Goal: Task Accomplishment & Management: Manage account settings

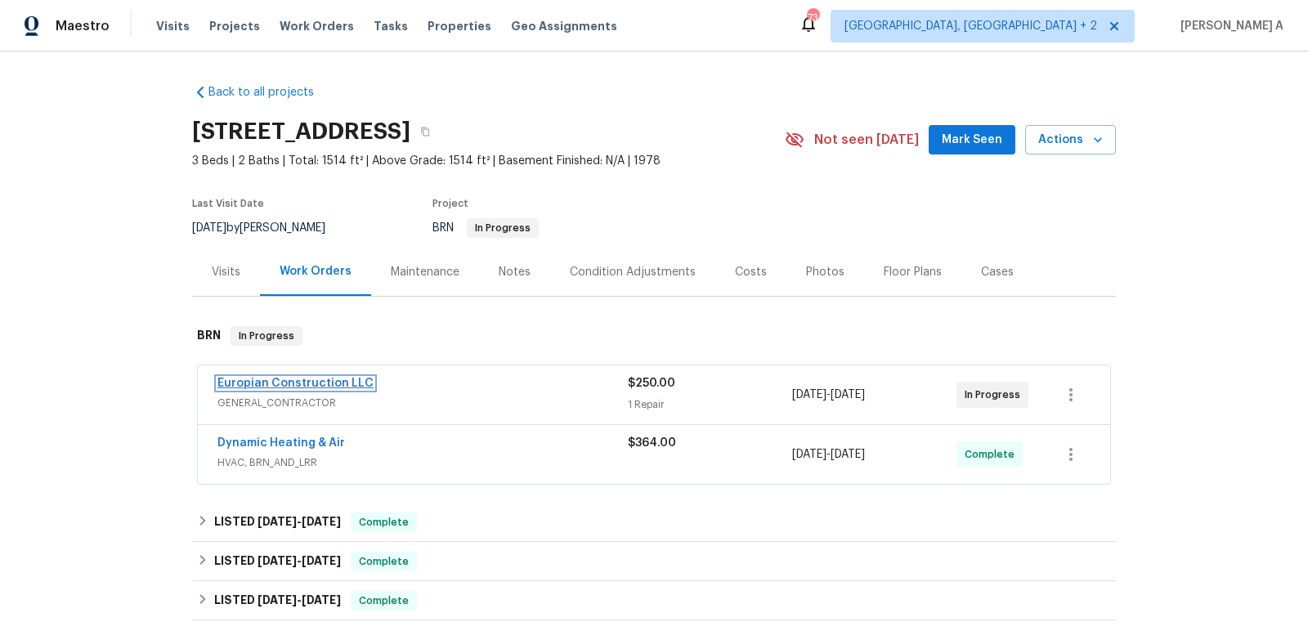
click at [320, 388] on link "Europian Construction LLC" at bounding box center [295, 383] width 156 height 11
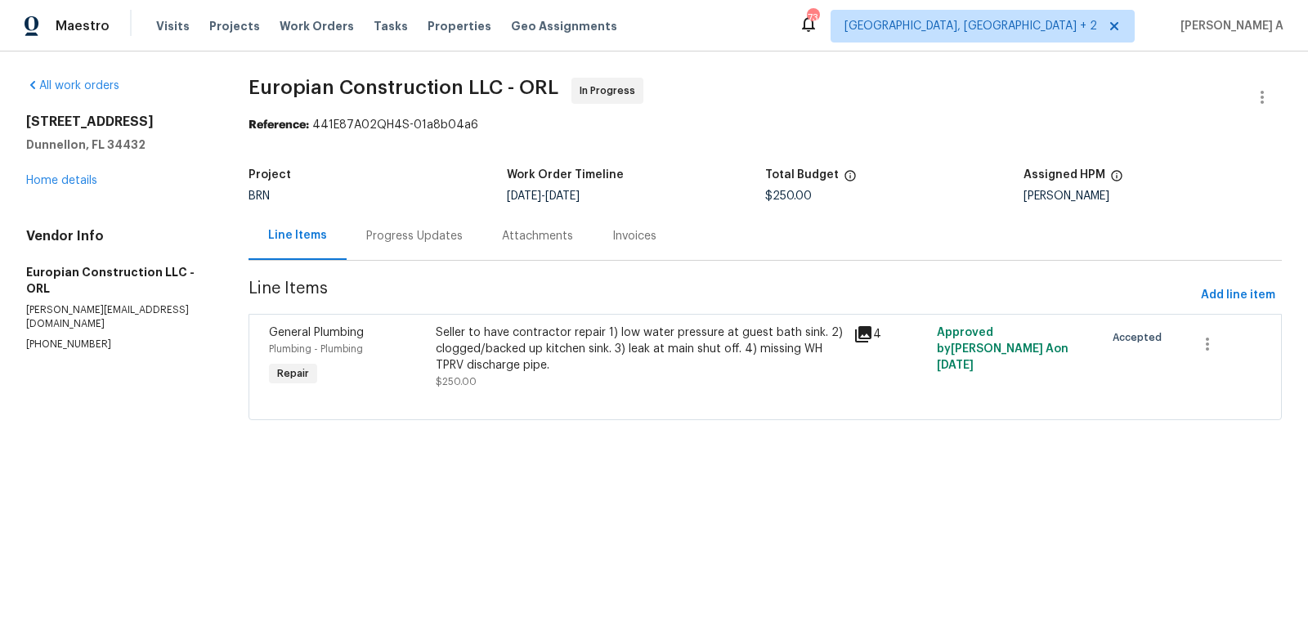
click at [421, 228] on div "Progress Updates" at bounding box center [414, 236] width 96 height 16
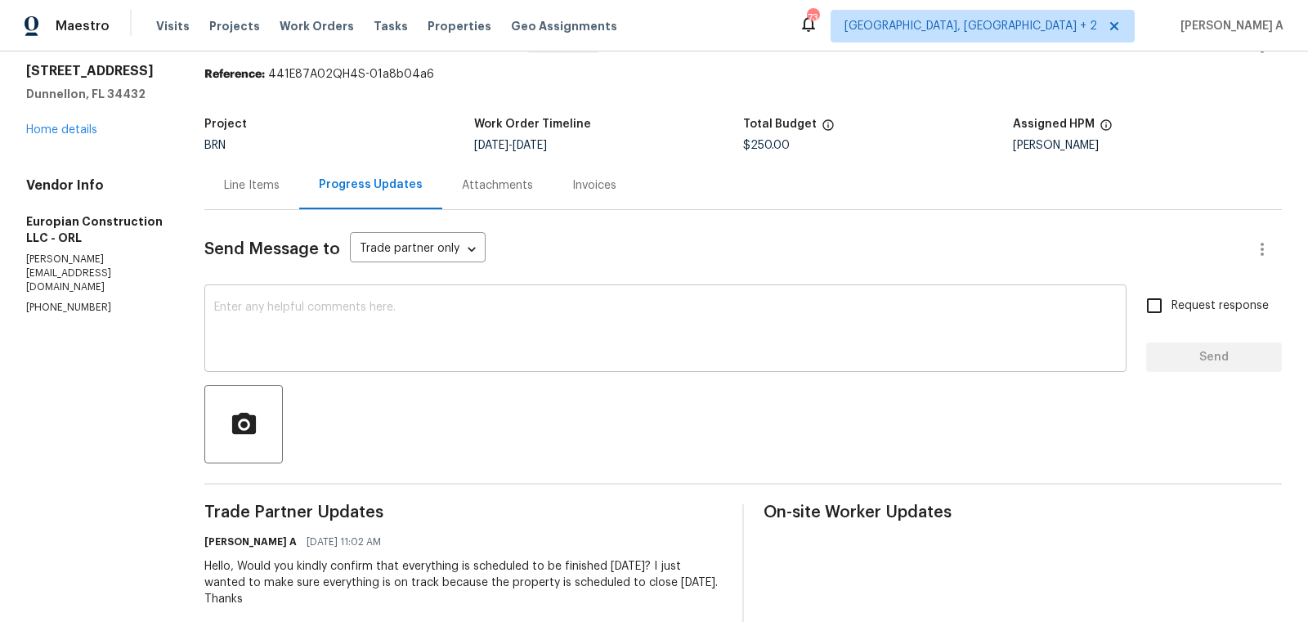
scroll to position [43, 0]
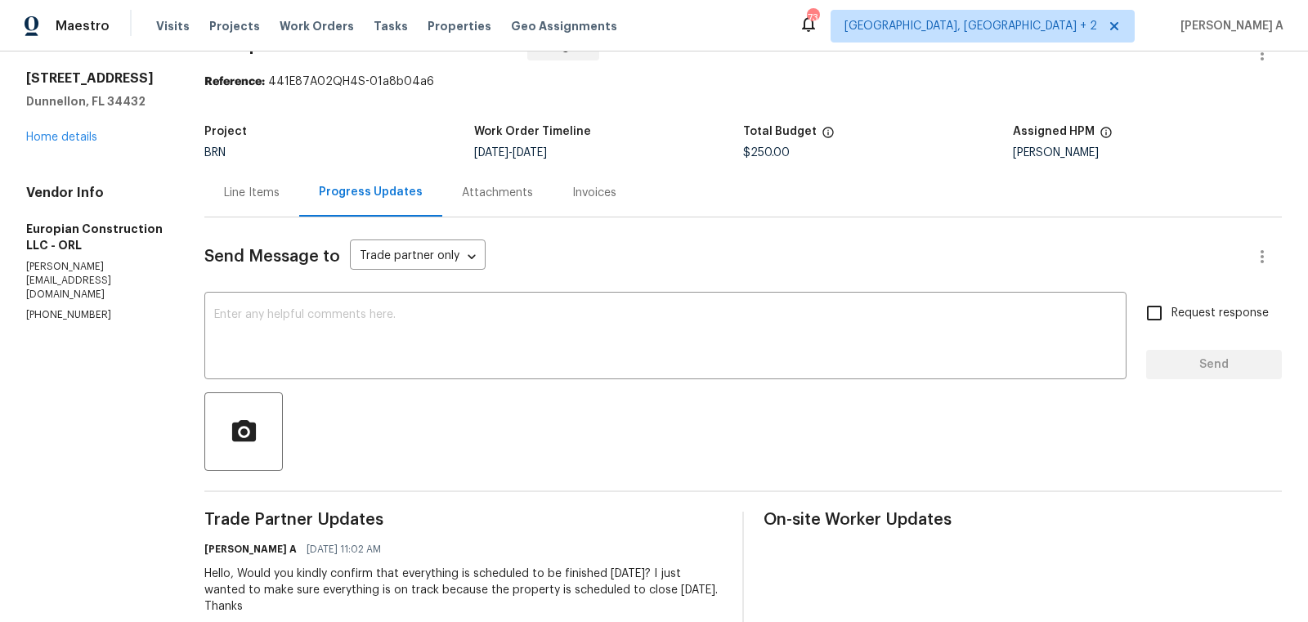
click at [247, 194] on div "Line Items" at bounding box center [252, 193] width 56 height 16
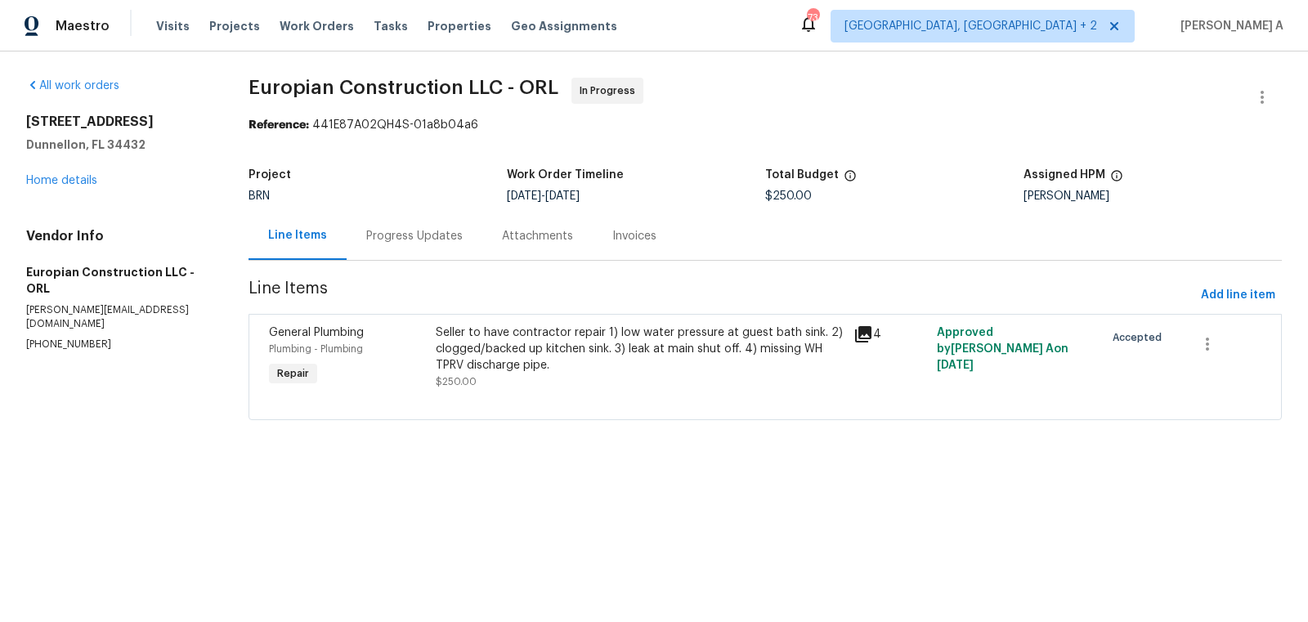
click at [366, 213] on div "Progress Updates" at bounding box center [415, 236] width 136 height 48
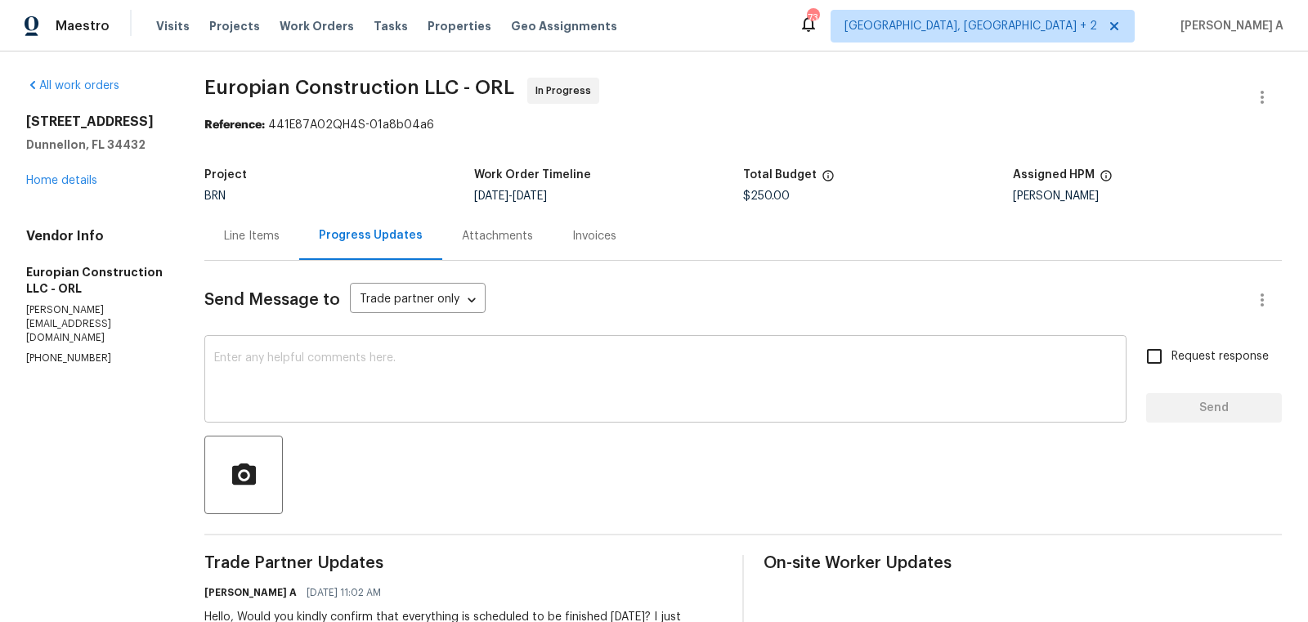
click at [338, 416] on div "x ​" at bounding box center [665, 380] width 922 height 83
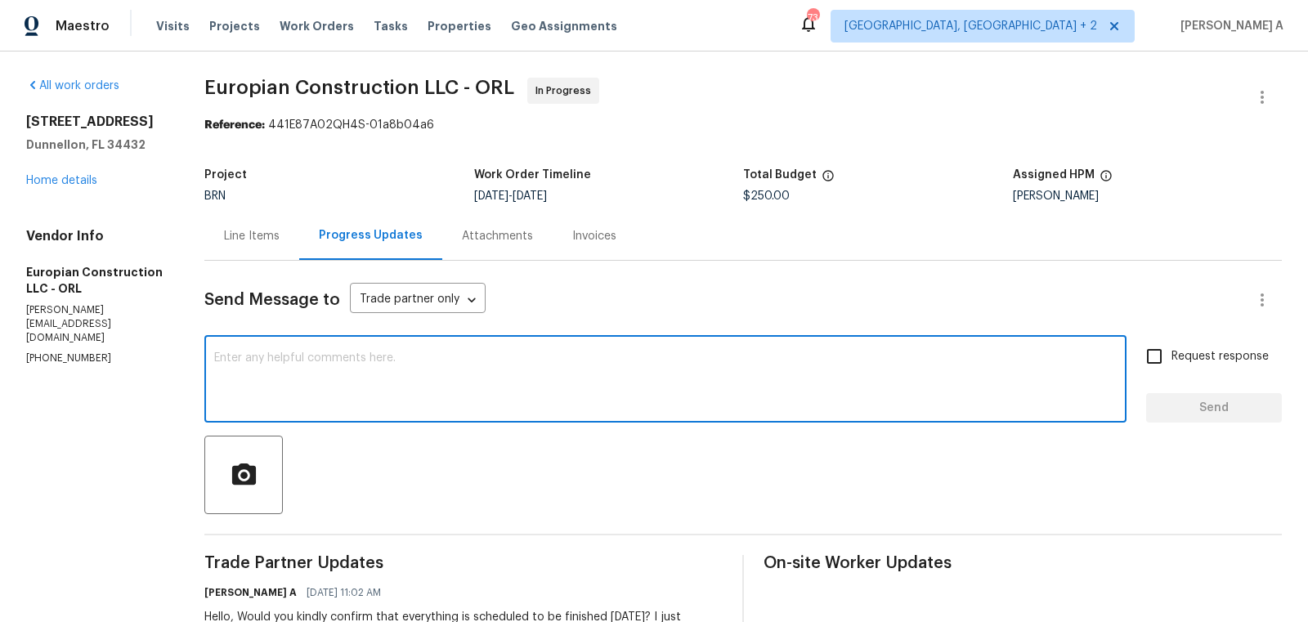
type textarea "G"
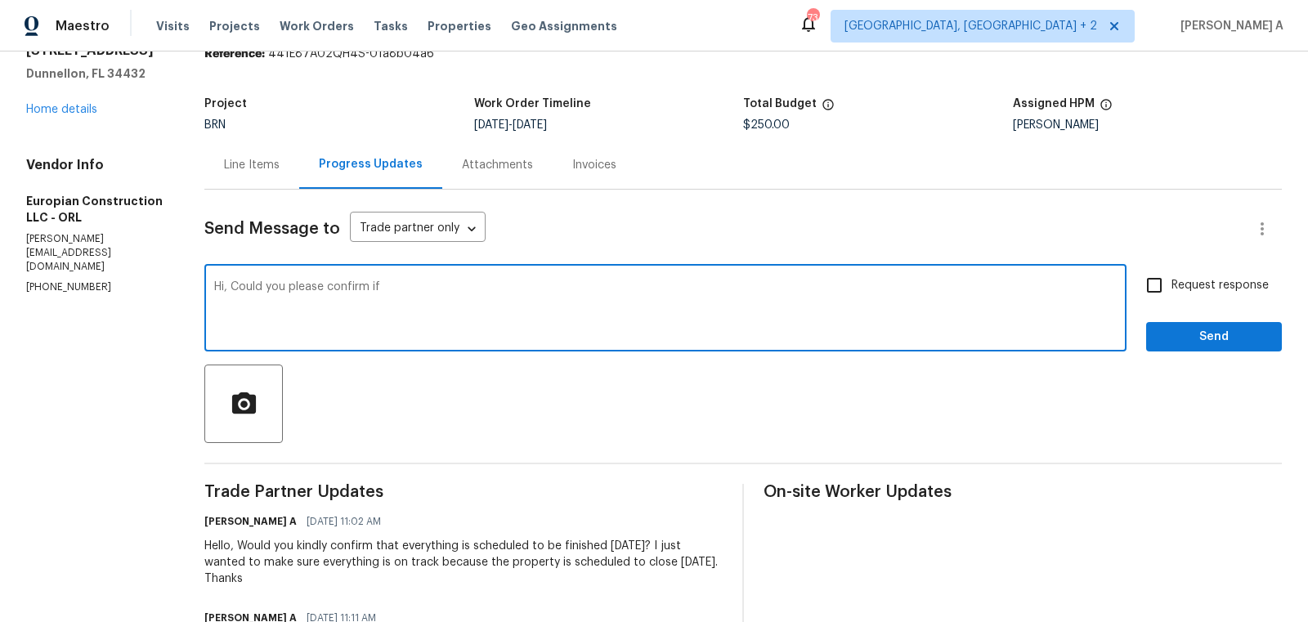
scroll to position [74, 0]
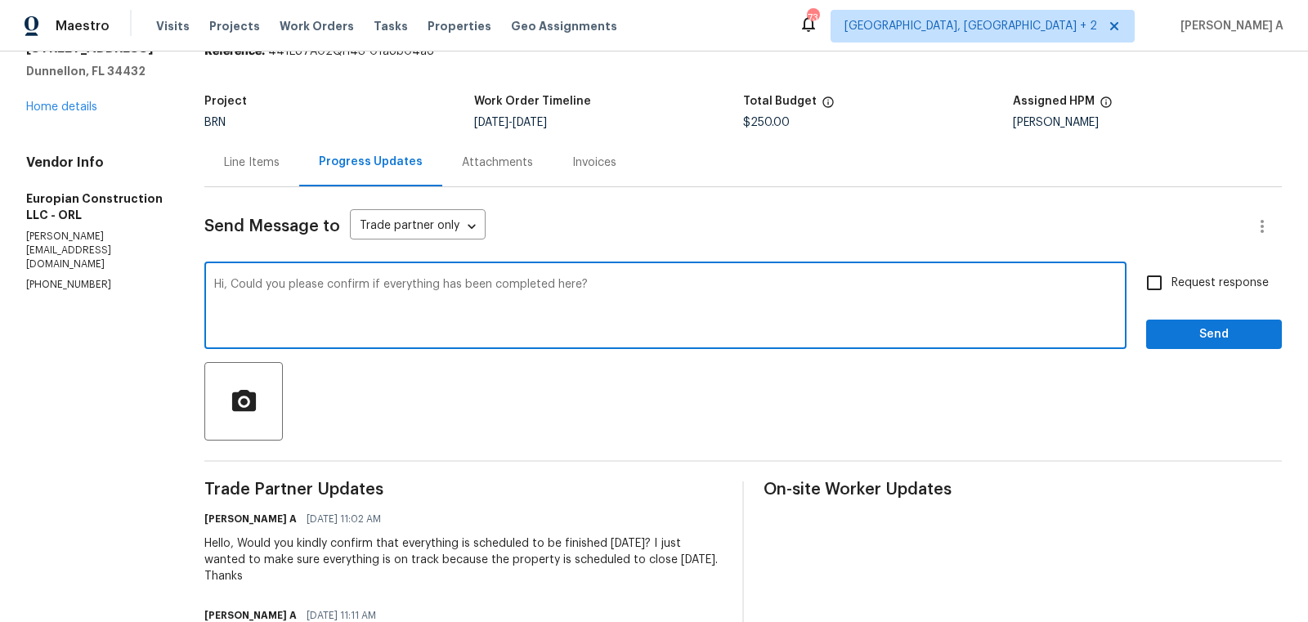
click at [376, 295] on textarea "Hi, Could you please confirm if everything has been completed here?" at bounding box center [665, 307] width 903 height 57
click at [0, 0] on icon "Paraphrase text" at bounding box center [0, 0] width 0 height 0
click at [0, 0] on icon "Text is too long. Try paraphrasing shorter sections." at bounding box center [0, 0] width 0 height 0
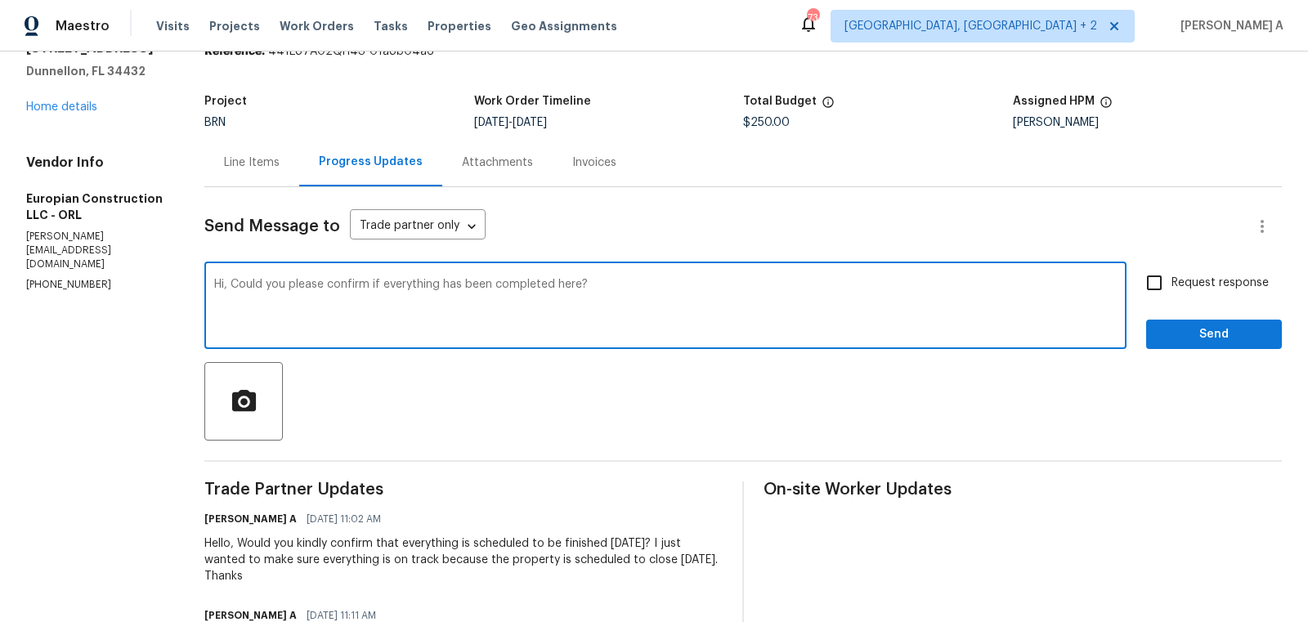
scroll to position [26, 0]
click at [0, 0] on span "been" at bounding box center [0, 0] width 0 height 0
click at [686, 306] on textarea "Hi, Could you please confirm that everything has been completed here?" at bounding box center [665, 307] width 903 height 57
type textarea "Hi, Could you please confirm that everything has been completed here?"
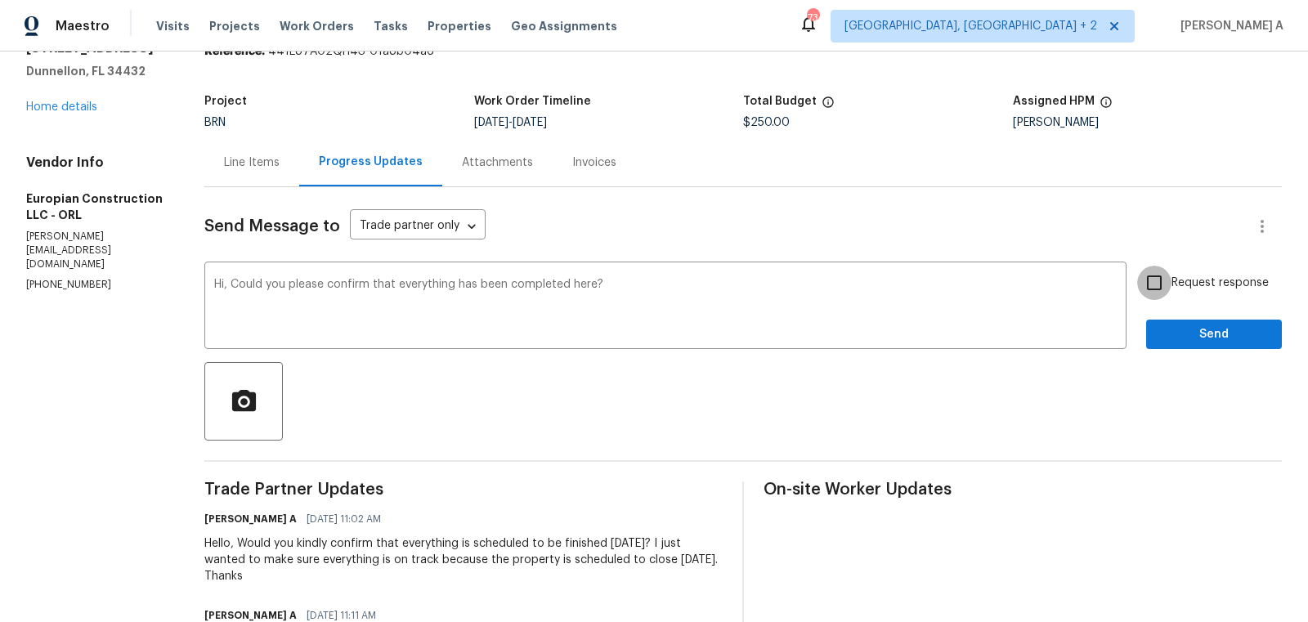
click at [1170, 283] on input "Request response" at bounding box center [1154, 283] width 34 height 34
checkbox input "true"
click at [1207, 326] on span "Send" at bounding box center [1214, 335] width 110 height 20
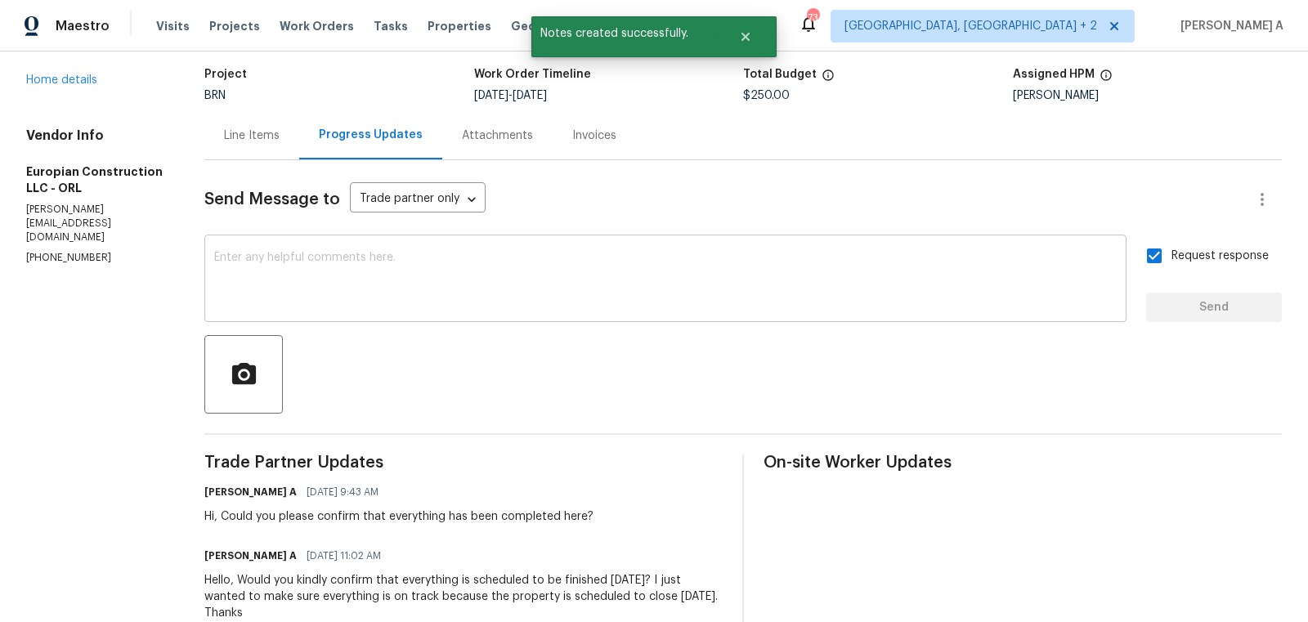
scroll to position [0, 0]
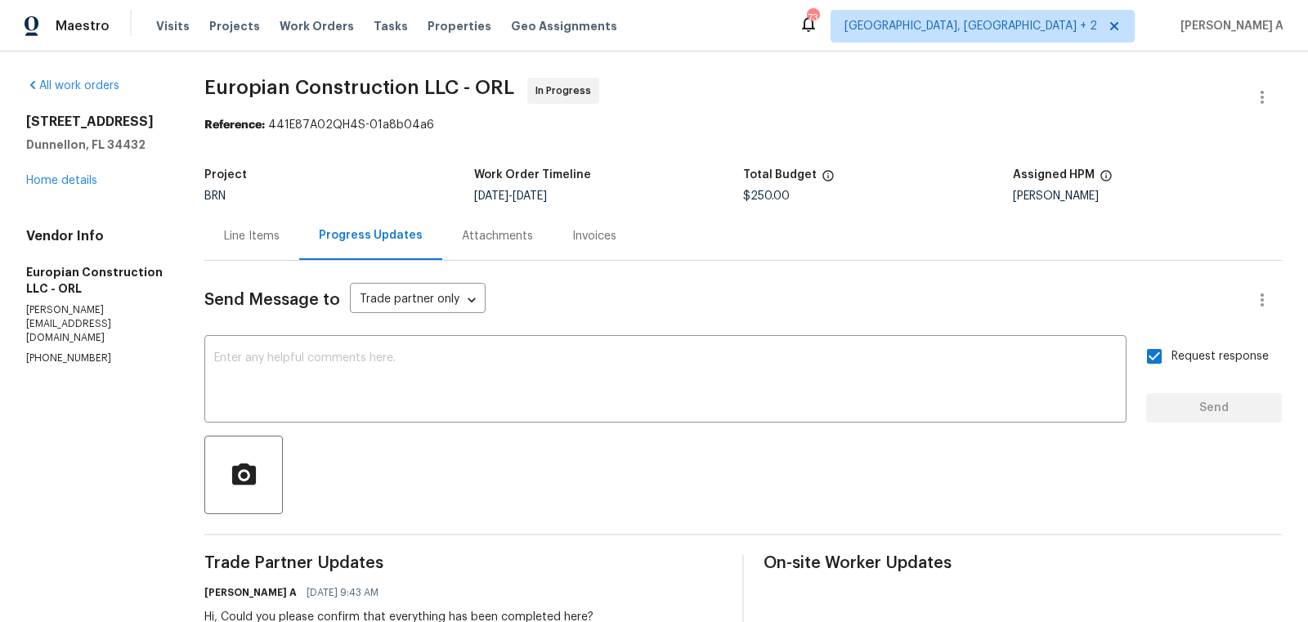
click at [77, 352] on p "(407) 757-9432" at bounding box center [95, 359] width 139 height 14
copy p "(407) 757-9432"
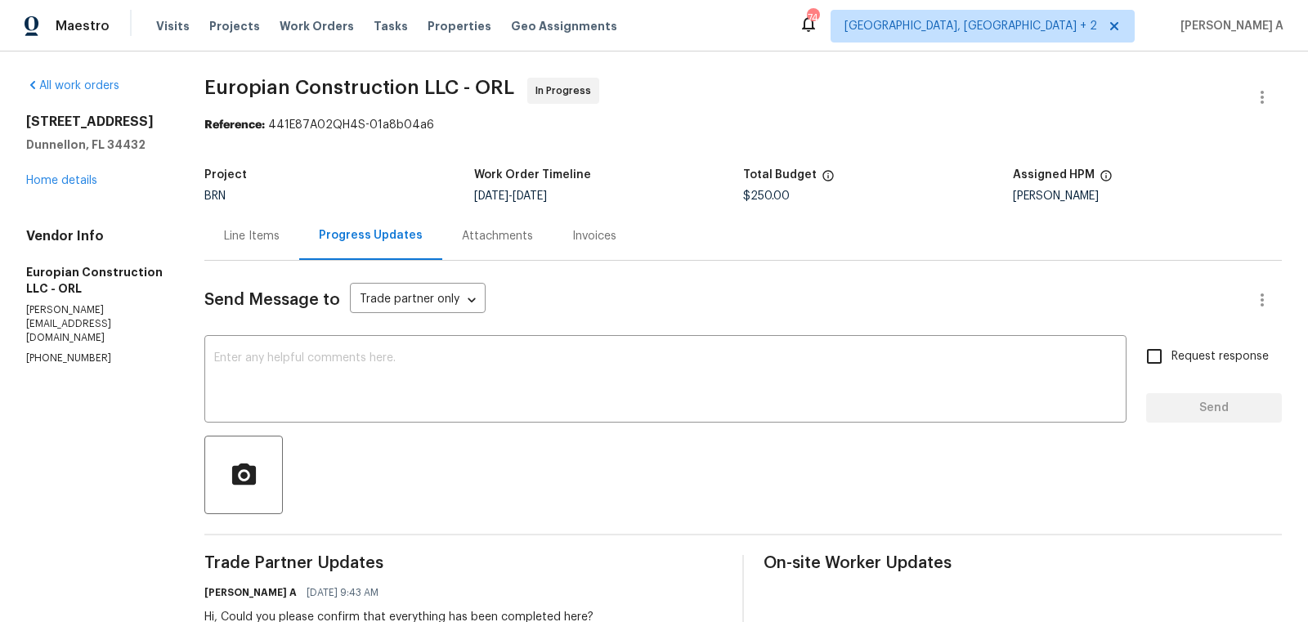
click at [77, 352] on p "[PHONE_NUMBER]" at bounding box center [95, 359] width 139 height 14
click at [77, 352] on p "(407) 757-9432" at bounding box center [95, 359] width 139 height 14
copy p "(407) 757-9432"
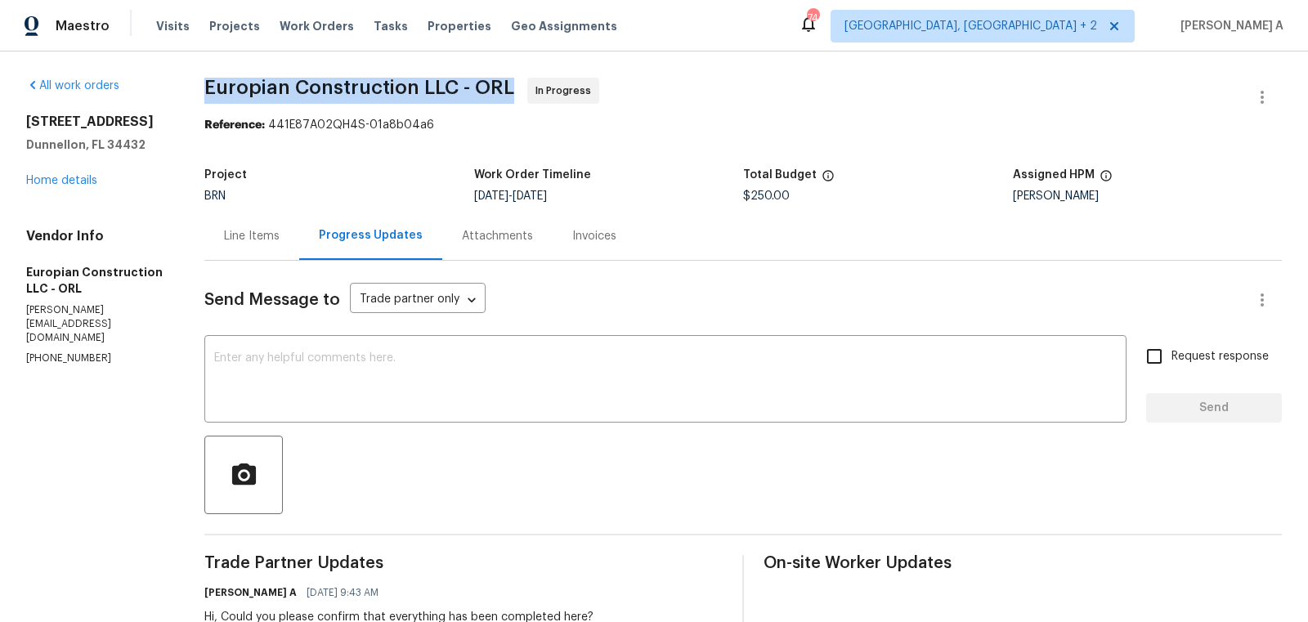
drag, startPoint x: 190, startPoint y: 85, endPoint x: 427, endPoint y: 85, distance: 237.1
click at [428, 85] on div "All work orders 13794 SW 112th St Dunnellon, FL 34432 Home details Vendor Info …" at bounding box center [654, 562] width 1308 height 1020
click at [427, 85] on span "Europian Construction LLC - ORL" at bounding box center [359, 88] width 310 height 20
drag, startPoint x: 418, startPoint y: 85, endPoint x: 196, endPoint y: 84, distance: 221.6
click at [196, 84] on div "All work orders 13794 SW 112th St Dunnellon, FL 34432 Home details Vendor Info …" at bounding box center [654, 562] width 1308 height 1020
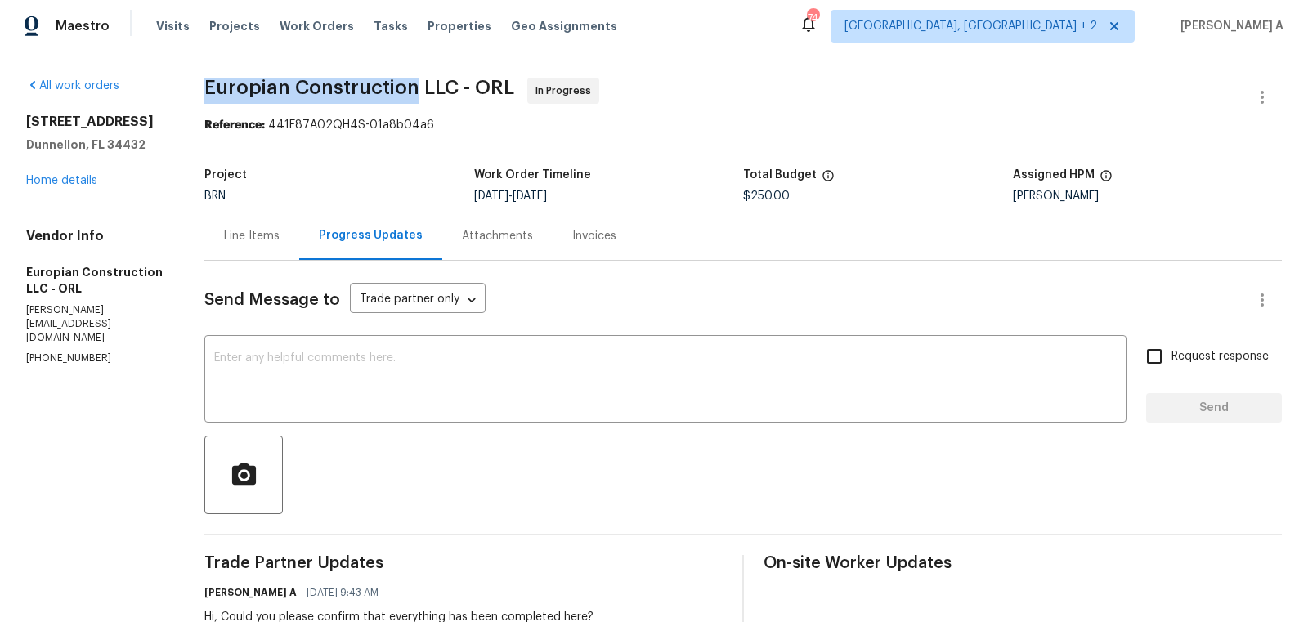
copy span "Europian Construction"
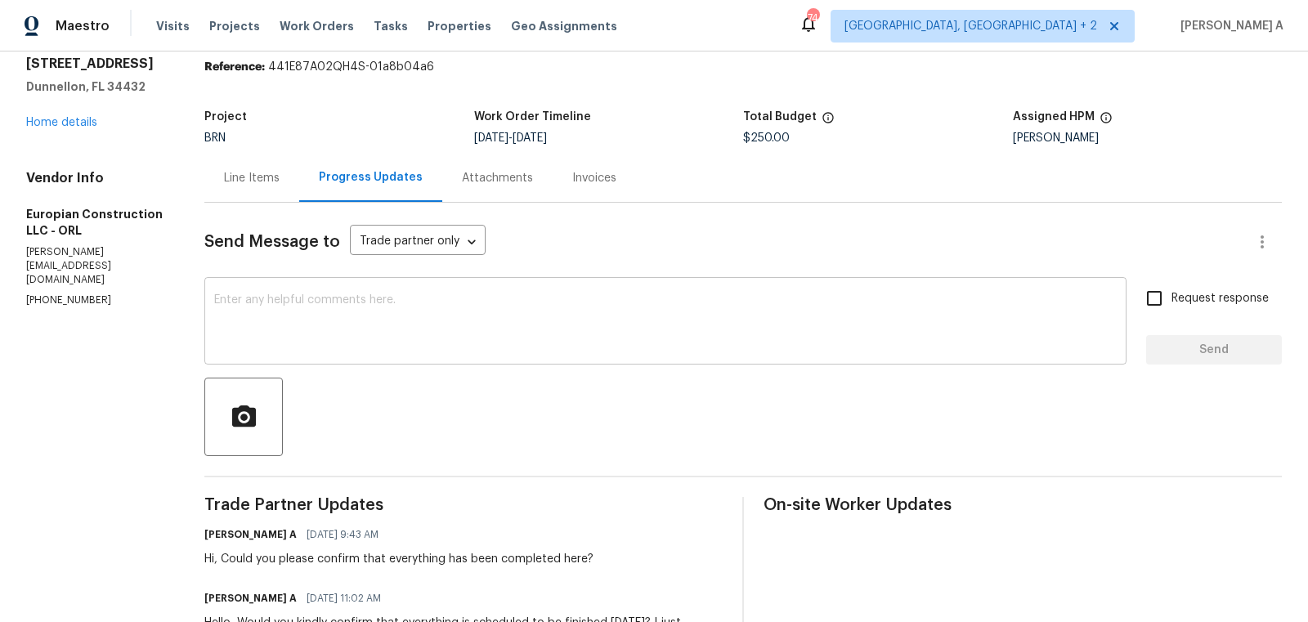
scroll to position [55, 0]
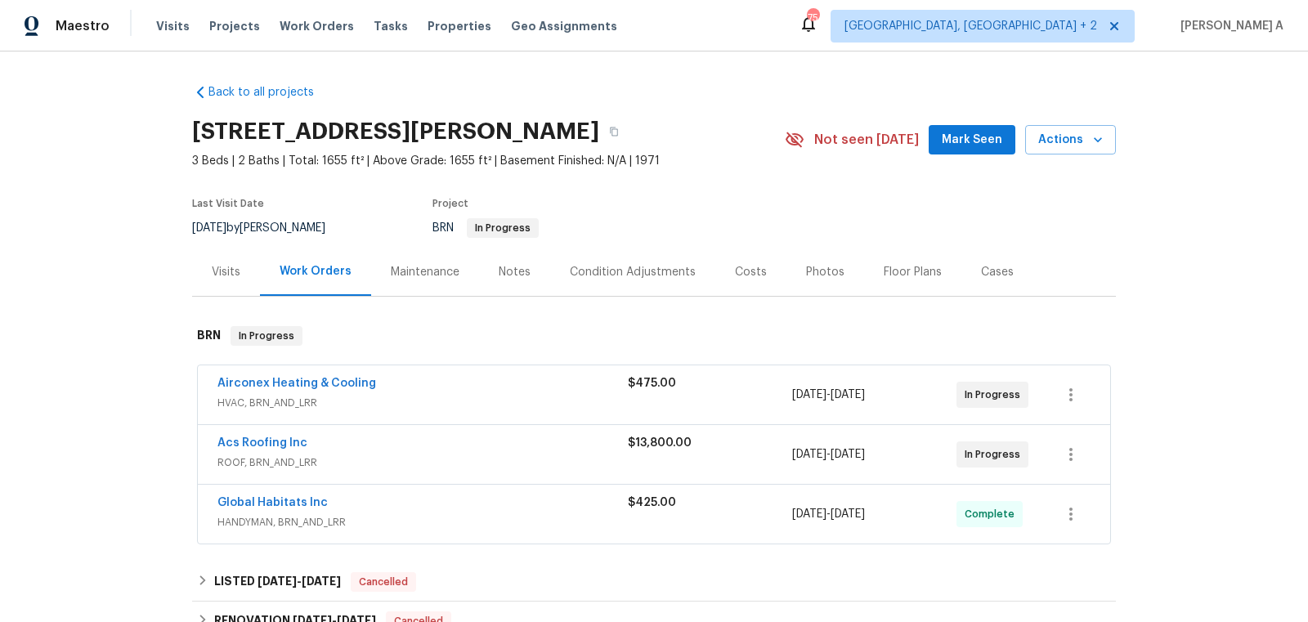
scroll to position [20, 0]
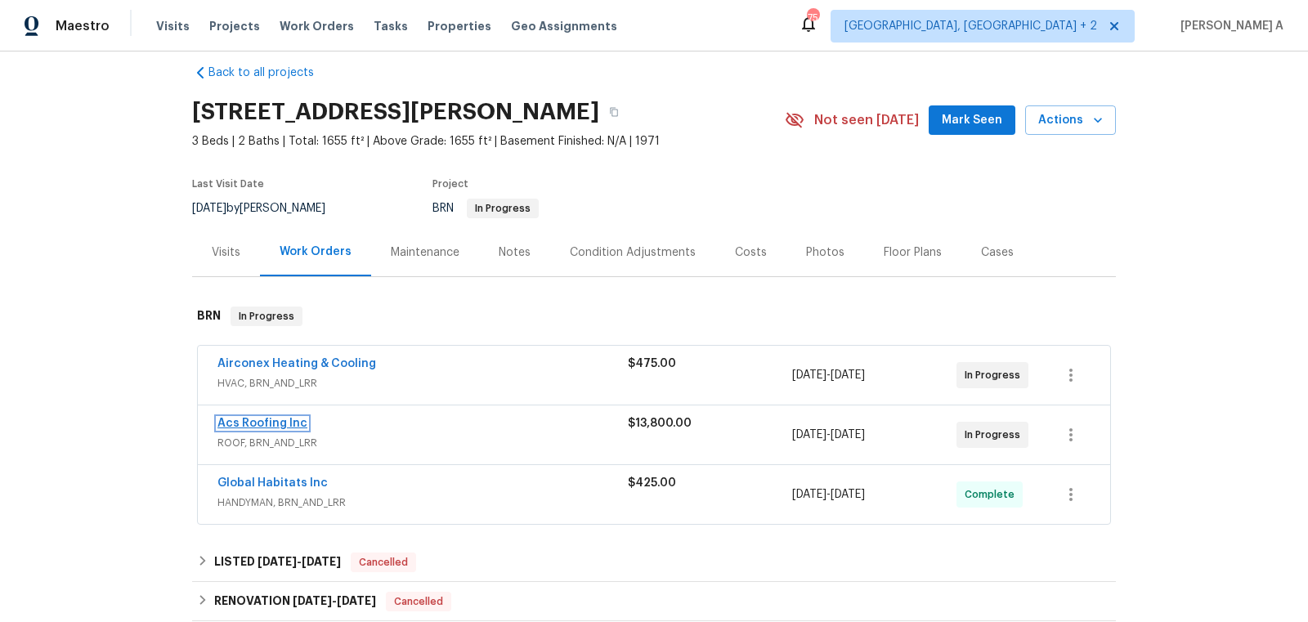
click at [286, 424] on link "Acs Roofing Inc" at bounding box center [262, 423] width 90 height 11
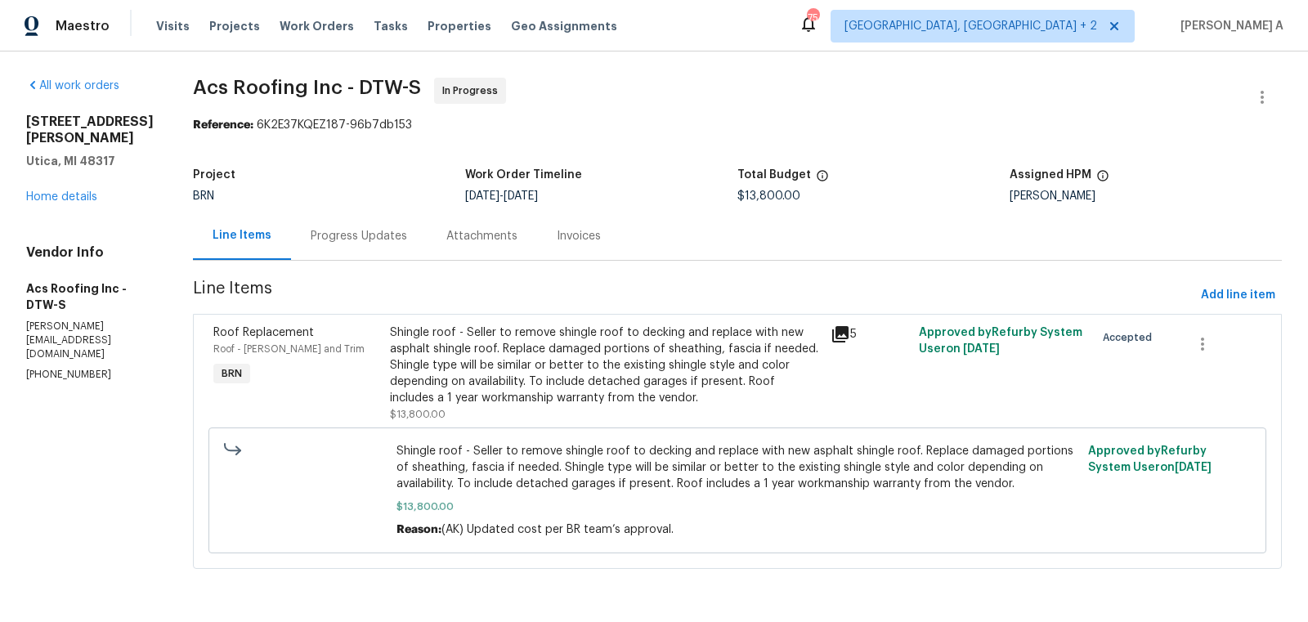
click at [392, 243] on div "Progress Updates" at bounding box center [359, 236] width 136 height 48
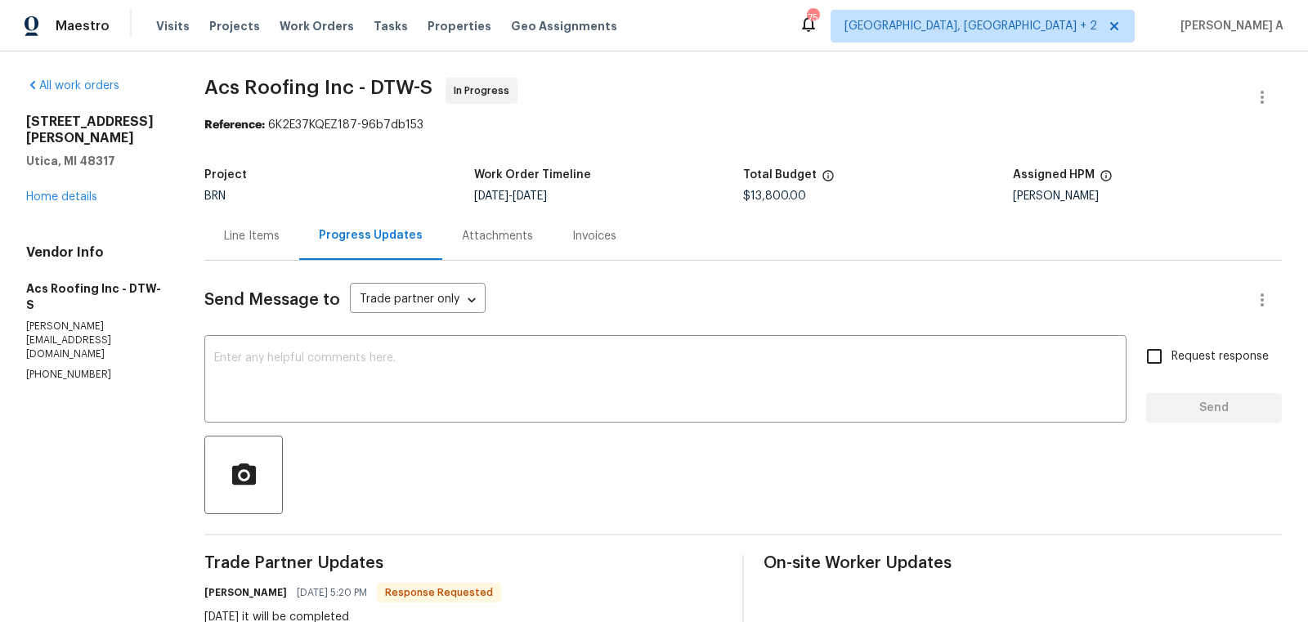
click at [275, 242] on div "Line Items" at bounding box center [252, 236] width 56 height 16
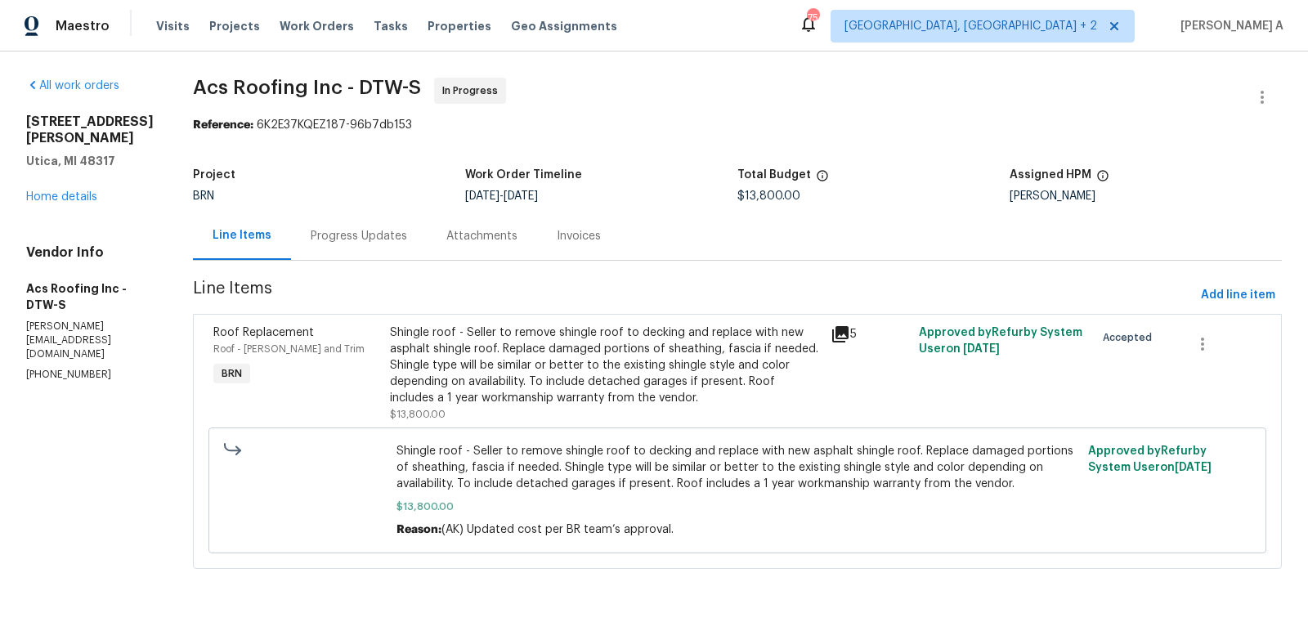
click at [505, 359] on div "Shingle roof - Seller to remove shingle roof to decking and replace with new as…" at bounding box center [605, 366] width 431 height 82
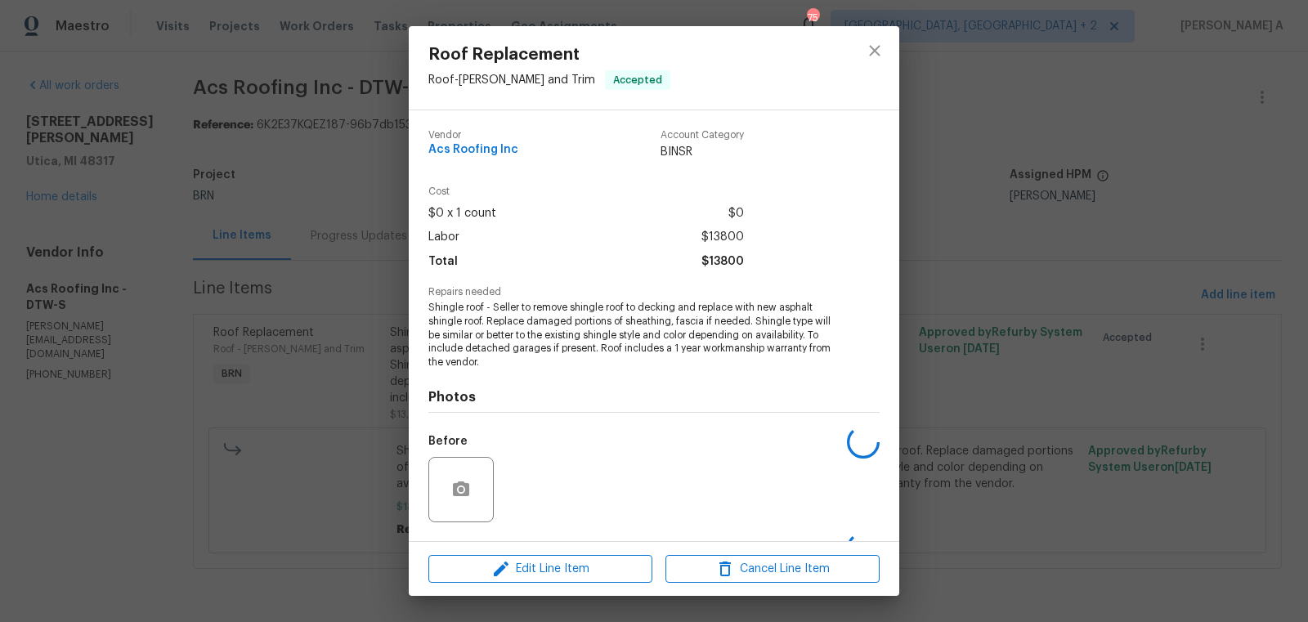
scroll to position [104, 0]
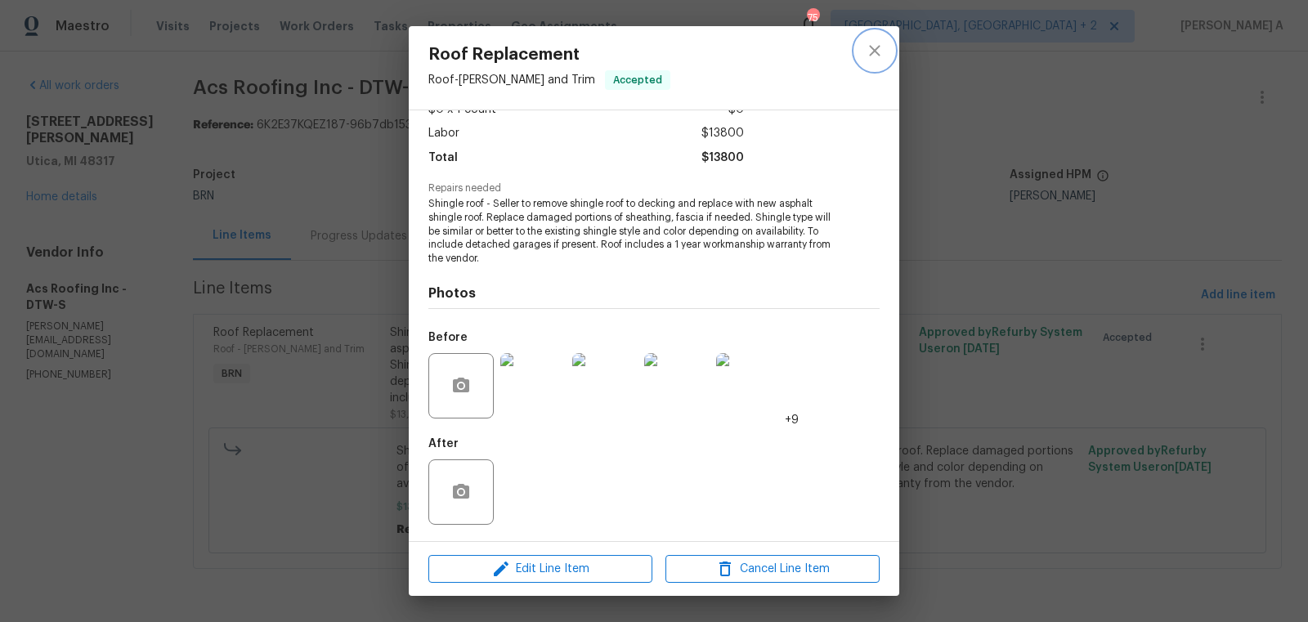
click at [871, 55] on icon "close" at bounding box center [875, 51] width 20 height 20
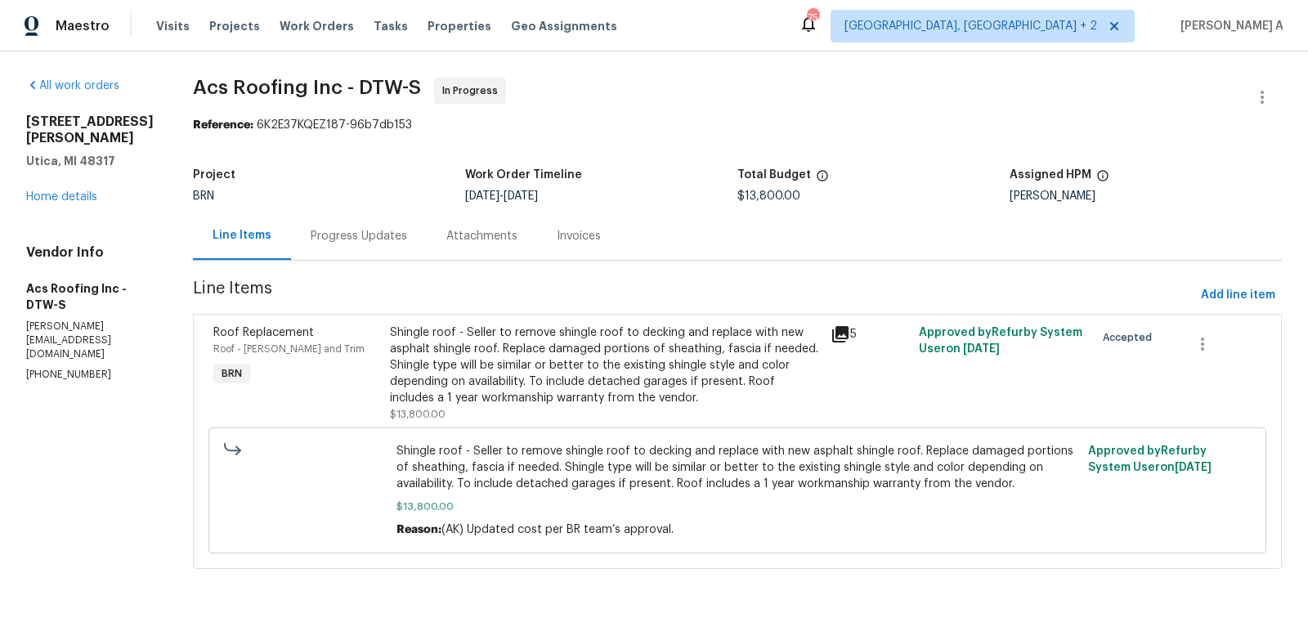
click at [344, 236] on div "Progress Updates" at bounding box center [359, 236] width 96 height 16
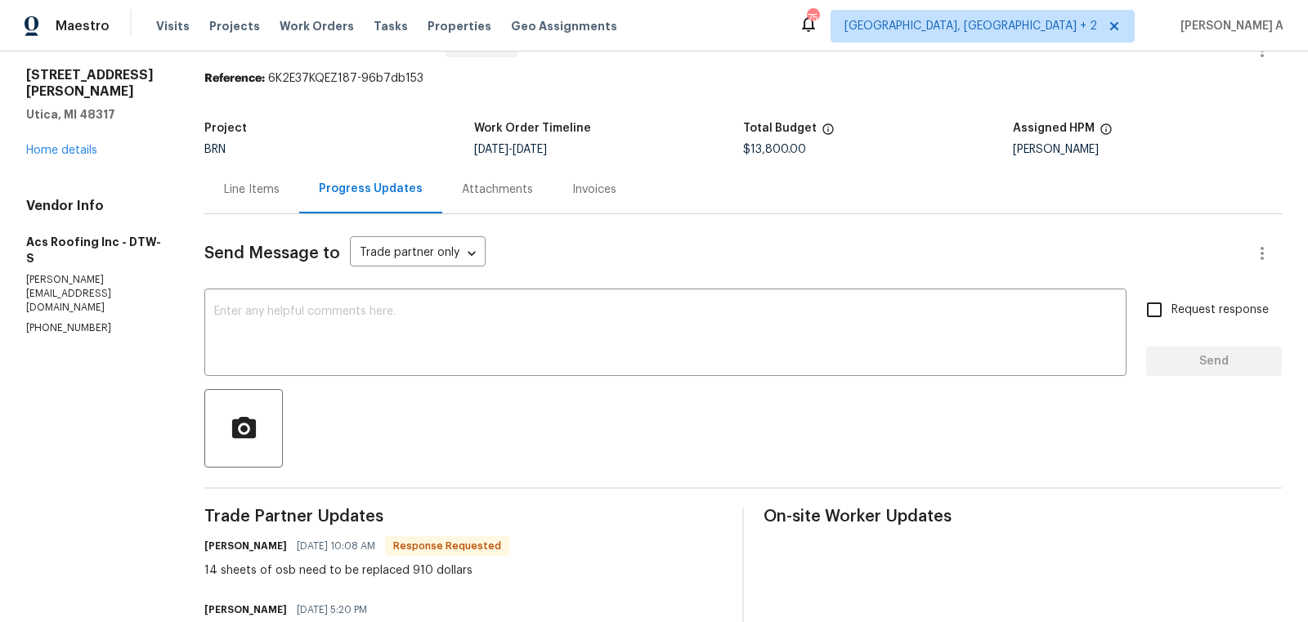
scroll to position [49, 0]
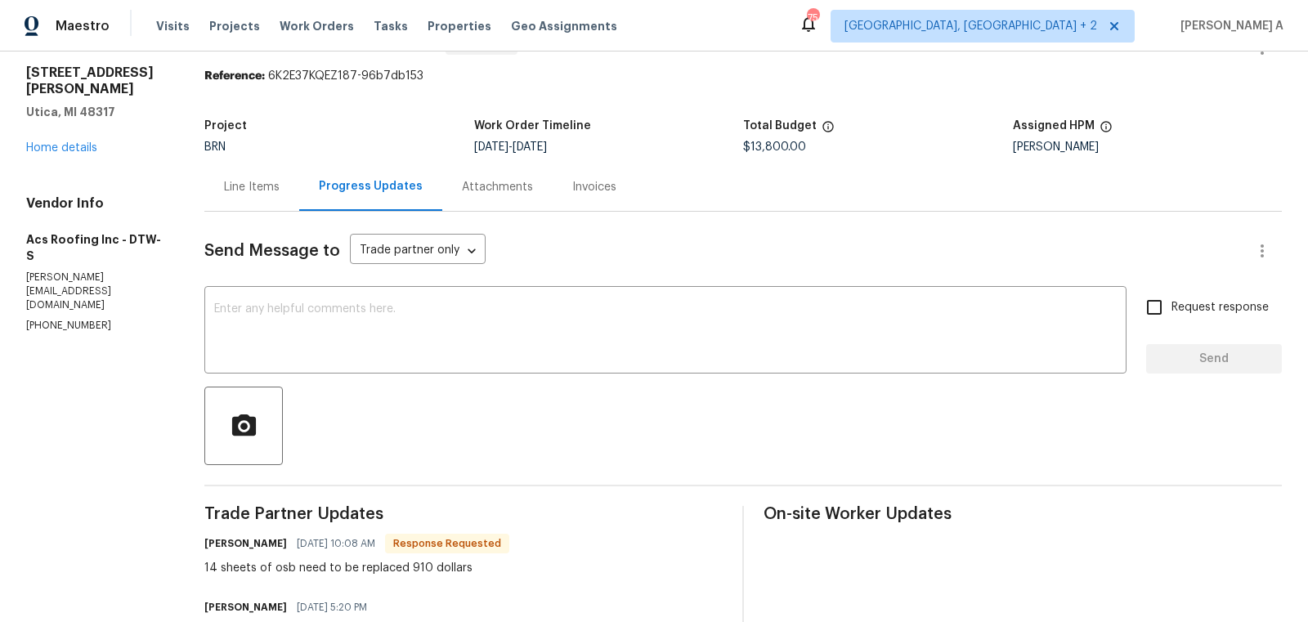
click at [411, 567] on div "14 sheets of osb need to be replaced 910 dollars" at bounding box center [356, 568] width 305 height 16
copy div "910"
click at [770, 146] on span "$13,800.00" at bounding box center [774, 146] width 63 height 11
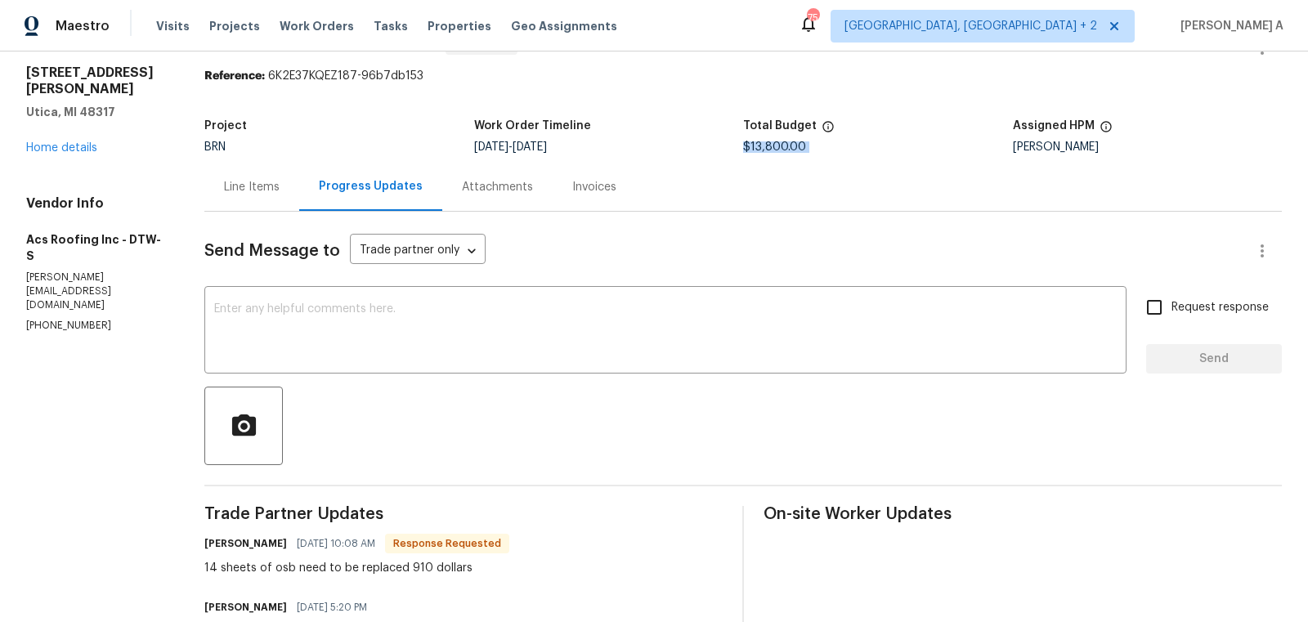
click at [770, 146] on span "$13,800.00" at bounding box center [774, 146] width 63 height 11
copy span "$13,800.00"
click at [242, 179] on div "Line Items" at bounding box center [252, 187] width 56 height 16
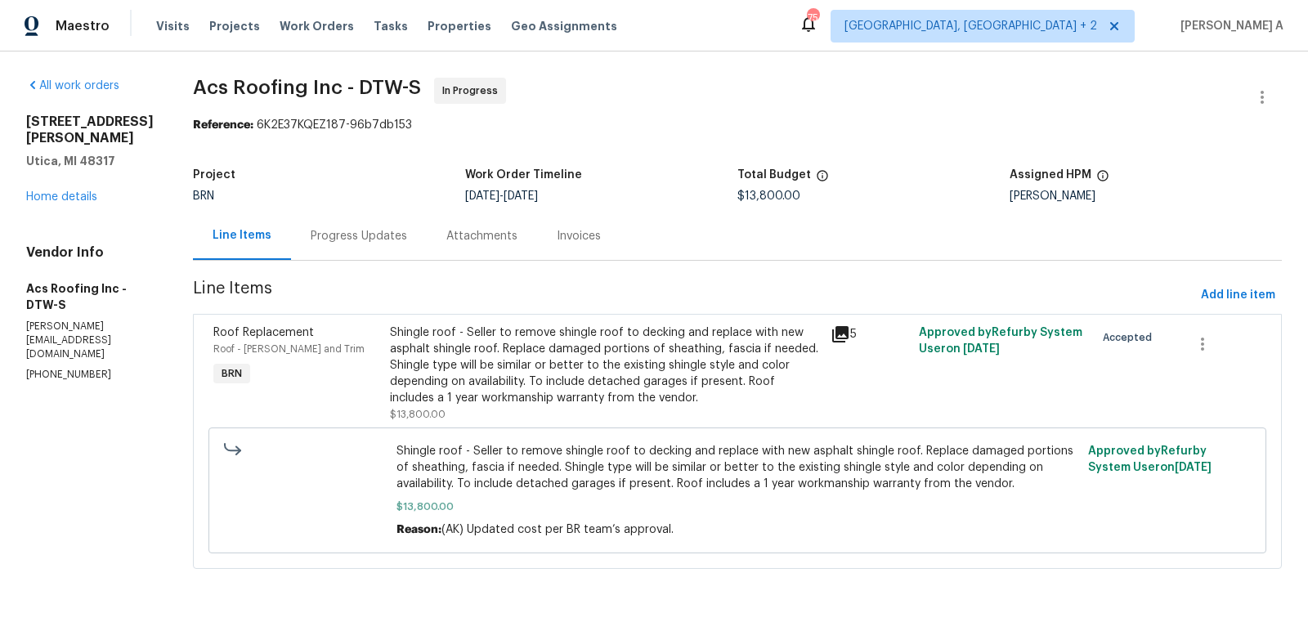
click at [326, 215] on div "Progress Updates" at bounding box center [359, 236] width 136 height 48
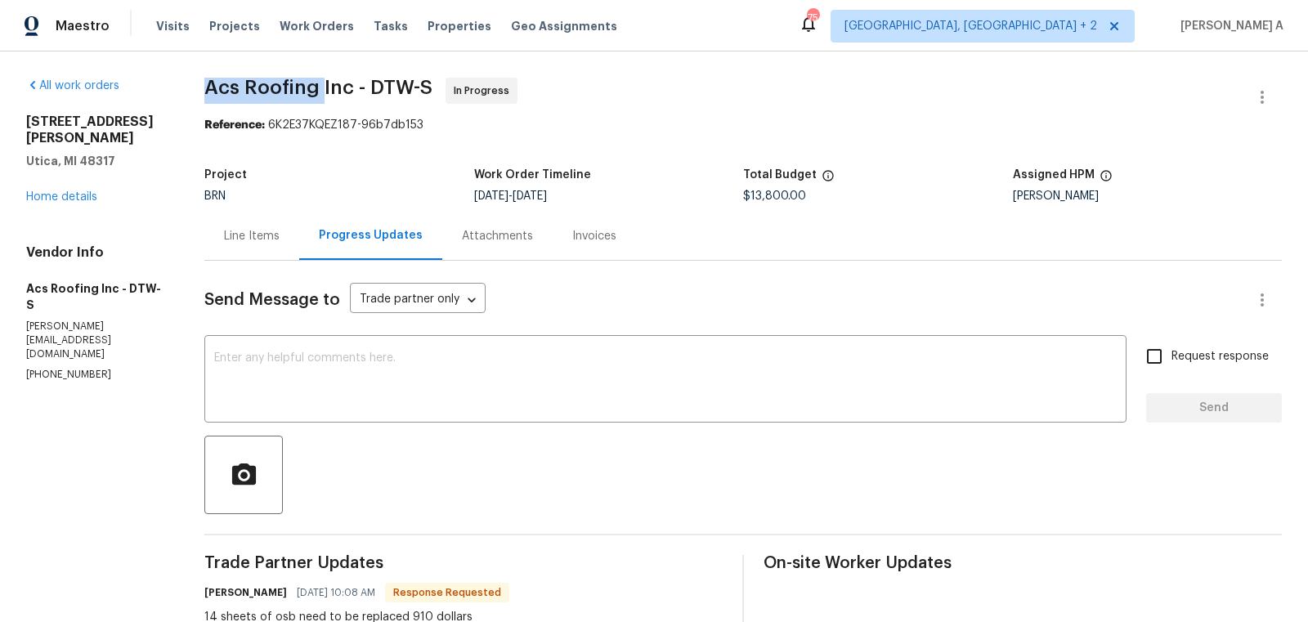
copy span "Acs Roofing"
drag, startPoint x: 203, startPoint y: 87, endPoint x: 320, endPoint y: 88, distance: 117.7
click at [276, 215] on div "Line Items" at bounding box center [251, 236] width 95 height 48
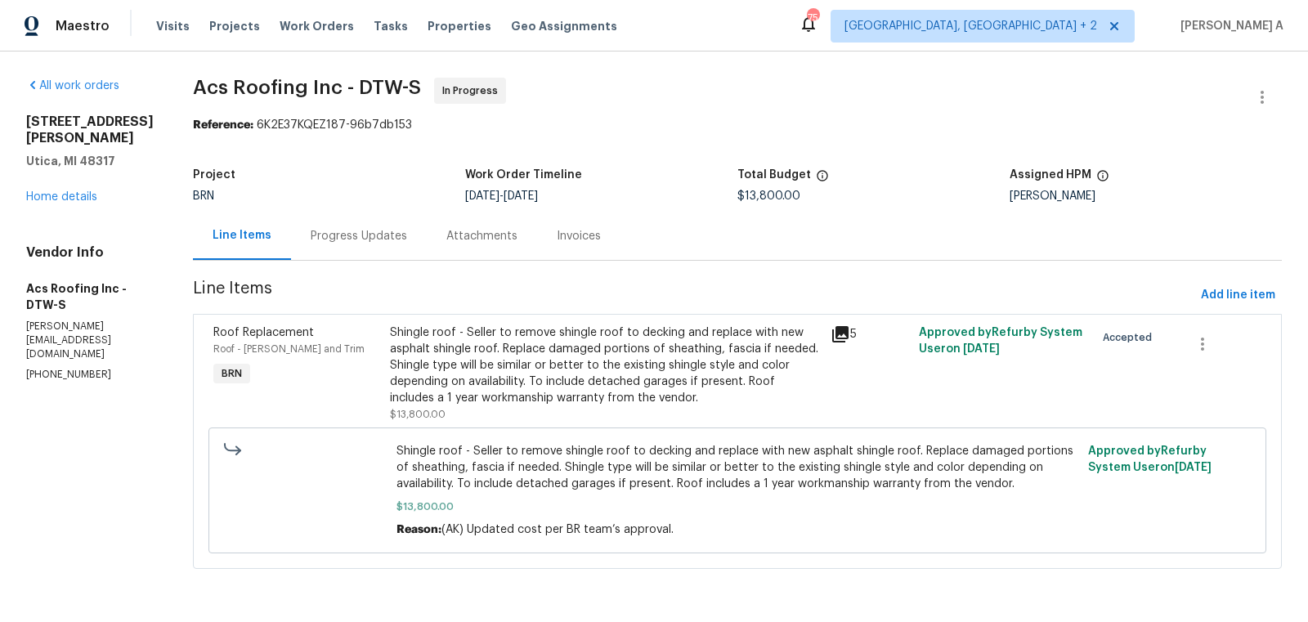
click at [603, 362] on div "Shingle roof - Seller to remove shingle roof to decking and replace with new as…" at bounding box center [605, 366] width 431 height 82
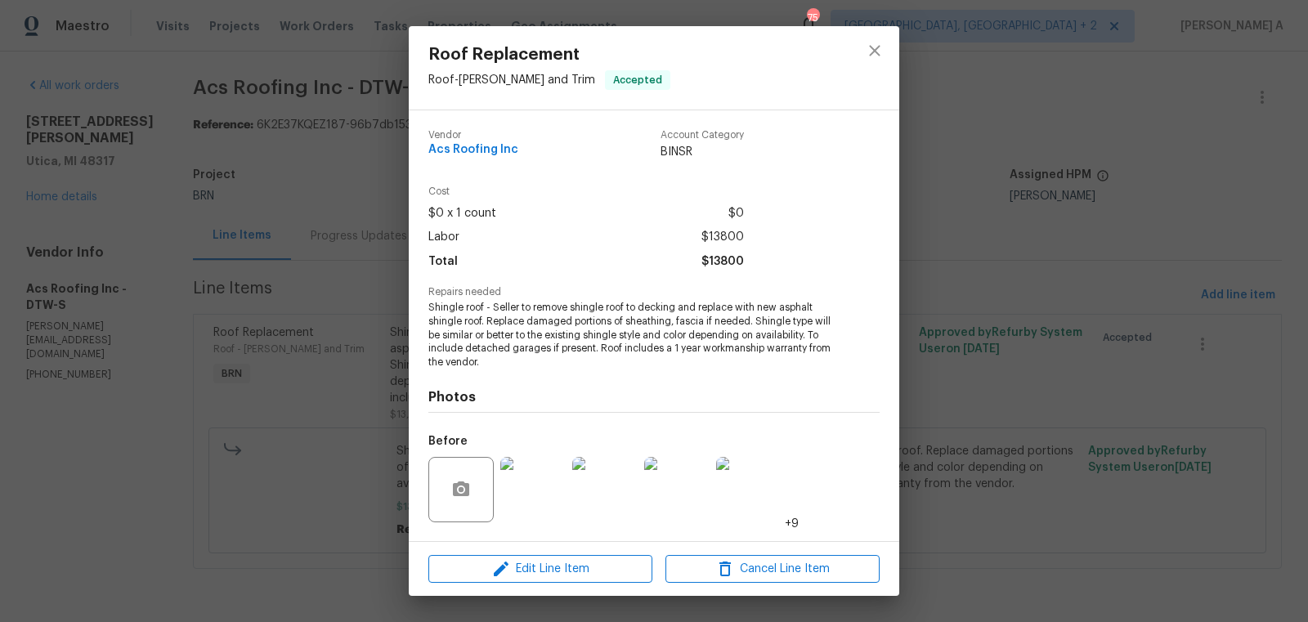
click at [588, 343] on span "Shingle roof - Seller to remove shingle roof to decking and replace with new as…" at bounding box center [631, 335] width 406 height 69
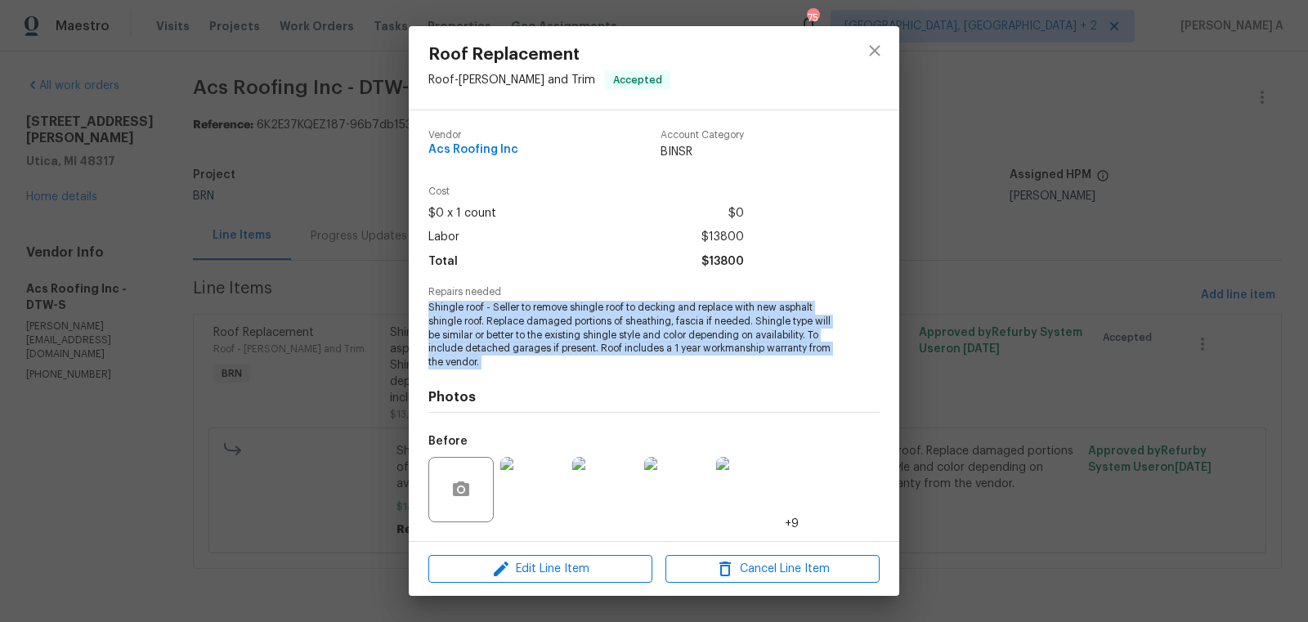
click at [588, 343] on span "Shingle roof - Seller to remove shingle roof to decking and replace with new as…" at bounding box center [631, 335] width 406 height 69
copy span "Shingle roof - Seller to remove shingle roof to decking and replace with new as…"
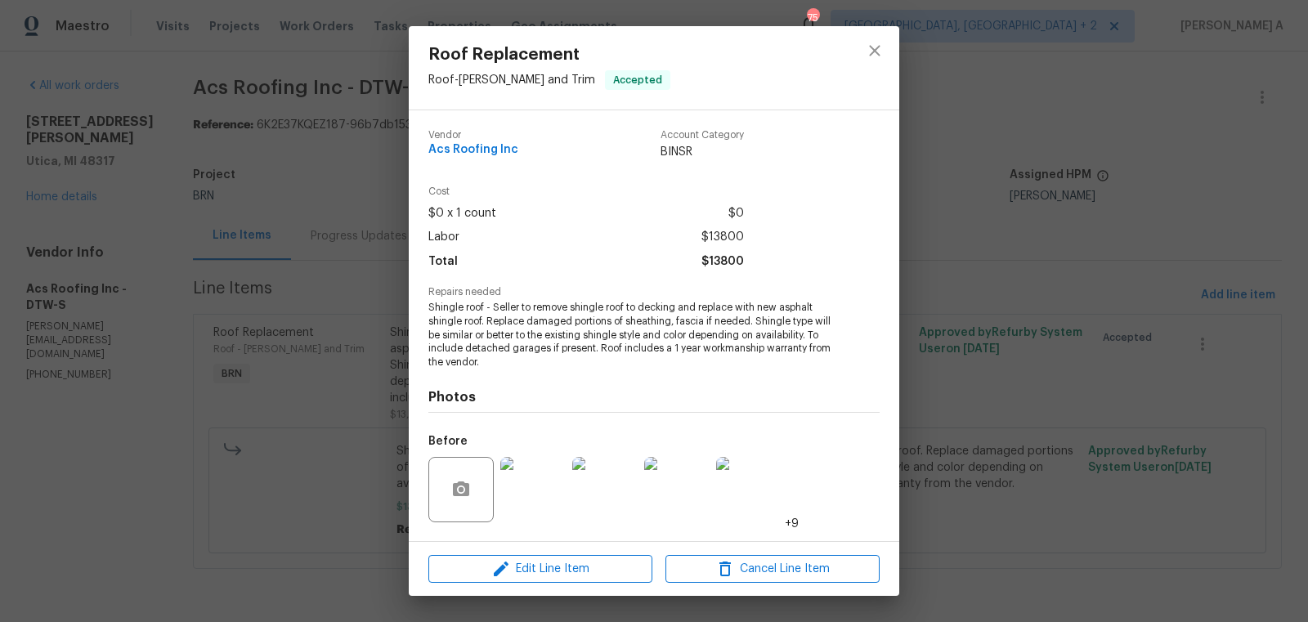
click at [721, 272] on span "$13800" at bounding box center [722, 262] width 43 height 24
click at [729, 253] on span "$13800" at bounding box center [722, 262] width 43 height 24
copy span "$13800"
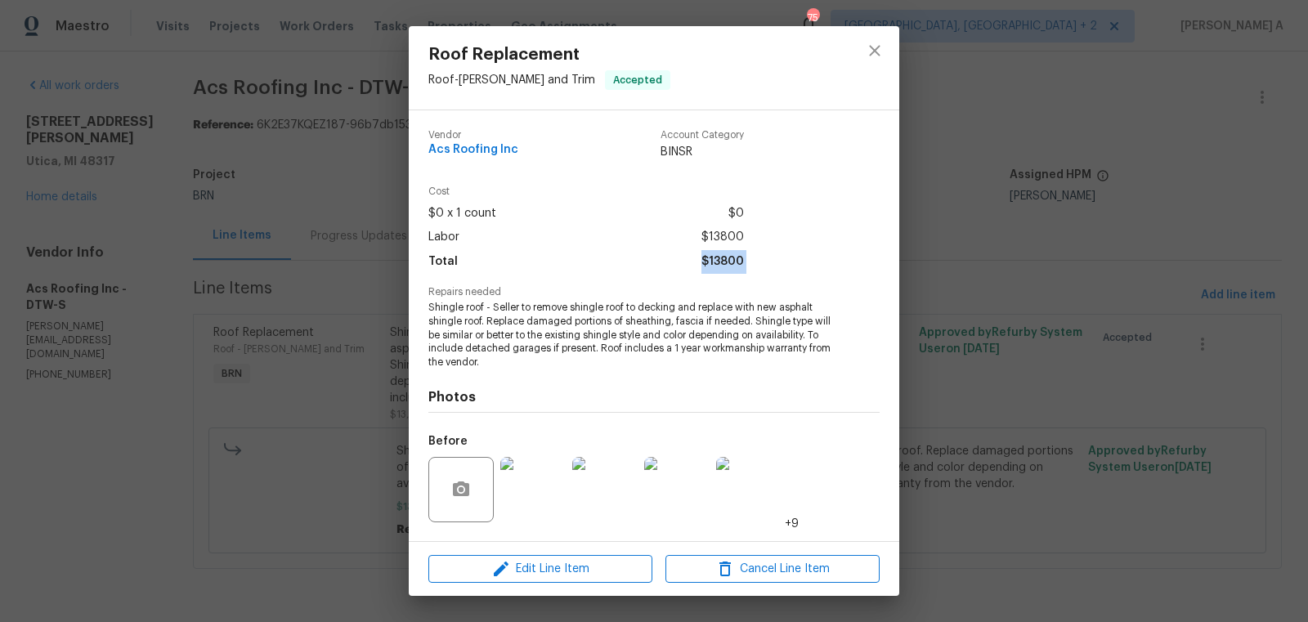
copy span "$13800"
click at [879, 56] on icon "close" at bounding box center [875, 51] width 20 height 20
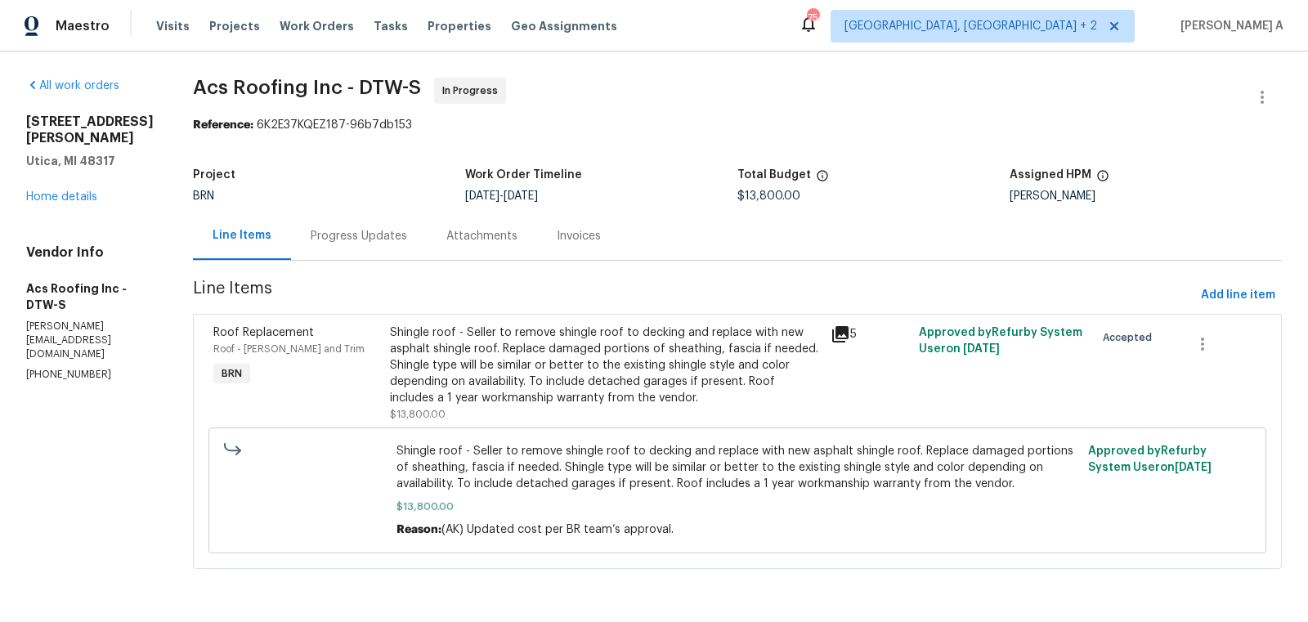
click at [397, 228] on div "Progress Updates" at bounding box center [359, 236] width 136 height 48
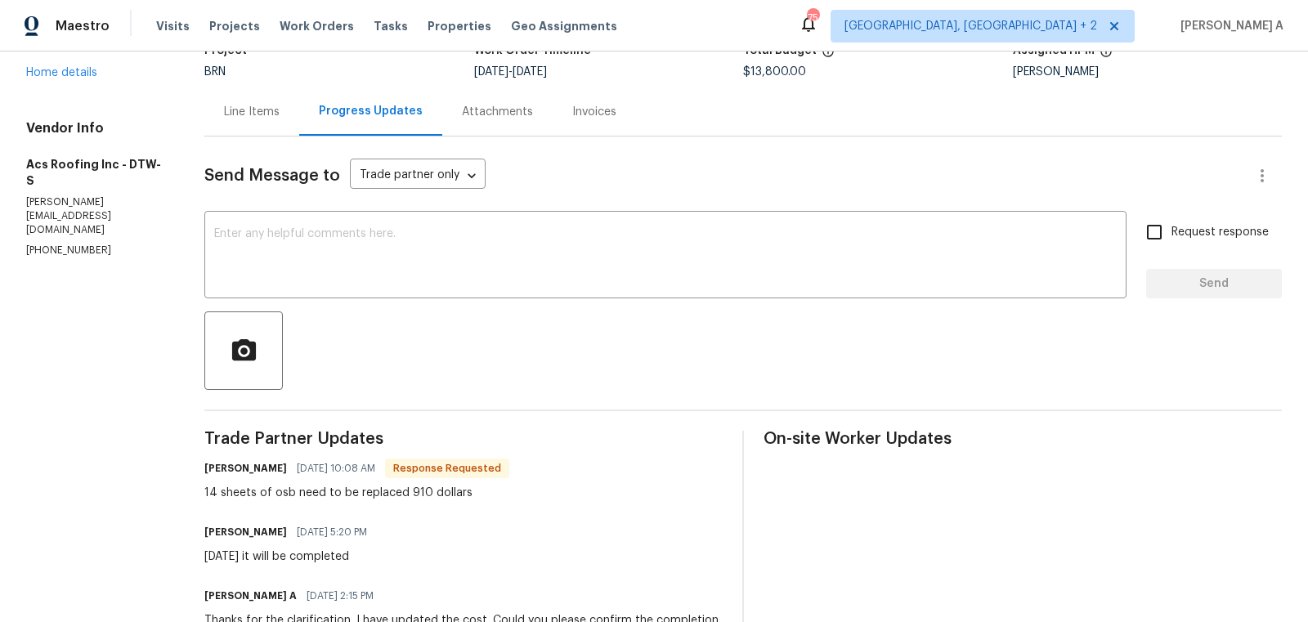
scroll to position [168, 0]
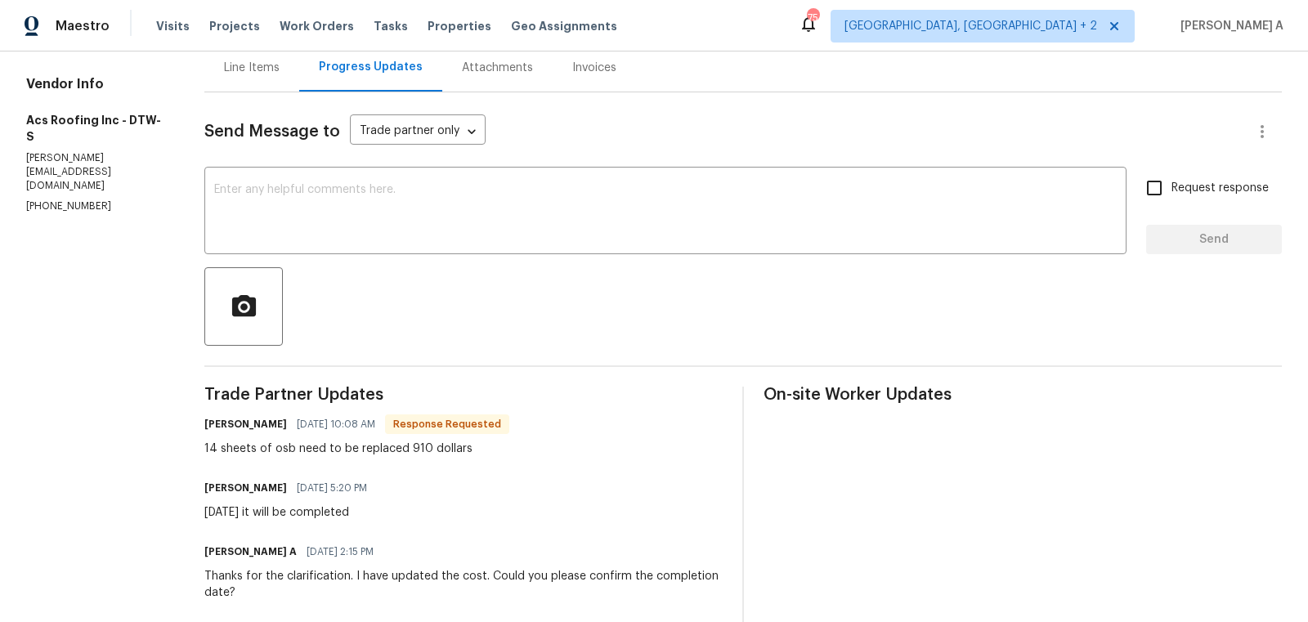
click at [401, 441] on div "14 sheets of osb need to be replaced 910 dollars" at bounding box center [356, 449] width 305 height 16
copy div "14 sheets of osb need to be replaced 910 dollars"
click at [423, 214] on textarea at bounding box center [665, 212] width 903 height 57
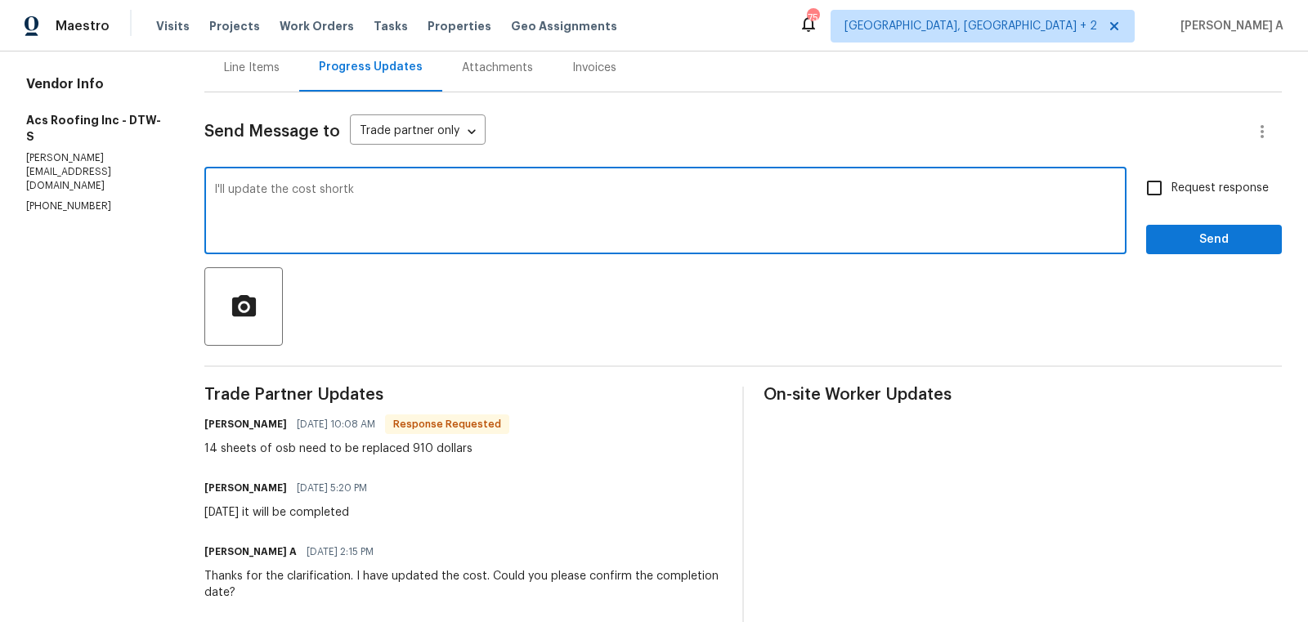
type textarea "I'll update the cost short"
click at [423, 214] on textarea "I'll update the cost short" at bounding box center [665, 212] width 903 height 57
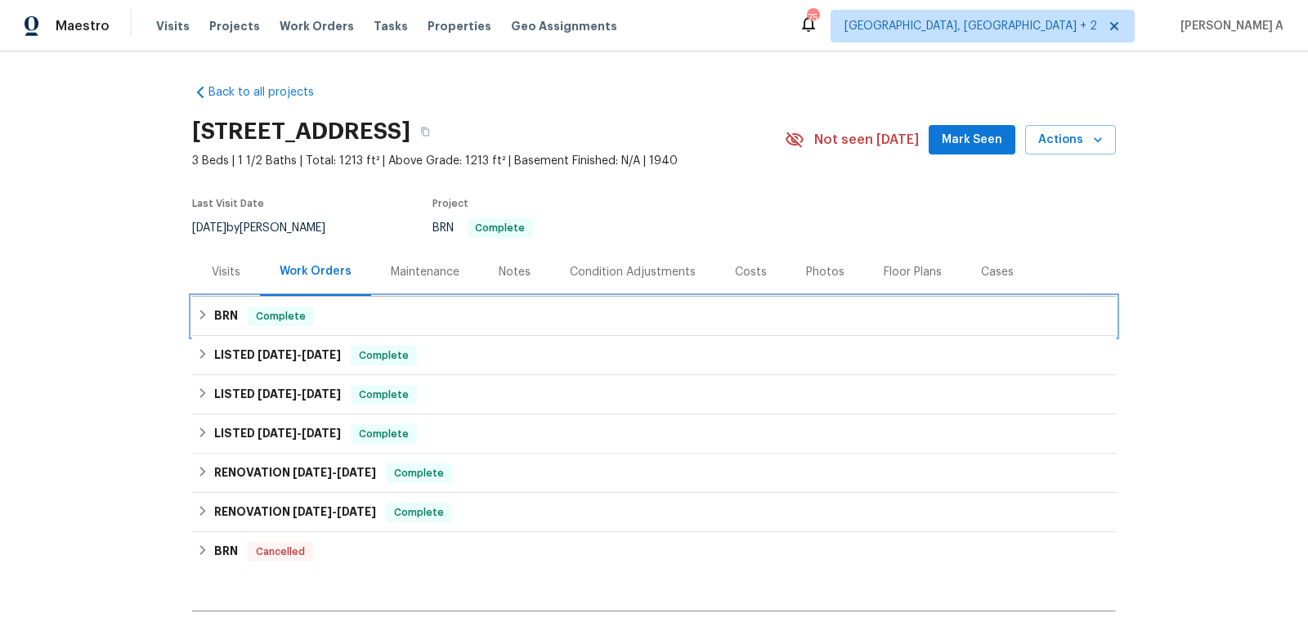
click at [326, 307] on div "BRN Complete" at bounding box center [654, 317] width 914 height 20
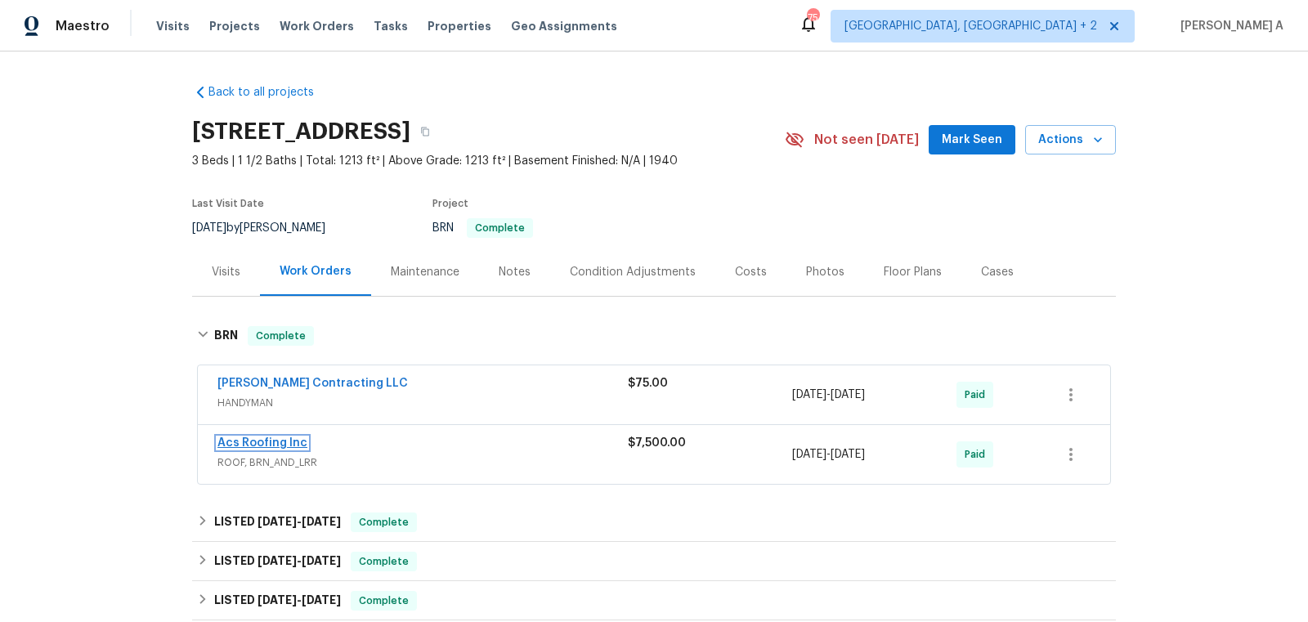
click at [275, 439] on link "Acs Roofing Inc" at bounding box center [262, 442] width 90 height 11
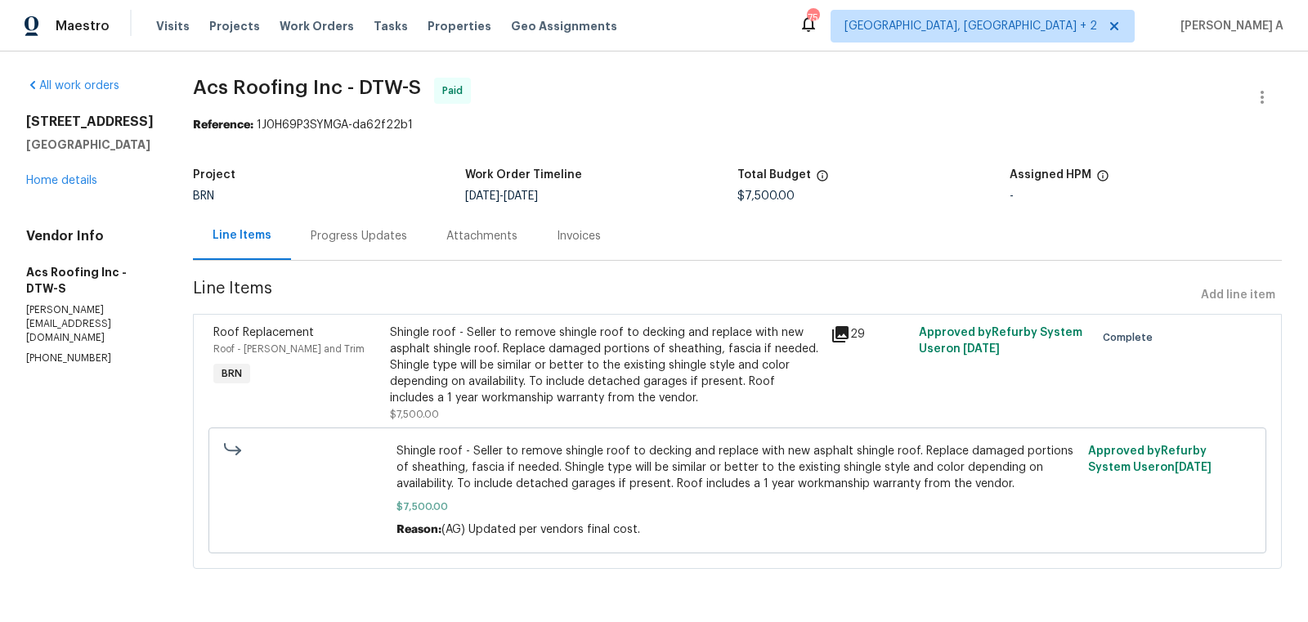
click at [385, 233] on div "Progress Updates" at bounding box center [359, 236] width 96 height 16
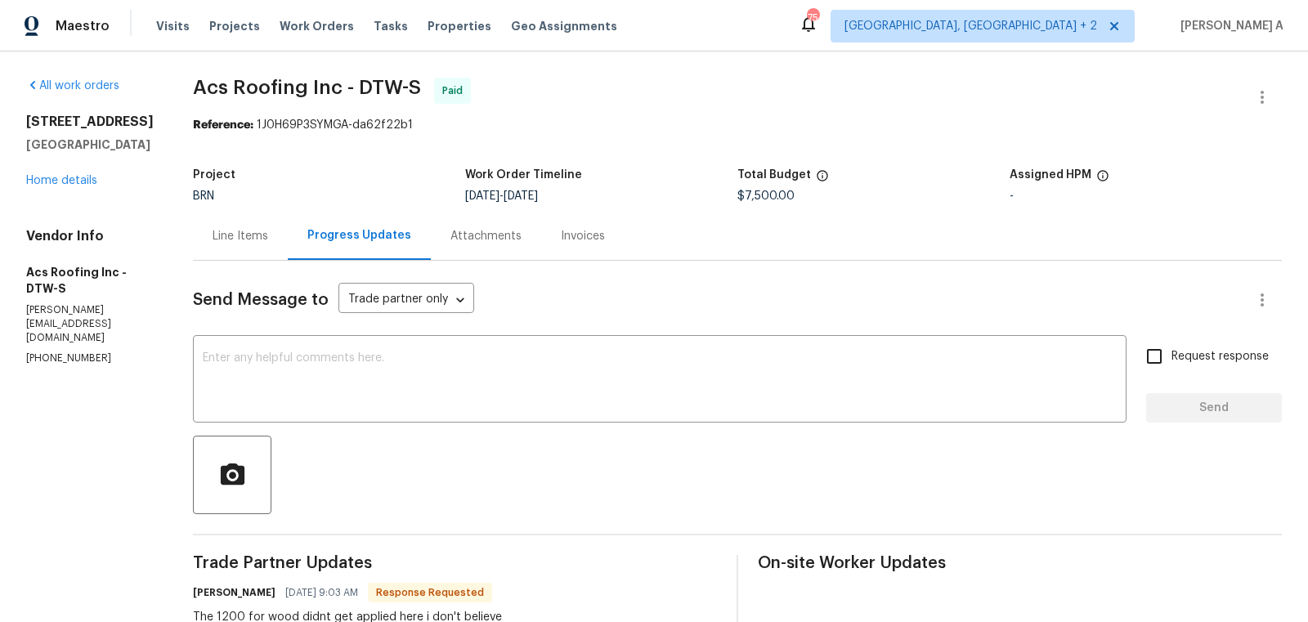
click at [215, 235] on div "Line Items" at bounding box center [241, 236] width 56 height 16
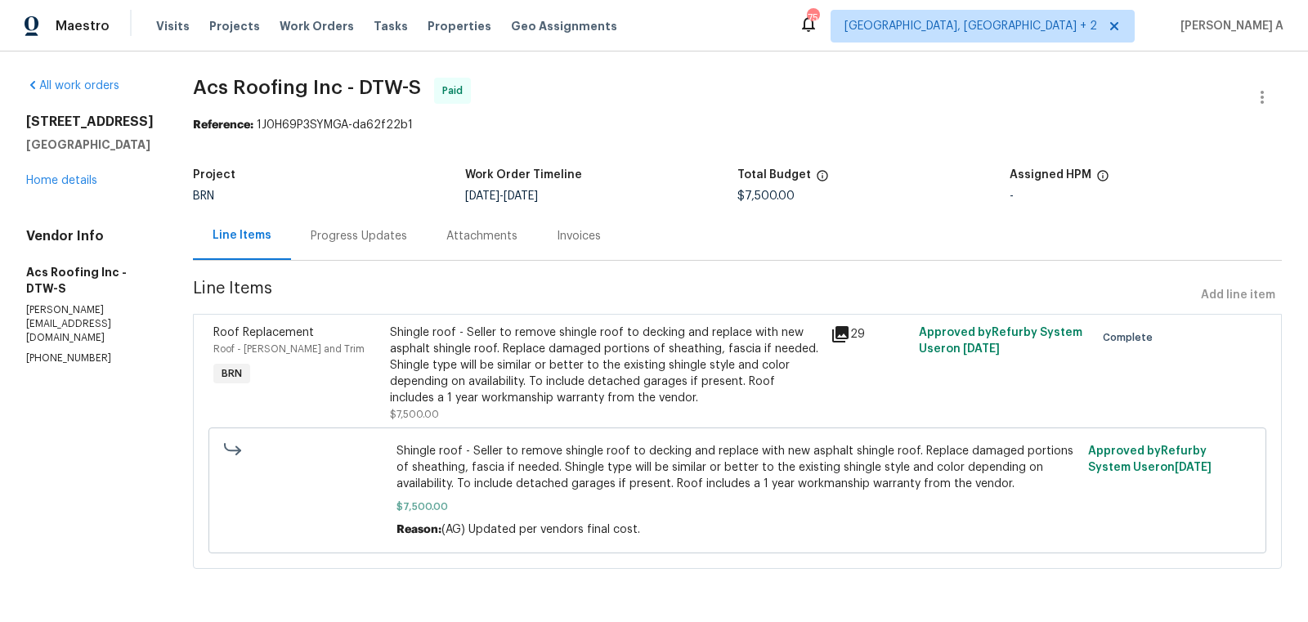
click at [337, 235] on div "Progress Updates" at bounding box center [359, 236] width 96 height 16
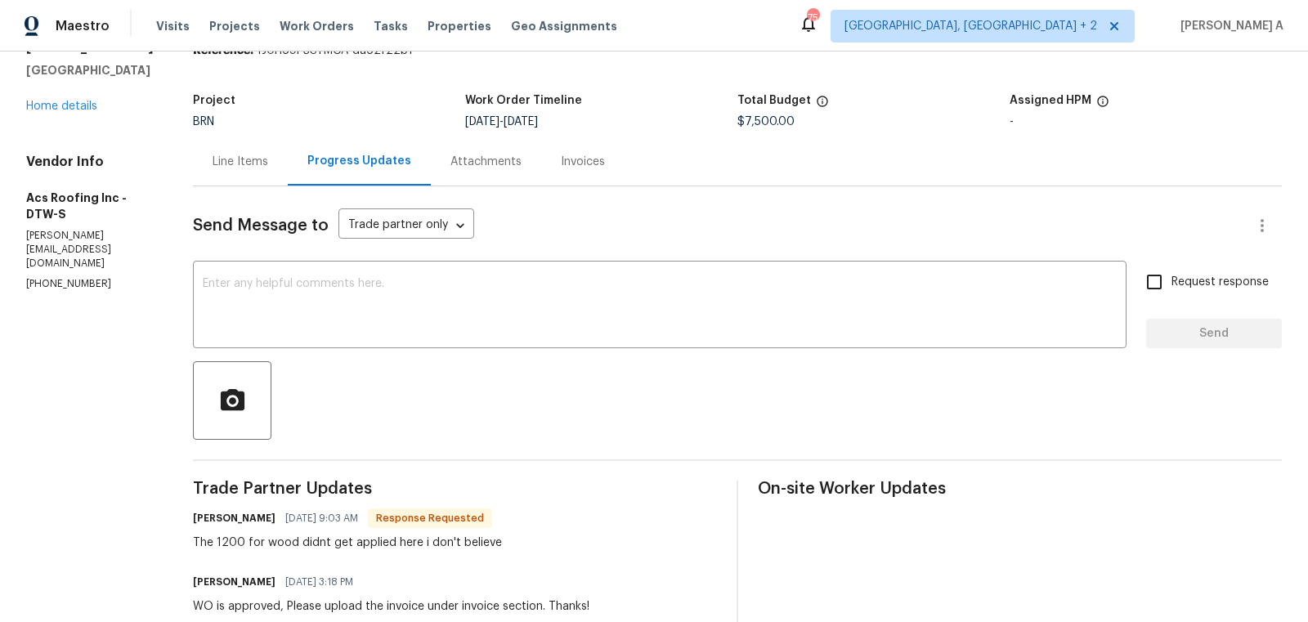
scroll to position [112, 0]
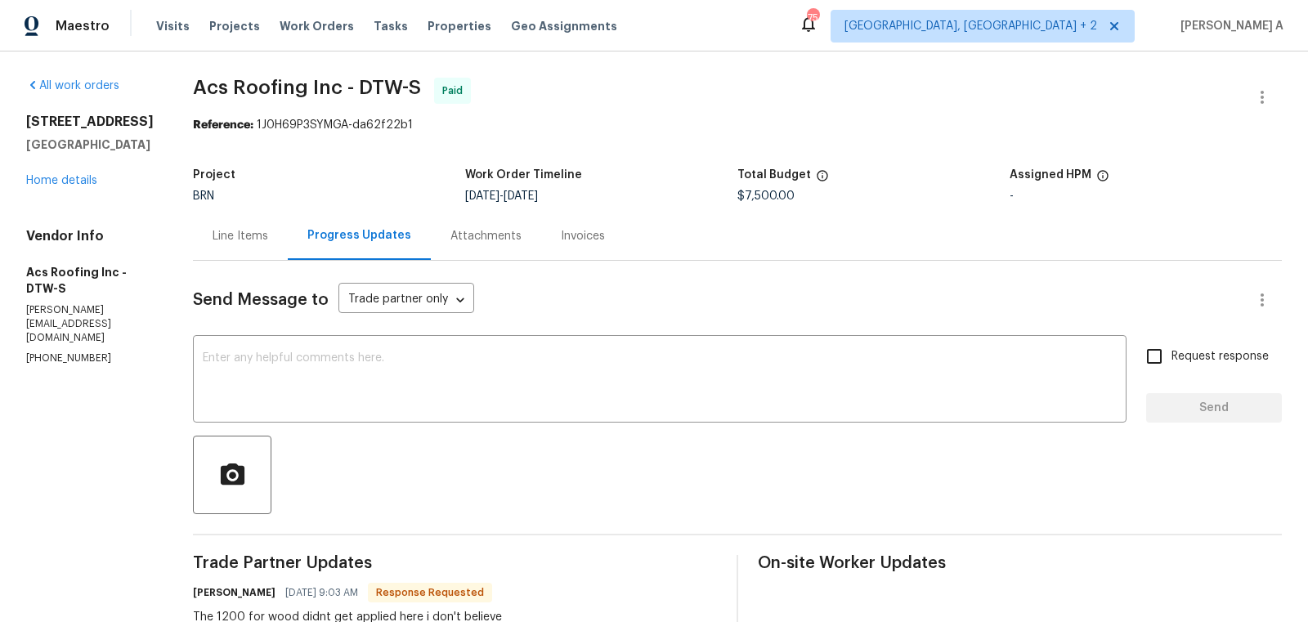
click at [657, 181] on div "Work Order Timeline" at bounding box center [601, 179] width 272 height 21
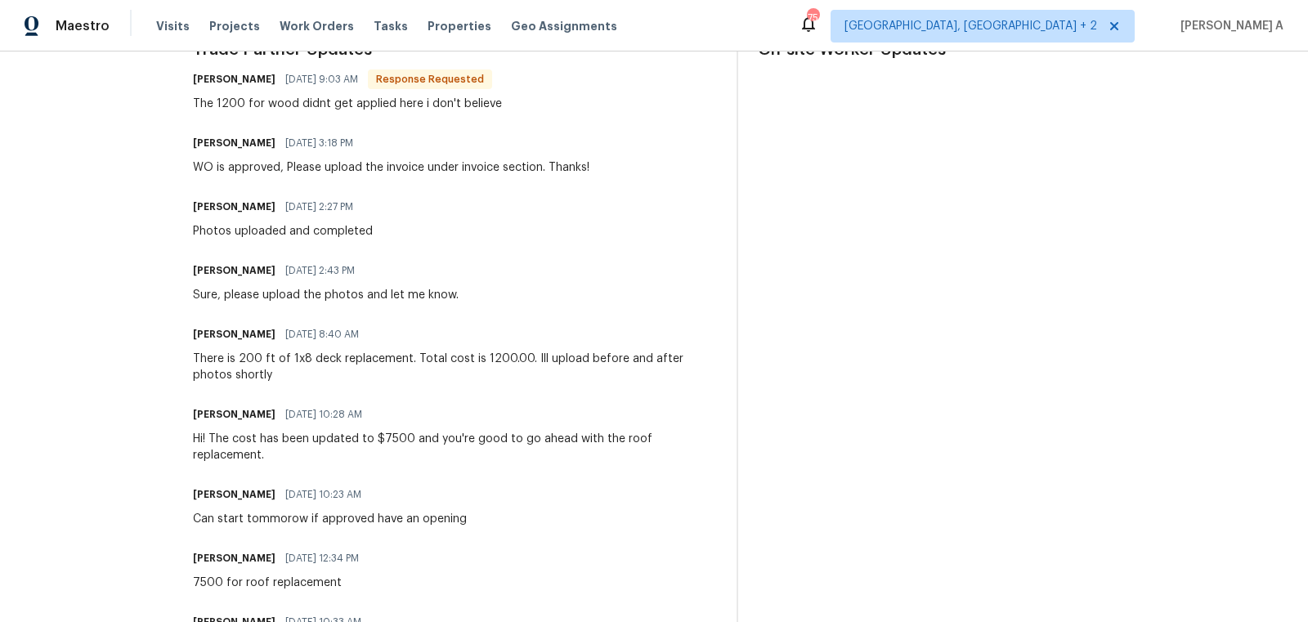
scroll to position [515, 0]
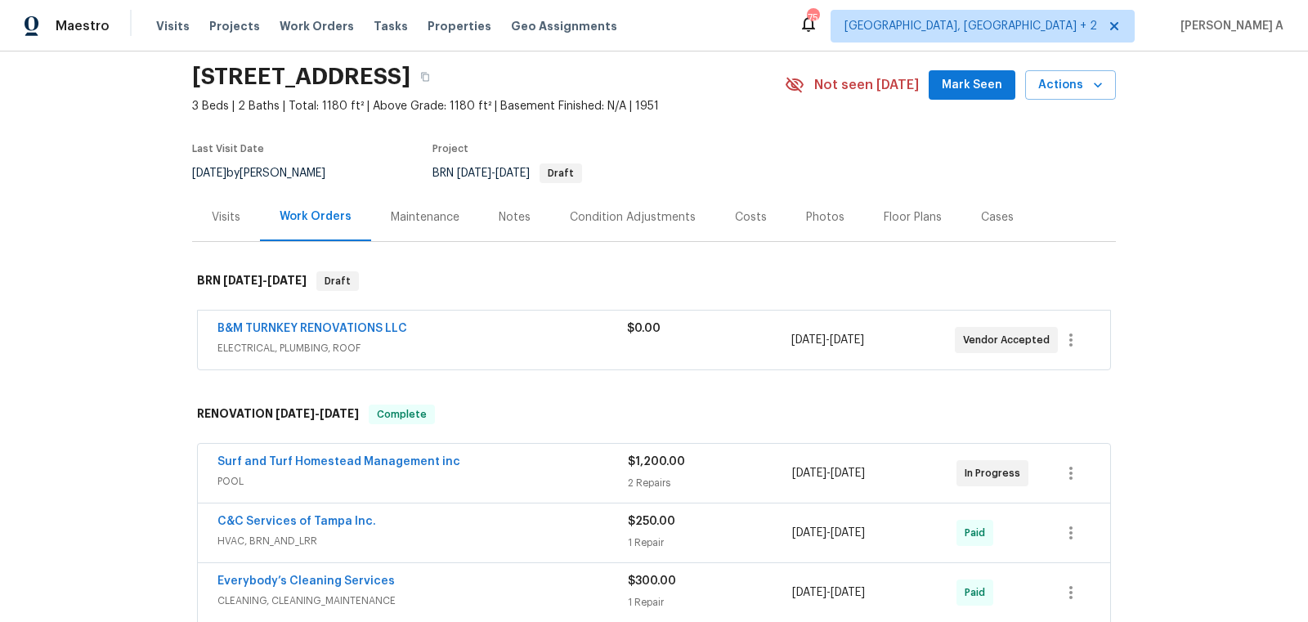
scroll to position [79, 0]
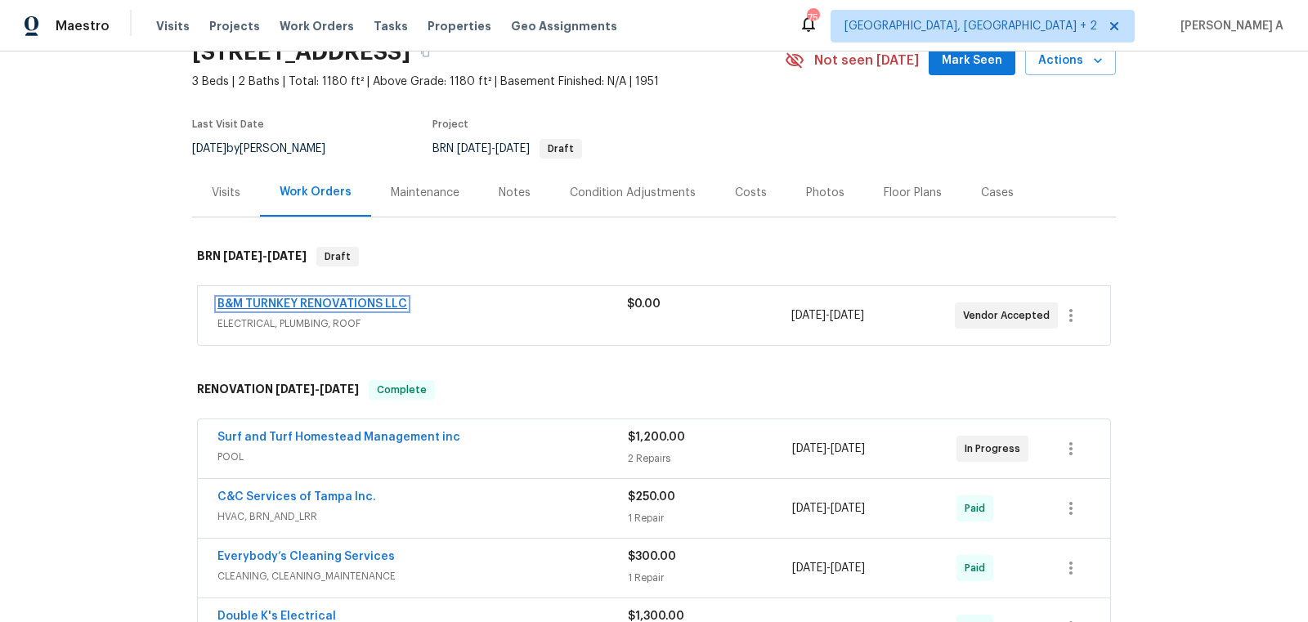
click at [360, 303] on link "B&M TURNKEY RENOVATIONS LLC" at bounding box center [312, 303] width 190 height 11
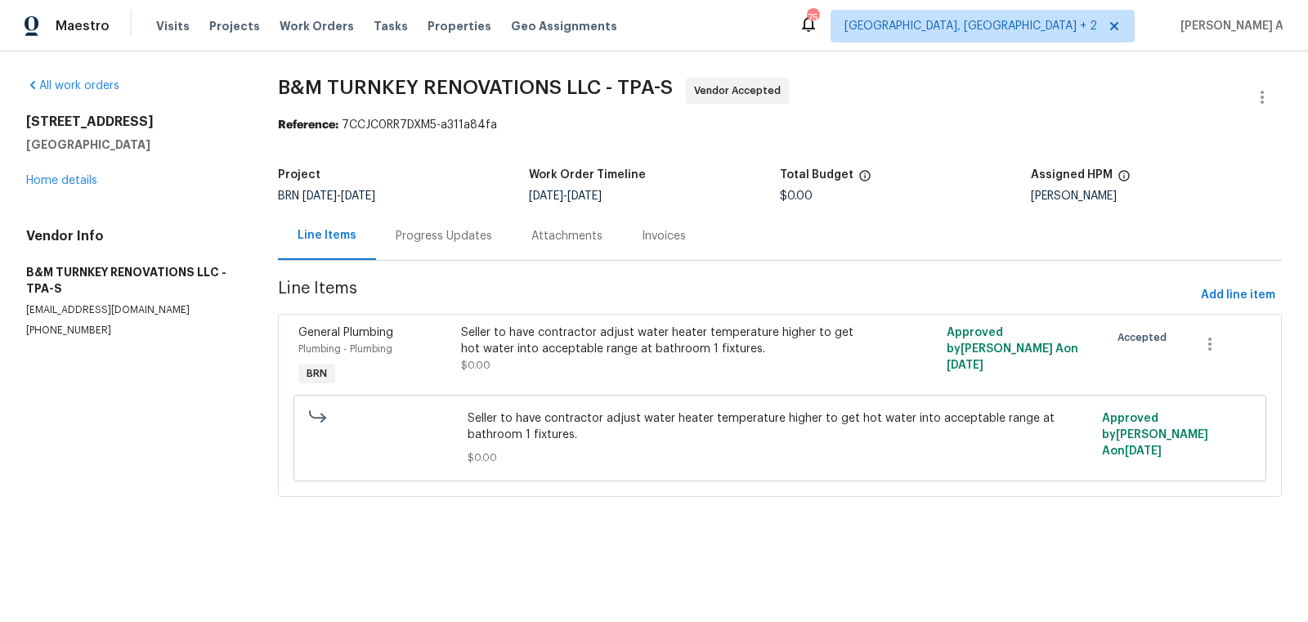
click at [410, 256] on div "Progress Updates" at bounding box center [444, 236] width 136 height 48
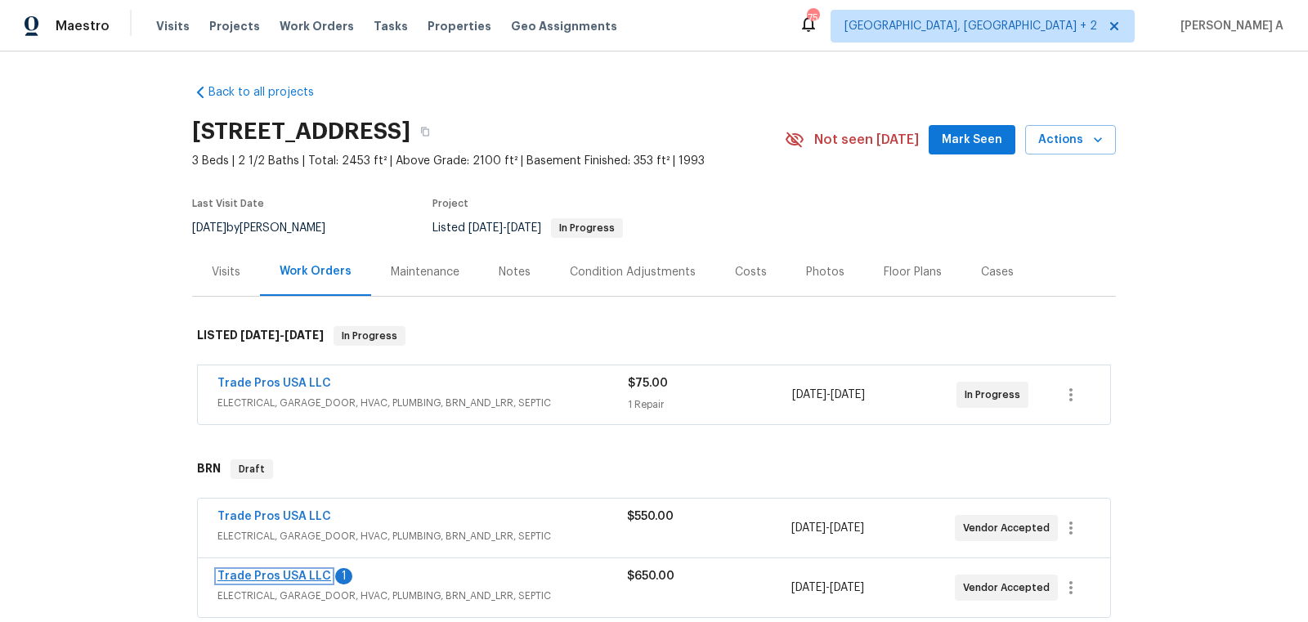
click at [314, 571] on link "Trade Pros USA LLC" at bounding box center [274, 576] width 114 height 11
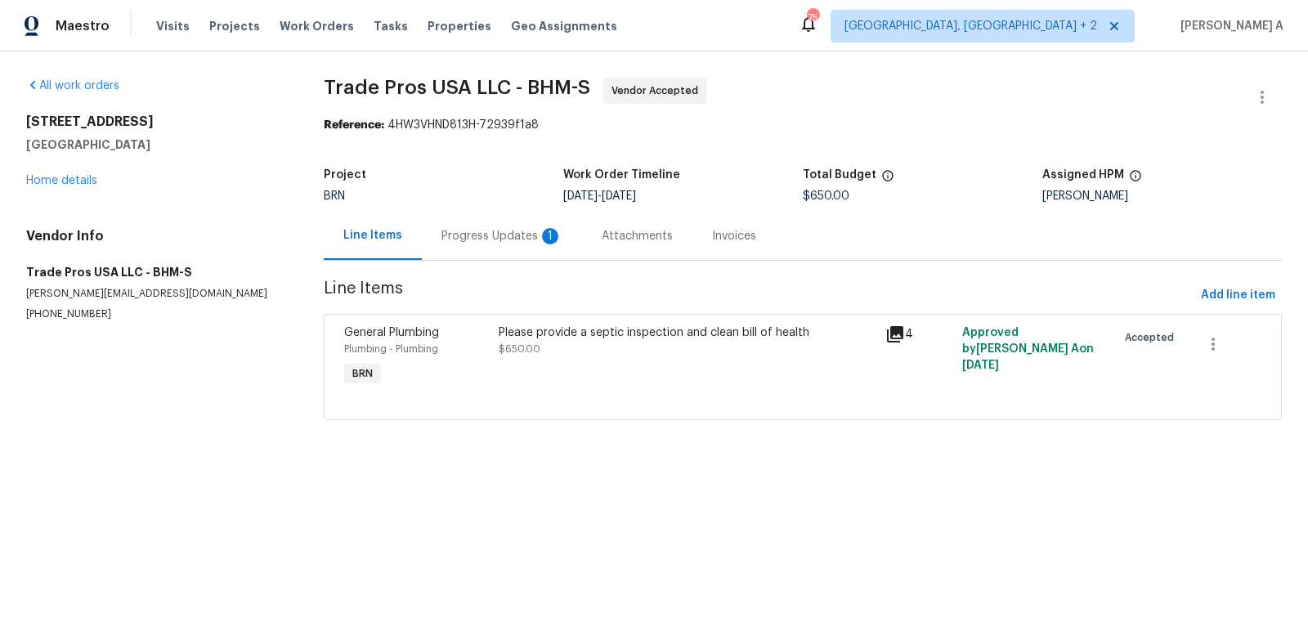
click at [491, 236] on div "Progress Updates 1" at bounding box center [501, 236] width 121 height 16
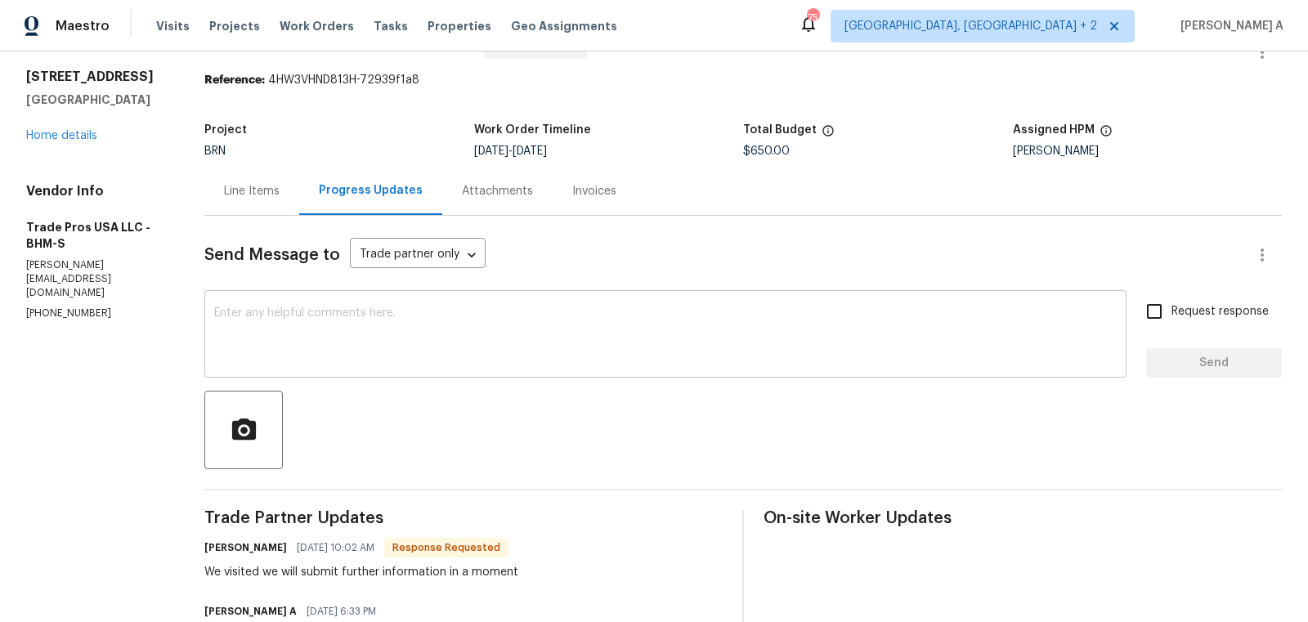
scroll to position [23, 0]
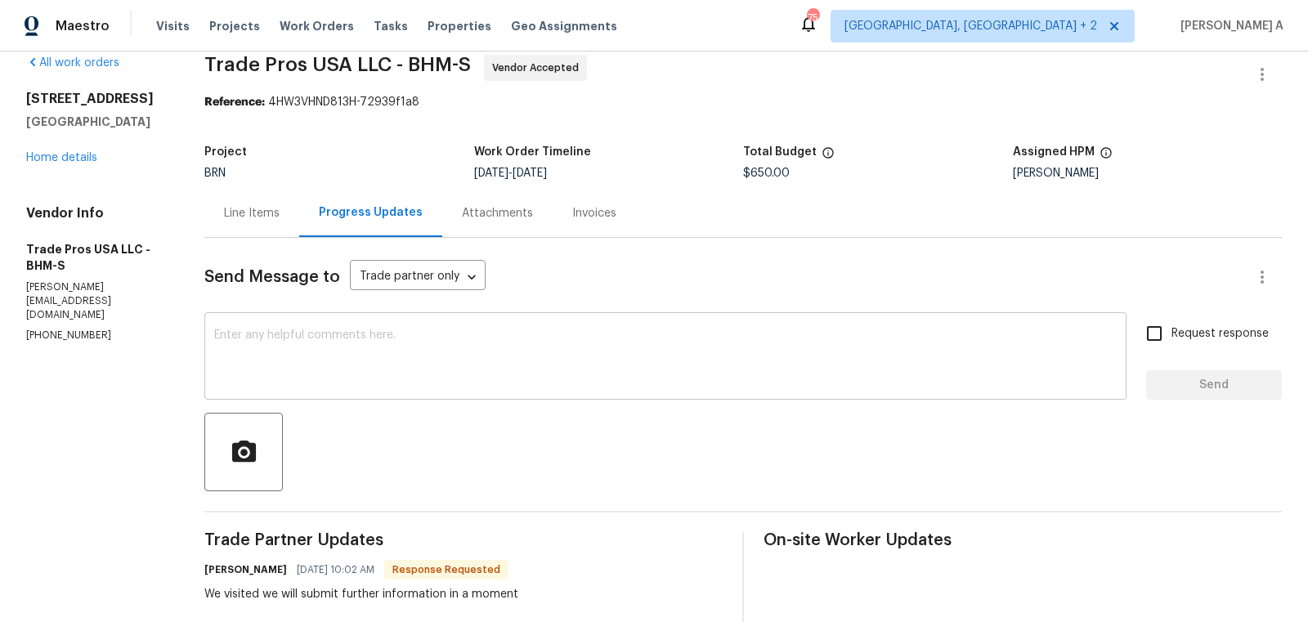
click at [456, 370] on textarea at bounding box center [665, 357] width 903 height 57
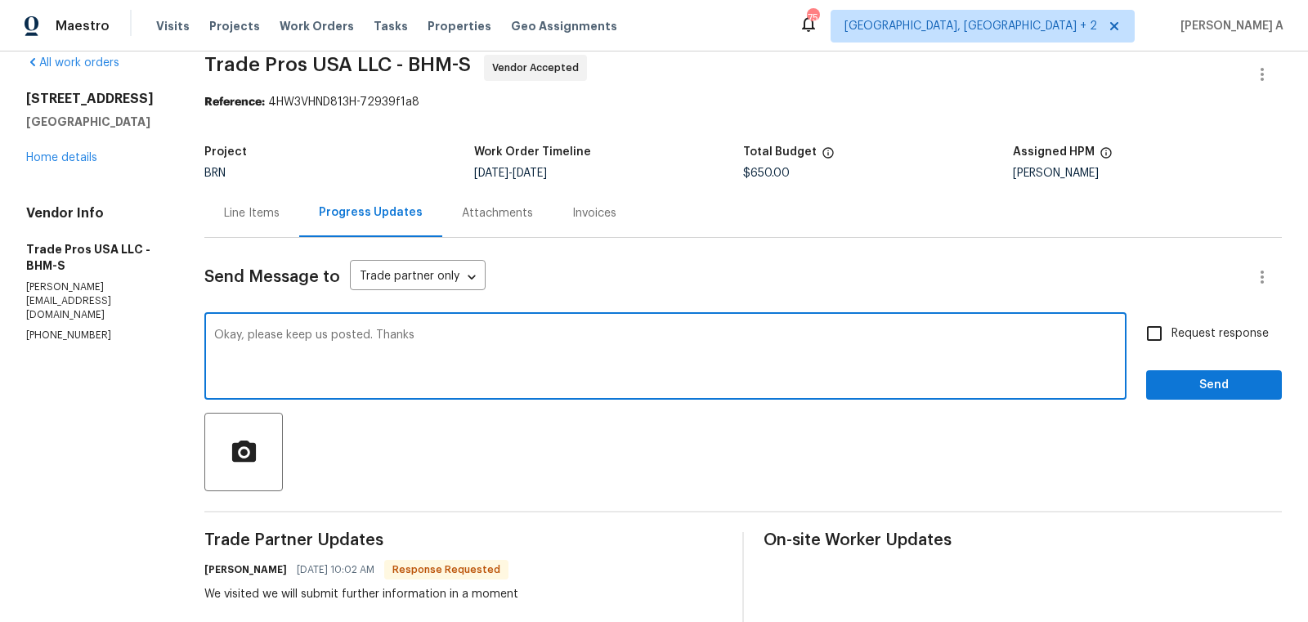
type textarea "Okay, please keep us posted. Thanks"
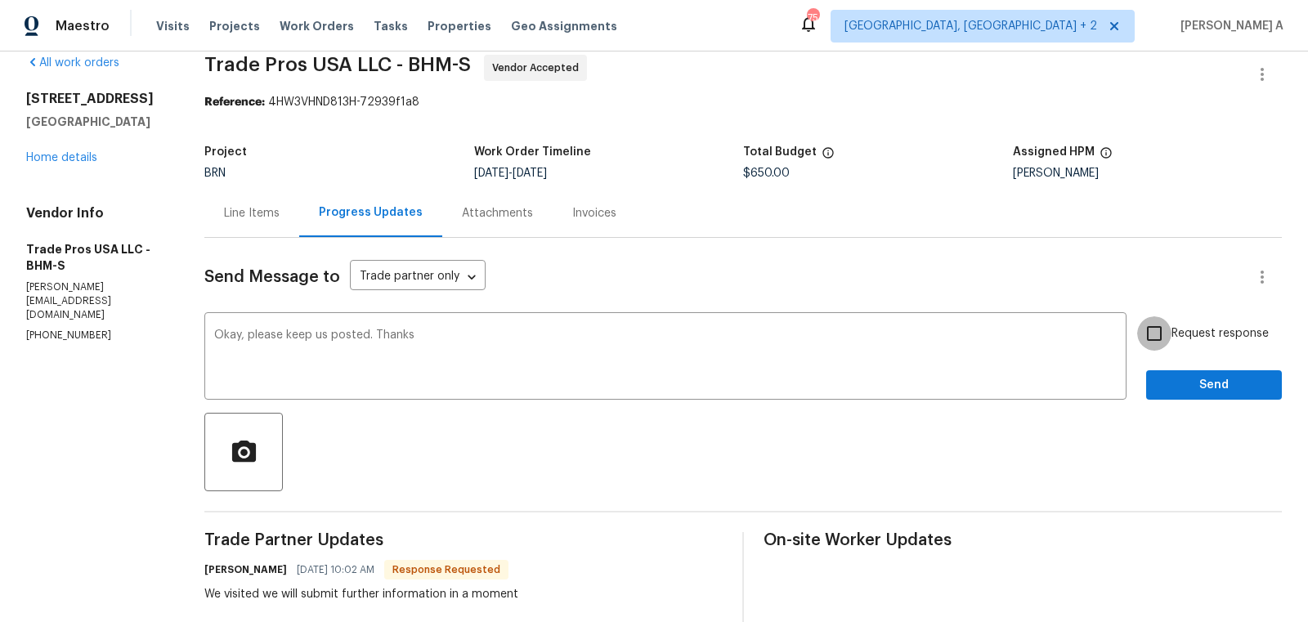
click at [1155, 320] on input "Request response" at bounding box center [1154, 333] width 34 height 34
checkbox input "true"
click at [1219, 377] on span "Send" at bounding box center [1214, 385] width 110 height 20
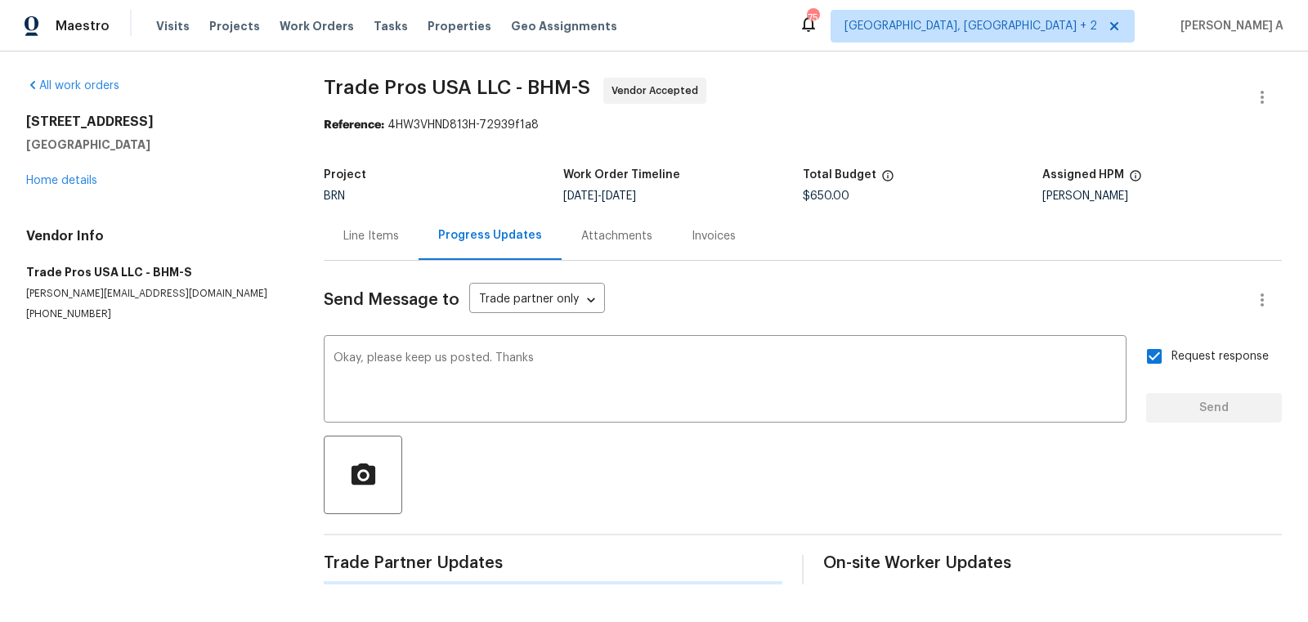
scroll to position [0, 0]
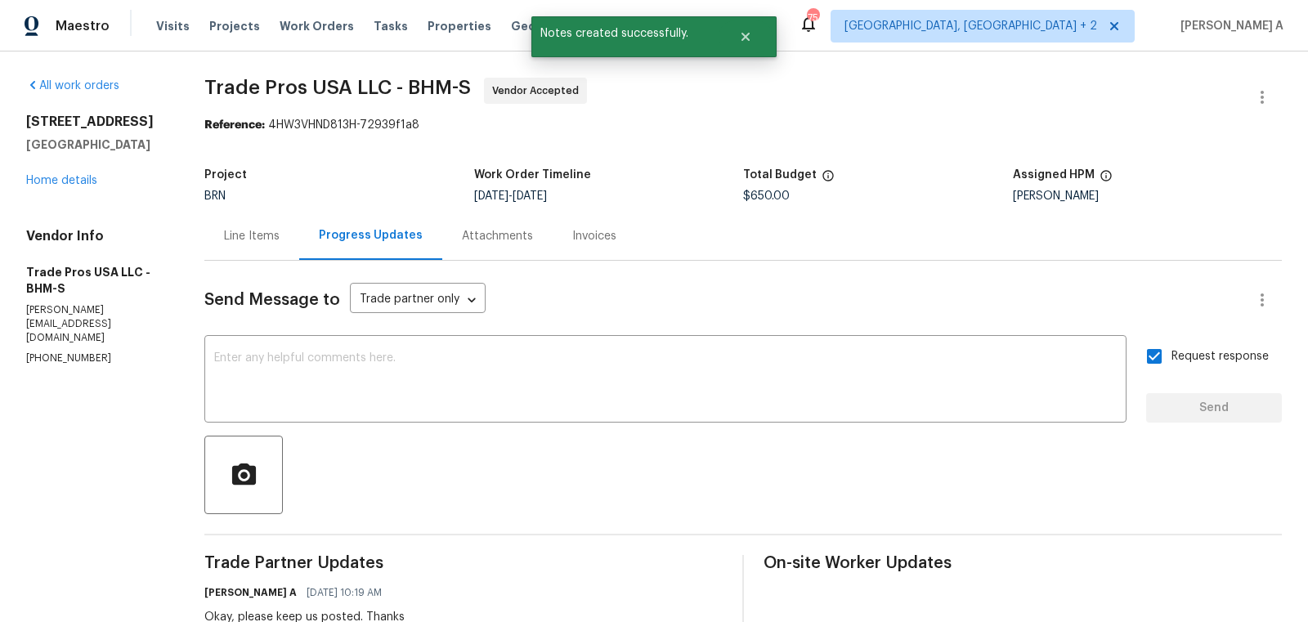
click at [277, 238] on div "Line Items" at bounding box center [252, 236] width 56 height 16
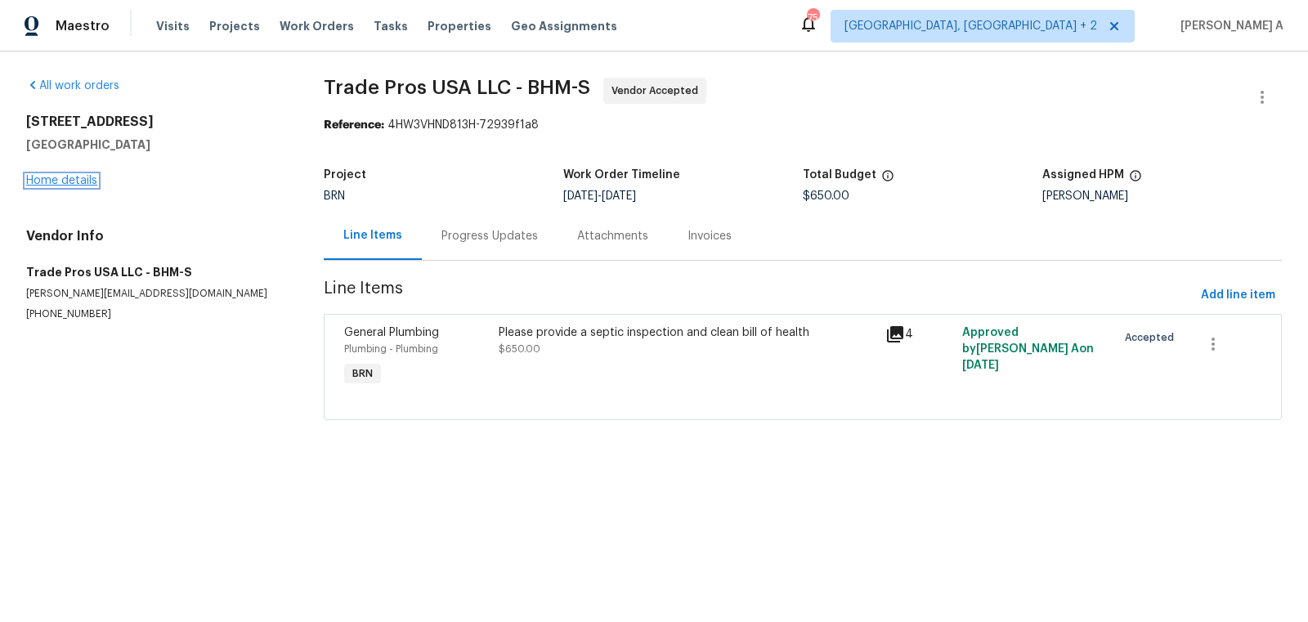
click at [82, 180] on link "Home details" at bounding box center [61, 180] width 71 height 11
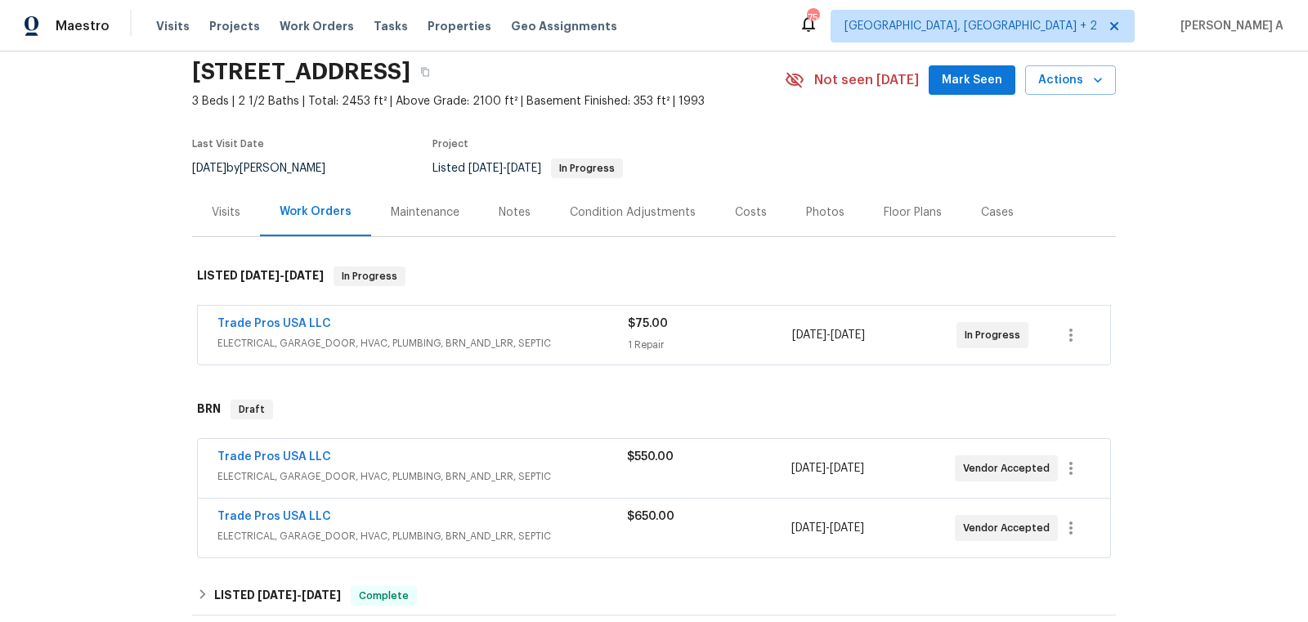
scroll to position [83, 0]
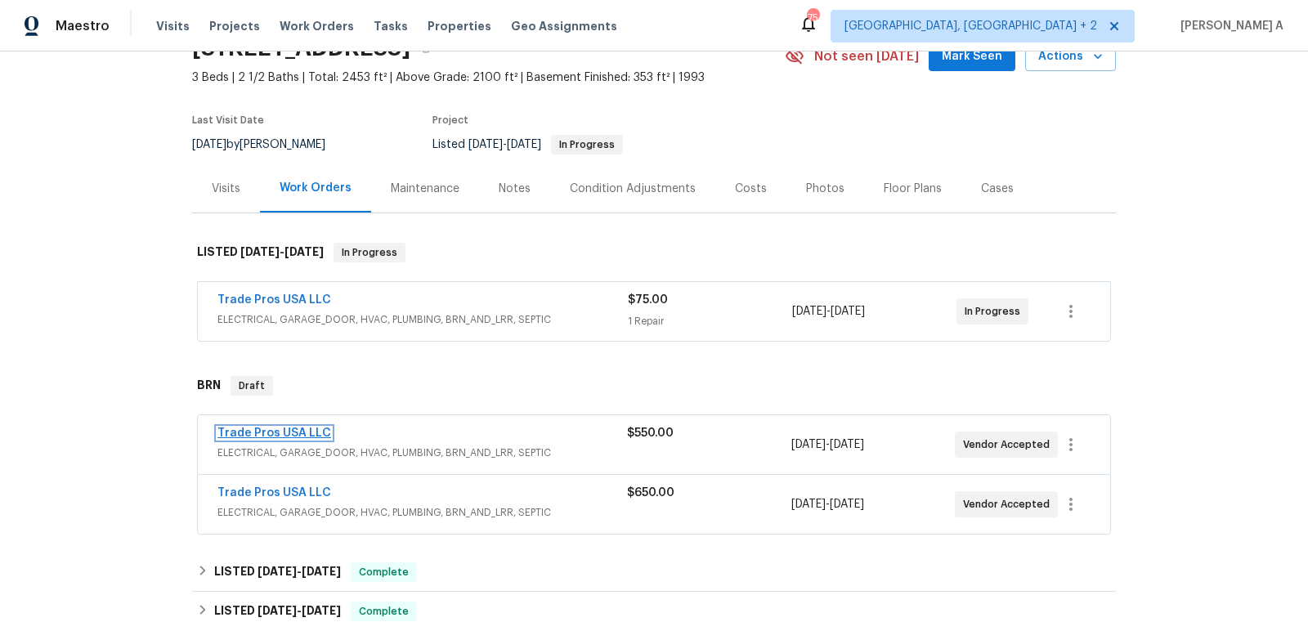
click at [283, 431] on link "Trade Pros USA LLC" at bounding box center [274, 433] width 114 height 11
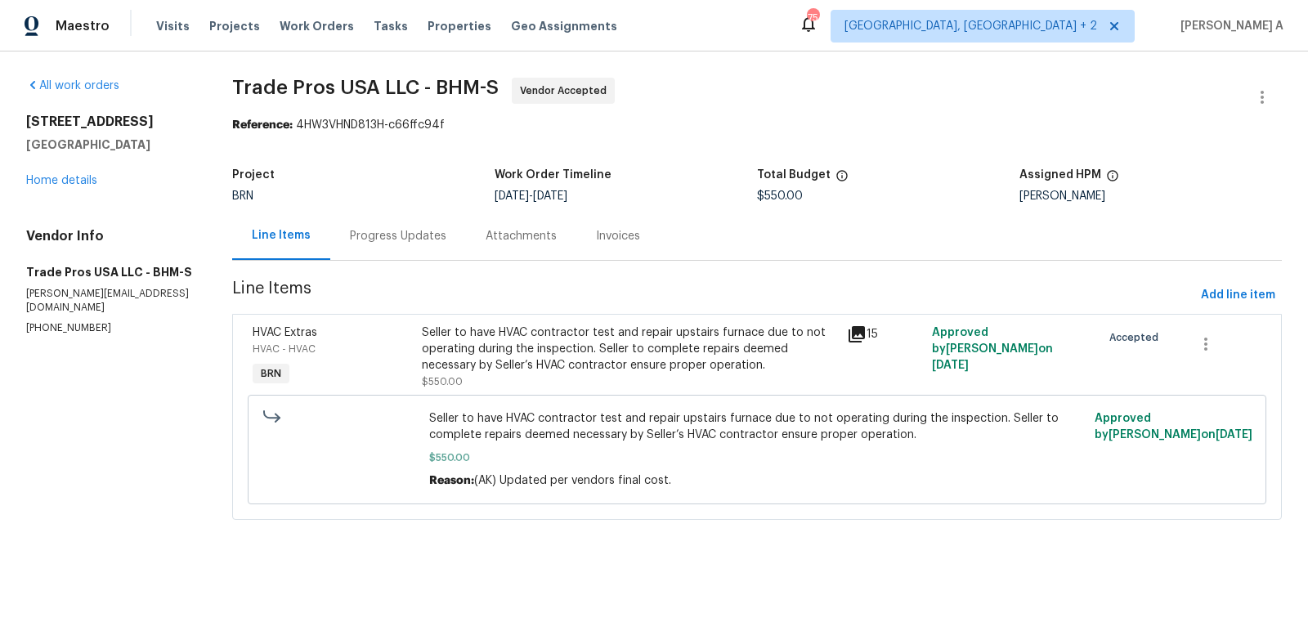
click at [406, 240] on div "Progress Updates" at bounding box center [398, 236] width 96 height 16
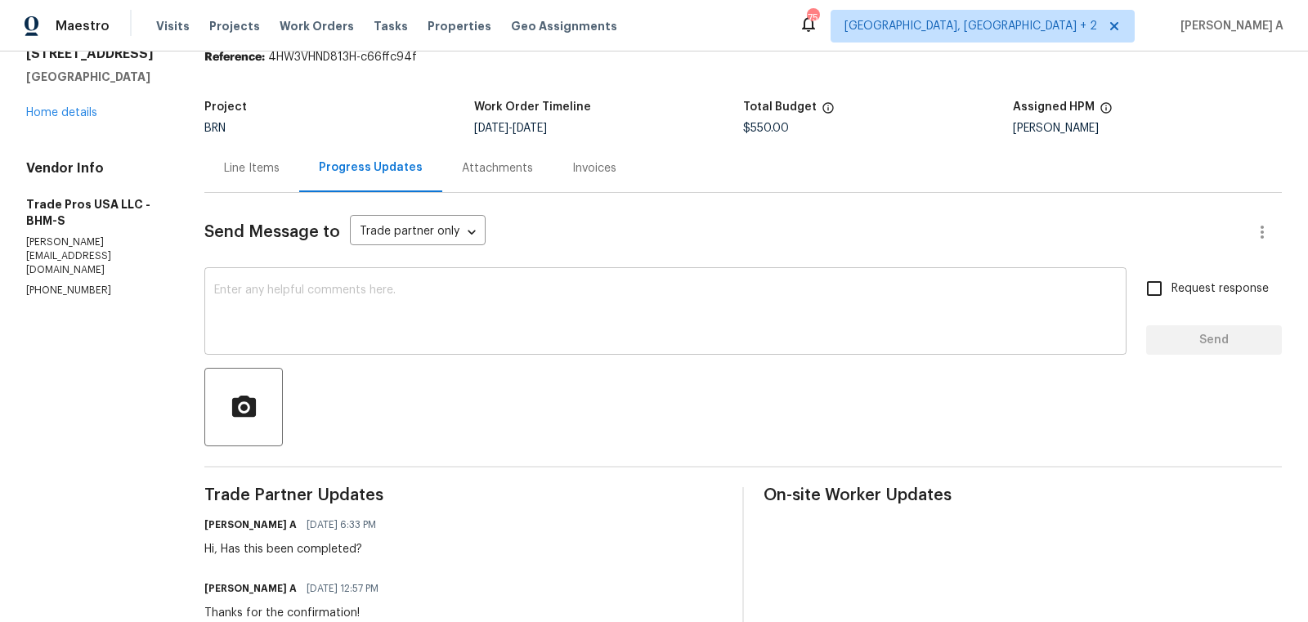
scroll to position [69, 0]
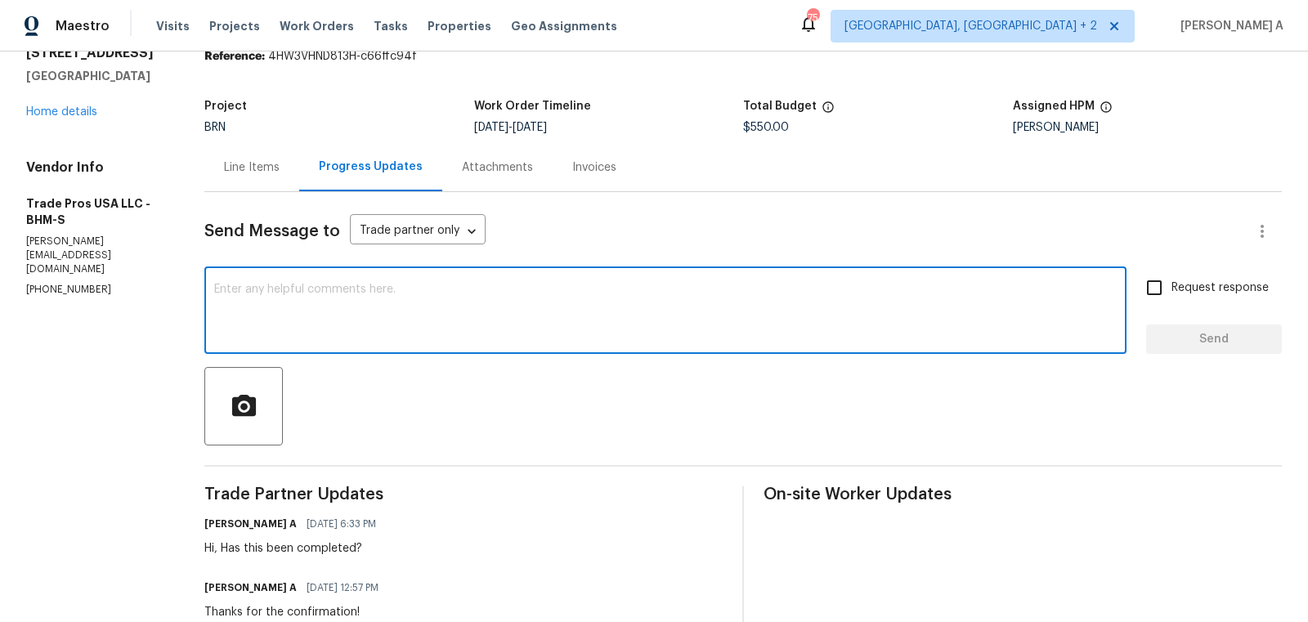
click at [554, 332] on textarea at bounding box center [665, 312] width 903 height 57
type textarea "May I know if the HVAC work has been completed?"
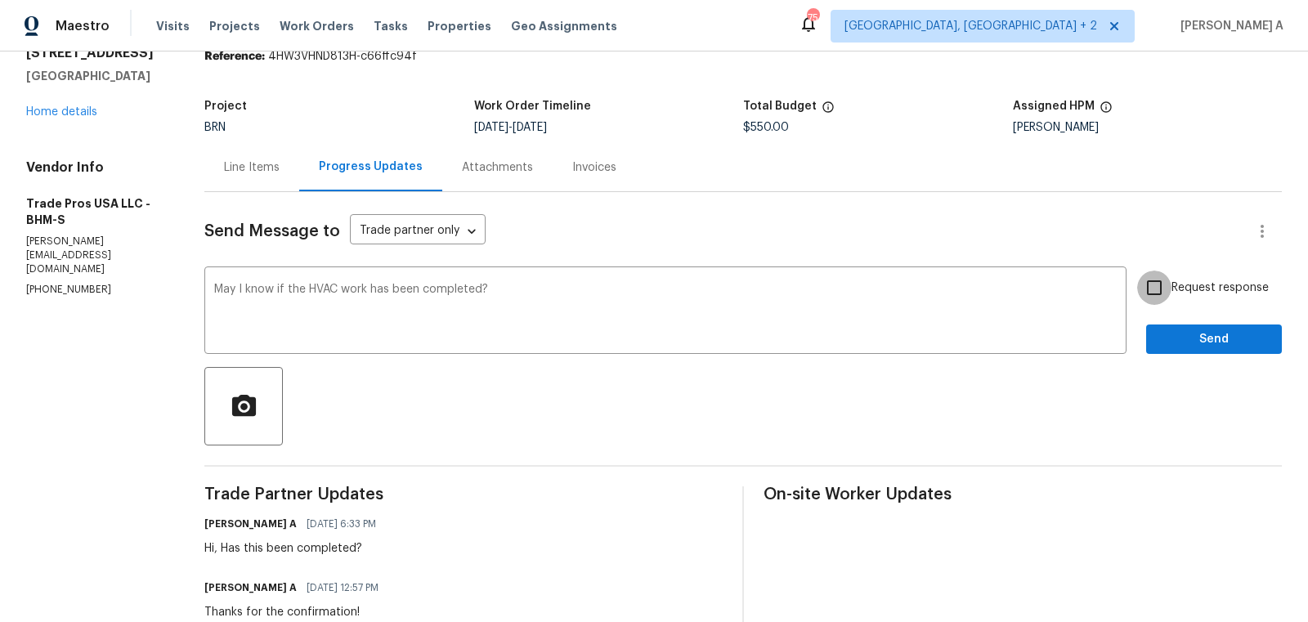
click at [1158, 274] on input "Request response" at bounding box center [1154, 288] width 34 height 34
checkbox input "true"
click at [1222, 341] on span "Send" at bounding box center [1214, 339] width 110 height 20
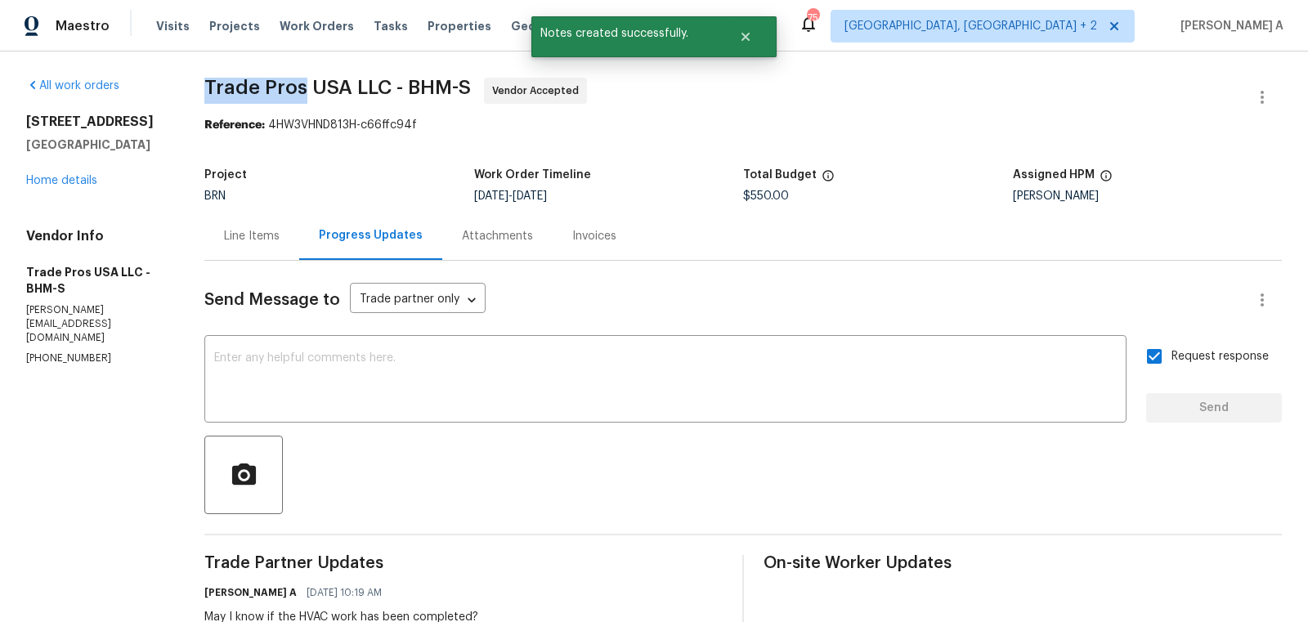
drag, startPoint x: 199, startPoint y: 86, endPoint x: 306, endPoint y: 87, distance: 107.1
copy span "Trade Pros"
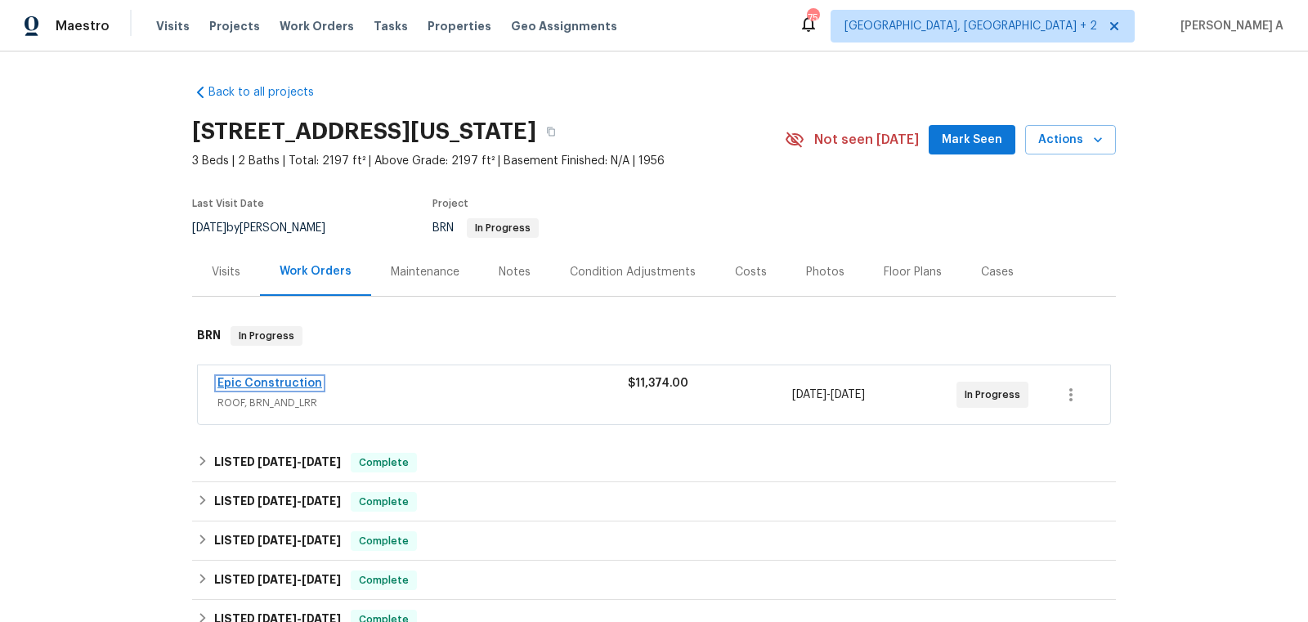
click at [274, 384] on link "Epic Construction" at bounding box center [269, 383] width 105 height 11
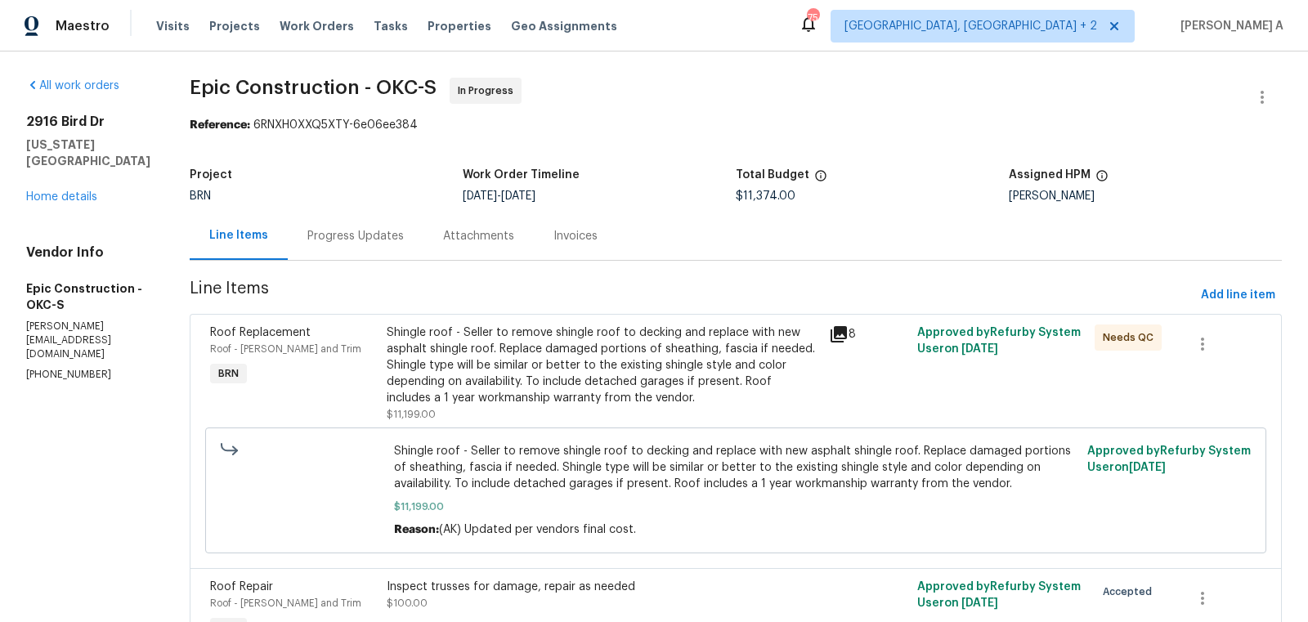
click at [344, 220] on div "Progress Updates" at bounding box center [356, 236] width 136 height 48
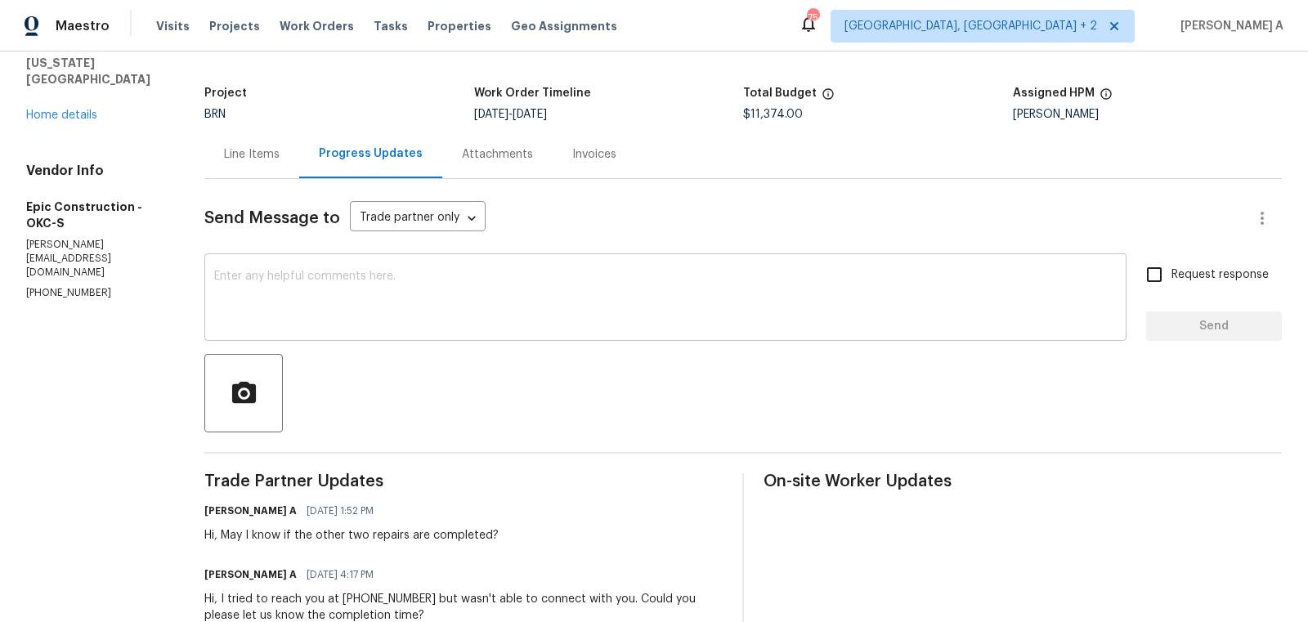
scroll to position [83, 0]
click at [253, 162] on div "Line Items" at bounding box center [251, 153] width 95 height 48
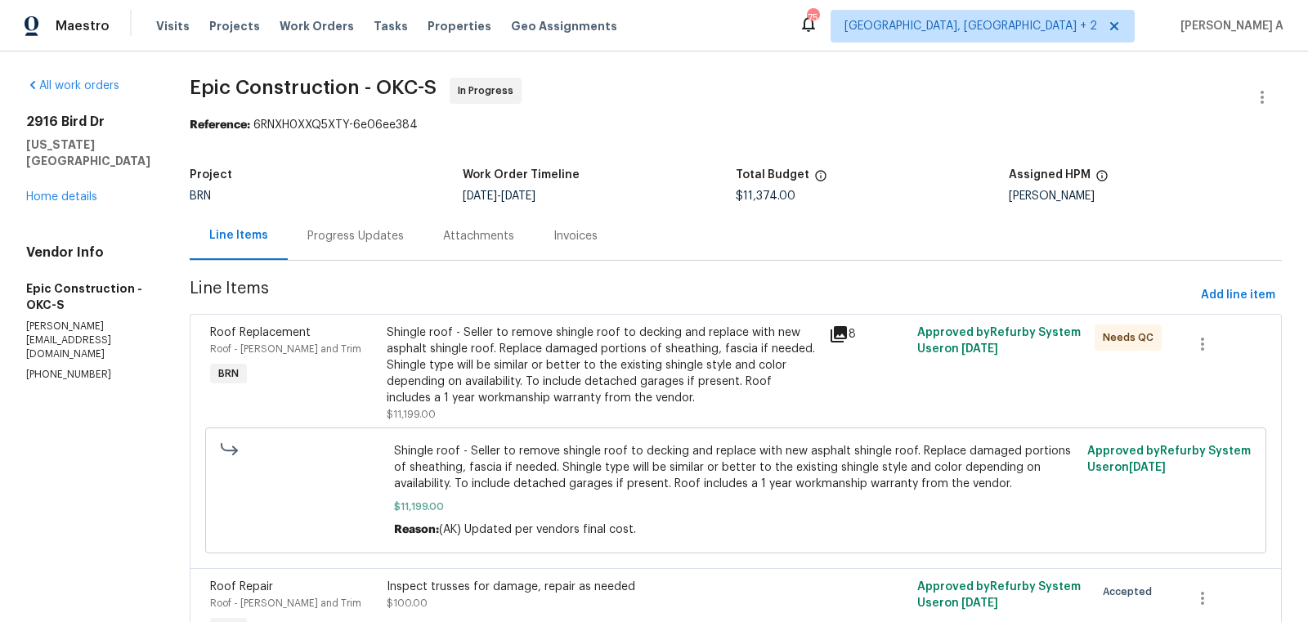
click at [366, 234] on div "Progress Updates" at bounding box center [355, 236] width 96 height 16
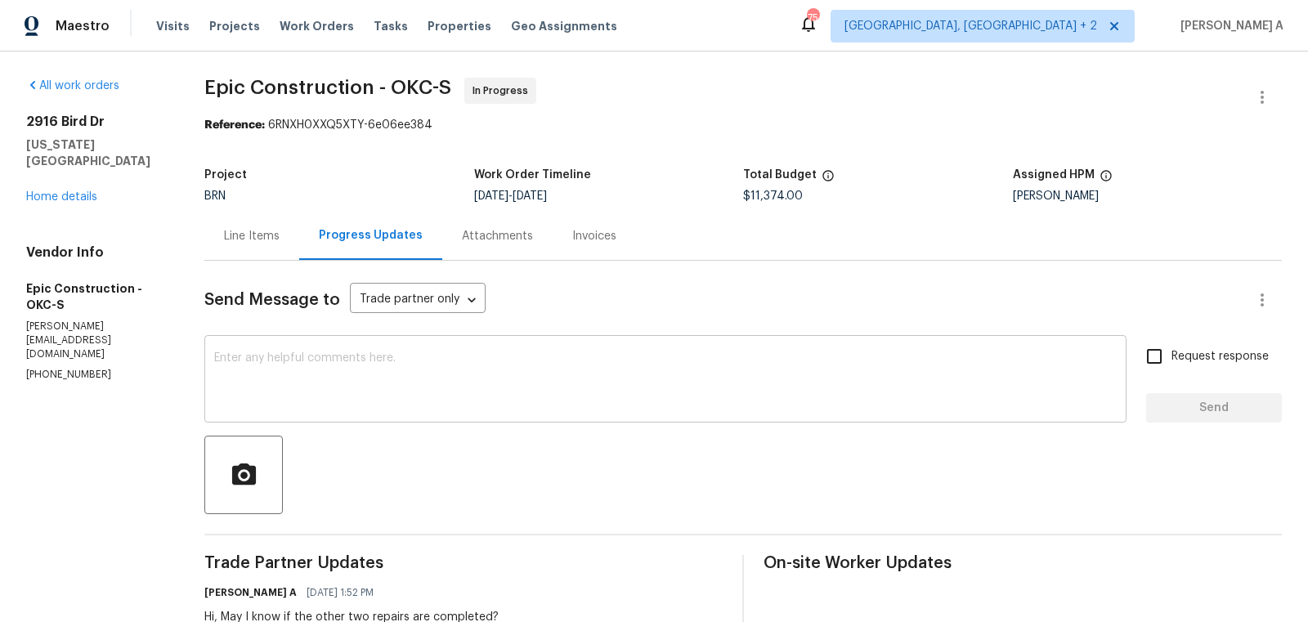
click at [495, 343] on div "x ​" at bounding box center [665, 380] width 922 height 83
click at [249, 222] on div "Line Items" at bounding box center [251, 236] width 95 height 48
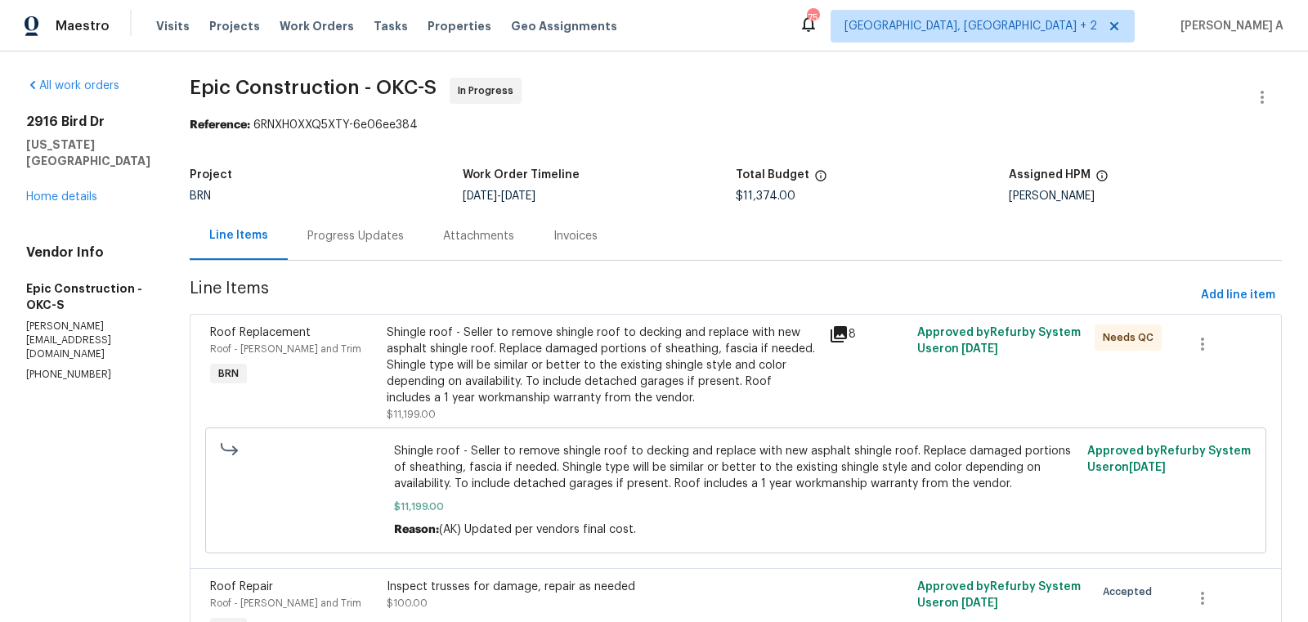
click at [344, 235] on div "Progress Updates" at bounding box center [355, 236] width 96 height 16
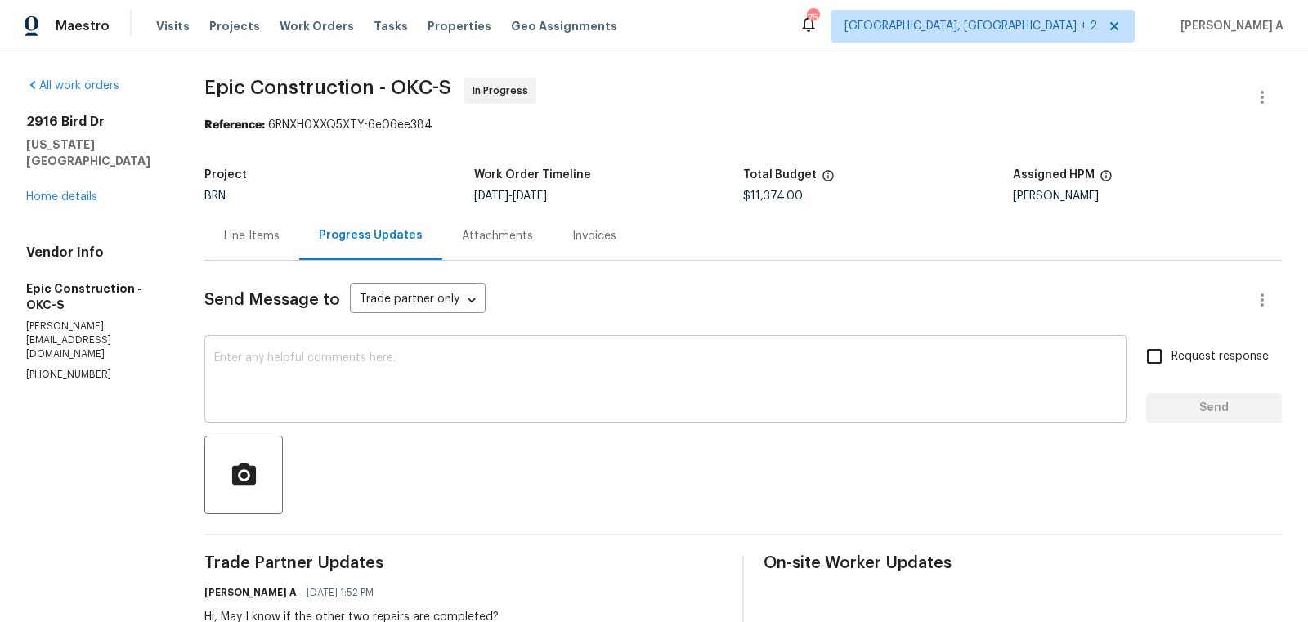
click at [469, 361] on textarea at bounding box center [665, 380] width 903 height 57
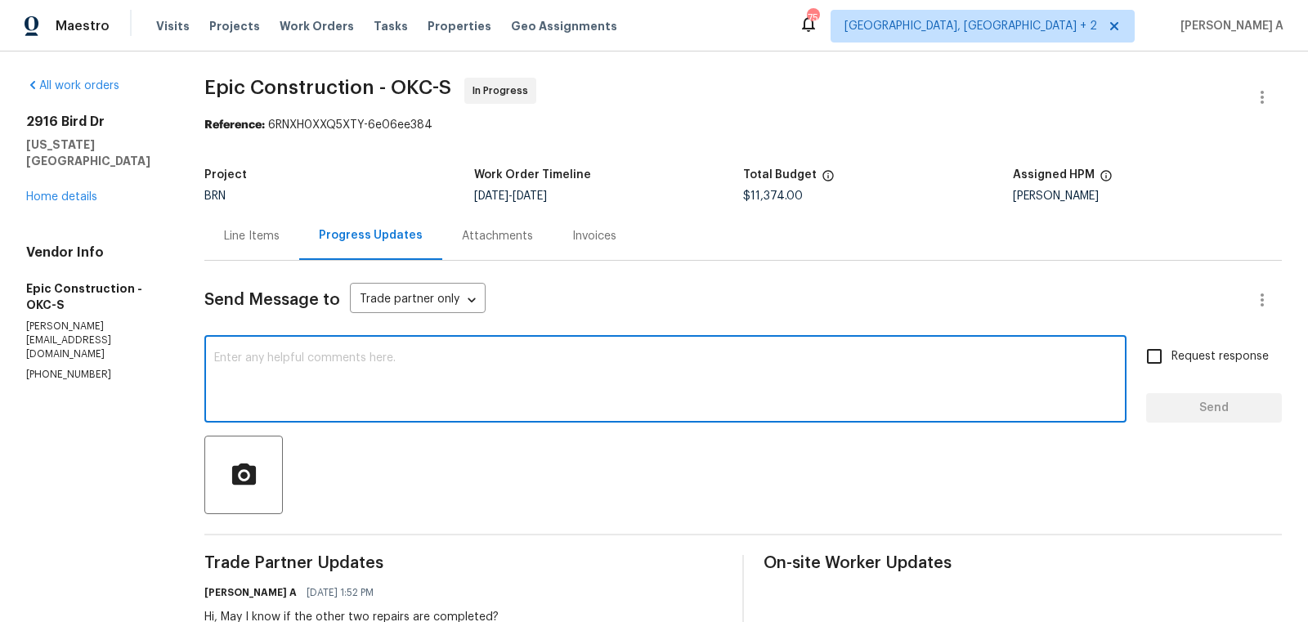
type textarea "J"
type textarea "Hi, Could you please let us"
click at [469, 361] on textarea "Hi, Could you please let us" at bounding box center [665, 380] width 903 height 57
click at [470, 361] on textarea "Hi, Could you please let us" at bounding box center [665, 380] width 903 height 57
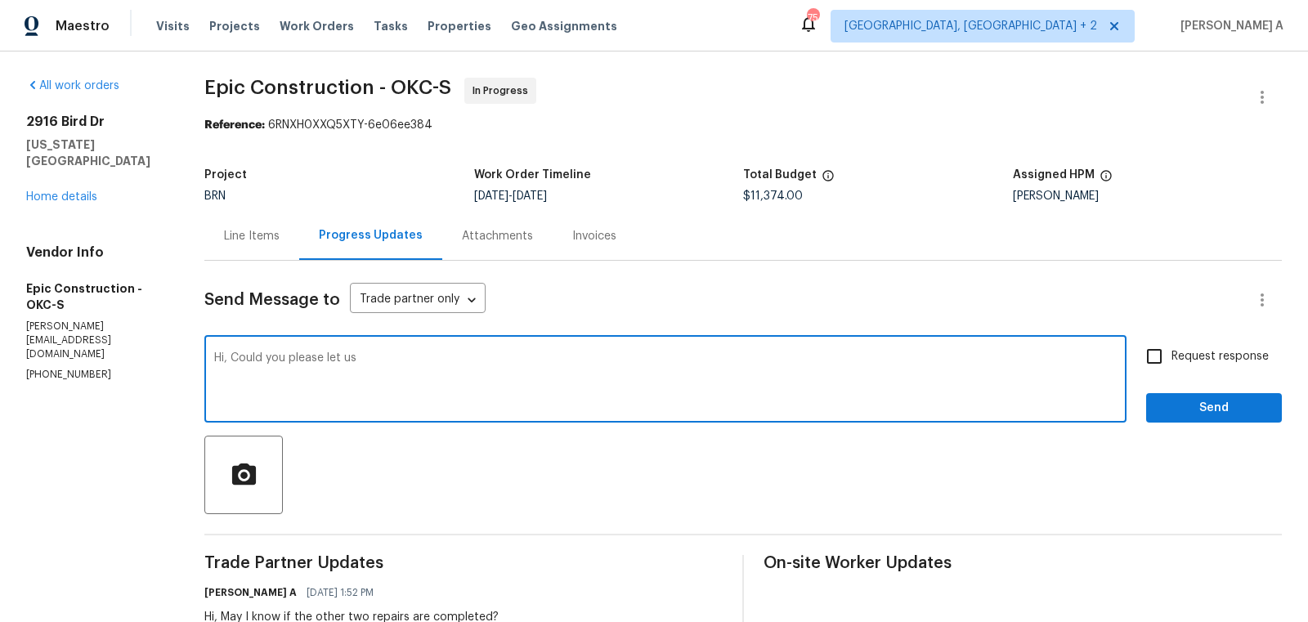
click at [470, 361] on textarea "Hi, Could you please let us" at bounding box center [665, 380] width 903 height 57
type textarea "Hi, Could you please confirm if the"
click at [361, 361] on textarea "Hi, Could you please confirm if the" at bounding box center [665, 380] width 903 height 57
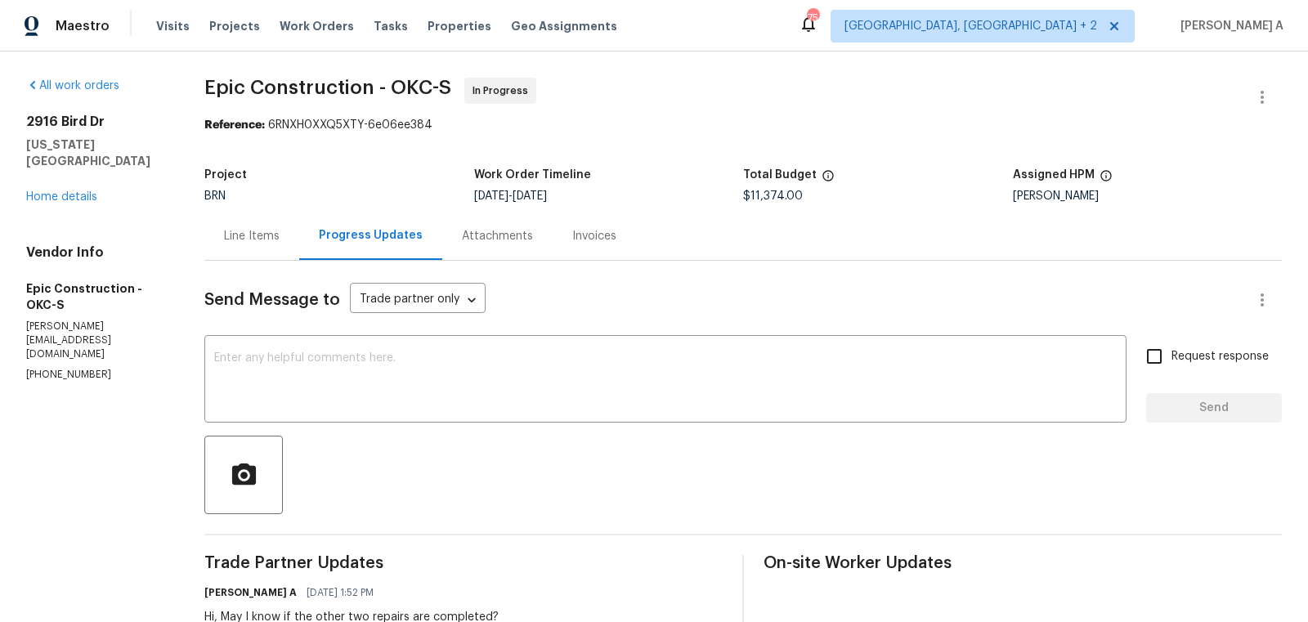
click at [260, 241] on div "Line Items" at bounding box center [252, 236] width 56 height 16
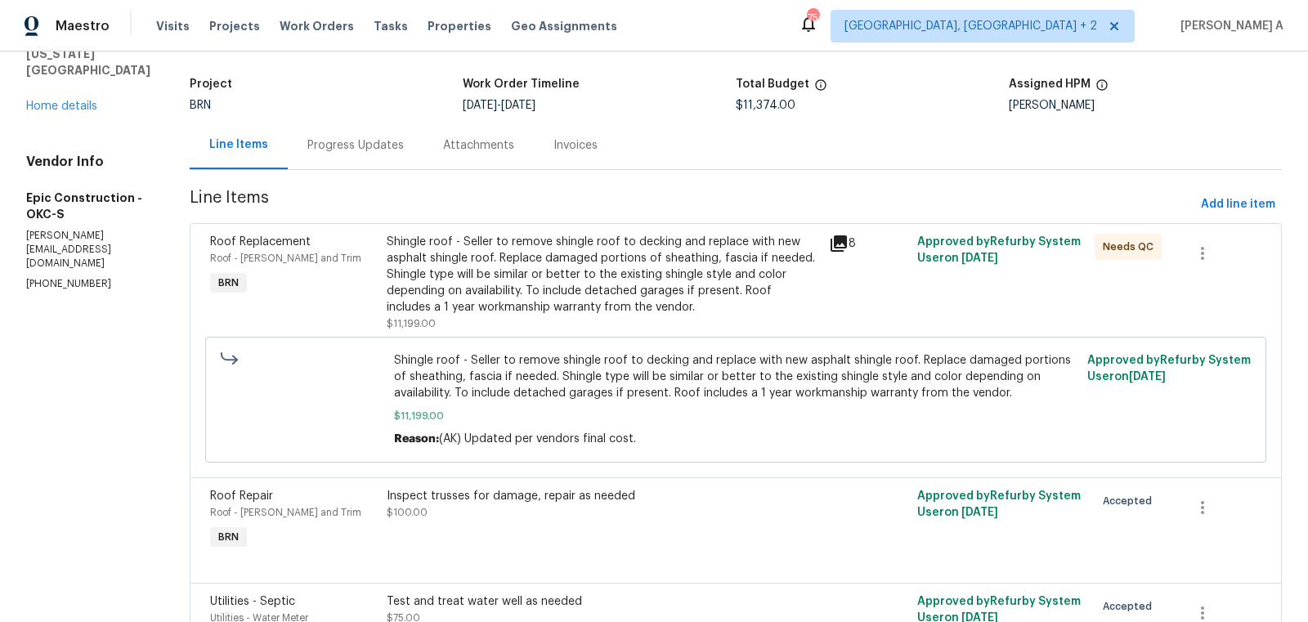
scroll to position [202, 0]
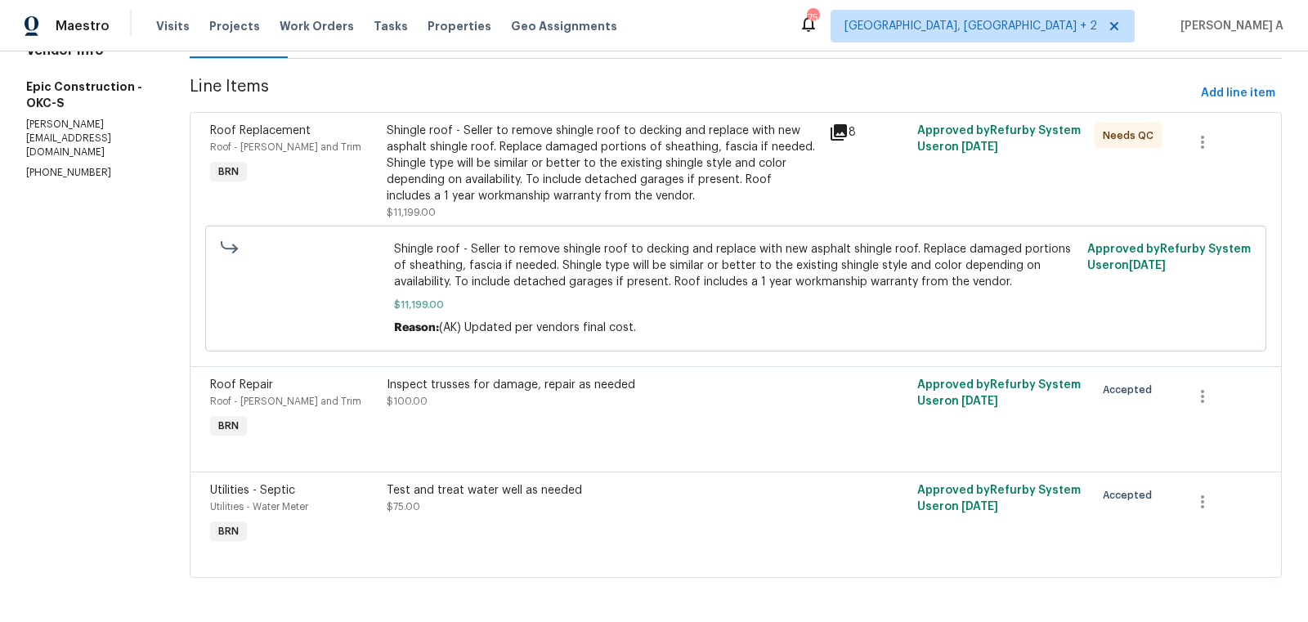
click at [634, 137] on div "Shingle roof - Seller to remove shingle roof to decking and replace with new as…" at bounding box center [603, 164] width 432 height 82
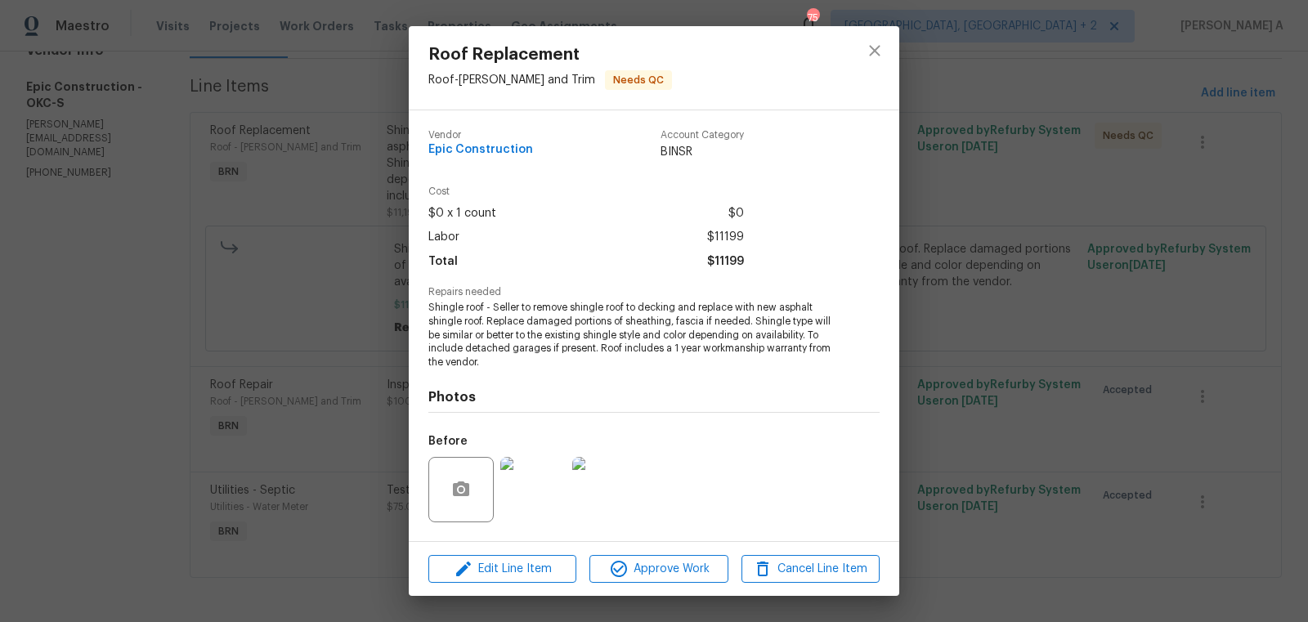
scroll to position [104, 0]
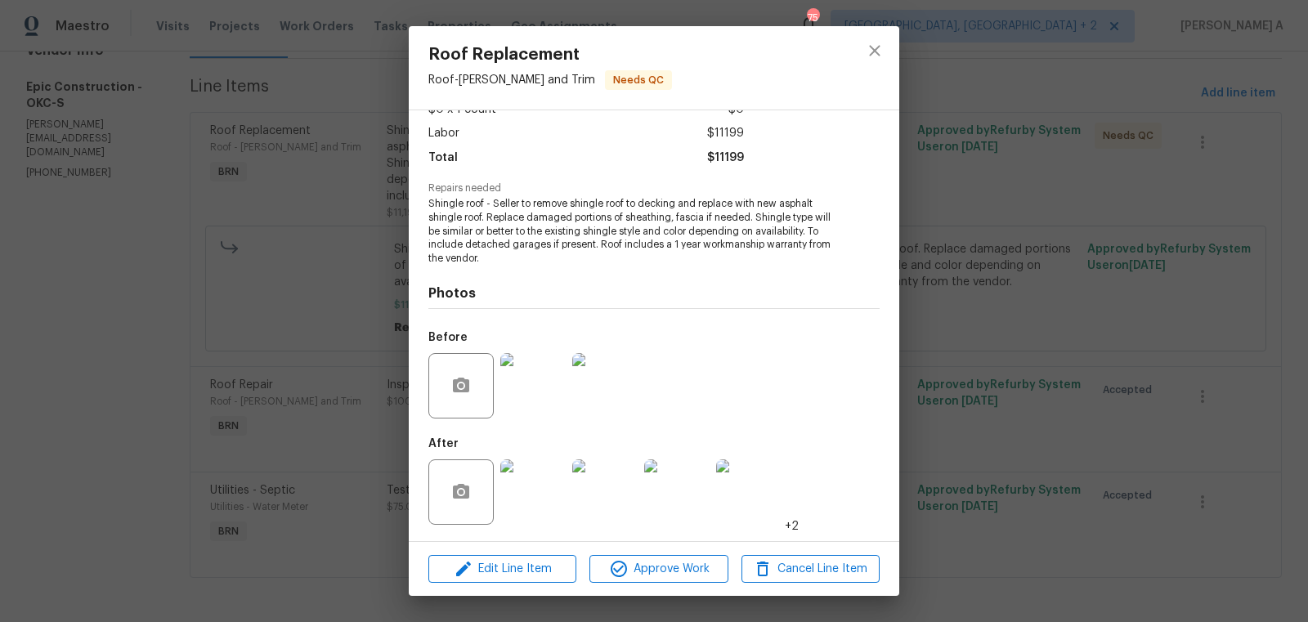
click at [543, 464] on img at bounding box center [532, 491] width 65 height 65
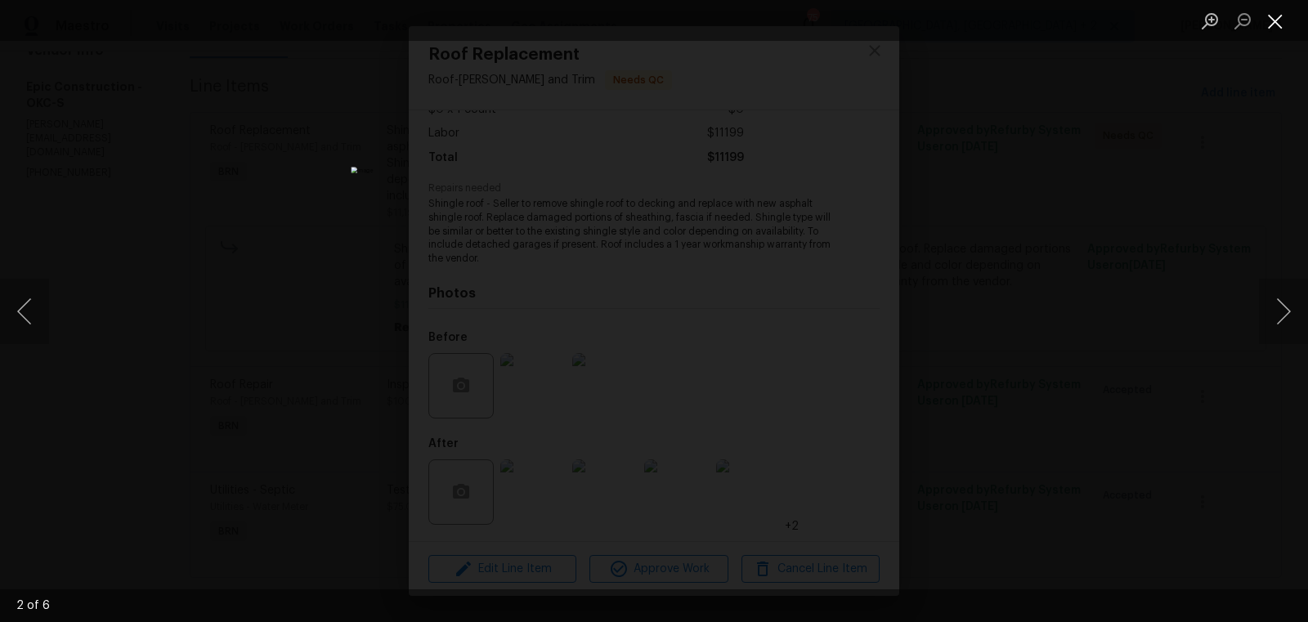
click at [1268, 7] on button "Close lightbox" at bounding box center [1275, 21] width 33 height 29
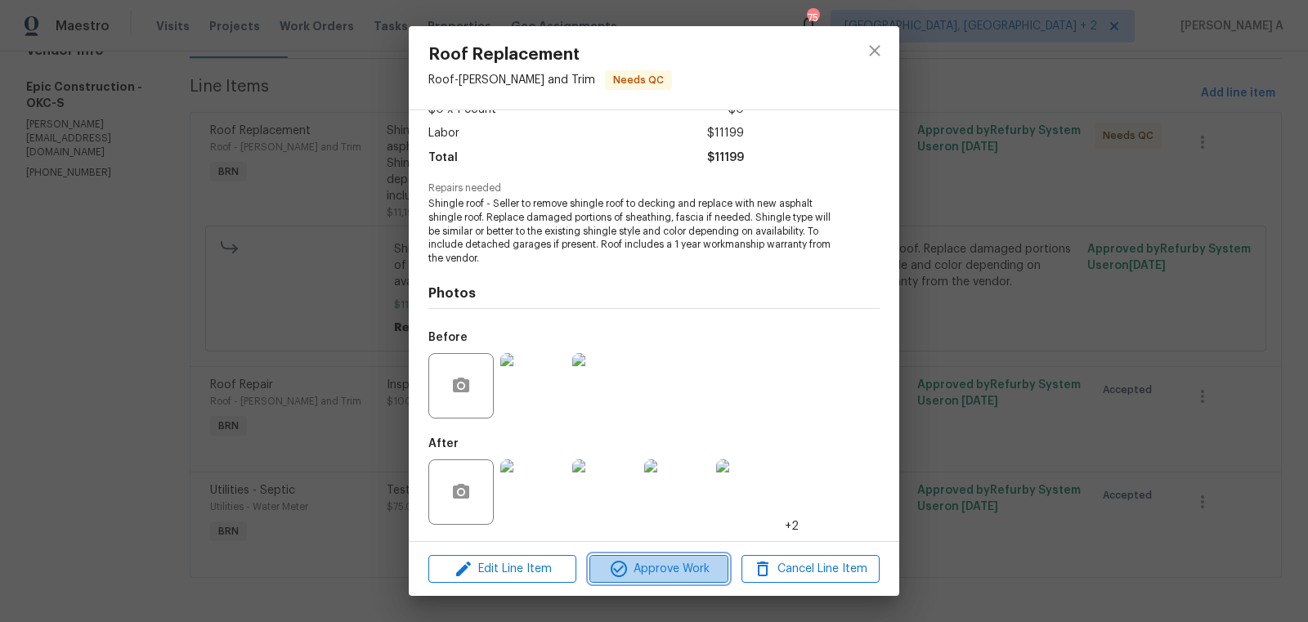
click at [697, 571] on span "Approve Work" at bounding box center [658, 569] width 128 height 20
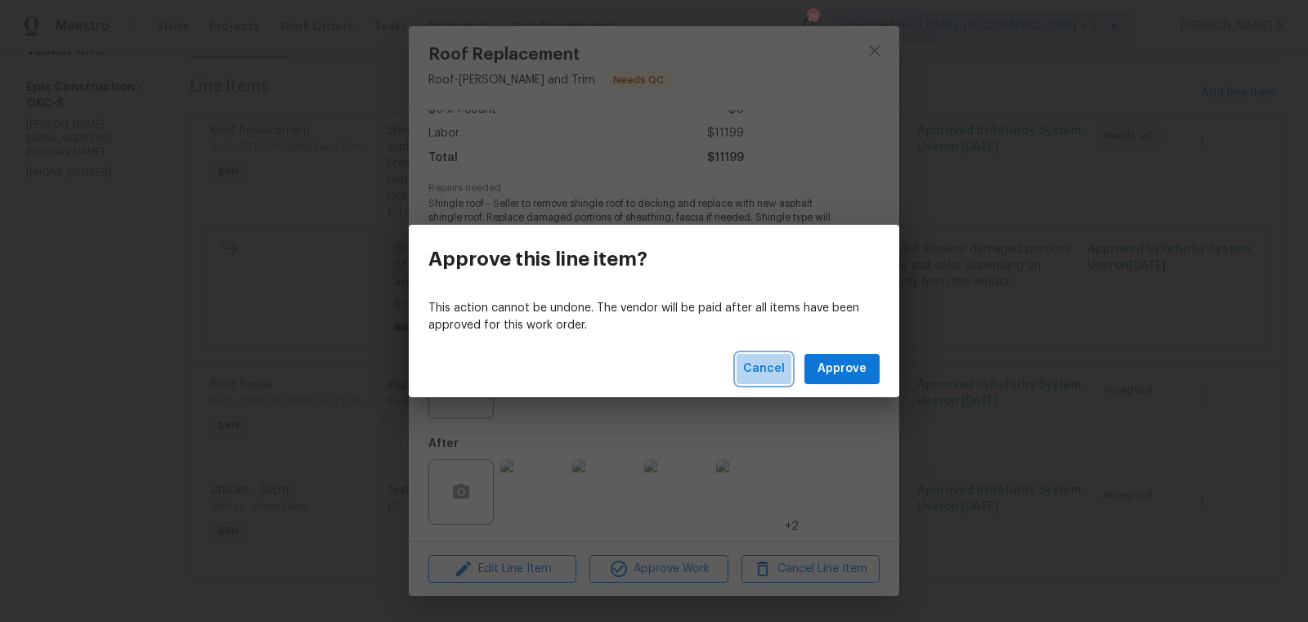
click at [784, 370] on span "Cancel" at bounding box center [764, 369] width 42 height 20
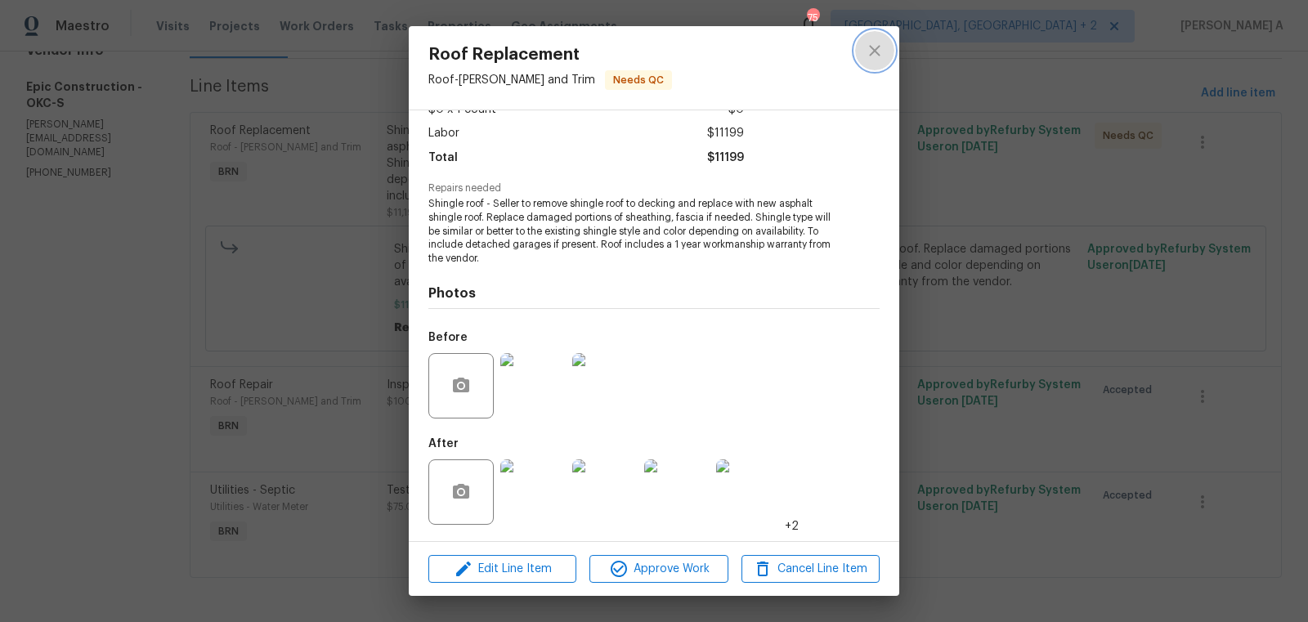
click at [861, 64] on button "close" at bounding box center [874, 50] width 39 height 39
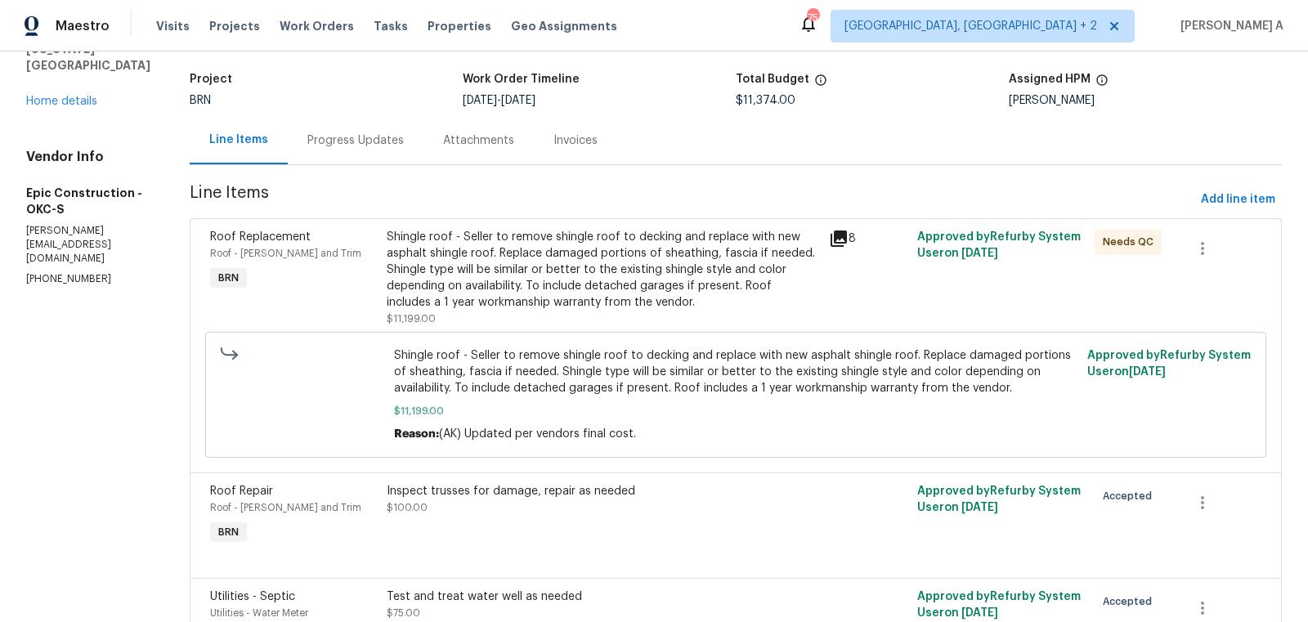
scroll to position [52, 0]
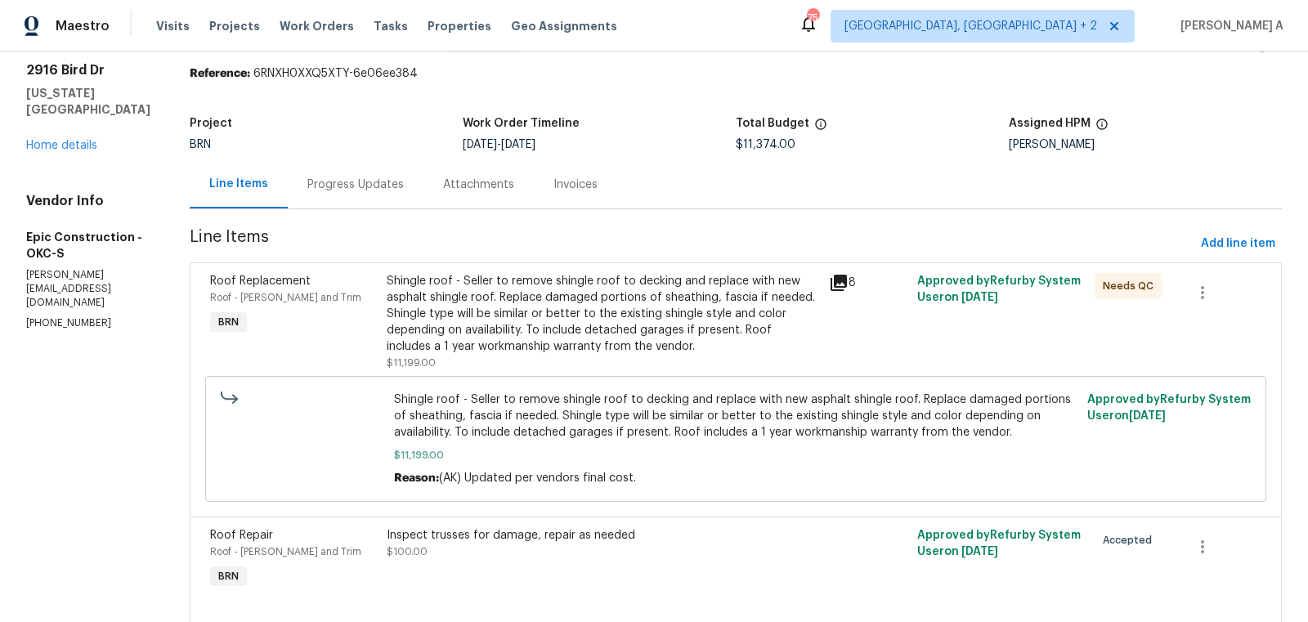
click at [347, 186] on div "Progress Updates" at bounding box center [355, 185] width 96 height 16
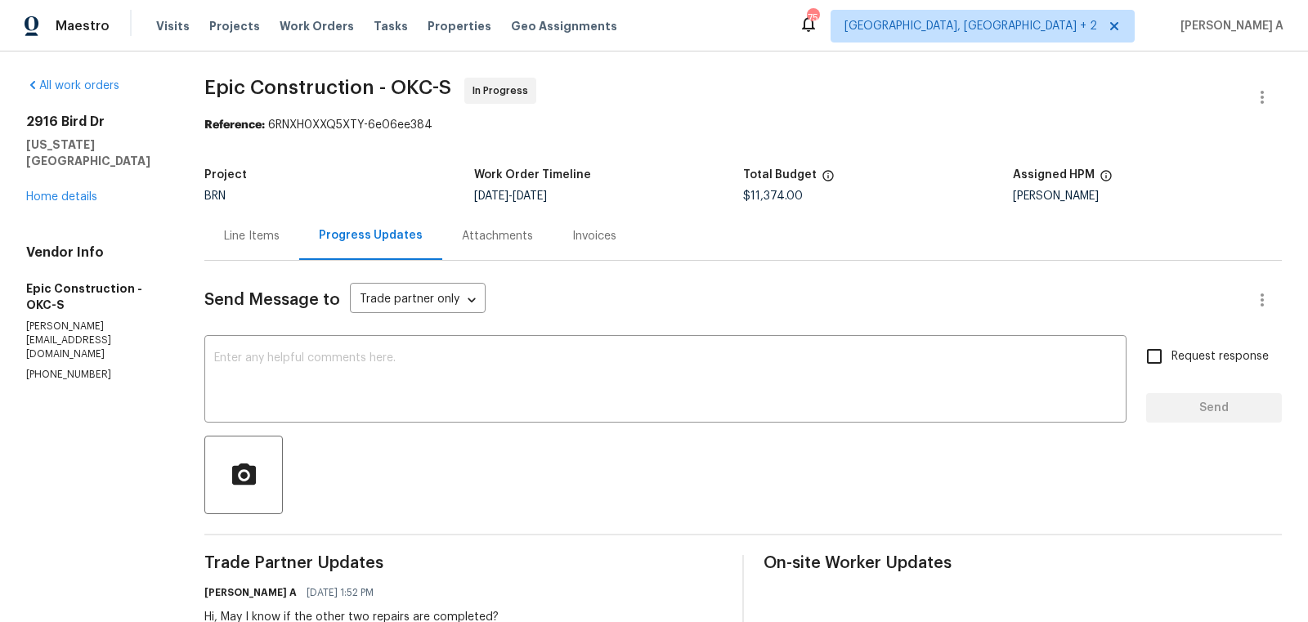
click at [286, 249] on div "Line Items" at bounding box center [251, 236] width 95 height 48
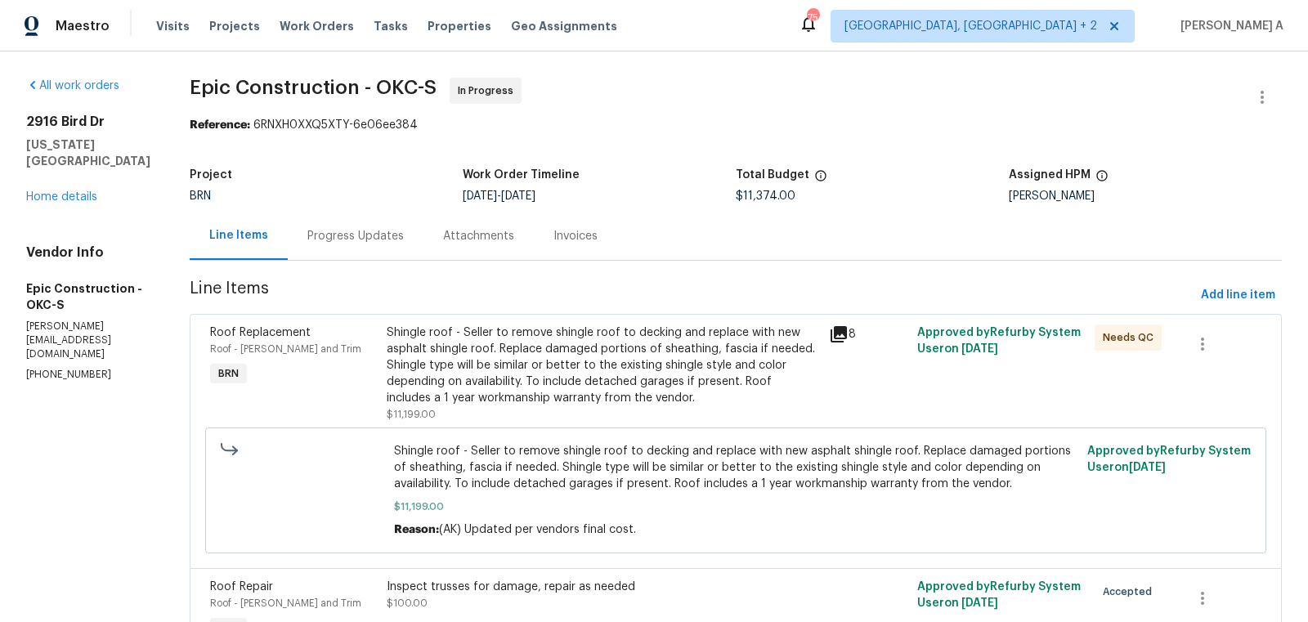
click at [670, 423] on div "Shingle roof - Seller to remove shingle roof to decking and replace with new as…" at bounding box center [735, 491] width 1051 height 136
click at [664, 388] on div "Shingle roof - Seller to remove shingle roof to decking and replace with new as…" at bounding box center [603, 366] width 432 height 82
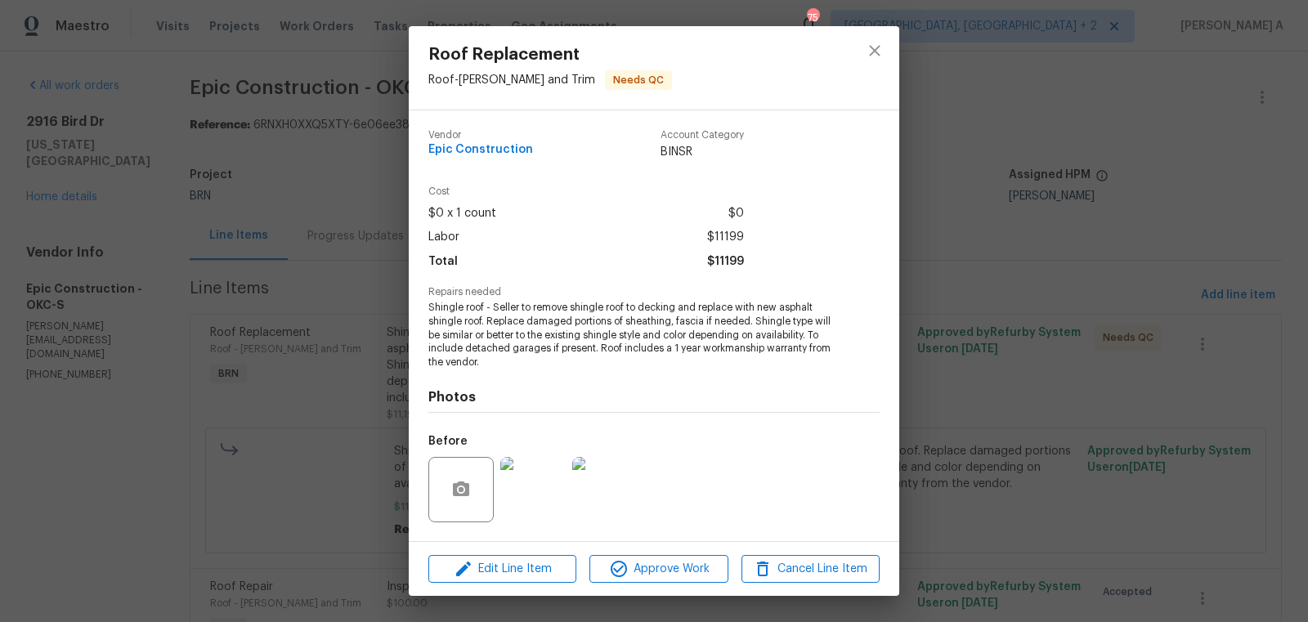
scroll to position [104, 0]
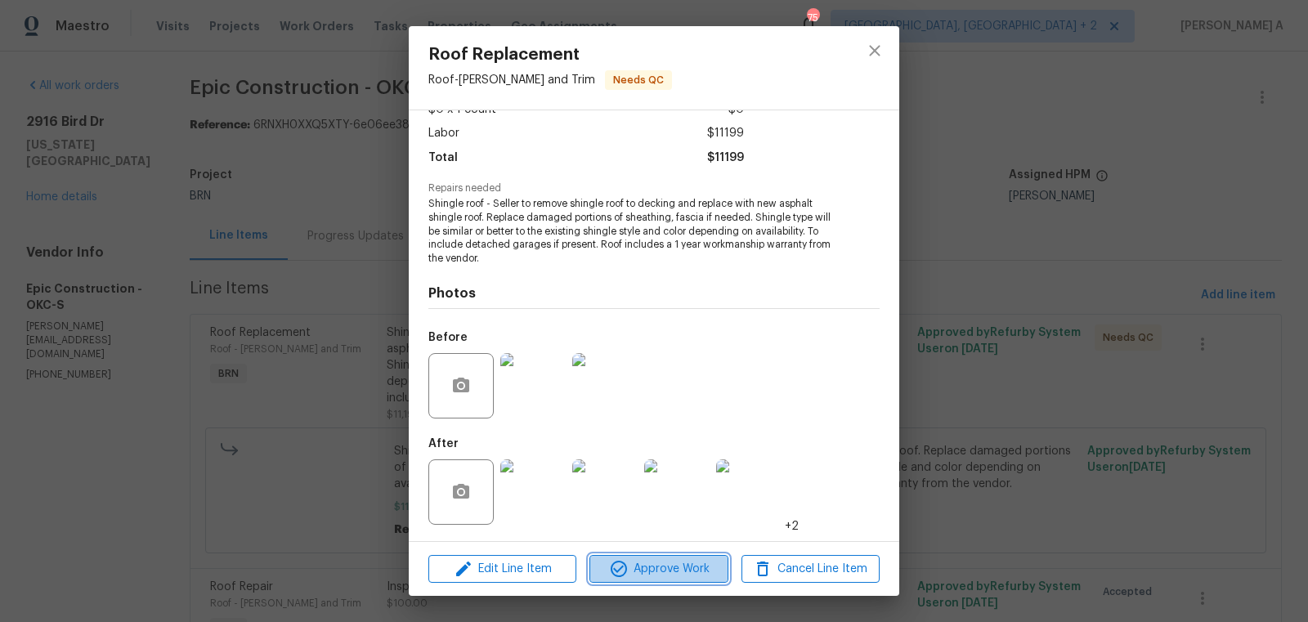
click at [648, 576] on span "Approve Work" at bounding box center [658, 569] width 128 height 20
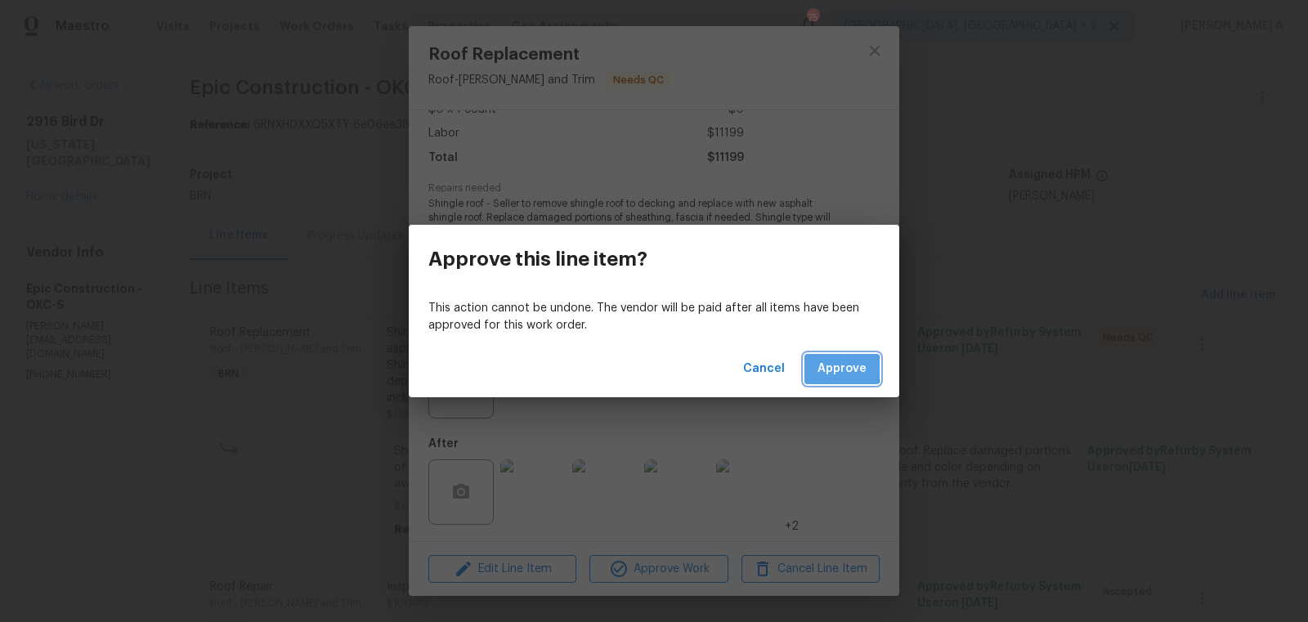
click at [831, 369] on span "Approve" at bounding box center [842, 369] width 49 height 20
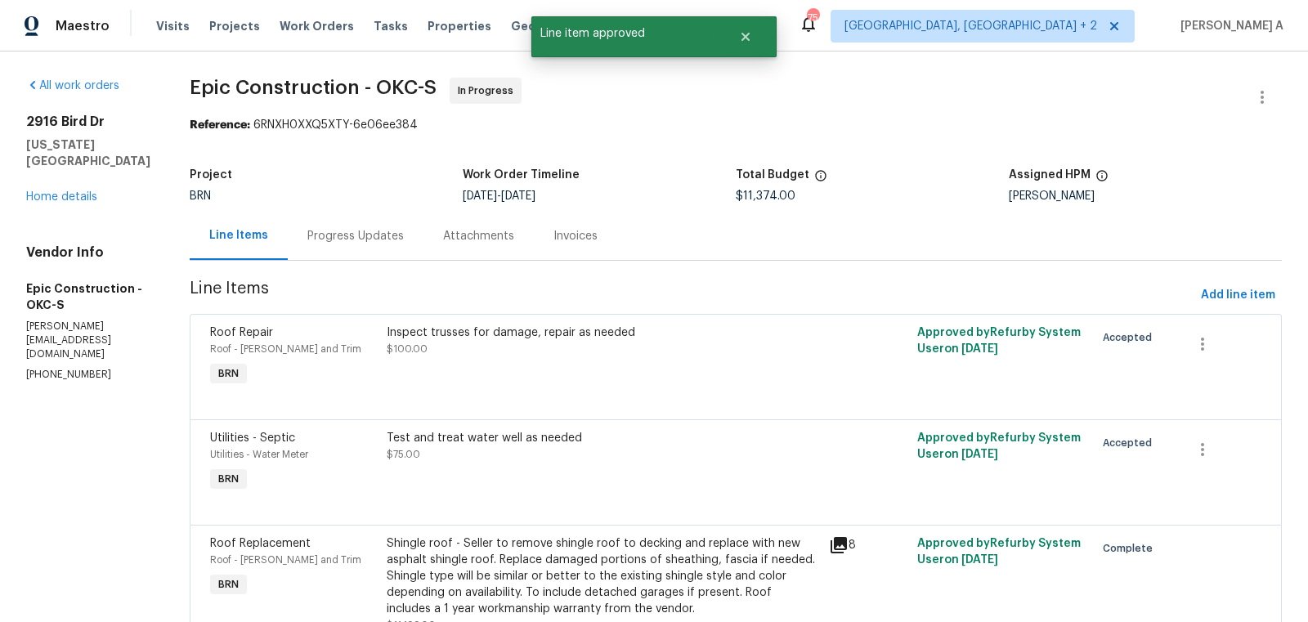
click at [367, 240] on div "Progress Updates" at bounding box center [355, 236] width 96 height 16
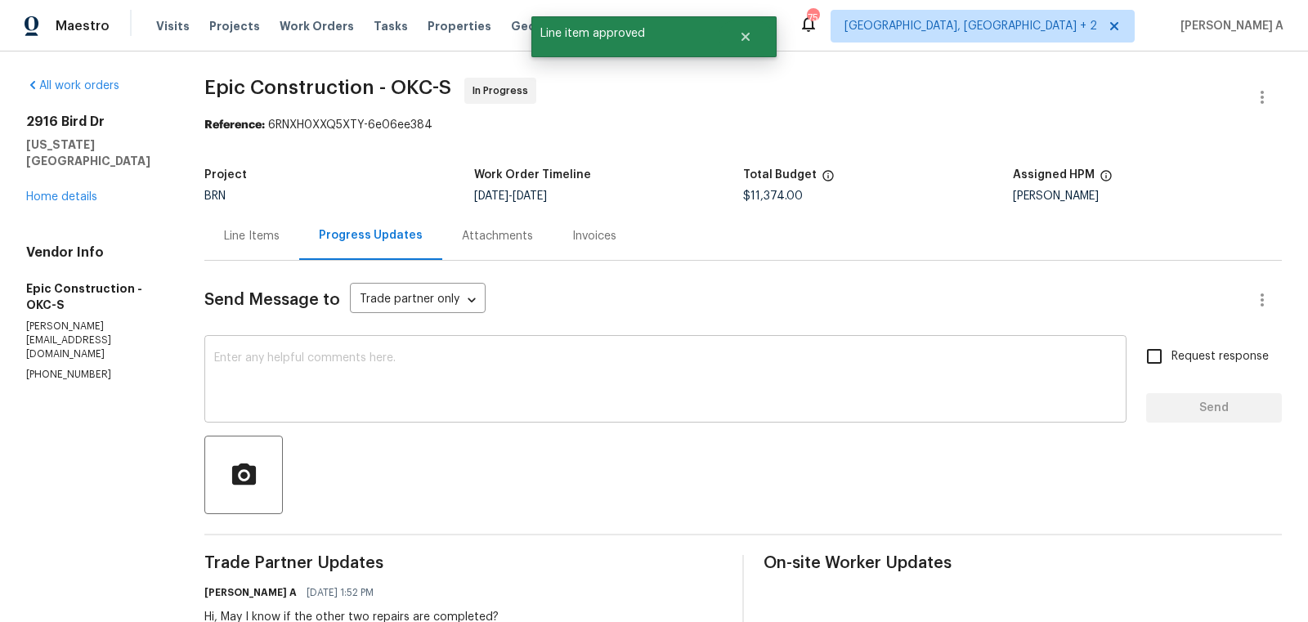
click at [454, 410] on div "x ​" at bounding box center [665, 380] width 922 height 83
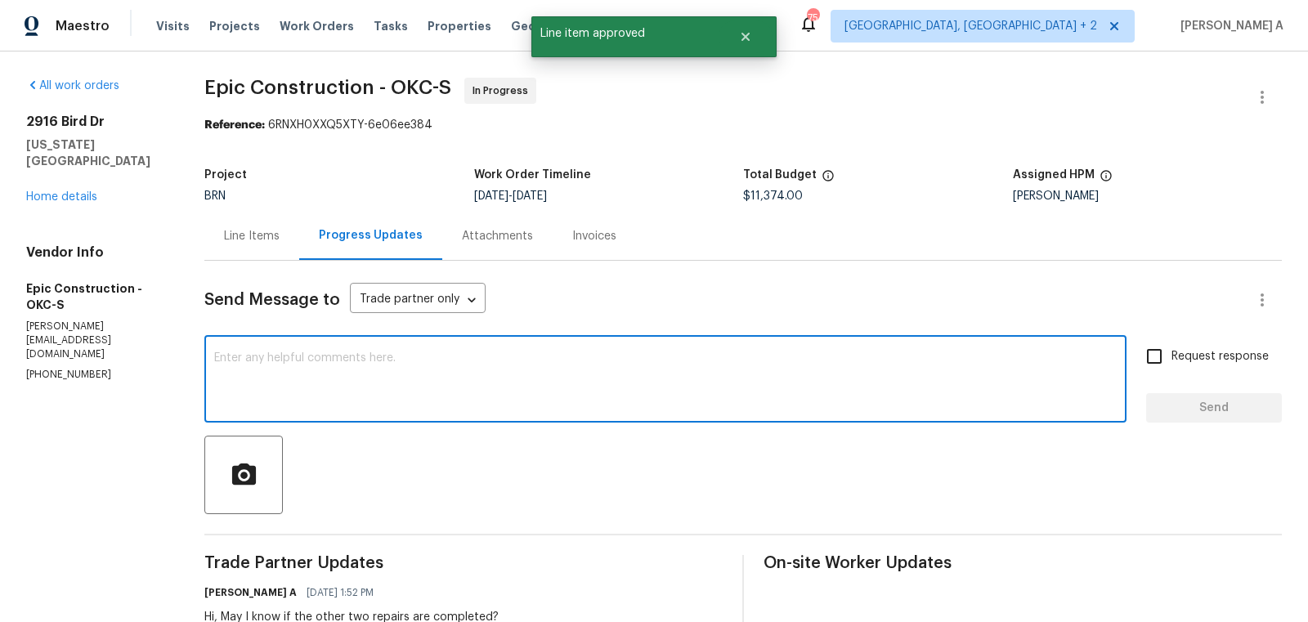
paste textarea "Hi, Could you please confirm if the"
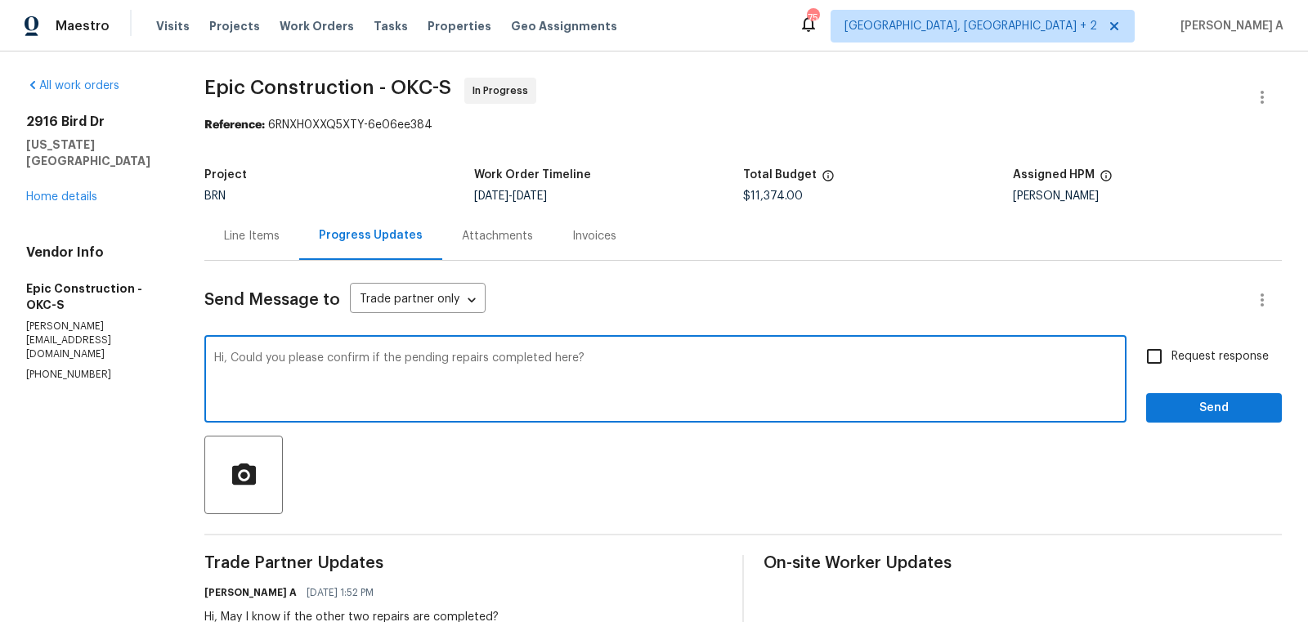
type textarea "Hi, Could you please confirm if the pending repairs completed here?"
click at [1170, 368] on input "Request response" at bounding box center [1154, 356] width 34 height 34
checkbox input "true"
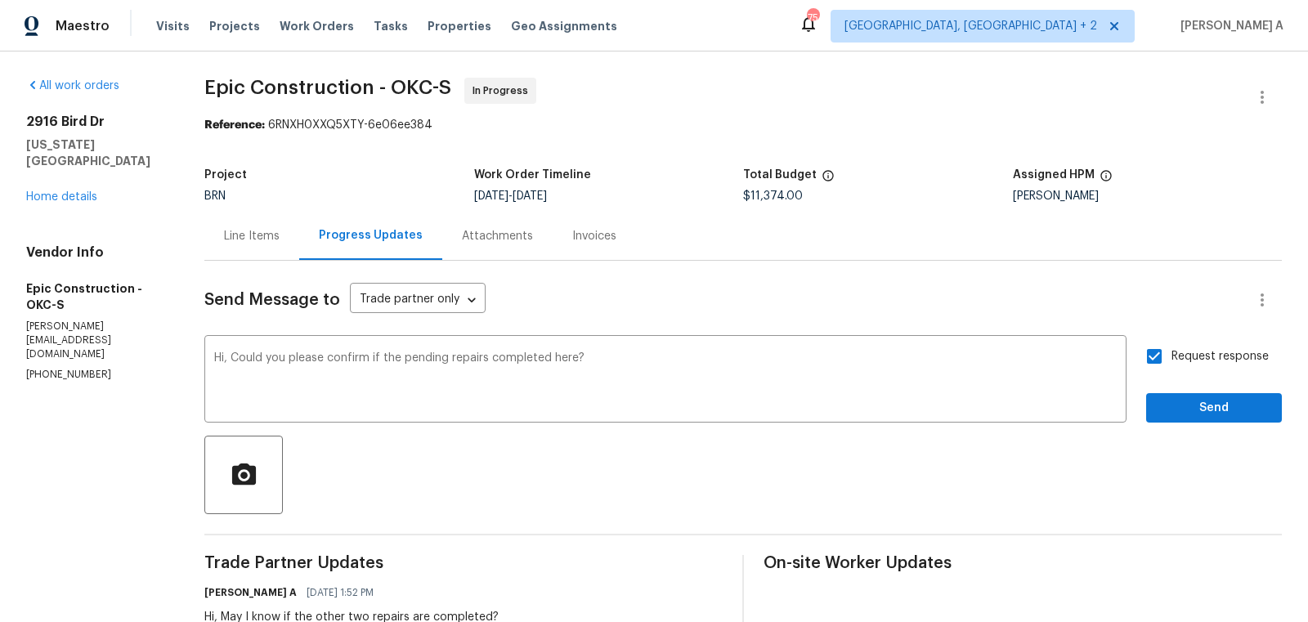
click at [0, 0] on span "are" at bounding box center [0, 0] width 0 height 0
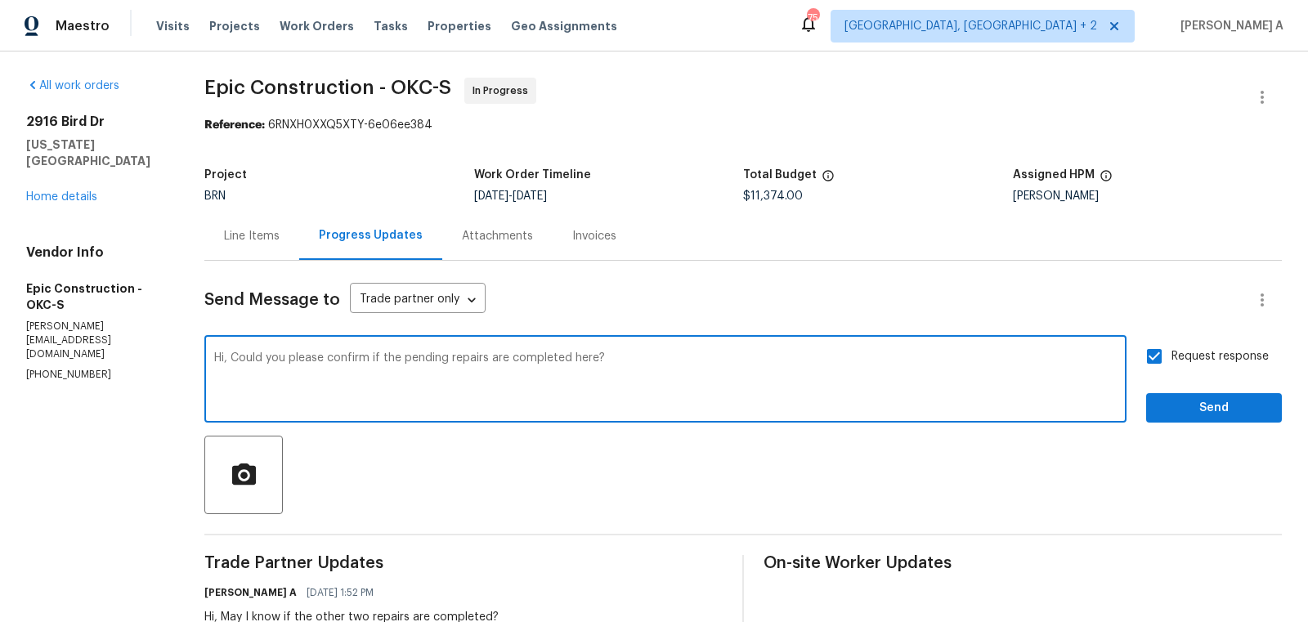
type textarea "Hi, Could you please confirm if the pending repairs are completed here?"
click at [1204, 421] on button "Send" at bounding box center [1214, 408] width 136 height 30
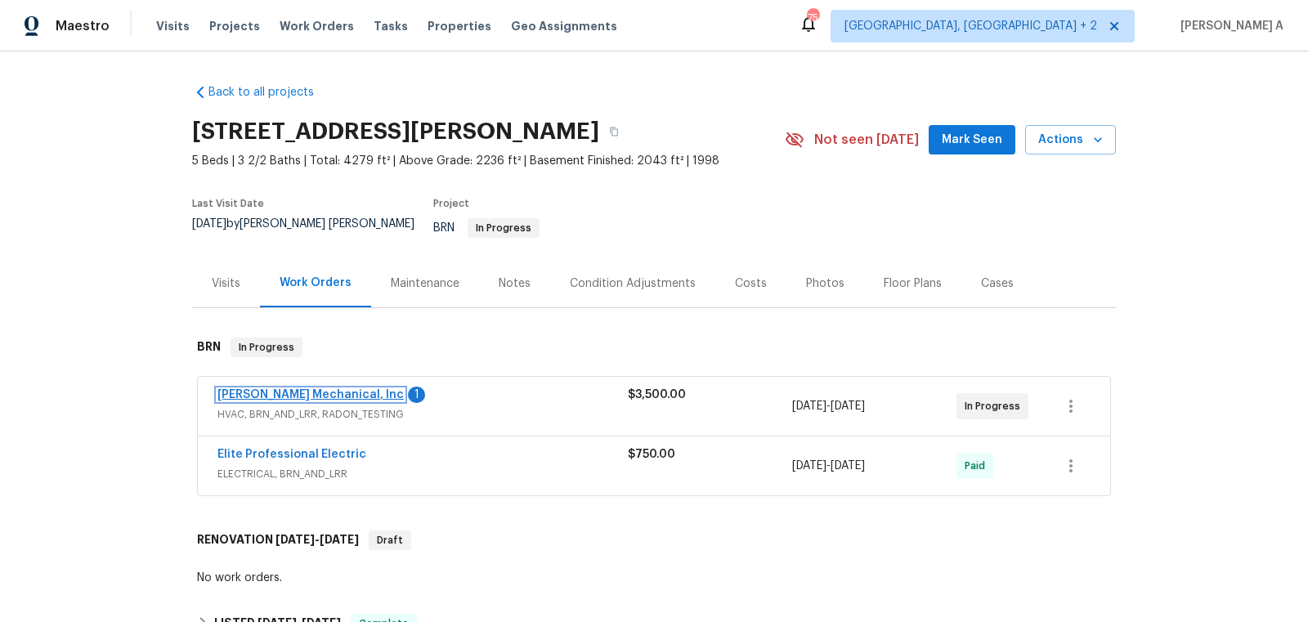
click at [317, 389] on link "[PERSON_NAME] Mechanical, Inc" at bounding box center [310, 394] width 186 height 11
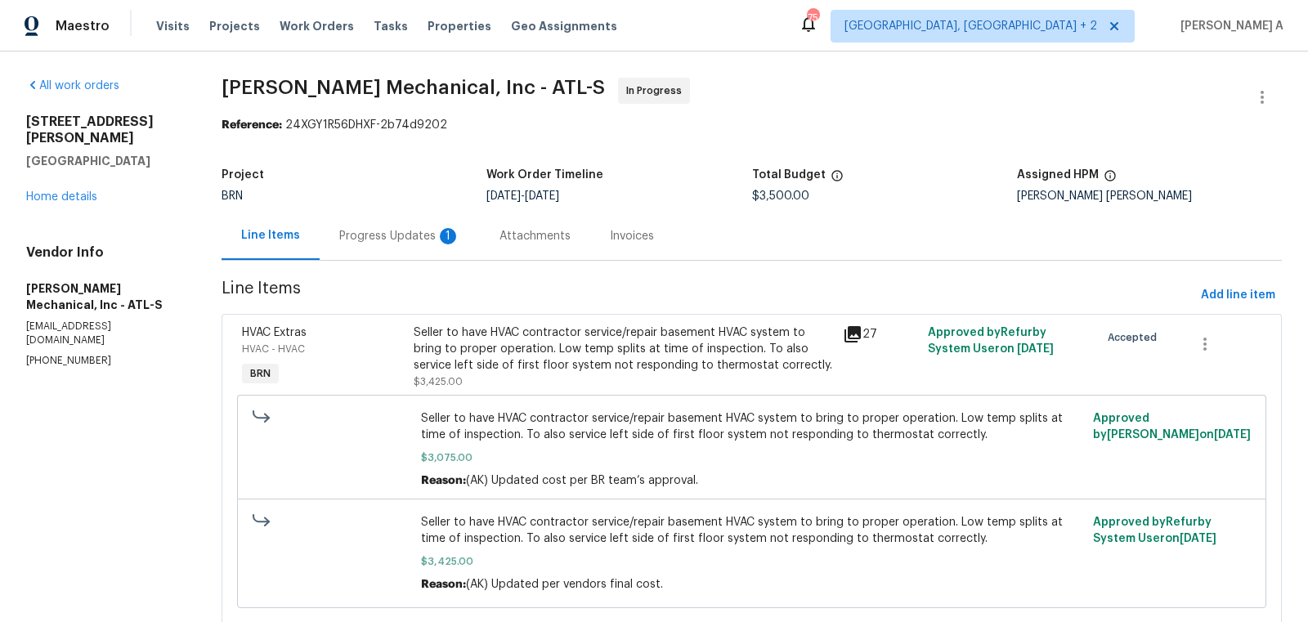
click at [407, 242] on div "Progress Updates 1" at bounding box center [399, 236] width 121 height 16
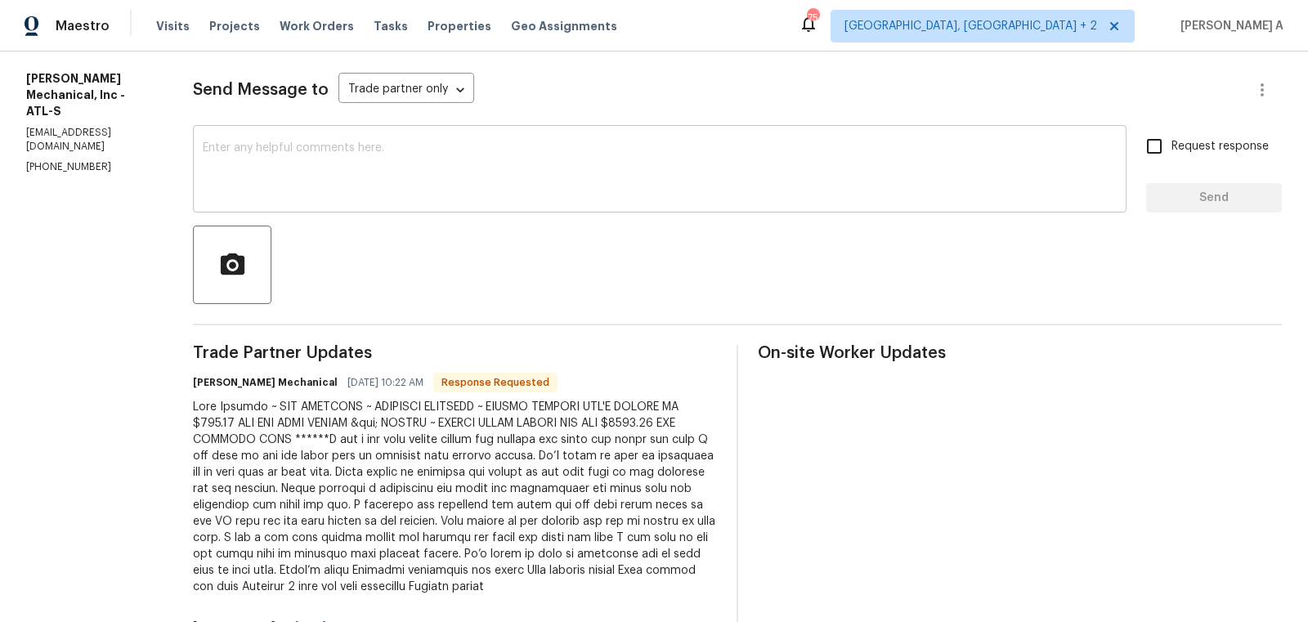
scroll to position [393, 0]
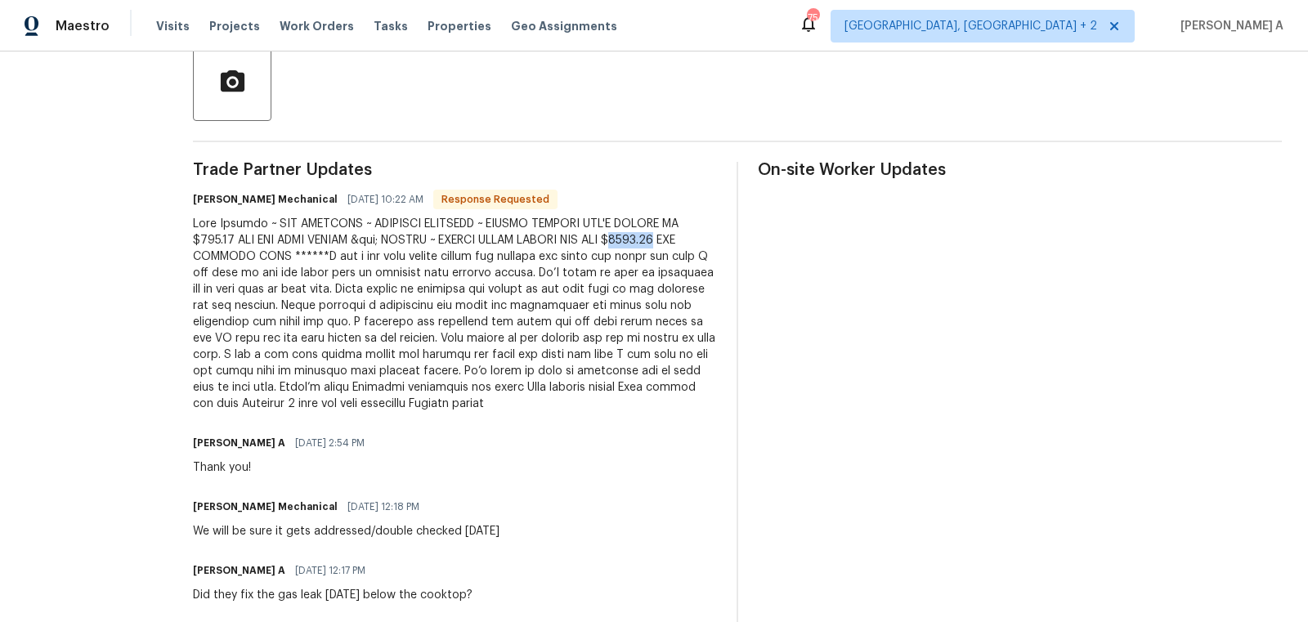
copy div "3800.00"
drag, startPoint x: 685, startPoint y: 238, endPoint x: 728, endPoint y: 238, distance: 43.3
click at [717, 238] on div at bounding box center [455, 314] width 524 height 196
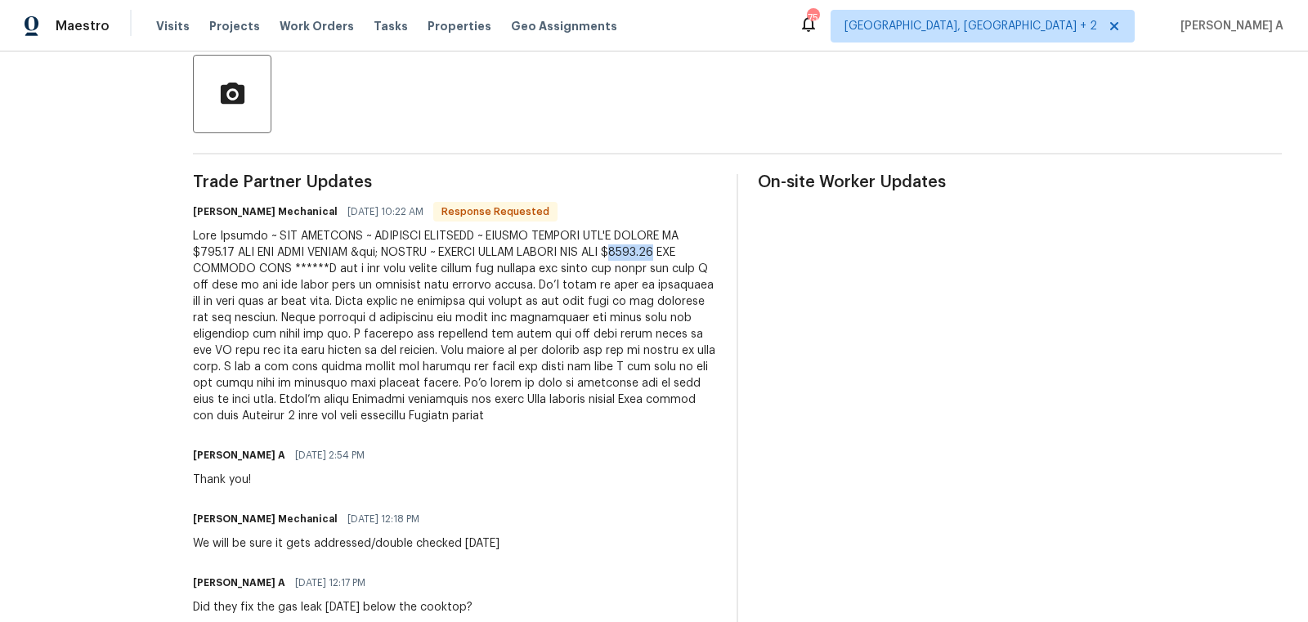
scroll to position [398, 0]
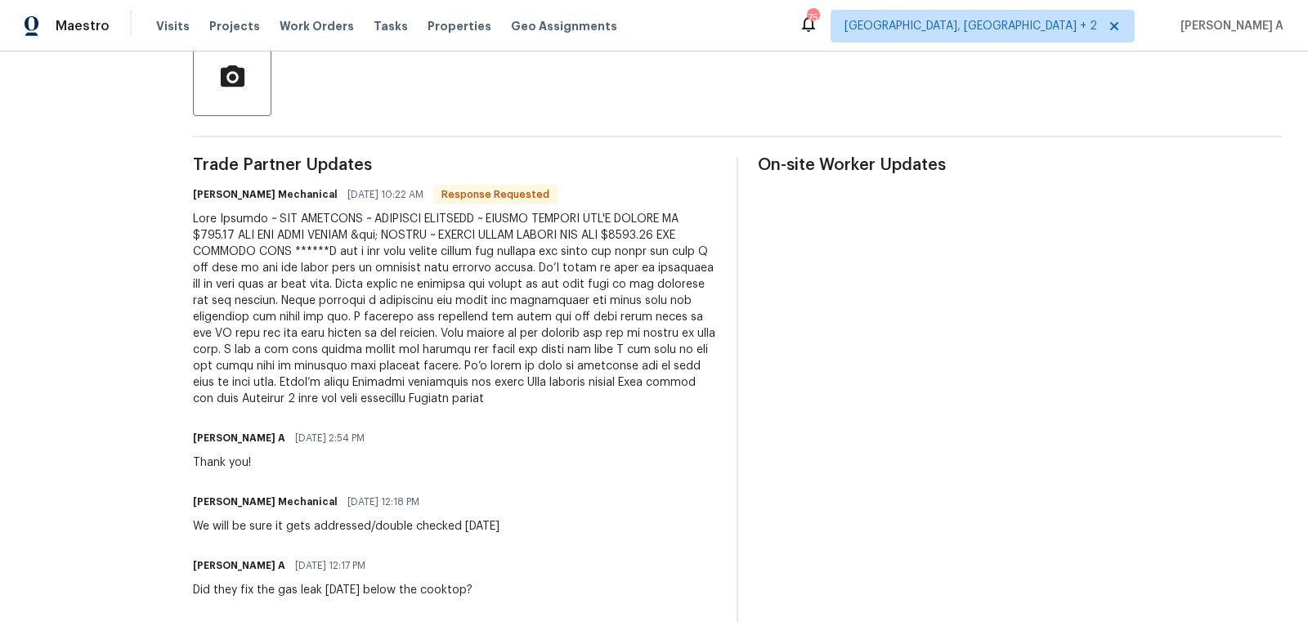
click at [568, 321] on div at bounding box center [455, 309] width 524 height 196
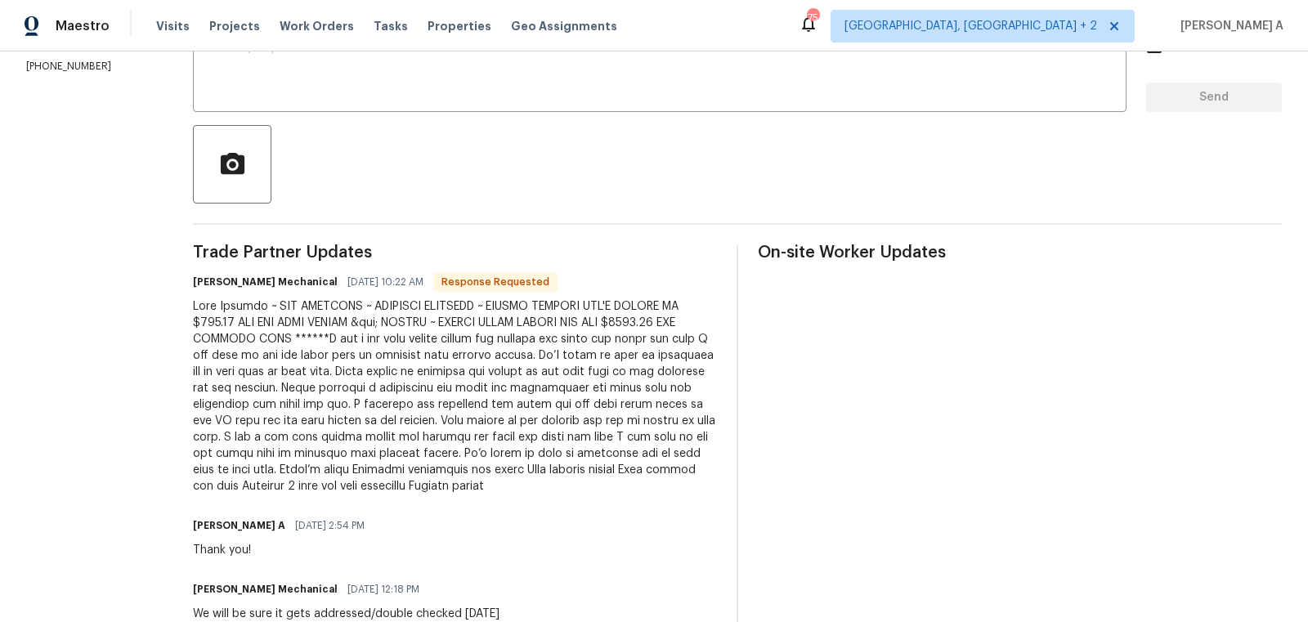
scroll to position [339, 0]
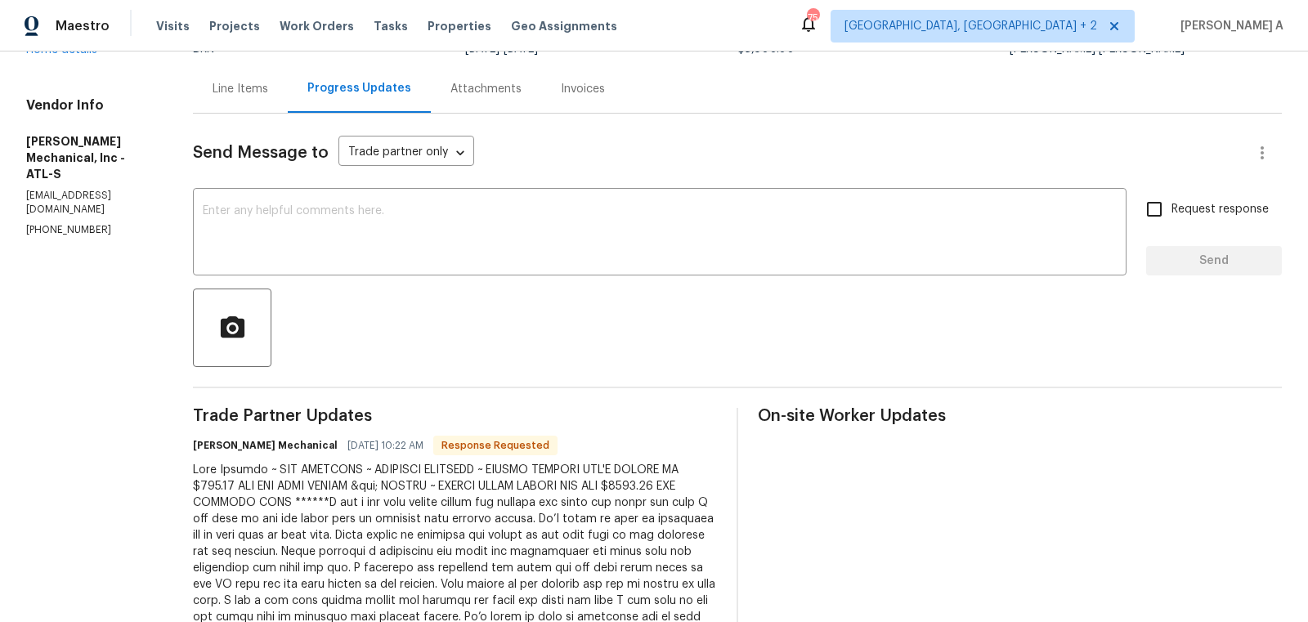
scroll to position [0, 0]
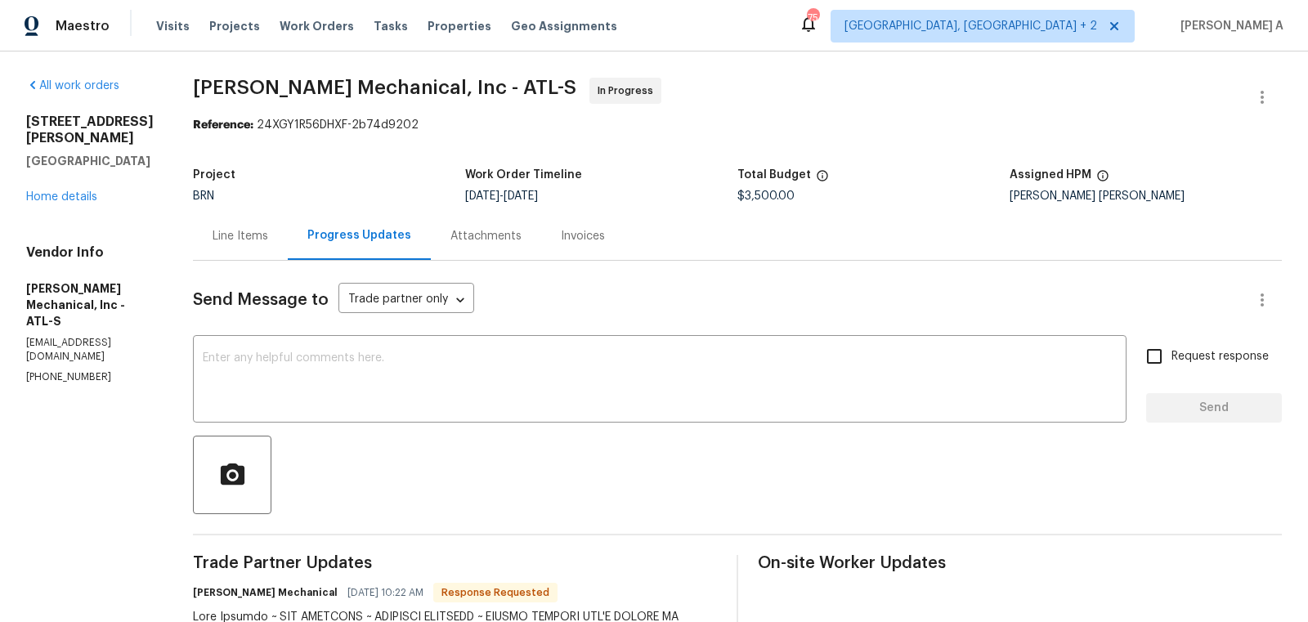
click at [267, 236] on div "Line Items" at bounding box center [241, 236] width 56 height 16
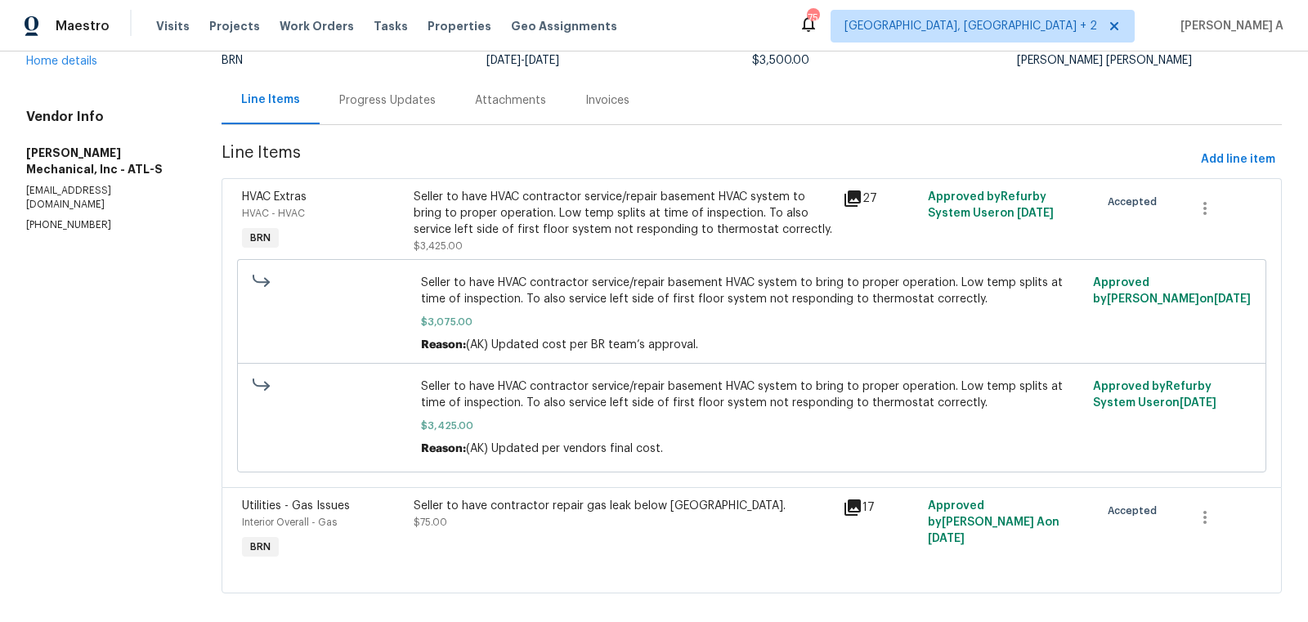
scroll to position [152, 0]
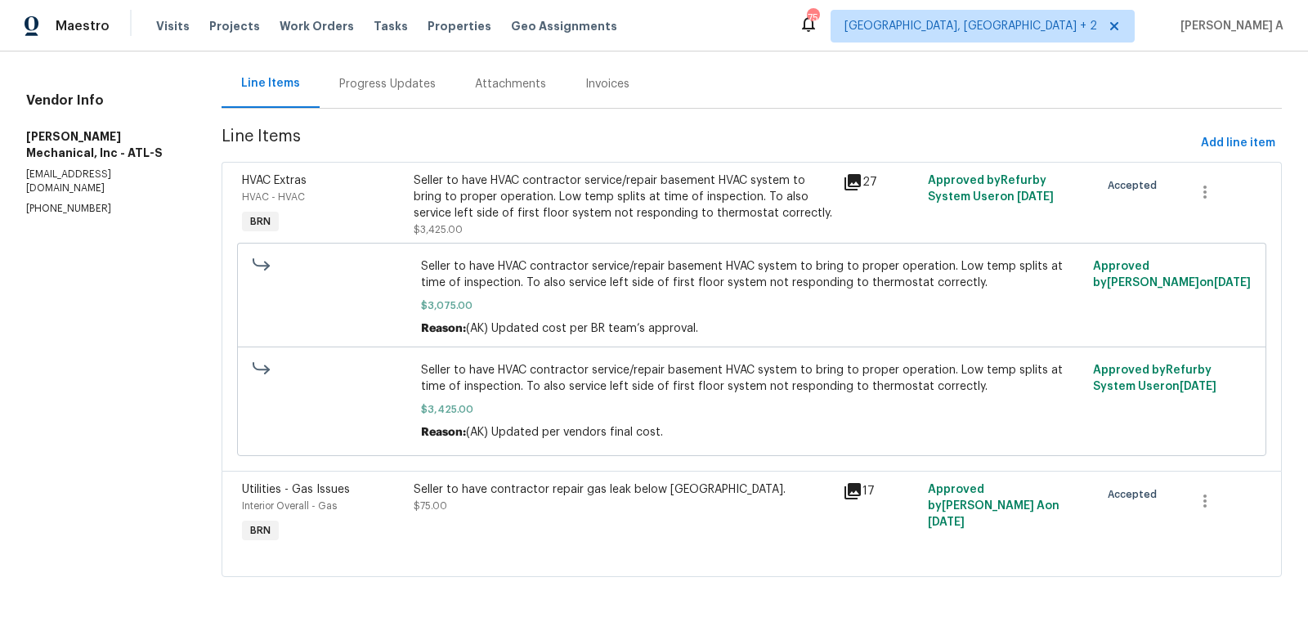
click at [588, 485] on div "Seller to have contractor repair gas leak below [GEOGRAPHIC_DATA]." at bounding box center [623, 490] width 419 height 16
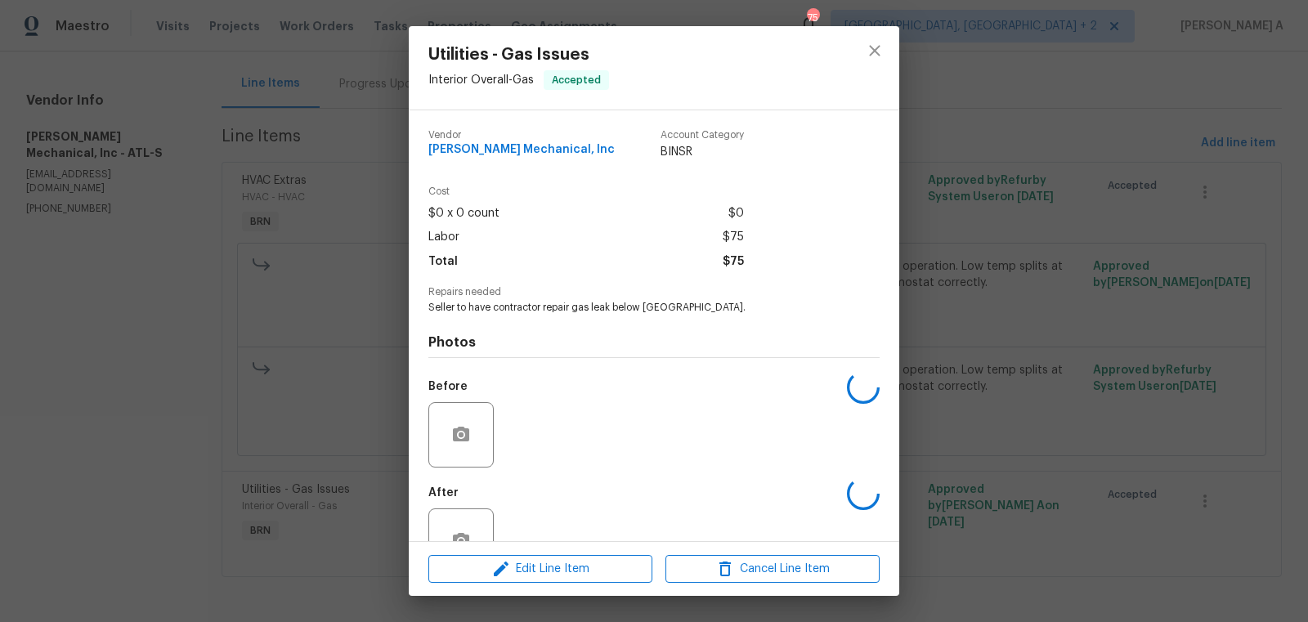
scroll to position [49, 0]
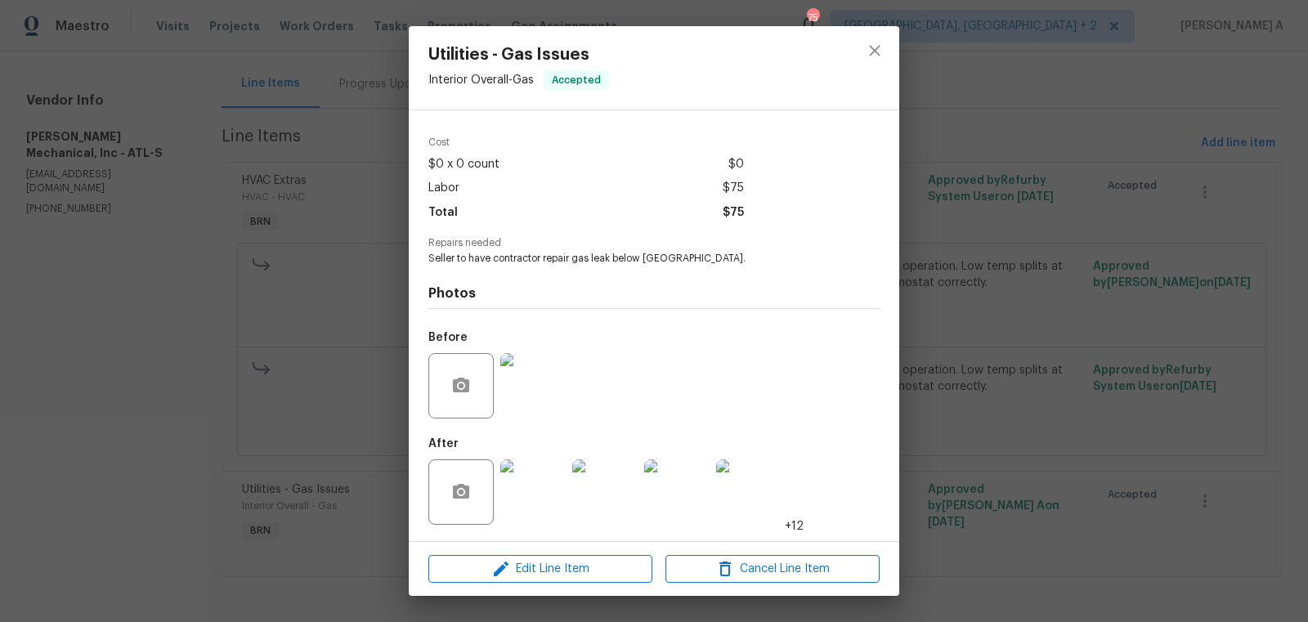
click at [521, 405] on img at bounding box center [532, 385] width 65 height 65
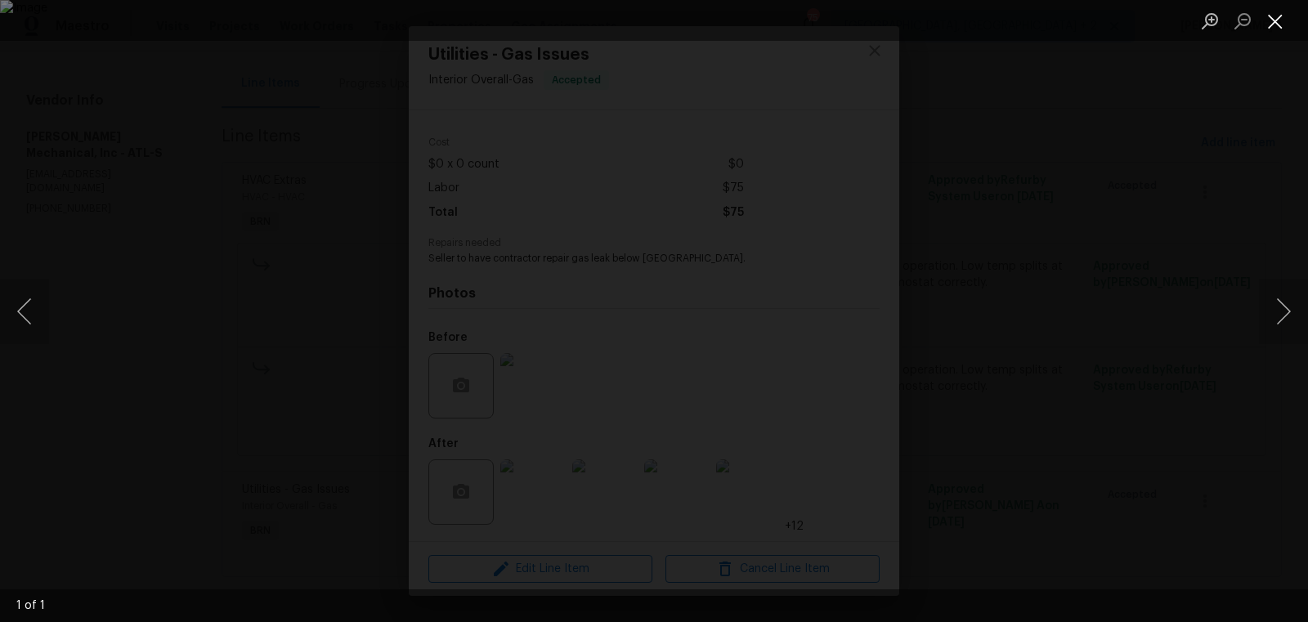
click at [1280, 21] on button "Close lightbox" at bounding box center [1275, 21] width 33 height 29
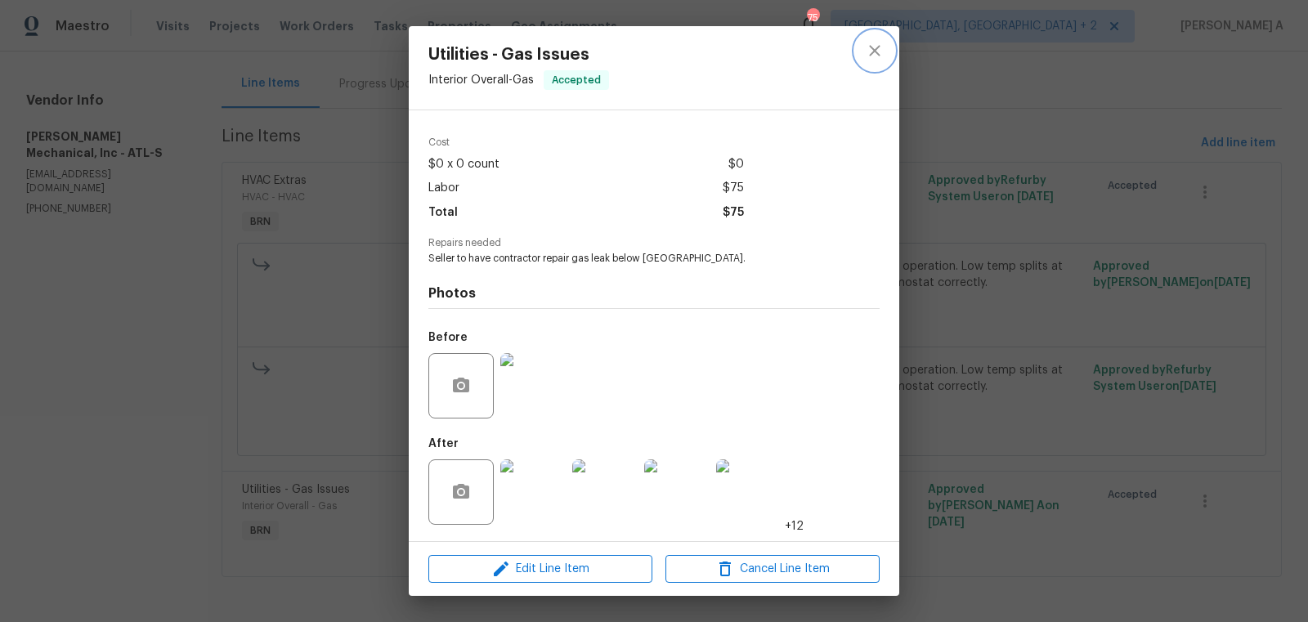
click at [881, 51] on icon "close" at bounding box center [875, 51] width 20 height 20
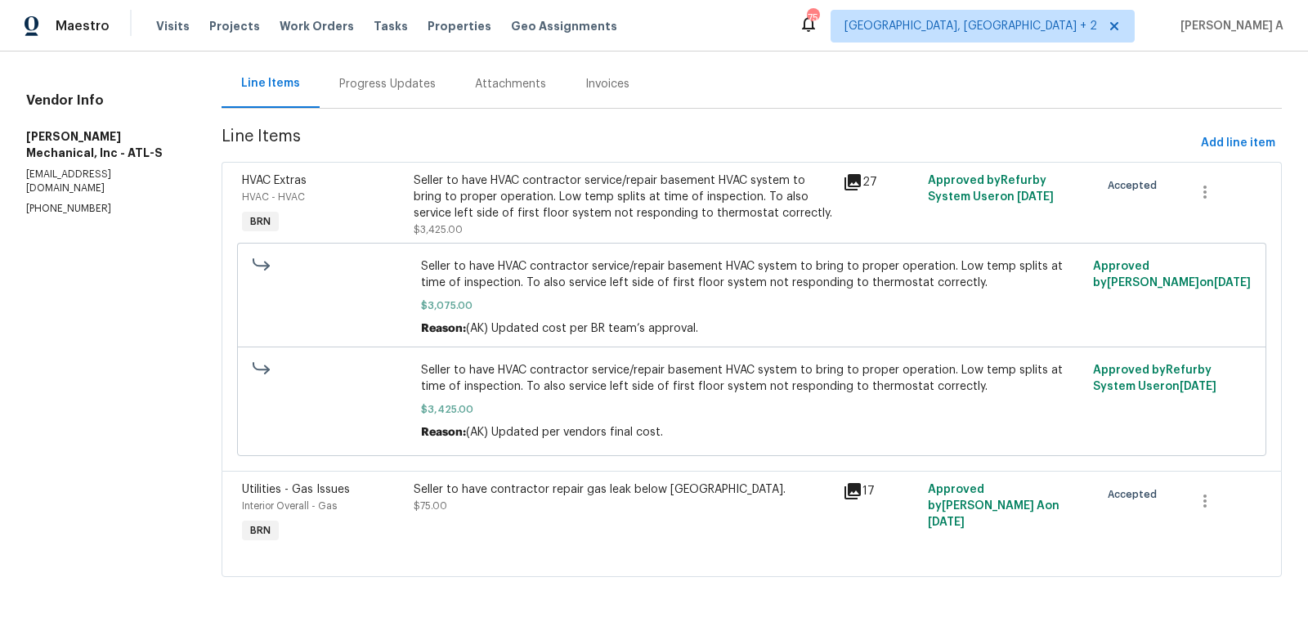
click at [656, 506] on div "Seller to have contractor repair gas leak below [GEOGRAPHIC_DATA]. $75.00" at bounding box center [623, 498] width 419 height 33
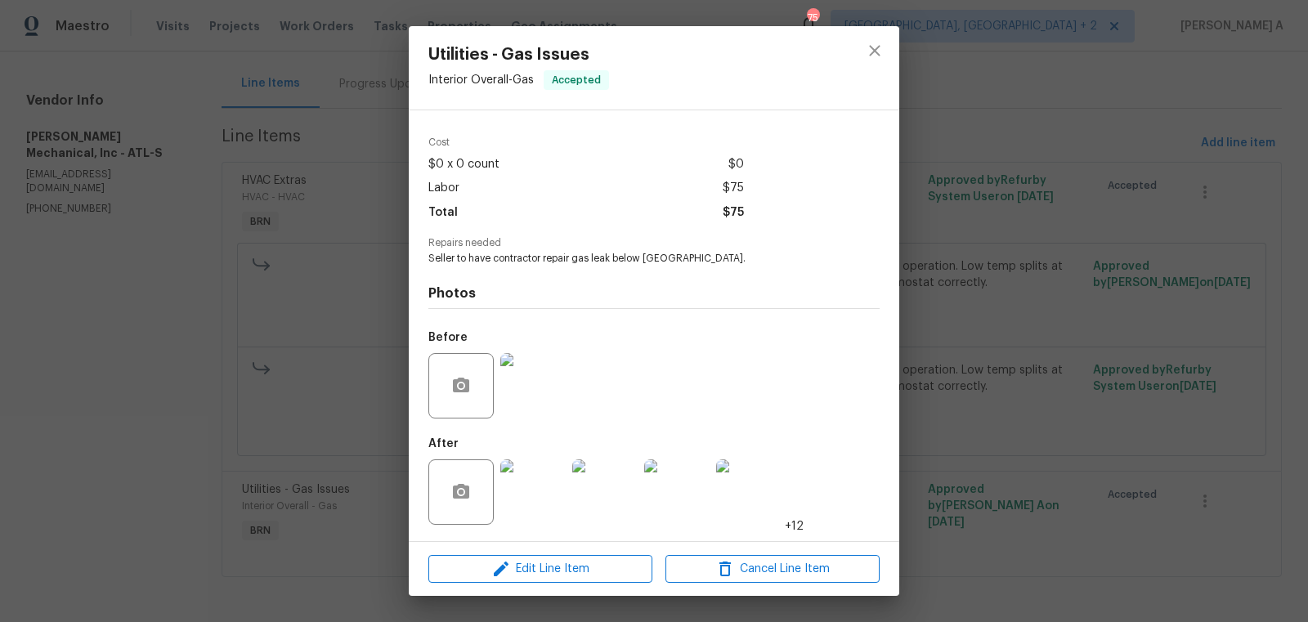
click at [539, 504] on img at bounding box center [532, 491] width 65 height 65
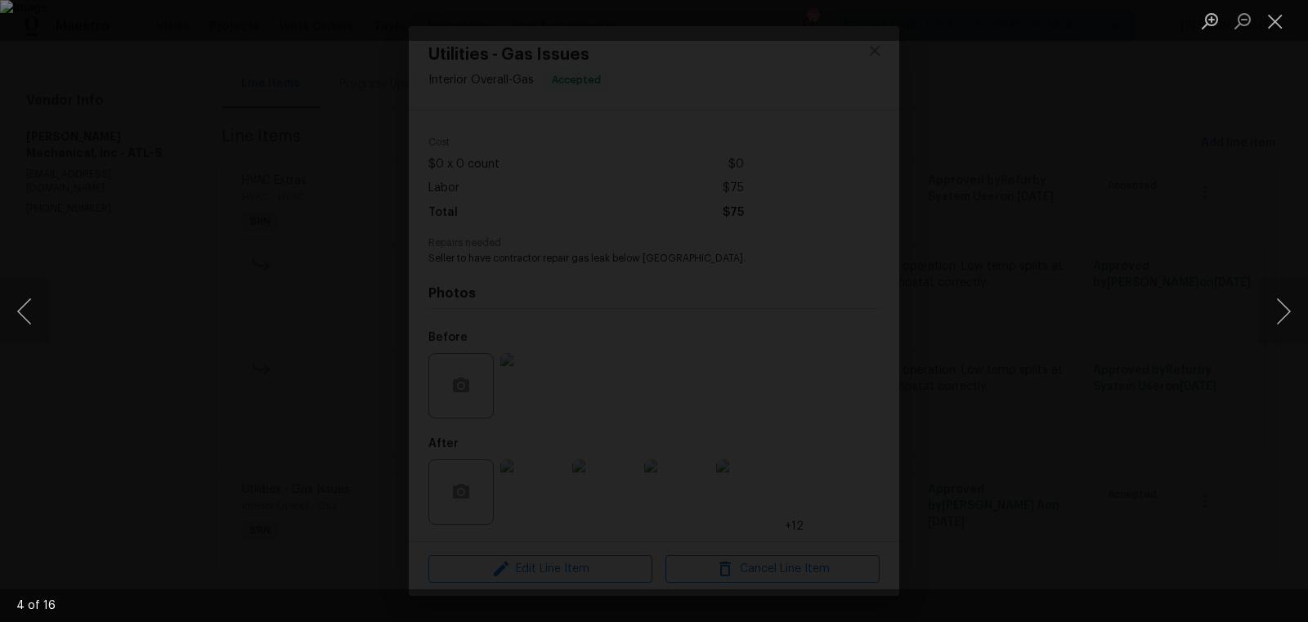
click at [1278, 2] on li "Lightbox" at bounding box center [1275, 20] width 33 height 41
click at [1275, 24] on button "Close lightbox" at bounding box center [1275, 21] width 33 height 29
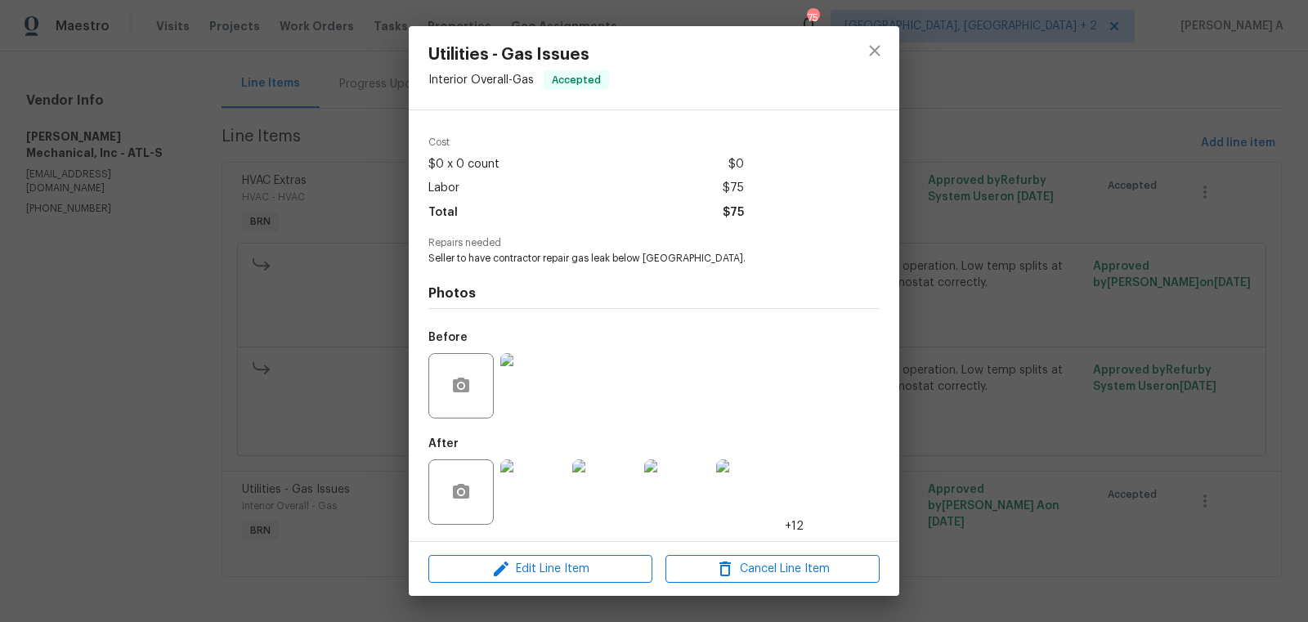
click at [878, 73] on div at bounding box center [874, 67] width 49 height 83
click at [872, 64] on button "close" at bounding box center [874, 50] width 39 height 39
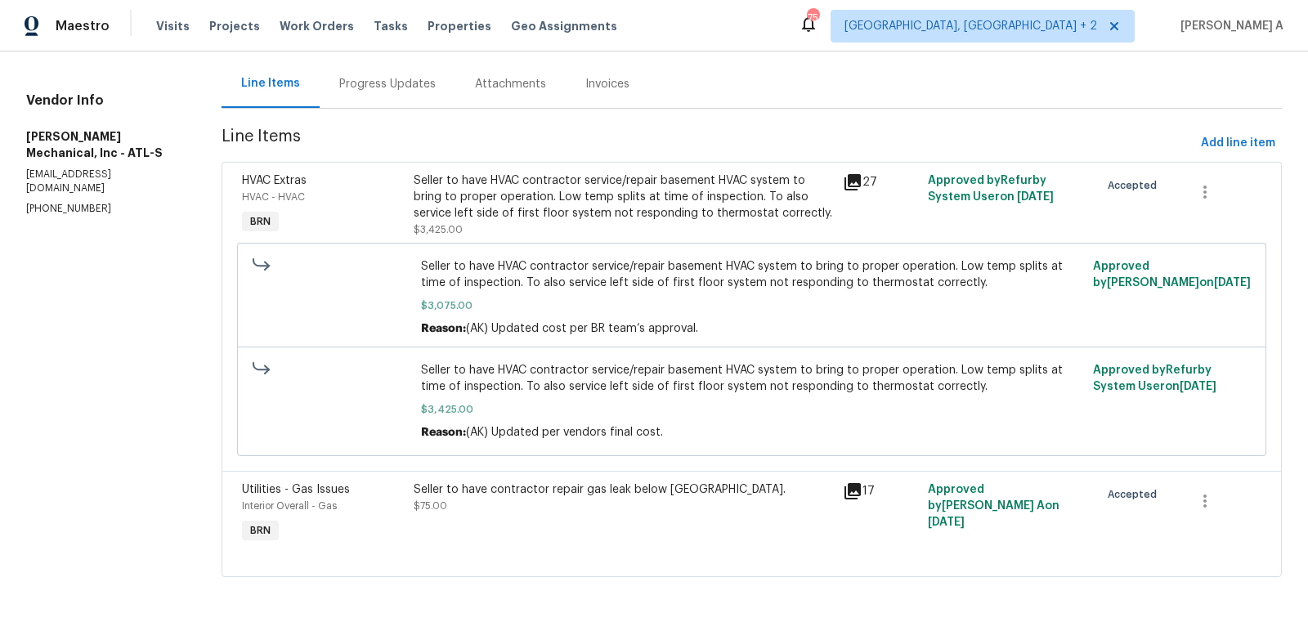
click at [551, 502] on div "Seller to have contractor repair gas leak below [GEOGRAPHIC_DATA]. $75.00" at bounding box center [623, 498] width 419 height 33
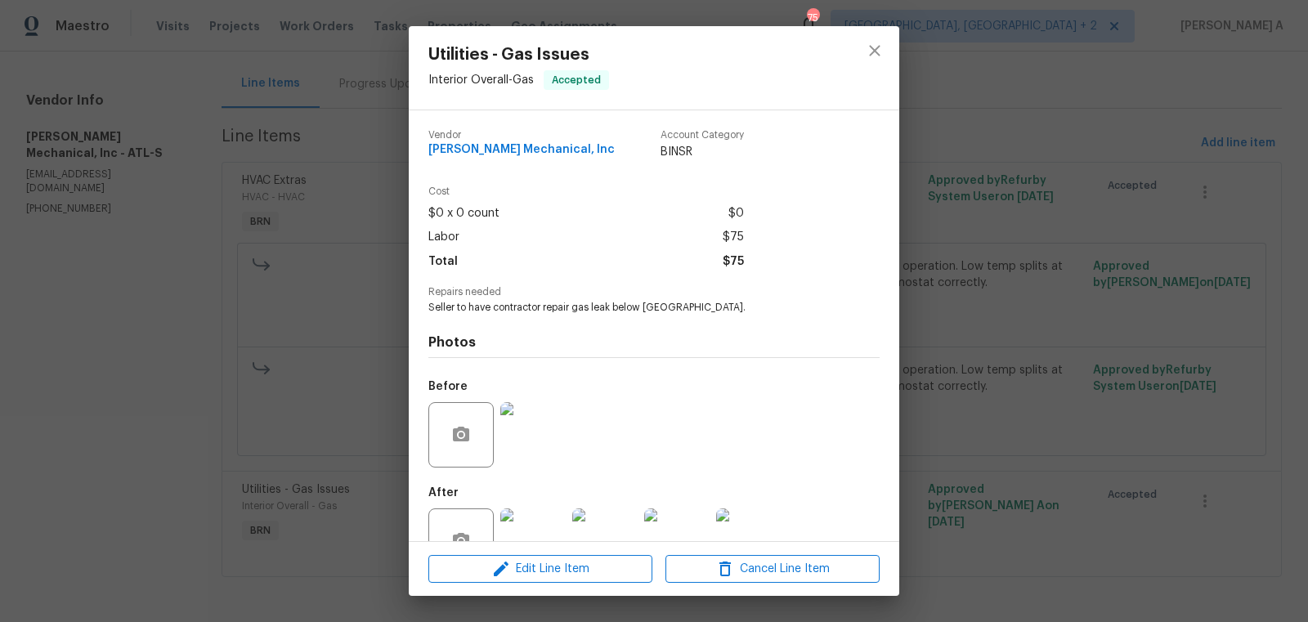
click at [531, 428] on img at bounding box center [532, 434] width 65 height 65
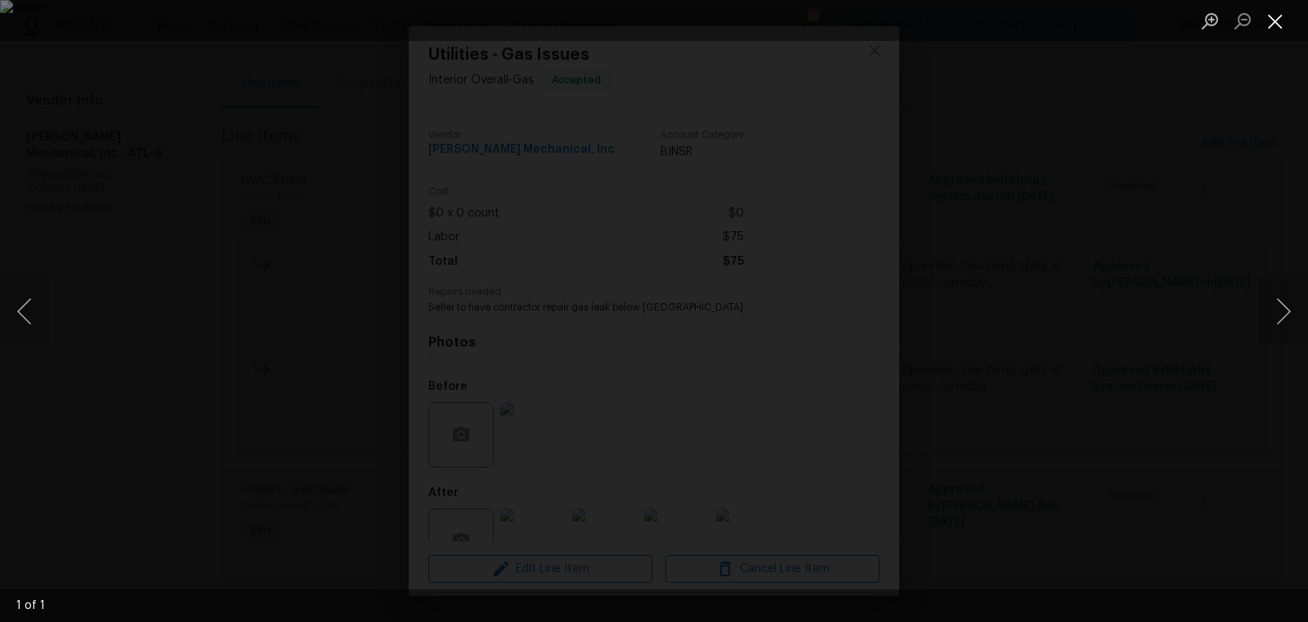
click at [1275, 30] on button "Close lightbox" at bounding box center [1275, 21] width 33 height 29
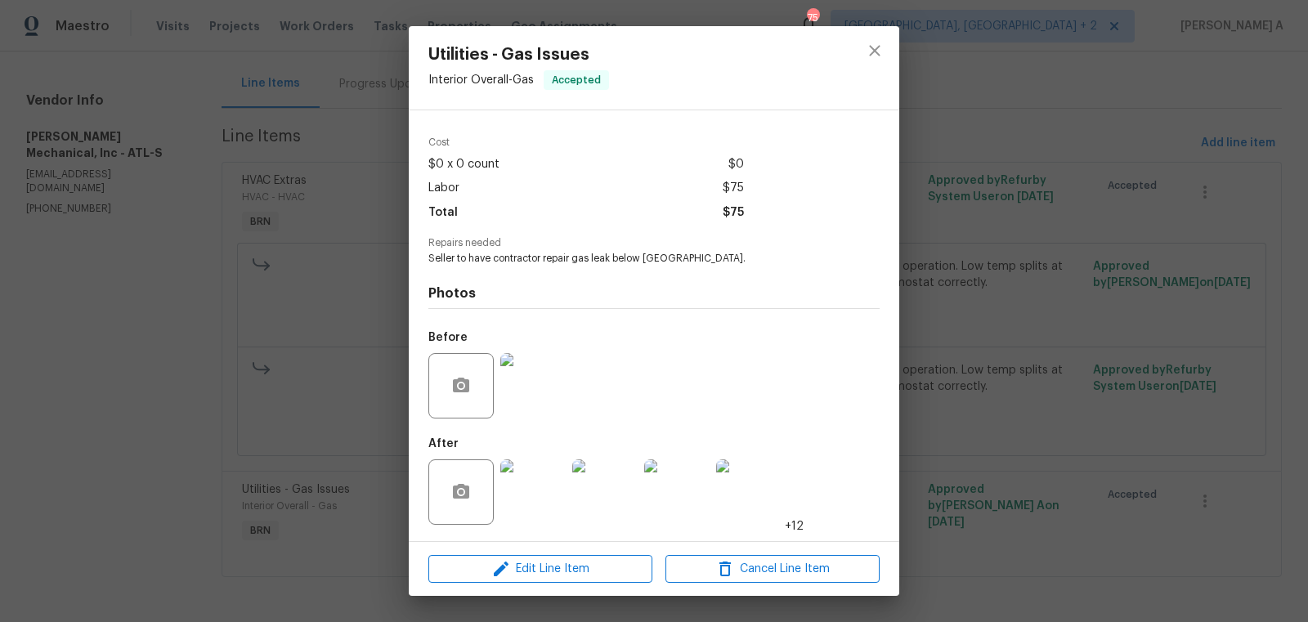
click at [683, 498] on img at bounding box center [676, 491] width 65 height 65
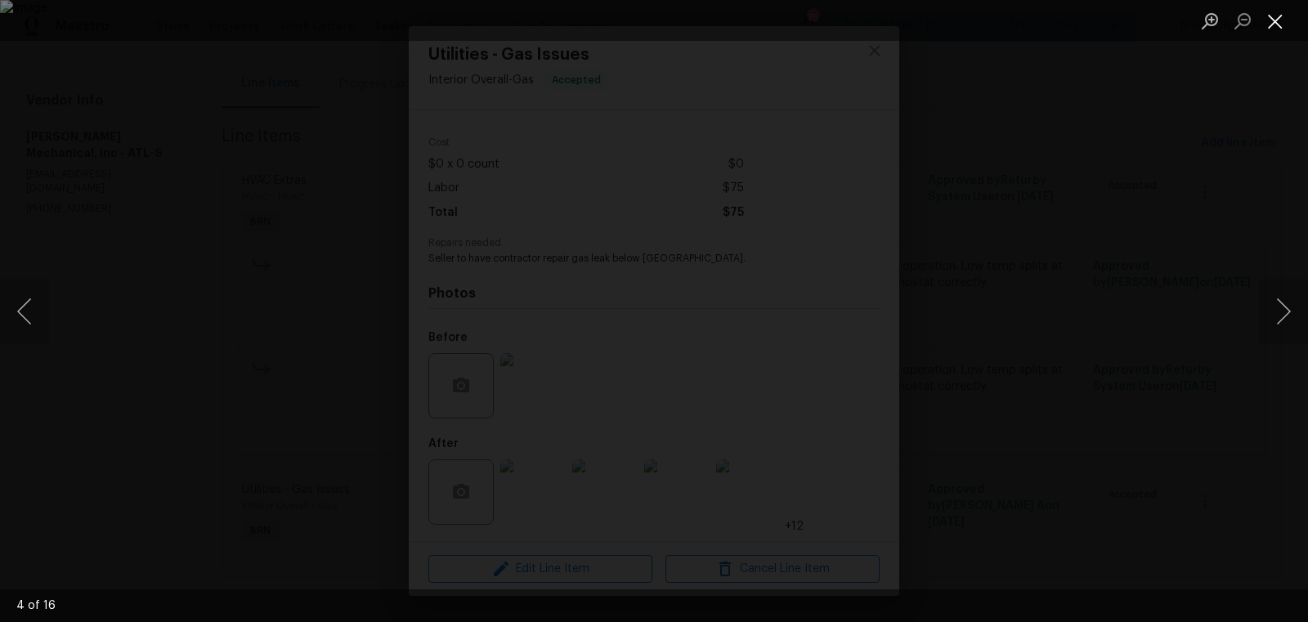
click at [1272, 15] on button "Close lightbox" at bounding box center [1275, 21] width 33 height 29
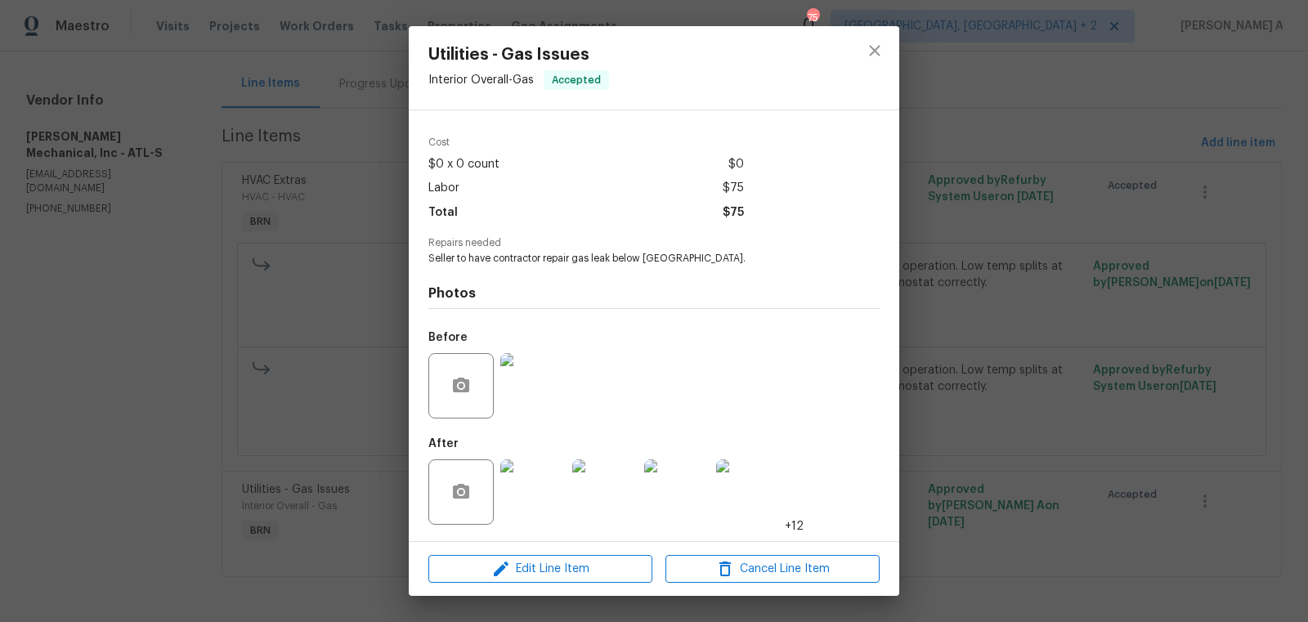
click at [894, 45] on div at bounding box center [874, 67] width 49 height 83
click at [876, 47] on icon "close" at bounding box center [875, 51] width 20 height 20
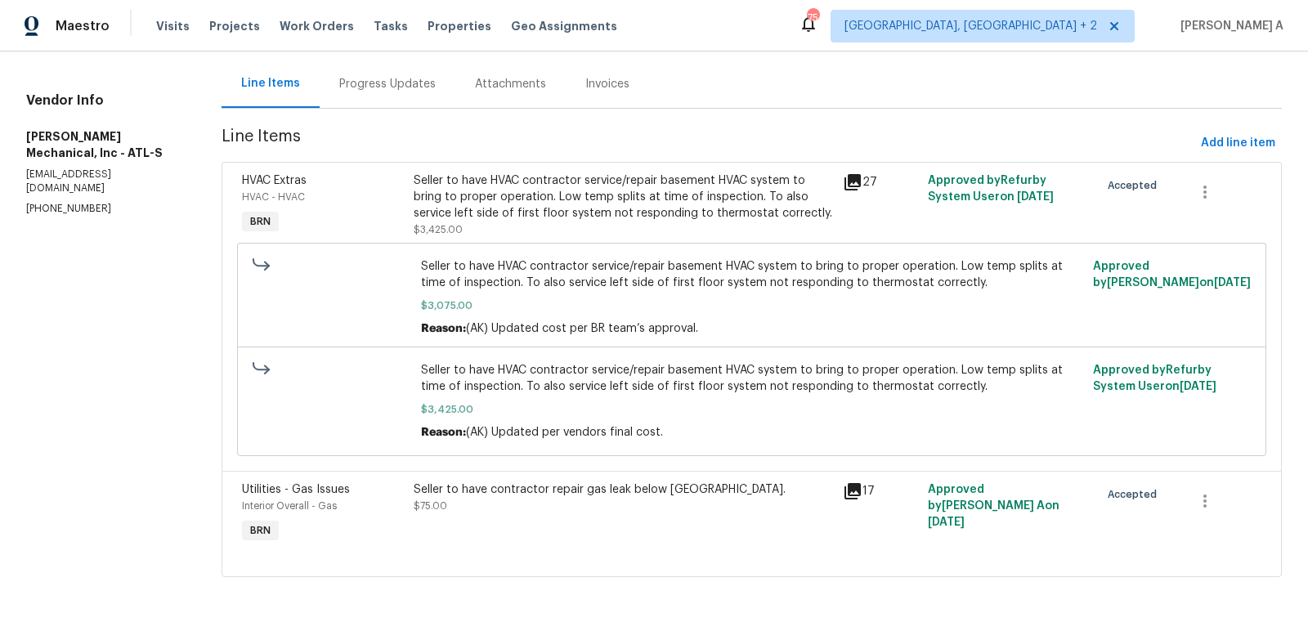
scroll to position [0, 0]
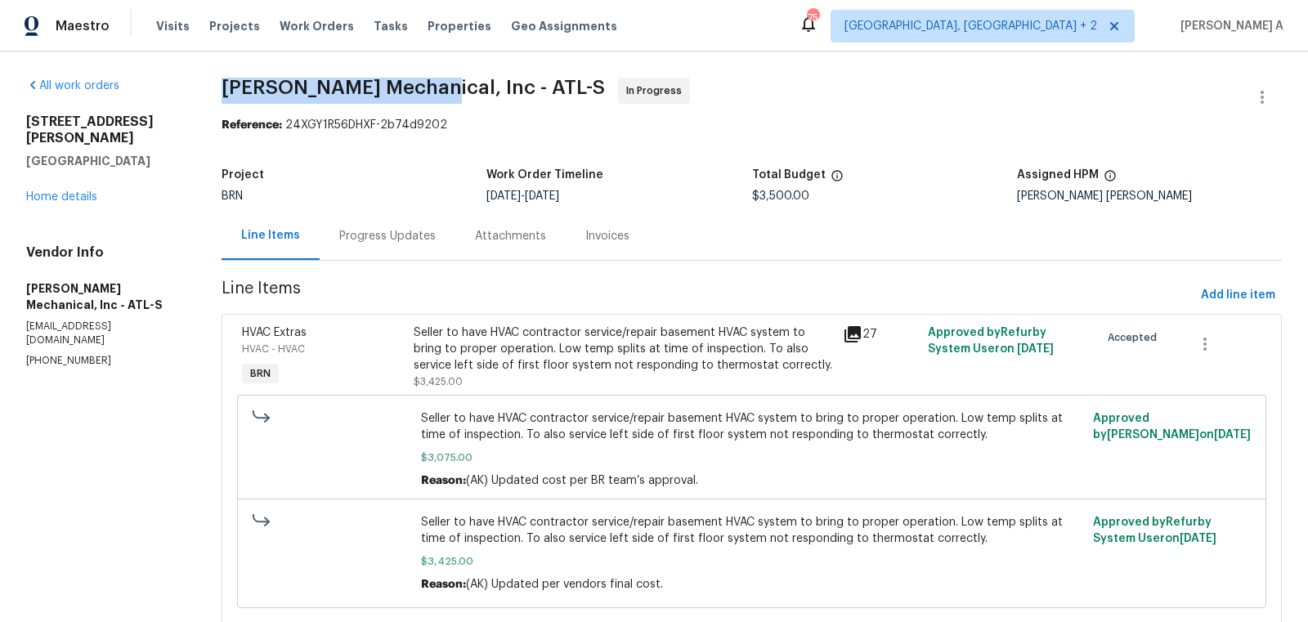
copy span "[PERSON_NAME] Mechanical"
drag, startPoint x: 209, startPoint y: 79, endPoint x: 422, endPoint y: 86, distance: 212.7
click at [422, 86] on div "All work orders [STREET_ADDRESS][PERSON_NAME] Home details Vendor Info [PERSON_…" at bounding box center [654, 414] width 1308 height 724
copy span "[PERSON_NAME] Mechanical"
click at [607, 353] on div "Seller to have HVAC contractor service/repair basement HVAC system to bring to …" at bounding box center [623, 349] width 419 height 49
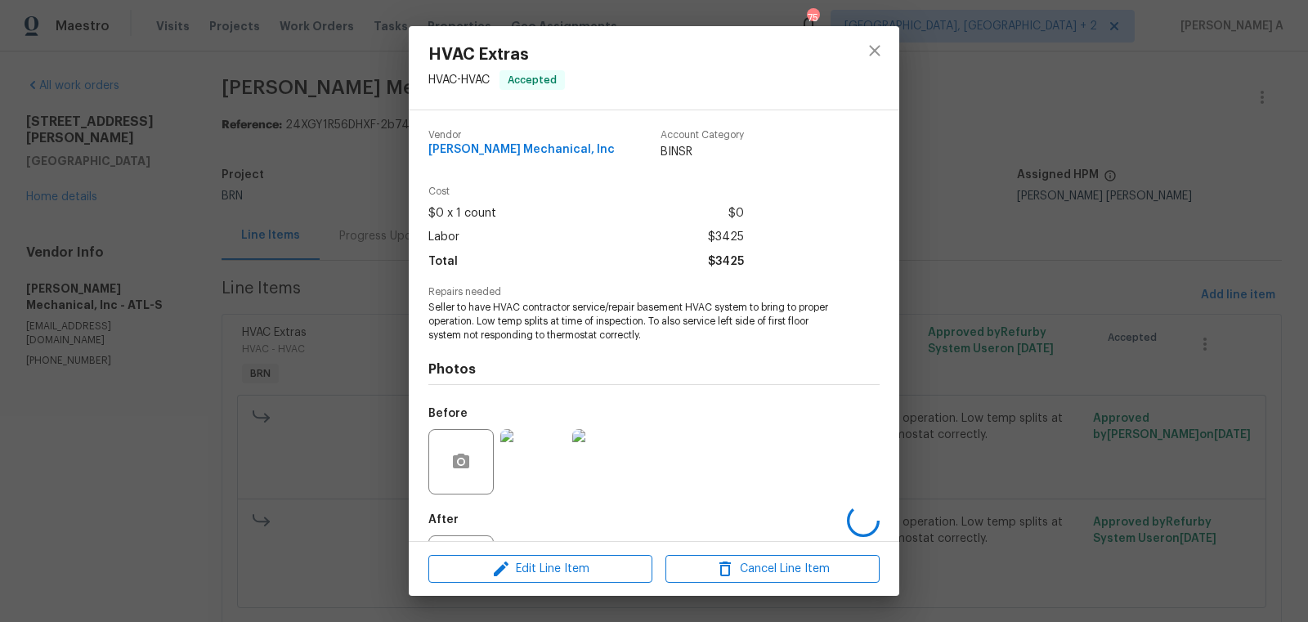
click at [607, 334] on span "Seller to have HVAC contractor service/repair basement HVAC system to bring to …" at bounding box center [631, 321] width 406 height 41
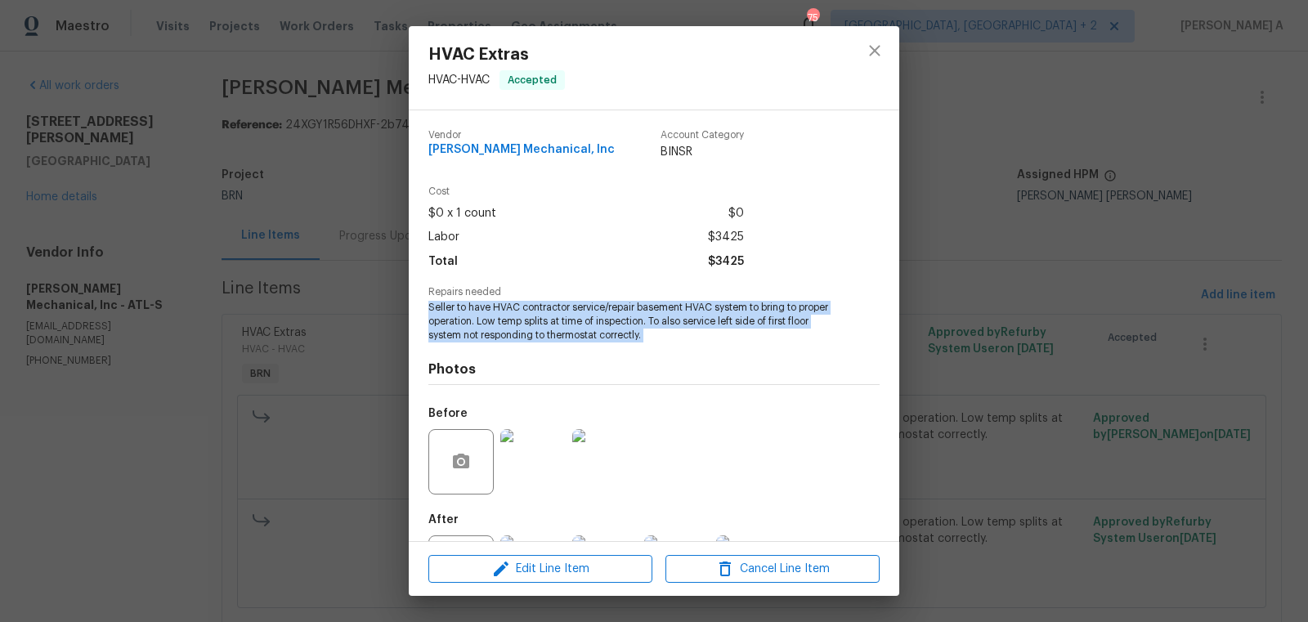
click at [607, 334] on span "Seller to have HVAC contractor service/repair basement HVAC system to bring to …" at bounding box center [631, 321] width 406 height 41
copy span "Seller to have HVAC contractor service/repair basement HVAC system to bring to …"
click at [879, 43] on icon "close" at bounding box center [875, 51] width 20 height 20
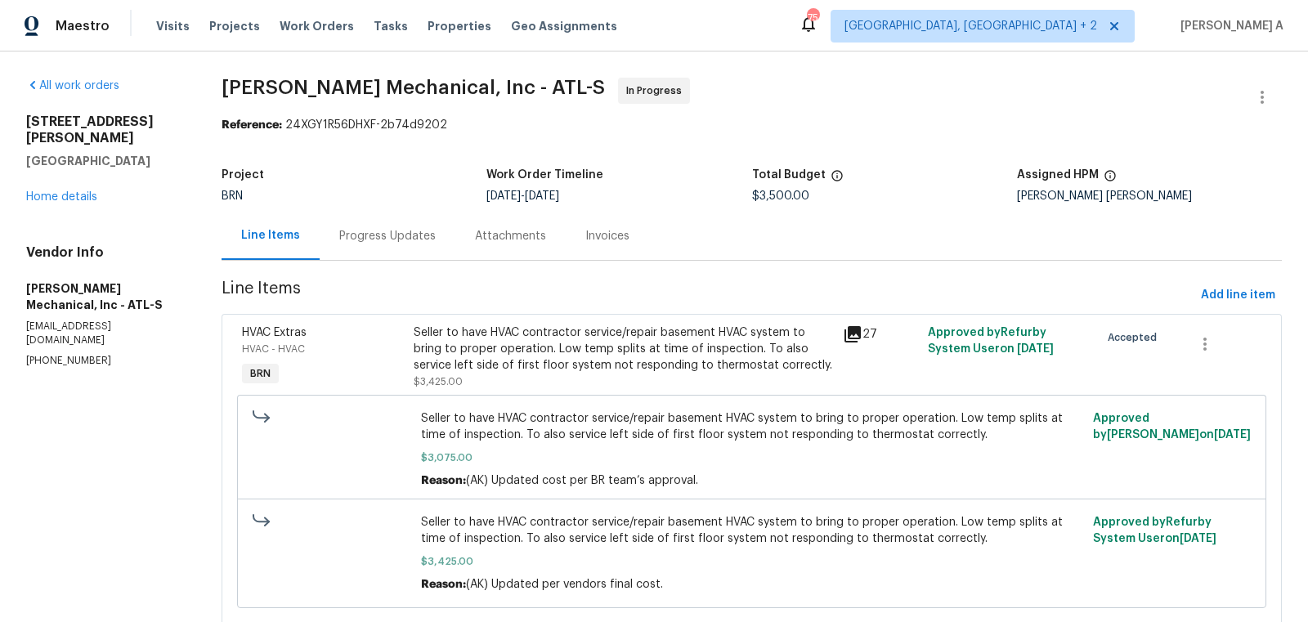
click at [352, 255] on div "Progress Updates" at bounding box center [388, 236] width 136 height 48
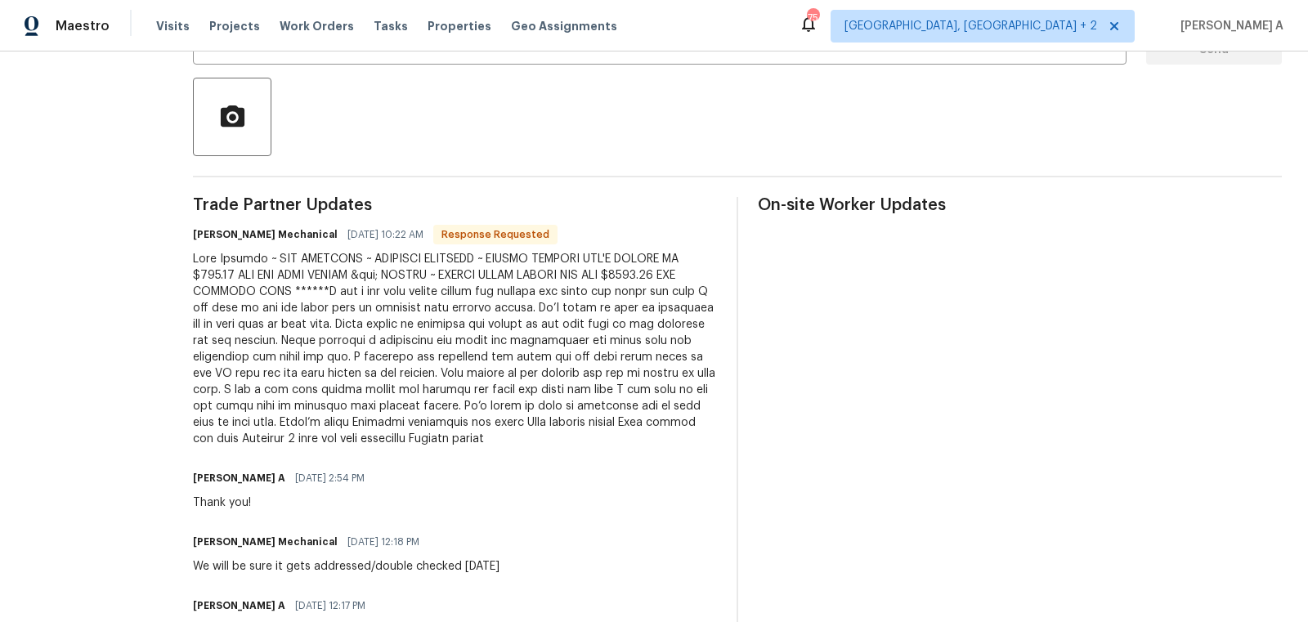
scroll to position [418, 0]
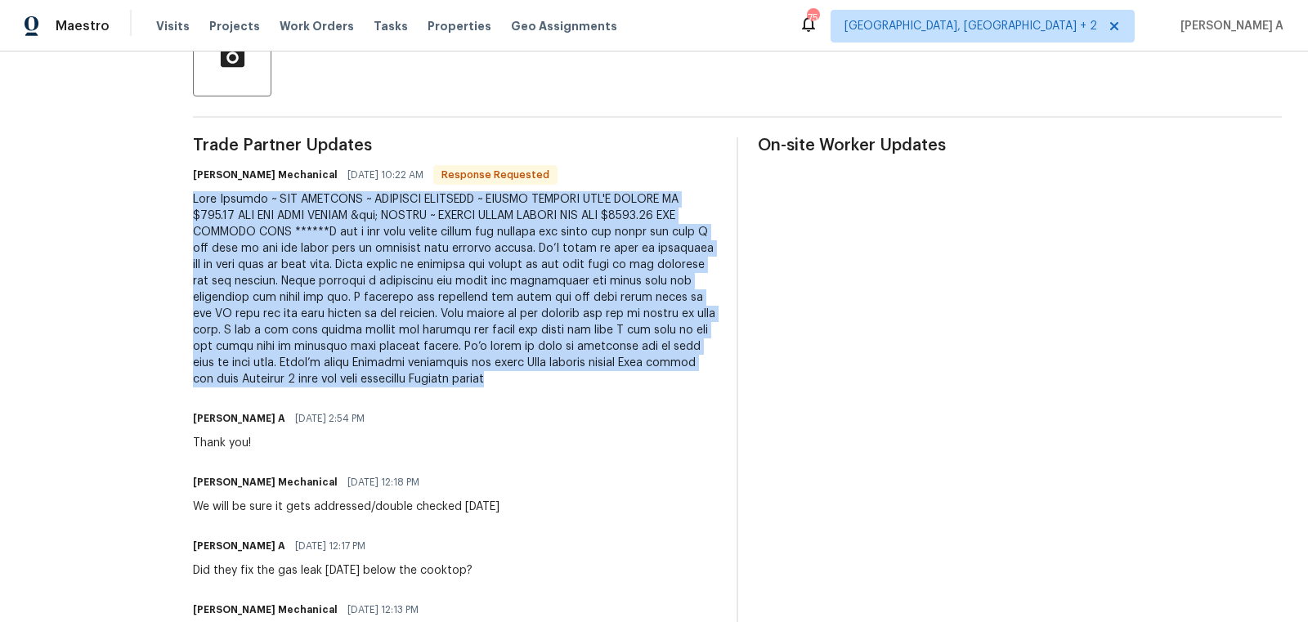
copy div "Good Morning ~ JOB COMPLETE ~ PICTURES ATTACHED ~ PLEASE APPROVE ADD'L AMOUNT O…"
drag, startPoint x: 216, startPoint y: 195, endPoint x: 640, endPoint y: 391, distance: 467.5
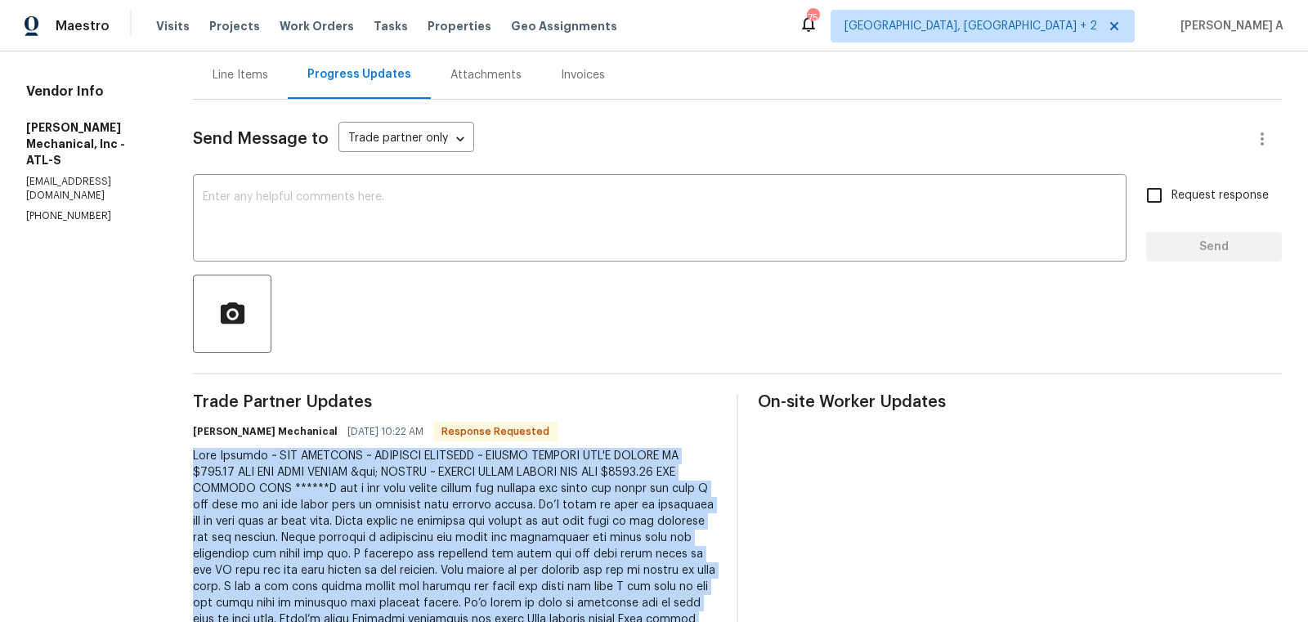
scroll to position [0, 0]
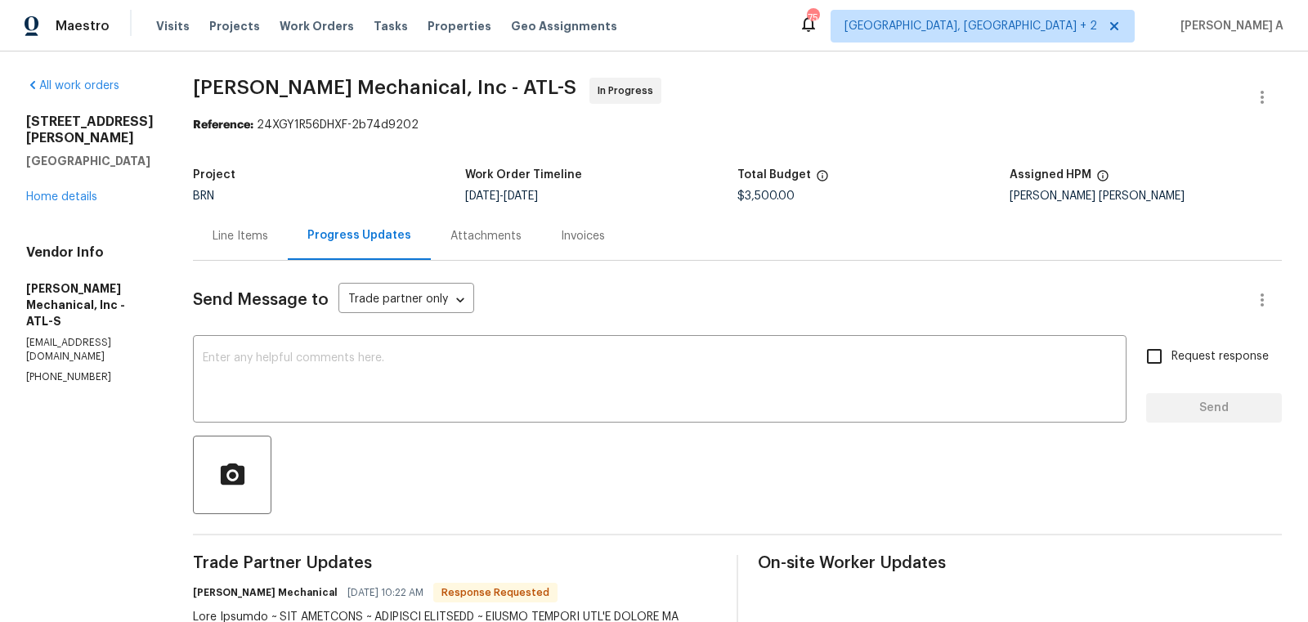
click at [776, 195] on span "$3,500.00" at bounding box center [765, 195] width 57 height 11
copy span "$3,500.00"
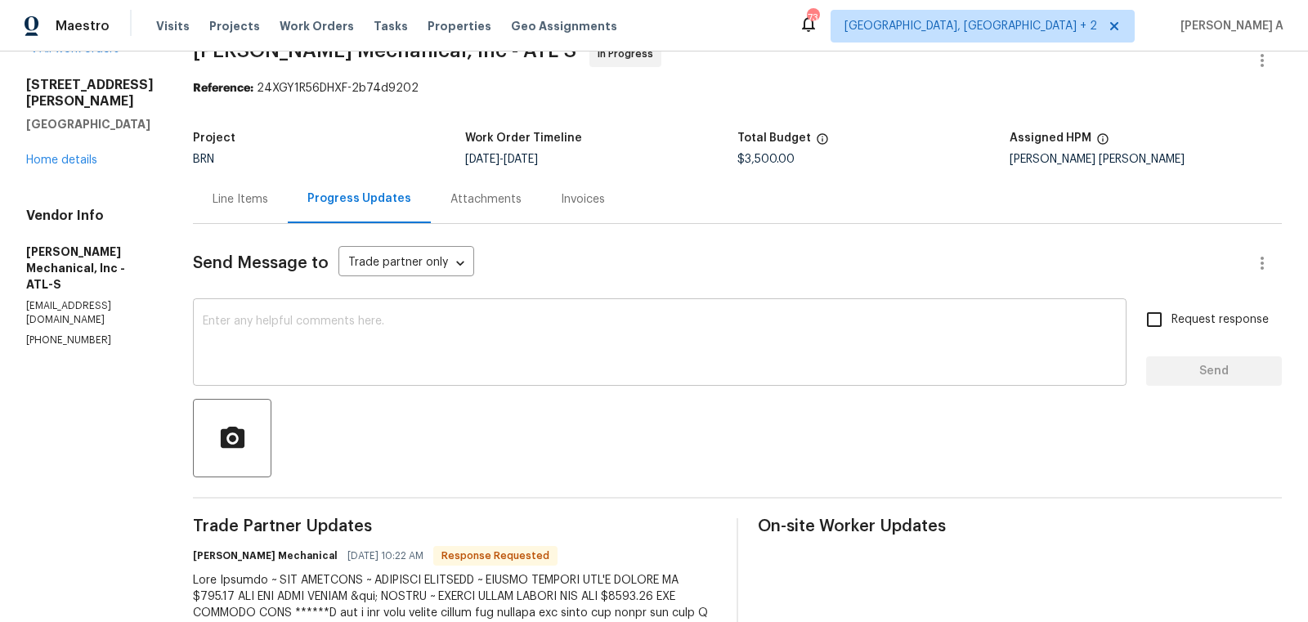
click at [455, 333] on textarea at bounding box center [660, 344] width 914 height 57
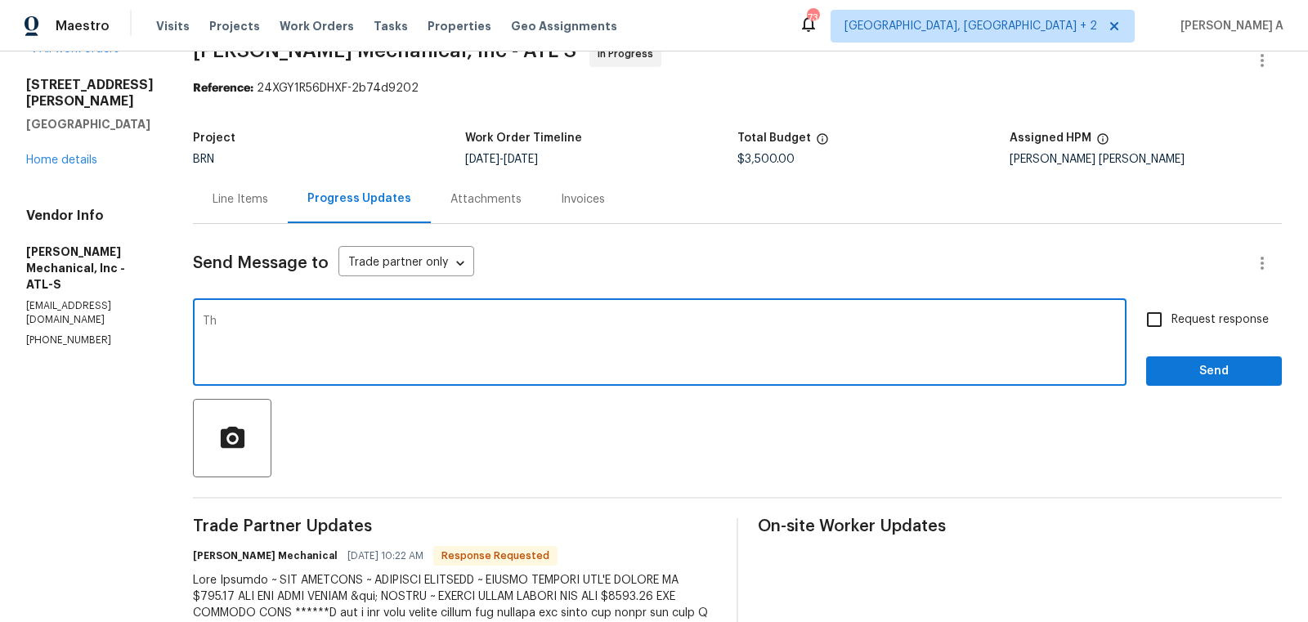
type textarea "T"
type textarea "M"
click at [0, 0] on span "Replace with" at bounding box center [0, 0] width 0 height 0
type textarea "May I ask if you have the details of size and color of the cooktop?"
click at [1155, 308] on input "Request response" at bounding box center [1154, 319] width 34 height 34
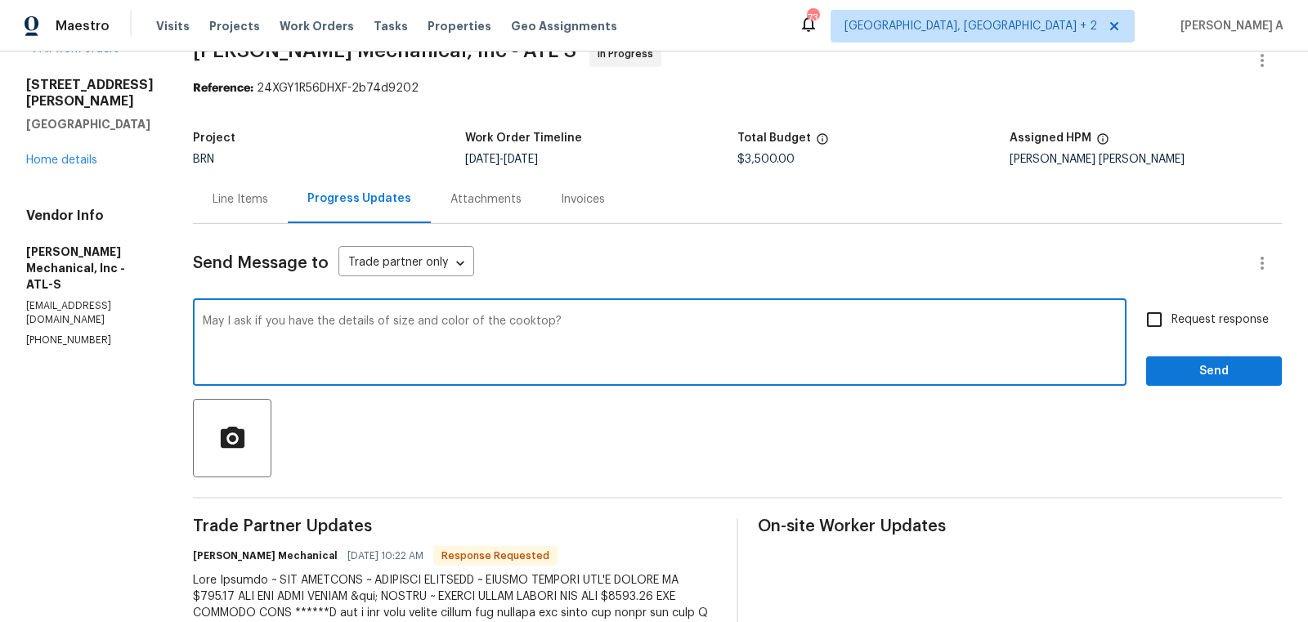
checkbox input "true"
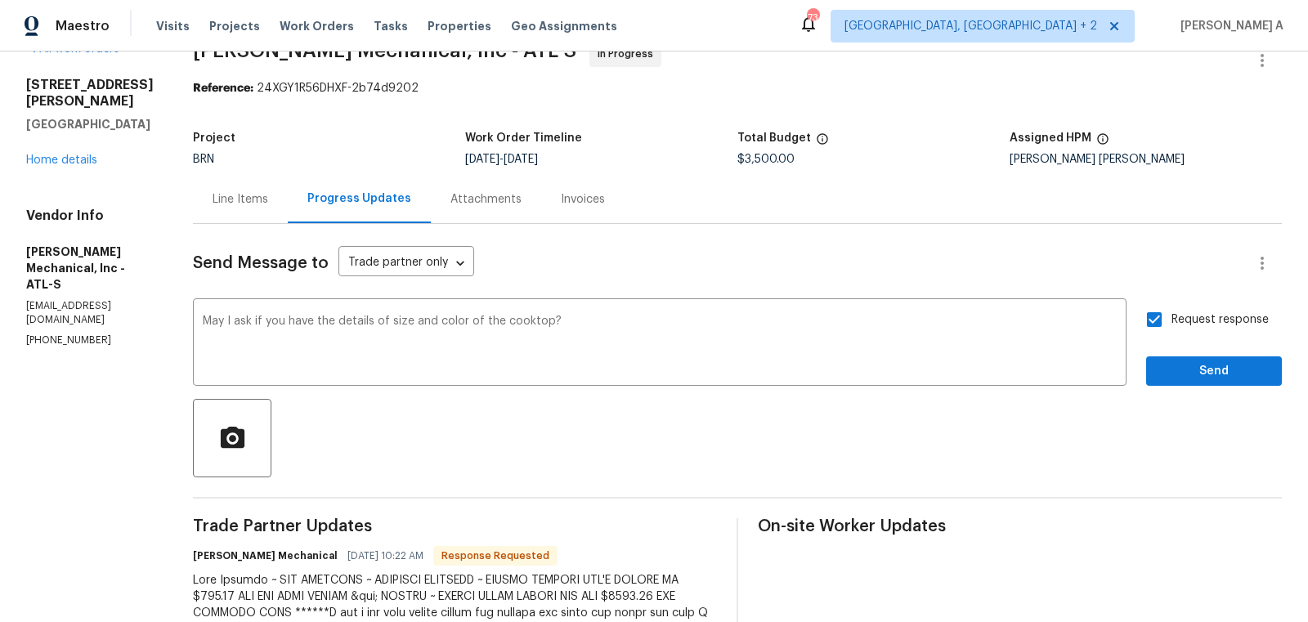
click at [0, 0] on span "Correct the article" at bounding box center [0, 0] width 0 height 0
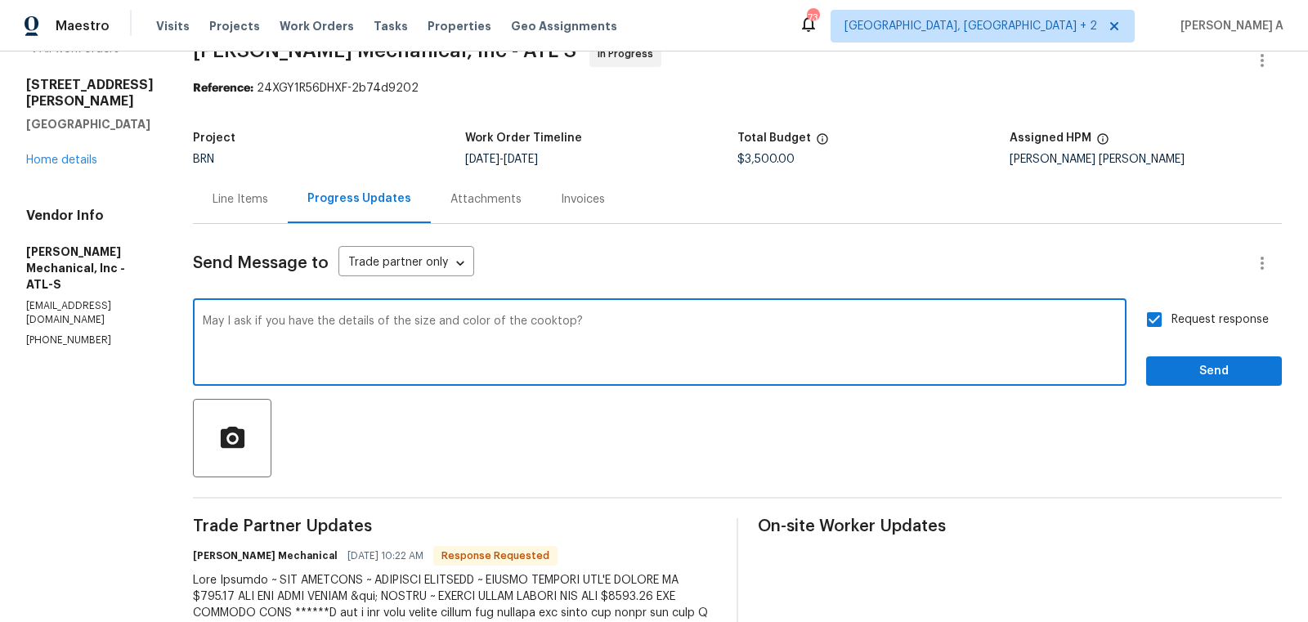
type textarea "May I ask if you have the details of the size and color of the cooktop?"
click at [1226, 374] on span "Send" at bounding box center [1214, 371] width 110 height 20
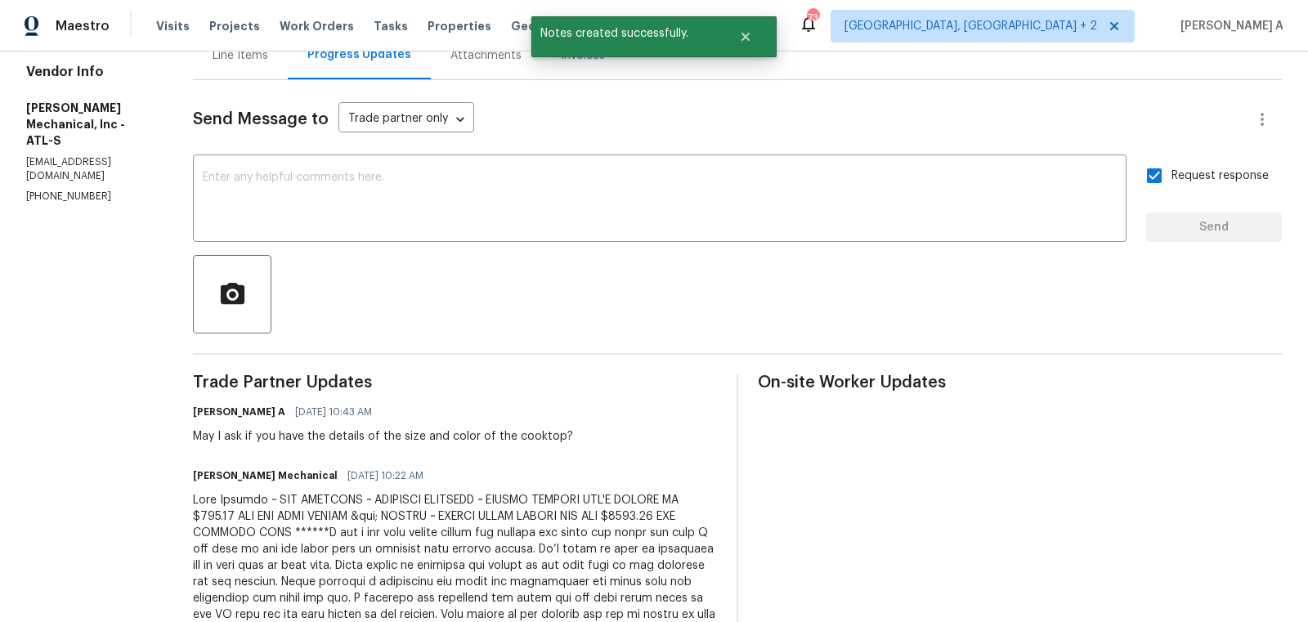
scroll to position [247, 0]
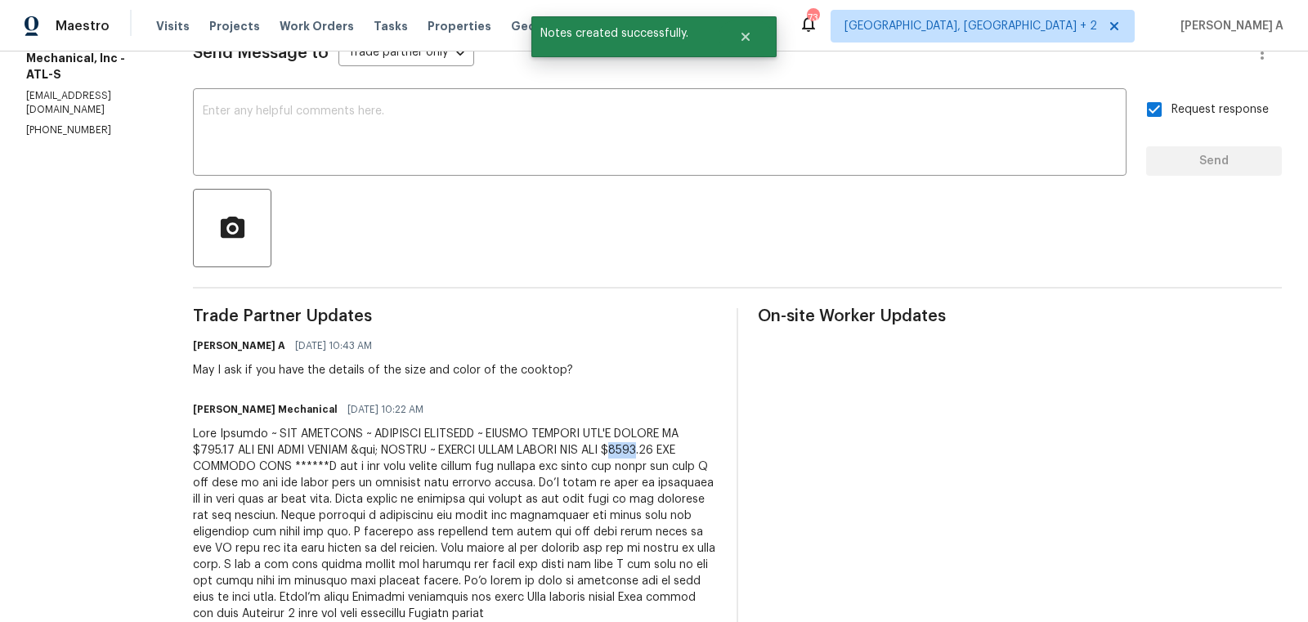
drag, startPoint x: 685, startPoint y: 450, endPoint x: 713, endPoint y: 453, distance: 27.9
click at [713, 453] on div at bounding box center [455, 524] width 524 height 196
copy div "3800"
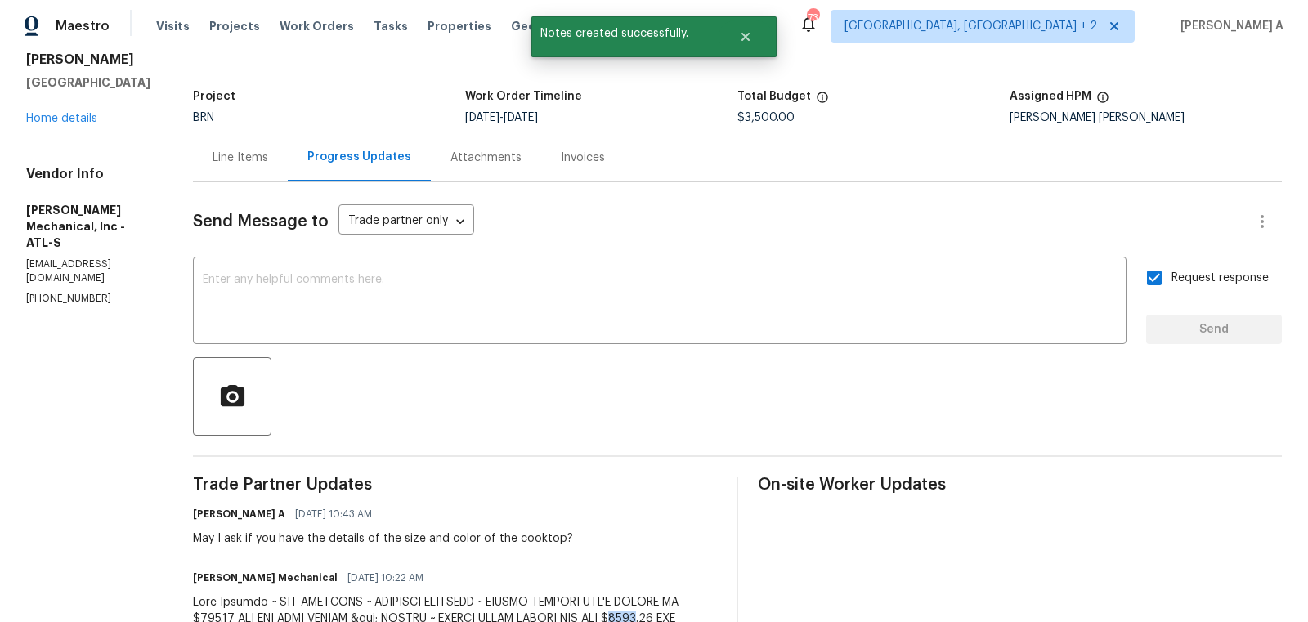
scroll to position [0, 0]
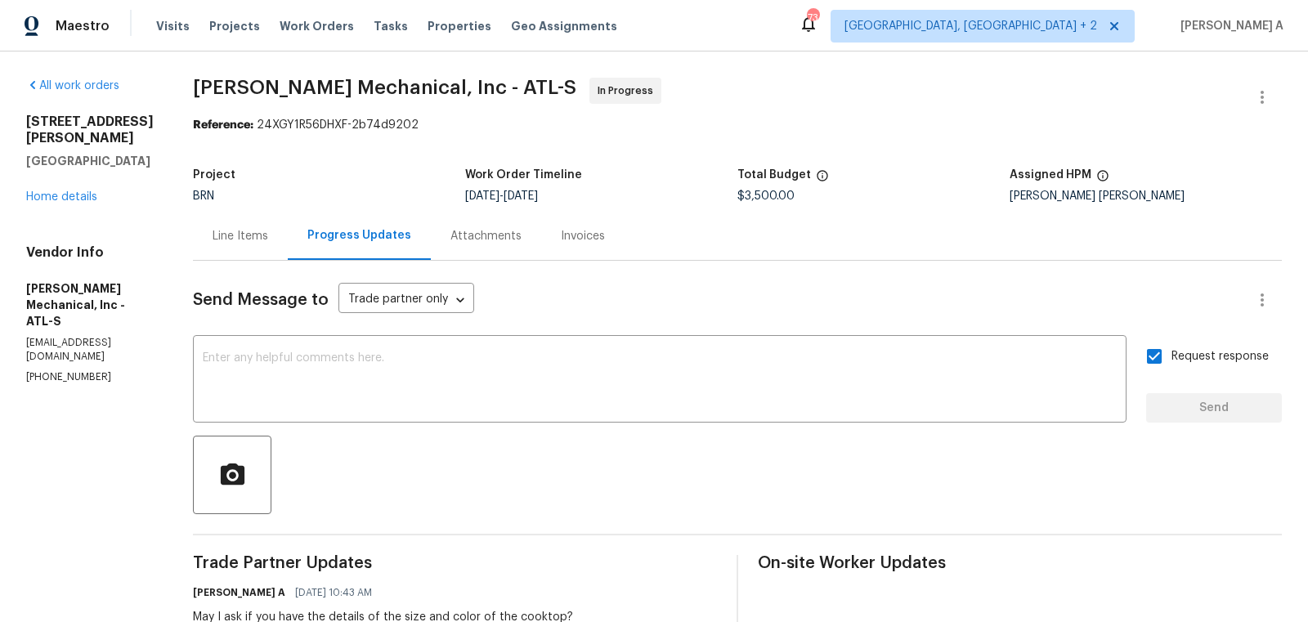
click at [282, 224] on div "Line Items" at bounding box center [240, 236] width 95 height 48
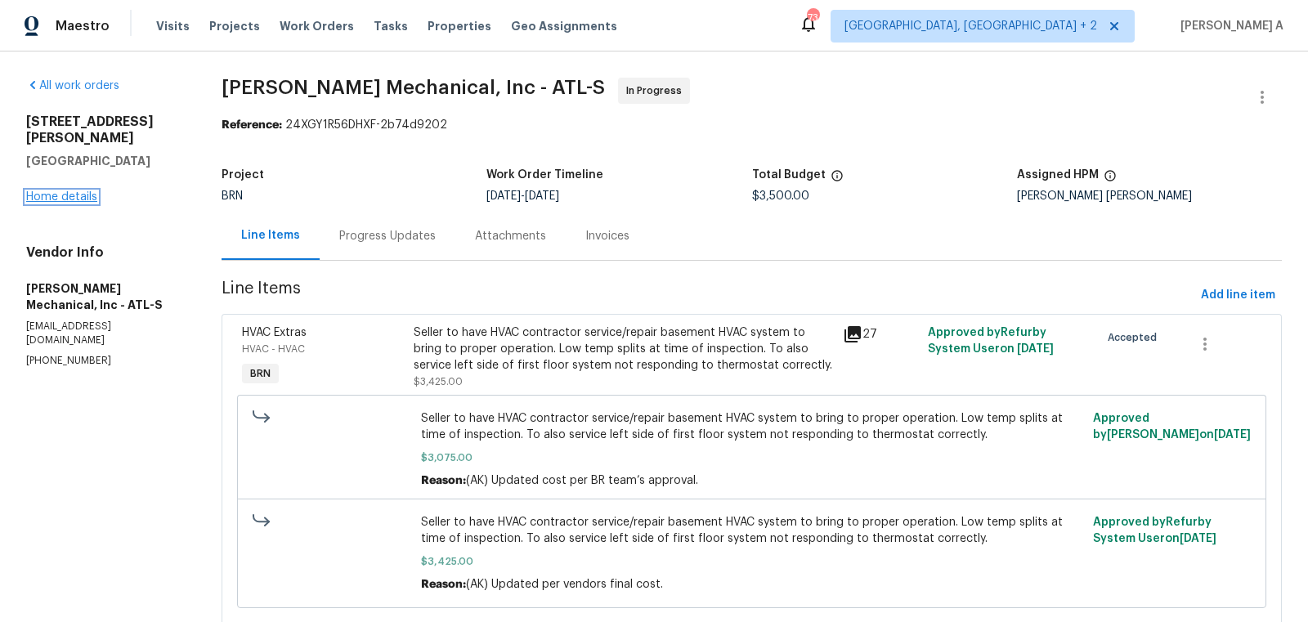
click at [86, 191] on link "Home details" at bounding box center [61, 196] width 71 height 11
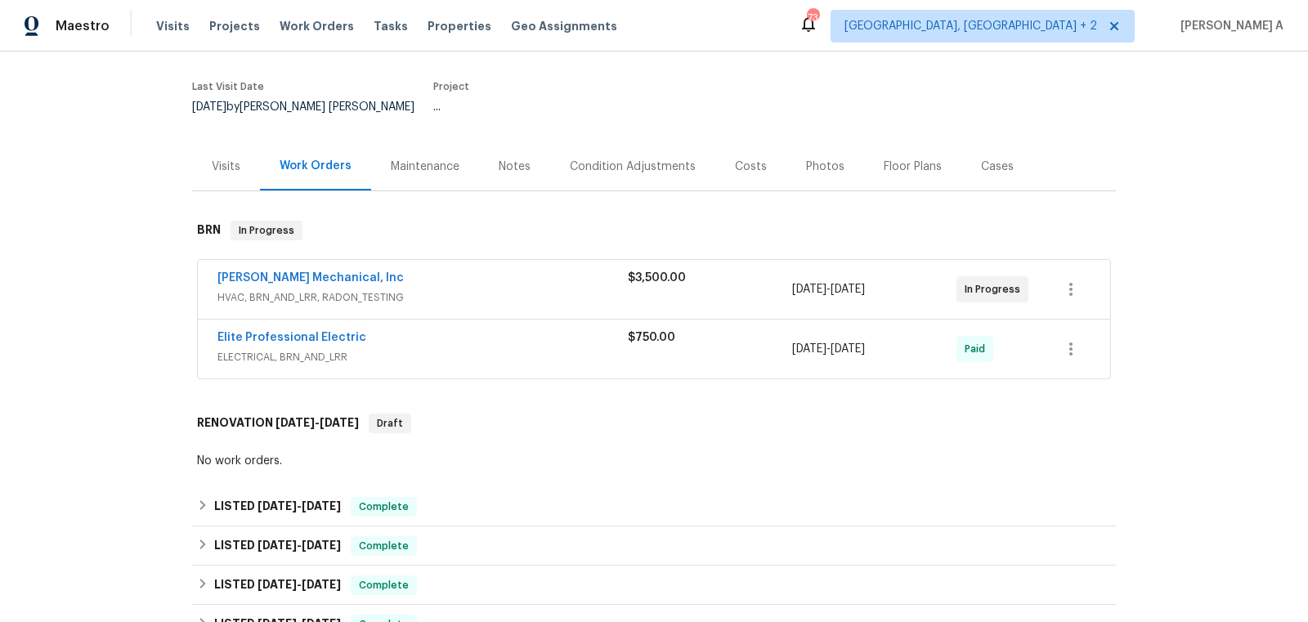
scroll to position [115, 0]
drag, startPoint x: 207, startPoint y: 269, endPoint x: 335, endPoint y: 272, distance: 128.4
click at [335, 272] on div "JH Martin Mechanical, Inc HVAC, BRN_AND_LRR, RADON_TESTING $3,500.00 9/16/2025 …" at bounding box center [654, 291] width 912 height 59
copy link "[PERSON_NAME] Mechanical"
click at [294, 274] on link "[PERSON_NAME] Mechanical, Inc" at bounding box center [310, 279] width 186 height 11
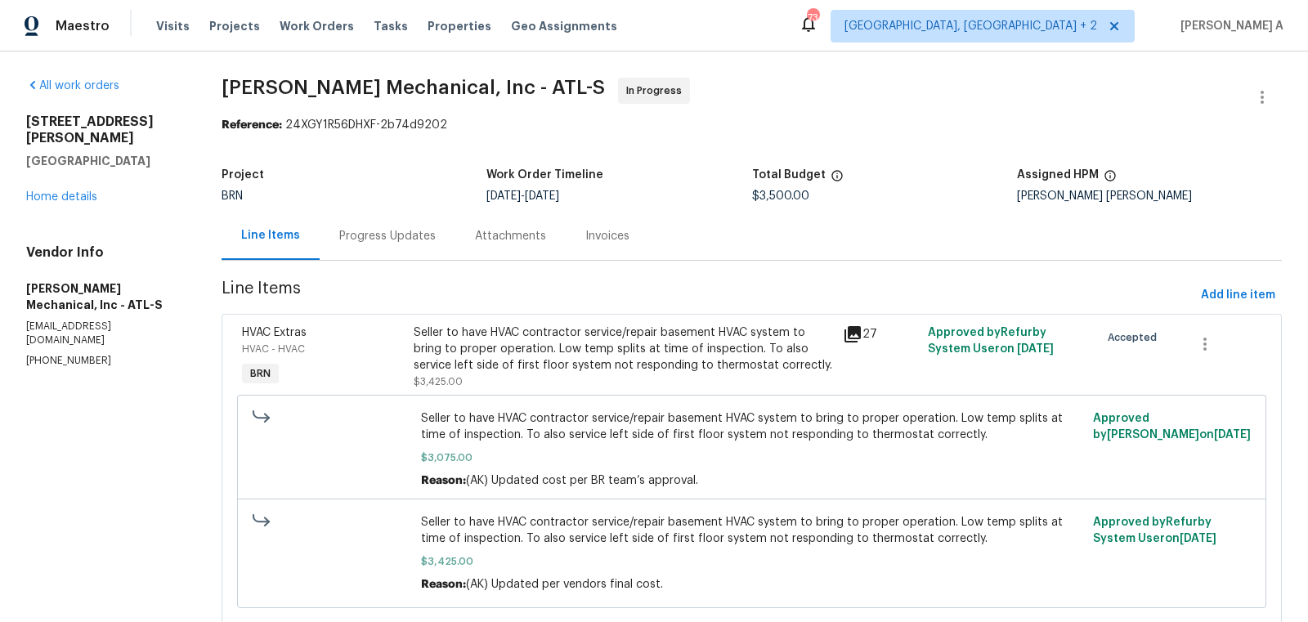
click at [372, 236] on div "Progress Updates" at bounding box center [387, 236] width 96 height 16
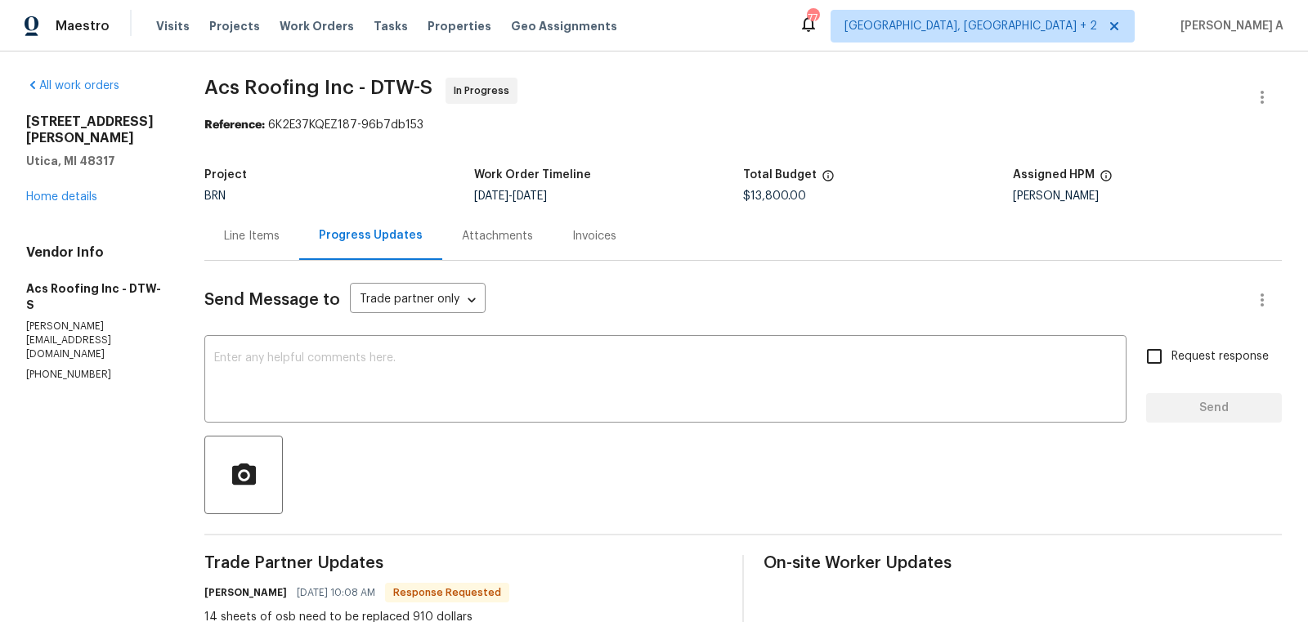
click at [244, 226] on div "Line Items" at bounding box center [251, 236] width 95 height 48
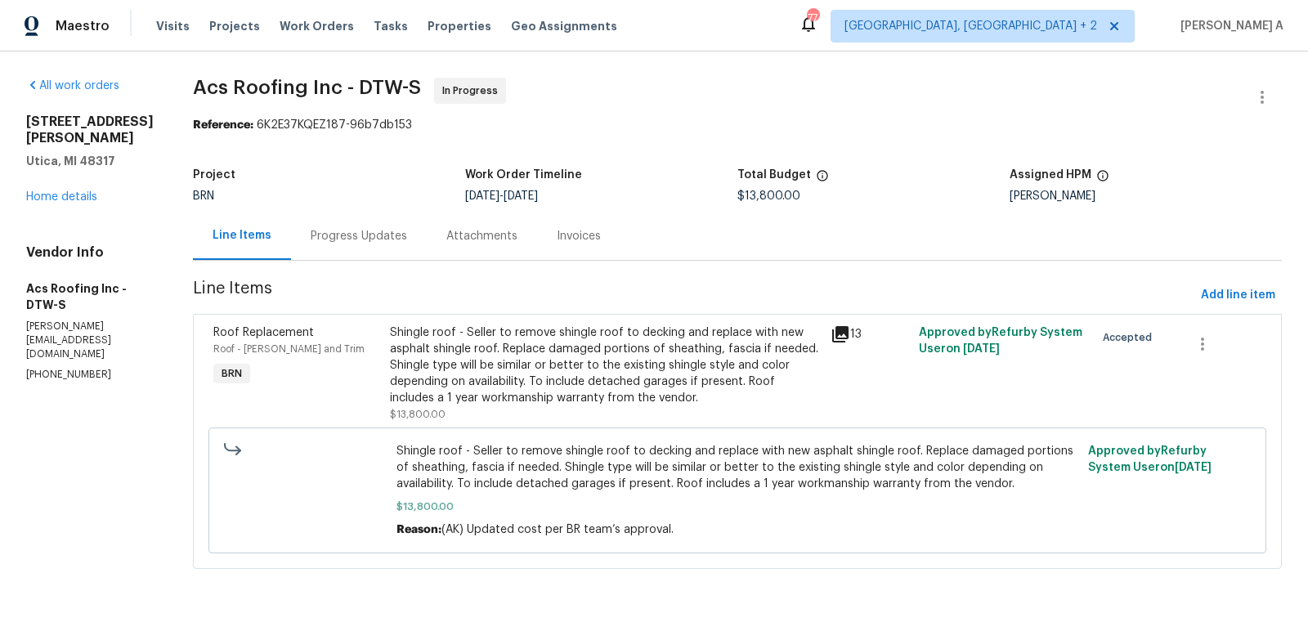
click at [601, 373] on div "Shingle roof - Seller to remove shingle roof to decking and replace with new as…" at bounding box center [605, 366] width 431 height 82
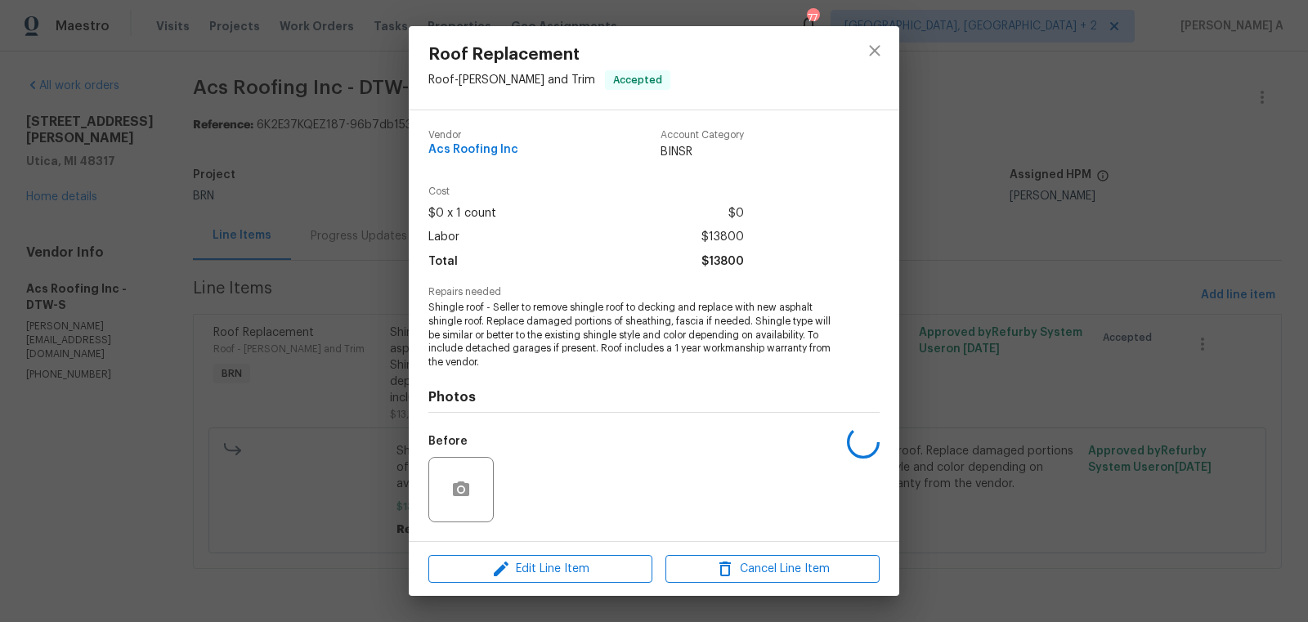
scroll to position [104, 0]
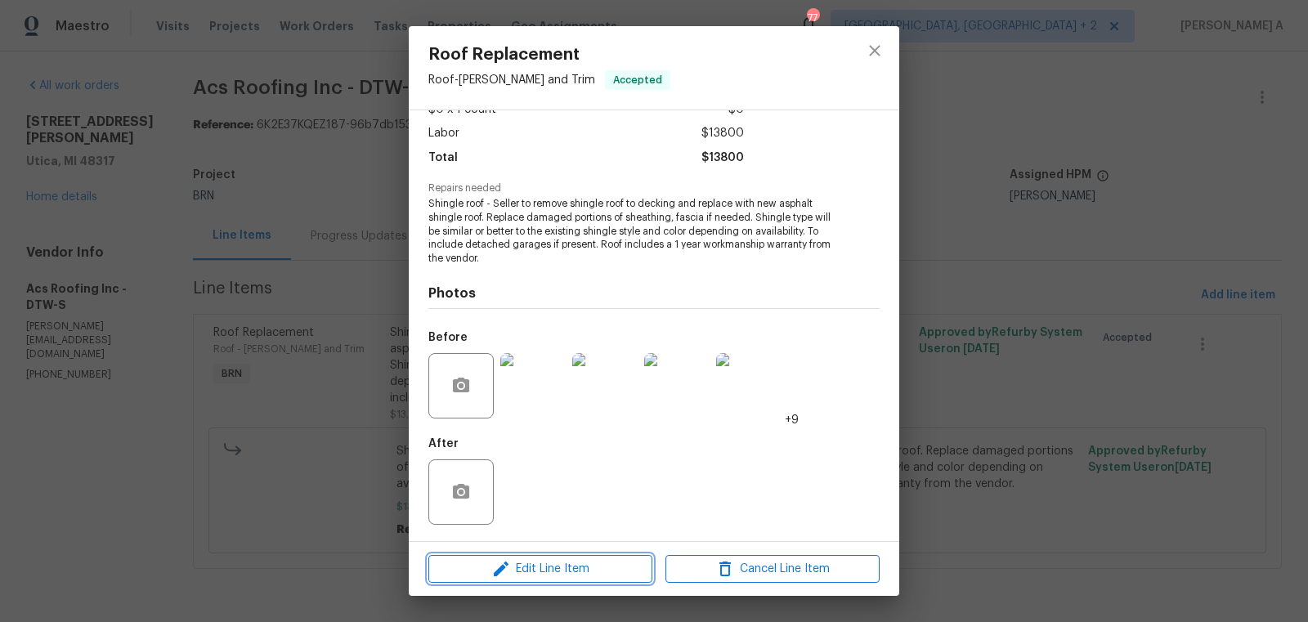
click at [558, 568] on span "Edit Line Item" at bounding box center [540, 569] width 214 height 20
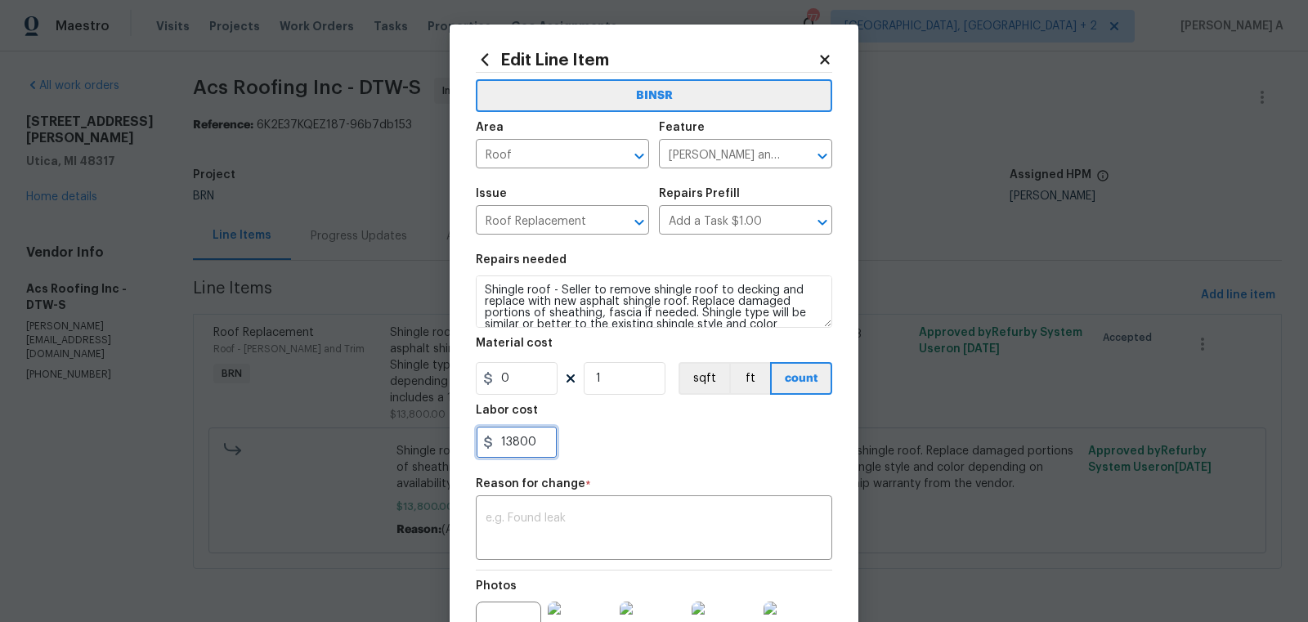
drag, startPoint x: 548, startPoint y: 452, endPoint x: 457, endPoint y: 451, distance: 90.8
click at [455, 451] on div "Edit Line Item BINSR Area Roof ​ Feature Eaves and Trim ​ Issue Roof Replacemen…" at bounding box center [654, 411] width 409 height 773
paste input "471"
type input "14710"
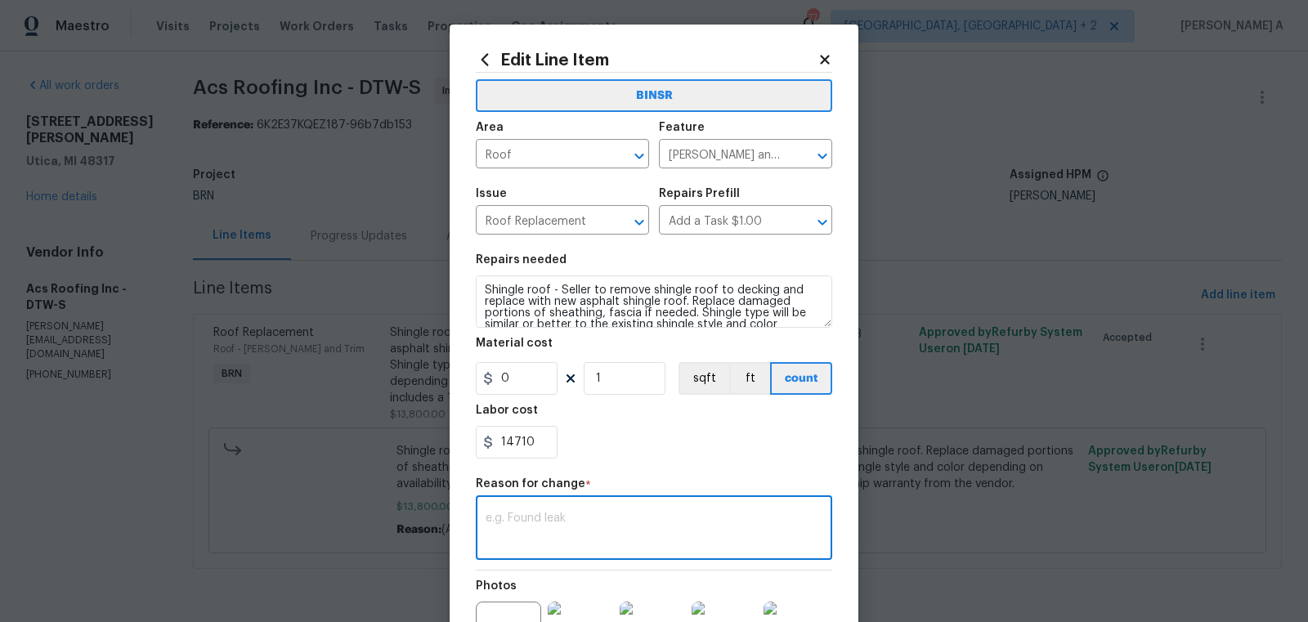
click at [547, 531] on textarea at bounding box center [654, 530] width 337 height 34
click at [505, 541] on textarea at bounding box center [654, 530] width 337 height 34
paste textarea "(AK) Updated cost per BR team’s approval."
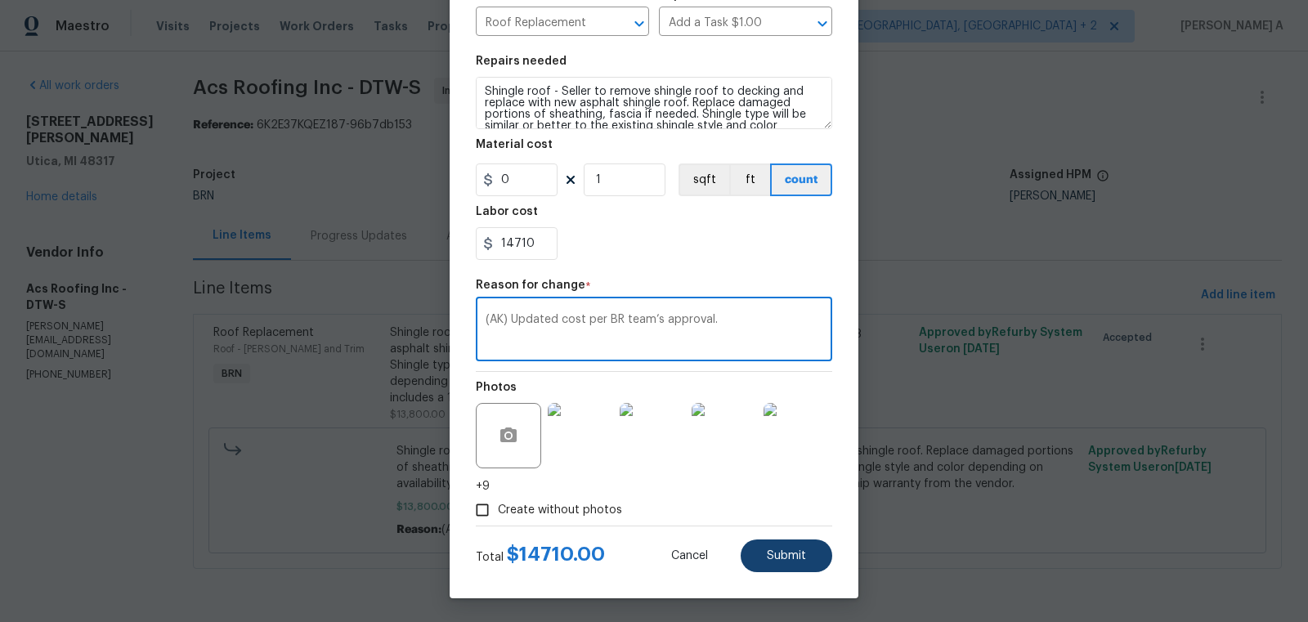
type textarea "(AK) Updated cost per BR team’s approval."
click at [760, 552] on button "Submit" at bounding box center [787, 556] width 92 height 33
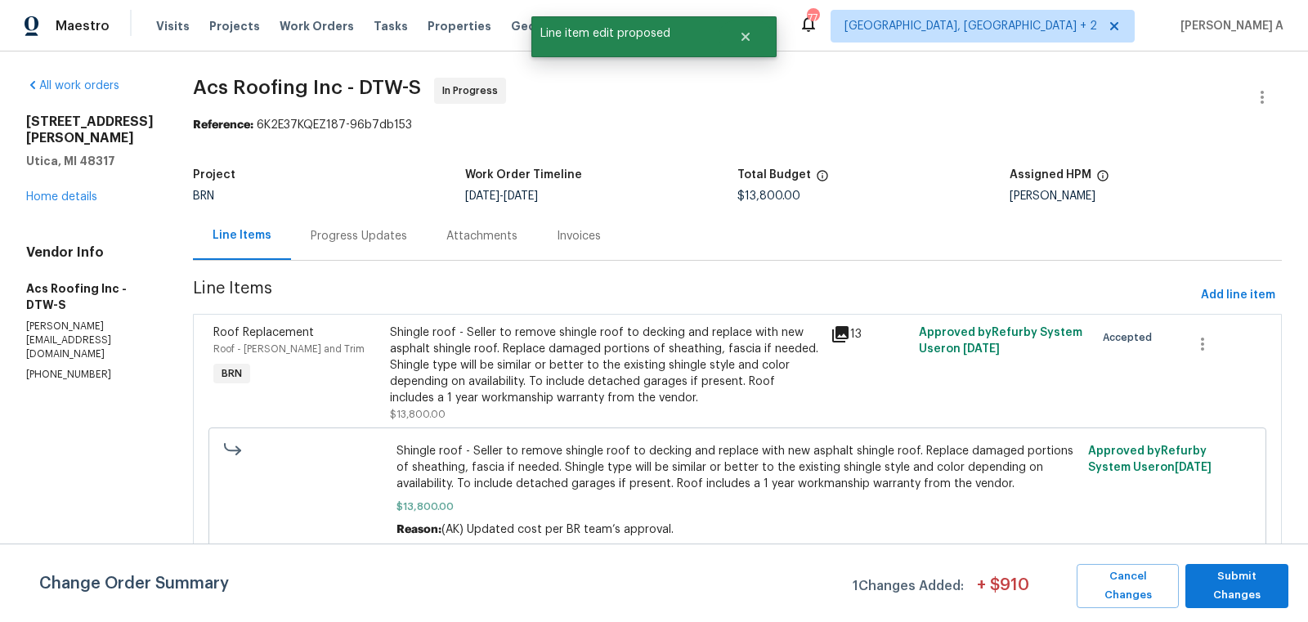
scroll to position [0, 0]
click at [1227, 571] on button "Submit Changes" at bounding box center [1236, 586] width 103 height 44
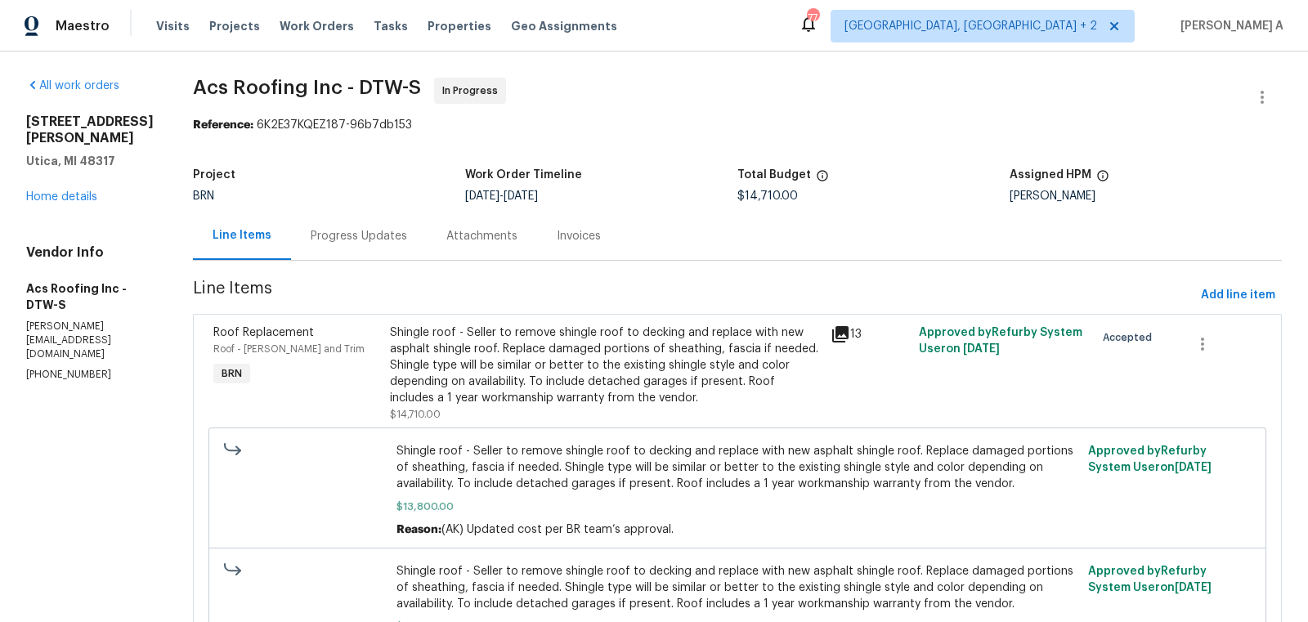
click at [341, 218] on div "Progress Updates" at bounding box center [359, 236] width 136 height 48
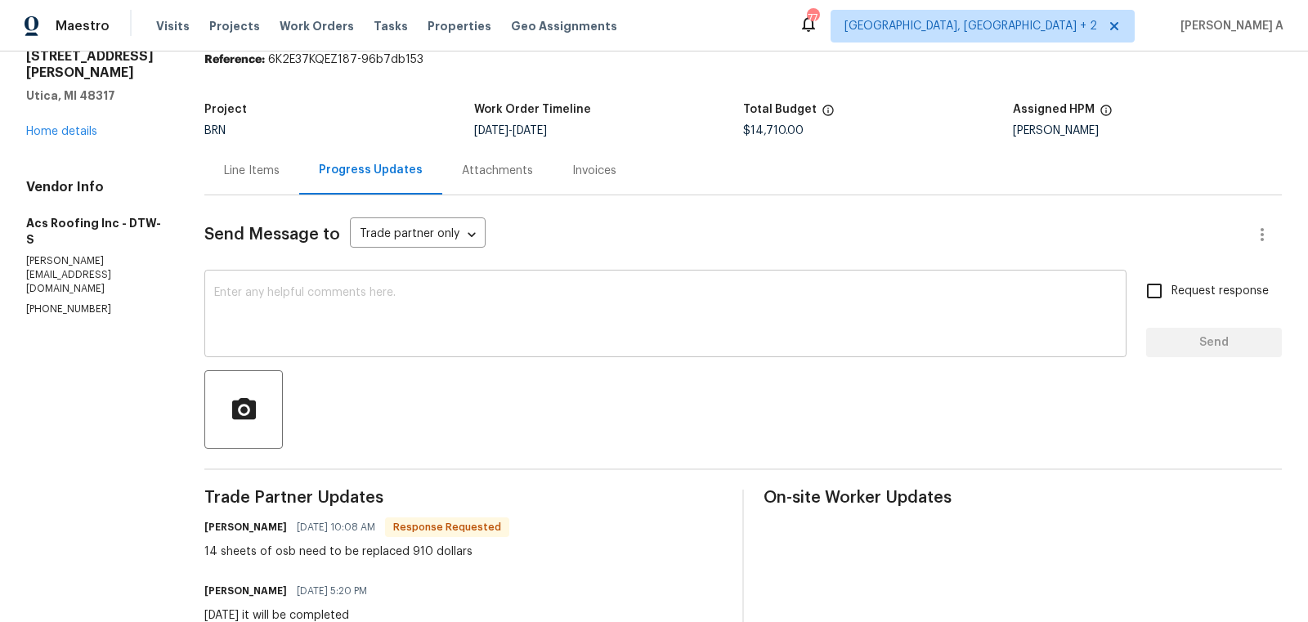
scroll to position [74, 0]
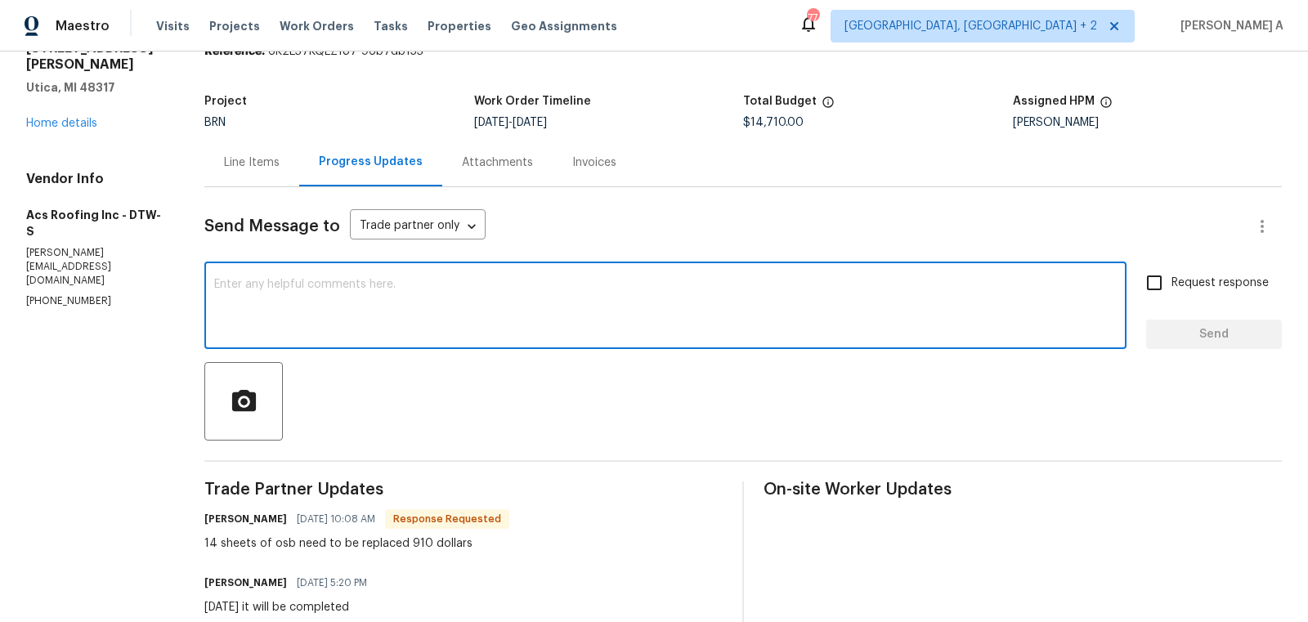
click at [454, 316] on textarea at bounding box center [665, 307] width 903 height 57
type textarea "Hi, I have updated the cost. Thanks"
click at [1177, 280] on span "Request response" at bounding box center [1220, 283] width 97 height 17
click at [1172, 280] on input "Request response" at bounding box center [1154, 283] width 34 height 34
checkbox input "true"
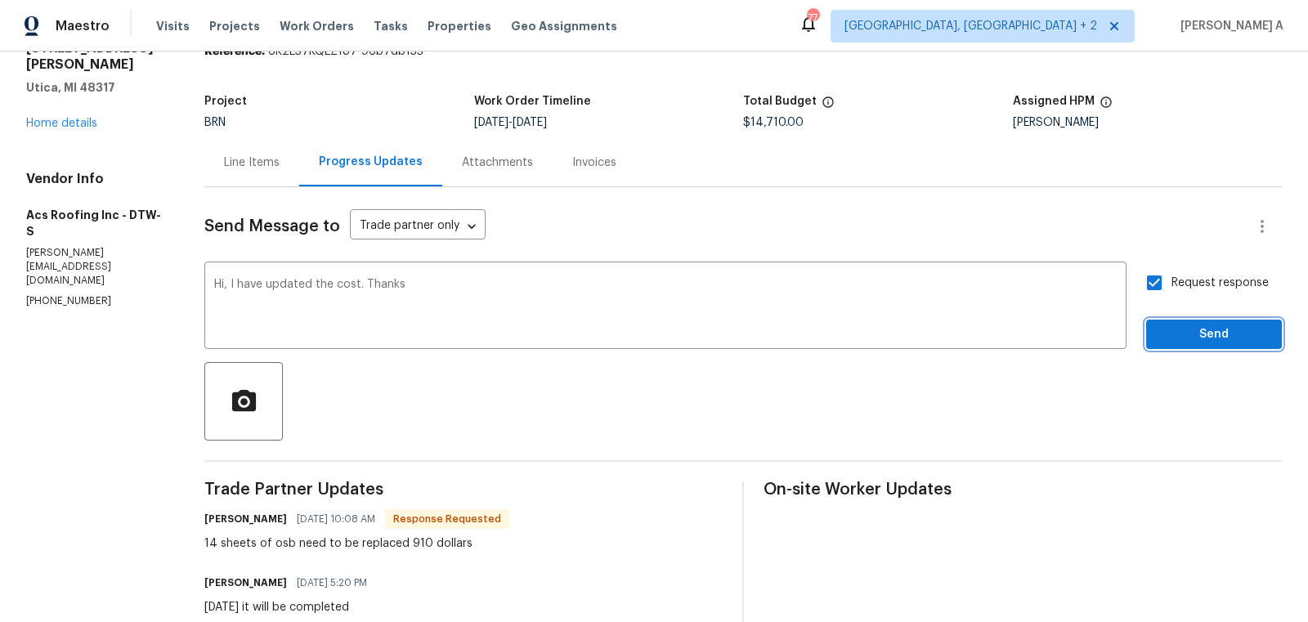
click at [1185, 329] on span "Send" at bounding box center [1214, 335] width 110 height 20
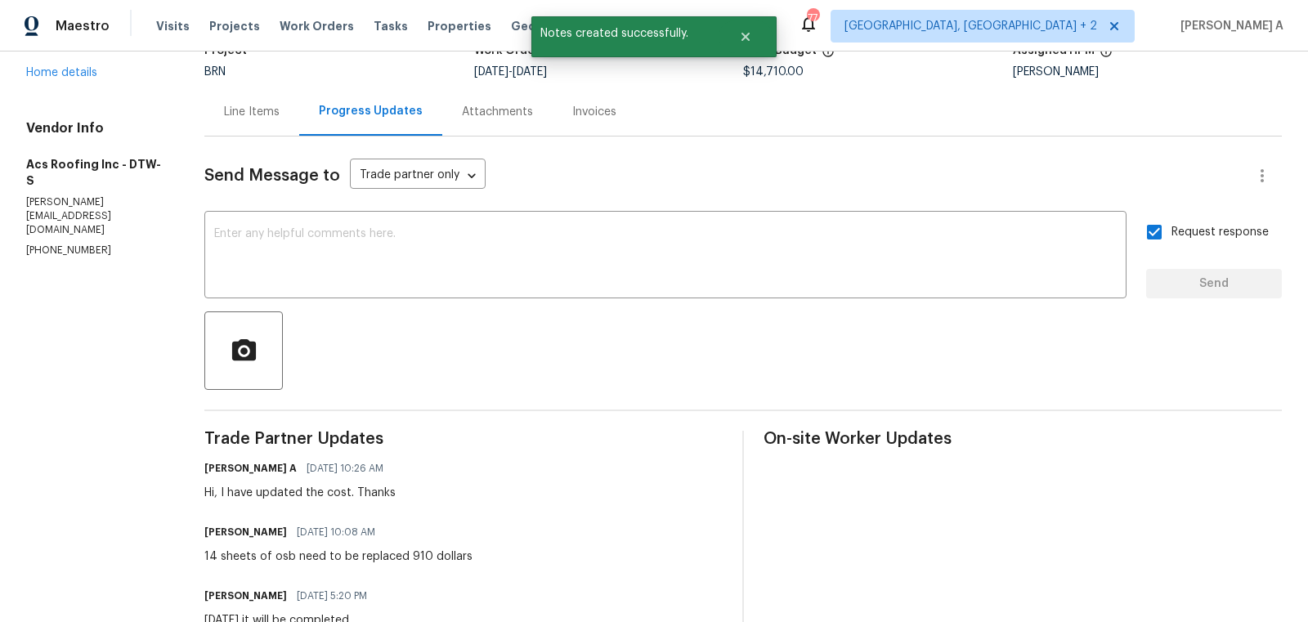
scroll to position [0, 0]
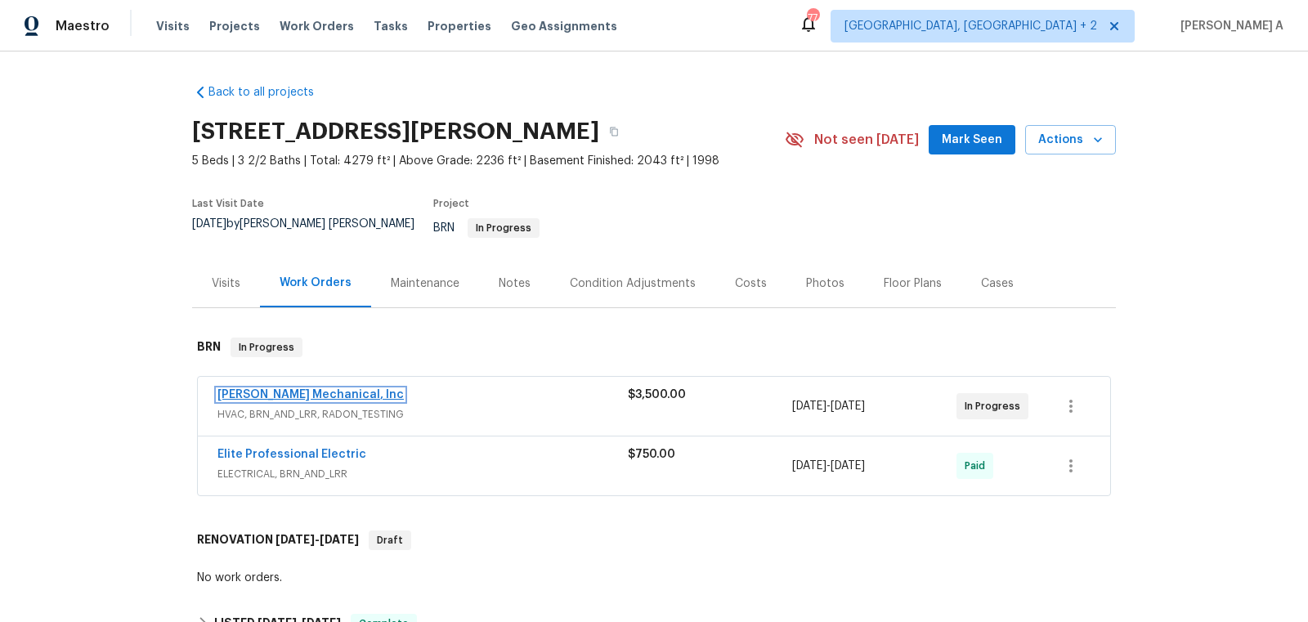
click at [319, 389] on link "[PERSON_NAME] Mechanical, Inc" at bounding box center [310, 394] width 186 height 11
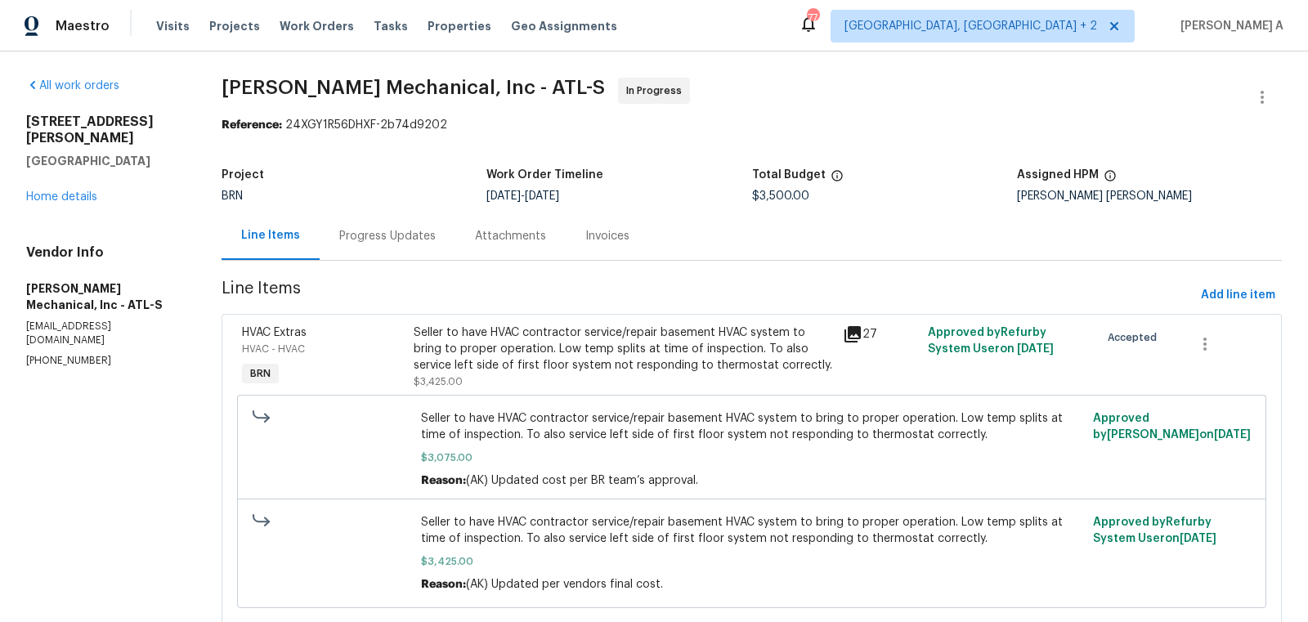
click at [423, 246] on div "Progress Updates" at bounding box center [388, 236] width 136 height 48
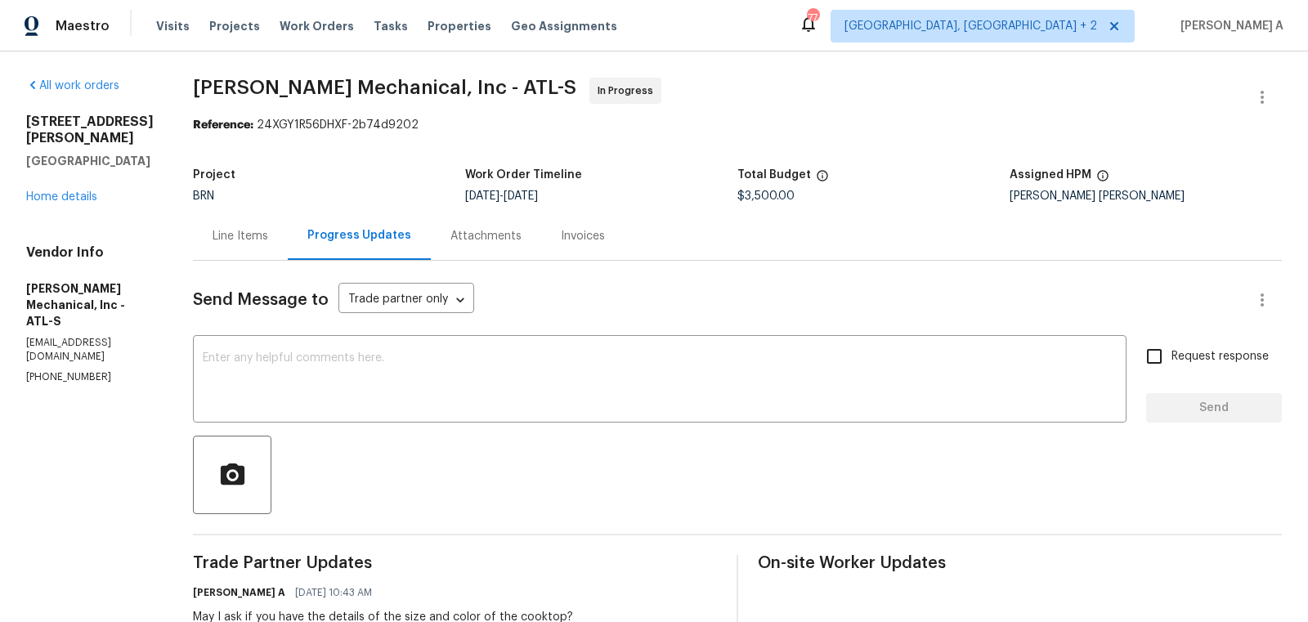
click at [268, 241] on div "Line Items" at bounding box center [241, 236] width 56 height 16
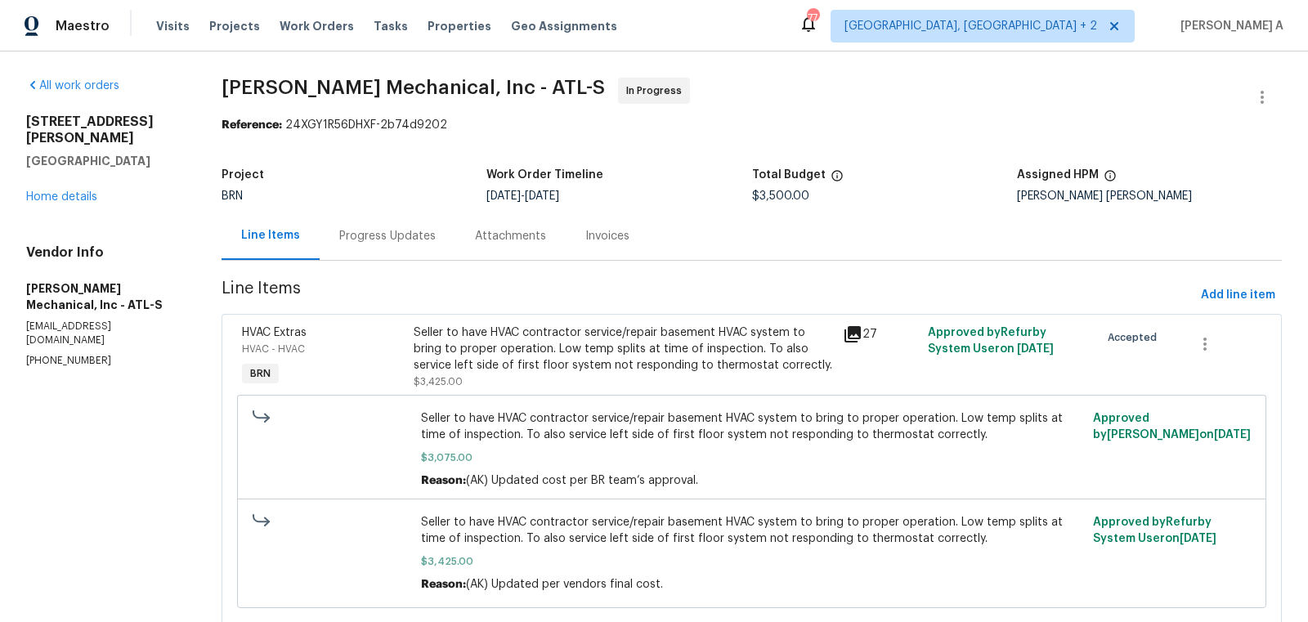
scroll to position [152, 0]
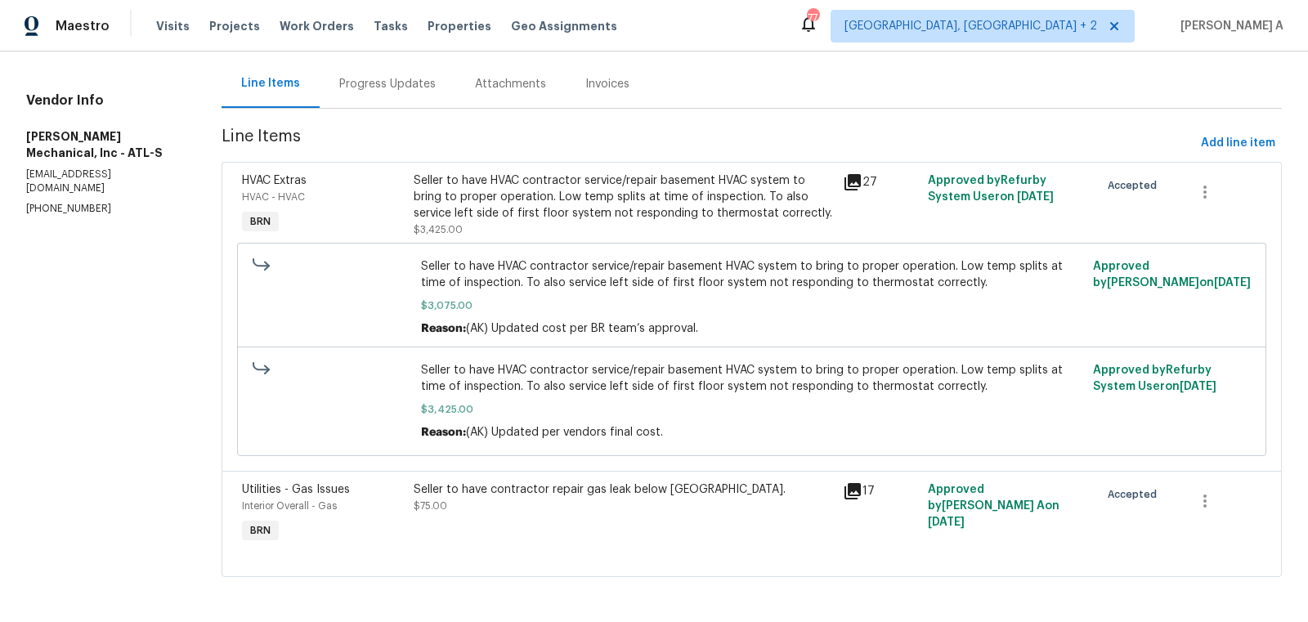
click at [561, 500] on div "Seller to have contractor repair gas leak below [GEOGRAPHIC_DATA]. $75.00" at bounding box center [623, 498] width 419 height 33
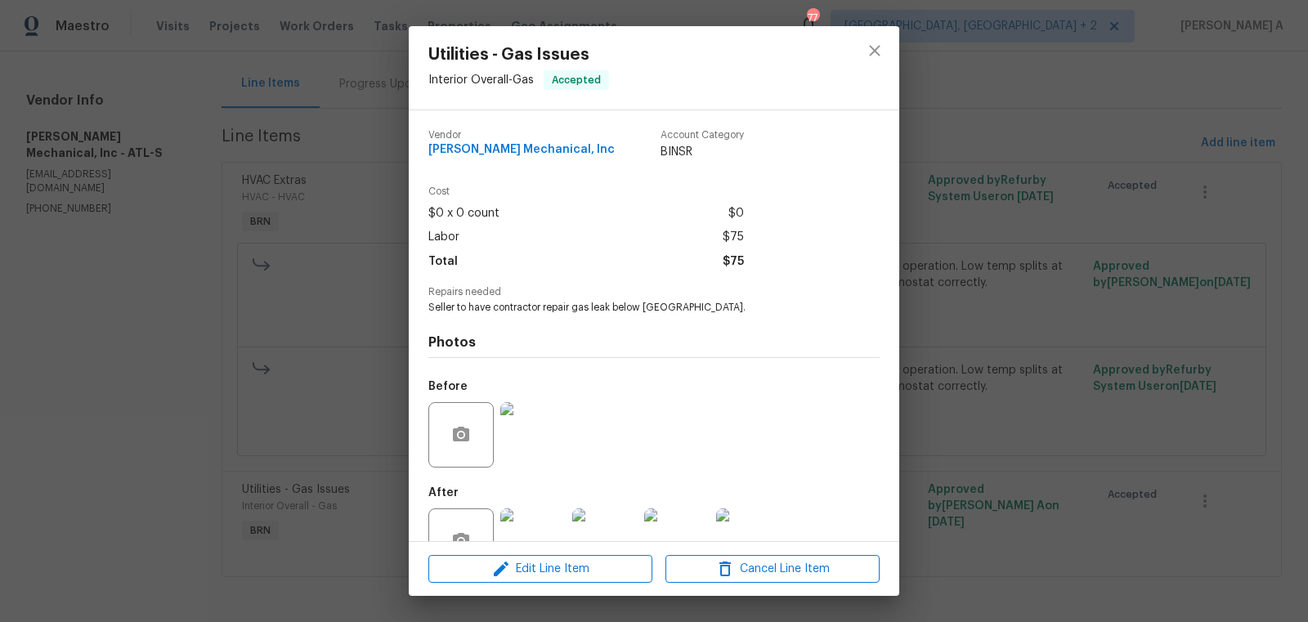
click at [553, 317] on div "Photos Before After +12" at bounding box center [653, 449] width 451 height 269
click at [556, 311] on span "Seller to have contractor repair gas leak below [GEOGRAPHIC_DATA]." at bounding box center [631, 308] width 406 height 14
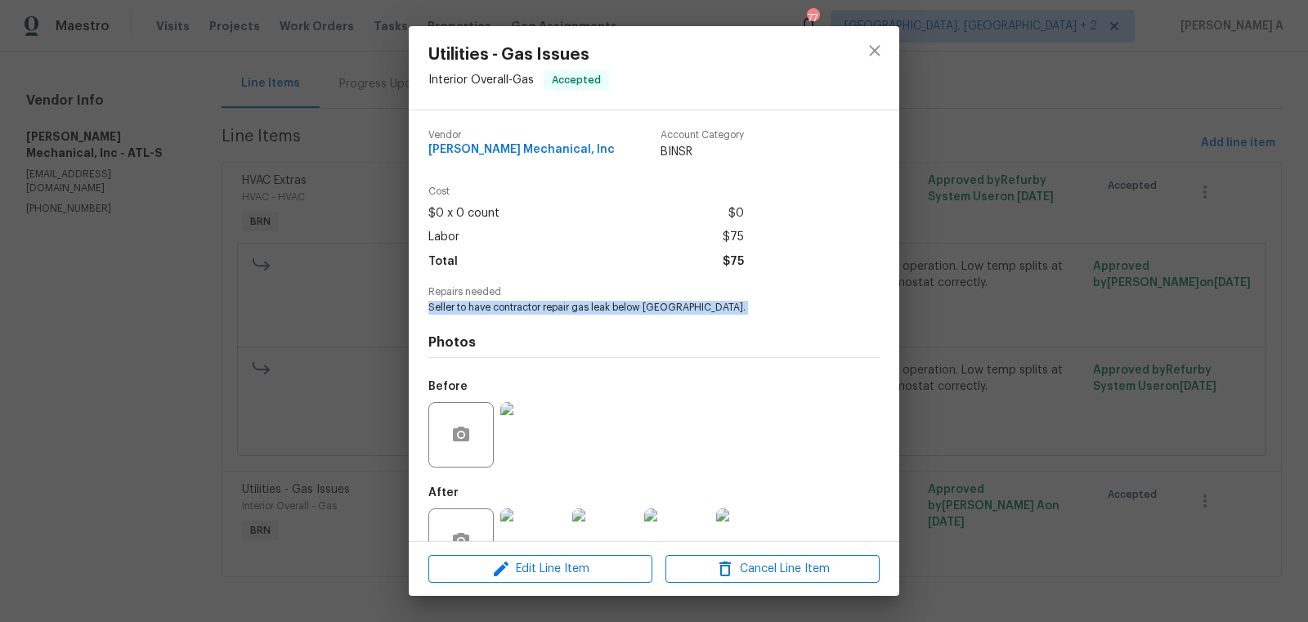
click at [556, 311] on span "Seller to have contractor repair gas leak below [GEOGRAPHIC_DATA]." at bounding box center [631, 308] width 406 height 14
copy span "Seller to have contractor repair gas leak below [GEOGRAPHIC_DATA]."
click at [888, 43] on button "close" at bounding box center [874, 50] width 39 height 39
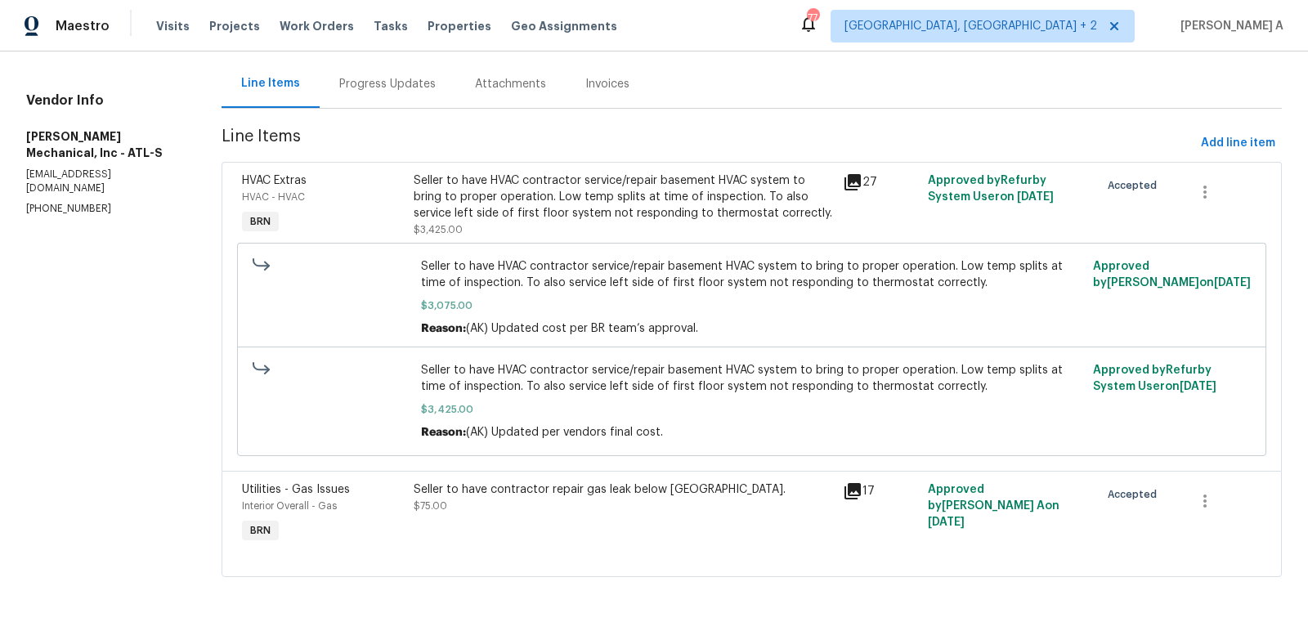
click at [400, 76] on div "Progress Updates" at bounding box center [387, 84] width 96 height 16
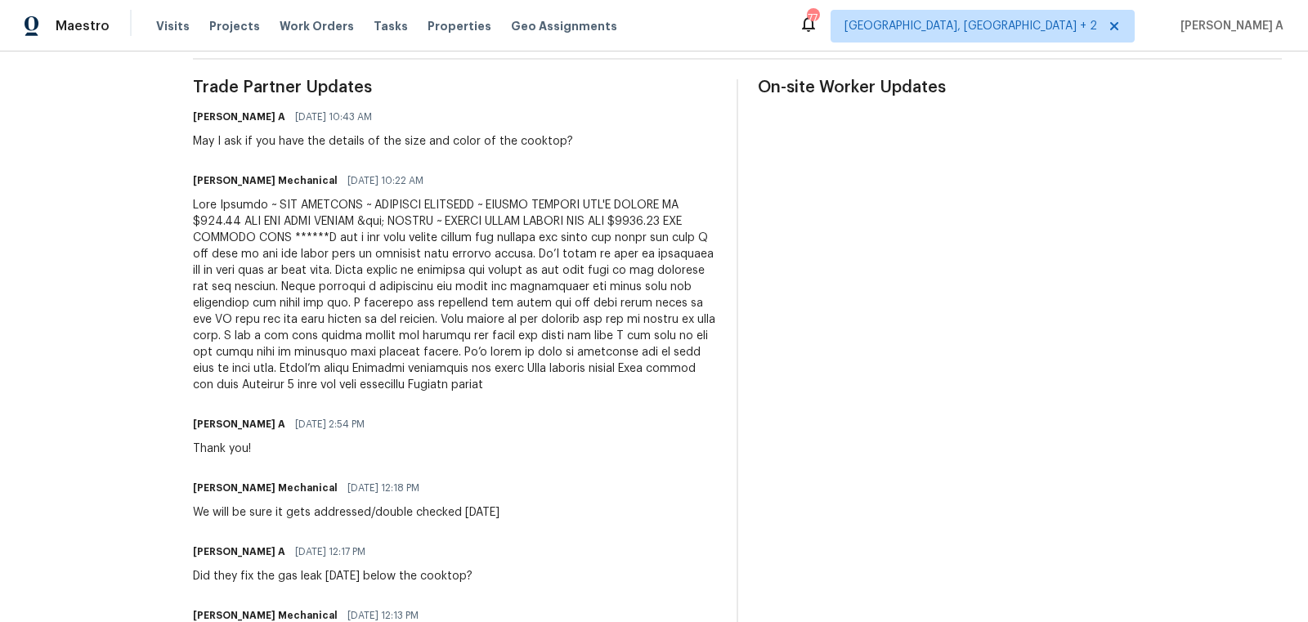
scroll to position [484, 0]
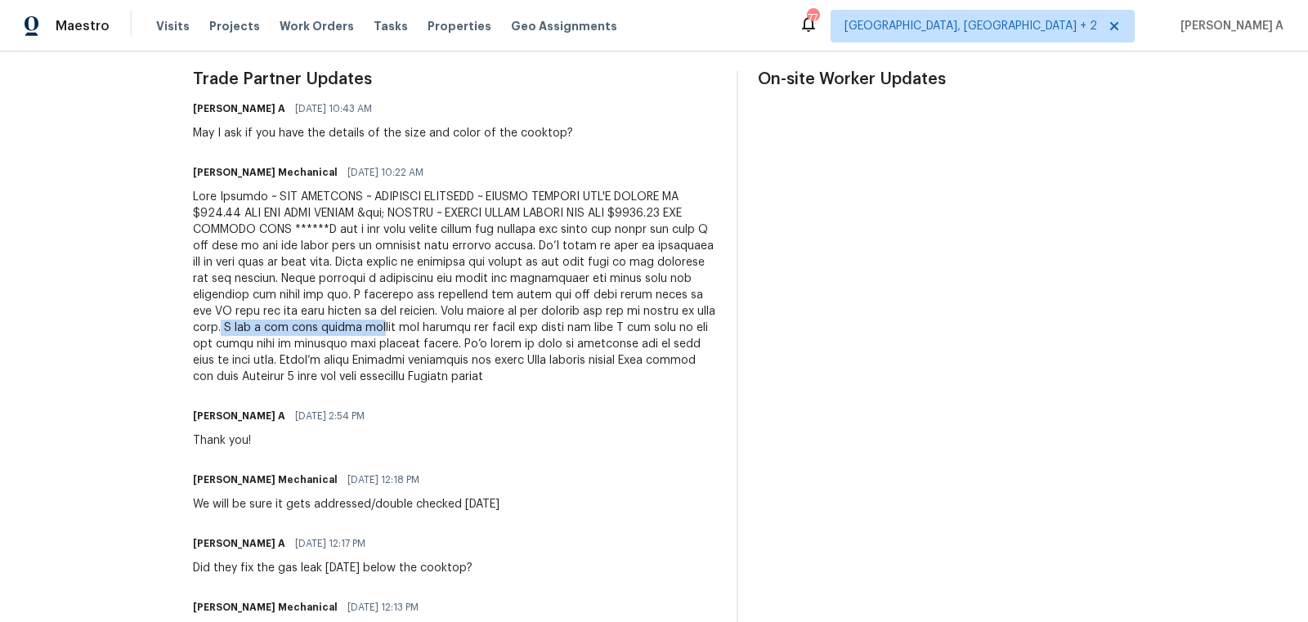
drag, startPoint x: 357, startPoint y: 325, endPoint x: 500, endPoint y: 334, distance: 142.5
click at [500, 334] on div at bounding box center [455, 287] width 524 height 196
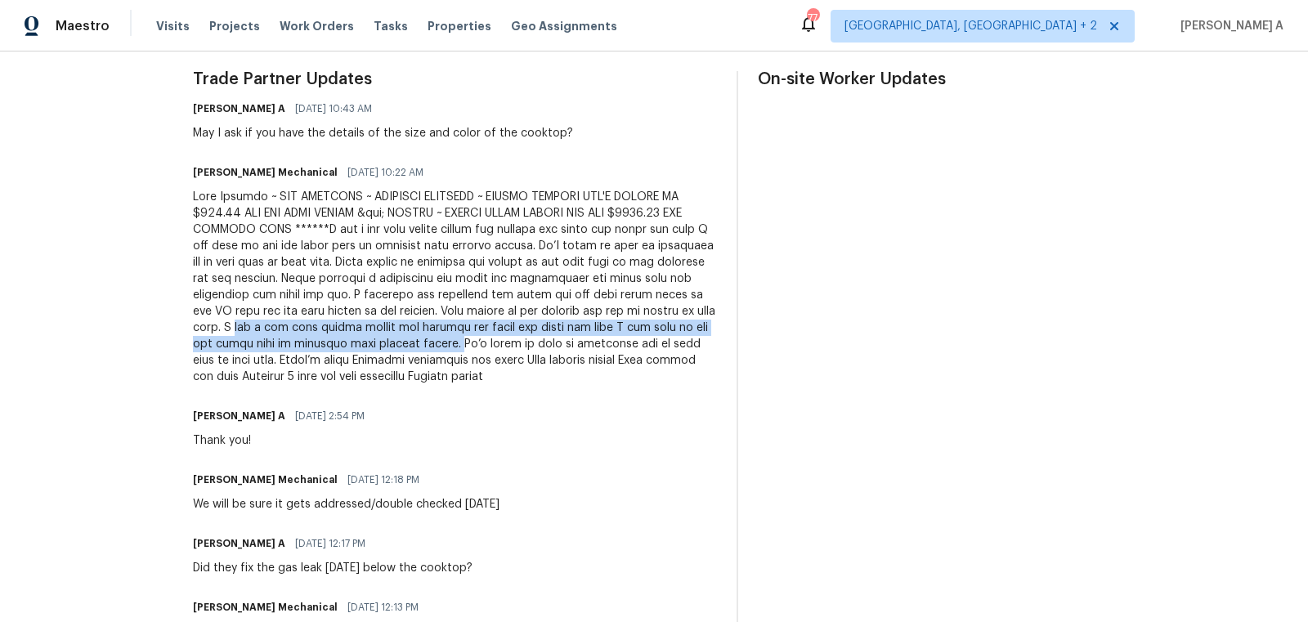
copy div "did a gas leak search around the cooktop and found two leaks one leak I was abl…"
drag, startPoint x: 367, startPoint y: 326, endPoint x: 567, endPoint y: 345, distance: 201.2
click at [568, 345] on div at bounding box center [455, 287] width 524 height 196
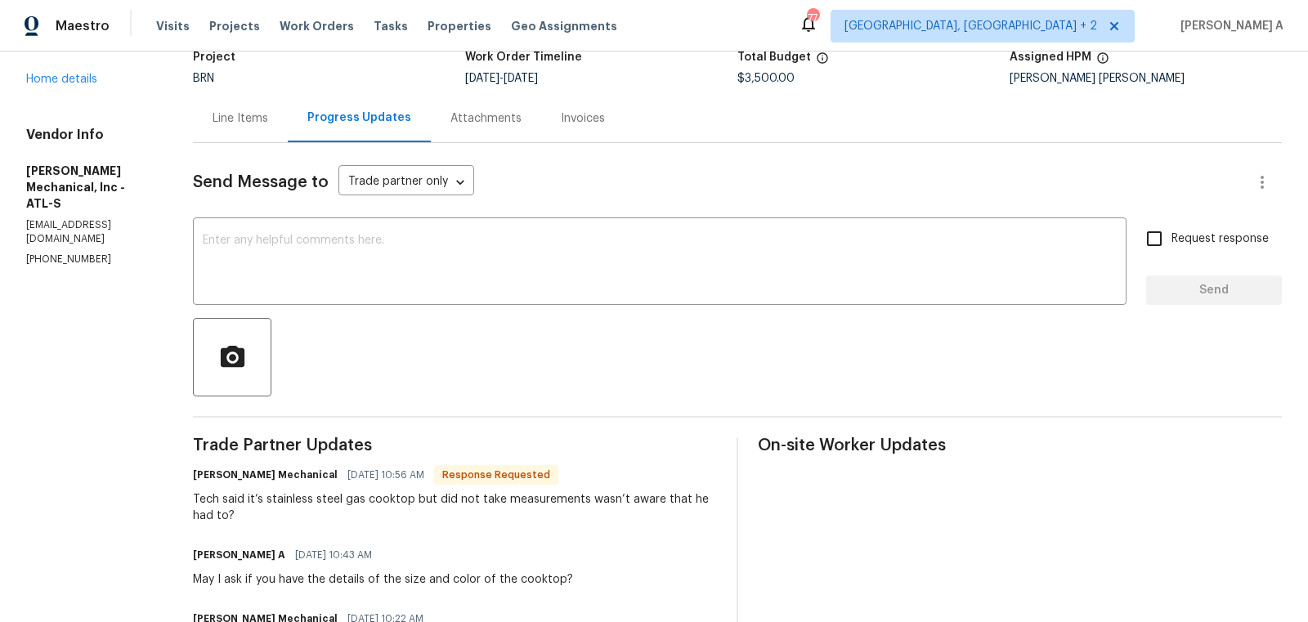
scroll to position [183, 0]
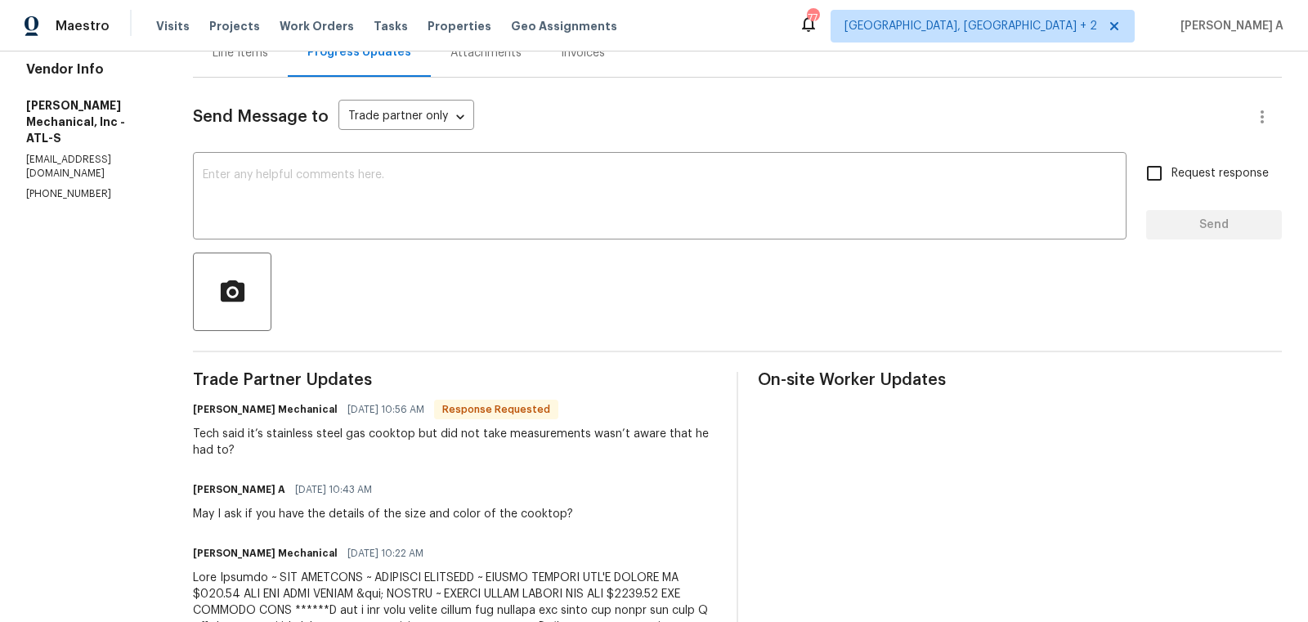
click at [364, 437] on div "Tech said it’s stainless steel gas cooktop but did not take measurements wasn’t…" at bounding box center [455, 442] width 524 height 33
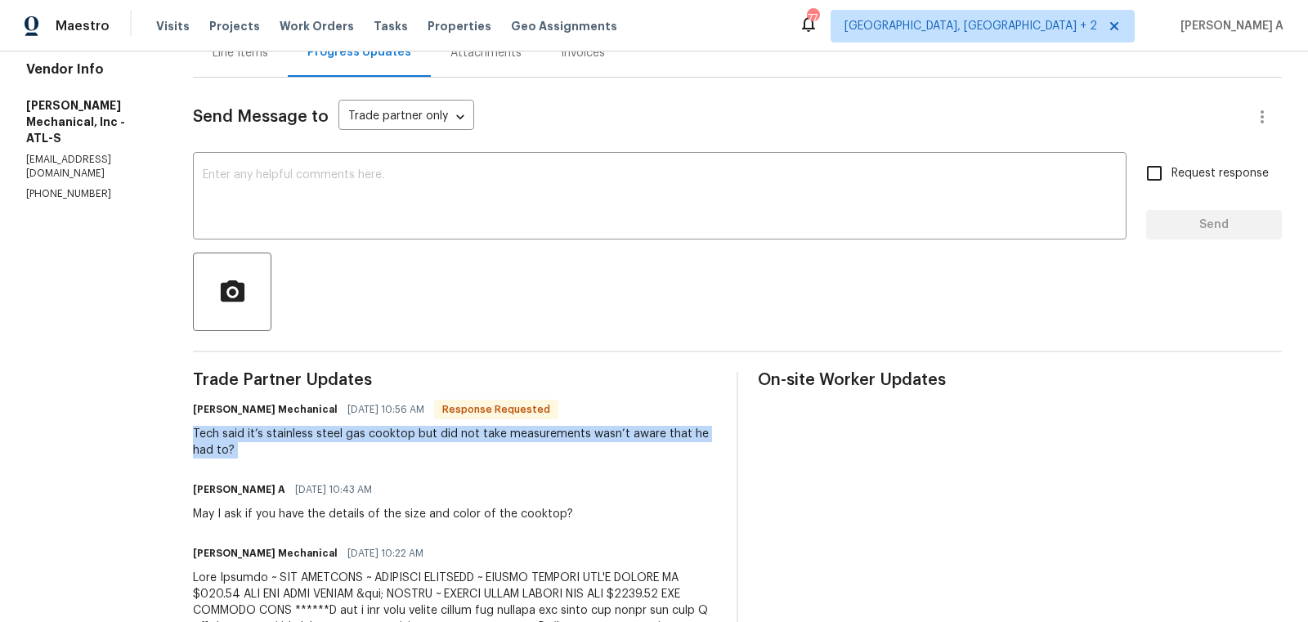
click at [364, 437] on div "Tech said it’s stainless steel gas cooktop but did not take measurements wasn’t…" at bounding box center [455, 442] width 524 height 33
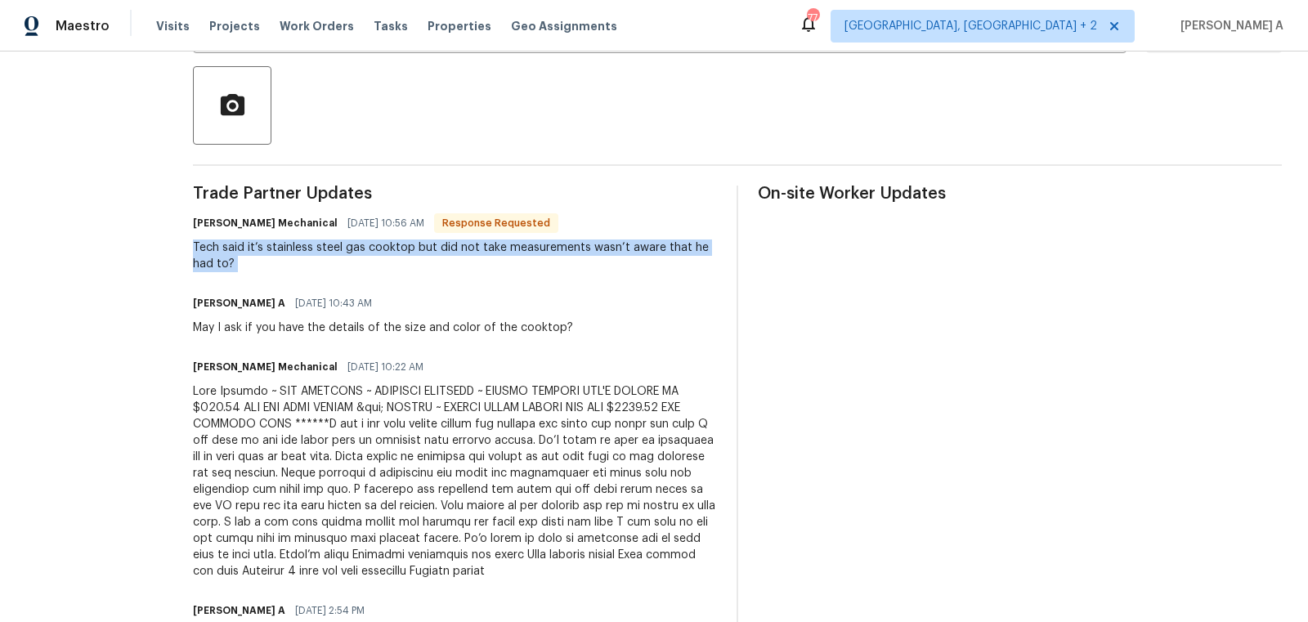
scroll to position [390, 0]
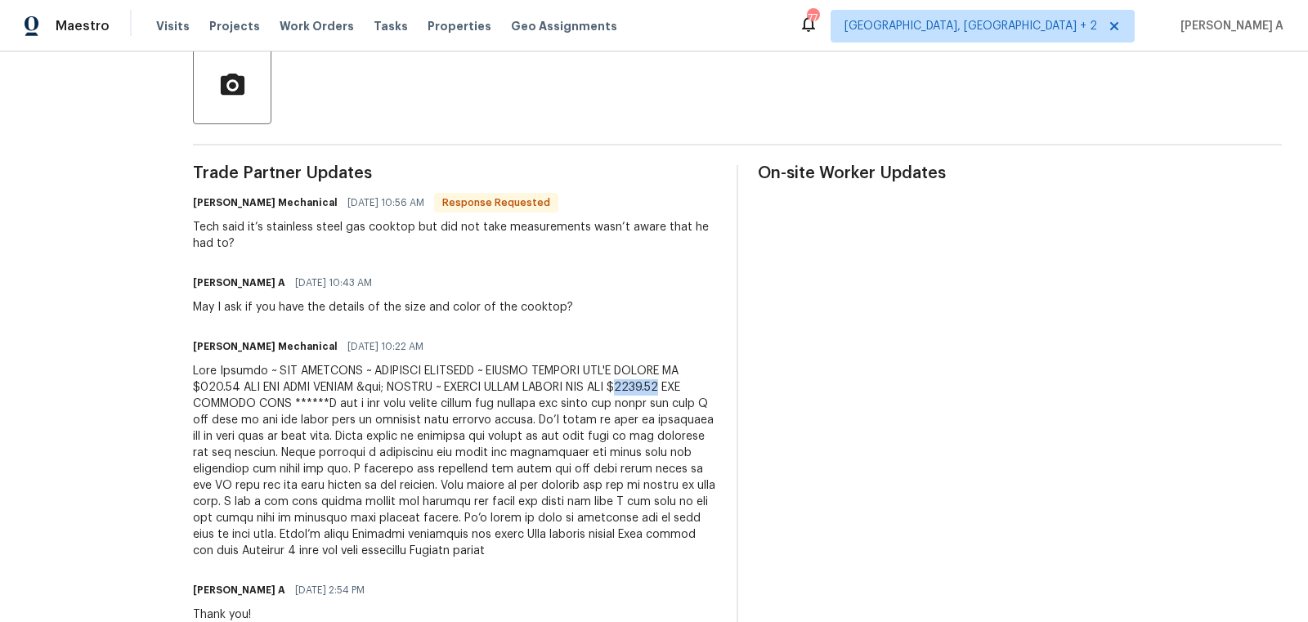
drag, startPoint x: 683, startPoint y: 390, endPoint x: 734, endPoint y: 387, distance: 51.6
copy div "3800.00"
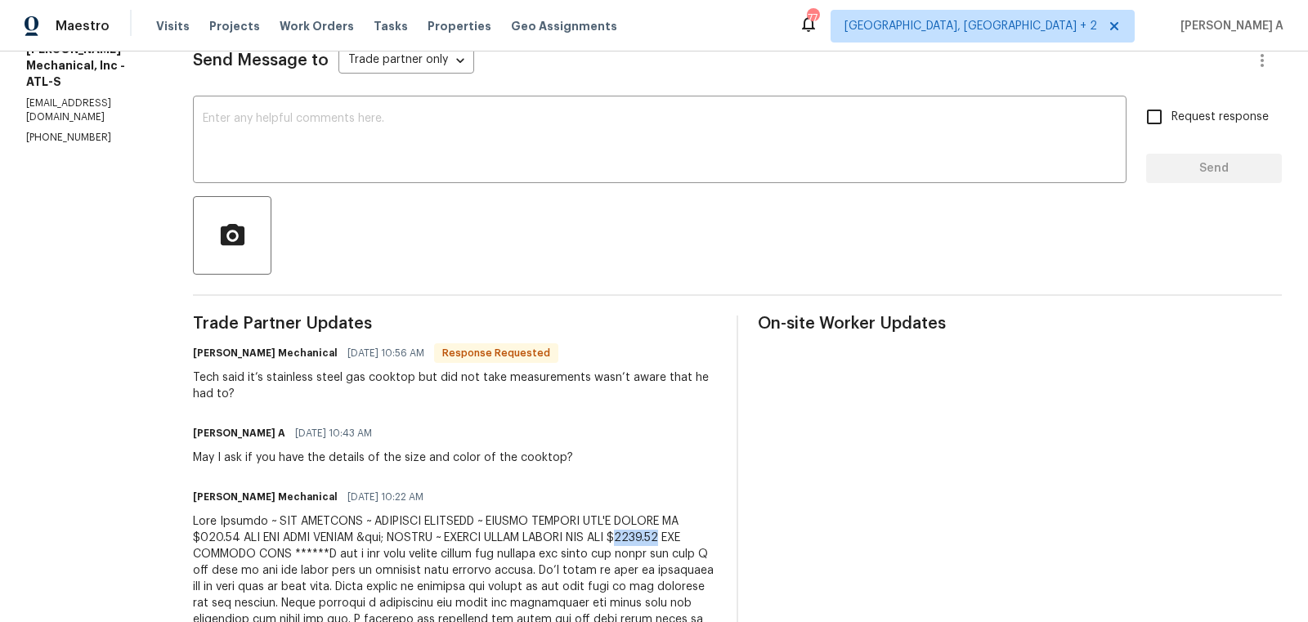
scroll to position [0, 0]
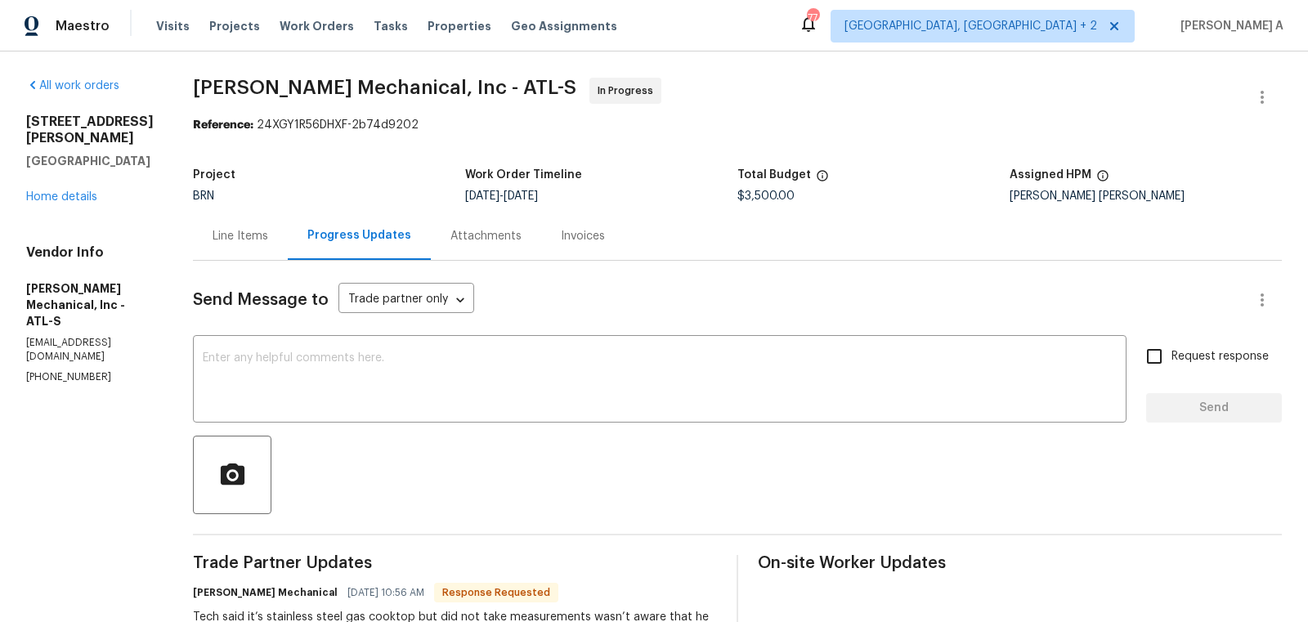
click at [268, 238] on div "Line Items" at bounding box center [241, 236] width 56 height 16
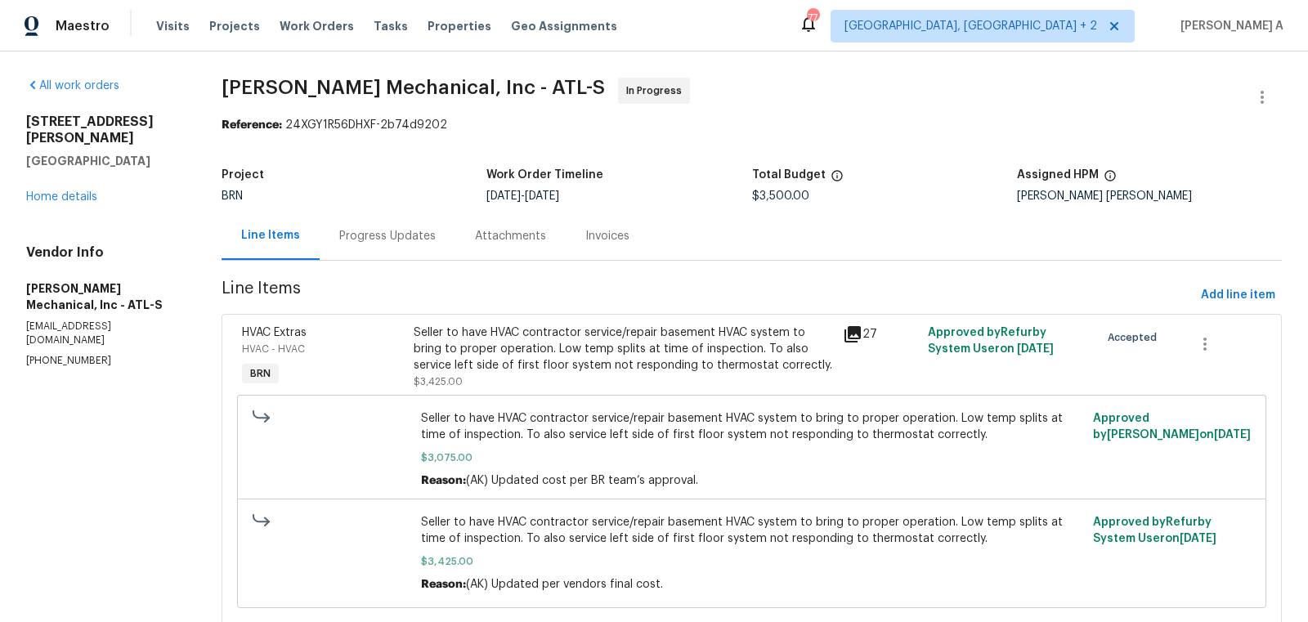
click at [607, 340] on div "Seller to have HVAC contractor service/repair basement HVAC system to bring to …" at bounding box center [623, 349] width 419 height 49
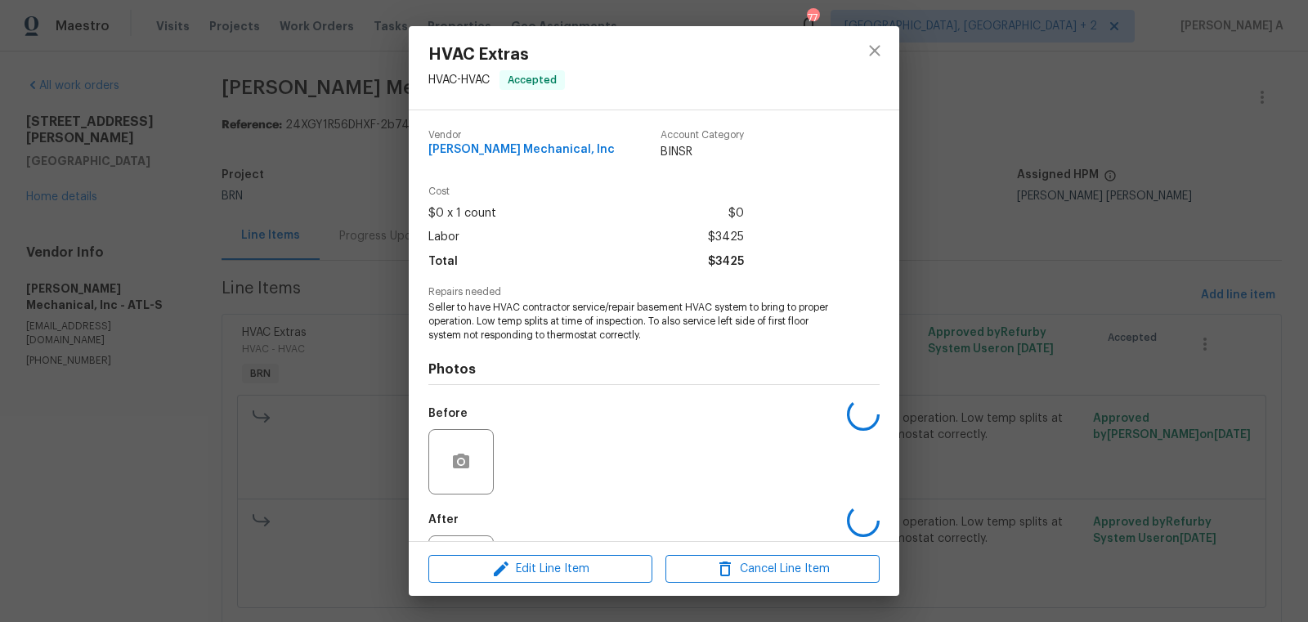
scroll to position [76, 0]
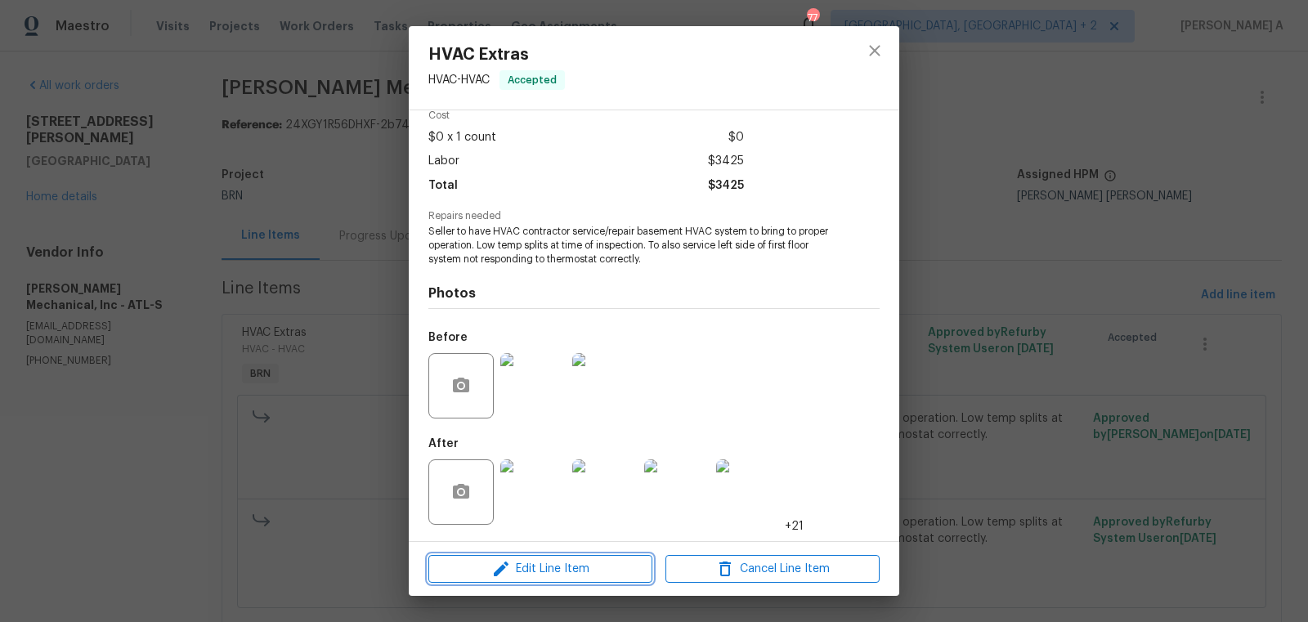
click at [597, 576] on span "Edit Line Item" at bounding box center [540, 569] width 214 height 20
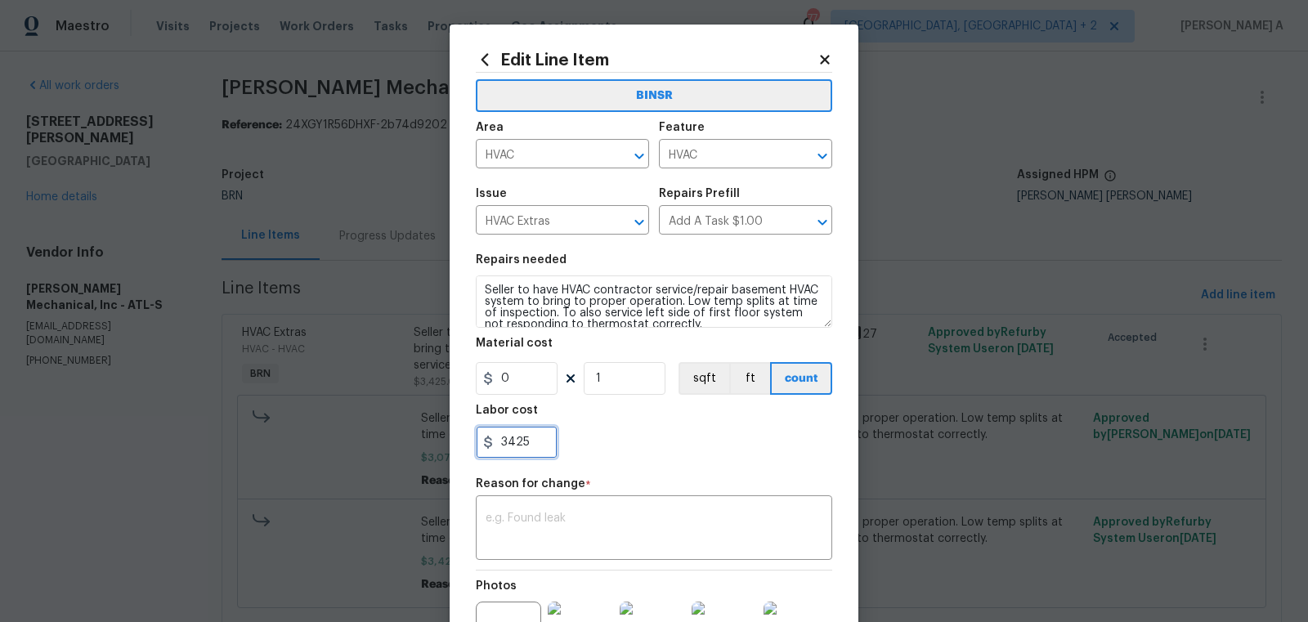
click at [515, 450] on input "3425" at bounding box center [517, 442] width 82 height 33
type input "3725"
click at [561, 549] on div "x ​" at bounding box center [654, 530] width 356 height 60
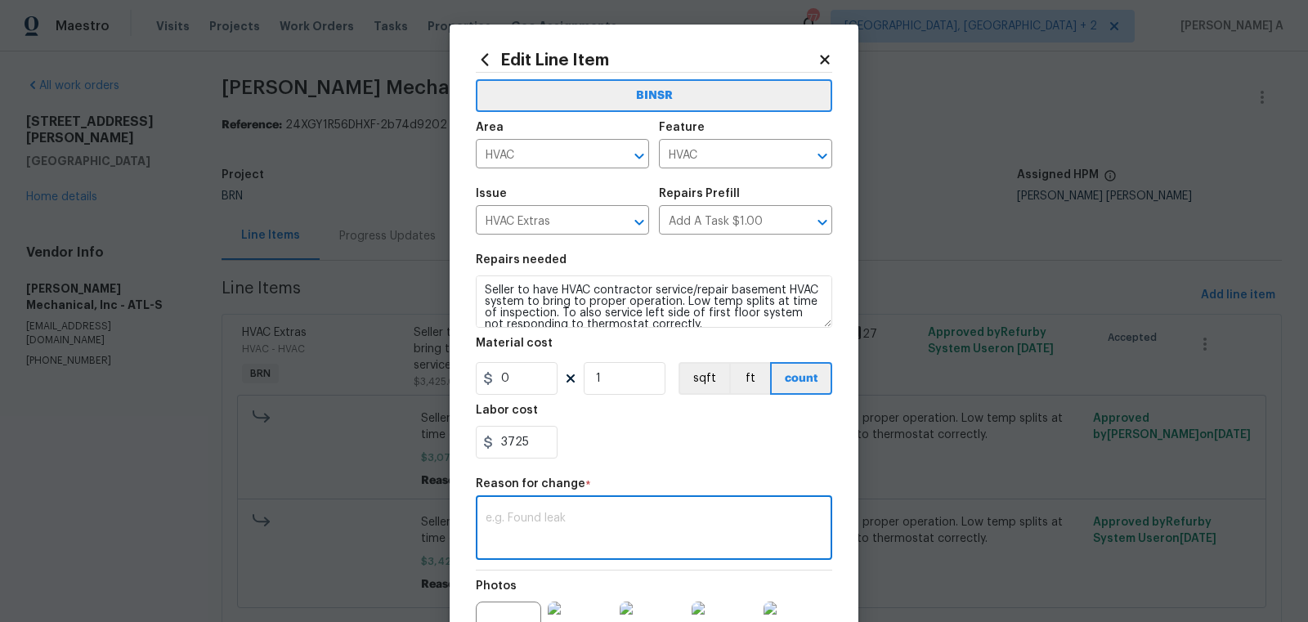
click at [553, 544] on textarea at bounding box center [654, 530] width 337 height 34
paste textarea "(AK) Updated cost per BR team’s approval."
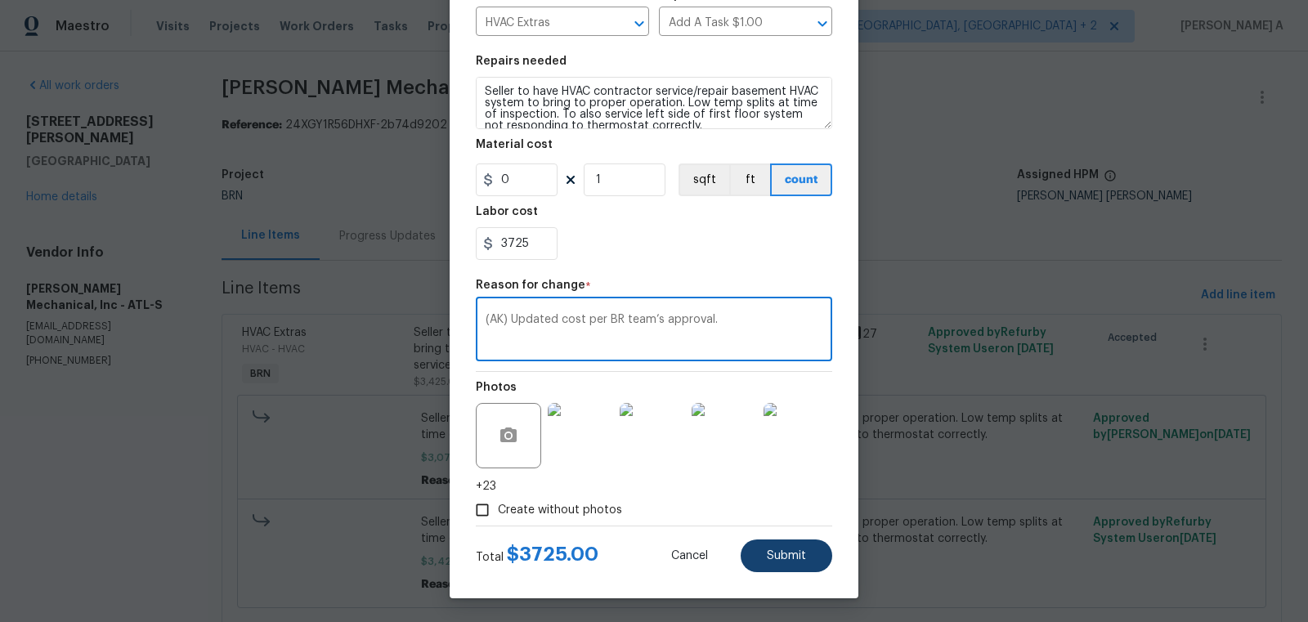
type textarea "(AK) Updated cost per BR team’s approval."
click at [783, 567] on button "Submit" at bounding box center [787, 556] width 92 height 33
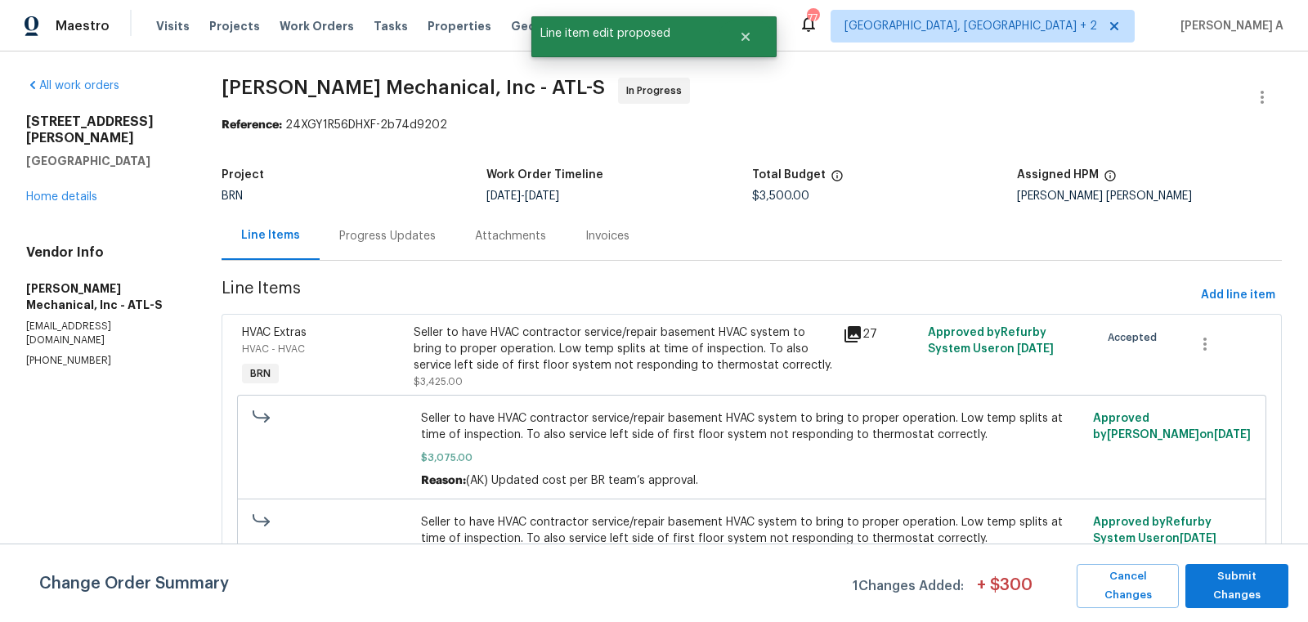
scroll to position [0, 0]
click at [1255, 589] on span "Submit Changes" at bounding box center [1237, 586] width 87 height 38
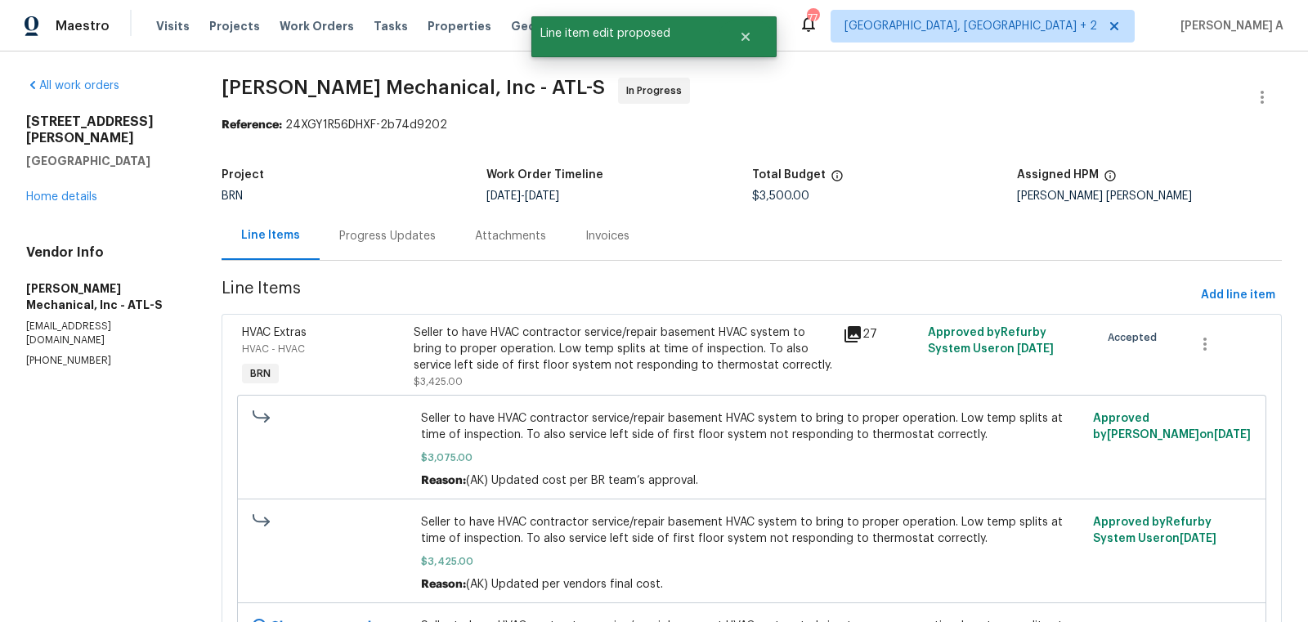
click at [406, 235] on div "Progress Updates" at bounding box center [387, 236] width 96 height 16
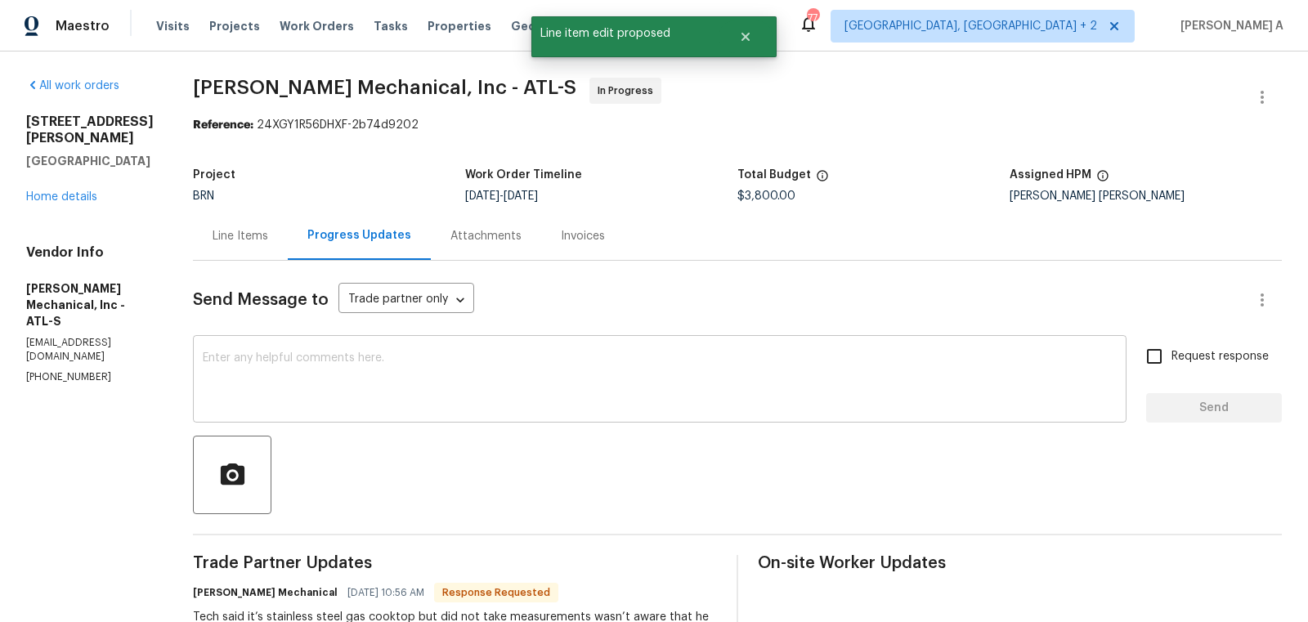
click at [549, 359] on textarea at bounding box center [660, 380] width 914 height 57
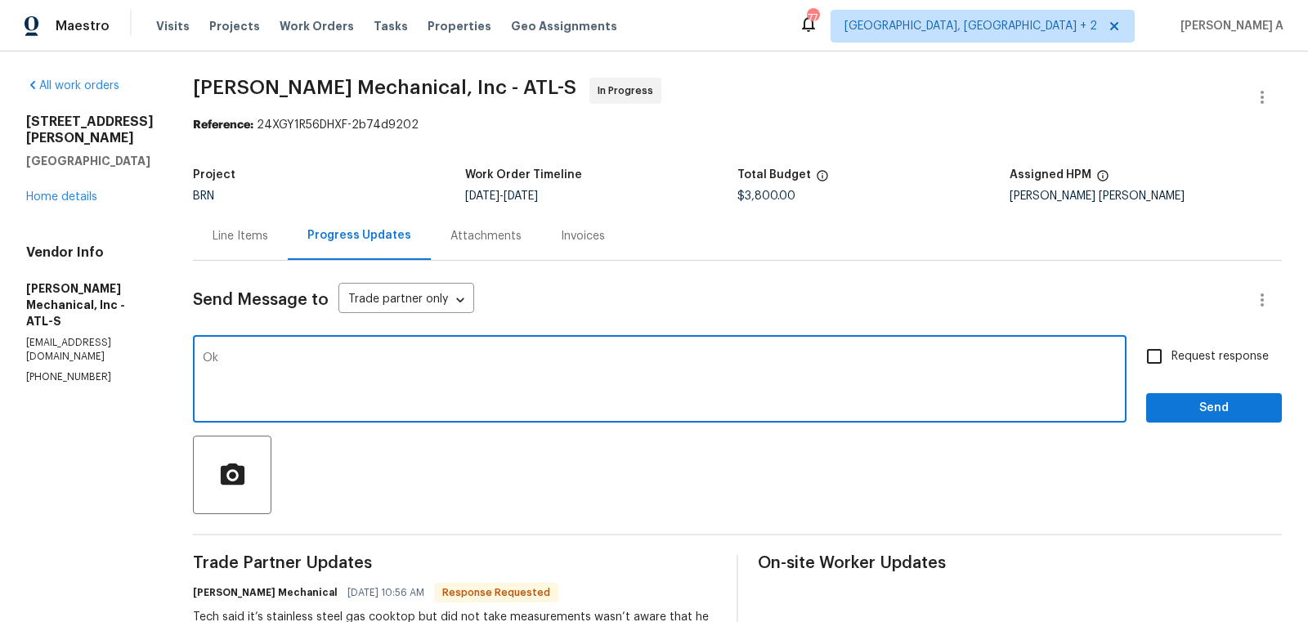
type textarea "O"
type textarea "Okay, thanks for the details. I have updated the cost."
click at [1158, 352] on input "Request response" at bounding box center [1154, 356] width 34 height 34
checkbox input "true"
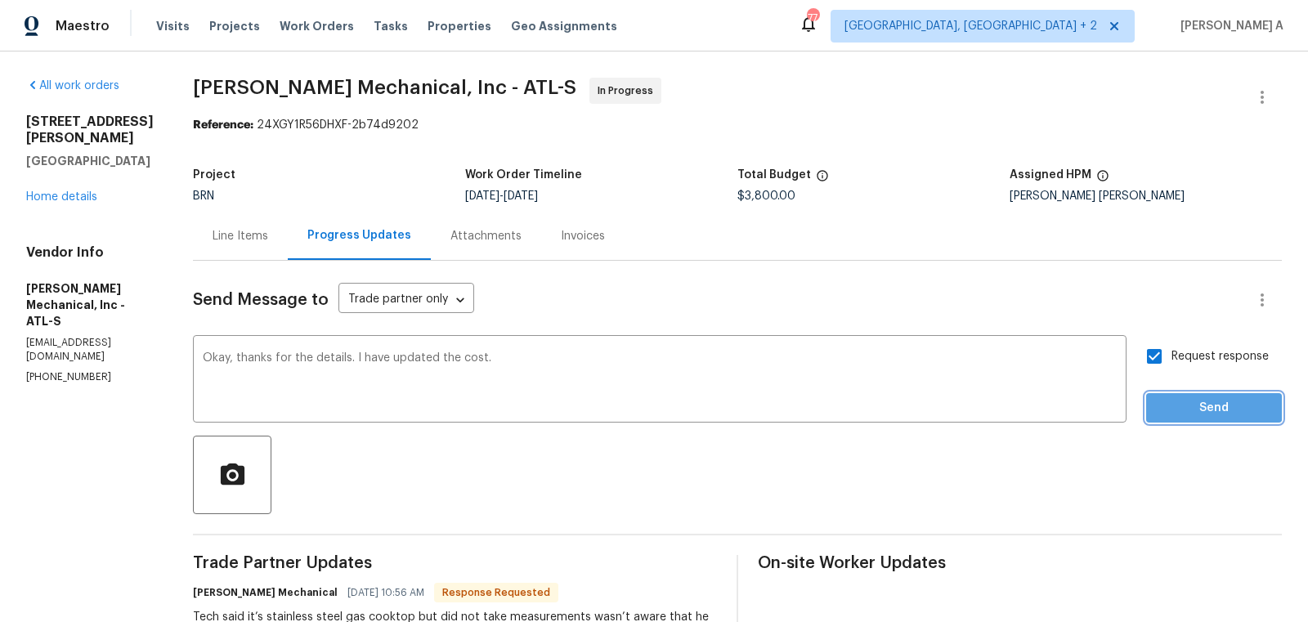
click at [1197, 403] on span "Send" at bounding box center [1214, 408] width 110 height 20
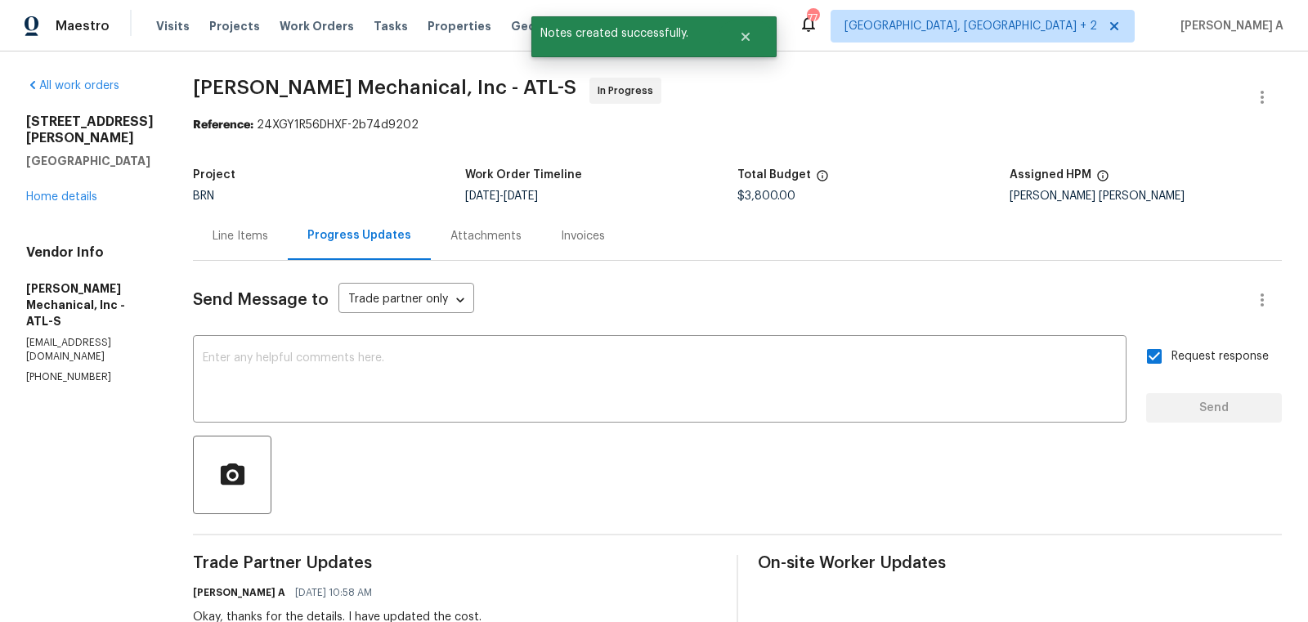
click at [256, 234] on div "Line Items" at bounding box center [241, 236] width 56 height 16
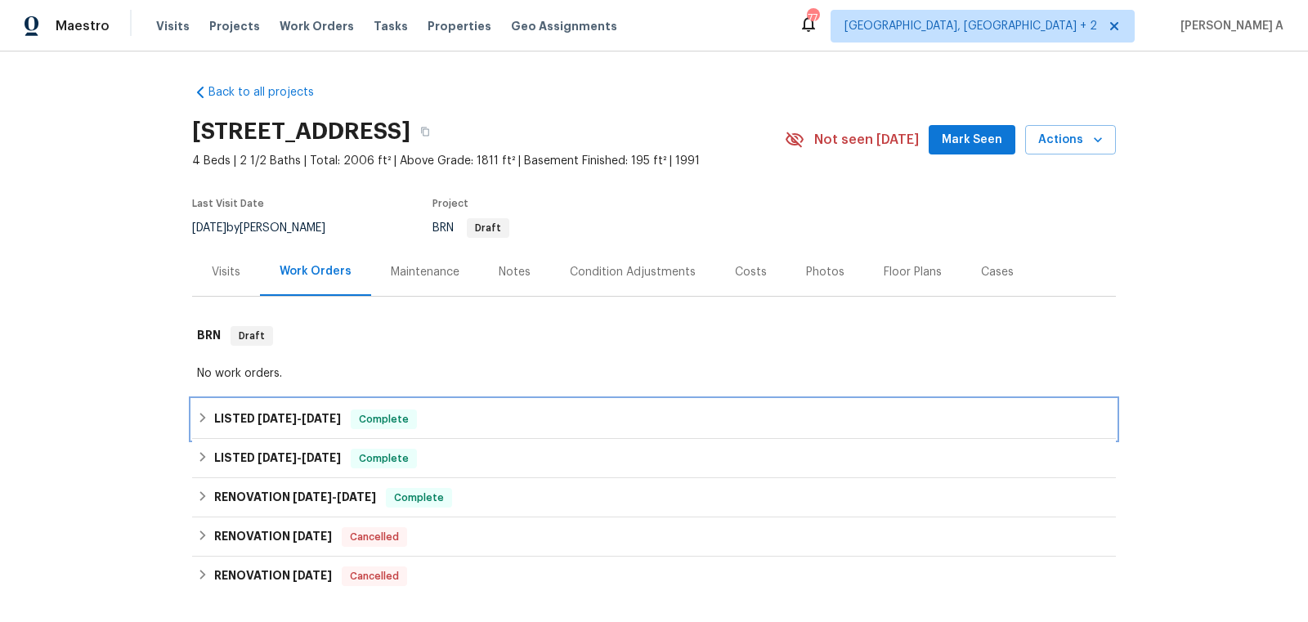
click at [406, 421] on span "Complete" at bounding box center [383, 419] width 63 height 16
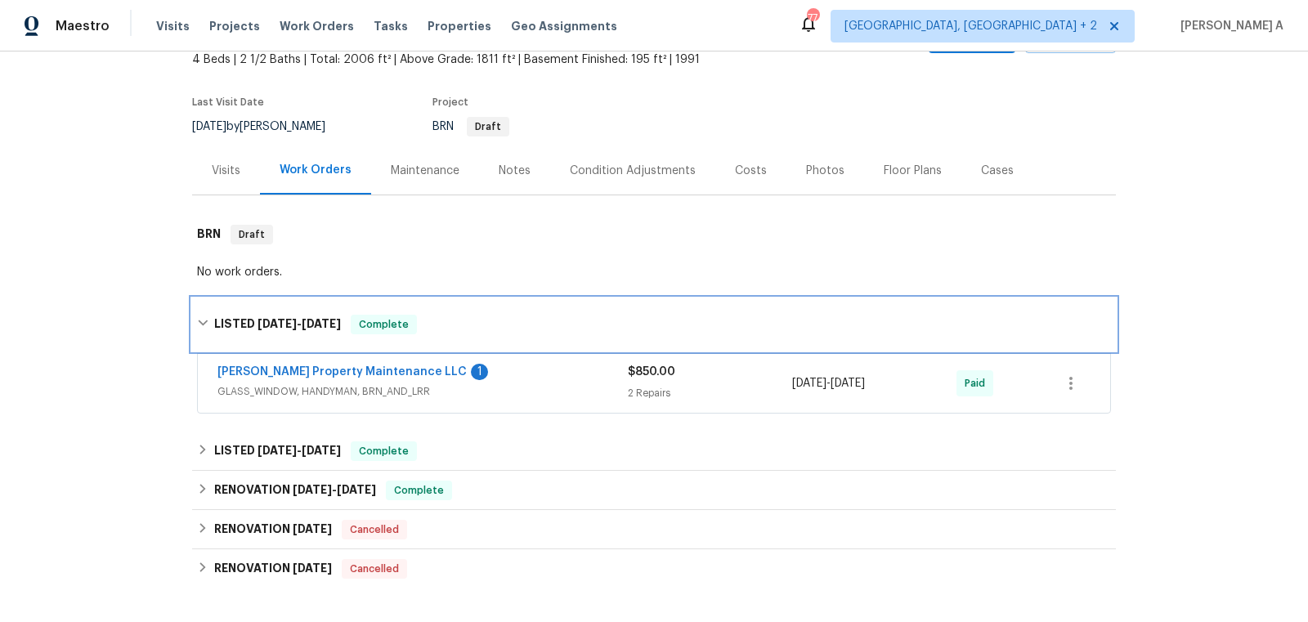
scroll to position [119, 0]
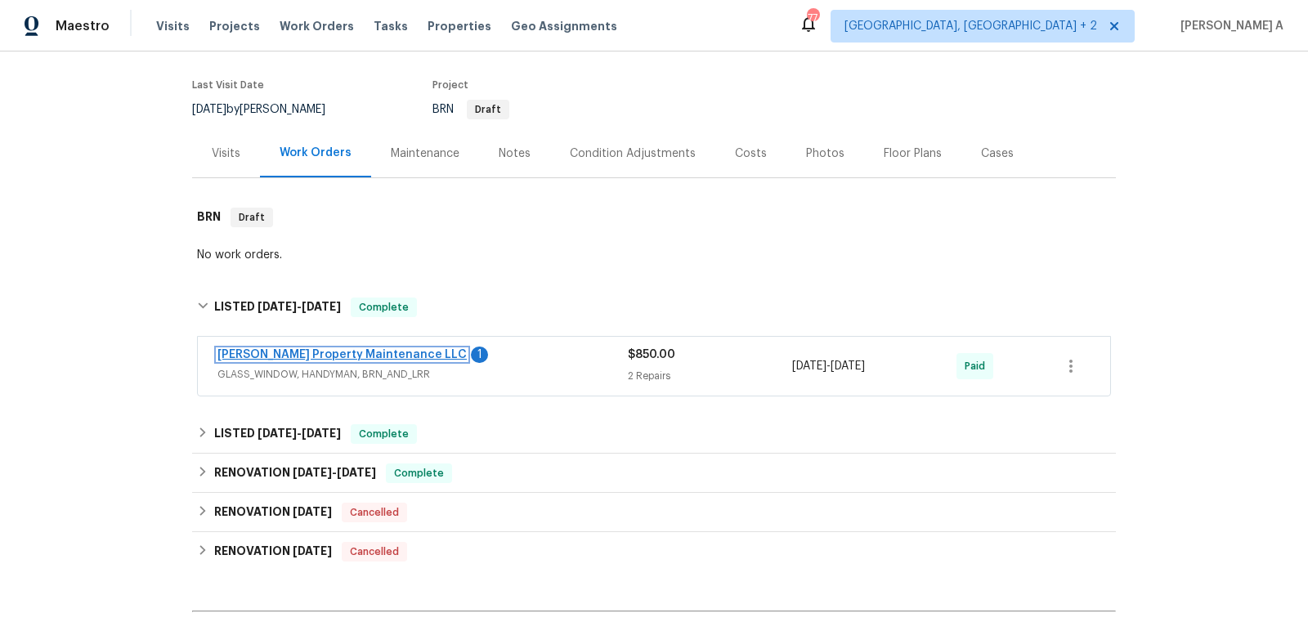
click at [342, 354] on link "[PERSON_NAME] Property Maintenance LLC" at bounding box center [341, 354] width 249 height 11
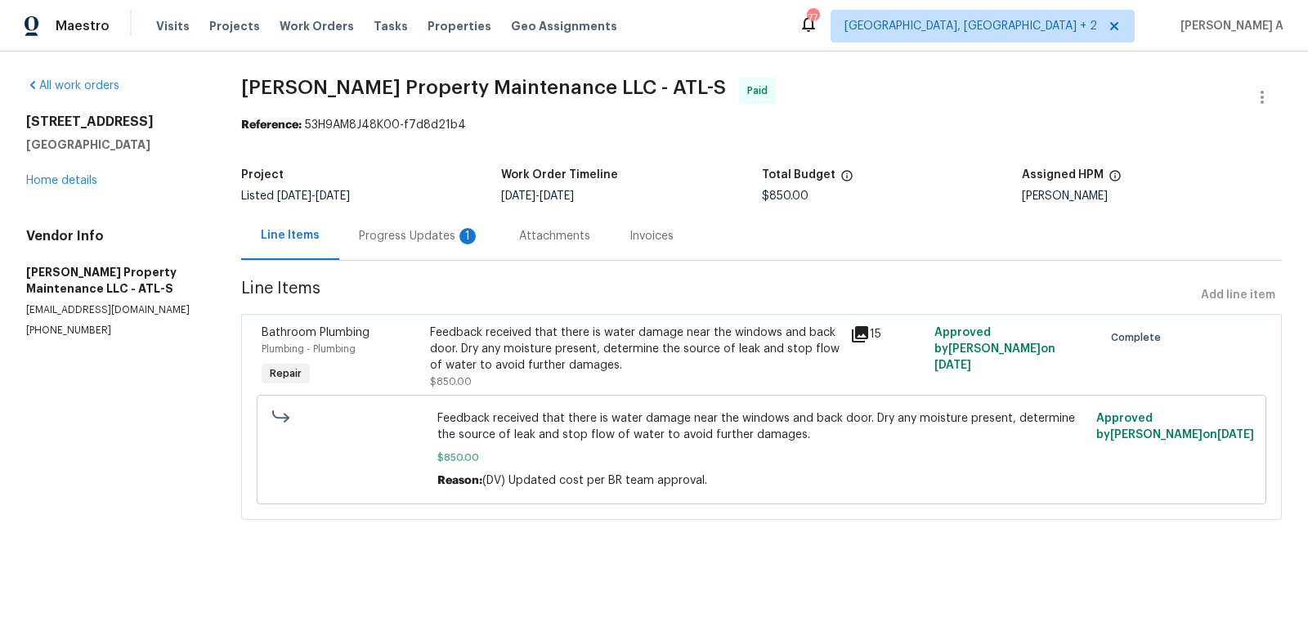
click at [426, 230] on div "Progress Updates 1" at bounding box center [419, 236] width 121 height 16
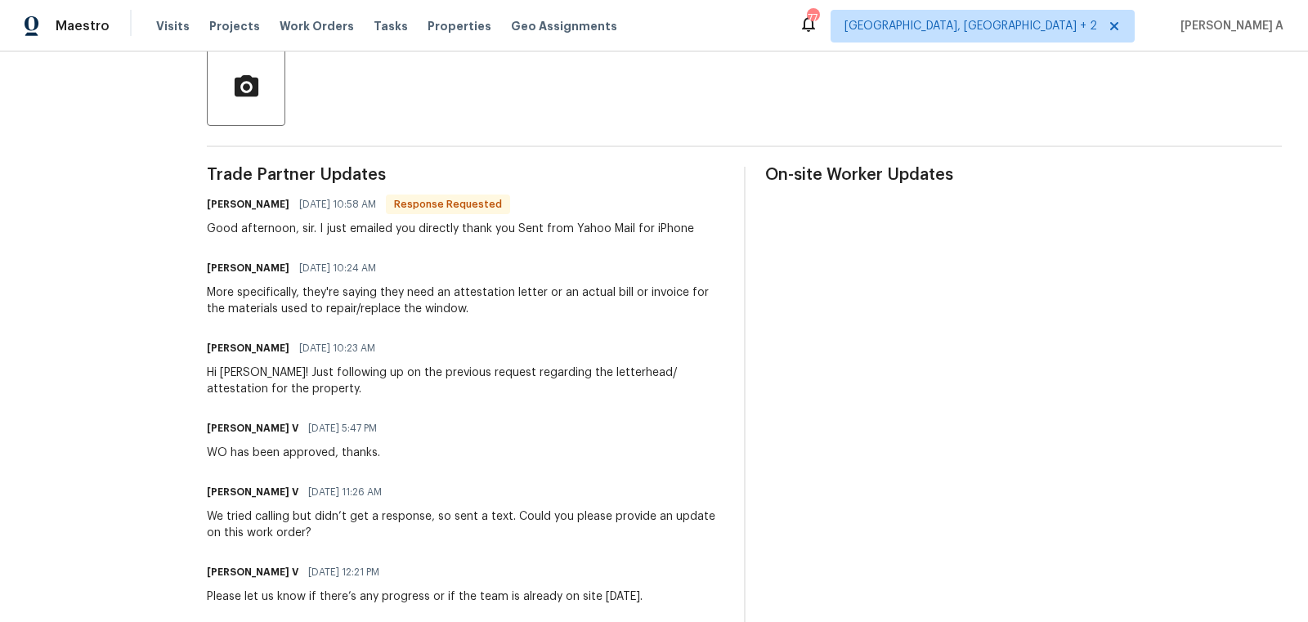
scroll to position [397, 0]
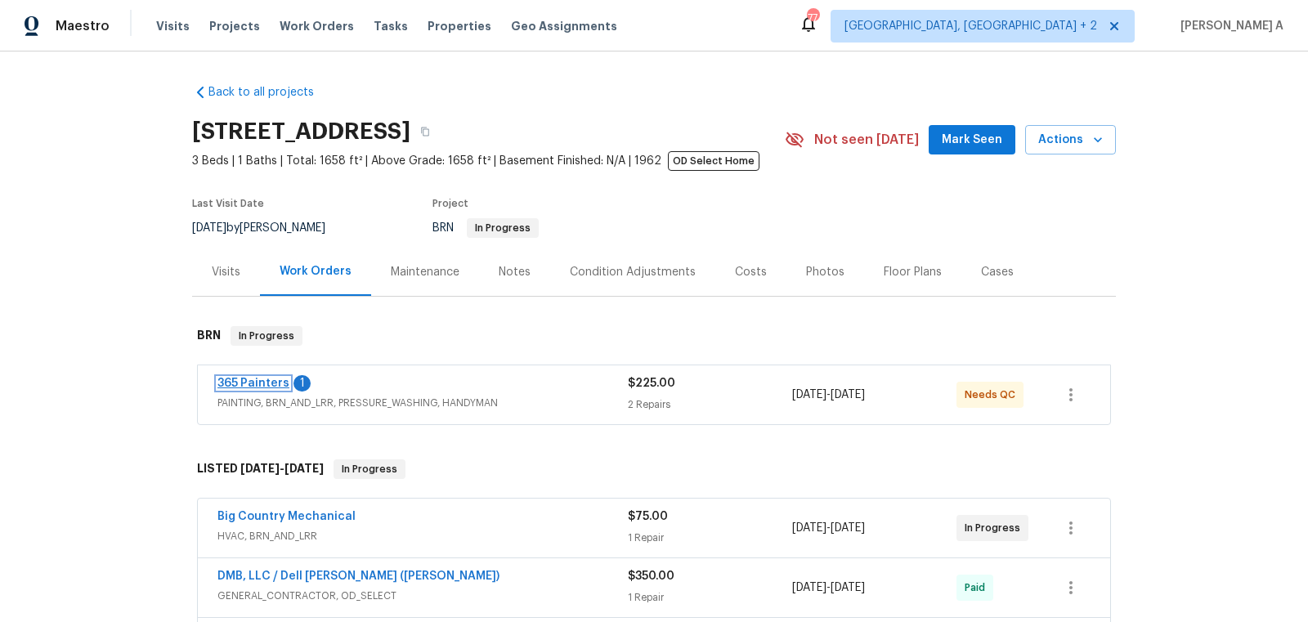
click at [255, 385] on link "365 Painters" at bounding box center [253, 383] width 72 height 11
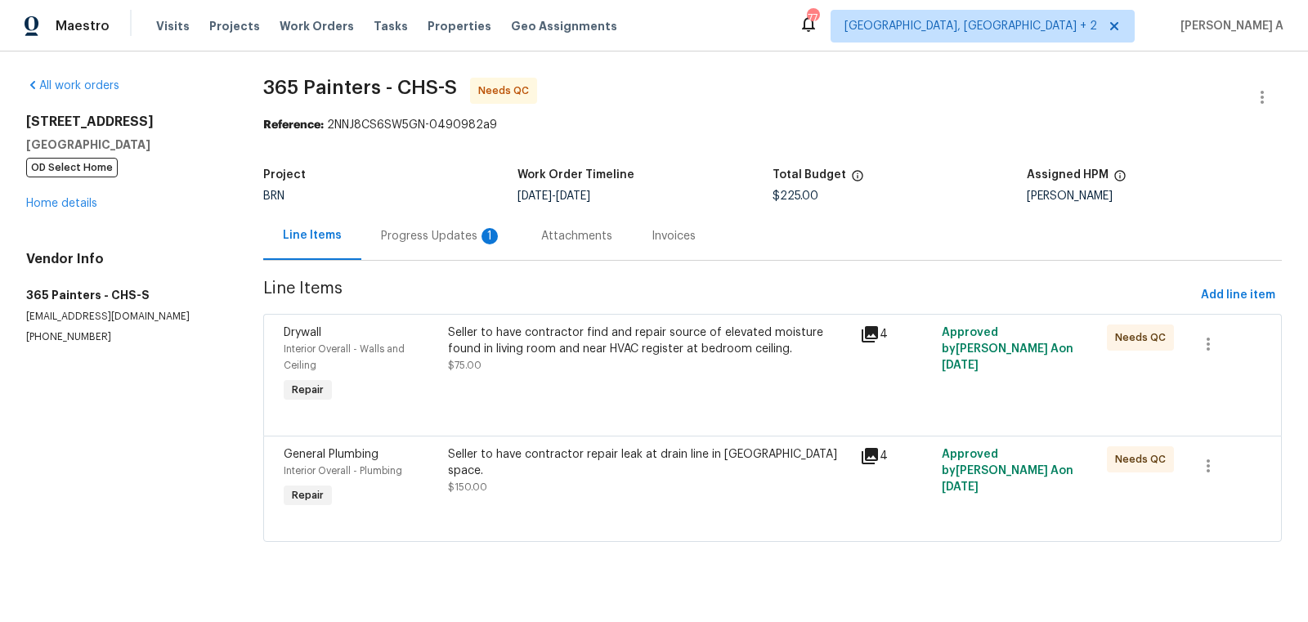
click at [400, 231] on div "Progress Updates 1" at bounding box center [441, 236] width 121 height 16
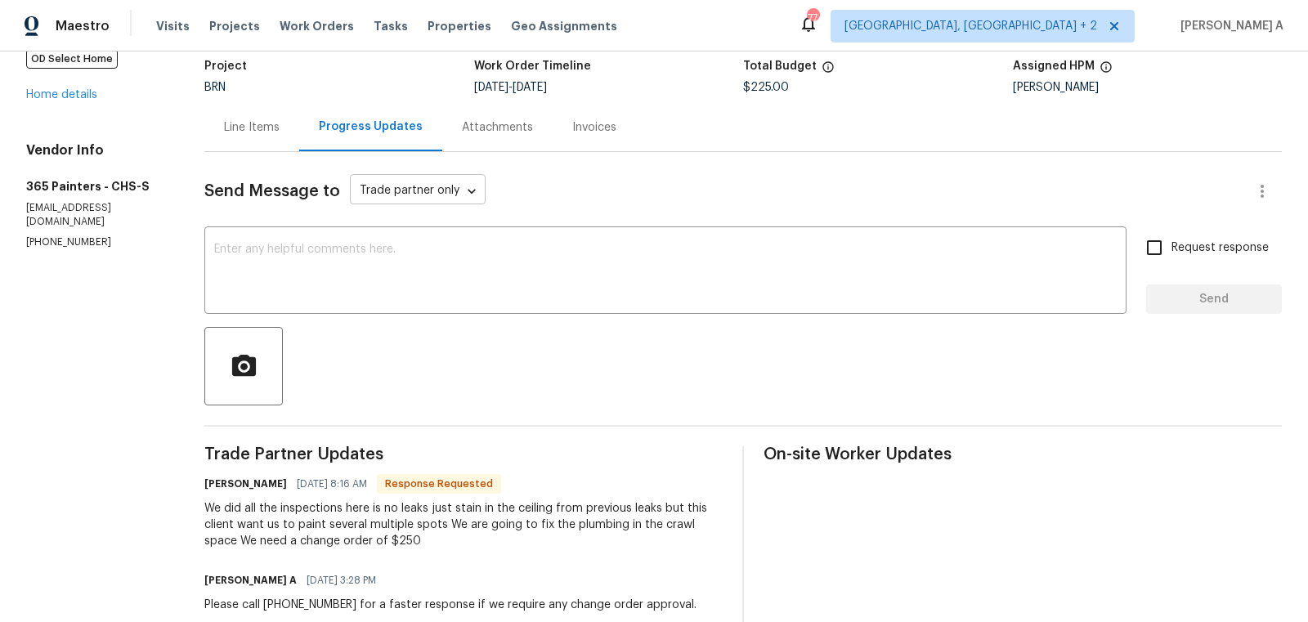
scroll to position [123, 0]
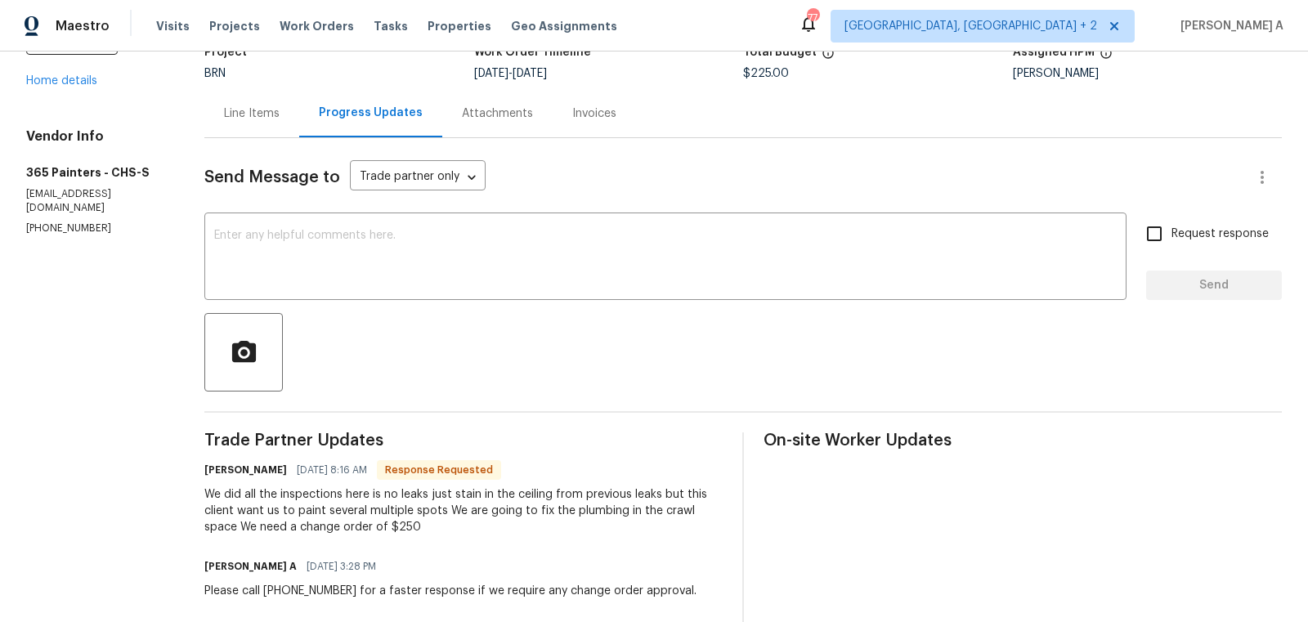
click at [368, 527] on div "We did all the inspections here is no leaks just stain in the ceiling from prev…" at bounding box center [463, 510] width 518 height 49
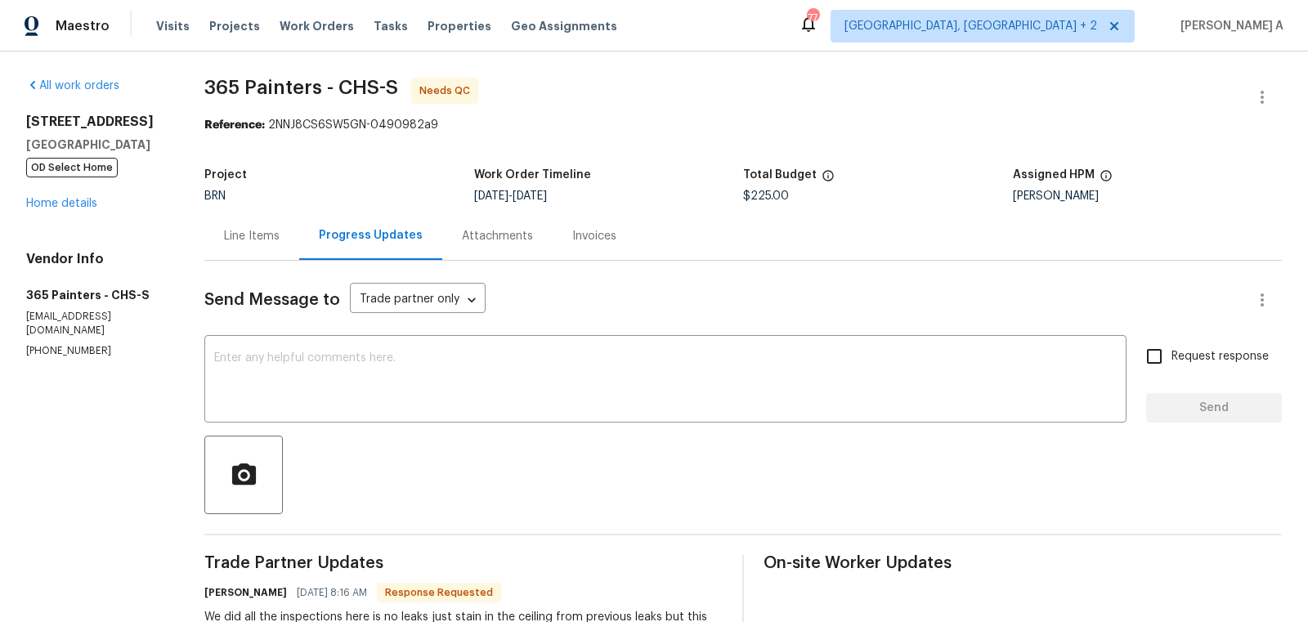
click at [266, 242] on div "Line Items" at bounding box center [252, 236] width 56 height 16
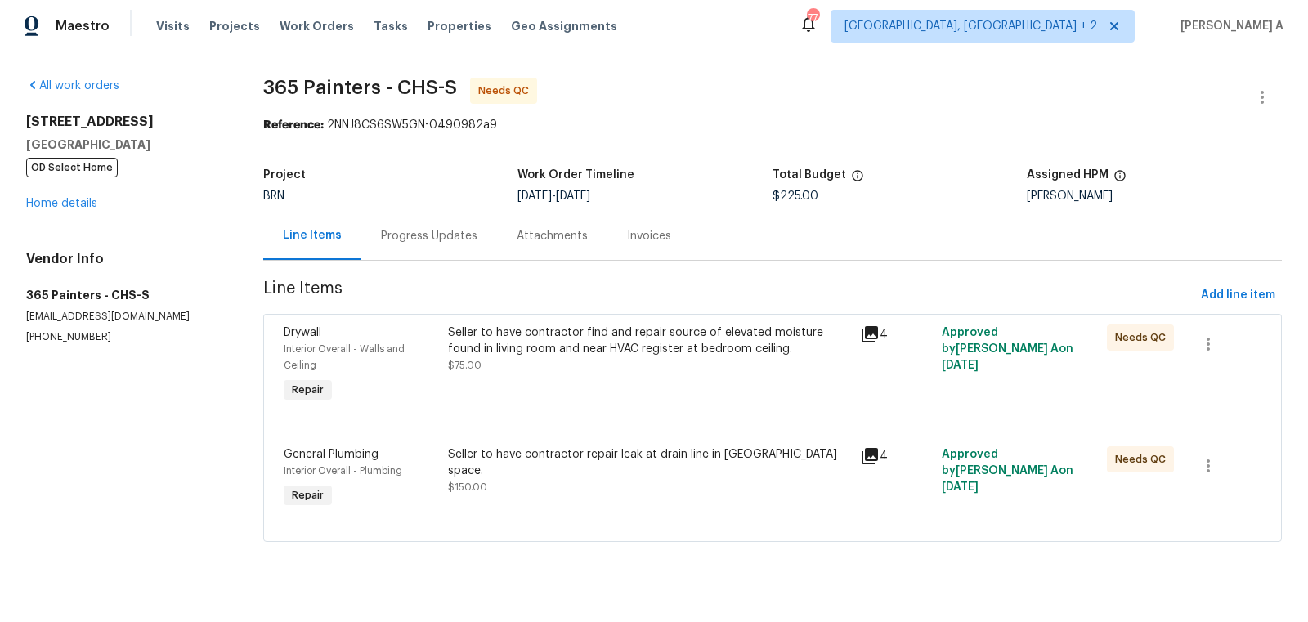
click at [616, 470] on div "Seller to have contractor repair leak at drain line in crawl space. $150.00" at bounding box center [648, 470] width 401 height 49
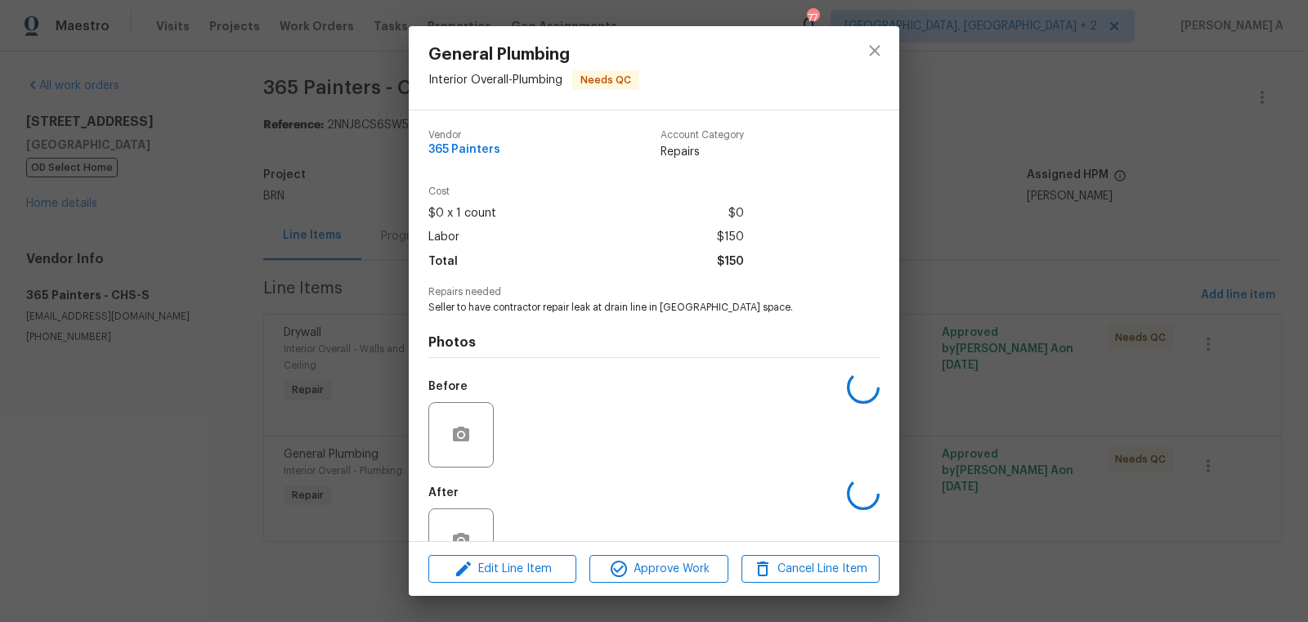
scroll to position [49, 0]
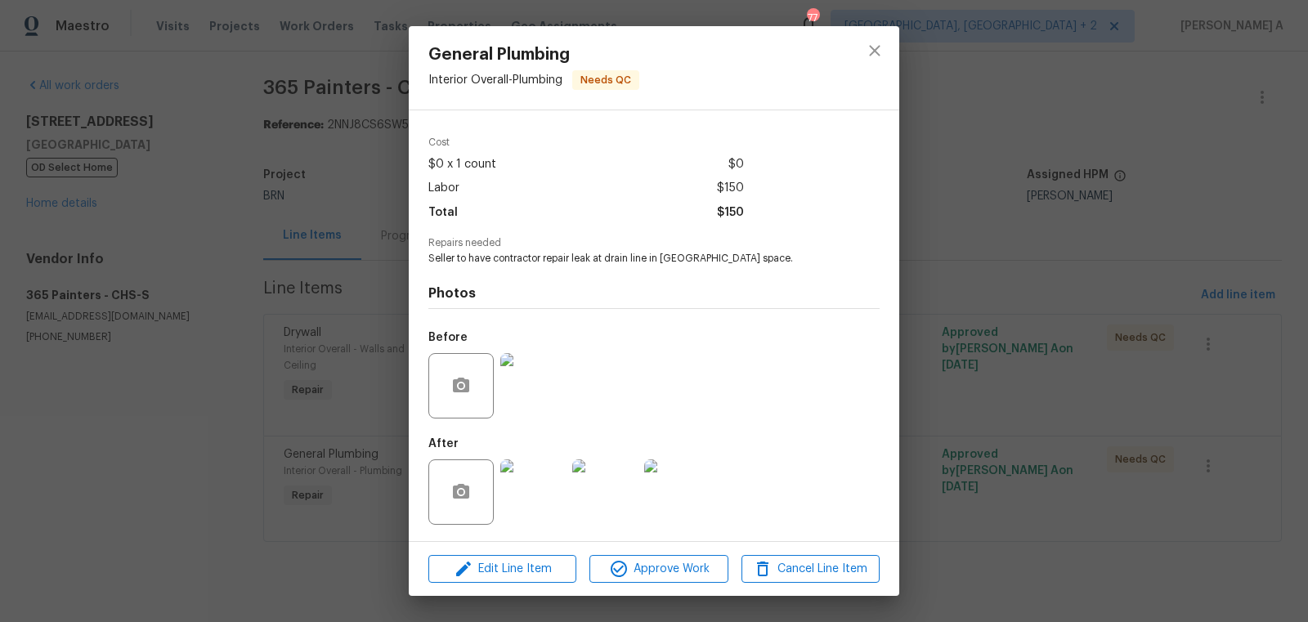
click at [538, 506] on img at bounding box center [532, 491] width 65 height 65
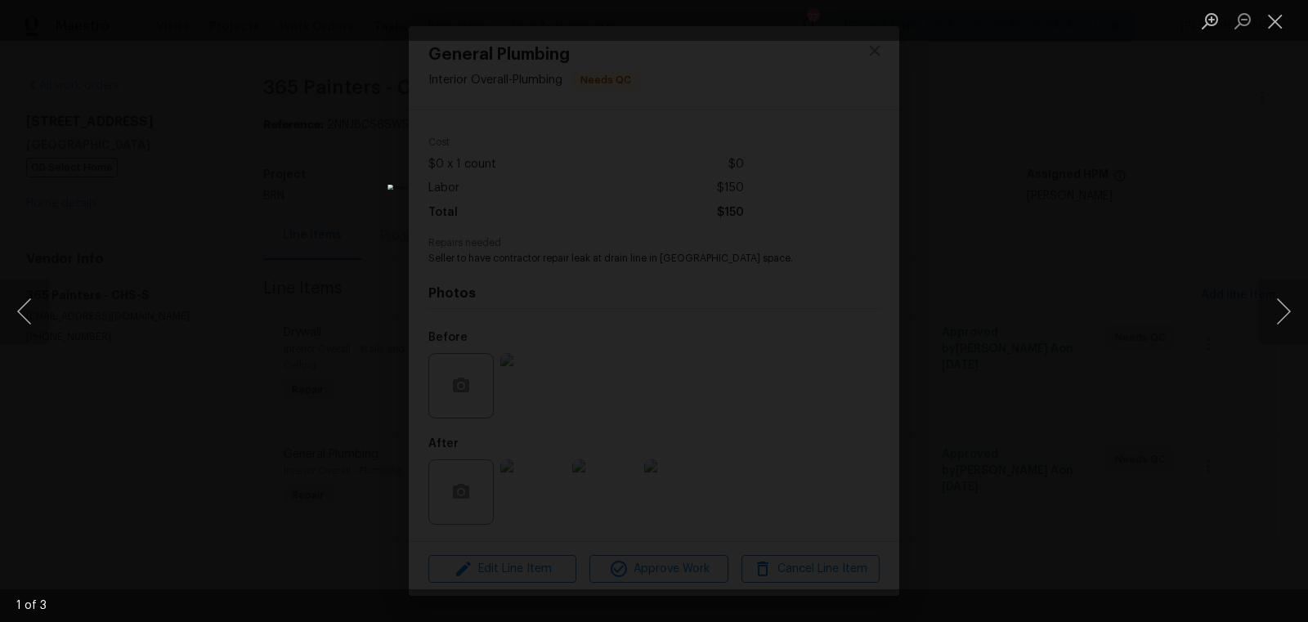
click at [1297, 13] on ul "Lightbox" at bounding box center [1251, 20] width 114 height 41
click at [1284, 21] on button "Close lightbox" at bounding box center [1275, 21] width 33 height 29
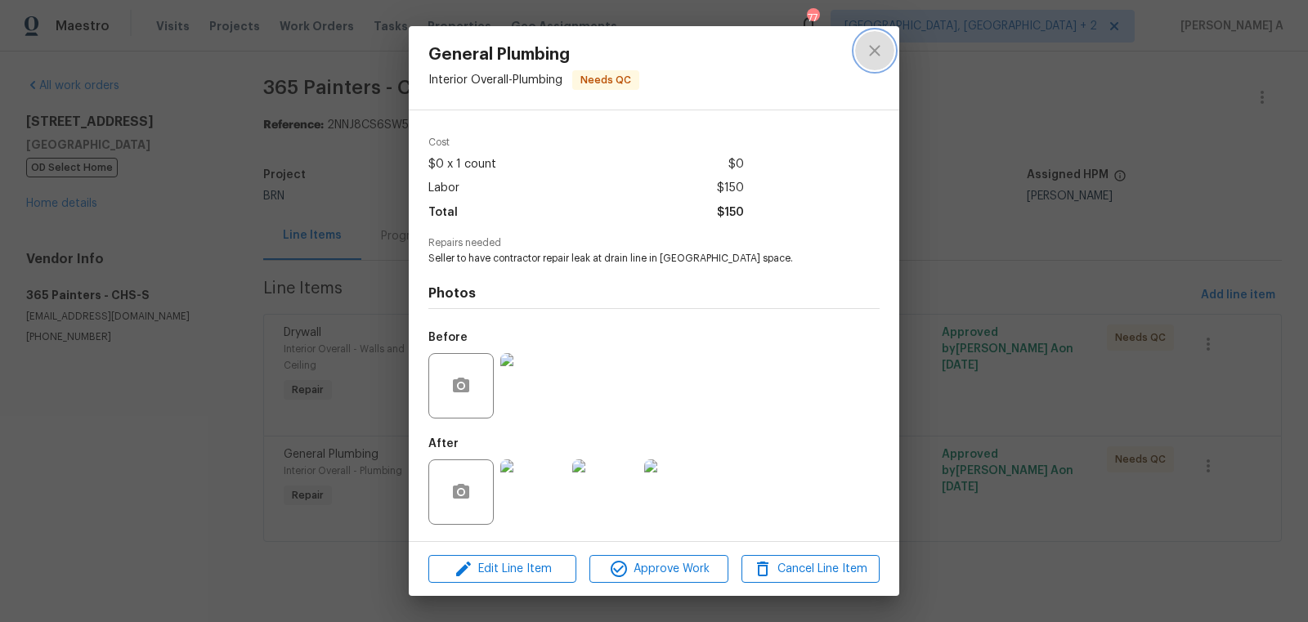
click at [867, 47] on icon "close" at bounding box center [875, 51] width 20 height 20
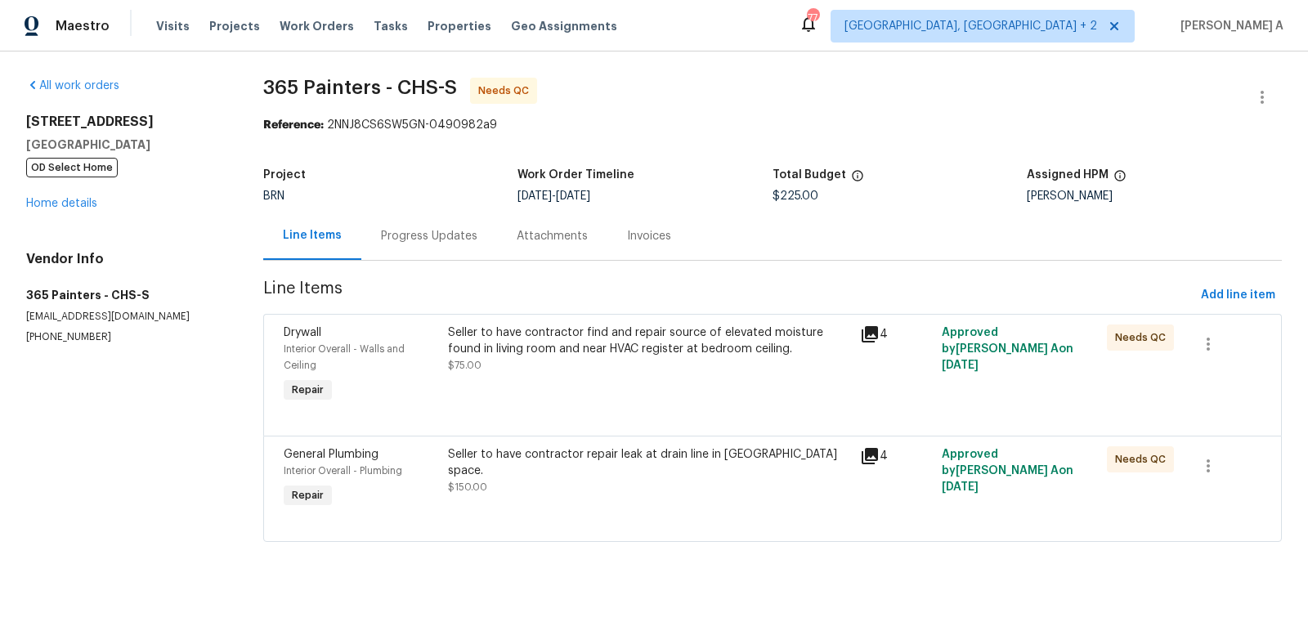
click at [421, 234] on div "Progress Updates" at bounding box center [429, 236] width 96 height 16
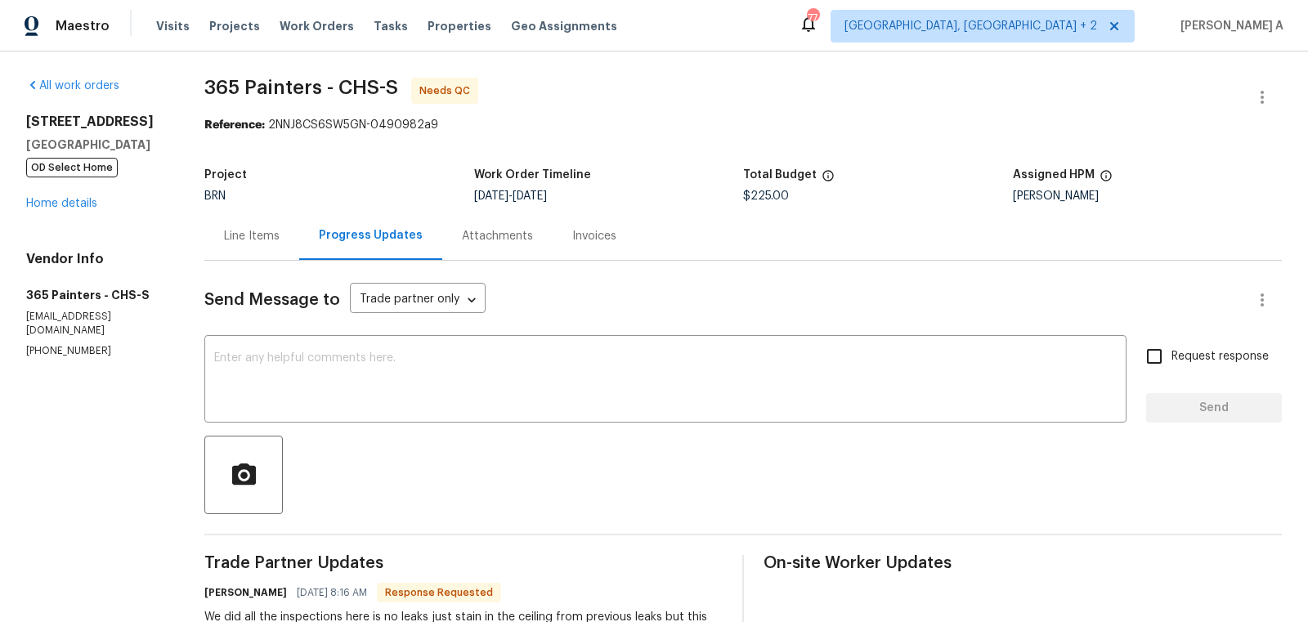
click at [251, 231] on div "Line Items" at bounding box center [252, 236] width 56 height 16
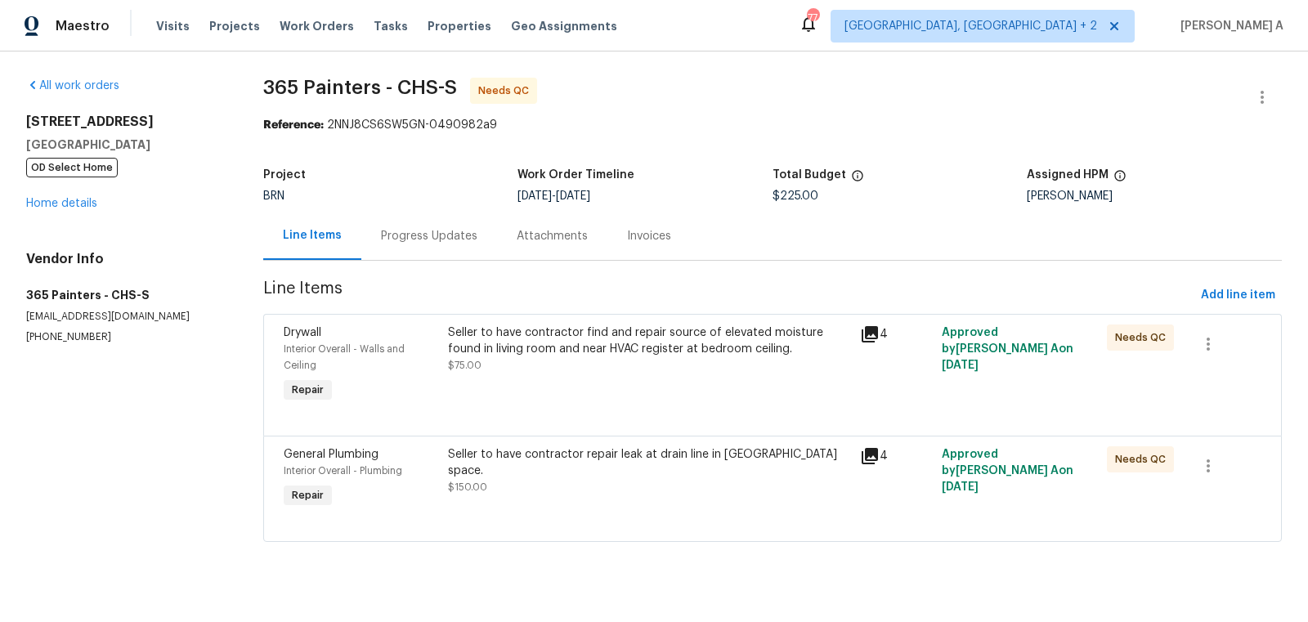
click at [664, 383] on div "Seller to have contractor find and repair source of elevated moisture found in …" at bounding box center [648, 366] width 411 height 92
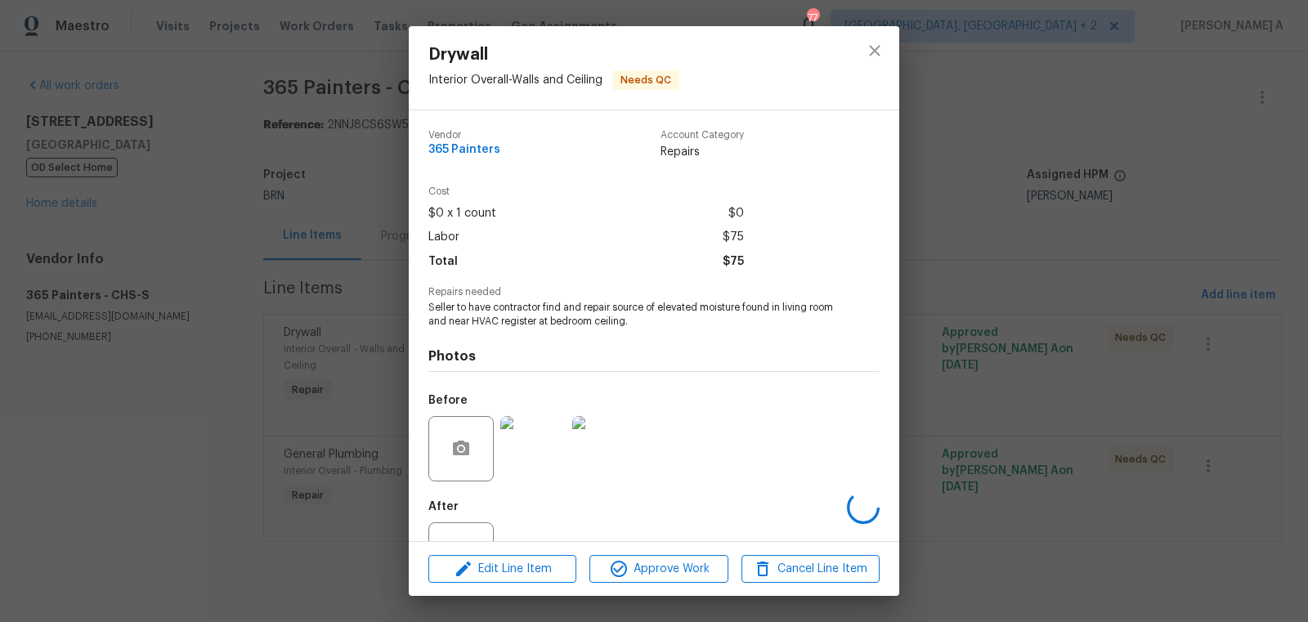
scroll to position [62, 0]
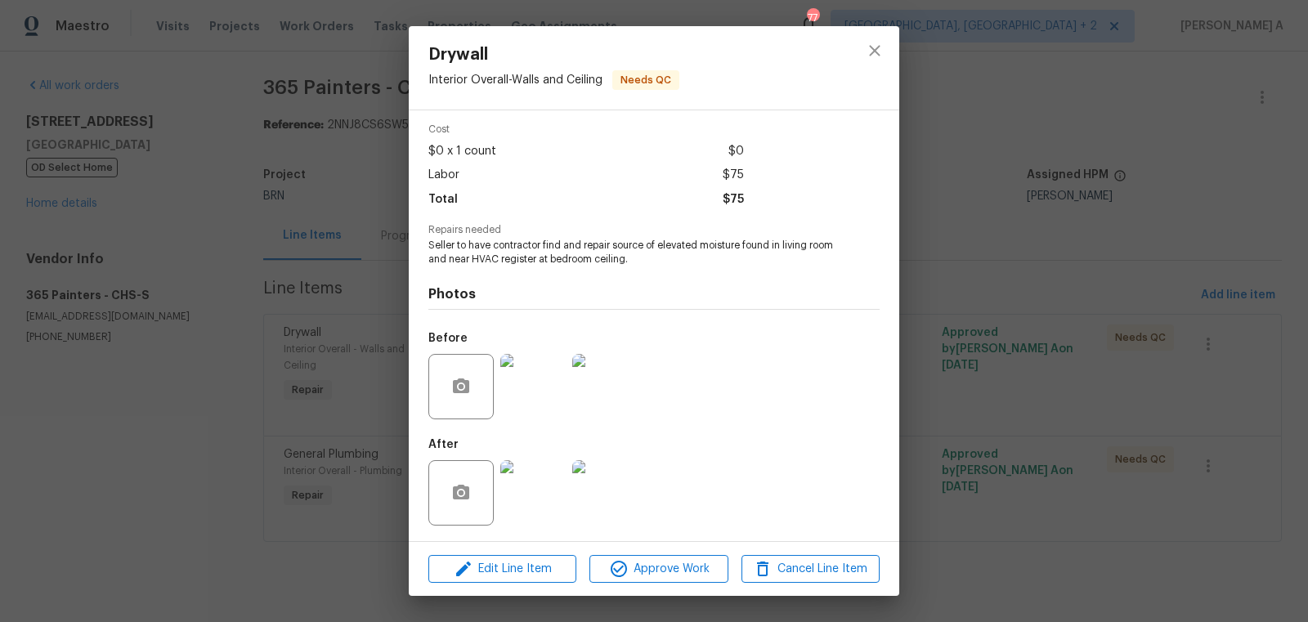
click at [520, 387] on img at bounding box center [532, 386] width 65 height 65
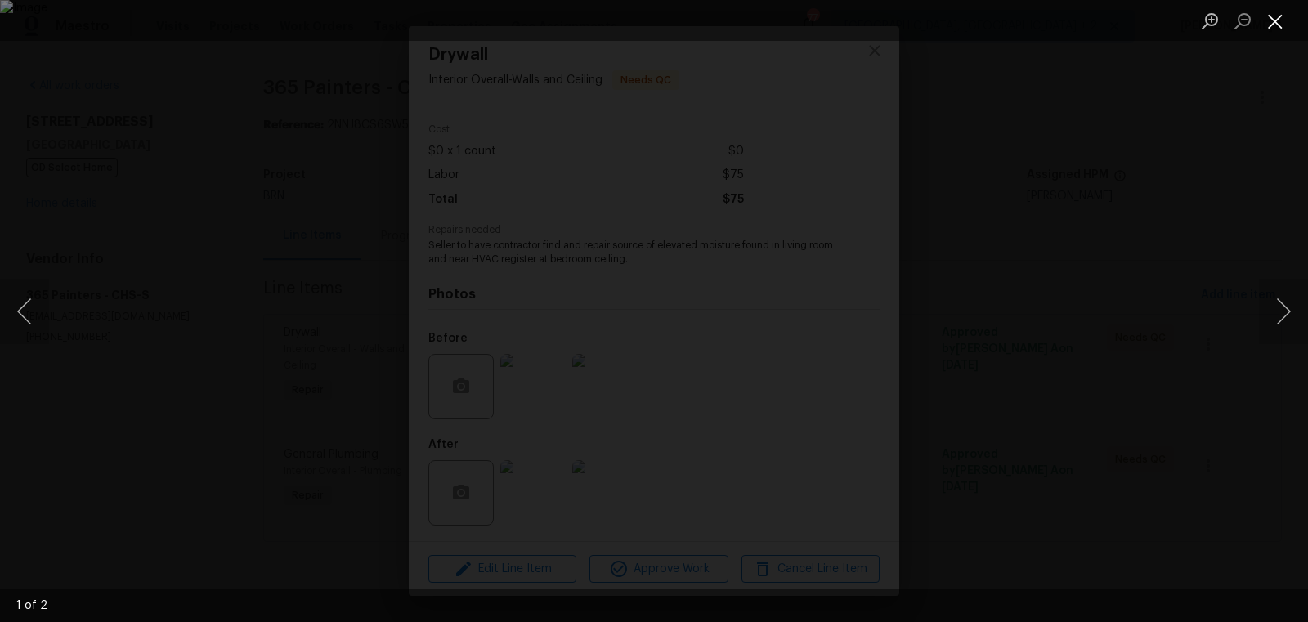
click at [1263, 28] on button "Close lightbox" at bounding box center [1275, 21] width 33 height 29
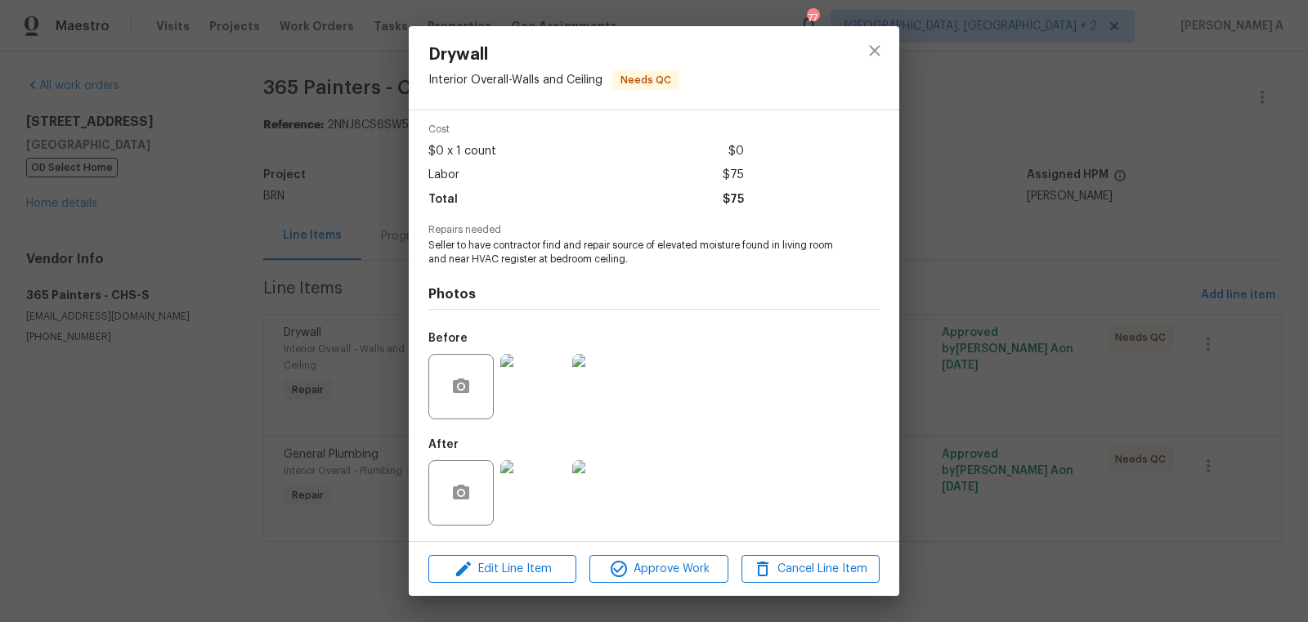
click at [507, 392] on img at bounding box center [532, 386] width 65 height 65
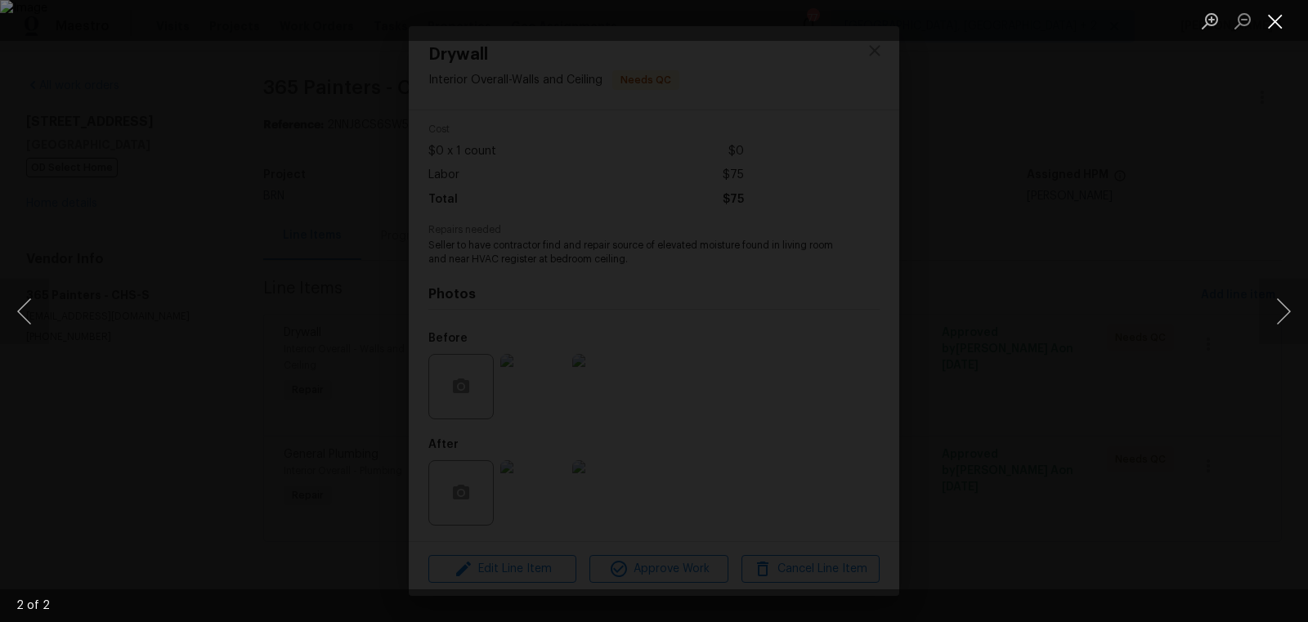
click at [1278, 18] on button "Close lightbox" at bounding box center [1275, 21] width 33 height 29
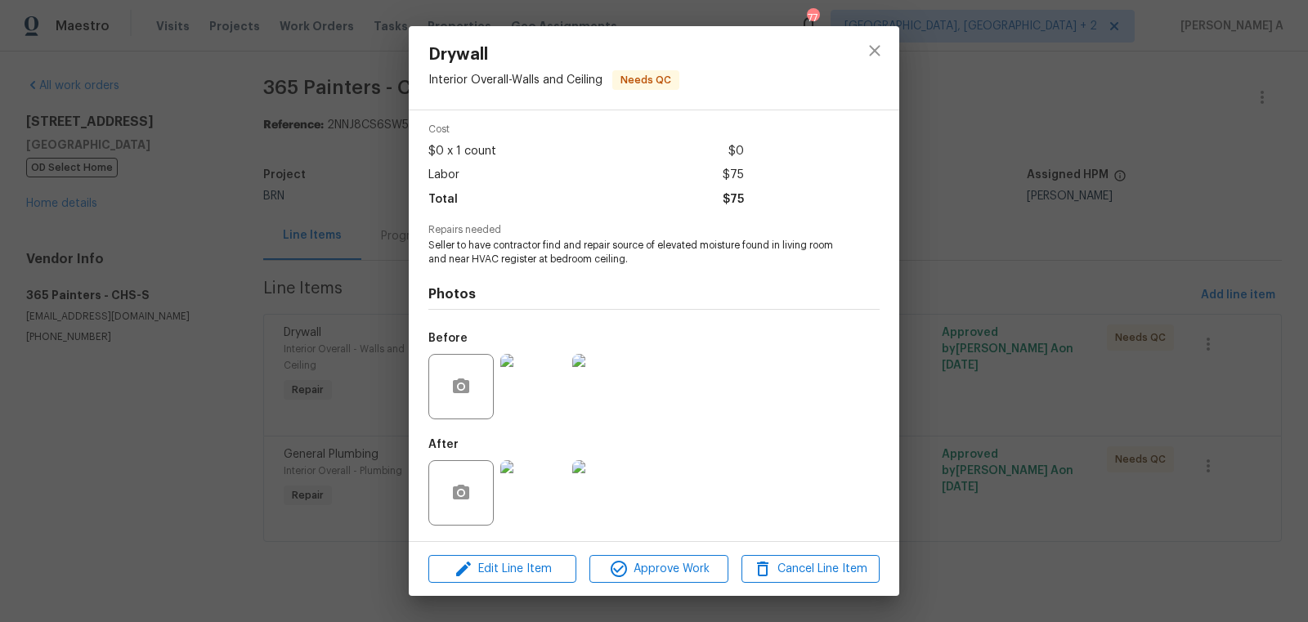
click at [522, 512] on img at bounding box center [532, 492] width 65 height 65
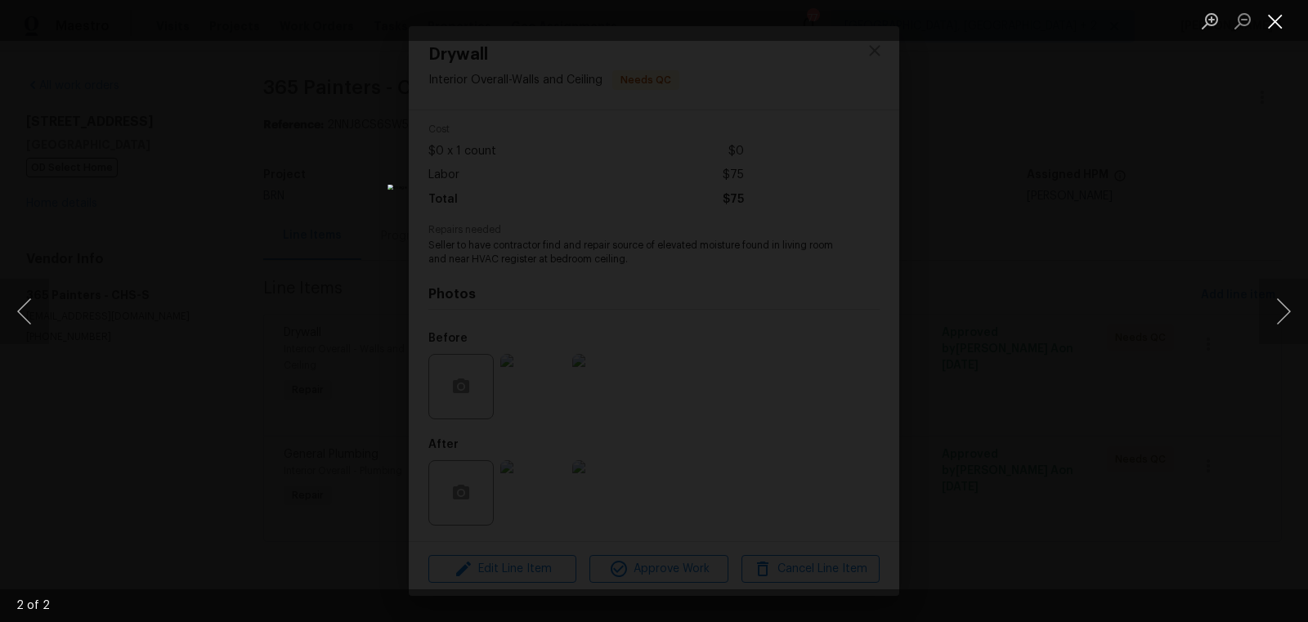
click at [1272, 25] on button "Close lightbox" at bounding box center [1275, 21] width 33 height 29
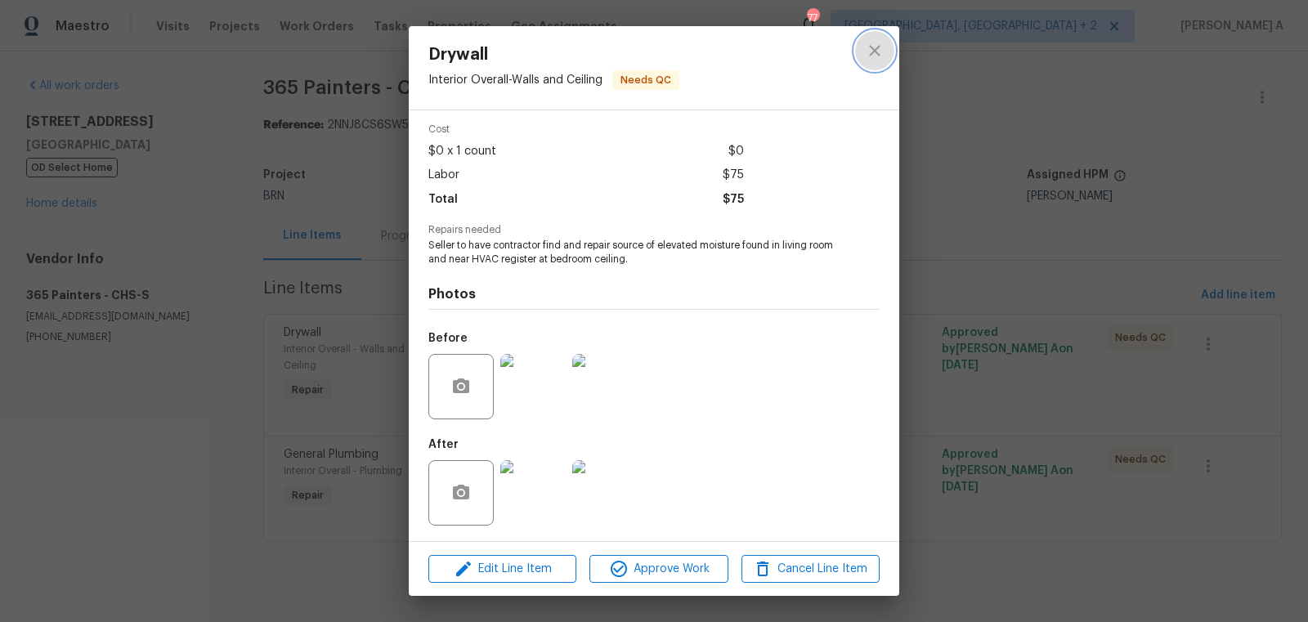
click at [884, 52] on icon "close" at bounding box center [875, 51] width 20 height 20
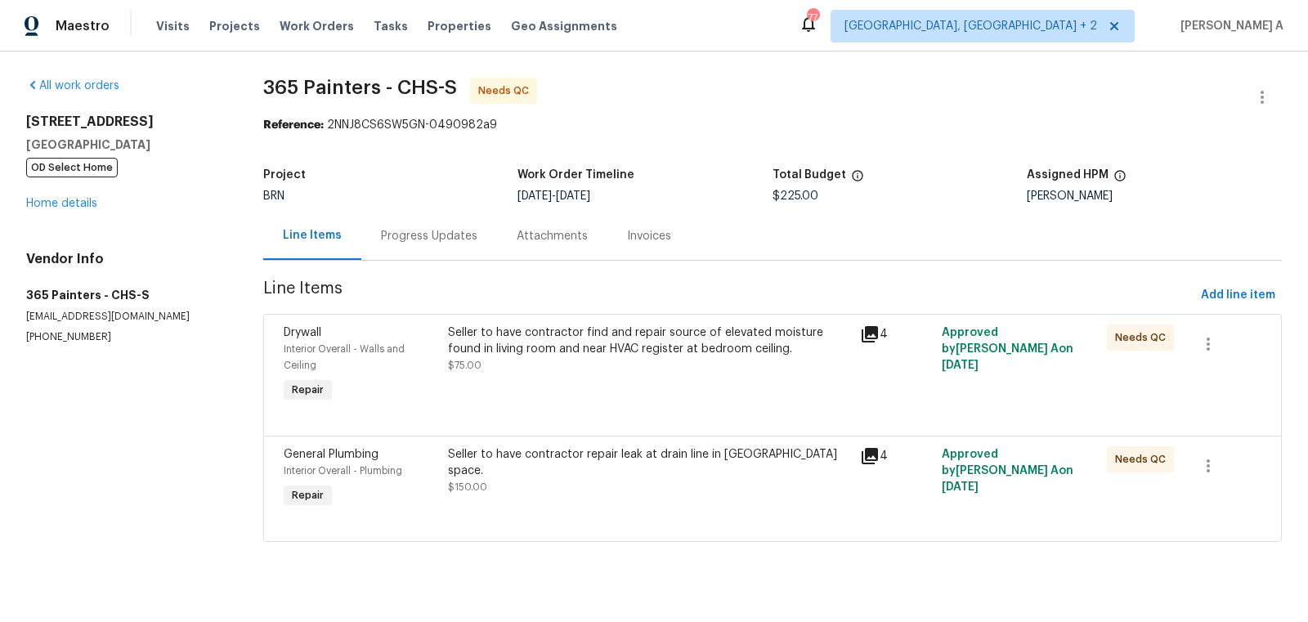
click at [603, 472] on div "Seller to have contractor repair leak at drain line in crawl space. $150.00" at bounding box center [648, 470] width 401 height 49
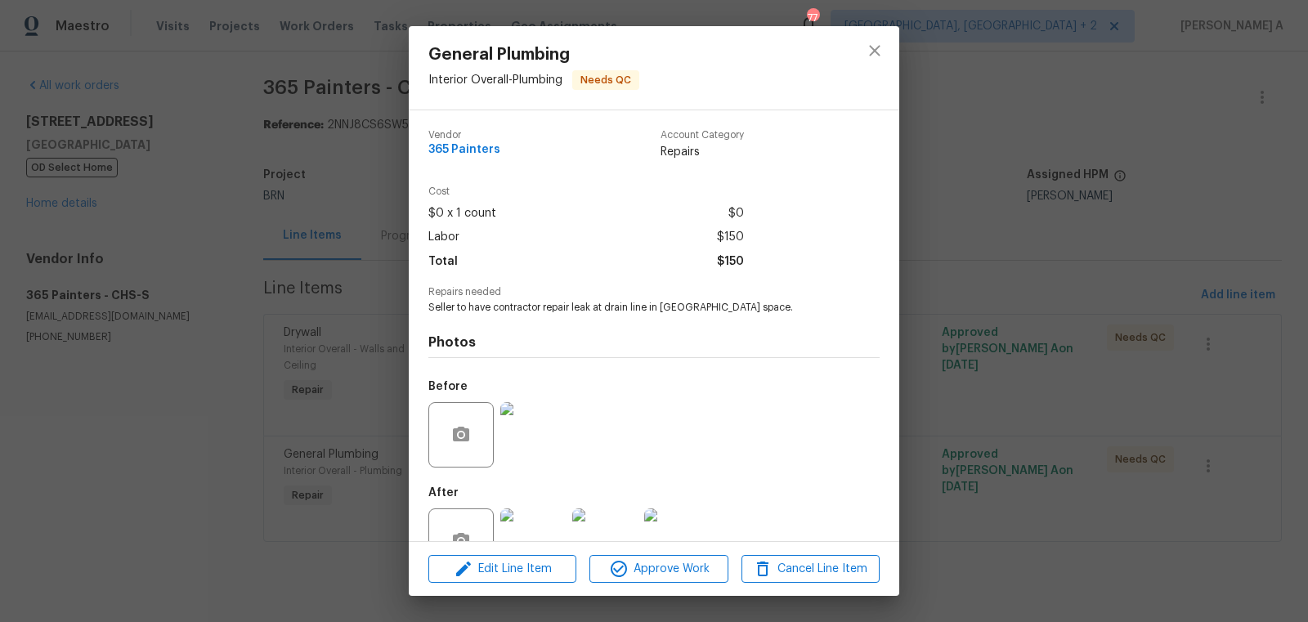
scroll to position [49, 0]
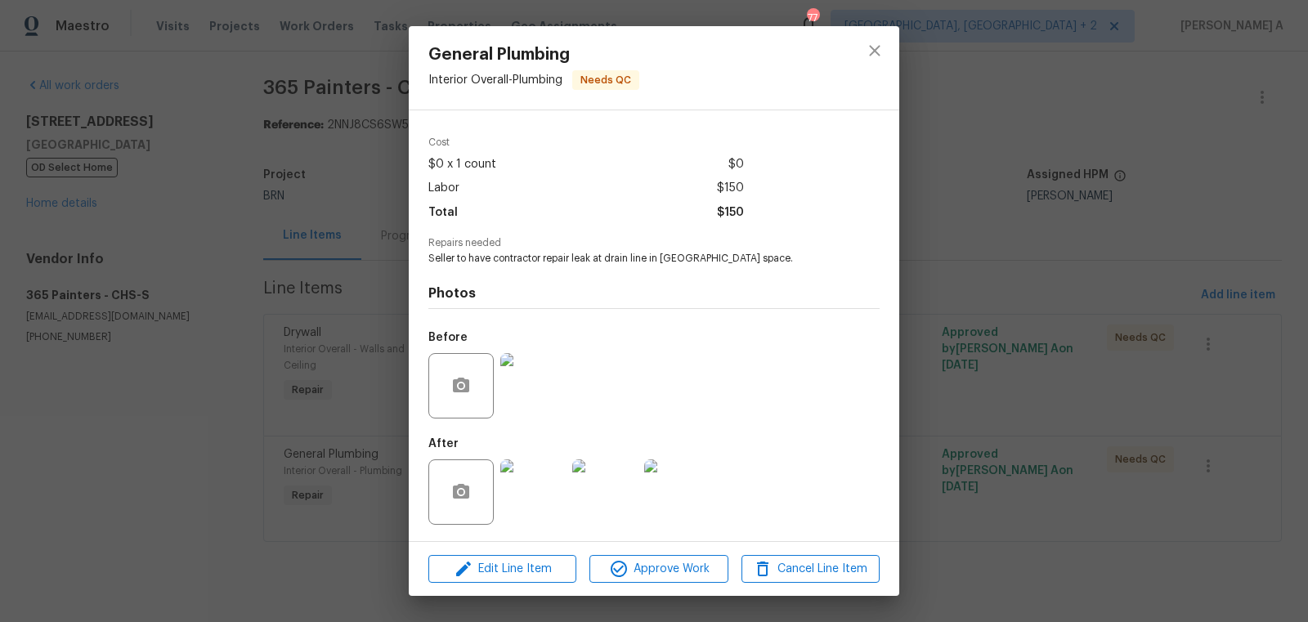
click at [526, 381] on img at bounding box center [532, 385] width 65 height 65
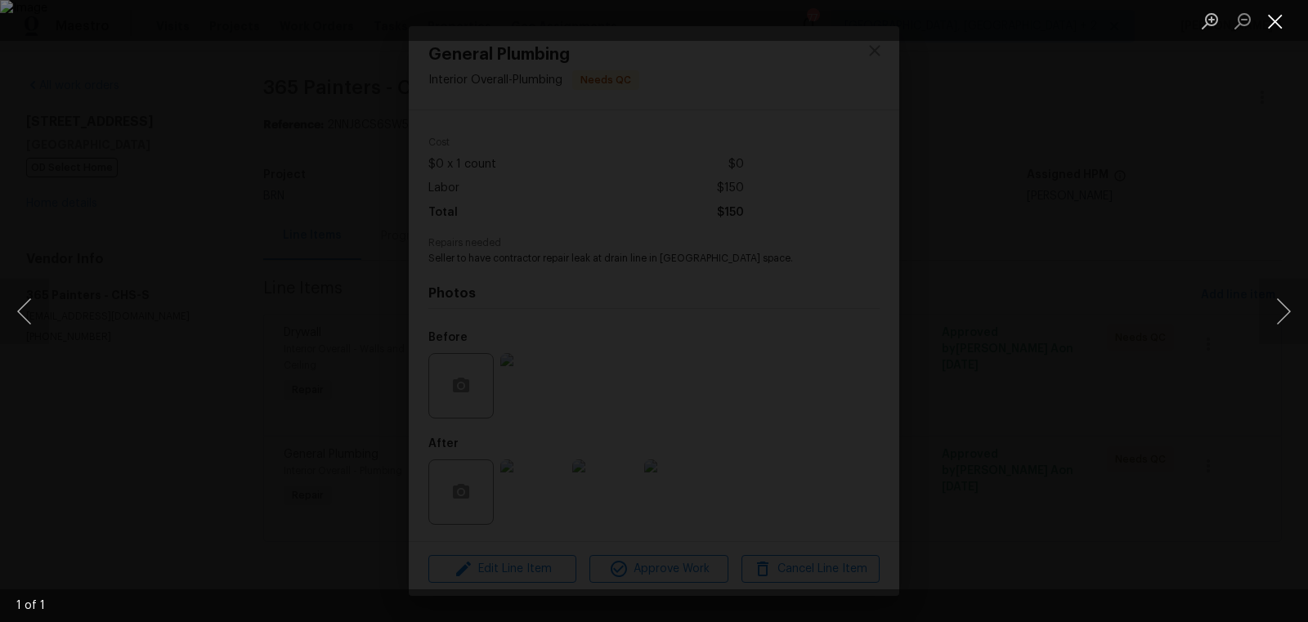
click at [1279, 21] on button "Close lightbox" at bounding box center [1275, 21] width 33 height 29
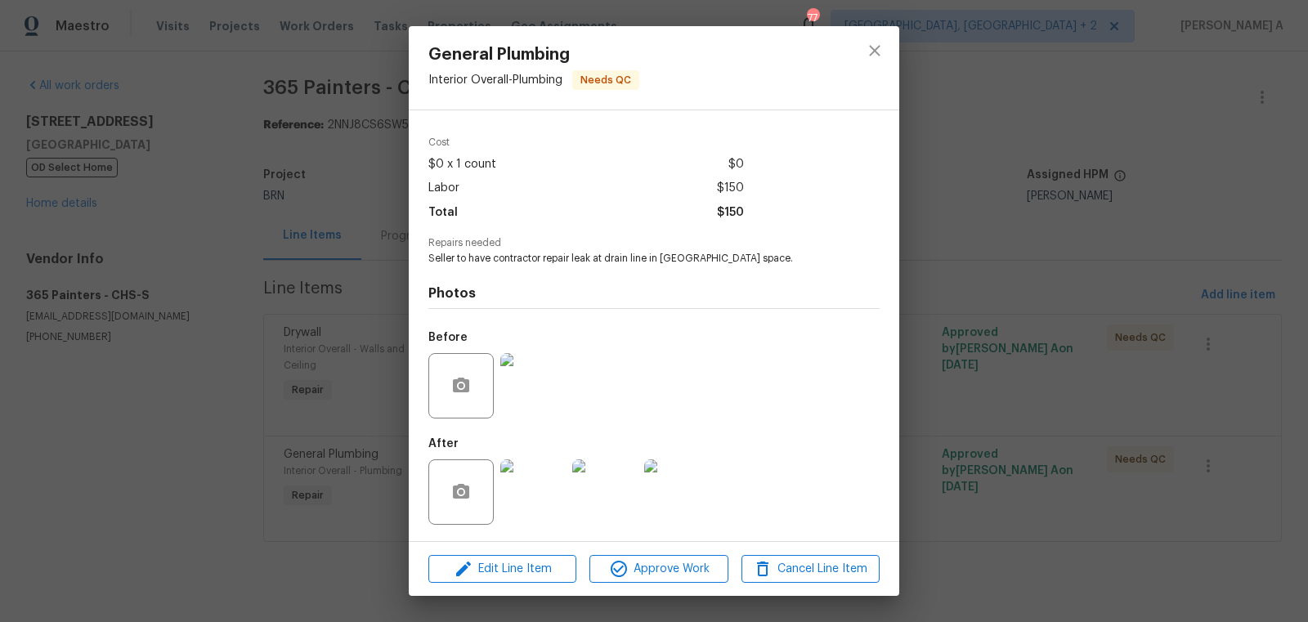
click at [541, 485] on img at bounding box center [532, 491] width 65 height 65
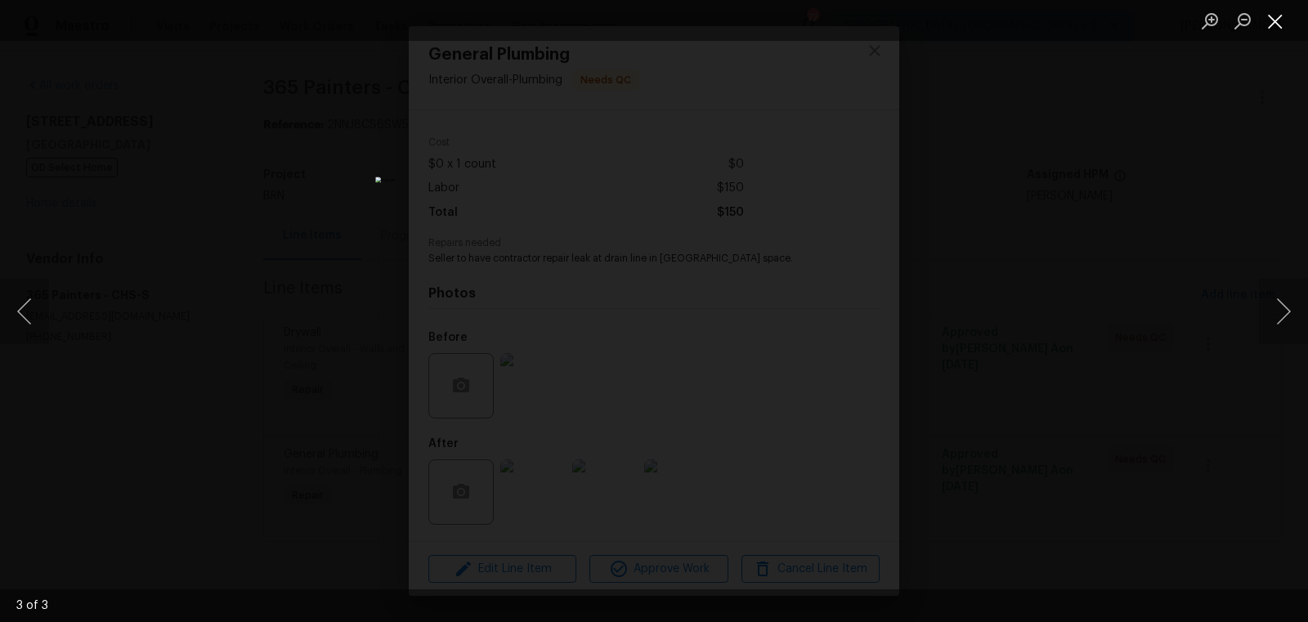
click at [1262, 18] on button "Close lightbox" at bounding box center [1275, 21] width 33 height 29
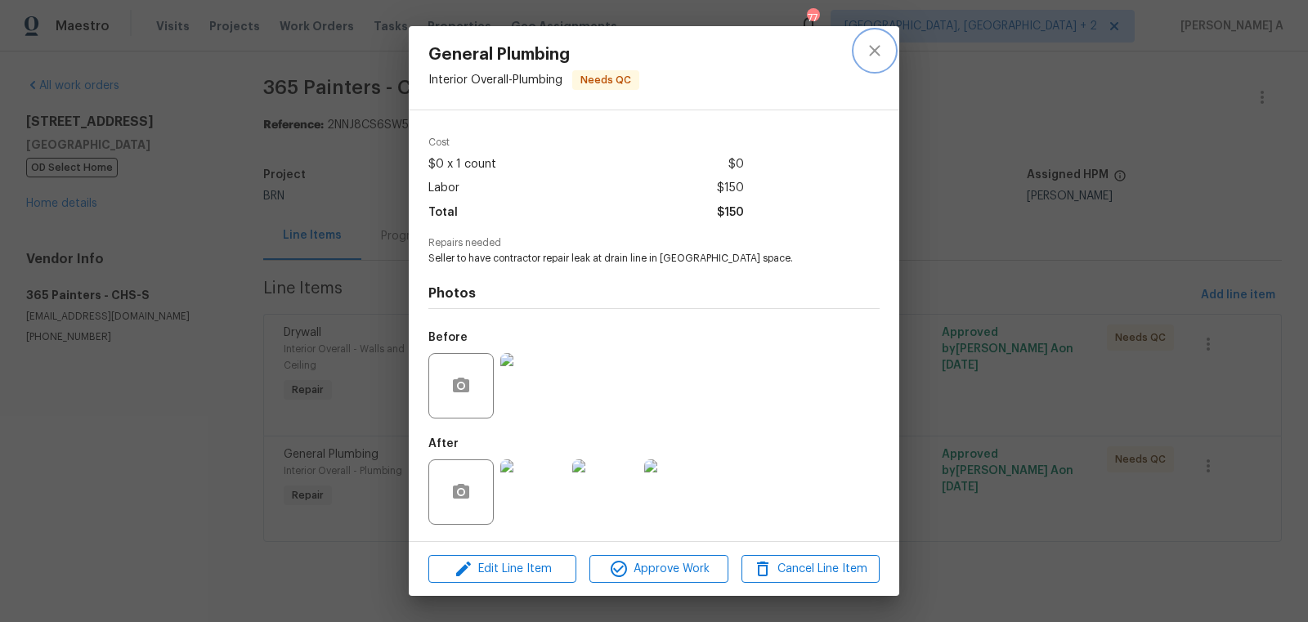
click at [878, 47] on icon "close" at bounding box center [874, 50] width 11 height 11
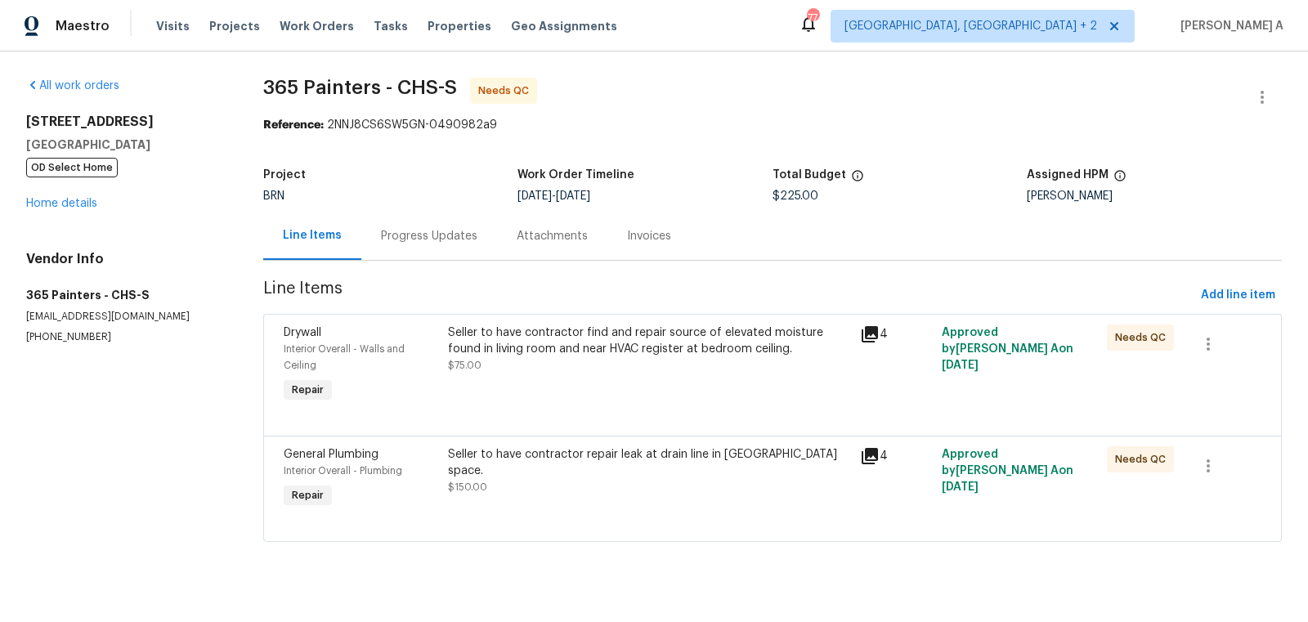
click at [374, 213] on div "Progress Updates" at bounding box center [429, 236] width 136 height 48
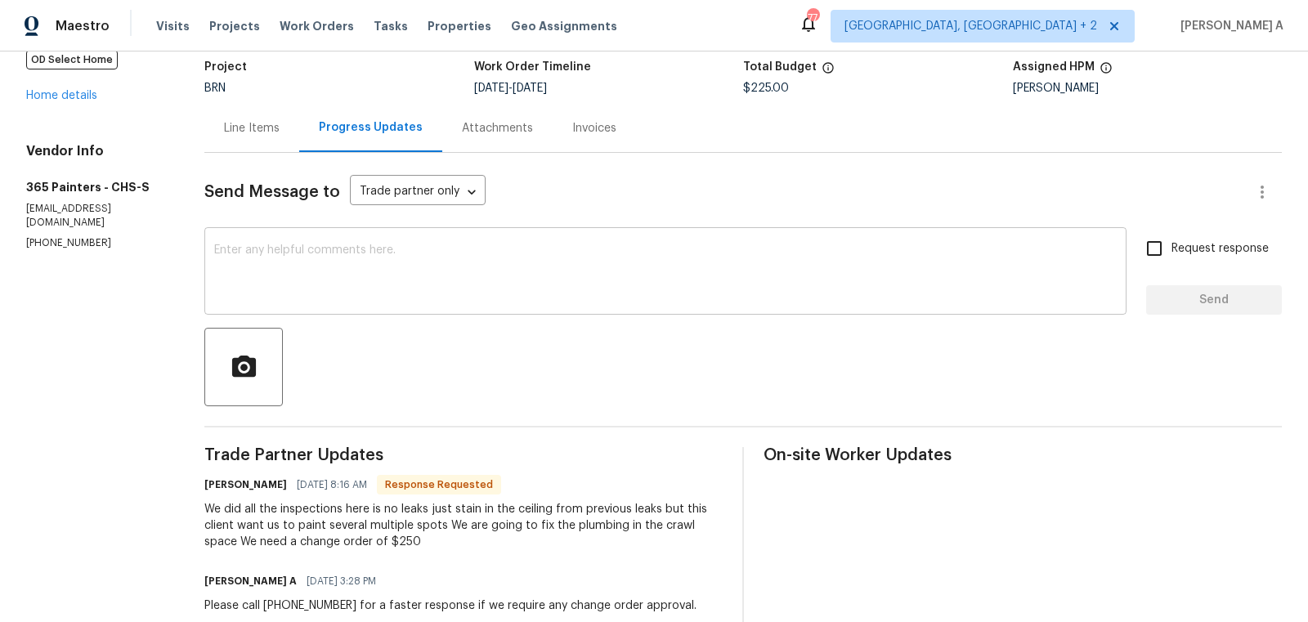
scroll to position [213, 0]
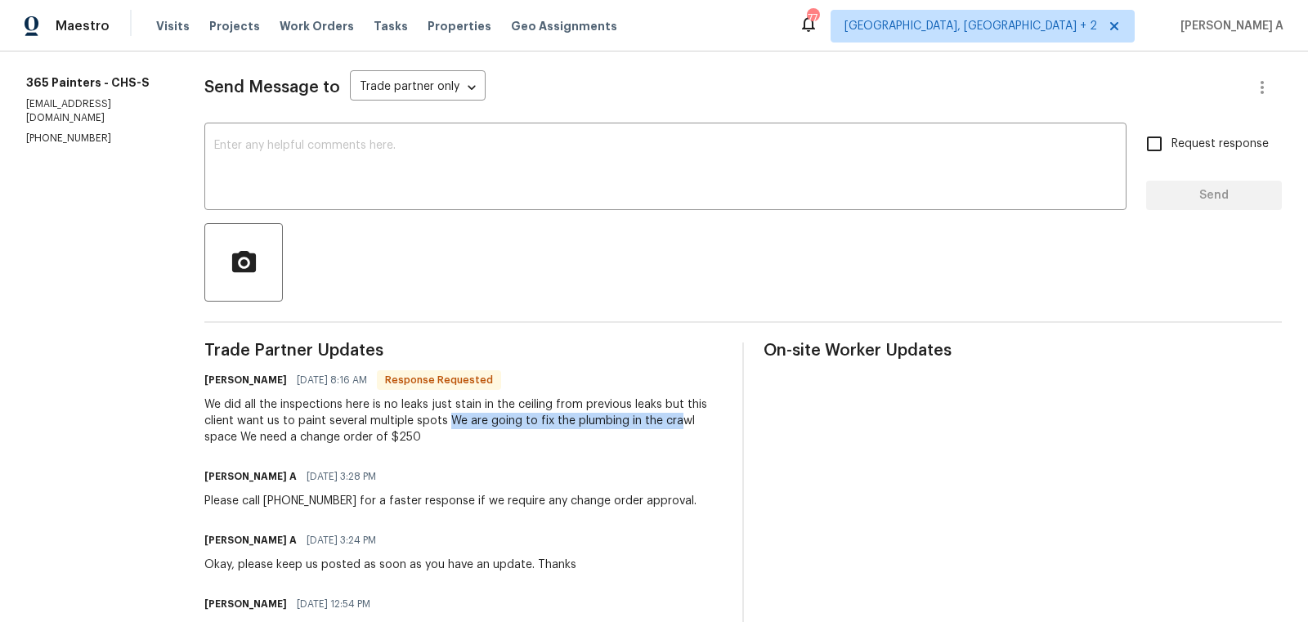
drag, startPoint x: 449, startPoint y: 423, endPoint x: 663, endPoint y: 413, distance: 214.4
click at [665, 414] on div "We did all the inspections here is no leaks just stain in the ceiling from prev…" at bounding box center [463, 421] width 518 height 49
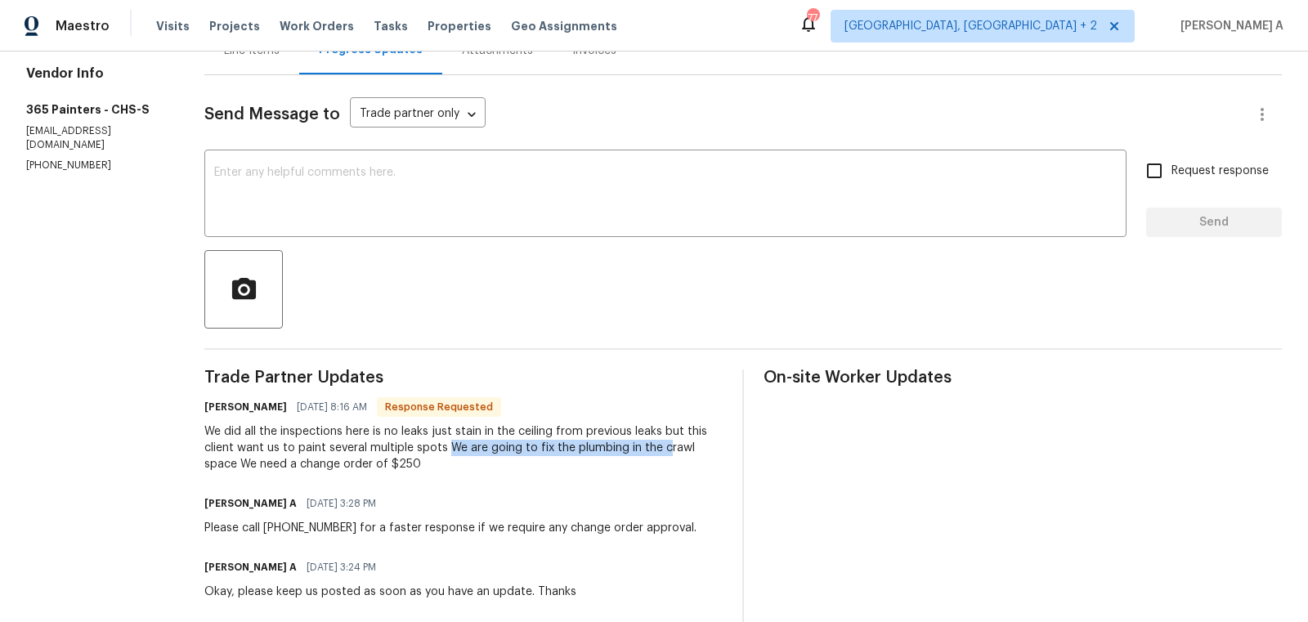
scroll to position [178, 0]
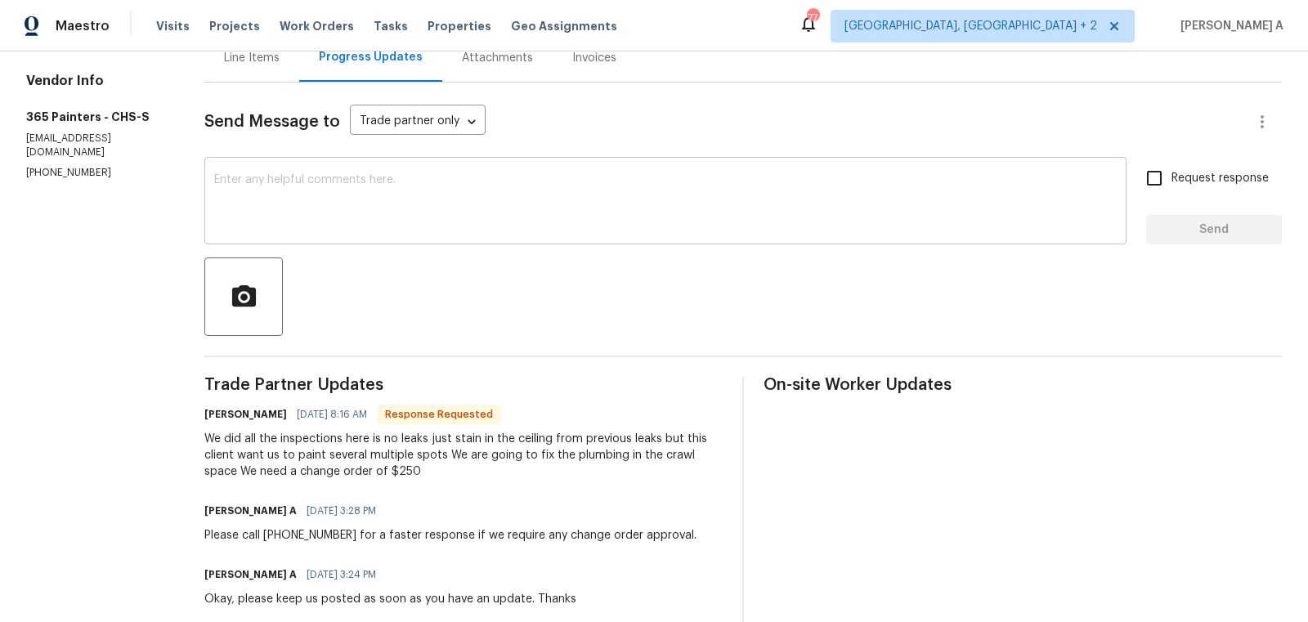
click at [486, 241] on div "x ​" at bounding box center [665, 202] width 922 height 83
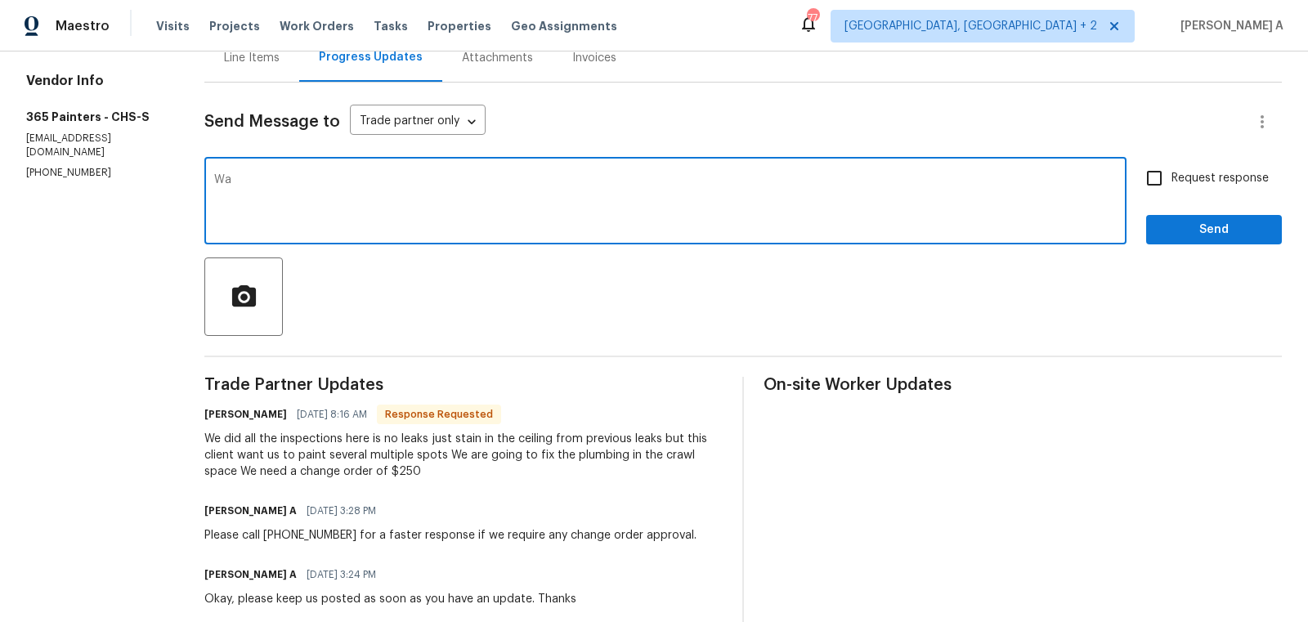
type textarea "W"
click at [315, 181] on textarea "Was the plumbing work completed" at bounding box center [665, 202] width 903 height 57
click at [496, 181] on textarea "Was the plumbing and painting work completed" at bounding box center [665, 202] width 903 height 57
click at [215, 177] on textarea "Was the plumbing and painting work completed here or we need to schedule it?" at bounding box center [665, 202] width 903 height 57
click at [372, 177] on textarea "I have updated the cost. Was the plumbing and painting work completed here or w…" at bounding box center [665, 202] width 903 height 57
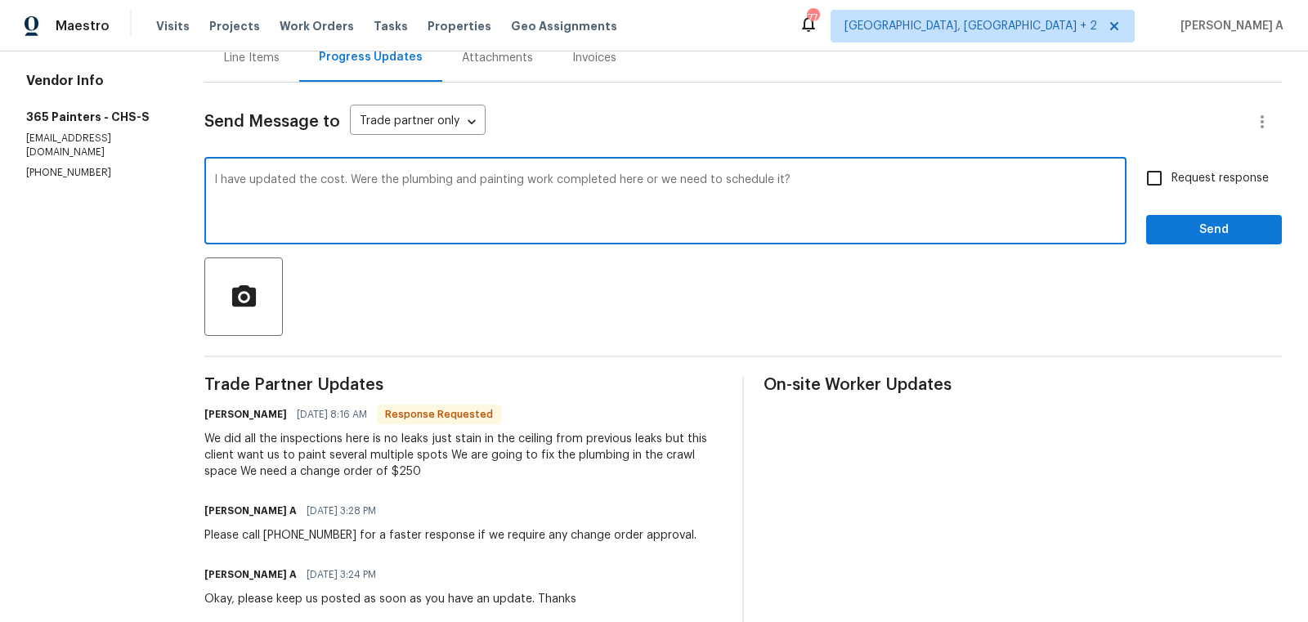
click at [446, 184] on textarea "I have updated the cost. Were the plumbing and painting work completed here or …" at bounding box center [665, 202] width 903 height 57
click at [0, 0] on icon "Paraphrase text" at bounding box center [0, 0] width 0 height 0
click at [0, 0] on div "Custom" at bounding box center [0, 0] width 0 height 0
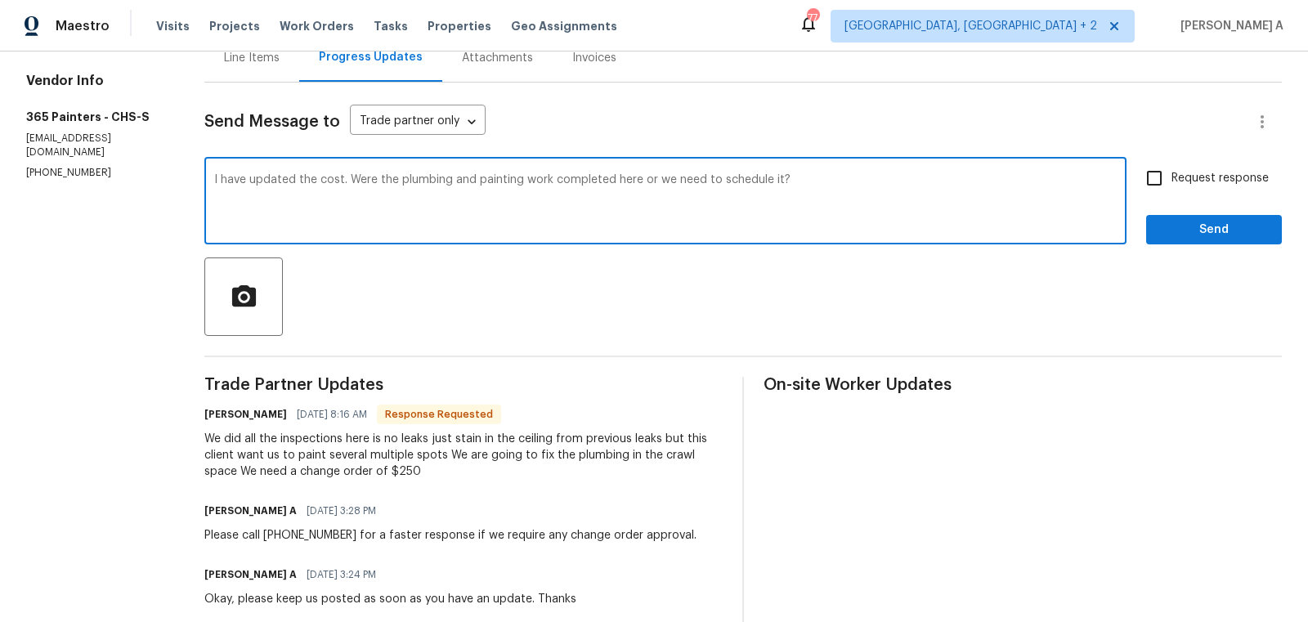
click at [0, 0] on li "I've updated the cost." at bounding box center [0, 0] width 0 height 0
click at [0, 0] on div "Was the plumbing and painting work completed here, or do we need to schedule it?" at bounding box center [0, 0] width 0 height 0
type textarea "I've updated the cost. Was the plumbing and painting work completed here, or do…"
click at [1181, 181] on span "Request response" at bounding box center [1220, 178] width 97 height 17
click at [1172, 181] on input "Request response" at bounding box center [1154, 178] width 34 height 34
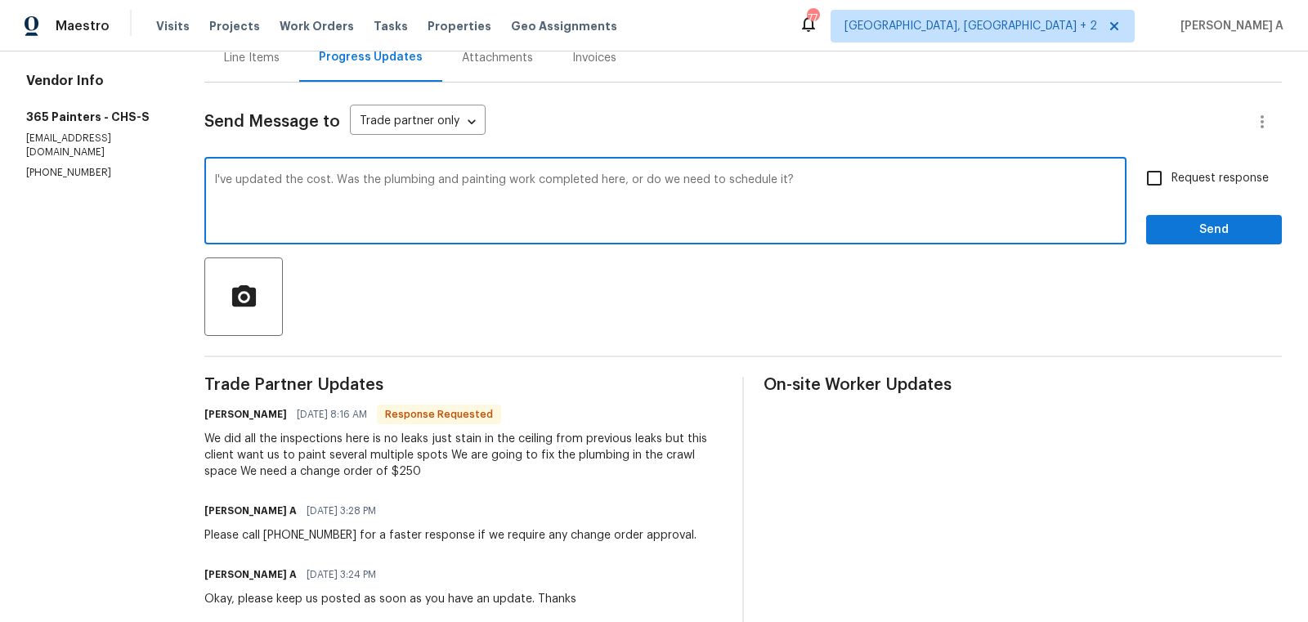
checkbox input "true"
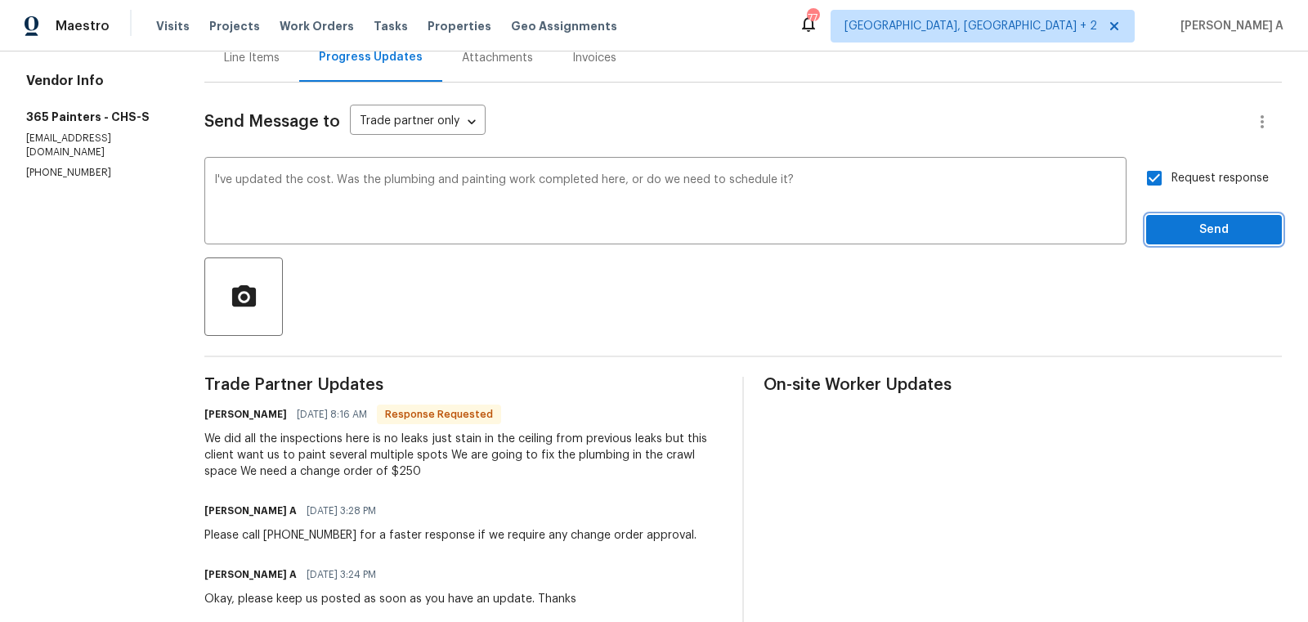
click at [1216, 231] on span "Send" at bounding box center [1214, 230] width 110 height 20
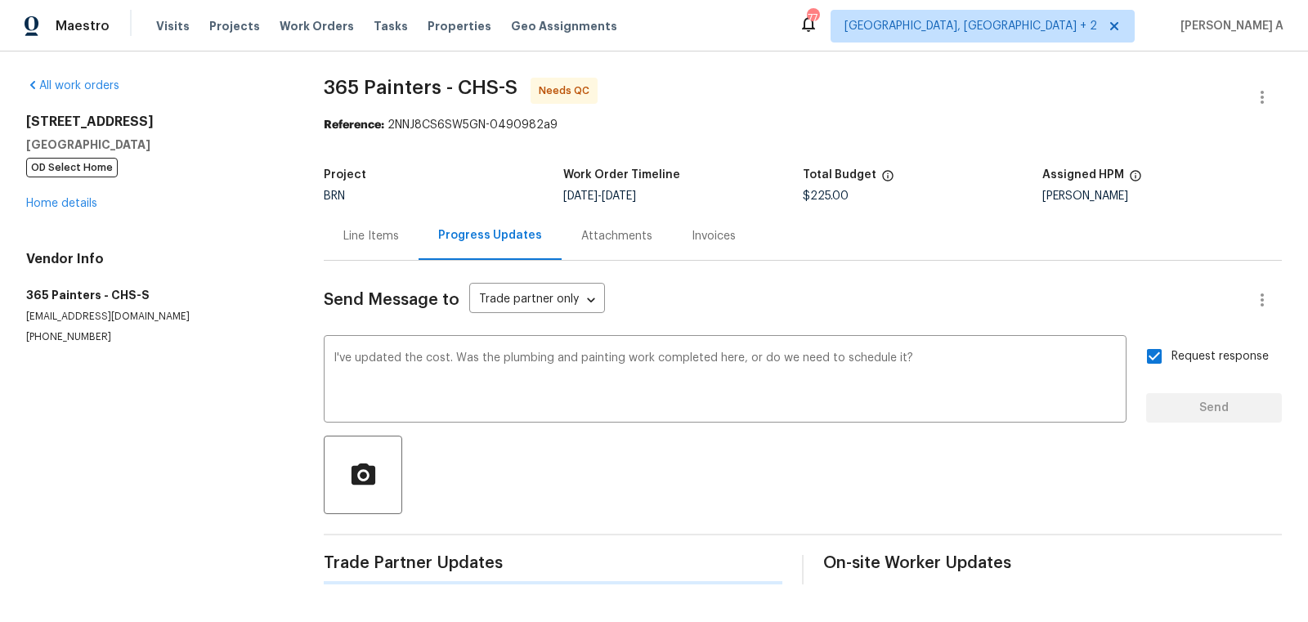
scroll to position [0, 0]
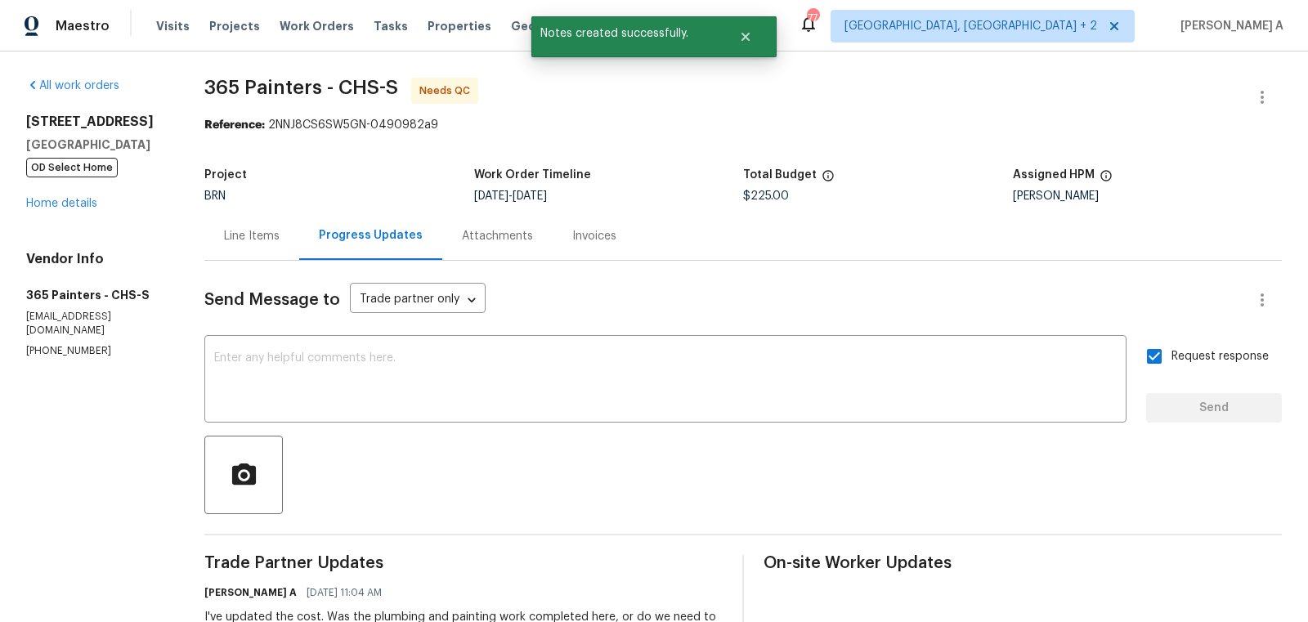
click at [268, 228] on div "Line Items" at bounding box center [252, 236] width 56 height 16
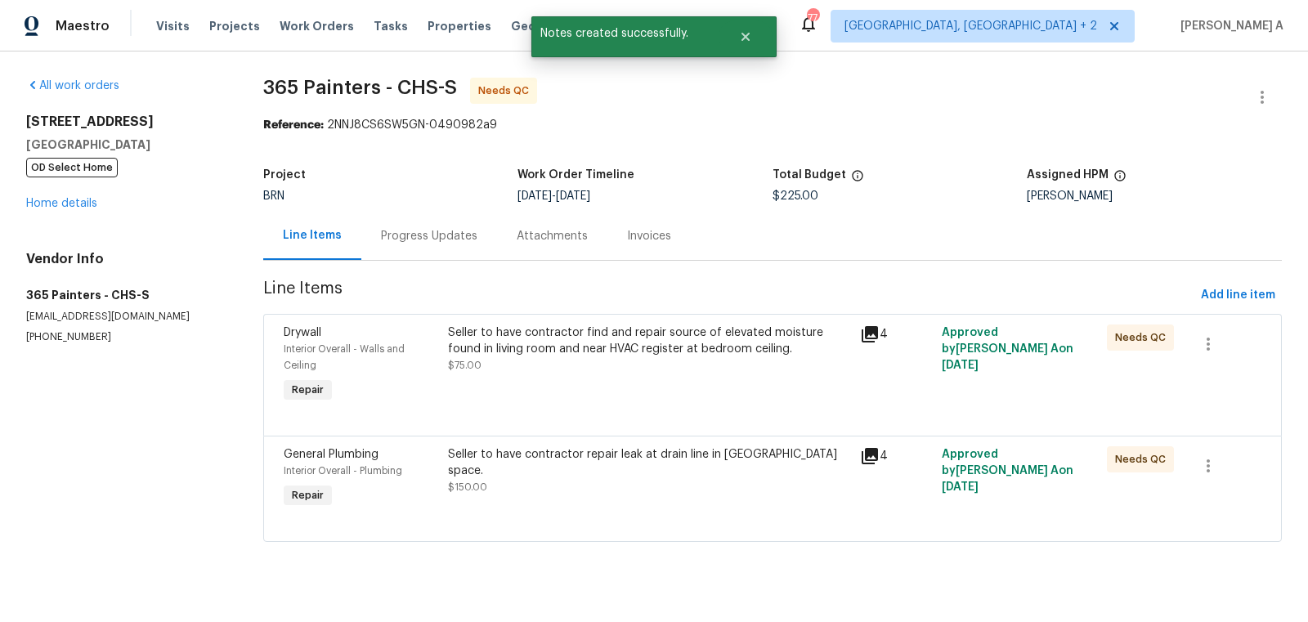
click at [575, 471] on div "Seller to have contractor repair leak at drain line in crawl space. $150.00" at bounding box center [648, 470] width 401 height 49
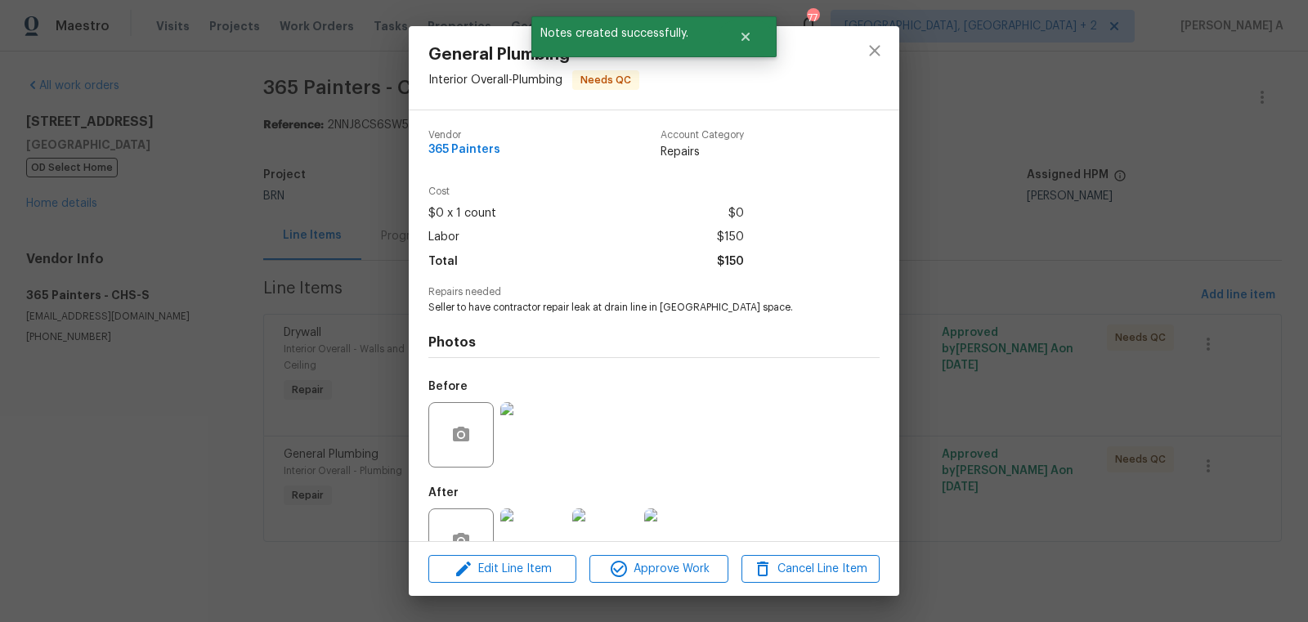
scroll to position [49, 0]
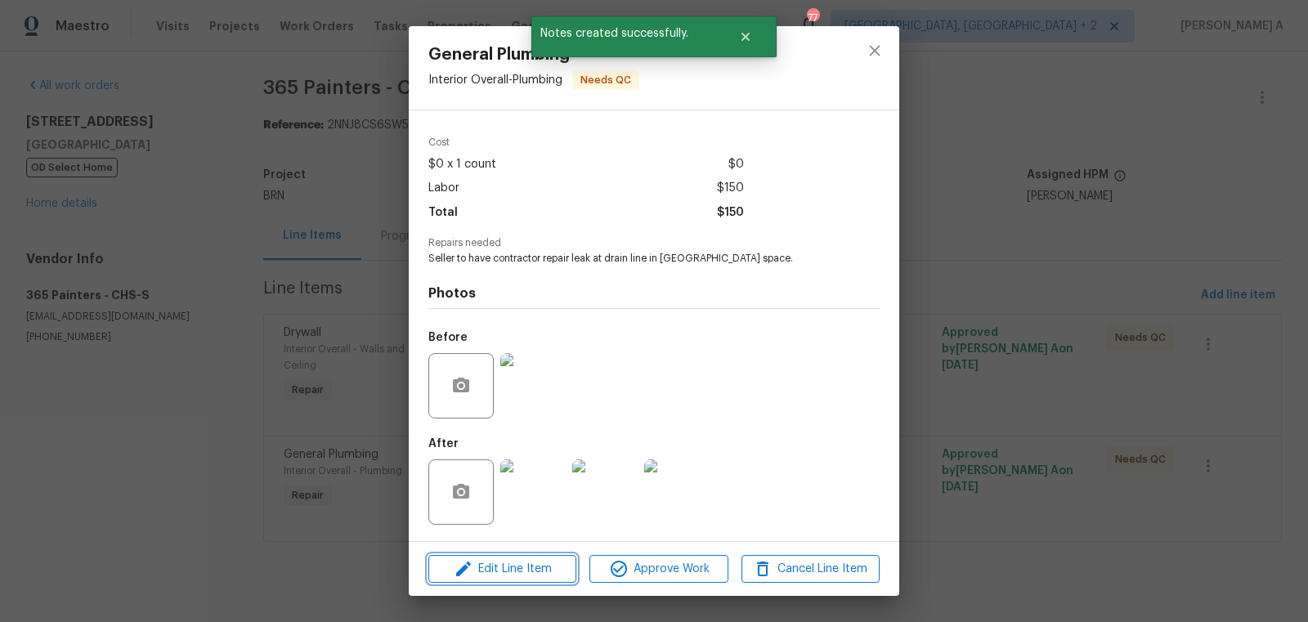
click at [528, 570] on span "Edit Line Item" at bounding box center [502, 569] width 138 height 20
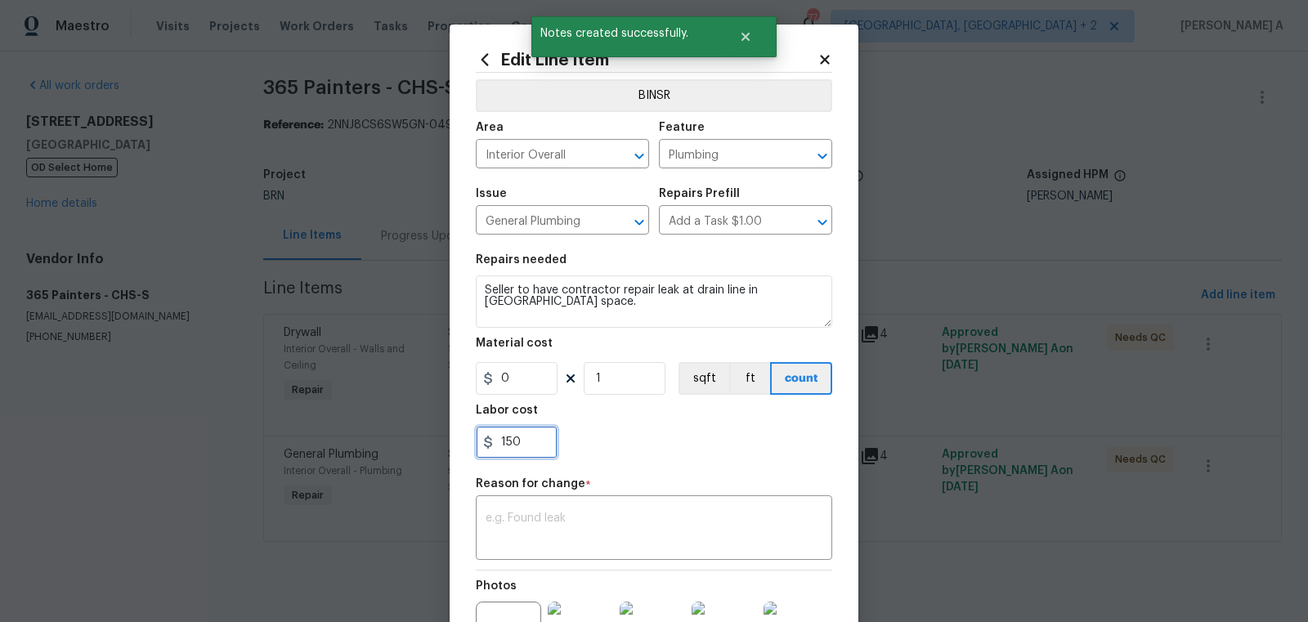
drag, startPoint x: 531, startPoint y: 450, endPoint x: 487, endPoint y: 450, distance: 43.3
click at [487, 450] on input "150" at bounding box center [517, 442] width 82 height 33
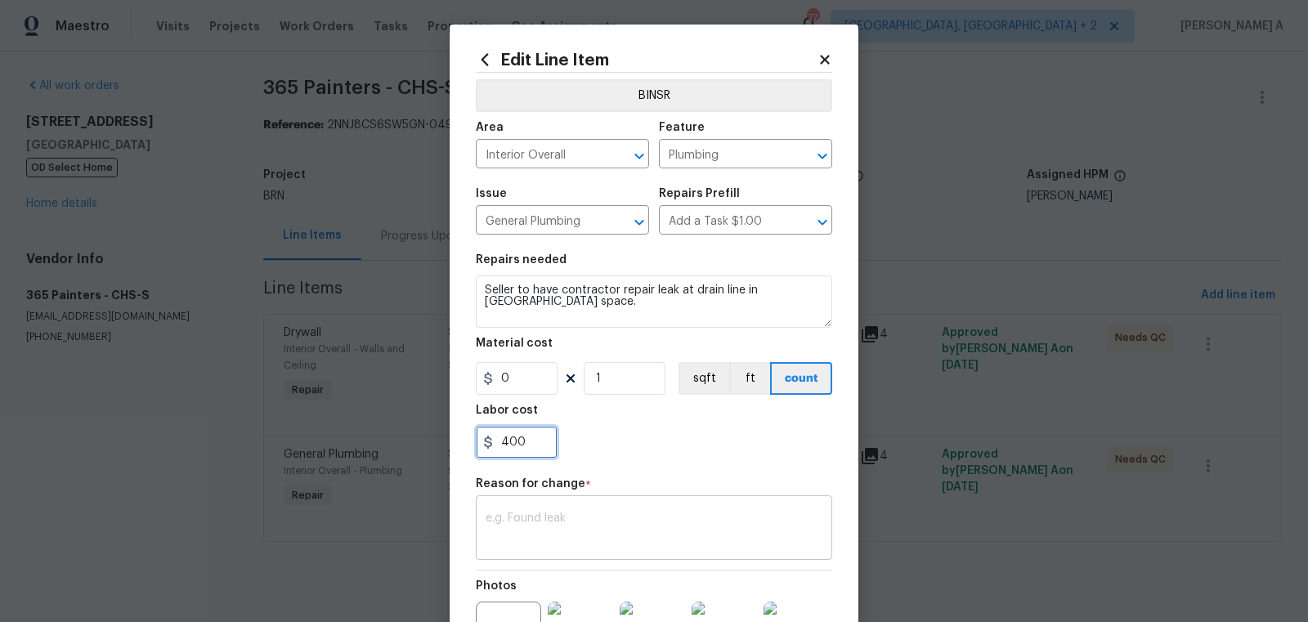
type input "400"
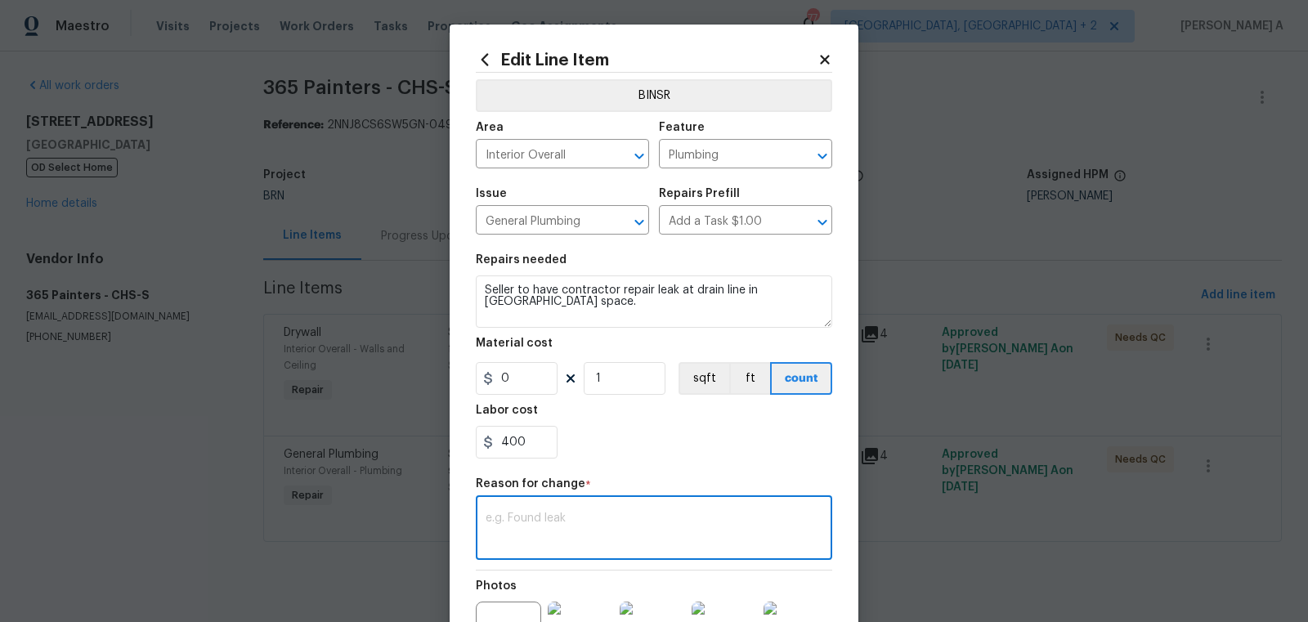
click at [535, 534] on textarea at bounding box center [654, 530] width 337 height 34
click at [529, 527] on textarea at bounding box center [654, 530] width 337 height 34
paste textarea "(AK) Updated per vendors final cost."
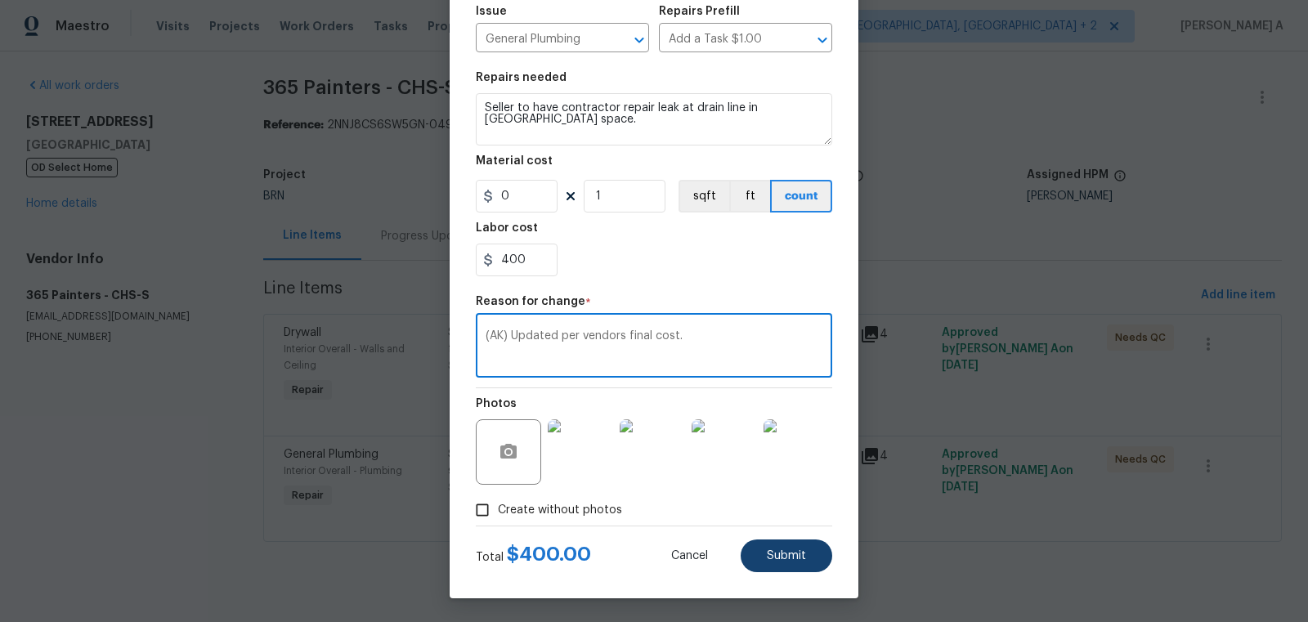
type textarea "(AK) Updated per vendors final cost."
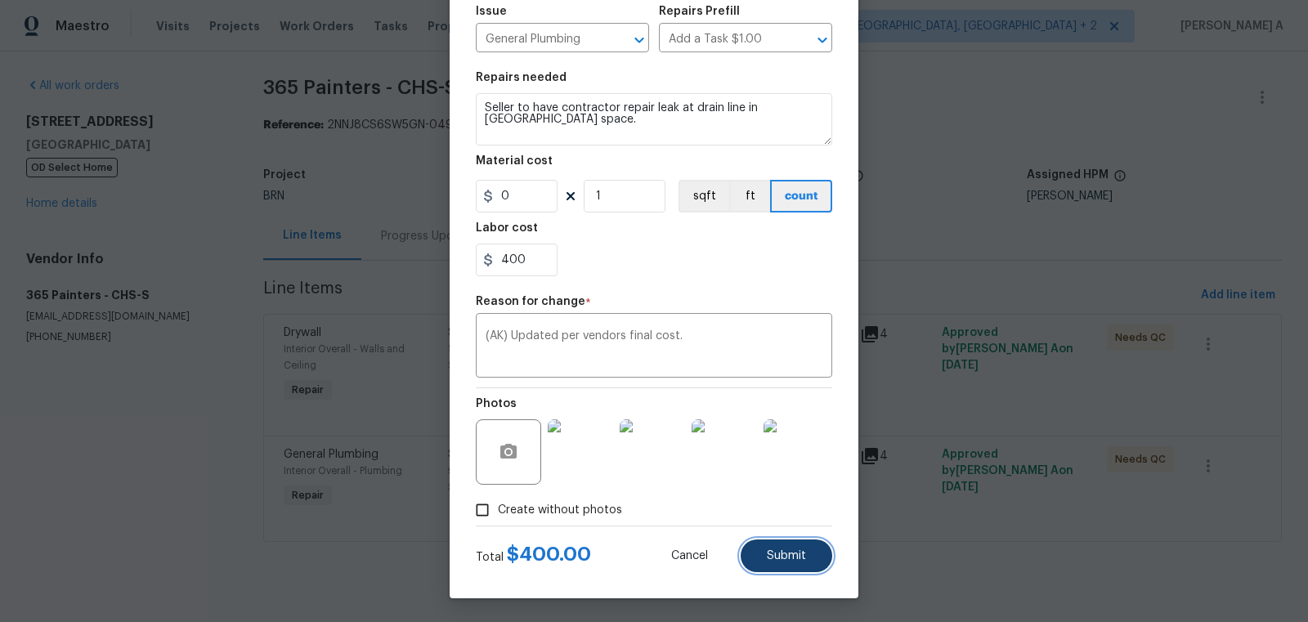
click at [763, 551] on button "Submit" at bounding box center [787, 556] width 92 height 33
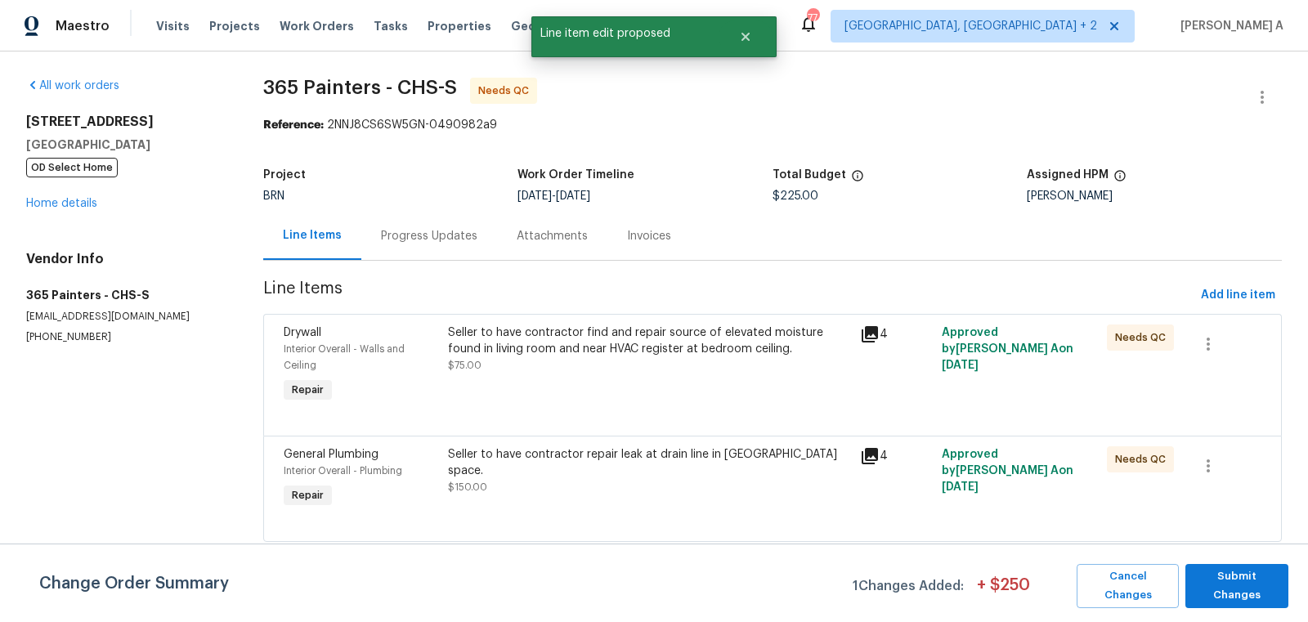
scroll to position [0, 0]
click at [1244, 581] on span "Submit Changes" at bounding box center [1237, 586] width 87 height 38
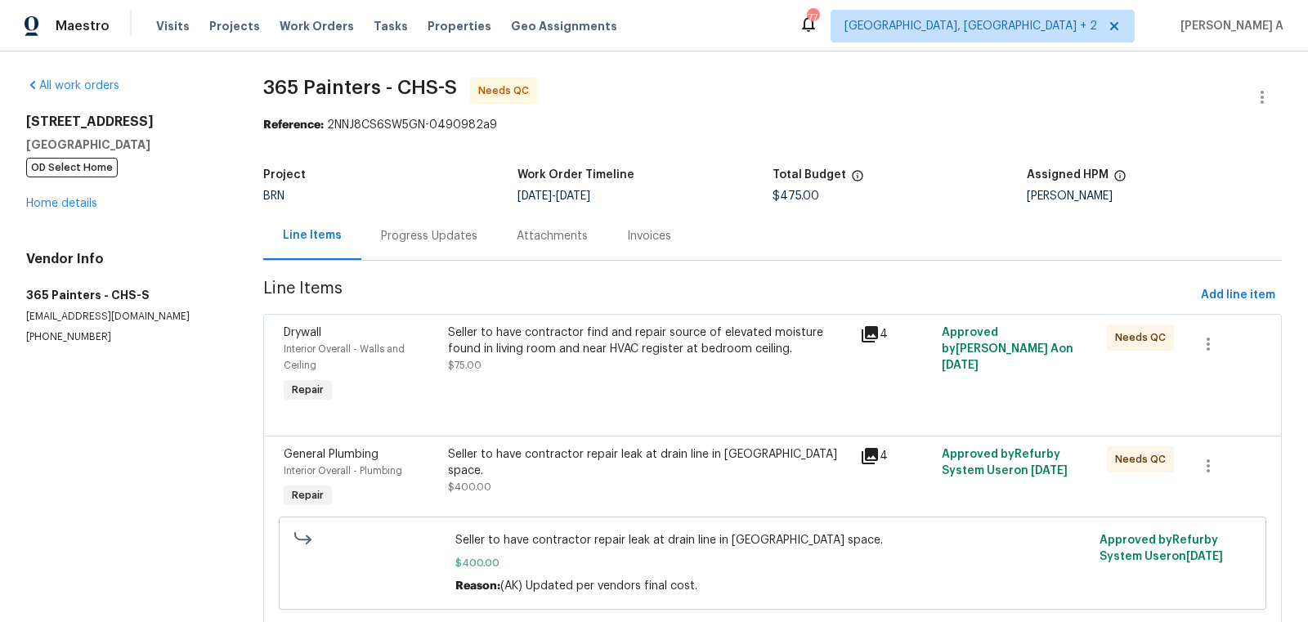
click at [404, 223] on div "Progress Updates" at bounding box center [429, 236] width 136 height 48
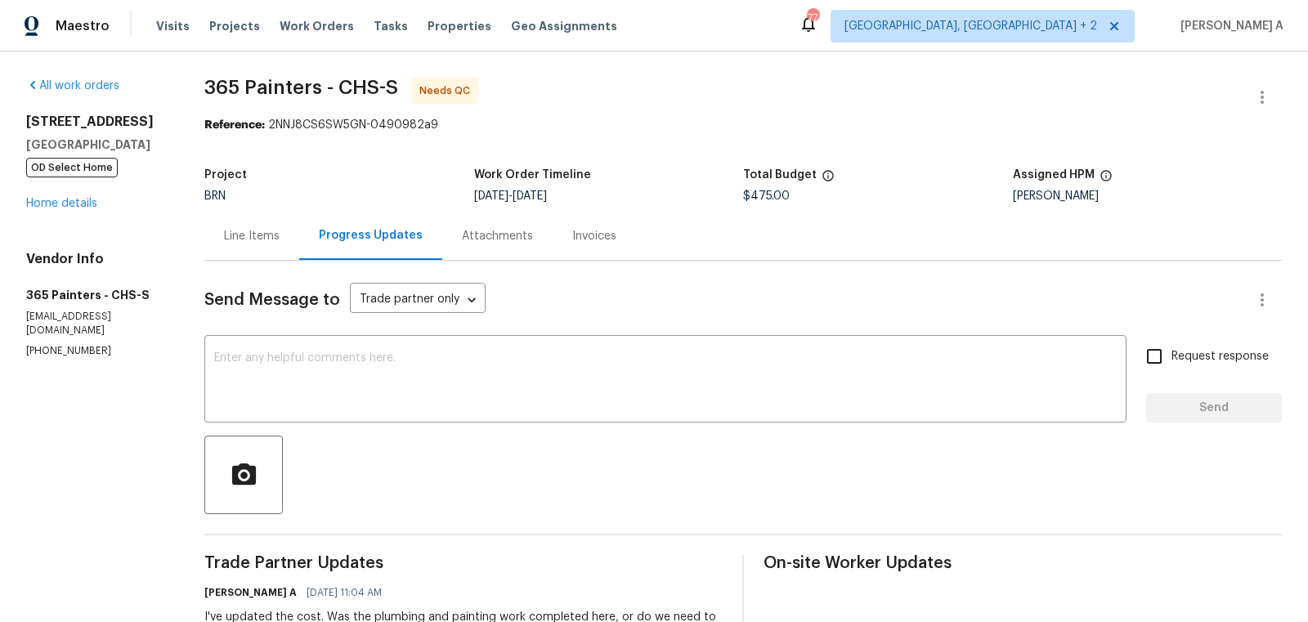
click at [254, 219] on div "Line Items" at bounding box center [251, 236] width 95 height 48
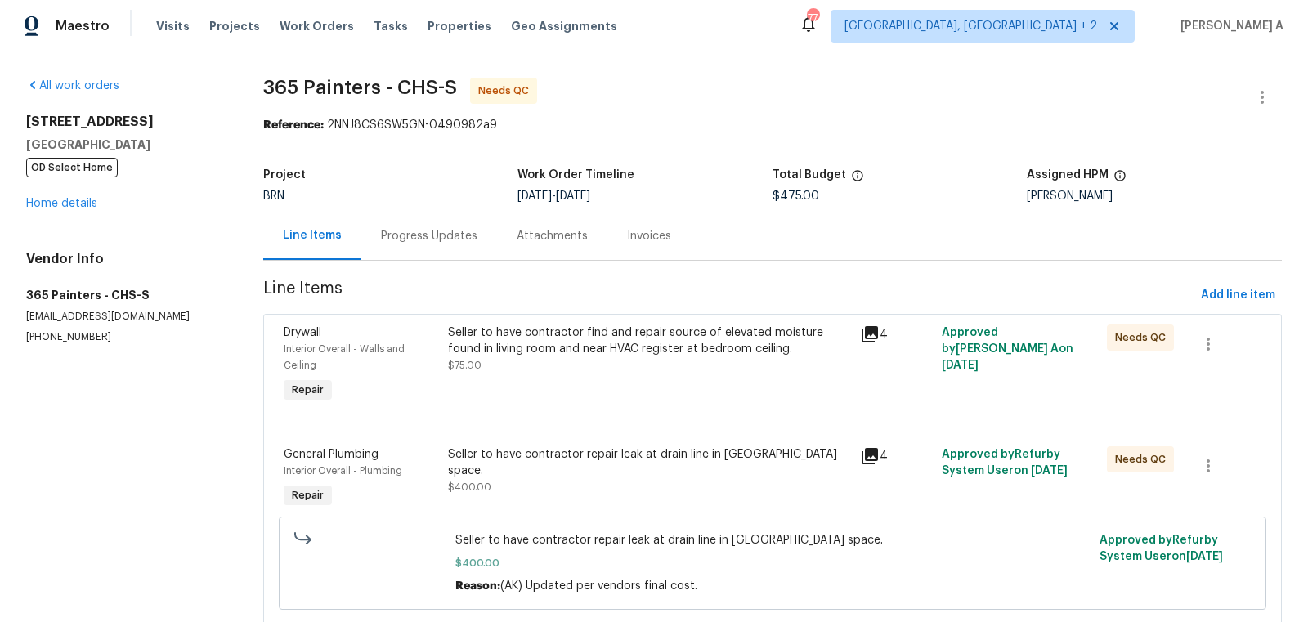
click at [437, 249] on div "Progress Updates" at bounding box center [429, 236] width 136 height 48
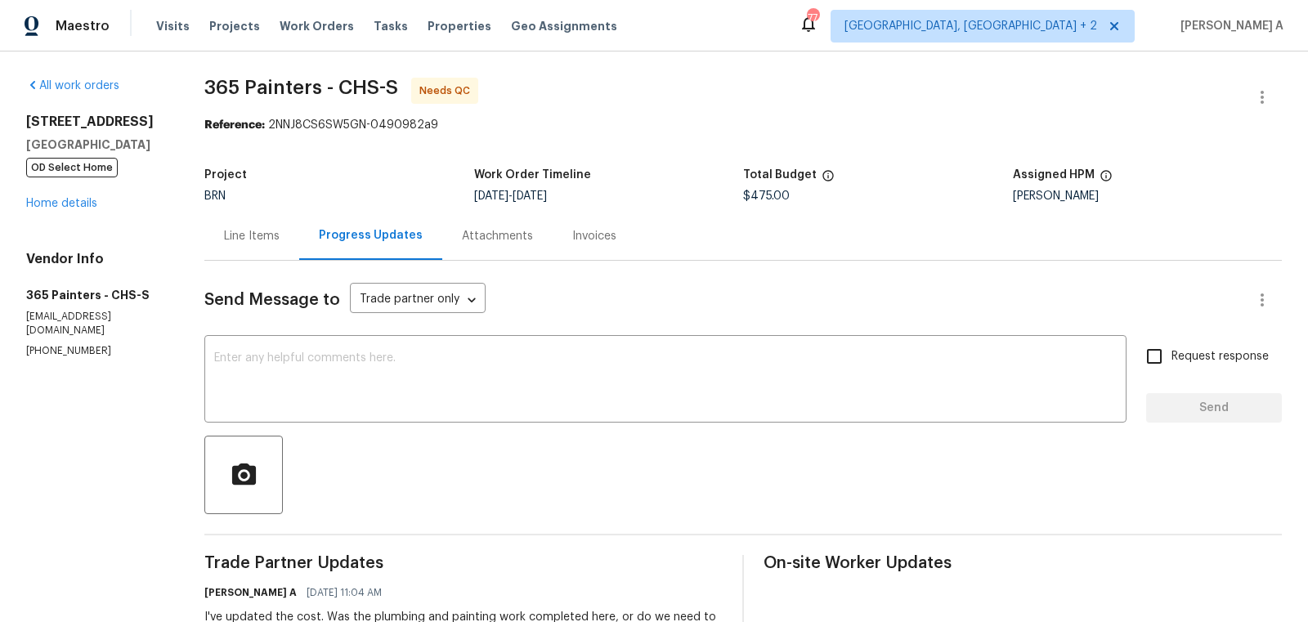
click at [222, 229] on div "Line Items" at bounding box center [251, 236] width 95 height 48
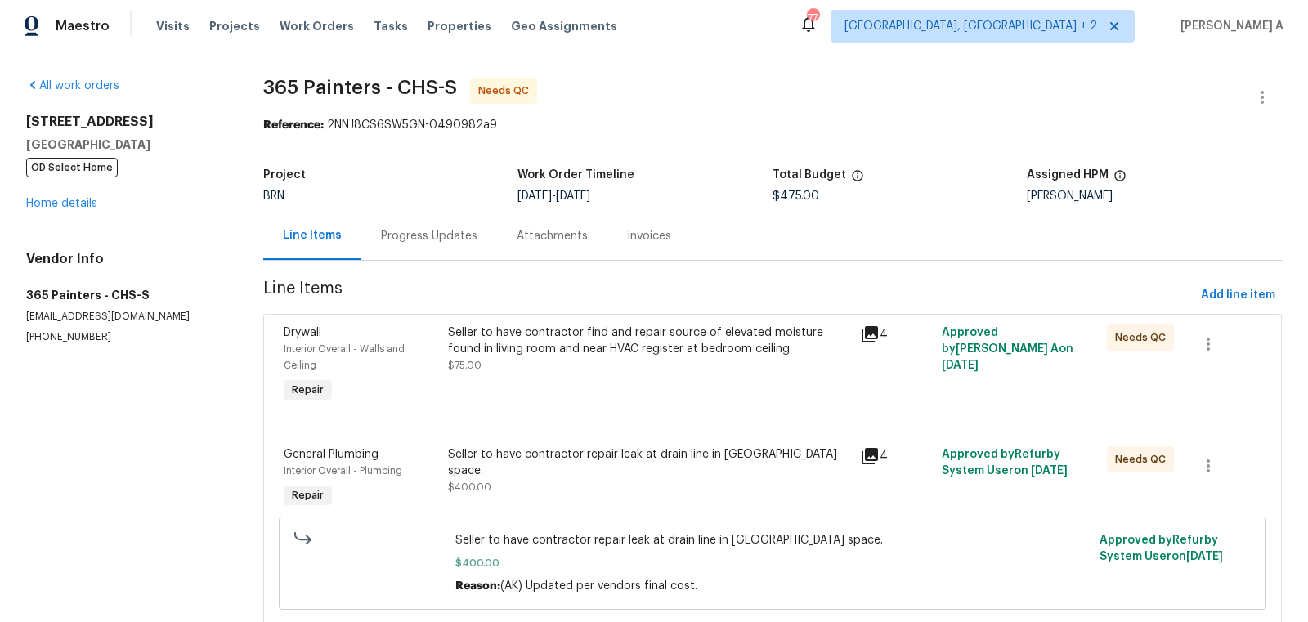
scroll to position [48, 0]
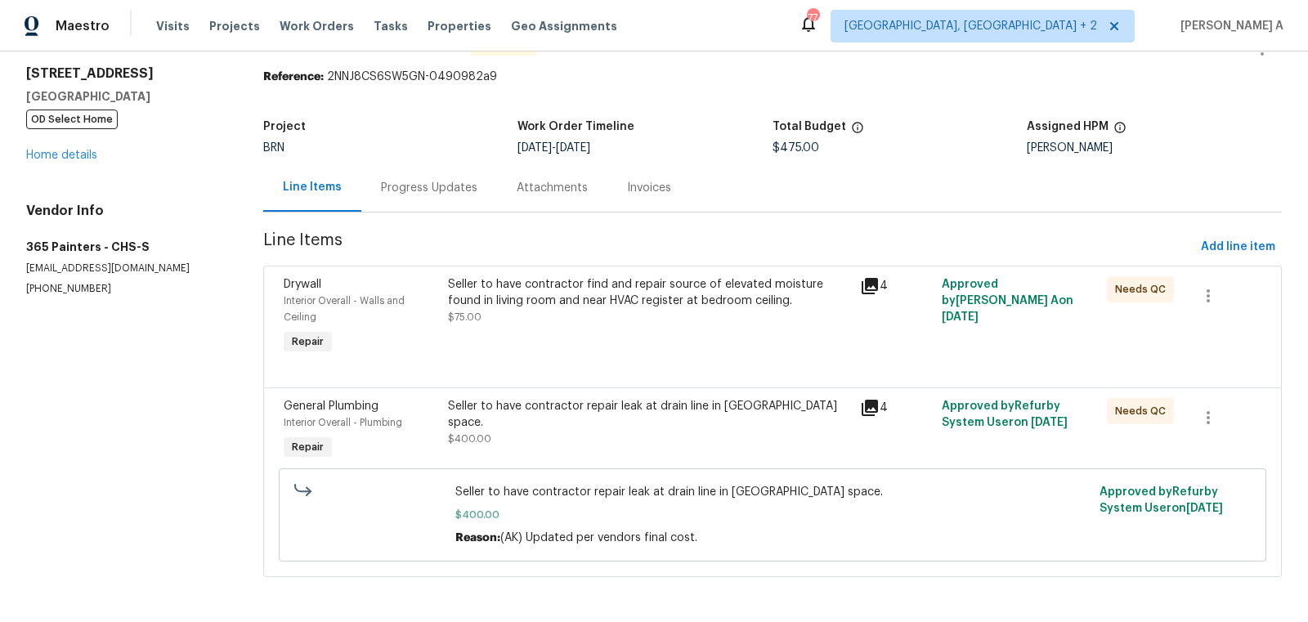
click at [538, 429] on div "Seller to have contractor repair leak at drain line in crawl space. $400.00" at bounding box center [648, 422] width 401 height 49
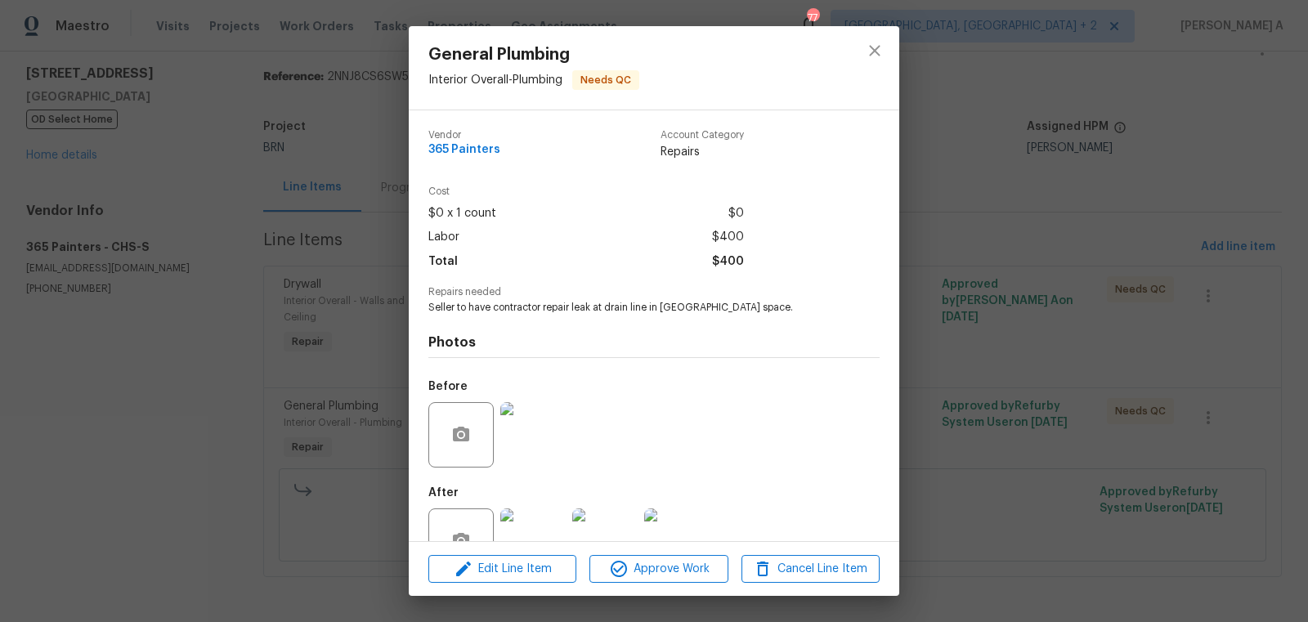
scroll to position [49, 0]
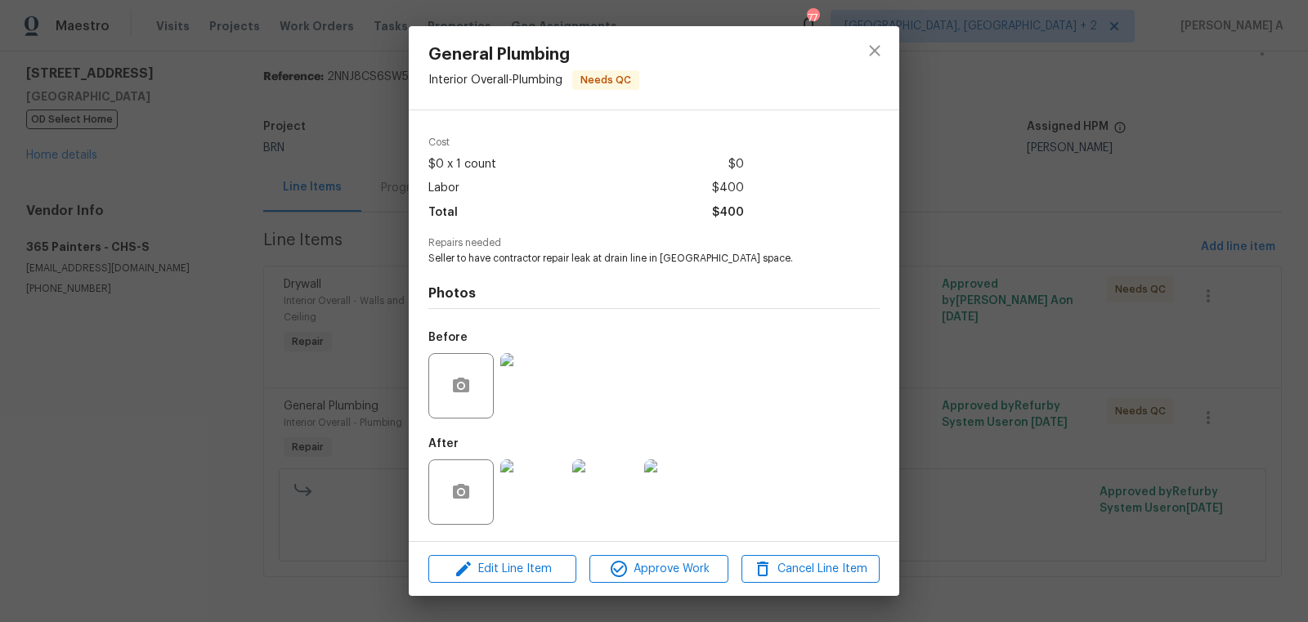
click at [867, 69] on div at bounding box center [874, 67] width 49 height 83
click at [873, 51] on icon "close" at bounding box center [874, 50] width 11 height 11
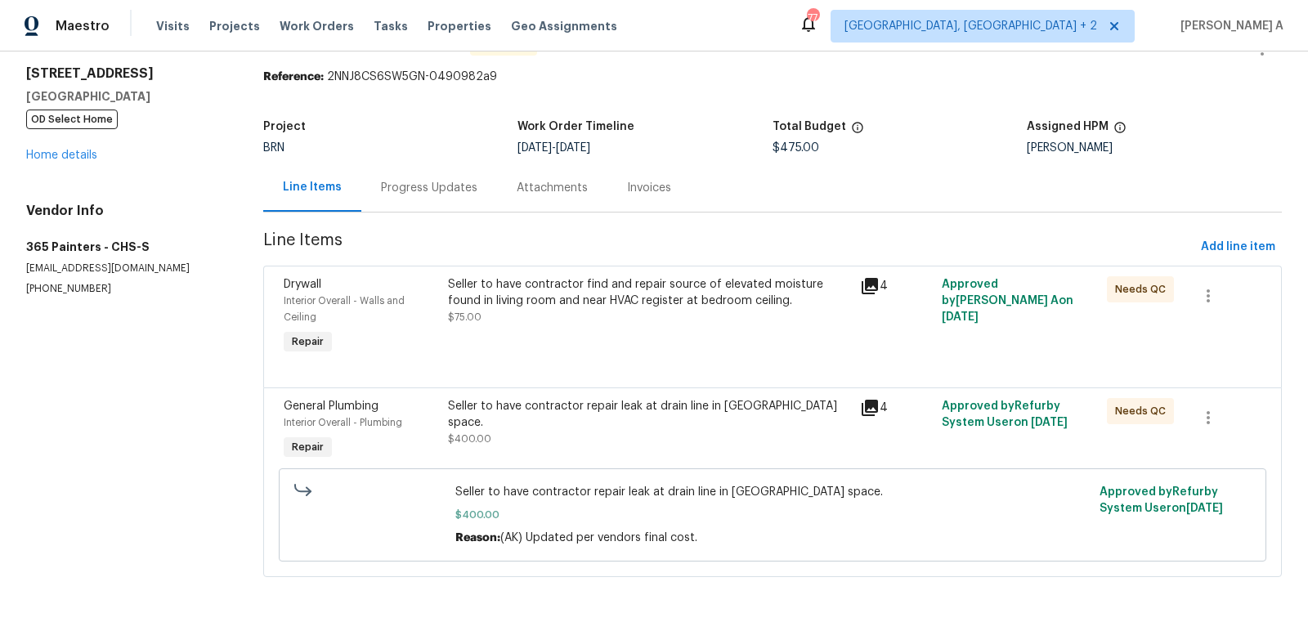
click at [441, 210] on div "Progress Updates" at bounding box center [429, 188] width 136 height 48
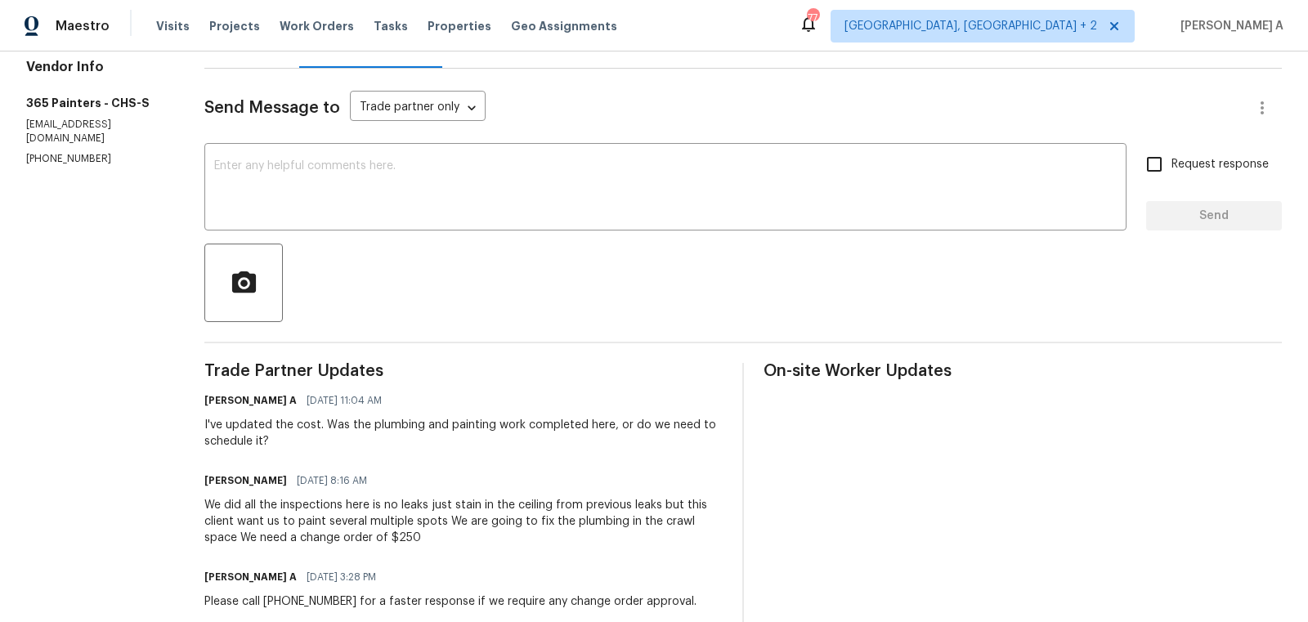
scroll to position [250, 0]
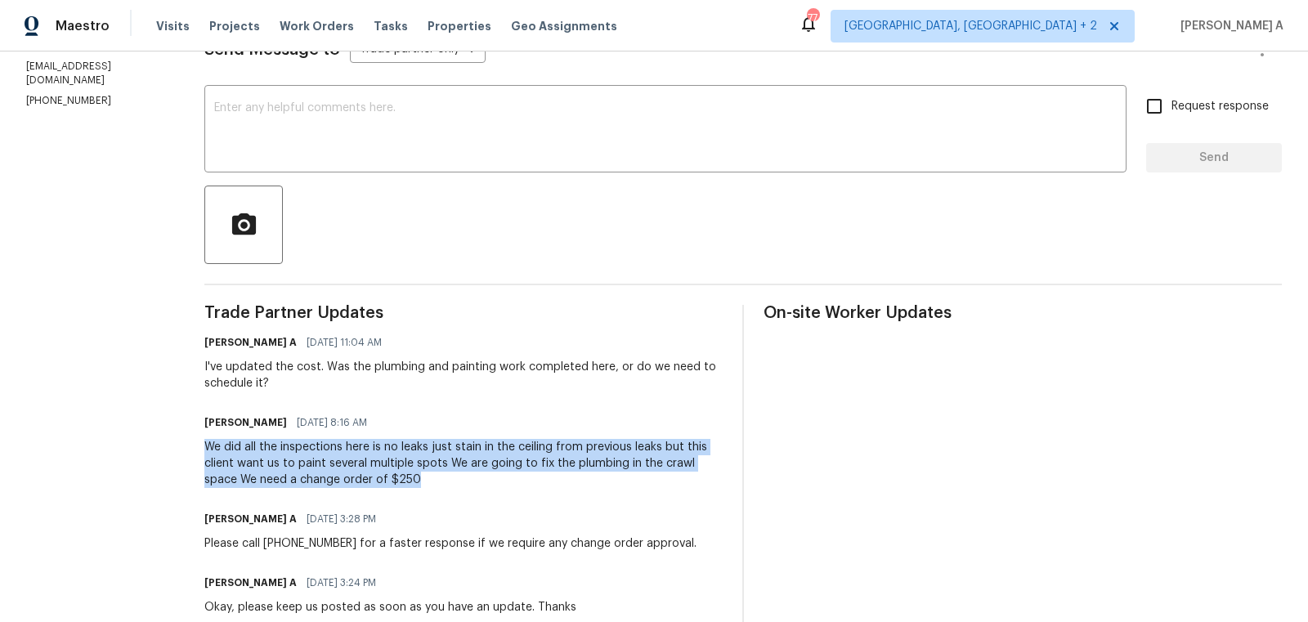
drag, startPoint x: 202, startPoint y: 443, endPoint x: 535, endPoint y: 475, distance: 335.1
click at [544, 476] on div "All work orders 4412 Abby Dr North Charleston, SC 29418 OD Select Home Home det…" at bounding box center [654, 567] width 1308 height 1532
click at [535, 475] on div "We did all the inspections here is no leaks just stain in the ceiling from prev…" at bounding box center [463, 463] width 518 height 49
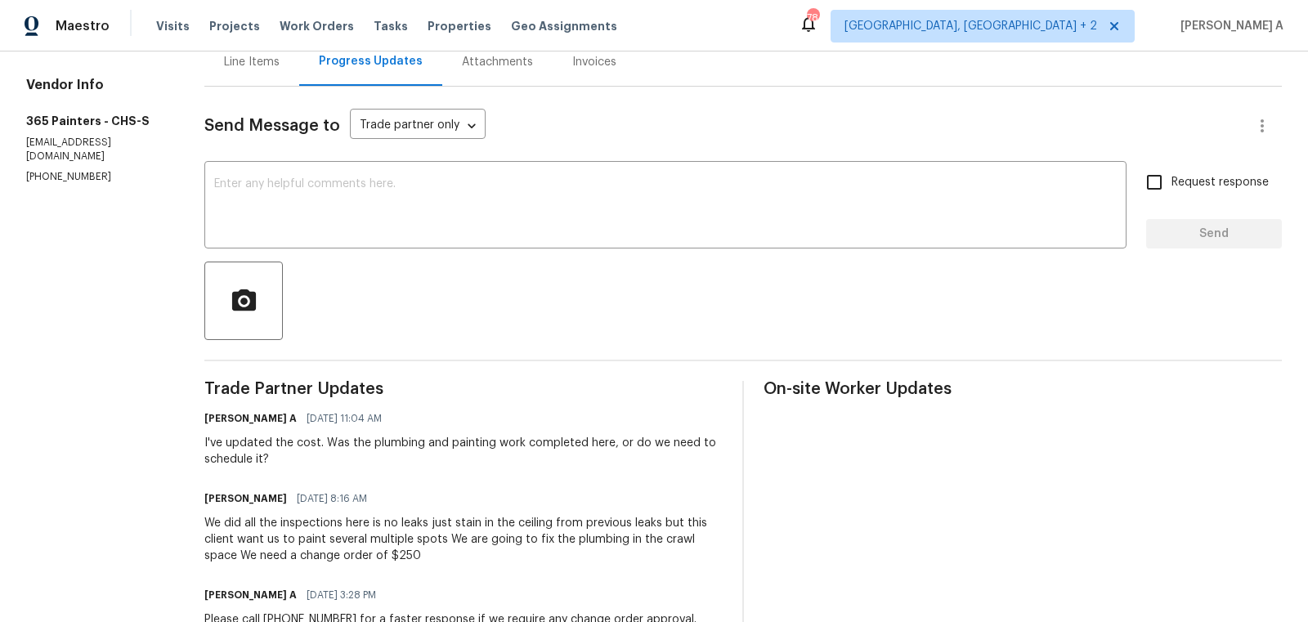
scroll to position [176, 0]
copy div "fix the plumbing in the crawl space"
drag, startPoint x: 533, startPoint y: 537, endPoint x: 730, endPoint y: 537, distance: 197.0
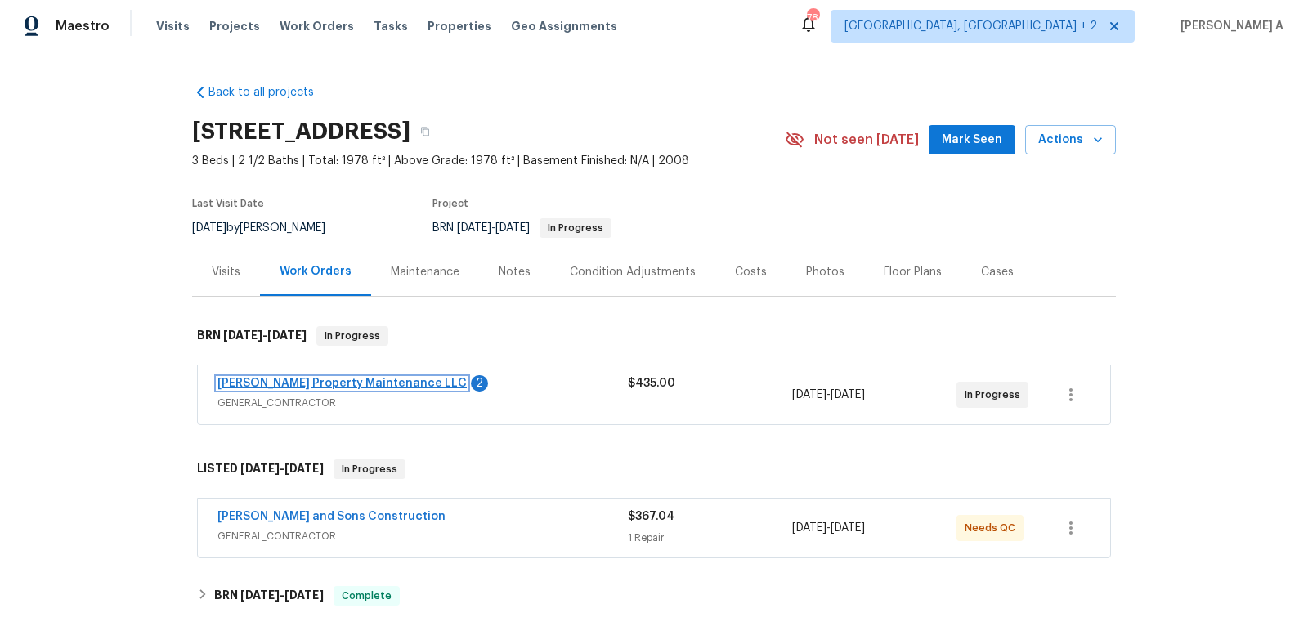
click at [327, 384] on link "Glen Property Maintenance LLC" at bounding box center [341, 383] width 249 height 11
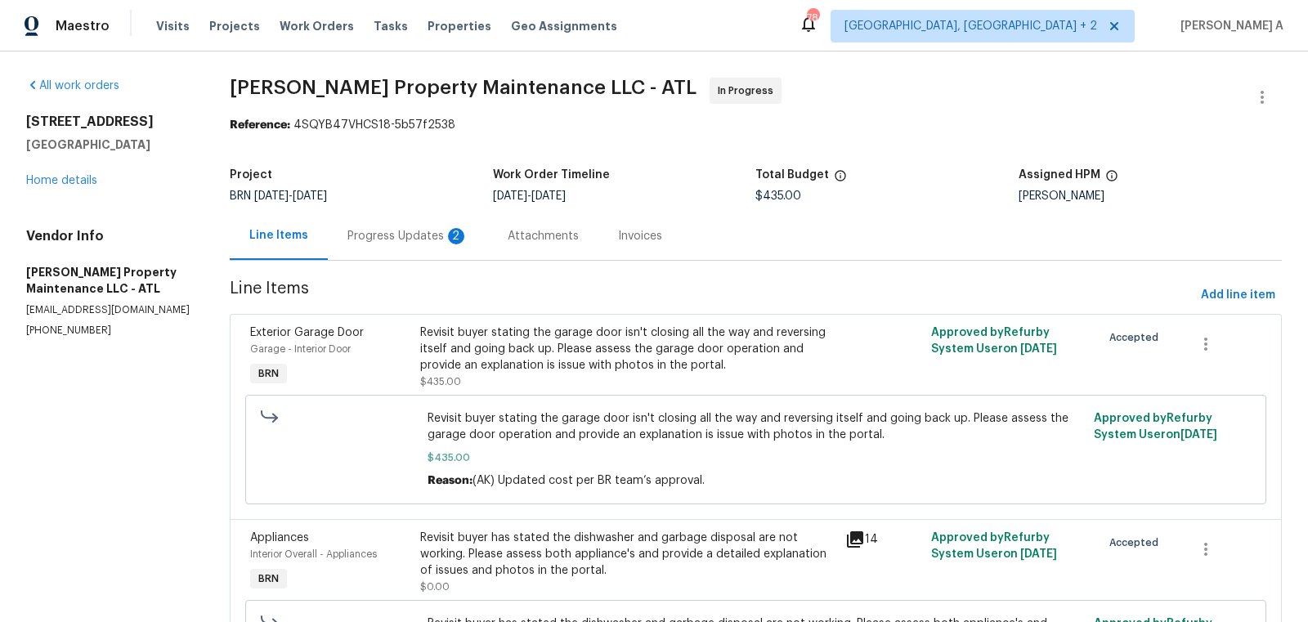
click at [424, 232] on div "Progress Updates 2" at bounding box center [407, 236] width 121 height 16
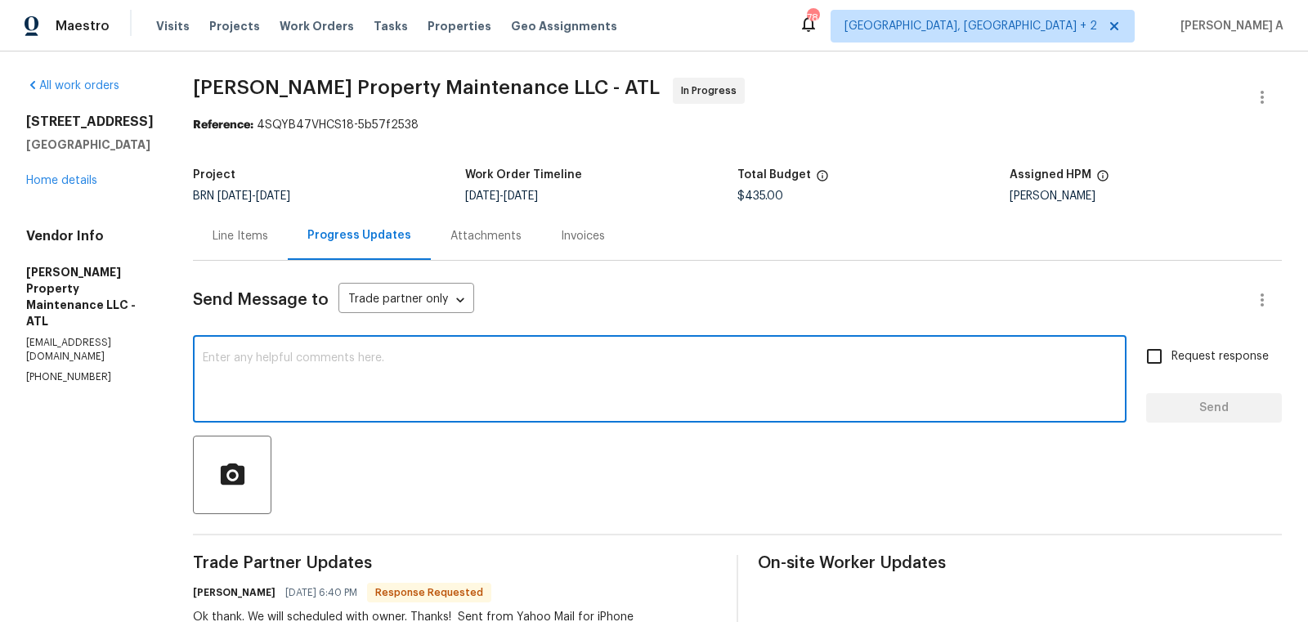
click at [504, 372] on textarea at bounding box center [660, 380] width 914 height 57
type textarea "Okay, let us know once you scheduled it. Thanks"
click at [1158, 345] on input "Request response" at bounding box center [1154, 356] width 34 height 34
checkbox input "true"
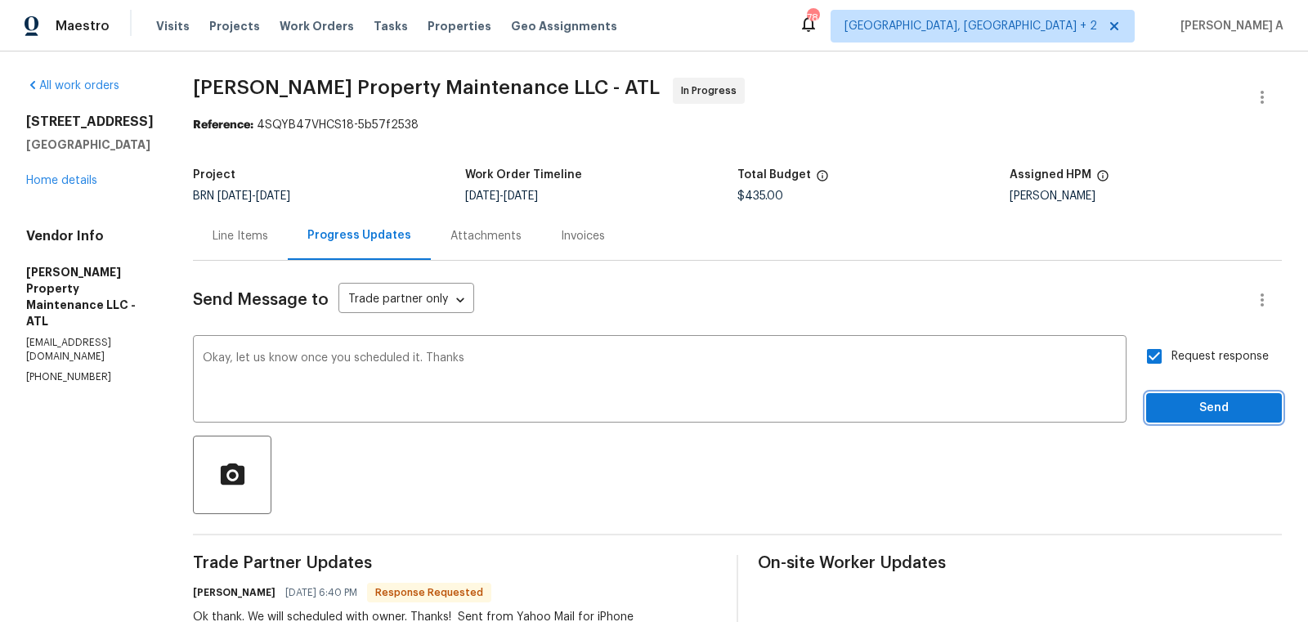
click at [1208, 418] on button "Send" at bounding box center [1214, 408] width 136 height 30
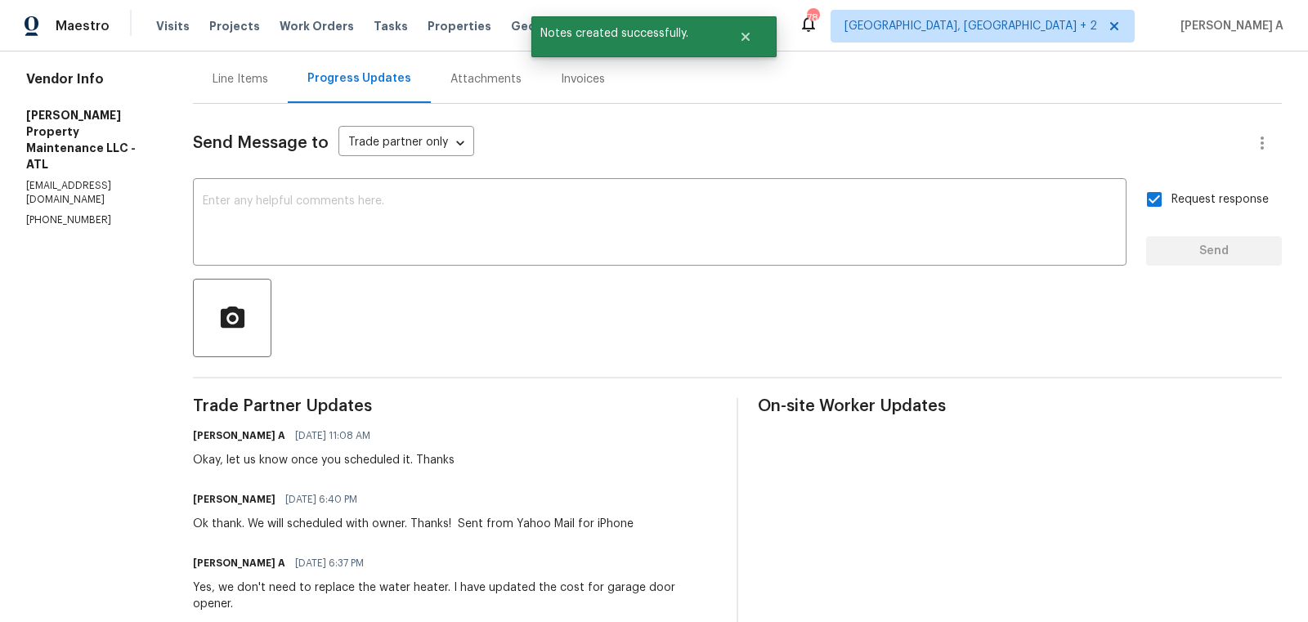
scroll to position [251, 0]
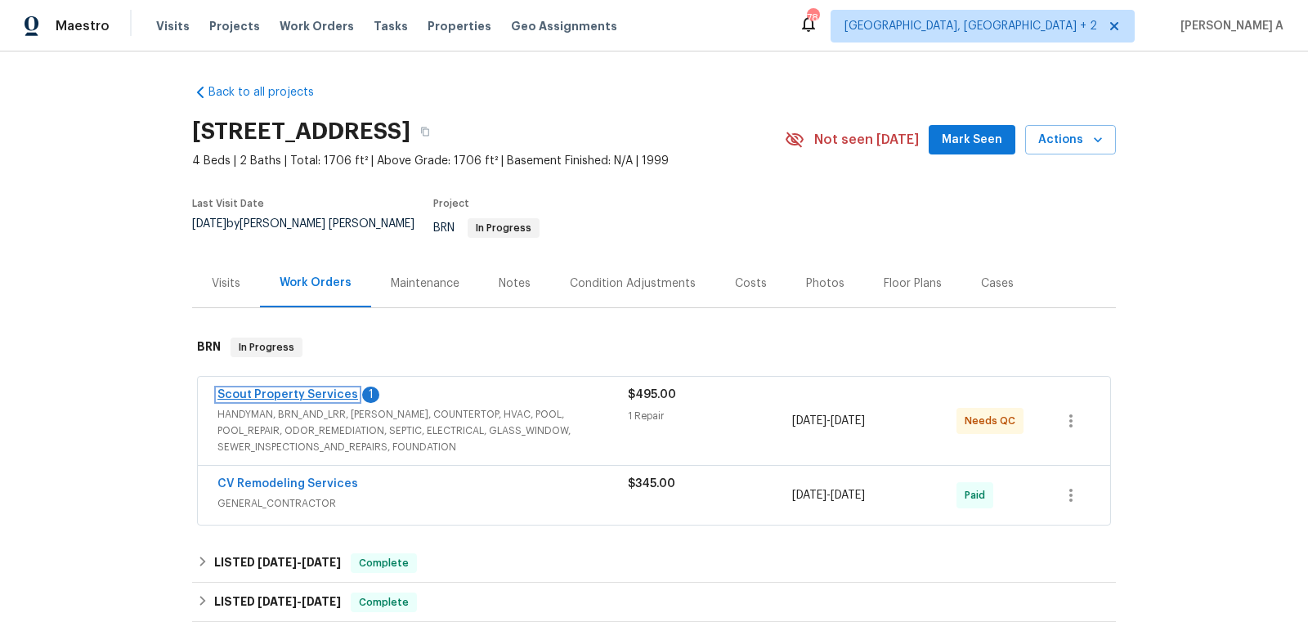
click at [289, 389] on link "Scout Property Services" at bounding box center [287, 394] width 141 height 11
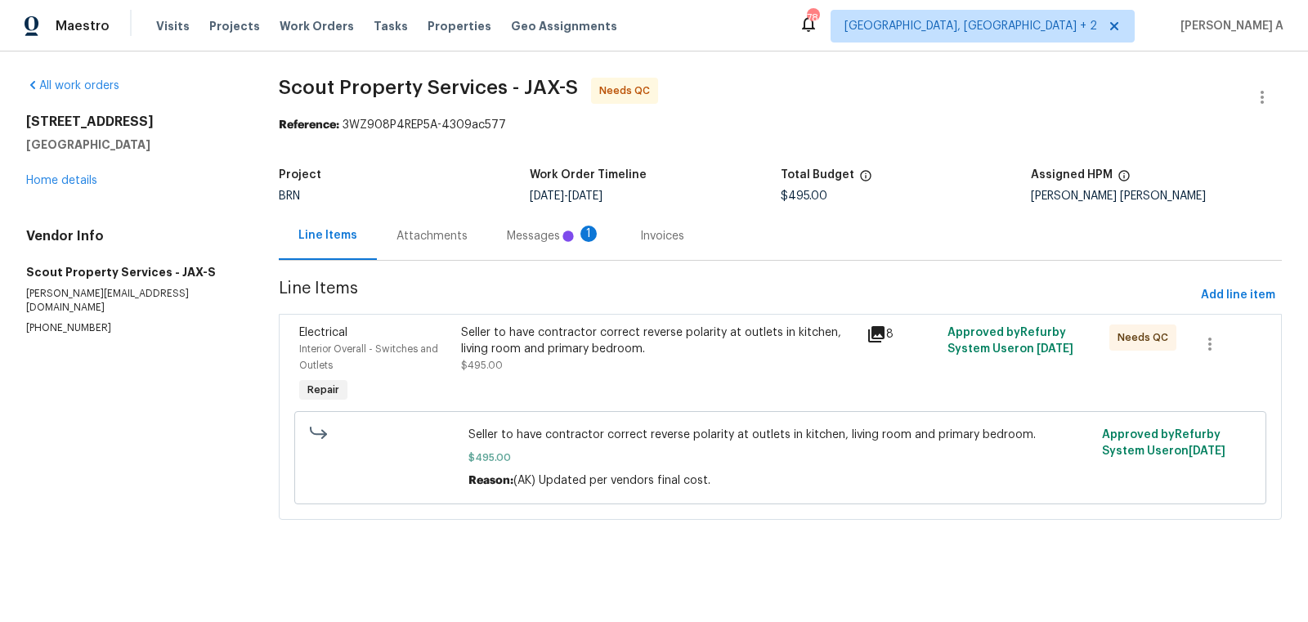
click at [438, 213] on div "Attachments" at bounding box center [432, 236] width 110 height 48
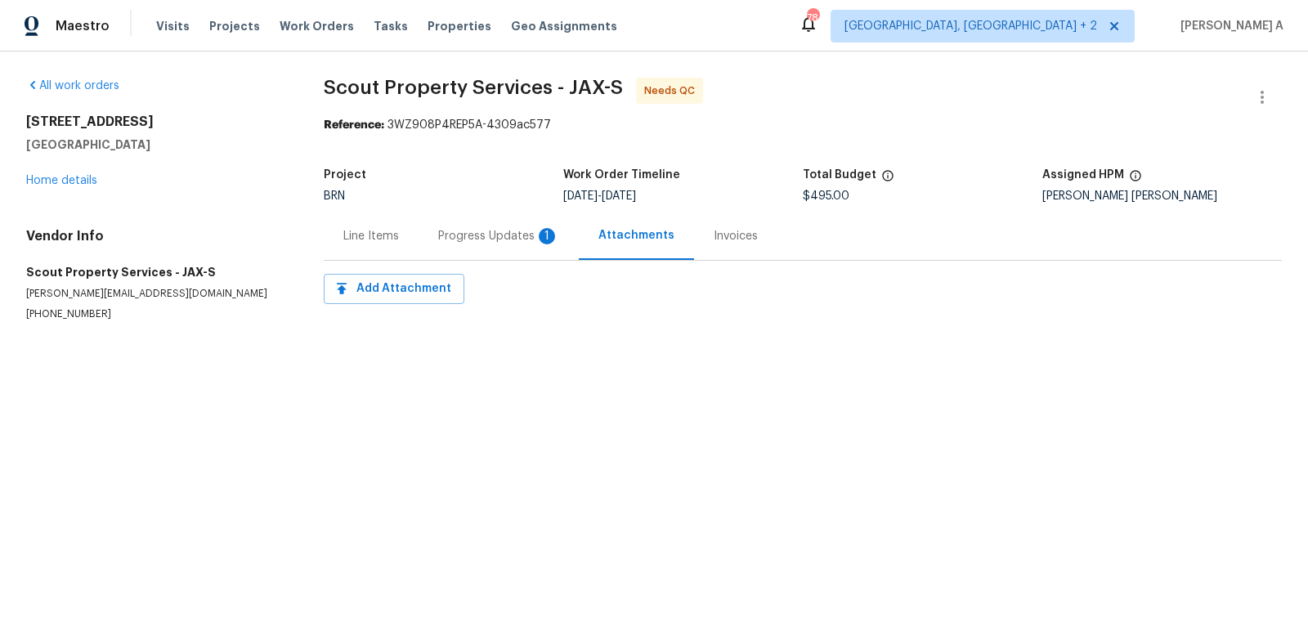
click at [510, 244] on div "Progress Updates 1" at bounding box center [498, 236] width 121 height 16
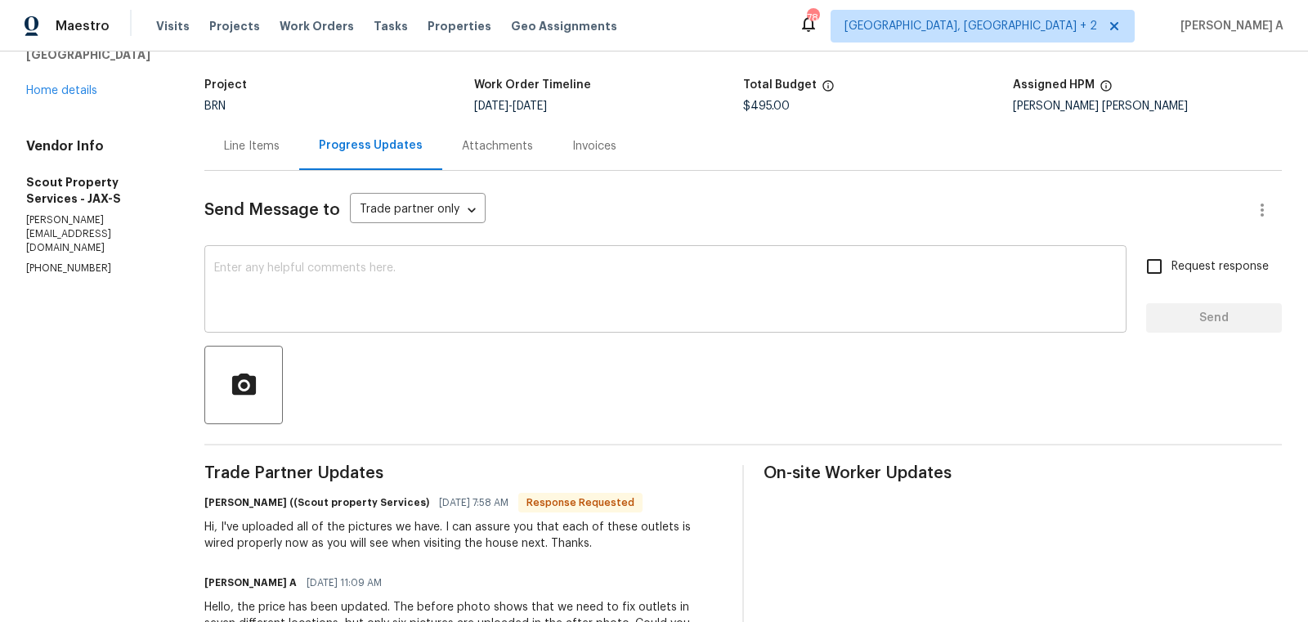
scroll to position [91, 0]
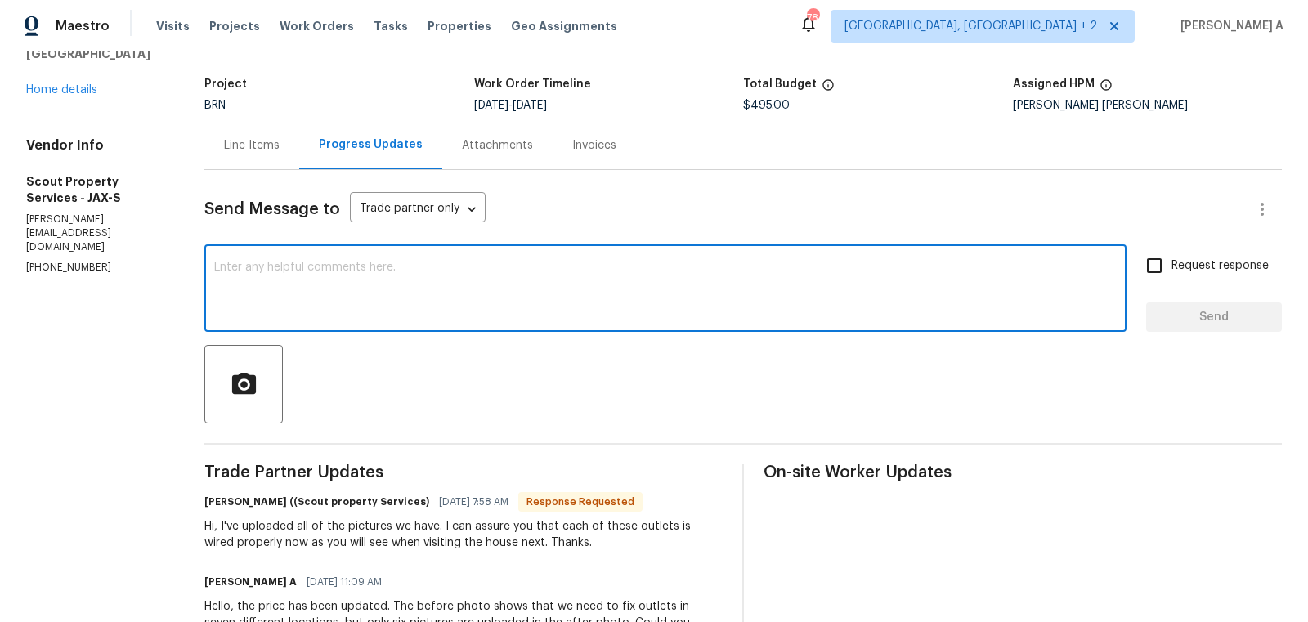
click at [481, 305] on textarea at bounding box center [665, 290] width 903 height 57
type textarea "Thanks for the confirmation."
click at [1162, 272] on input "Request response" at bounding box center [1154, 266] width 34 height 34
checkbox input "true"
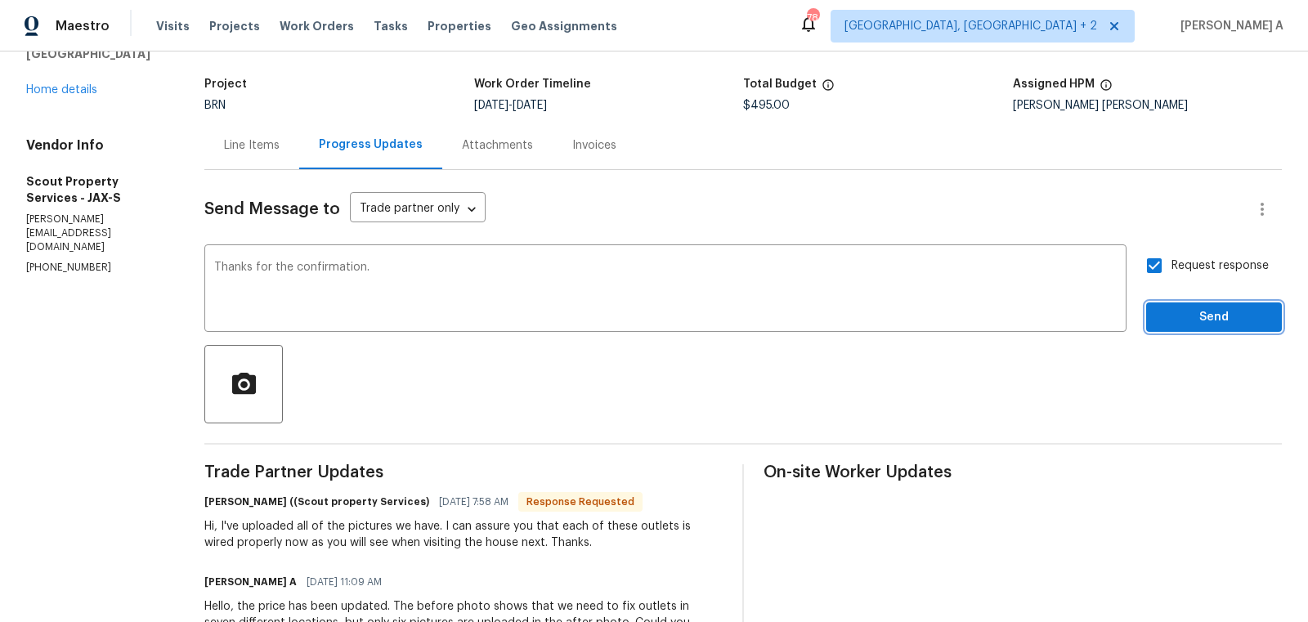
click at [1199, 311] on span "Send" at bounding box center [1214, 317] width 110 height 20
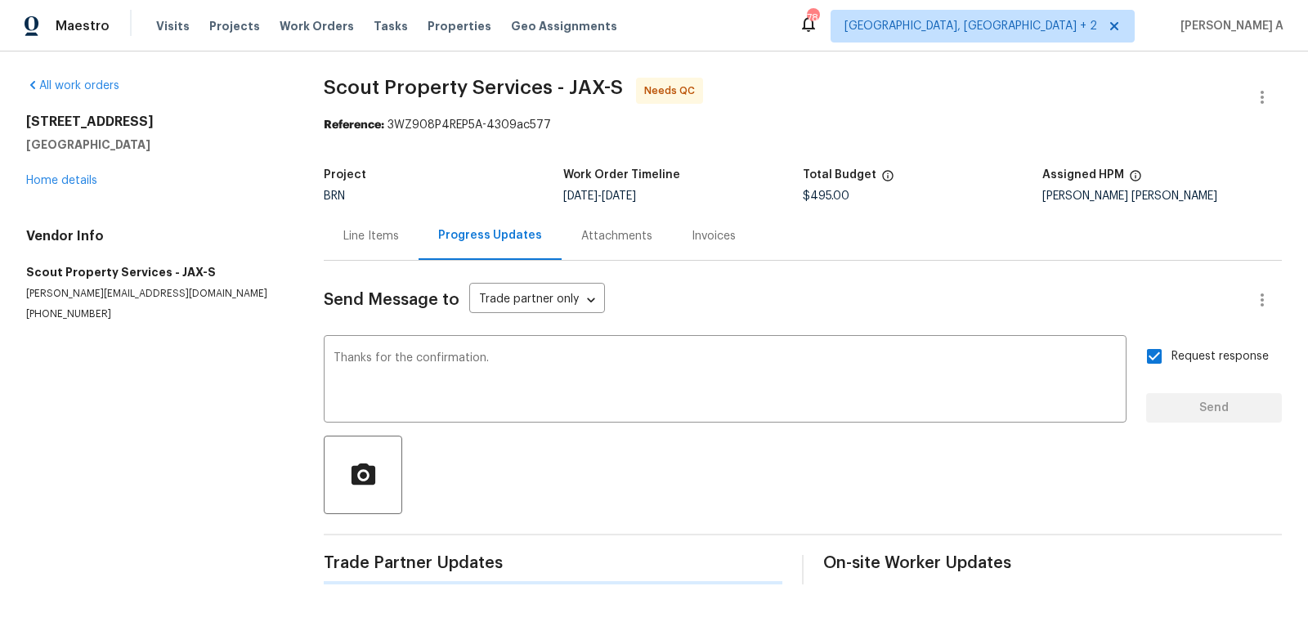
scroll to position [0, 0]
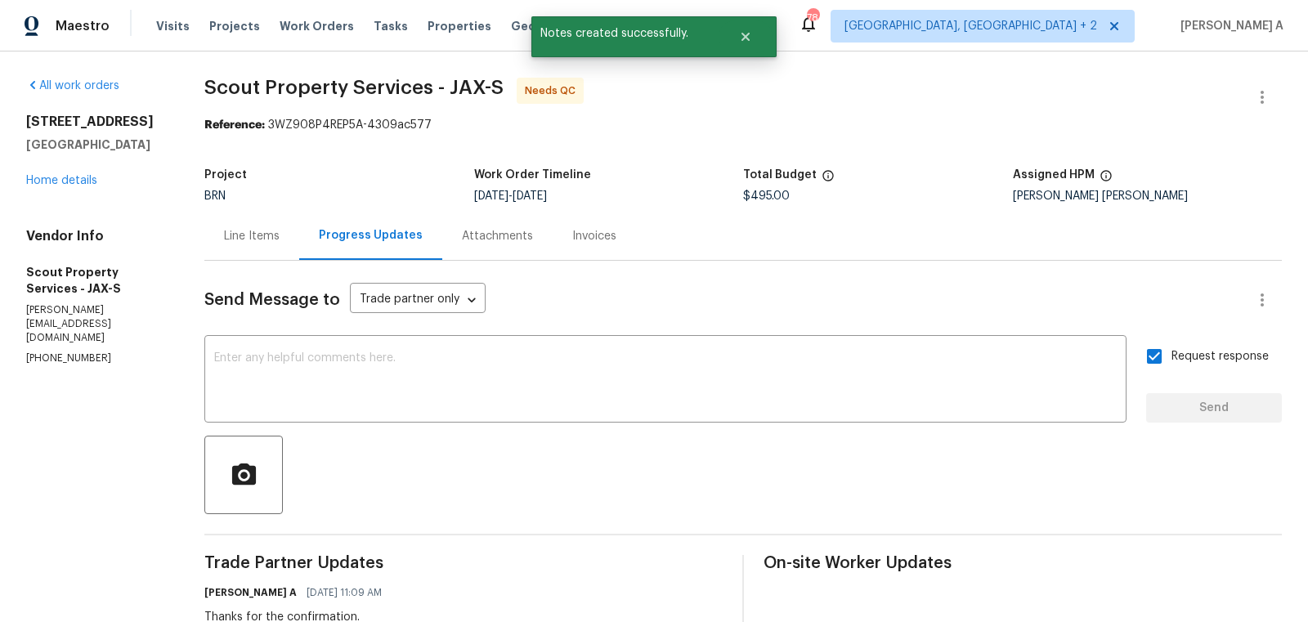
click at [217, 220] on div "Line Items" at bounding box center [251, 236] width 95 height 48
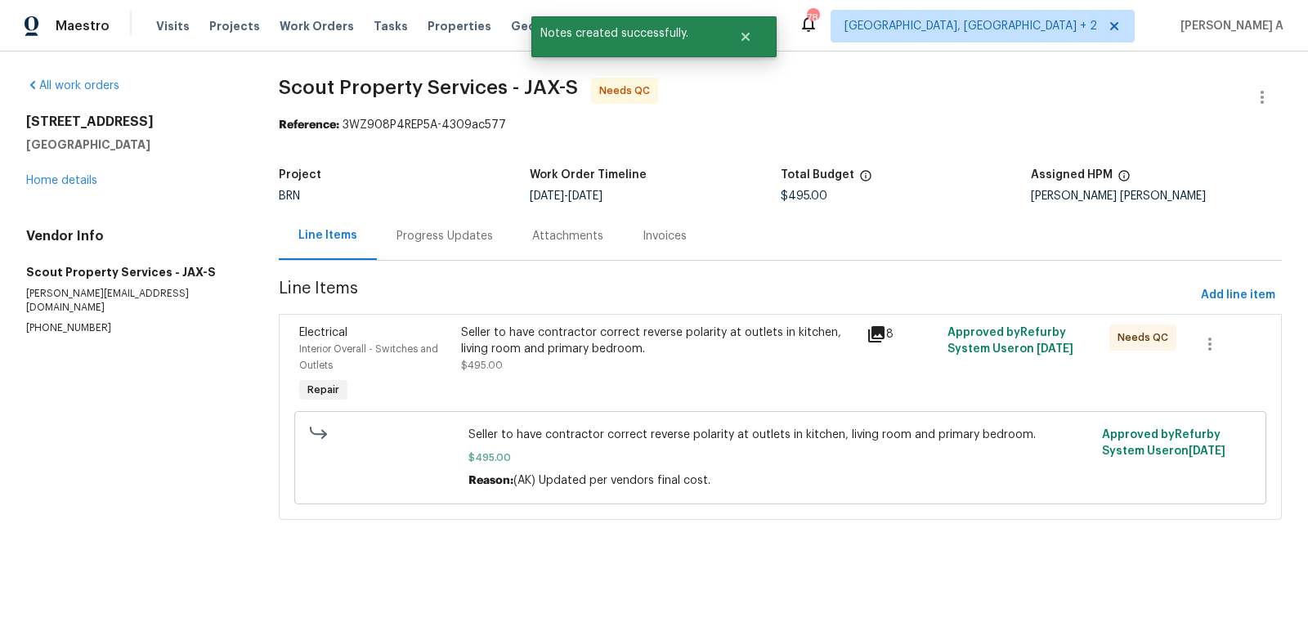
click at [513, 374] on div "Seller to have contractor correct reverse polarity at outlets in kitchen, livin…" at bounding box center [658, 366] width 405 height 92
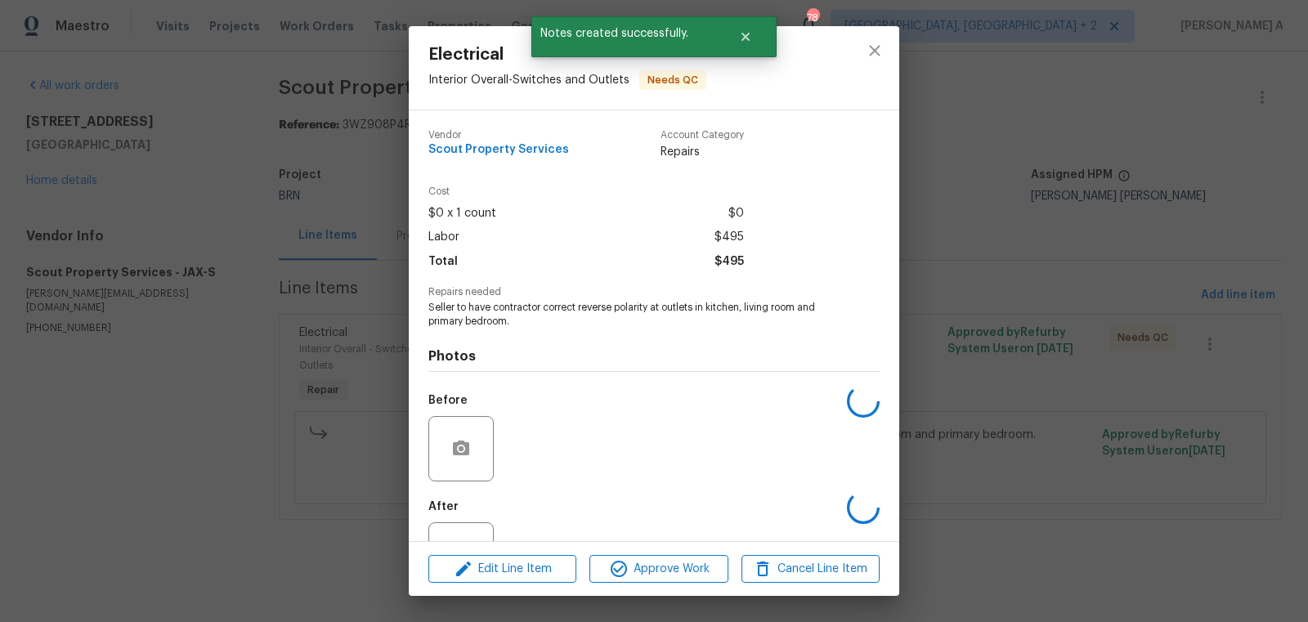
scroll to position [62, 0]
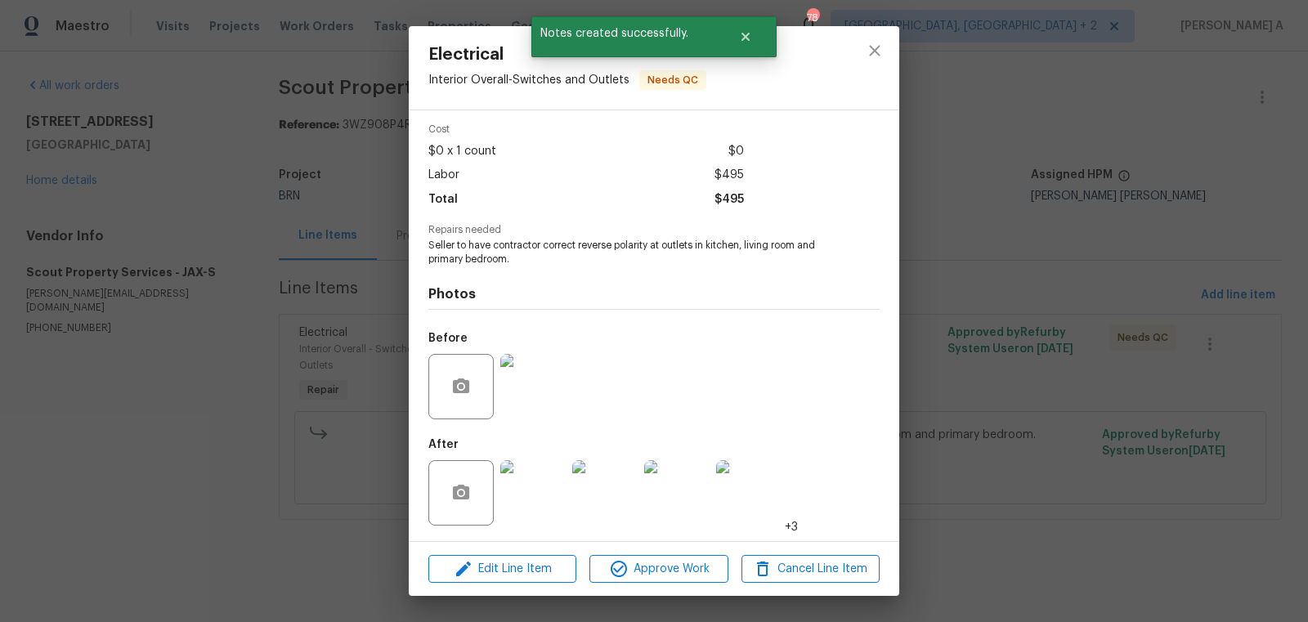
click at [527, 489] on img at bounding box center [532, 492] width 65 height 65
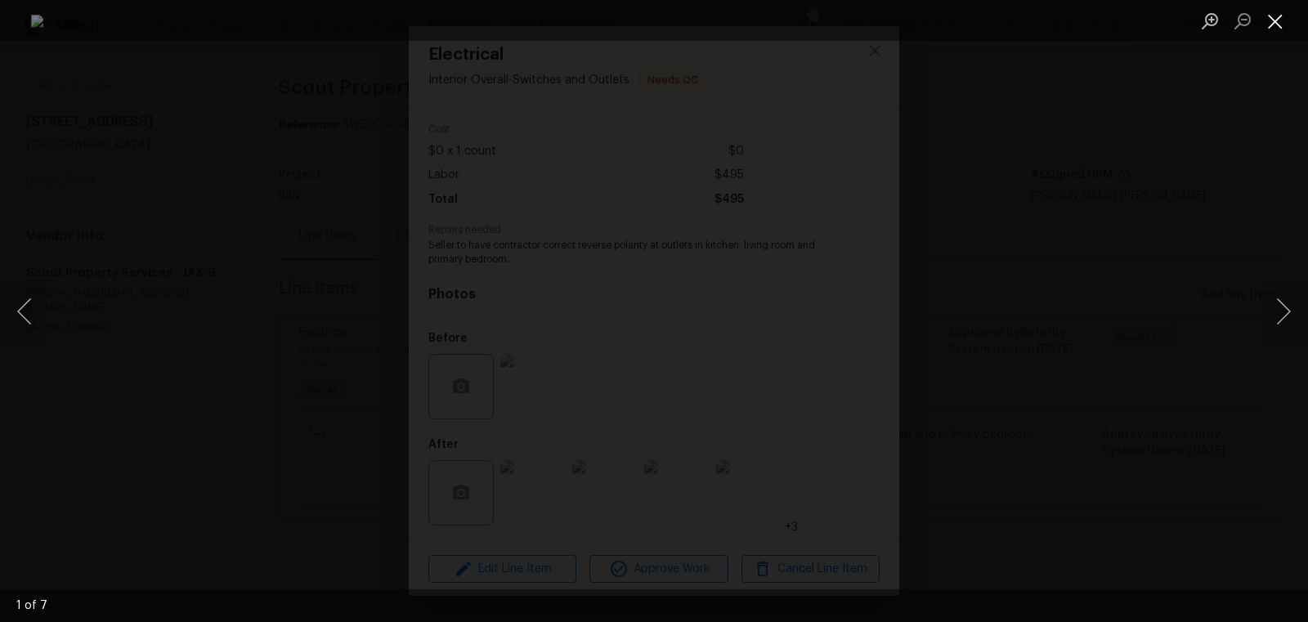
click at [1269, 16] on button "Close lightbox" at bounding box center [1275, 21] width 33 height 29
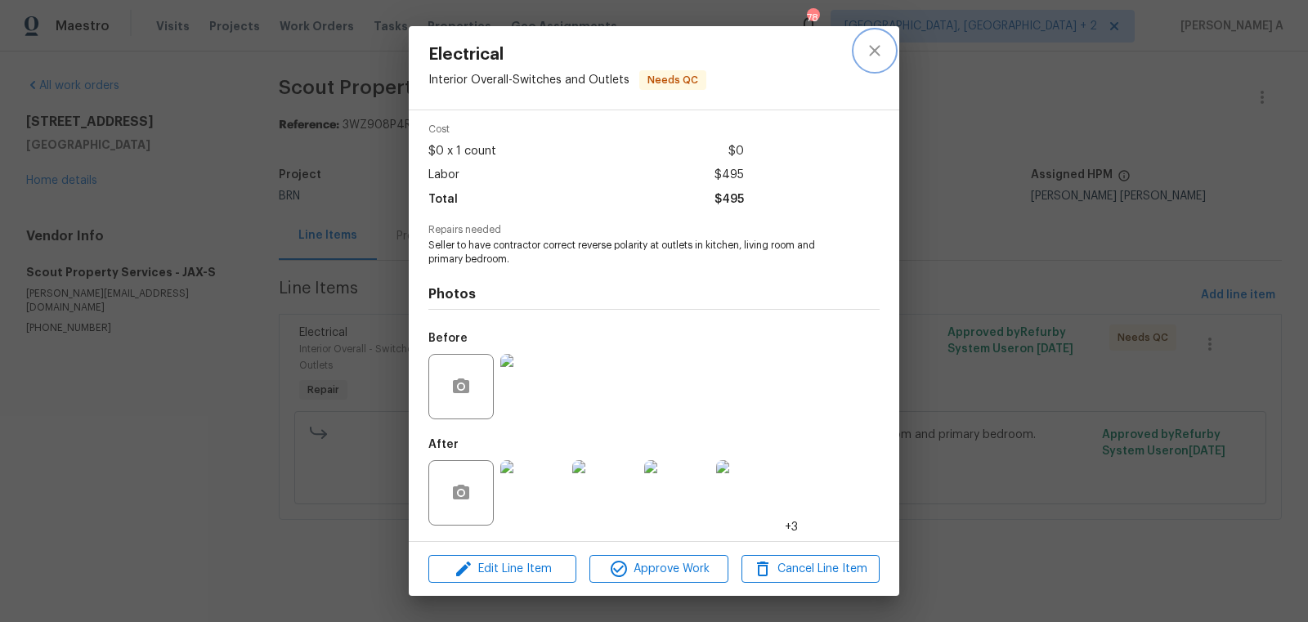
click at [890, 47] on button "close" at bounding box center [874, 50] width 39 height 39
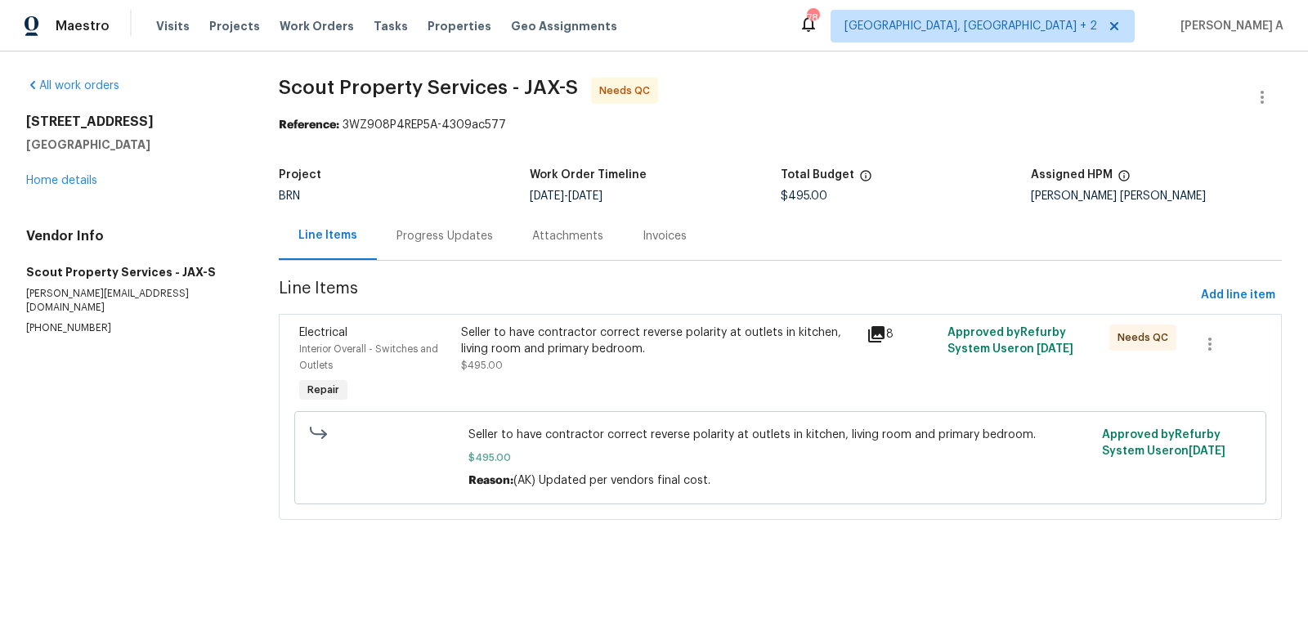
click at [466, 216] on div "Progress Updates" at bounding box center [445, 236] width 136 height 48
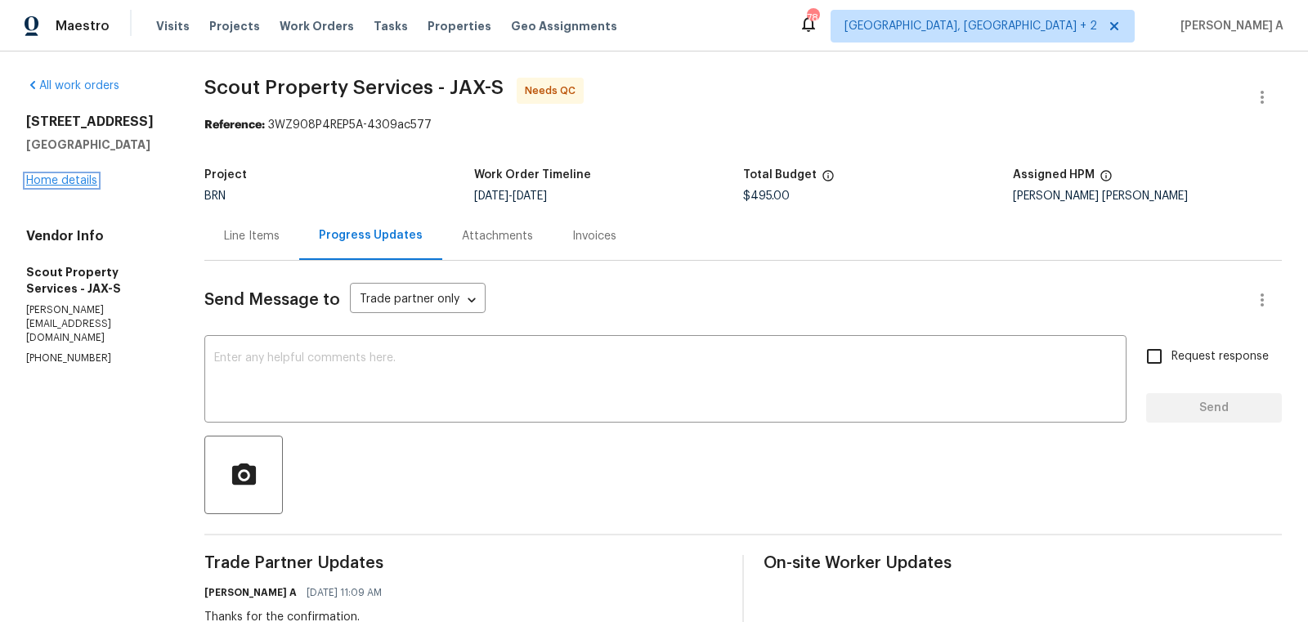
click at [47, 186] on link "Home details" at bounding box center [61, 180] width 71 height 11
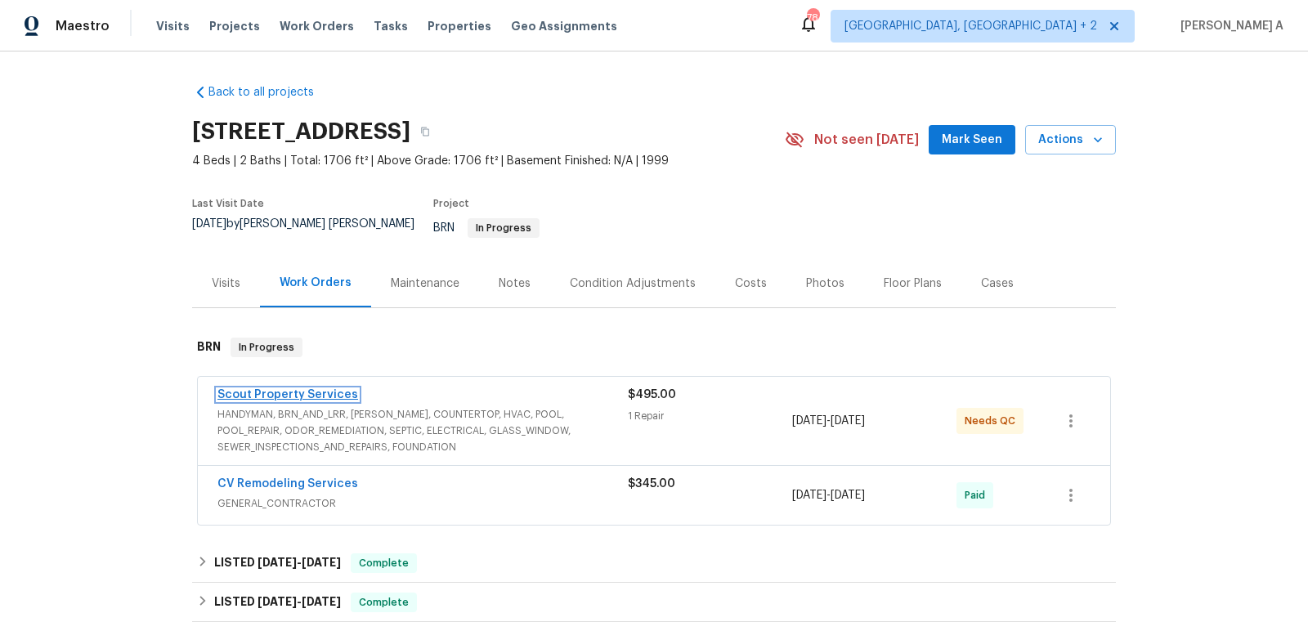
click at [294, 389] on link "Scout Property Services" at bounding box center [287, 394] width 141 height 11
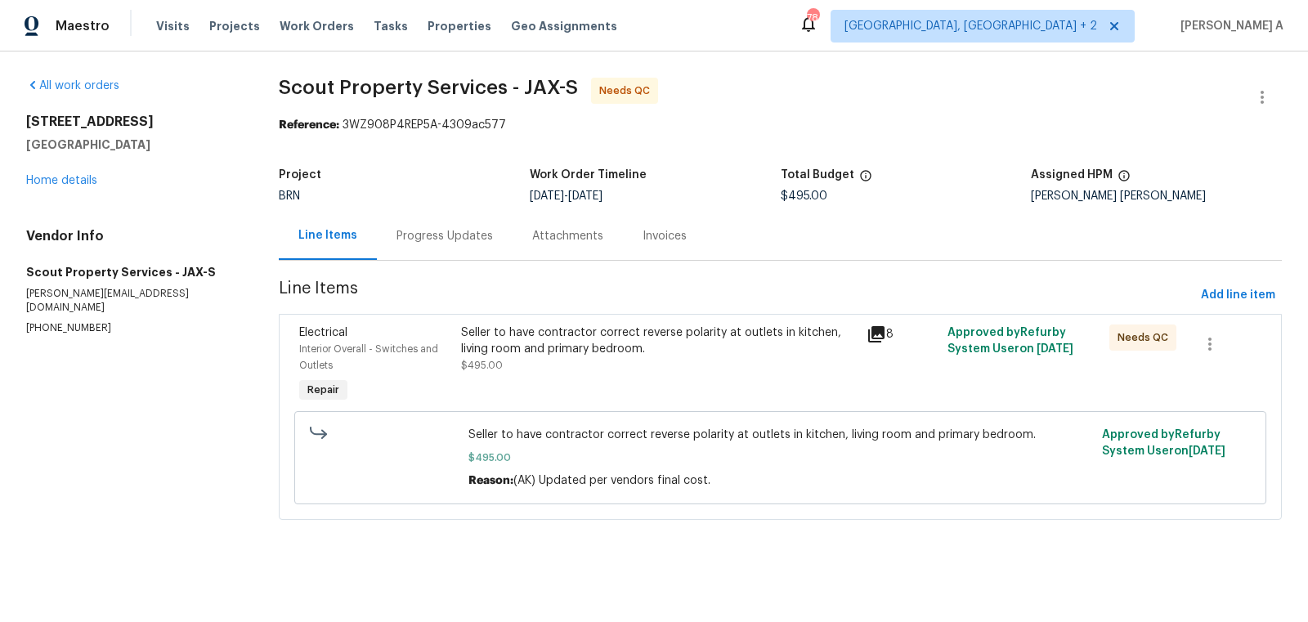
click at [621, 368] on div "Seller to have contractor correct reverse polarity at outlets in kitchen, livin…" at bounding box center [658, 349] width 395 height 49
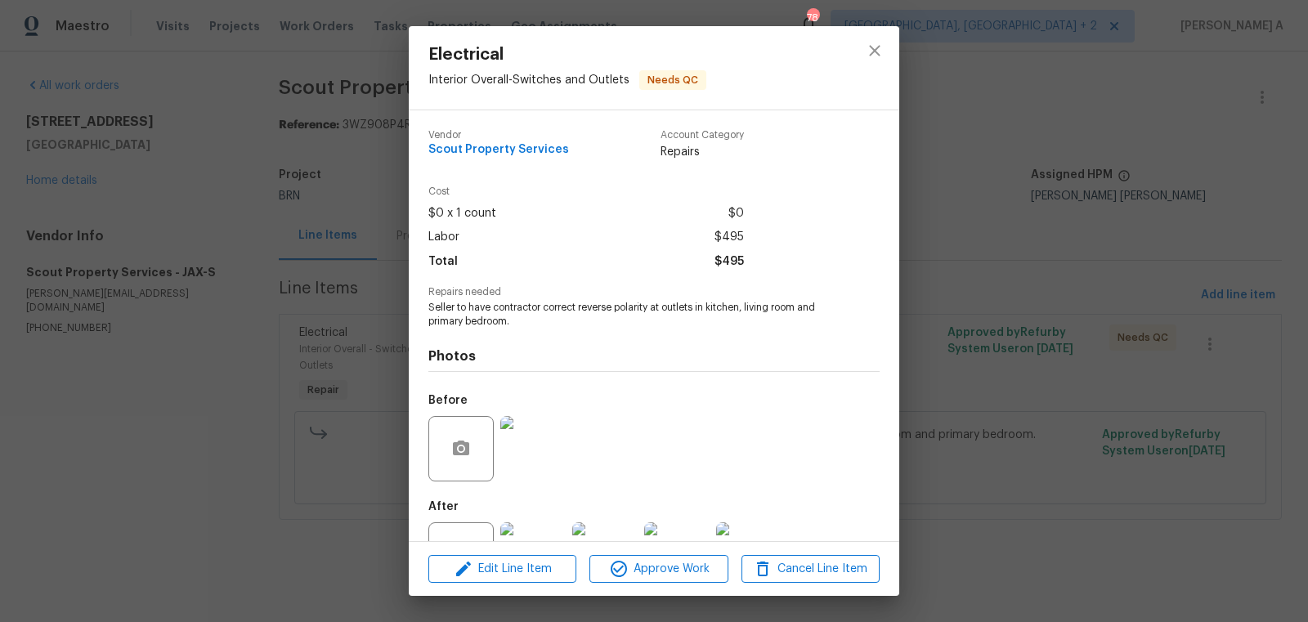
scroll to position [62, 0]
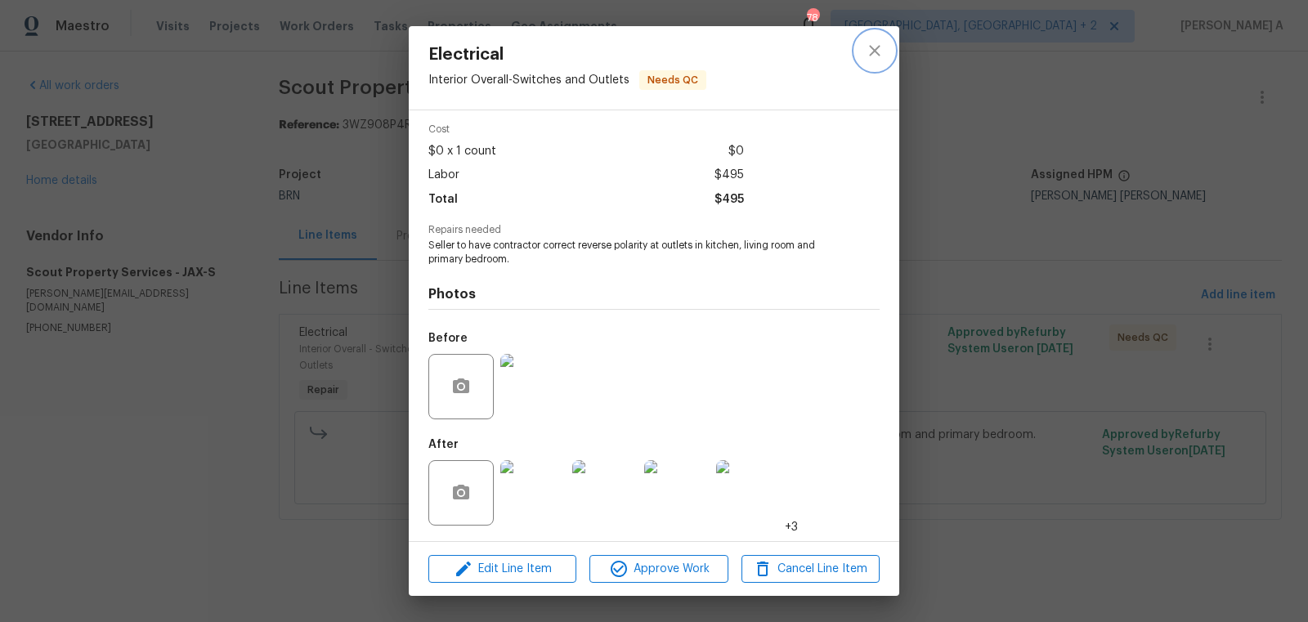
click at [872, 47] on icon "close" at bounding box center [875, 51] width 20 height 20
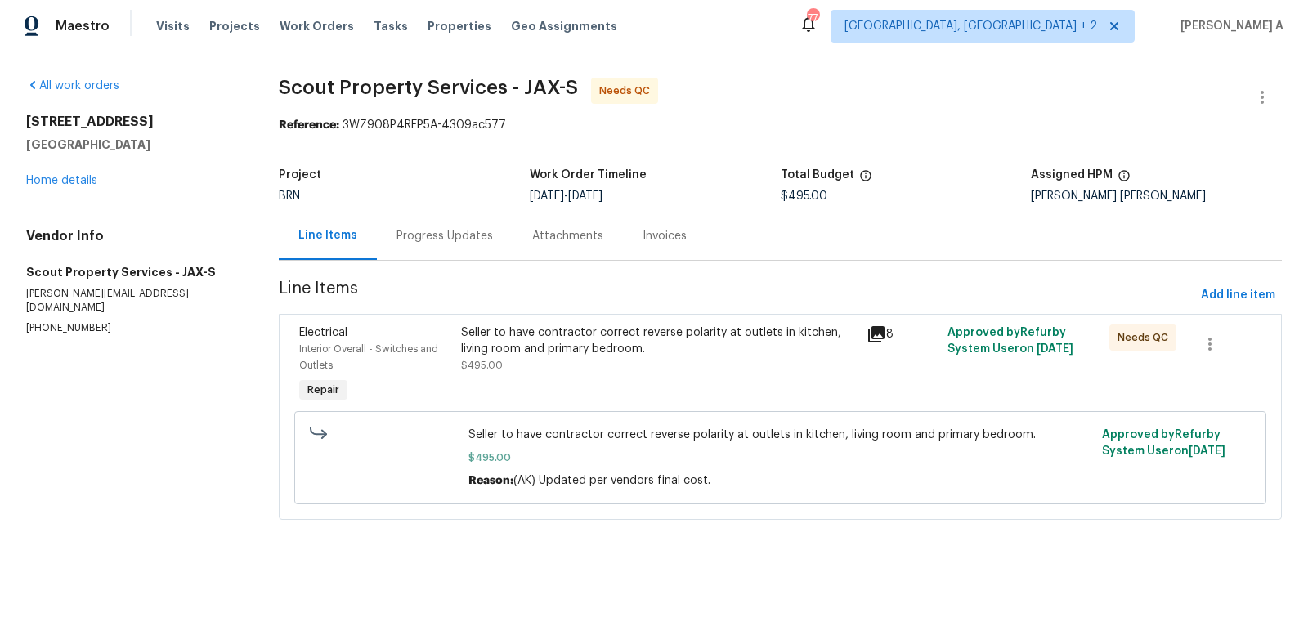
click at [542, 341] on div "Seller to have contractor correct reverse polarity at outlets in kitchen, livin…" at bounding box center [658, 341] width 395 height 33
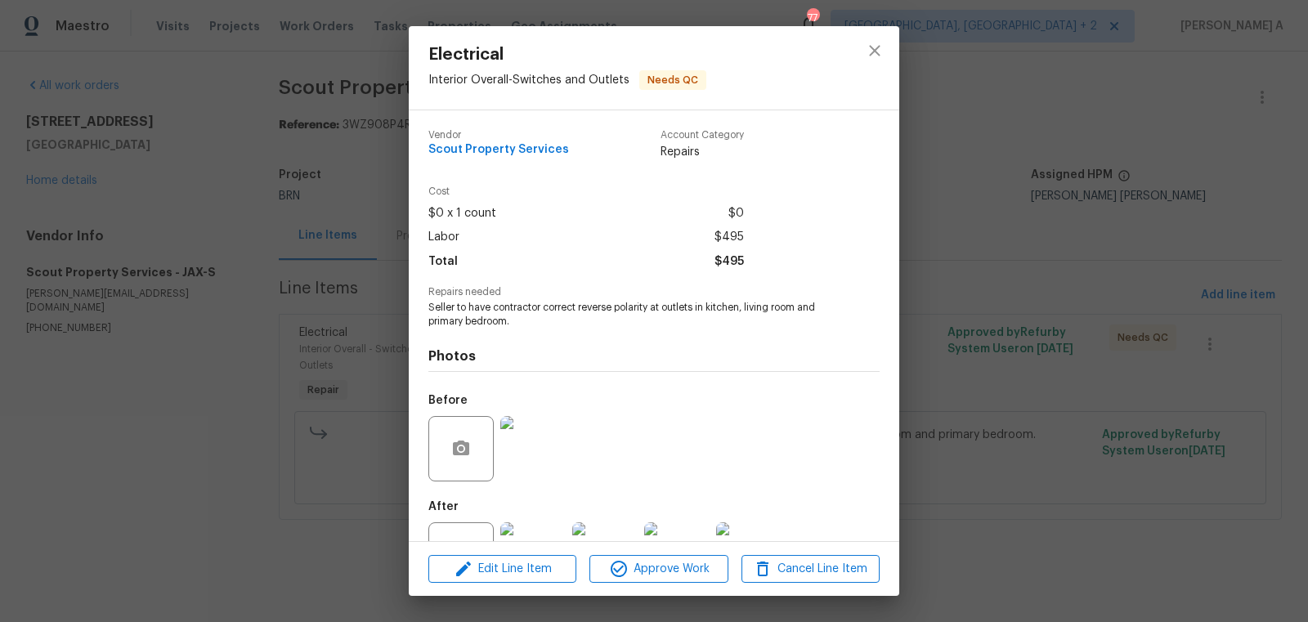
click at [485, 150] on span "Scout Property Services" at bounding box center [498, 150] width 141 height 12
click at [859, 47] on button "close" at bounding box center [874, 50] width 39 height 39
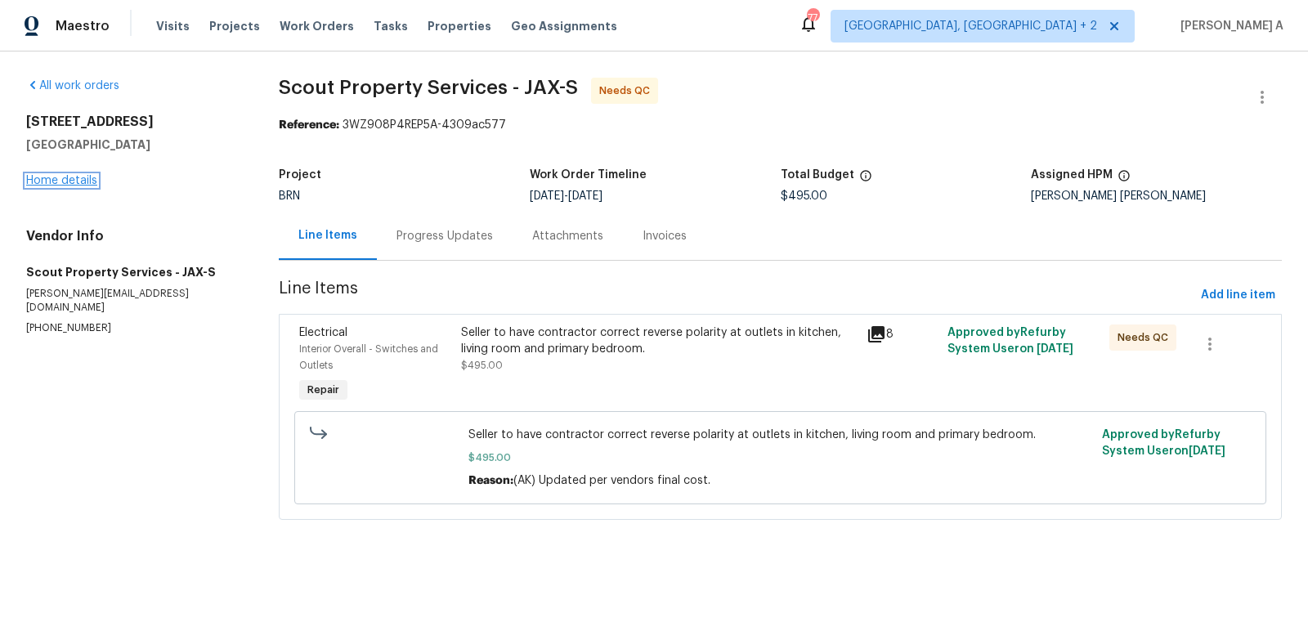
click at [78, 178] on link "Home details" at bounding box center [61, 180] width 71 height 11
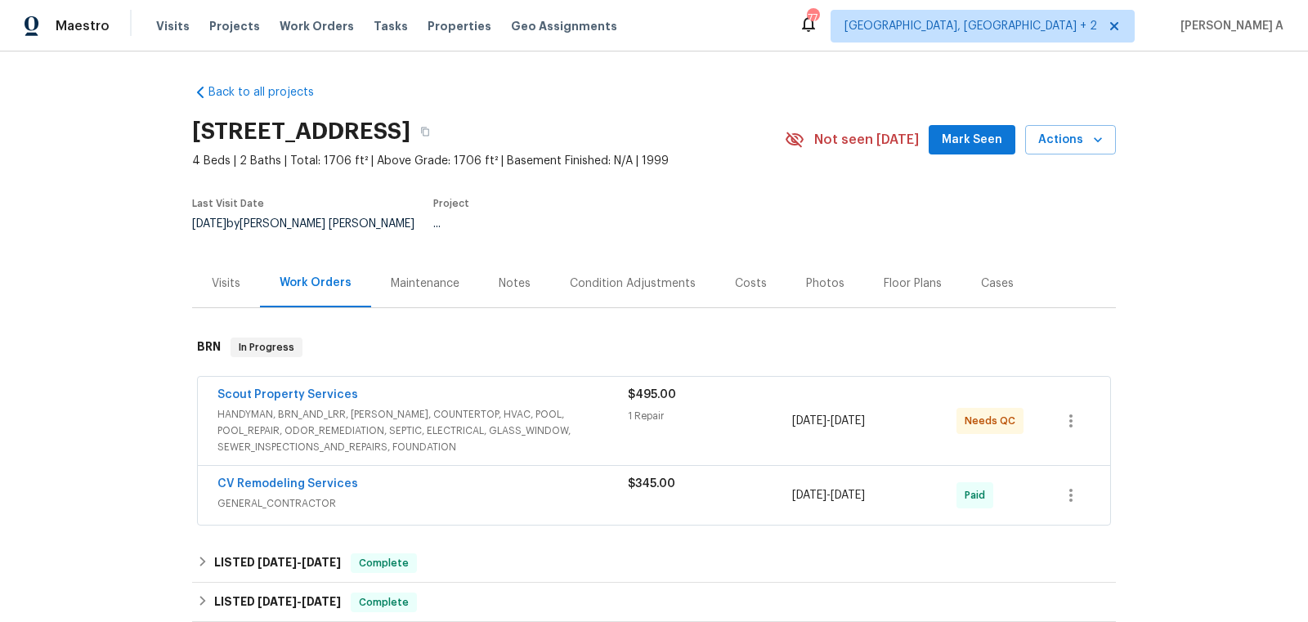
scroll to position [102, 0]
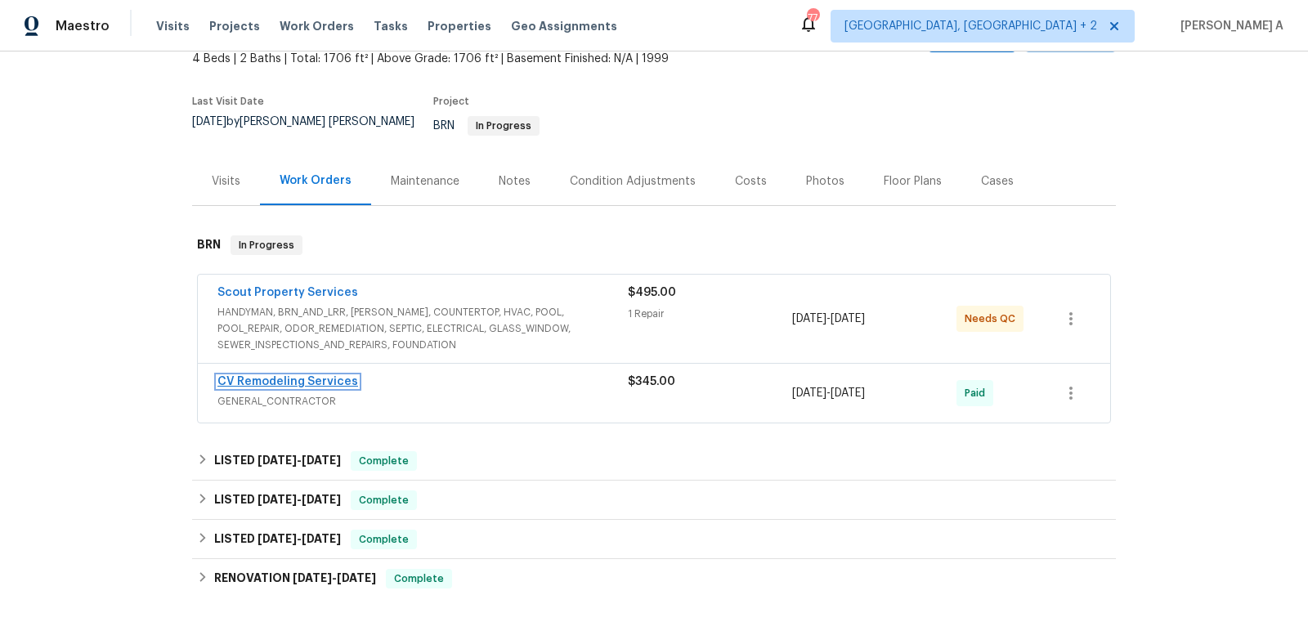
click at [311, 376] on link "CV Remodeling Services" at bounding box center [287, 381] width 141 height 11
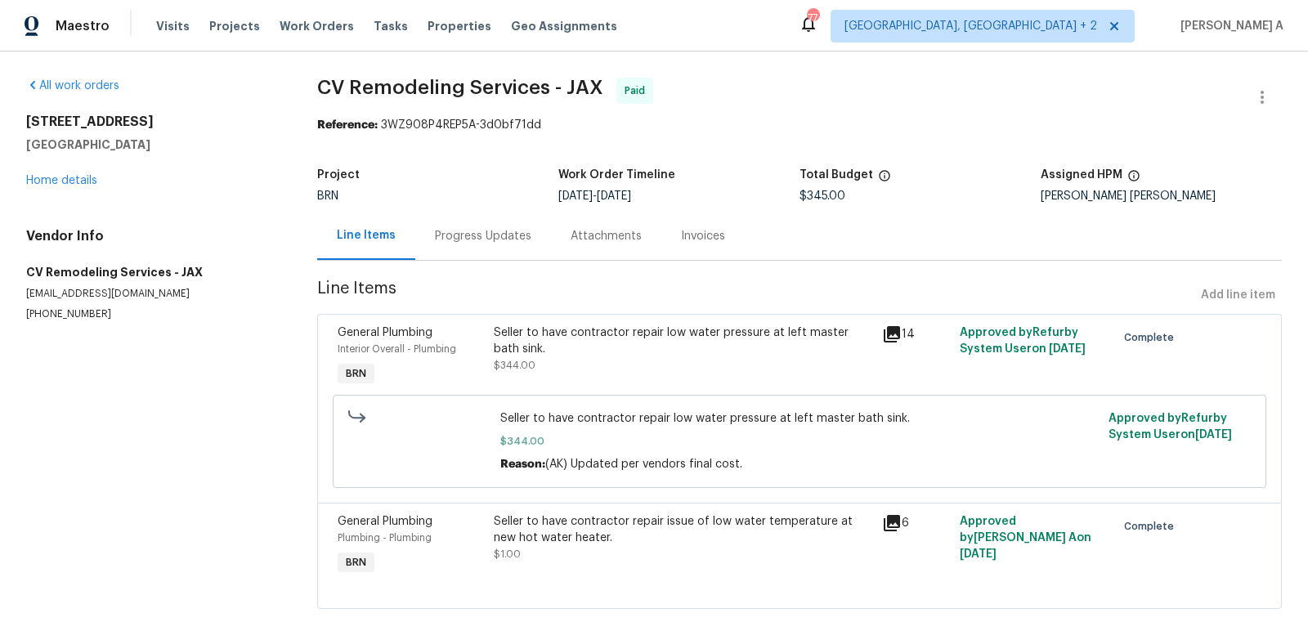
scroll to position [31, 0]
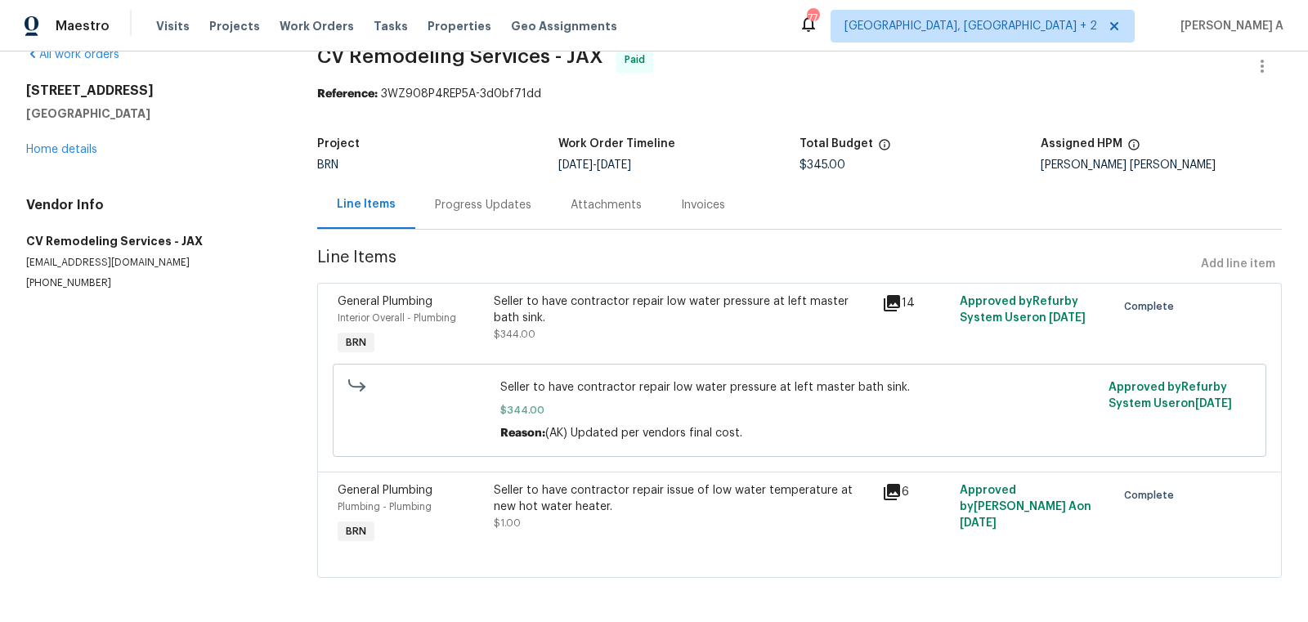
click at [625, 334] on div "Seller to have contractor repair low water pressure at left master bath sink. $…" at bounding box center [683, 318] width 379 height 49
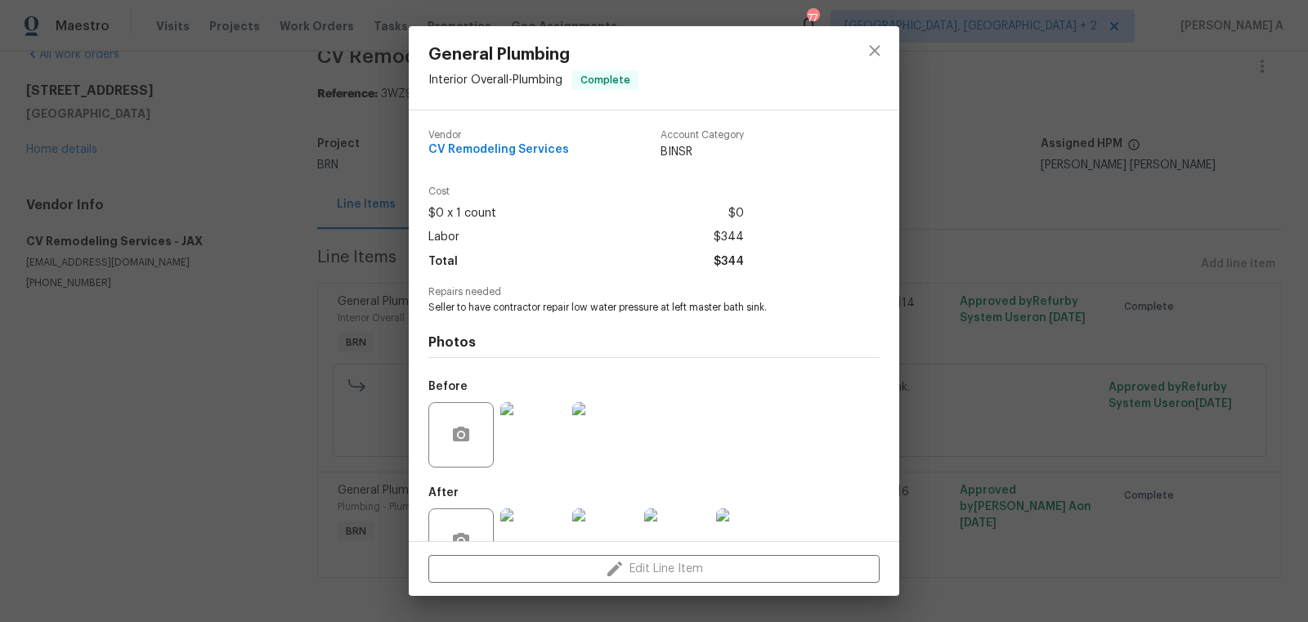
click at [527, 150] on span "CV Remodeling Services" at bounding box center [498, 150] width 141 height 12
copy span "CV Remodeling Services"
click at [510, 308] on span "Seller to have contractor repair low water pressure at left master bath sink." at bounding box center [631, 308] width 406 height 14
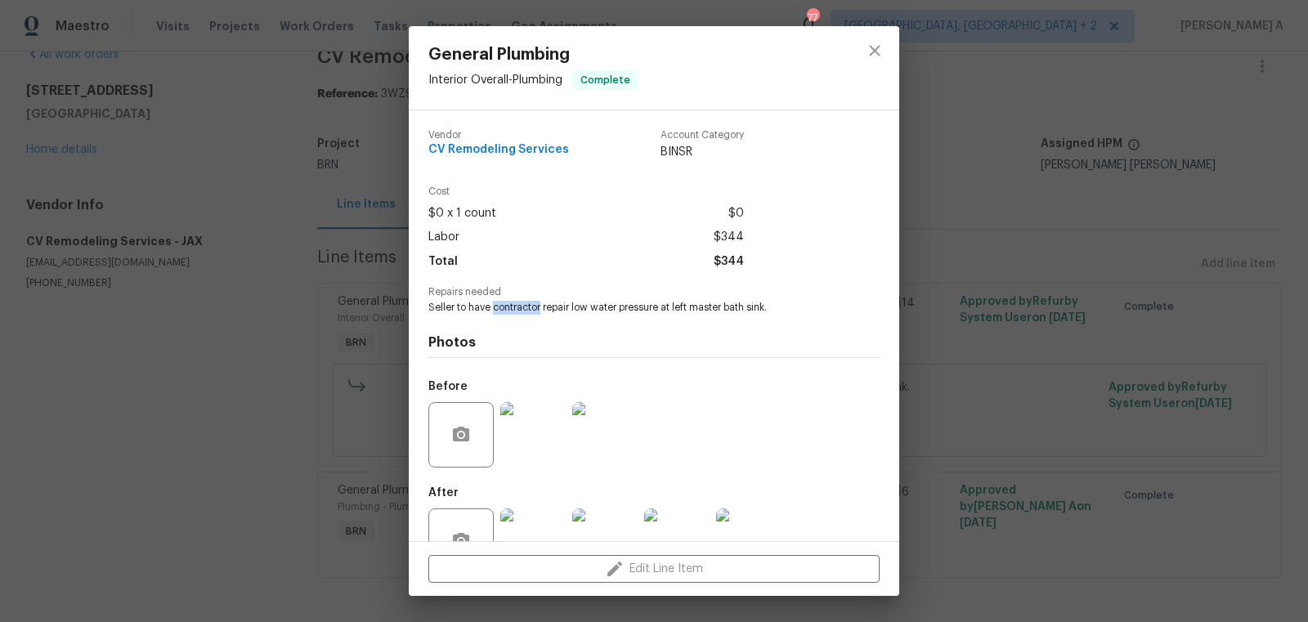
click at [510, 308] on span "Seller to have contractor repair low water pressure at left master bath sink." at bounding box center [631, 308] width 406 height 14
copy span "Seller to have contractor repair low water pressure at left master bath sink."
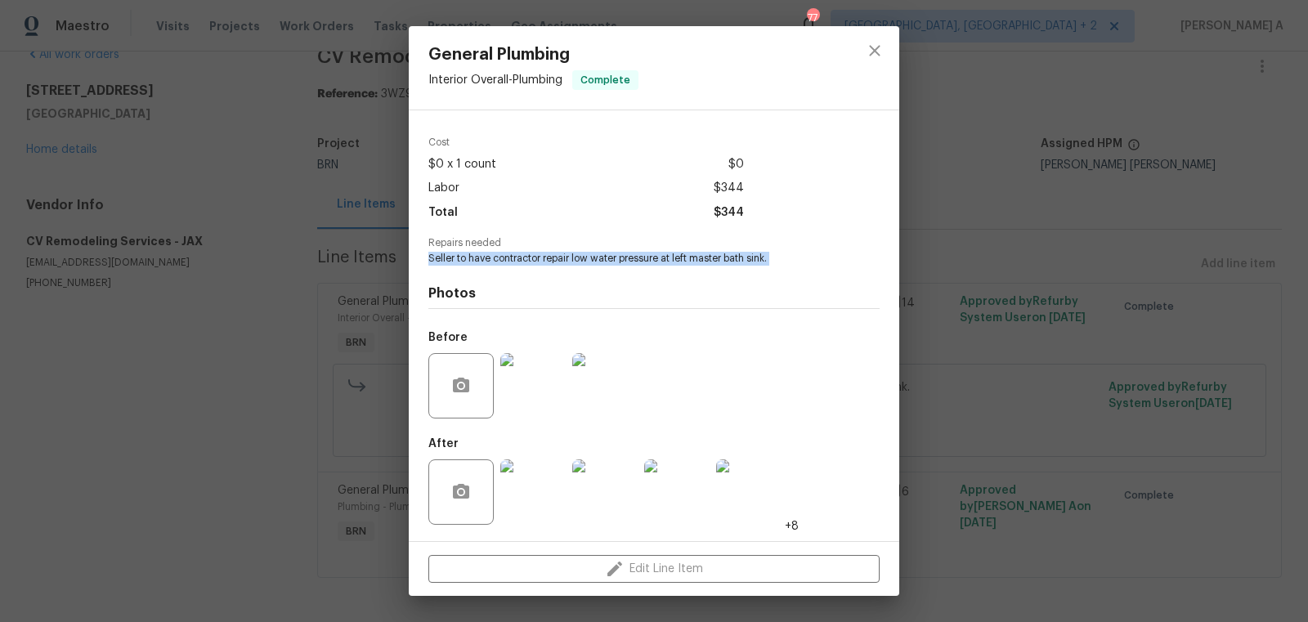
click at [504, 414] on img at bounding box center [532, 385] width 65 height 65
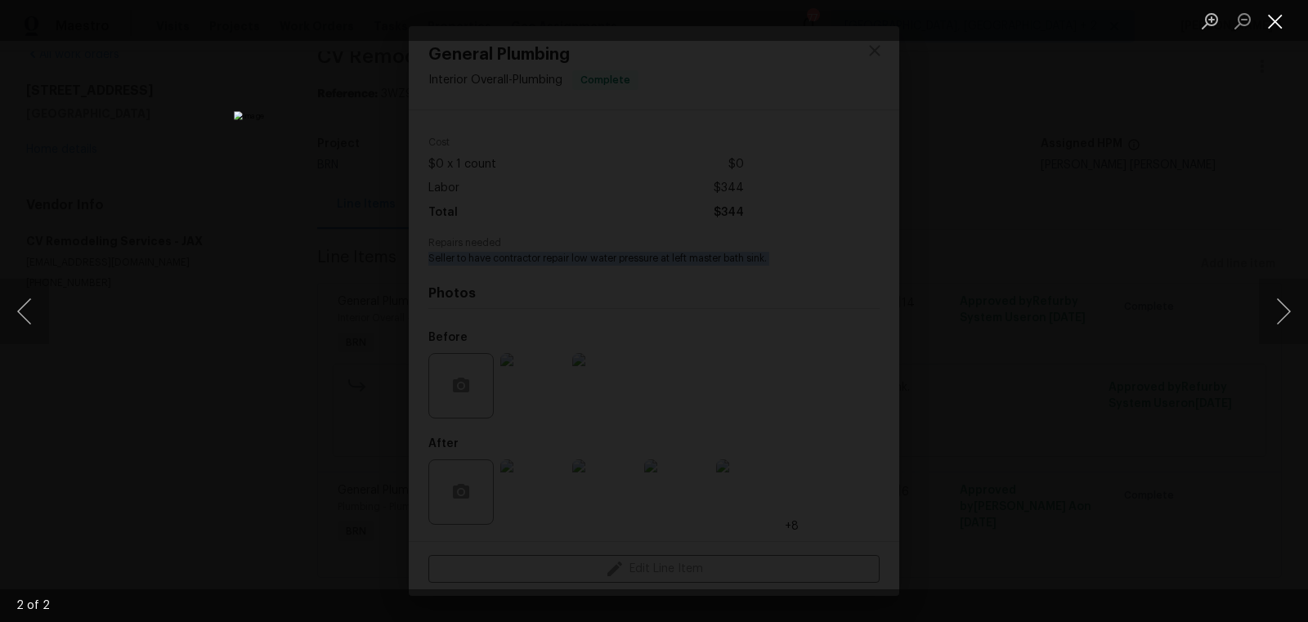
click at [1270, 17] on button "Close lightbox" at bounding box center [1275, 21] width 33 height 29
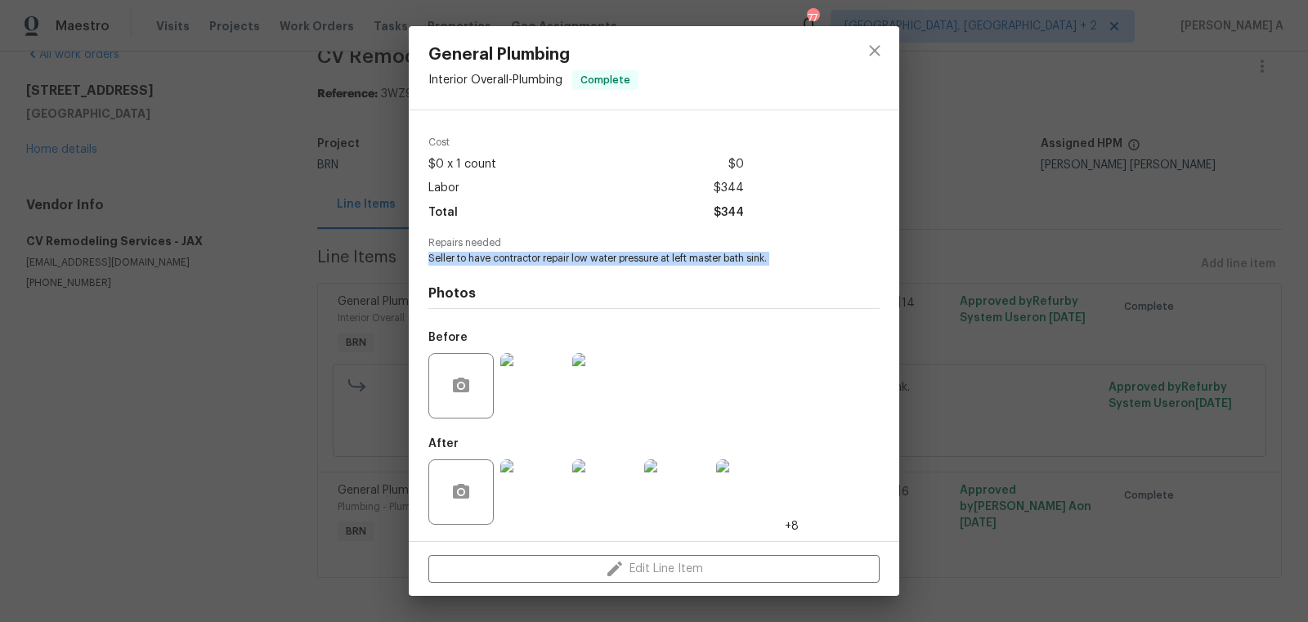
click at [523, 470] on img at bounding box center [532, 491] width 65 height 65
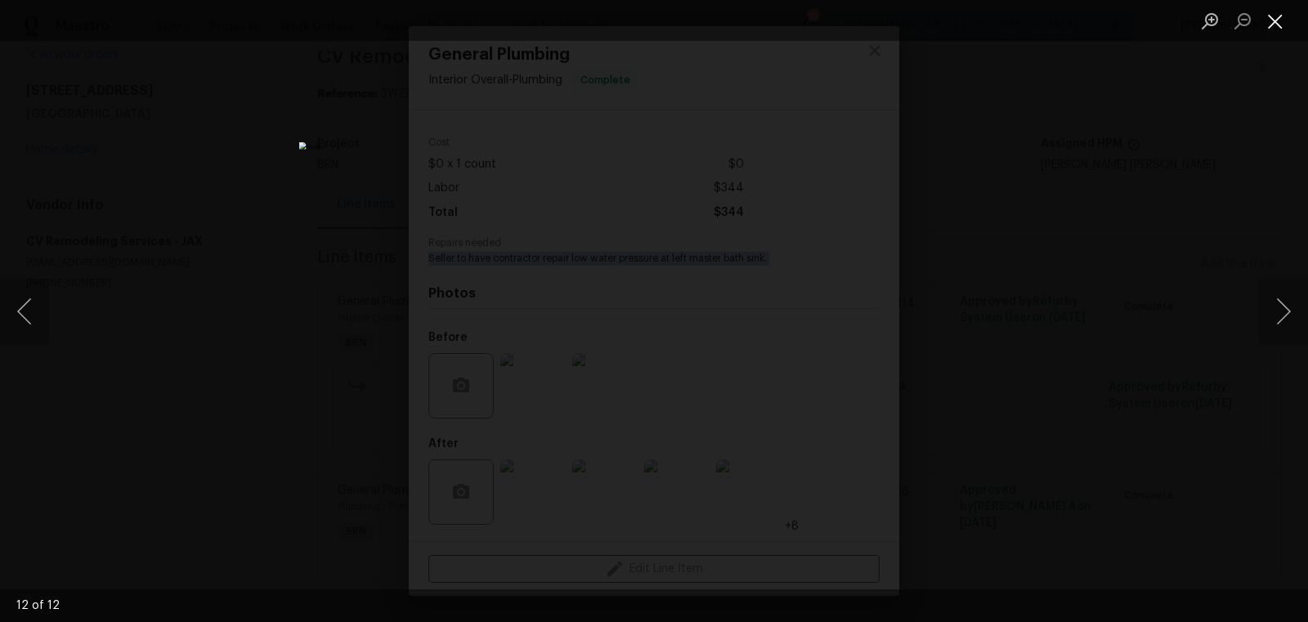
click at [1281, 28] on button "Close lightbox" at bounding box center [1275, 21] width 33 height 29
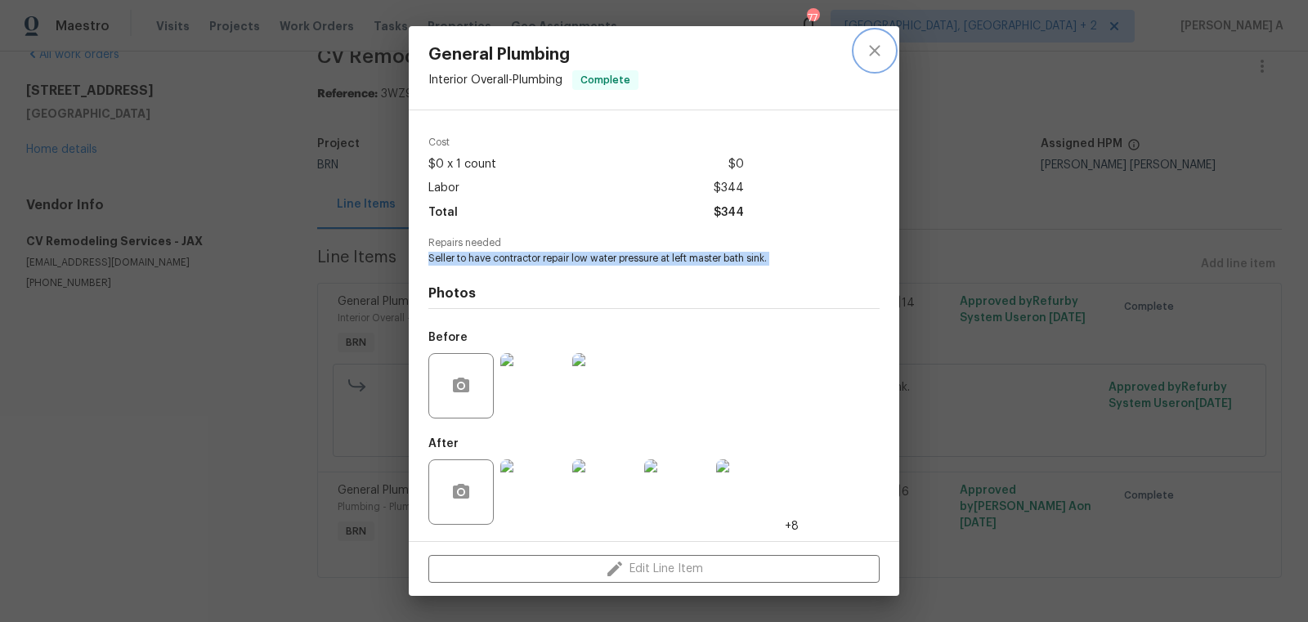
click at [879, 45] on icon "close" at bounding box center [875, 51] width 20 height 20
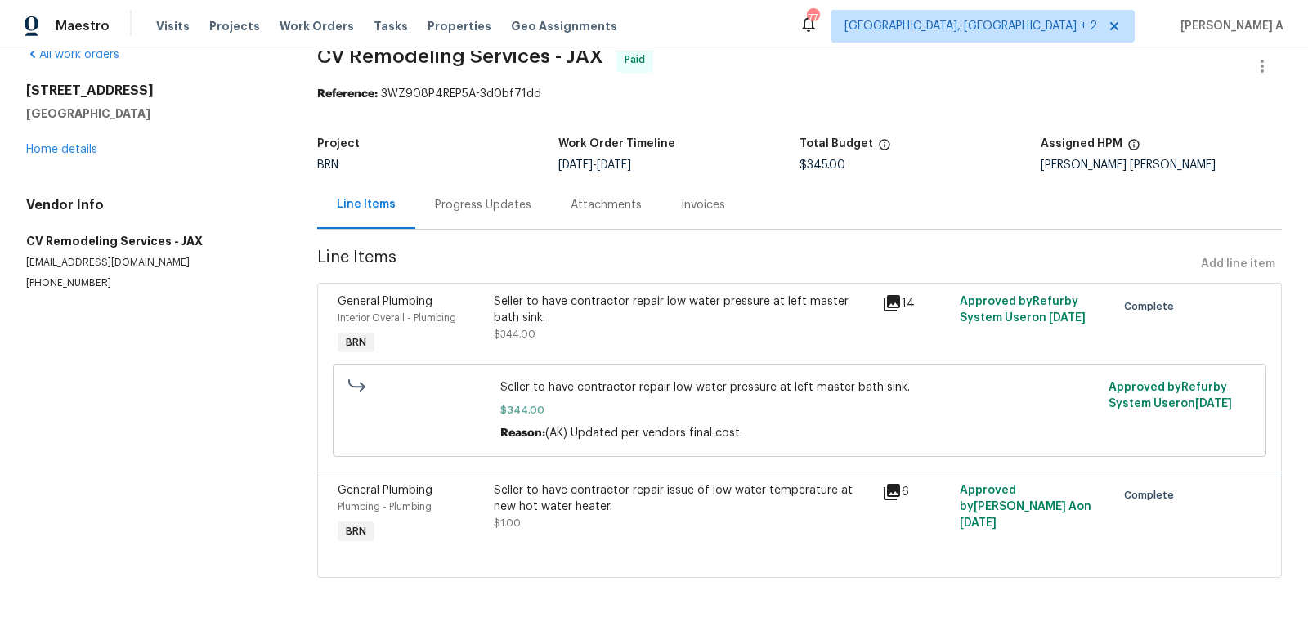
click at [589, 511] on div "Seller to have contractor repair issue of low water temperature at new hot wate…" at bounding box center [683, 498] width 379 height 33
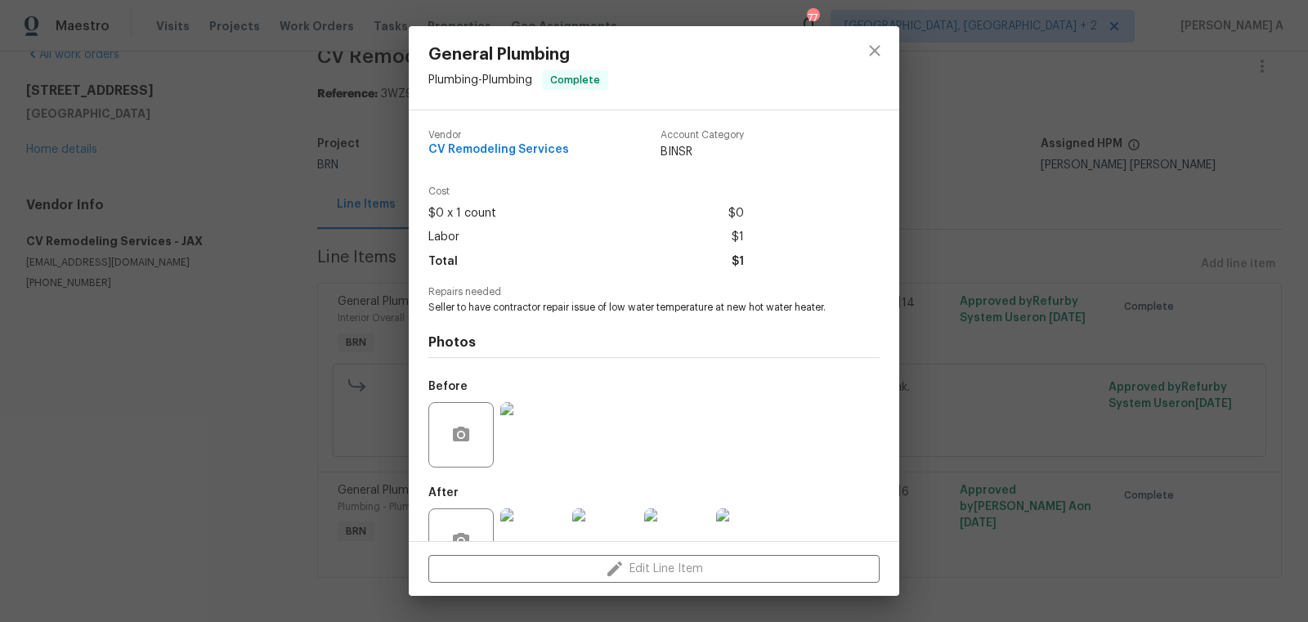
click at [589, 306] on span "Seller to have contractor repair issue of low water temperature at new hot wate…" at bounding box center [631, 308] width 406 height 14
copy span "Seller to have contractor repair issue of low water temperature at new hot wate…"
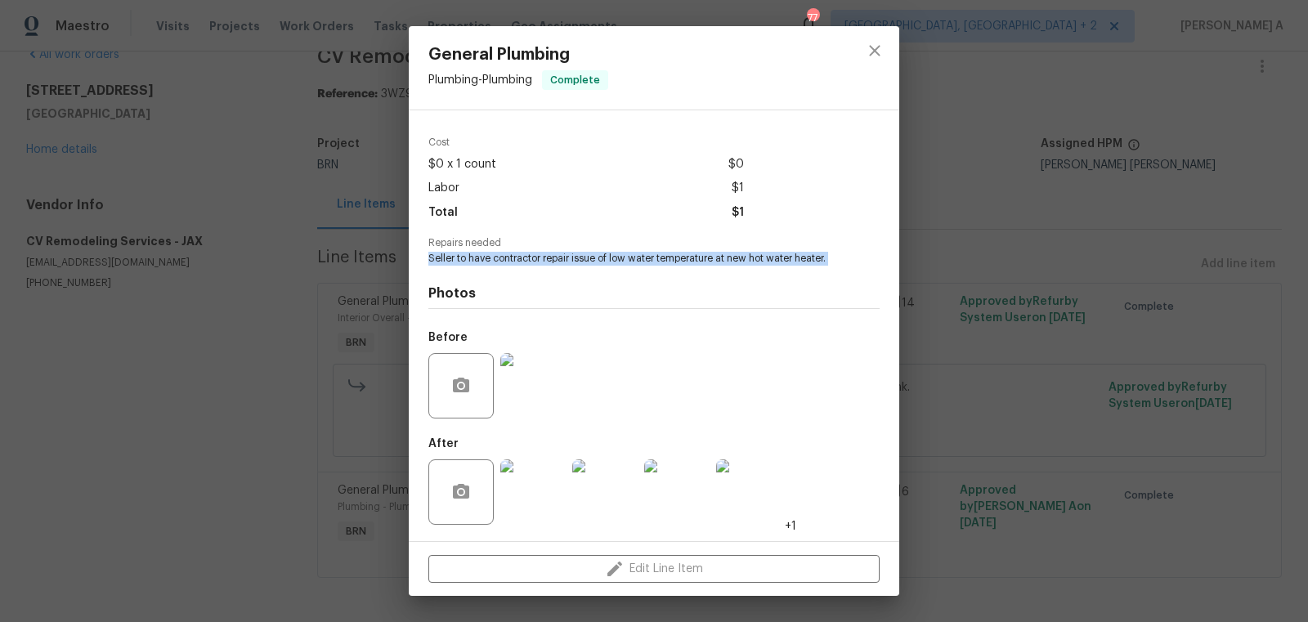
click at [544, 384] on img at bounding box center [532, 385] width 65 height 65
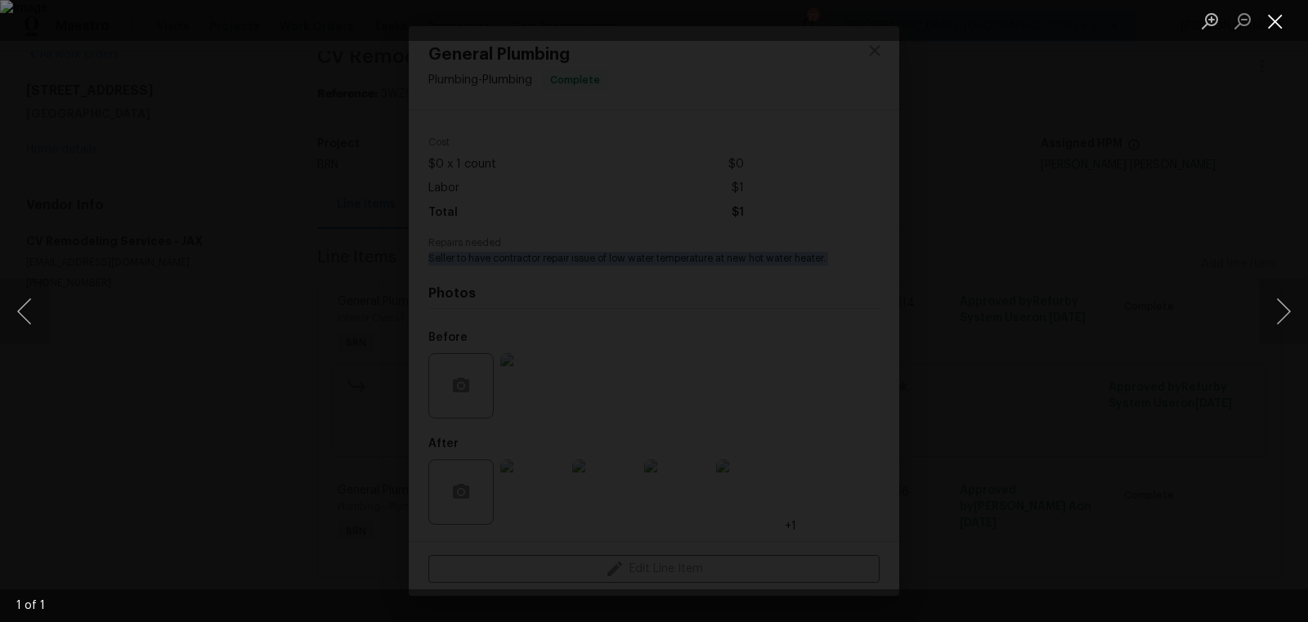
click at [1279, 20] on button "Close lightbox" at bounding box center [1275, 21] width 33 height 29
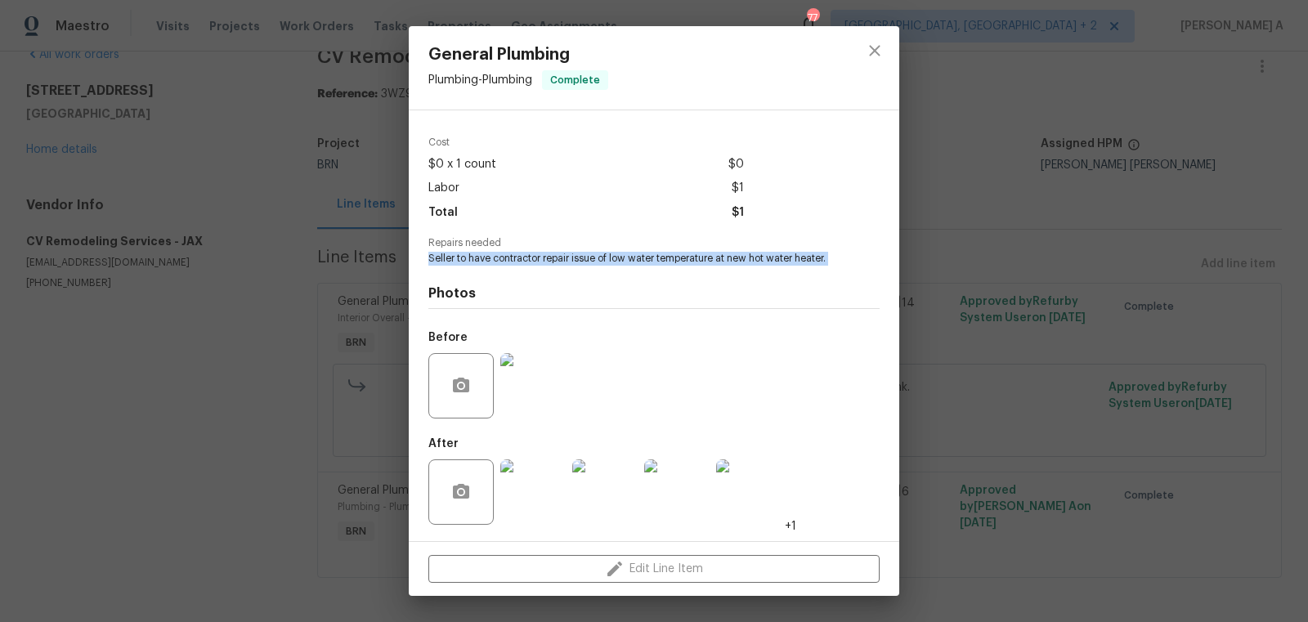
click at [530, 488] on img at bounding box center [532, 491] width 65 height 65
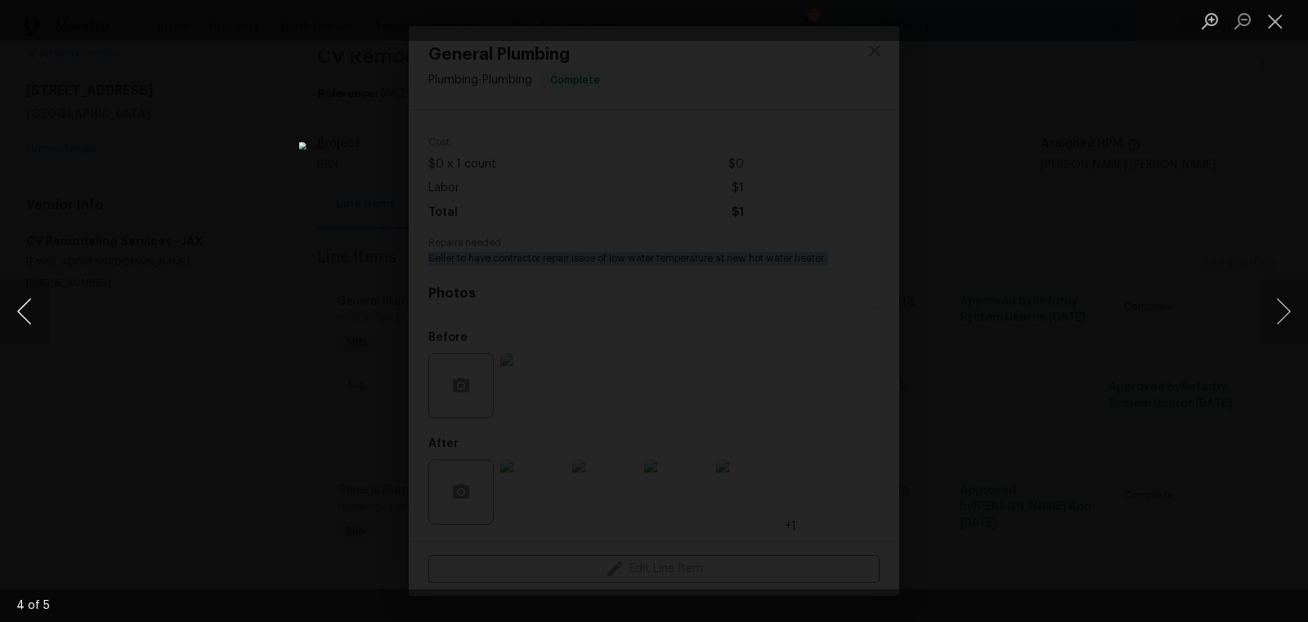
click at [19, 319] on button "Previous image" at bounding box center [24, 311] width 49 height 65
click at [1276, 5] on li "Lightbox" at bounding box center [1275, 20] width 33 height 41
click at [1273, 21] on button "Close lightbox" at bounding box center [1275, 21] width 33 height 29
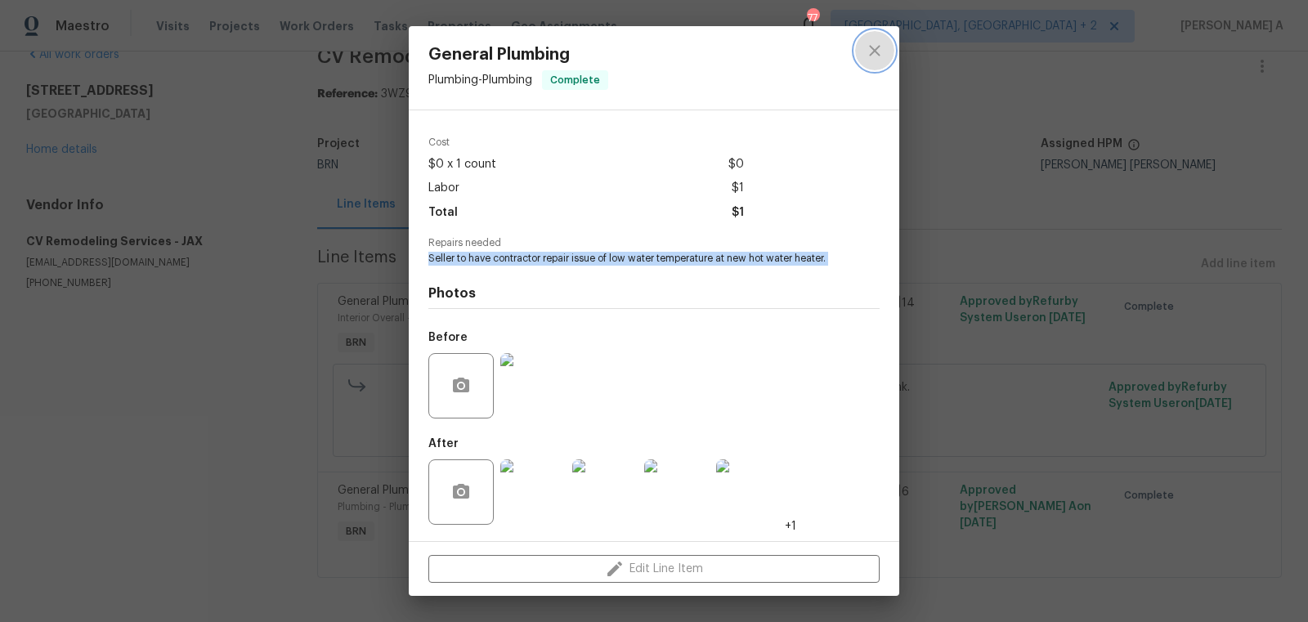
click at [858, 52] on button "close" at bounding box center [874, 50] width 39 height 39
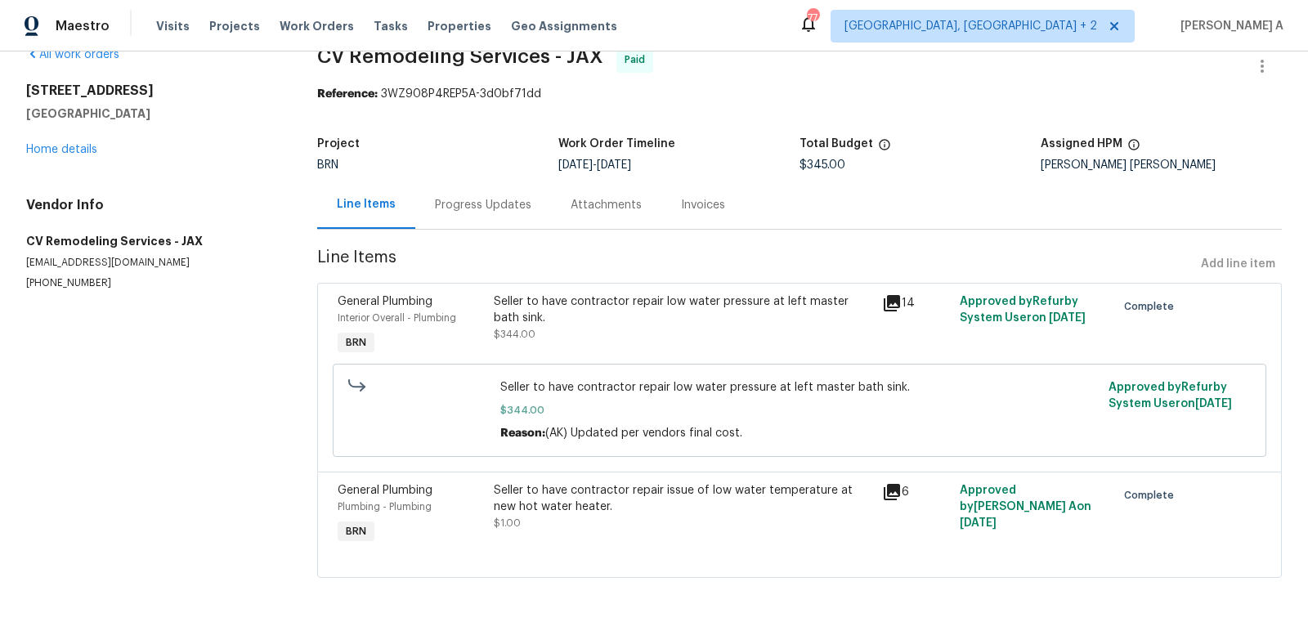
click at [25, 154] on div "All work orders 2884 Decidely St Green Cove Springs, FL 32043 Home details Vend…" at bounding box center [654, 321] width 1308 height 603
click at [43, 151] on link "Home details" at bounding box center [61, 149] width 71 height 11
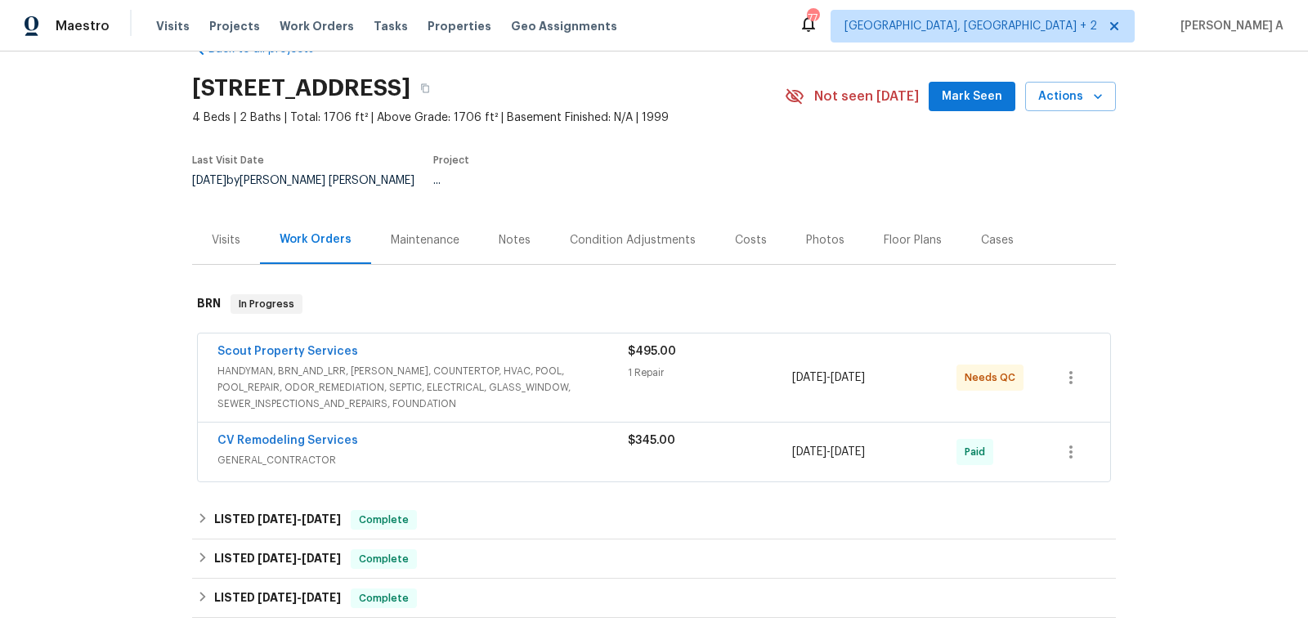
scroll to position [82, 0]
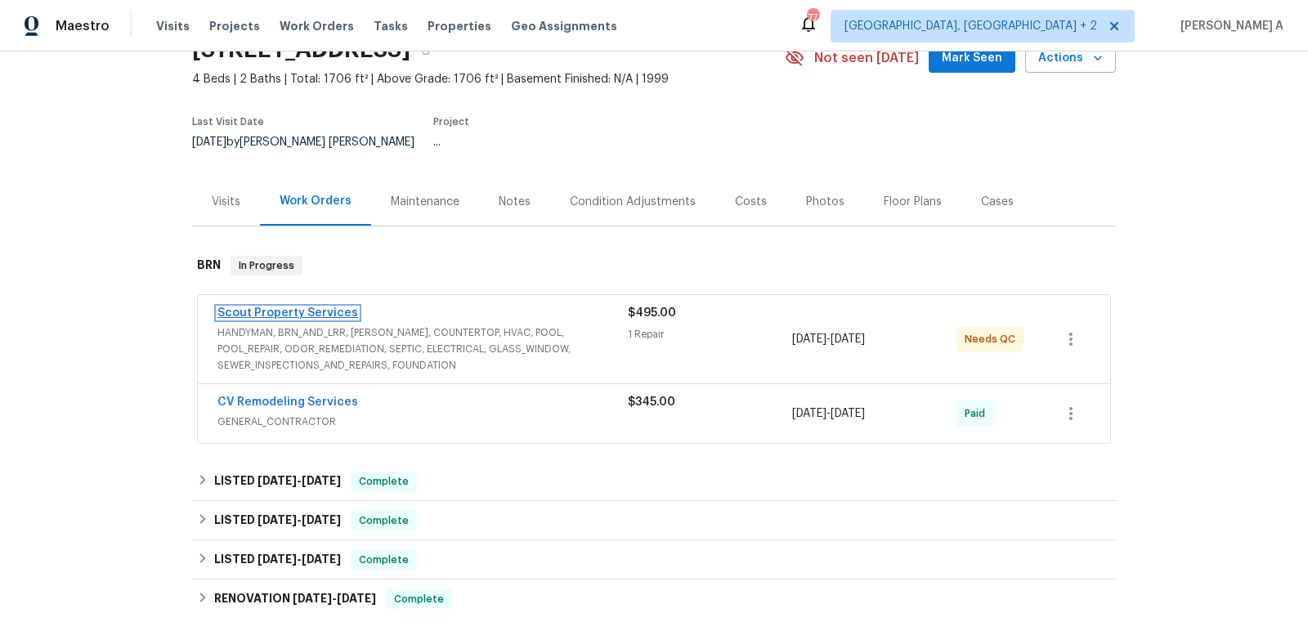
click at [303, 307] on link "Scout Property Services" at bounding box center [287, 312] width 141 height 11
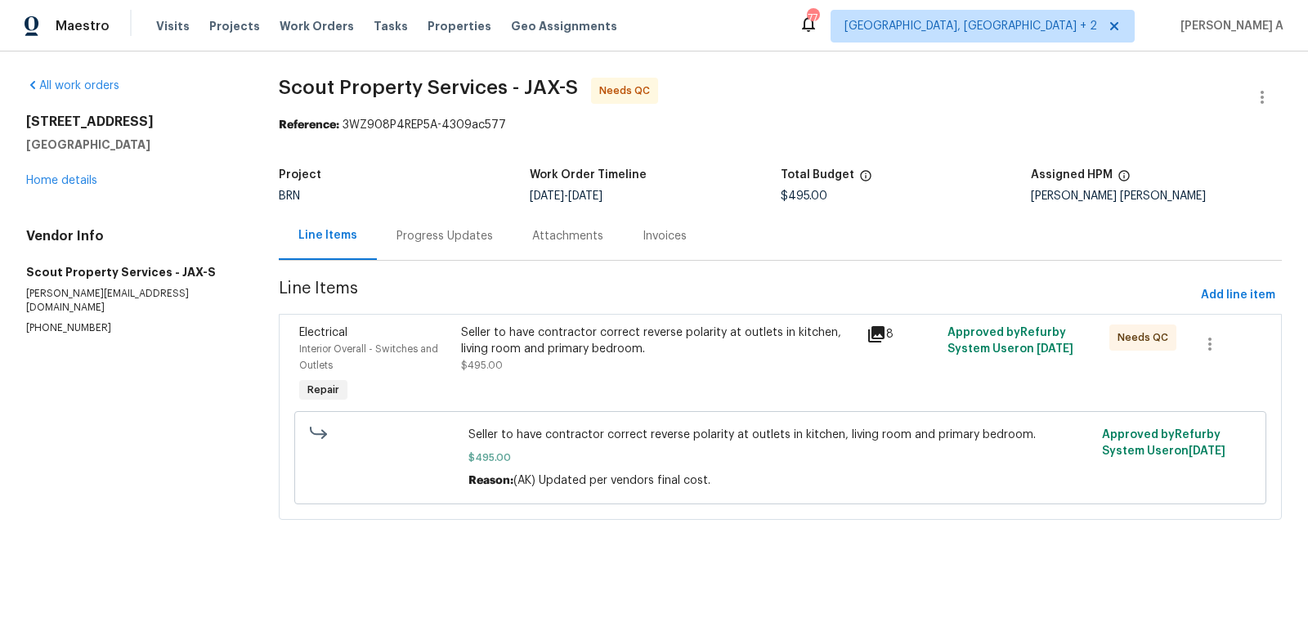
click at [542, 335] on div "Seller to have contractor correct reverse polarity at outlets in kitchen, livin…" at bounding box center [658, 341] width 395 height 33
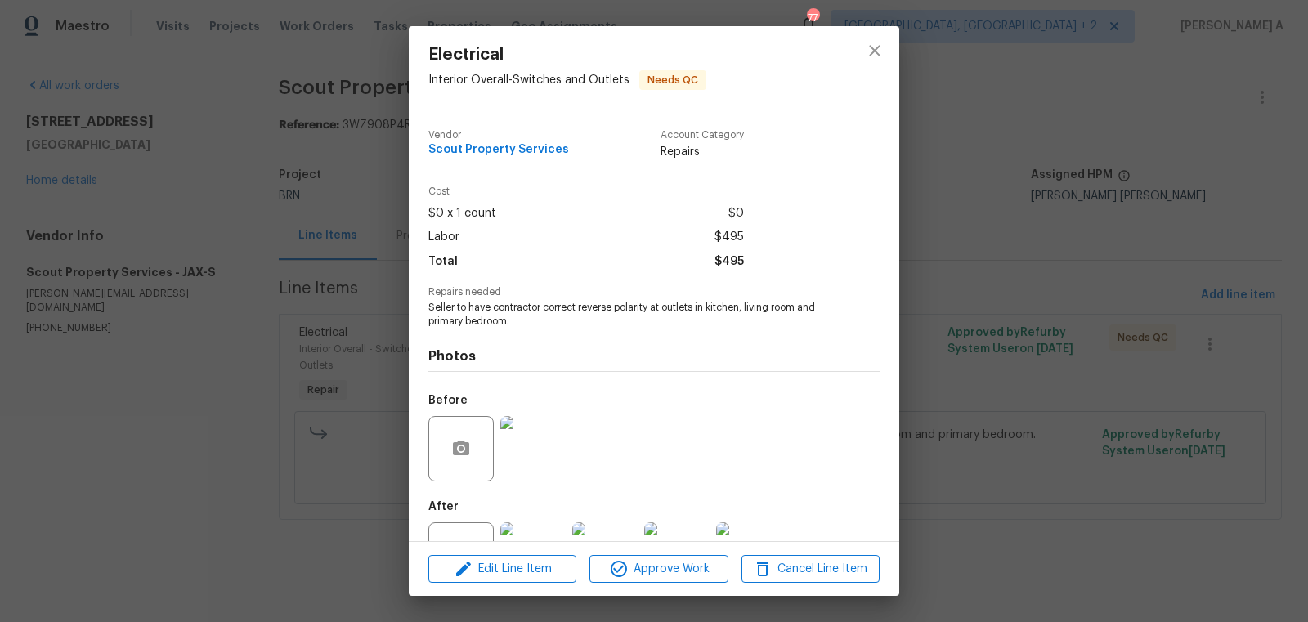
click at [527, 314] on span "Seller to have contractor correct reverse polarity at outlets in kitchen, livin…" at bounding box center [631, 315] width 406 height 28
copy span "Seller to have contractor correct reverse polarity at outlets in kitchen, livin…"
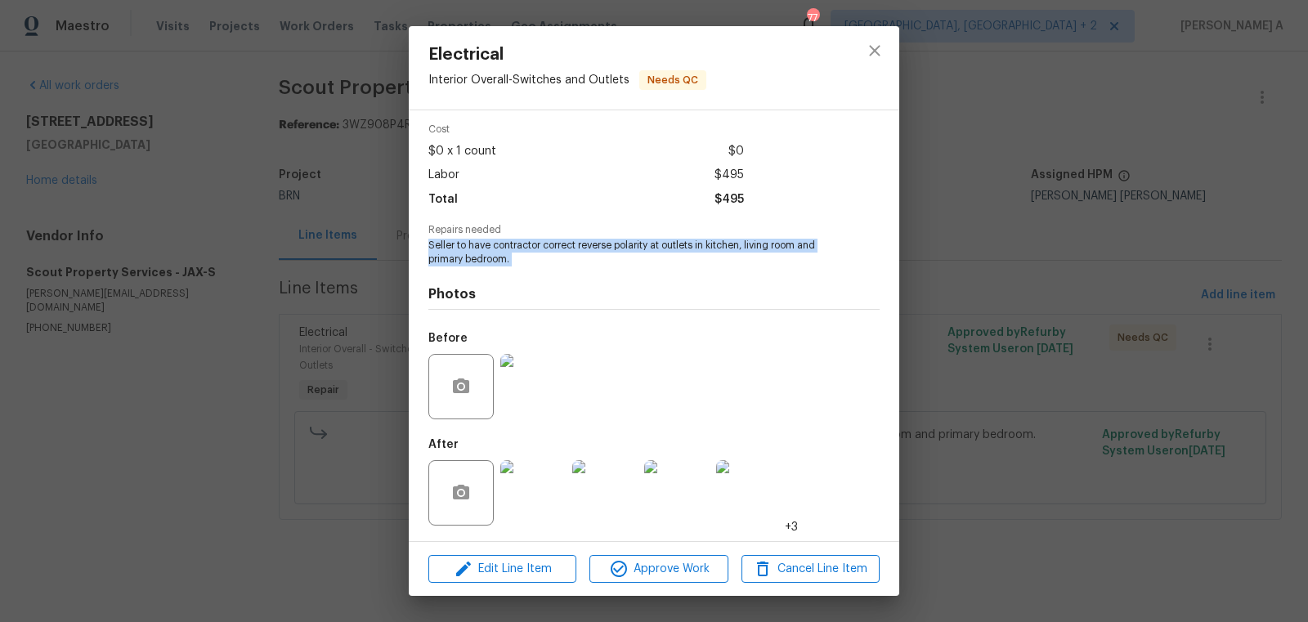
click at [525, 393] on img at bounding box center [532, 386] width 65 height 65
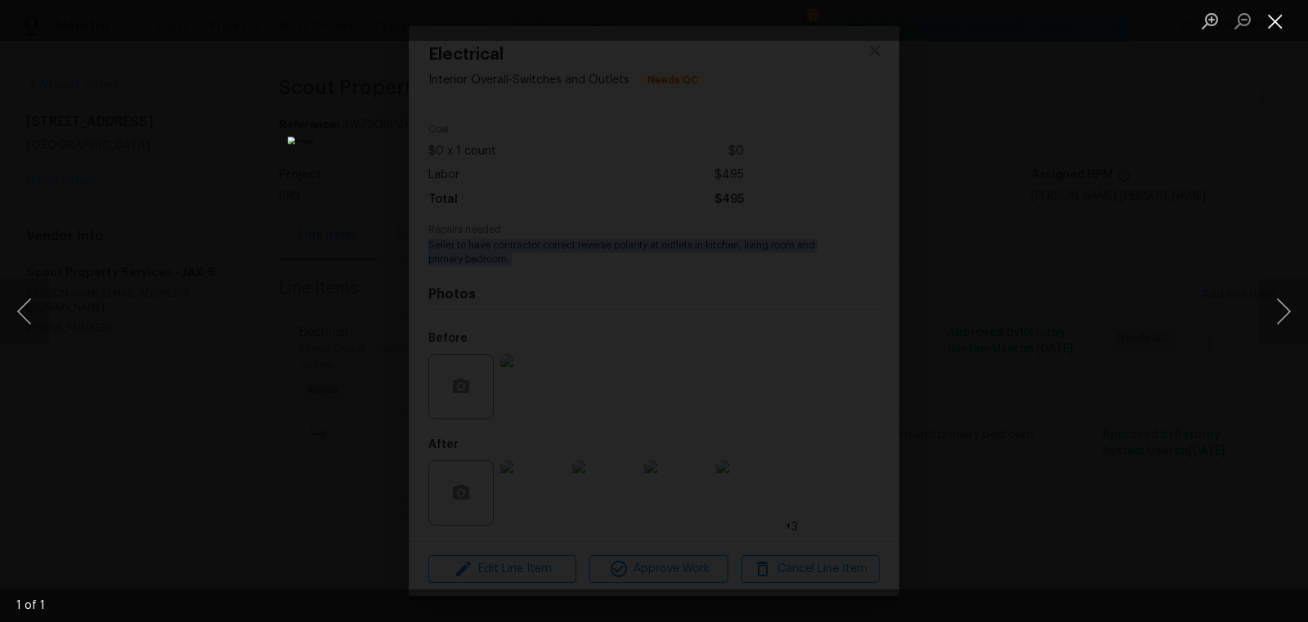
click at [1290, 7] on button "Close lightbox" at bounding box center [1275, 21] width 33 height 29
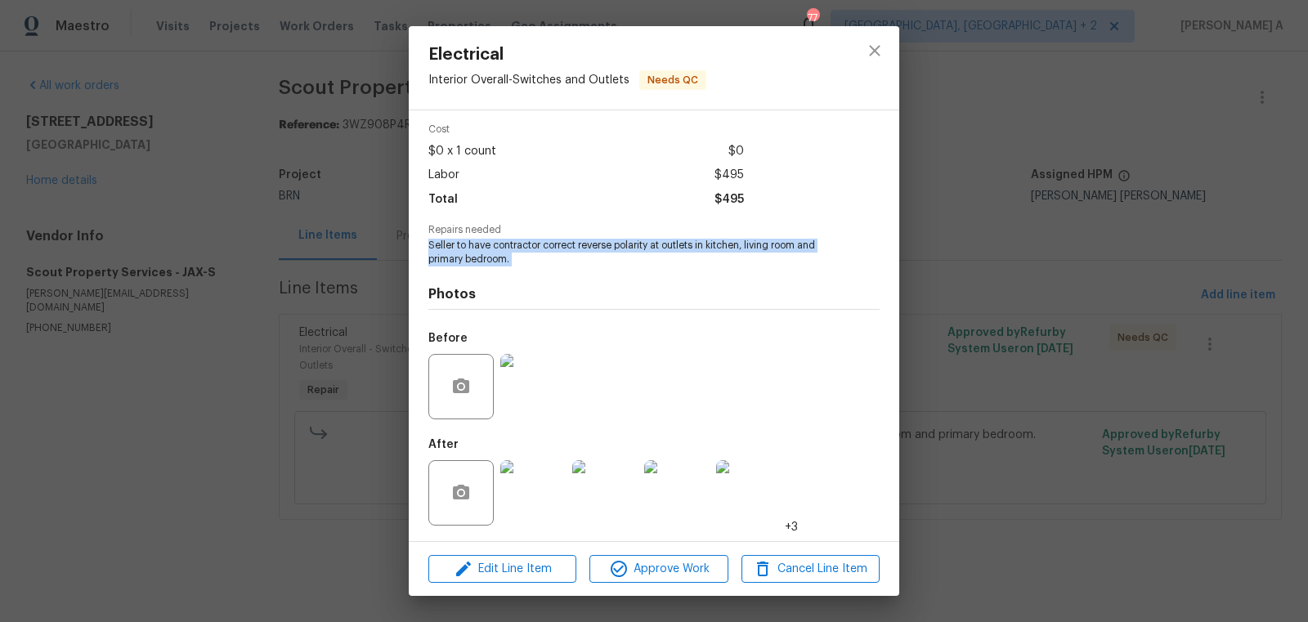
click at [535, 522] on img at bounding box center [532, 492] width 65 height 65
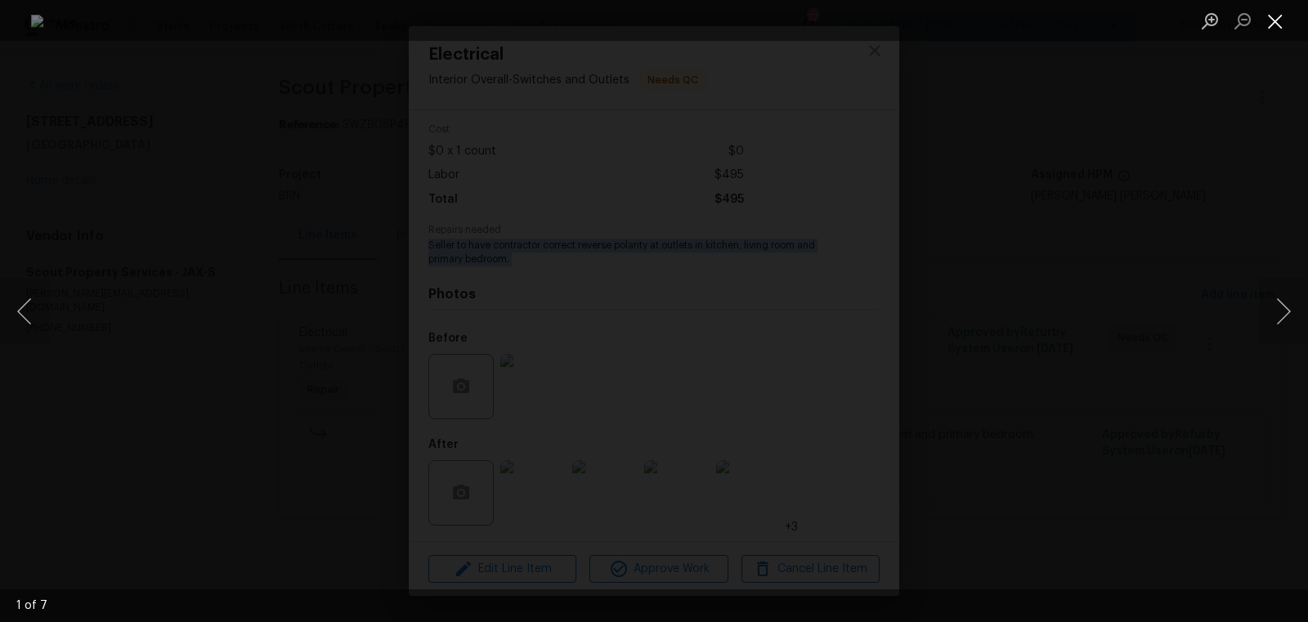
click at [1271, 21] on button "Close lightbox" at bounding box center [1275, 21] width 33 height 29
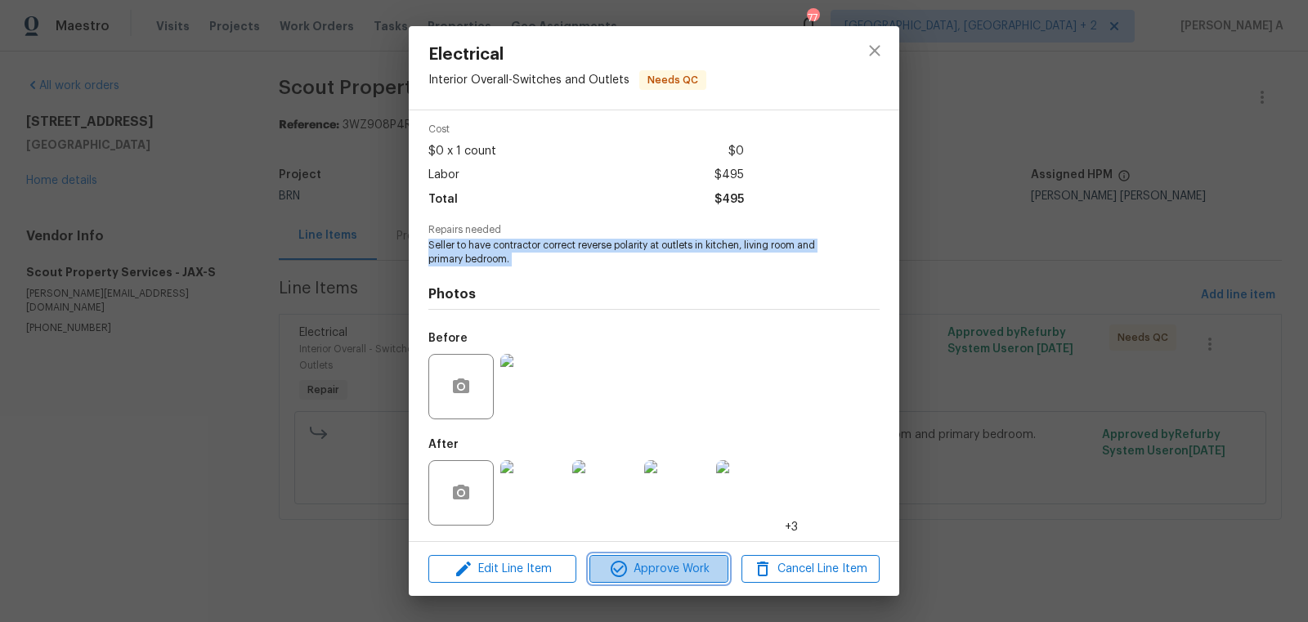
click at [685, 556] on button "Approve Work" at bounding box center [658, 569] width 138 height 29
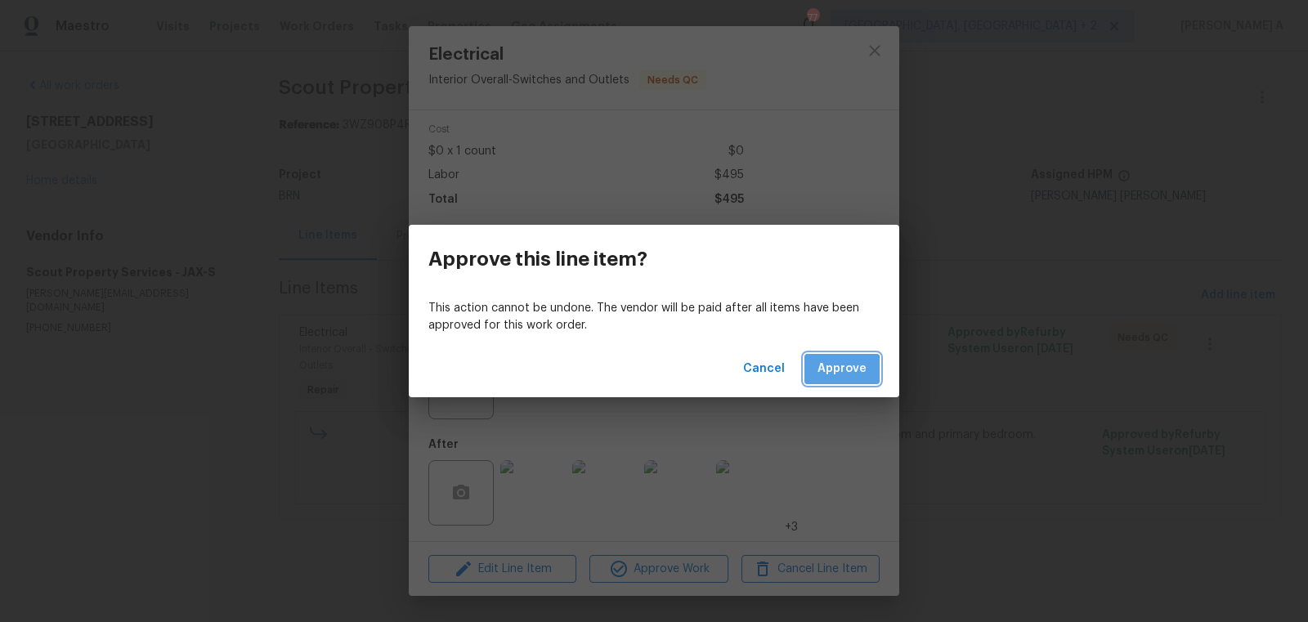
click at [825, 375] on span "Approve" at bounding box center [842, 369] width 49 height 20
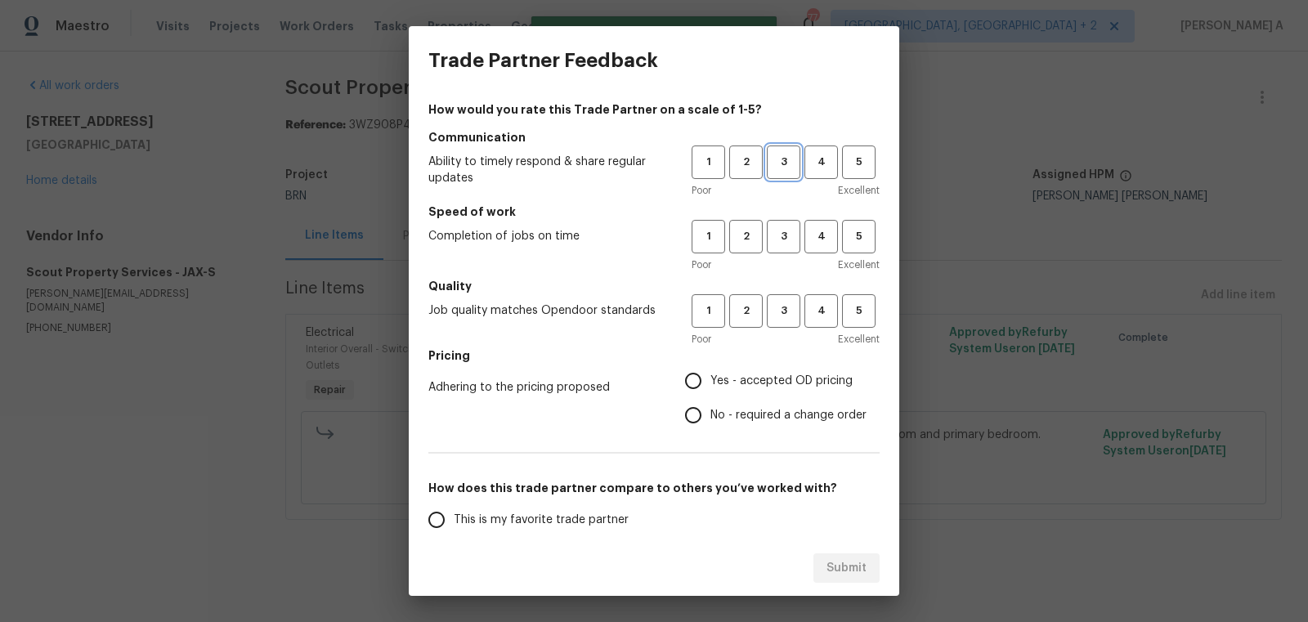
click at [776, 168] on span "3" at bounding box center [783, 162] width 30 height 19
click at [776, 245] on span "3" at bounding box center [783, 236] width 30 height 19
click at [776, 304] on span "3" at bounding box center [783, 311] width 30 height 19
click at [773, 420] on span "No - required a change order" at bounding box center [788, 415] width 156 height 17
click at [710, 420] on input "No - required a change order" at bounding box center [693, 415] width 34 height 34
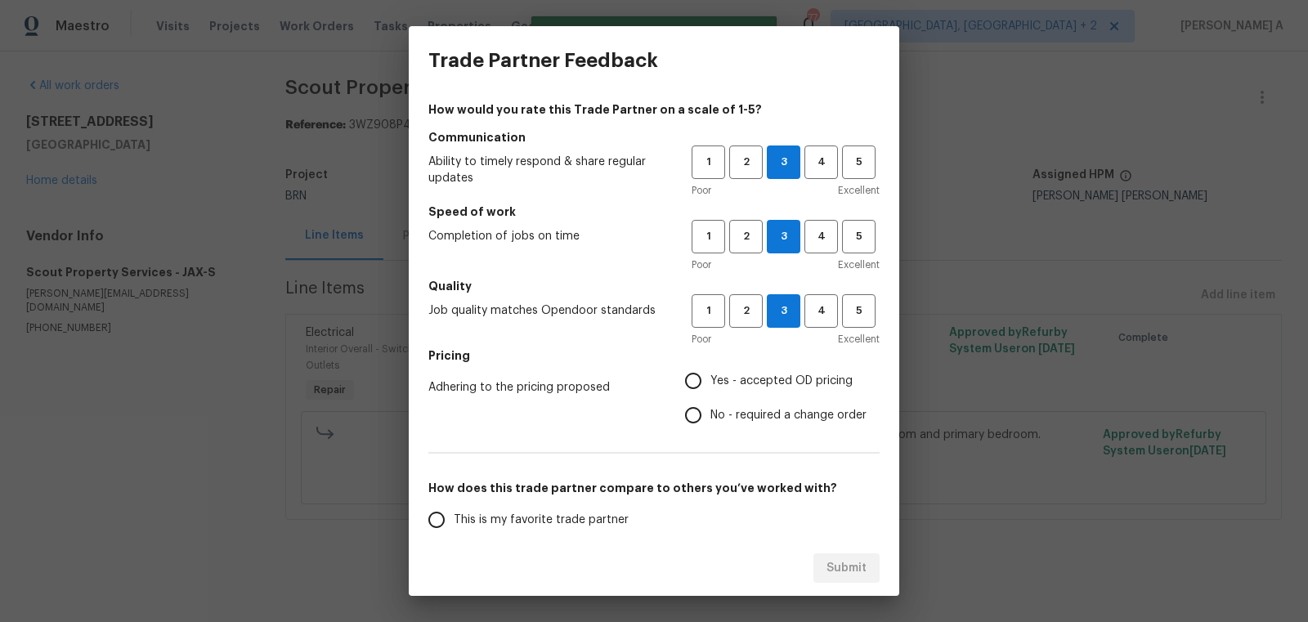
radio input "true"
click at [499, 522] on span "This is my favorite trade partner" at bounding box center [541, 520] width 175 height 17
click at [454, 522] on input "This is my favorite trade partner" at bounding box center [436, 520] width 34 height 34
click at [833, 568] on span "Submit" at bounding box center [847, 568] width 40 height 20
radio input "true"
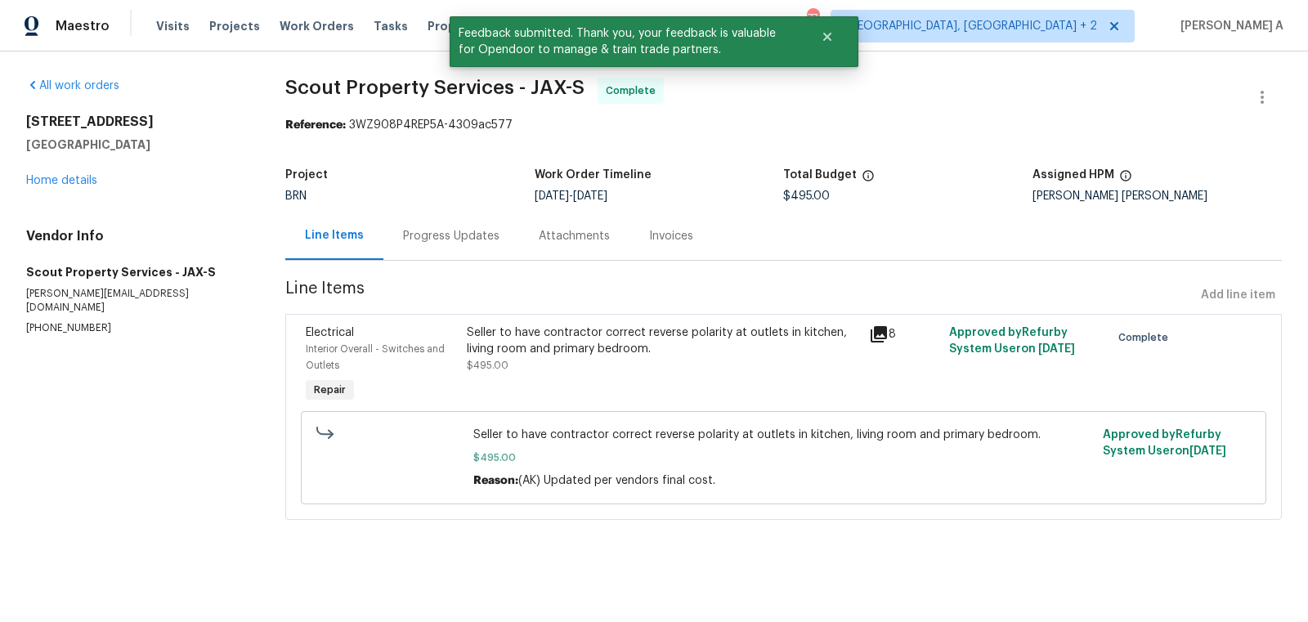
click at [681, 229] on div "Invoices" at bounding box center [671, 236] width 44 height 16
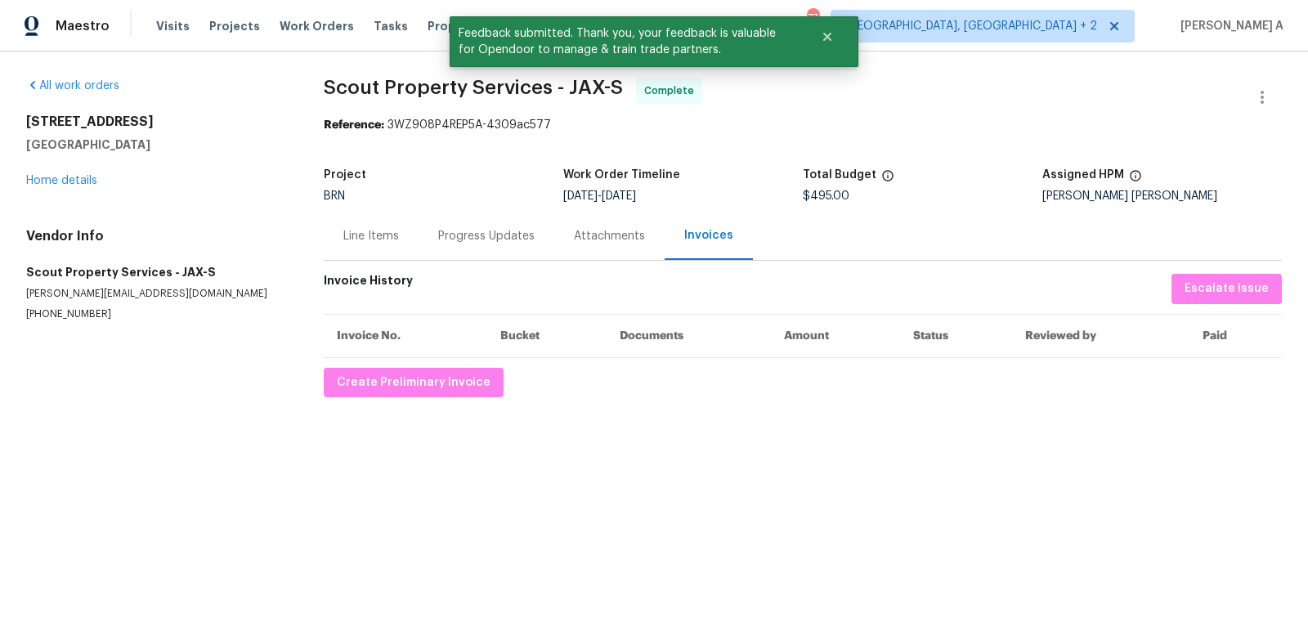
click at [437, 399] on div "All work orders 2884 Decidely St Green Cove Springs, FL 32043 Home details Vend…" at bounding box center [654, 238] width 1308 height 372
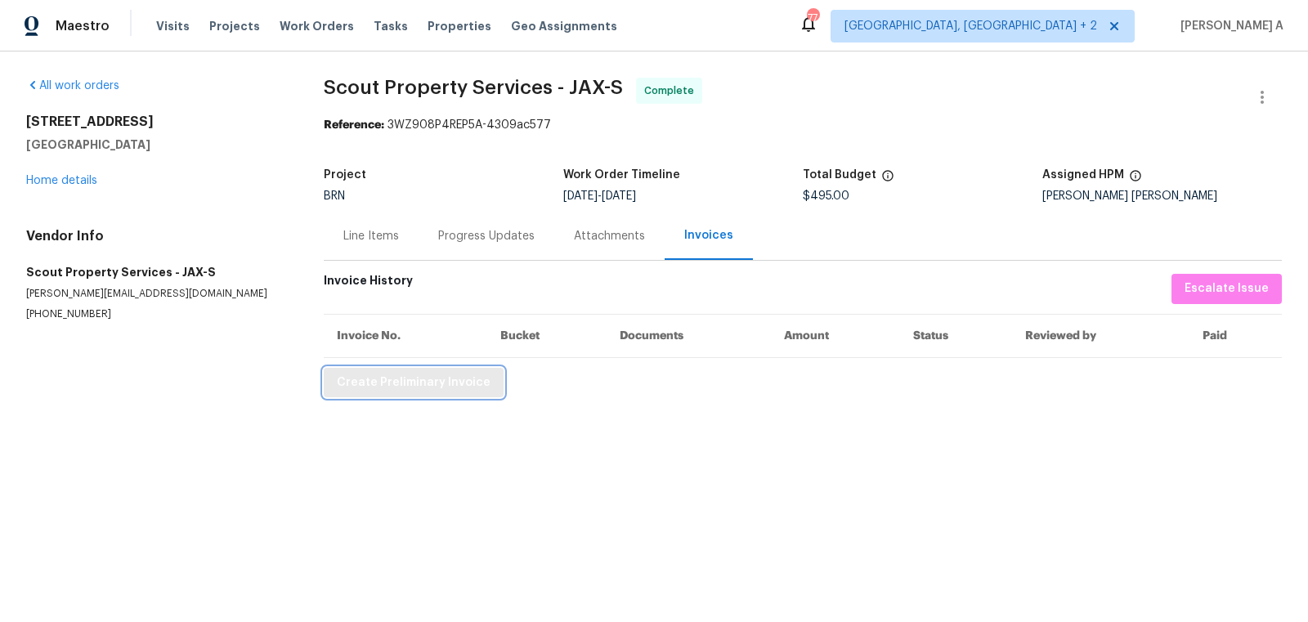
click at [428, 388] on span "Create Preliminary Invoice" at bounding box center [414, 383] width 154 height 20
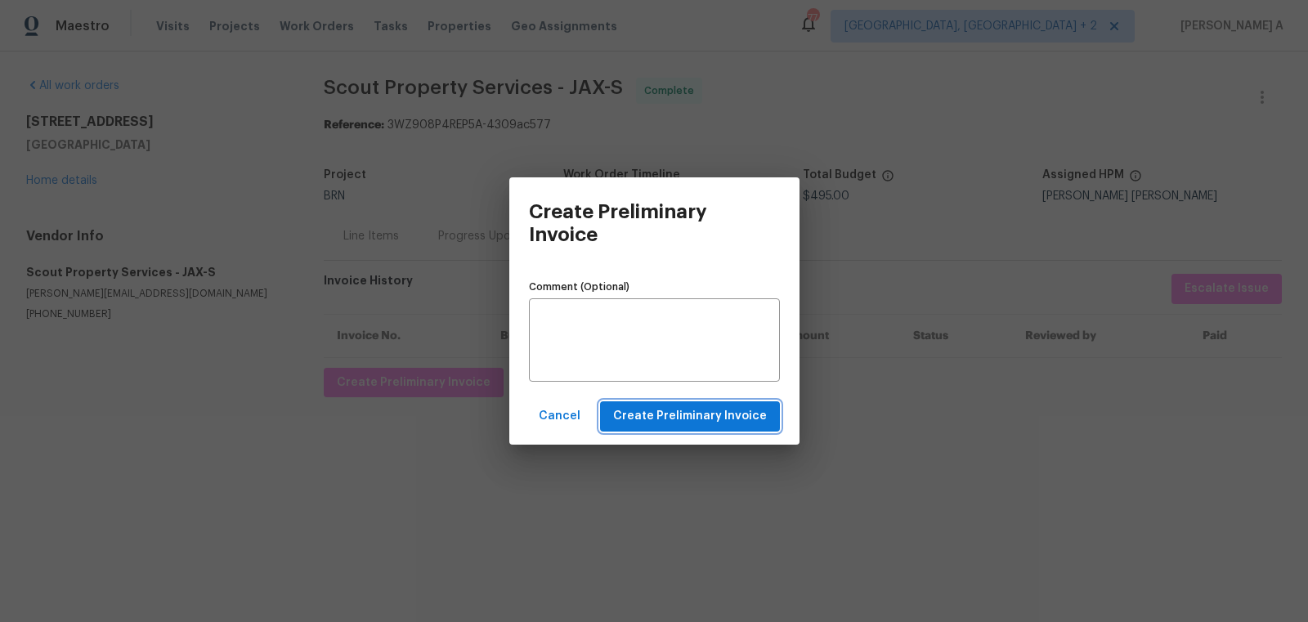
click at [728, 420] on span "Create Preliminary Invoice" at bounding box center [690, 416] width 154 height 20
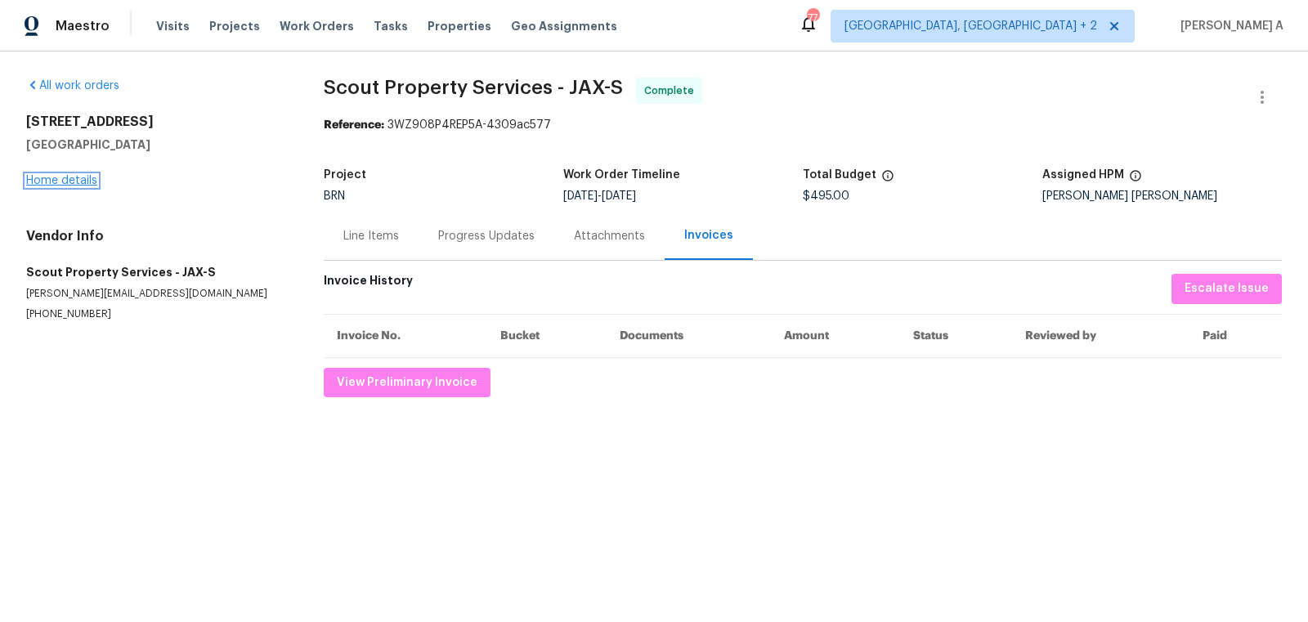
click at [79, 177] on link "Home details" at bounding box center [61, 180] width 71 height 11
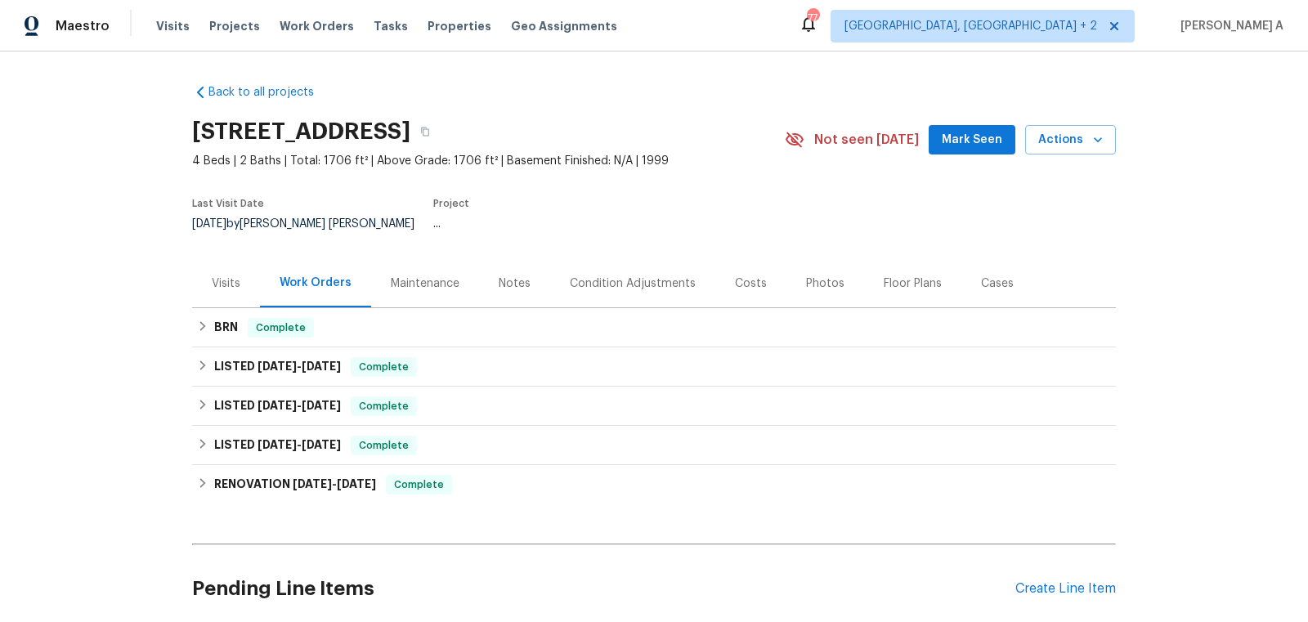
scroll to position [85, 0]
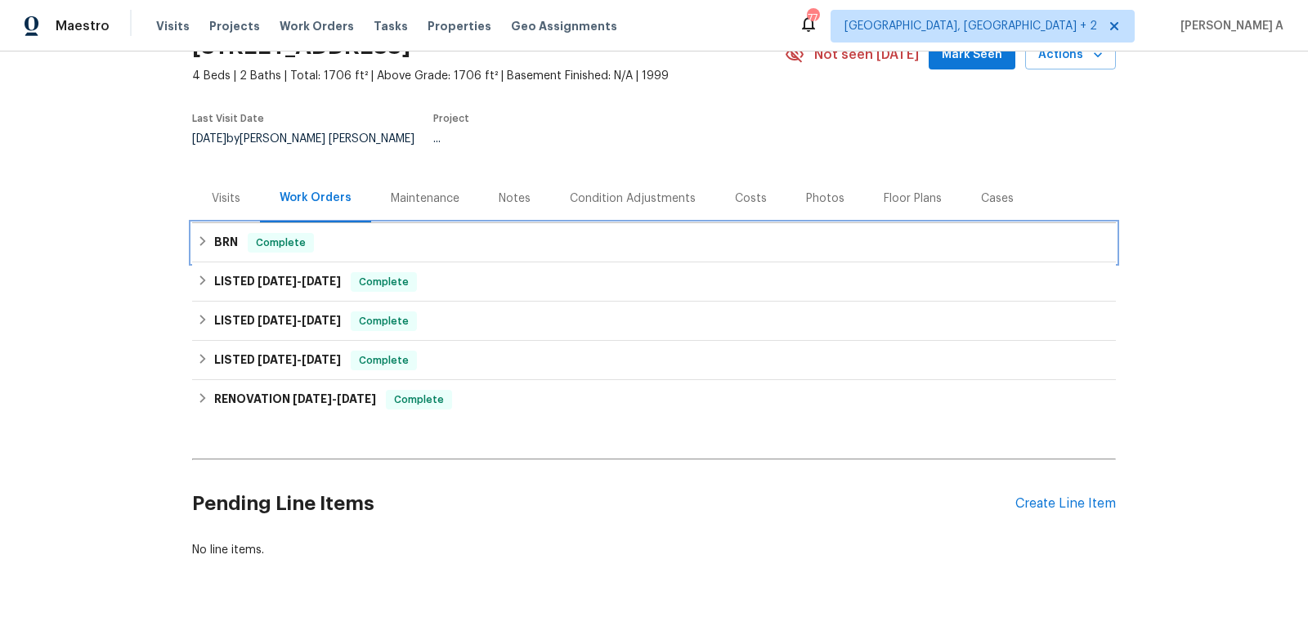
click at [431, 235] on div "BRN Complete" at bounding box center [654, 243] width 914 height 20
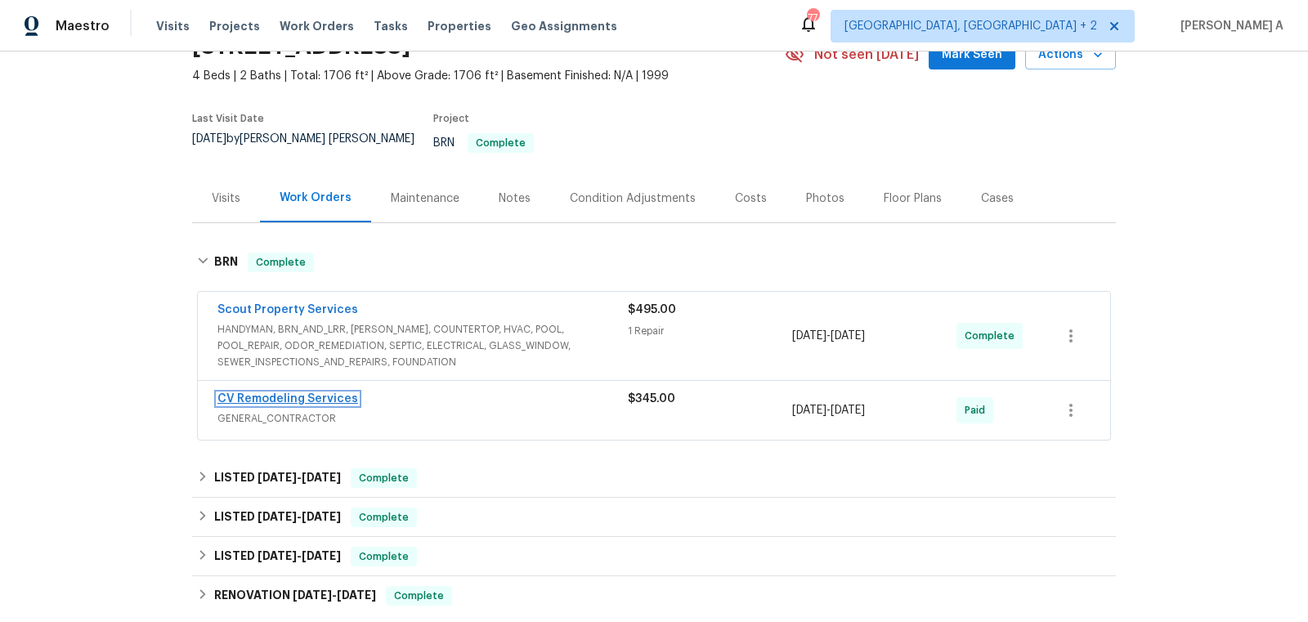
click at [293, 393] on link "CV Remodeling Services" at bounding box center [287, 398] width 141 height 11
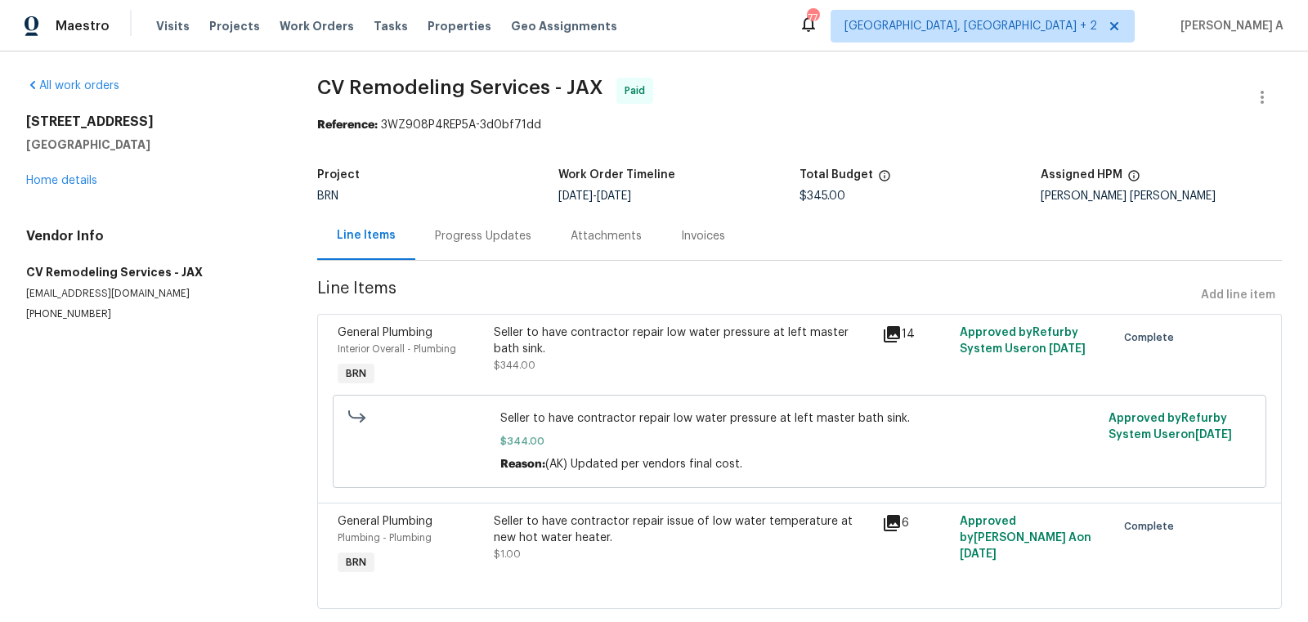
click at [666, 240] on div "Invoices" at bounding box center [702, 236] width 83 height 48
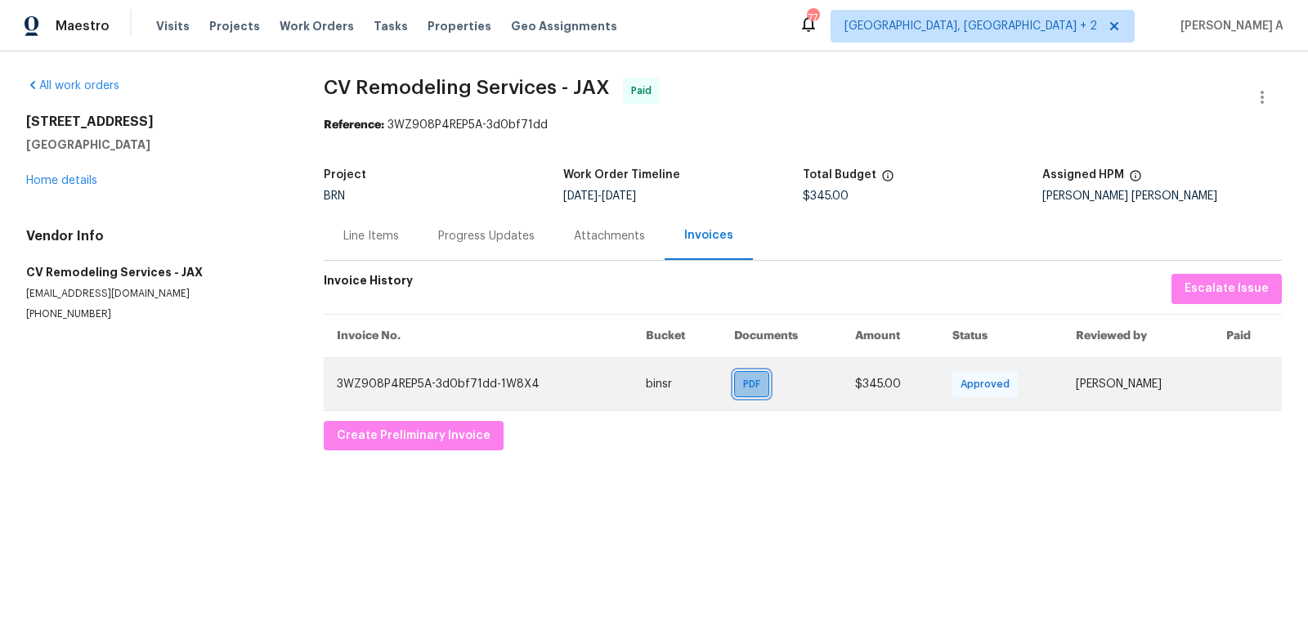
click at [743, 385] on span "PDF" at bounding box center [755, 384] width 24 height 16
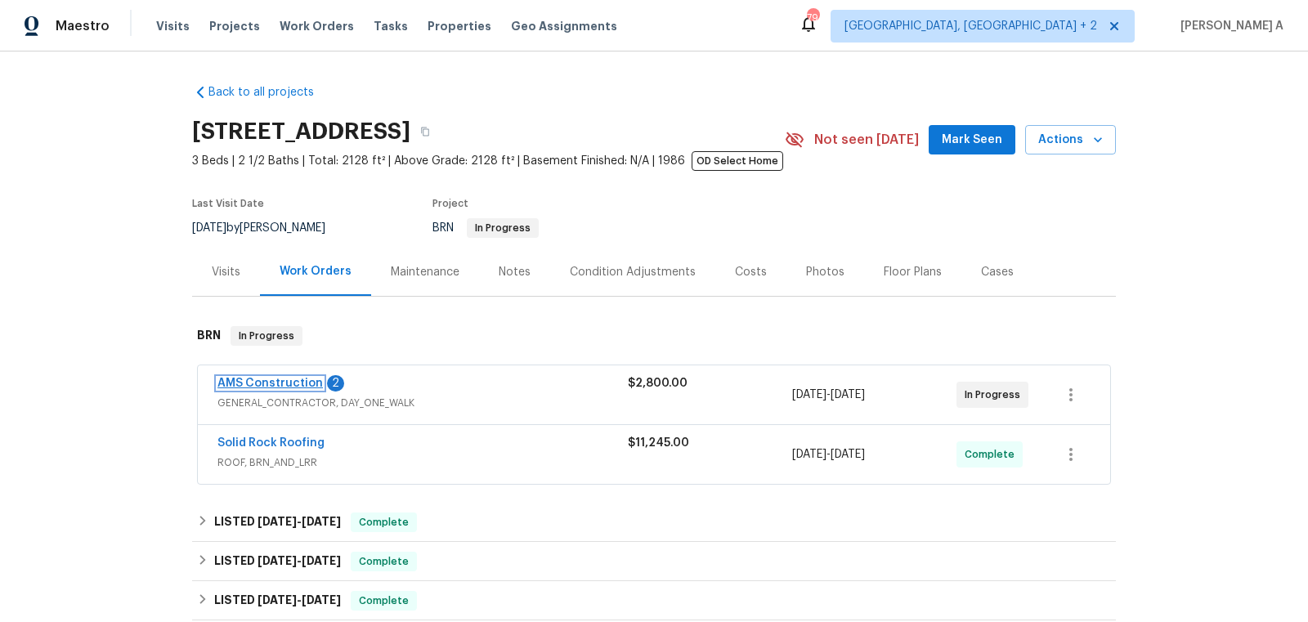
click at [276, 384] on link "AMS Construction" at bounding box center [269, 383] width 105 height 11
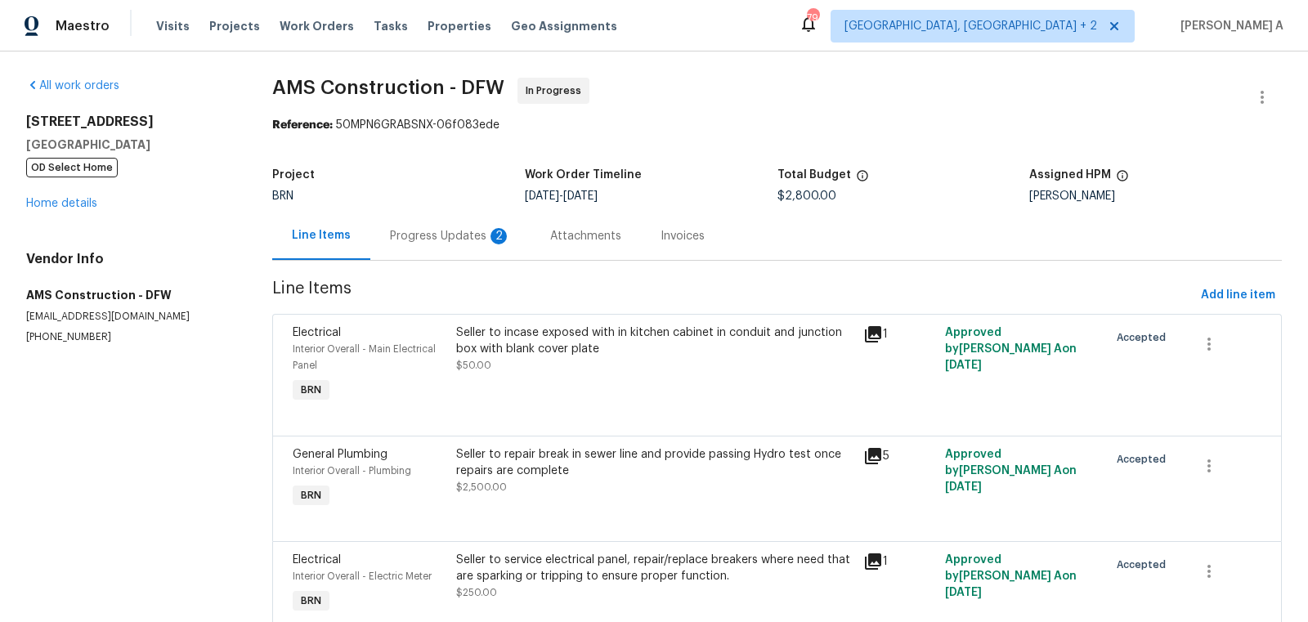
click at [415, 241] on div "Progress Updates 2" at bounding box center [450, 236] width 121 height 16
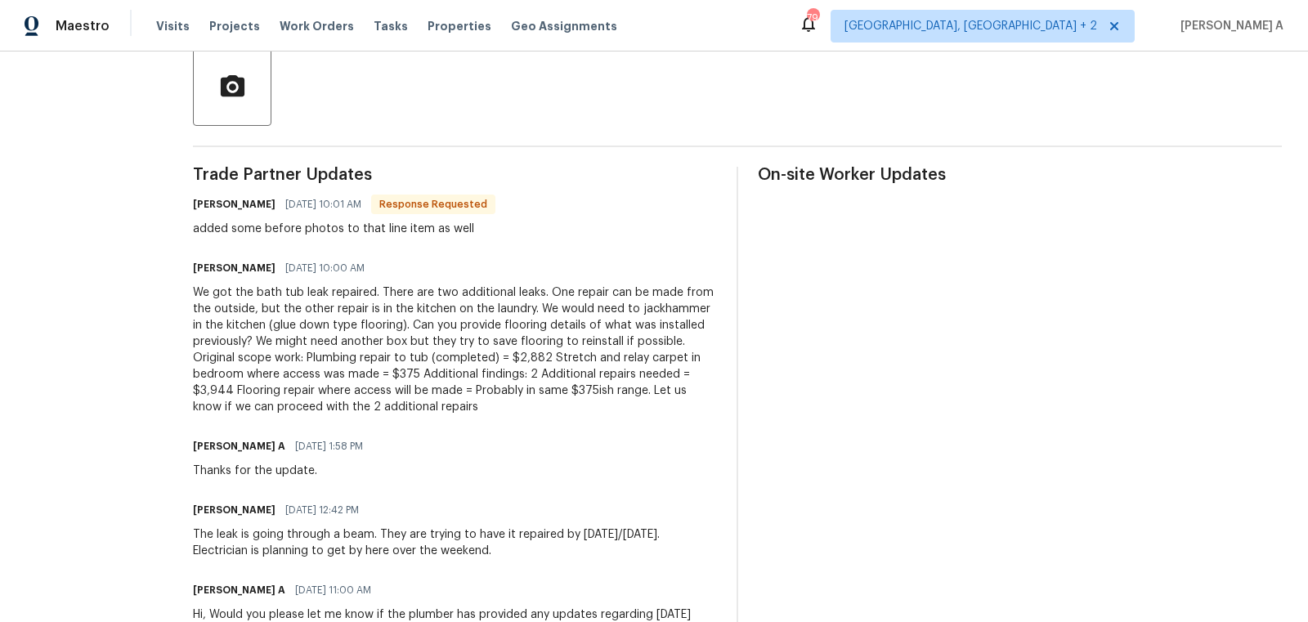
scroll to position [414, 0]
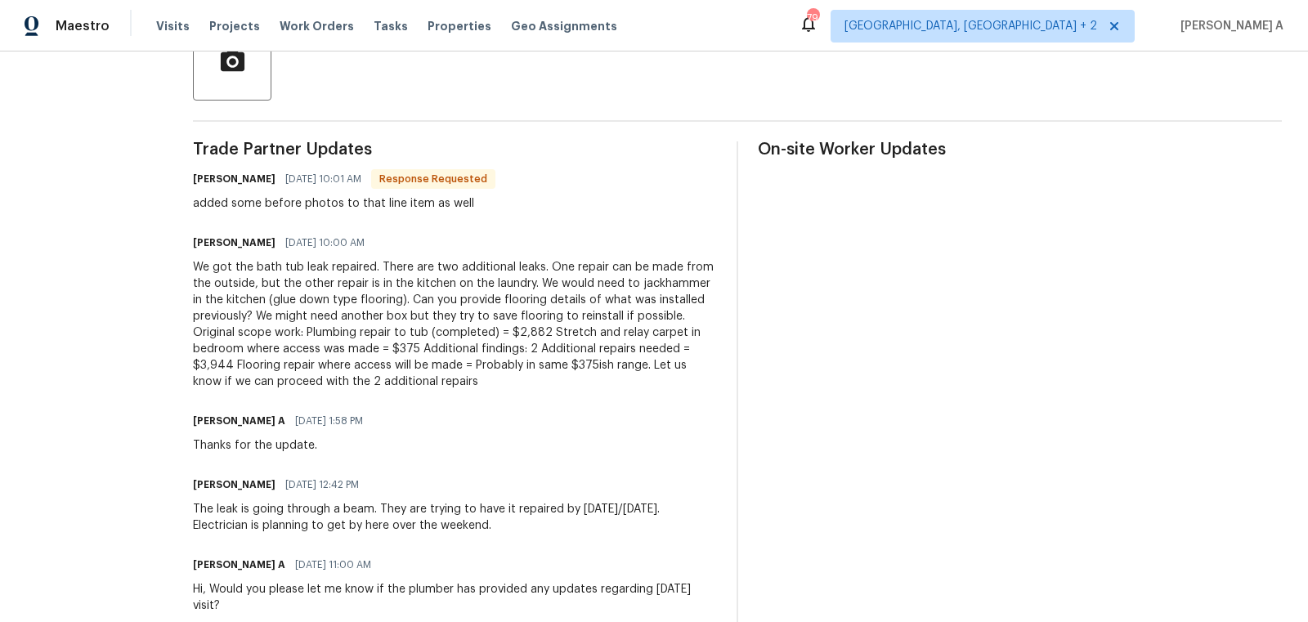
click at [471, 363] on div "We got the bath tub leak repaired. There are two additional leaks. One repair c…" at bounding box center [455, 324] width 524 height 131
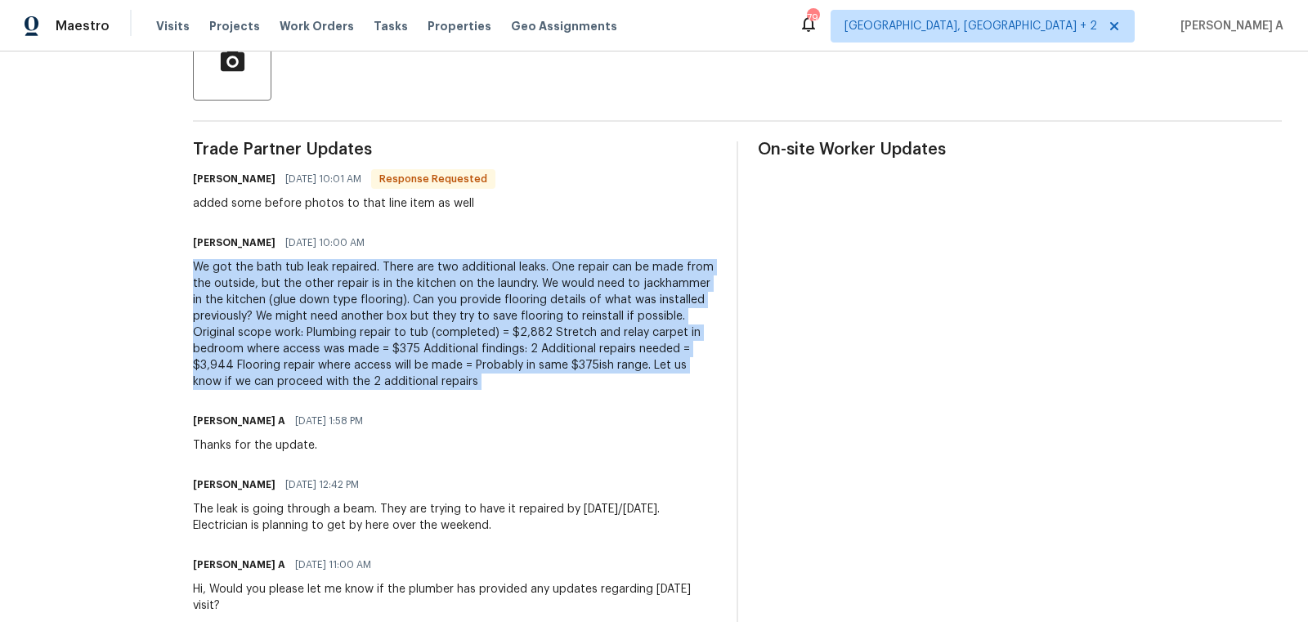
click at [471, 363] on div "We got the bath tub leak repaired. There are two additional leaks. One repair c…" at bounding box center [455, 324] width 524 height 131
copy div "We got the bath tub leak repaired. There are two additional leaks. One repair c…"
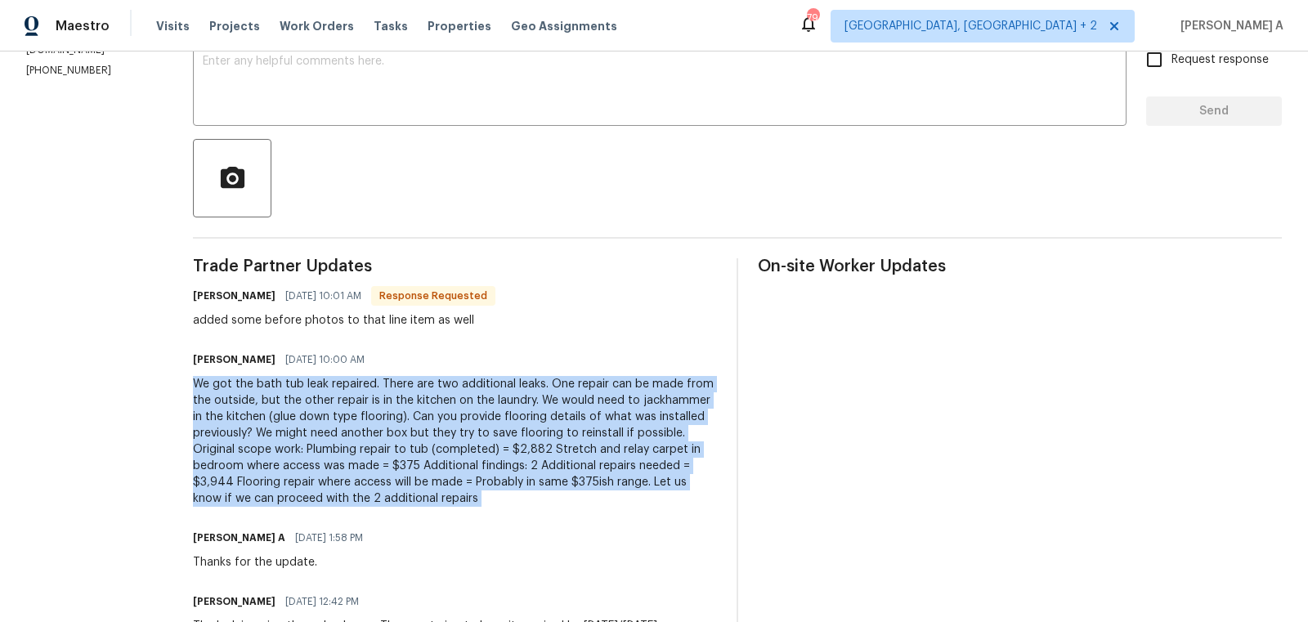
scroll to position [208, 0]
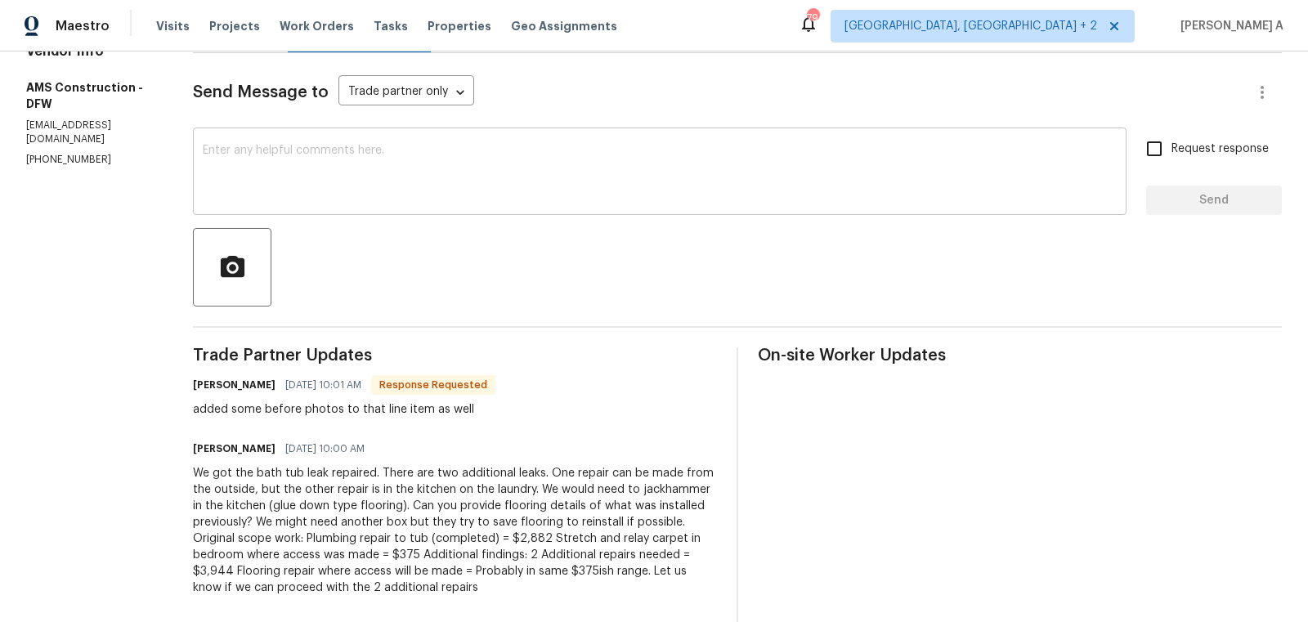
click at [393, 191] on textarea at bounding box center [660, 173] width 914 height 57
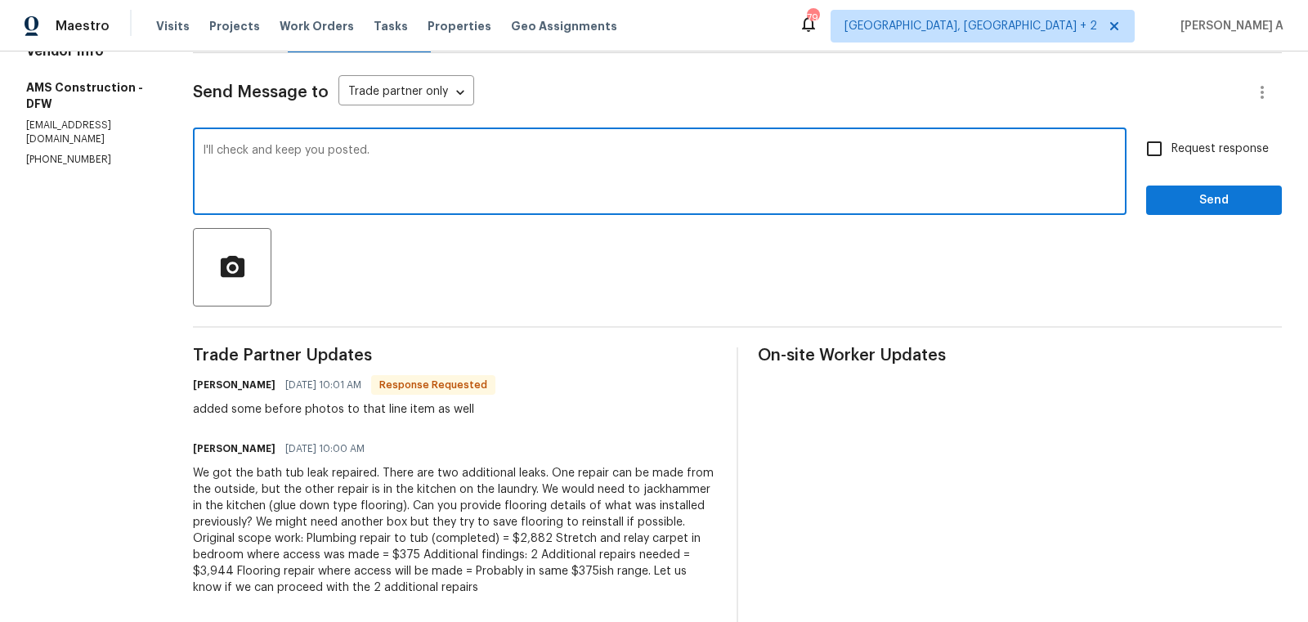
type textarea "I'll check and keep you posted."
click at [1185, 173] on div "Request response Send" at bounding box center [1214, 173] width 136 height 83
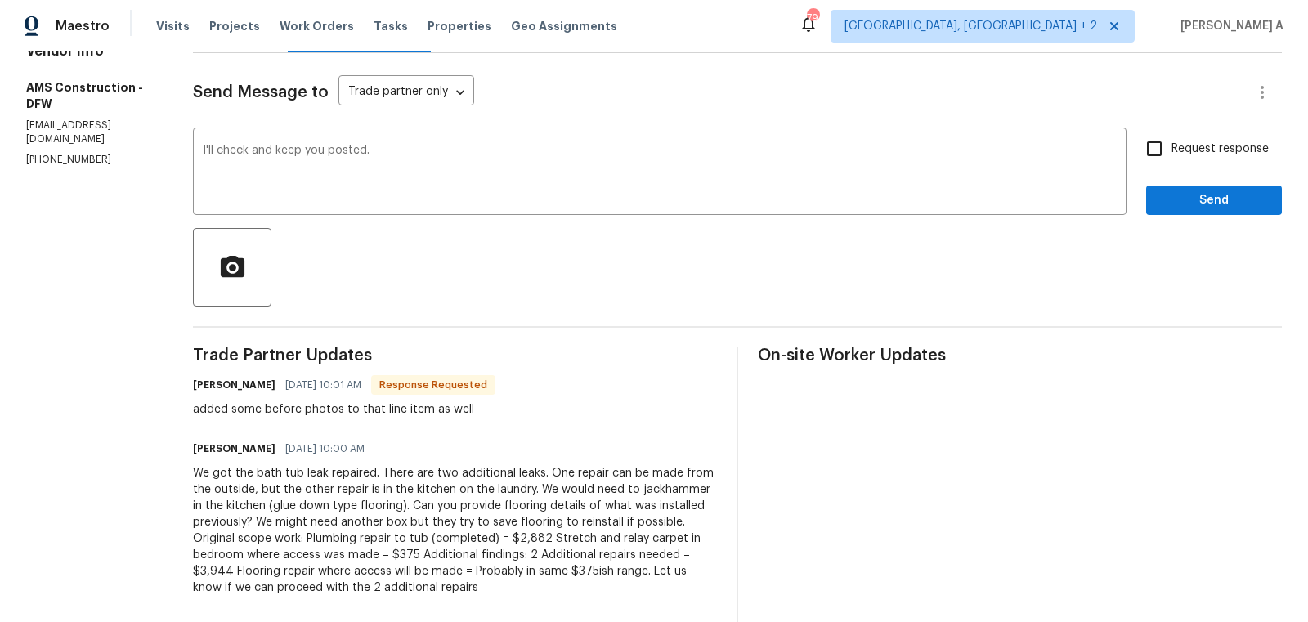
click at [1172, 155] on input "Request response" at bounding box center [1154, 149] width 34 height 34
checkbox input "true"
click at [1212, 208] on span "Send" at bounding box center [1214, 200] width 110 height 20
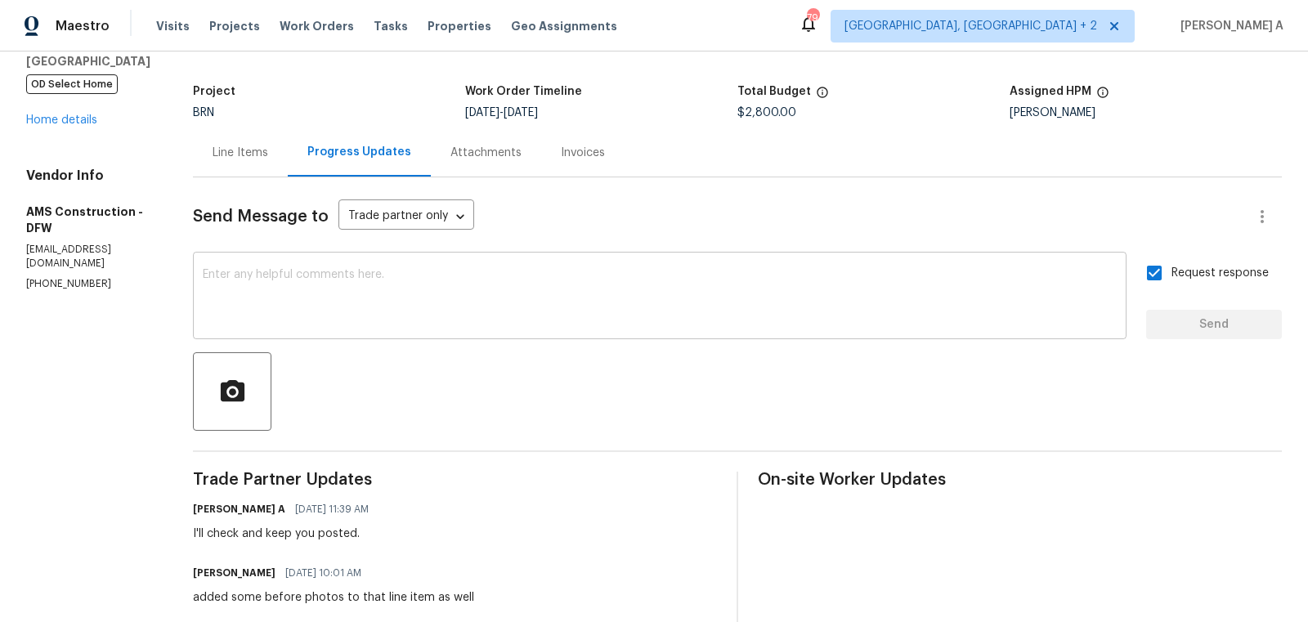
scroll to position [0, 0]
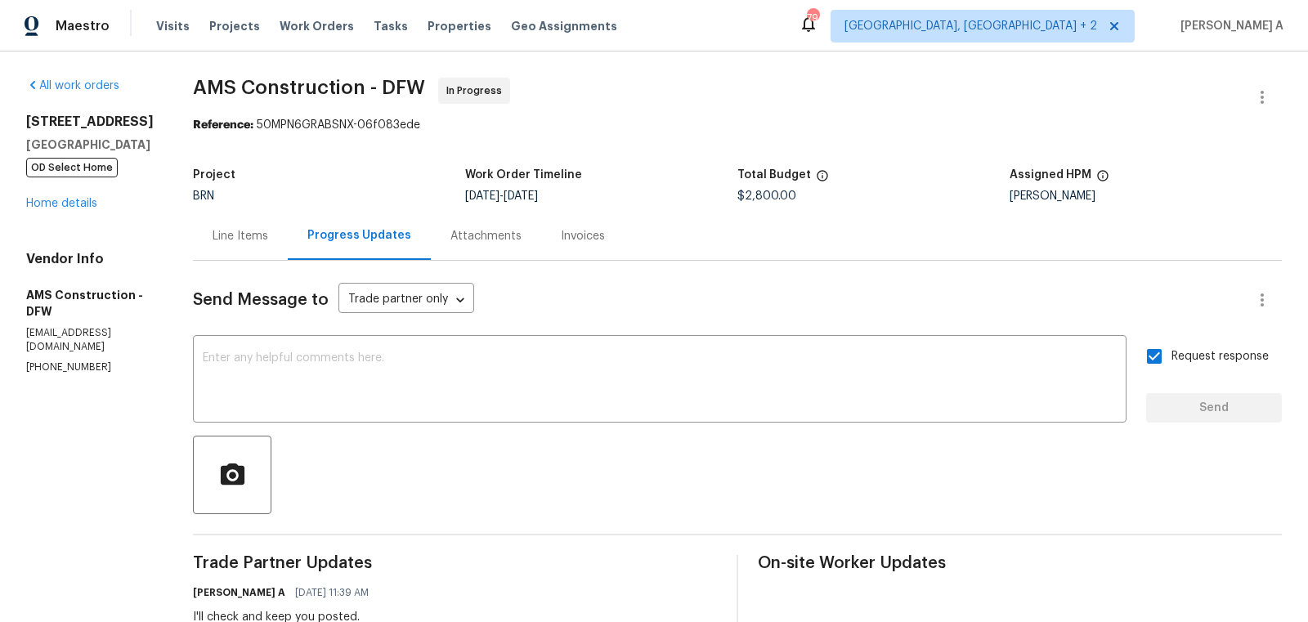
click at [237, 218] on div "Line Items" at bounding box center [240, 236] width 95 height 48
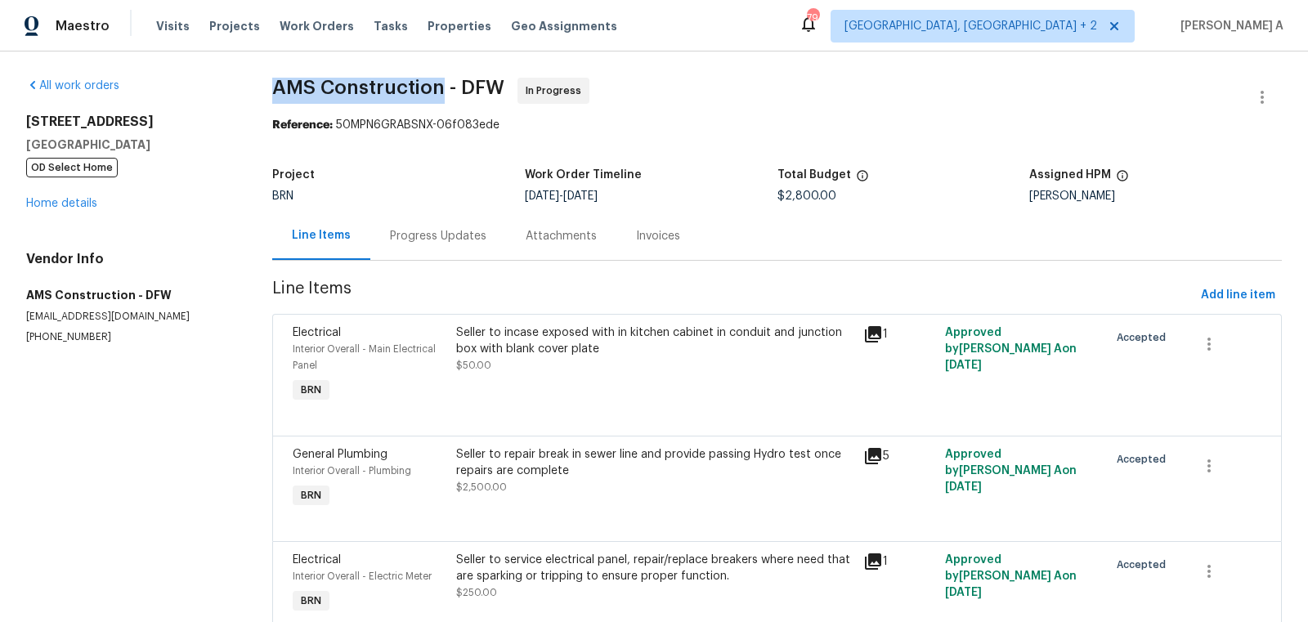
copy span "AMS Construction"
drag, startPoint x: 271, startPoint y: 90, endPoint x: 441, endPoint y: 83, distance: 171.0
click at [441, 83] on span "AMS Construction - DFW" at bounding box center [388, 88] width 232 height 20
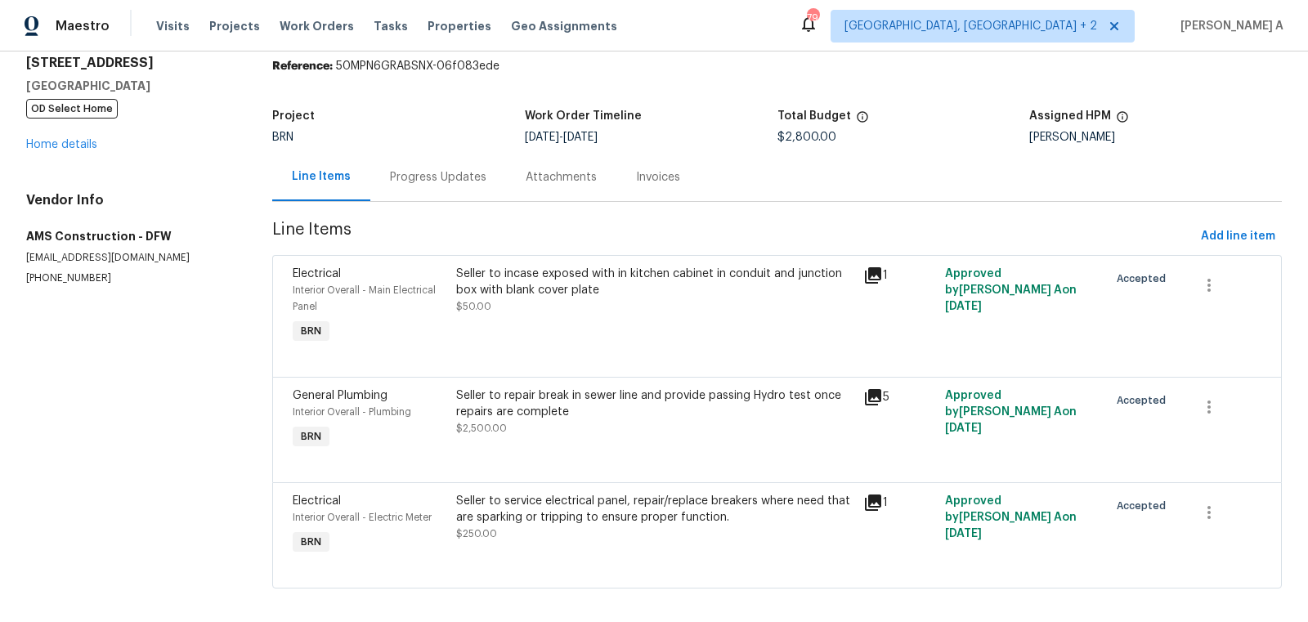
scroll to position [70, 0]
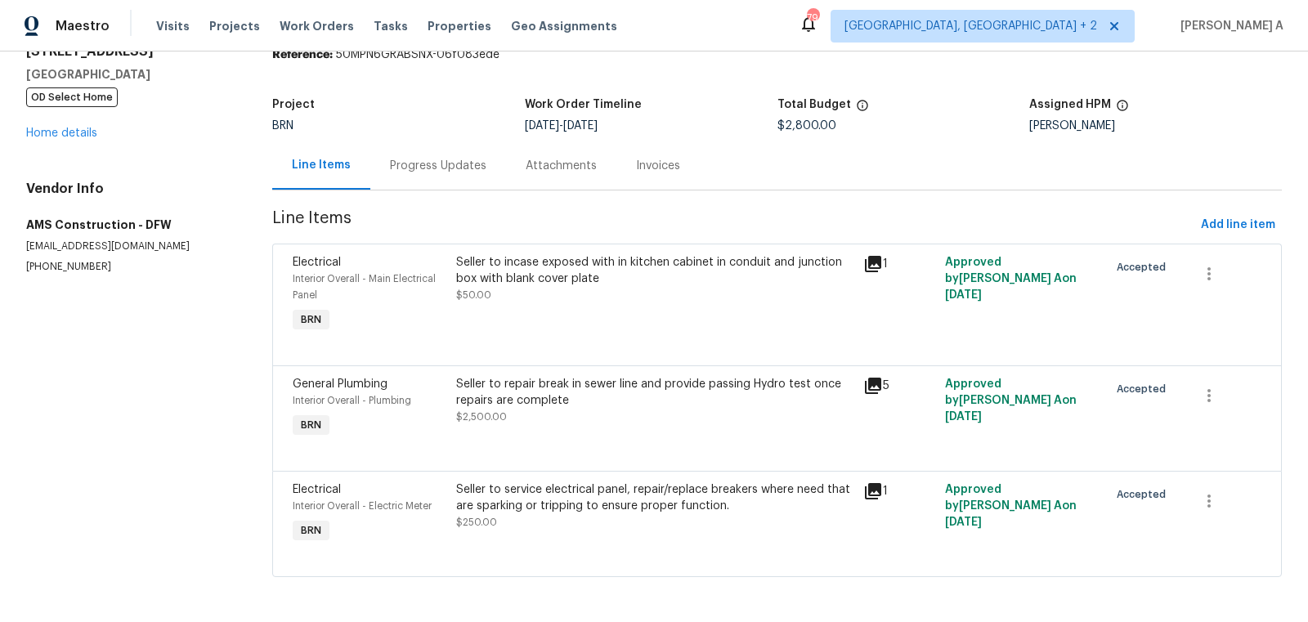
click at [623, 414] on div "Seller to repair break in sewer line and provide passing Hydro test once repair…" at bounding box center [655, 400] width 398 height 49
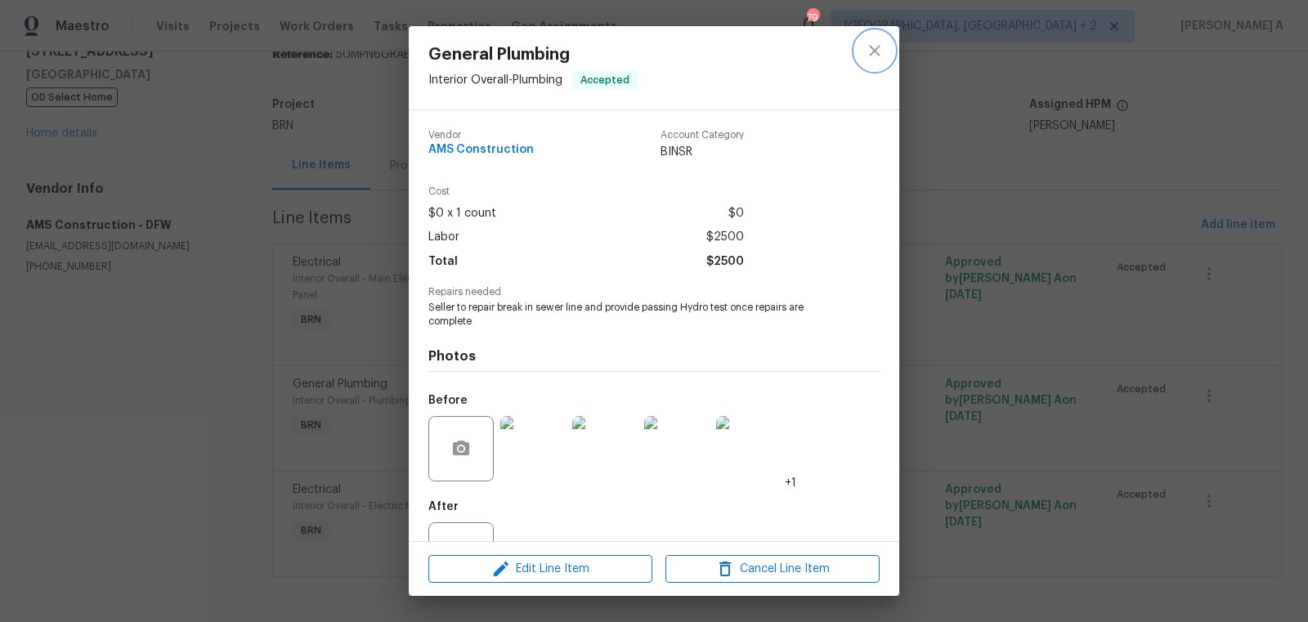
click at [867, 49] on icon "close" at bounding box center [875, 51] width 20 height 20
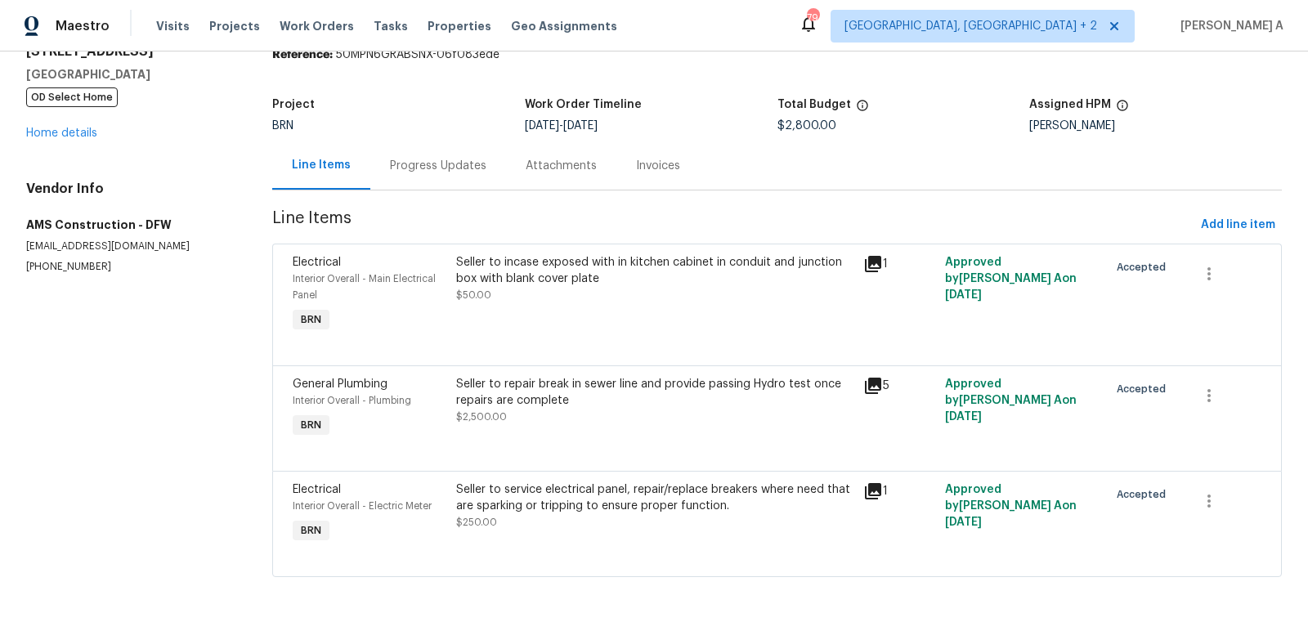
click at [403, 185] on div "Progress Updates" at bounding box center [438, 165] width 136 height 48
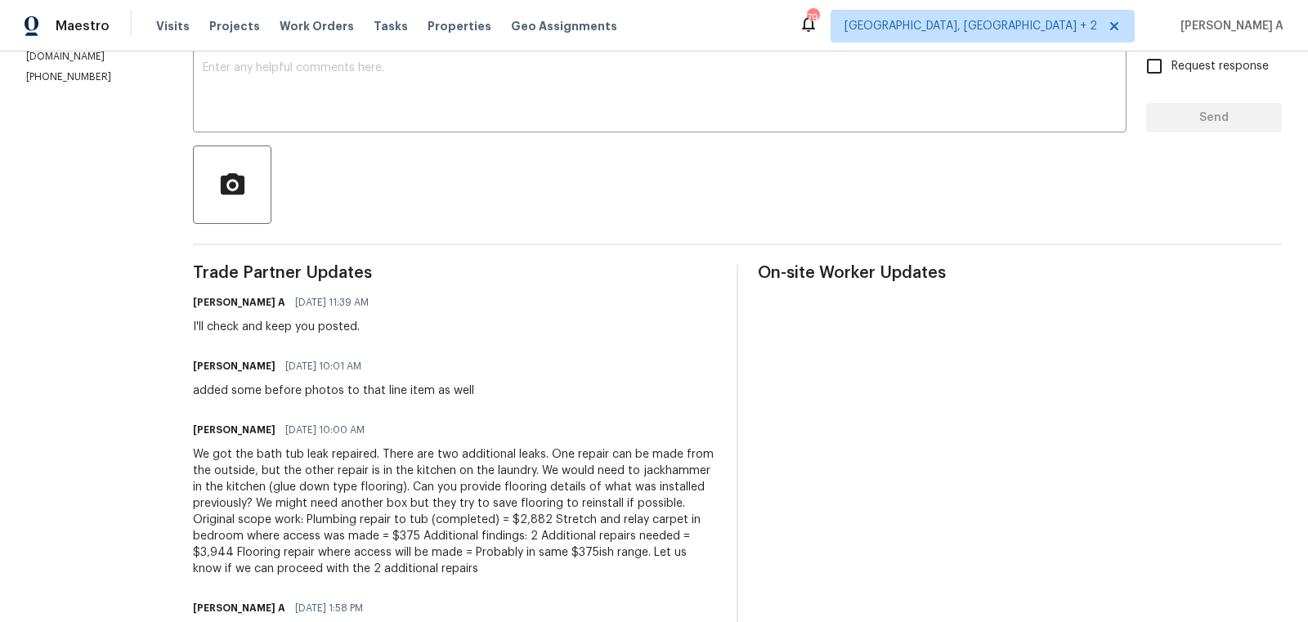
scroll to position [186, 0]
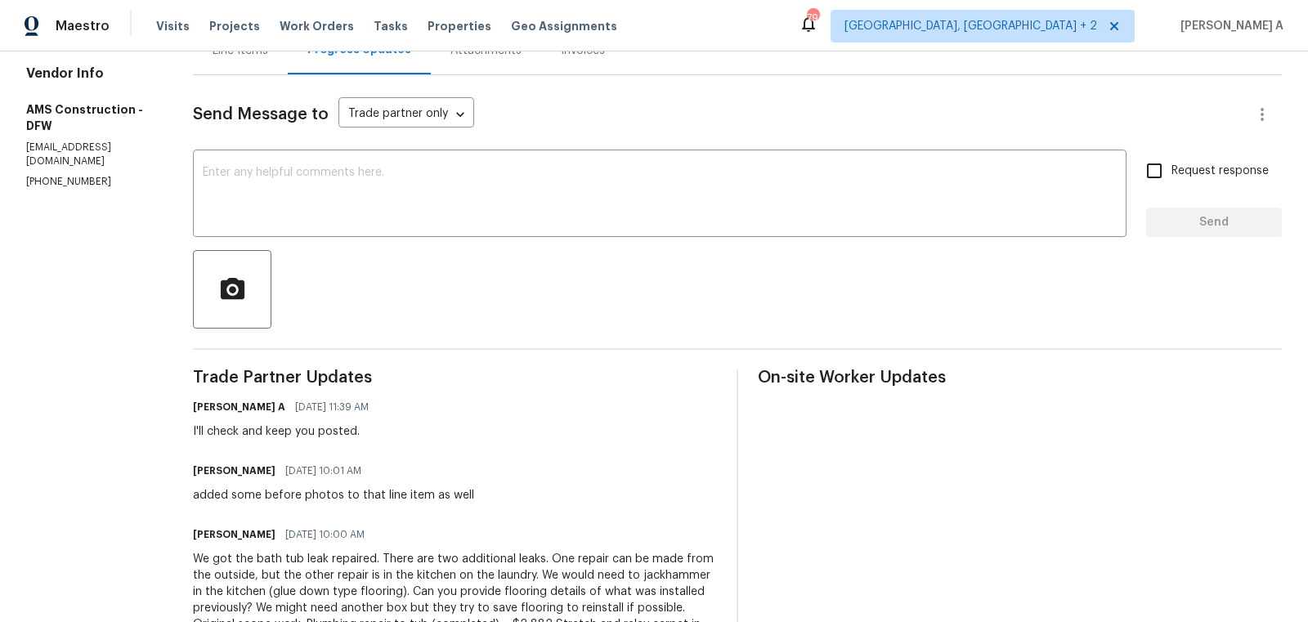
click at [215, 56] on div "Line Items" at bounding box center [241, 51] width 56 height 16
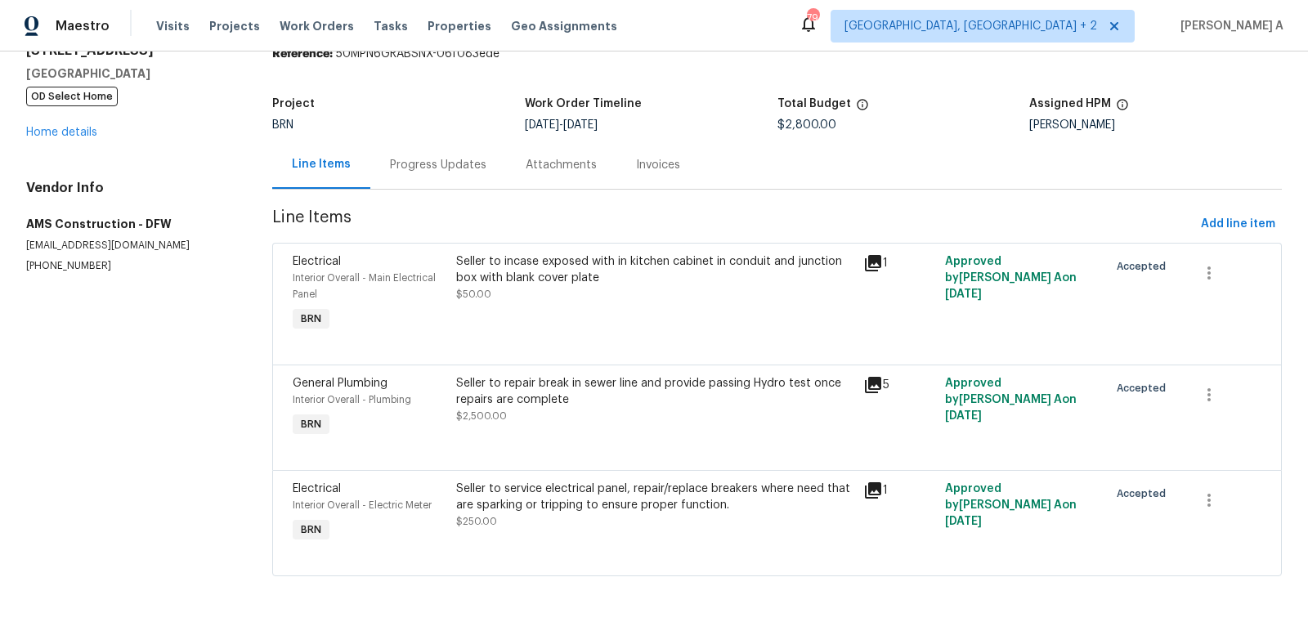
click at [588, 428] on div "Seller to repair break in sewer line and provide passing Hydro test once repair…" at bounding box center [655, 407] width 408 height 75
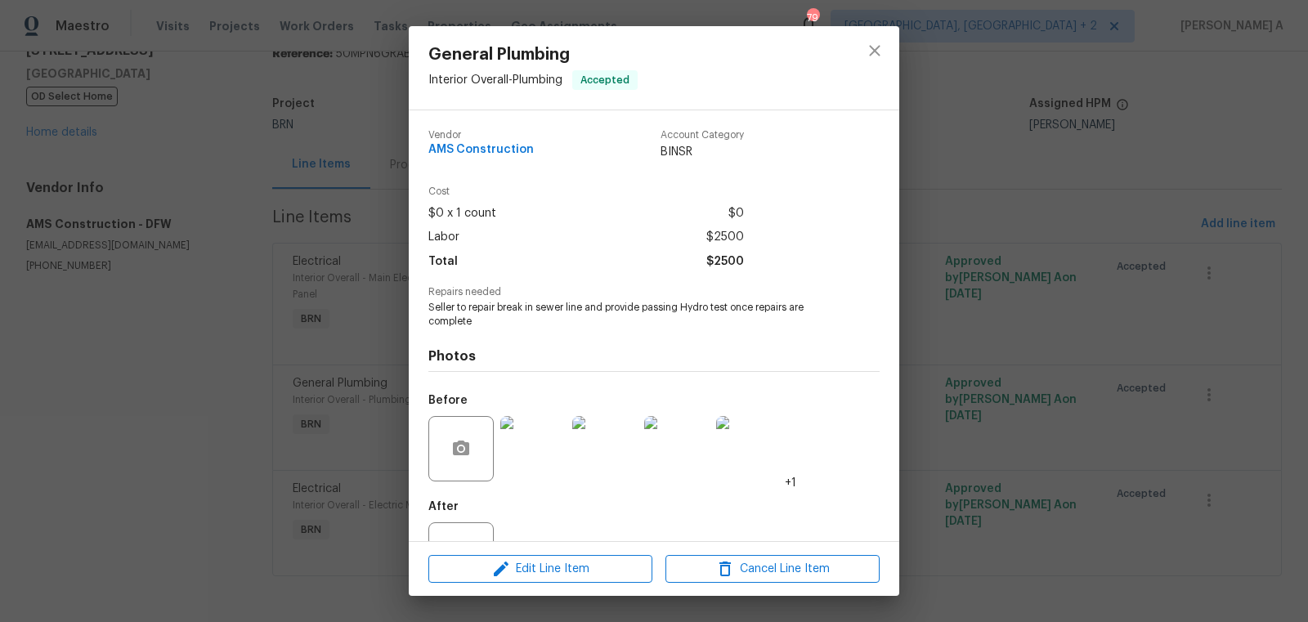
click at [548, 302] on span "Seller to repair break in sewer line and provide passing Hydro test once repair…" at bounding box center [631, 315] width 406 height 28
copy span "Seller to repair break in sewer line and provide passing Hydro test once repair…"
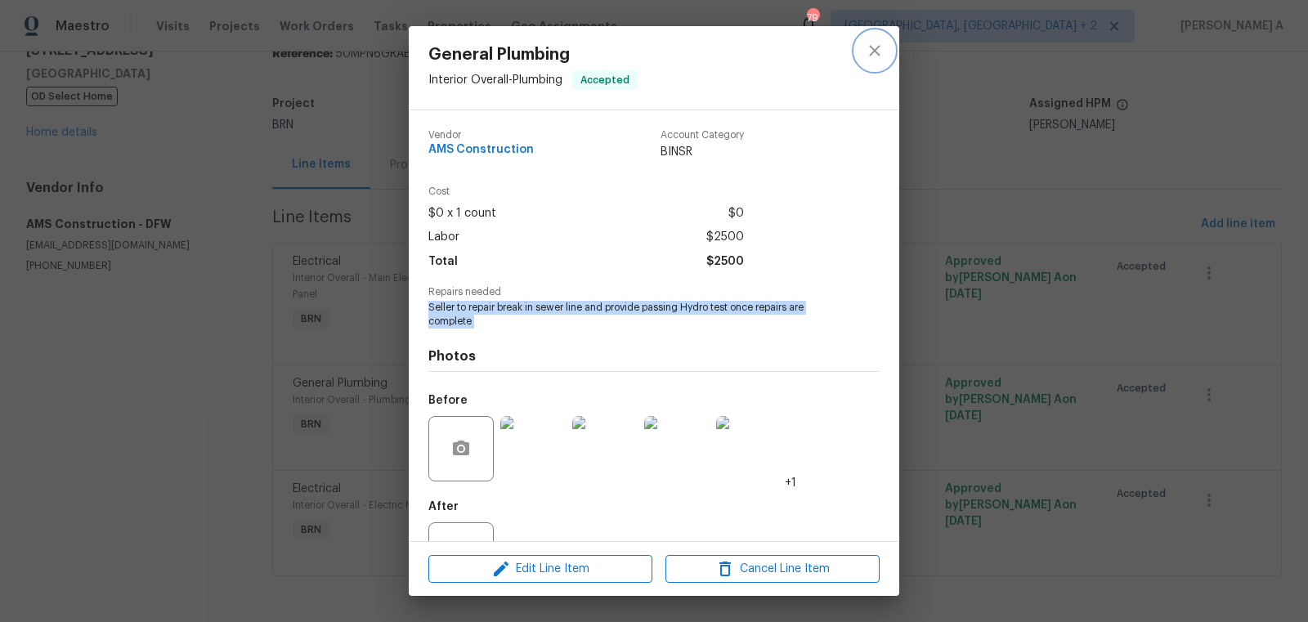
click at [866, 63] on button "close" at bounding box center [874, 50] width 39 height 39
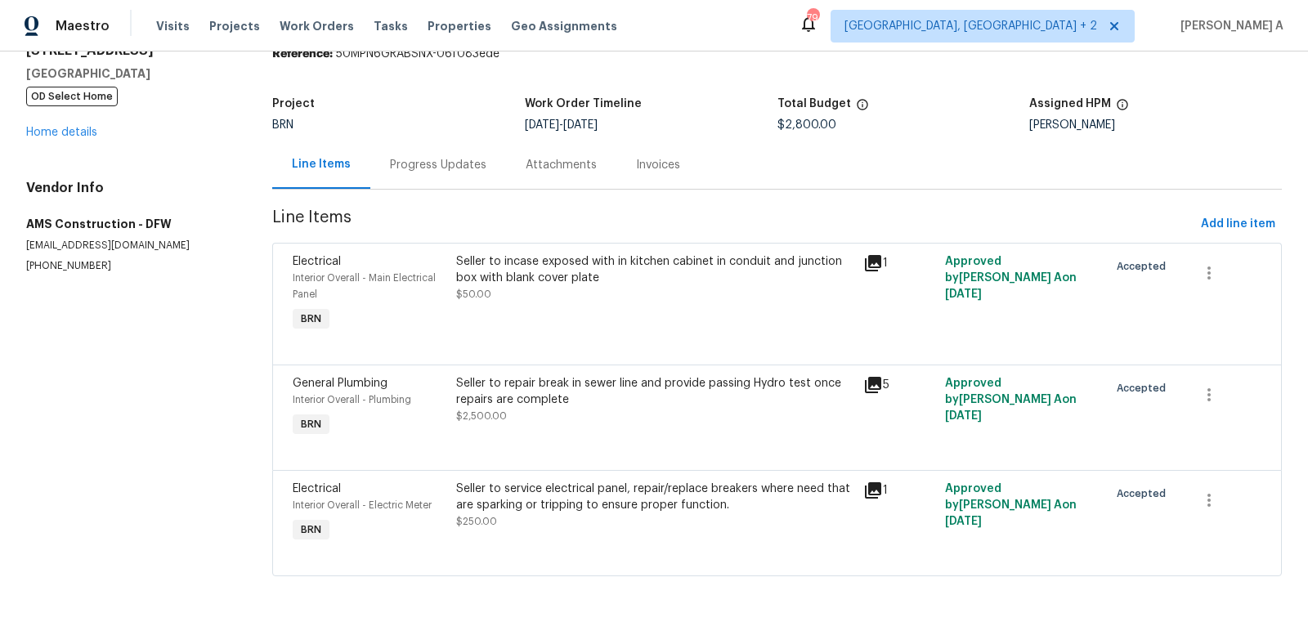
click at [445, 143] on div "Progress Updates" at bounding box center [438, 165] width 136 height 48
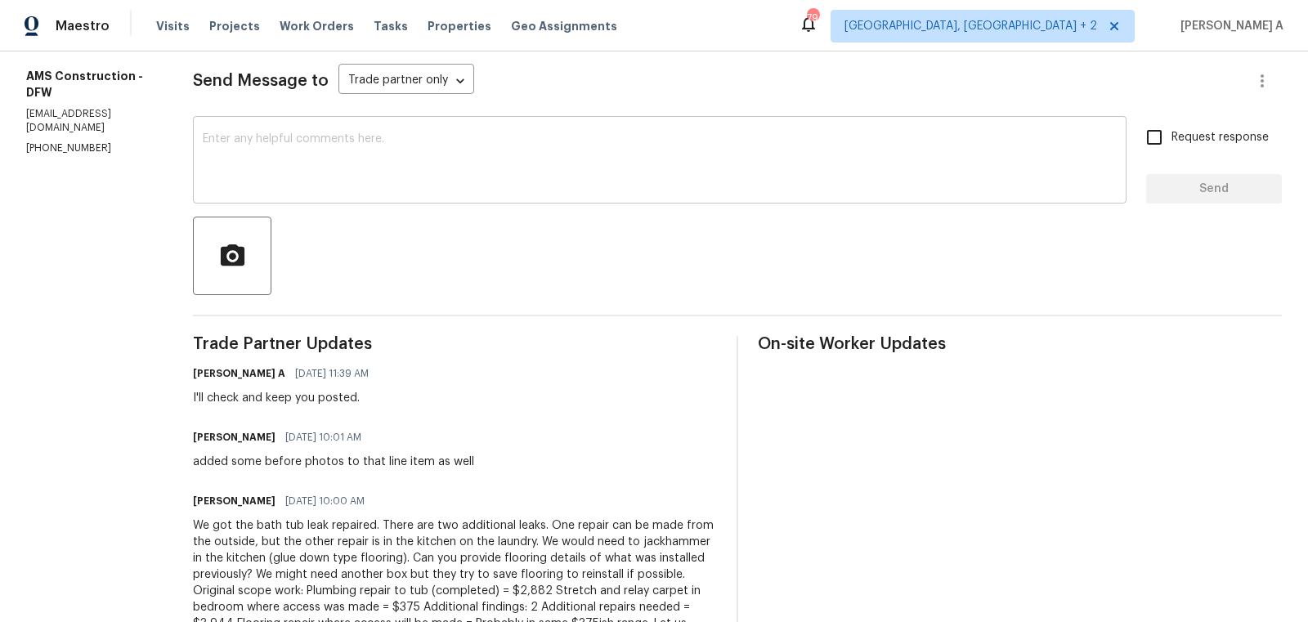
scroll to position [361, 0]
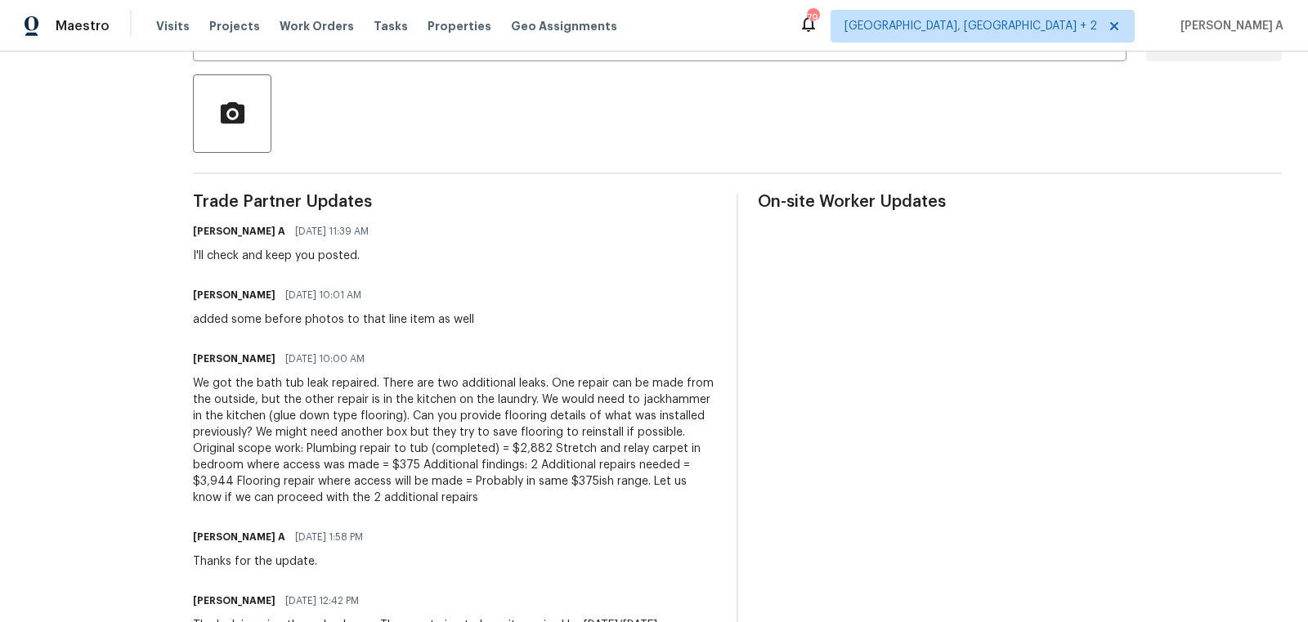
click at [363, 453] on div "We got the bath tub leak repaired. There are two additional leaks. One repair c…" at bounding box center [455, 440] width 524 height 131
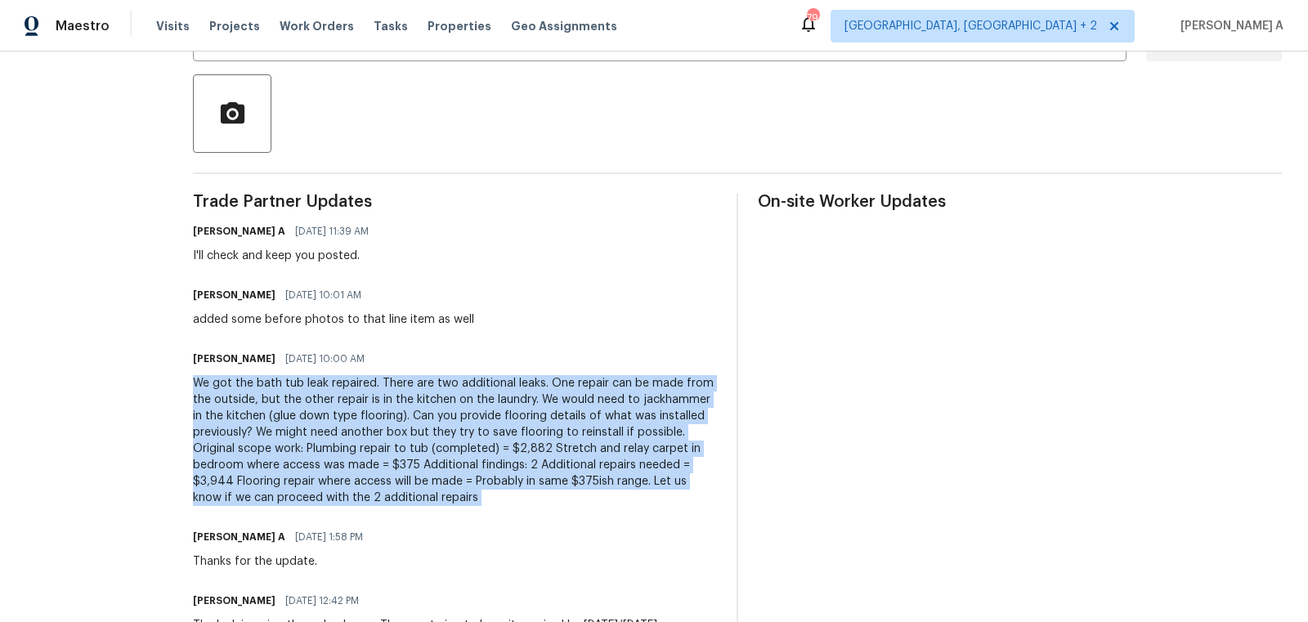
click at [363, 453] on div "We got the bath tub leak repaired. There are two additional leaks. One repair c…" at bounding box center [455, 440] width 524 height 131
copy div "We got the bath tub leak repaired. There are two additional leaks. One repair c…"
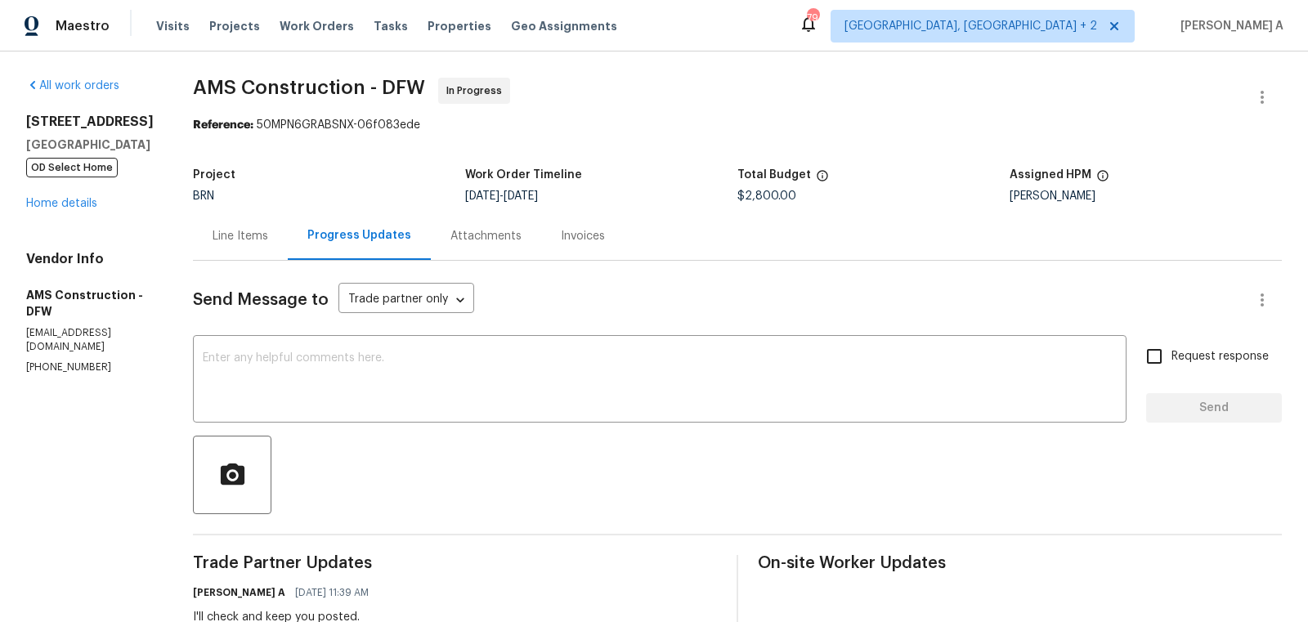
click at [213, 235] on div "Line Items" at bounding box center [241, 236] width 56 height 16
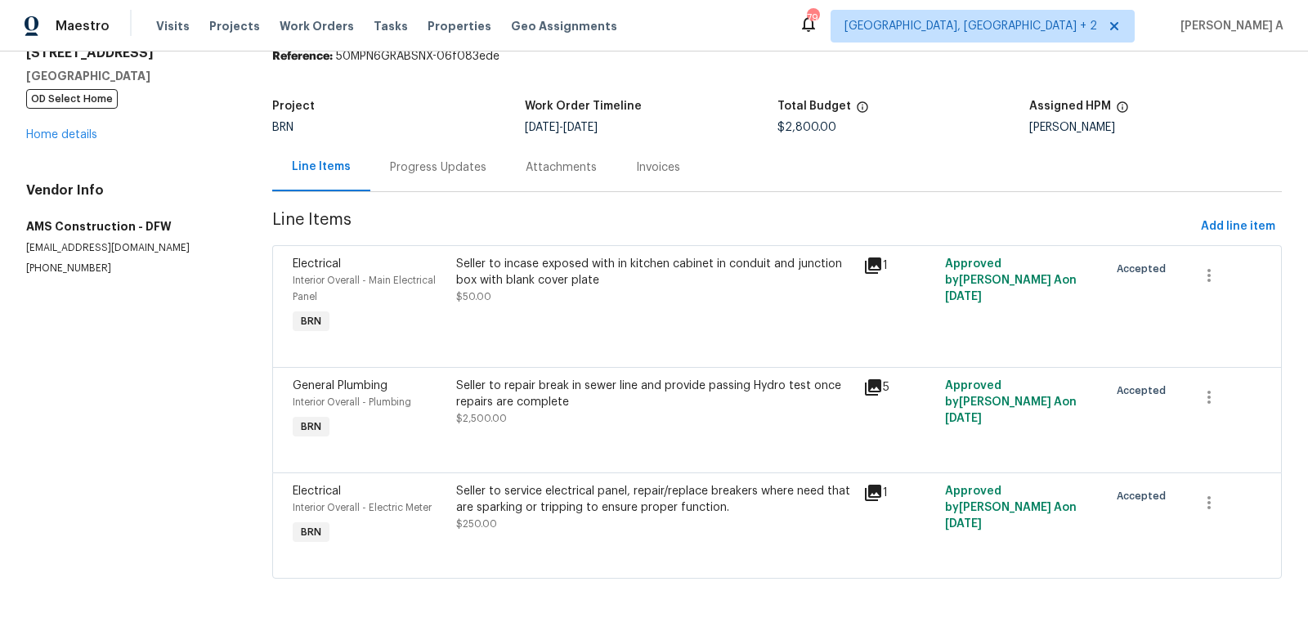
scroll to position [70, 0]
click at [621, 401] on div "Seller to repair break in sewer line and provide passing Hydro test once repair…" at bounding box center [655, 392] width 398 height 33
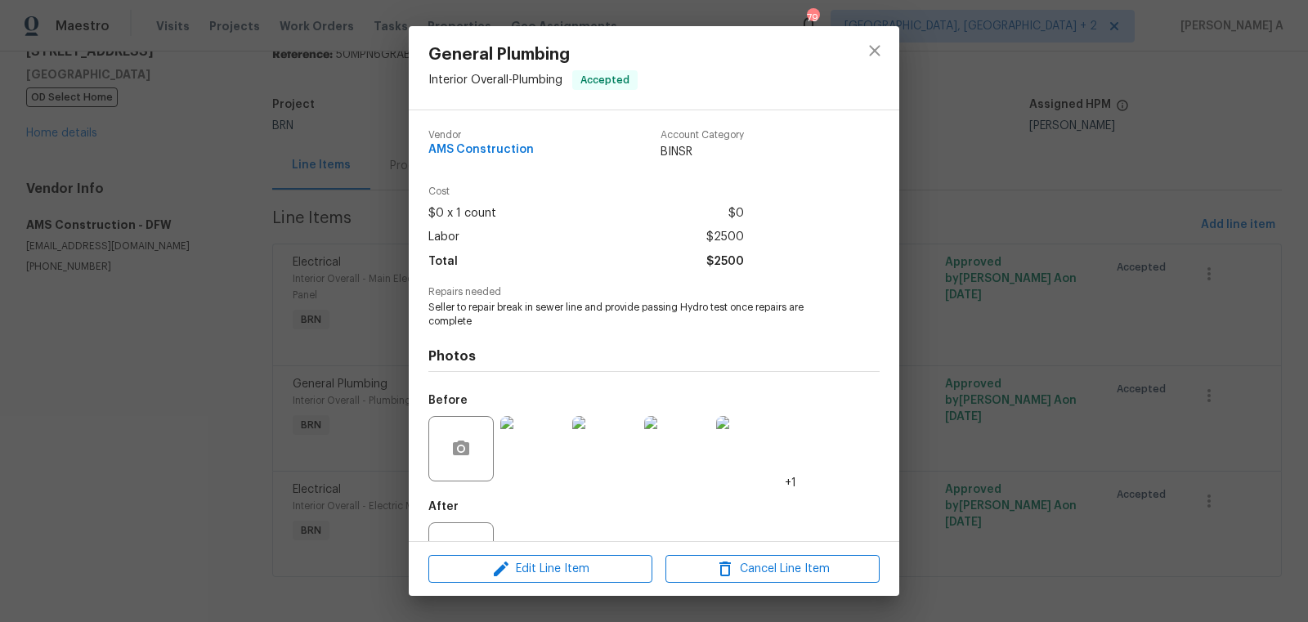
scroll to position [62, 0]
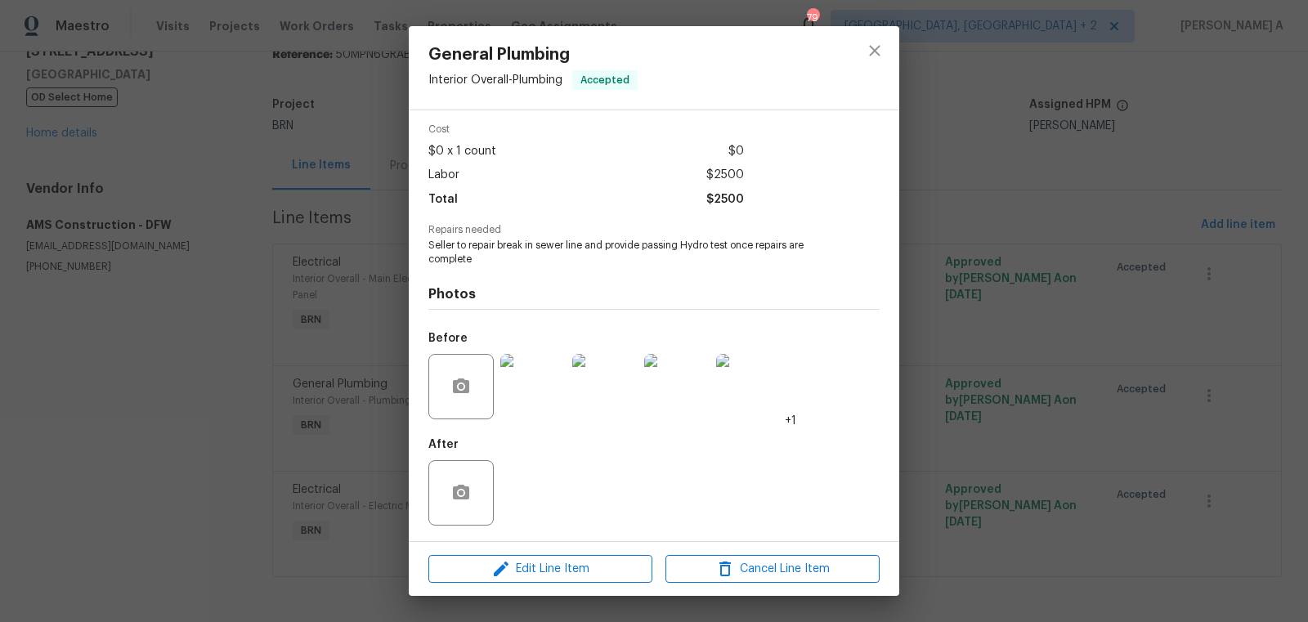
click at [854, 44] on div at bounding box center [874, 67] width 49 height 83
click at [868, 42] on icon "close" at bounding box center [875, 51] width 20 height 20
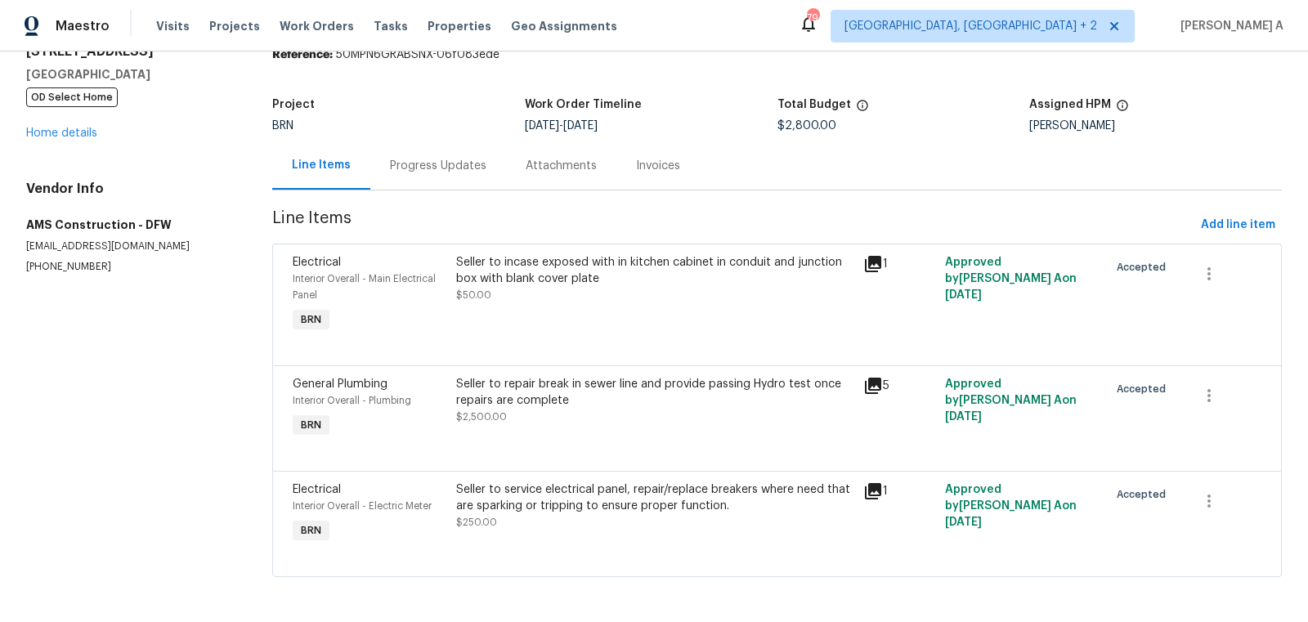
click at [447, 155] on div "Progress Updates" at bounding box center [438, 165] width 136 height 48
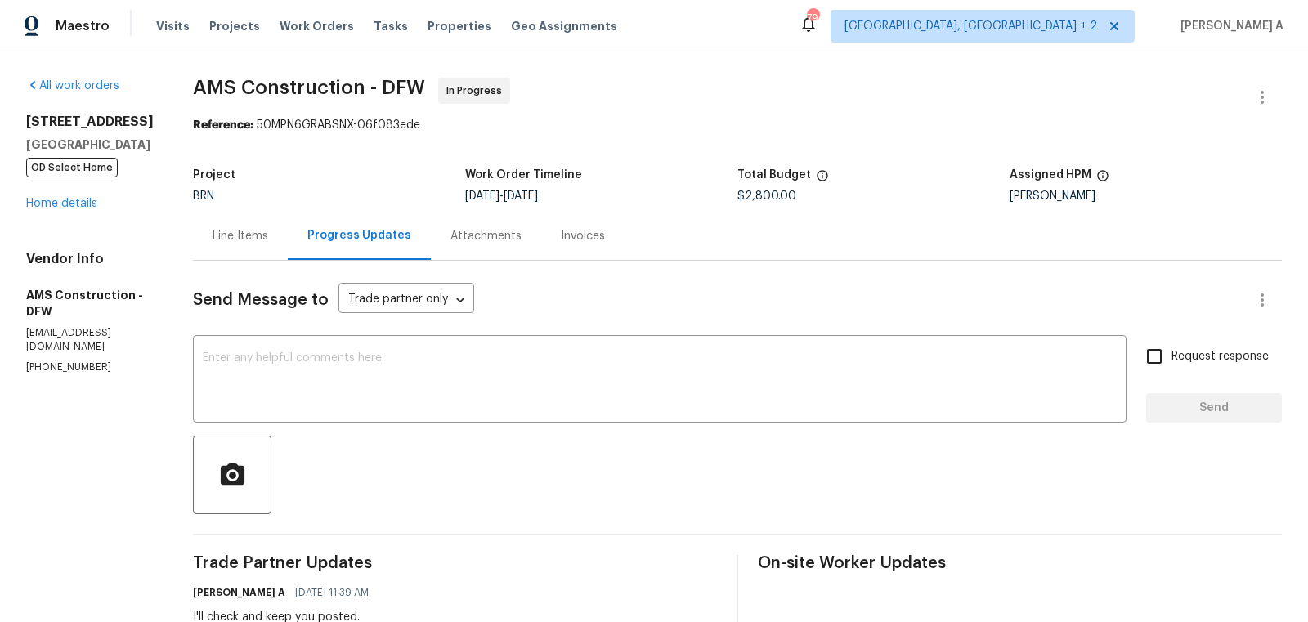
click at [761, 199] on span "$2,800.00" at bounding box center [766, 195] width 59 height 11
copy span "$2,800.00"
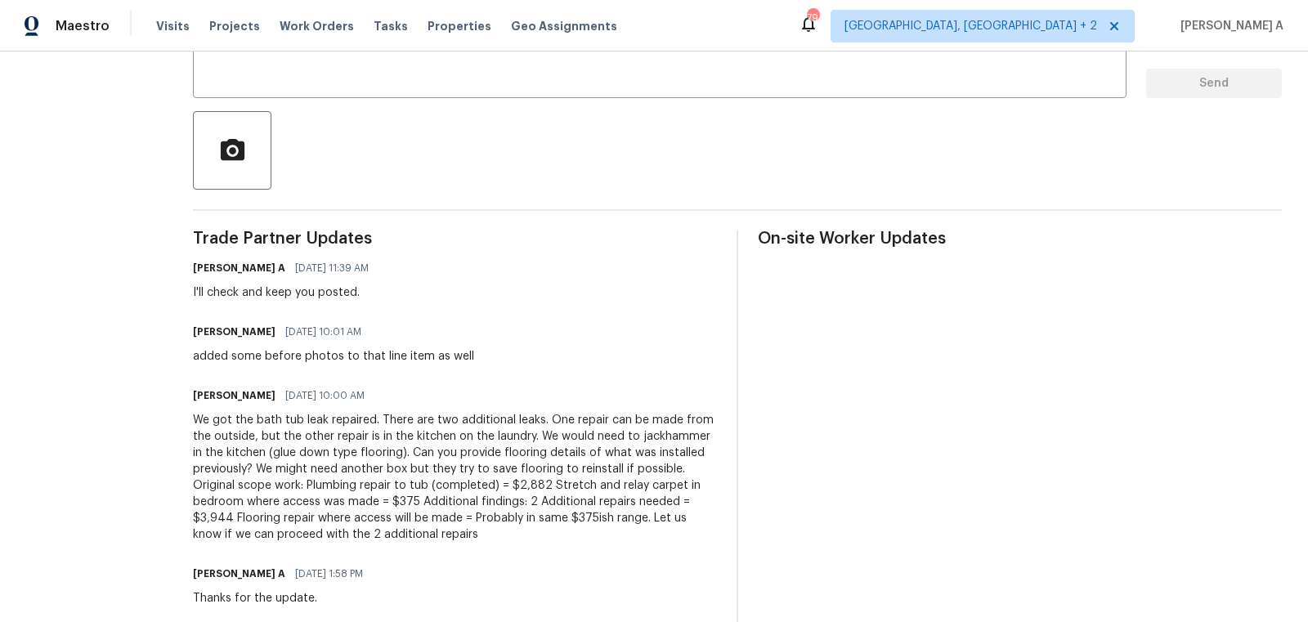
click at [291, 455] on div "We got the bath tub leak repaired. There are two additional leaks. One repair c…" at bounding box center [455, 477] width 524 height 131
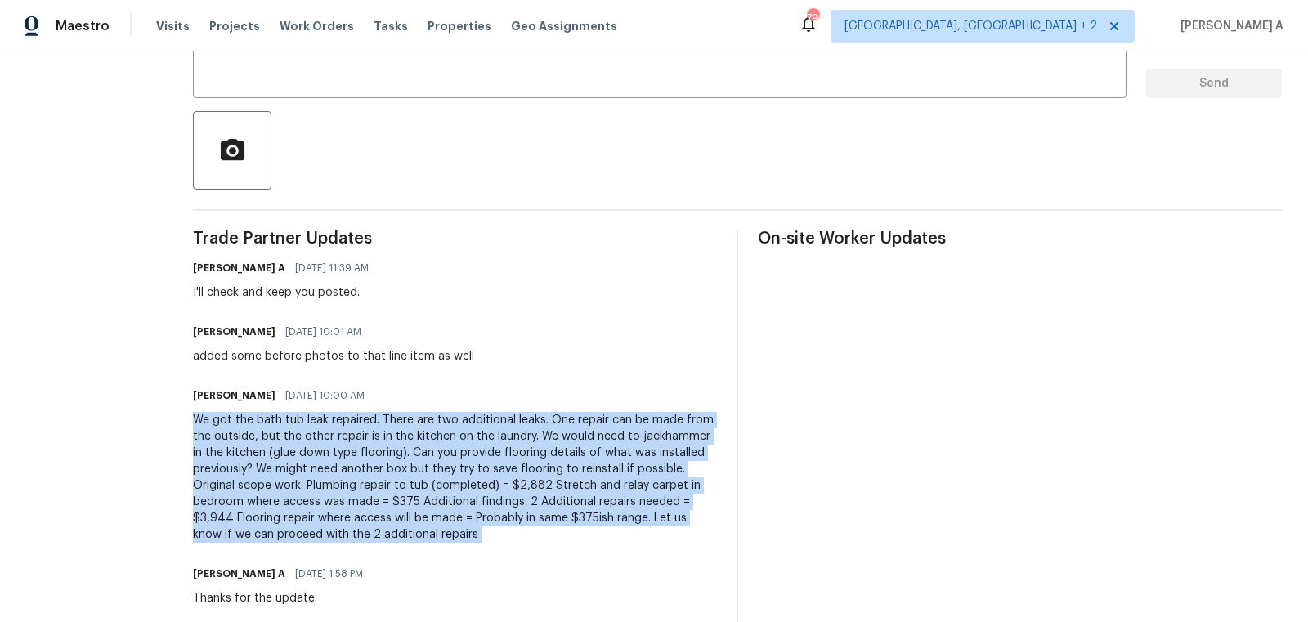
click at [291, 455] on div "We got the bath tub leak repaired. There are two additional leaks. One repair c…" at bounding box center [455, 477] width 524 height 131
copy div "We got the bath tub leak repaired. There are two additional leaks. One repair c…"
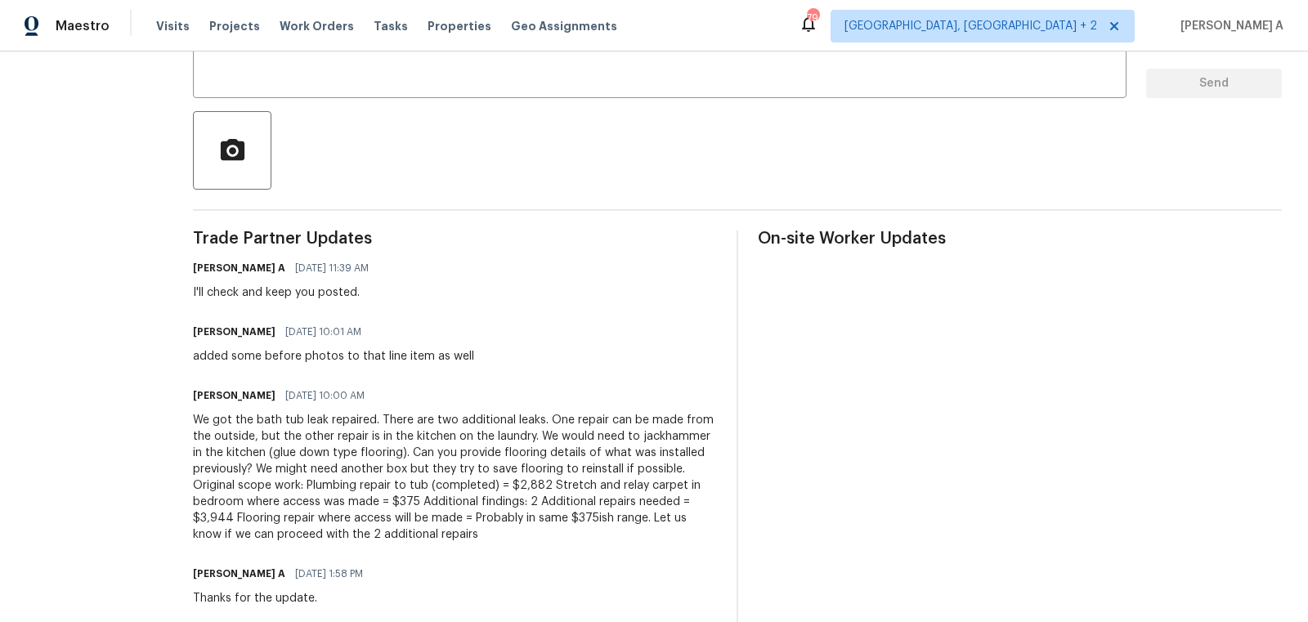
click at [328, 353] on div "added some before photos to that line item as well" at bounding box center [333, 356] width 281 height 16
copy div "added some before photos to that line item as well"
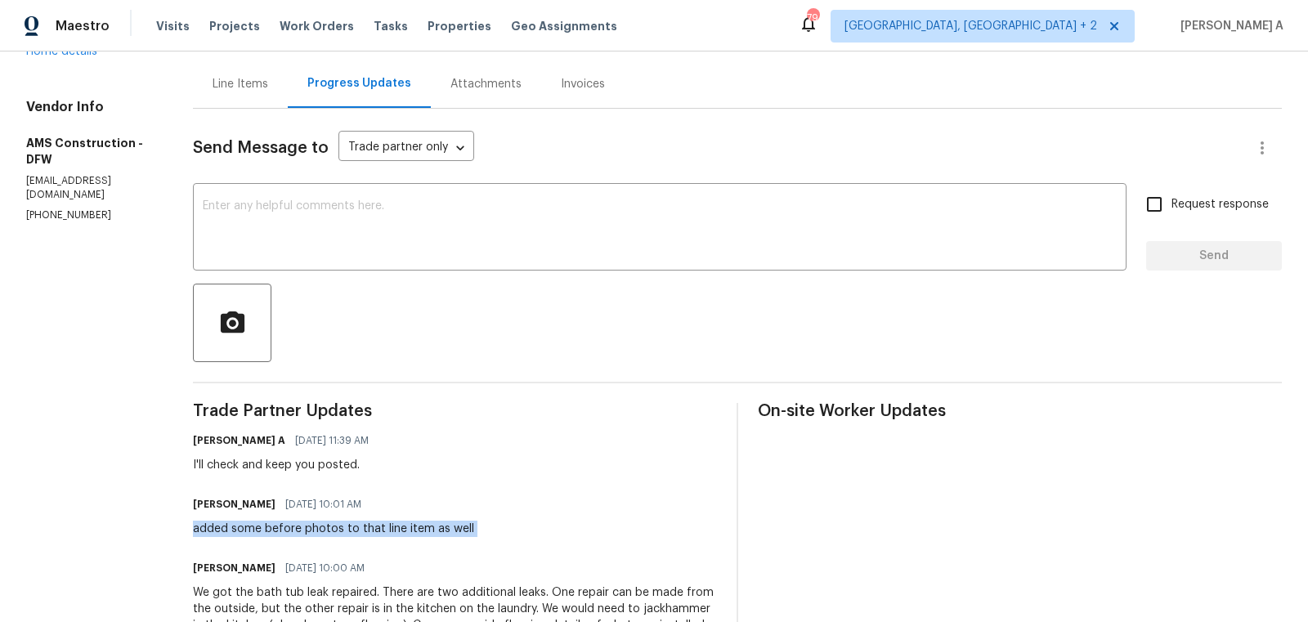
scroll to position [0, 0]
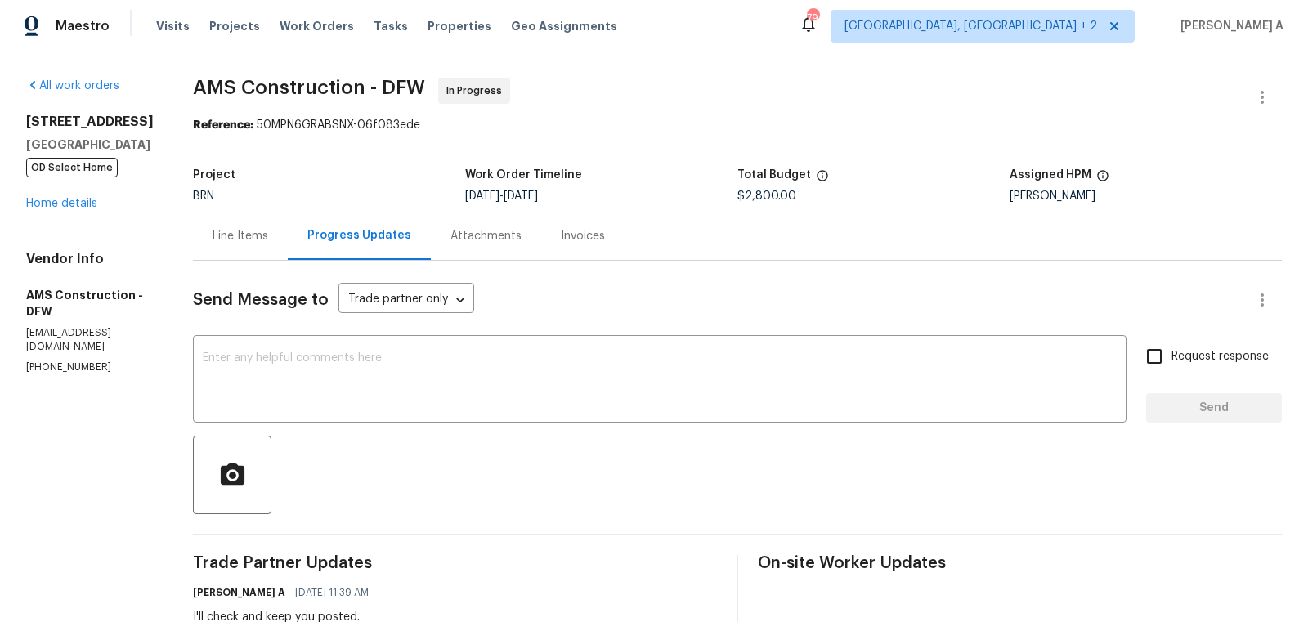
click at [236, 234] on div "Line Items" at bounding box center [241, 236] width 56 height 16
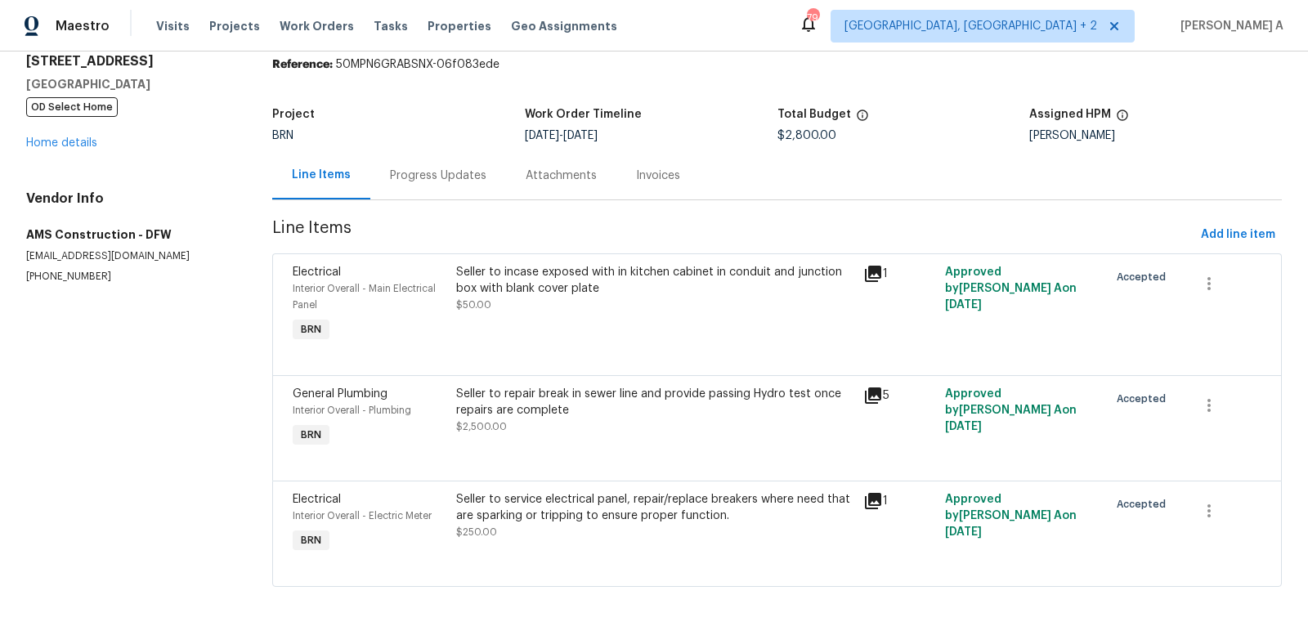
scroll to position [70, 0]
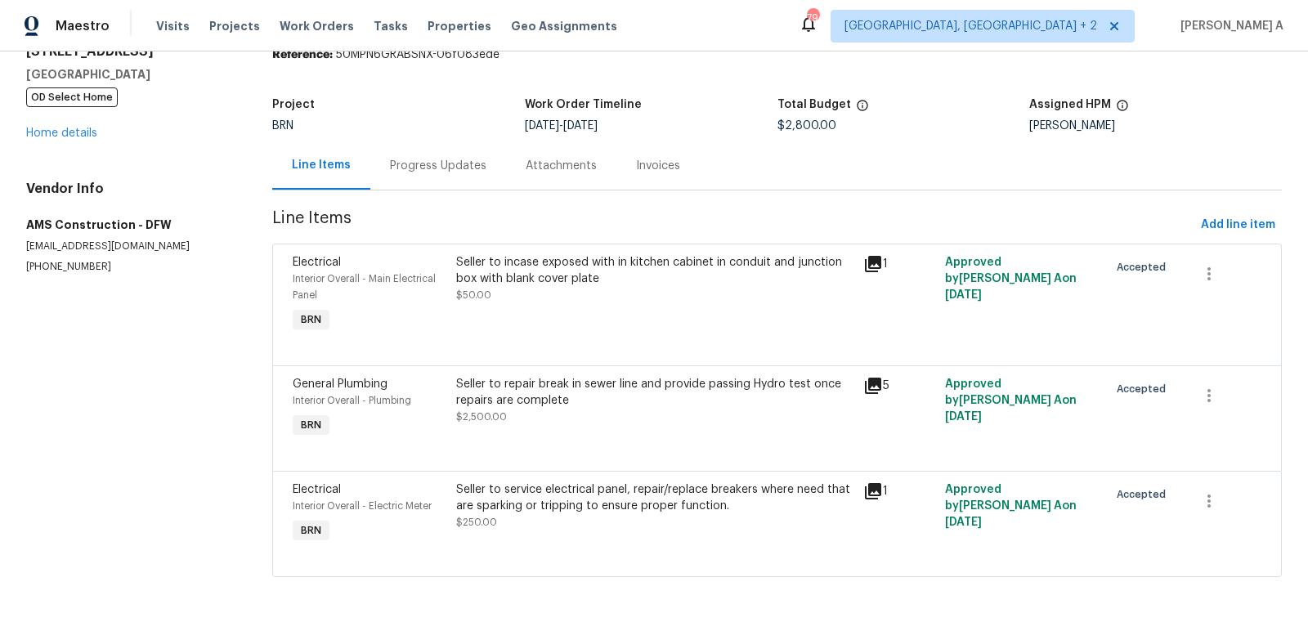
click at [671, 402] on div "Seller to repair break in sewer line and provide passing Hydro test once repair…" at bounding box center [655, 392] width 398 height 33
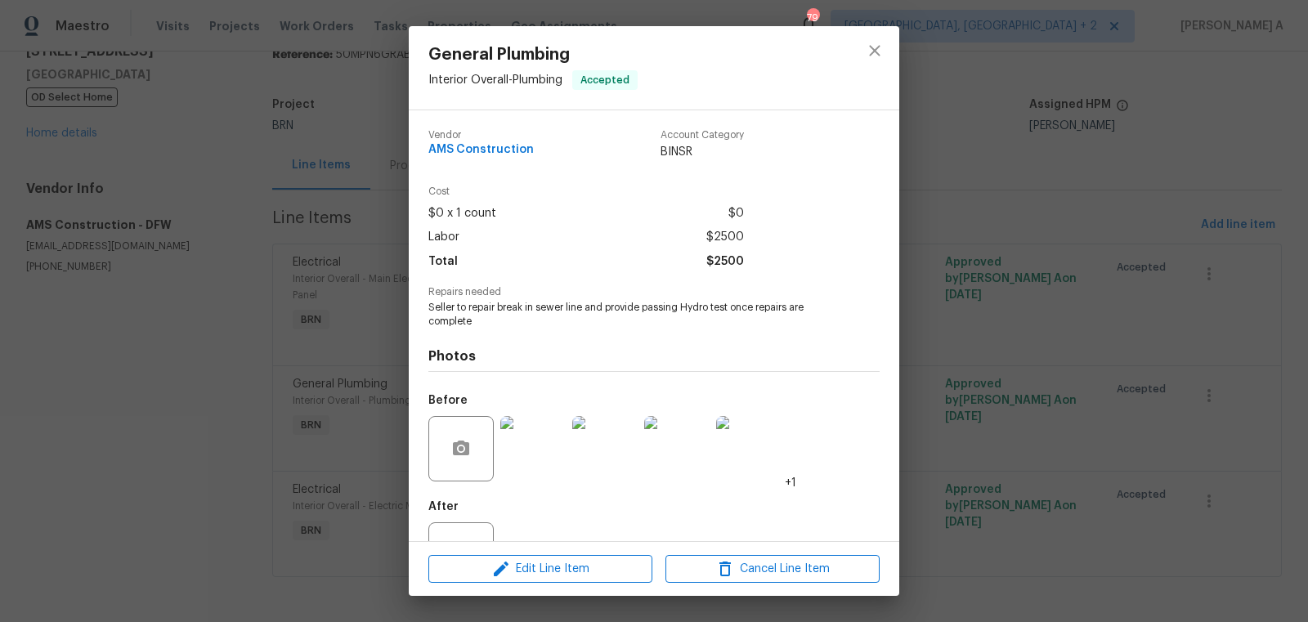
scroll to position [62, 0]
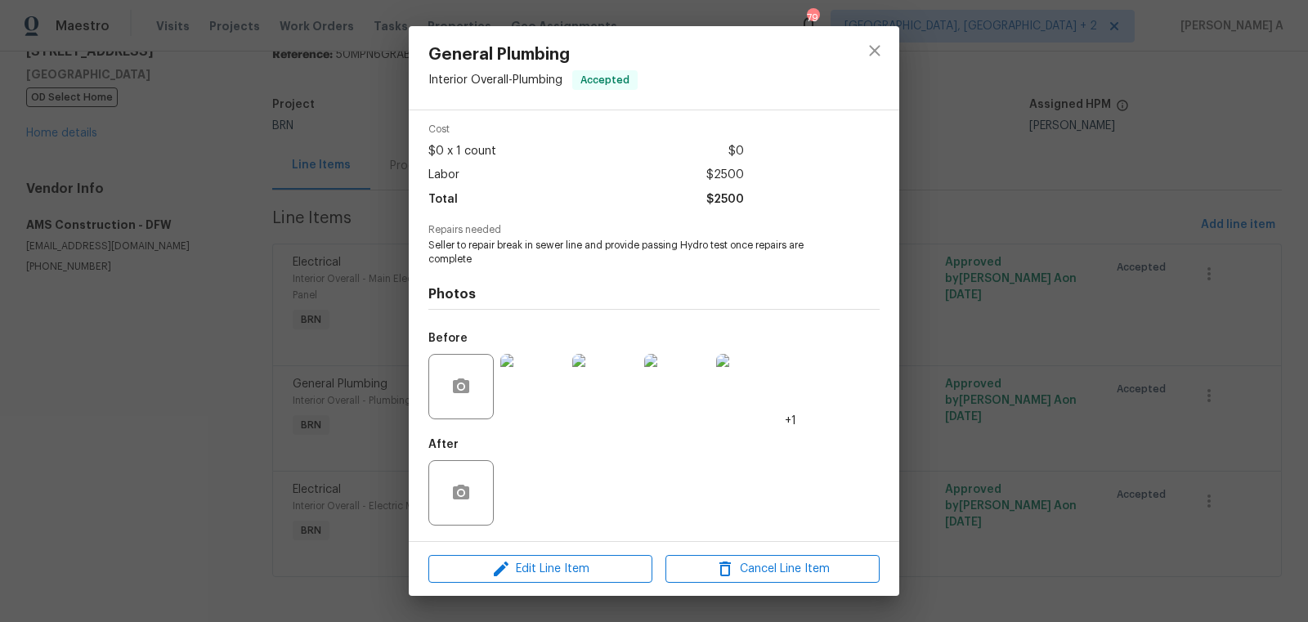
click at [522, 383] on img at bounding box center [532, 386] width 65 height 65
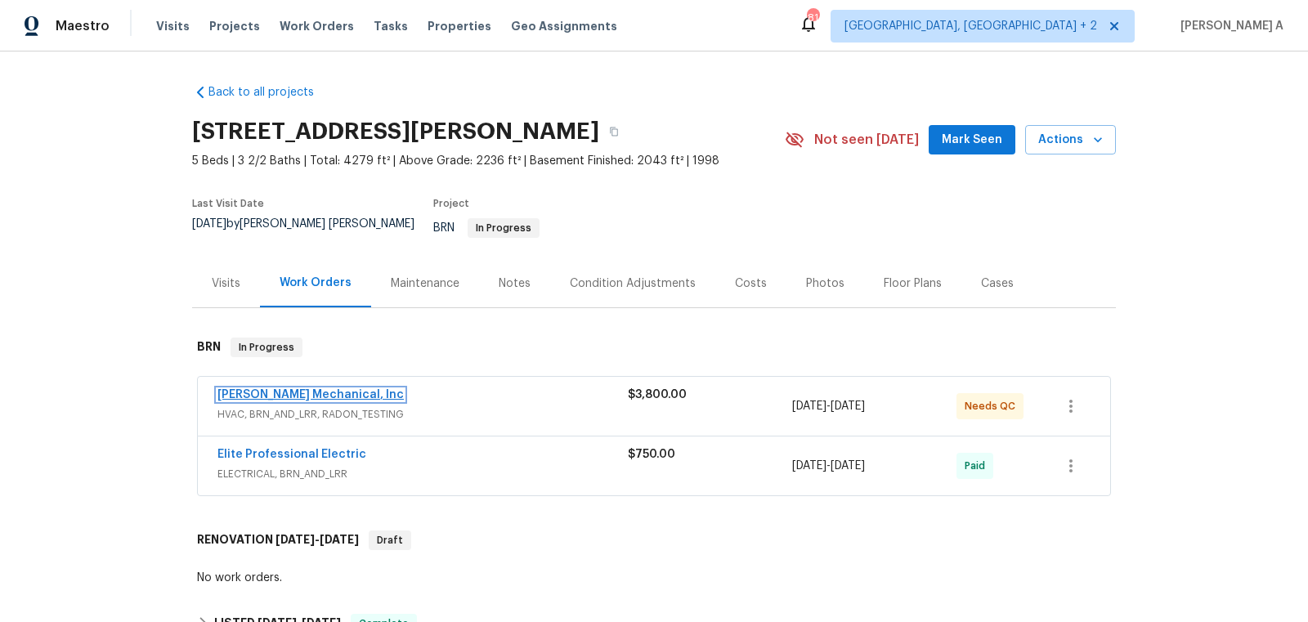
click at [297, 389] on link "[PERSON_NAME] Mechanical, Inc" at bounding box center [310, 394] width 186 height 11
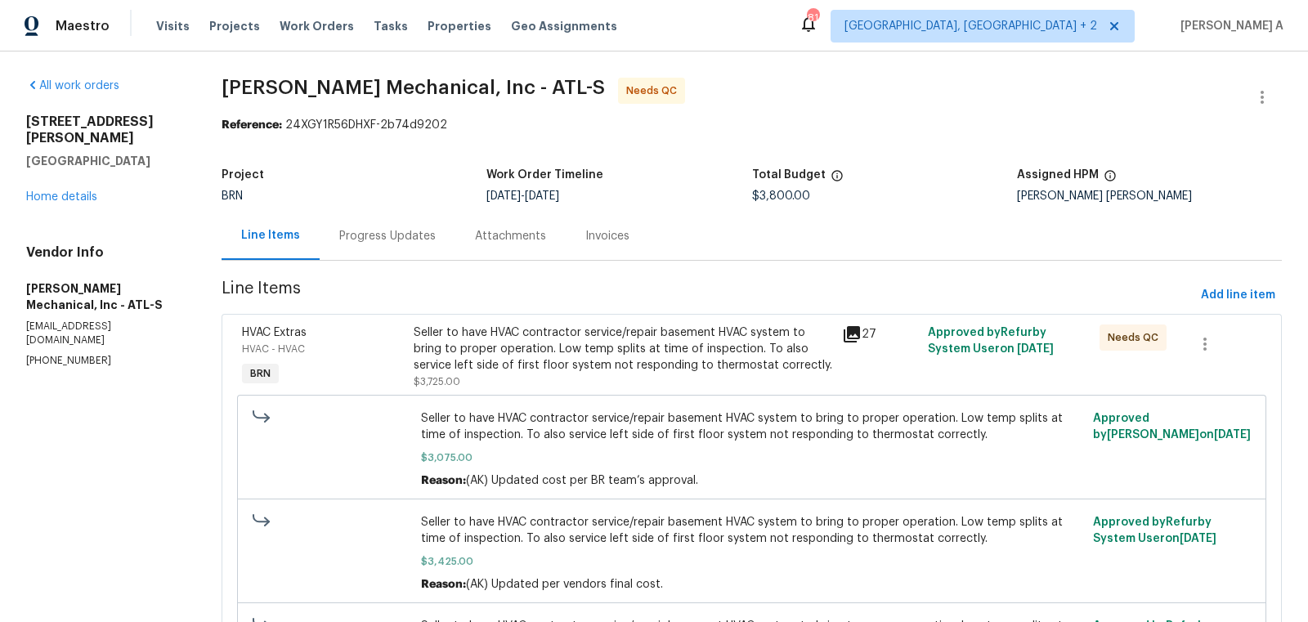
click at [395, 240] on div "Progress Updates" at bounding box center [387, 236] width 96 height 16
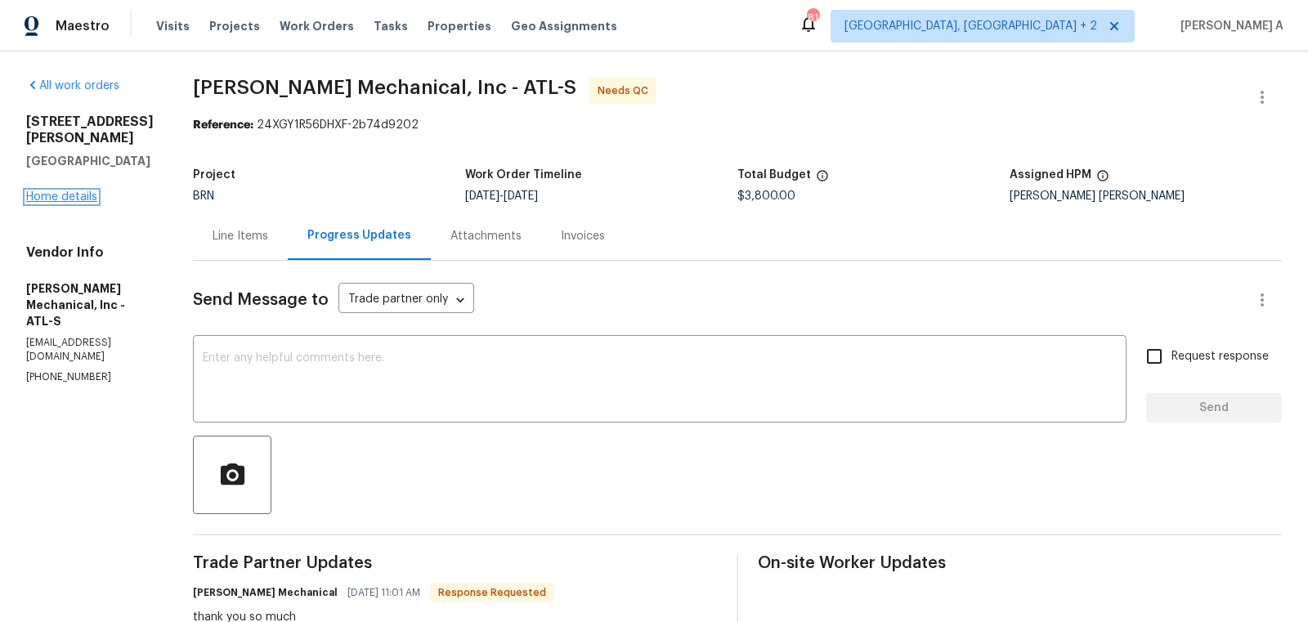
click at [78, 191] on link "Home details" at bounding box center [61, 196] width 71 height 11
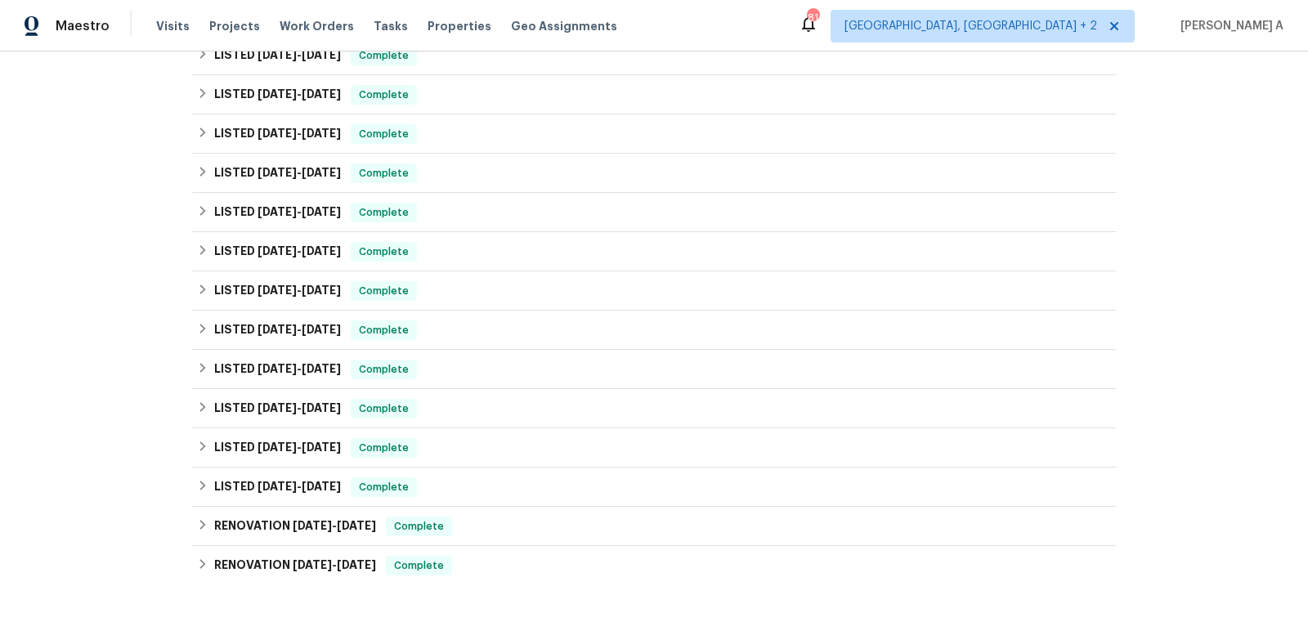
scroll to position [711, 0]
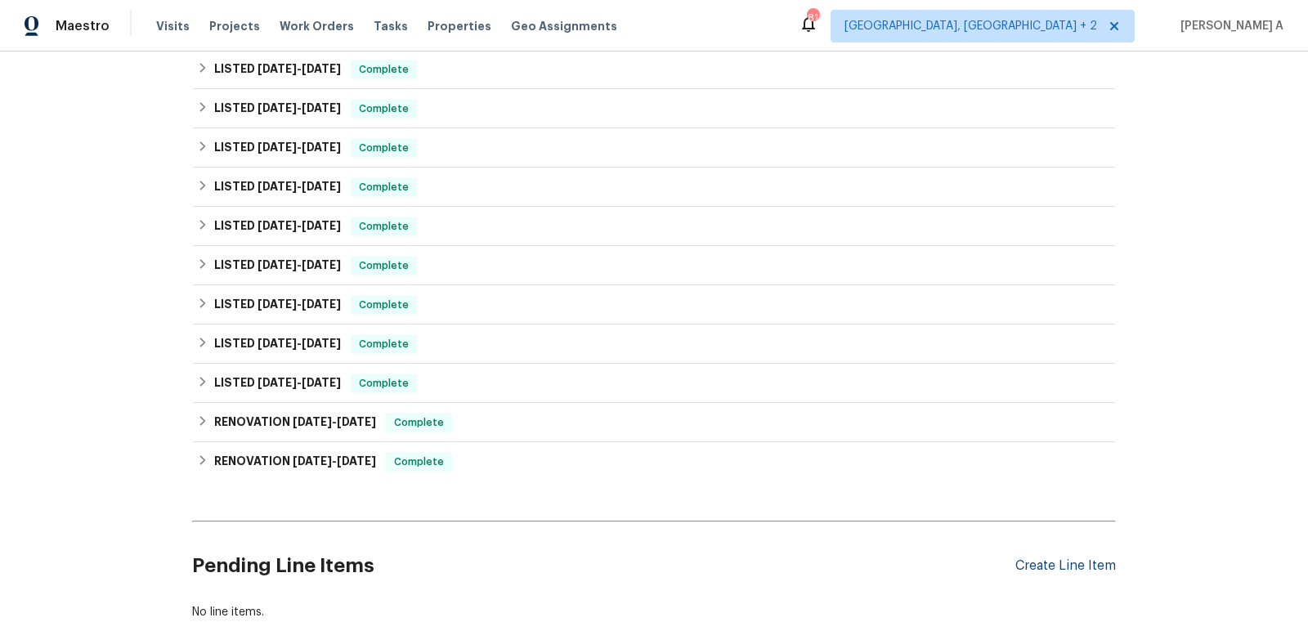
click at [1098, 558] on div "Create Line Item" at bounding box center [1065, 566] width 101 height 16
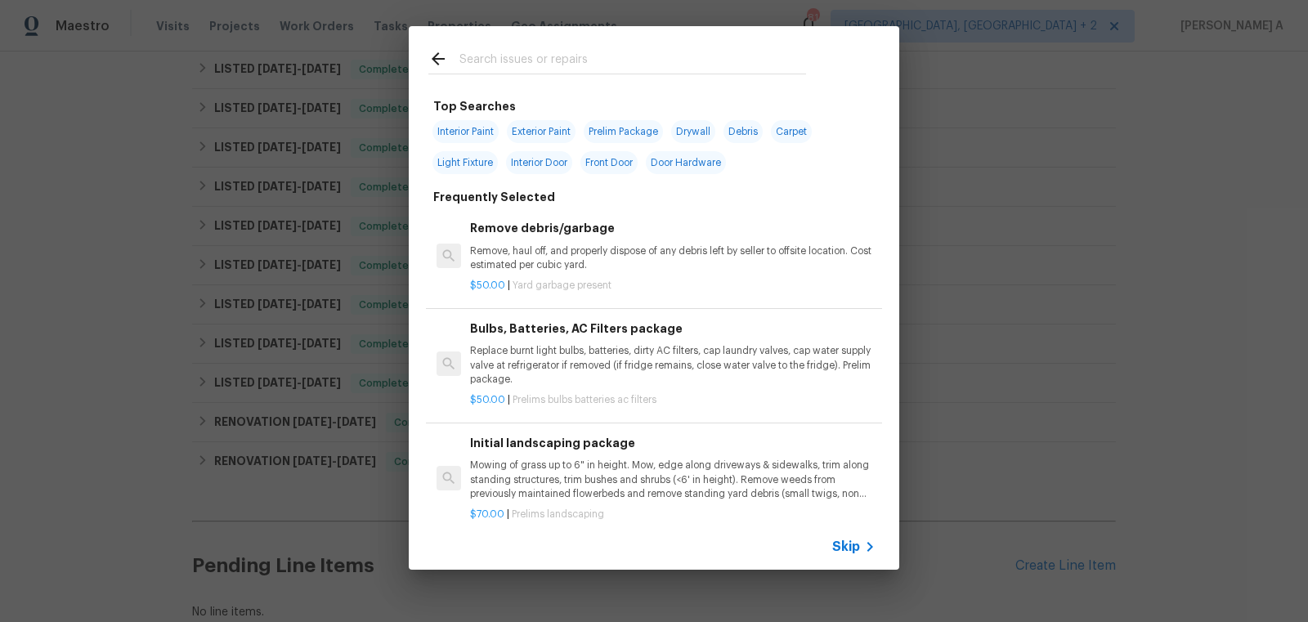
click at [867, 549] on icon at bounding box center [870, 547] width 20 height 20
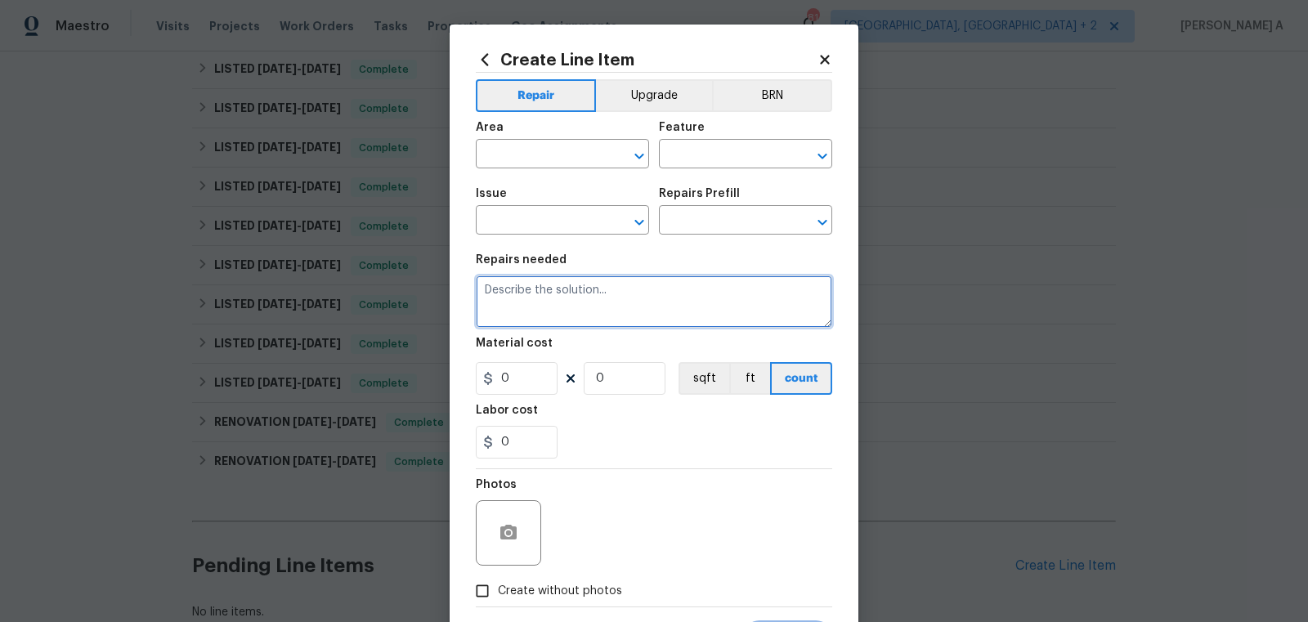
click at [610, 300] on textarea at bounding box center [654, 302] width 356 height 52
paste textarea "Contractor to provide size/specifications of gas cooktop today so that it can b…"
type textarea "Contractor to provide size/specifications of gas cooktop today so that it can b…"
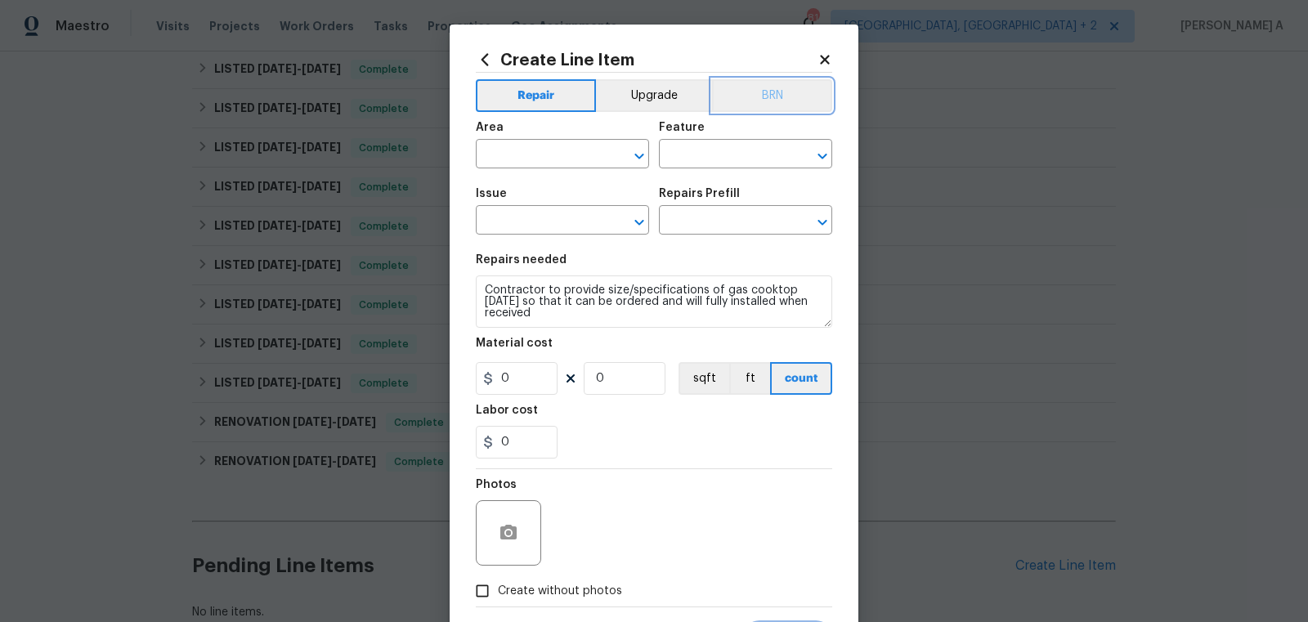
click at [749, 96] on button "BRN" at bounding box center [772, 95] width 120 height 33
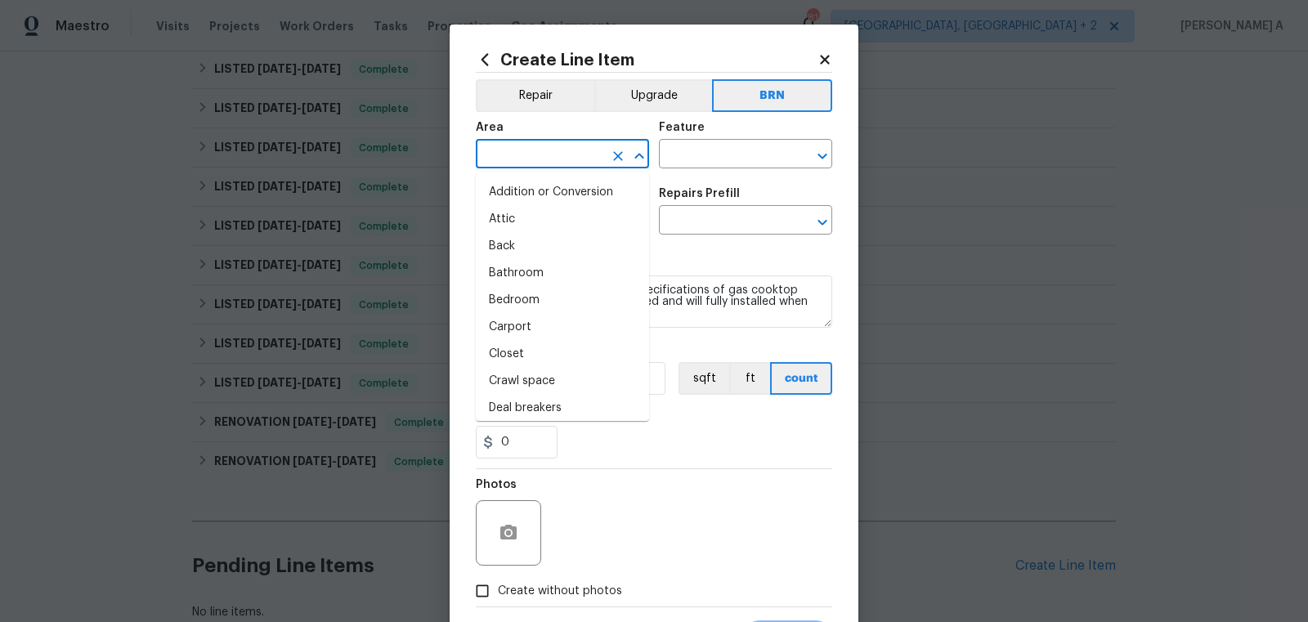
click at [494, 145] on input "text" at bounding box center [540, 155] width 128 height 25
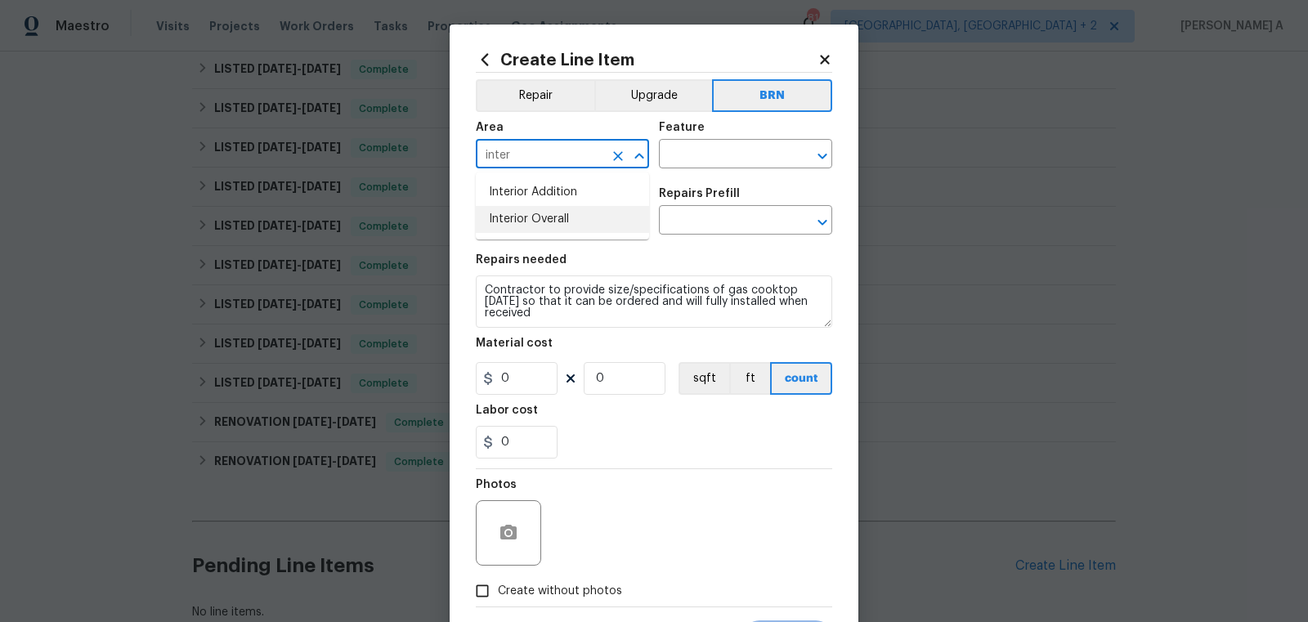
click at [543, 232] on li "Interior Overall" at bounding box center [562, 219] width 173 height 27
type input "Interior Overall"
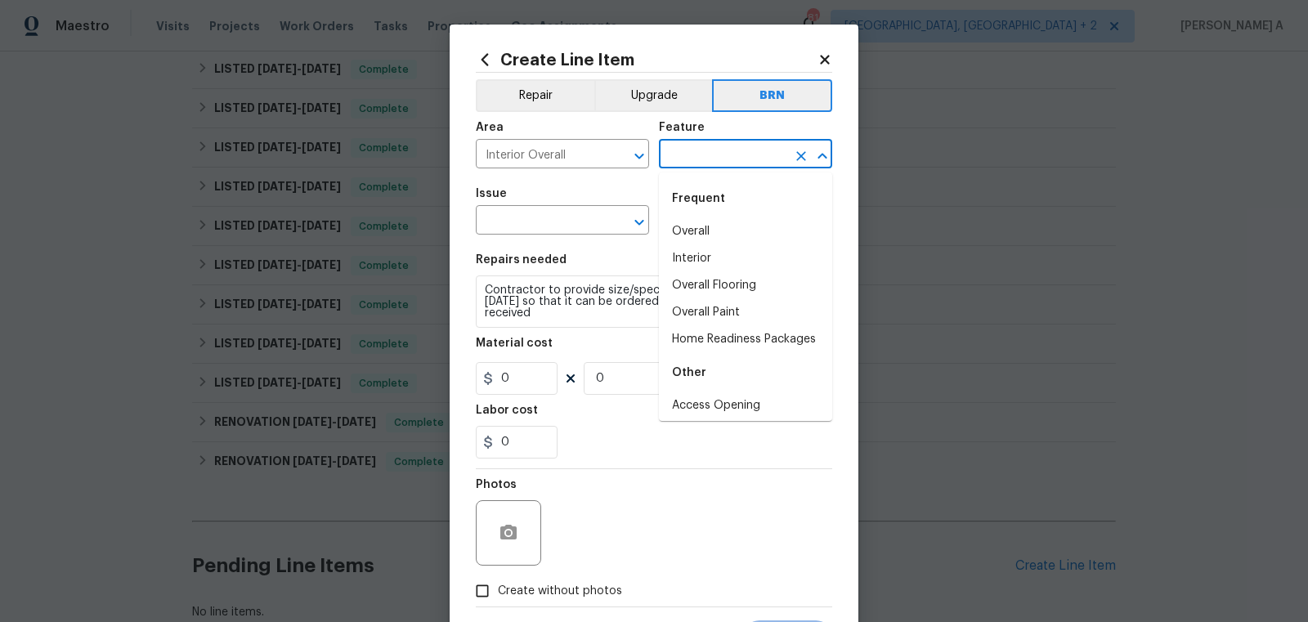
click at [676, 158] on input "text" at bounding box center [723, 155] width 128 height 25
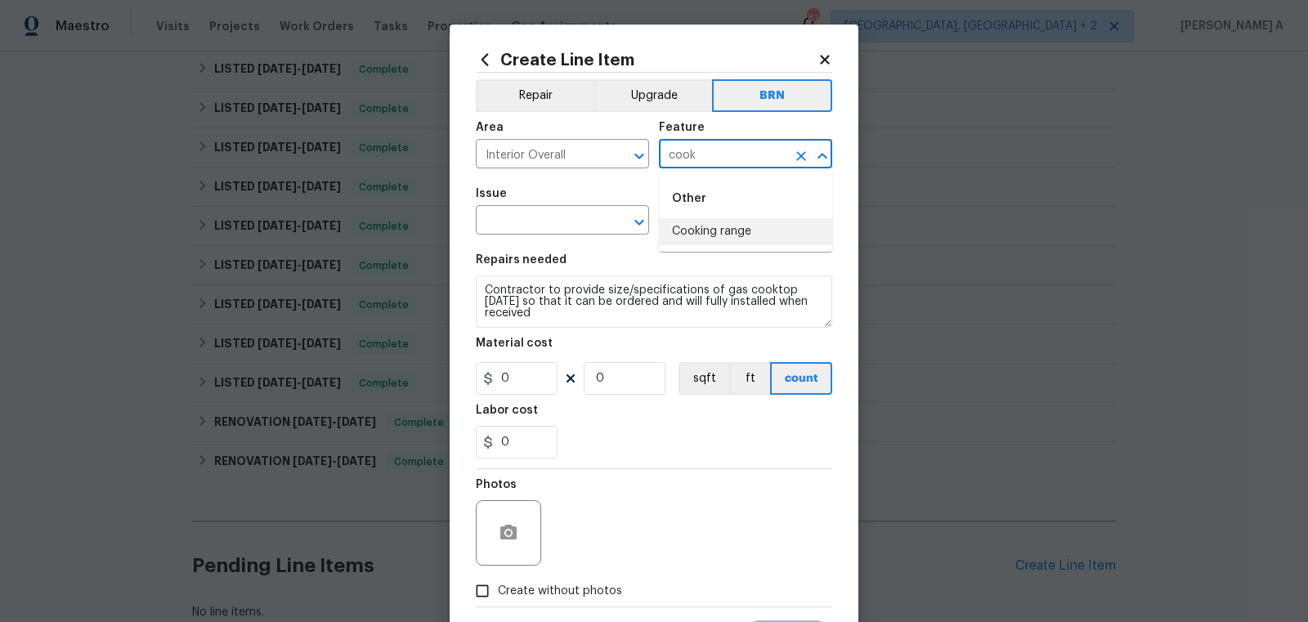
click at [727, 240] on li "Cooking range" at bounding box center [745, 231] width 173 height 27
type input "Cooking range"
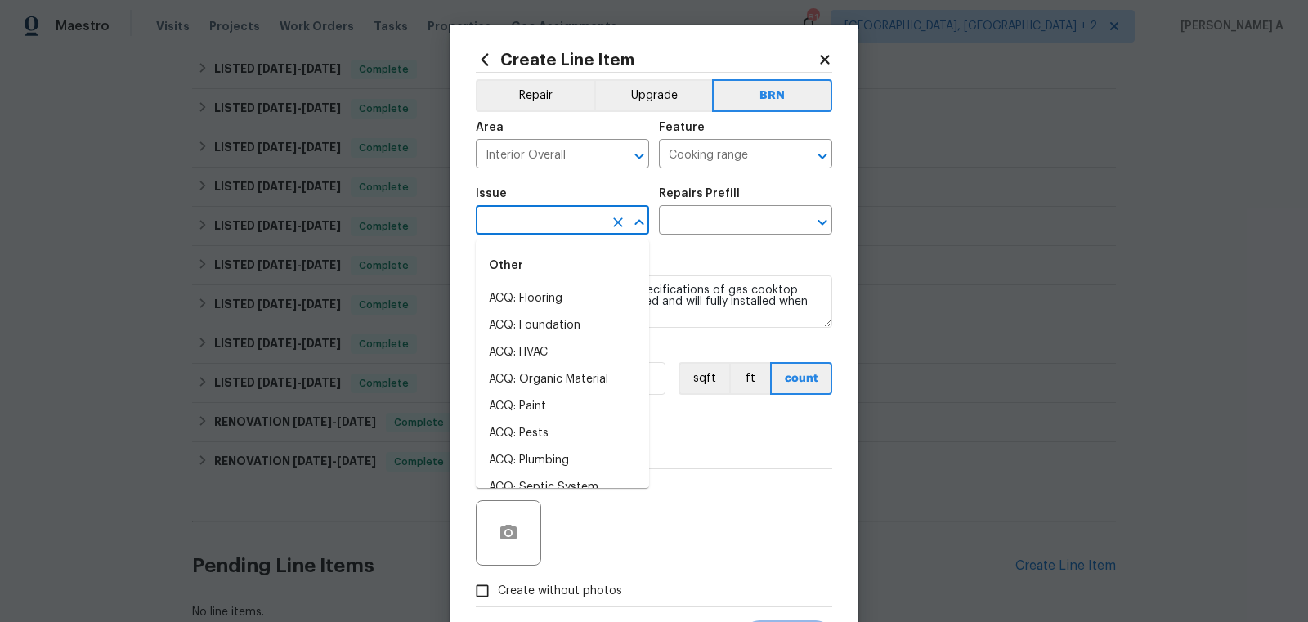
click at [563, 218] on input "text" at bounding box center [540, 221] width 128 height 25
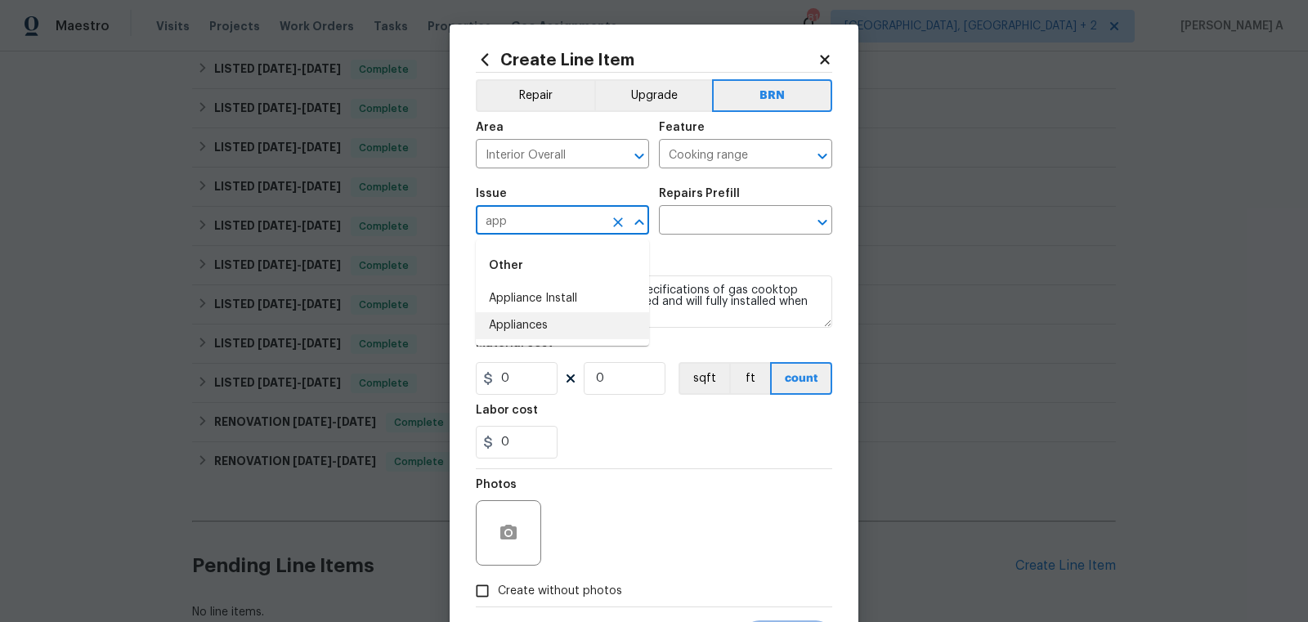
click at [576, 322] on li "Appliances" at bounding box center [562, 325] width 173 height 27
type input "Appliances"
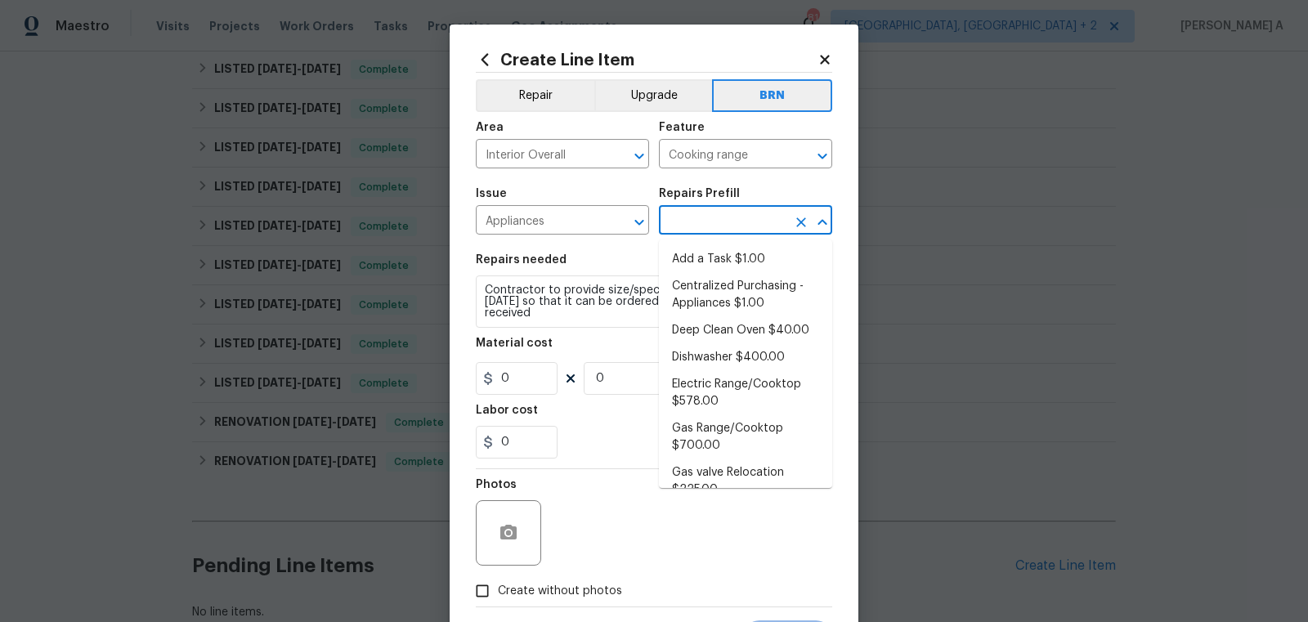
click at [730, 226] on input "text" at bounding box center [723, 221] width 128 height 25
click at [733, 253] on li "Add a Task $1.00" at bounding box center [745, 259] width 173 height 27
type input "Appliances"
type input "Add a Task $1.00"
type textarea "HPM to detail"
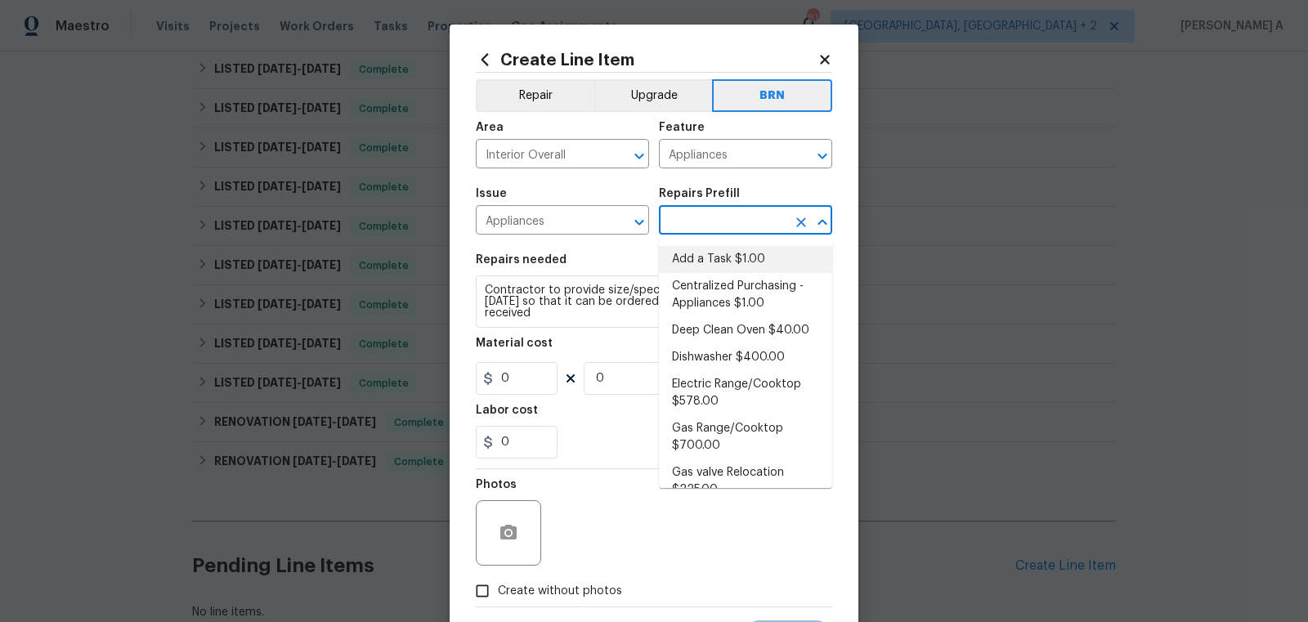
type input "1"
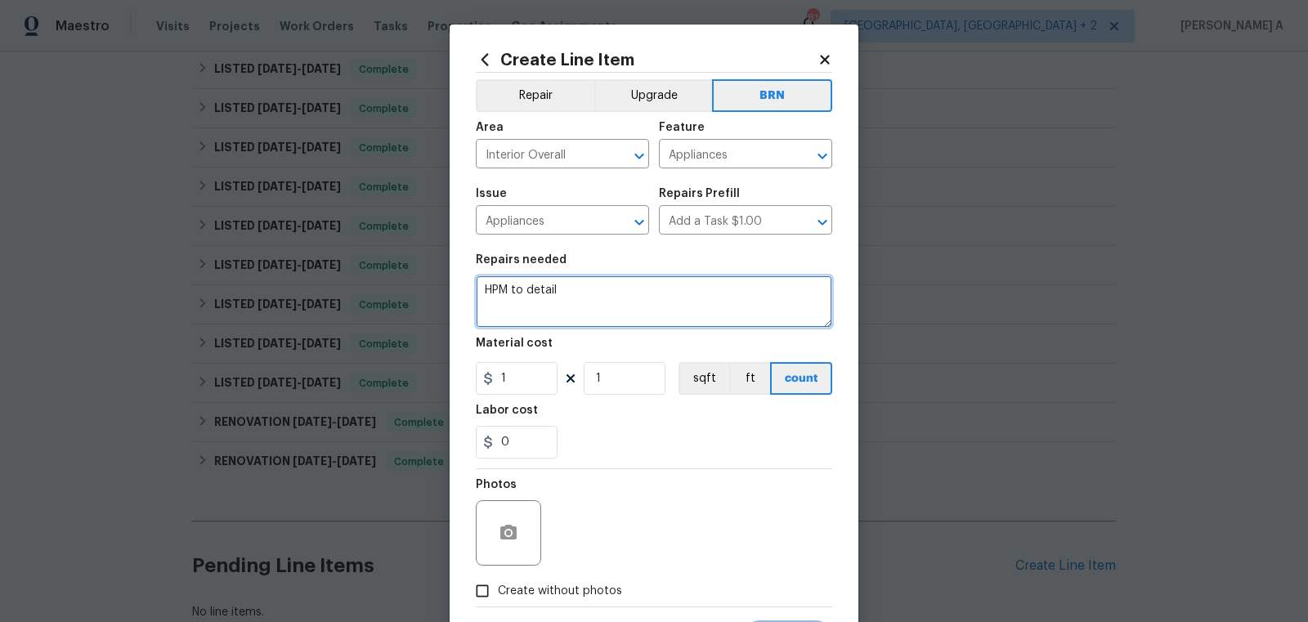
click at [683, 291] on textarea "HPM to detail" at bounding box center [654, 302] width 356 height 52
paste textarea "Contractor to provide size/specifications of gas cooktop today so that it can b…"
type textarea "Contractor to provide size/specifications of gas cooktop today so that it can b…"
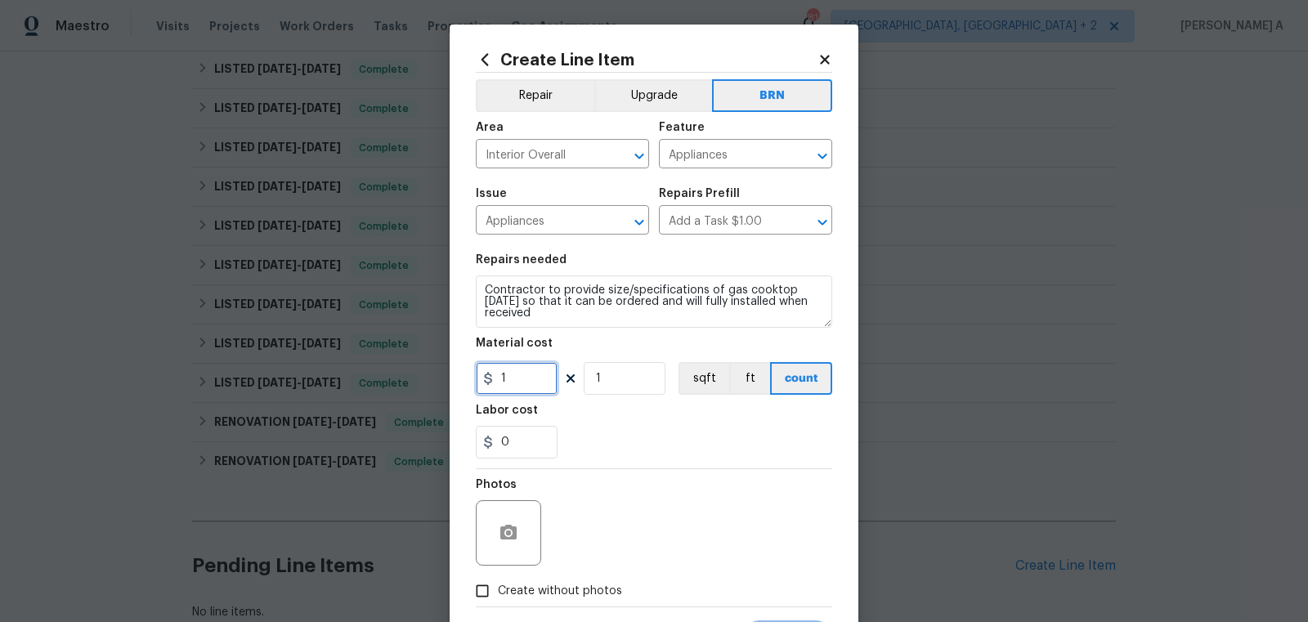
drag, startPoint x: 510, startPoint y: 378, endPoint x: 456, endPoint y: 376, distance: 54.0
click at [456, 377] on div "Create Line Item Repair Upgrade BRN Area Interior Overall ​ Feature Appliances …" at bounding box center [654, 352] width 409 height 655
type input "0"
drag, startPoint x: 528, startPoint y: 430, endPoint x: 364, endPoint y: 418, distance: 164.8
click at [364, 420] on div "Create Line Item Repair Upgrade BRN Area Interior Overall ​ Feature Appliances …" at bounding box center [654, 311] width 1308 height 622
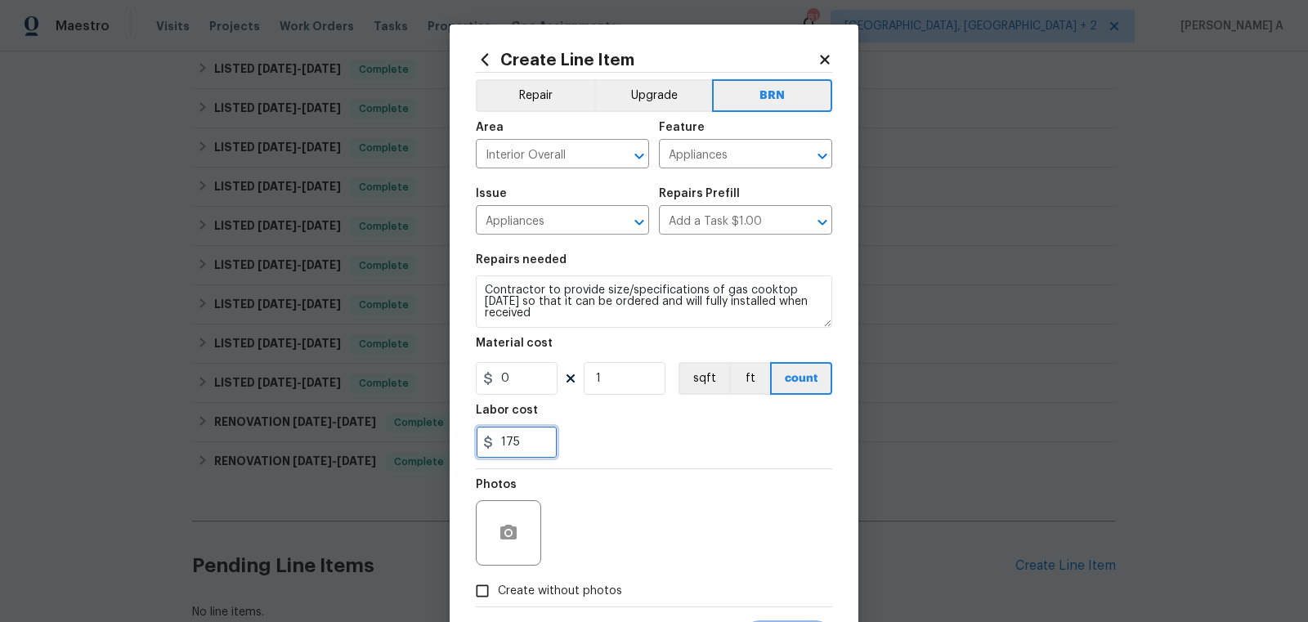
type input "175"
click at [651, 437] on div "175" at bounding box center [654, 442] width 356 height 33
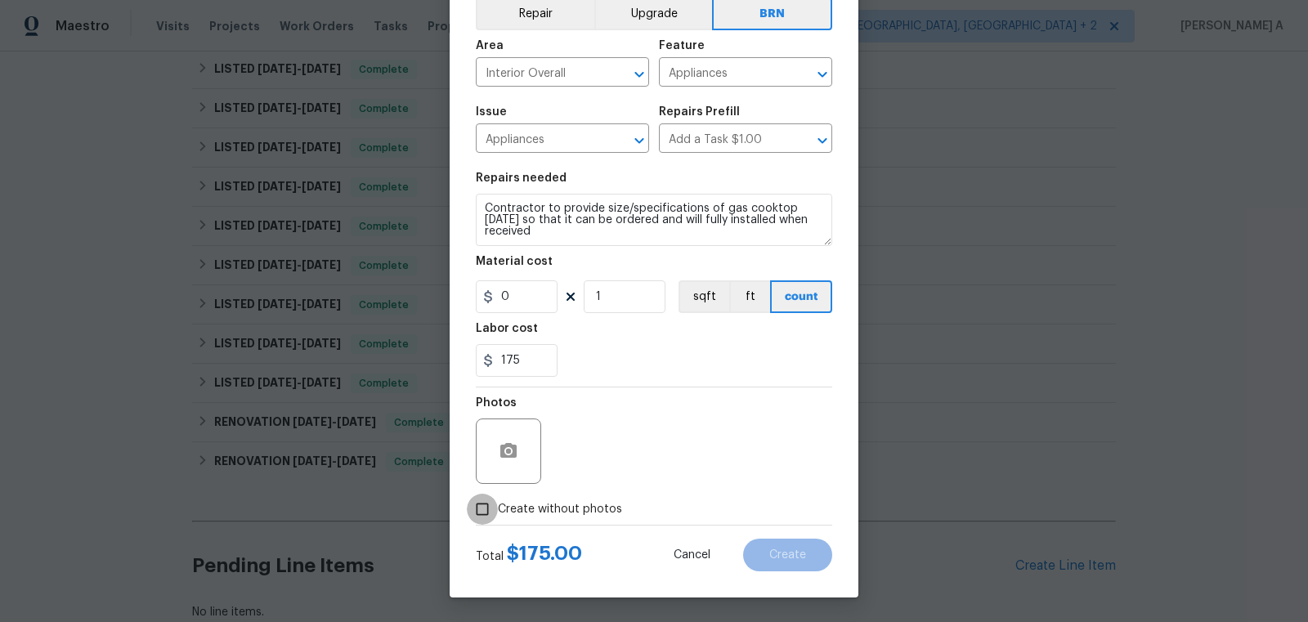
click at [476, 517] on input "Create without photos" at bounding box center [482, 509] width 31 height 31
checkbox input "true"
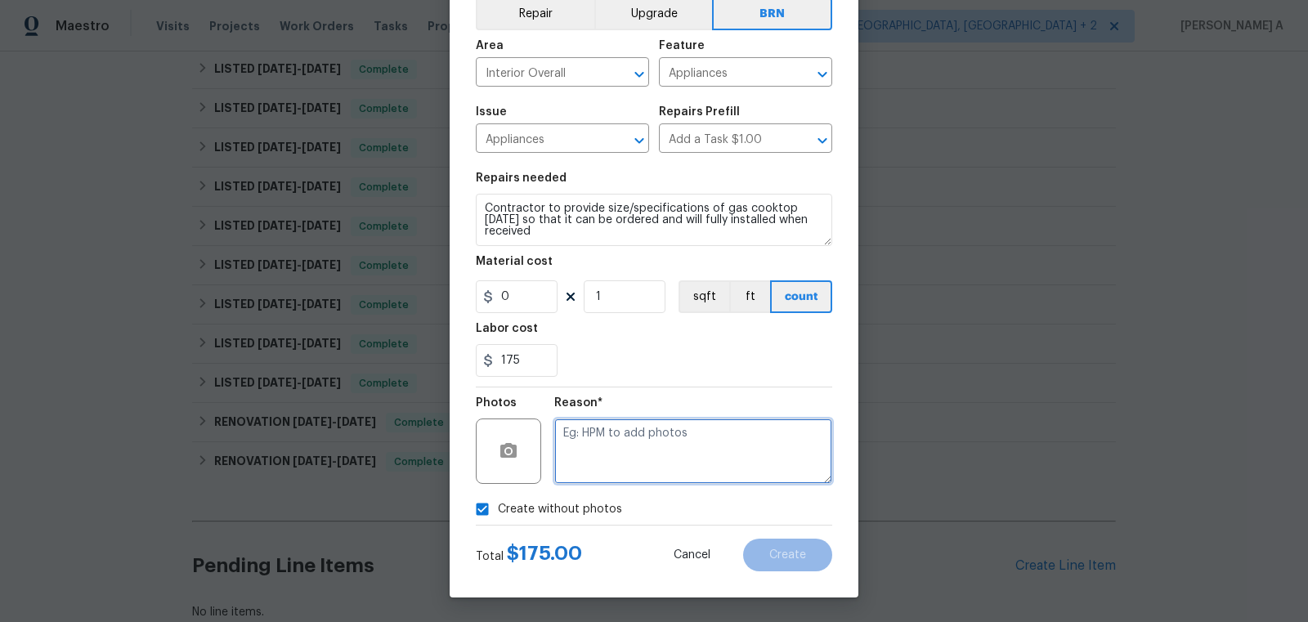
click at [603, 458] on textarea at bounding box center [693, 451] width 278 height 65
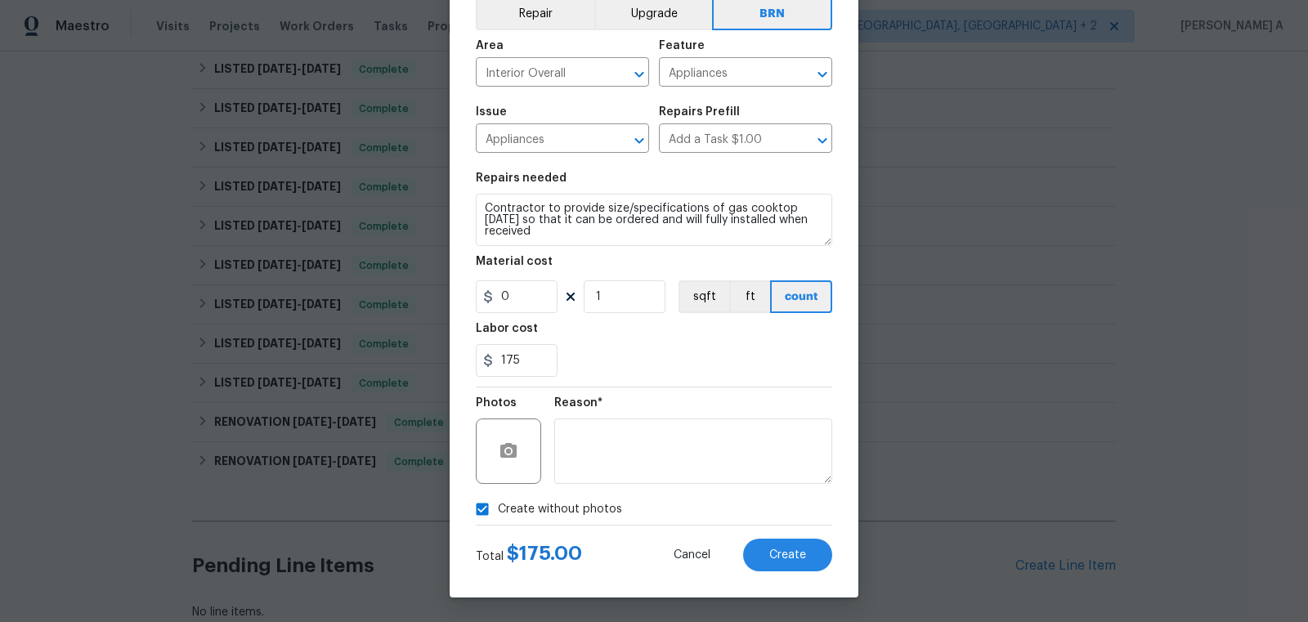
click at [831, 568] on div "Cancel Create" at bounding box center [740, 555] width 185 height 33
click at [807, 567] on button "Create" at bounding box center [787, 555] width 89 height 33
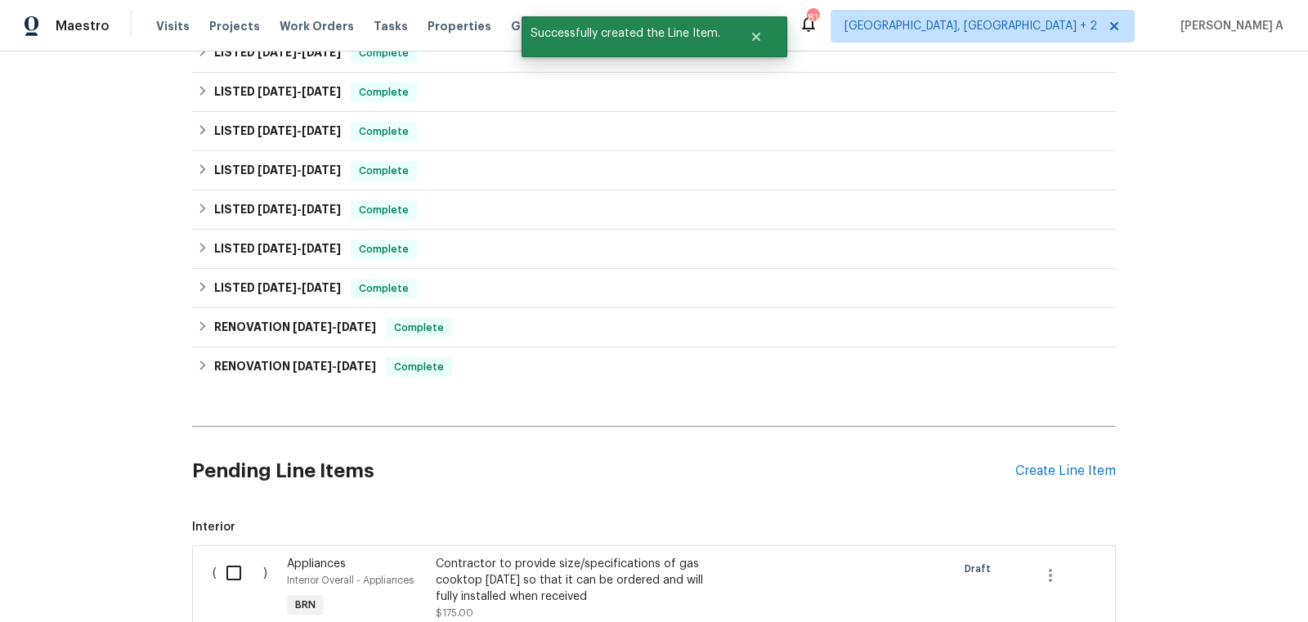
scroll to position [1008, 0]
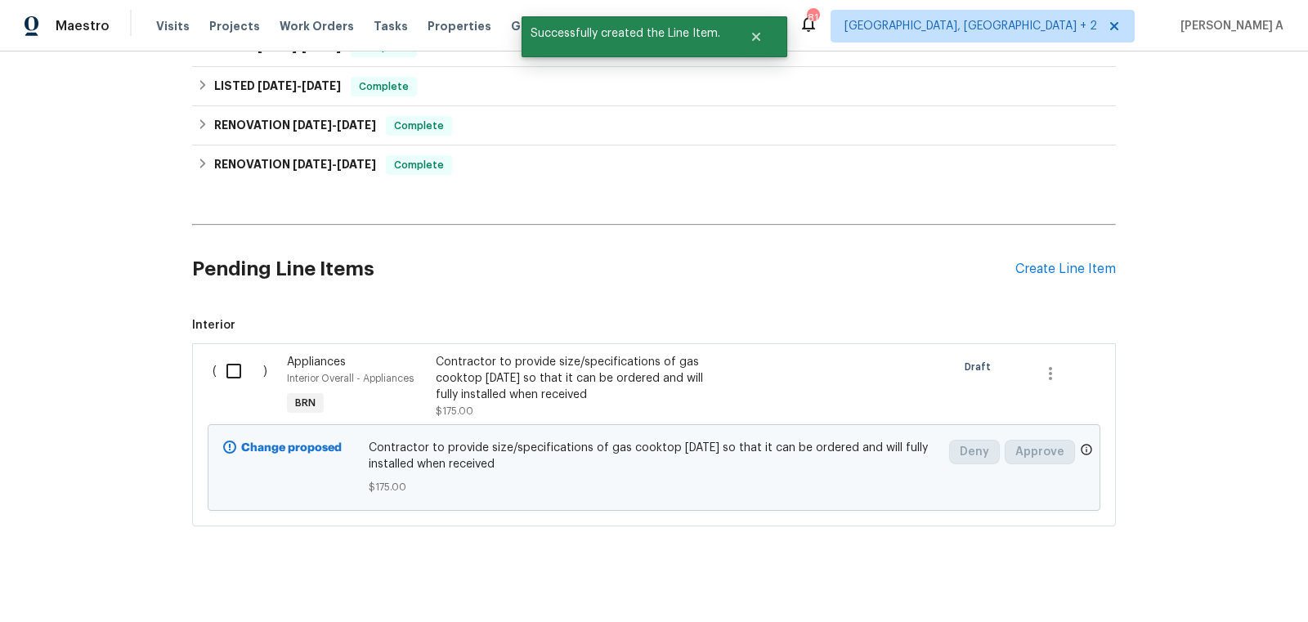
click at [233, 354] on input "checkbox" at bounding box center [240, 371] width 47 height 34
checkbox input "true"
click at [1225, 588] on span "Create Work Order" at bounding box center [1214, 581] width 109 height 20
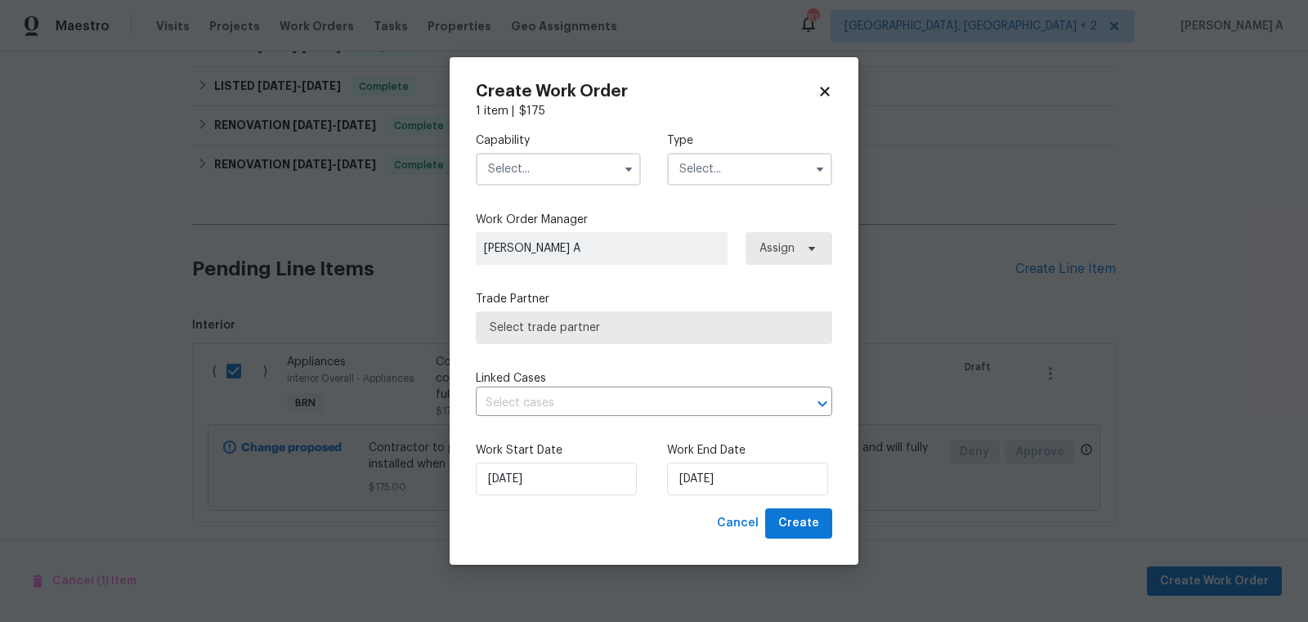
click at [568, 165] on input "text" at bounding box center [558, 169] width 165 height 33
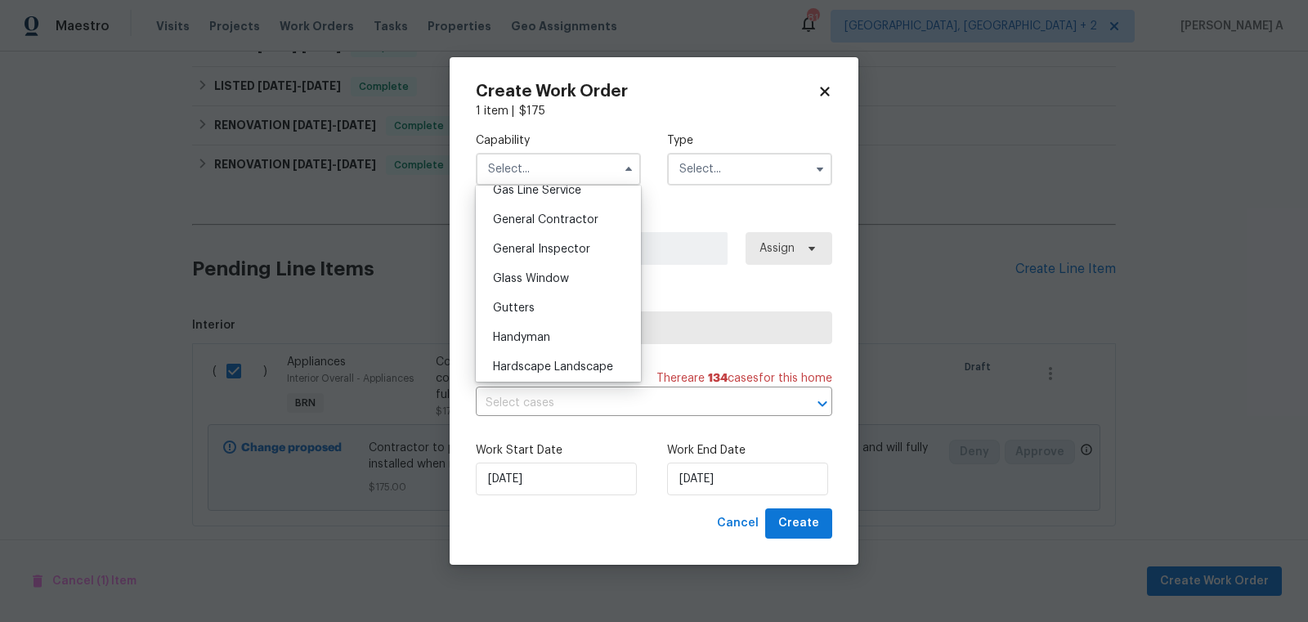
scroll to position [778, 0]
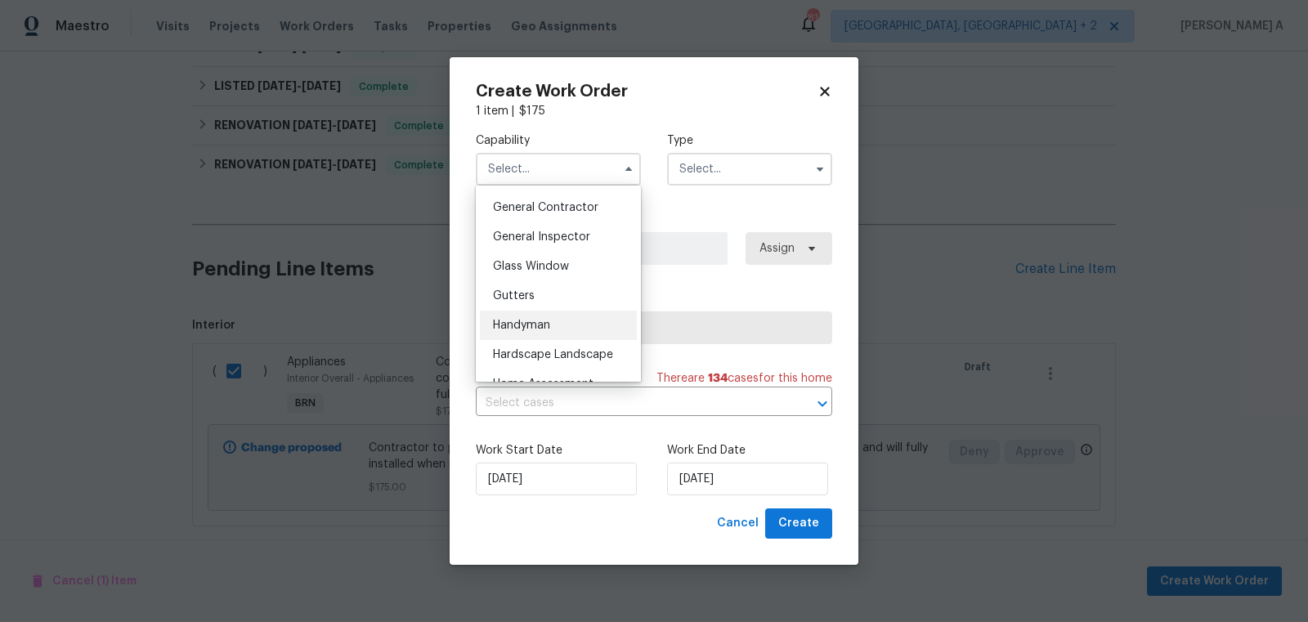
click at [552, 327] on div "Handyman" at bounding box center [558, 325] width 157 height 29
type input "Handyman"
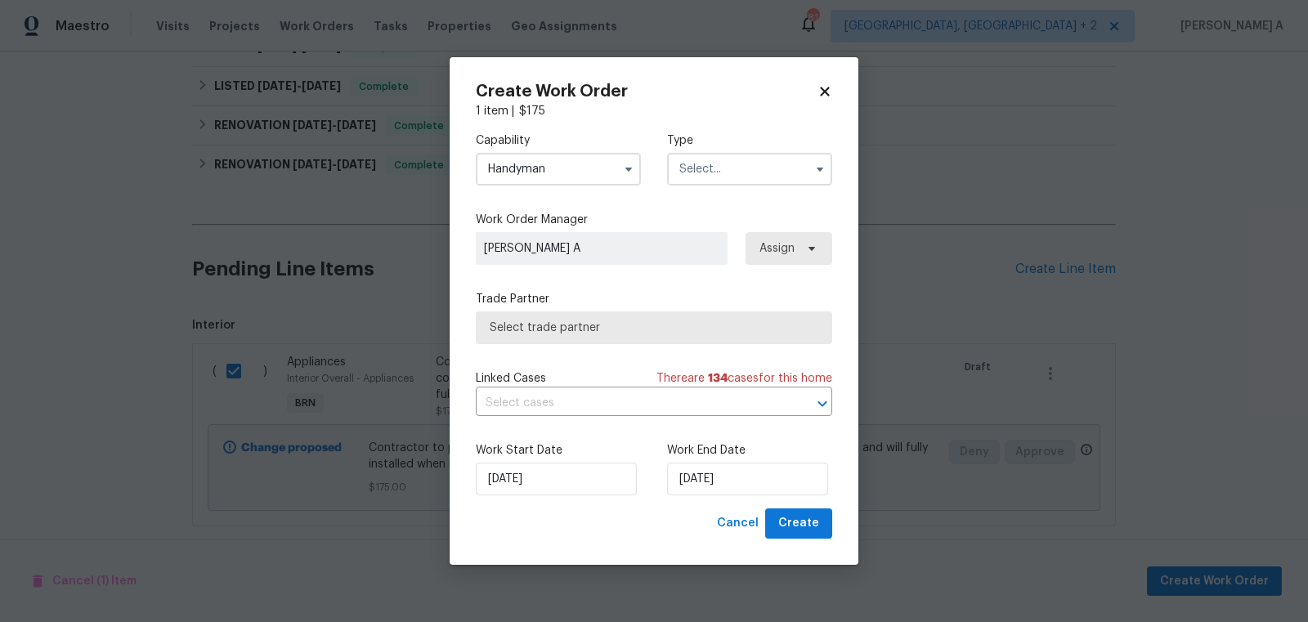
click at [700, 165] on input "text" at bounding box center [749, 169] width 165 height 33
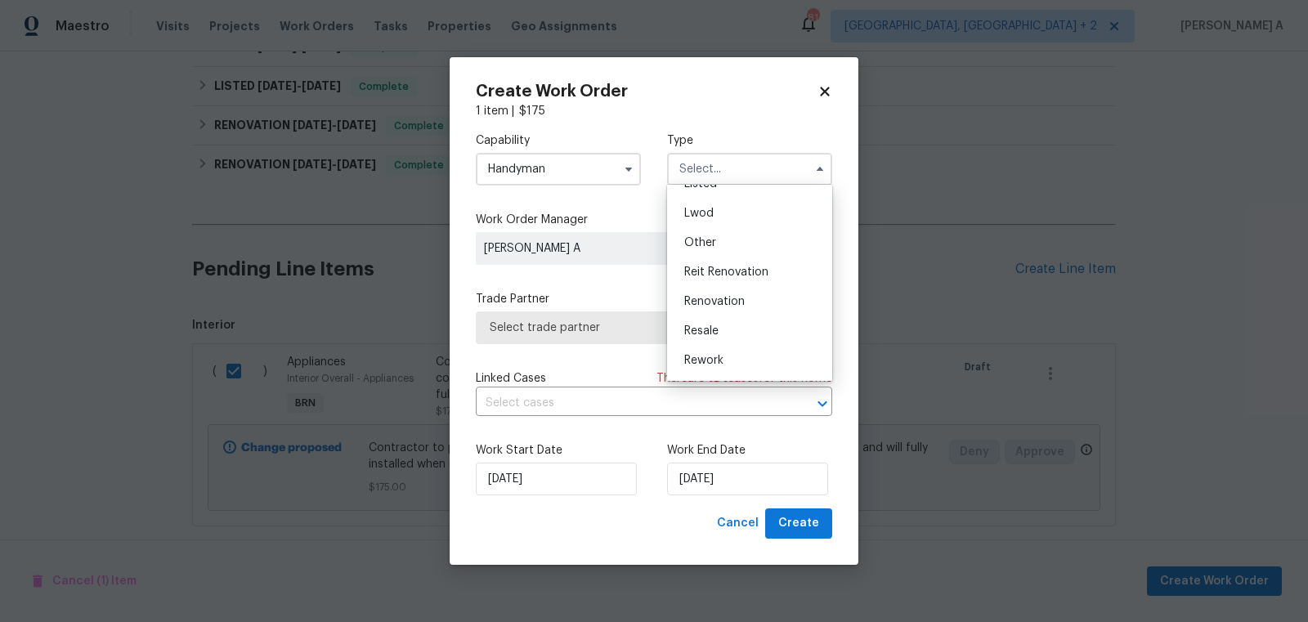
scroll to position [194, 0]
click at [719, 306] on div "Resale" at bounding box center [749, 303] width 157 height 29
type input "Resale"
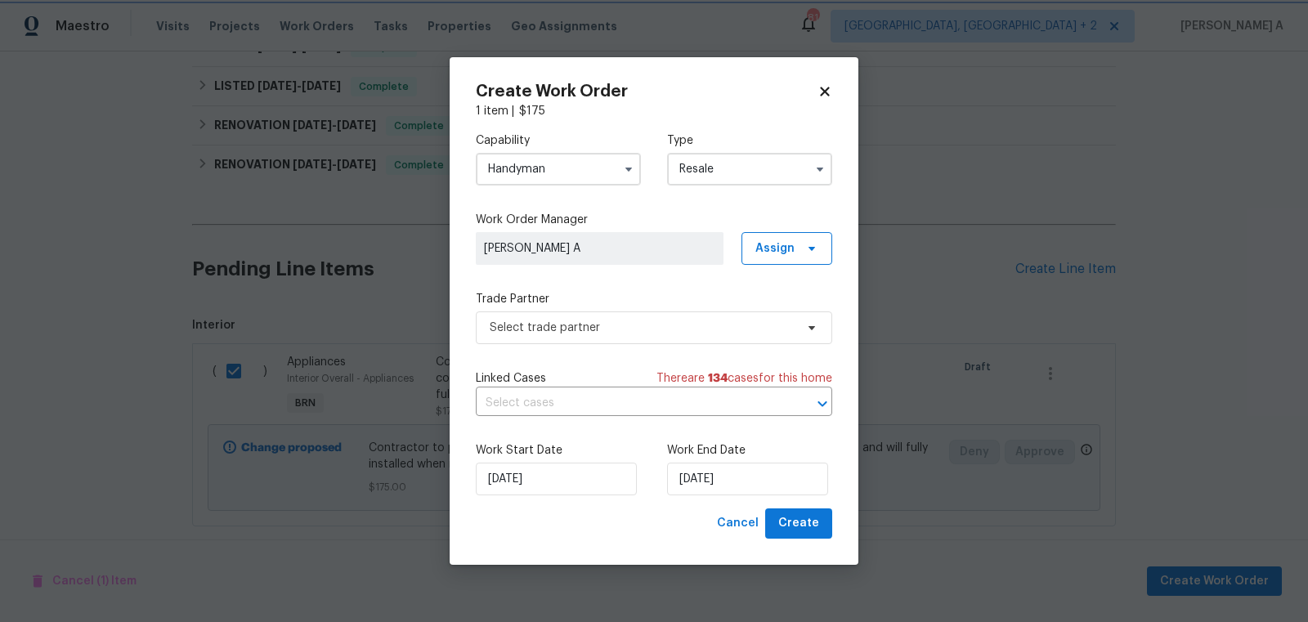
scroll to position [0, 0]
click at [597, 343] on div "Capability Handyman Type Resale Work Order Manager Akshay Ajaya Kumar A Assign …" at bounding box center [654, 313] width 356 height 389
click at [591, 329] on span "Select trade partner" at bounding box center [642, 328] width 305 height 16
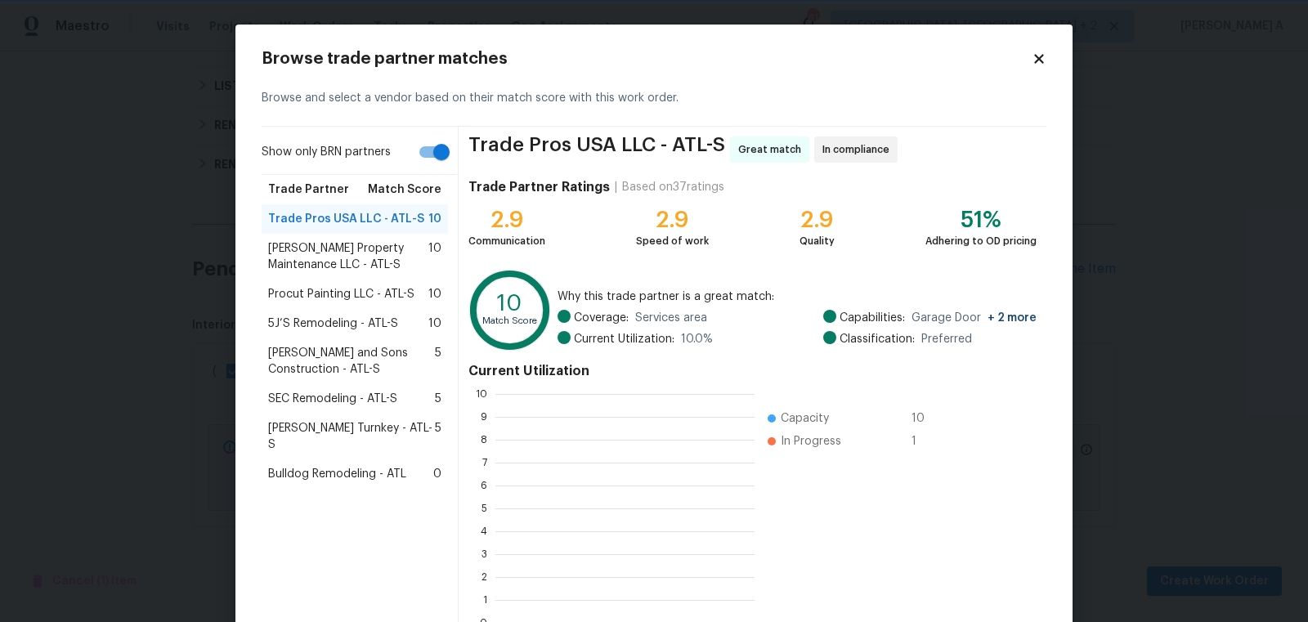
scroll to position [2, 1]
click at [432, 166] on input "Show only BRN partners" at bounding box center [441, 152] width 93 height 31
checkbox input "false"
click at [1044, 59] on icon at bounding box center [1039, 59] width 15 height 15
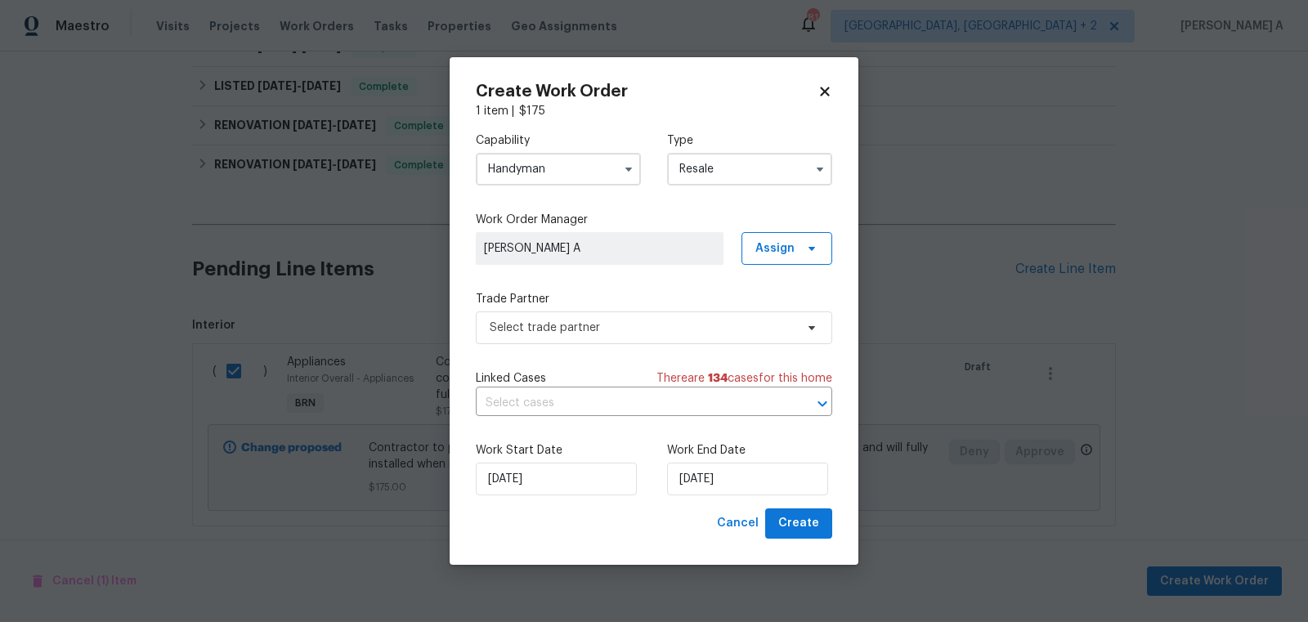
click at [519, 181] on input "Handyman" at bounding box center [558, 169] width 165 height 33
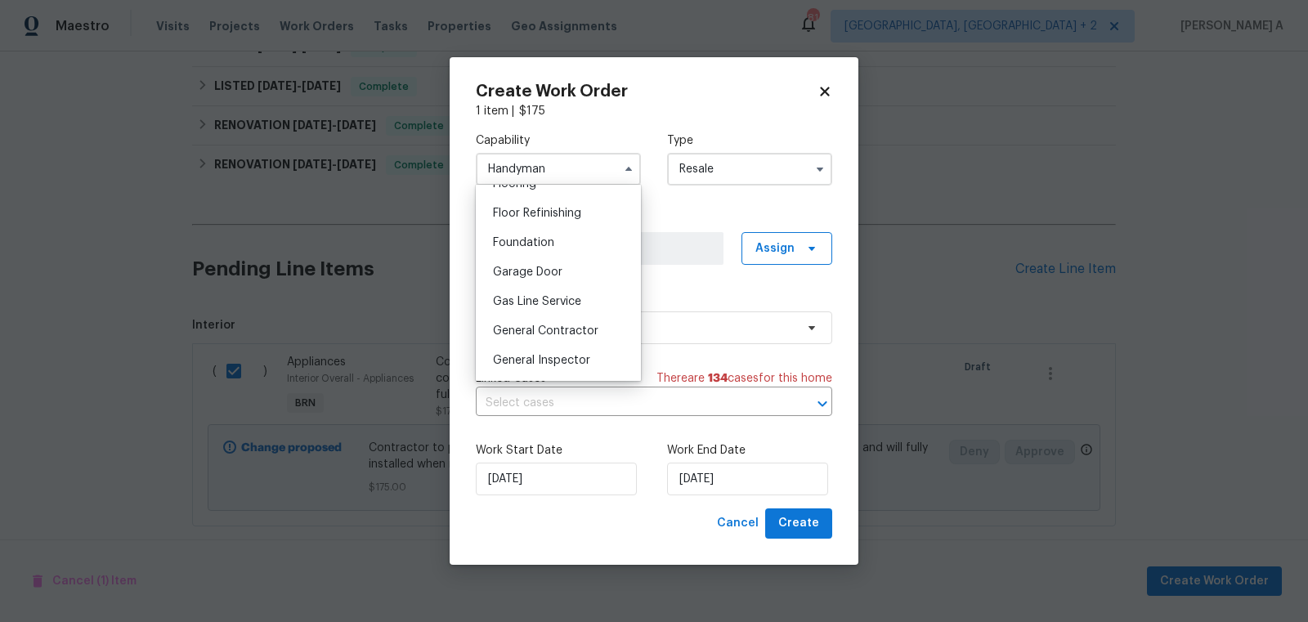
scroll to position [655, 0]
click at [536, 327] on span "General Contractor" at bounding box center [545, 330] width 105 height 11
type input "General Contractor"
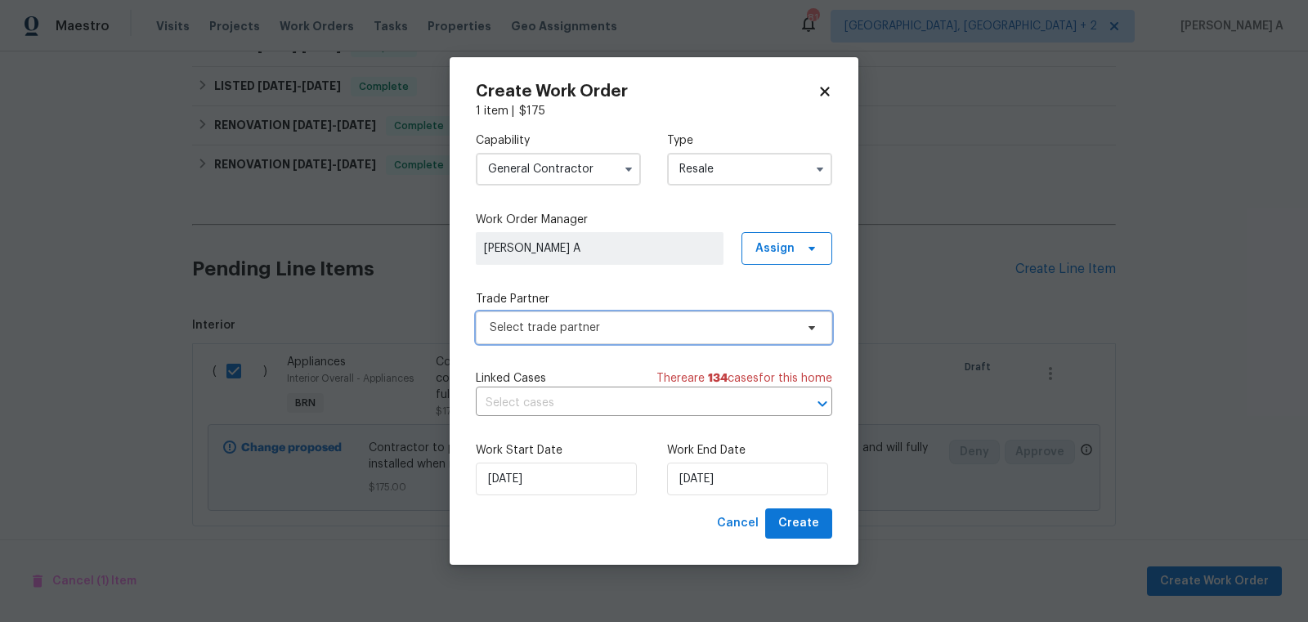
click at [562, 326] on span "Select trade partner" at bounding box center [642, 328] width 305 height 16
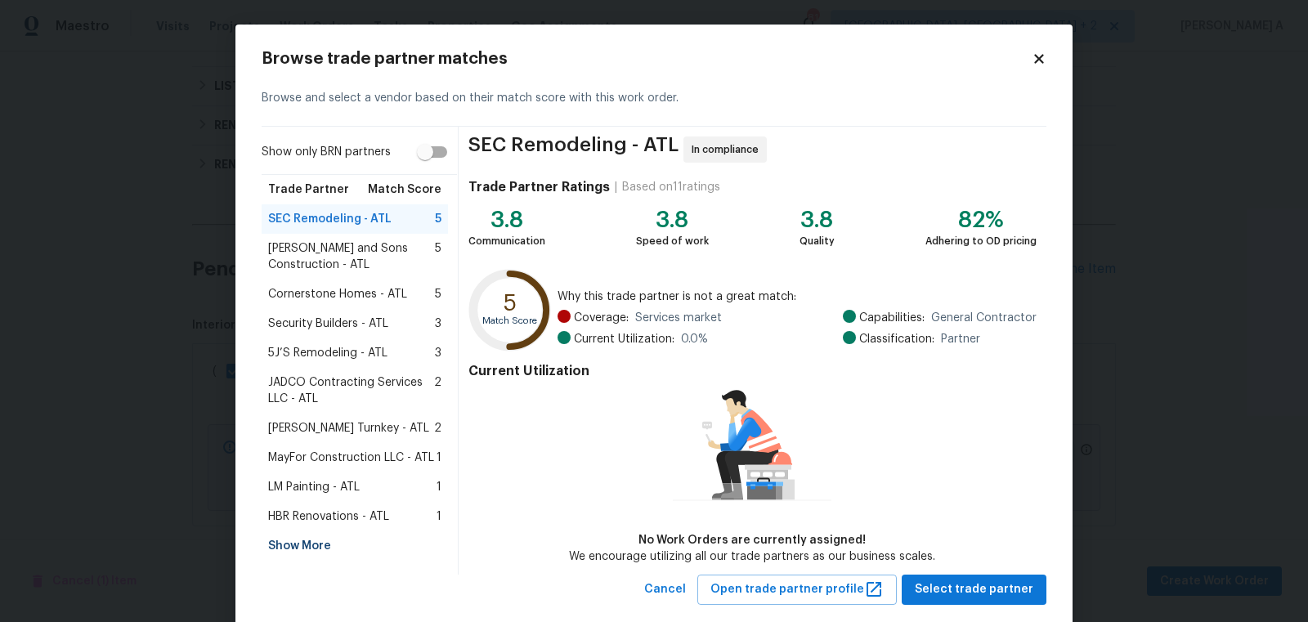
click at [307, 542] on div "Show More" at bounding box center [355, 545] width 186 height 29
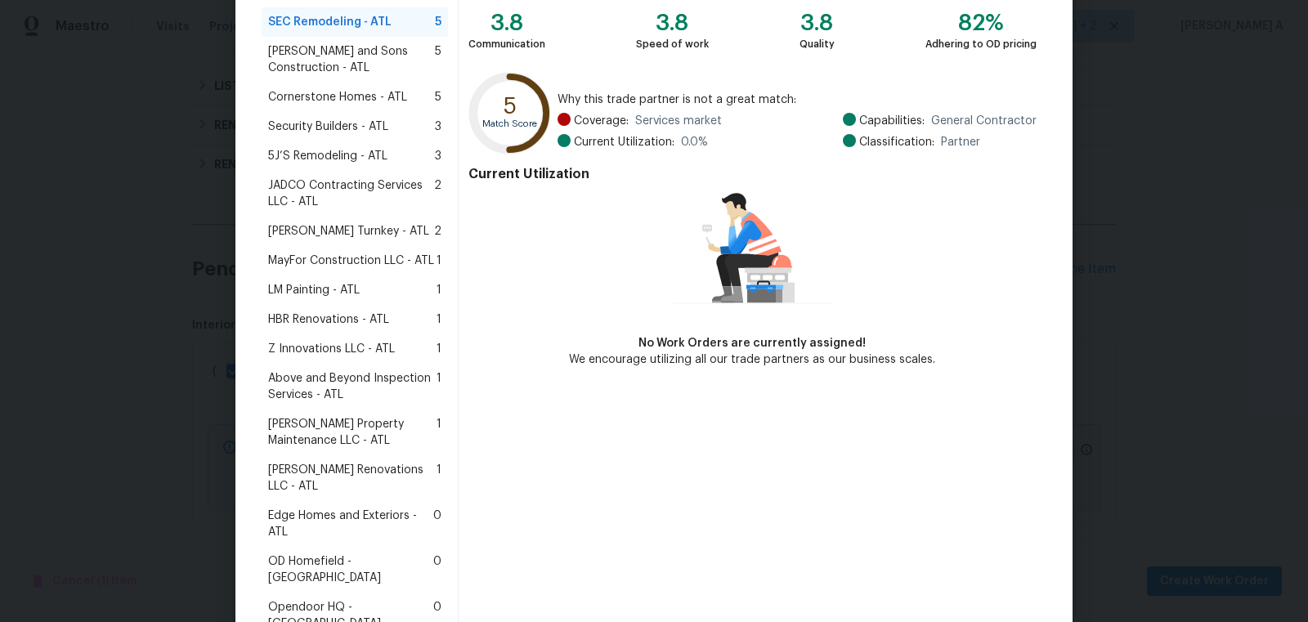
scroll to position [224, 0]
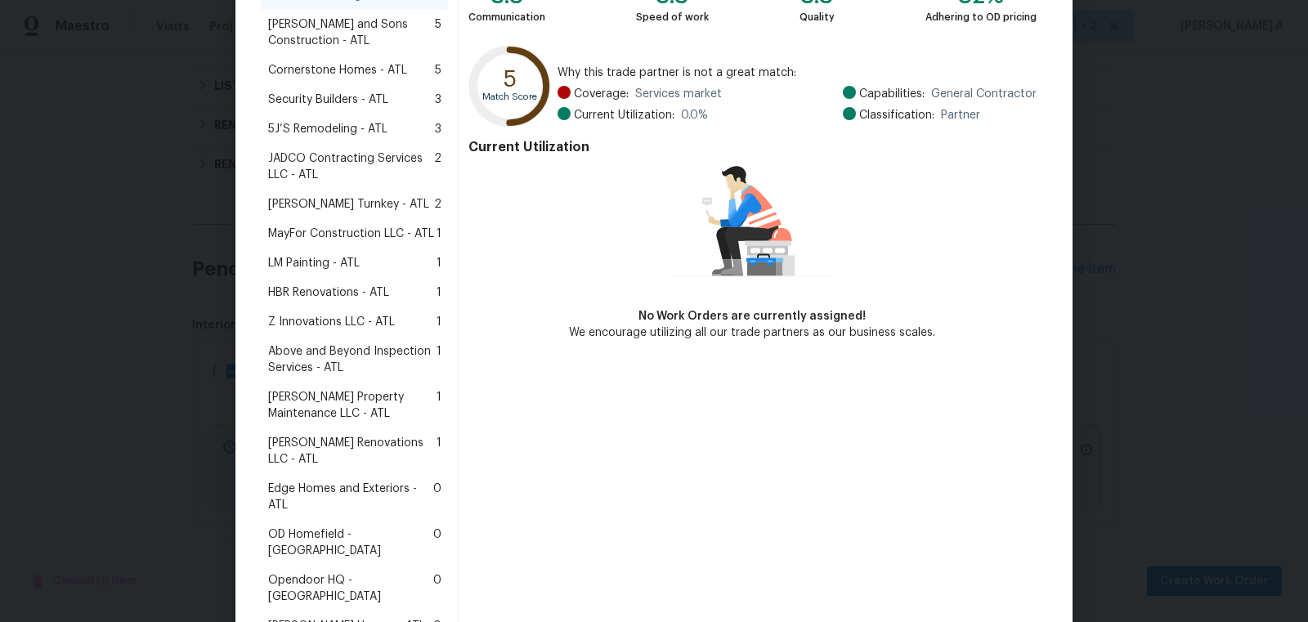
click at [345, 443] on span "Aseem Renovations LLC - ATL" at bounding box center [352, 451] width 168 height 33
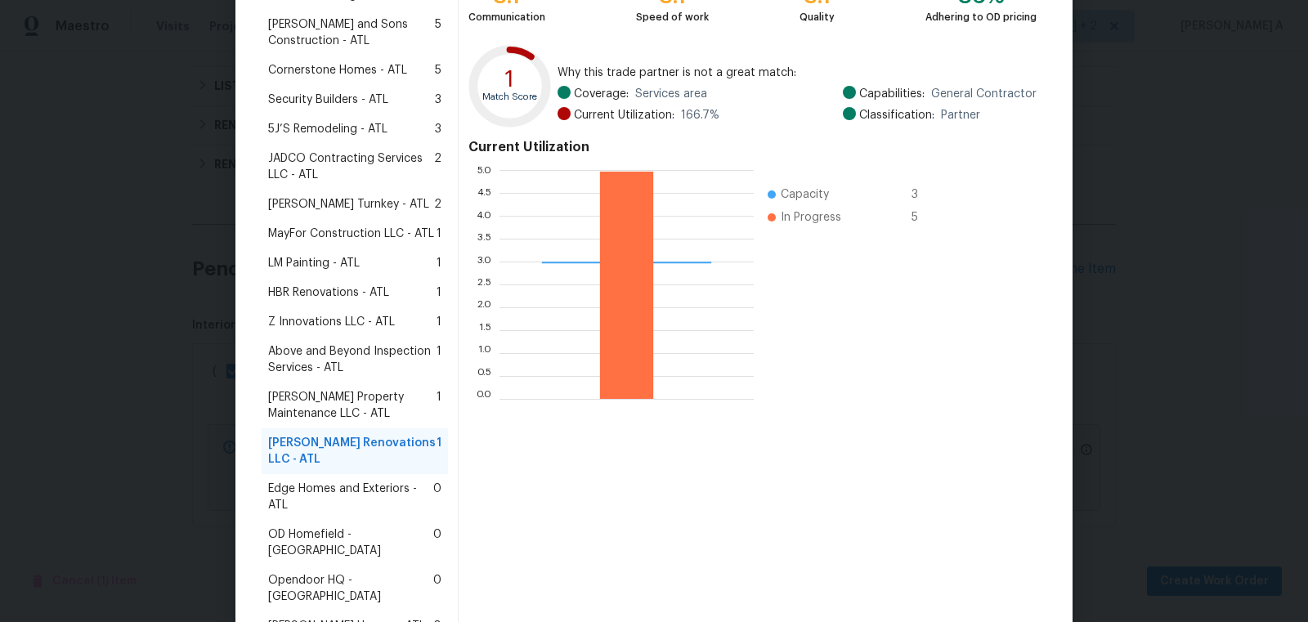
scroll to position [404, 0]
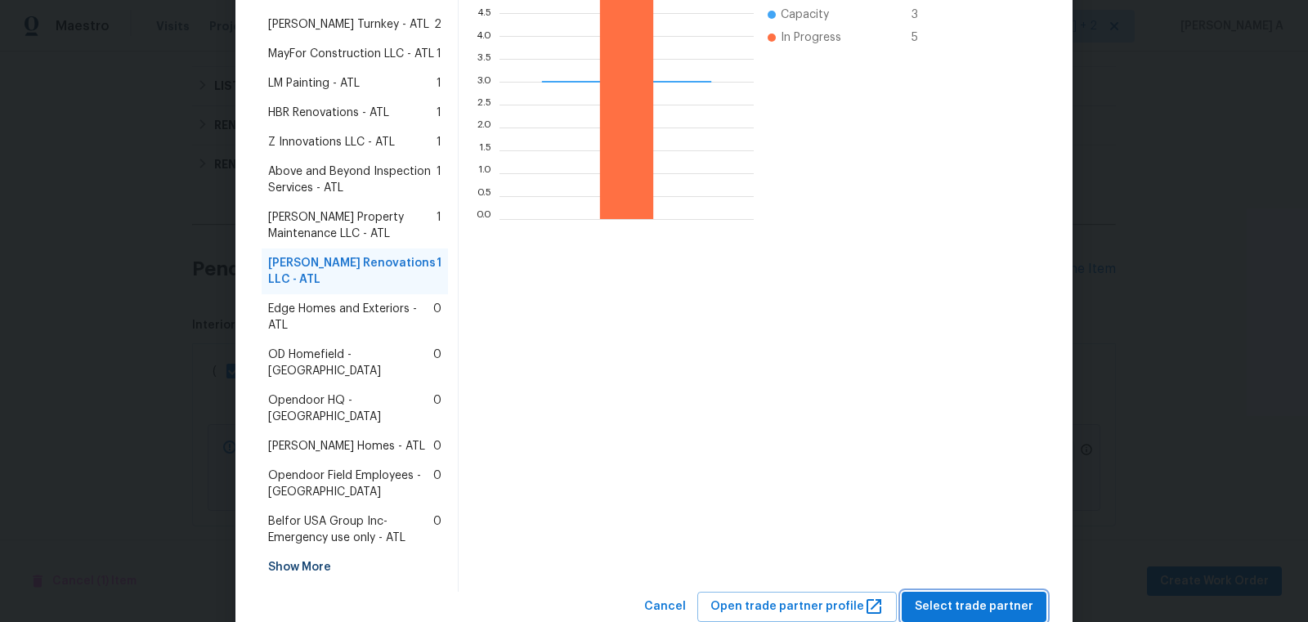
click at [974, 597] on span "Select trade partner" at bounding box center [974, 607] width 119 height 20
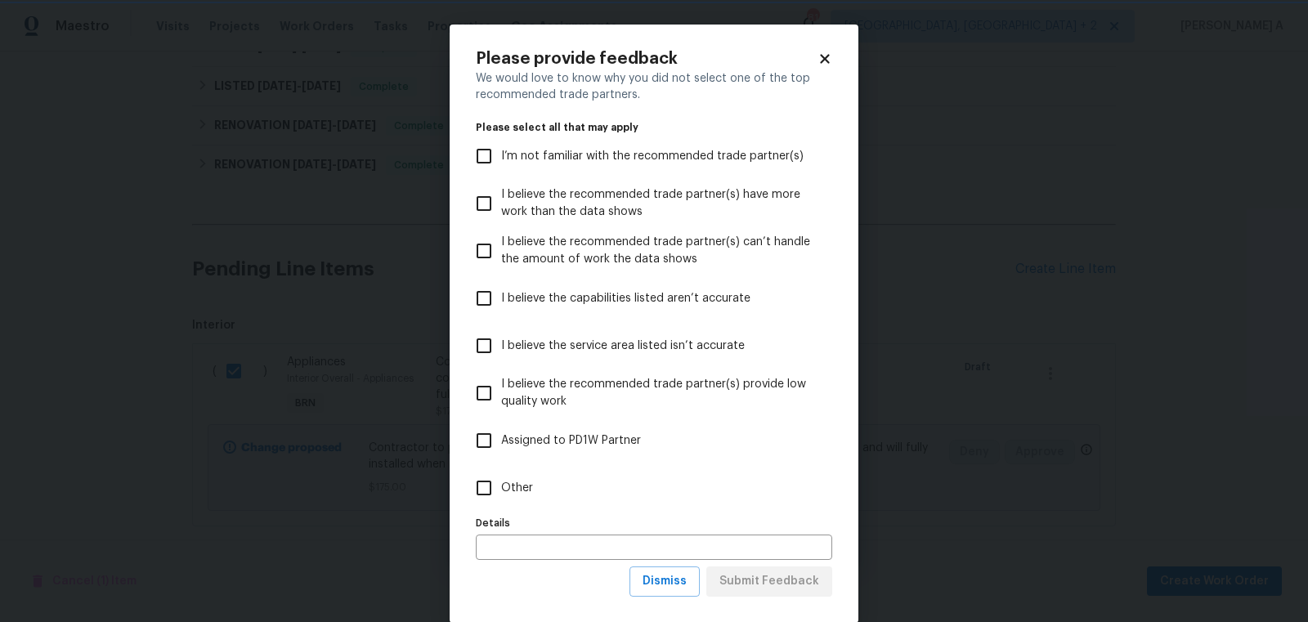
scroll to position [0, 0]
click at [679, 585] on span "Dismiss" at bounding box center [665, 581] width 44 height 20
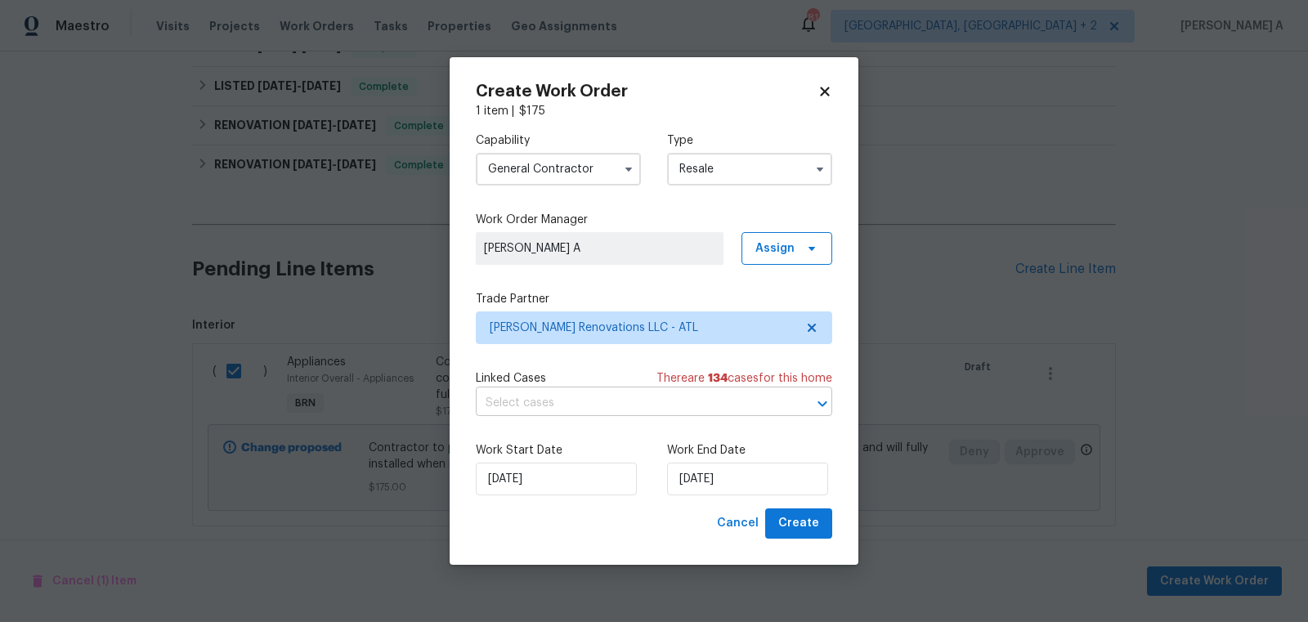
click at [579, 404] on input "text" at bounding box center [631, 403] width 311 height 25
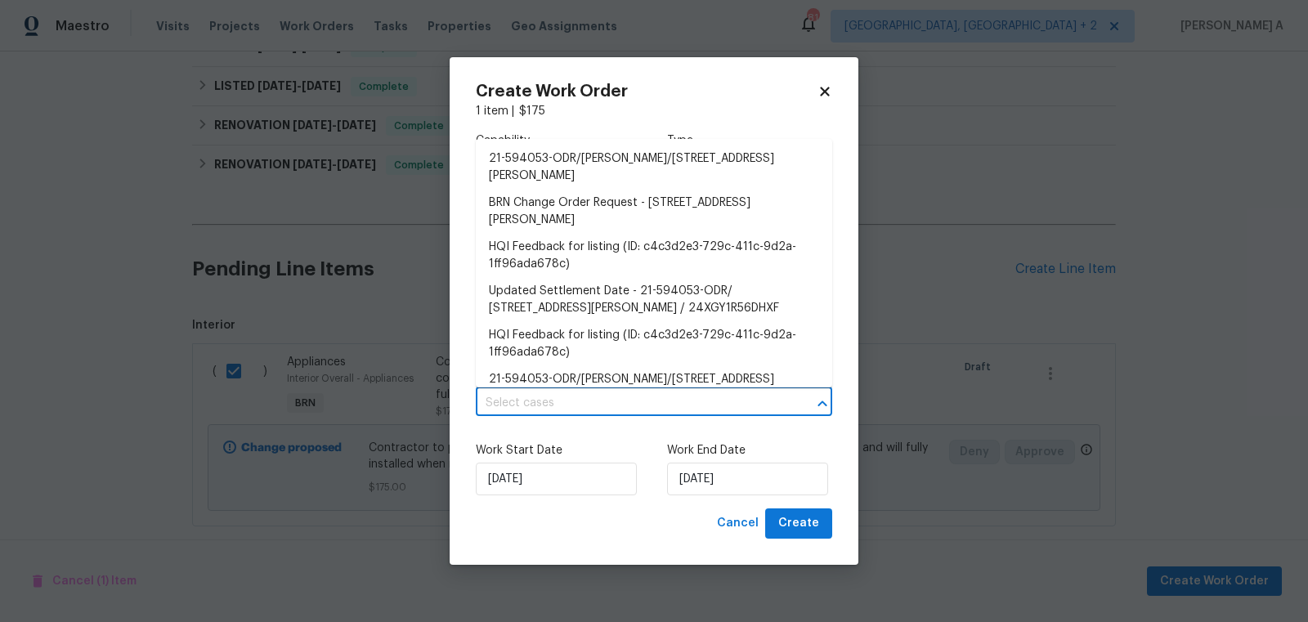
click at [591, 441] on div "Work Start Date 9/29/2025 Work End Date 9/29/2025" at bounding box center [654, 468] width 356 height 79
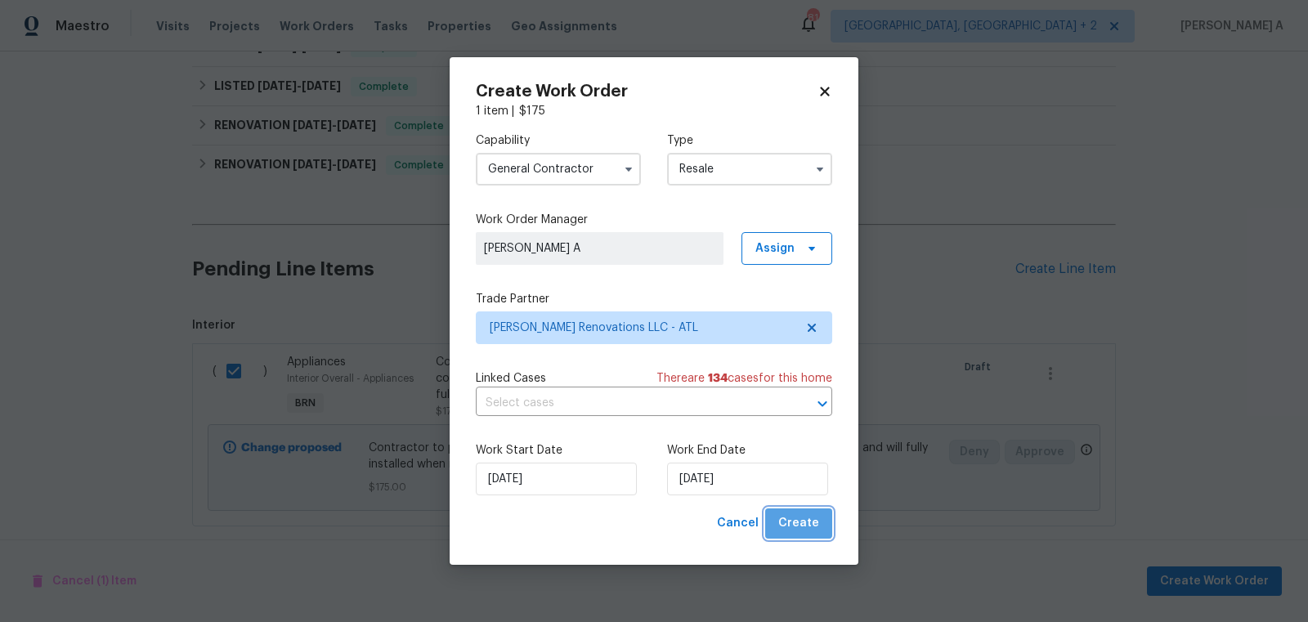
click at [818, 529] on span "Create" at bounding box center [798, 523] width 41 height 20
checkbox input "false"
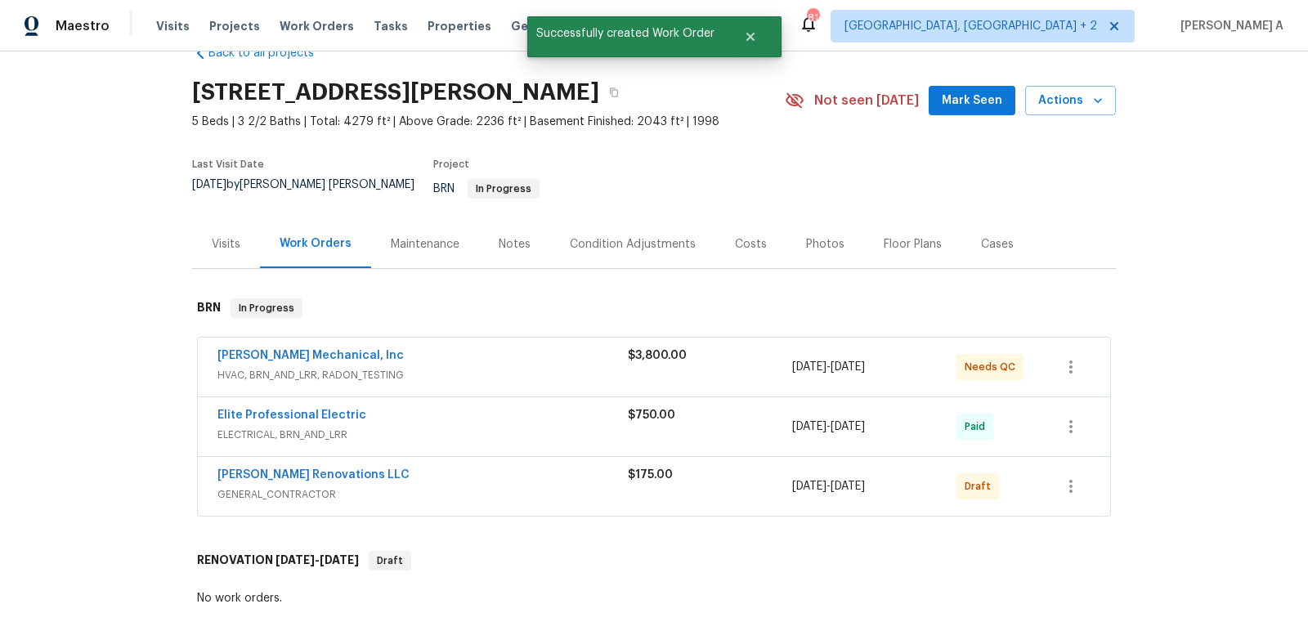
scroll to position [37, 0]
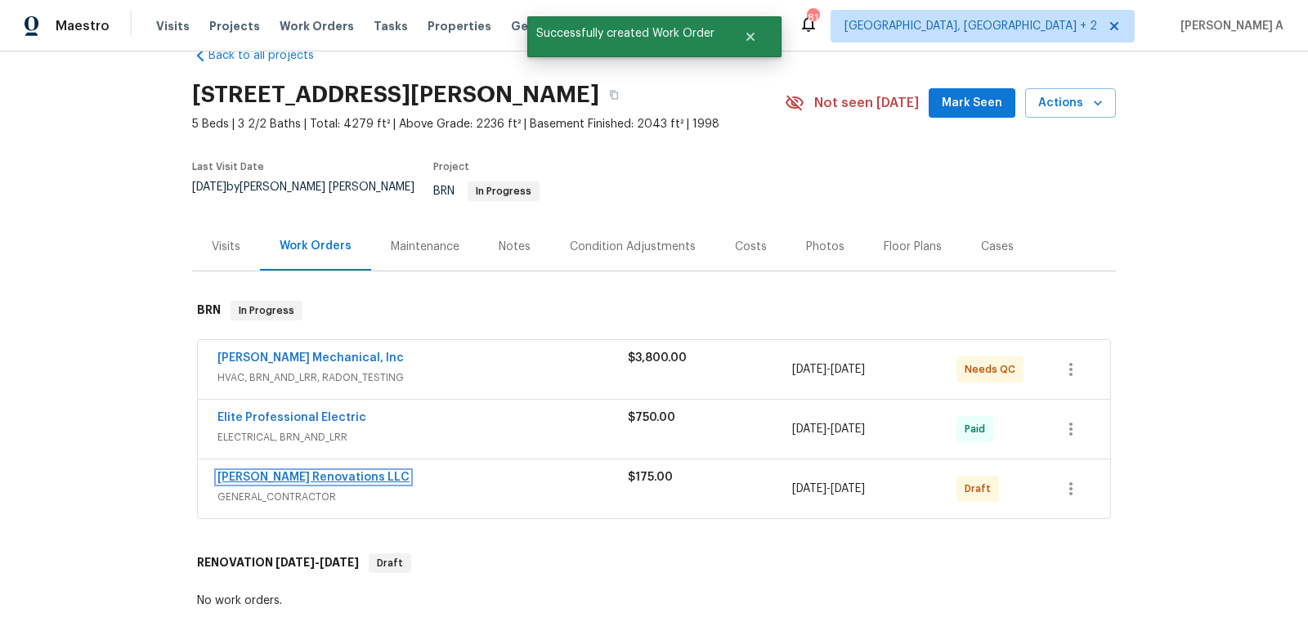
click at [297, 472] on link "Aseem Renovations LLC" at bounding box center [313, 477] width 192 height 11
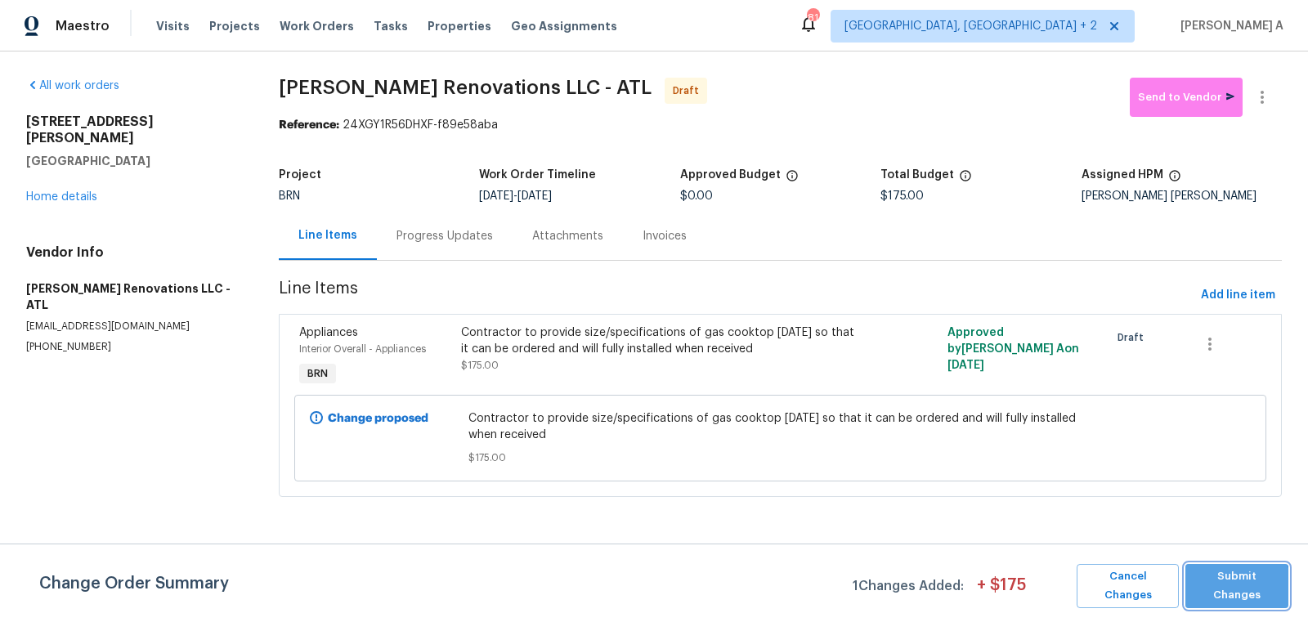
click at [1227, 591] on span "Submit Changes" at bounding box center [1237, 586] width 87 height 38
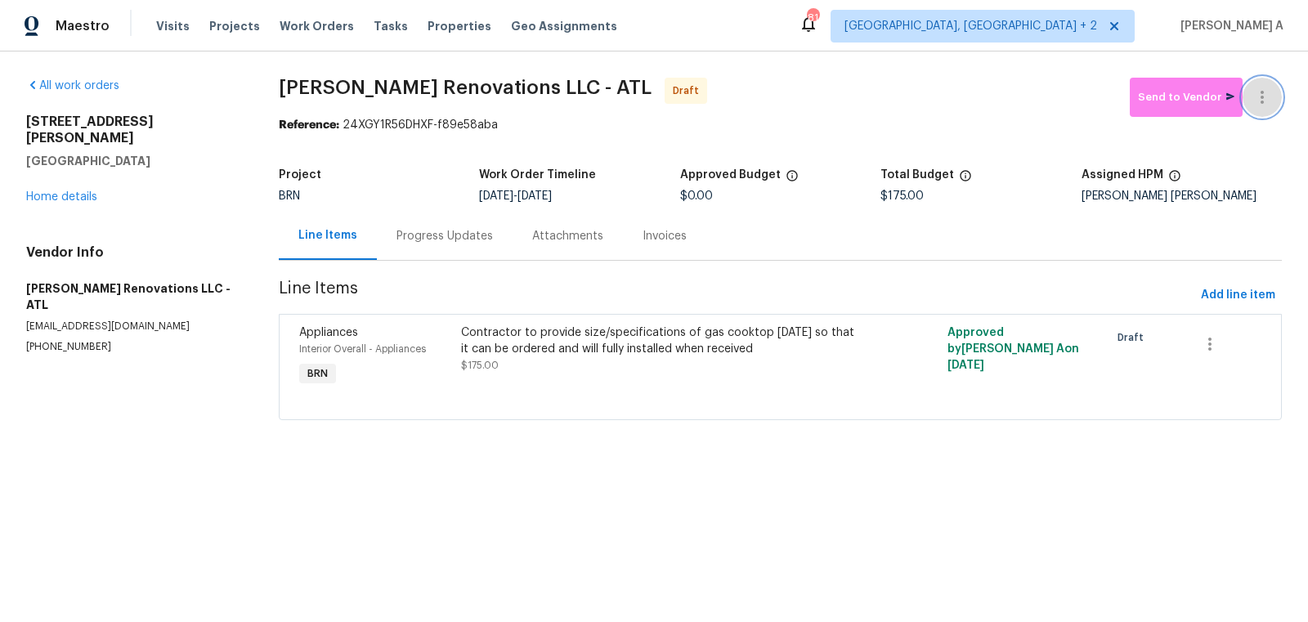
click at [1275, 86] on button "button" at bounding box center [1262, 97] width 39 height 39
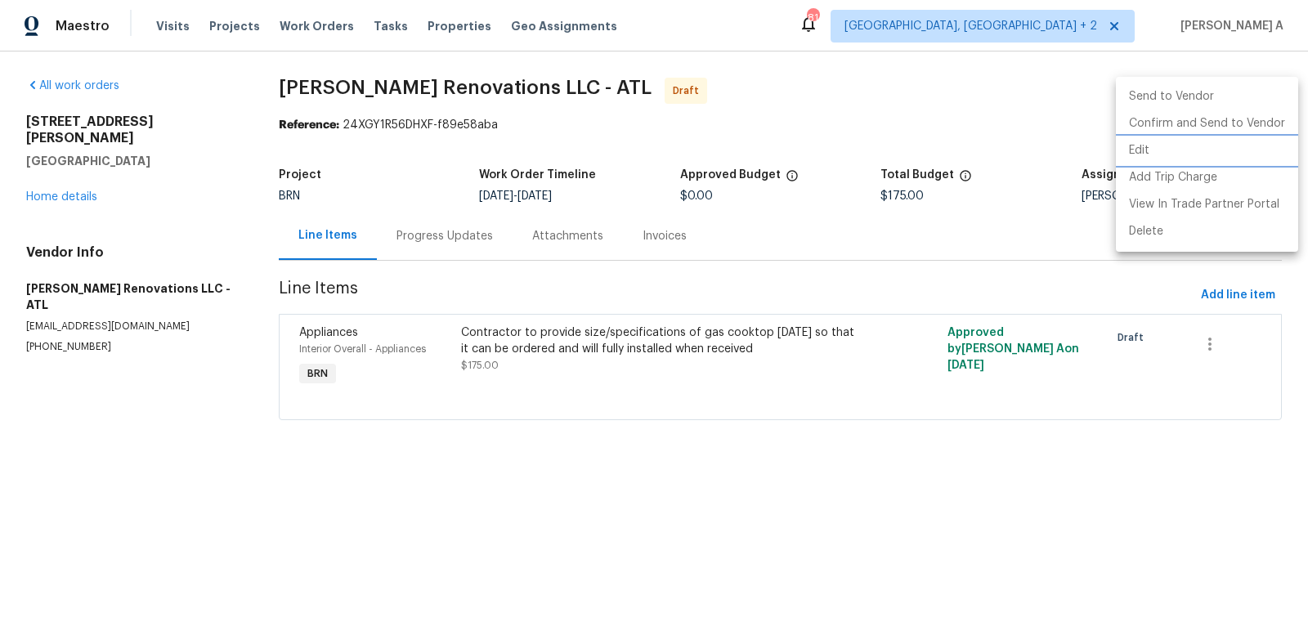
click at [1190, 153] on li "Edit" at bounding box center [1207, 150] width 182 height 27
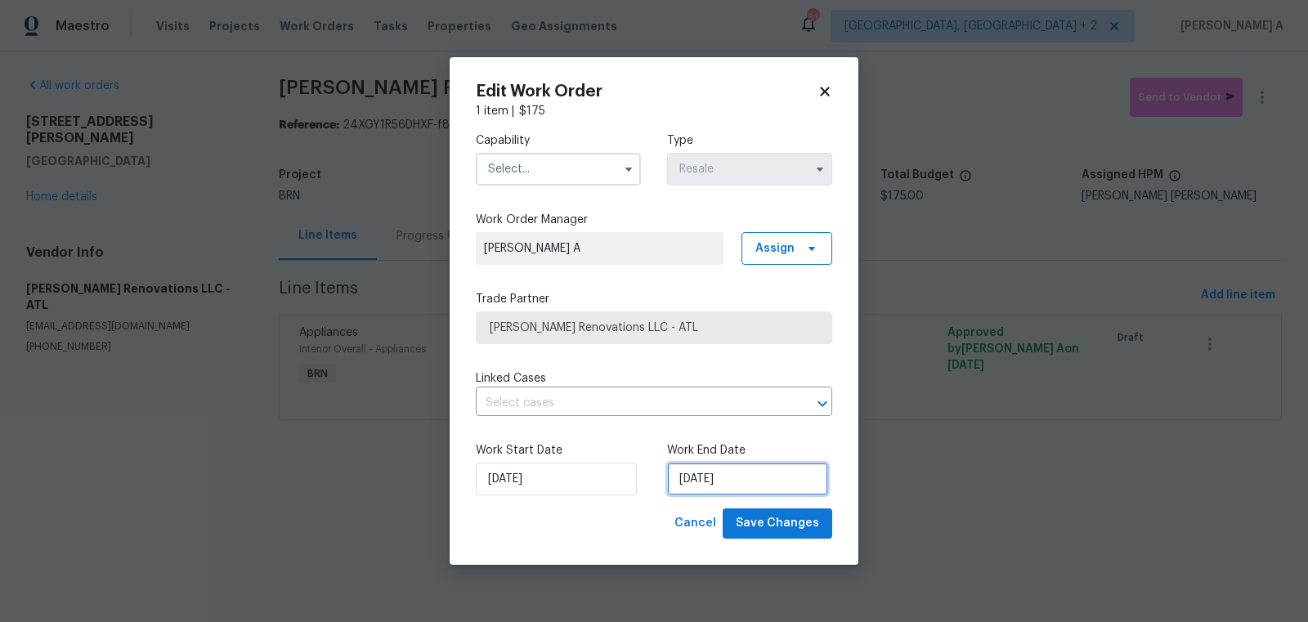
click at [679, 473] on input "9/29/2025" at bounding box center [747, 479] width 161 height 33
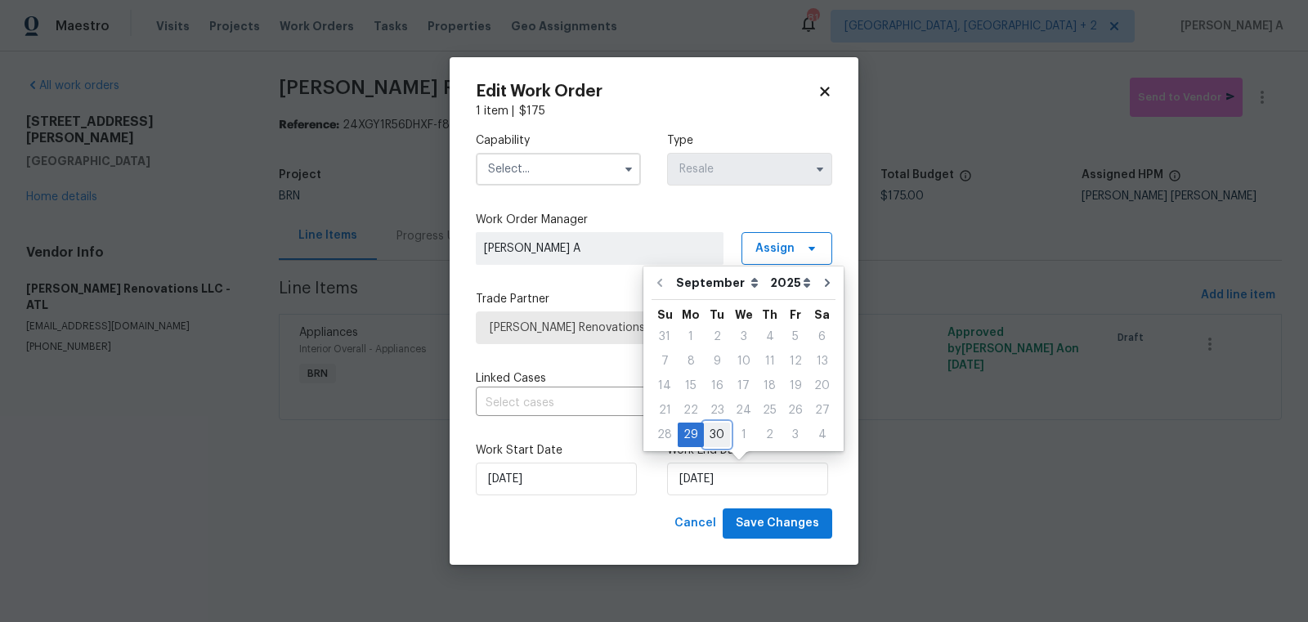
click at [714, 432] on div "30" at bounding box center [717, 434] width 26 height 23
type input "9/30/2025"
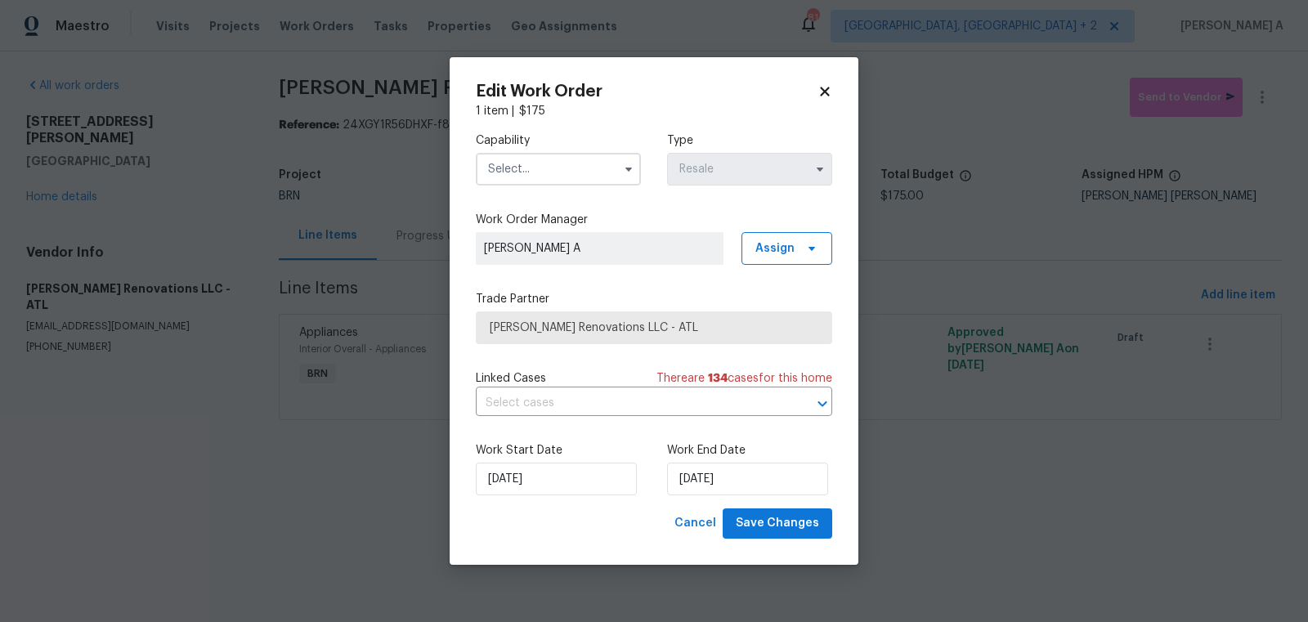
click at [549, 156] on input "text" at bounding box center [558, 169] width 165 height 33
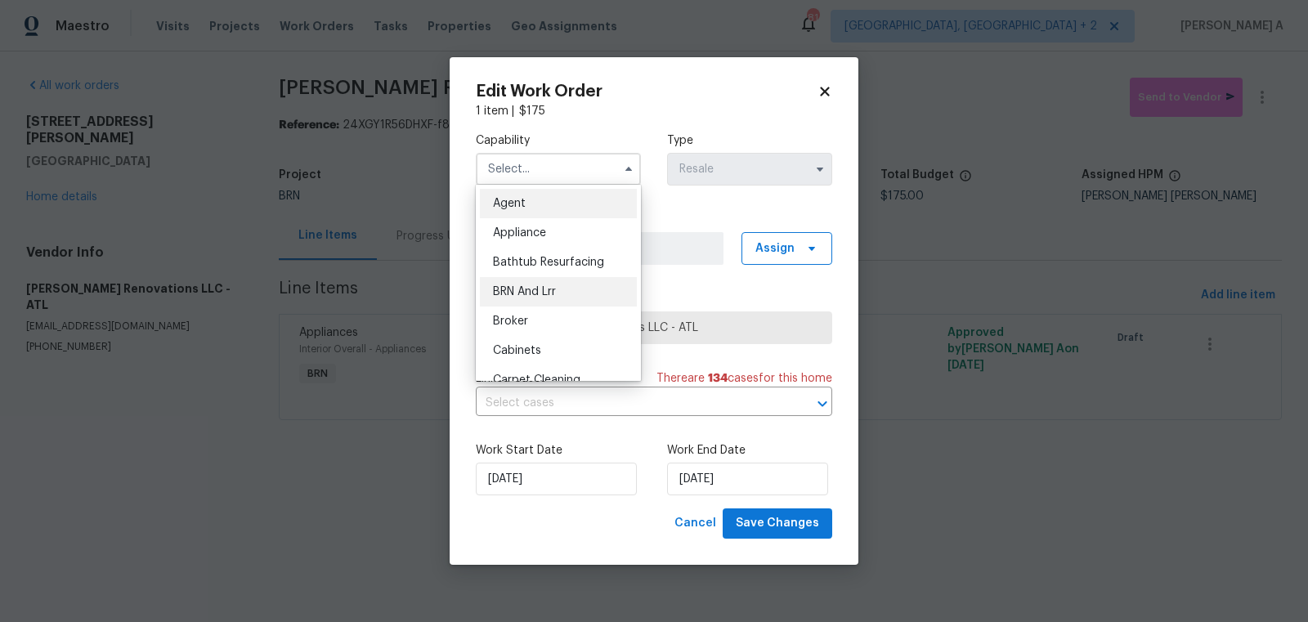
click at [550, 280] on div "BRN And Lrr" at bounding box center [558, 291] width 157 height 29
type input "BRN And Lrr"
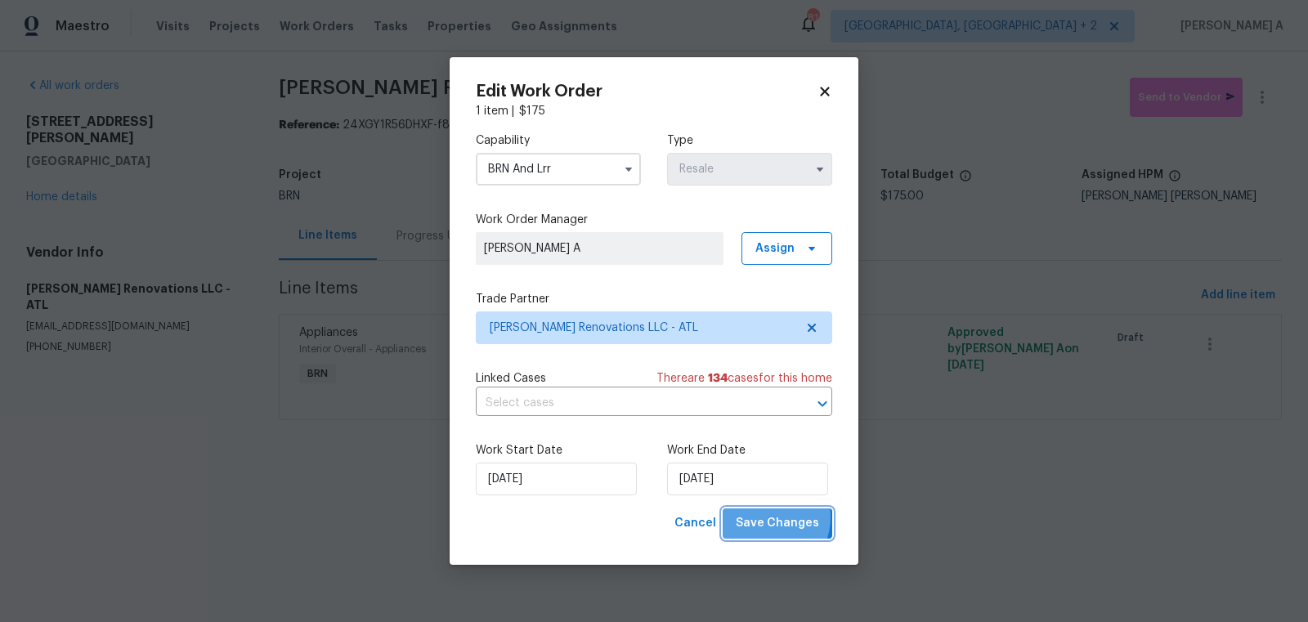
click at [768, 518] on span "Save Changes" at bounding box center [777, 523] width 83 height 20
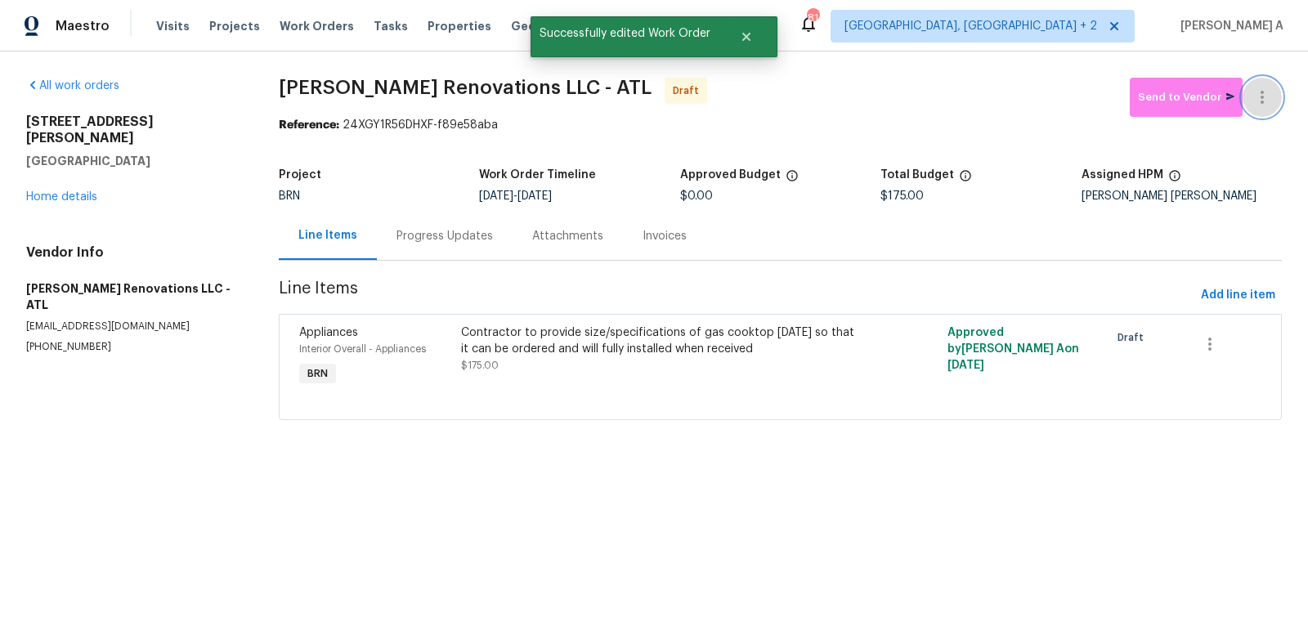
click at [1261, 108] on button "button" at bounding box center [1262, 97] width 39 height 39
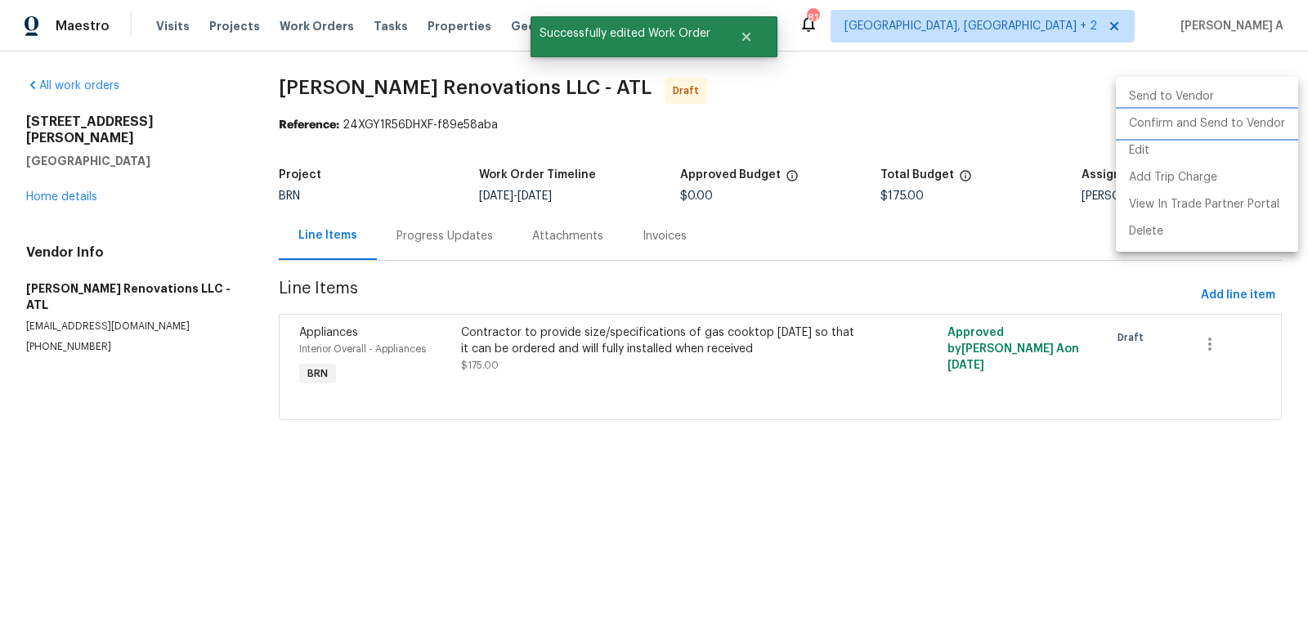
click at [1268, 131] on li "Confirm and Send to Vendor" at bounding box center [1207, 123] width 182 height 27
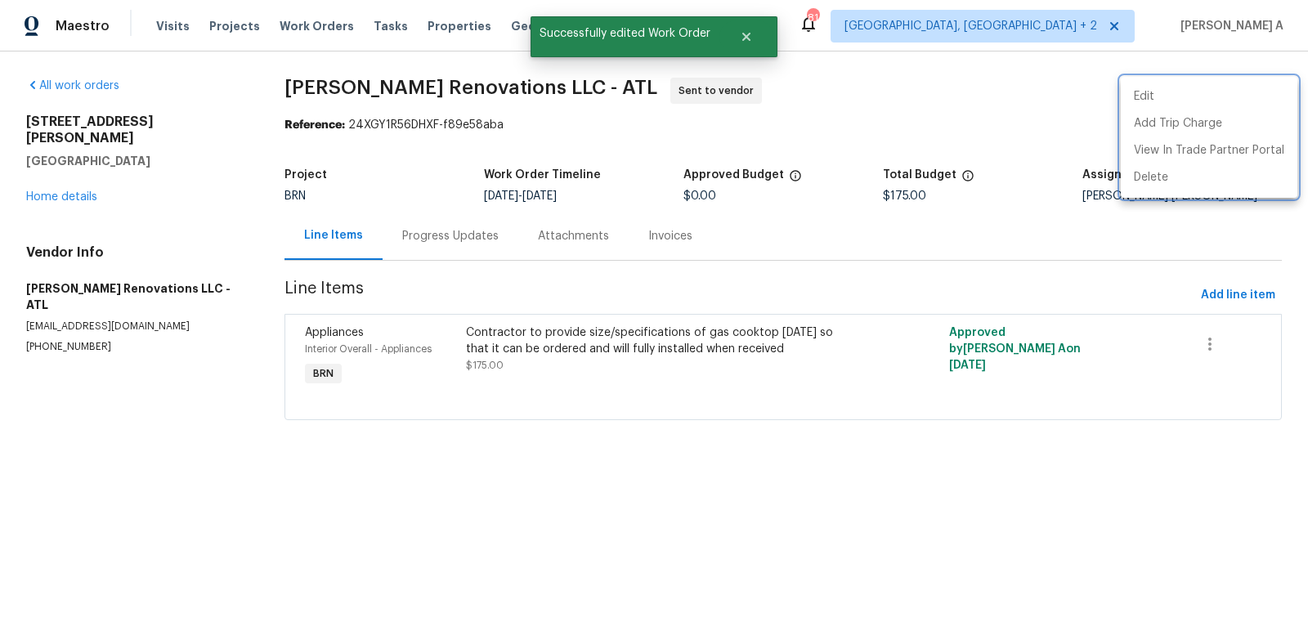
click at [430, 226] on div at bounding box center [654, 311] width 1308 height 622
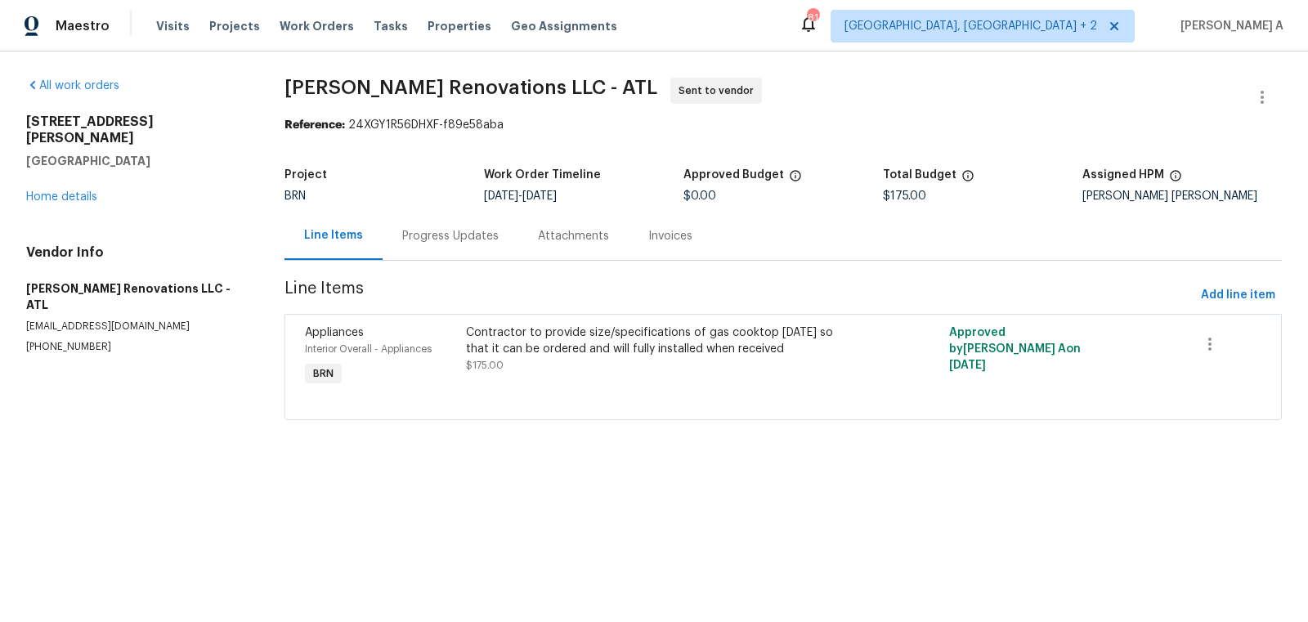
click at [435, 228] on div "Progress Updates" at bounding box center [450, 236] width 96 height 16
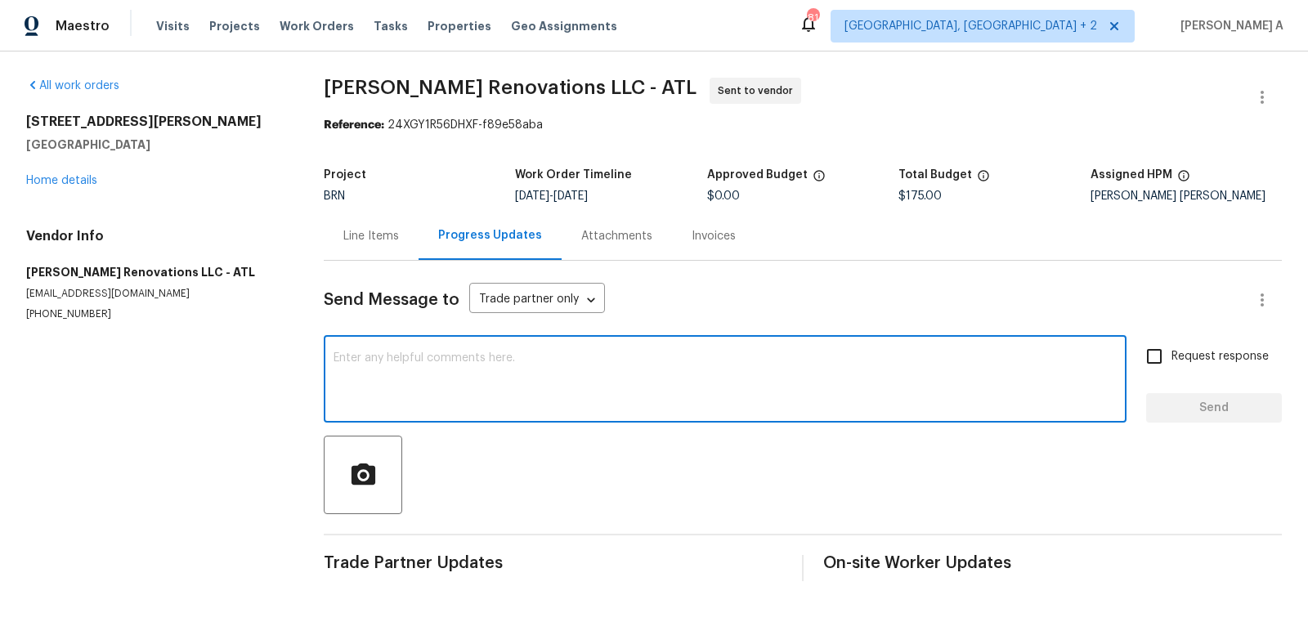
click at [448, 355] on textarea at bounding box center [725, 380] width 783 height 57
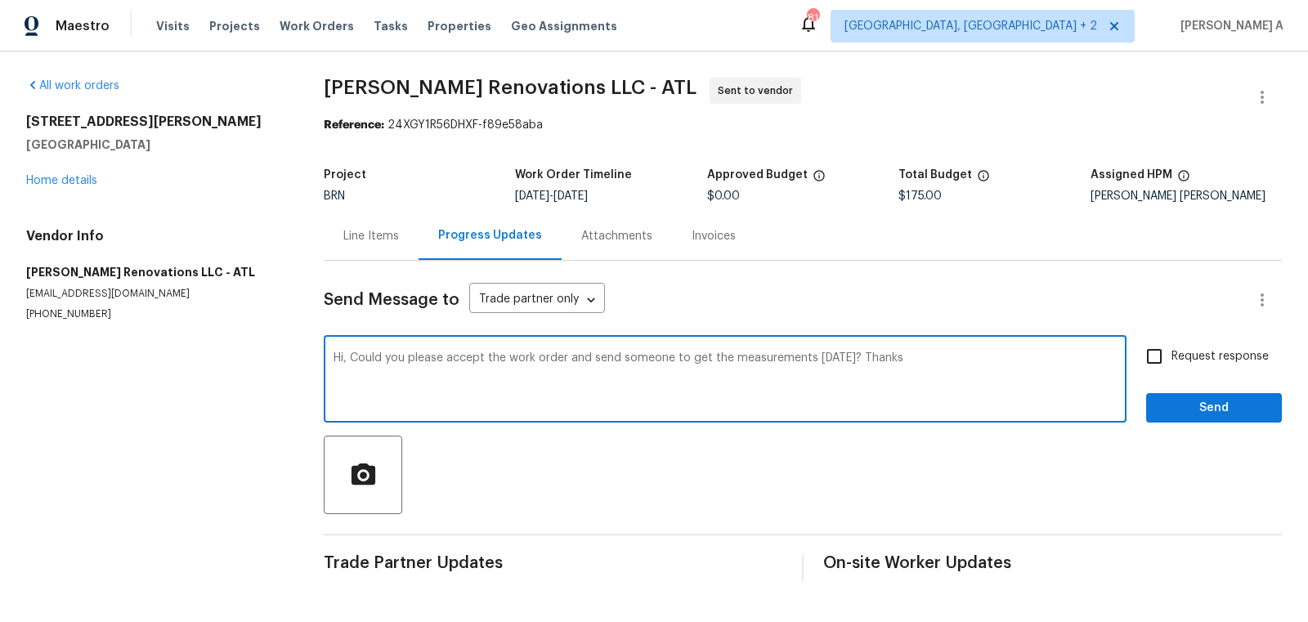
type textarea "Hi, Could you please accept the work order and send someone to get the measurem…"
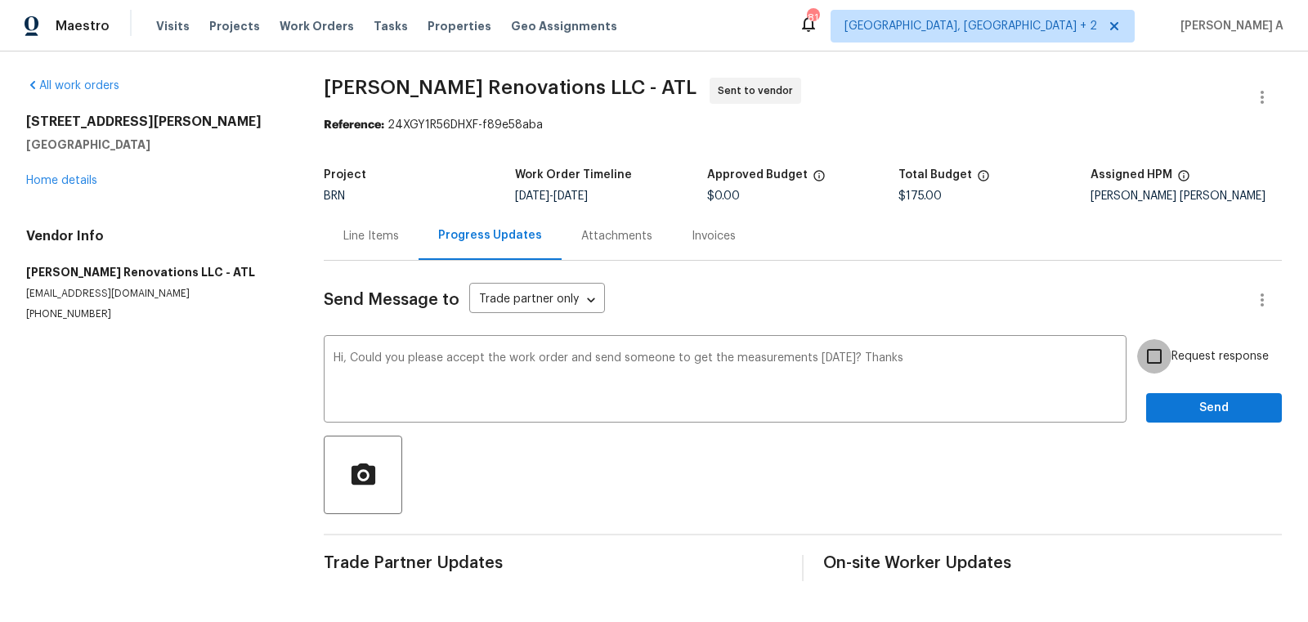
click at [1170, 354] on input "Request response" at bounding box center [1154, 356] width 34 height 34
checkbox input "true"
click at [1226, 408] on span "Send" at bounding box center [1214, 408] width 110 height 20
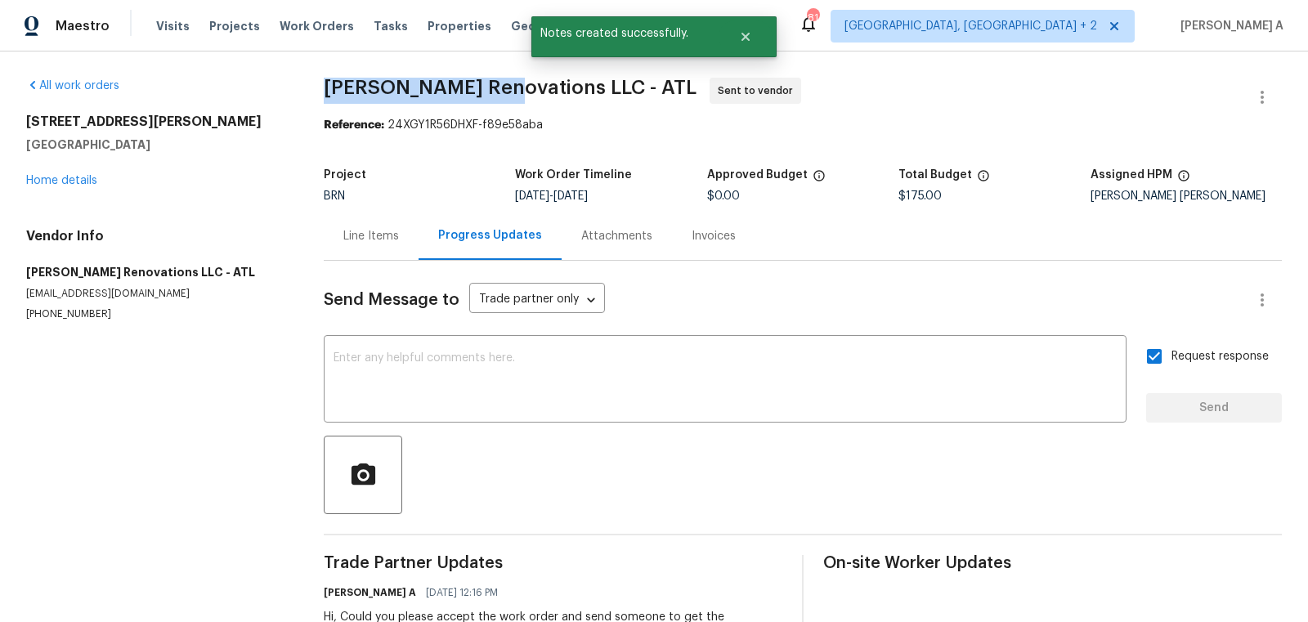
drag, startPoint x: 319, startPoint y: 87, endPoint x: 509, endPoint y: 87, distance: 190.5
click at [509, 87] on div "All work orders 105 Laurel Ridge Ct Fayetteville, GA 30215 Home details Vendor …" at bounding box center [654, 370] width 1308 height 636
copy span "Aseem Renovations"
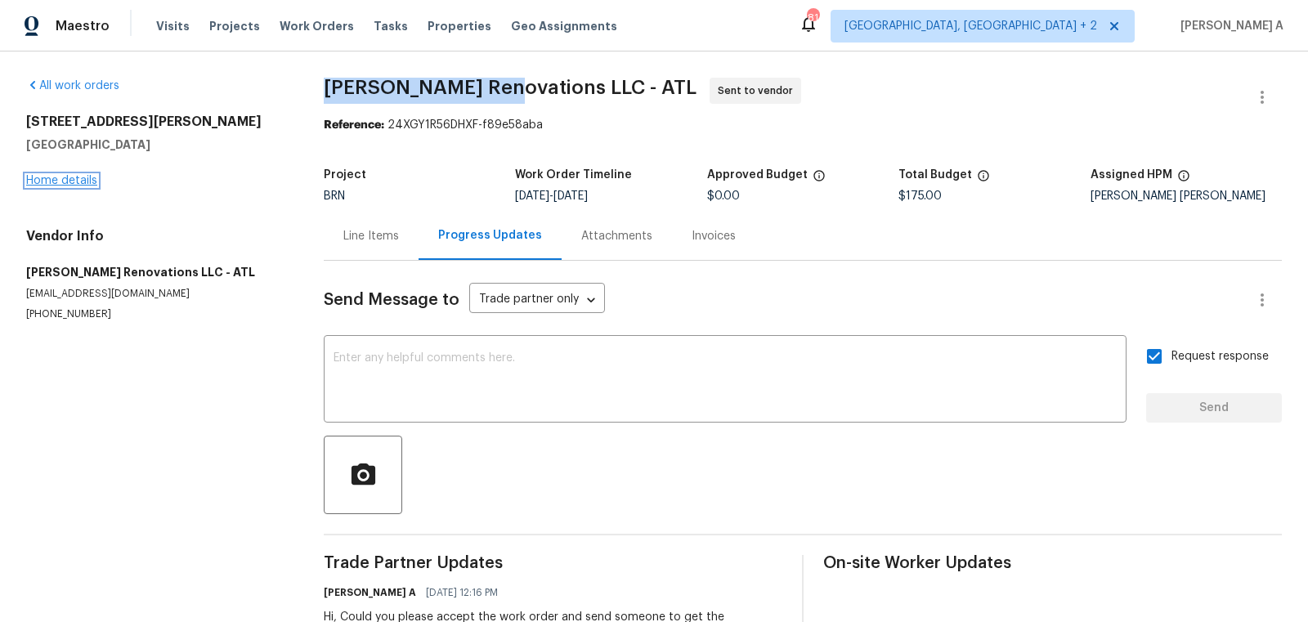
click at [59, 180] on link "Home details" at bounding box center [61, 180] width 71 height 11
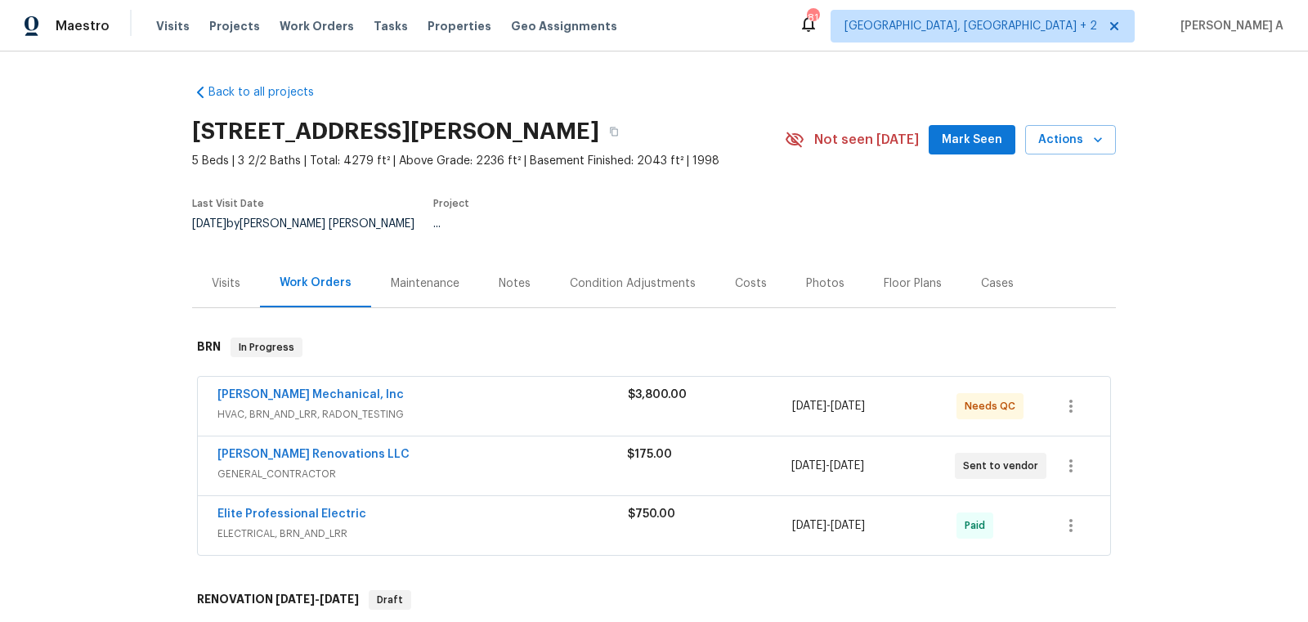
click at [280, 377] on div "JH Martin Mechanical, Inc HVAC, BRN_AND_LRR, RADON_TESTING $3,800.00 9/16/2025 …" at bounding box center [654, 406] width 912 height 59
click at [292, 389] on link "JH Martin Mechanical, Inc" at bounding box center [310, 394] width 186 height 11
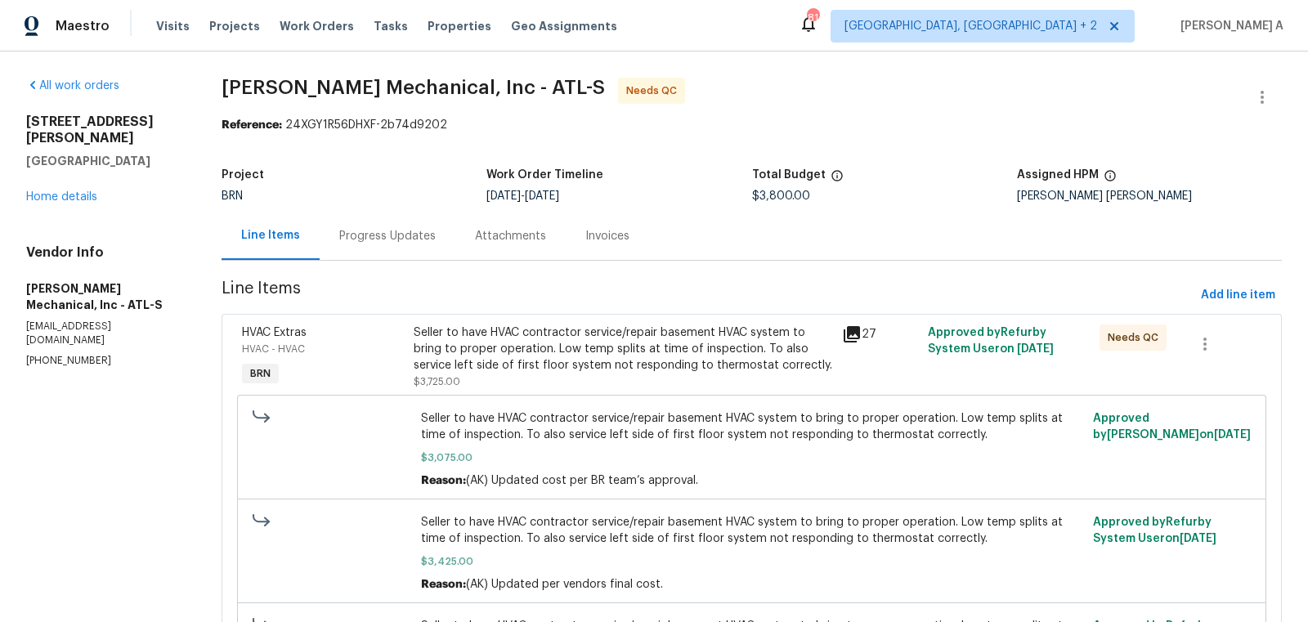
click at [381, 228] on div "Progress Updates" at bounding box center [387, 236] width 96 height 16
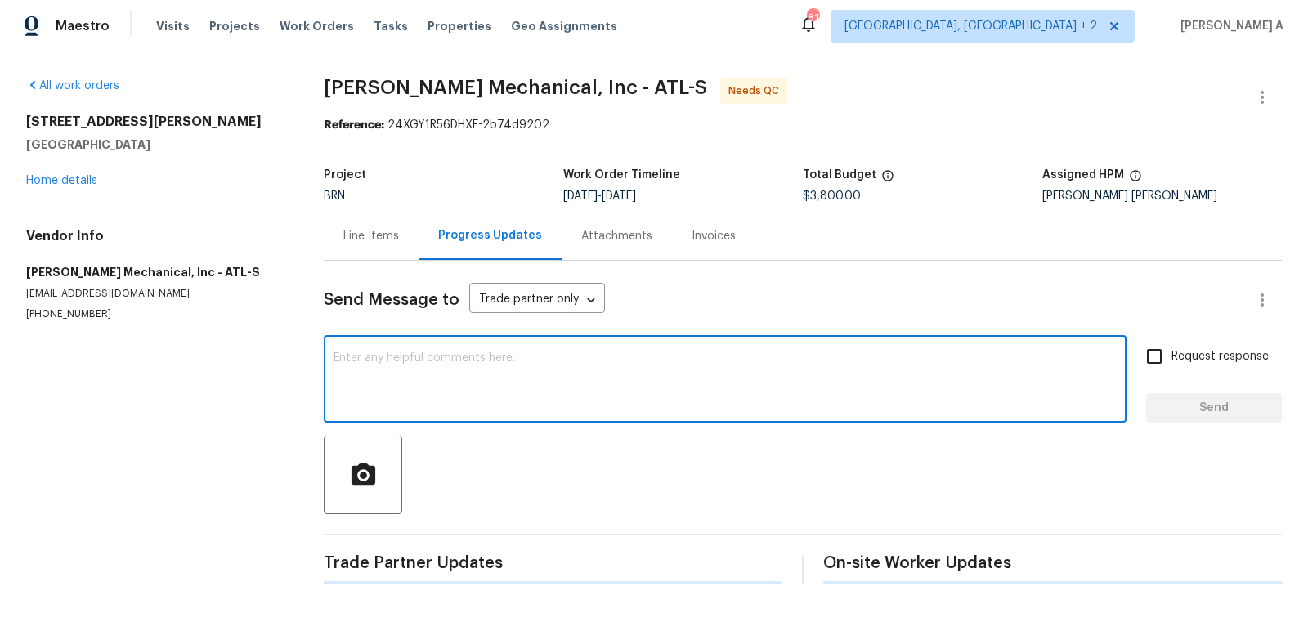
click at [410, 392] on textarea at bounding box center [725, 380] width 783 height 57
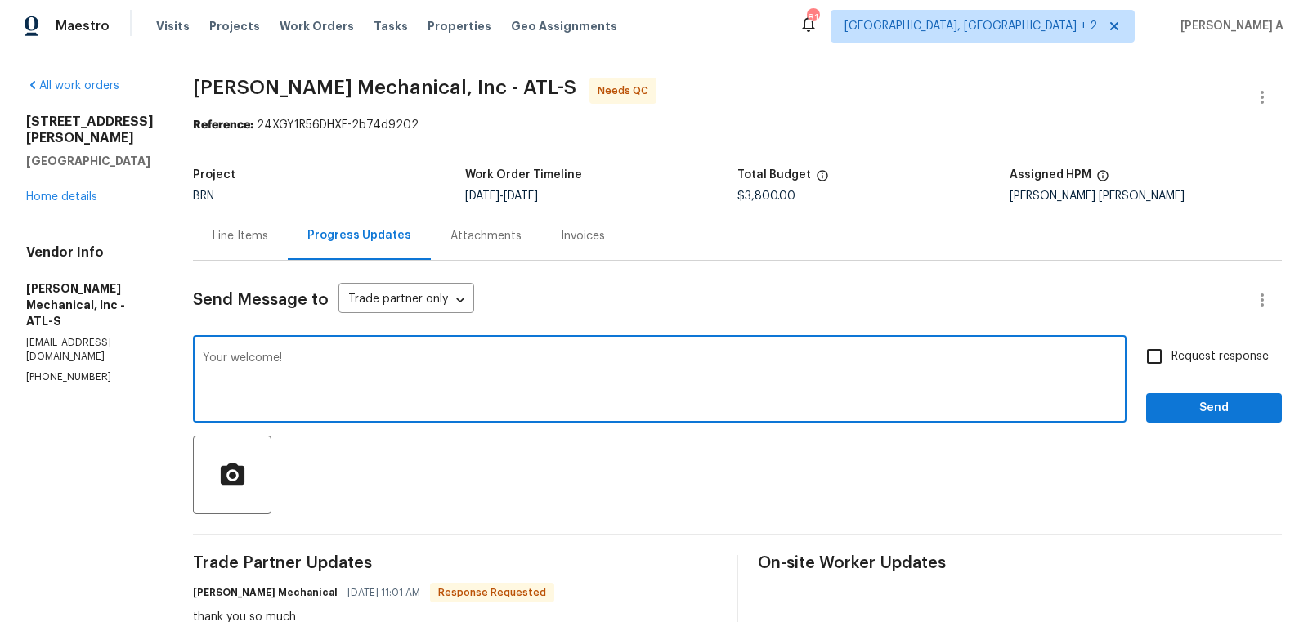
type textarea "Your welcome!"
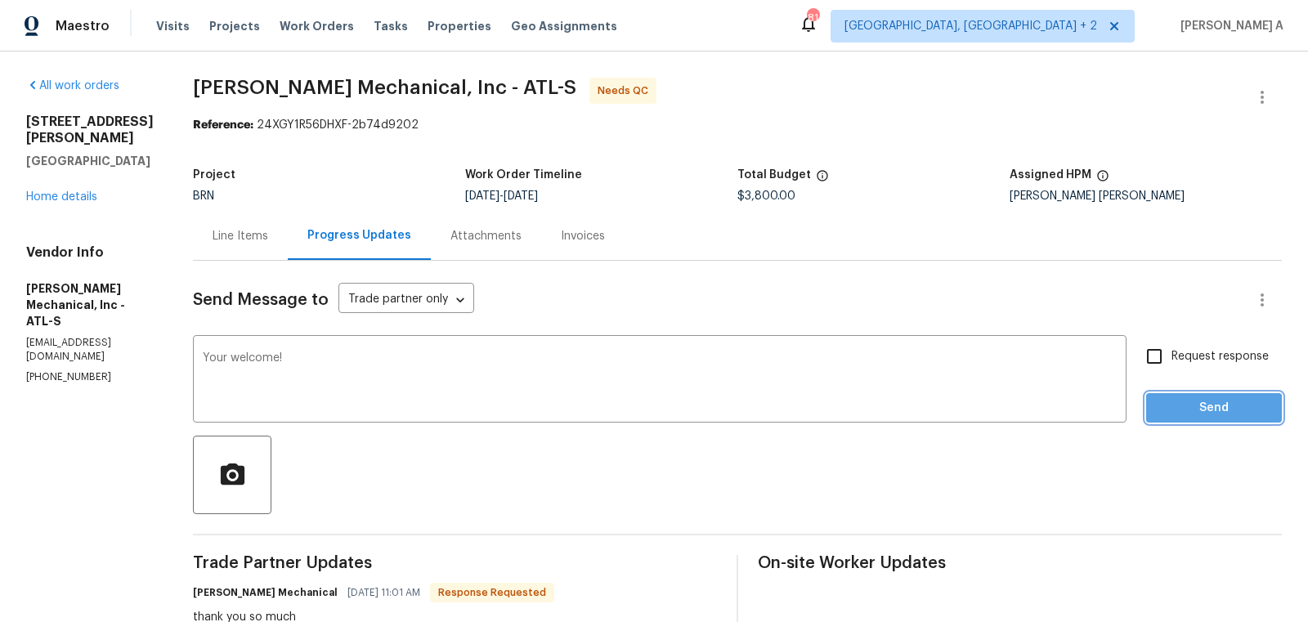
click at [1179, 410] on span "Send" at bounding box center [1214, 408] width 110 height 20
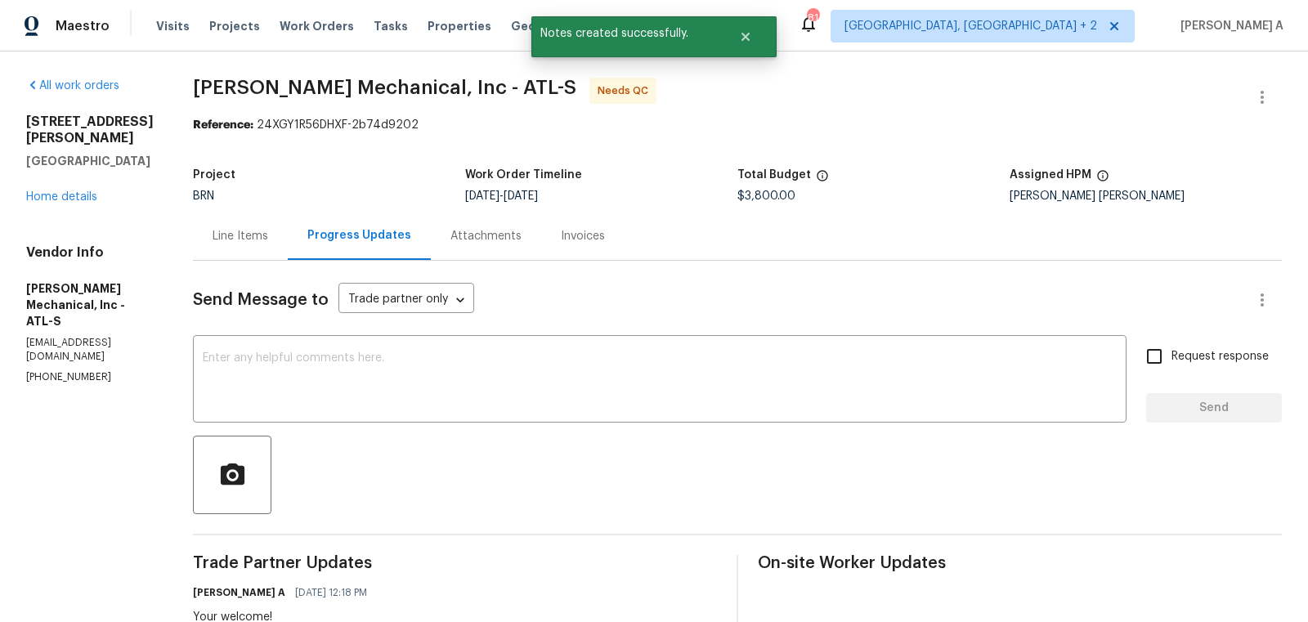
click at [266, 242] on div "Line Items" at bounding box center [241, 236] width 56 height 16
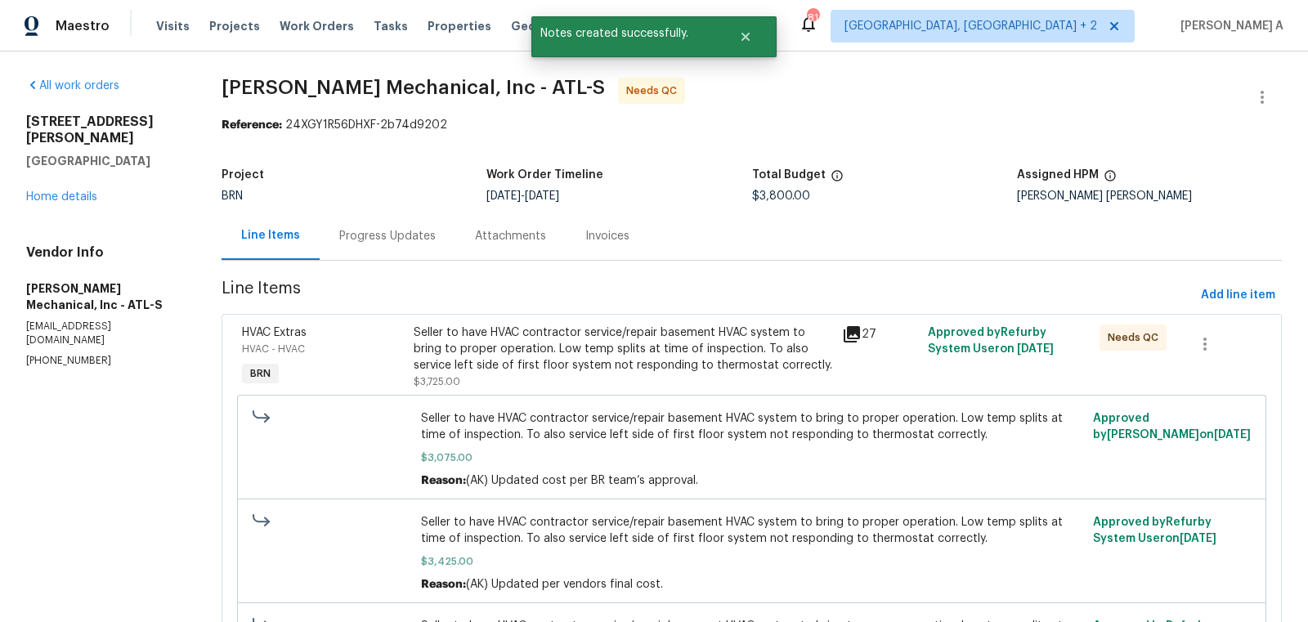
click at [640, 367] on div "Seller to have HVAC contractor service/repair basement HVAC system to bring to …" at bounding box center [623, 349] width 419 height 49
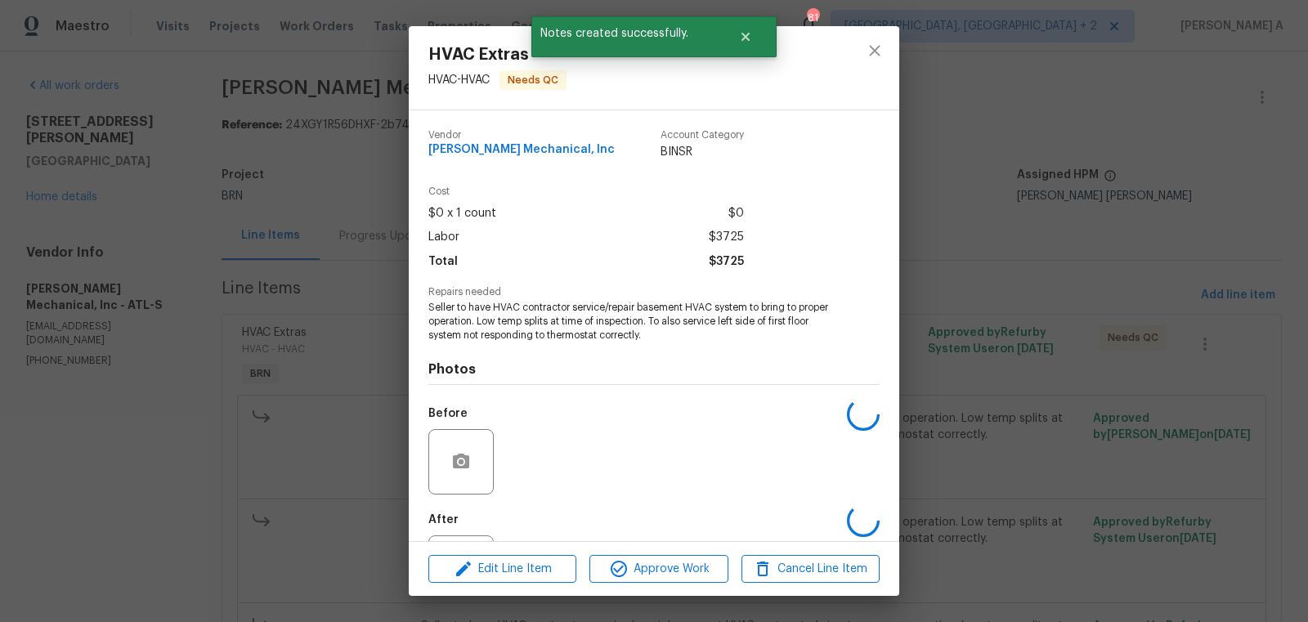
scroll to position [76, 0]
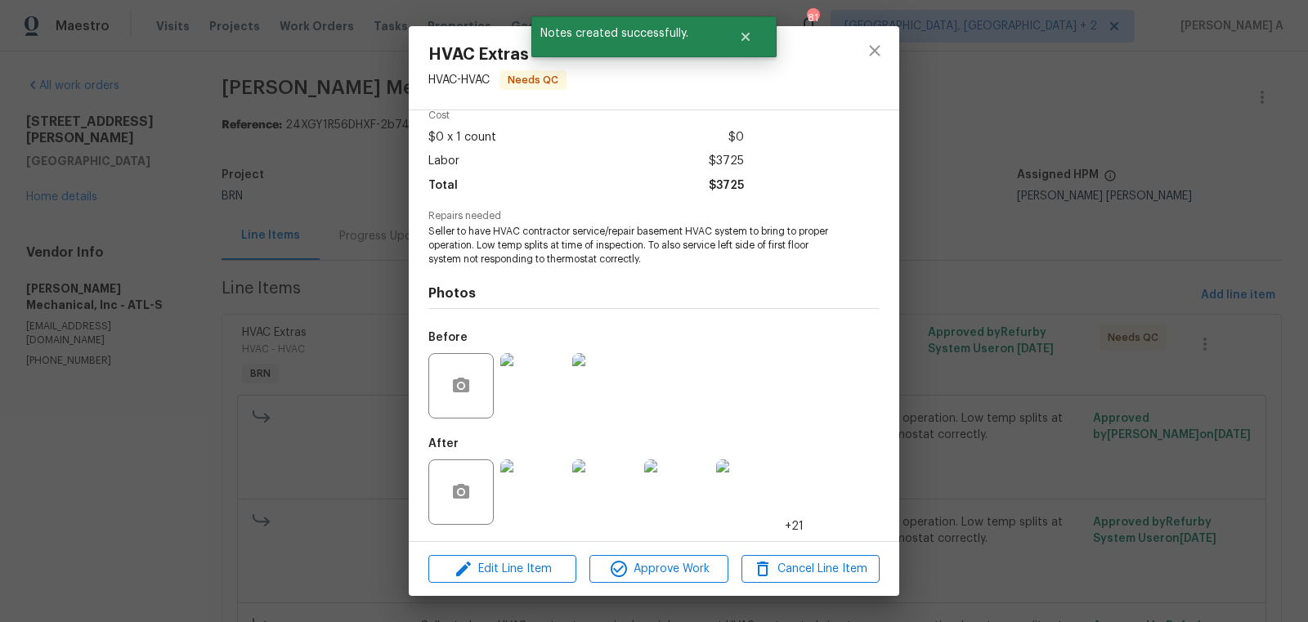
click at [530, 496] on img at bounding box center [532, 491] width 65 height 65
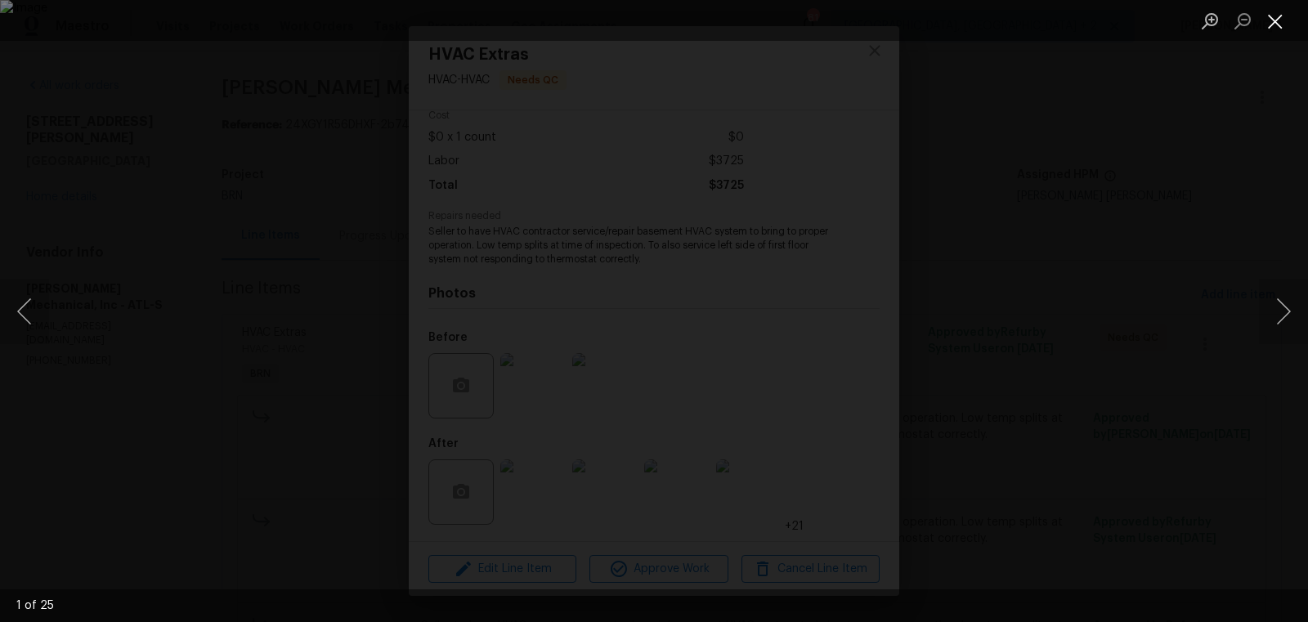
click at [1286, 24] on button "Close lightbox" at bounding box center [1275, 21] width 33 height 29
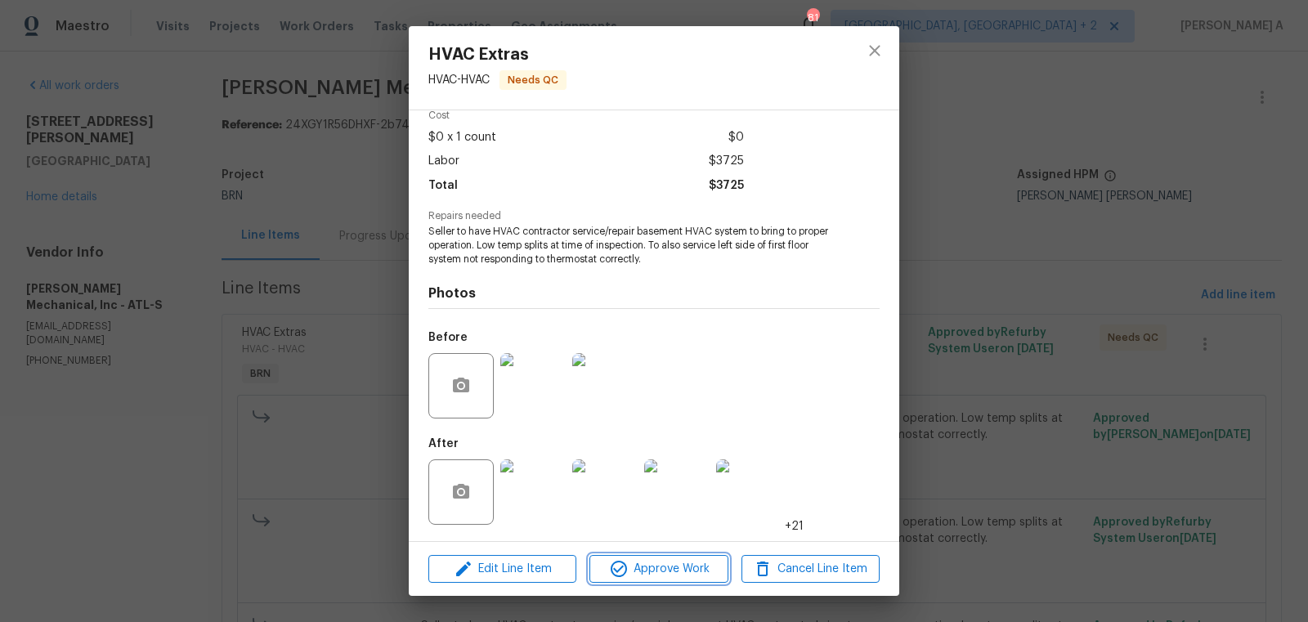
click at [676, 555] on button "Approve Work" at bounding box center [658, 569] width 138 height 29
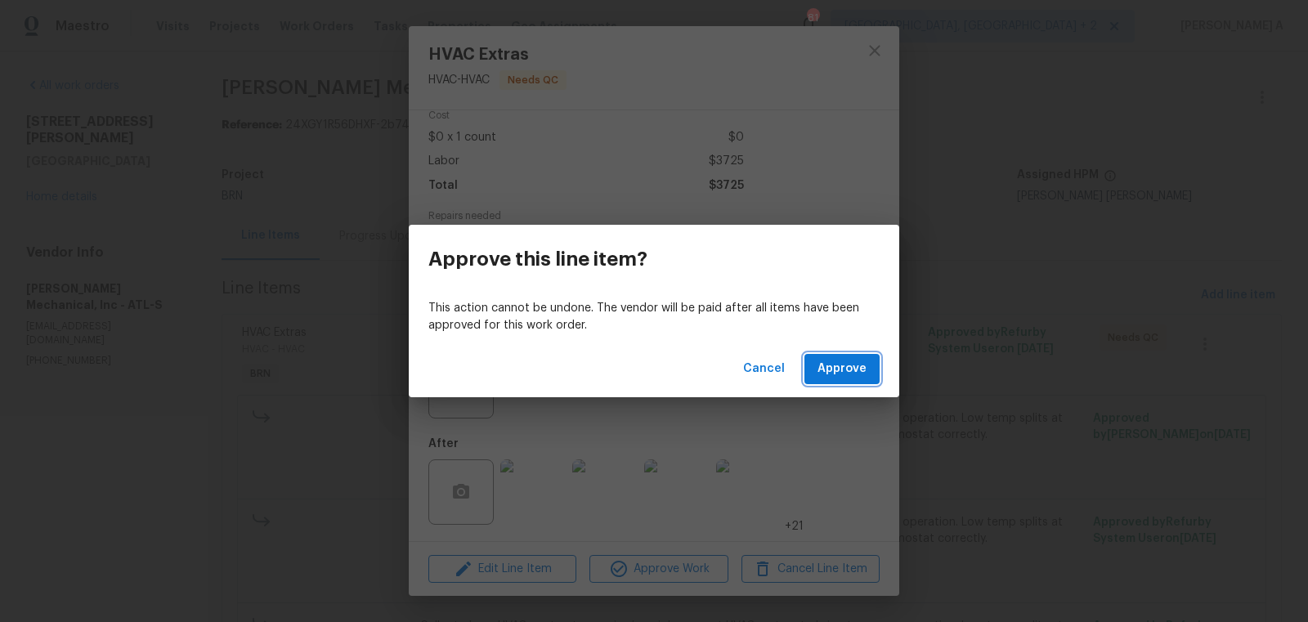
click at [856, 369] on span "Approve" at bounding box center [842, 369] width 49 height 20
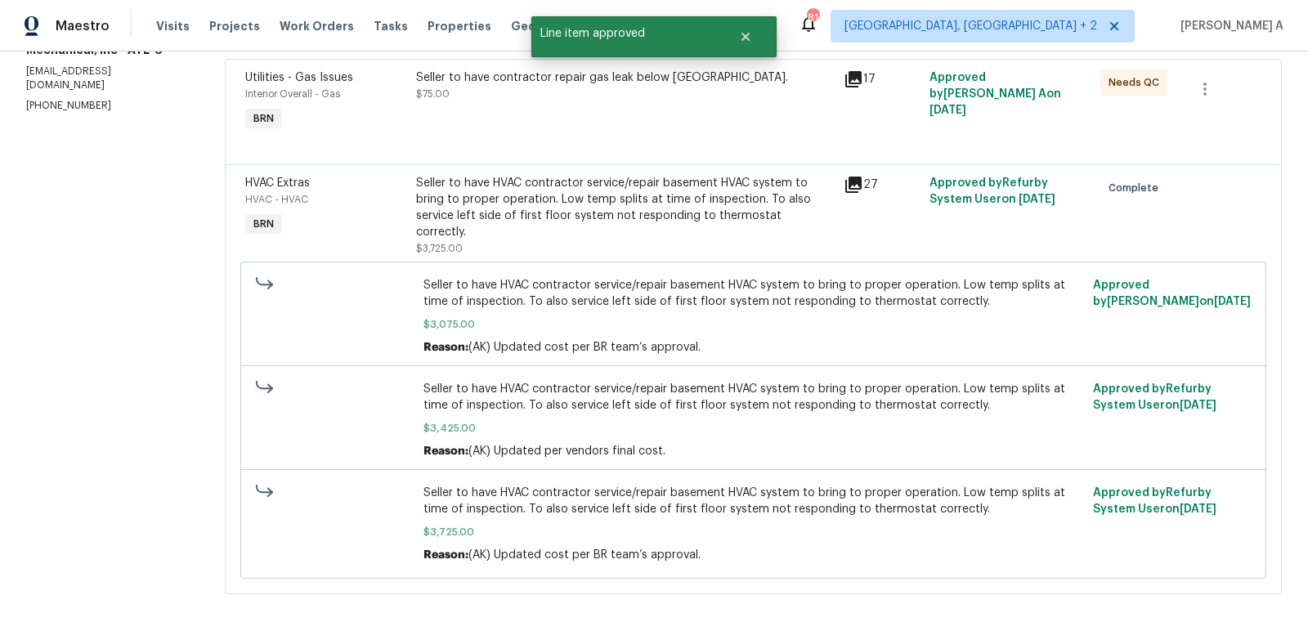
scroll to position [0, 0]
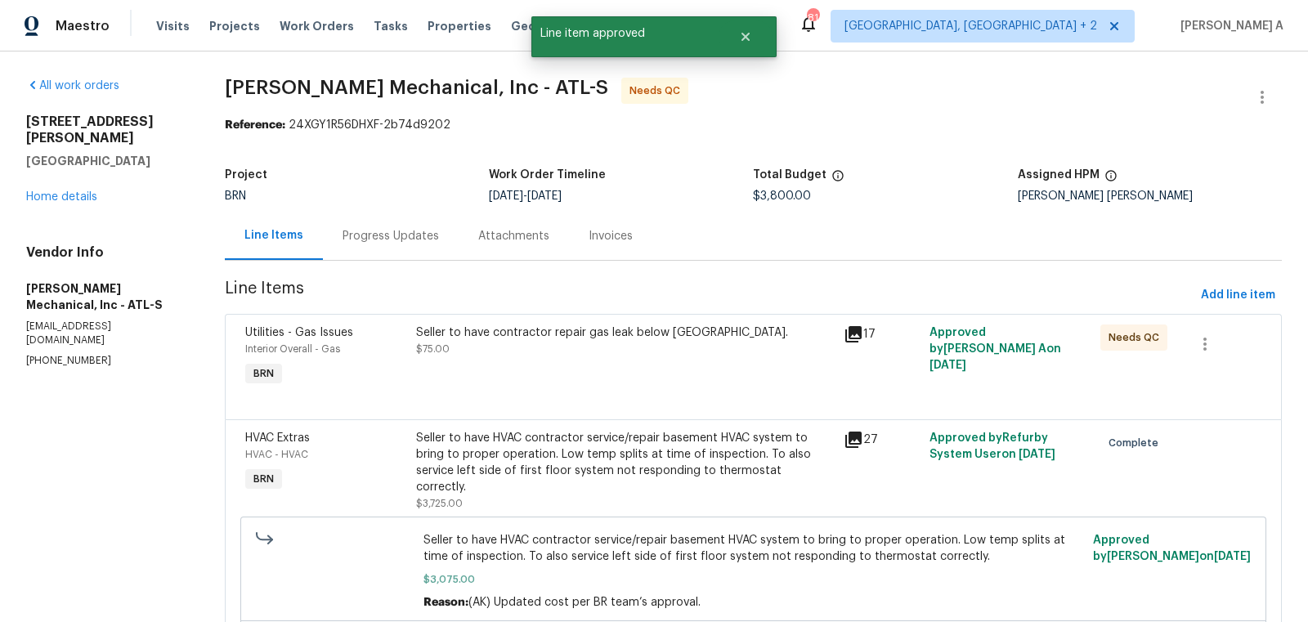
click at [542, 352] on div "Seller to have contractor repair gas leak below cooktop. $75.00" at bounding box center [625, 341] width 418 height 33
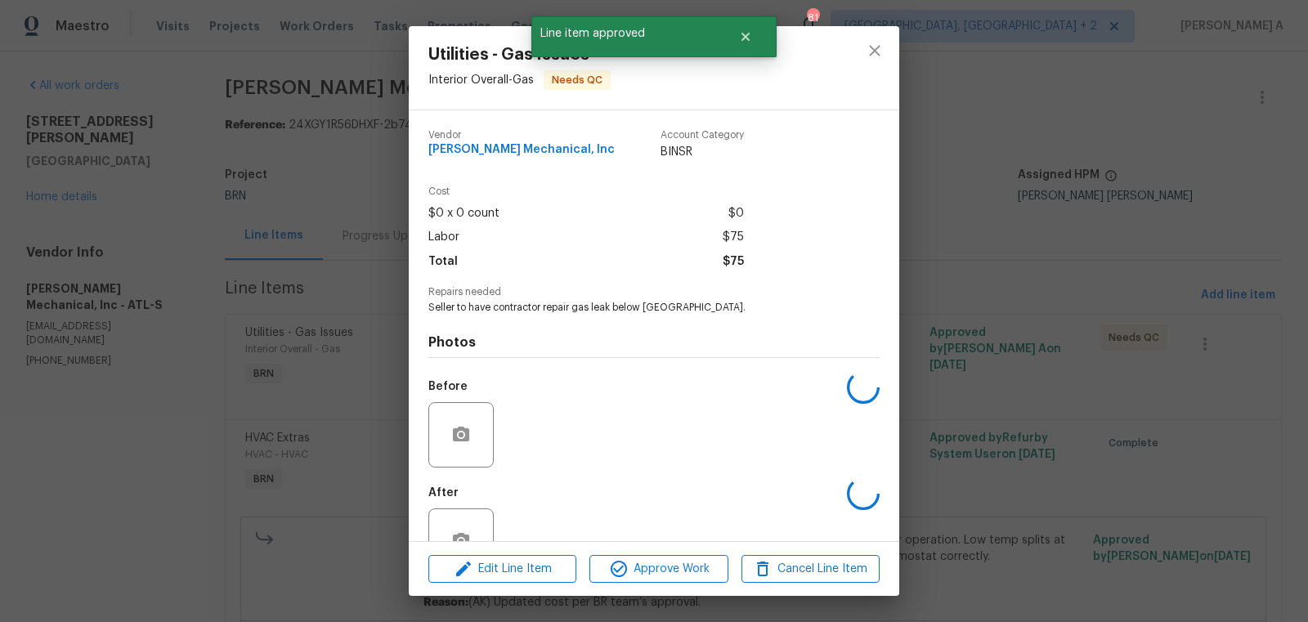
scroll to position [49, 0]
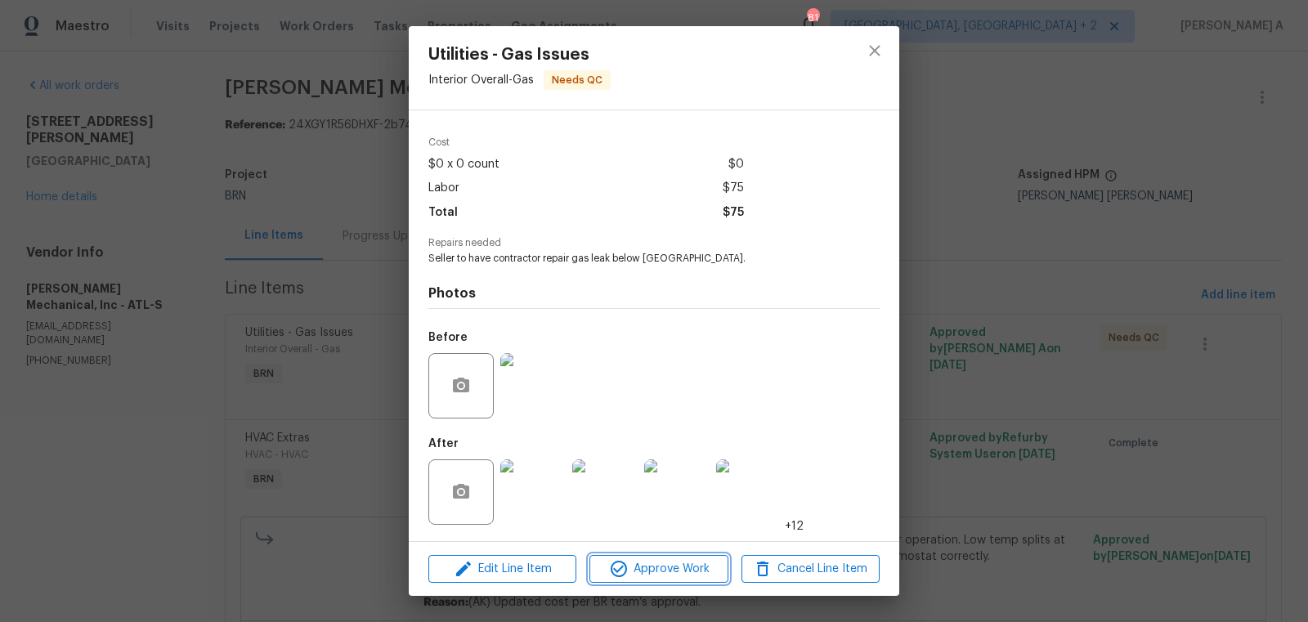
click at [674, 576] on span "Approve Work" at bounding box center [658, 569] width 128 height 20
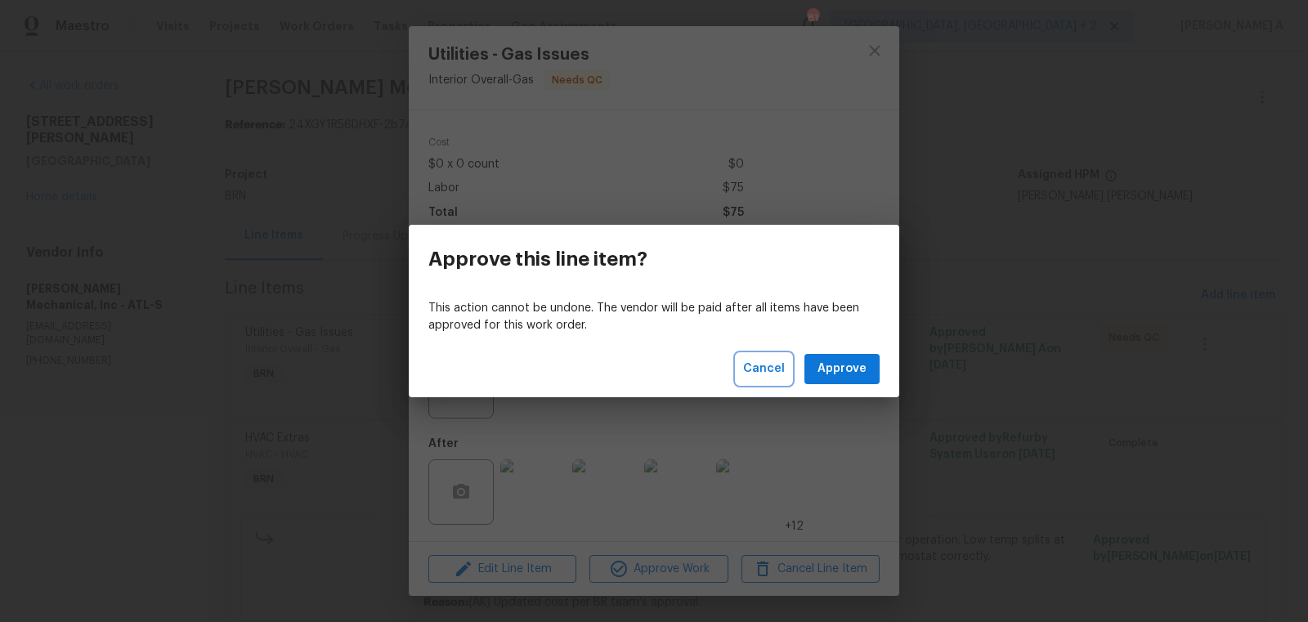
click at [759, 360] on span "Cancel" at bounding box center [764, 369] width 42 height 20
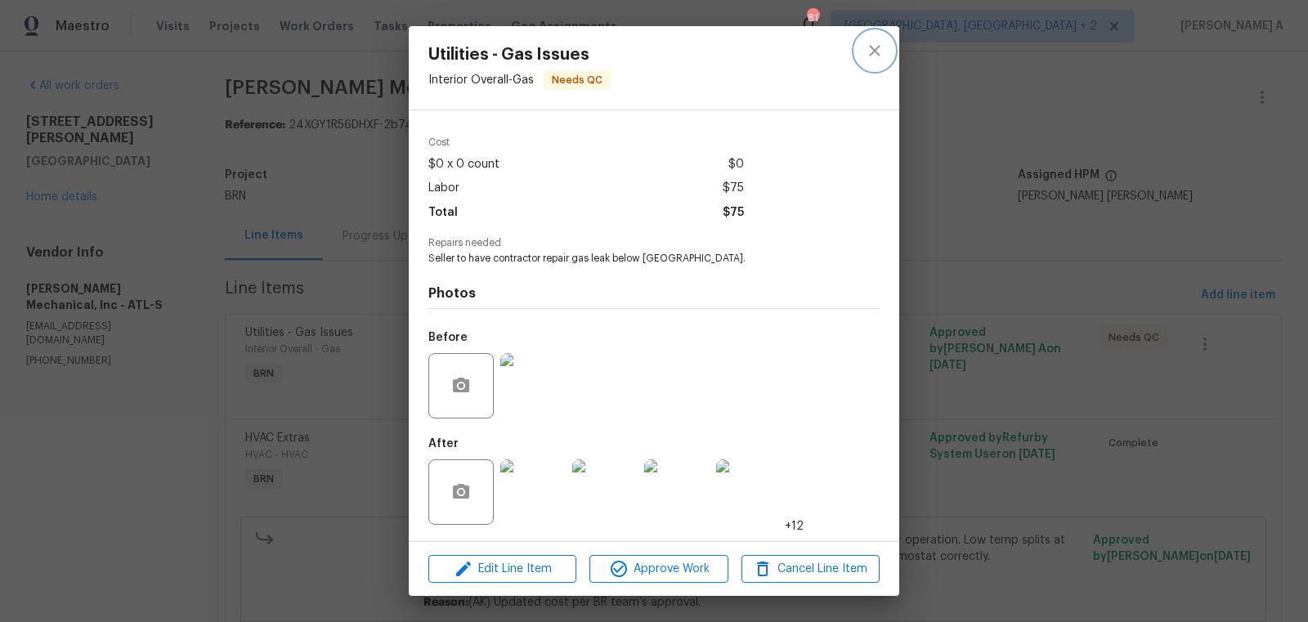
click at [874, 36] on button "close" at bounding box center [874, 50] width 39 height 39
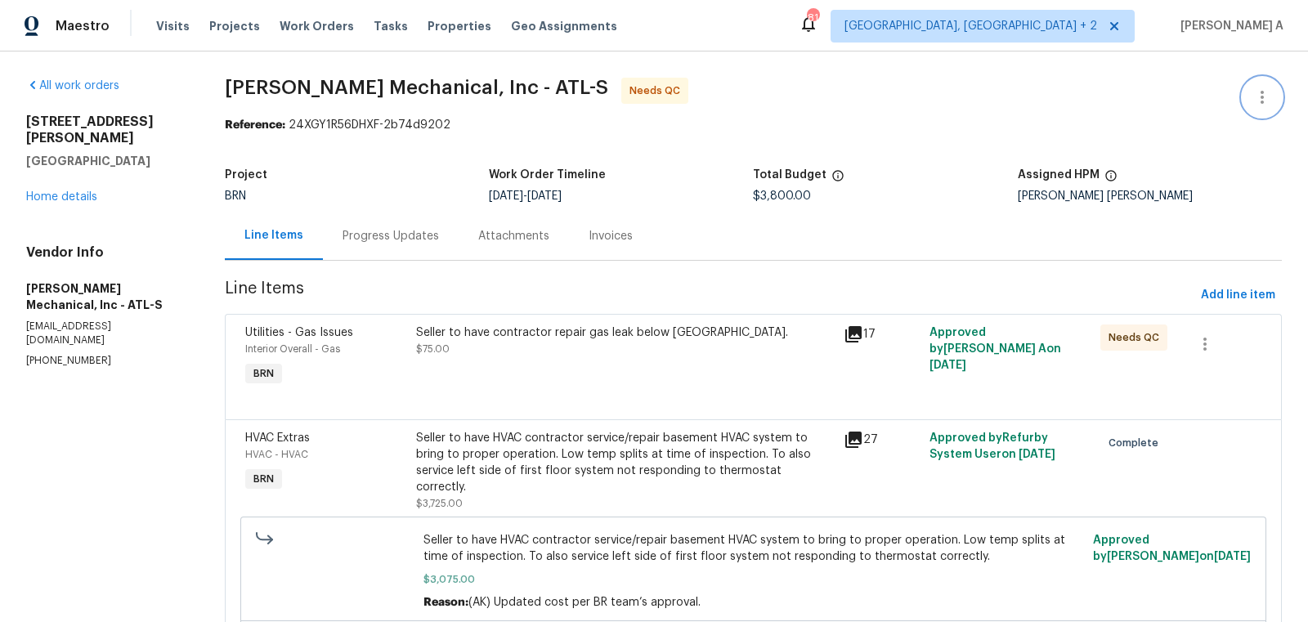
click at [1267, 106] on button "button" at bounding box center [1262, 97] width 39 height 39
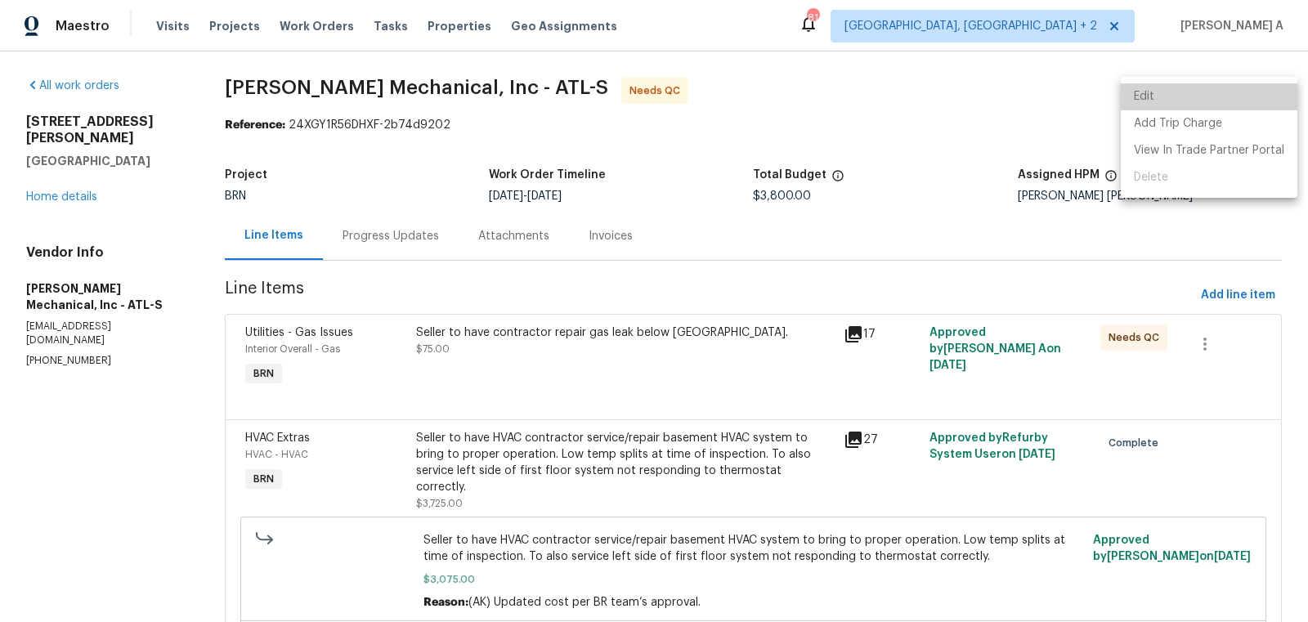
click at [1237, 106] on li "Edit" at bounding box center [1209, 96] width 177 height 27
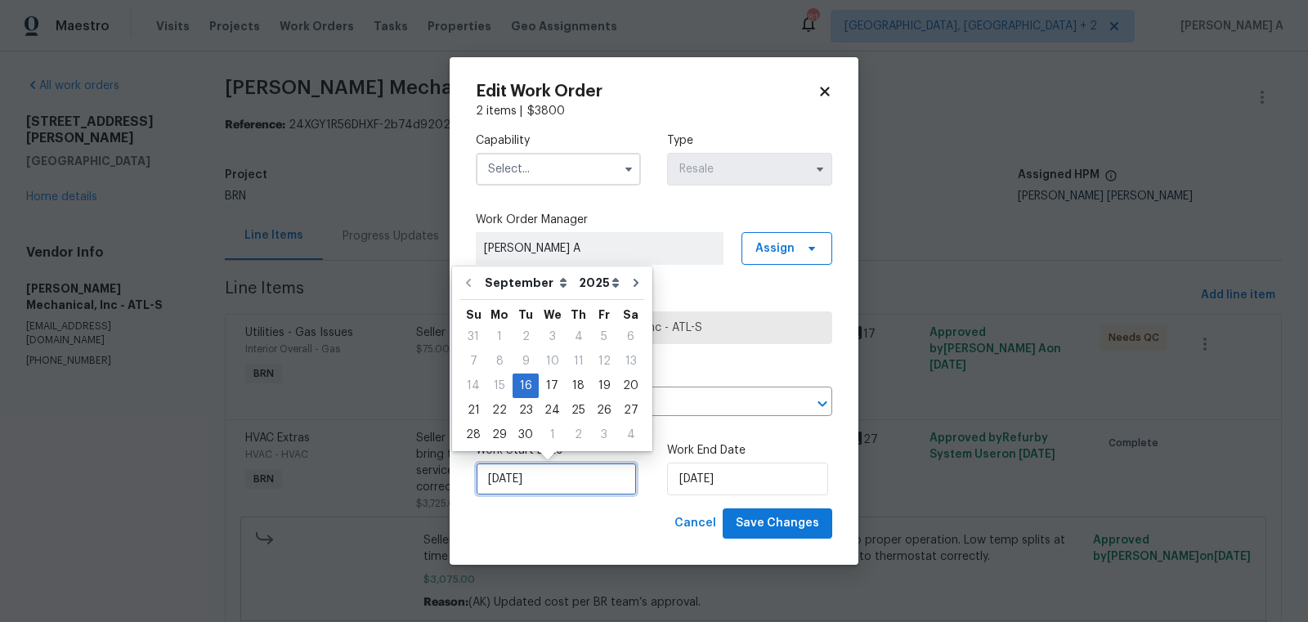
click at [523, 468] on input "9/16/2025" at bounding box center [556, 479] width 161 height 33
click at [598, 414] on div "26" at bounding box center [604, 410] width 26 height 23
type input "[DATE]"
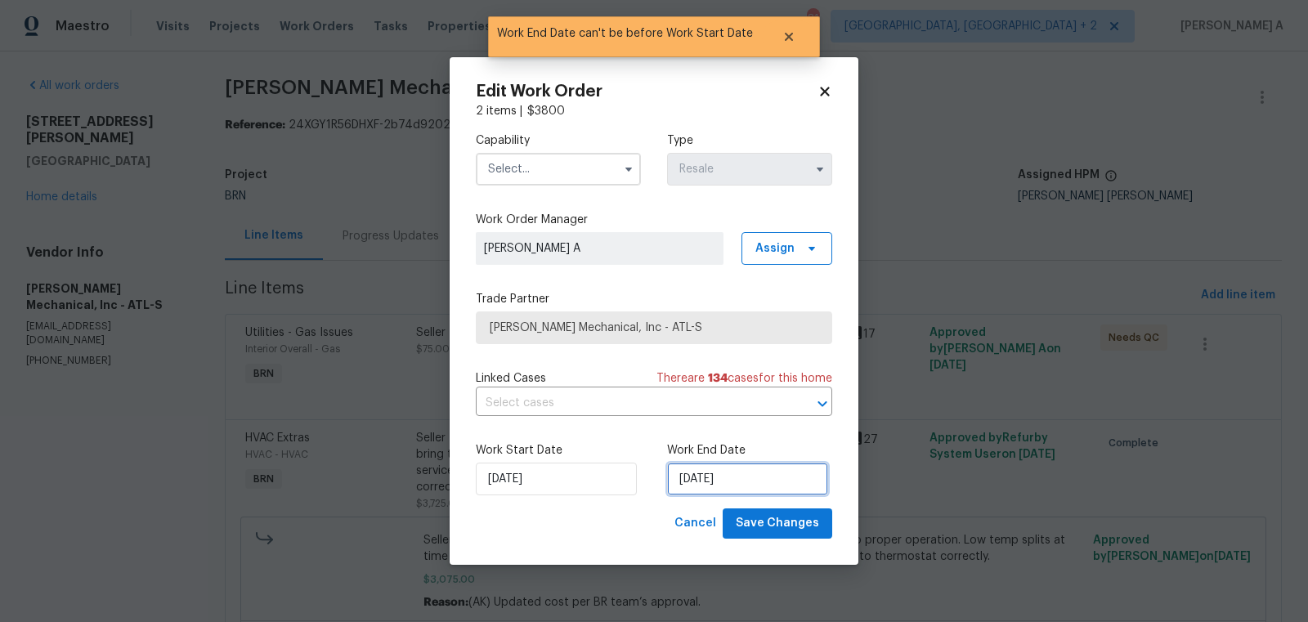
click at [706, 470] on input "[DATE]" at bounding box center [747, 479] width 161 height 33
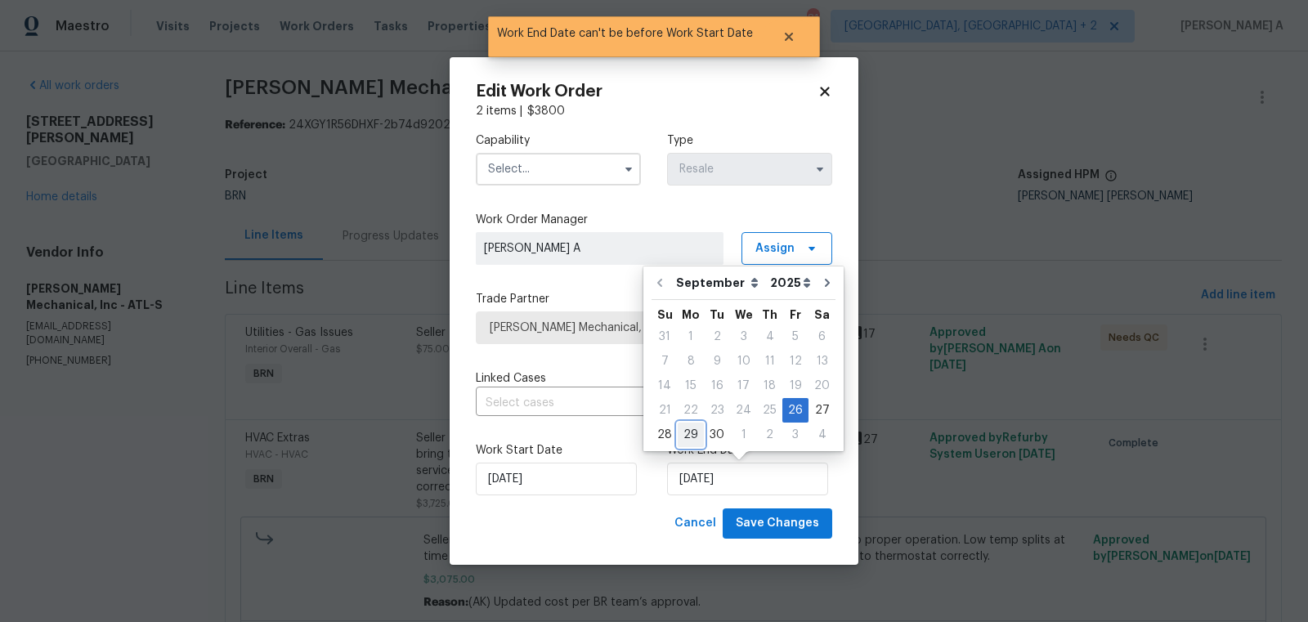
click at [698, 430] on div "29" at bounding box center [691, 434] width 26 height 23
type input "[DATE]"
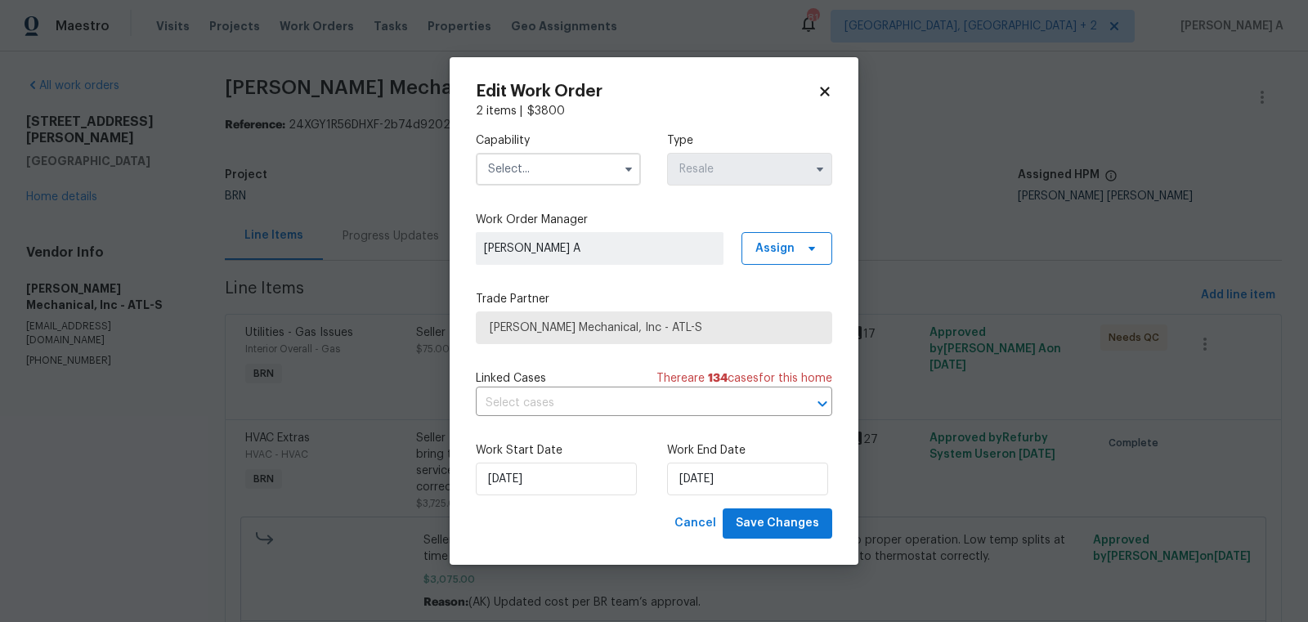
click at [525, 162] on input "text" at bounding box center [558, 169] width 165 height 33
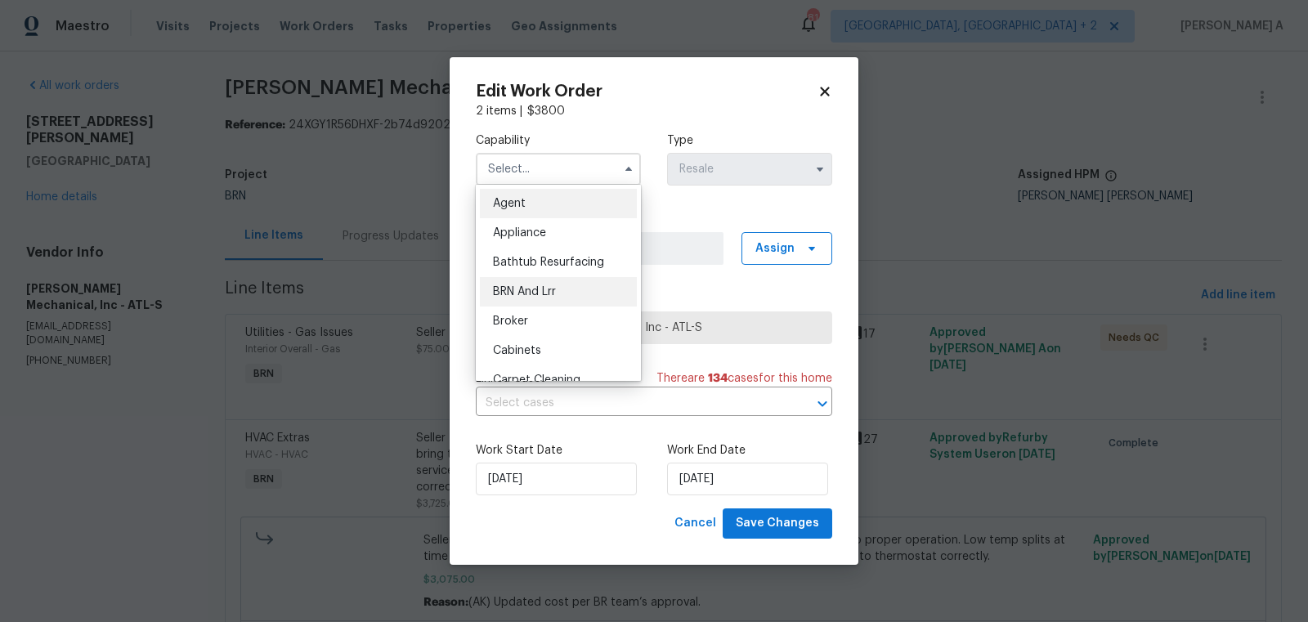
click at [553, 294] on span "BRN And Lrr" at bounding box center [524, 291] width 63 height 11
type input "BRN And Lrr"
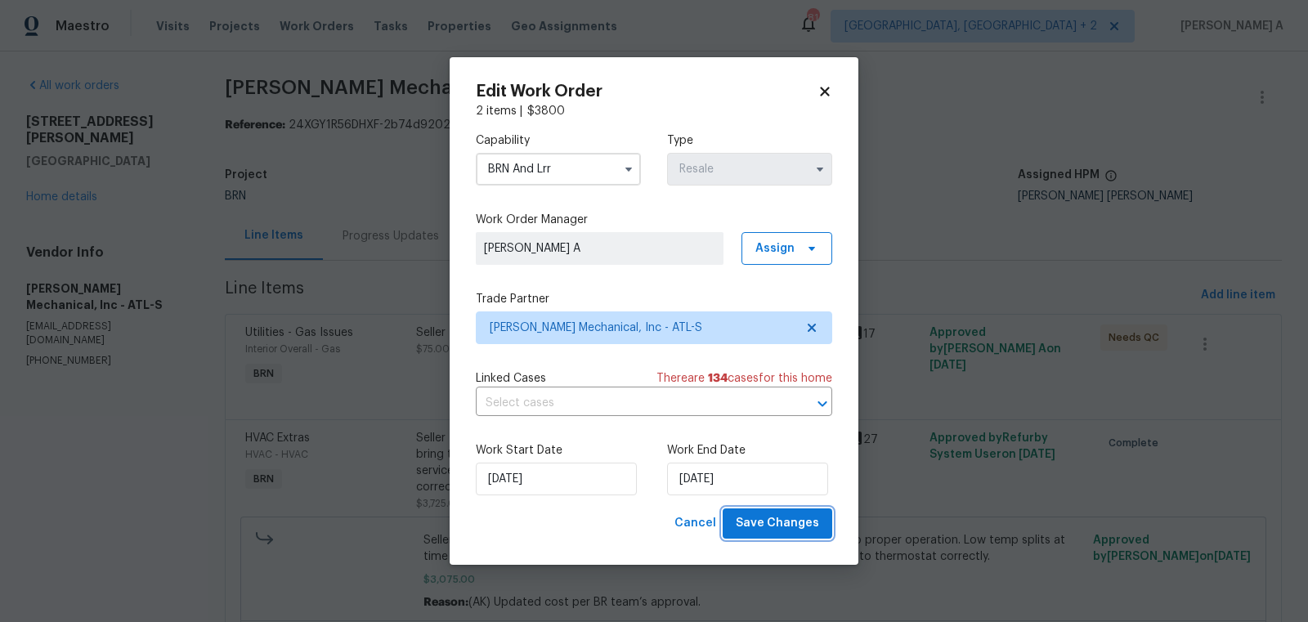
click at [780, 525] on span "Save Changes" at bounding box center [777, 523] width 83 height 20
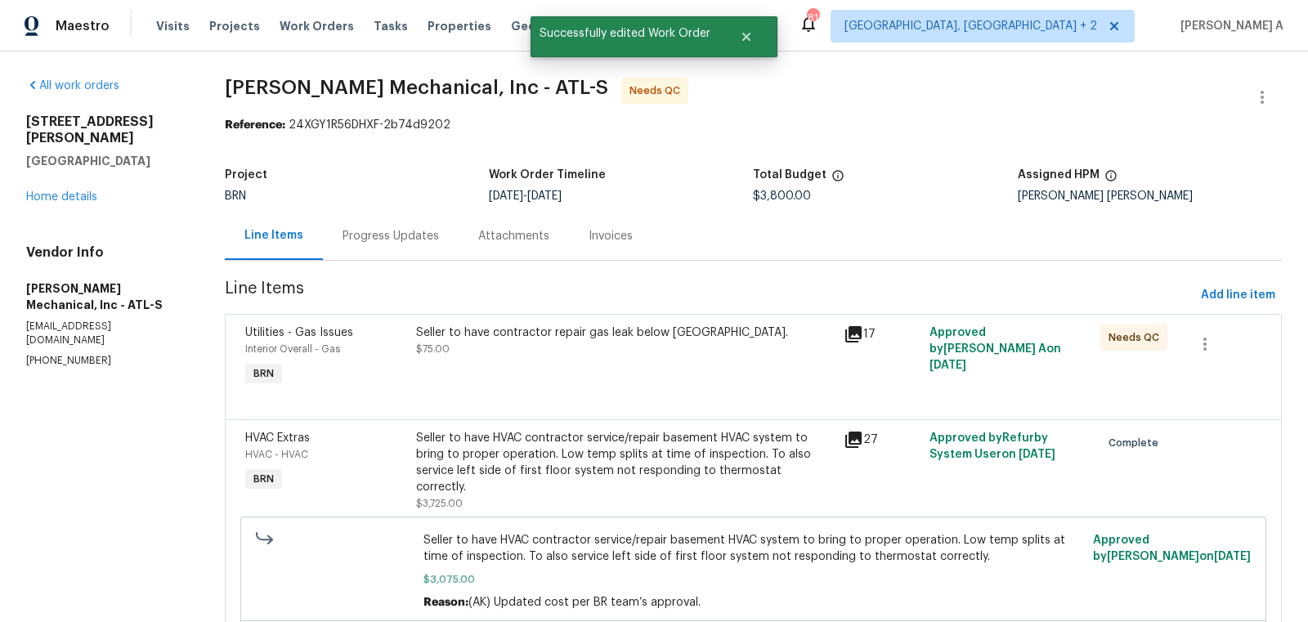
click at [564, 315] on div "Utilities - Gas Issues Interior Overall - Gas BRN Seller to have contractor rep…" at bounding box center [753, 366] width 1057 height 105
click at [583, 356] on div "Seller to have contractor repair gas leak below cooktop. $75.00" at bounding box center [625, 341] width 418 height 33
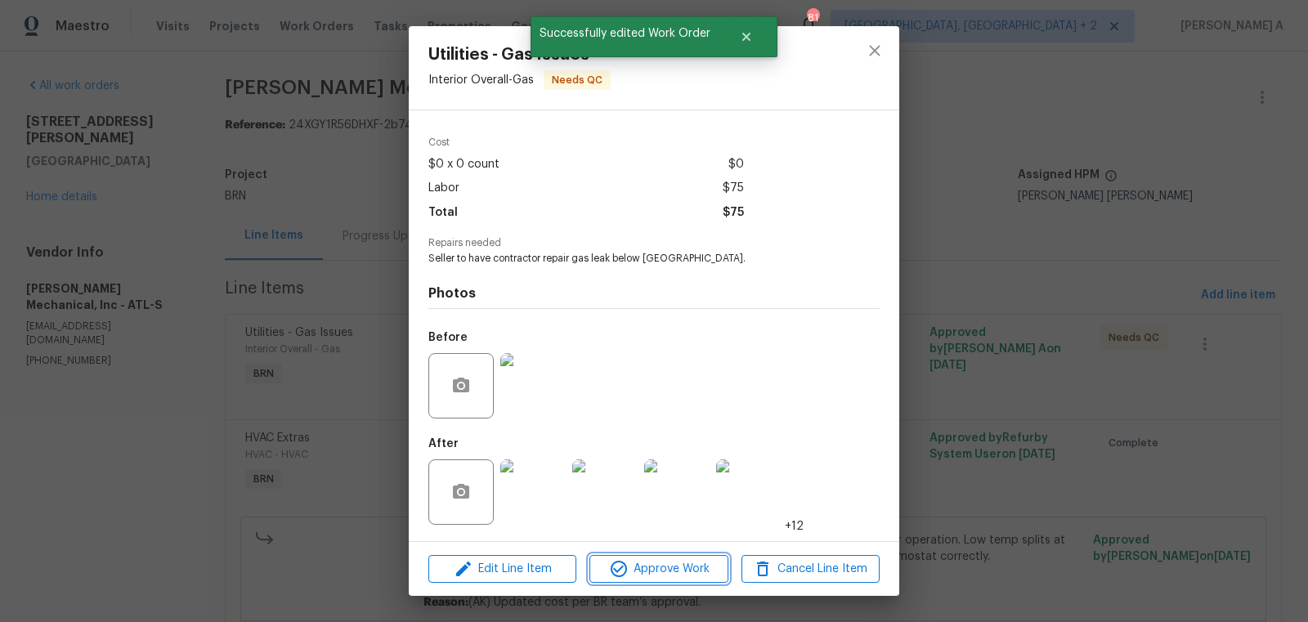
click at [675, 573] on span "Approve Work" at bounding box center [658, 569] width 128 height 20
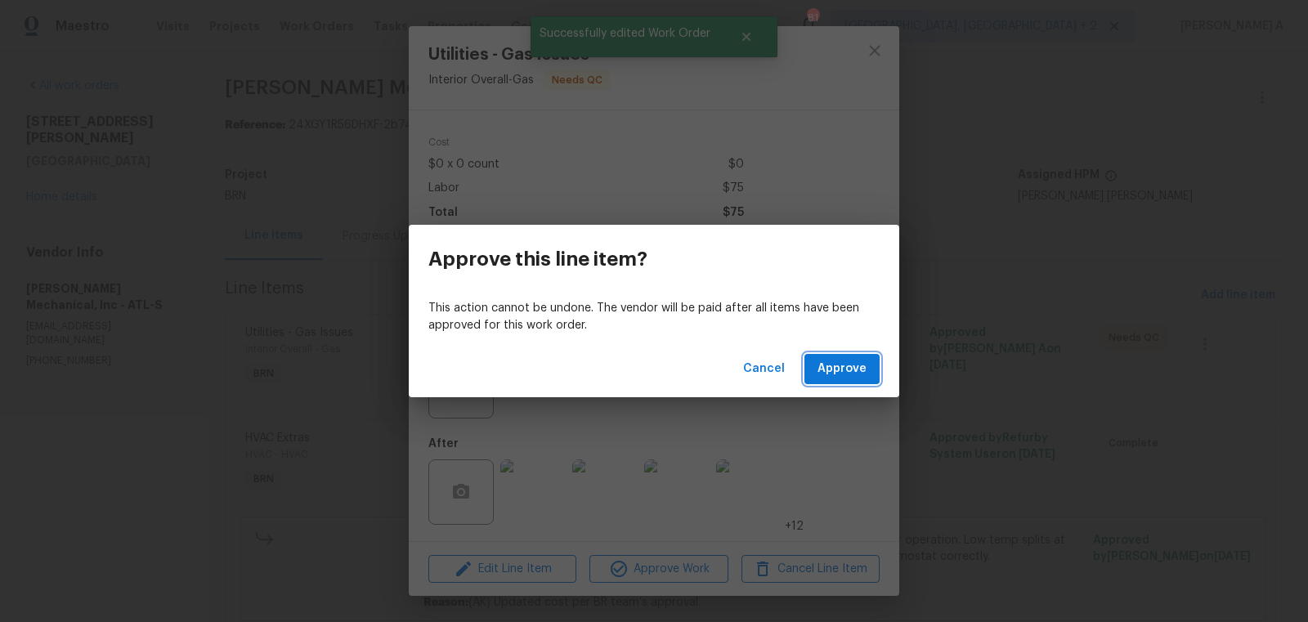
click at [849, 374] on span "Approve" at bounding box center [842, 369] width 49 height 20
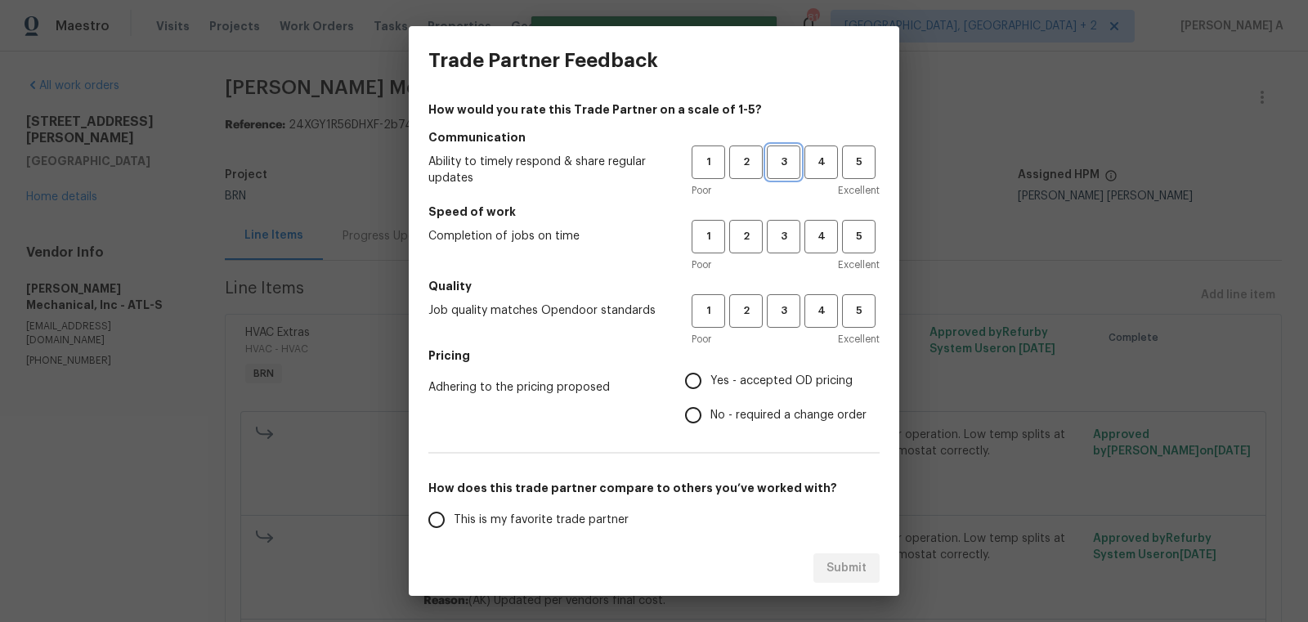
click at [787, 166] on span "3" at bounding box center [783, 162] width 30 height 19
click at [787, 251] on button "3" at bounding box center [784, 237] width 34 height 34
click at [787, 294] on h5 "Quality" at bounding box center [653, 286] width 451 height 16
click at [787, 320] on button "3" at bounding box center [784, 311] width 34 height 34
click at [733, 406] on label "No - required a change order" at bounding box center [771, 415] width 190 height 34
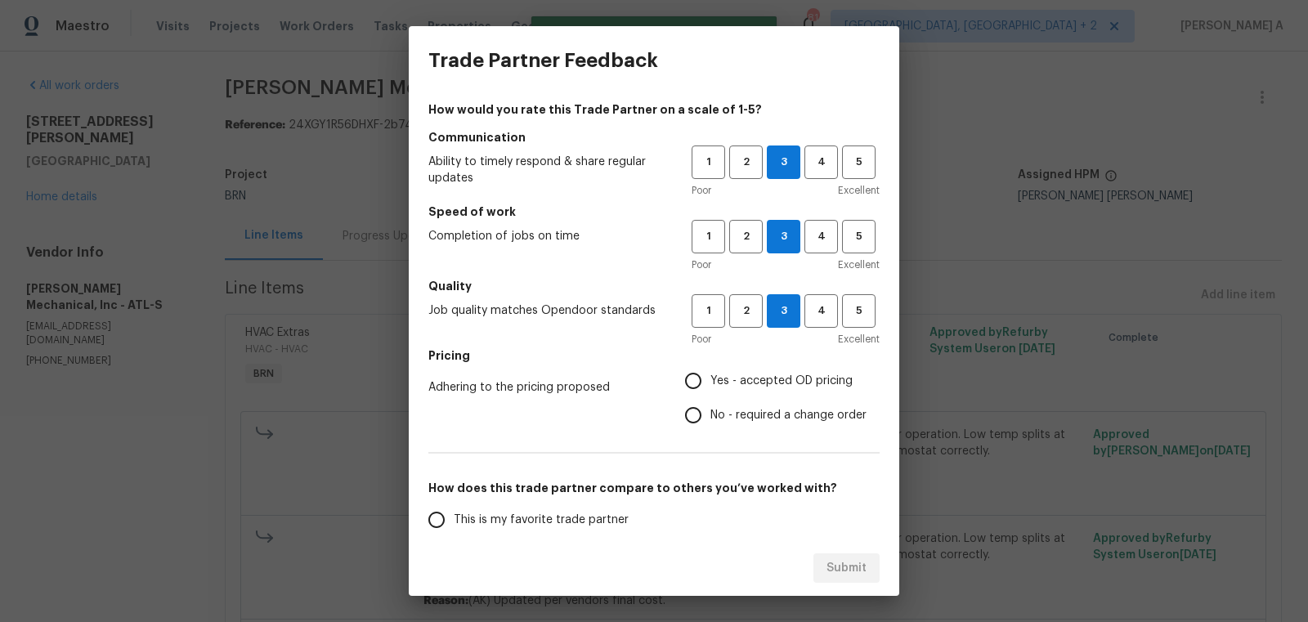
click at [710, 406] on input "No - required a change order" at bounding box center [693, 415] width 34 height 34
radio input "true"
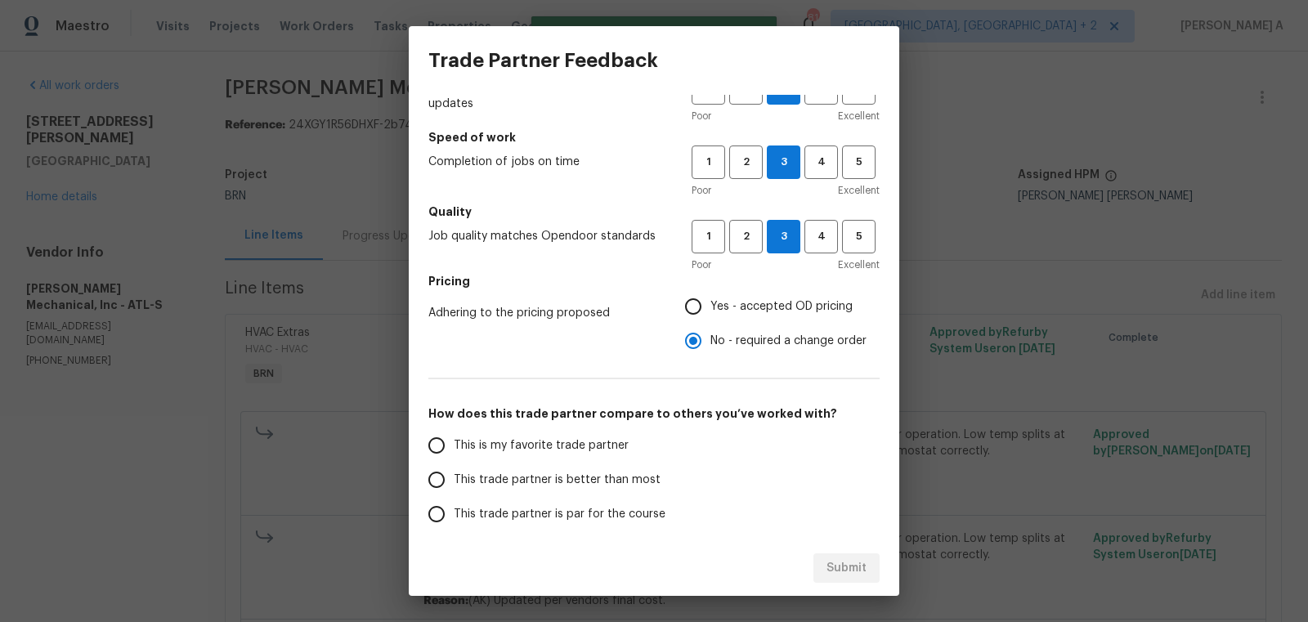
scroll to position [94, 0]
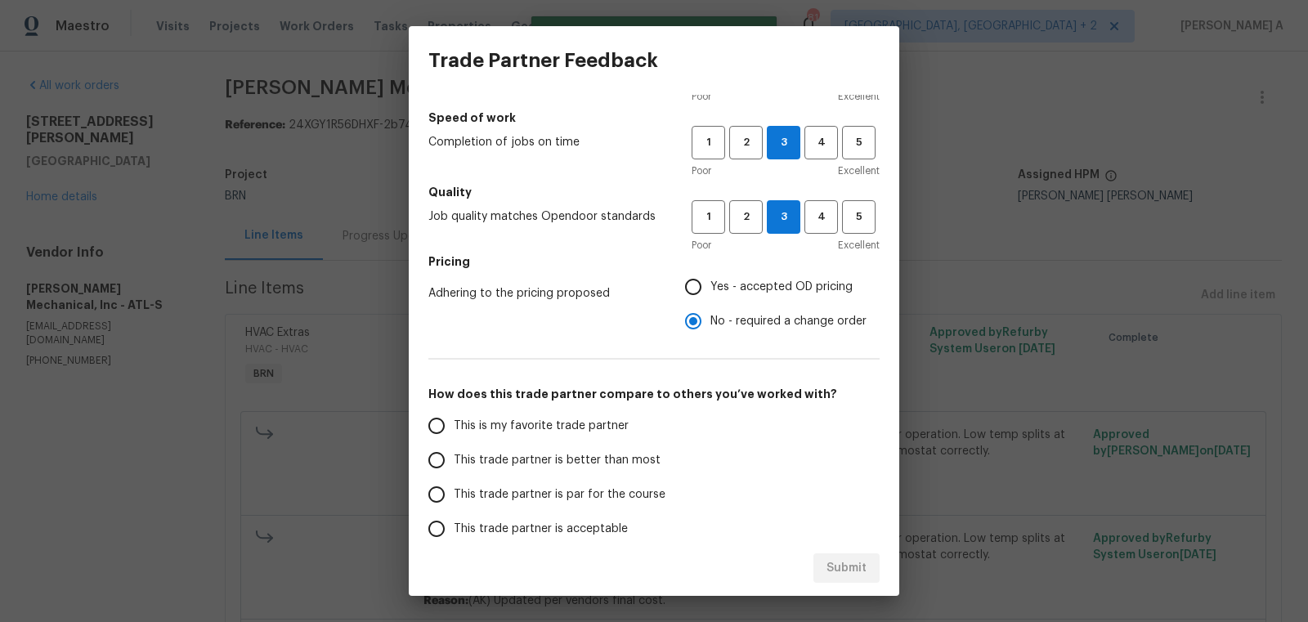
click at [519, 433] on span "This is my favorite trade partner" at bounding box center [541, 426] width 175 height 17
click at [454, 433] on input "This is my favorite trade partner" at bounding box center [436, 426] width 34 height 34
click at [845, 569] on span "Submit" at bounding box center [847, 568] width 40 height 20
radio input "true"
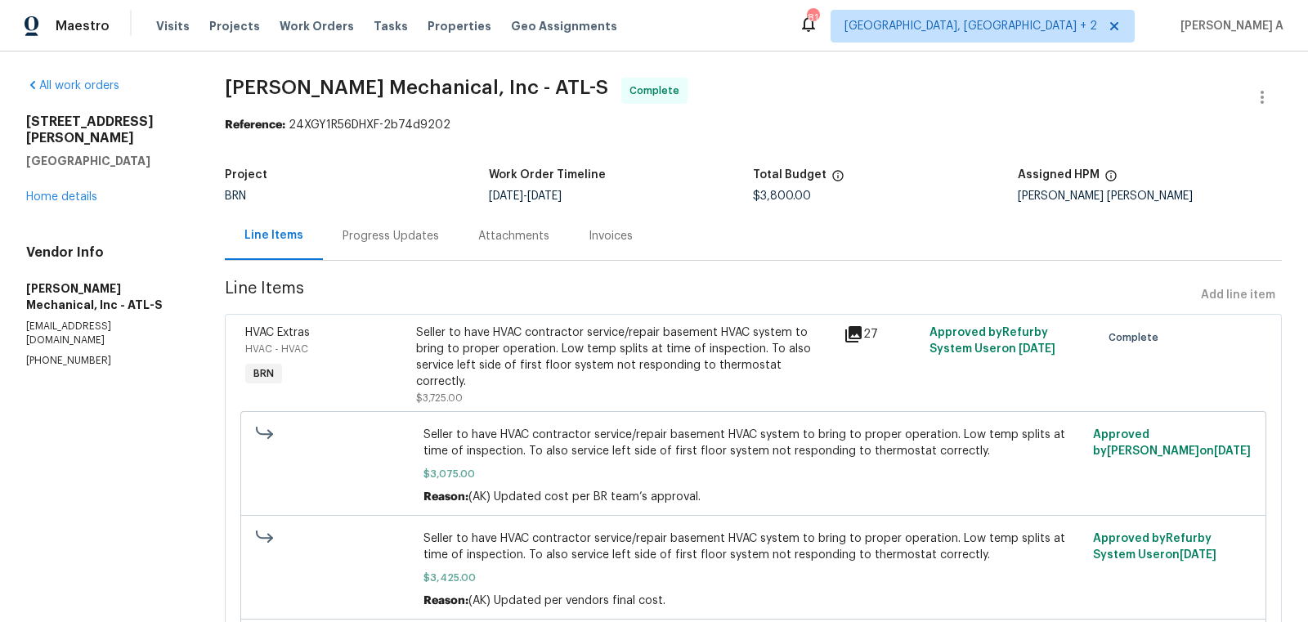
click at [409, 249] on div "Progress Updates" at bounding box center [391, 236] width 136 height 48
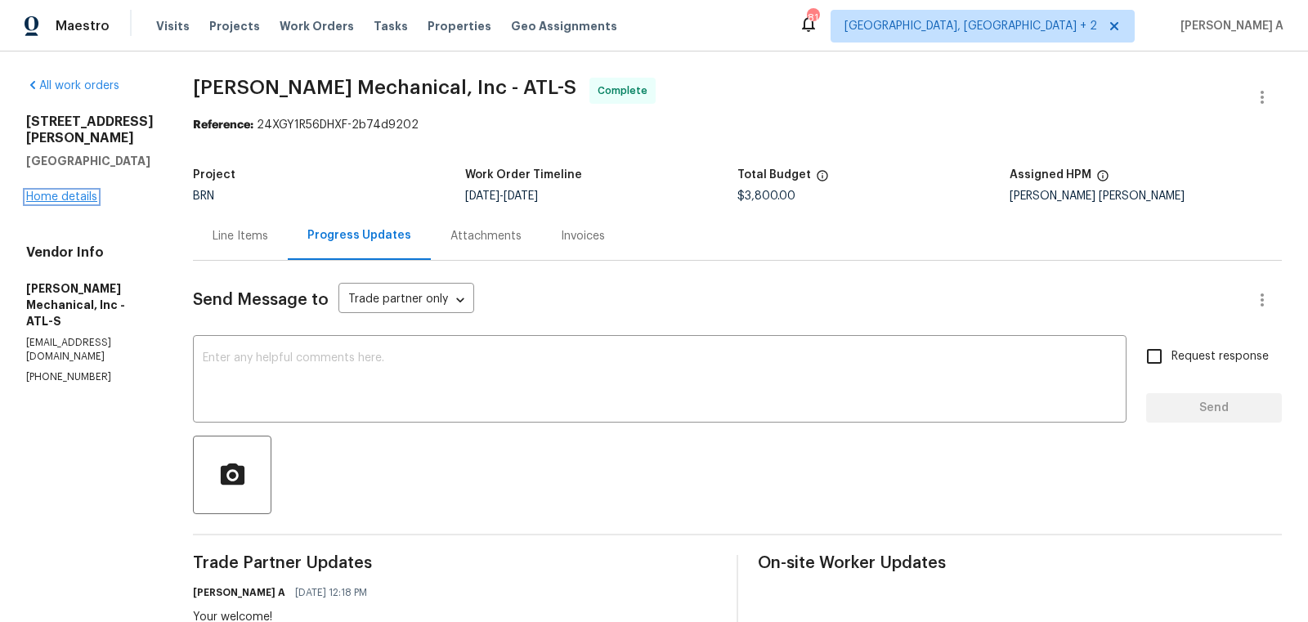
click at [67, 191] on link "Home details" at bounding box center [61, 196] width 71 height 11
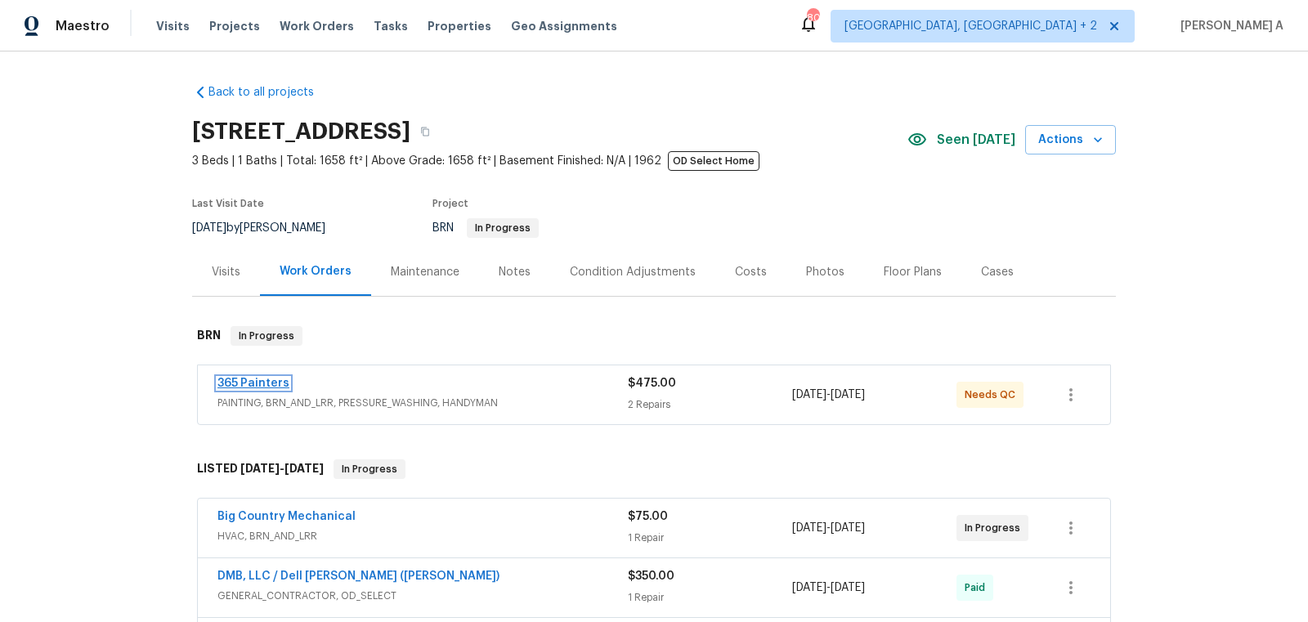
click at [253, 379] on link "365 Painters" at bounding box center [253, 383] width 72 height 11
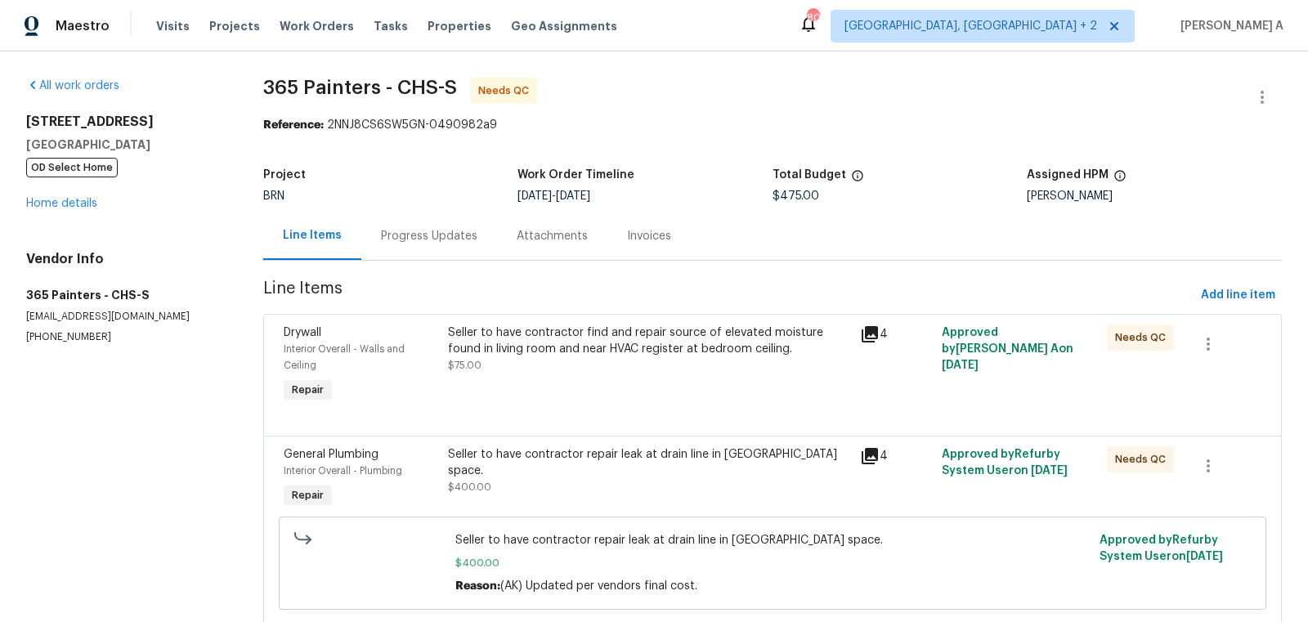
click at [418, 233] on div "Progress Updates" at bounding box center [429, 236] width 96 height 16
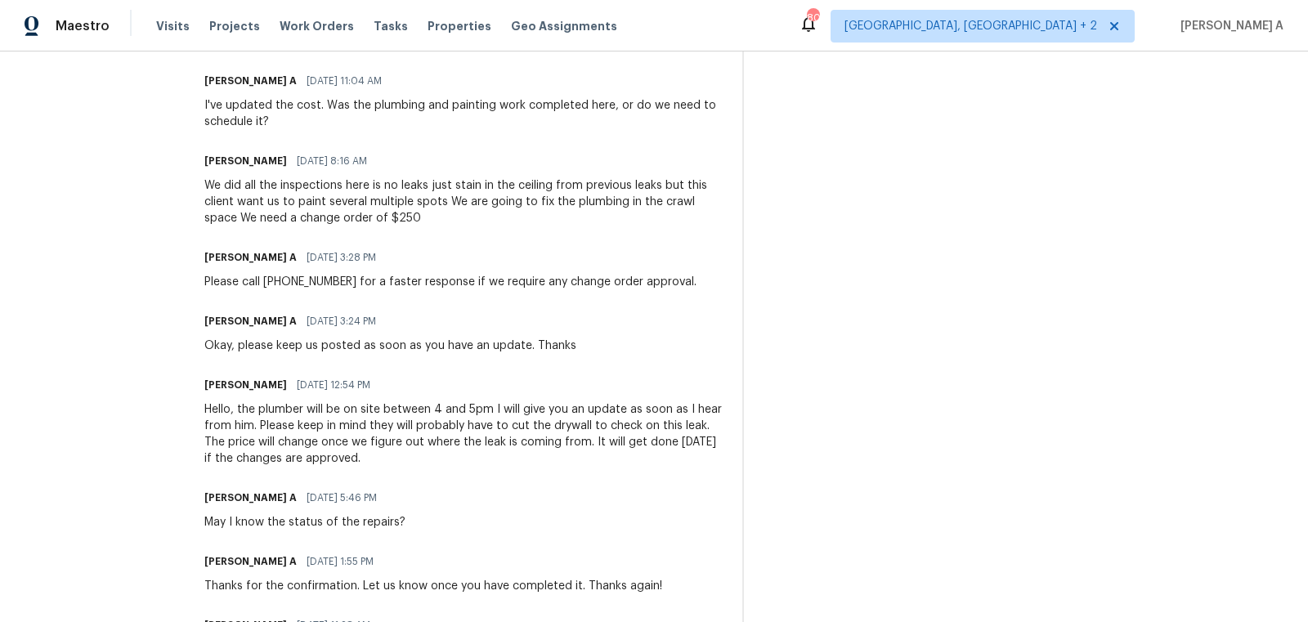
scroll to position [657, 0]
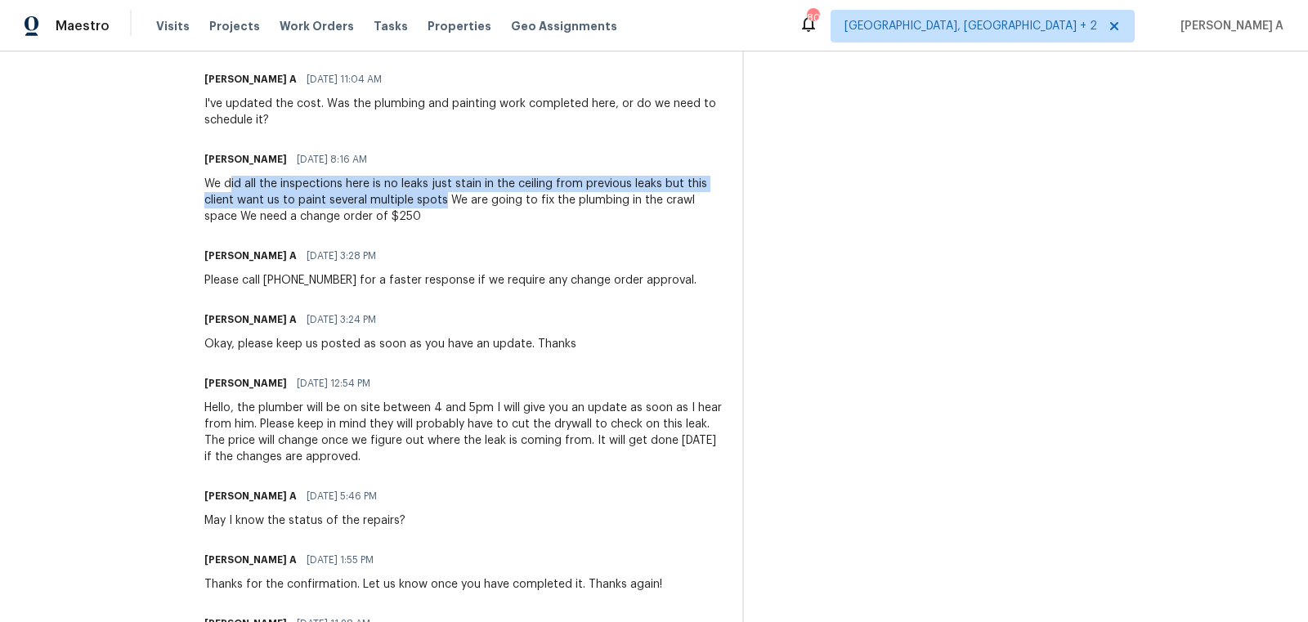
copy div "id all the inspections here is no leaks just stain in the ceiling from previous…"
drag, startPoint x: 229, startPoint y: 184, endPoint x: 441, endPoint y: 206, distance: 213.7
click at [441, 206] on div "We did all the inspections here is no leaks just stain in the ceiling from prev…" at bounding box center [463, 200] width 518 height 49
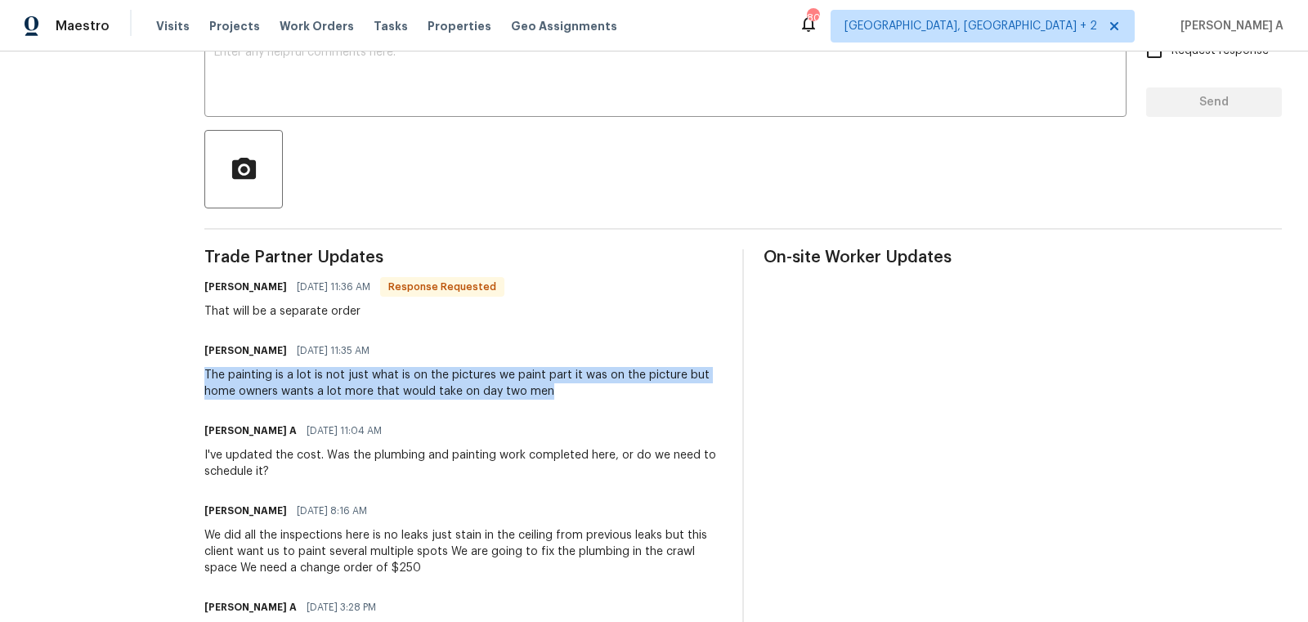
copy div "The painting is a lot is not just what is on the pictures we paint part it was …"
drag, startPoint x: 202, startPoint y: 377, endPoint x: 593, endPoint y: 394, distance: 391.2
click at [593, 394] on div "All work orders 4412 Abby Dr North Charleston, SC 29418 OD Select Home Home det…" at bounding box center [654, 584] width 1308 height 1676
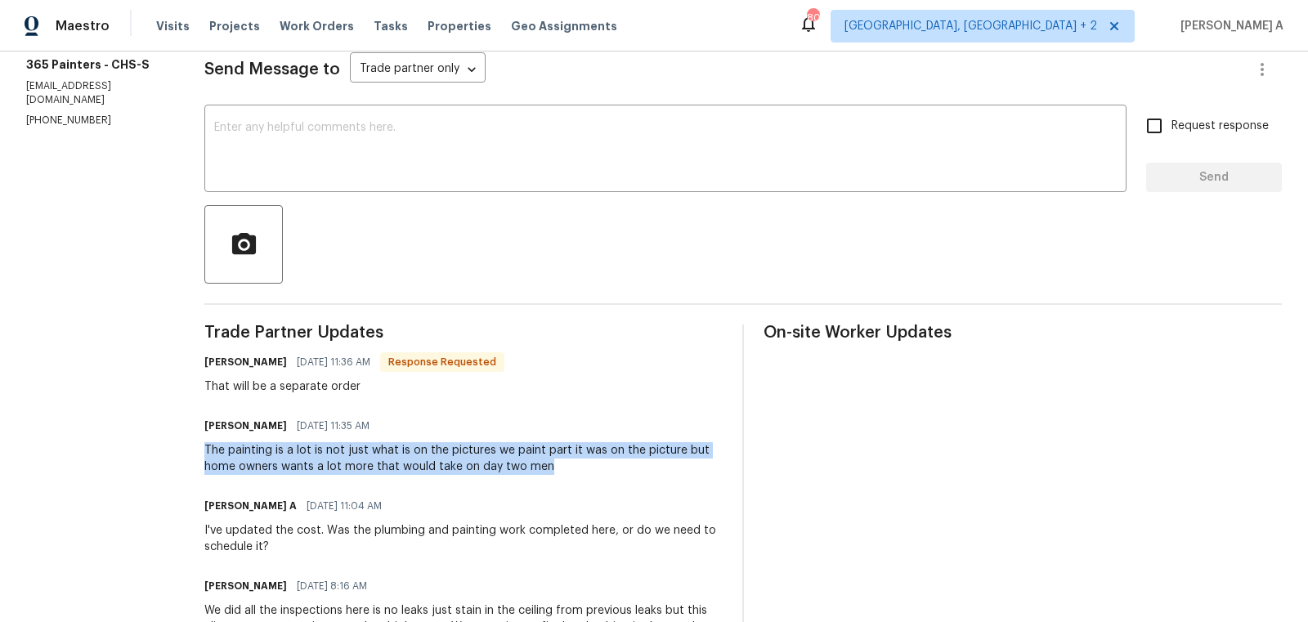
scroll to position [176, 0]
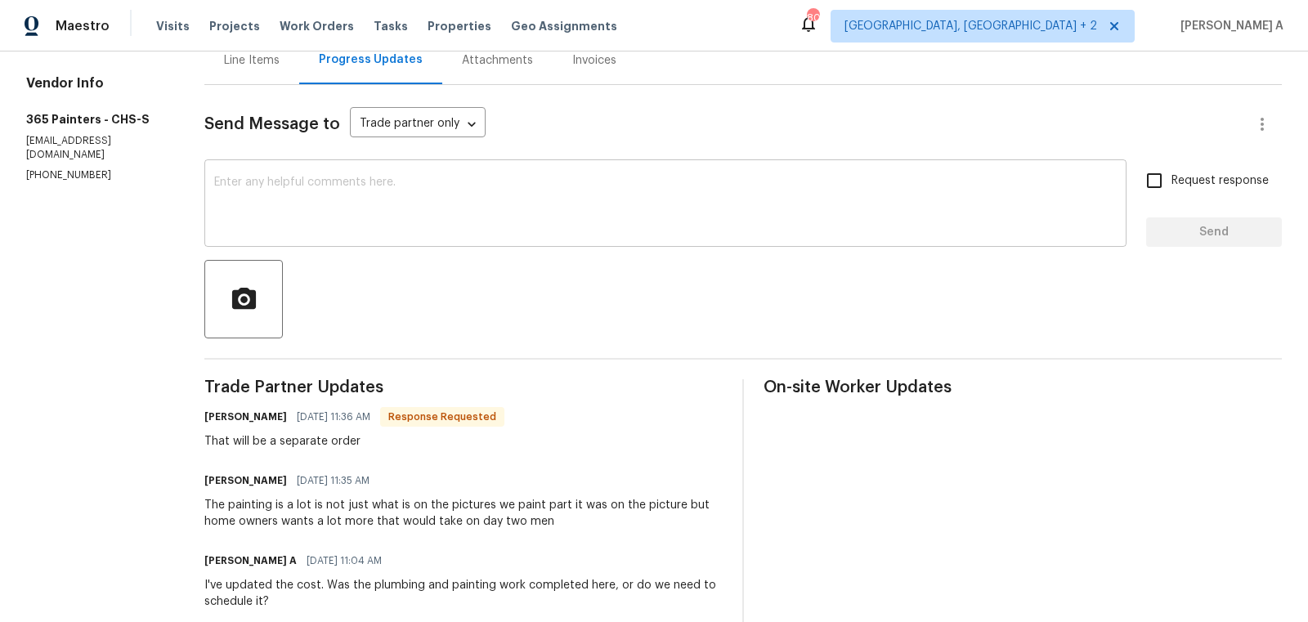
click at [388, 227] on textarea at bounding box center [665, 205] width 903 height 57
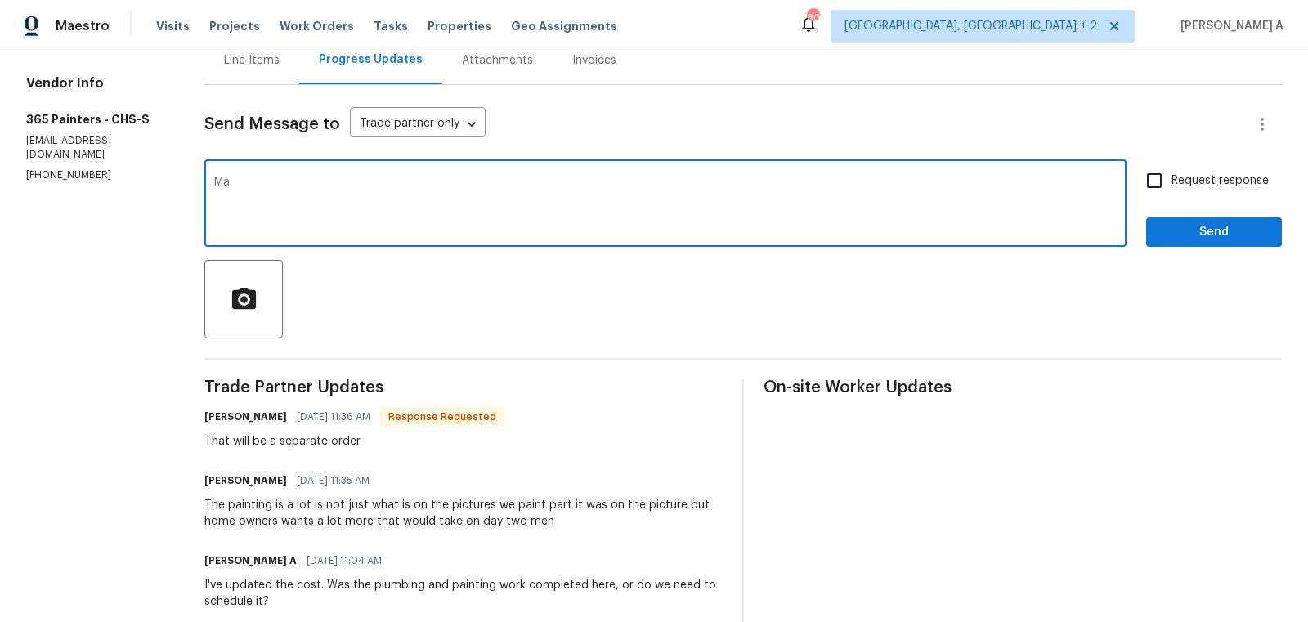
type textarea "M"
drag, startPoint x: 598, startPoint y: 180, endPoint x: 838, endPoint y: 183, distance: 240.4
click at [838, 183] on textarea "Let me check and keep you posted regarding painting additional areas, meanwhile…" at bounding box center [665, 205] width 903 height 57
drag, startPoint x: 599, startPoint y: 182, endPoint x: 831, endPoint y: 182, distance: 231.4
click at [831, 182] on textarea "Let me check and keep you posted regarding painting additional areas, meanwhile…" at bounding box center [665, 205] width 903 height 57
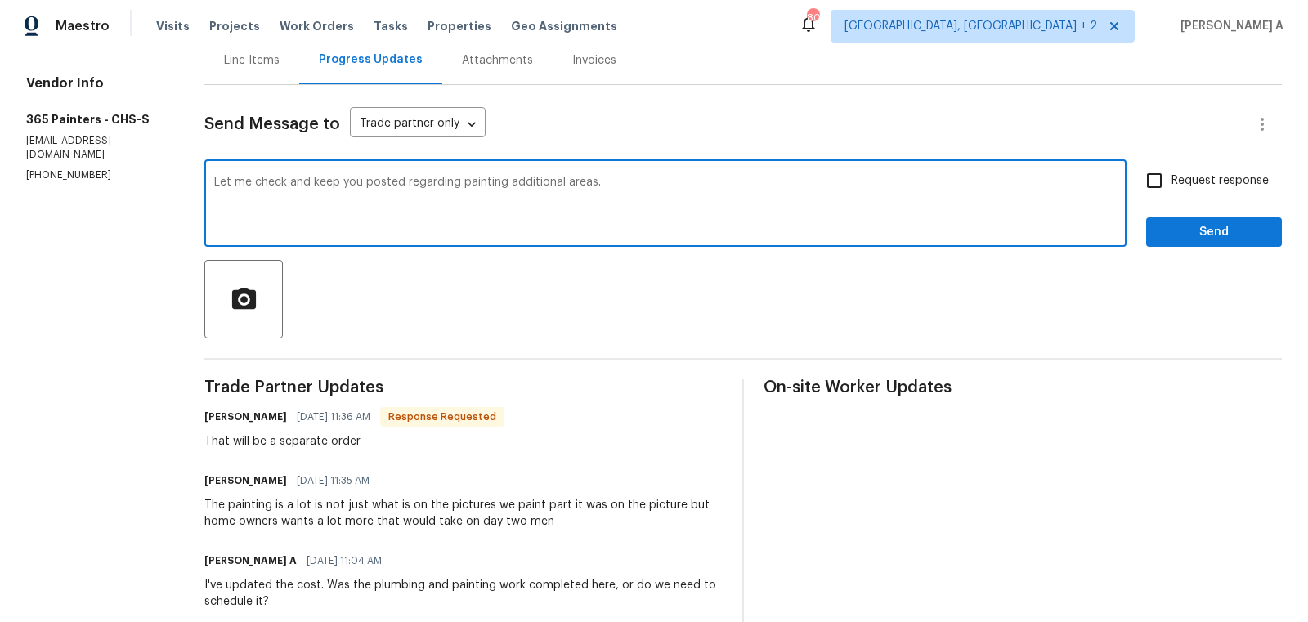
click at [719, 200] on textarea "Let me check and keep you posted regarding painting additional areas." at bounding box center [665, 205] width 903 height 57
click at [627, 222] on textarea "Let me check and keep you posted regarding painting additional areas." at bounding box center [665, 205] width 903 height 57
click at [550, 178] on textarea "Let me check and keep you posted regarding painting additional areas." at bounding box center [665, 205] width 903 height 57
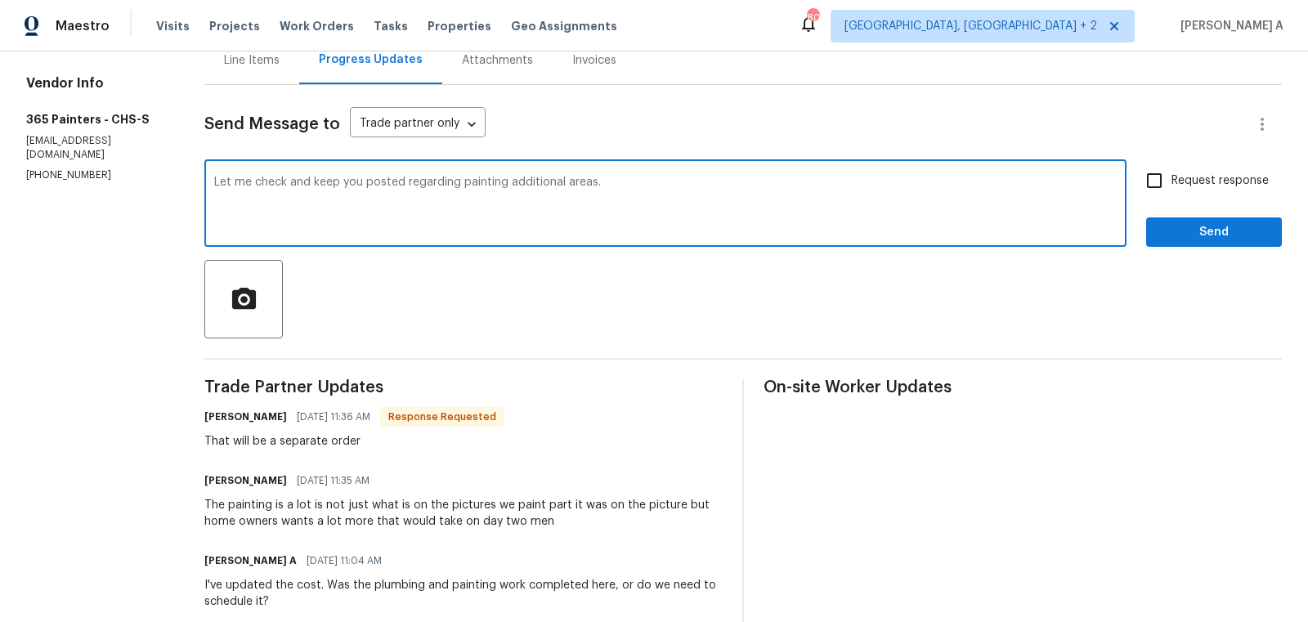
click at [550, 178] on textarea "Let me check and keep you posted regarding painting additional areas." at bounding box center [665, 205] width 903 height 57
drag, startPoint x: 508, startPoint y: 180, endPoint x: 668, endPoint y: 179, distance: 160.2
click at [668, 179] on textarea "Let me check and keep you posted regarding painting additional areas." at bounding box center [665, 205] width 903 height 57
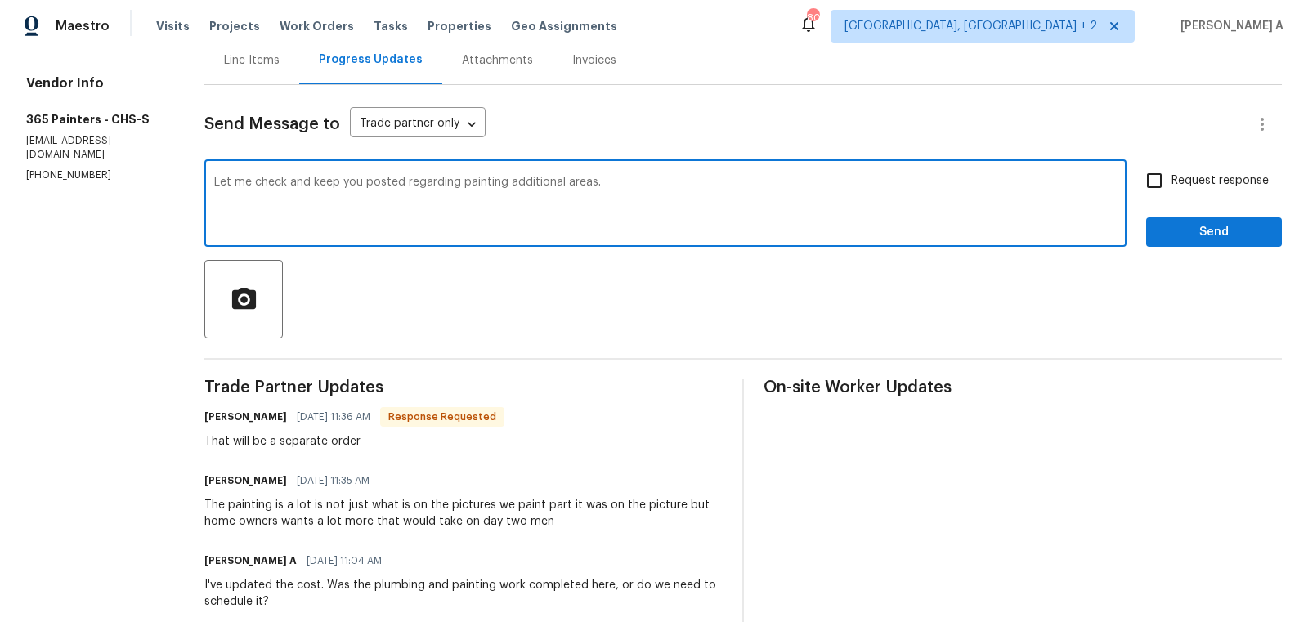
type textarea "Let me check and keep you posted regarding painting additional areas."
click at [1171, 184] on input "Request response" at bounding box center [1154, 181] width 34 height 34
checkbox input "true"
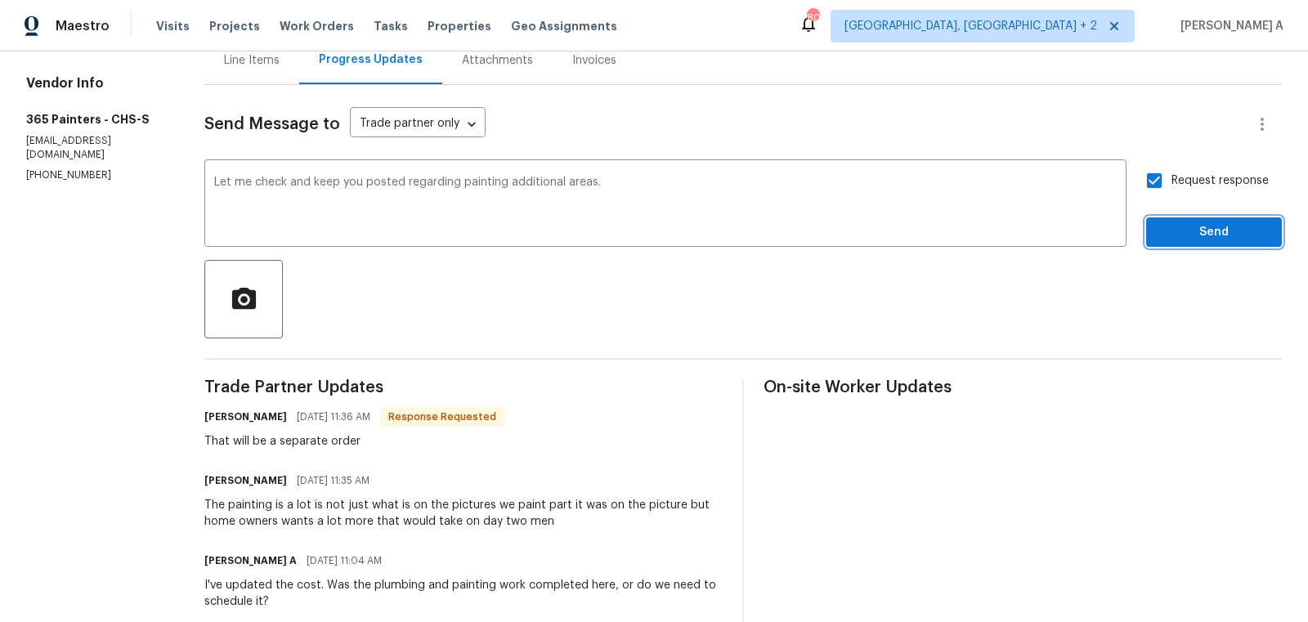
click at [1188, 235] on span "Send" at bounding box center [1214, 232] width 110 height 20
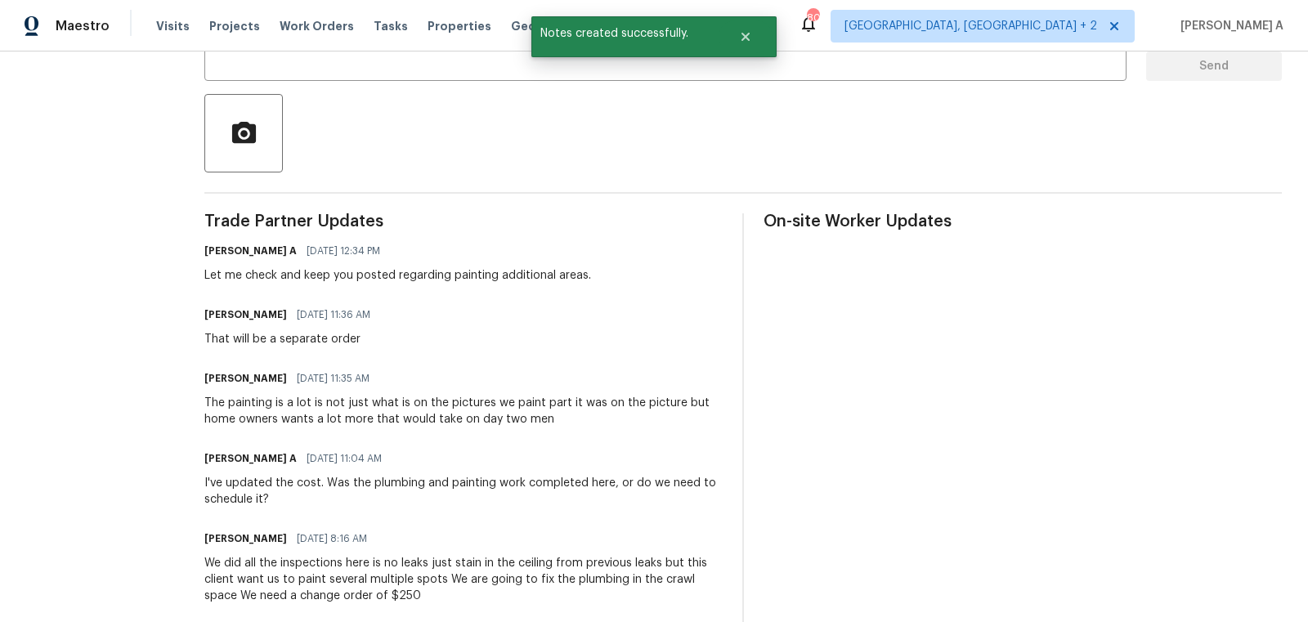
scroll to position [0, 0]
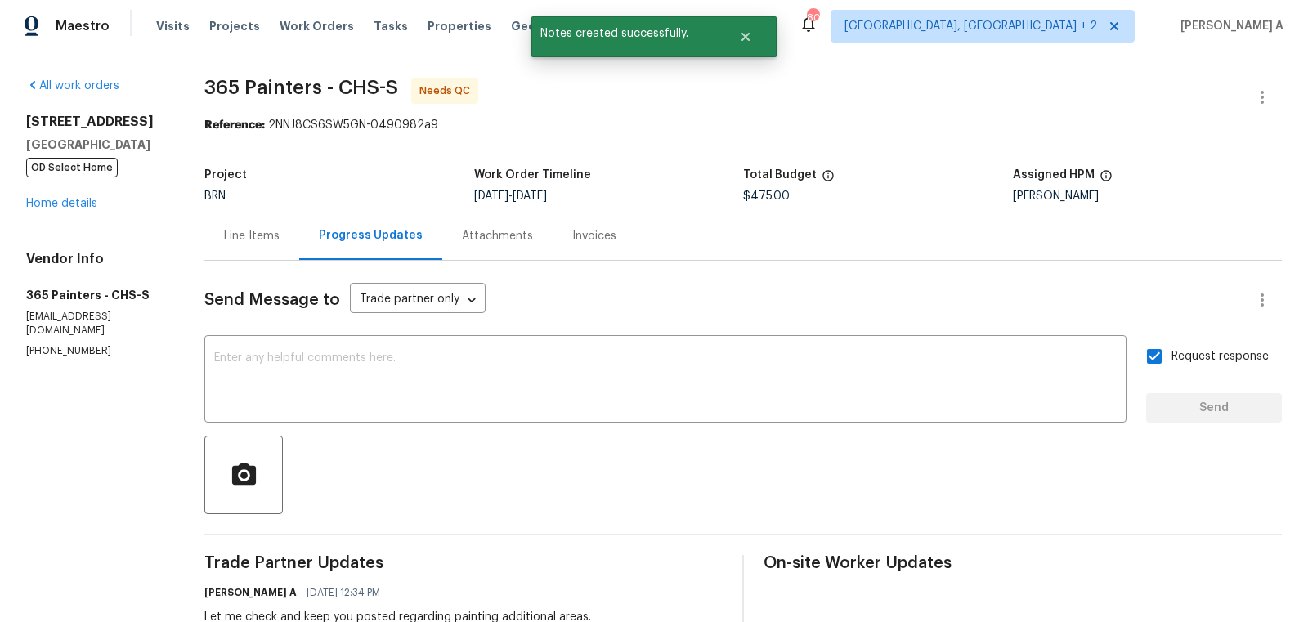
click at [249, 231] on div "Line Items" at bounding box center [252, 236] width 56 height 16
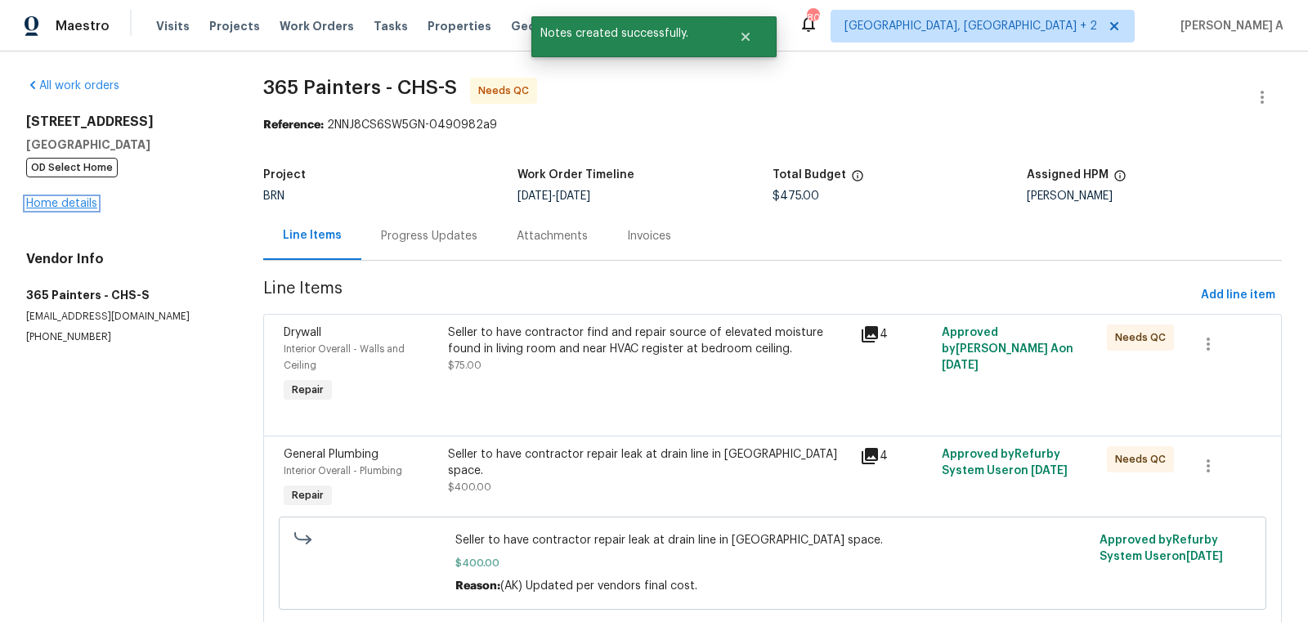
click at [64, 200] on link "Home details" at bounding box center [61, 203] width 71 height 11
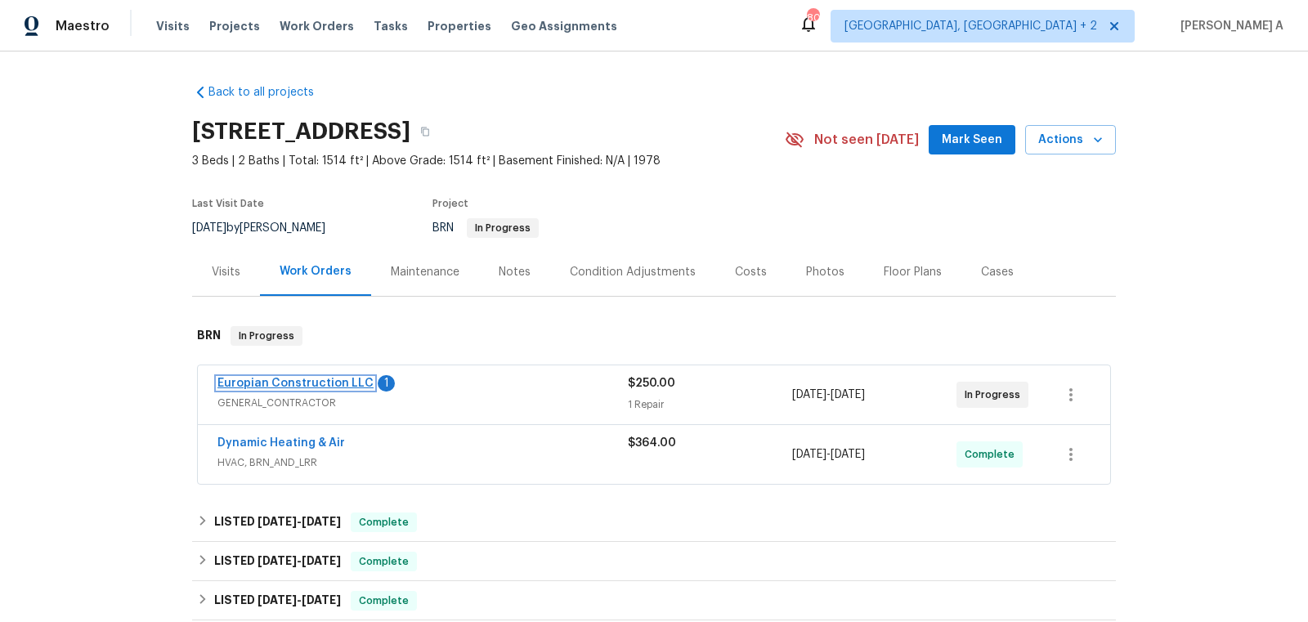
click at [322, 387] on link "Europian Construction LLC" at bounding box center [295, 383] width 156 height 11
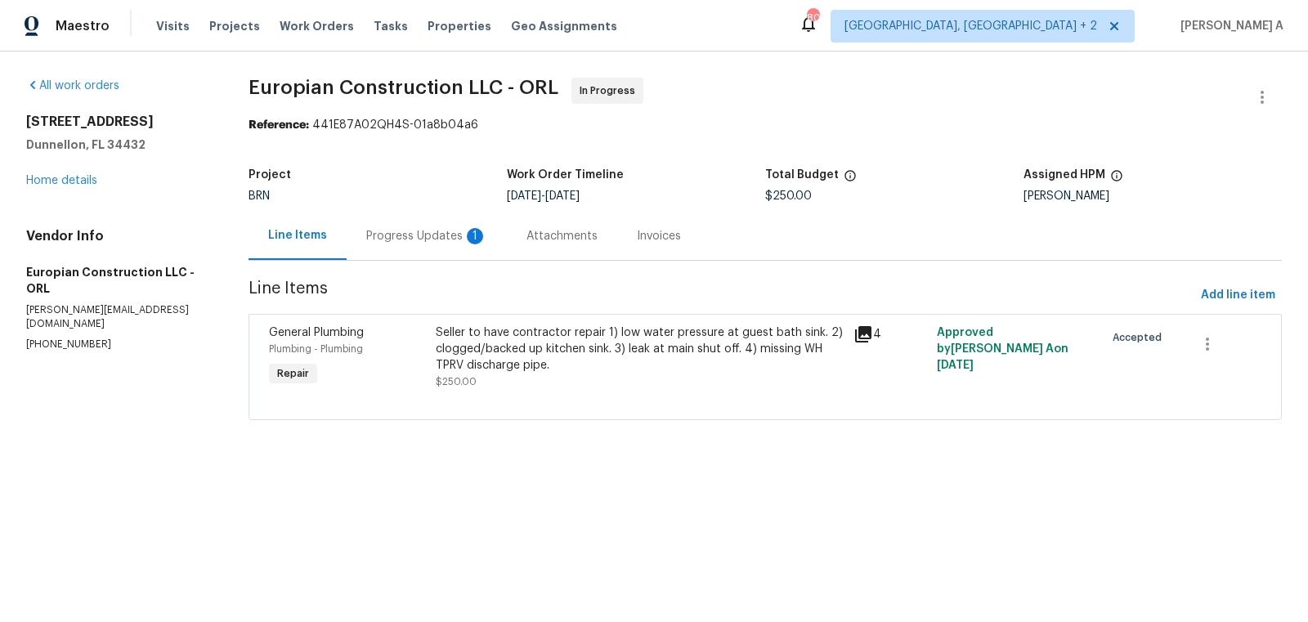
click at [432, 237] on div "Progress Updates 1" at bounding box center [426, 236] width 121 height 16
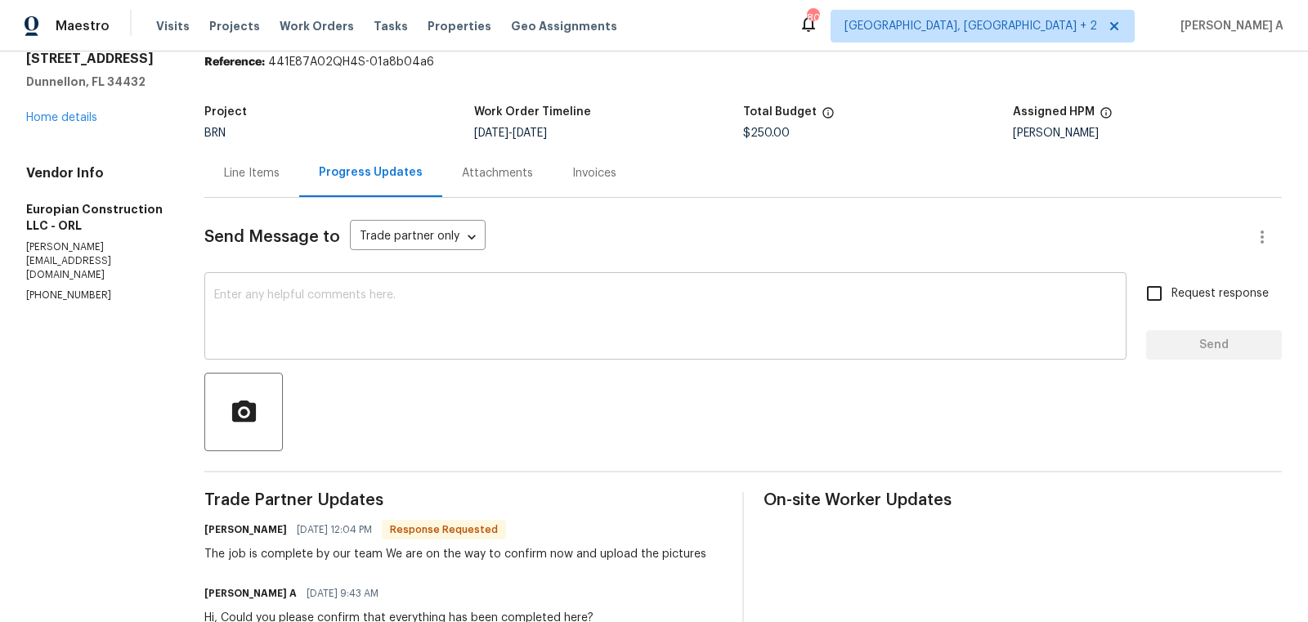
scroll to position [69, 0]
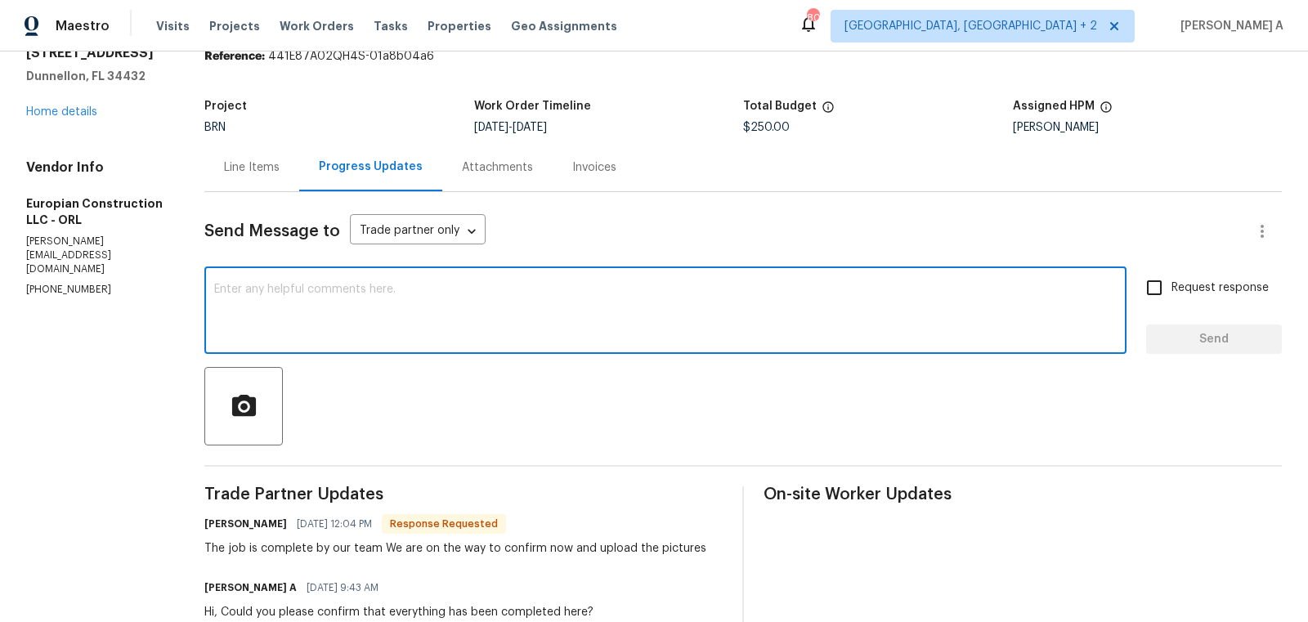
click at [505, 321] on textarea at bounding box center [665, 312] width 903 height 57
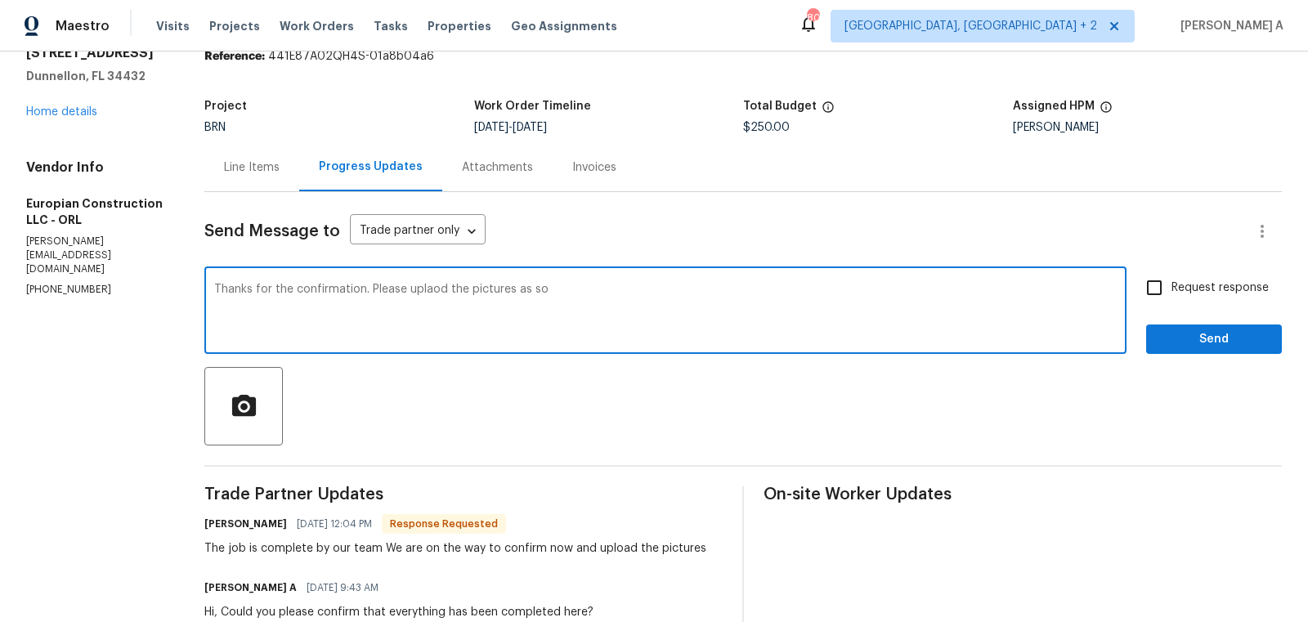
drag, startPoint x: 370, startPoint y: 290, endPoint x: 639, endPoint y: 290, distance: 269.8
click at [639, 290] on textarea "Thanks for the confirmation. Please uplaod the pictures as so" at bounding box center [665, 312] width 903 height 57
click at [376, 292] on textarea "Thanks for the confirmation. Let us know once you upload the pictures." at bounding box center [665, 312] width 903 height 57
type textarea "Thanks for the confirmation. Please let us know once you upload the pictures."
click at [1199, 283] on span "Request response" at bounding box center [1220, 288] width 97 height 17
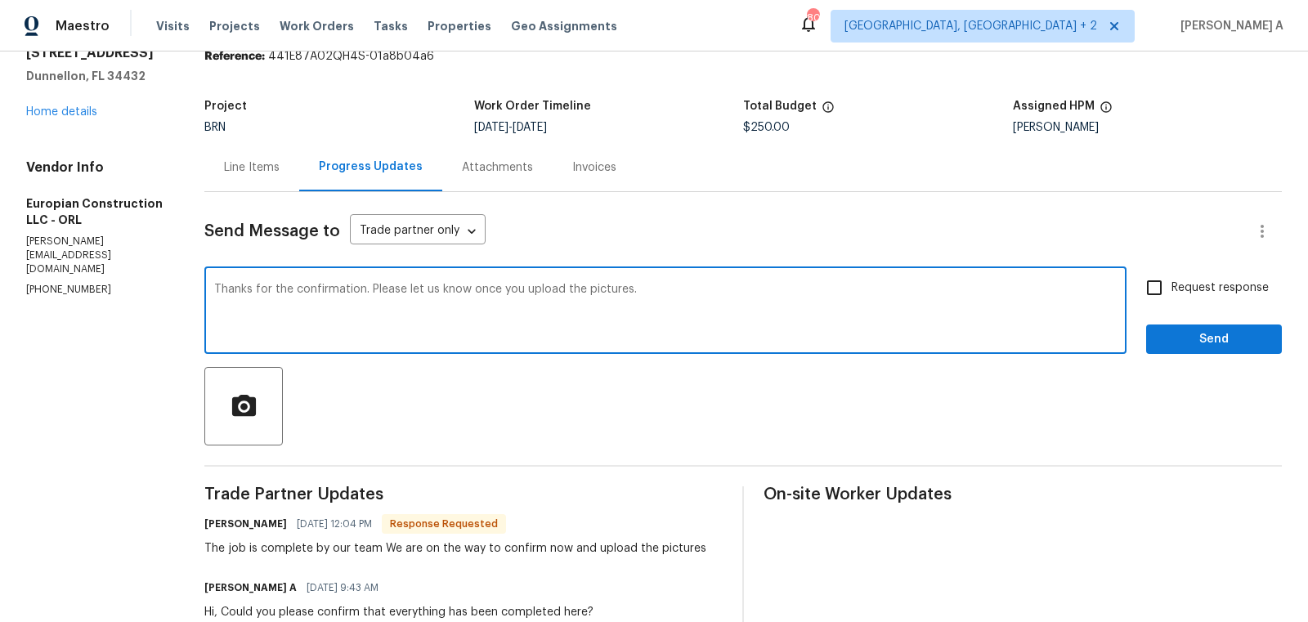
click at [1172, 283] on input "Request response" at bounding box center [1154, 288] width 34 height 34
checkbox input "true"
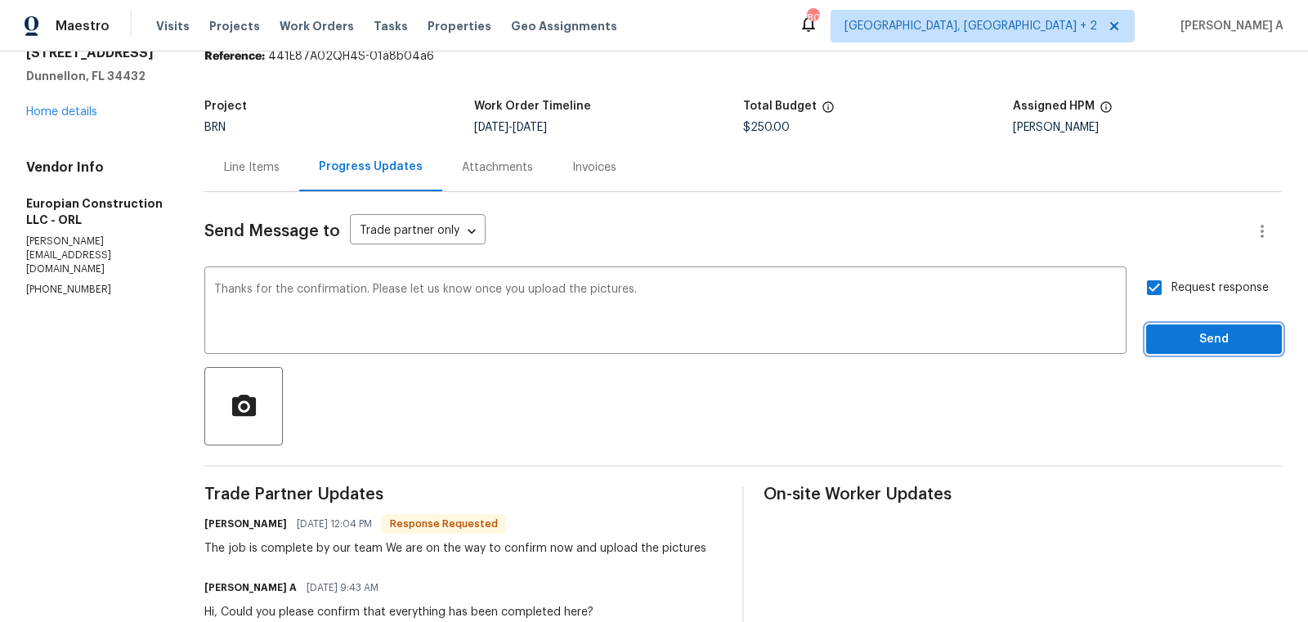
click at [1225, 342] on span "Send" at bounding box center [1214, 339] width 110 height 20
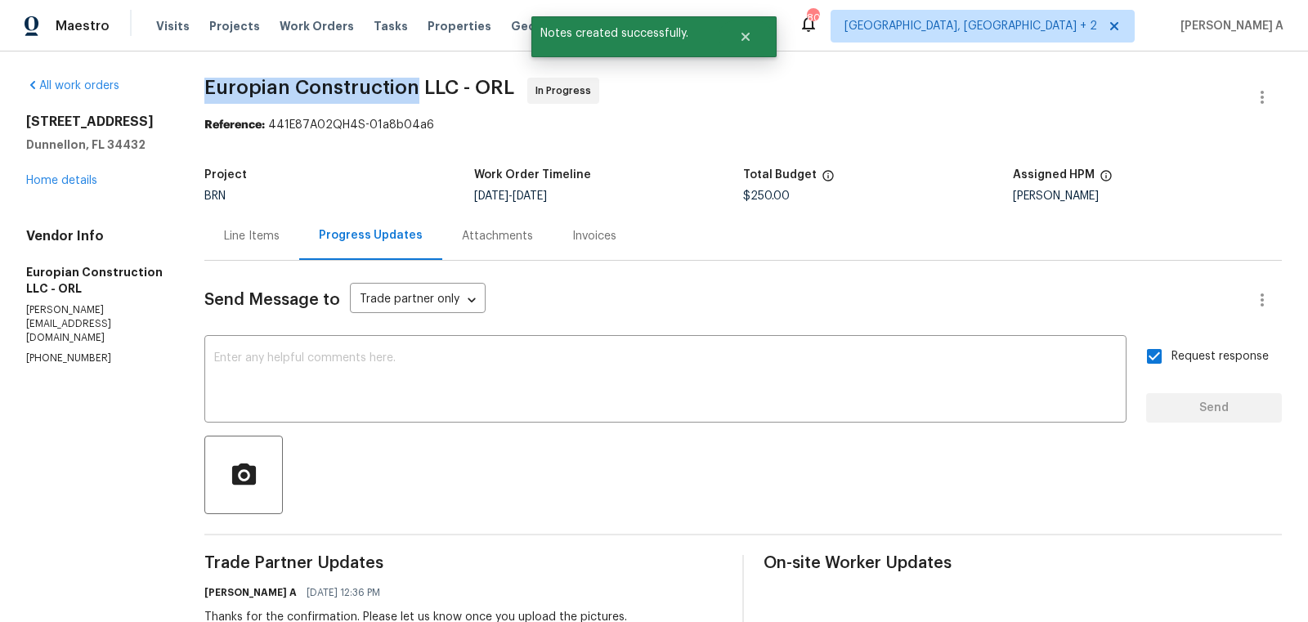
drag, startPoint x: 194, startPoint y: 92, endPoint x: 419, endPoint y: 83, distance: 225.0
click at [419, 83] on div "All work orders [STREET_ADDRESS] Home details Vendor Info Europian Construction…" at bounding box center [654, 626] width 1308 height 1148
copy span "Europian Construction"
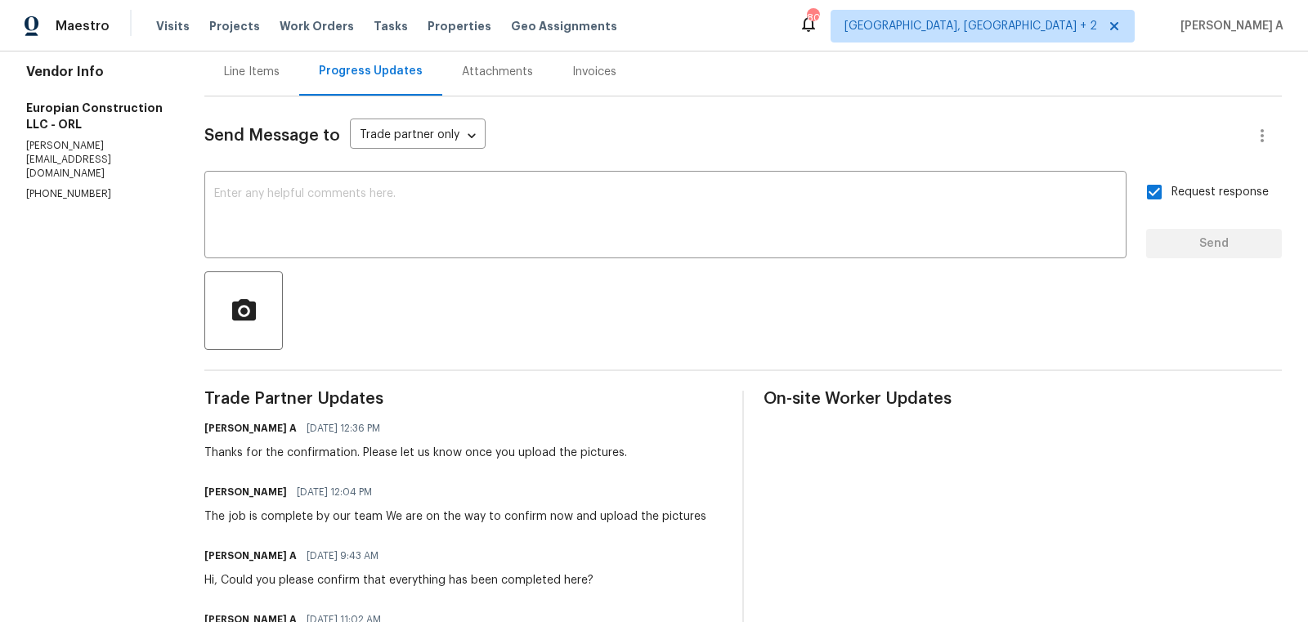
scroll to position [242, 0]
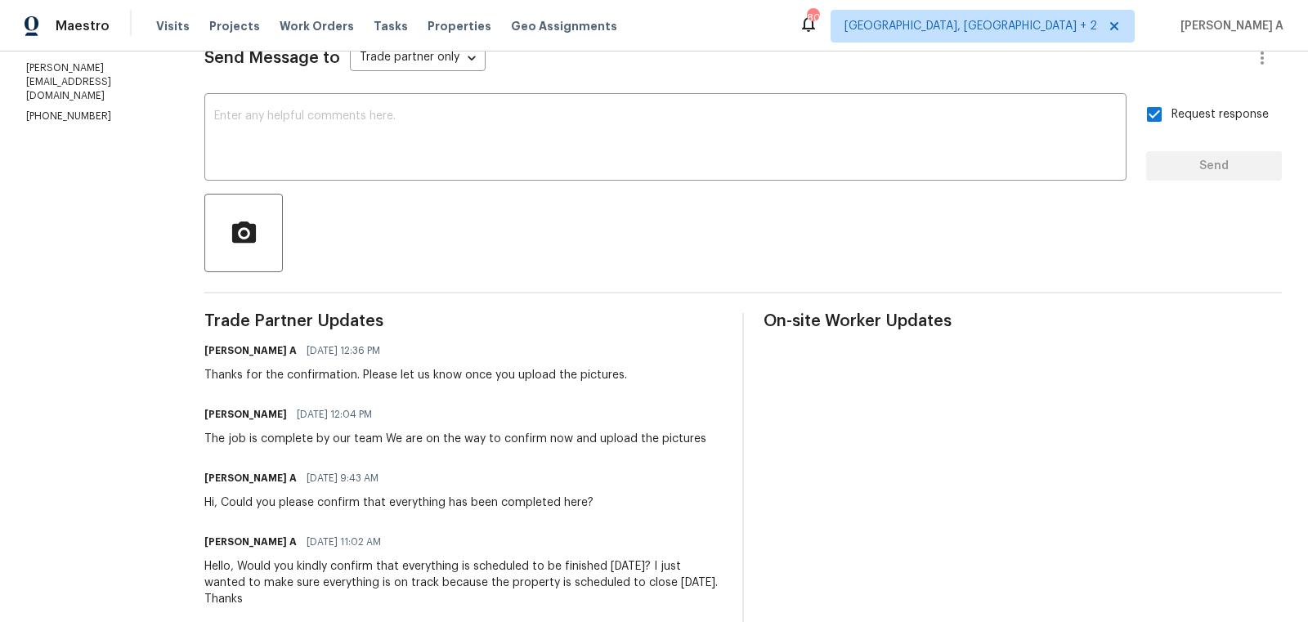
click at [264, 442] on div "The job is complete by our team We are on the way to confirm now and upload the…" at bounding box center [455, 439] width 502 height 16
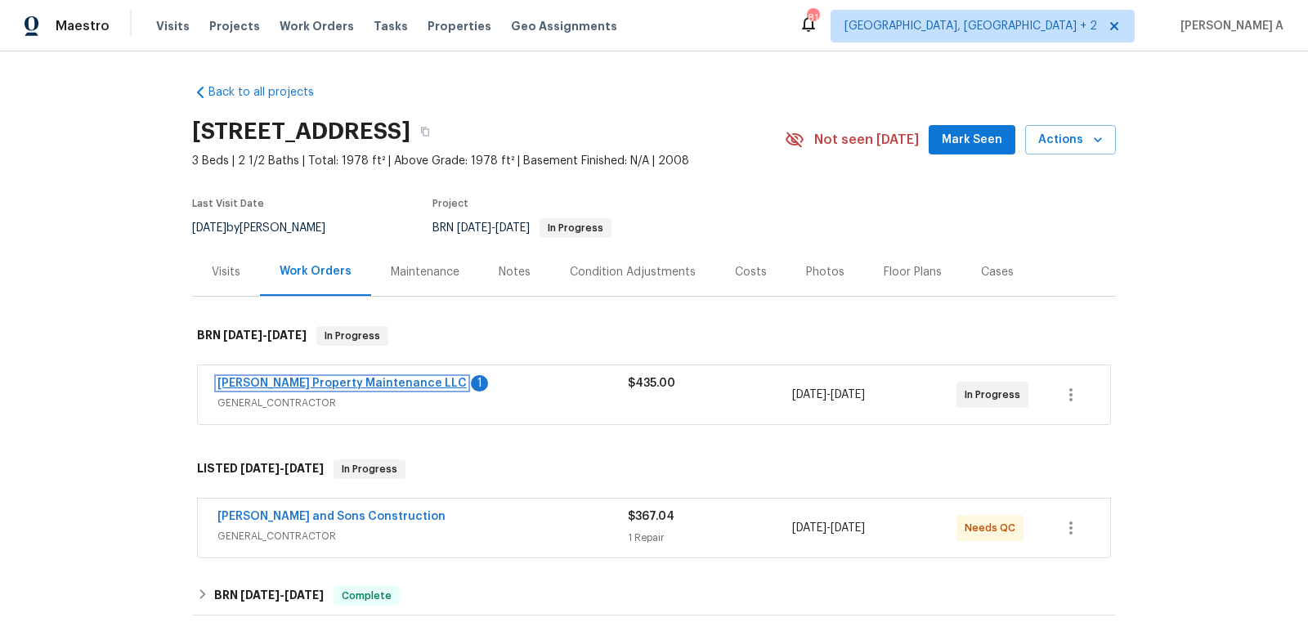
click at [289, 386] on link "[PERSON_NAME] Property Maintenance LLC" at bounding box center [341, 383] width 249 height 11
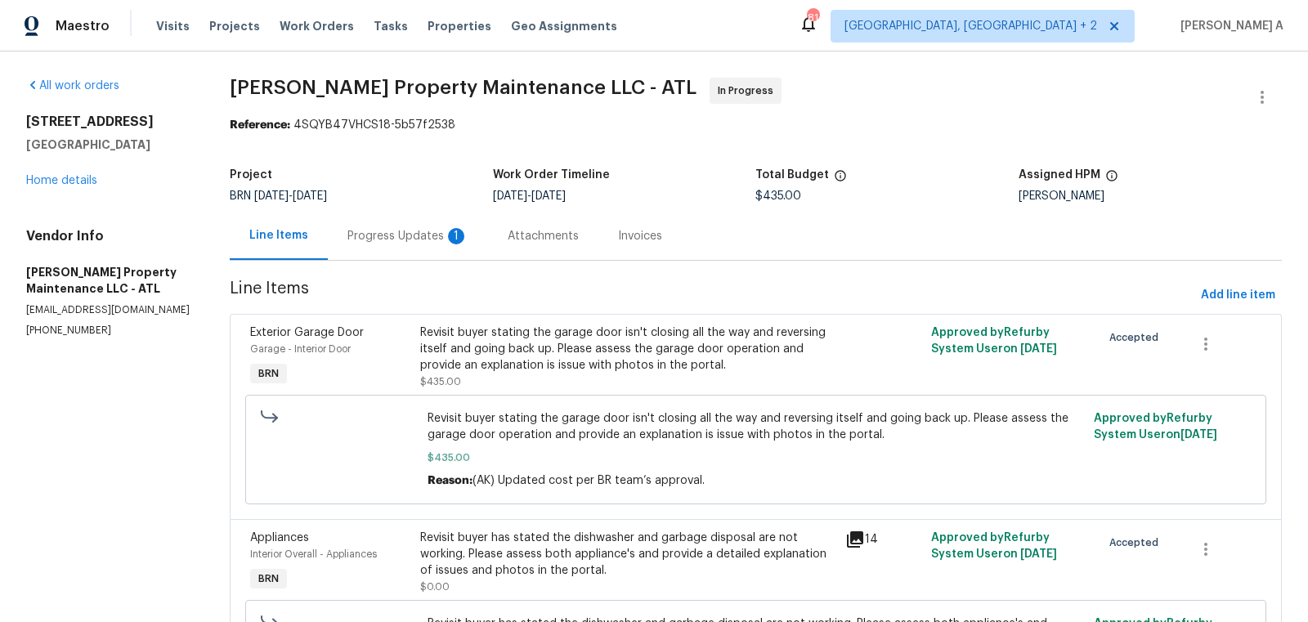
click at [455, 228] on div "Progress Updates 1" at bounding box center [407, 236] width 121 height 16
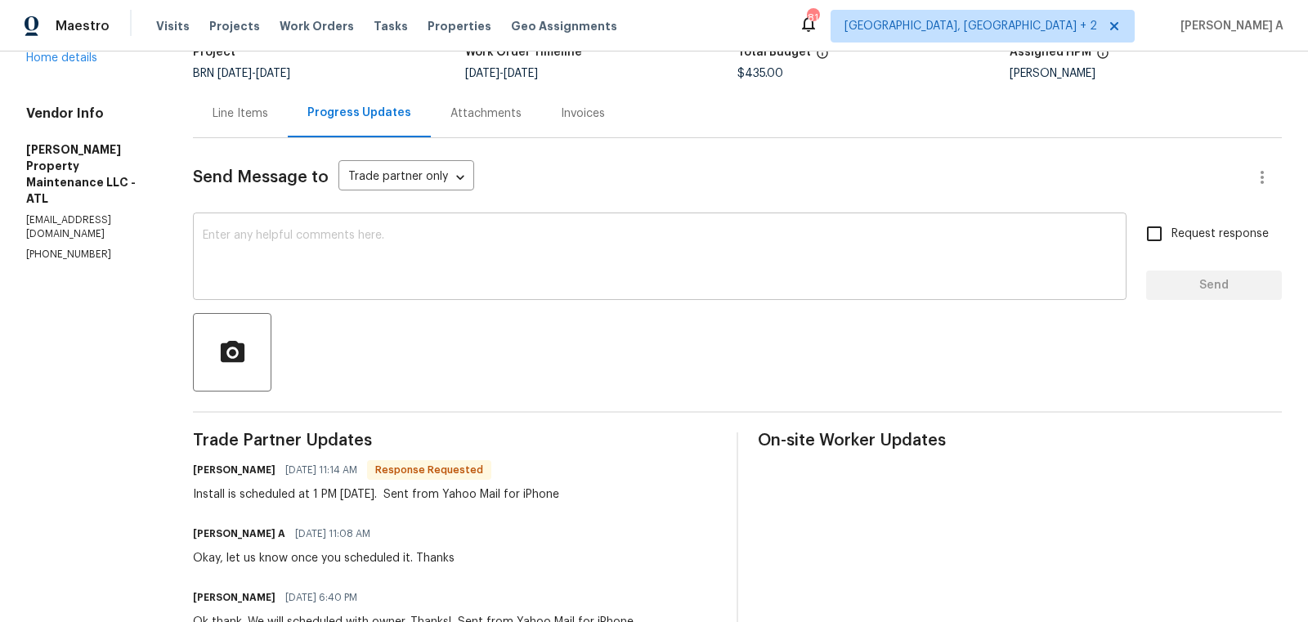
scroll to position [123, 0]
click at [486, 264] on textarea at bounding box center [660, 257] width 914 height 57
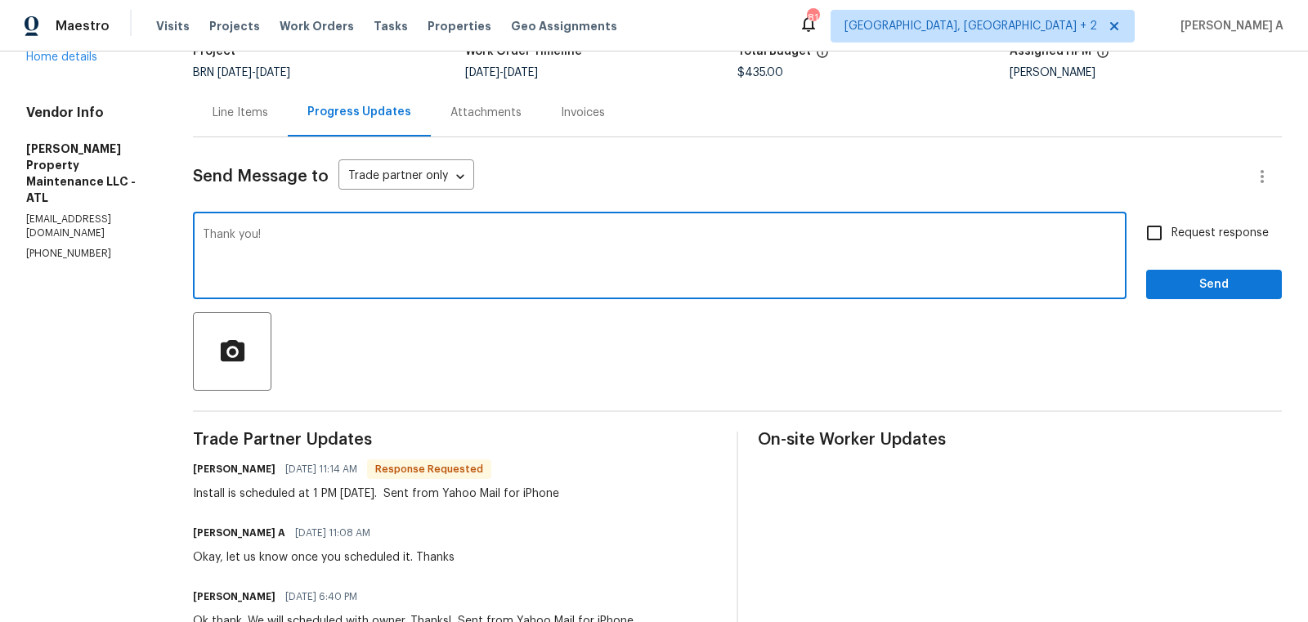
type textarea "Thank you!"
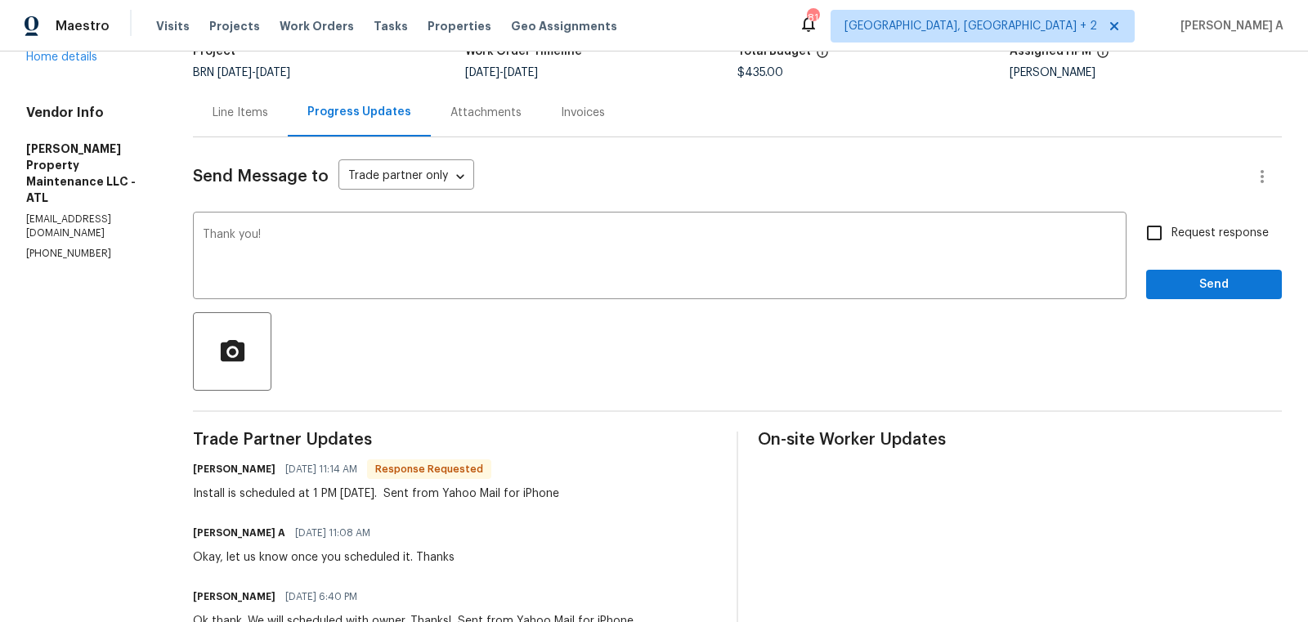
click at [1174, 243] on label "Request response" at bounding box center [1203, 233] width 132 height 34
click at [1172, 243] on input "Request response" at bounding box center [1154, 233] width 34 height 34
checkbox input "true"
click at [1203, 283] on span "Send" at bounding box center [1214, 285] width 110 height 20
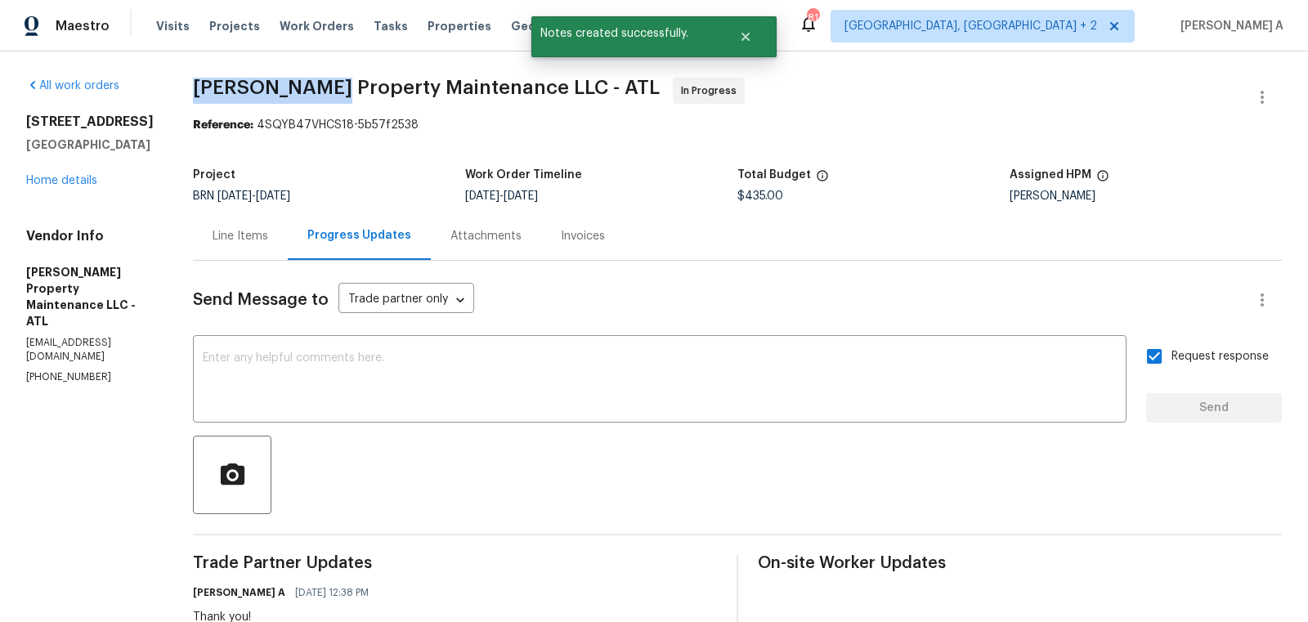
drag, startPoint x: 186, startPoint y: 92, endPoint x: 325, endPoint y: 89, distance: 139.0
copy span "[PERSON_NAME] Property"
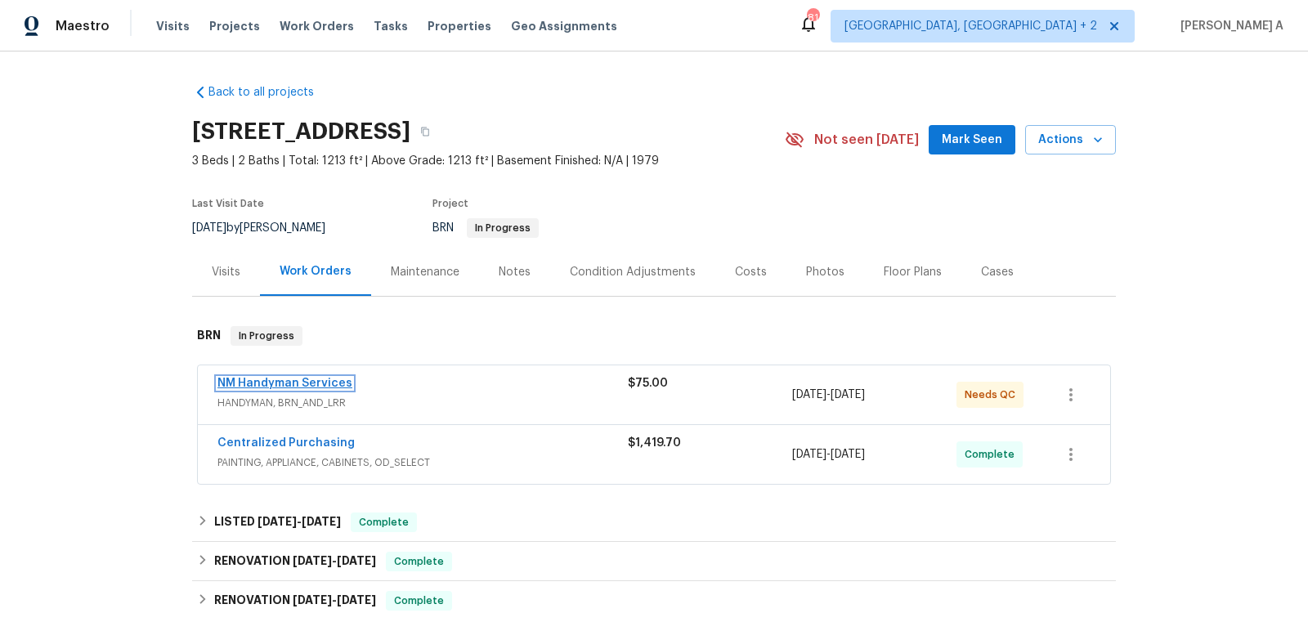
click at [286, 378] on link "NM Handyman Services" at bounding box center [284, 383] width 135 height 11
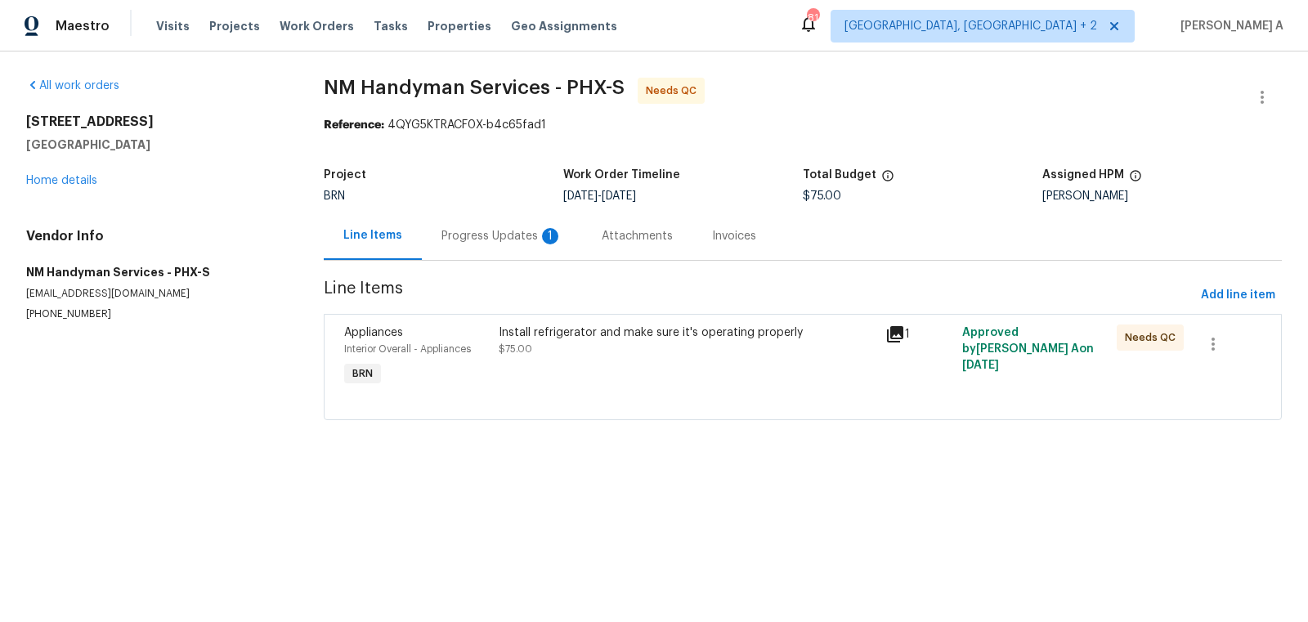
click at [456, 229] on div "Progress Updates 1" at bounding box center [501, 236] width 121 height 16
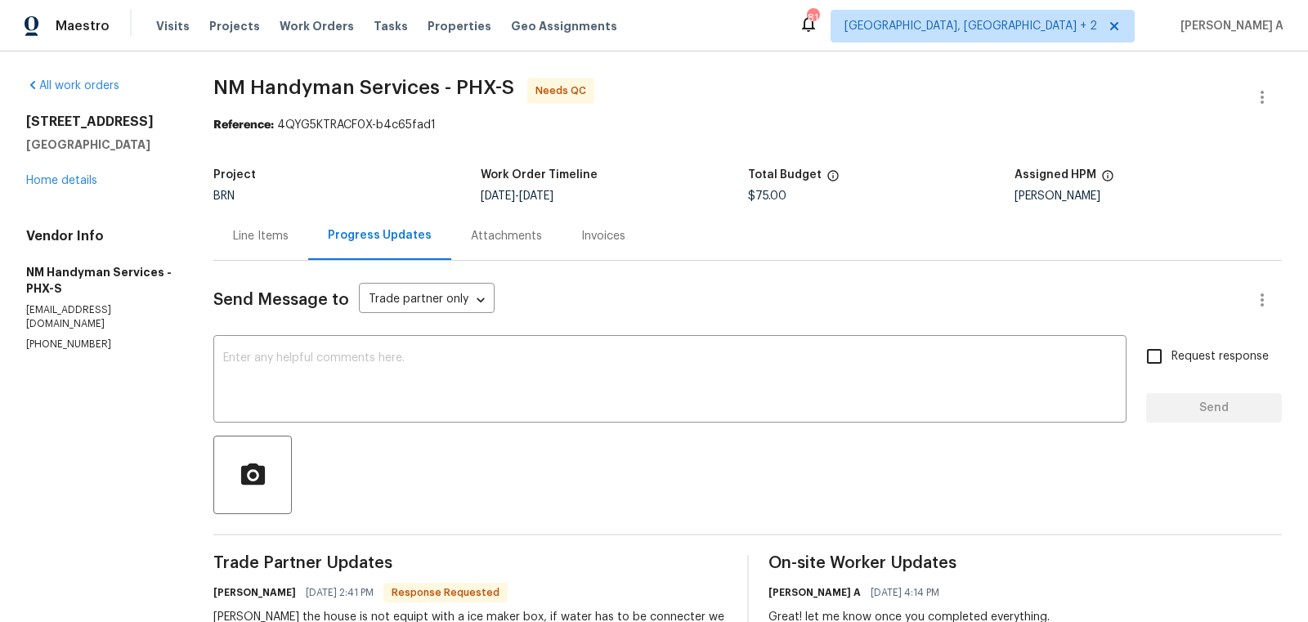
click at [281, 237] on div "Line Items" at bounding box center [261, 236] width 56 height 16
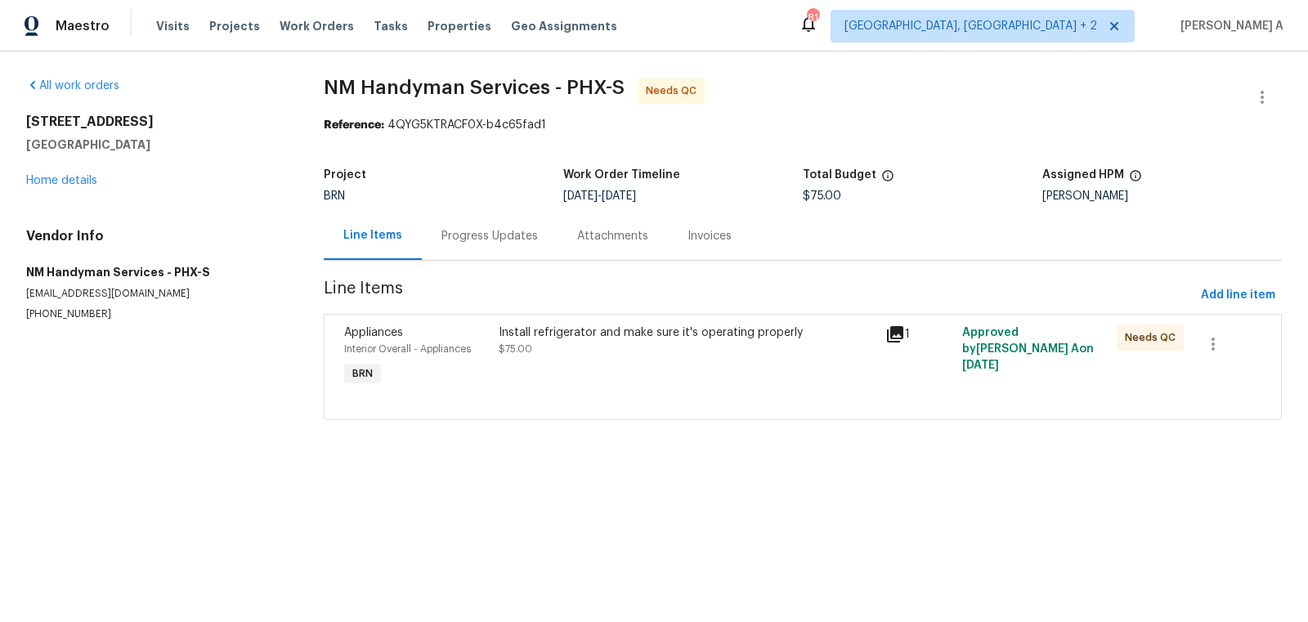
click at [632, 378] on div "Install refrigerator and make sure it's operating properly $75.00" at bounding box center [687, 357] width 387 height 75
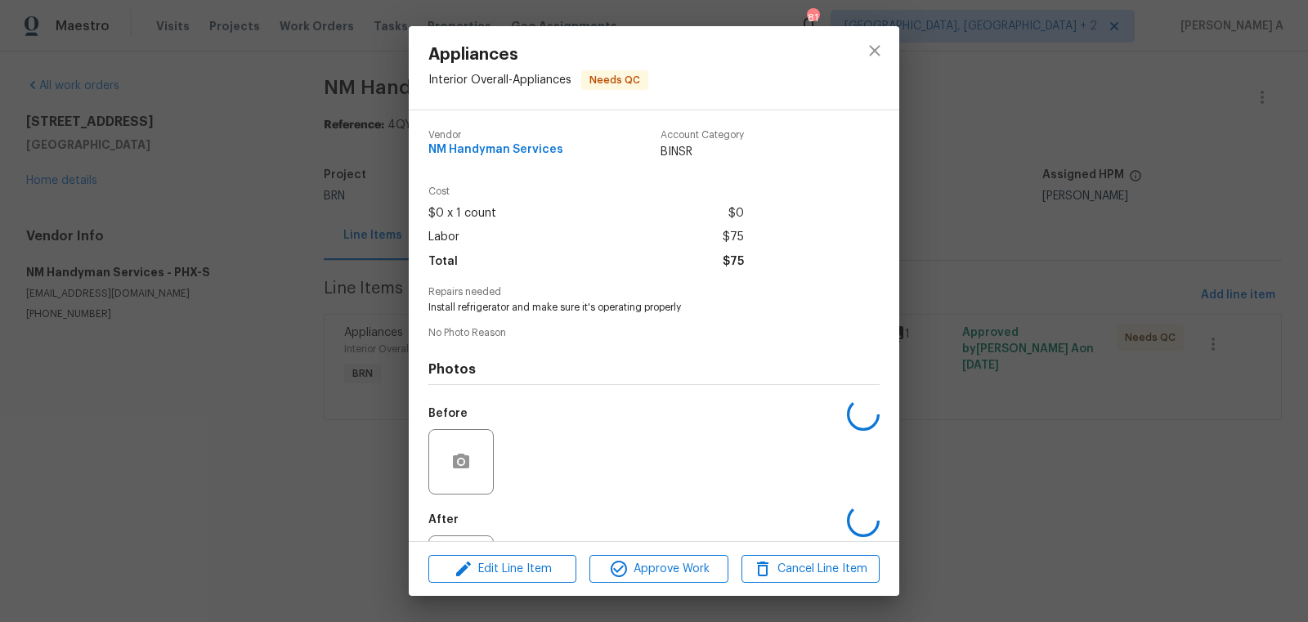
scroll to position [76, 0]
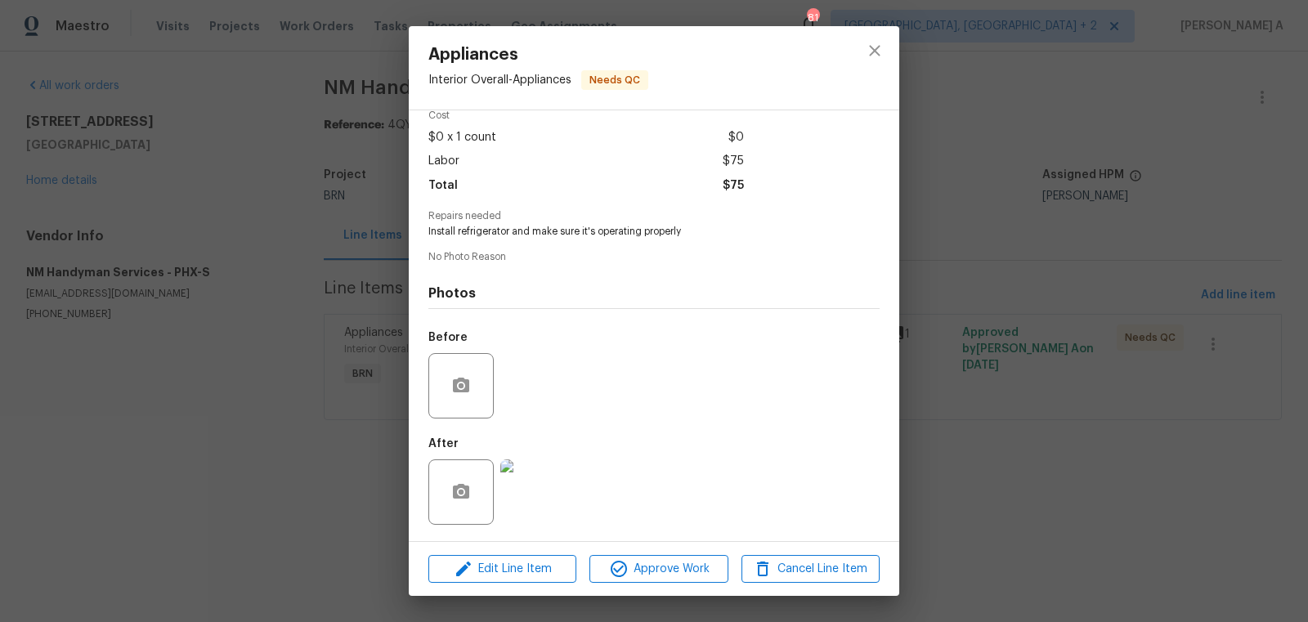
click at [538, 518] on img at bounding box center [532, 491] width 65 height 65
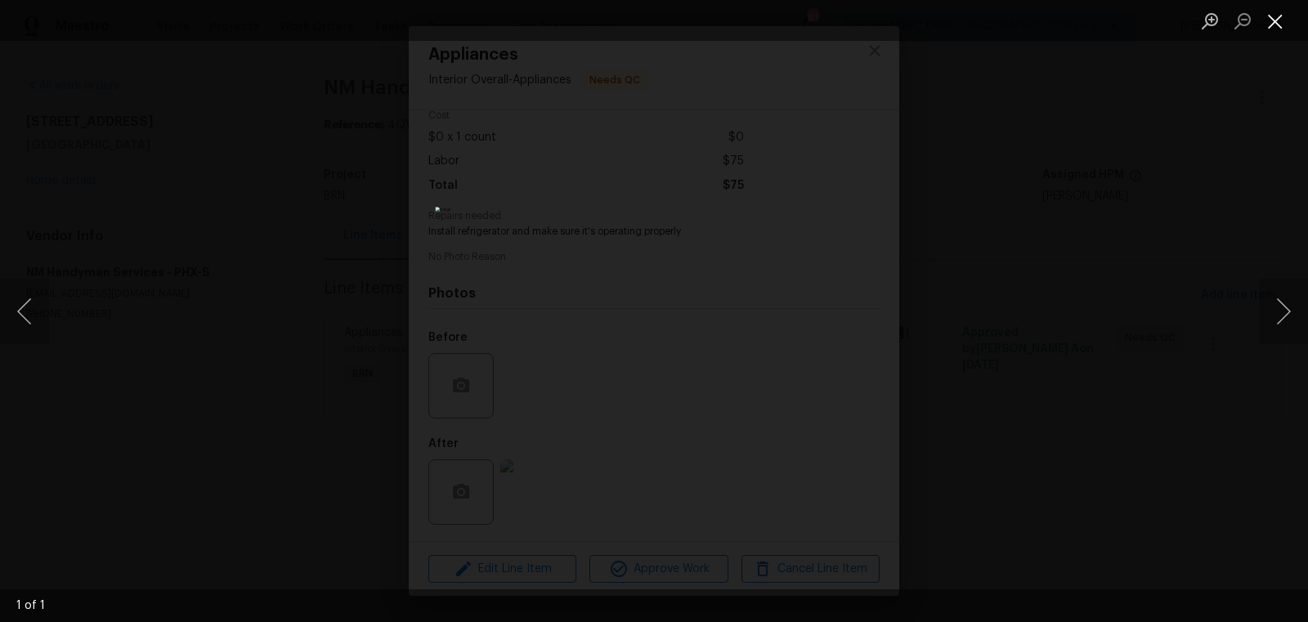
click at [1271, 22] on button "Close lightbox" at bounding box center [1275, 21] width 33 height 29
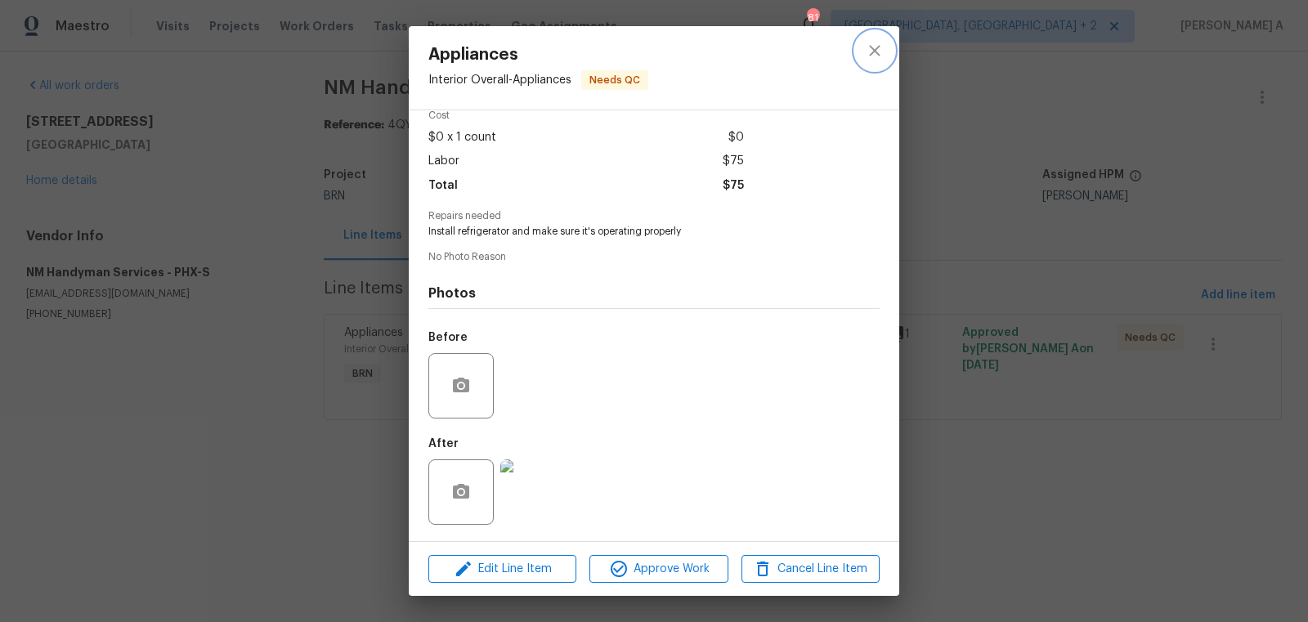
click at [860, 63] on button "close" at bounding box center [874, 50] width 39 height 39
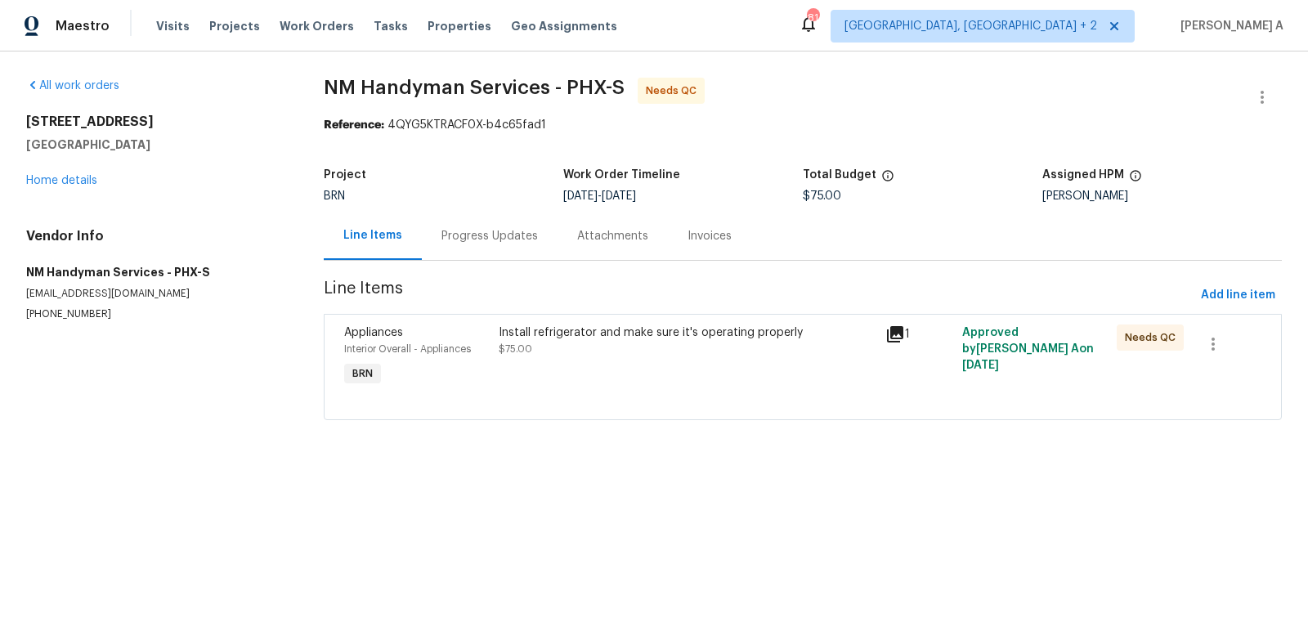
click at [418, 261] on section "NM Handyman Services - PHX-S Needs QC Reference: 4QYG5KTRACF0X-b4c65fad1 Projec…" at bounding box center [803, 259] width 958 height 362
click at [499, 243] on div "Progress Updates" at bounding box center [489, 236] width 96 height 16
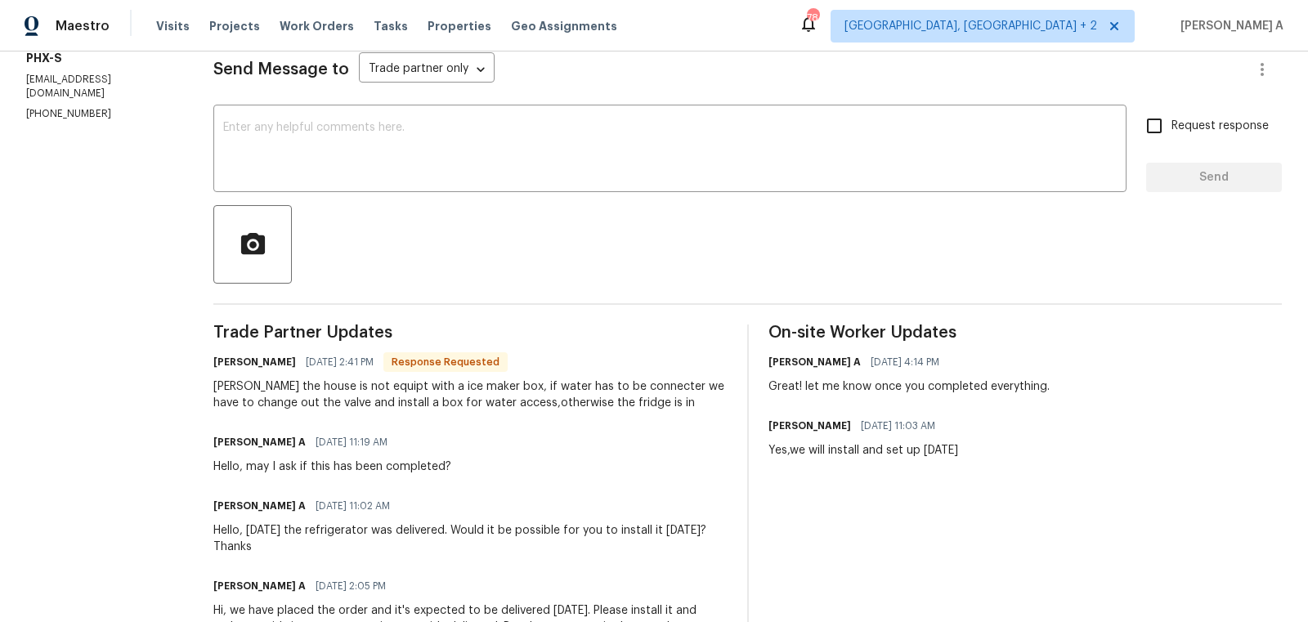
scroll to position [229, 0]
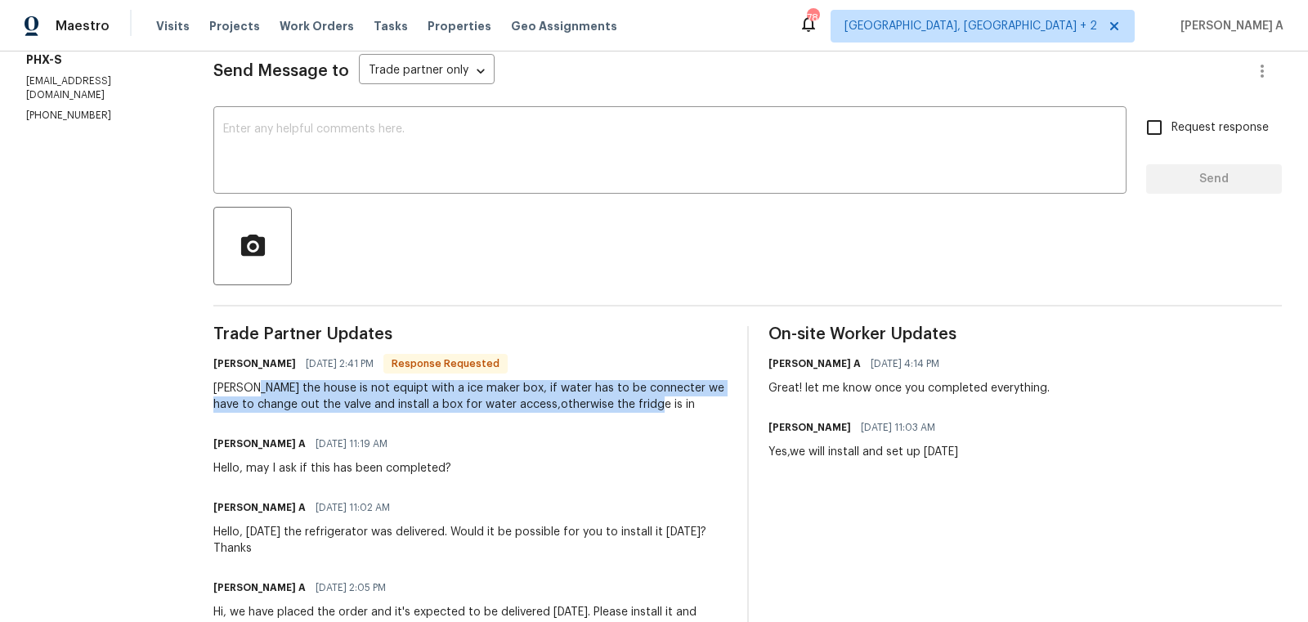
copy div "the house is not equipt with a ice maker box, if water has to be connecter we h…"
drag, startPoint x: 258, startPoint y: 387, endPoint x: 656, endPoint y: 404, distance: 399.3
click at [656, 404] on div "[PERSON_NAME] the house is not equipt with a ice maker box, if water has to be …" at bounding box center [469, 396] width 513 height 33
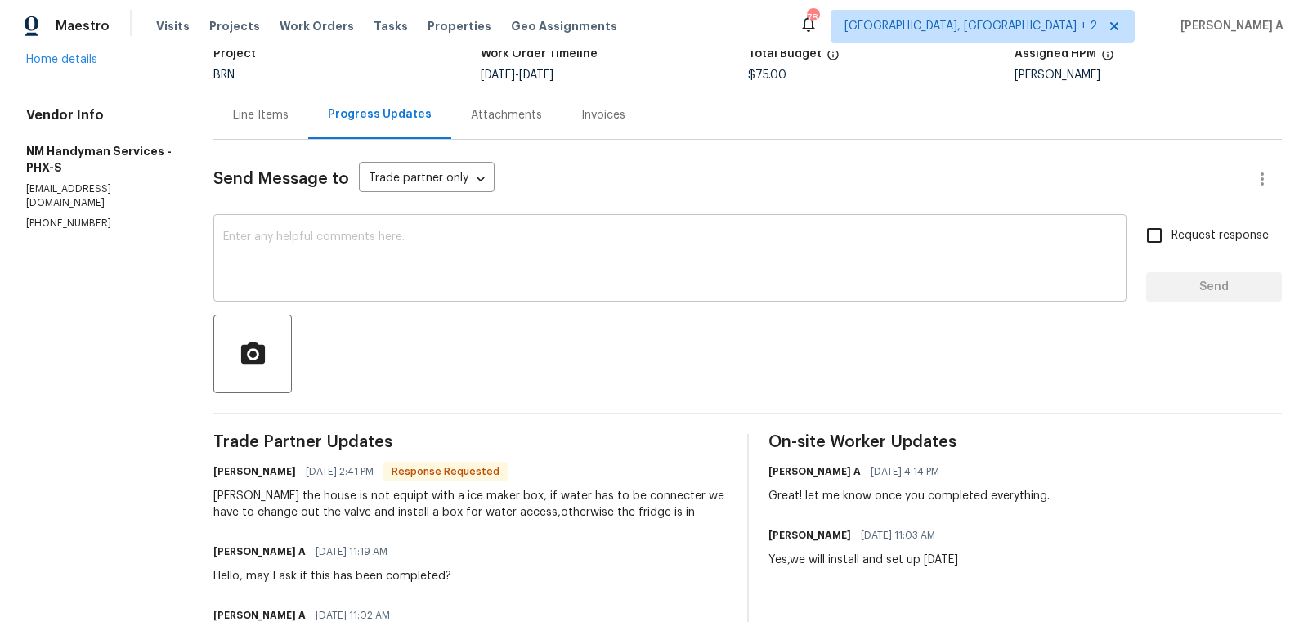
click at [466, 259] on textarea at bounding box center [670, 259] width 894 height 57
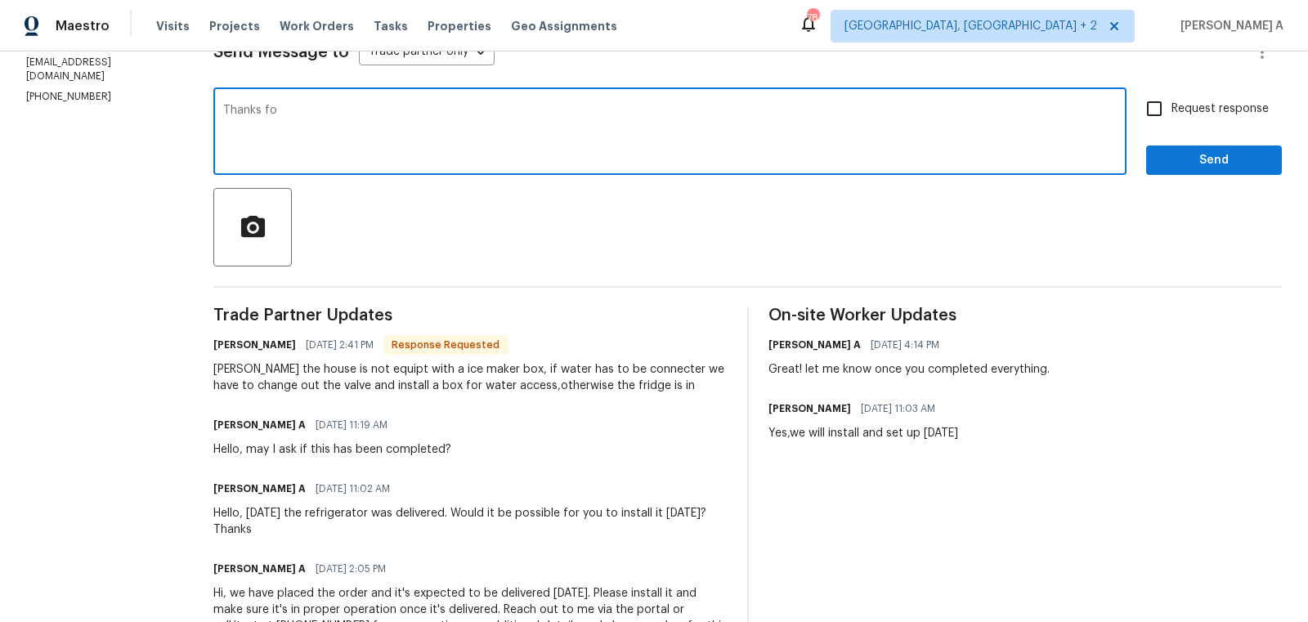
scroll to position [258, 0]
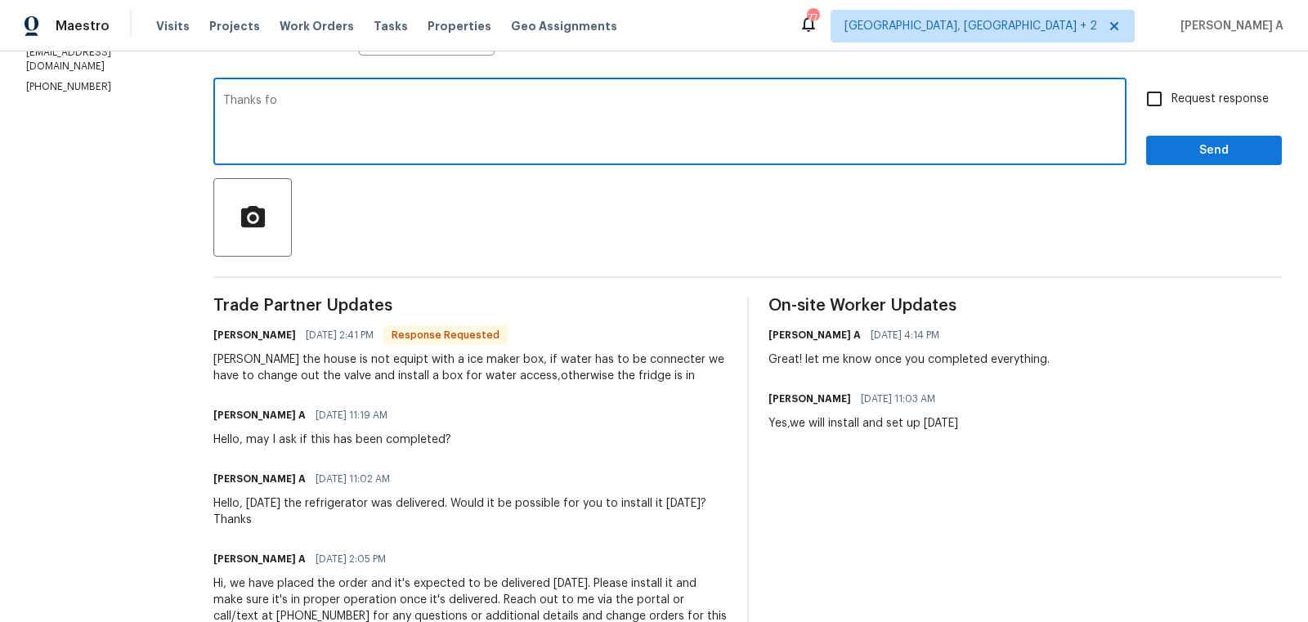
type textarea "Thanks fo"
click at [331, 361] on div "[PERSON_NAME] the house is not equipt with a ice maker box, if water has to be …" at bounding box center [469, 368] width 513 height 33
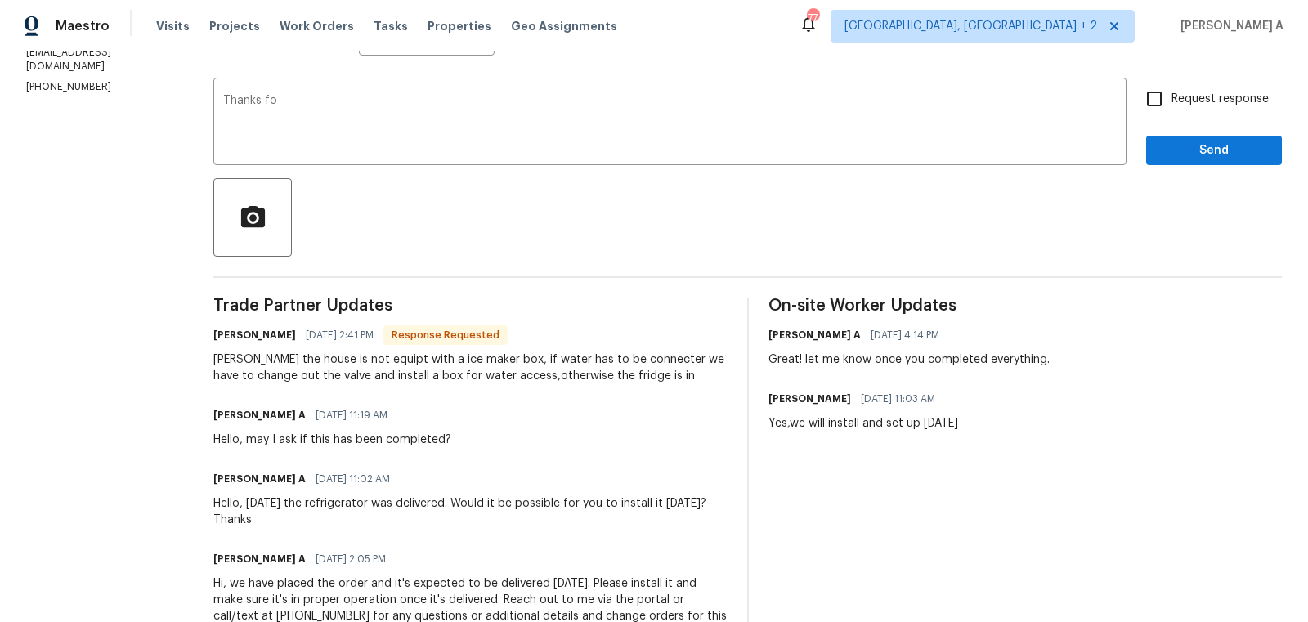
drag, startPoint x: 260, startPoint y: 360, endPoint x: 575, endPoint y: 371, distance: 315.0
click at [576, 371] on div "[PERSON_NAME] the house is not equipt with a ice maker box, if water has to be …" at bounding box center [469, 368] width 513 height 33
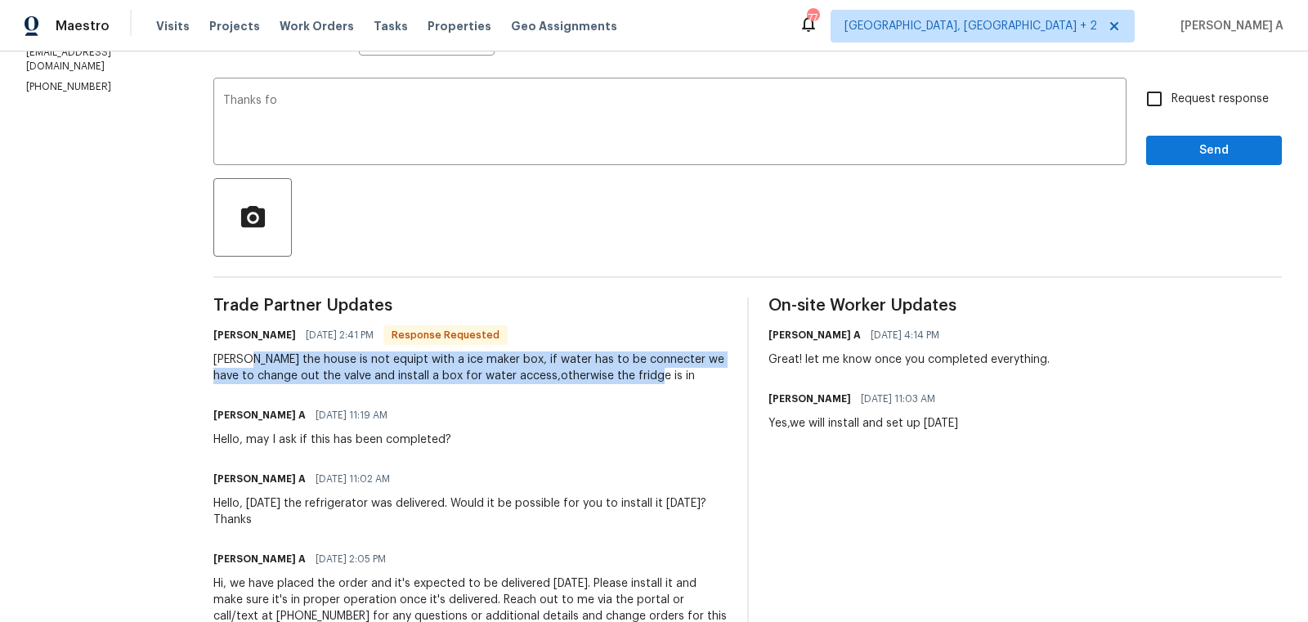
copy div "the house is not equipt with a ice maker box, if water has to be connecter we h…"
drag, startPoint x: 255, startPoint y: 357, endPoint x: 656, endPoint y: 385, distance: 401.6
click at [657, 385] on div "Trade Partner Updates [PERSON_NAME] [DATE] 2:41 PM Response Requested [PERSON_N…" at bounding box center [469, 479] width 513 height 363
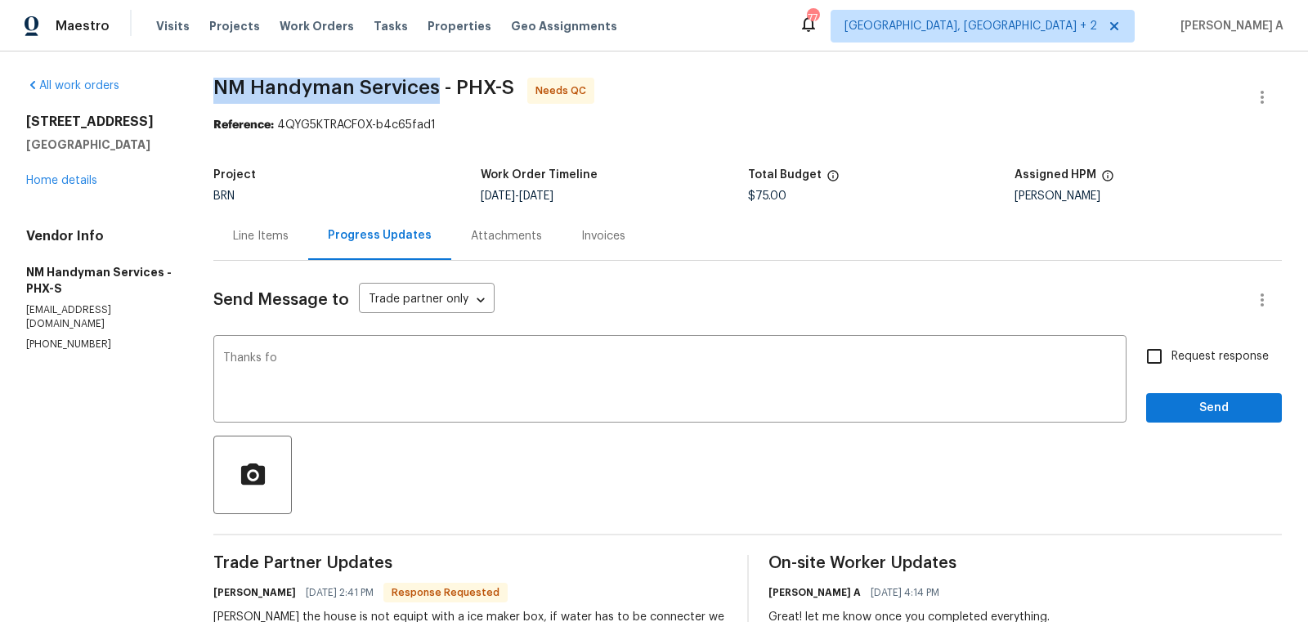
drag, startPoint x: 213, startPoint y: 90, endPoint x: 437, endPoint y: 83, distance: 224.1
click at [438, 83] on div "All work orders [STREET_ADDRESS] Home details Vendor Info NM Handyman Services …" at bounding box center [654, 498] width 1308 height 893
copy span "NM Handyman Services"
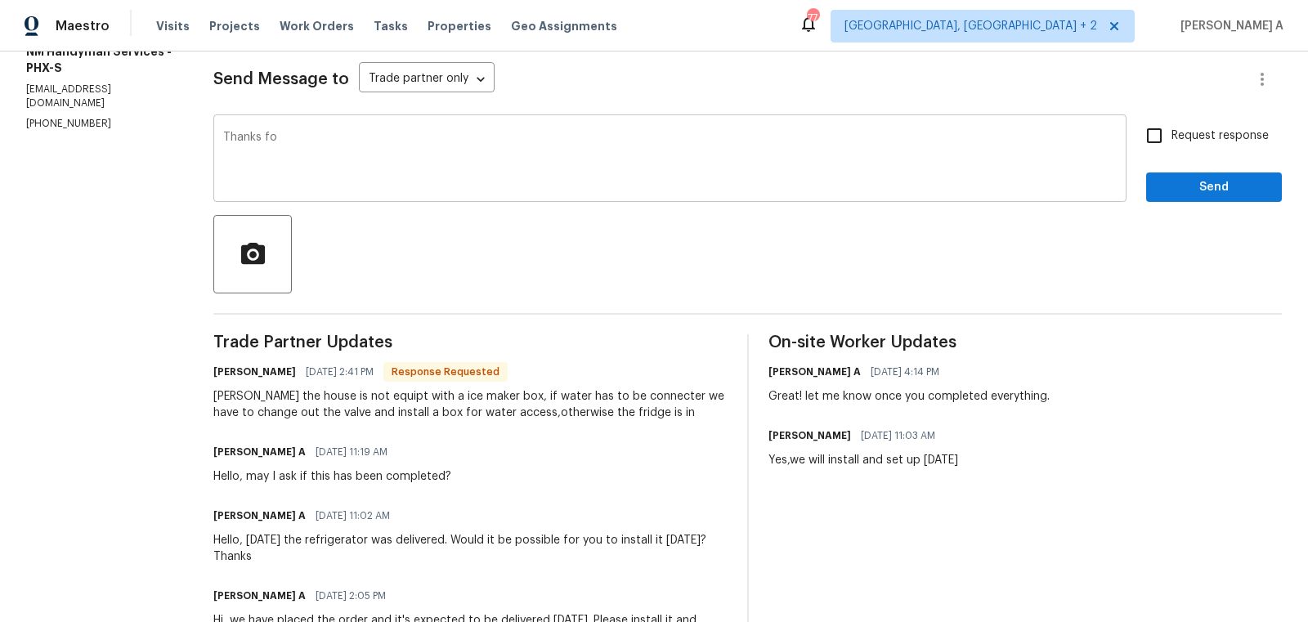
scroll to position [222, 0]
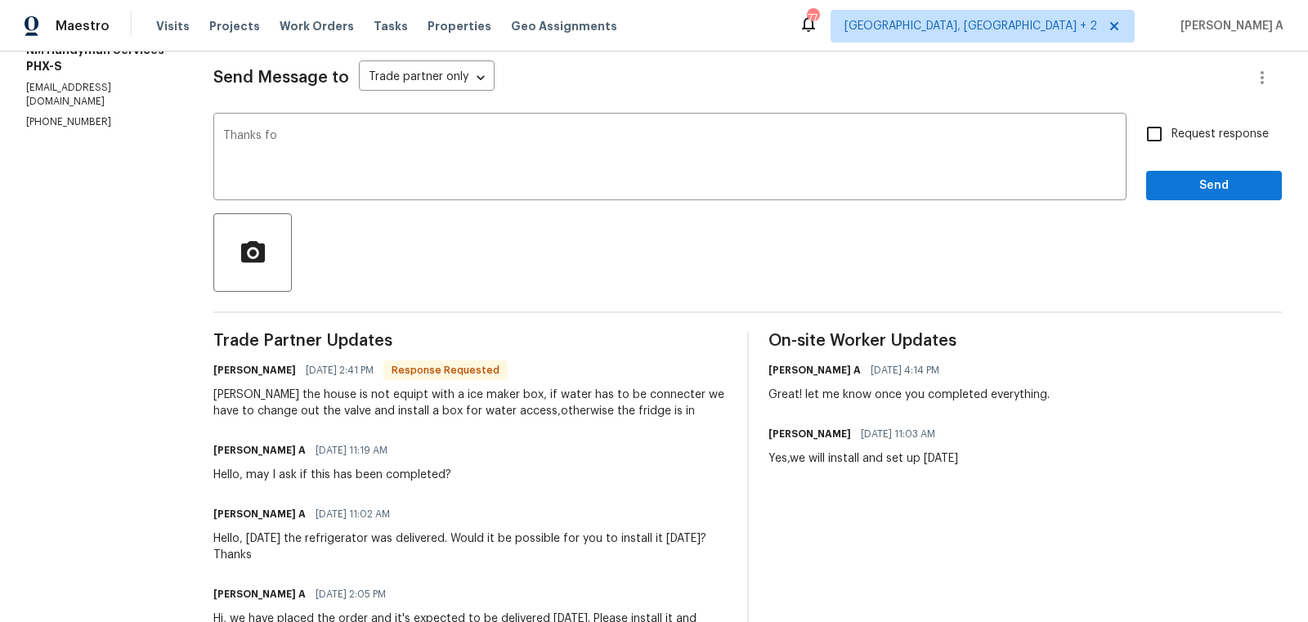
click at [551, 413] on div "[PERSON_NAME] the house is not equipt with a ice maker box, if water has to be …" at bounding box center [469, 403] width 513 height 33
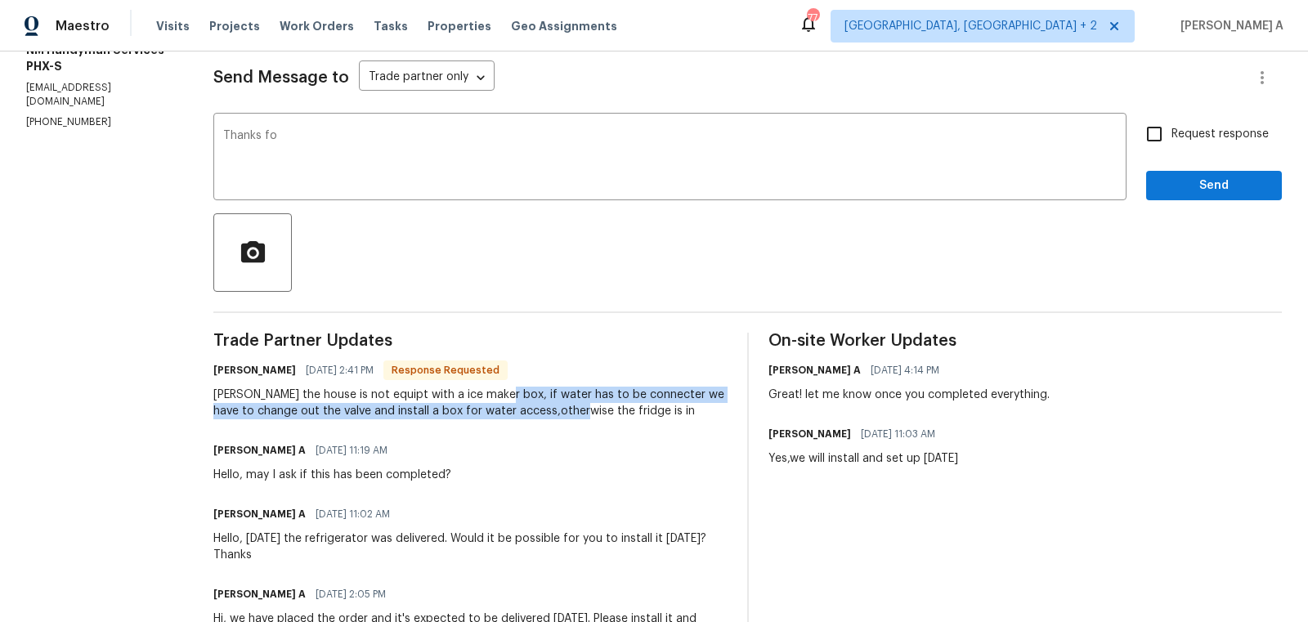
drag, startPoint x: 501, startPoint y: 392, endPoint x: 578, endPoint y: 418, distance: 80.9
click at [577, 418] on div "[PERSON_NAME] the house is not equipt with a ice maker box, if water has to be …" at bounding box center [469, 403] width 513 height 33
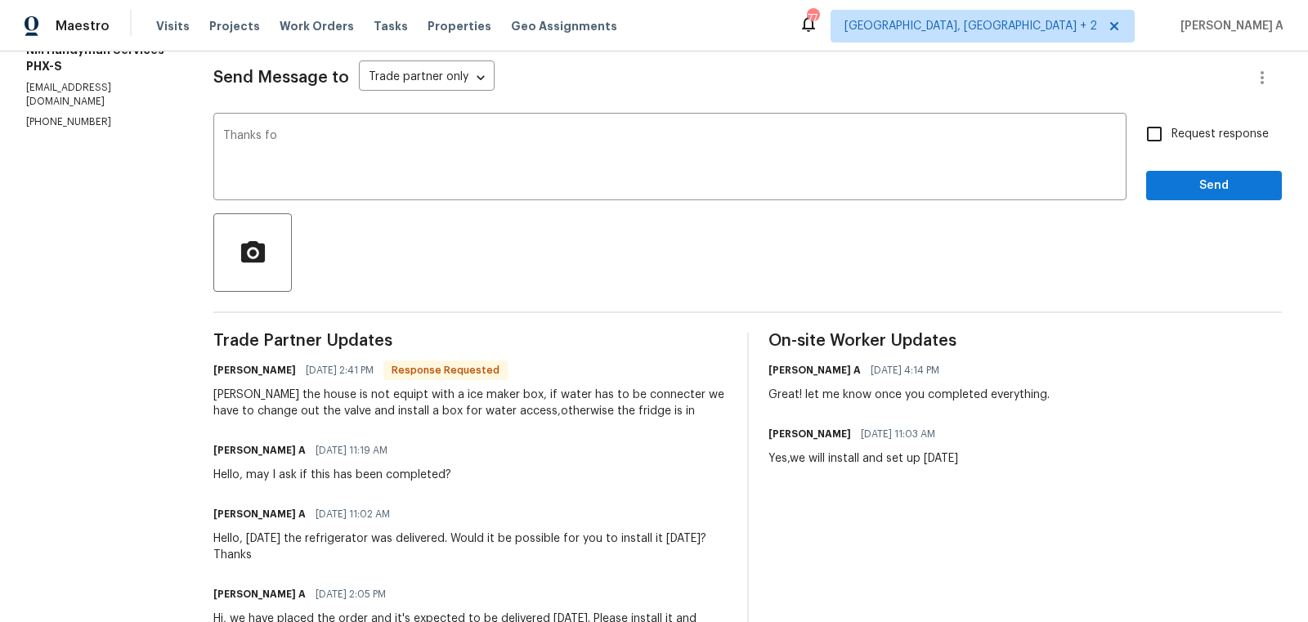
click at [615, 423] on div "Trade Partner Updates [PERSON_NAME] [DATE] 2:41 PM Response Requested [PERSON_N…" at bounding box center [469, 514] width 513 height 363
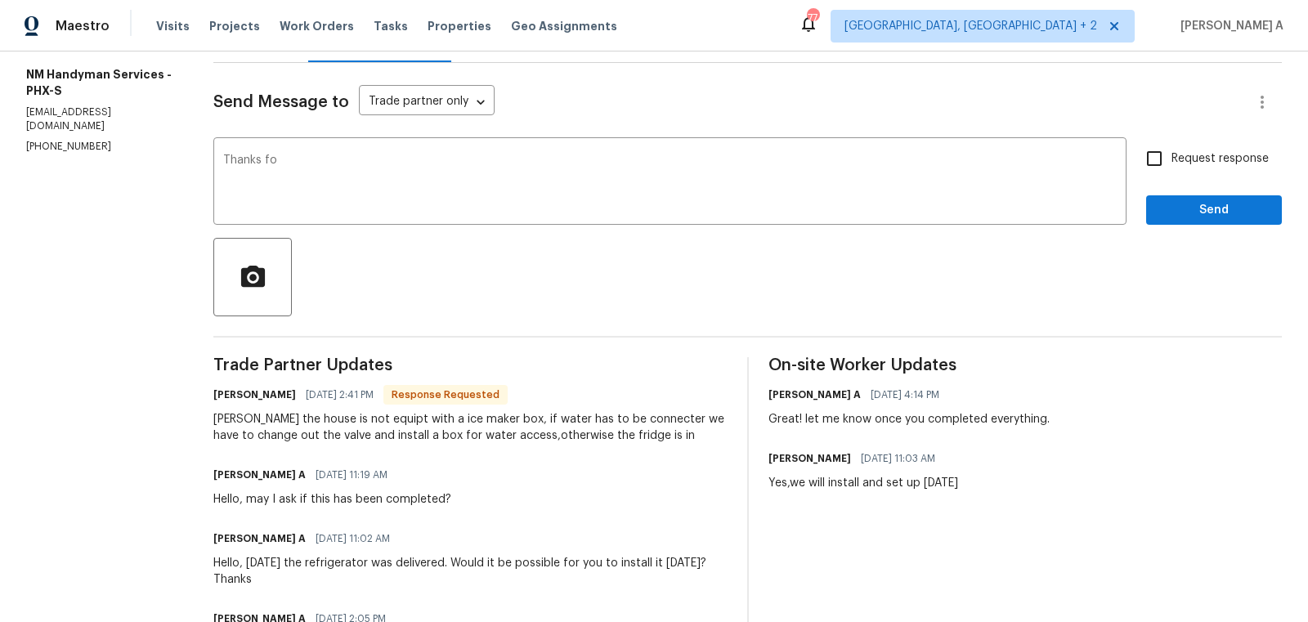
scroll to position [0, 0]
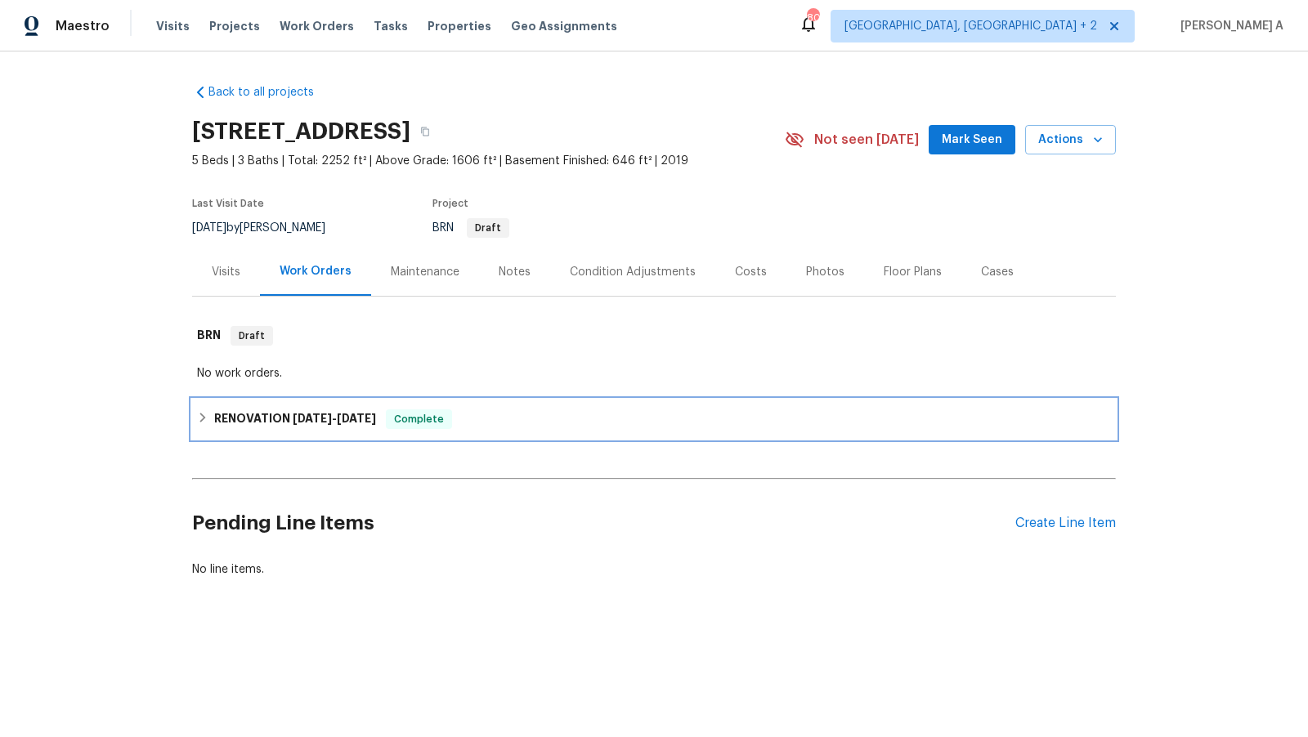
click at [389, 419] on div "RENOVATION [DATE] - [DATE] Complete" at bounding box center [654, 420] width 914 height 20
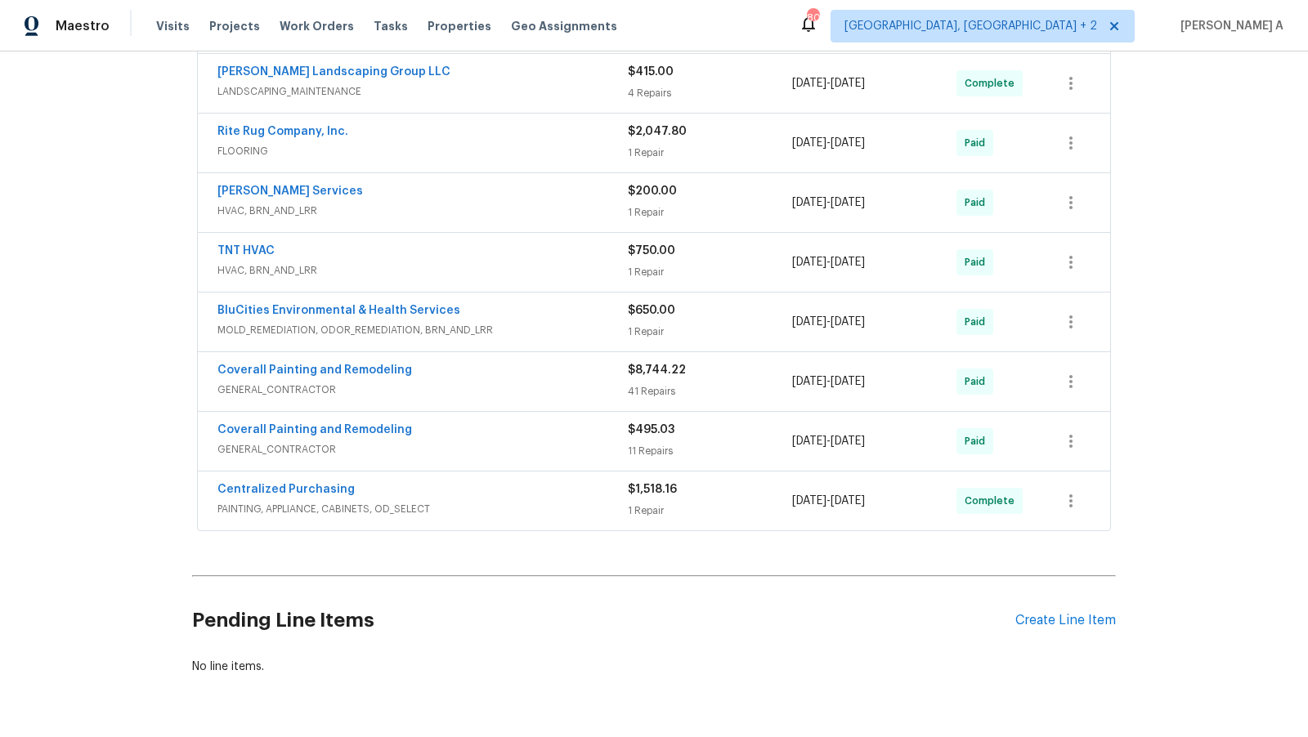
scroll to position [598, 0]
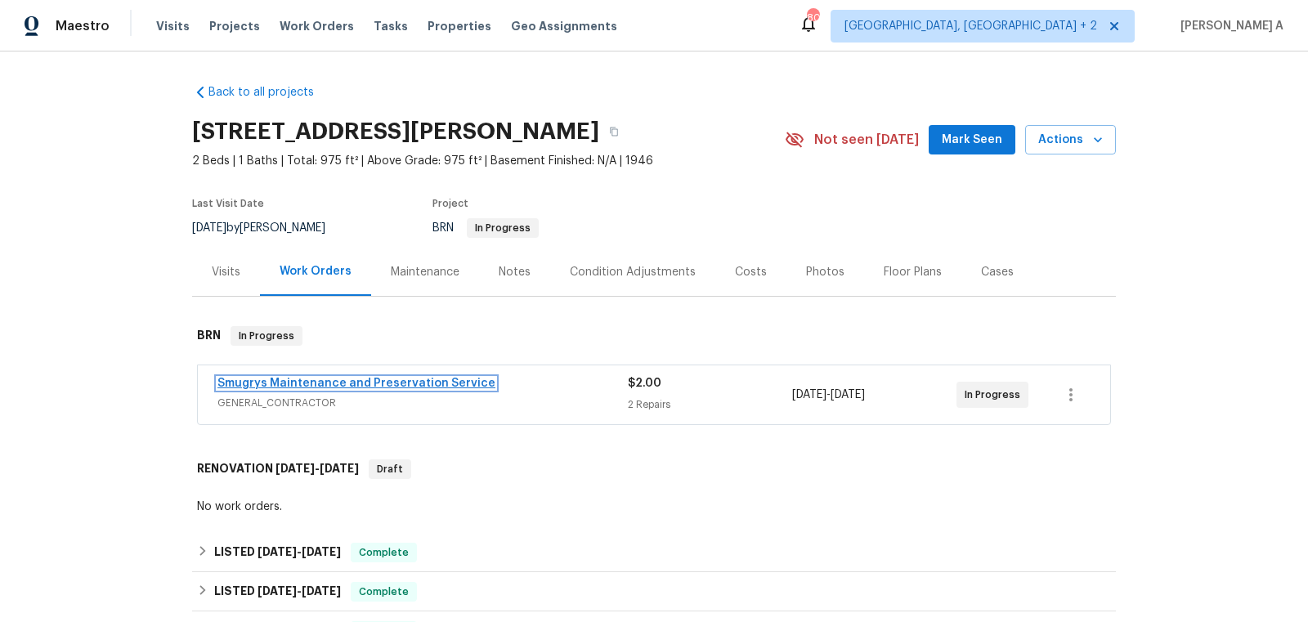
click at [418, 387] on link "Smugrys Maintenance and Preservation Service" at bounding box center [356, 383] width 278 height 11
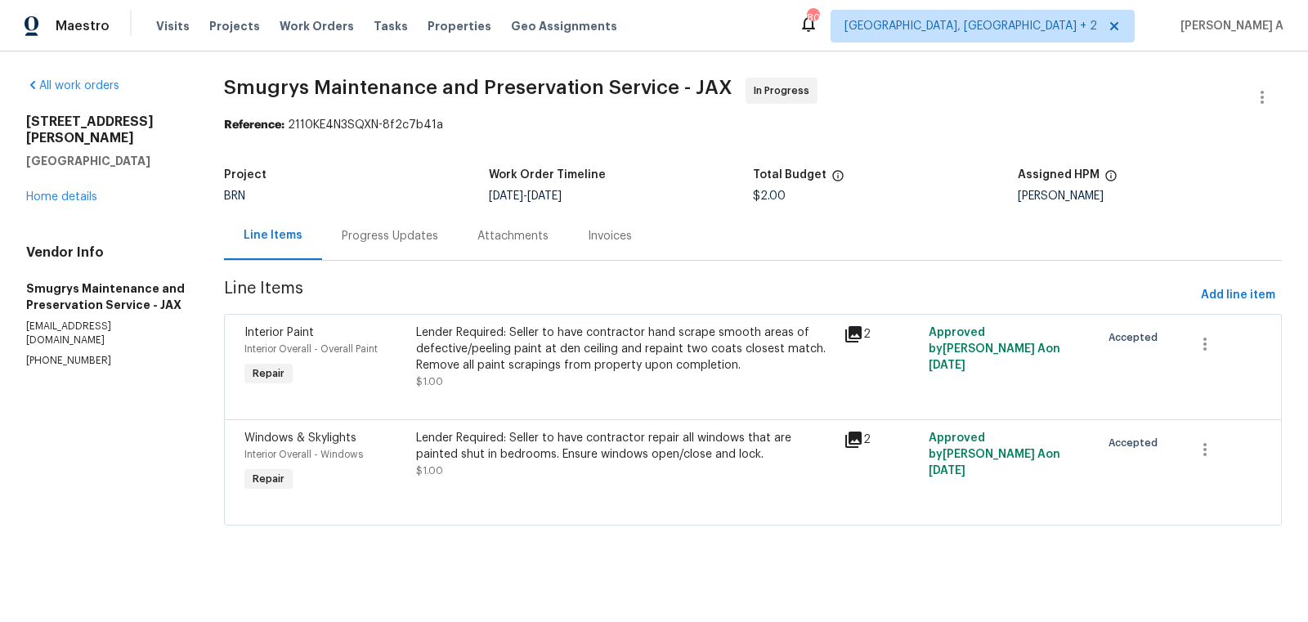
click at [377, 210] on div "Project BRN Work Order Timeline 9/27/2025 - 9/30/2025 Total Budget $2.00 Assign…" at bounding box center [753, 185] width 1058 height 52
click at [376, 247] on div "Progress Updates" at bounding box center [390, 236] width 136 height 48
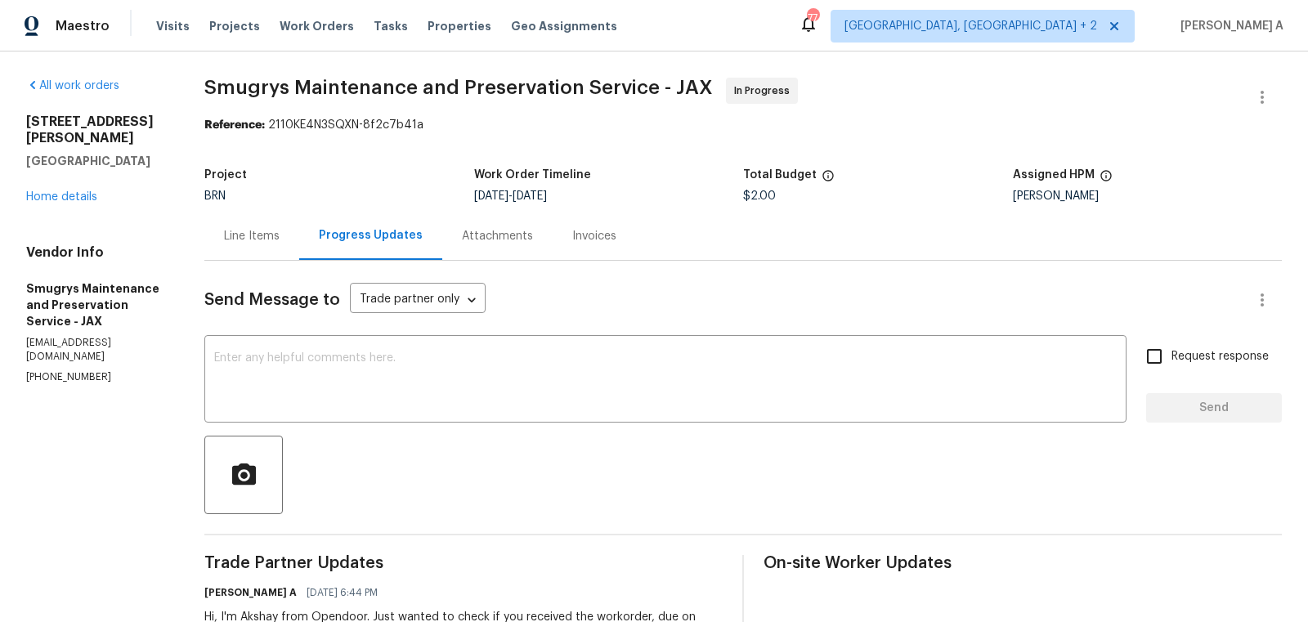
click at [237, 247] on div "Line Items" at bounding box center [251, 236] width 95 height 48
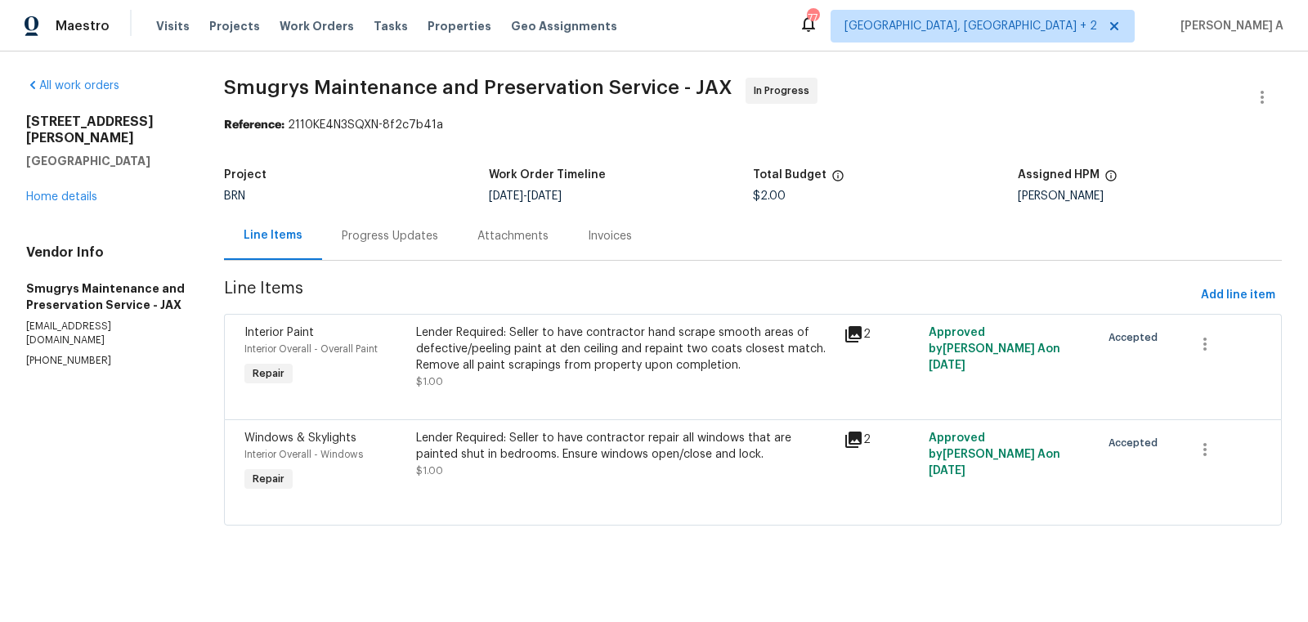
click at [406, 241] on div "Progress Updates" at bounding box center [390, 236] width 96 height 16
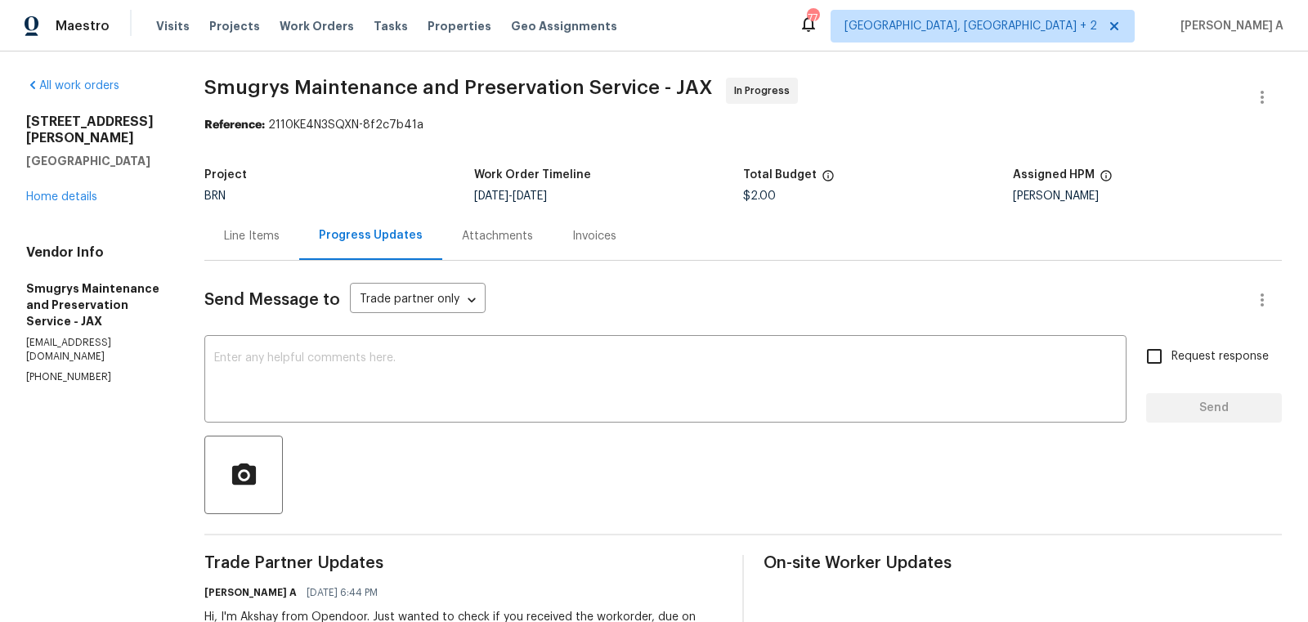
click at [245, 219] on div "Line Items" at bounding box center [251, 236] width 95 height 48
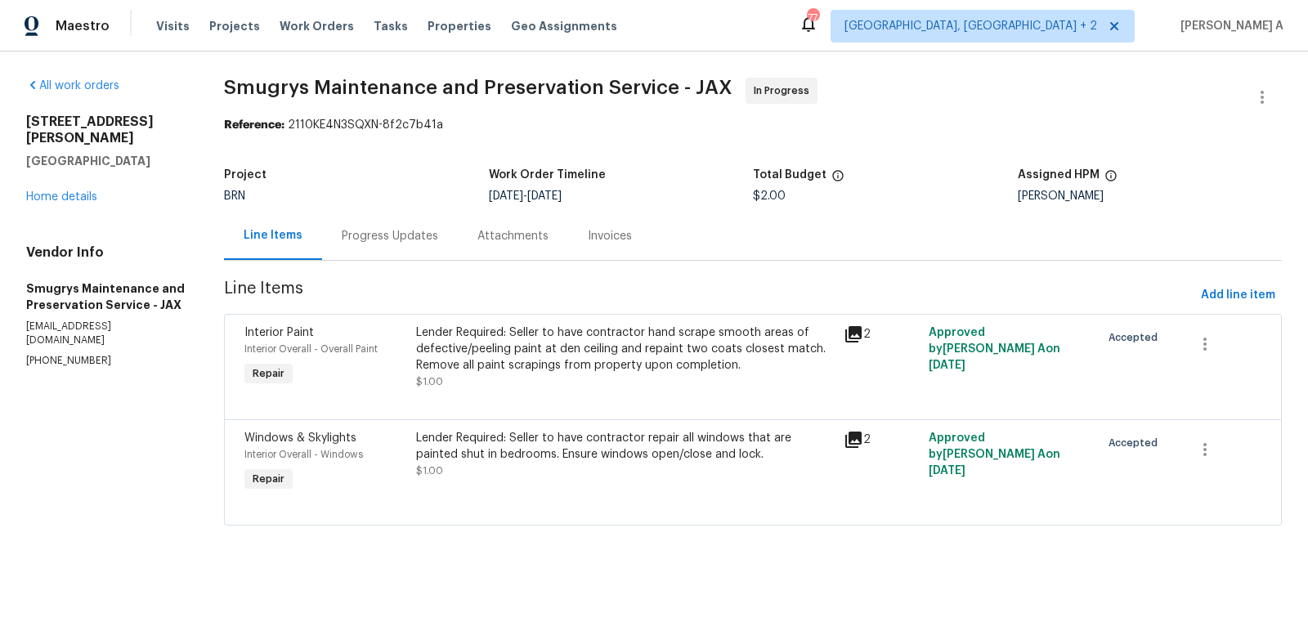
click at [342, 229] on div "Progress Updates" at bounding box center [390, 236] width 96 height 16
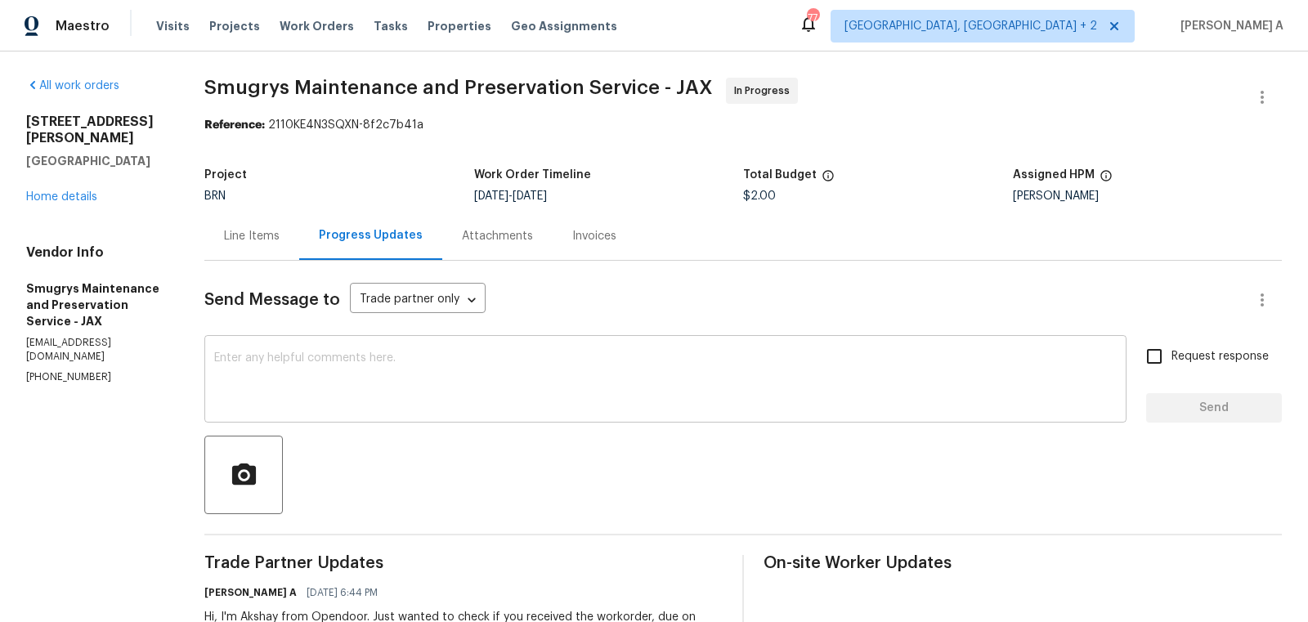
click at [404, 413] on div "x ​" at bounding box center [665, 380] width 922 height 83
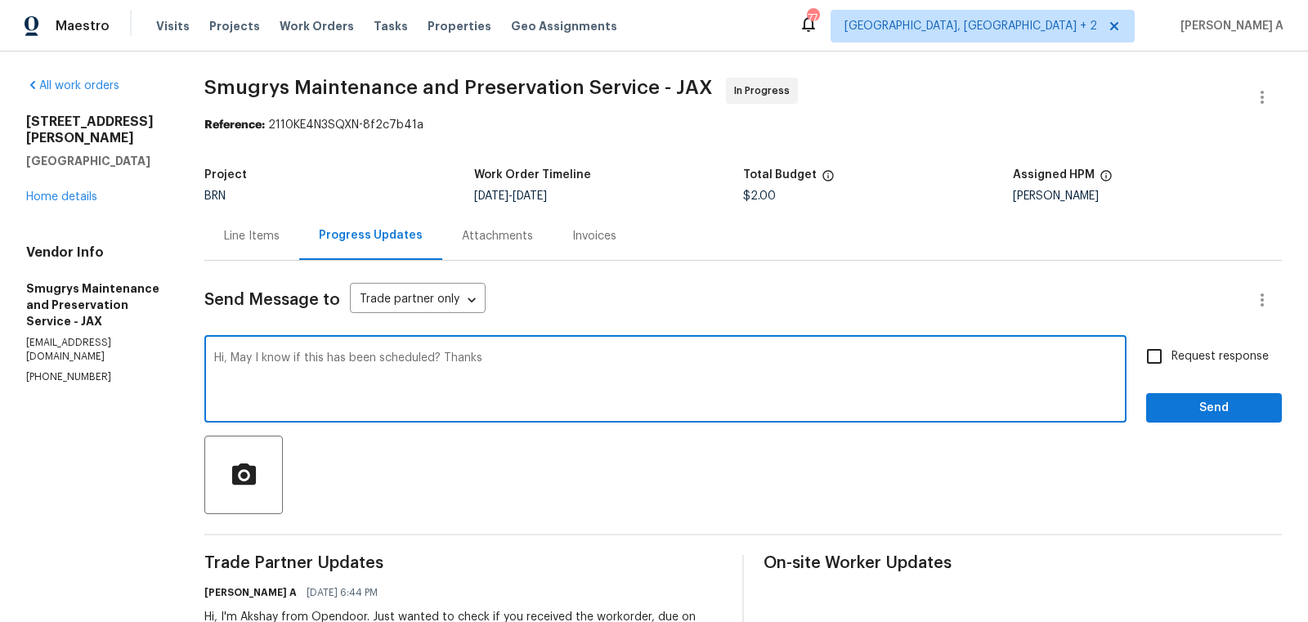
type textarea "Hi, May I know if this has been scheduled? Thanks"
click at [1172, 365] on input "Request response" at bounding box center [1154, 356] width 34 height 34
checkbox input "true"
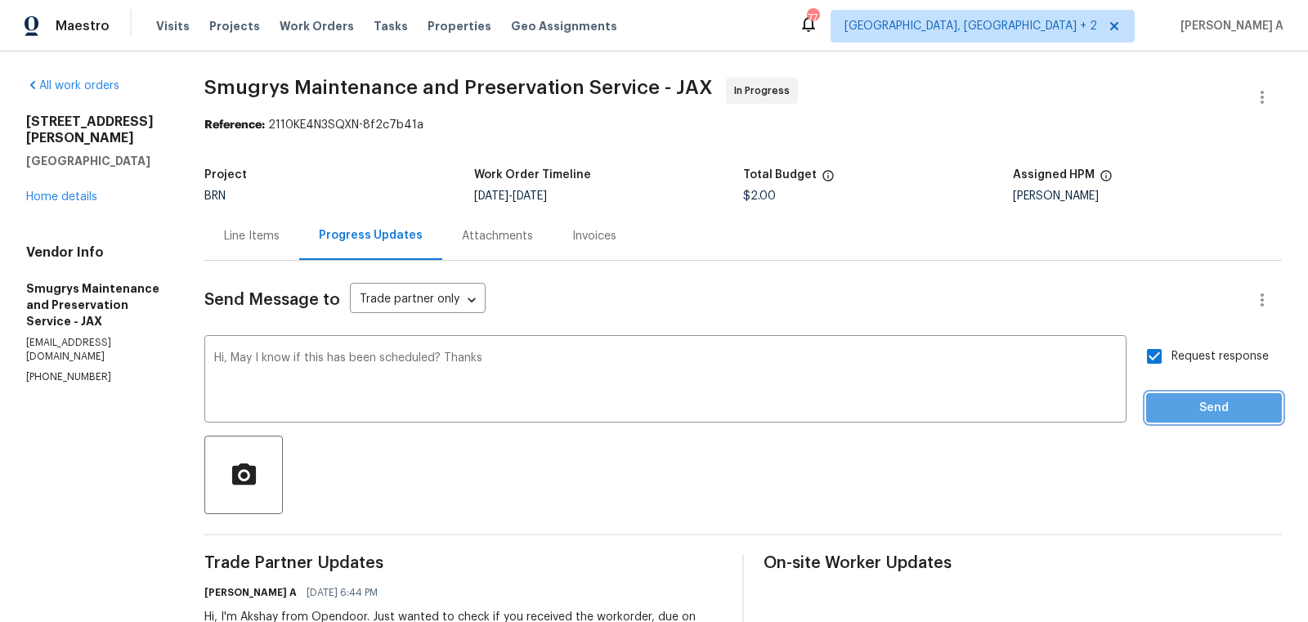
click at [1191, 397] on button "Send" at bounding box center [1214, 408] width 136 height 30
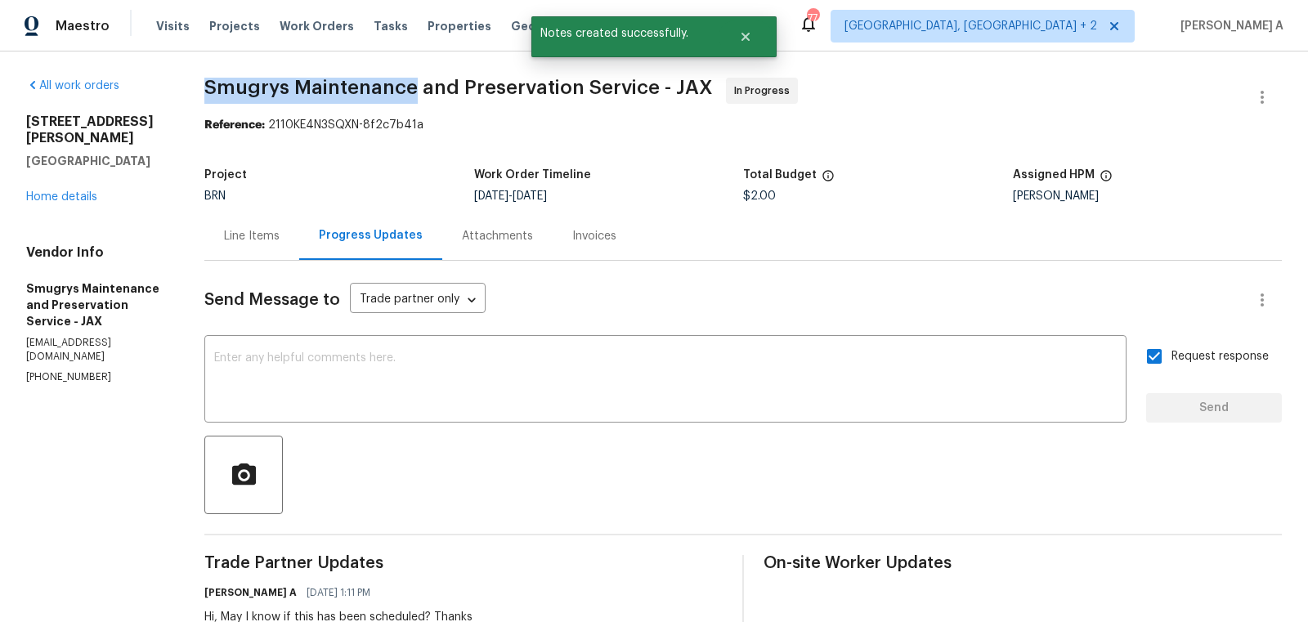
drag, startPoint x: 199, startPoint y: 90, endPoint x: 414, endPoint y: 89, distance: 215.8
click at [414, 89] on div "All work orders 4360 Palmer Ave Jacksonville, FL 32210 Home details Vendor Info…" at bounding box center [654, 418] width 1308 height 733
copy span "Smugrys Maintenance"
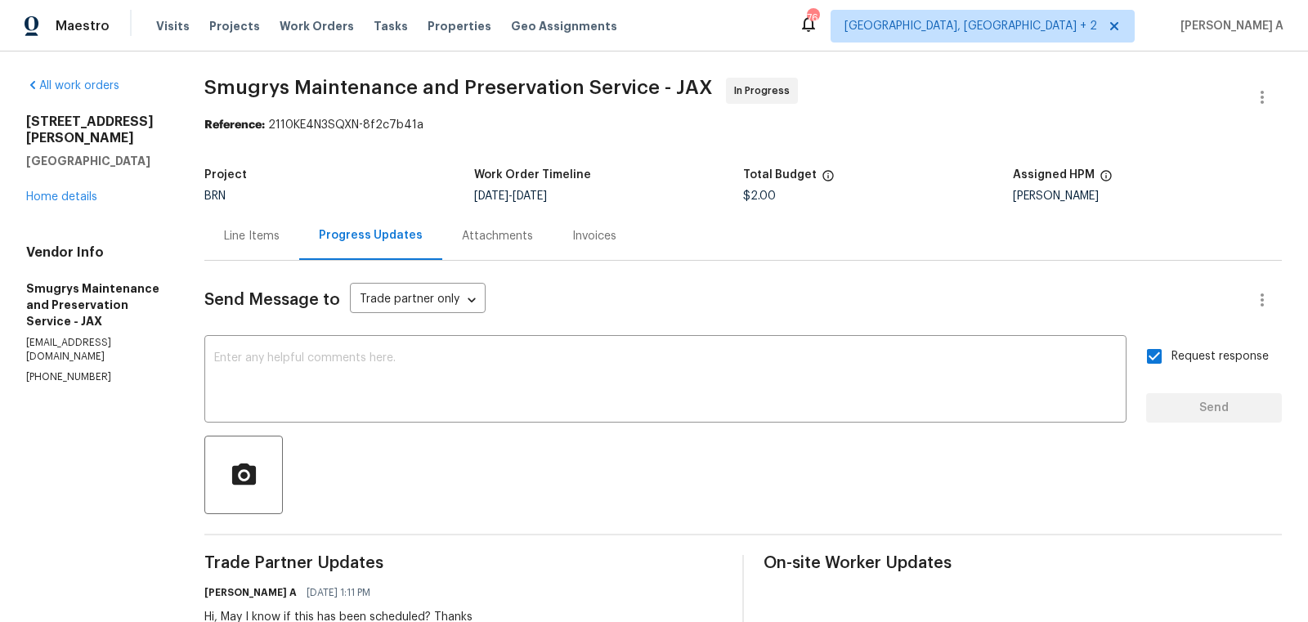
click at [226, 239] on div "Line Items" at bounding box center [252, 236] width 56 height 16
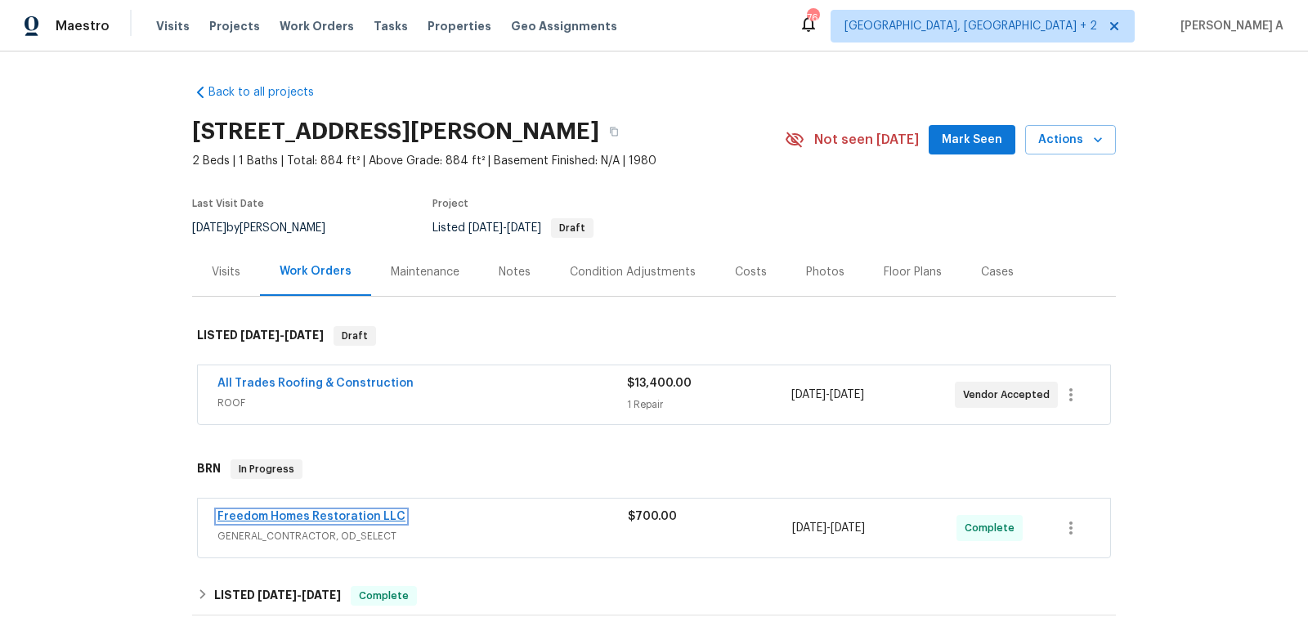
click at [303, 516] on link "Freedom Homes Restoration LLC" at bounding box center [311, 516] width 188 height 11
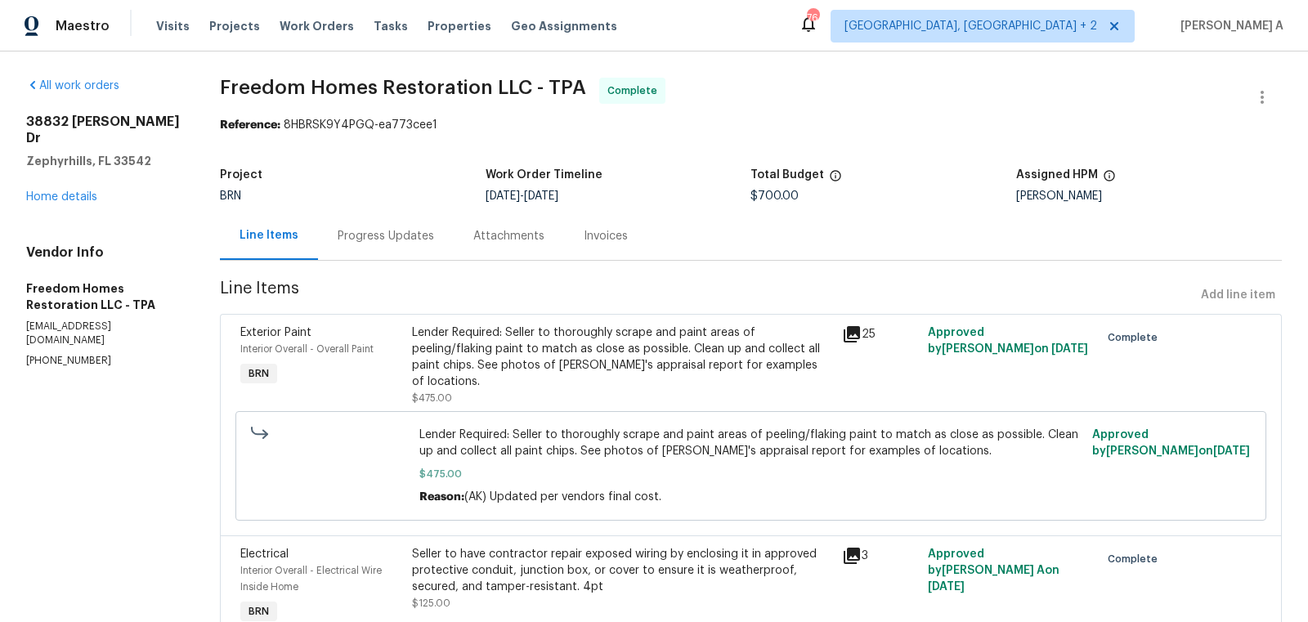
click at [409, 241] on div "Progress Updates" at bounding box center [386, 236] width 96 height 16
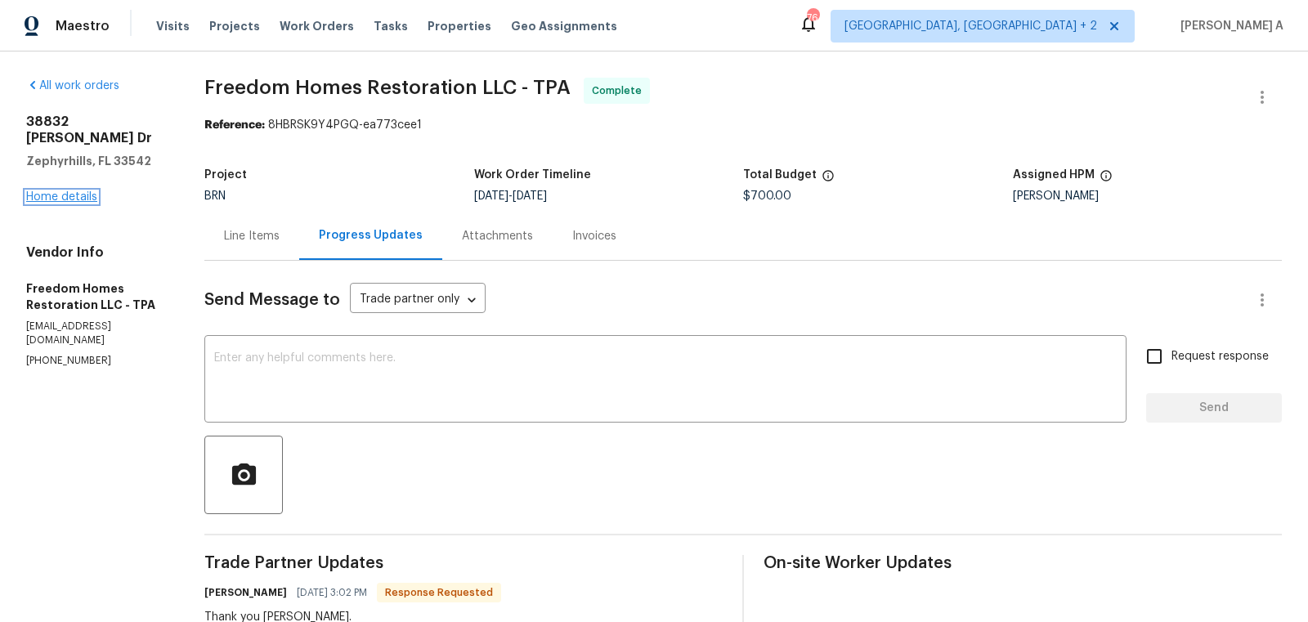
click at [86, 191] on link "Home details" at bounding box center [61, 196] width 71 height 11
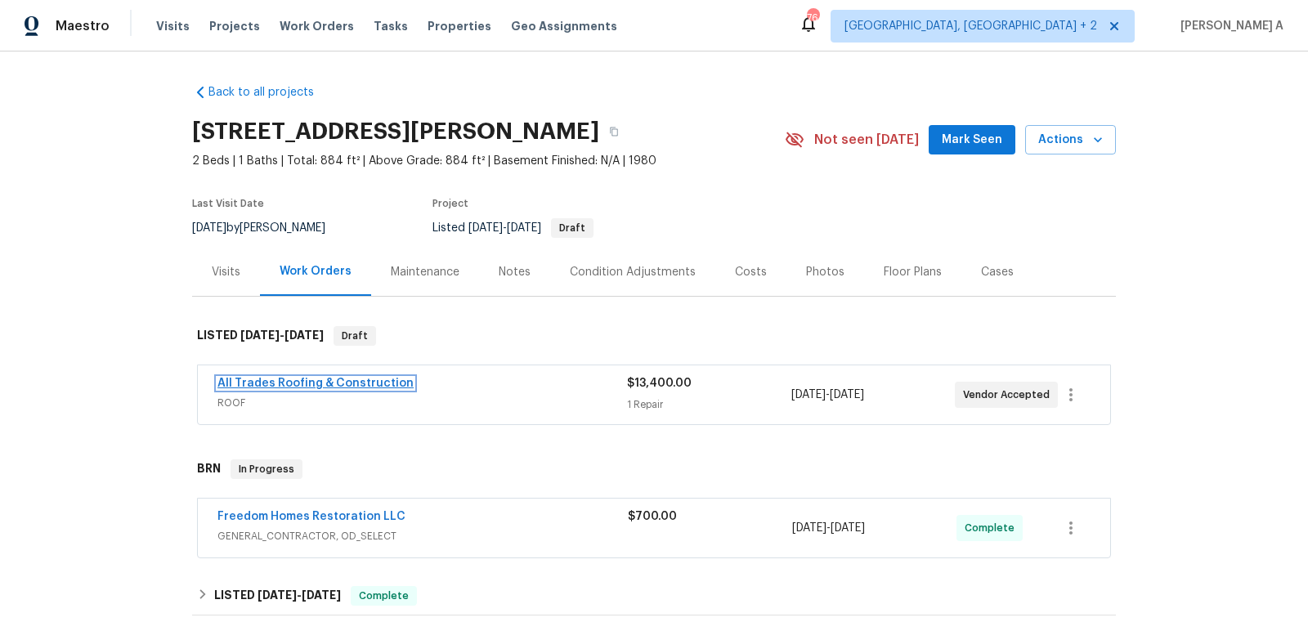
click at [298, 379] on link "All Trades Roofing & Construction" at bounding box center [315, 383] width 196 height 11
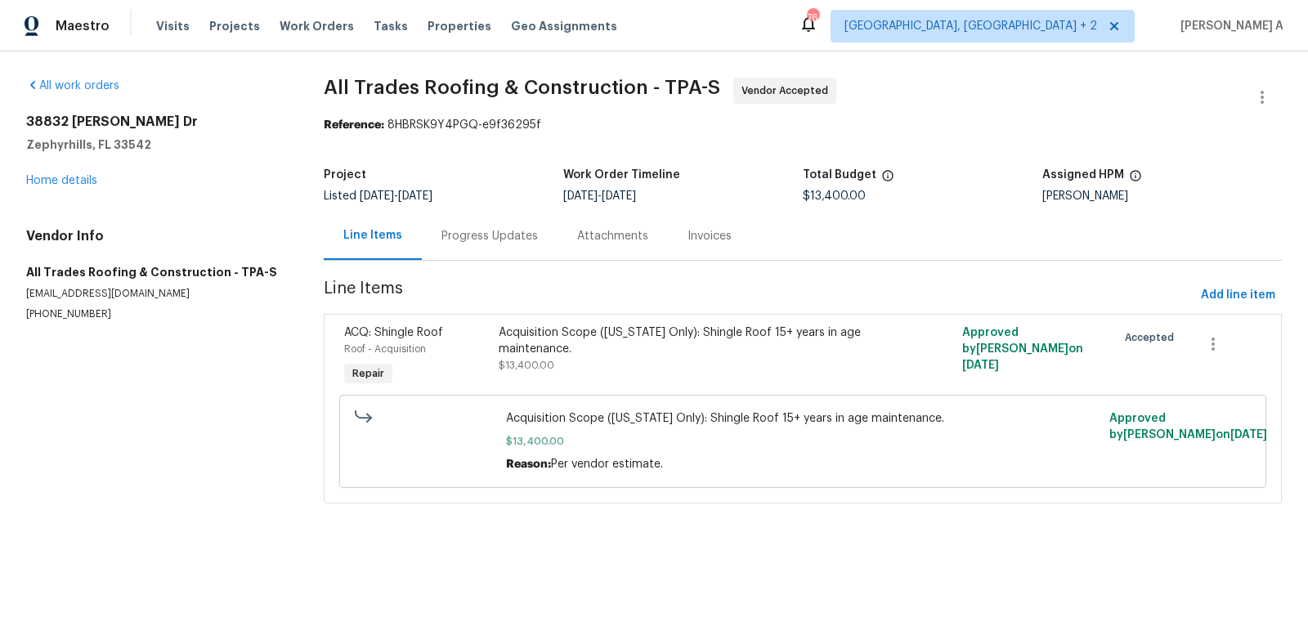
click at [461, 250] on div "Progress Updates" at bounding box center [490, 236] width 136 height 48
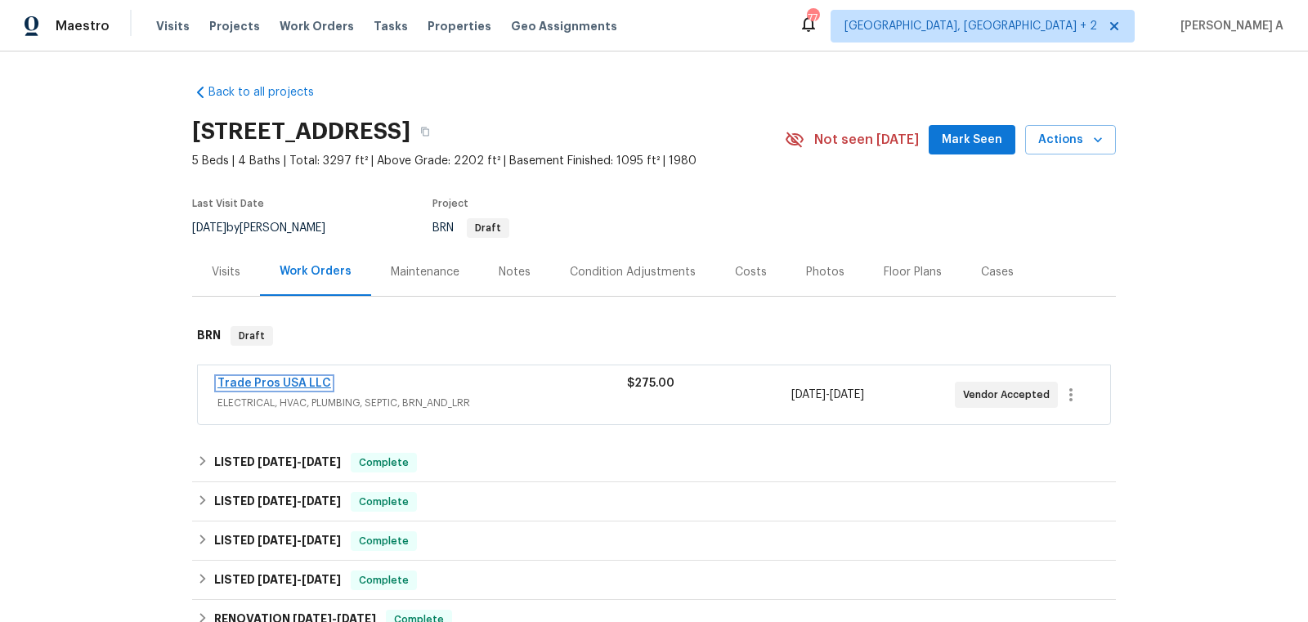
click at [260, 385] on link "Trade Pros USA LLC" at bounding box center [274, 383] width 114 height 11
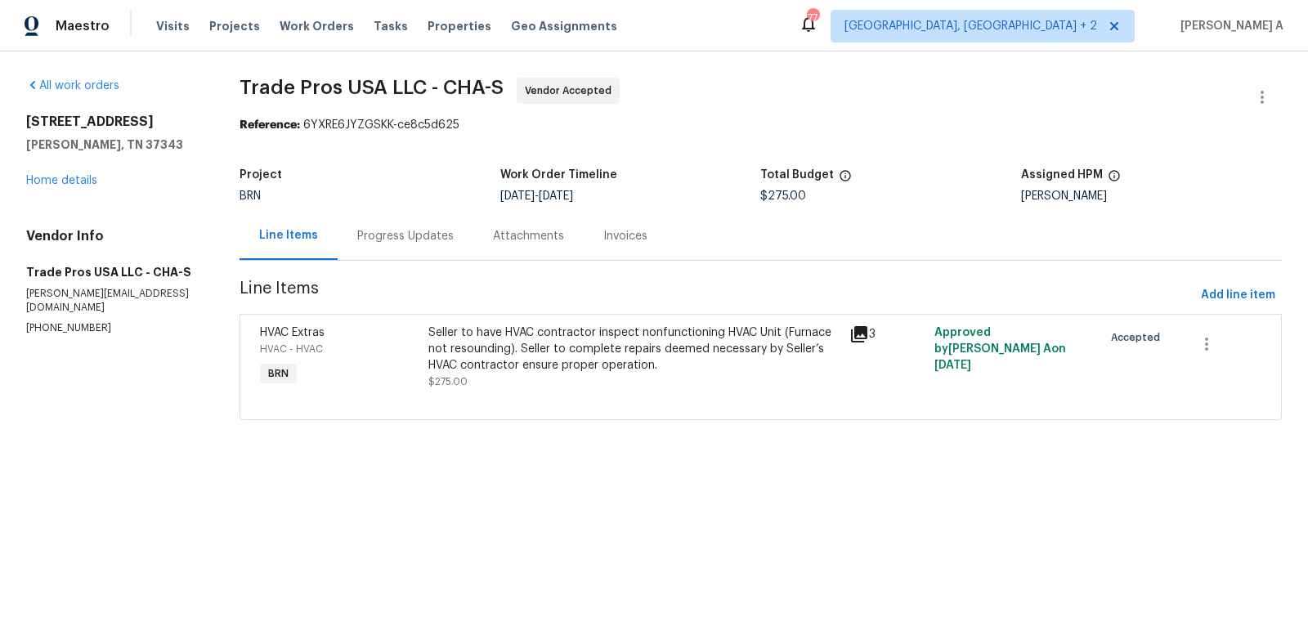
click at [417, 222] on div "Progress Updates" at bounding box center [406, 236] width 136 height 48
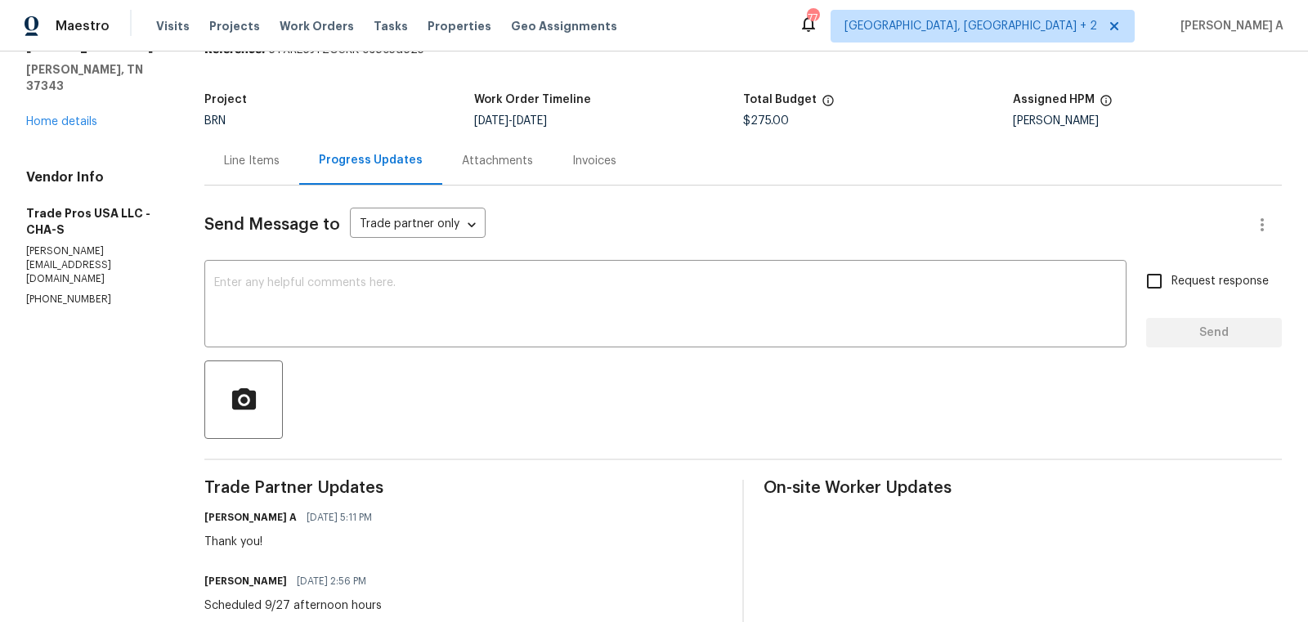
scroll to position [115, 0]
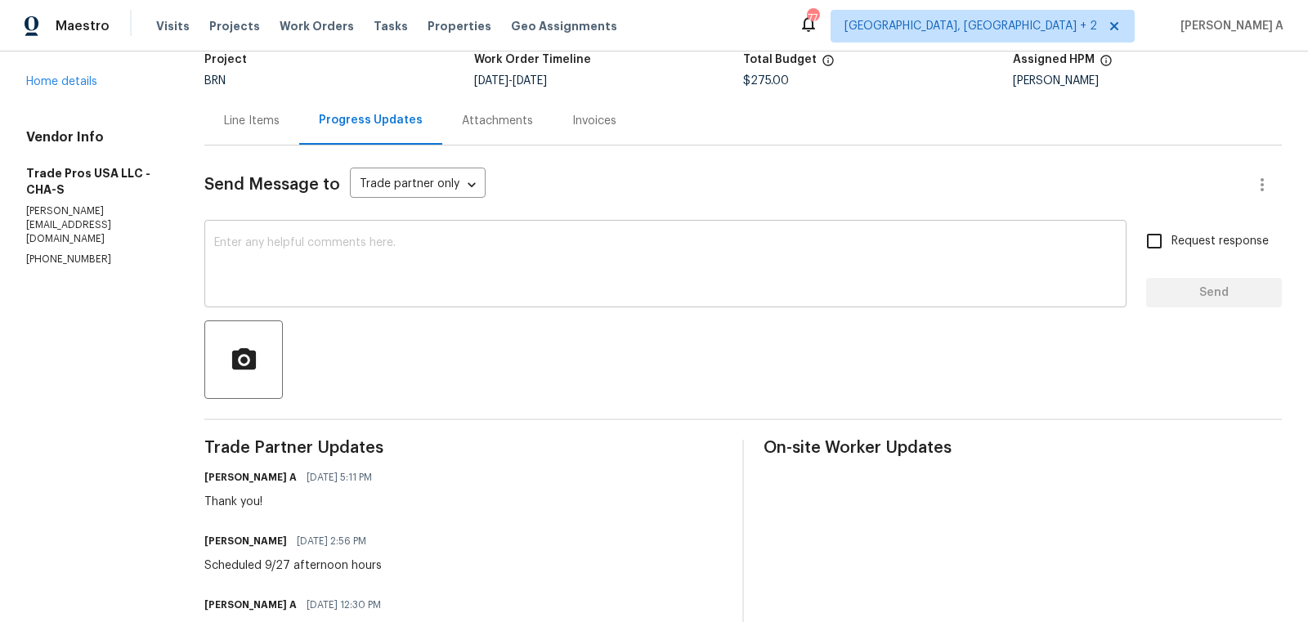
click at [508, 292] on textarea at bounding box center [665, 265] width 903 height 57
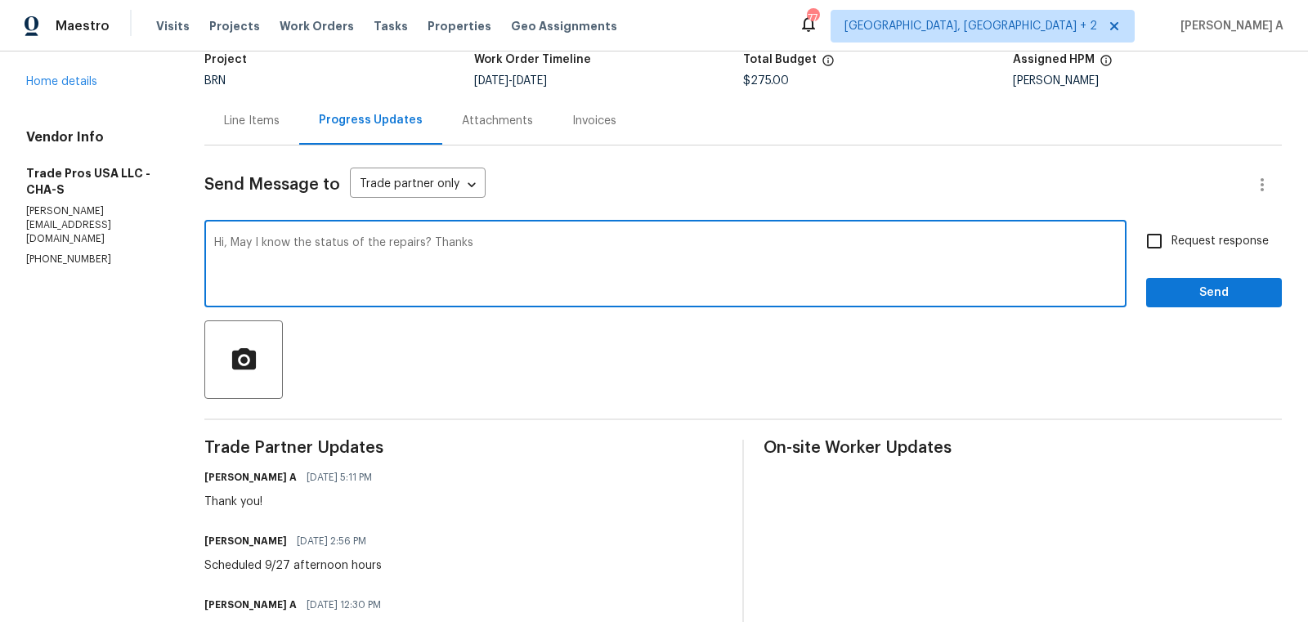
type textarea "Hi, May I know the status of the repairs? Thanks"
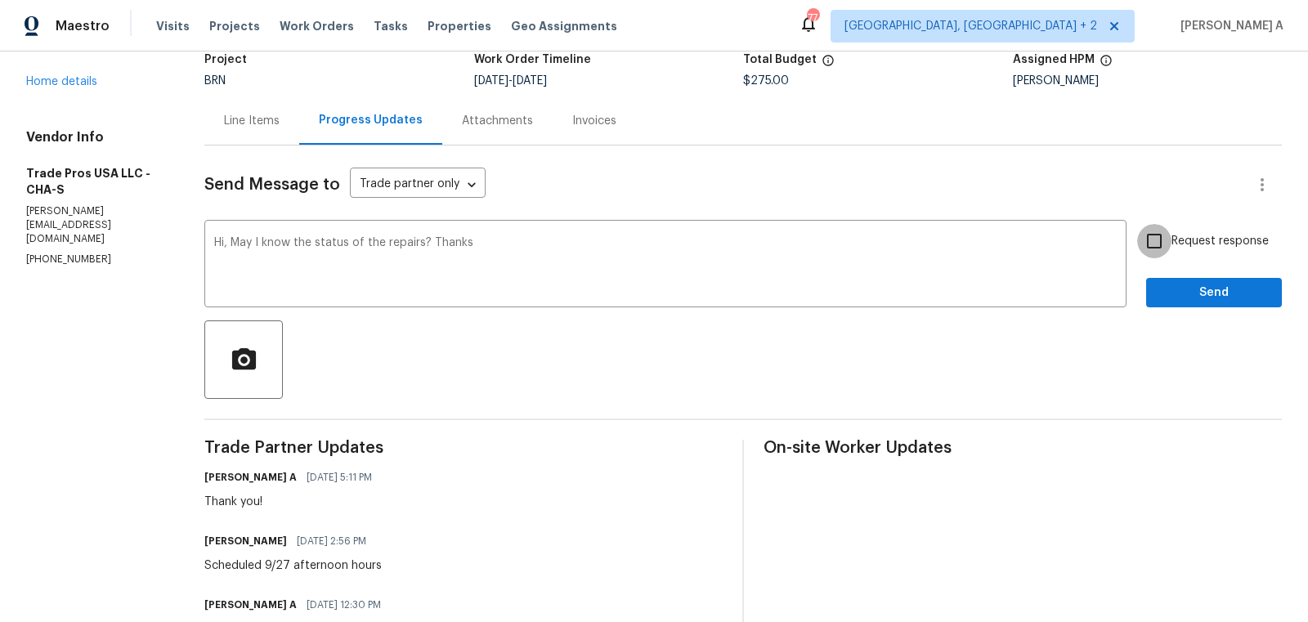
click at [1169, 240] on input "Request response" at bounding box center [1154, 241] width 34 height 34
checkbox input "true"
click at [1202, 280] on button "Send" at bounding box center [1214, 293] width 136 height 30
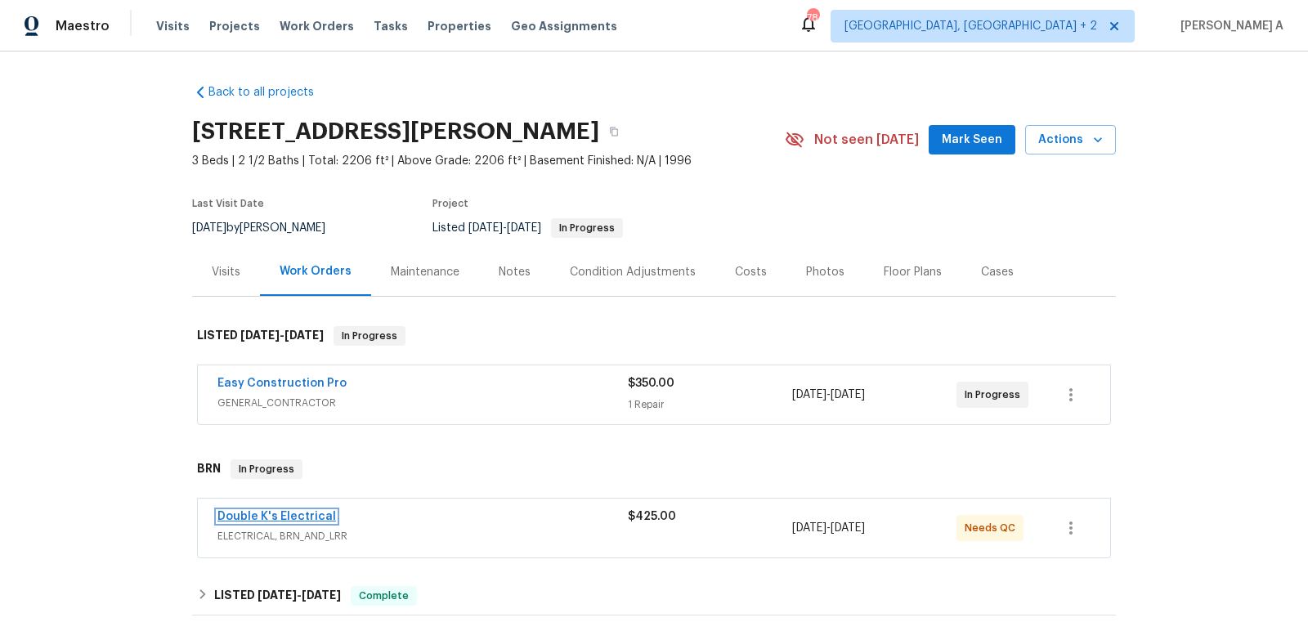
click at [267, 517] on link "Double K's Electrical" at bounding box center [276, 516] width 119 height 11
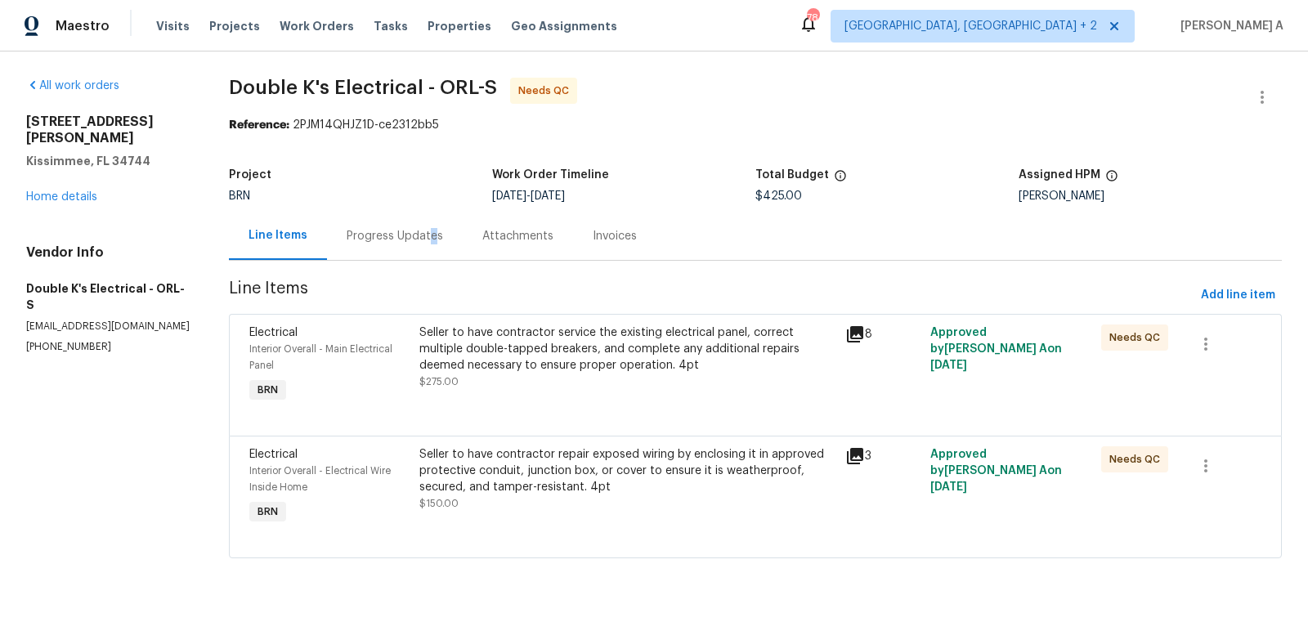
click at [428, 235] on div "Progress Updates" at bounding box center [395, 236] width 96 height 16
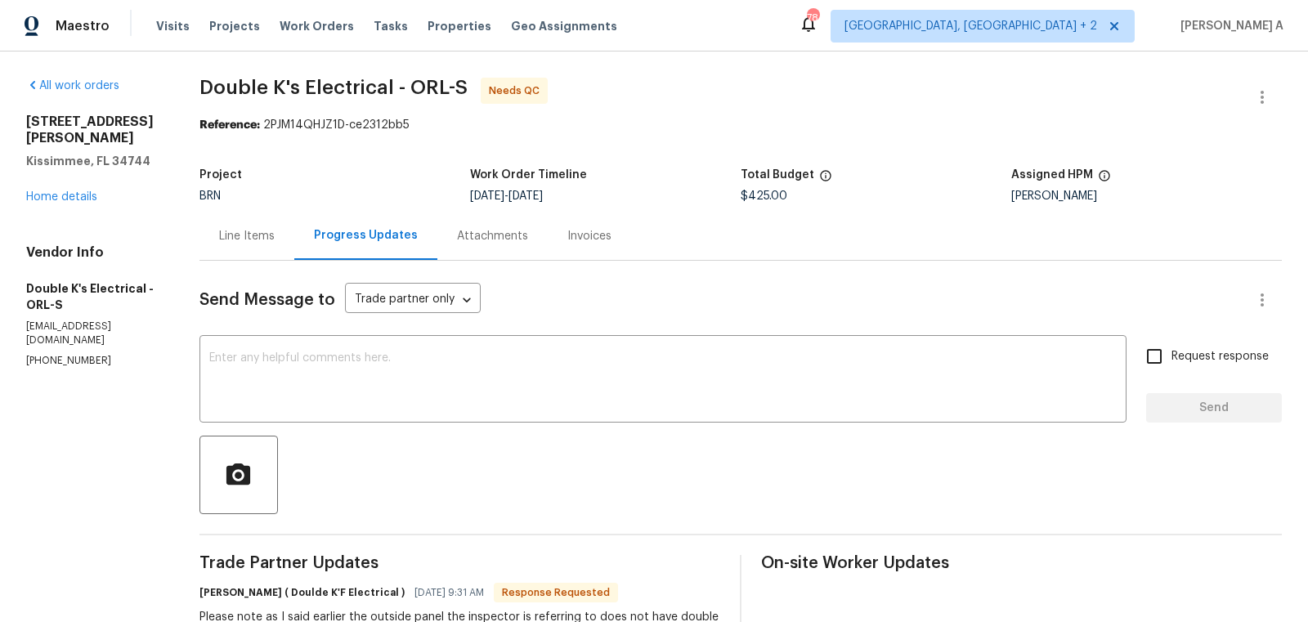
click at [250, 238] on div "Line Items" at bounding box center [247, 236] width 56 height 16
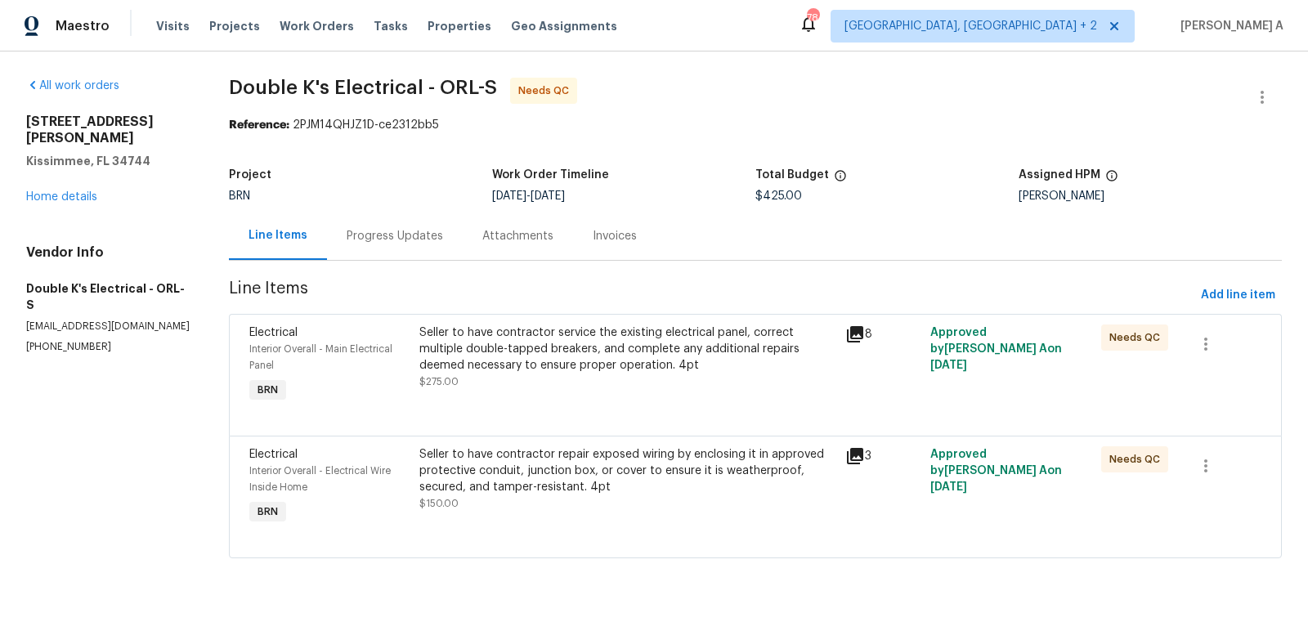
click at [375, 244] on div "Progress Updates" at bounding box center [395, 236] width 136 height 48
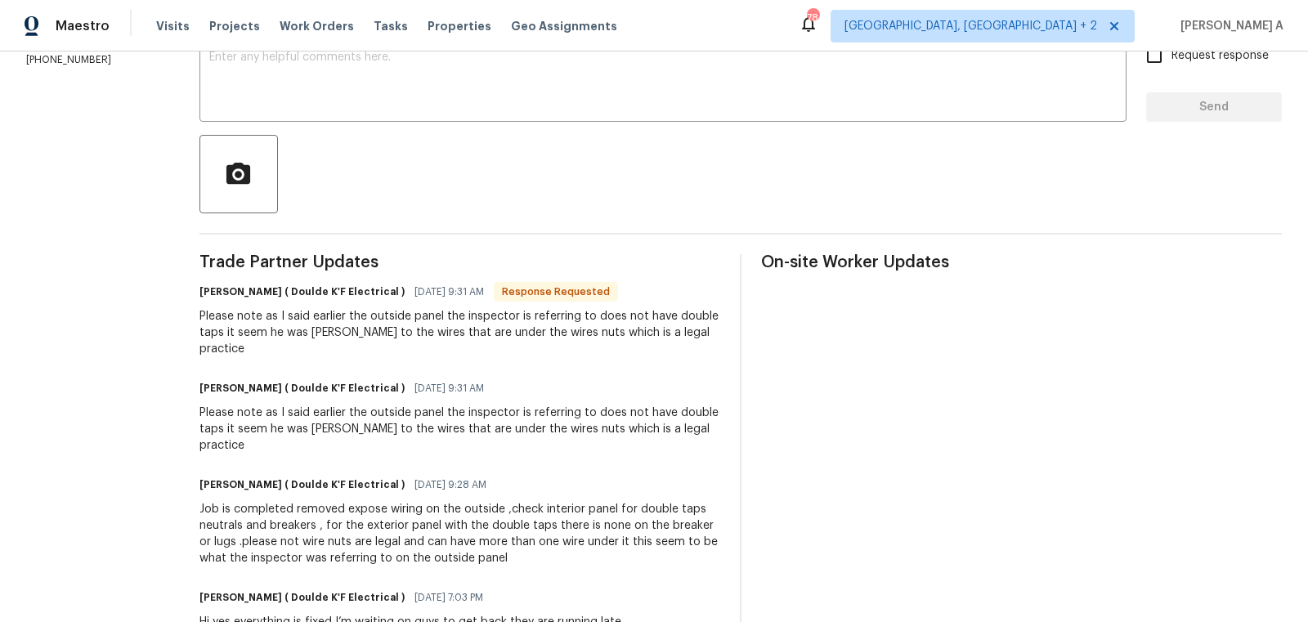
scroll to position [153, 0]
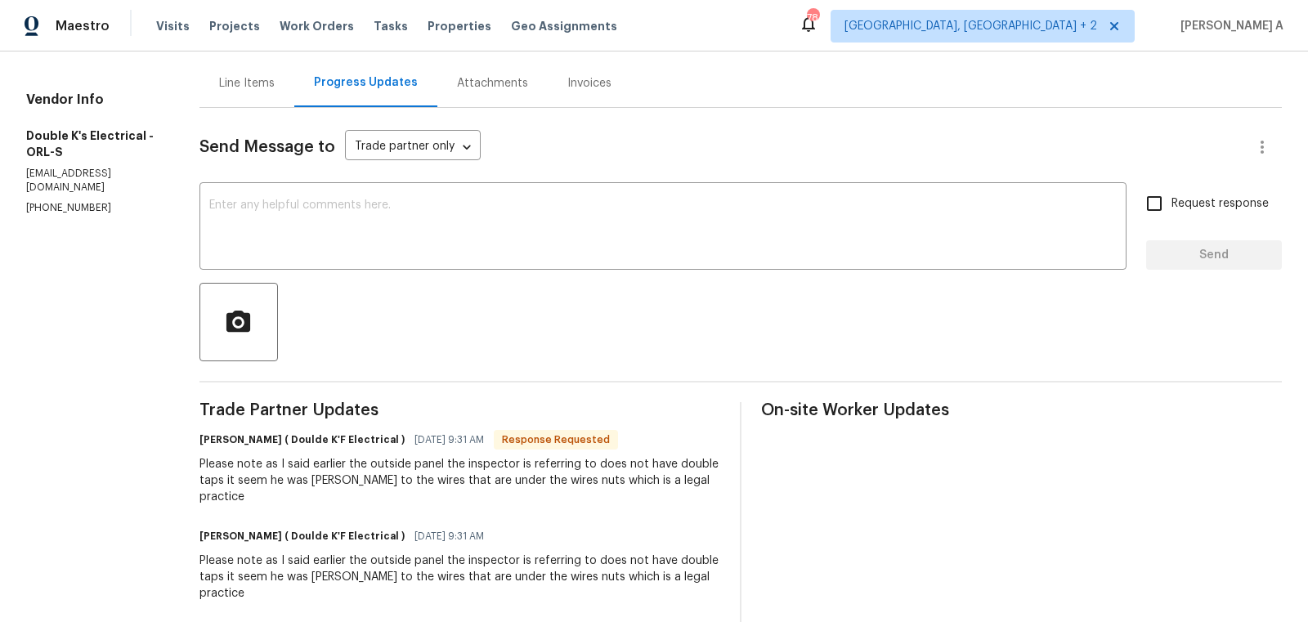
click at [253, 104] on div "Line Items" at bounding box center [246, 83] width 95 height 48
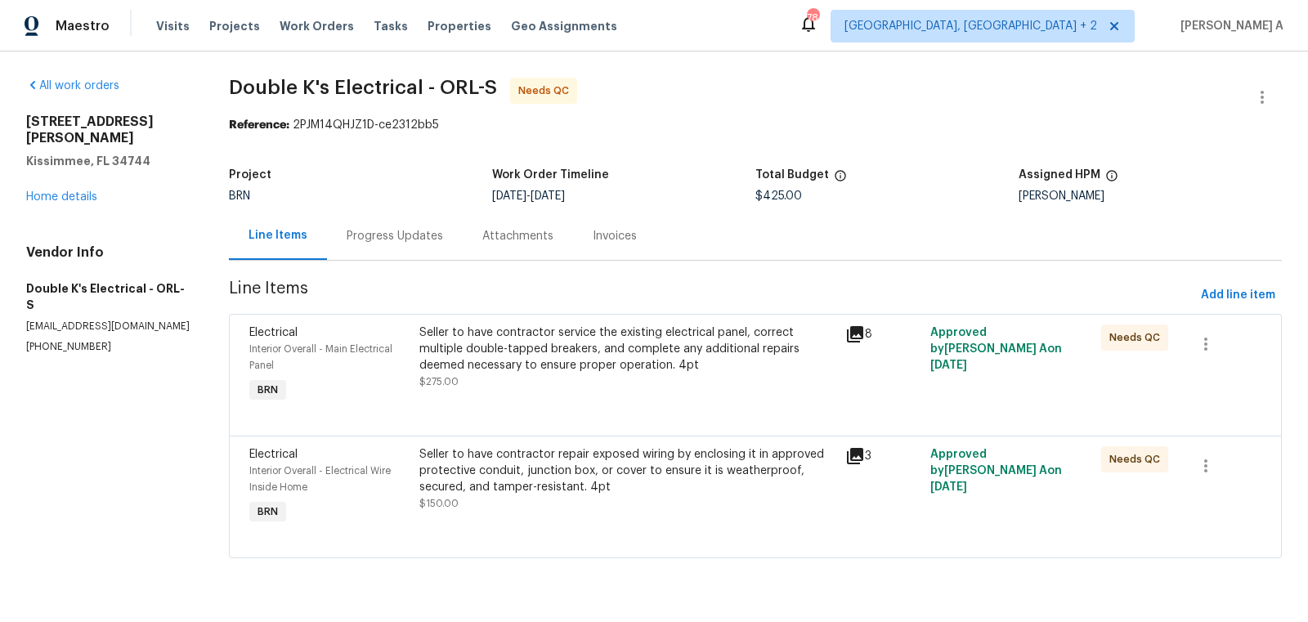
click at [616, 477] on div "Seller to have contractor repair exposed wiring by enclosing it in approved pro…" at bounding box center [627, 470] width 416 height 49
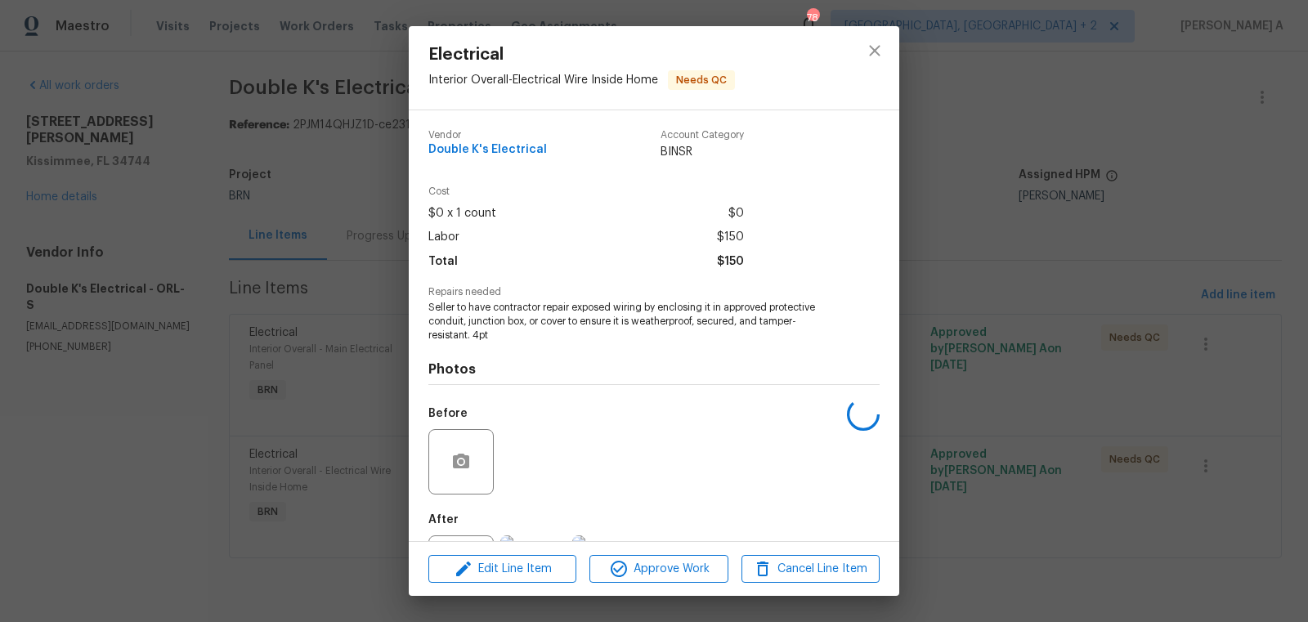
scroll to position [76, 0]
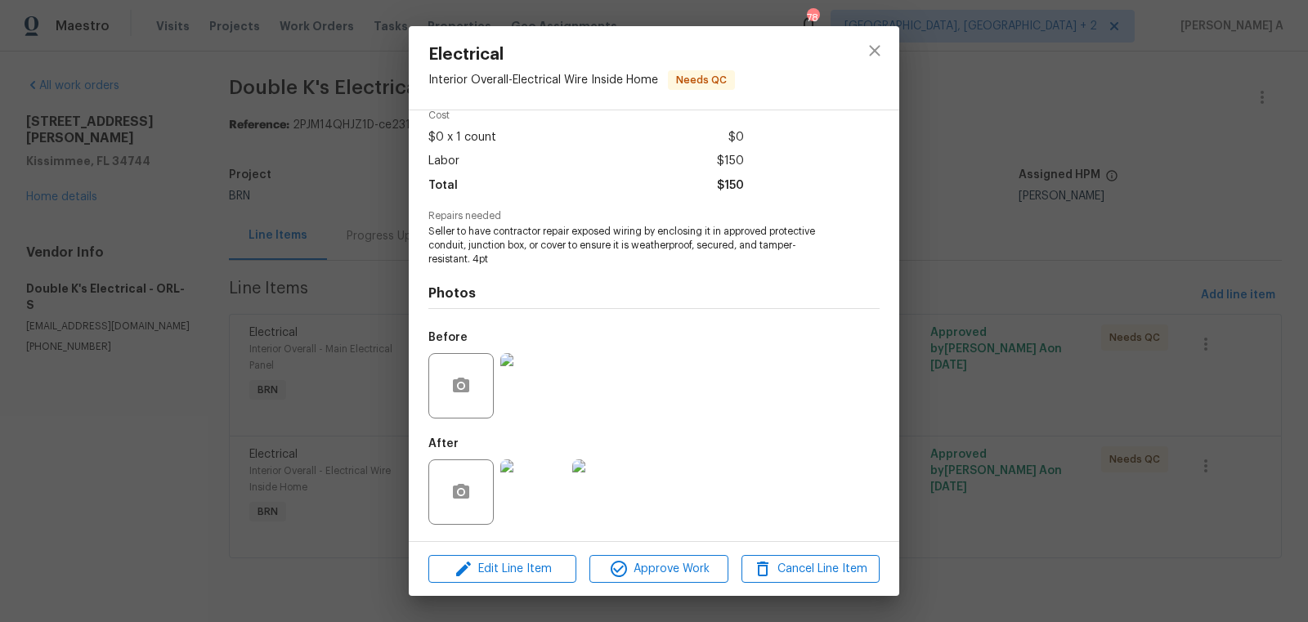
click at [550, 398] on img at bounding box center [532, 385] width 65 height 65
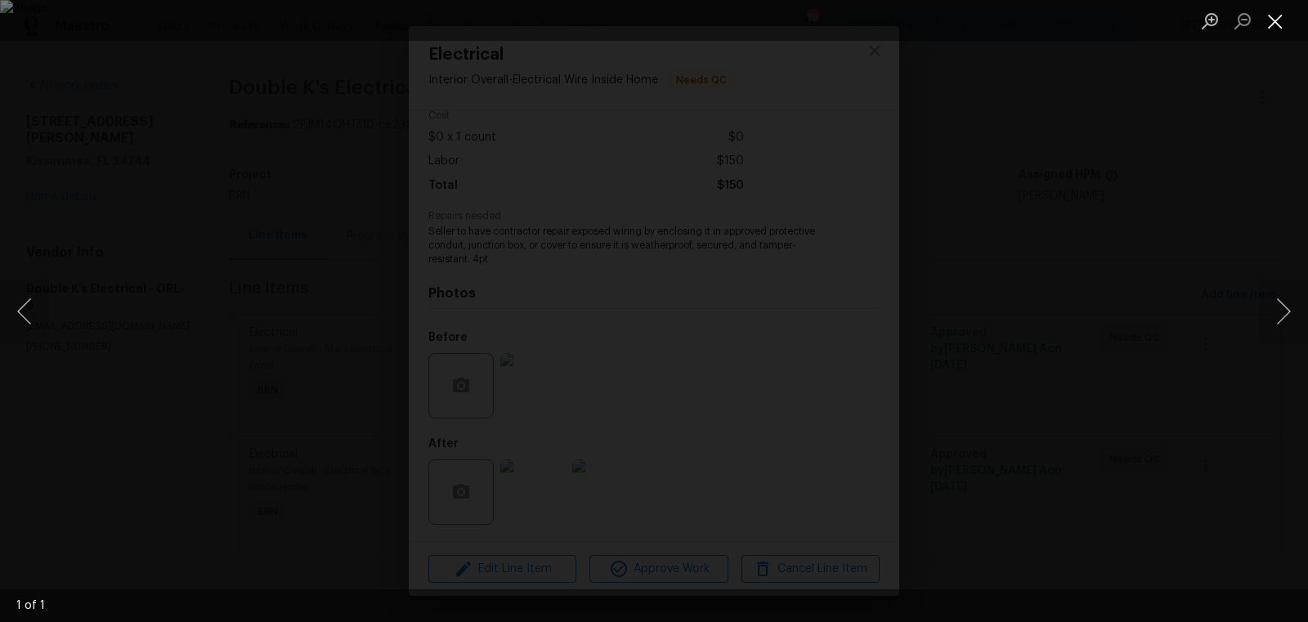
click at [1263, 18] on button "Close lightbox" at bounding box center [1275, 21] width 33 height 29
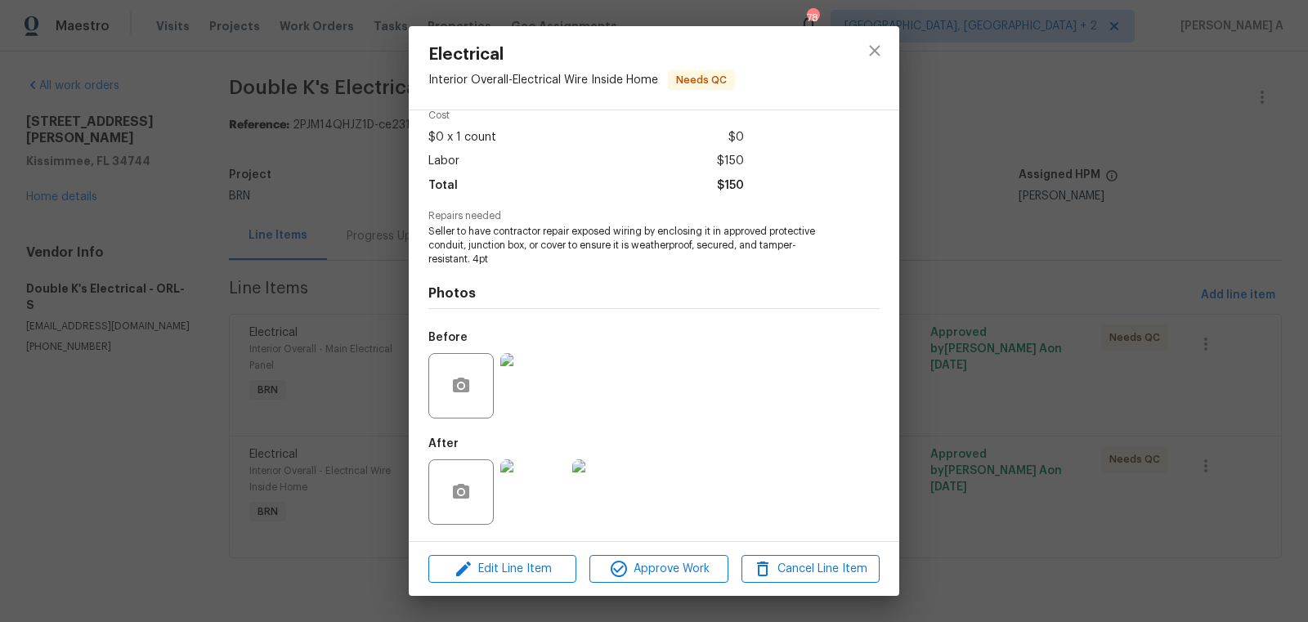
click at [532, 474] on img at bounding box center [532, 491] width 65 height 65
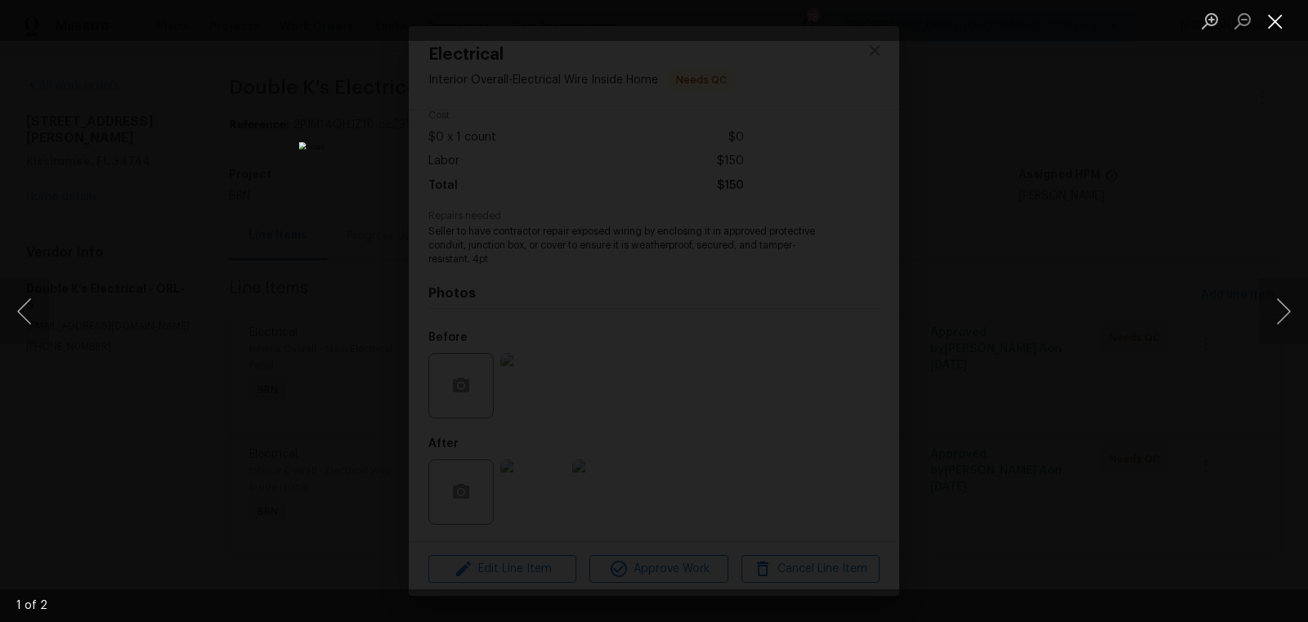
click at [1278, 20] on button "Close lightbox" at bounding box center [1275, 21] width 33 height 29
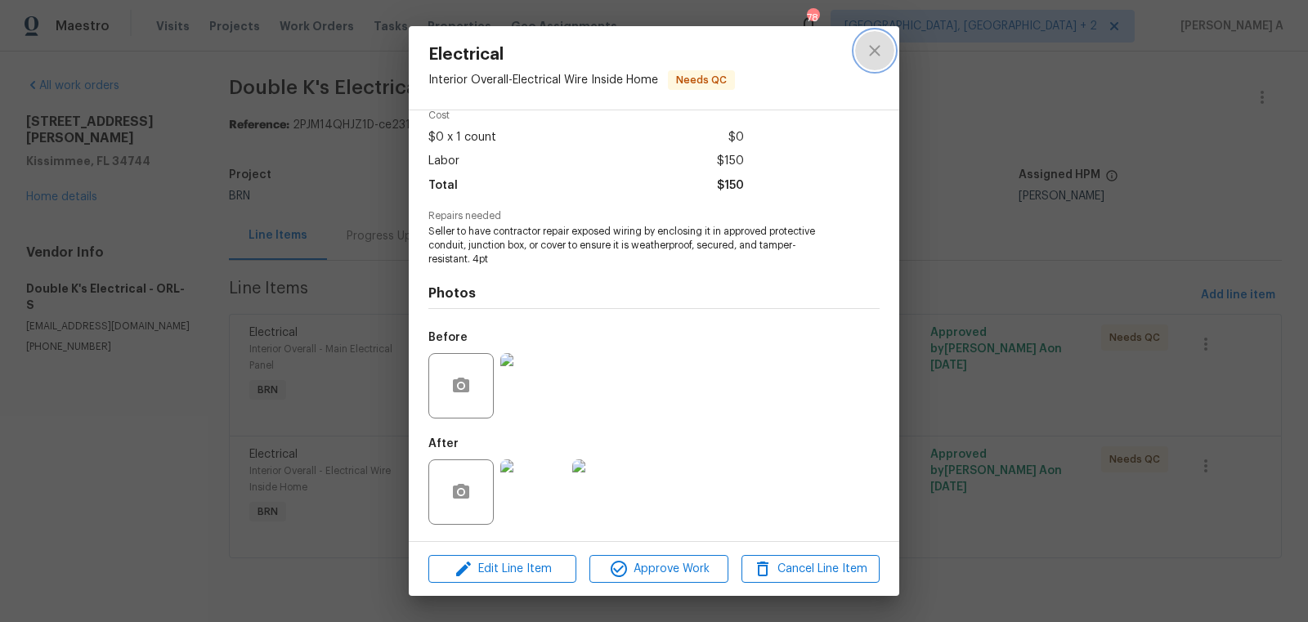
click at [862, 45] on button "close" at bounding box center [874, 50] width 39 height 39
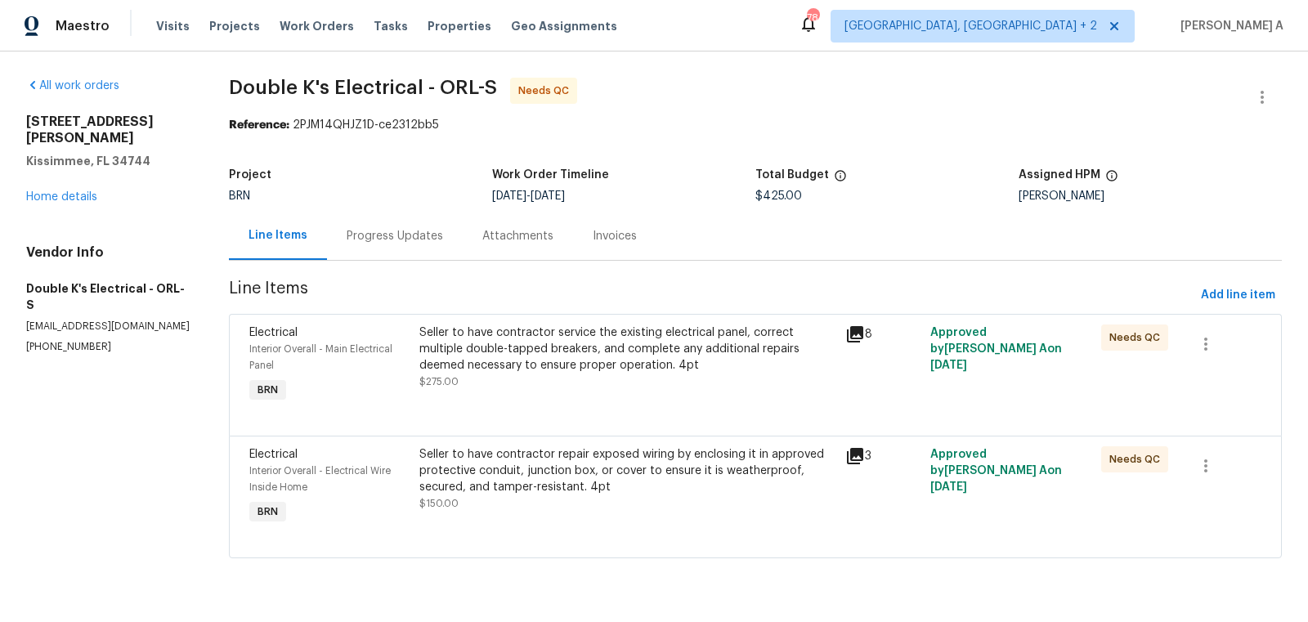
click at [619, 349] on div "Seller to have contractor service the existing electrical panel, correct multip…" at bounding box center [627, 349] width 416 height 49
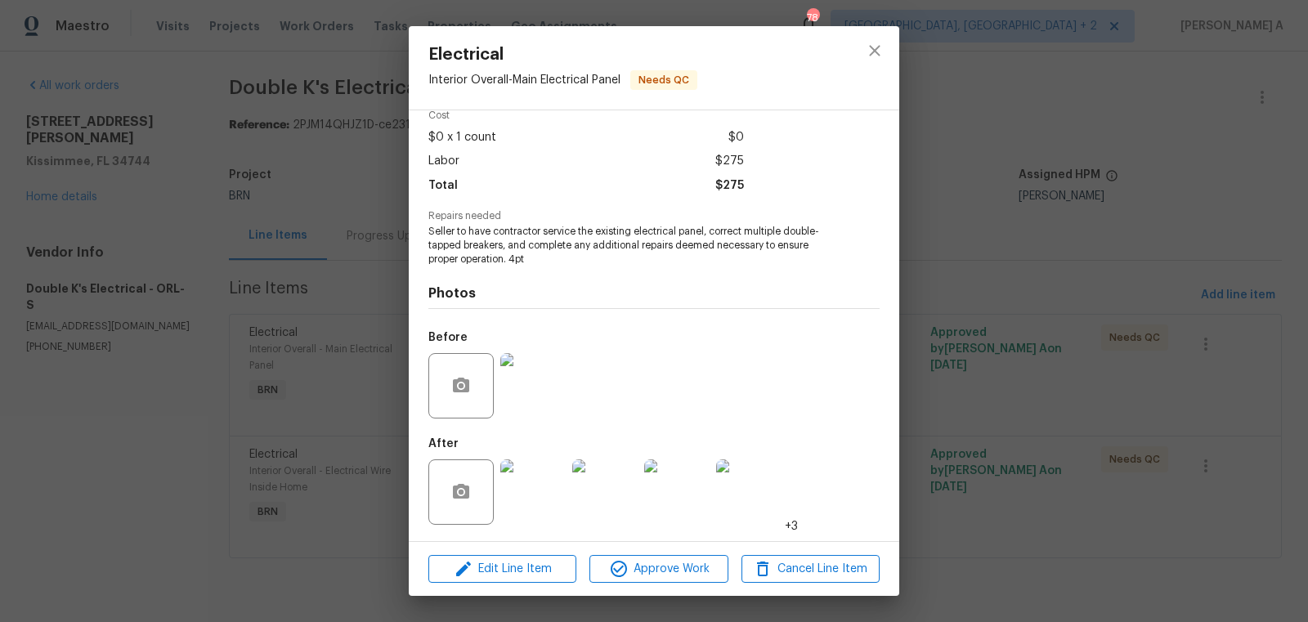
click at [524, 398] on img at bounding box center [532, 385] width 65 height 65
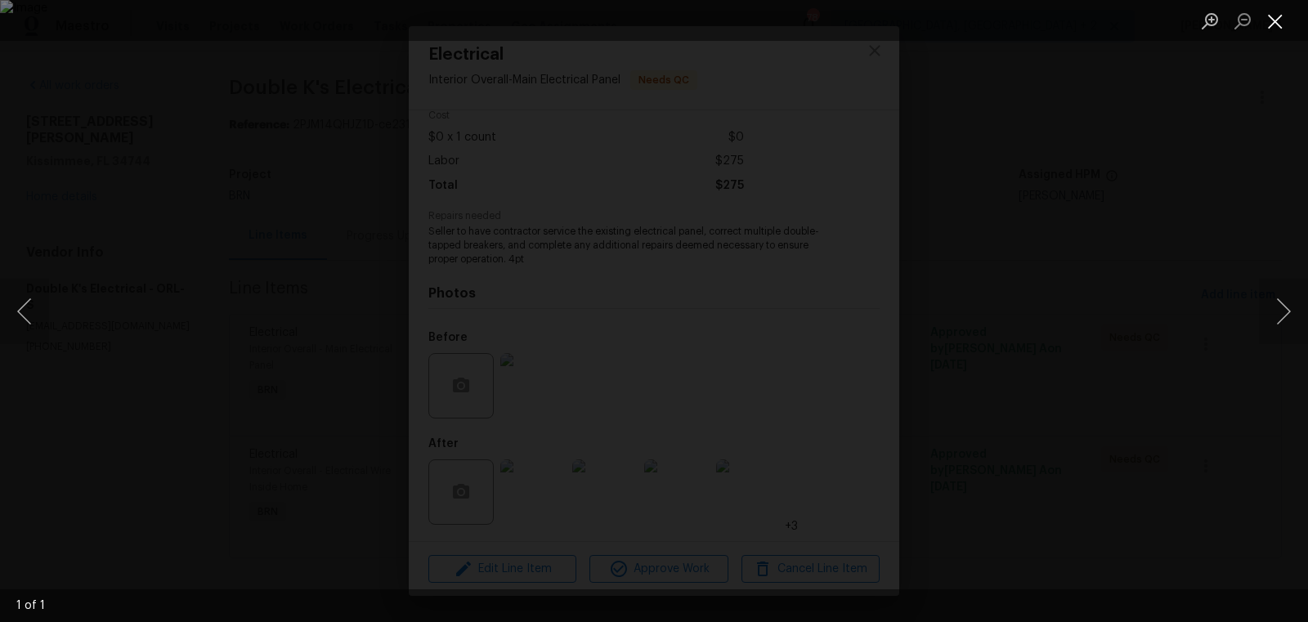
click at [1268, 25] on button "Close lightbox" at bounding box center [1275, 21] width 33 height 29
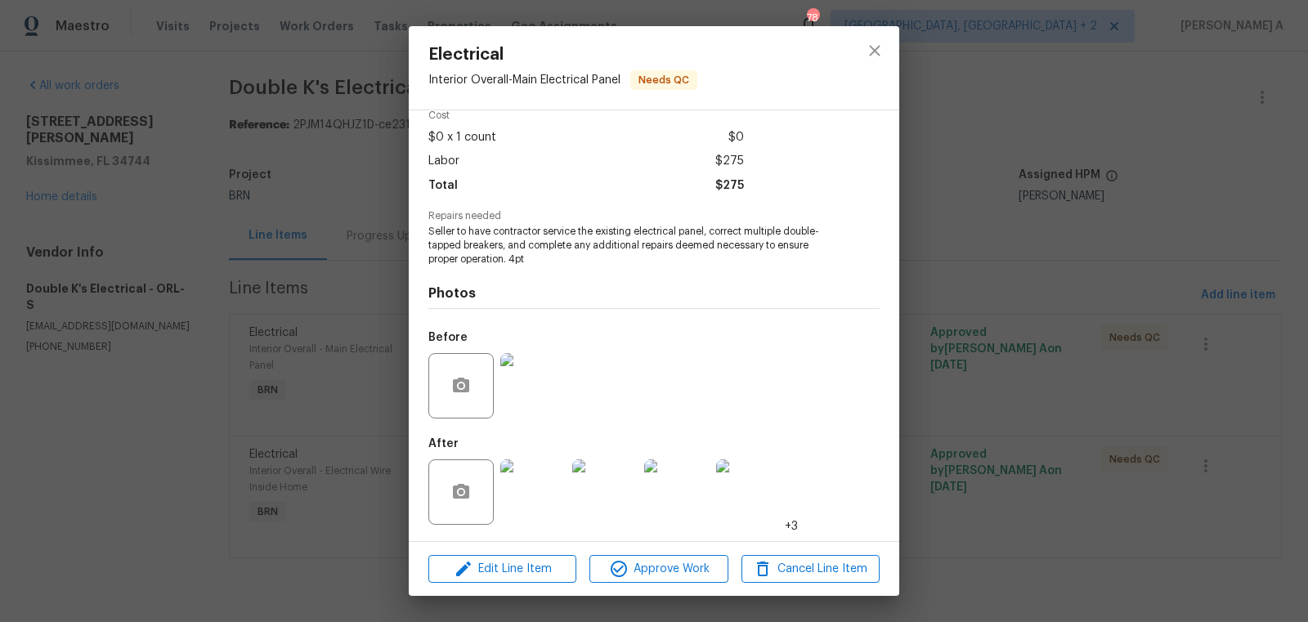
click at [552, 482] on img at bounding box center [532, 491] width 65 height 65
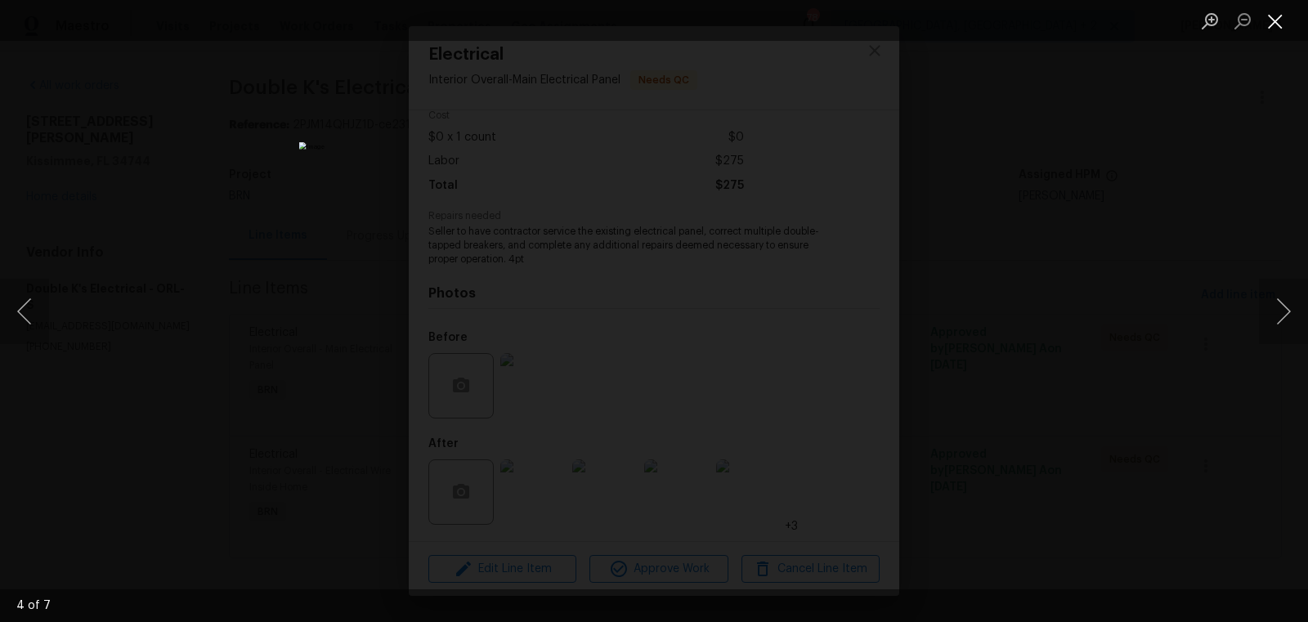
click at [1273, 24] on button "Close lightbox" at bounding box center [1275, 21] width 33 height 29
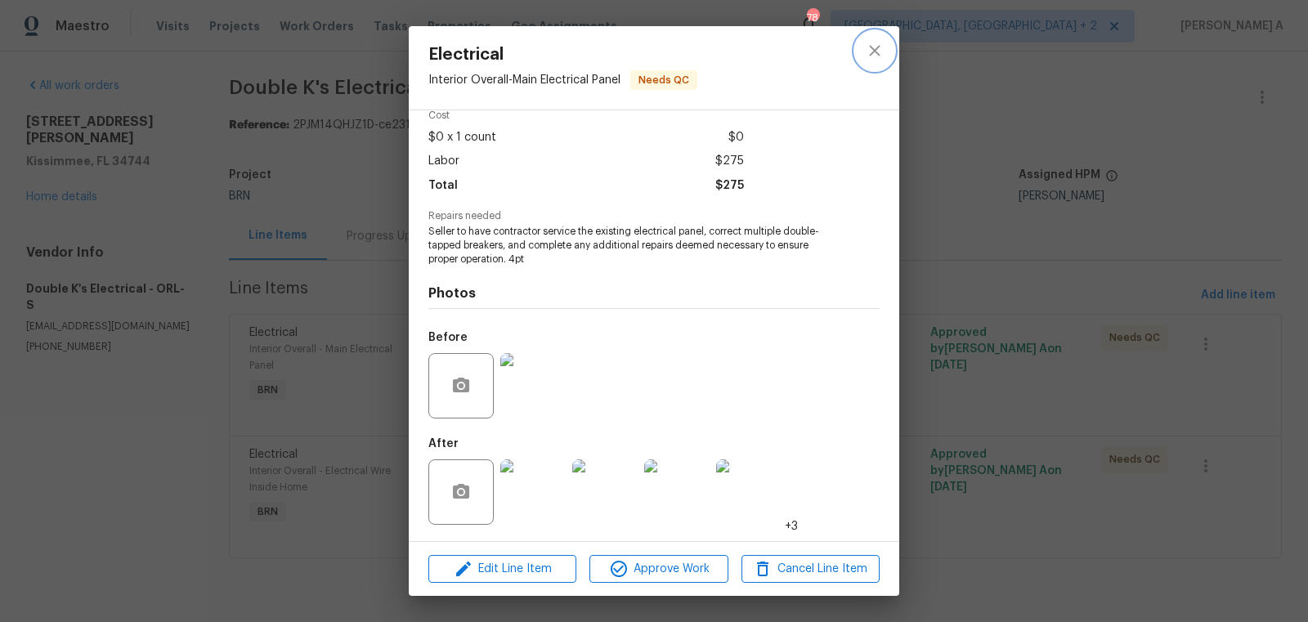
click at [866, 49] on icon "close" at bounding box center [875, 51] width 20 height 20
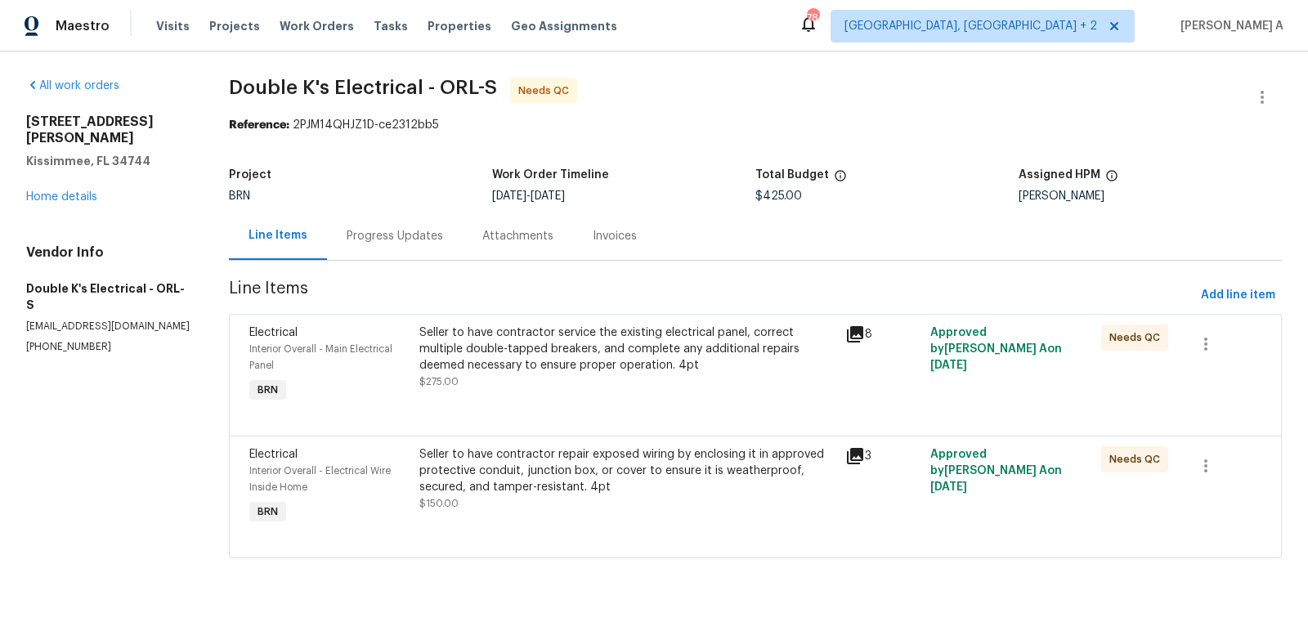
click at [355, 229] on div "Progress Updates" at bounding box center [395, 236] width 96 height 16
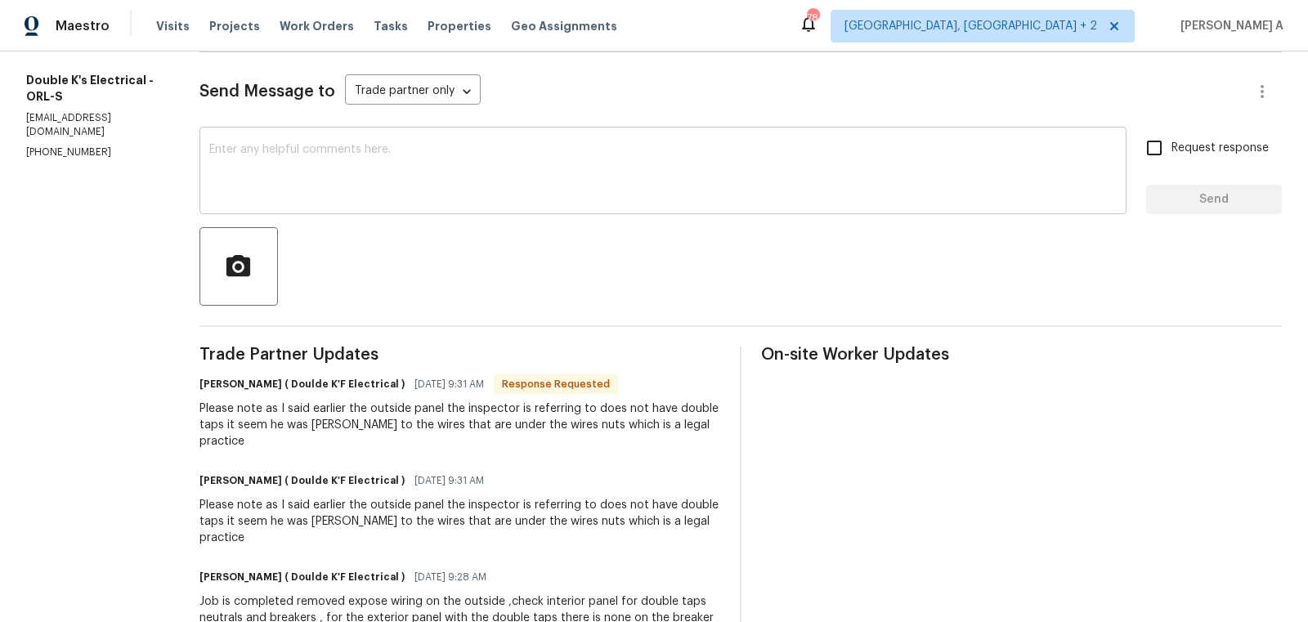
scroll to position [319, 0]
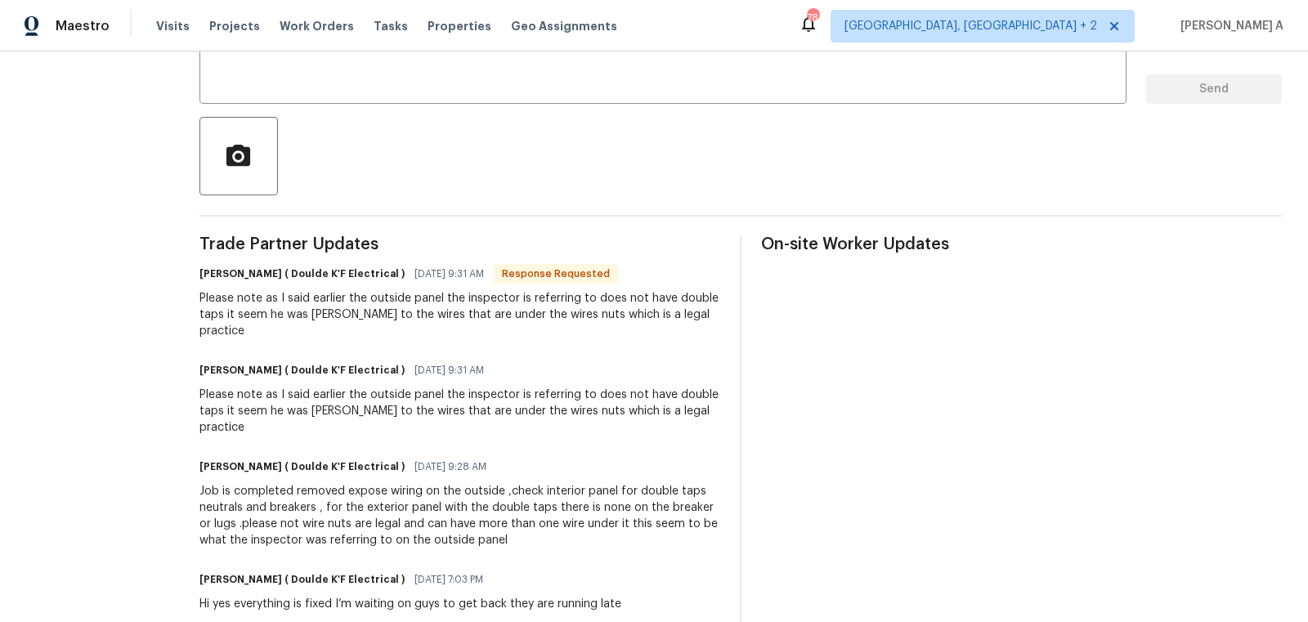
click at [347, 483] on div "Job is completed removed expose wiring on the outside ,check interior panel for…" at bounding box center [459, 515] width 521 height 65
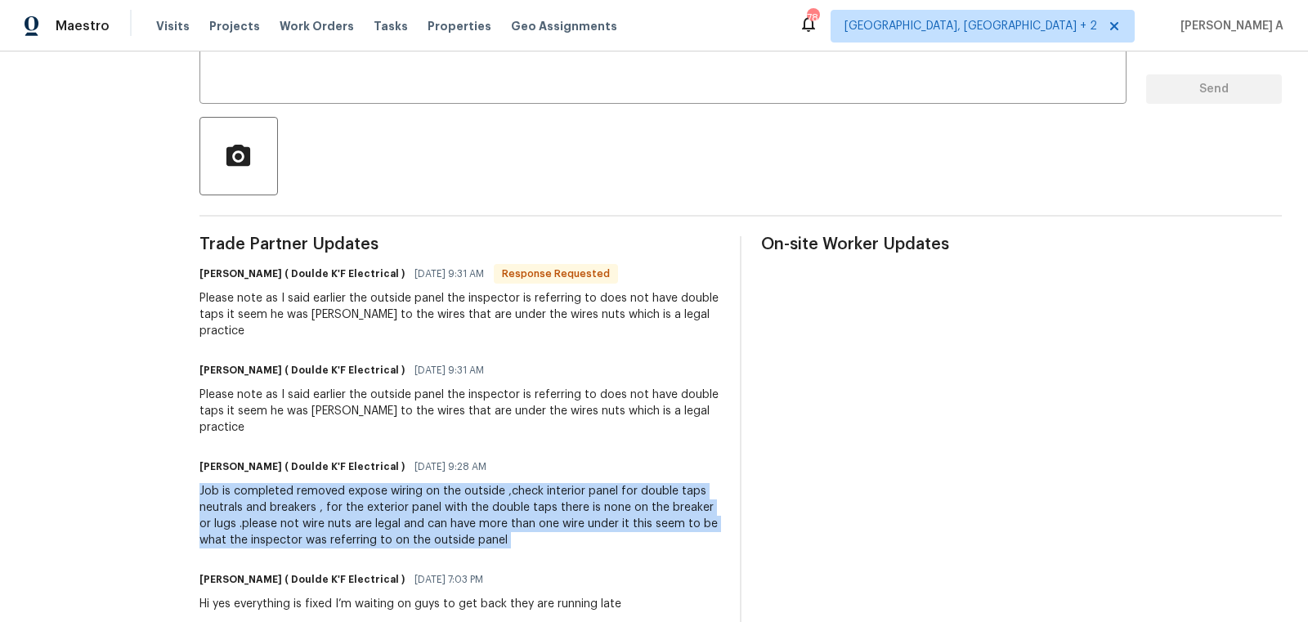
click at [347, 483] on div "Job is completed removed expose wiring on the outside ,check interior panel for…" at bounding box center [459, 515] width 521 height 65
copy div "Job is completed removed expose wiring on the outside ,check interior panel for…"
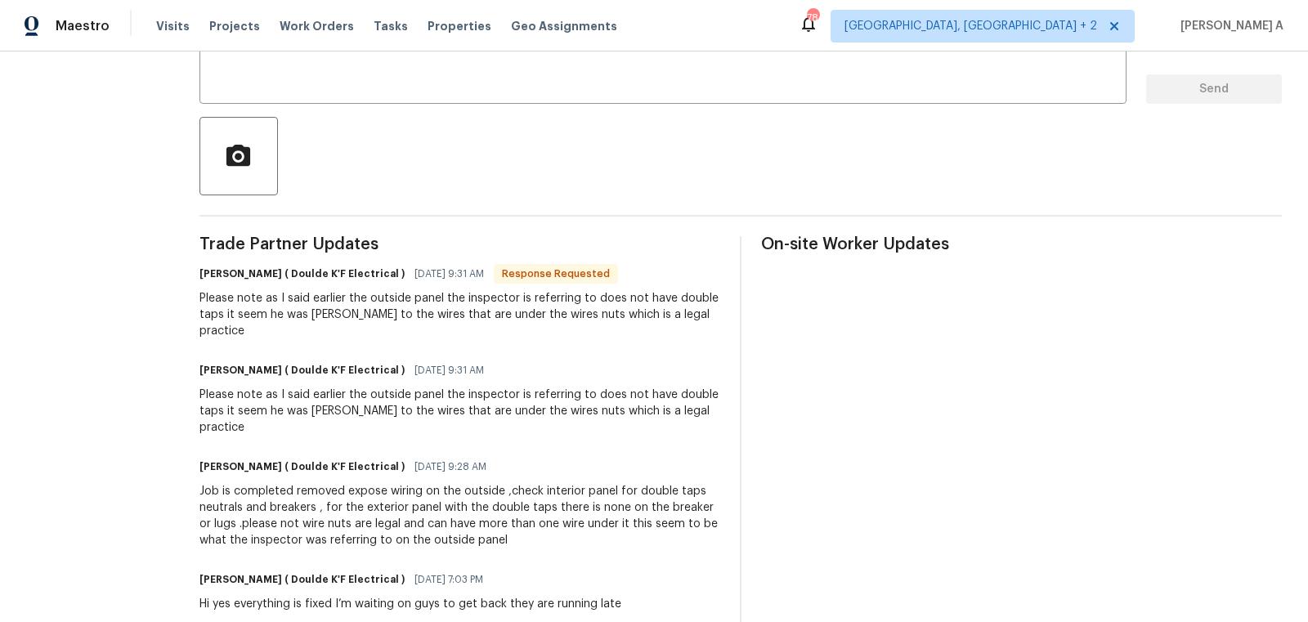
click at [307, 388] on div "Please note as I said earlier the outside panel the inspector is referring to d…" at bounding box center [459, 411] width 521 height 49
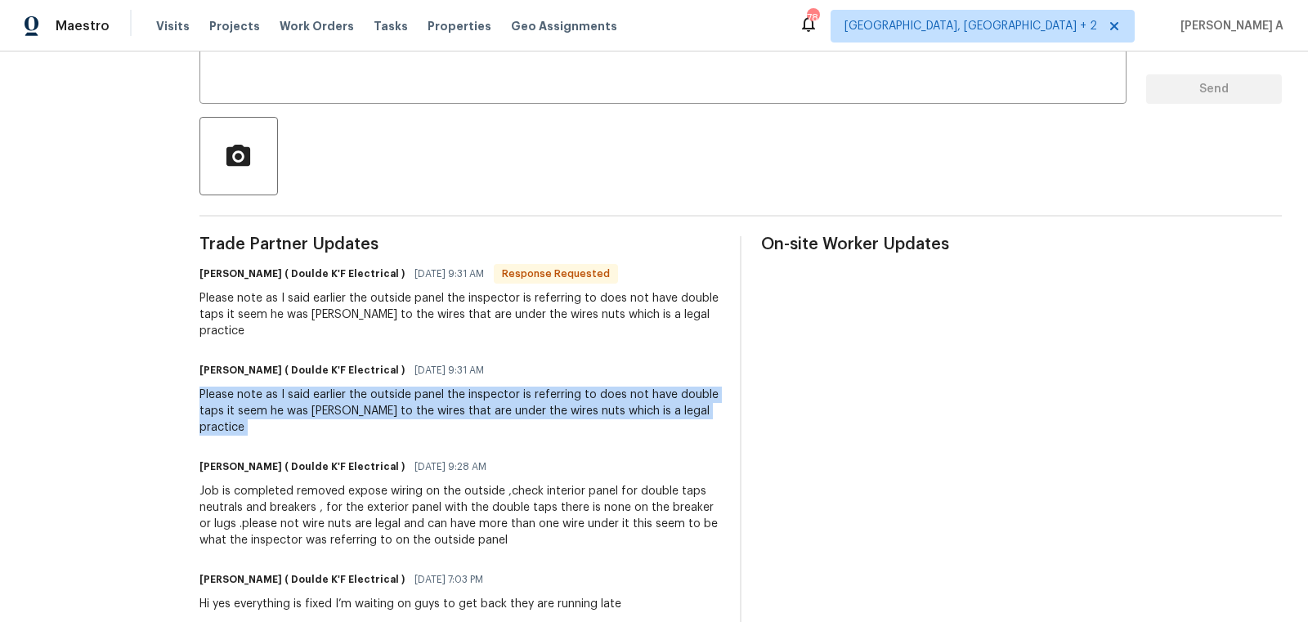
click at [307, 388] on div "Please note as I said earlier the outside panel the inspector is referring to d…" at bounding box center [459, 411] width 521 height 49
copy div "Please note as I said earlier the outside panel the inspector is referring to d…"
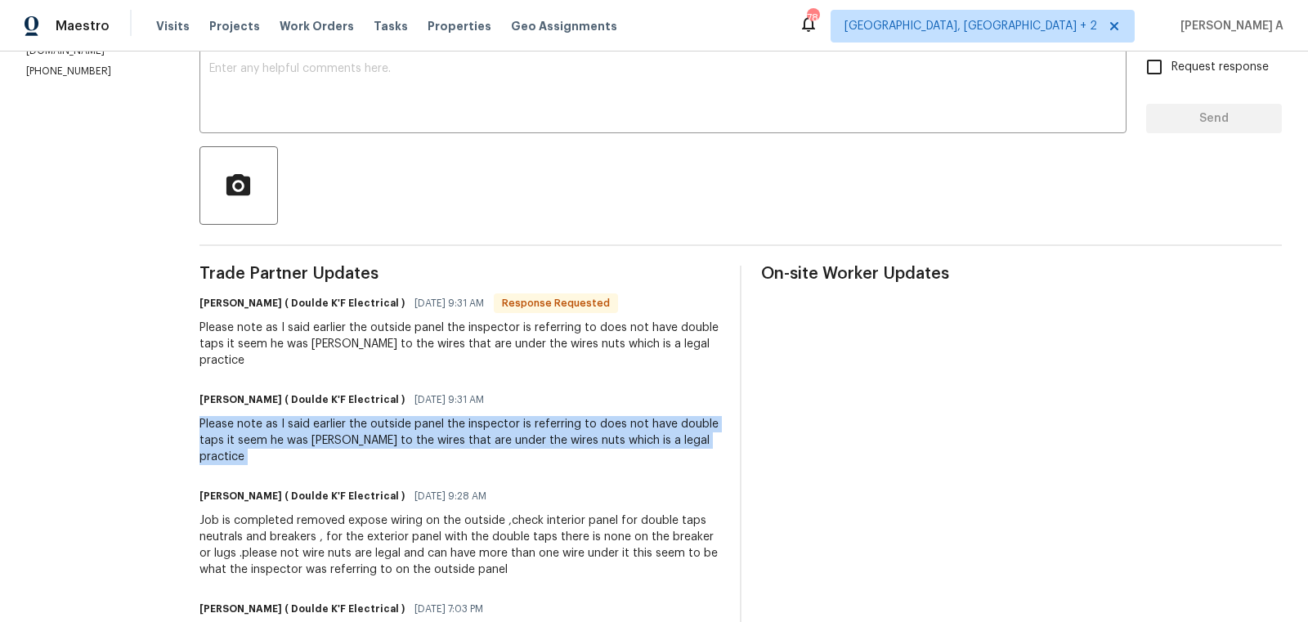
scroll to position [146, 0]
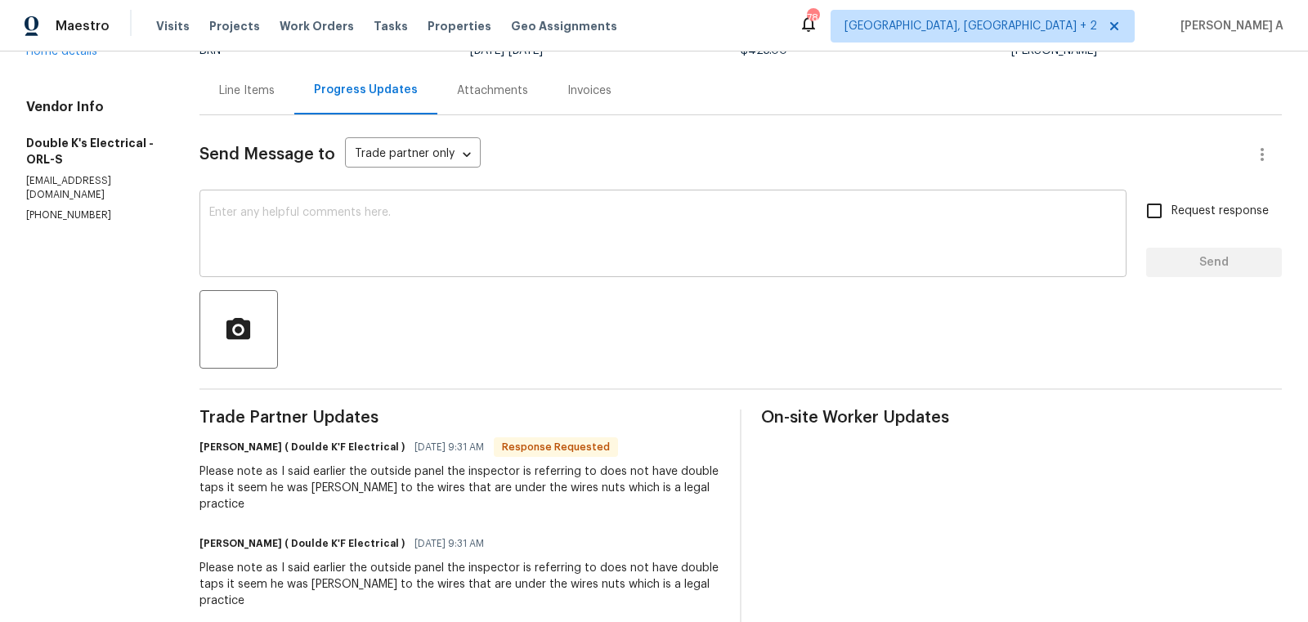
click at [414, 221] on textarea at bounding box center [662, 235] width 907 height 57
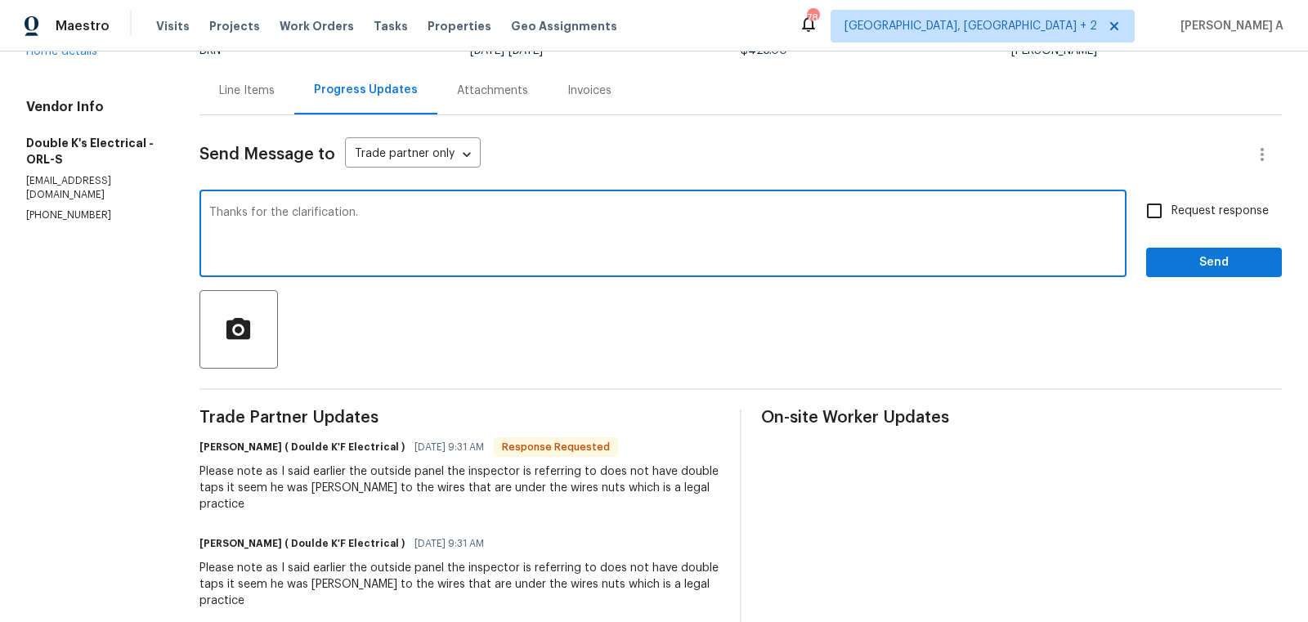
type textarea "Thanks for the clarification."
click at [1167, 213] on input "Request response" at bounding box center [1154, 211] width 34 height 34
checkbox input "true"
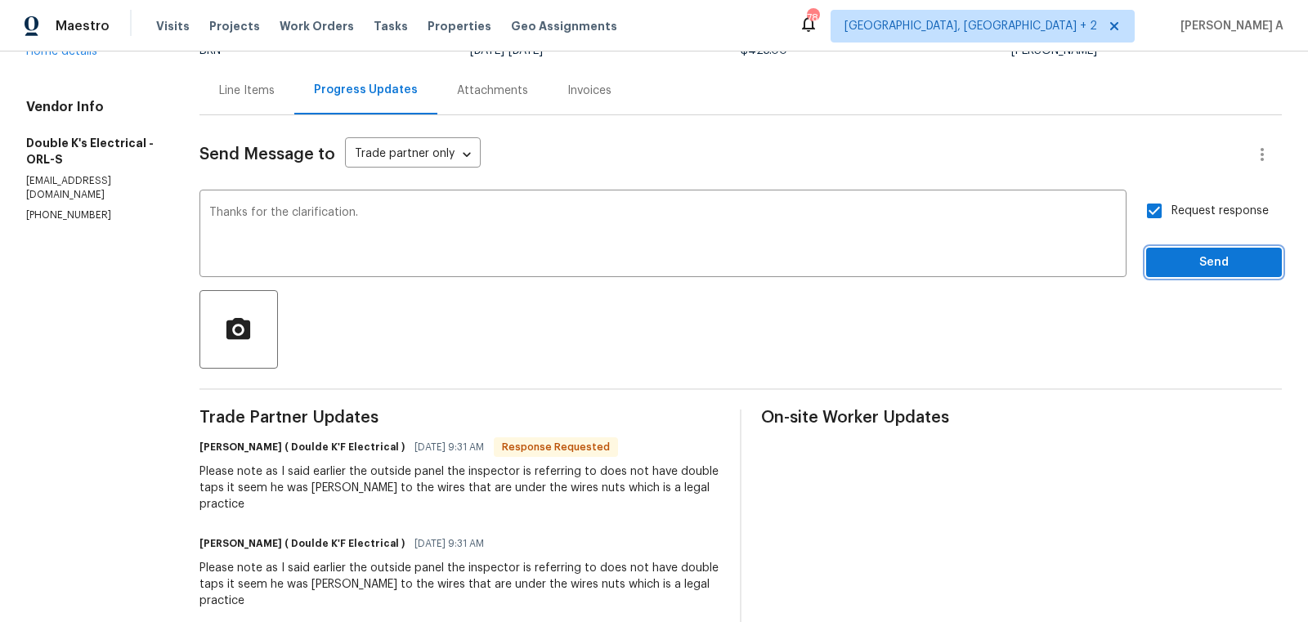
click at [1199, 264] on span "Send" at bounding box center [1214, 263] width 110 height 20
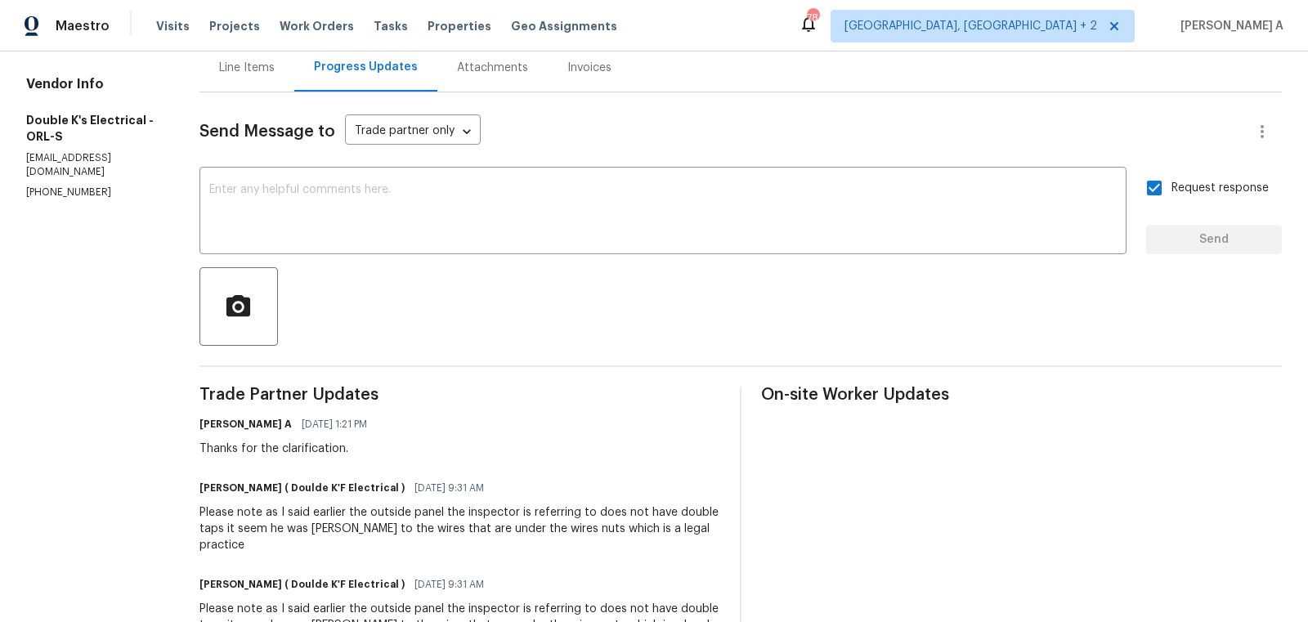
scroll to position [0, 0]
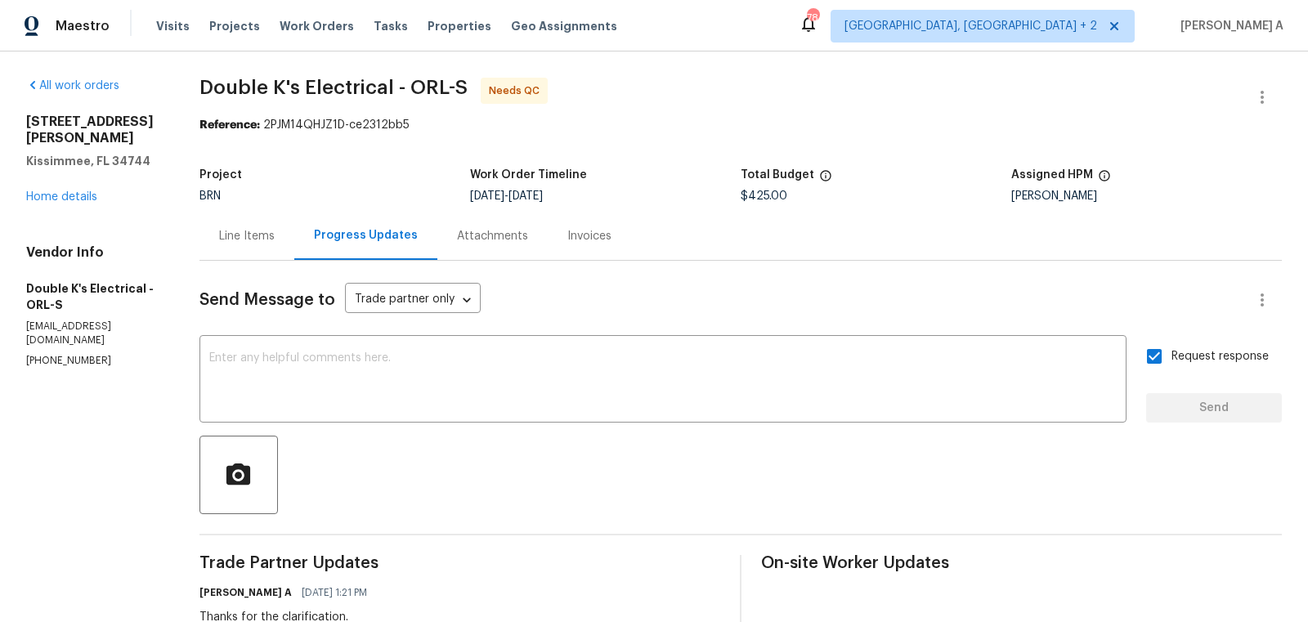
click at [252, 222] on div "Line Items" at bounding box center [246, 236] width 95 height 48
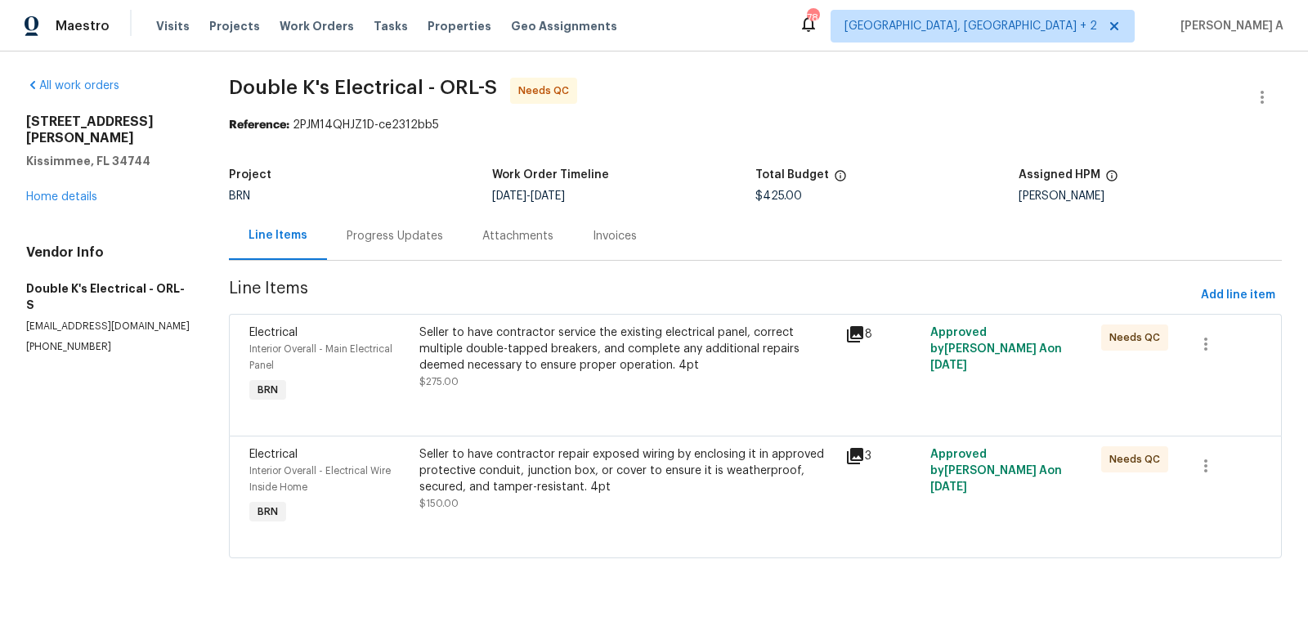
click at [599, 358] on div "Seller to have contractor service the existing electrical panel, correct multip…" at bounding box center [627, 349] width 416 height 49
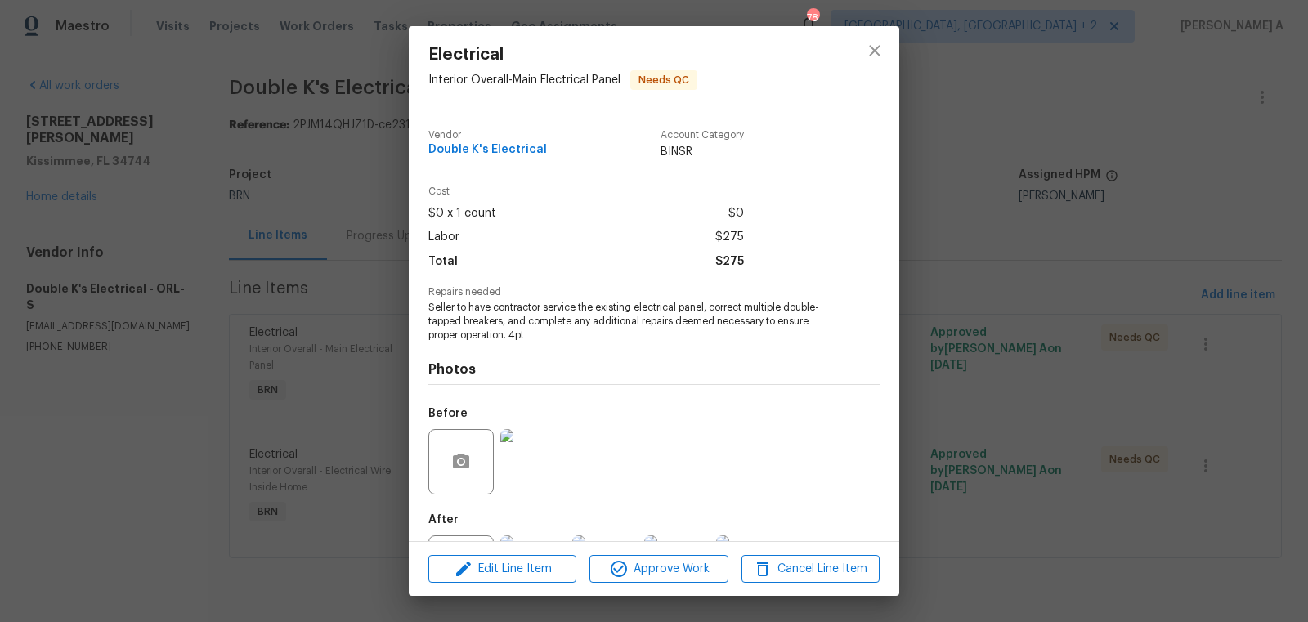
scroll to position [76, 0]
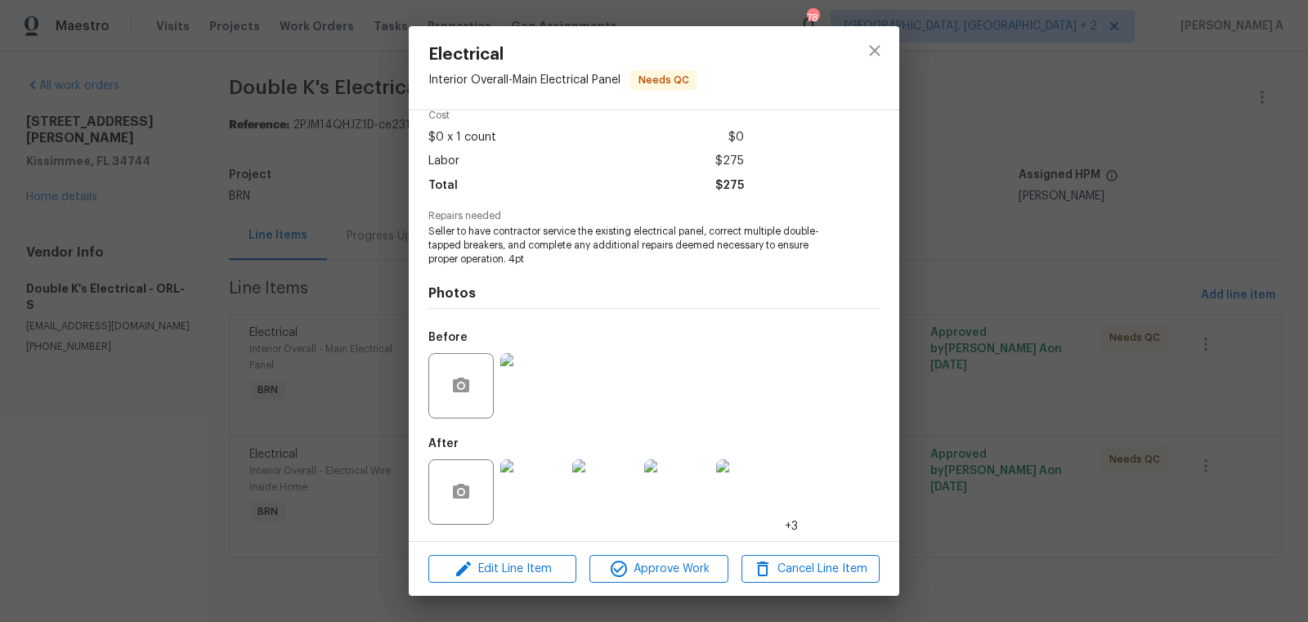
click at [528, 381] on img at bounding box center [532, 385] width 65 height 65
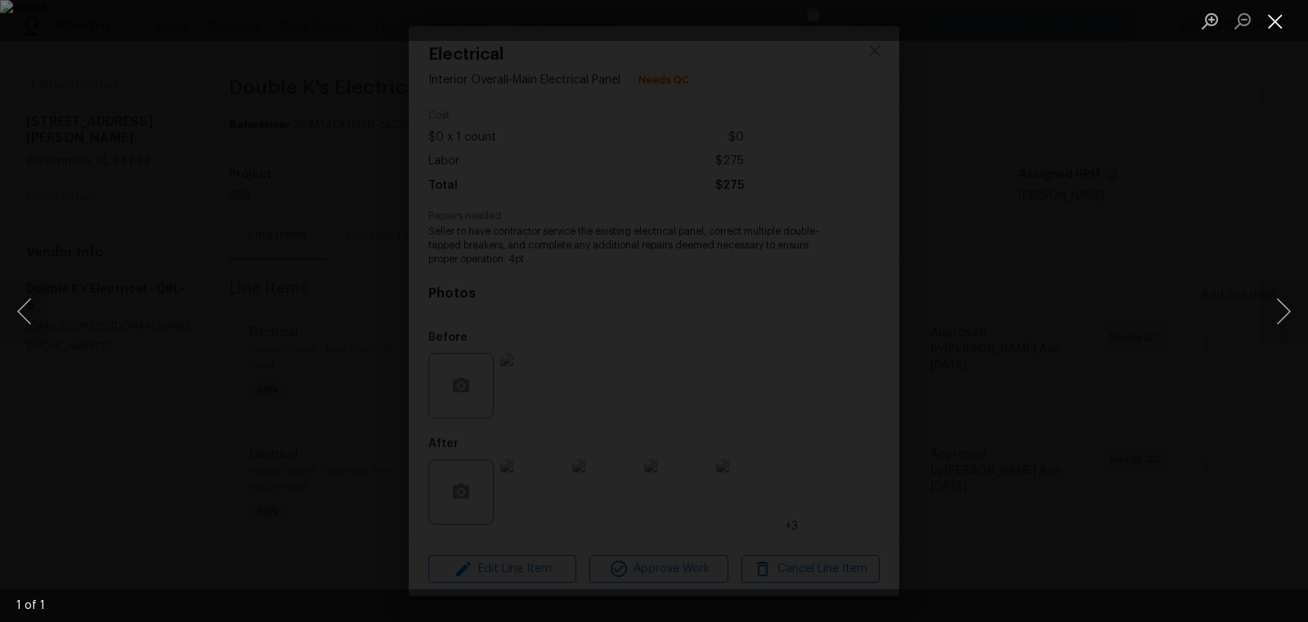
click at [1282, 12] on button "Close lightbox" at bounding box center [1275, 21] width 33 height 29
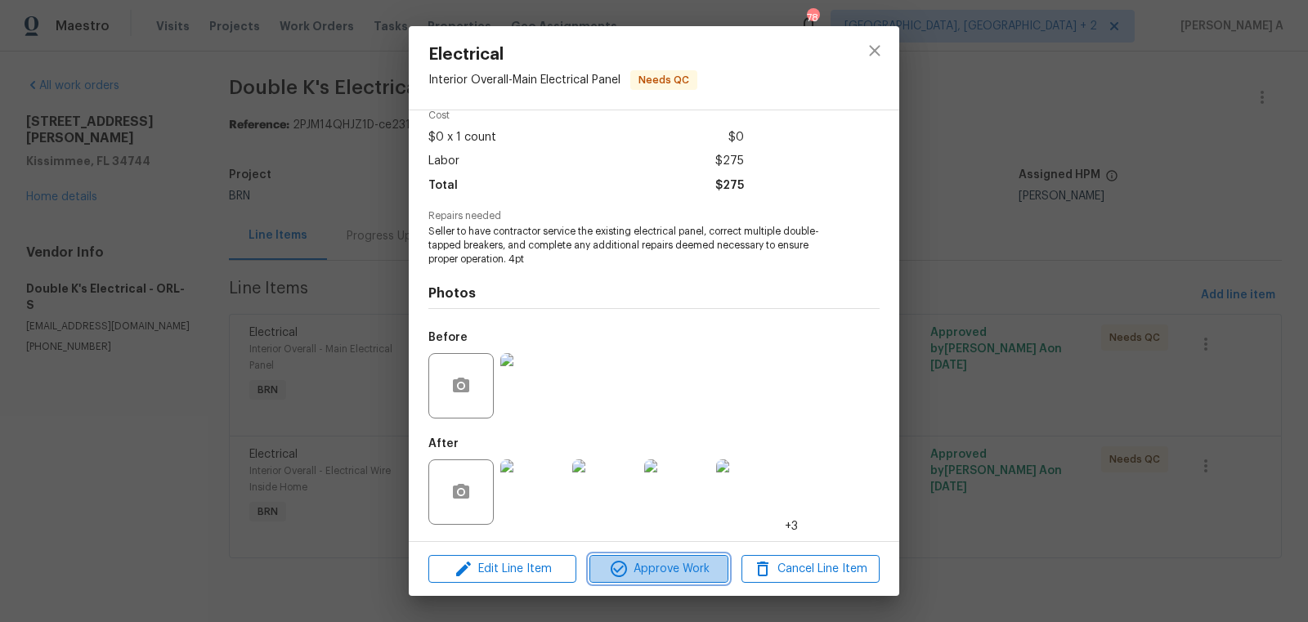
click at [627, 567] on icon "button" at bounding box center [619, 569] width 20 height 20
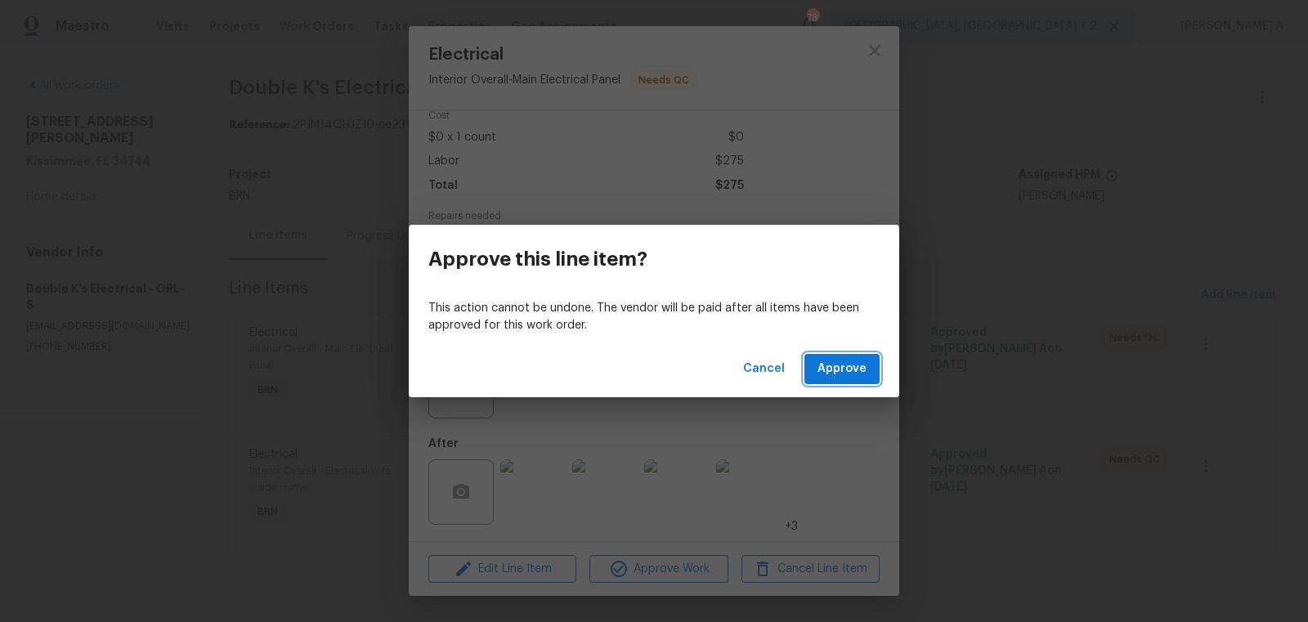
click at [844, 371] on span "Approve" at bounding box center [842, 369] width 49 height 20
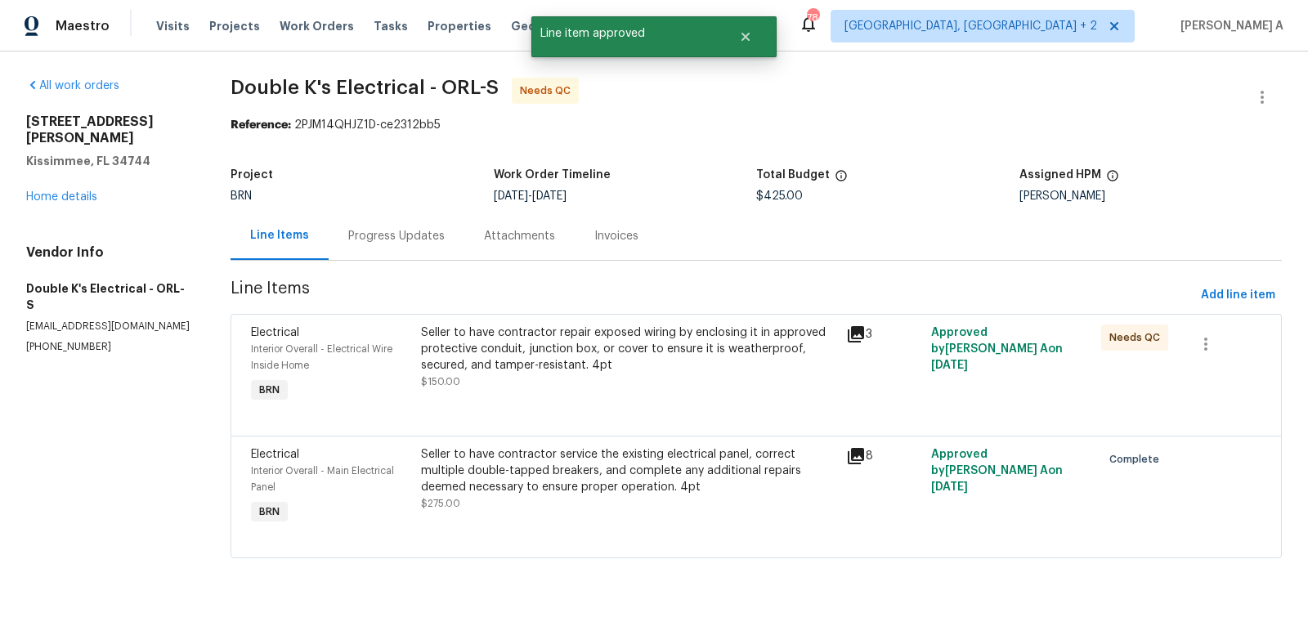
click at [401, 234] on div "Progress Updates" at bounding box center [396, 236] width 96 height 16
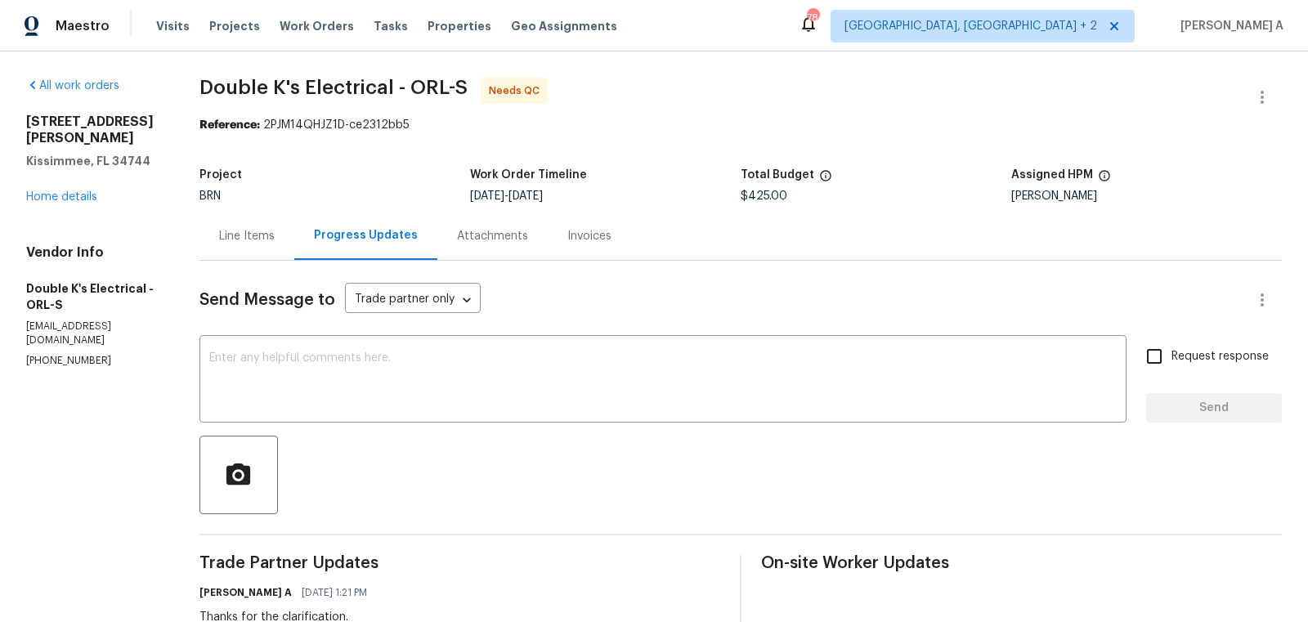
click at [247, 248] on div "Line Items" at bounding box center [246, 236] width 95 height 48
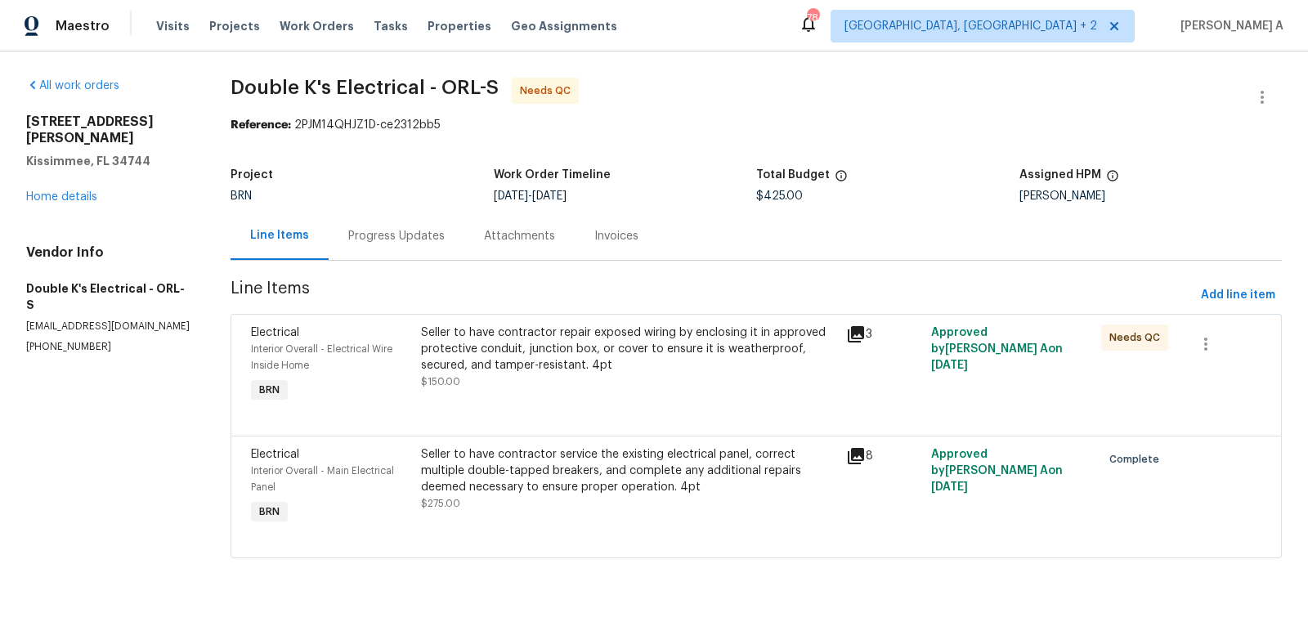
click at [585, 378] on div "Seller to have contractor repair exposed wiring by enclosing it in approved pro…" at bounding box center [628, 357] width 415 height 65
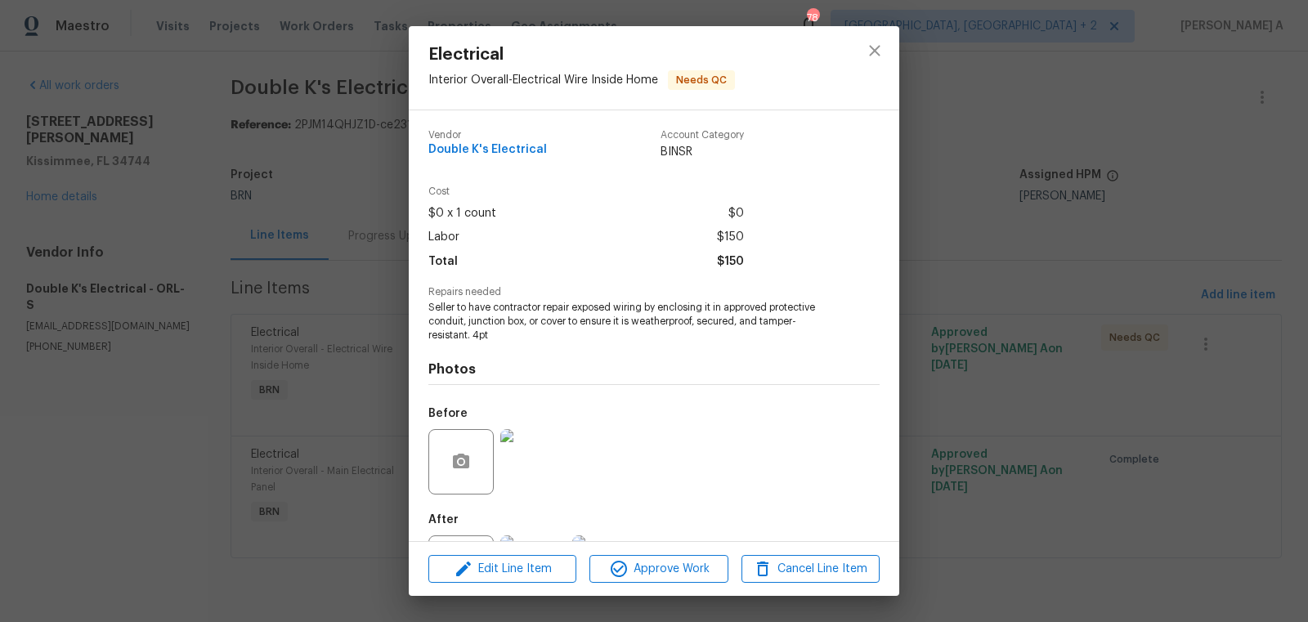
scroll to position [76, 0]
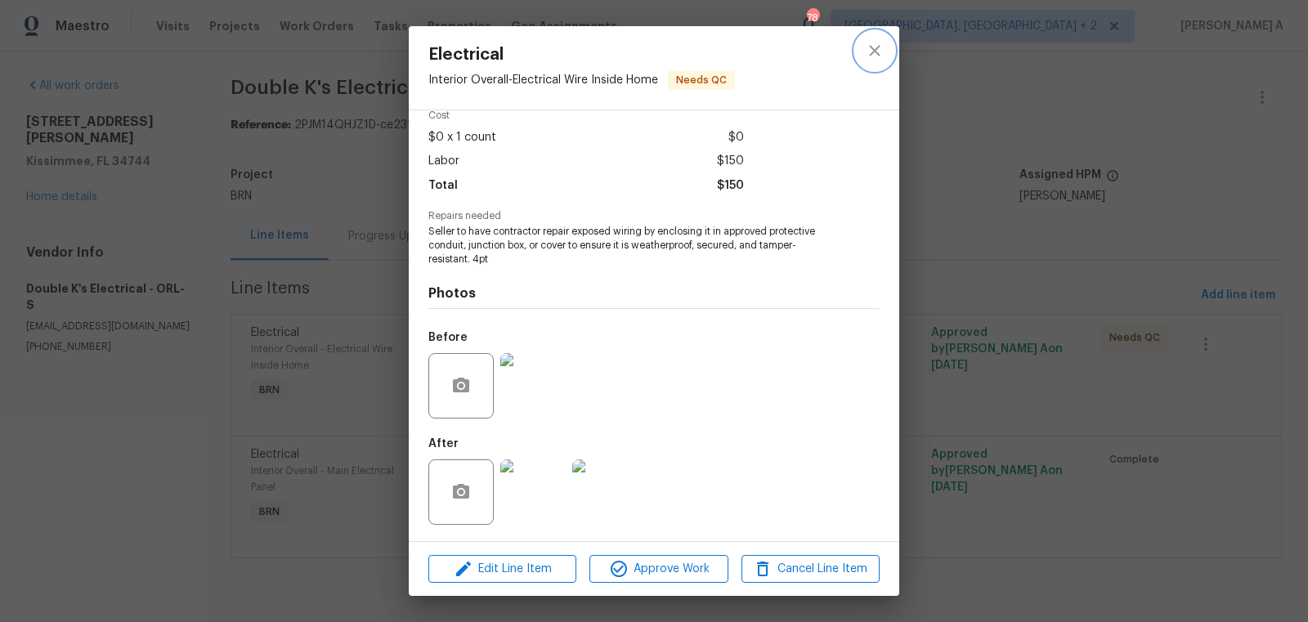
click at [878, 57] on icon "close" at bounding box center [875, 51] width 20 height 20
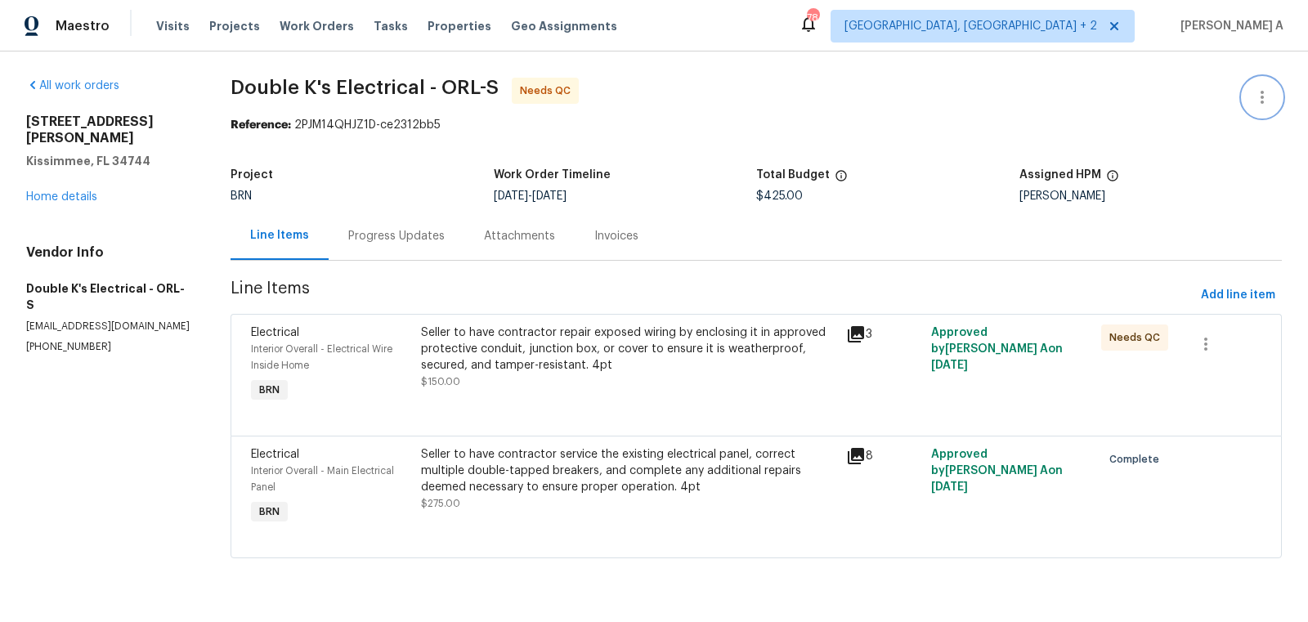
click at [1257, 105] on icon "button" at bounding box center [1262, 97] width 20 height 20
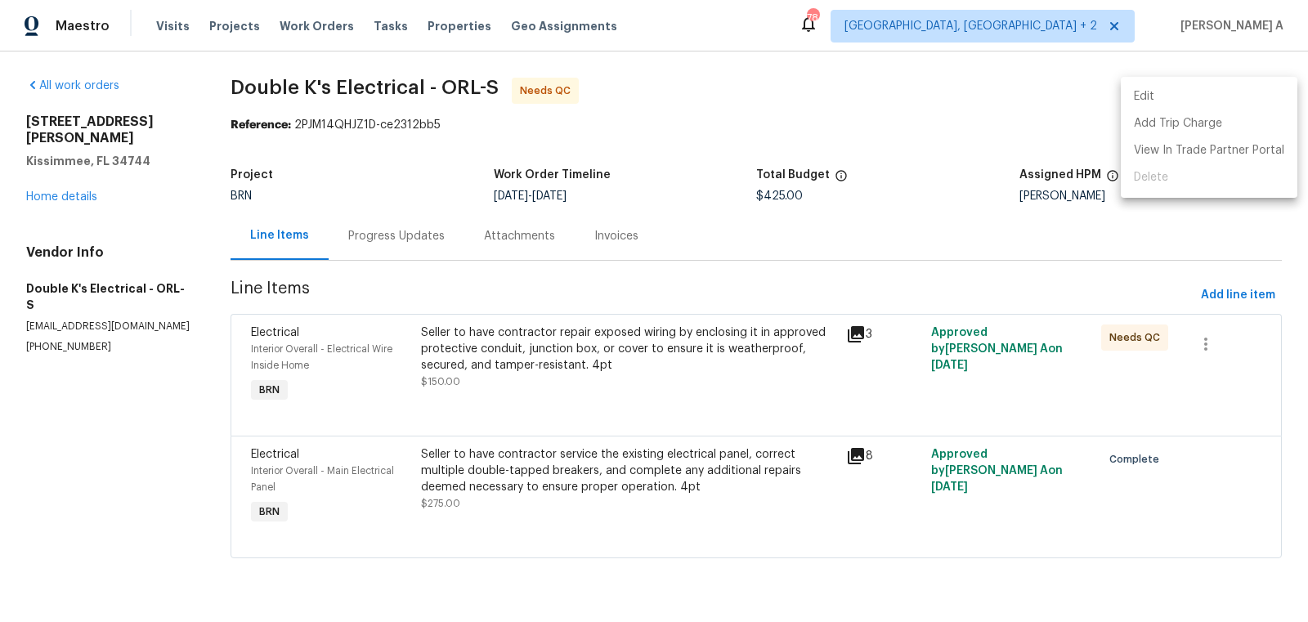
click at [1204, 105] on li "Edit" at bounding box center [1209, 96] width 177 height 27
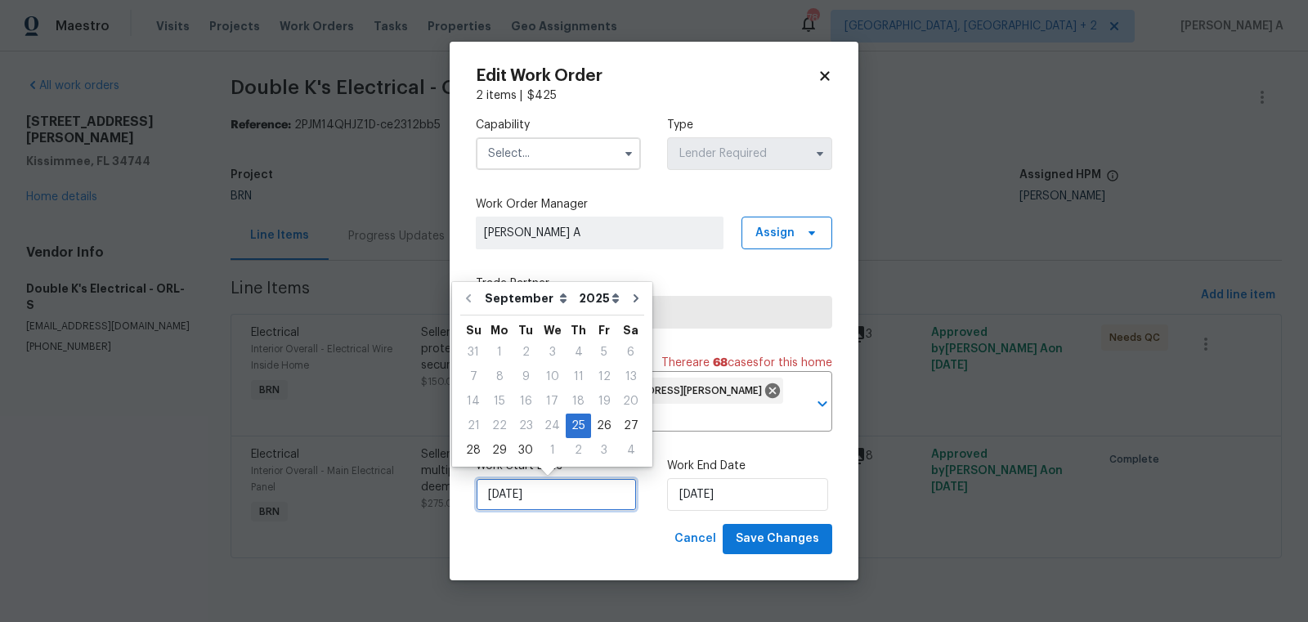
click at [536, 487] on input "[DATE]" at bounding box center [556, 494] width 161 height 33
click at [605, 428] on div "26" at bounding box center [604, 425] width 26 height 23
type input "[DATE]"
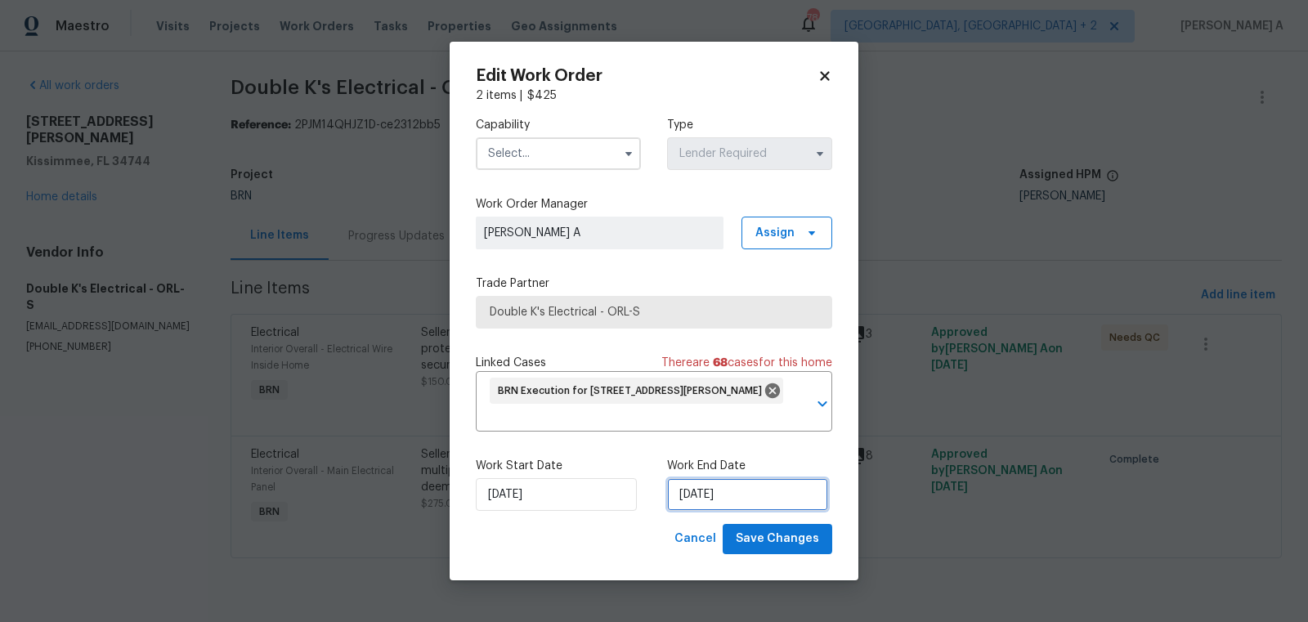
click at [725, 495] on input "[DATE]" at bounding box center [747, 494] width 161 height 33
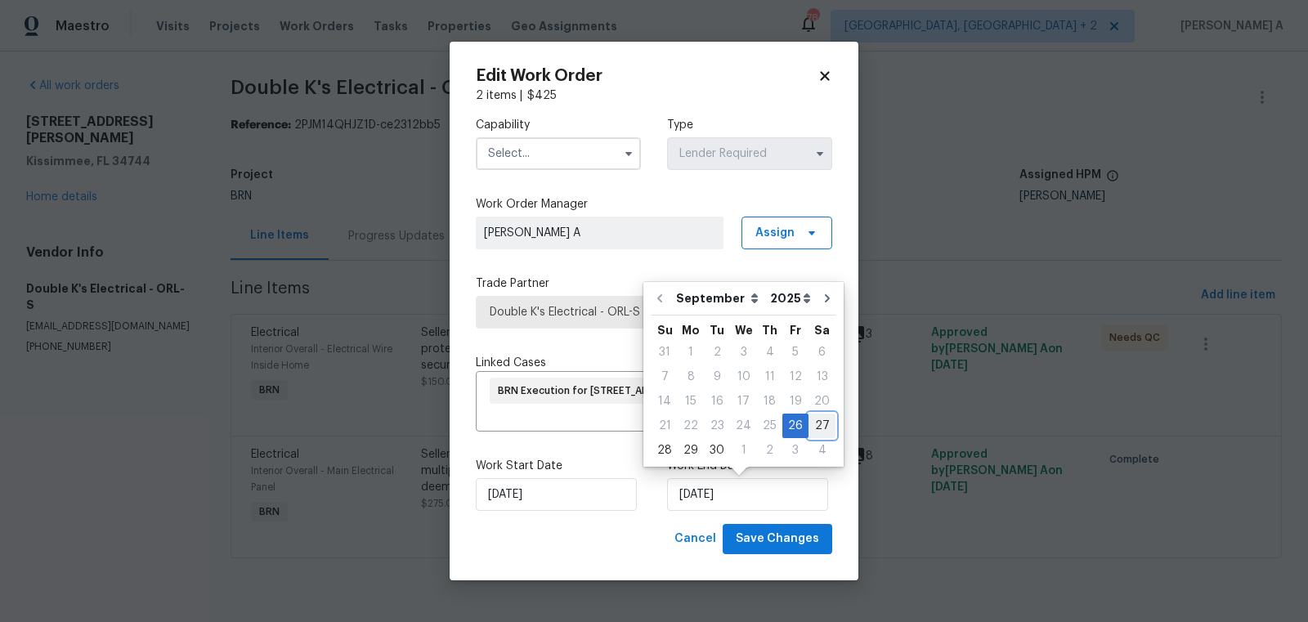
click at [815, 416] on div "27" at bounding box center [822, 425] width 27 height 23
type input "[DATE]"
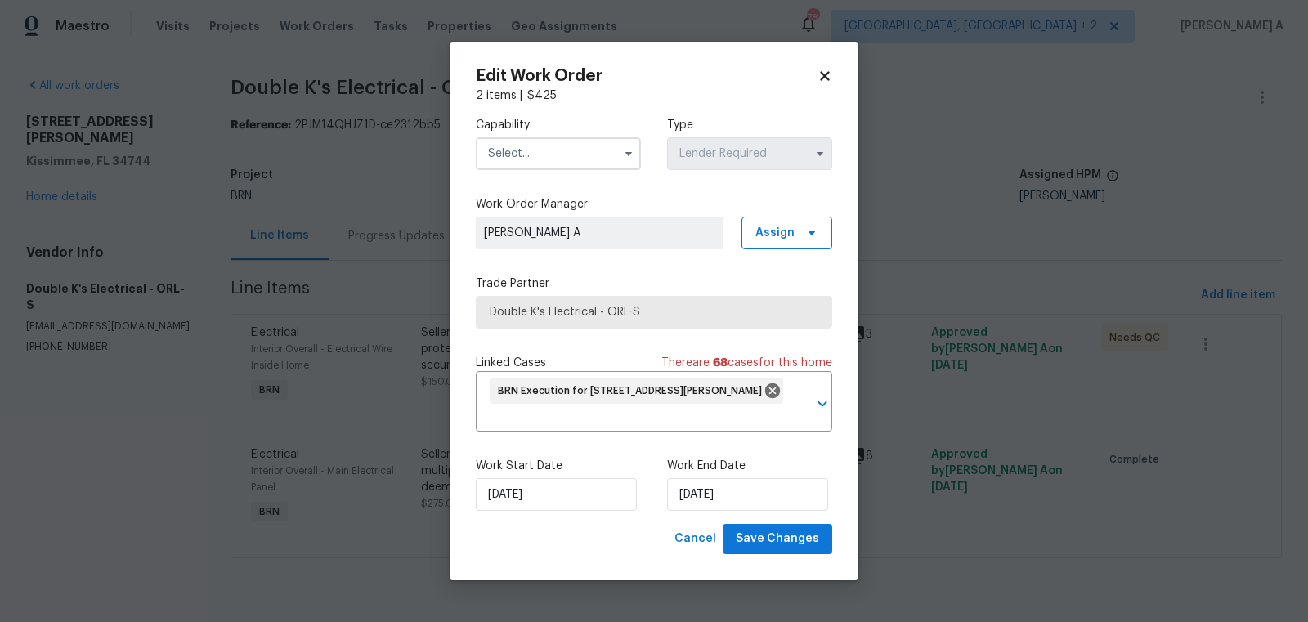
click at [530, 133] on div "Capability" at bounding box center [558, 143] width 165 height 53
click at [535, 161] on input "text" at bounding box center [558, 153] width 165 height 33
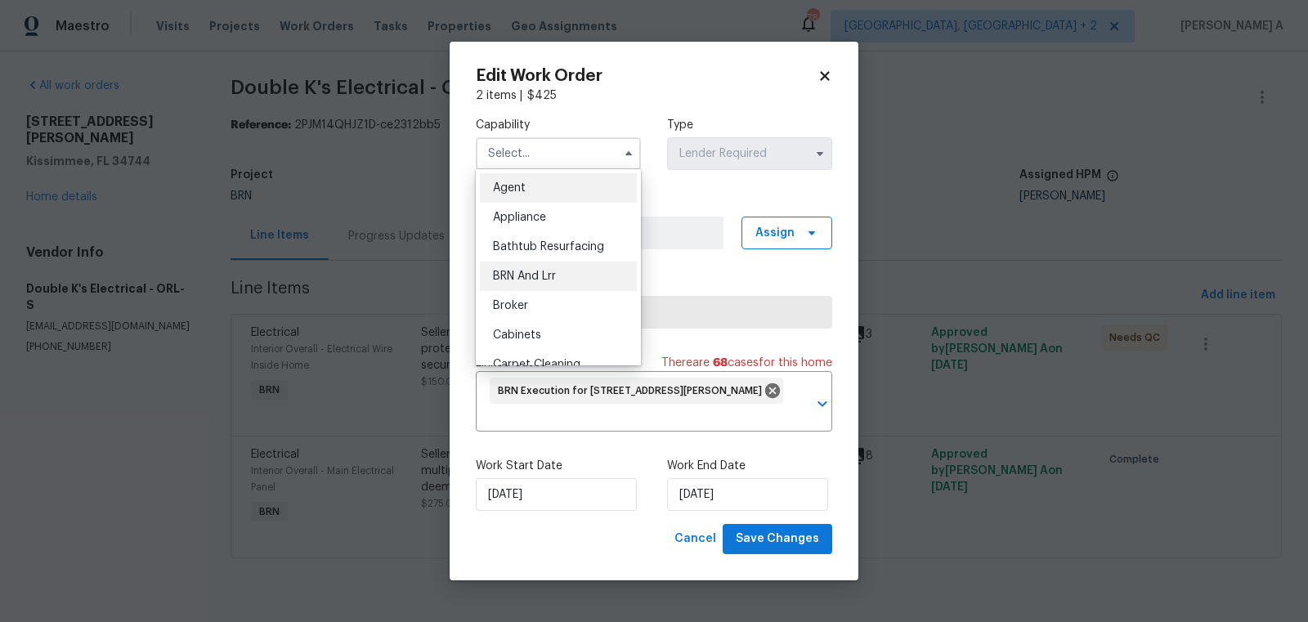
click at [549, 281] on span "BRN And Lrr" at bounding box center [524, 276] width 63 height 11
type input "BRN And Lrr"
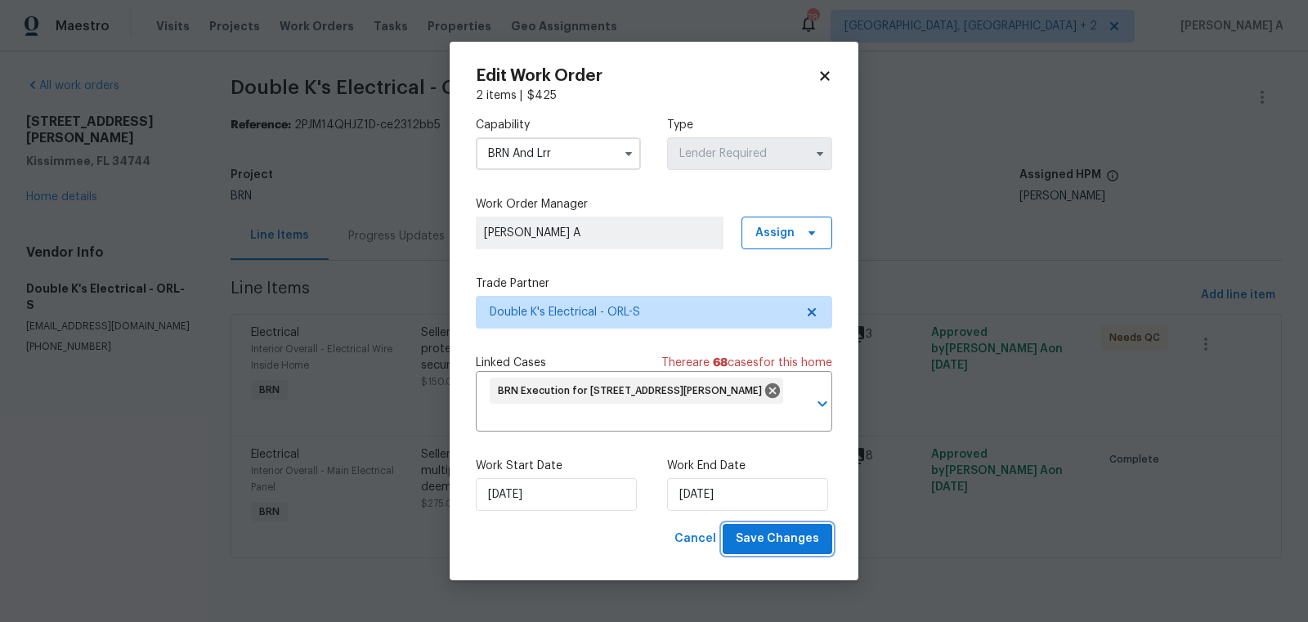
click at [797, 549] on button "Save Changes" at bounding box center [778, 539] width 110 height 30
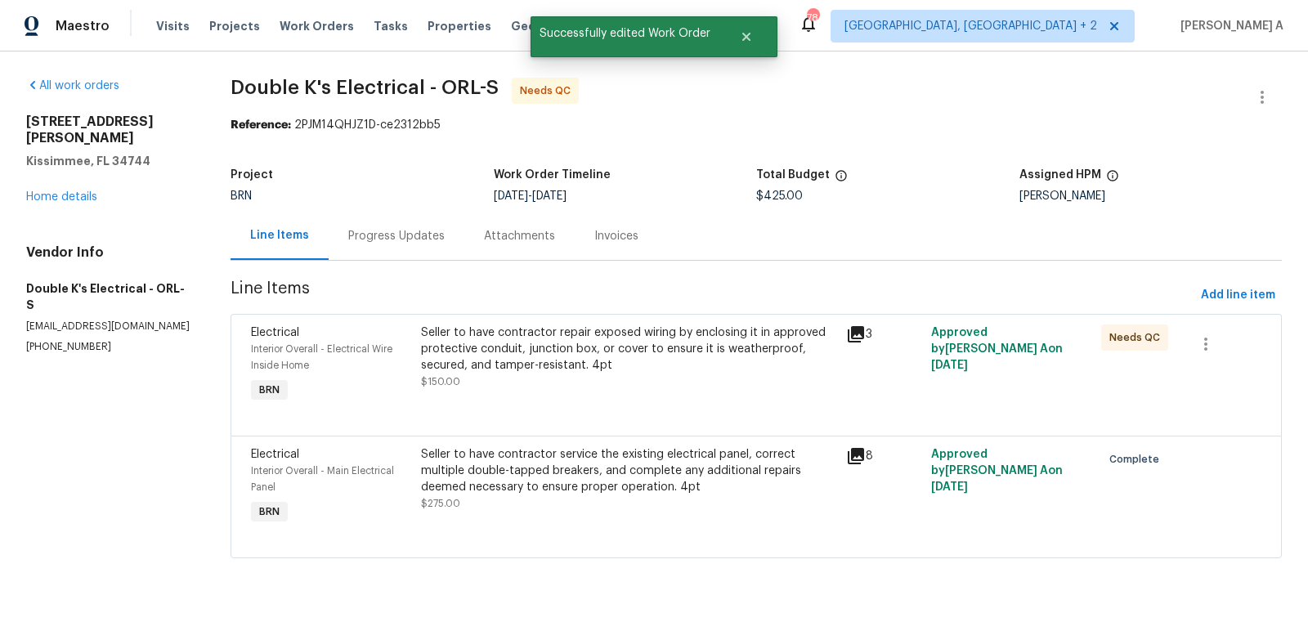
click at [663, 360] on div "Seller to have contractor repair exposed wiring by enclosing it in approved pro…" at bounding box center [628, 349] width 415 height 49
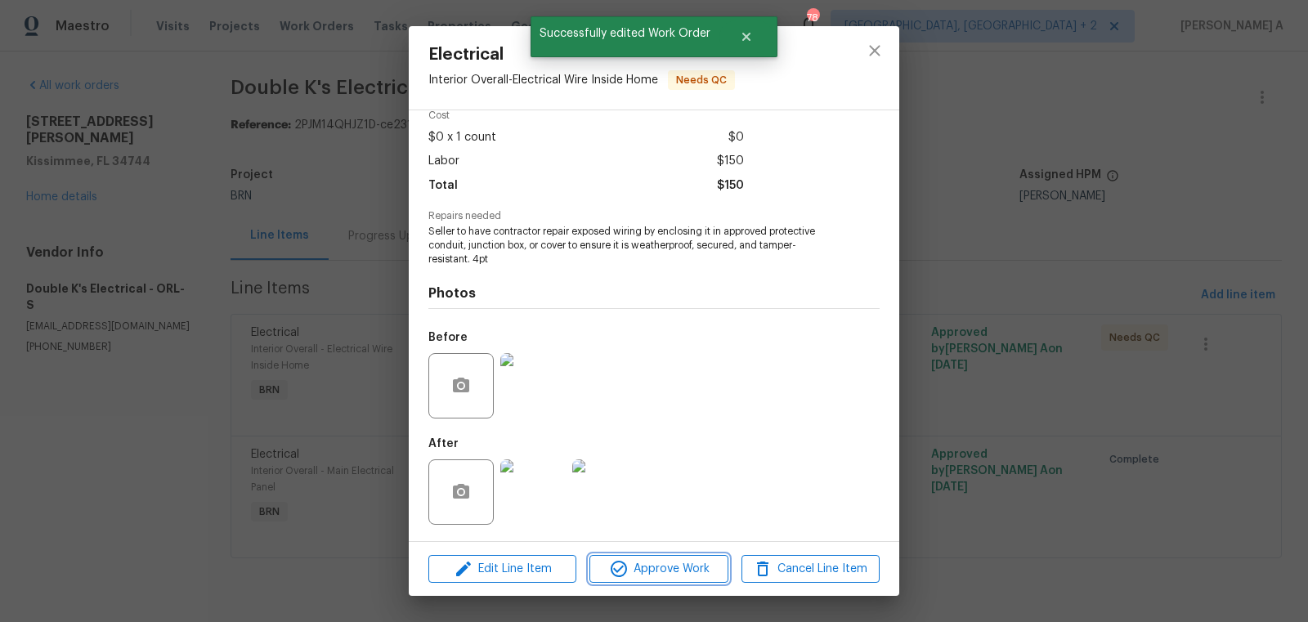
click at [639, 564] on span "Approve Work" at bounding box center [658, 569] width 128 height 20
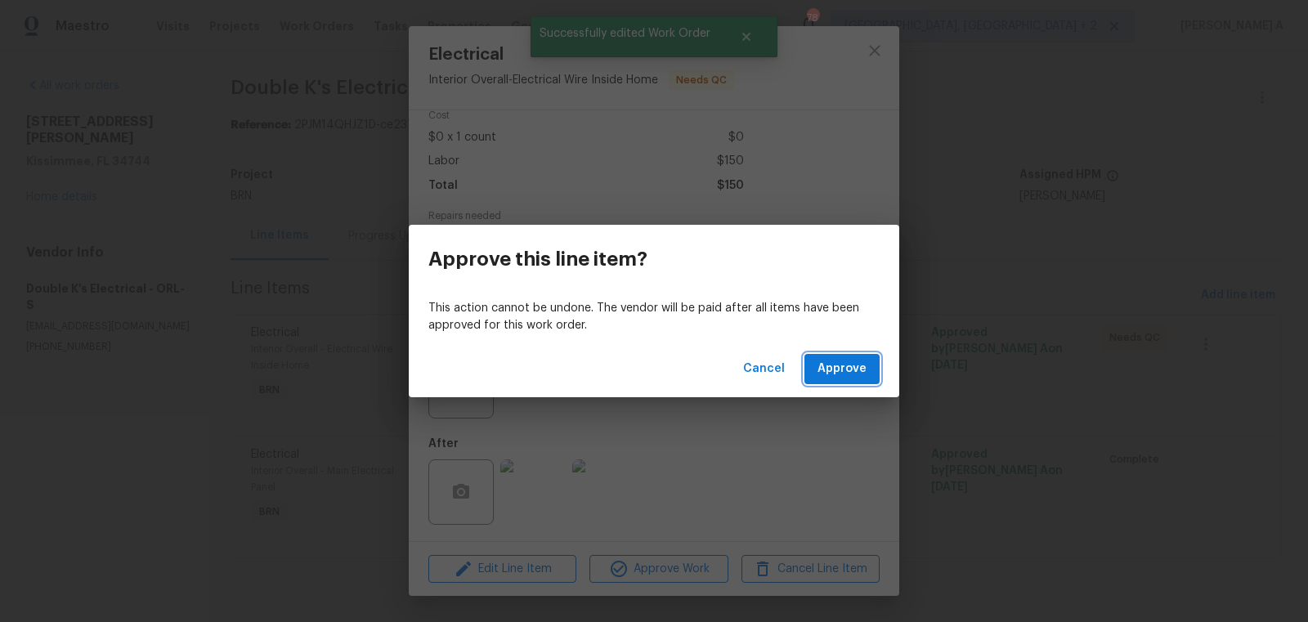
click at [836, 371] on span "Approve" at bounding box center [842, 369] width 49 height 20
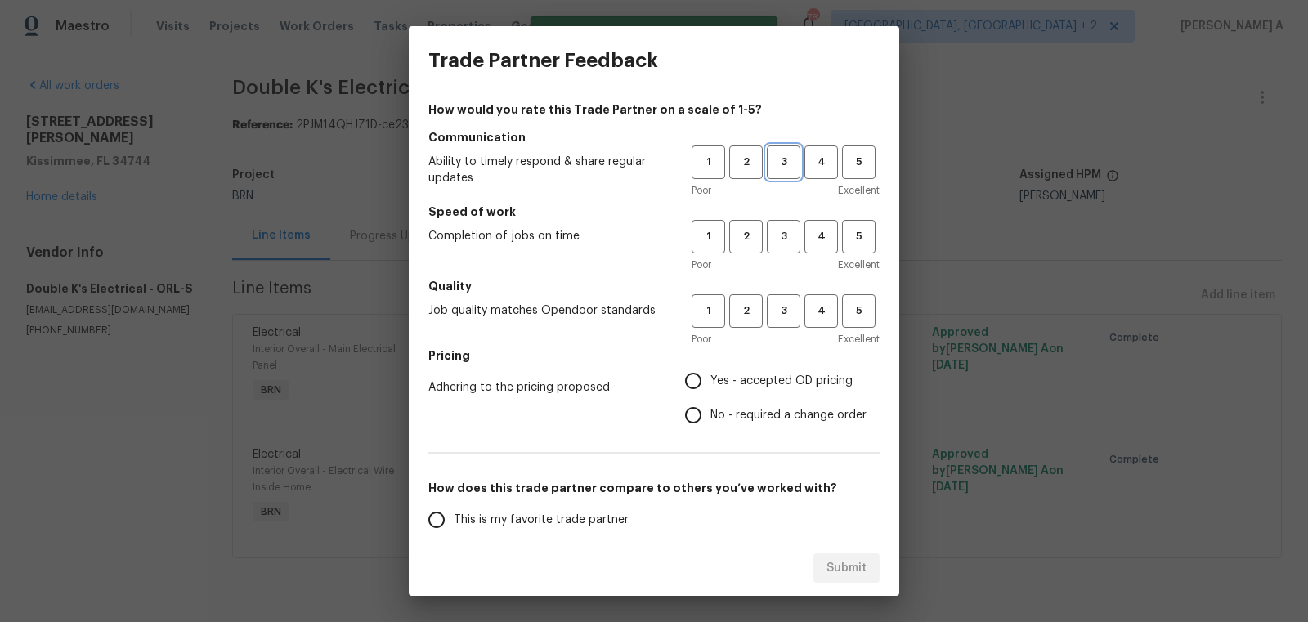
click at [784, 168] on span "3" at bounding box center [783, 162] width 30 height 19
click at [784, 253] on div "1 2 3 4 5 Poor Excellent" at bounding box center [786, 246] width 188 height 53
click at [784, 304] on span "3" at bounding box center [783, 311] width 30 height 19
click at [783, 238] on span "3" at bounding box center [783, 236] width 30 height 19
click at [758, 402] on label "No - required a change order" at bounding box center [771, 415] width 190 height 34
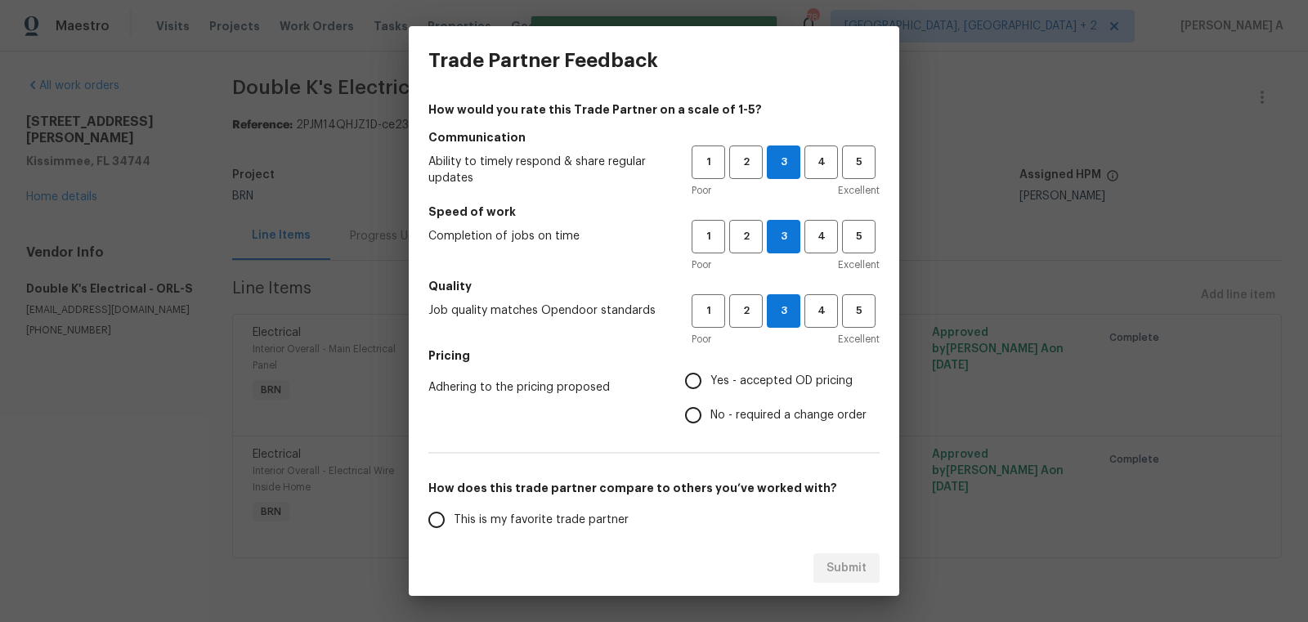
click at [710, 402] on input "No - required a change order" at bounding box center [693, 415] width 34 height 34
radio input "true"
click at [756, 376] on span "Yes - accepted OD pricing" at bounding box center [781, 381] width 142 height 17
click at [710, 376] on input "Yes - accepted OD pricing" at bounding box center [693, 381] width 34 height 34
radio input "true"
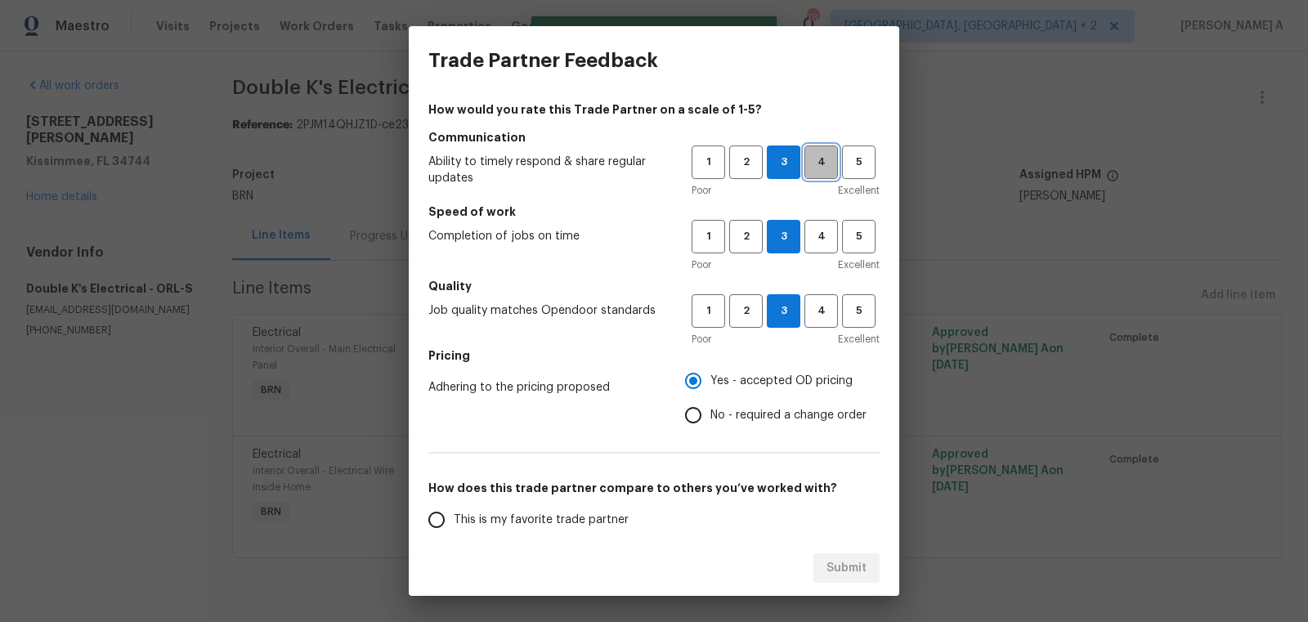
click at [823, 165] on span "4" at bounding box center [821, 162] width 30 height 19
click at [826, 227] on span "4" at bounding box center [821, 236] width 30 height 19
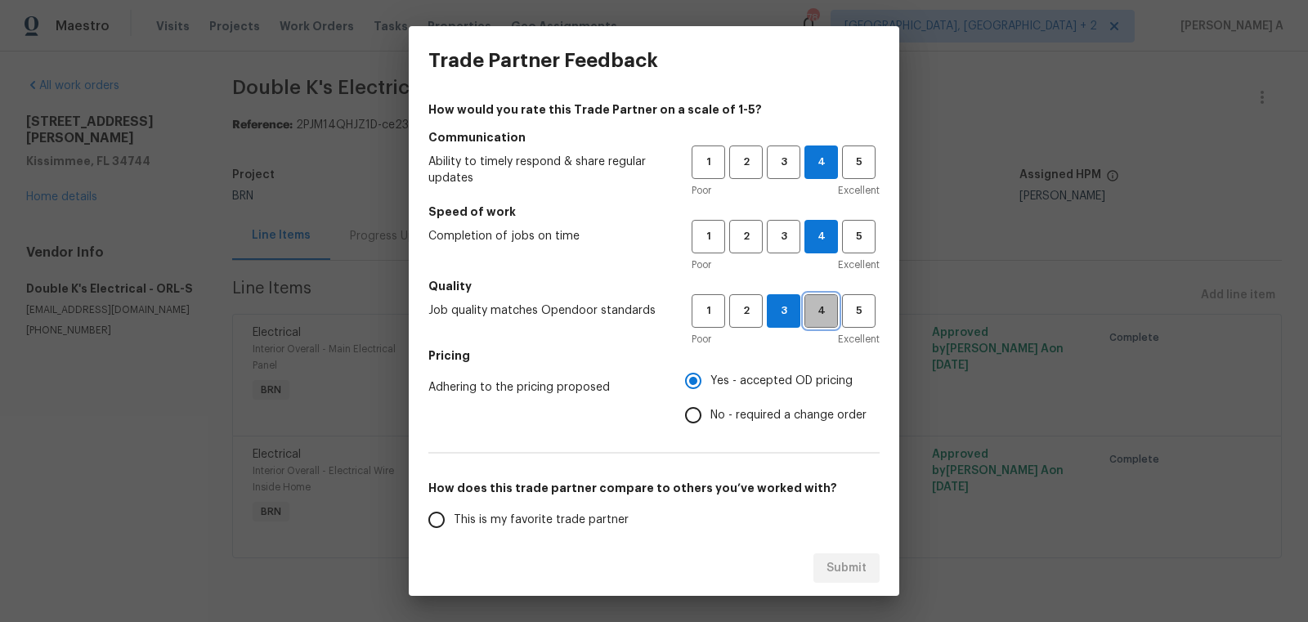
click at [826, 311] on span "4" at bounding box center [821, 311] width 30 height 19
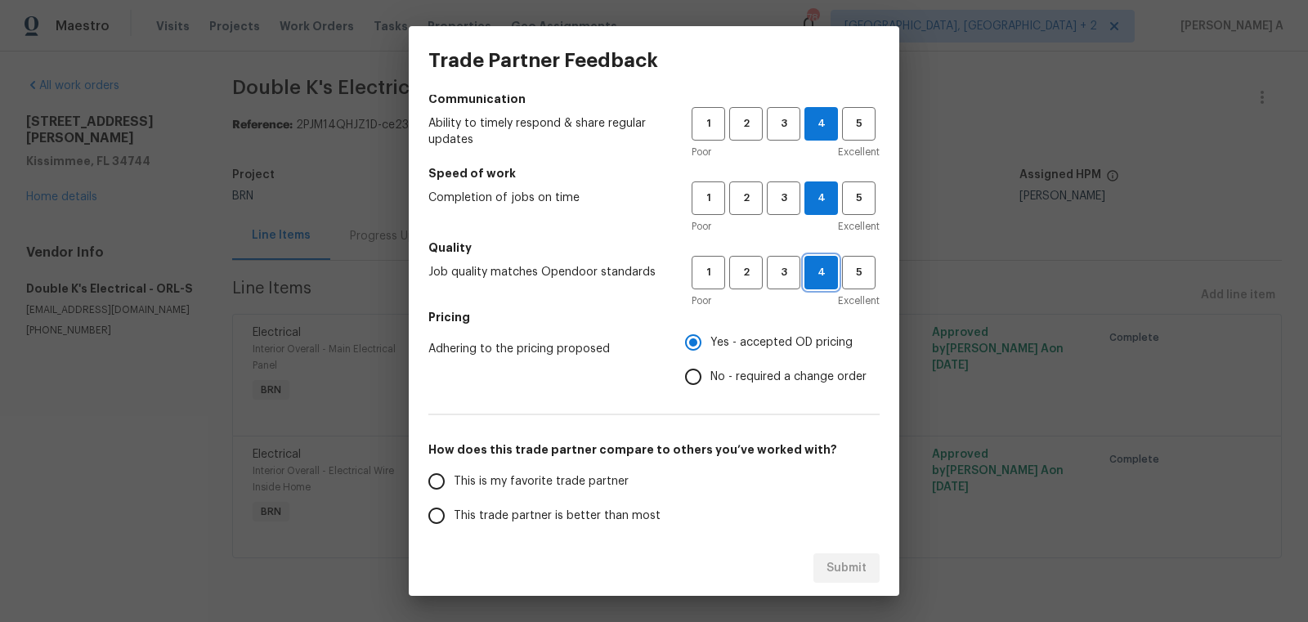
scroll to position [98, 0]
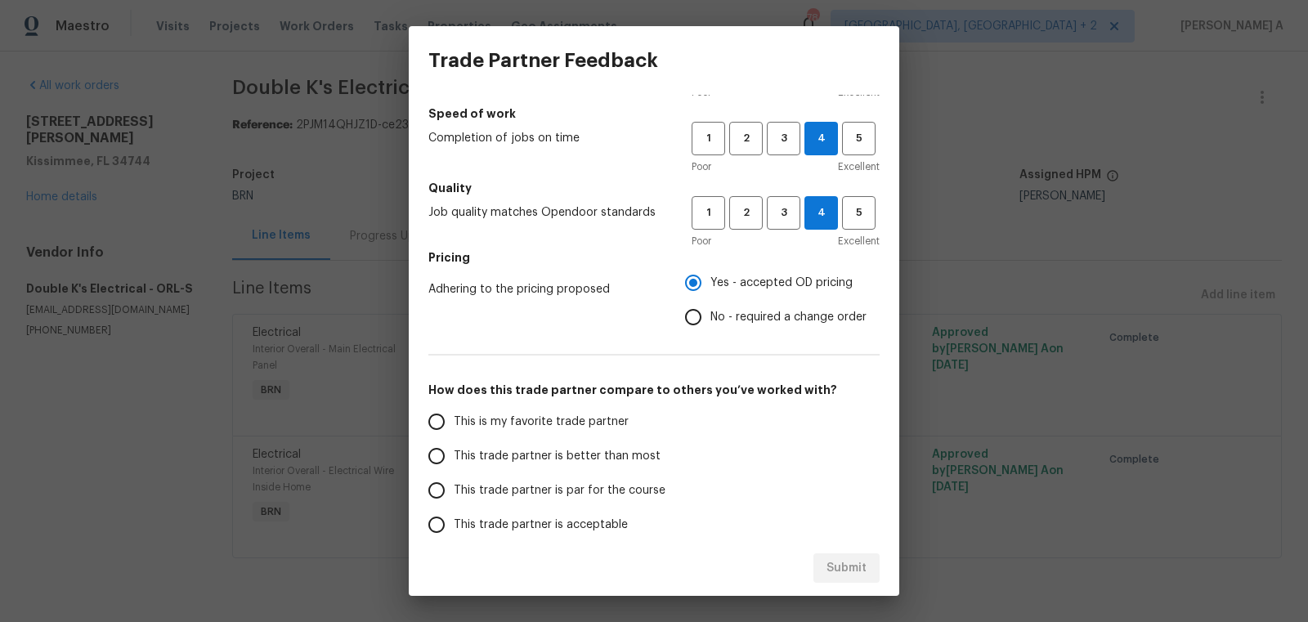
click at [533, 417] on span "This is my favorite trade partner" at bounding box center [541, 422] width 175 height 17
click at [454, 417] on input "This is my favorite trade partner" at bounding box center [436, 422] width 34 height 34
click at [851, 567] on span "Submit" at bounding box center [847, 568] width 40 height 20
radio input "true"
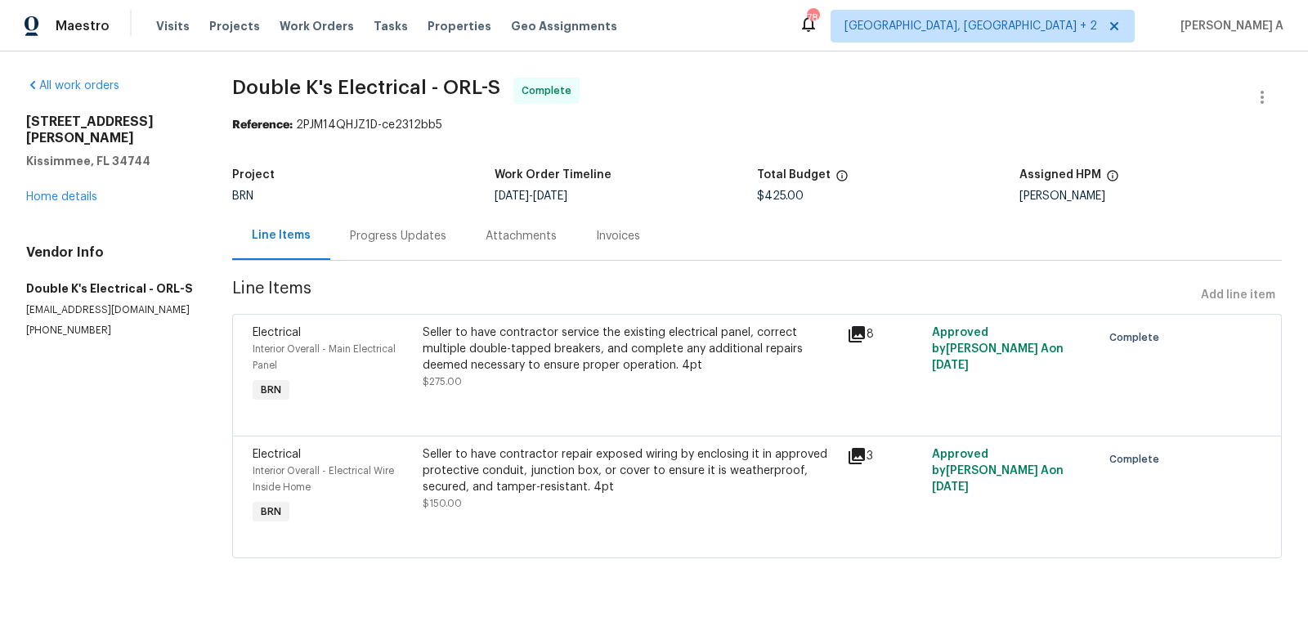
click at [530, 368] on div "Seller to have contractor service the existing electrical panel, correct multip…" at bounding box center [630, 349] width 414 height 49
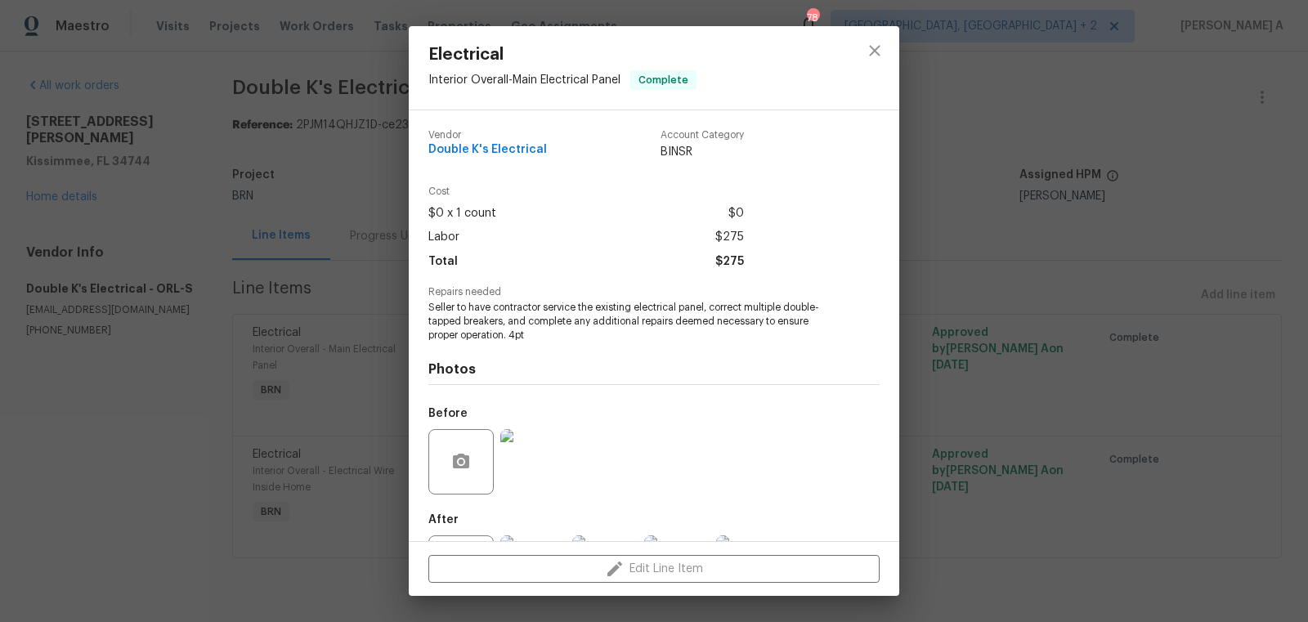
click at [509, 146] on span "Double K's Electrical" at bounding box center [487, 150] width 119 height 12
copy span "Double K's Electrical"
click at [567, 326] on span "Seller to have contractor service the existing electrical panel, correct multip…" at bounding box center [631, 321] width 406 height 41
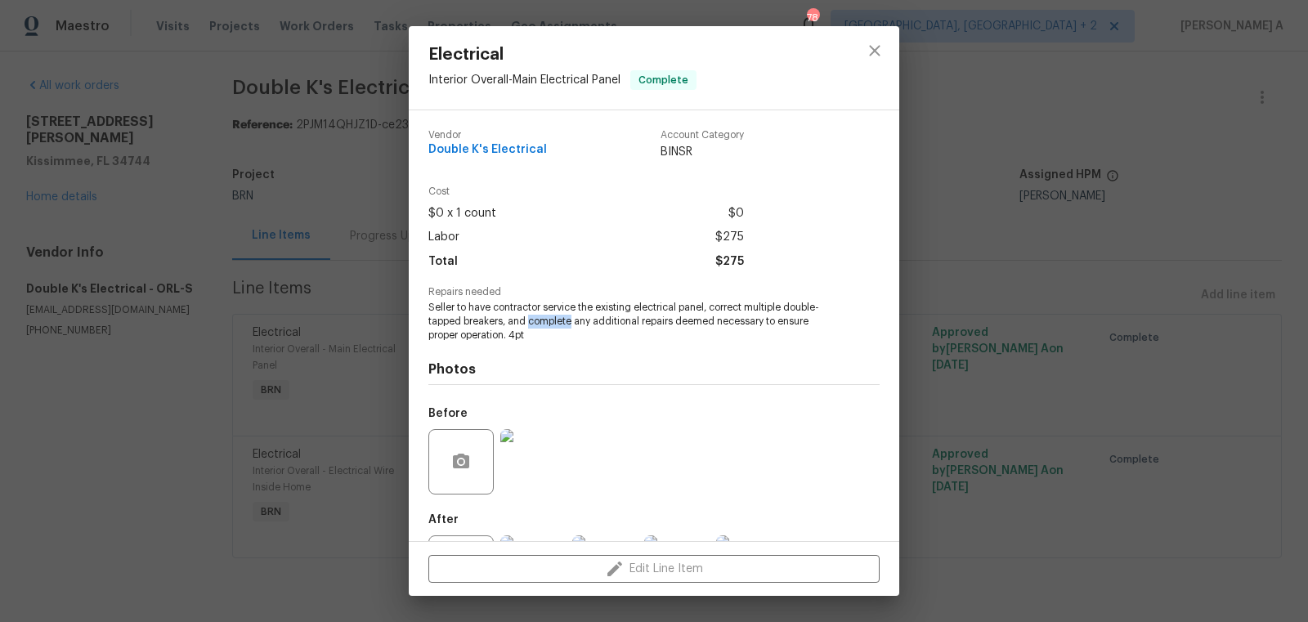
click at [567, 326] on span "Seller to have contractor service the existing electrical panel, correct multip…" at bounding box center [631, 321] width 406 height 41
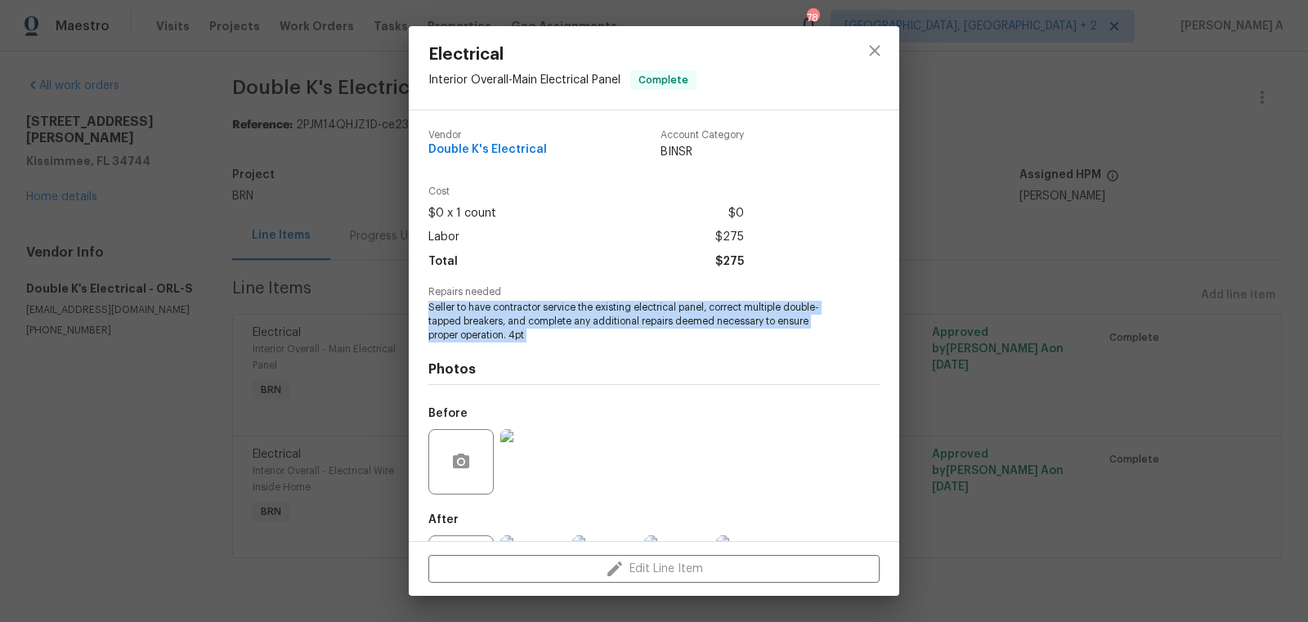
click at [567, 326] on span "Seller to have contractor service the existing electrical panel, correct multip…" at bounding box center [631, 321] width 406 height 41
copy span "Seller to have contractor service the existing electrical panel, correct multip…"
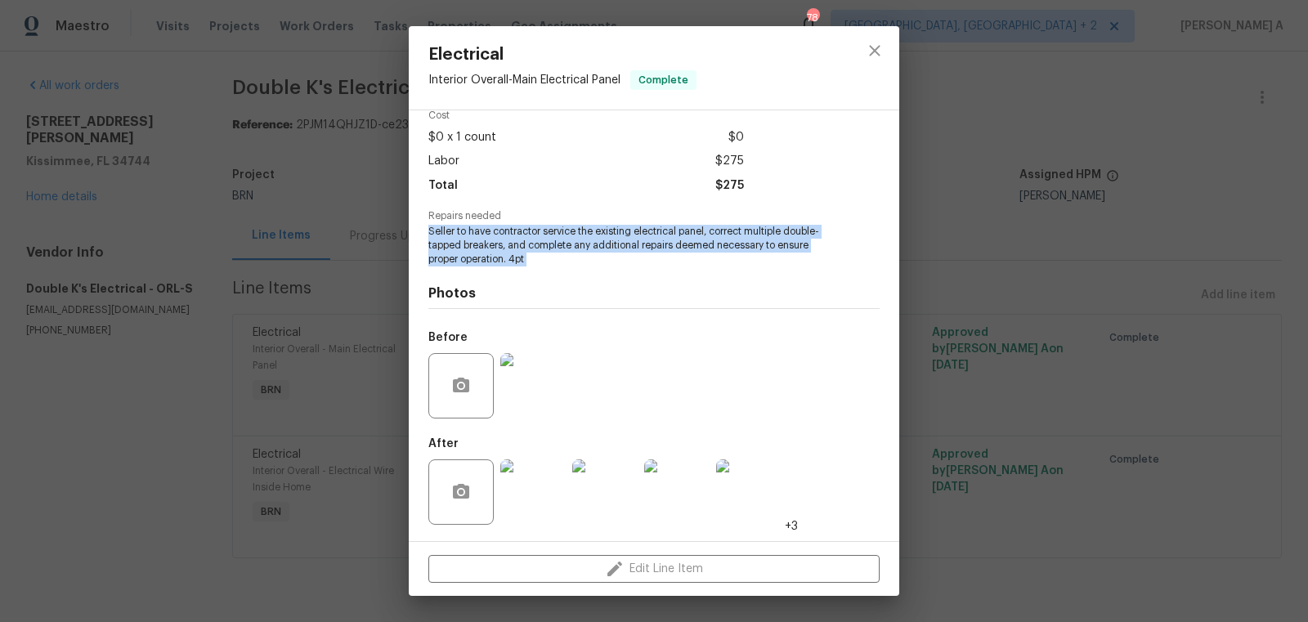
click at [542, 373] on img at bounding box center [532, 385] width 65 height 65
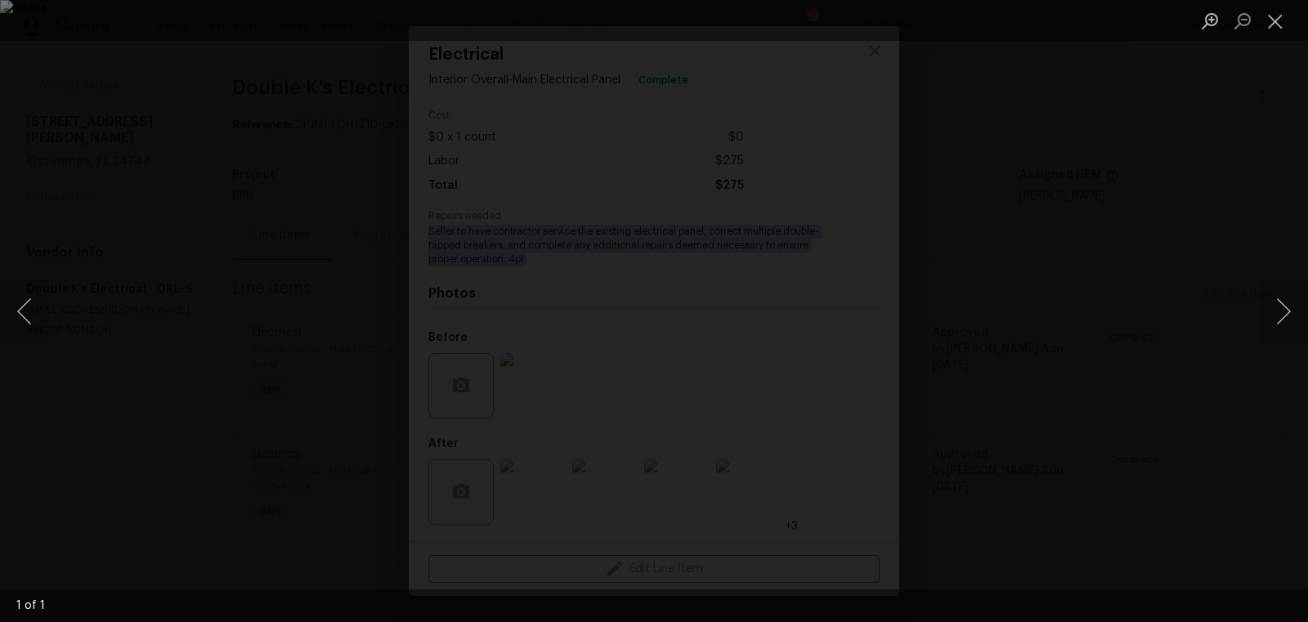
click at [1270, 6] on li "Lightbox" at bounding box center [1275, 20] width 33 height 41
click at [1274, 24] on button "Close lightbox" at bounding box center [1275, 21] width 33 height 29
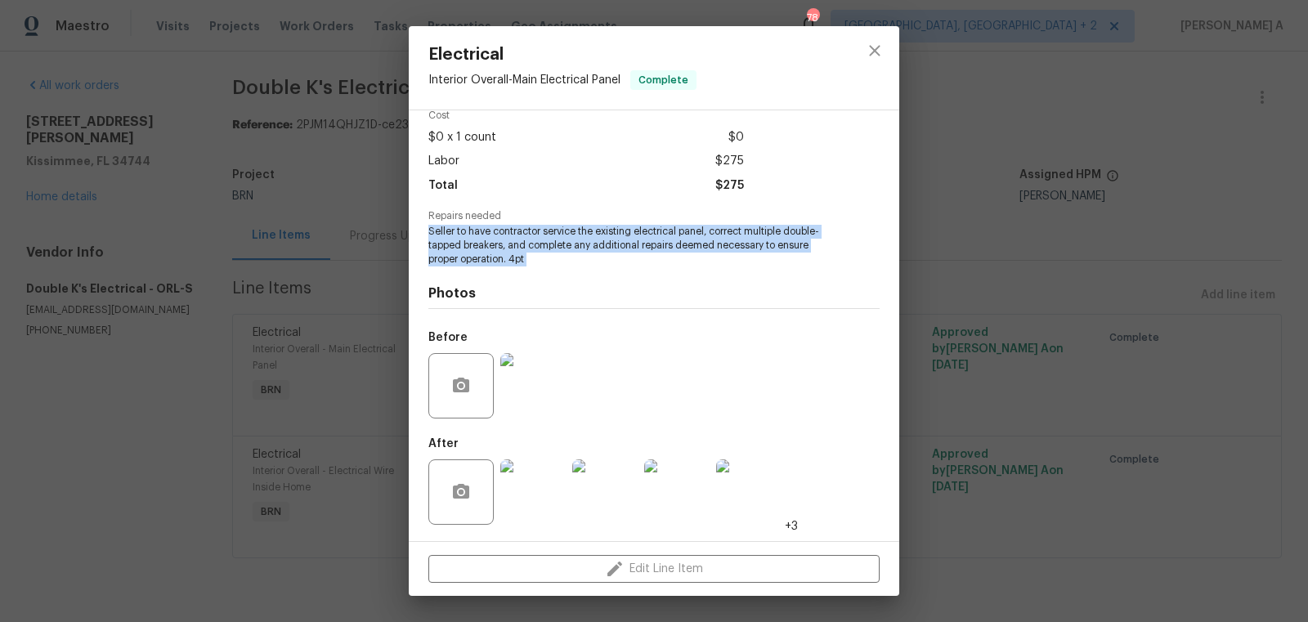
click at [536, 501] on img at bounding box center [532, 491] width 65 height 65
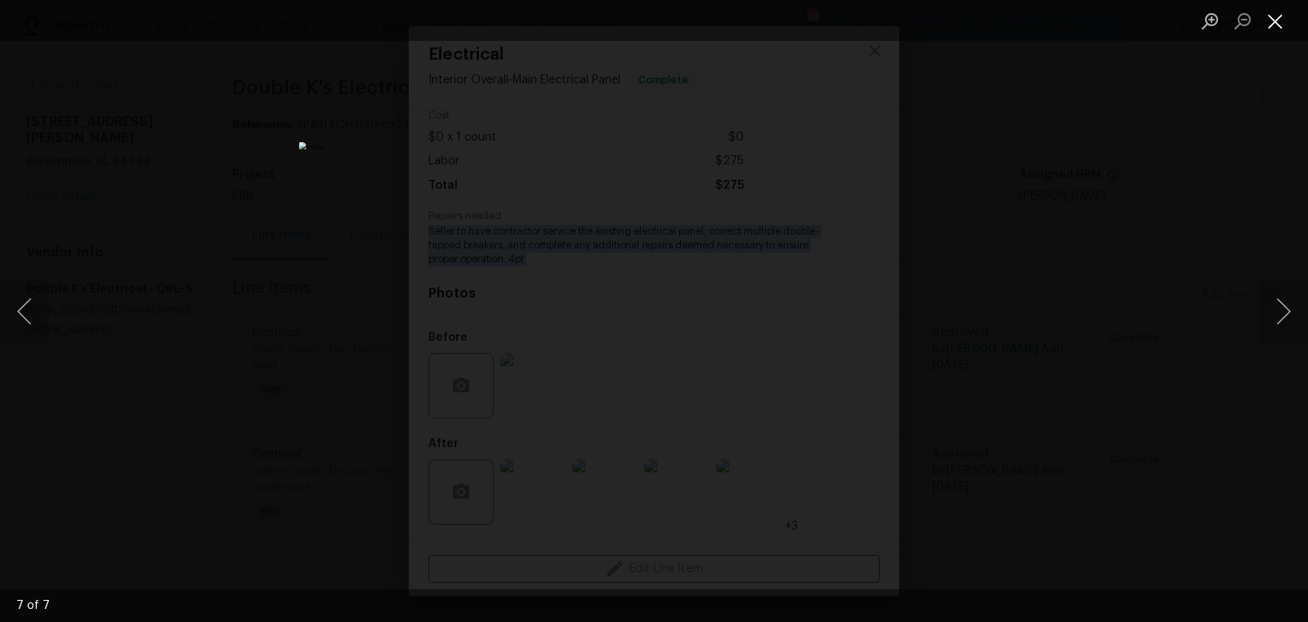
click at [1275, 19] on button "Close lightbox" at bounding box center [1275, 21] width 33 height 29
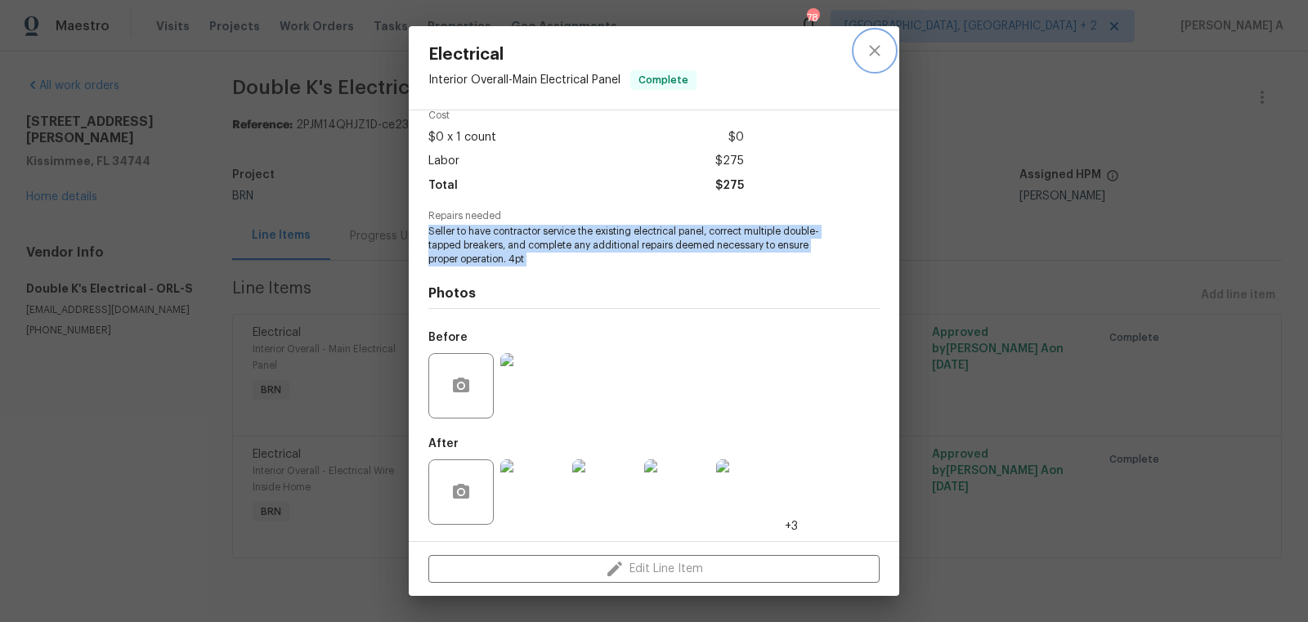
click at [870, 46] on icon "close" at bounding box center [874, 50] width 11 height 11
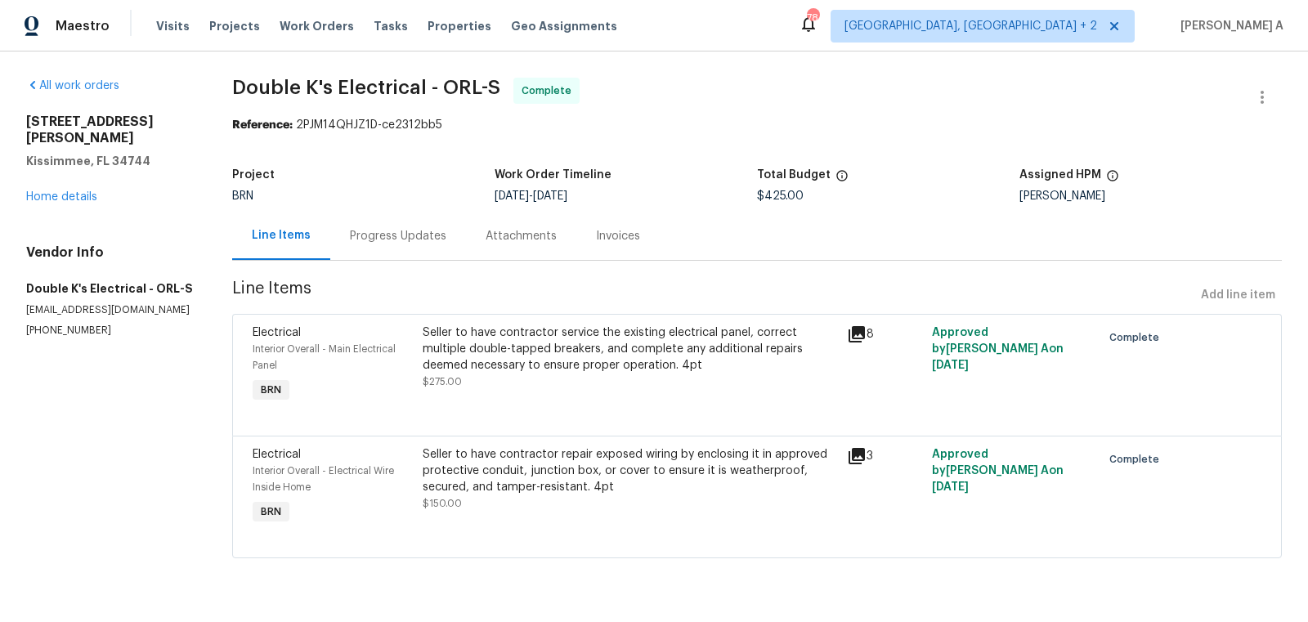
click at [583, 497] on div "Seller to have contractor repair exposed wiring by enclosing it in approved pro…" at bounding box center [630, 478] width 414 height 65
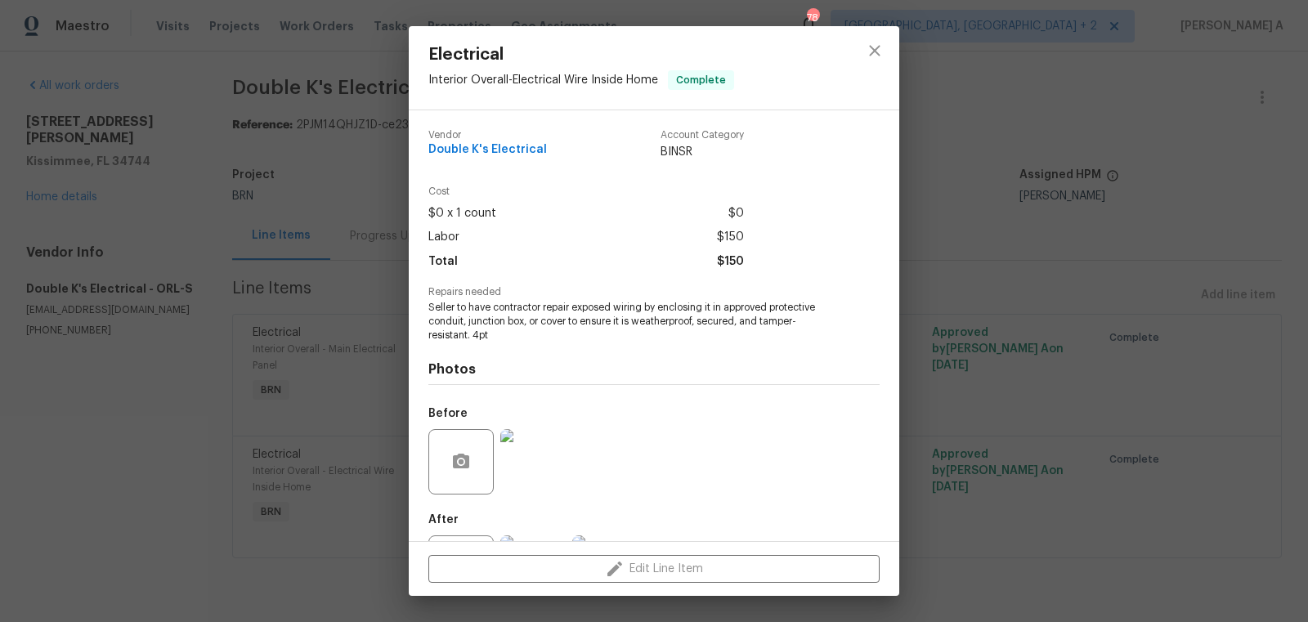
click at [541, 311] on span "Seller to have contractor repair exposed wiring by enclosing it in approved pro…" at bounding box center [631, 321] width 406 height 41
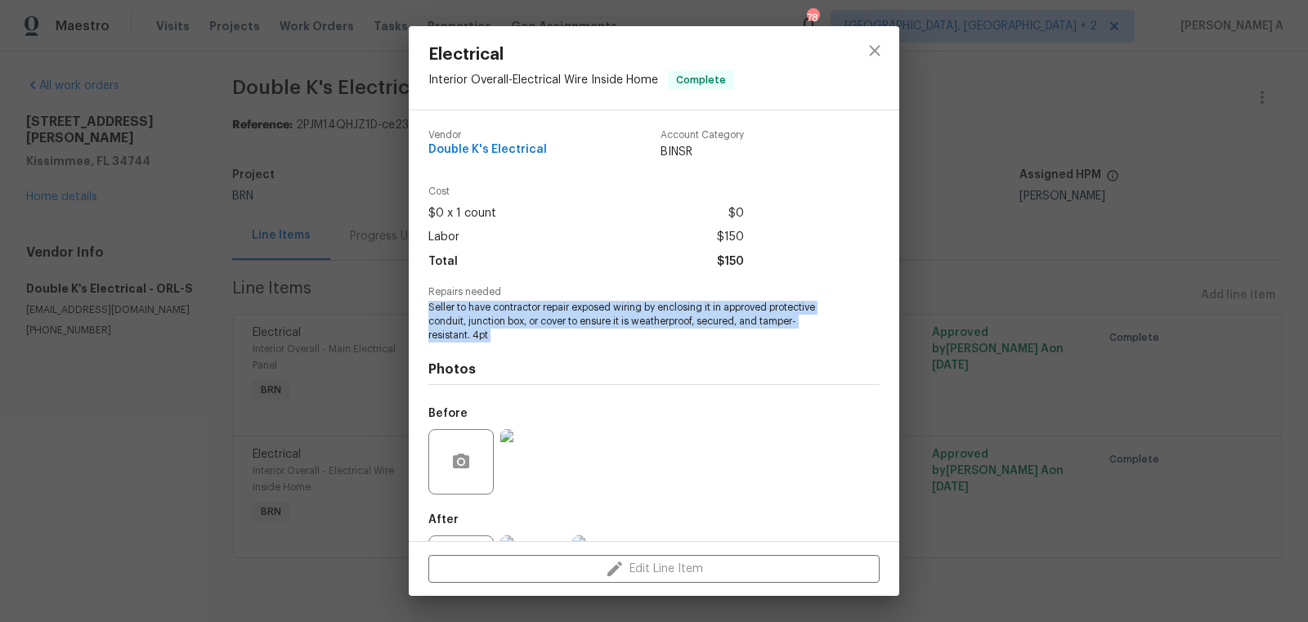
click at [541, 311] on span "Seller to have contractor repair exposed wiring by enclosing it in approved pro…" at bounding box center [631, 321] width 406 height 41
copy span "Seller to have contractor repair exposed wiring by enclosing it in approved pro…"
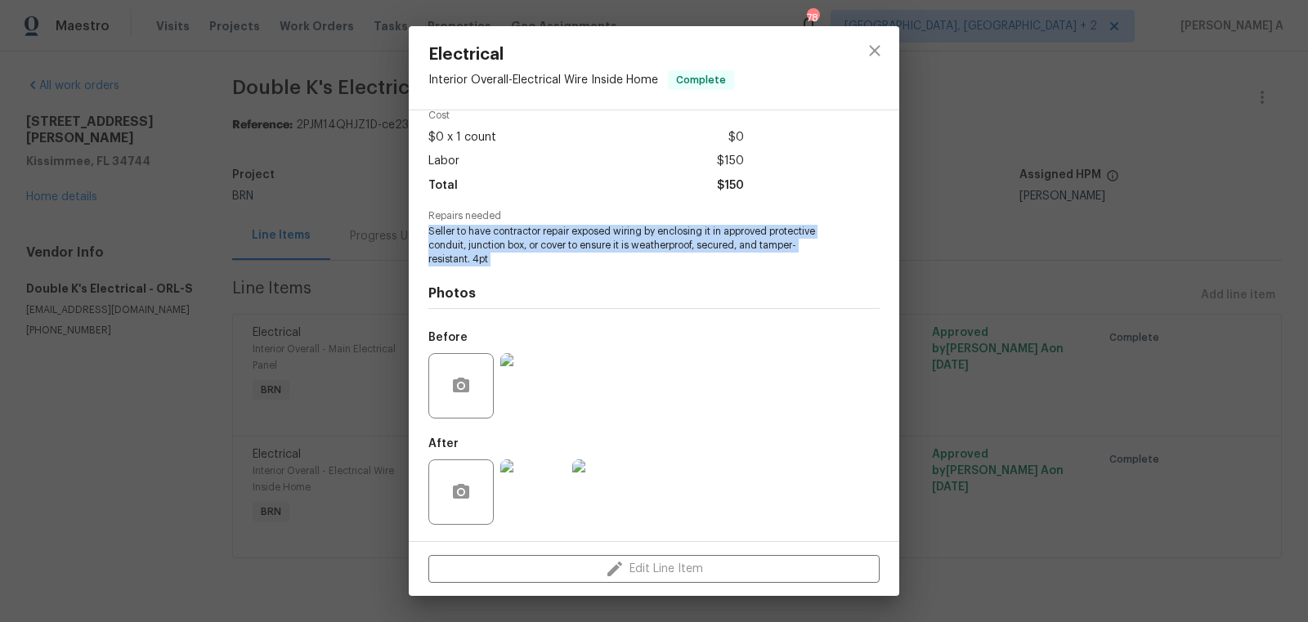
click at [519, 395] on img at bounding box center [532, 385] width 65 height 65
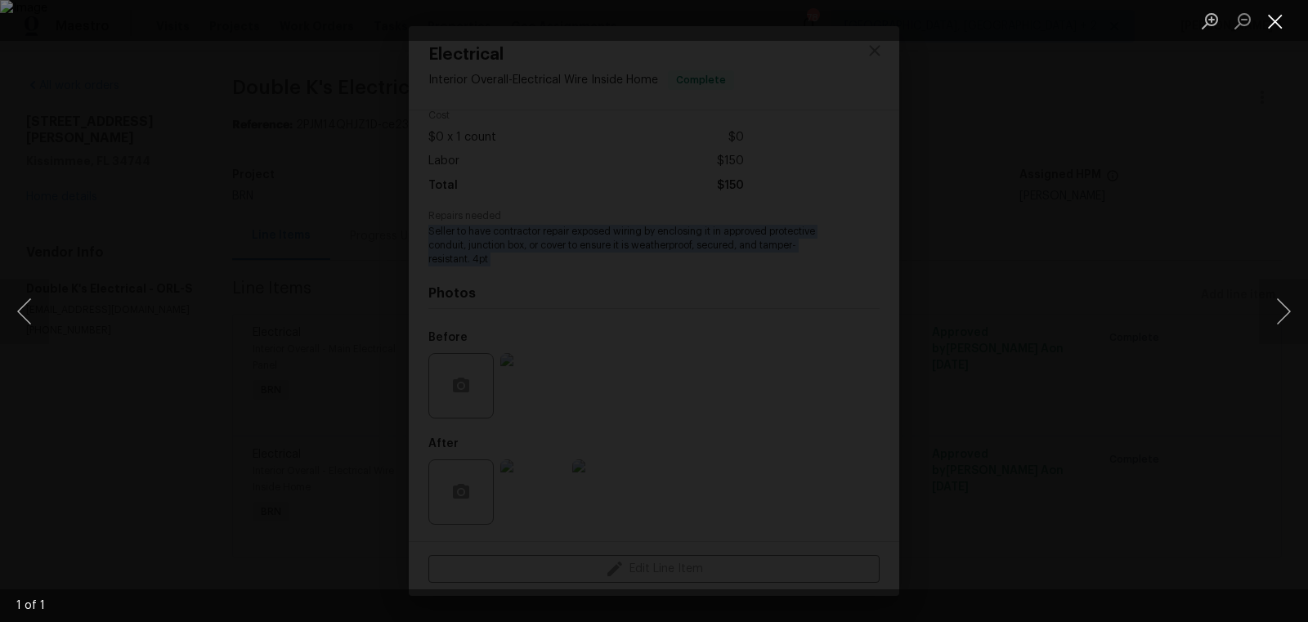
click at [1270, 23] on button "Close lightbox" at bounding box center [1275, 21] width 33 height 29
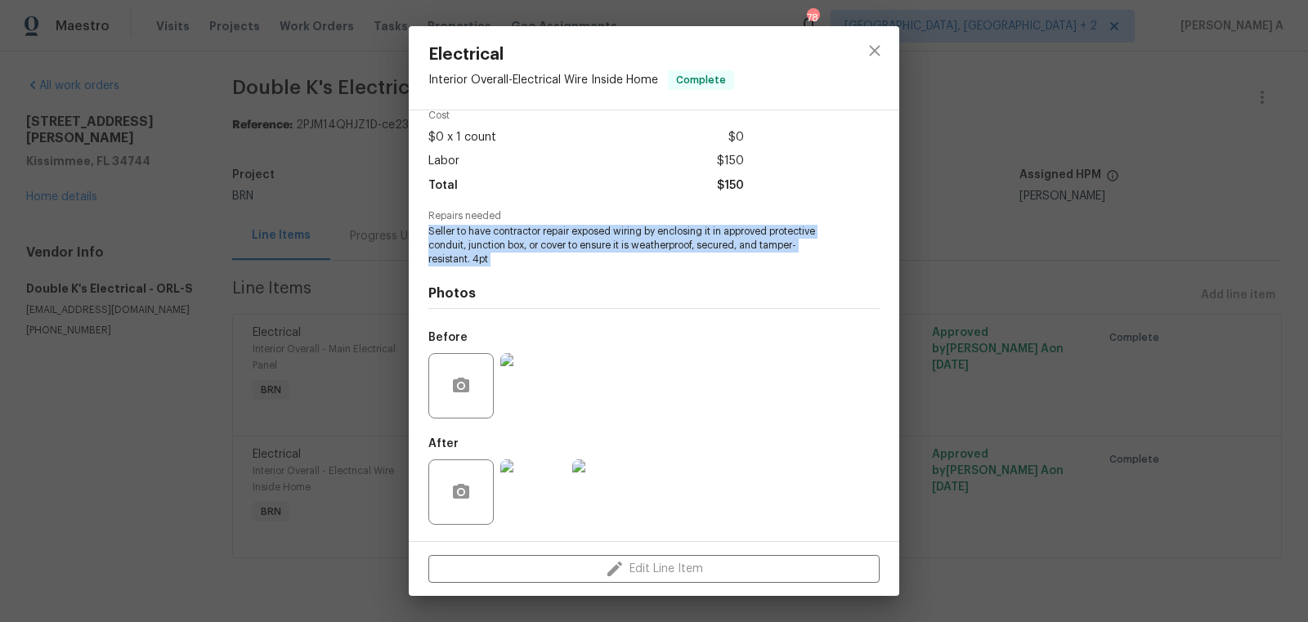
click at [525, 504] on img at bounding box center [532, 491] width 65 height 65
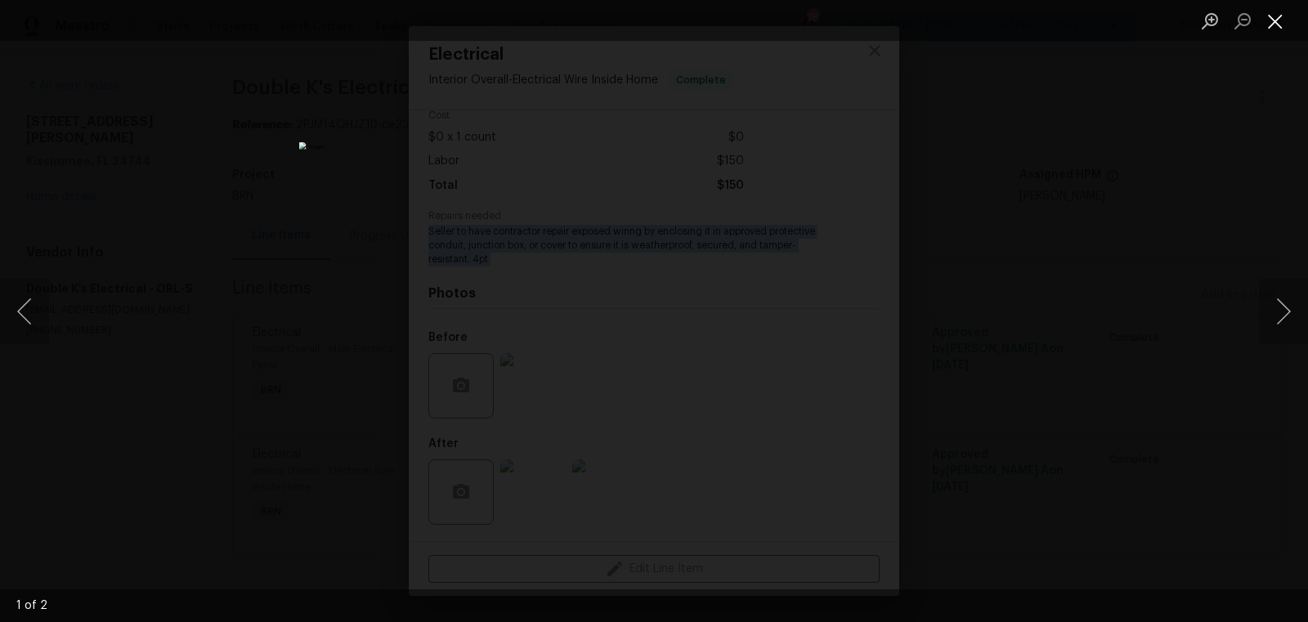
click at [1277, 14] on button "Close lightbox" at bounding box center [1275, 21] width 33 height 29
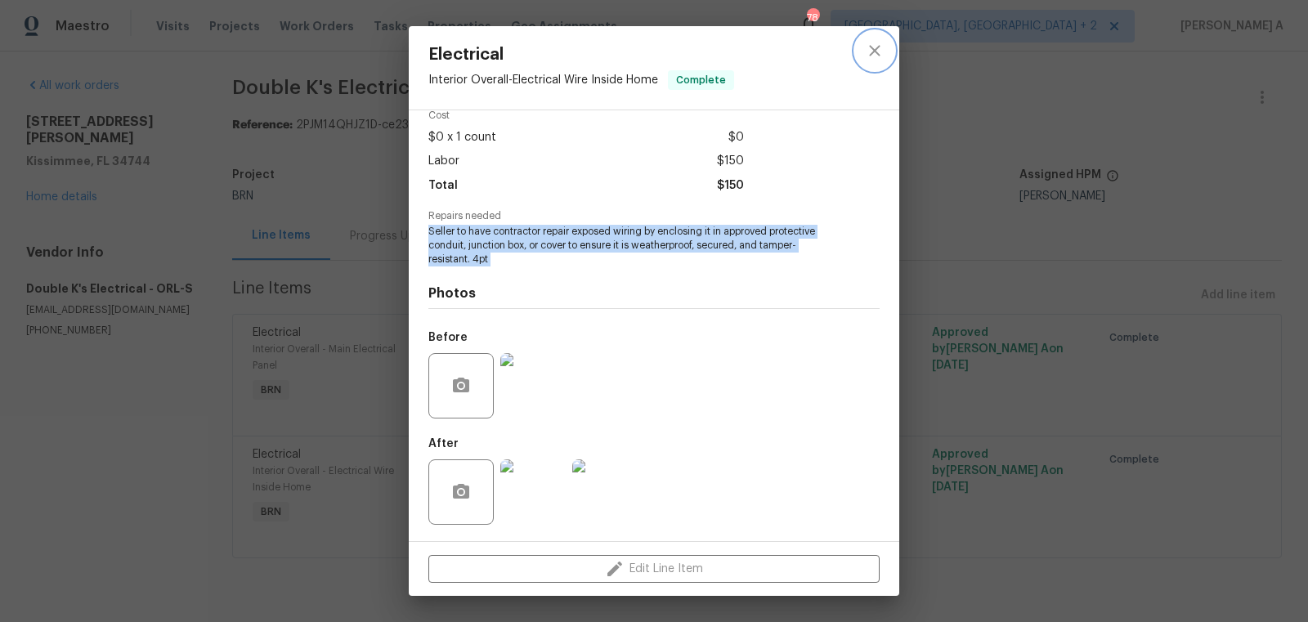
click at [889, 47] on button "close" at bounding box center [874, 50] width 39 height 39
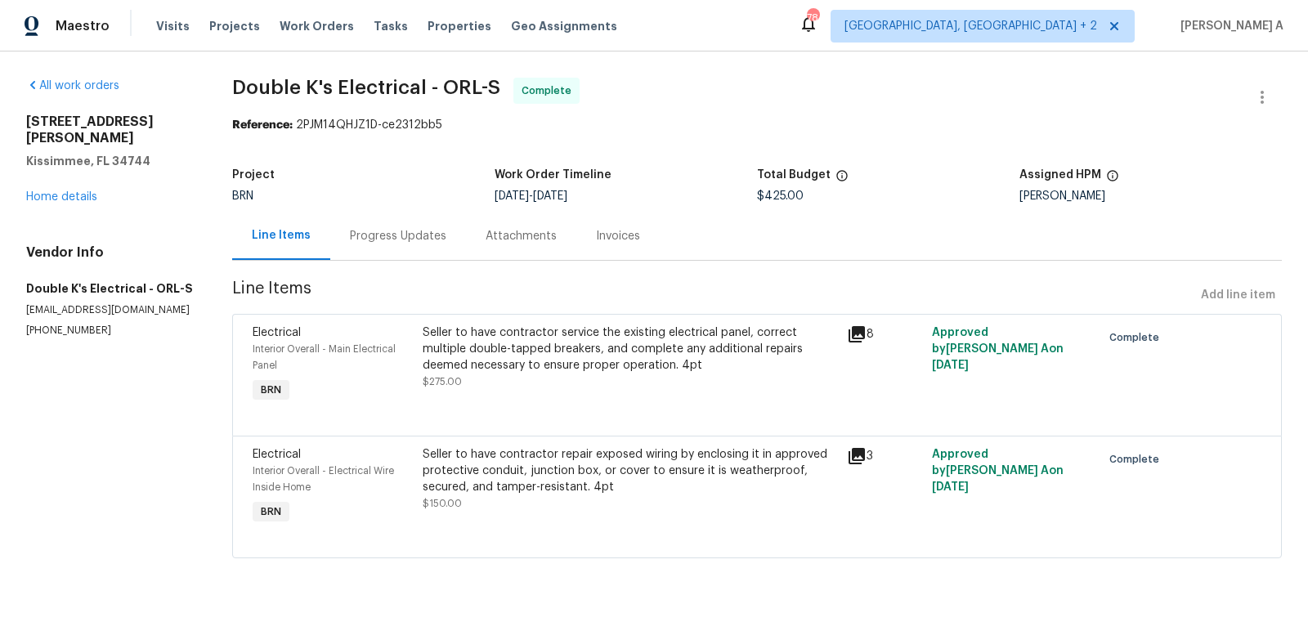
click at [662, 228] on div "Line Items Progress Updates Attachments Invoices" at bounding box center [757, 236] width 1050 height 49
click at [621, 236] on div "Invoices" at bounding box center [618, 236] width 44 height 16
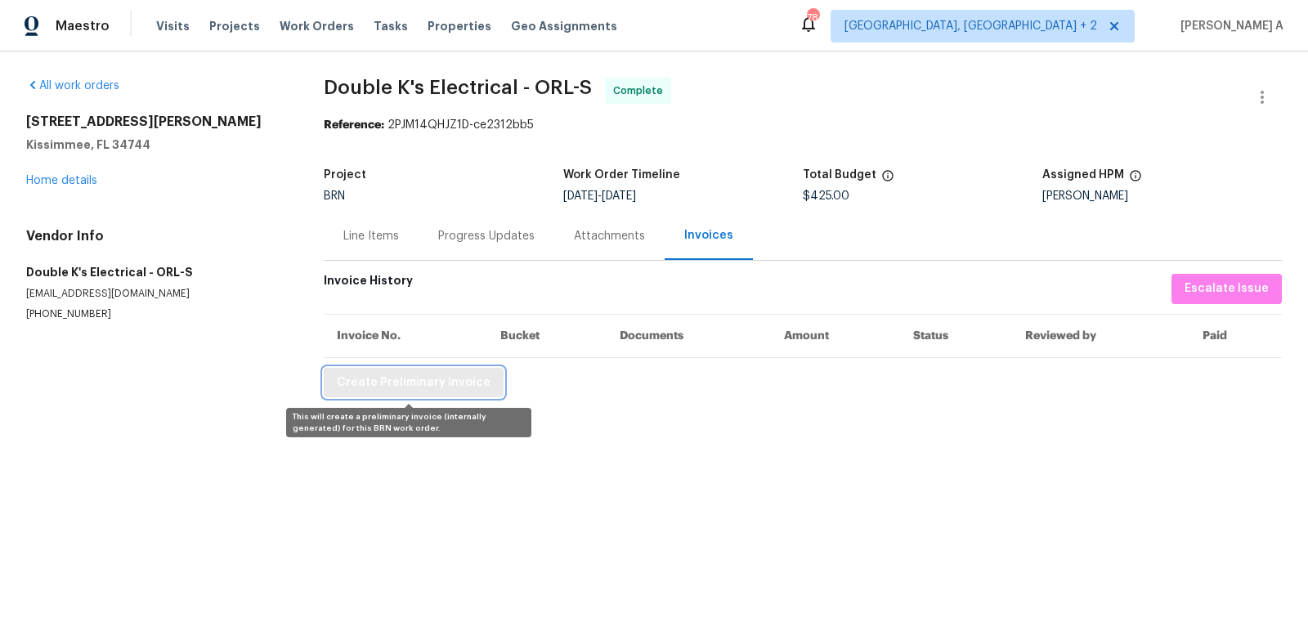
click at [409, 392] on button "Create Preliminary Invoice" at bounding box center [414, 383] width 180 height 30
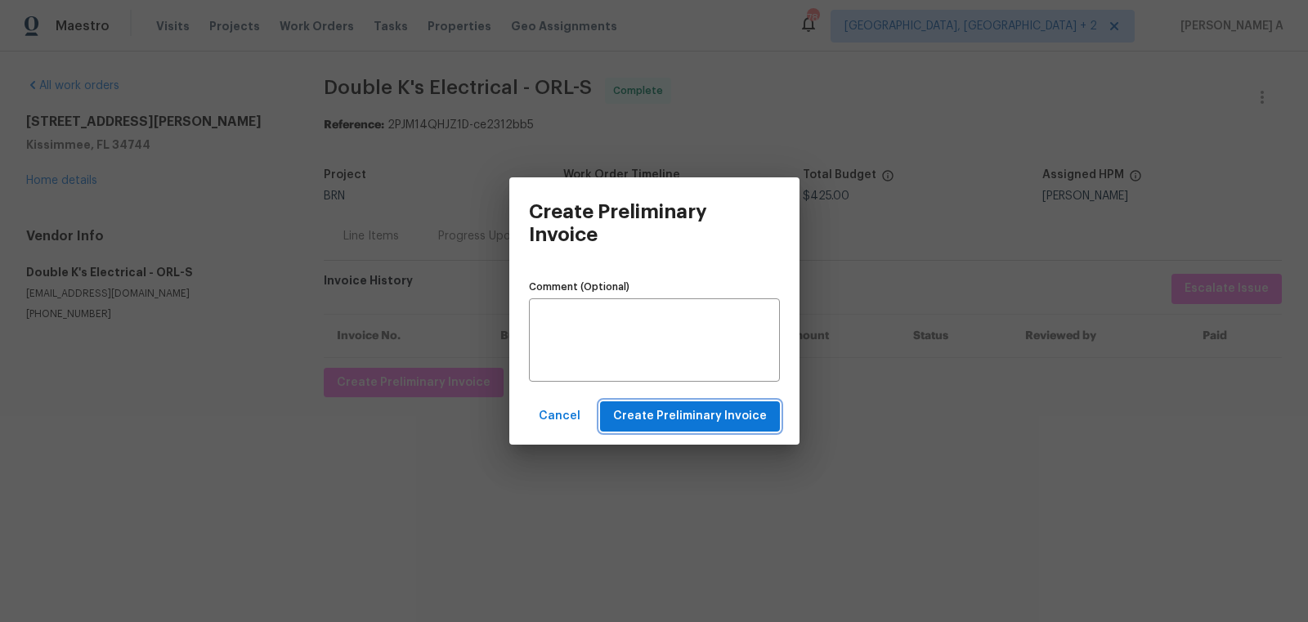
click at [682, 412] on span "Create Preliminary Invoice" at bounding box center [690, 416] width 154 height 20
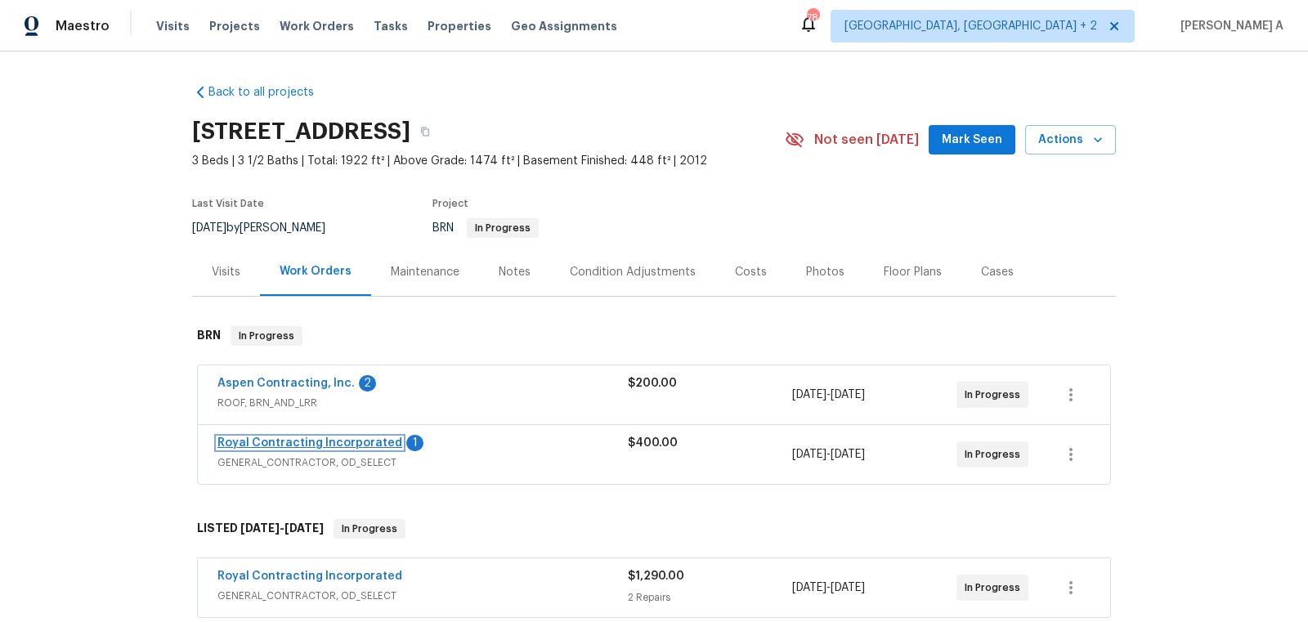
click at [300, 437] on link "Royal Contracting Incorporated" at bounding box center [309, 442] width 185 height 11
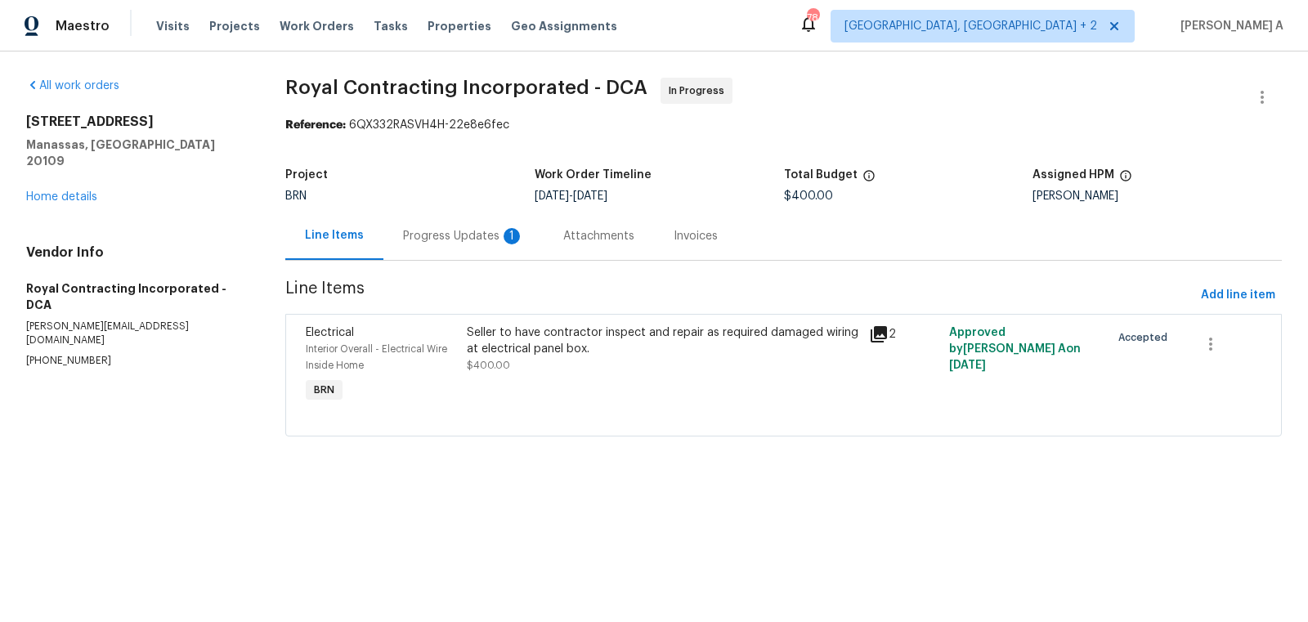
click at [480, 234] on div "Progress Updates 1" at bounding box center [463, 236] width 121 height 16
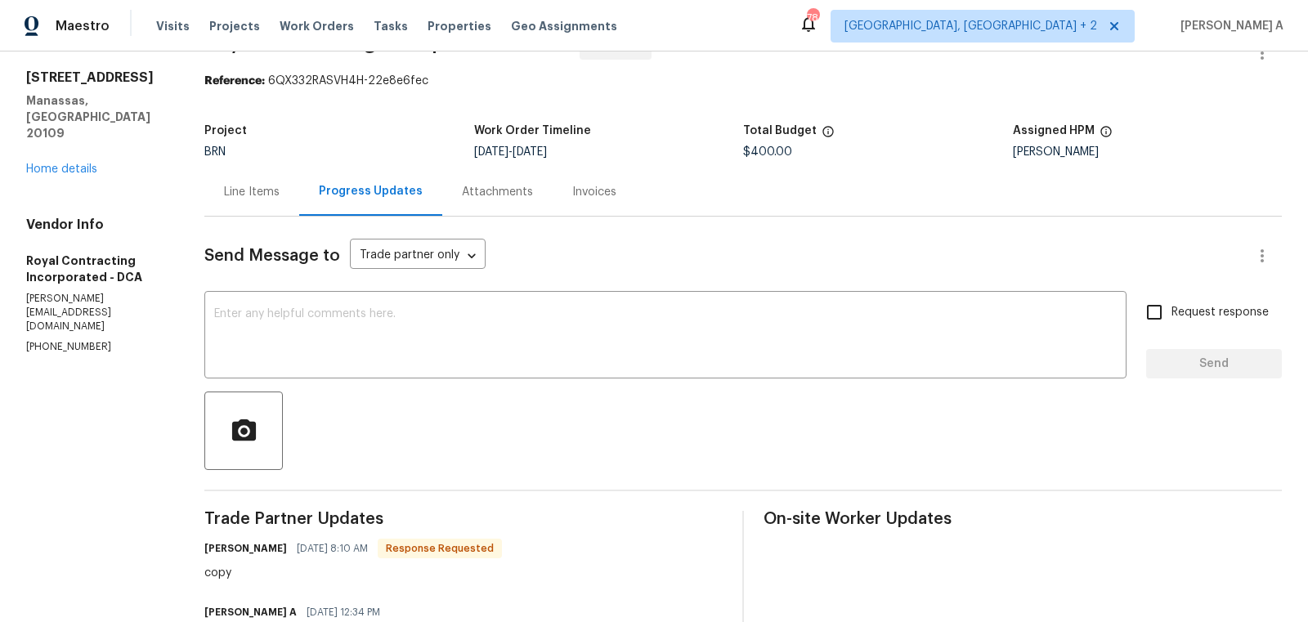
scroll to position [9, 0]
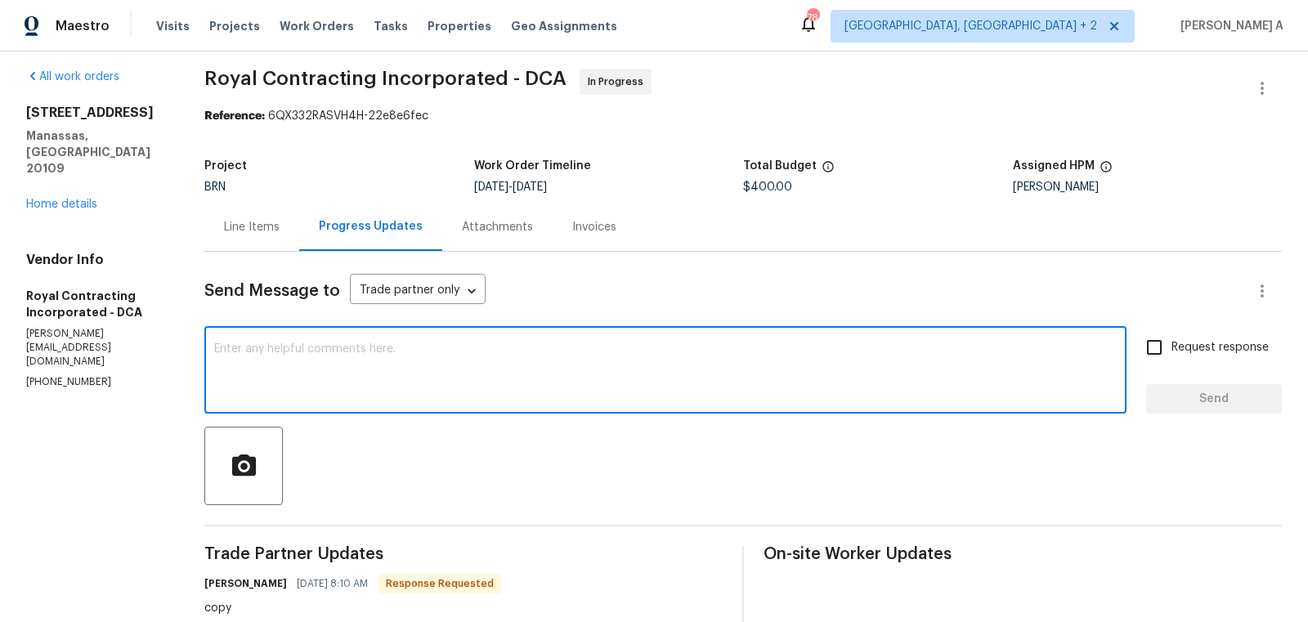
click at [358, 366] on textarea at bounding box center [665, 371] width 903 height 57
type textarea "L"
click at [358, 366] on textarea "Please let us know once you have an confirmation on schedule. Thanks" at bounding box center [665, 371] width 903 height 57
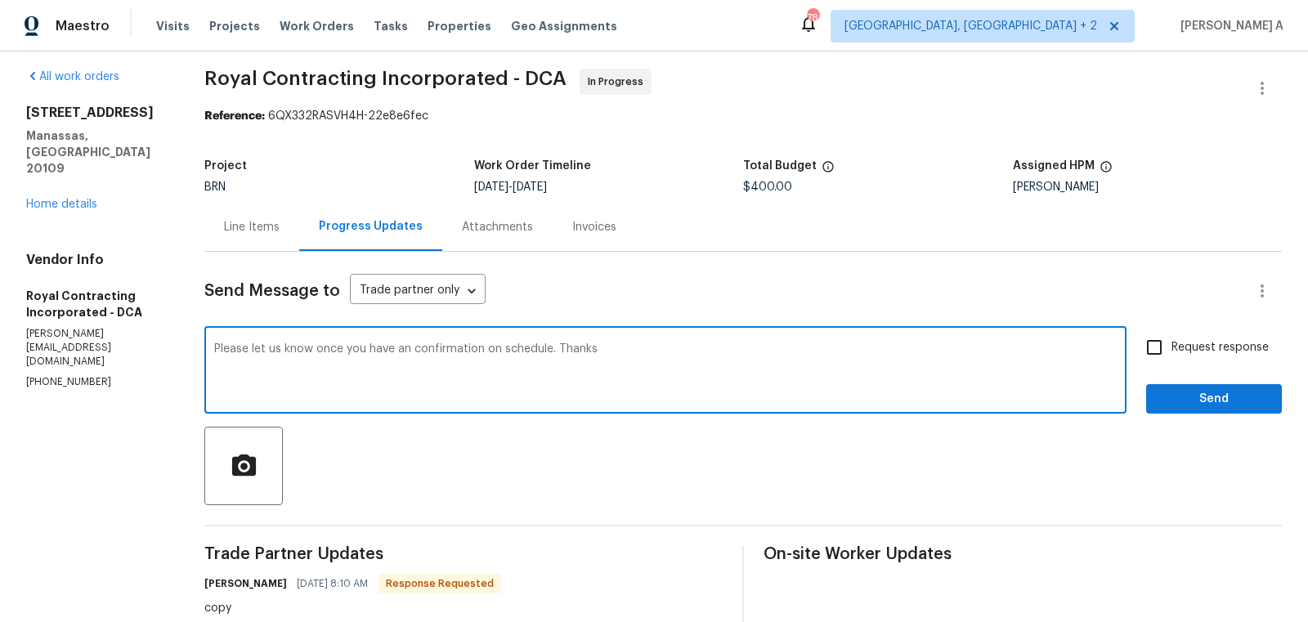
click at [0, 0] on icon "Paraphrase text" at bounding box center [0, 0] width 0 height 0
click at [412, 365] on textarea "Please let us know once you have an confirmation on schedule. Thanks" at bounding box center [665, 371] width 903 height 57
click at [0, 0] on div "a" at bounding box center [0, 0] width 0 height 0
click at [0, 0] on span "Correct the article" at bounding box center [0, 0] width 0 height 0
type textarea "Please let us know once you have a confirmation on the schedule. Thanks"
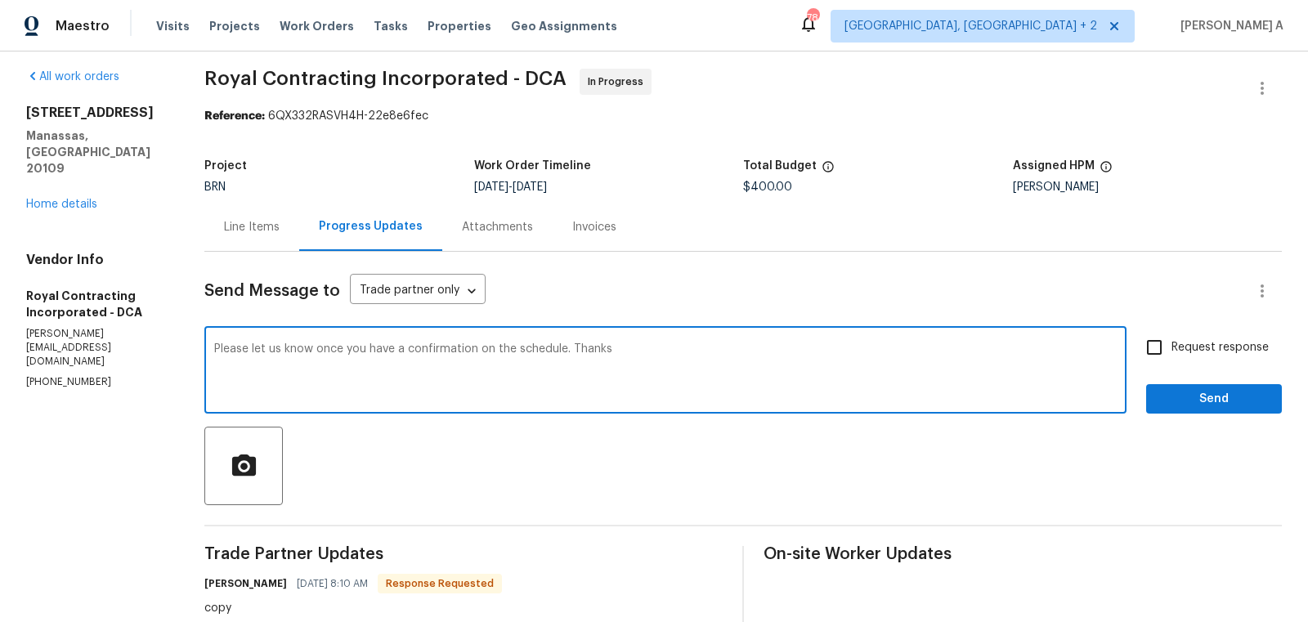
click at [1154, 362] on input "Request response" at bounding box center [1154, 347] width 34 height 34
checkbox input "true"
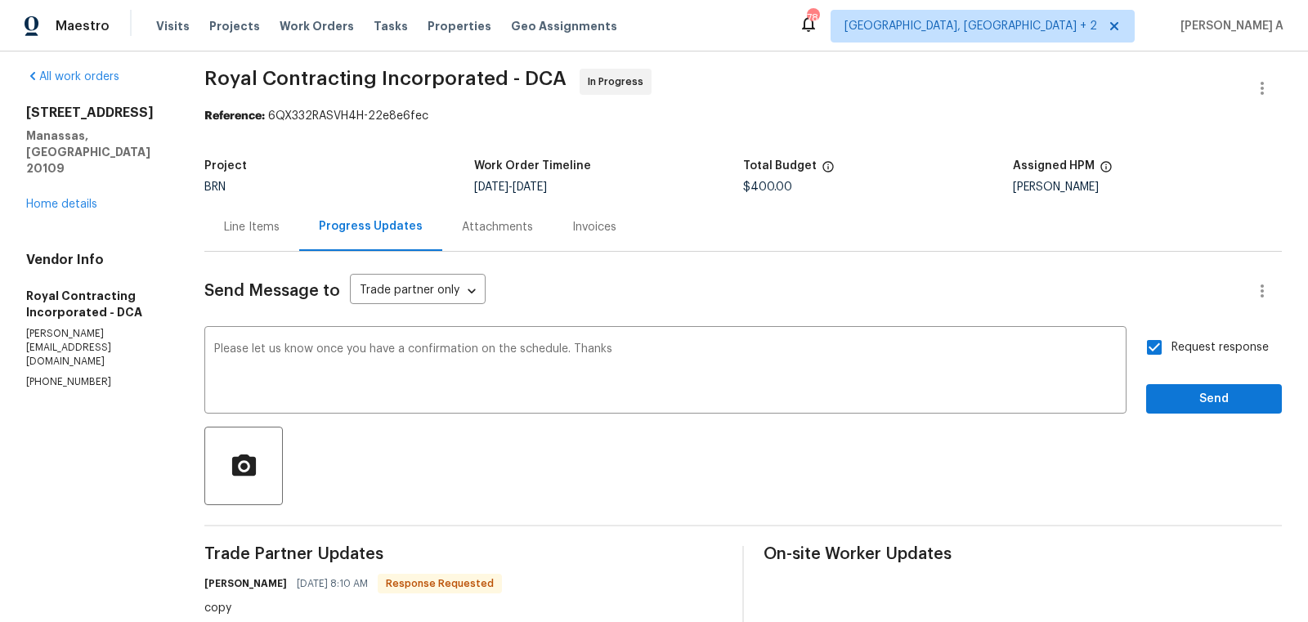
click at [1191, 420] on div "Send Message to Trade partner only Trade partner only ​ Please let us know once…" at bounding box center [743, 620] width 1078 height 737
click at [1191, 406] on span "Send" at bounding box center [1214, 399] width 110 height 20
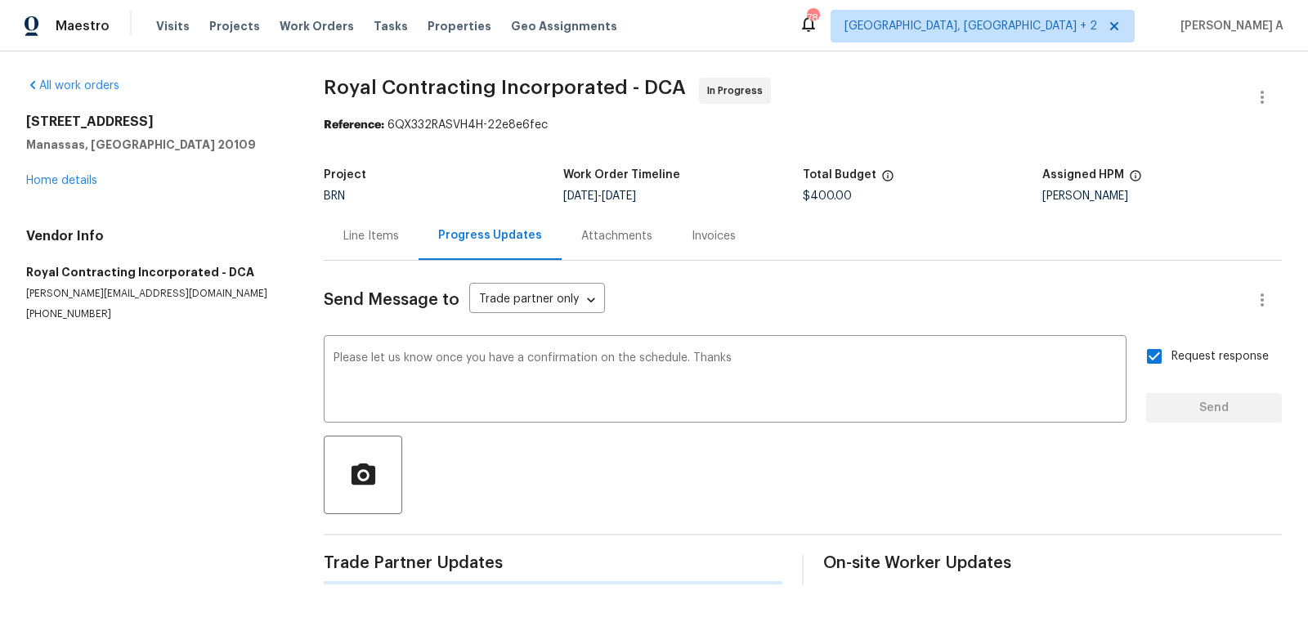
scroll to position [0, 0]
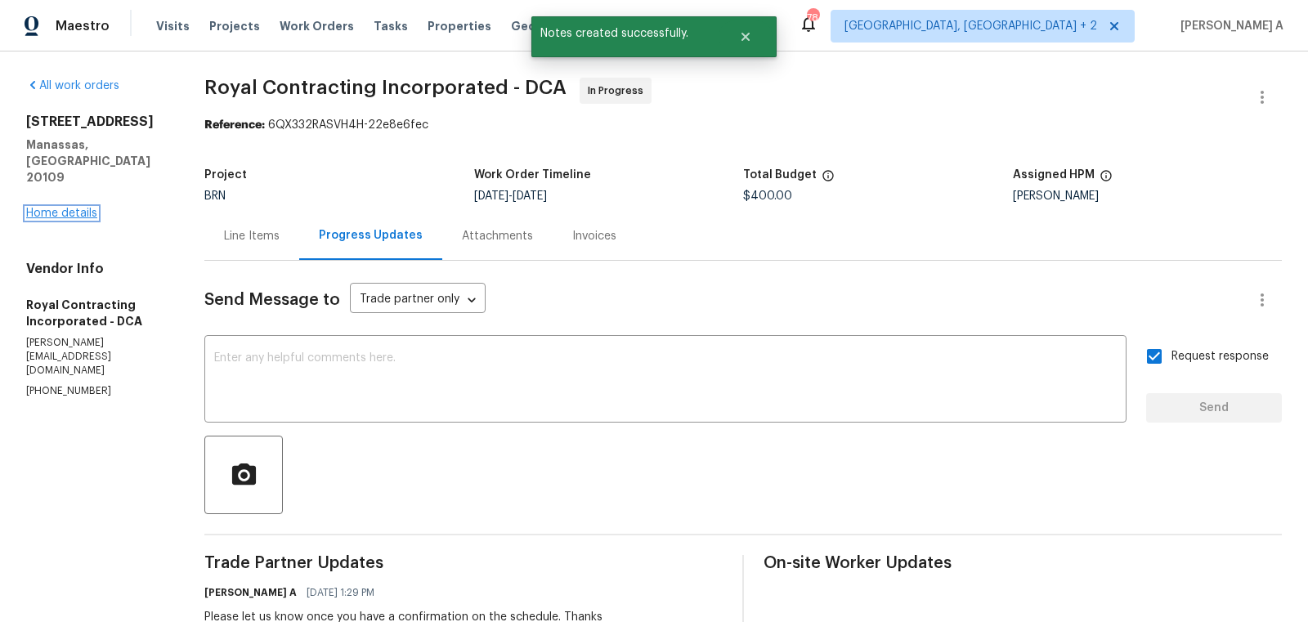
click at [59, 208] on link "Home details" at bounding box center [61, 213] width 71 height 11
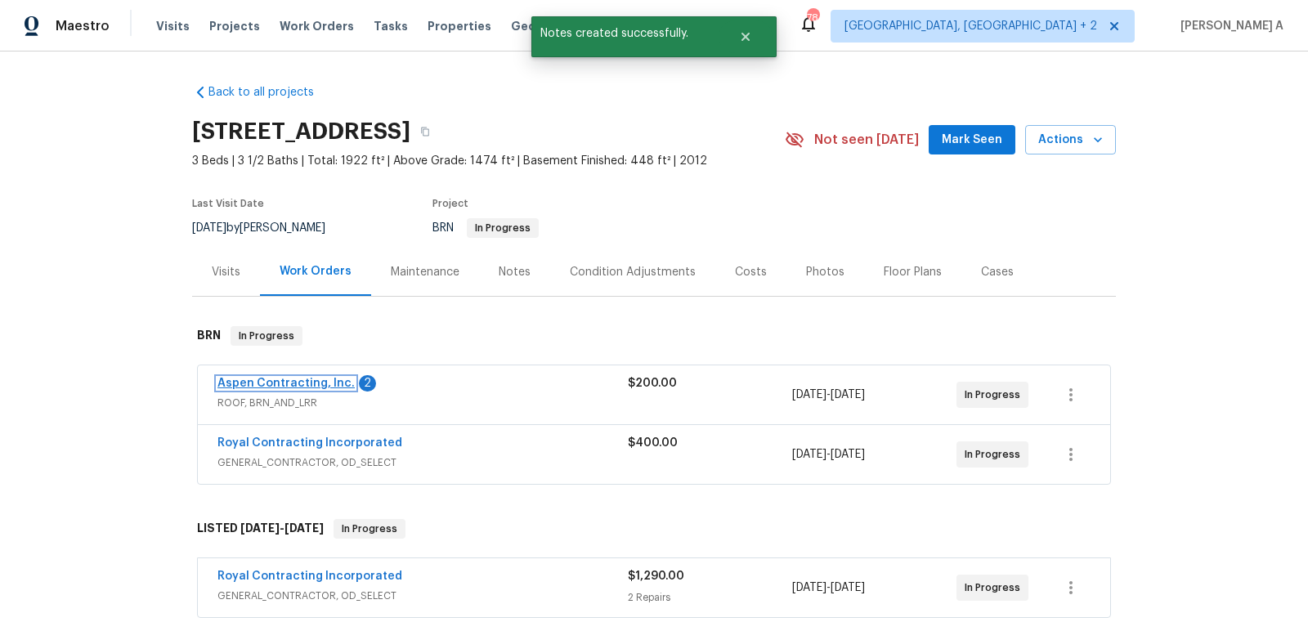
click at [308, 384] on link "Aspen Contracting, Inc." at bounding box center [285, 383] width 137 height 11
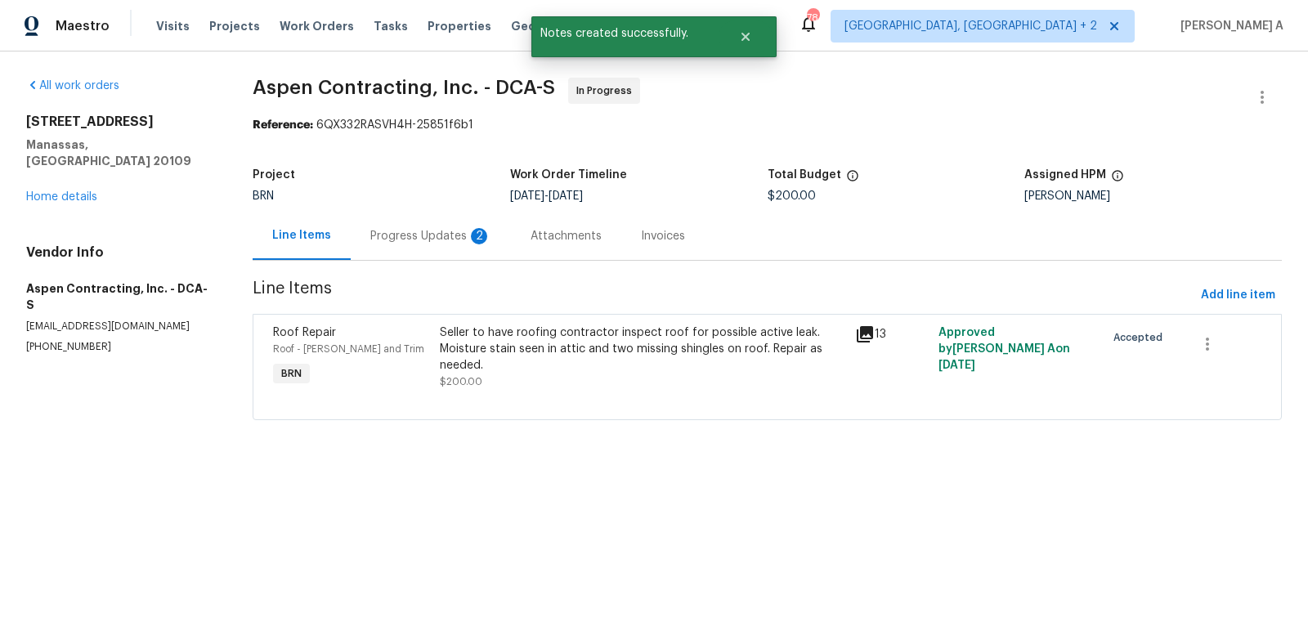
click at [425, 228] on div "Progress Updates 2" at bounding box center [430, 236] width 121 height 16
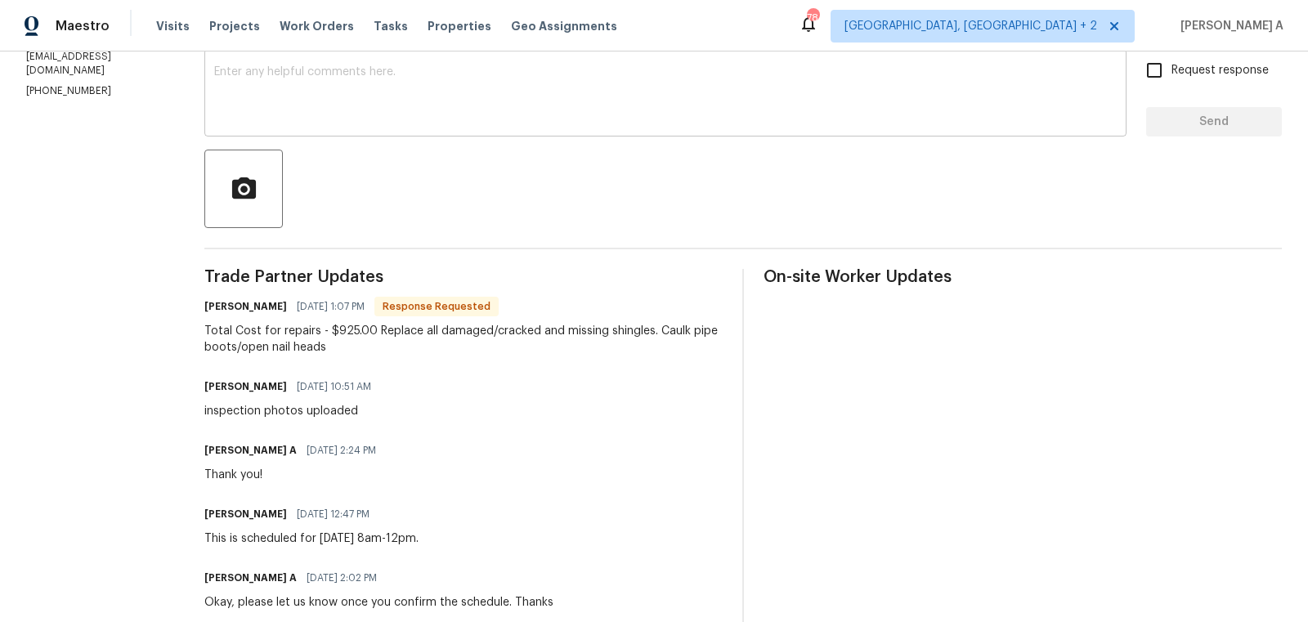
scroll to position [181, 0]
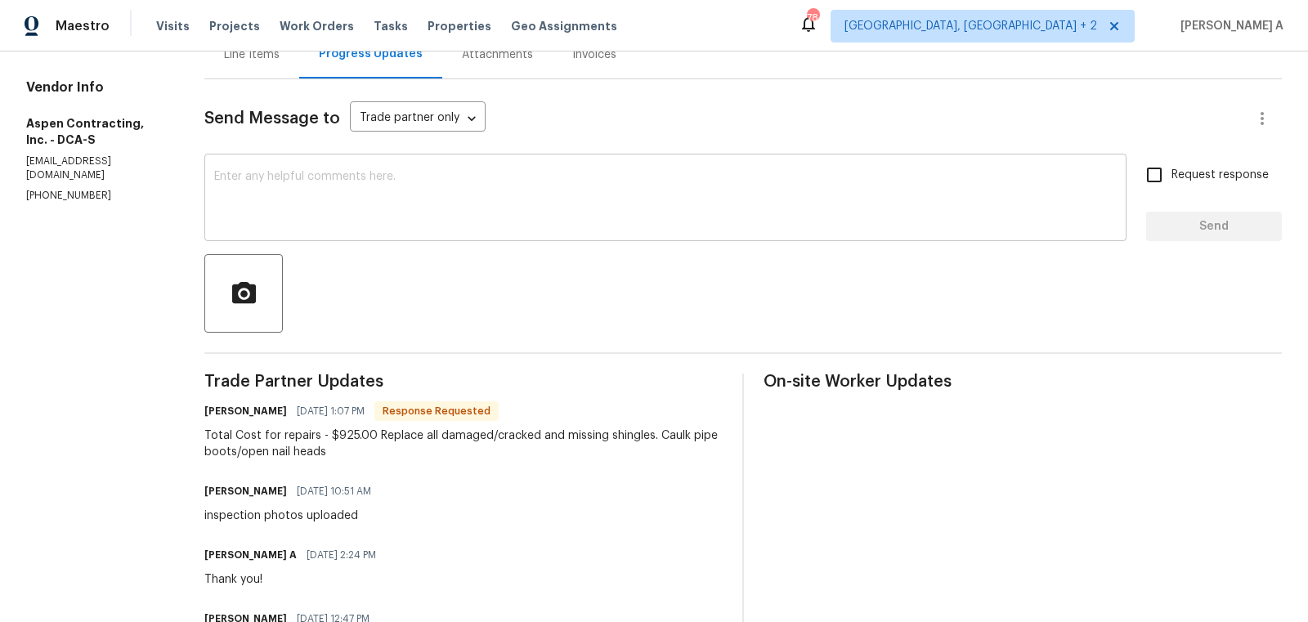
click at [432, 188] on textarea at bounding box center [665, 199] width 903 height 57
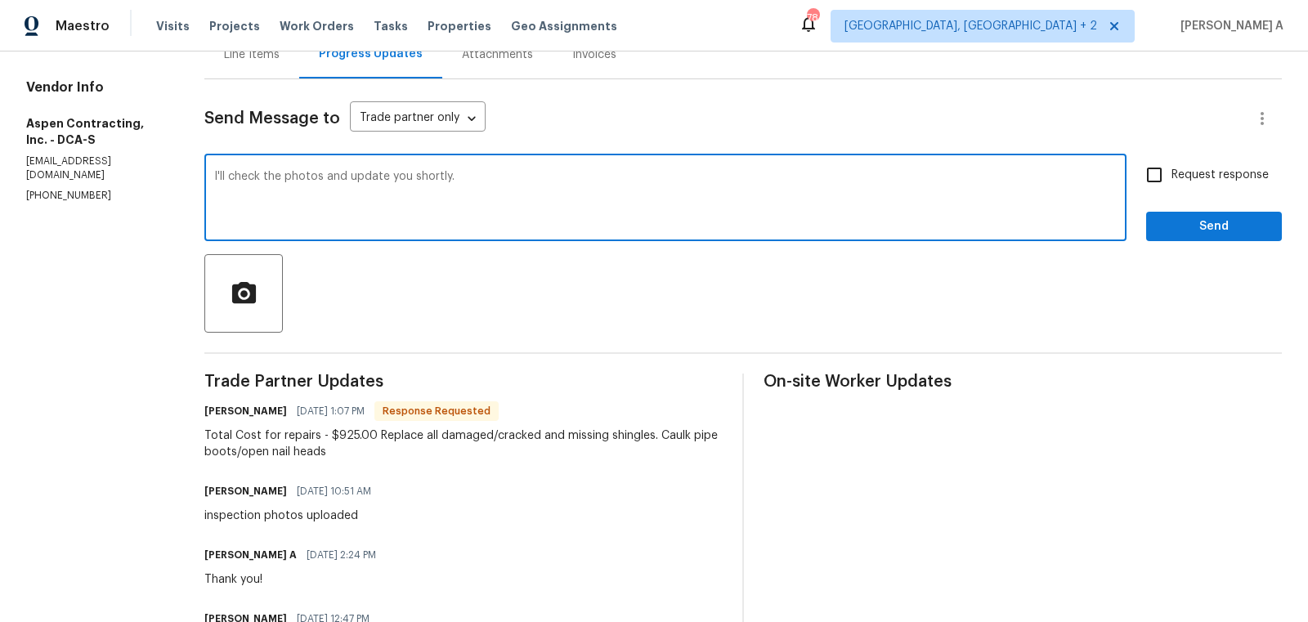
type textarea "I'll check the photos and update you shortly."
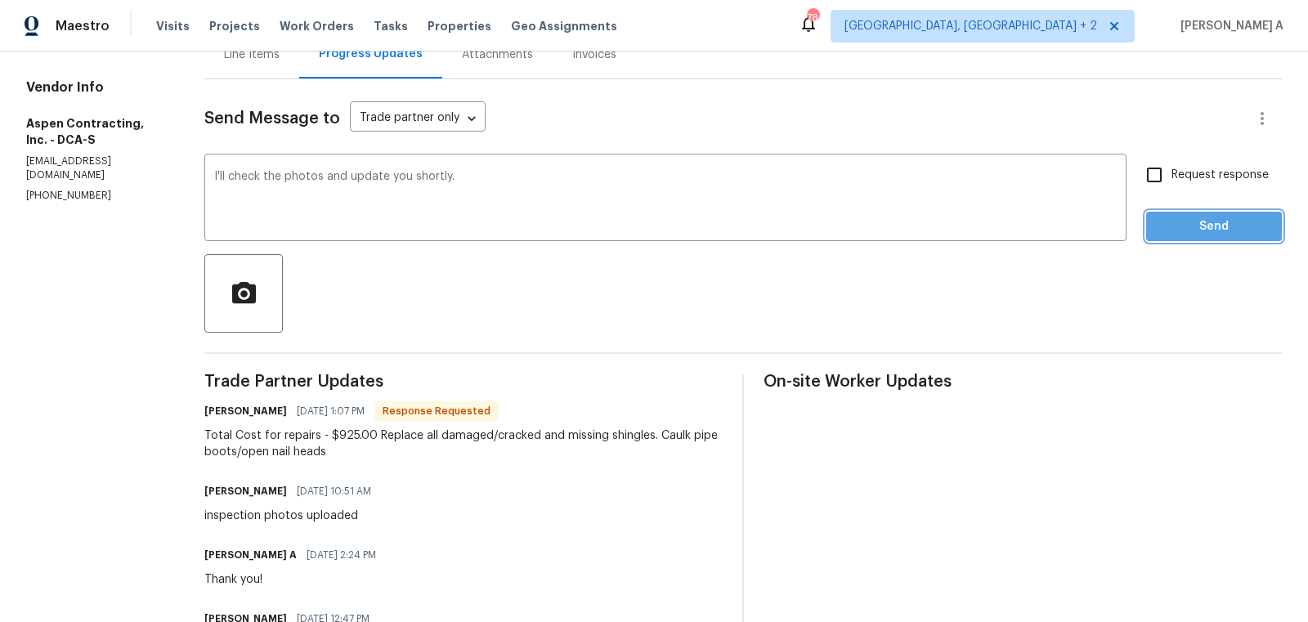
click at [1204, 228] on span "Send" at bounding box center [1214, 227] width 110 height 20
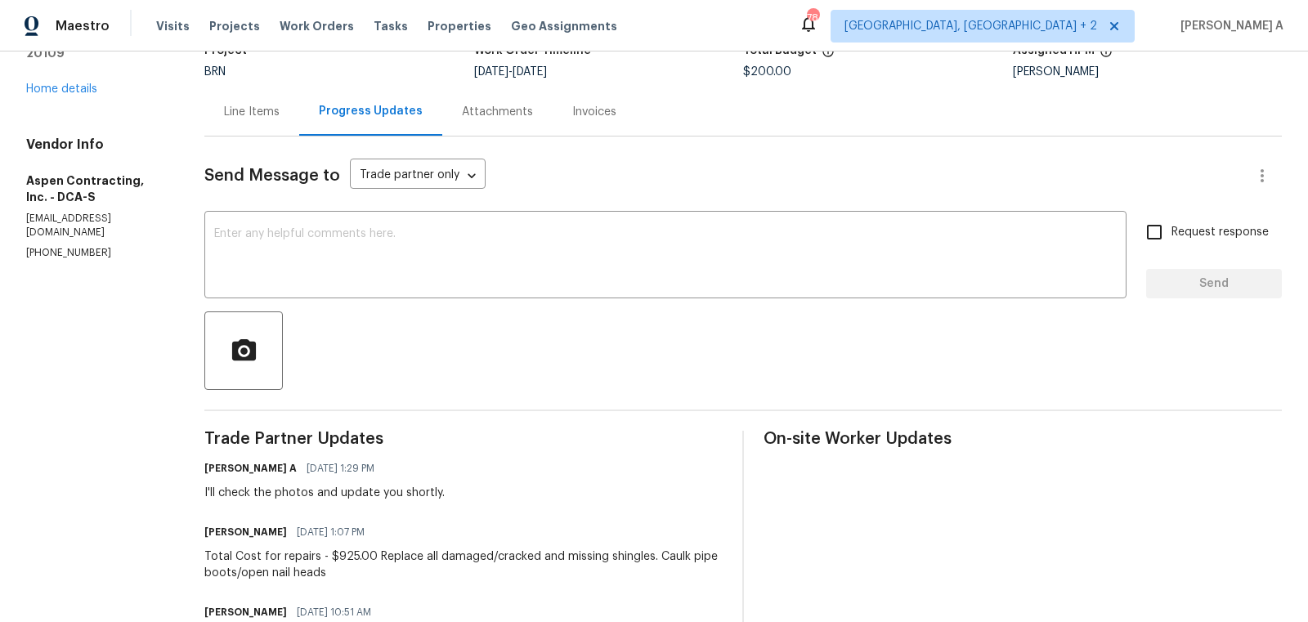
scroll to position [0, 0]
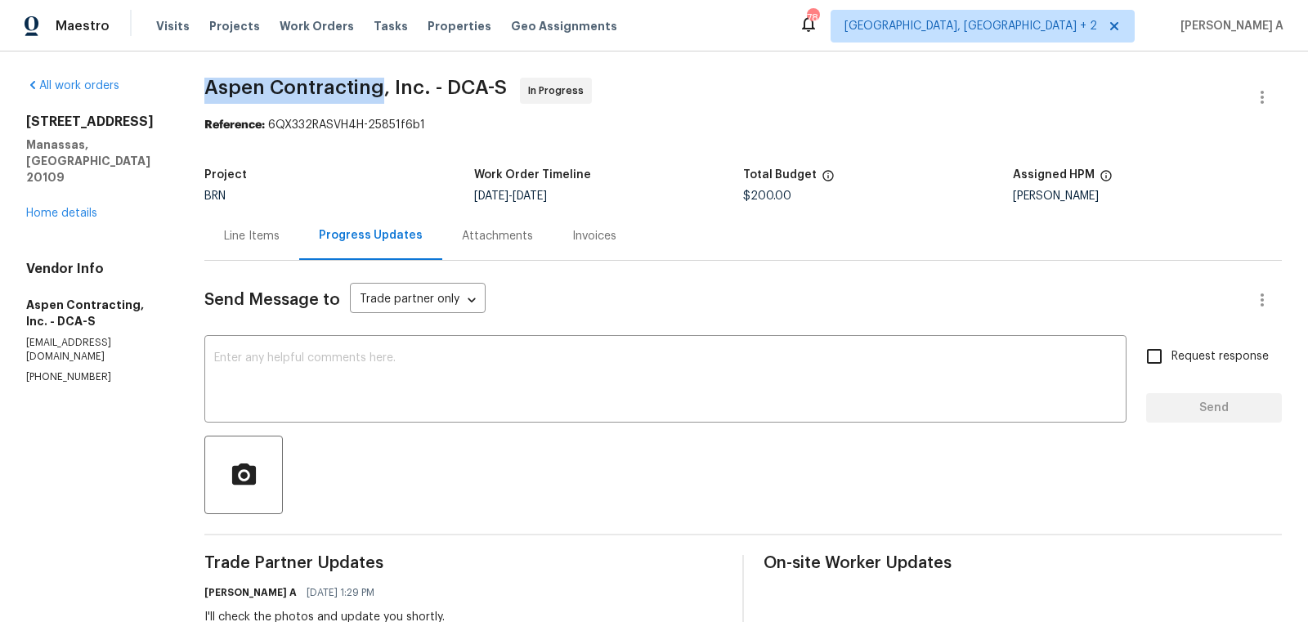
drag, startPoint x: 195, startPoint y: 90, endPoint x: 379, endPoint y: 92, distance: 184.8
copy span "Aspen Contracting"
click at [243, 232] on div "Line Items" at bounding box center [252, 236] width 56 height 16
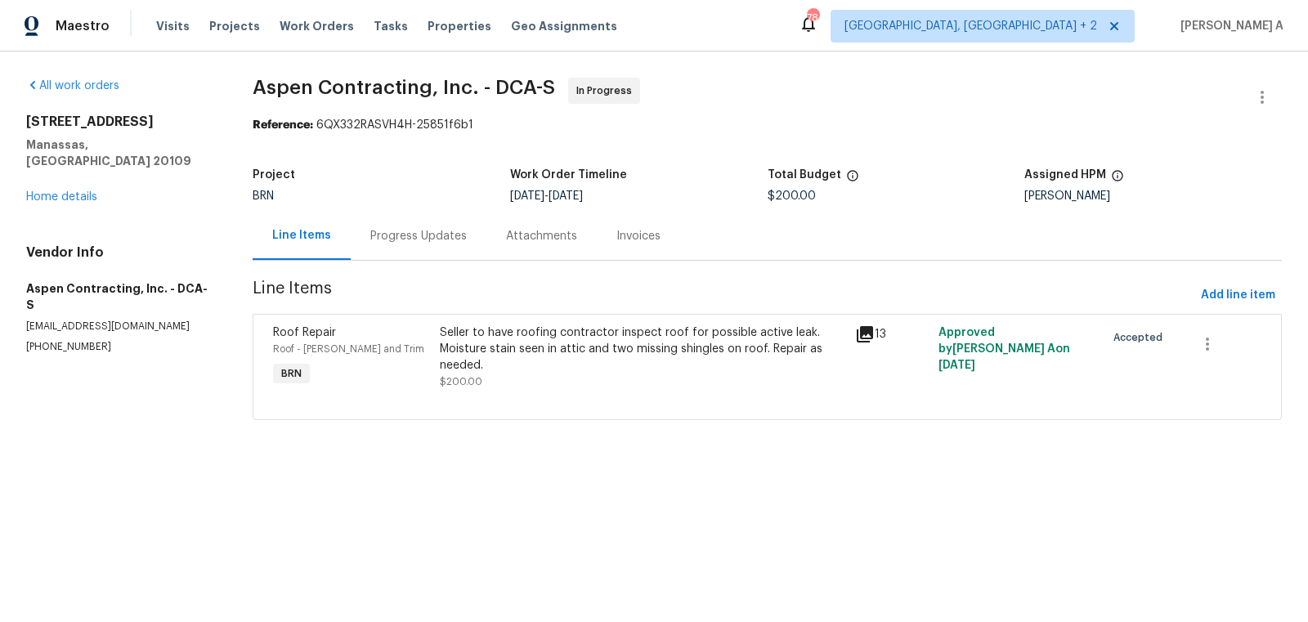
click at [557, 375] on div "Seller to have roofing contractor inspect roof for possible active leak. Moistu…" at bounding box center [643, 357] width 406 height 65
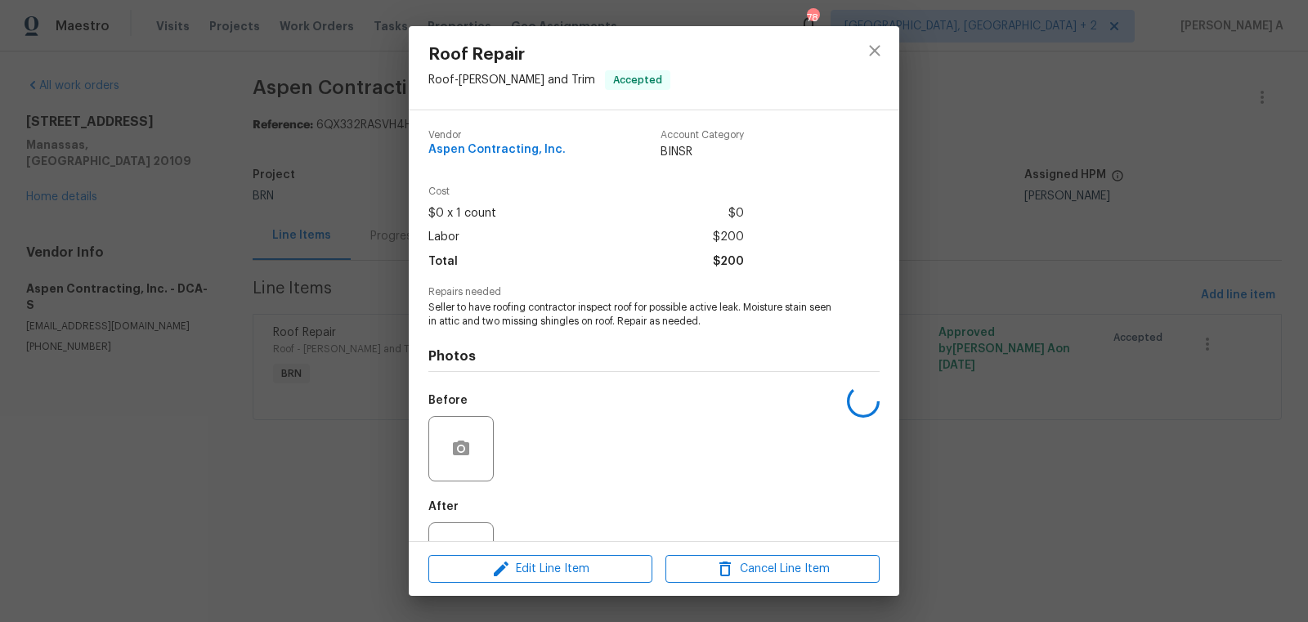
click at [535, 307] on span "Seller to have roofing contractor inspect roof for possible active leak. Moistu…" at bounding box center [631, 315] width 406 height 28
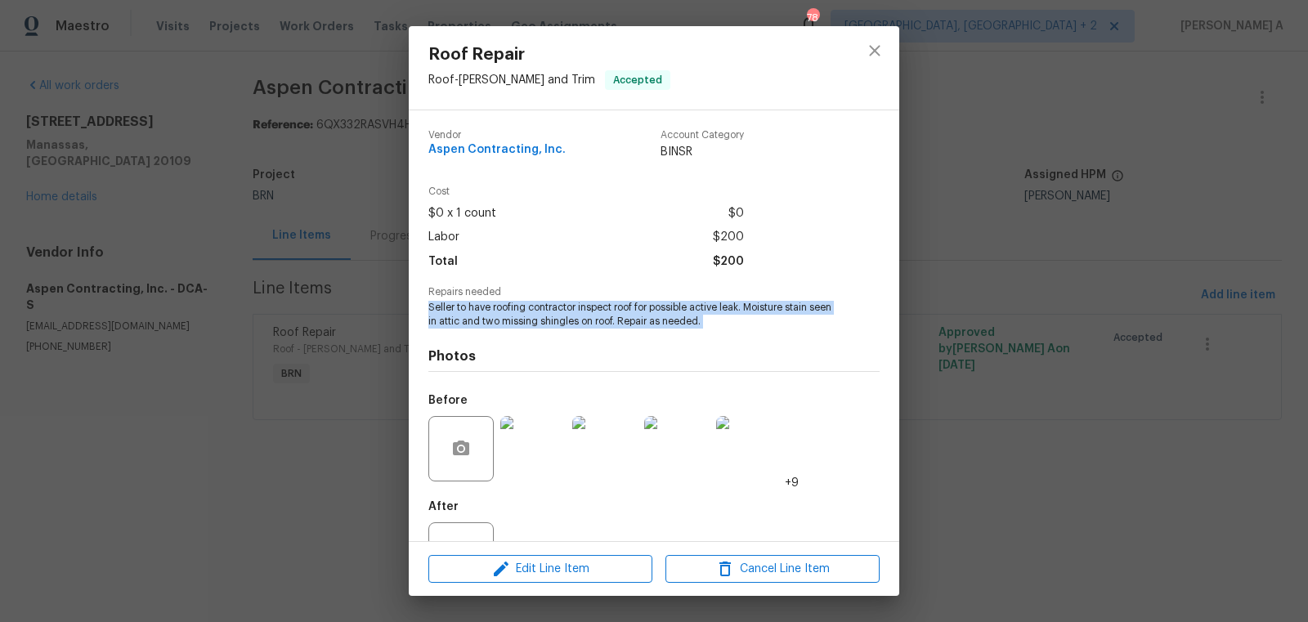
click at [535, 307] on span "Seller to have roofing contractor inspect roof for possible active leak. Moistu…" at bounding box center [631, 315] width 406 height 28
copy span "Seller to have roofing contractor inspect roof for possible active leak. Moistu…"
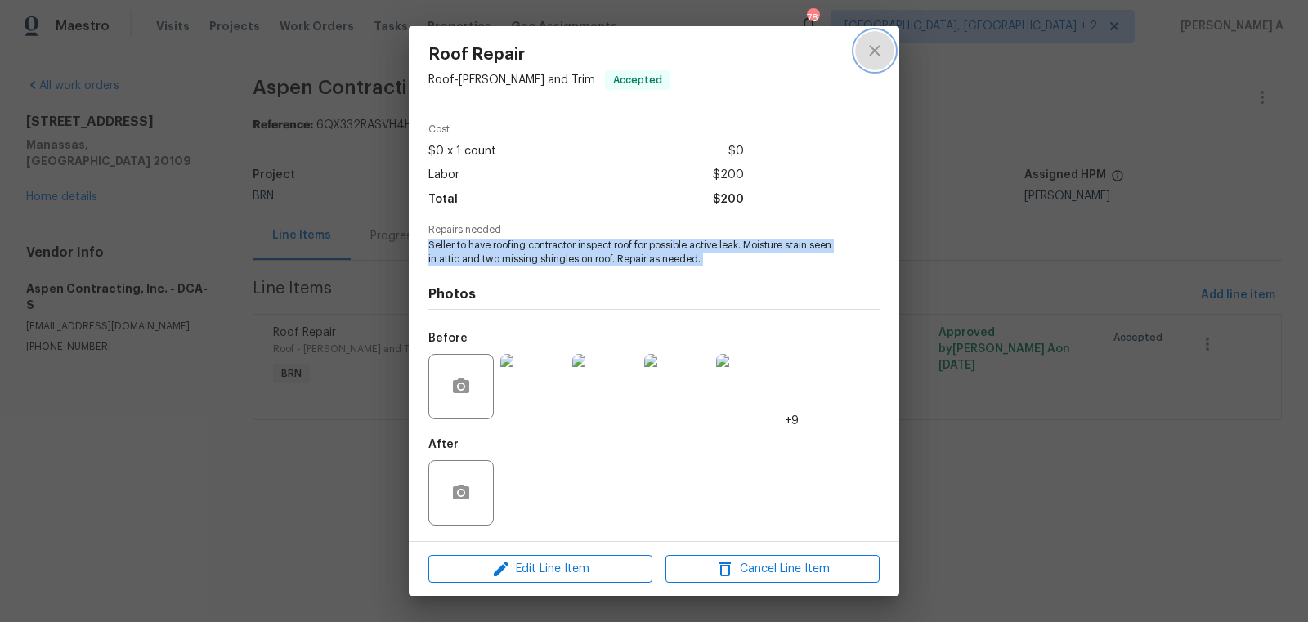
click at [882, 48] on icon "close" at bounding box center [875, 51] width 20 height 20
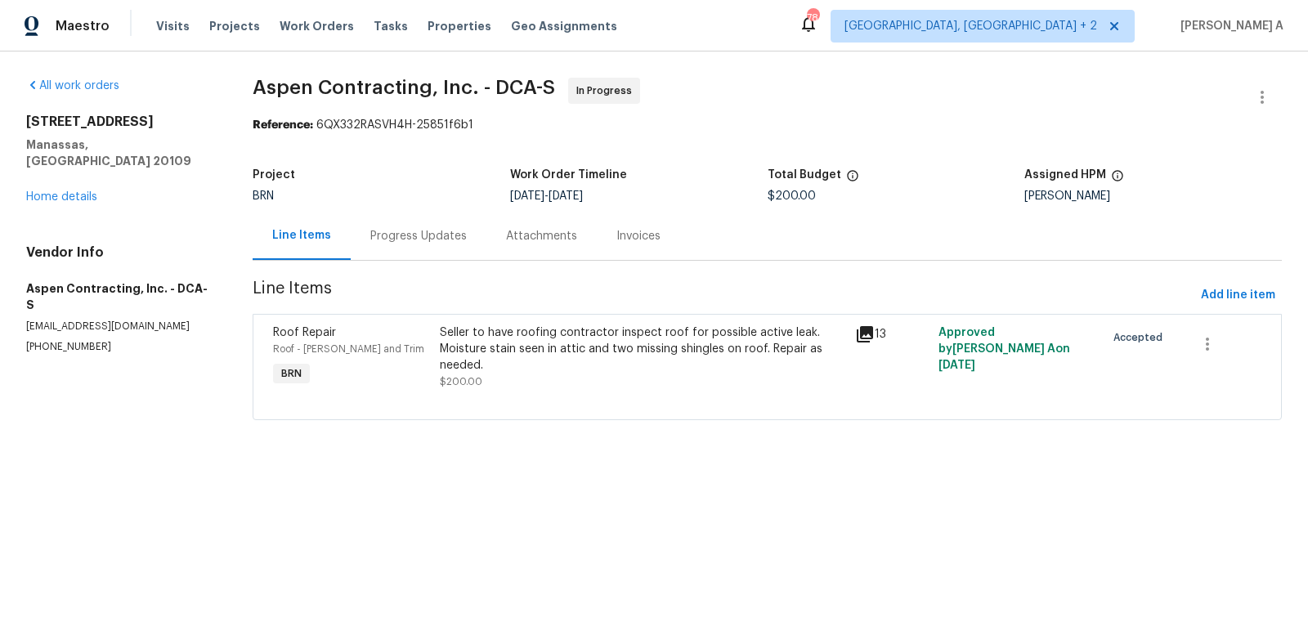
click at [416, 234] on div "Progress Updates" at bounding box center [418, 236] width 96 height 16
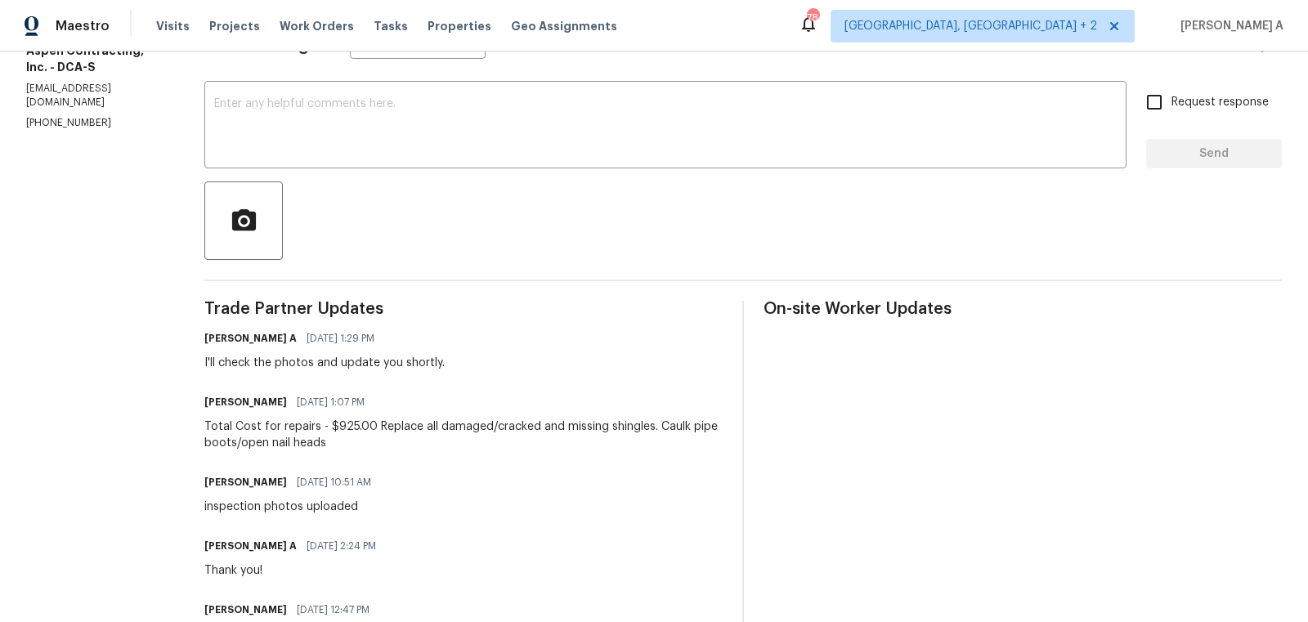
scroll to position [267, 0]
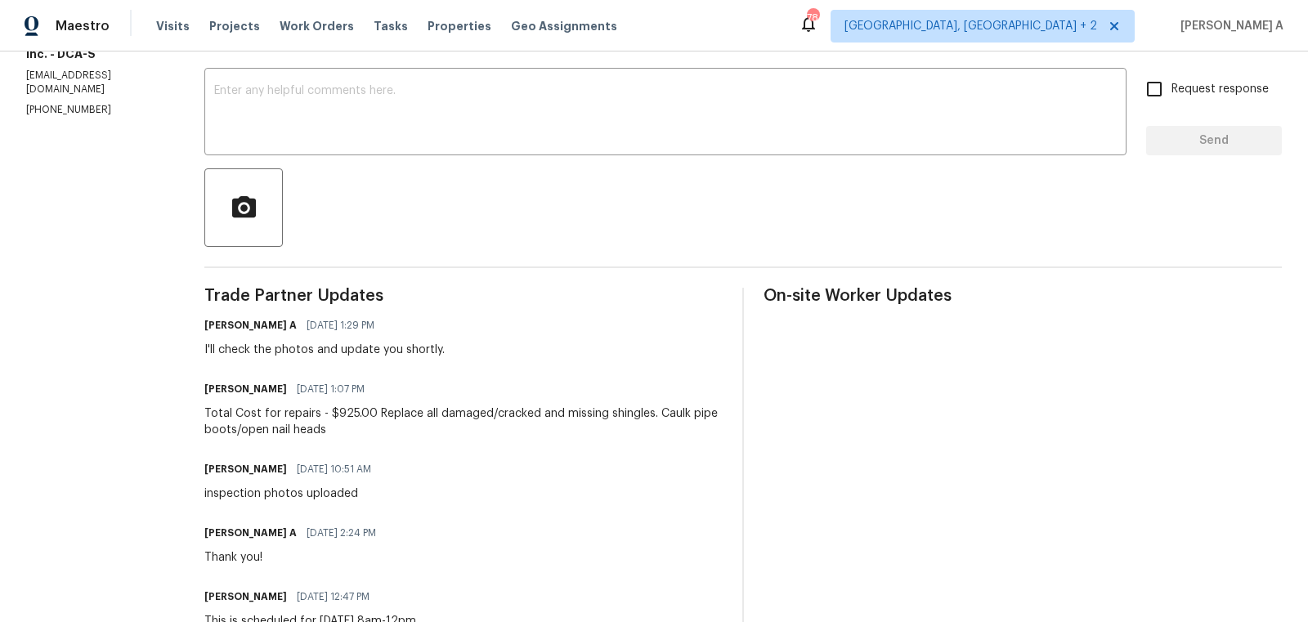
click at [286, 422] on div "Total Cost for repairs - $925.00 Replace all damaged/cracked and missing shingl…" at bounding box center [463, 422] width 518 height 33
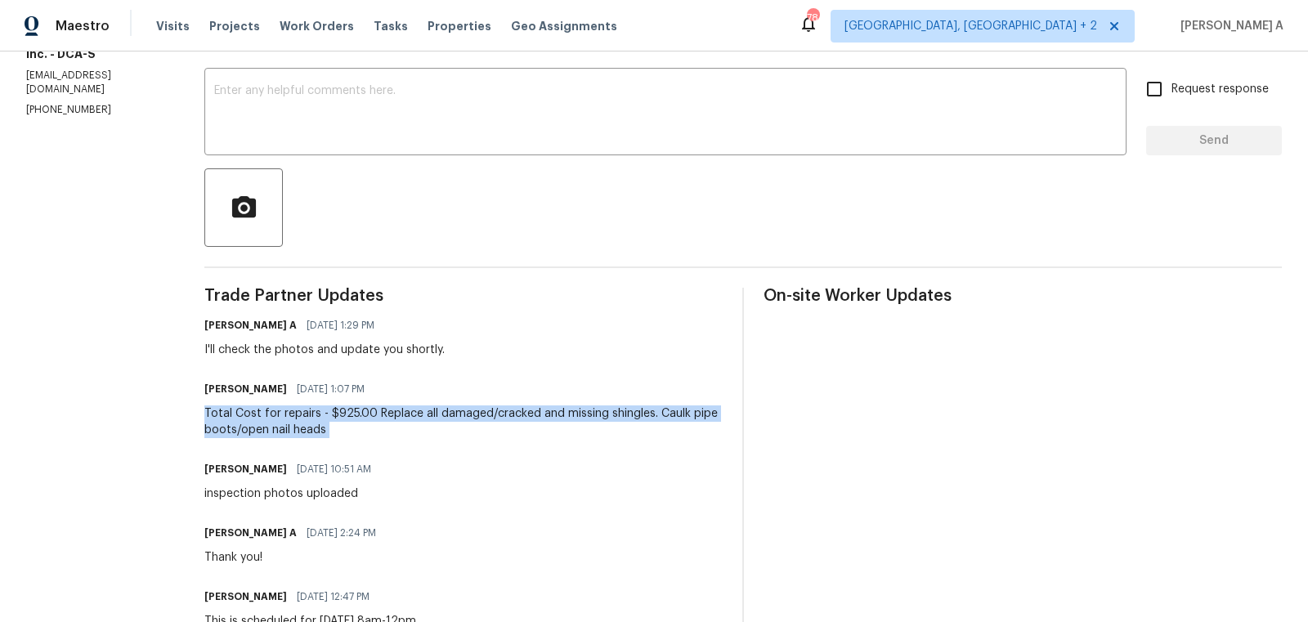
click at [286, 422] on div "Total Cost for repairs - $925.00 Replace all damaged/cracked and missing shingl…" at bounding box center [463, 422] width 518 height 33
copy div "Total Cost for repairs - $925.00 Replace all damaged/cracked and missing shingl…"
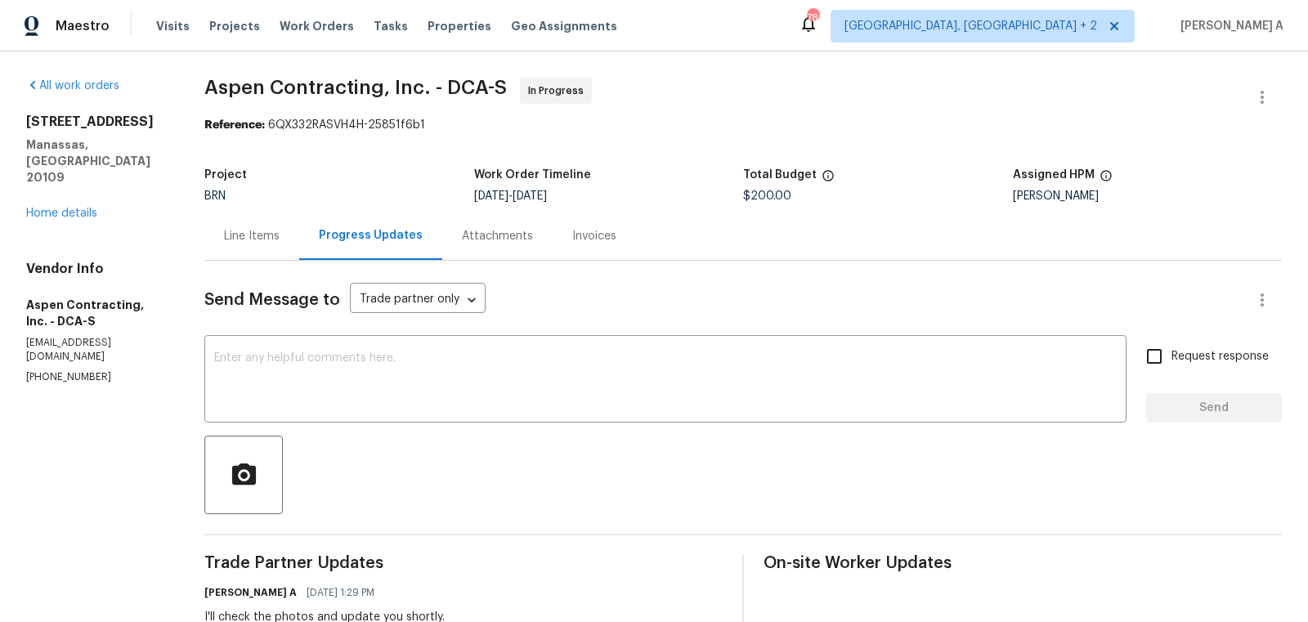
click at [767, 194] on span "$200.00" at bounding box center [767, 195] width 48 height 11
copy span "$200.00"
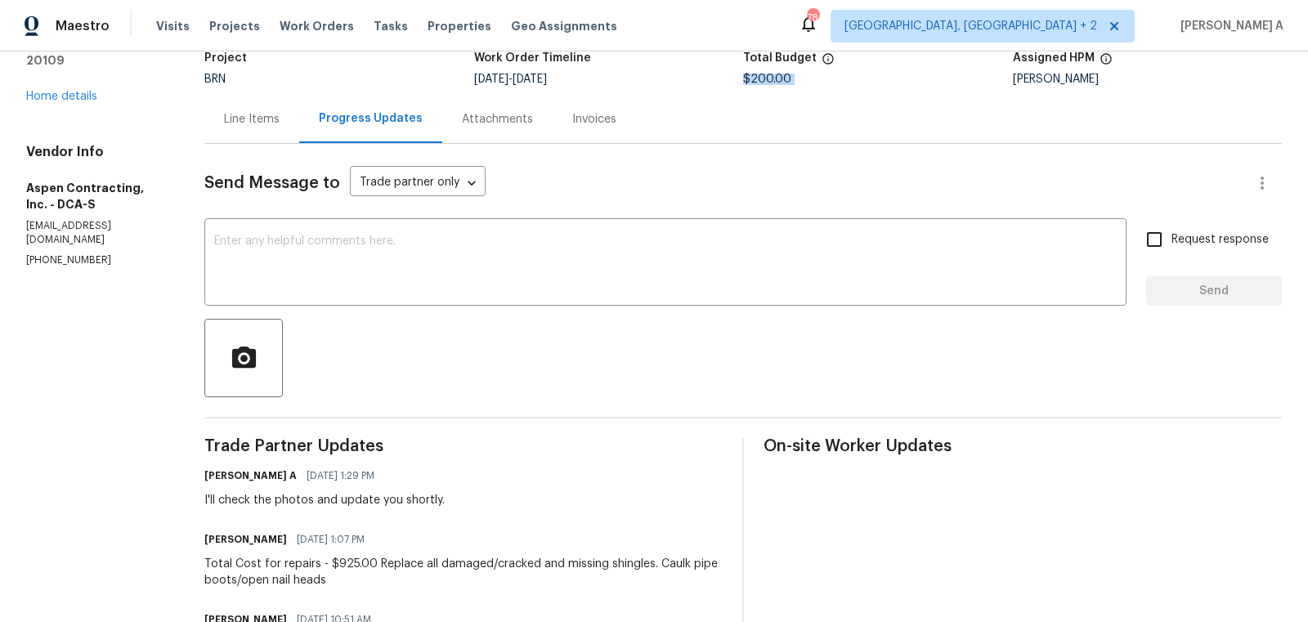
scroll to position [152, 0]
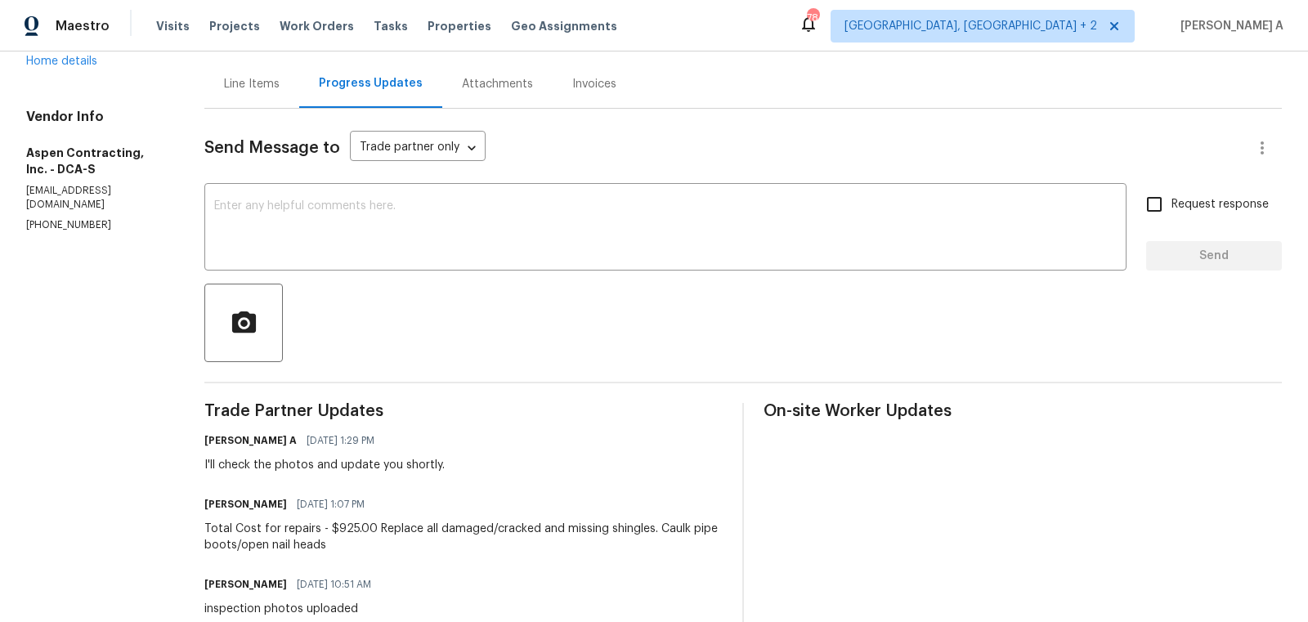
click at [238, 84] on div "Line Items" at bounding box center [252, 84] width 56 height 16
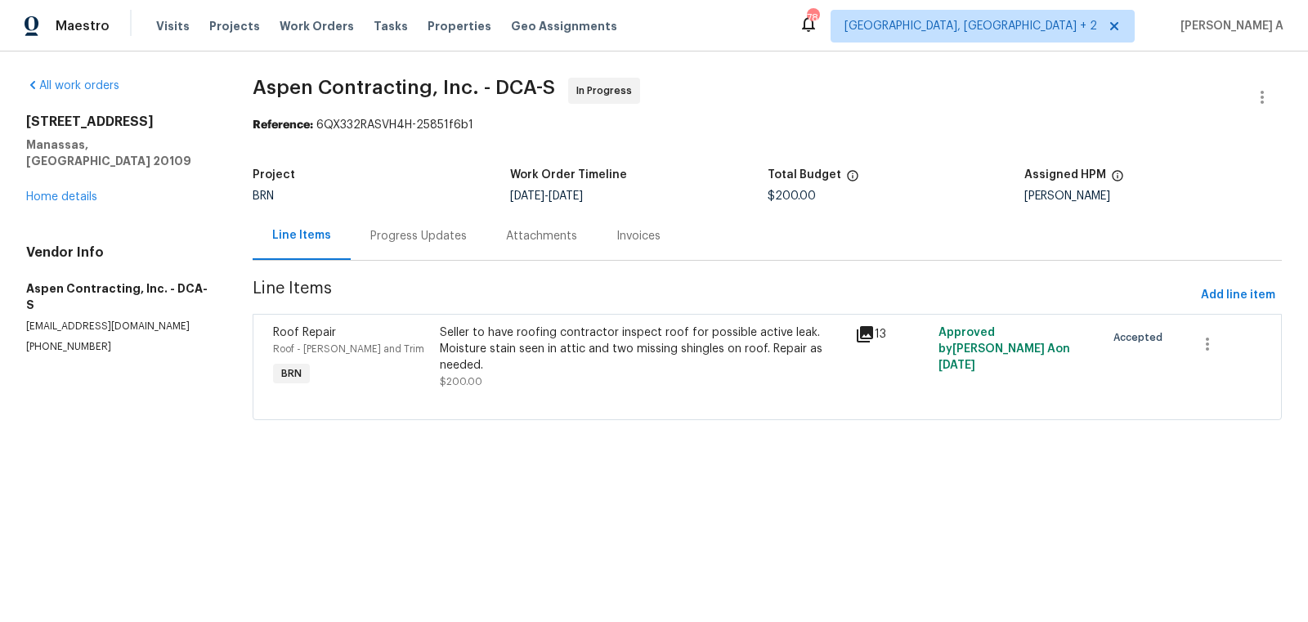
click at [627, 328] on div "Seller to have roofing contractor inspect roof for possible active leak. Moistu…" at bounding box center [643, 349] width 406 height 49
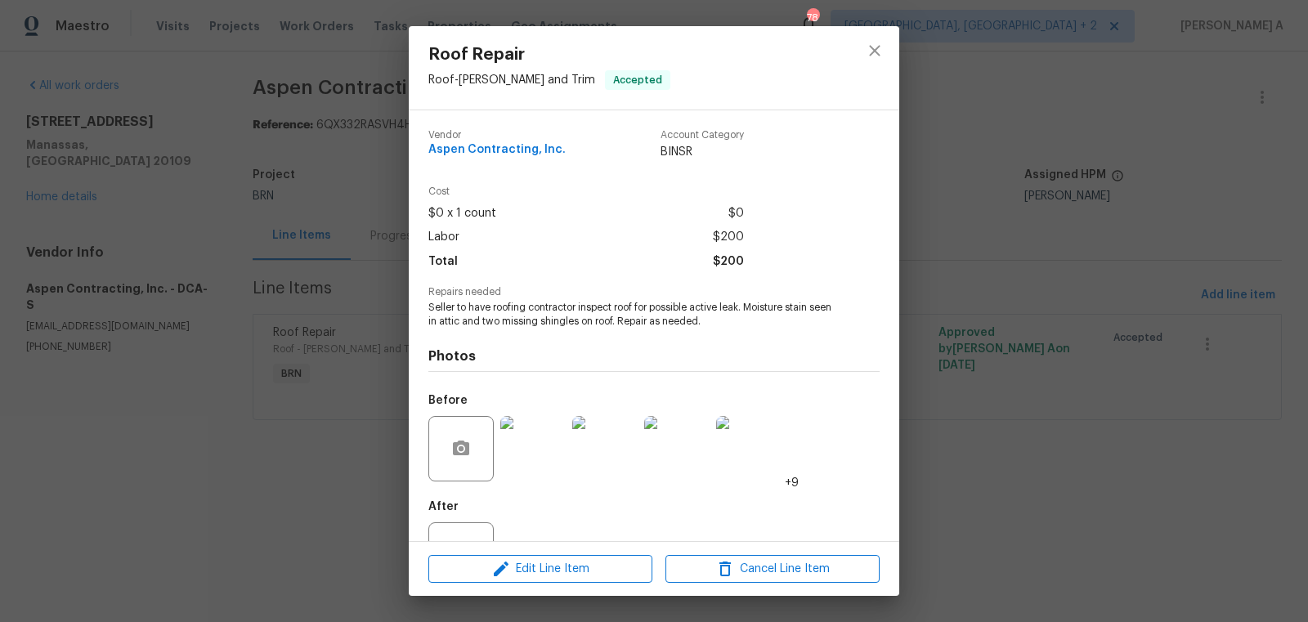
scroll to position [62, 0]
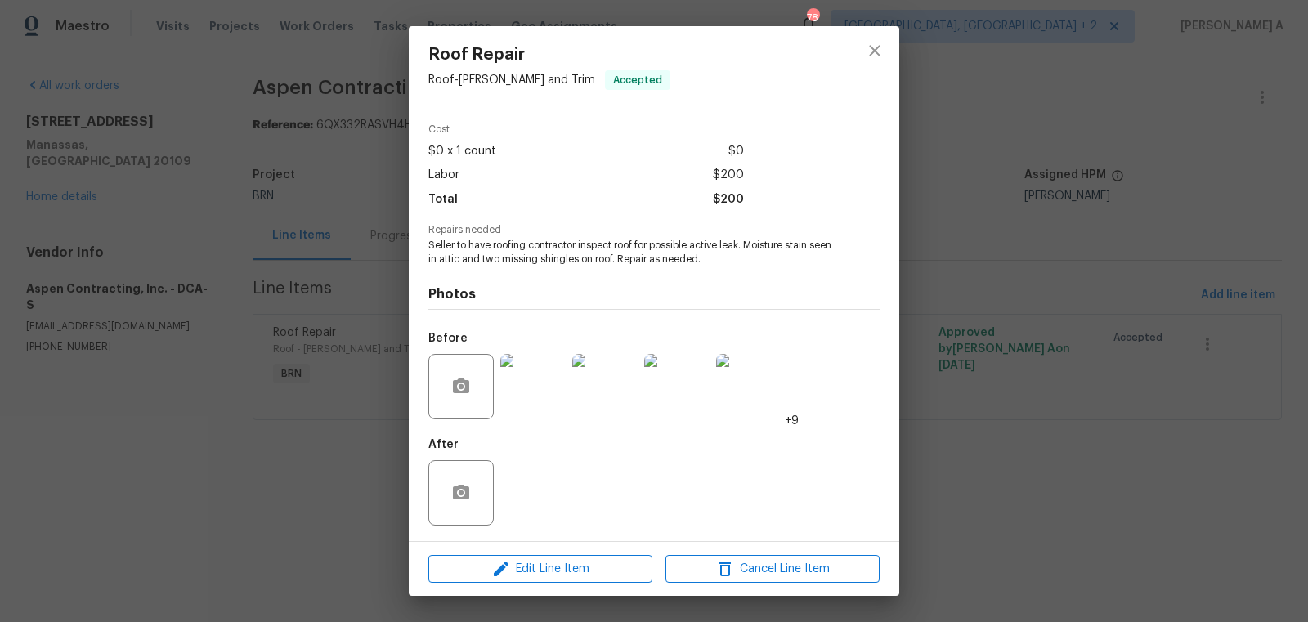
click at [544, 379] on img at bounding box center [532, 386] width 65 height 65
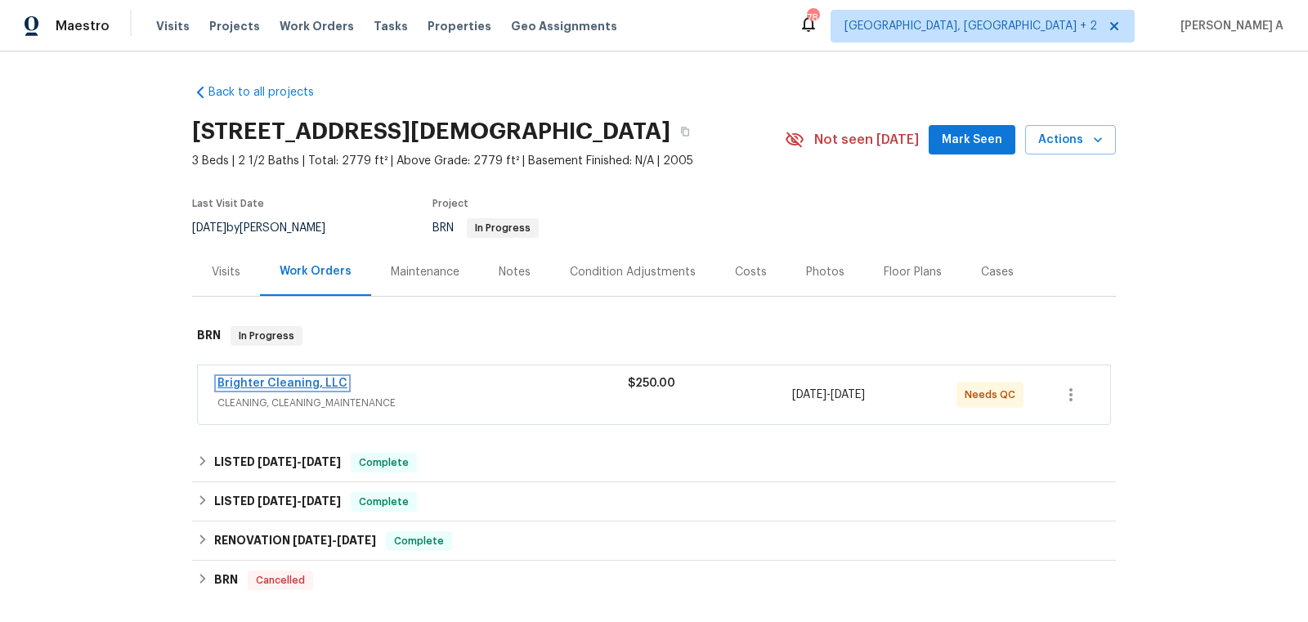
click at [287, 386] on link "Brighter Cleaning, LLC" at bounding box center [282, 383] width 130 height 11
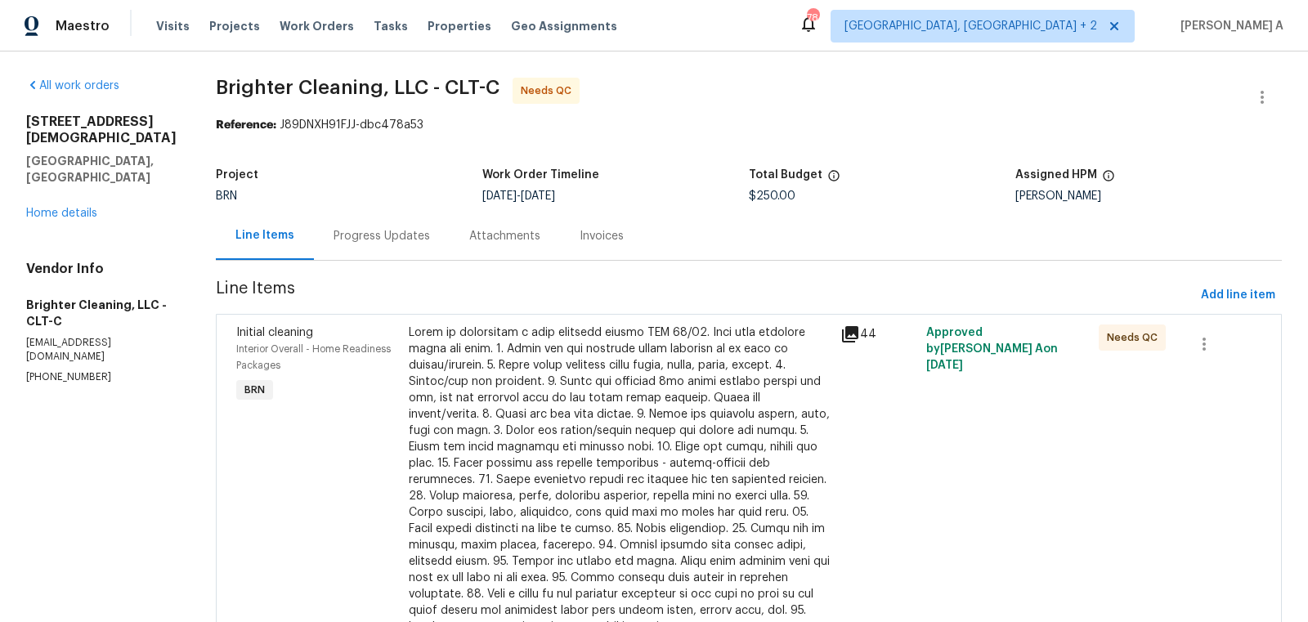
click at [469, 236] on div "Attachments" at bounding box center [504, 236] width 71 height 16
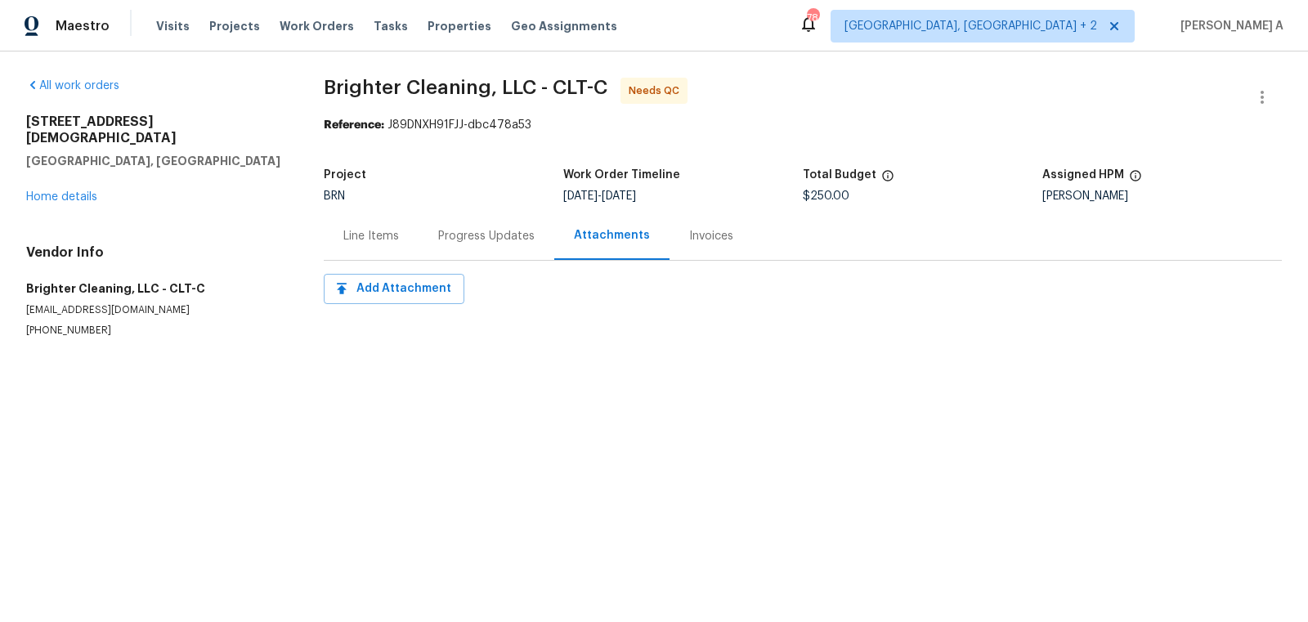
click at [458, 245] on div "Progress Updates" at bounding box center [487, 236] width 136 height 48
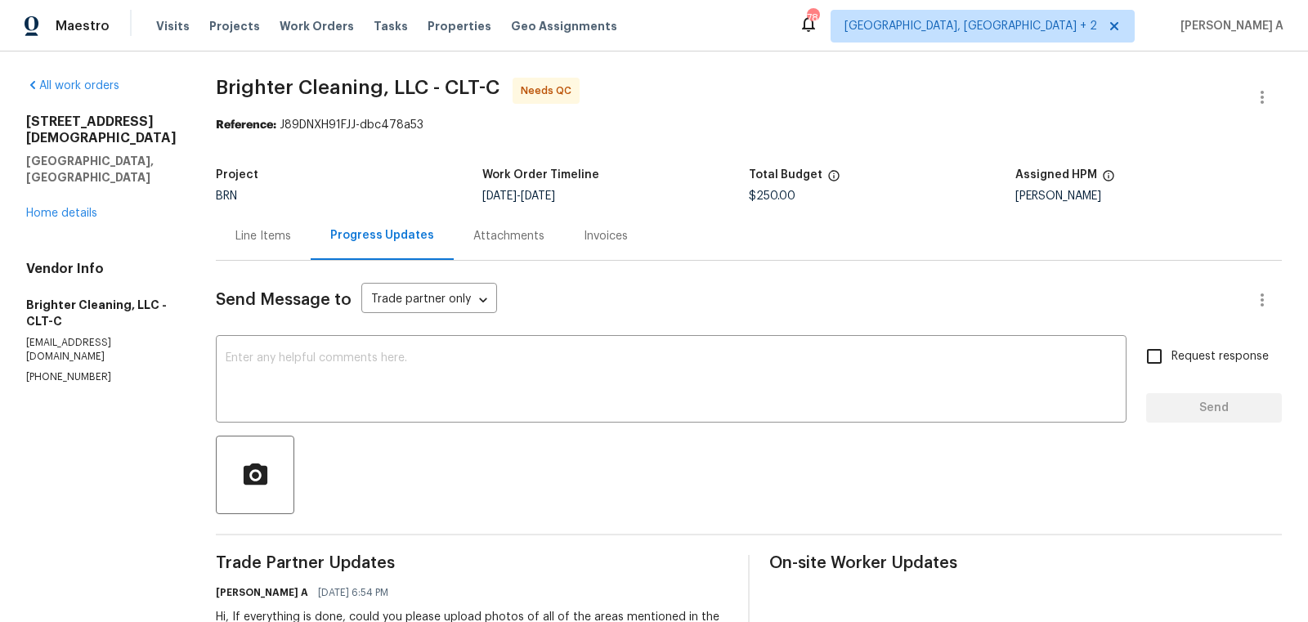
click at [216, 204] on div "Project BRN Work Order Timeline [DATE] - [DATE] Total Budget $250.00 Assigned H…" at bounding box center [749, 185] width 1066 height 52
click at [222, 216] on div "Line Items" at bounding box center [263, 236] width 95 height 48
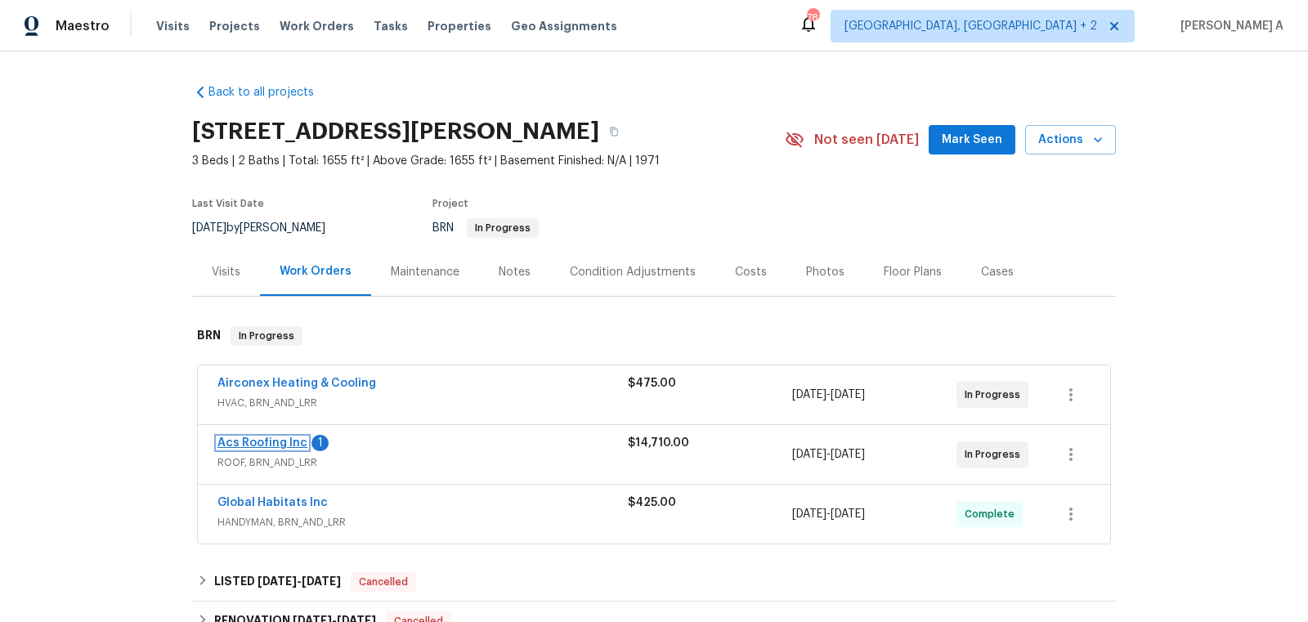
click at [264, 437] on link "Acs Roofing Inc" at bounding box center [262, 442] width 90 height 11
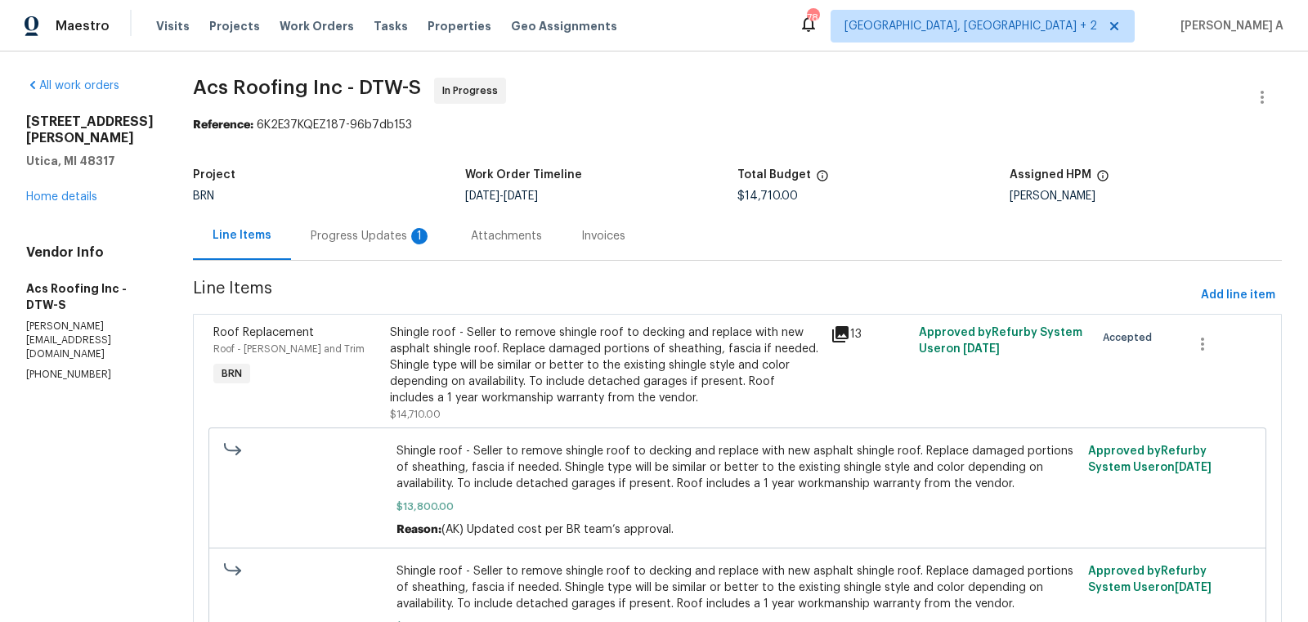
click at [390, 231] on div "Progress Updates 1" at bounding box center [371, 236] width 121 height 16
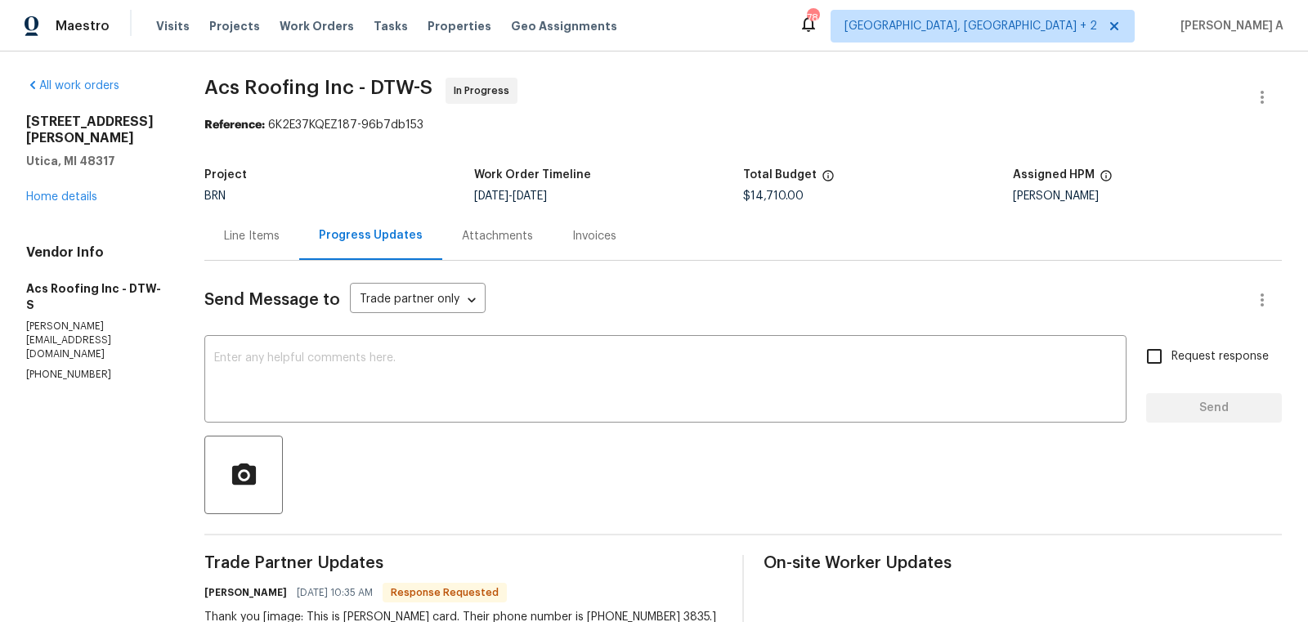
click at [264, 215] on div "Line Items" at bounding box center [251, 236] width 95 height 48
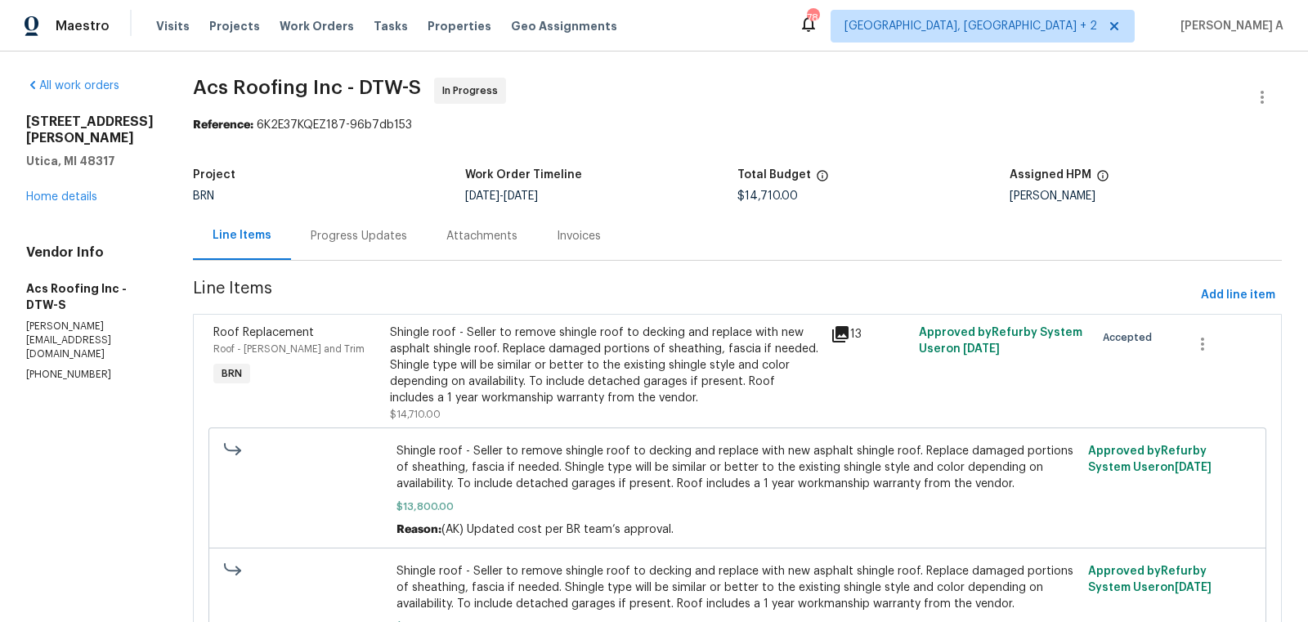
click at [495, 366] on div "Shingle roof - Seller to remove shingle roof to decking and replace with new as…" at bounding box center [605, 366] width 431 height 82
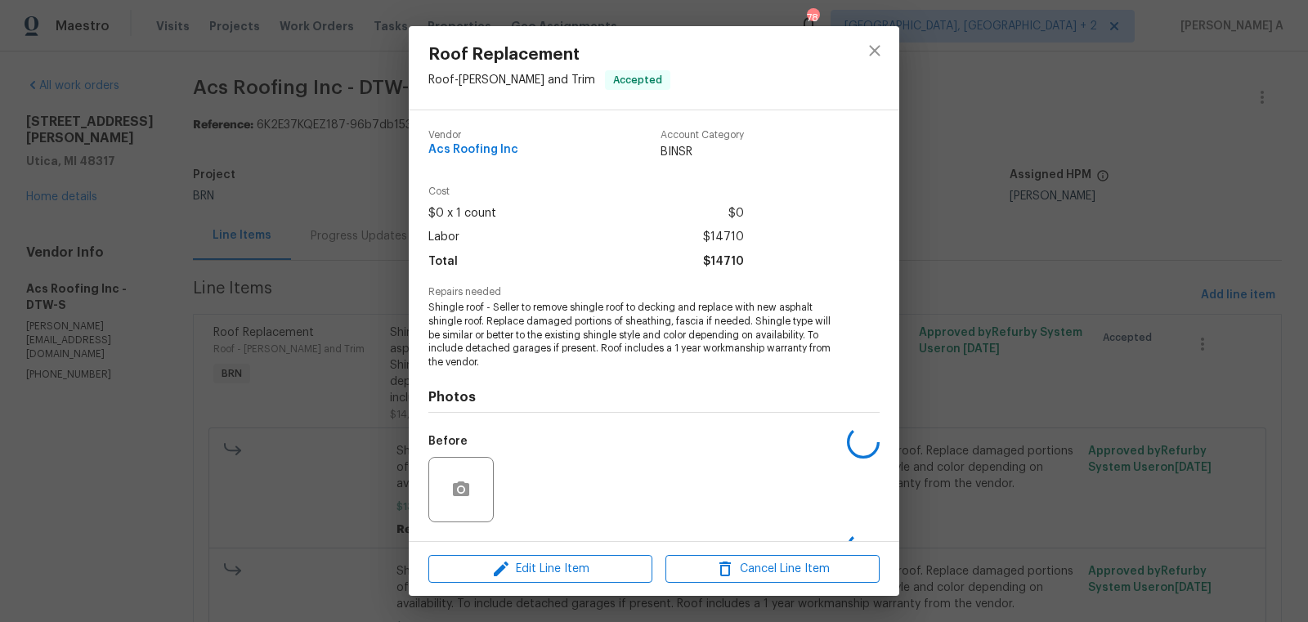
scroll to position [104, 0]
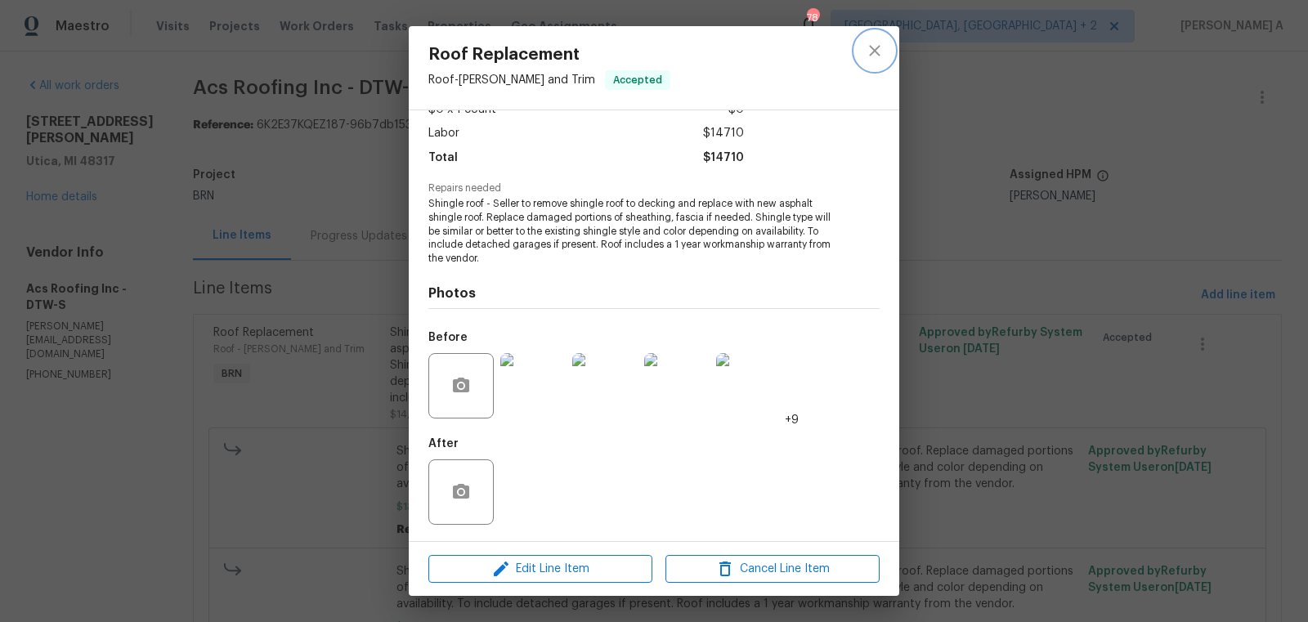
click at [876, 38] on button "close" at bounding box center [874, 50] width 39 height 39
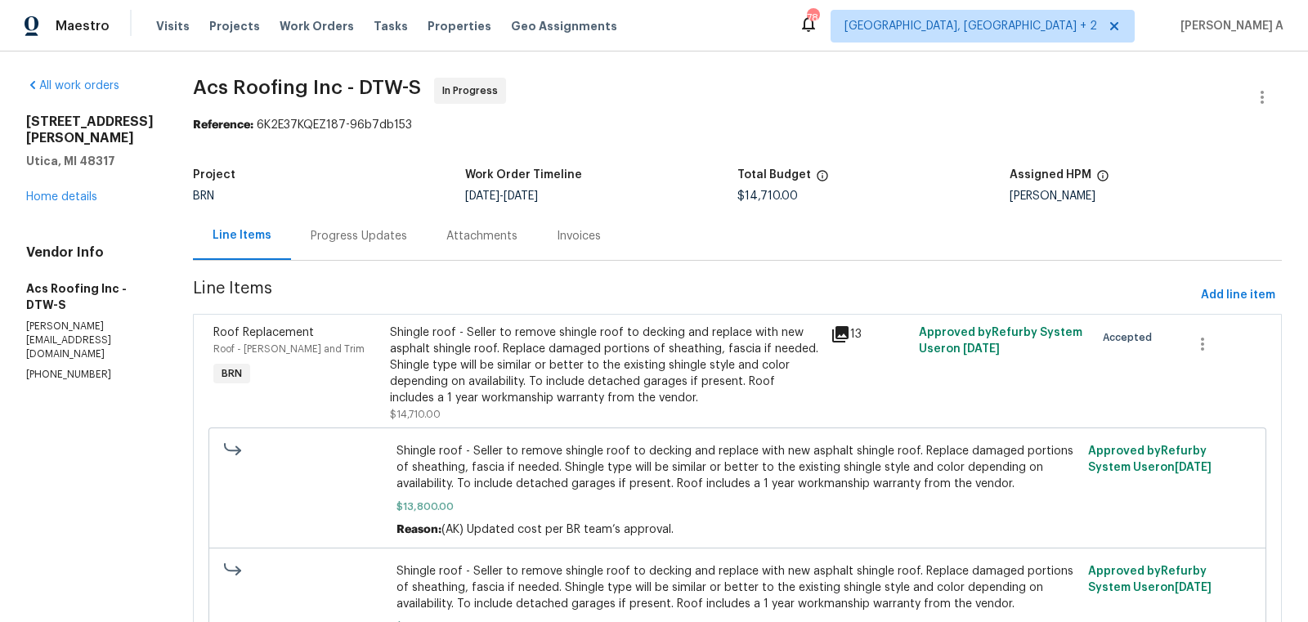
click at [352, 232] on div "Progress Updates" at bounding box center [359, 236] width 96 height 16
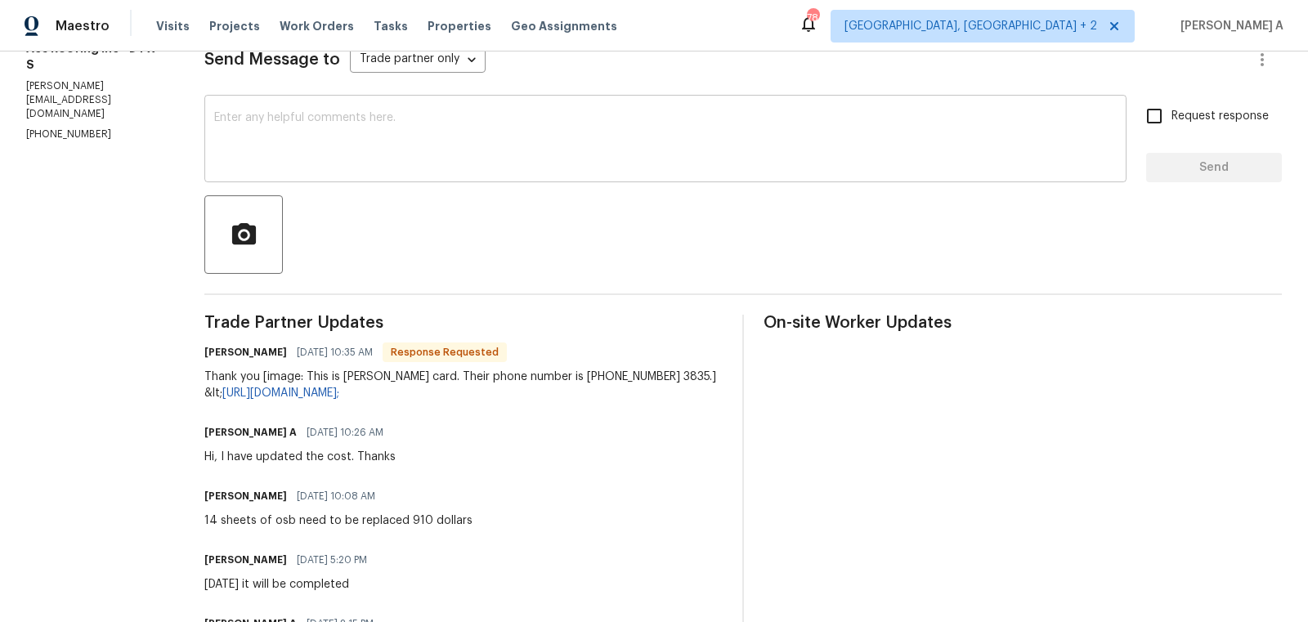
scroll to position [159, 0]
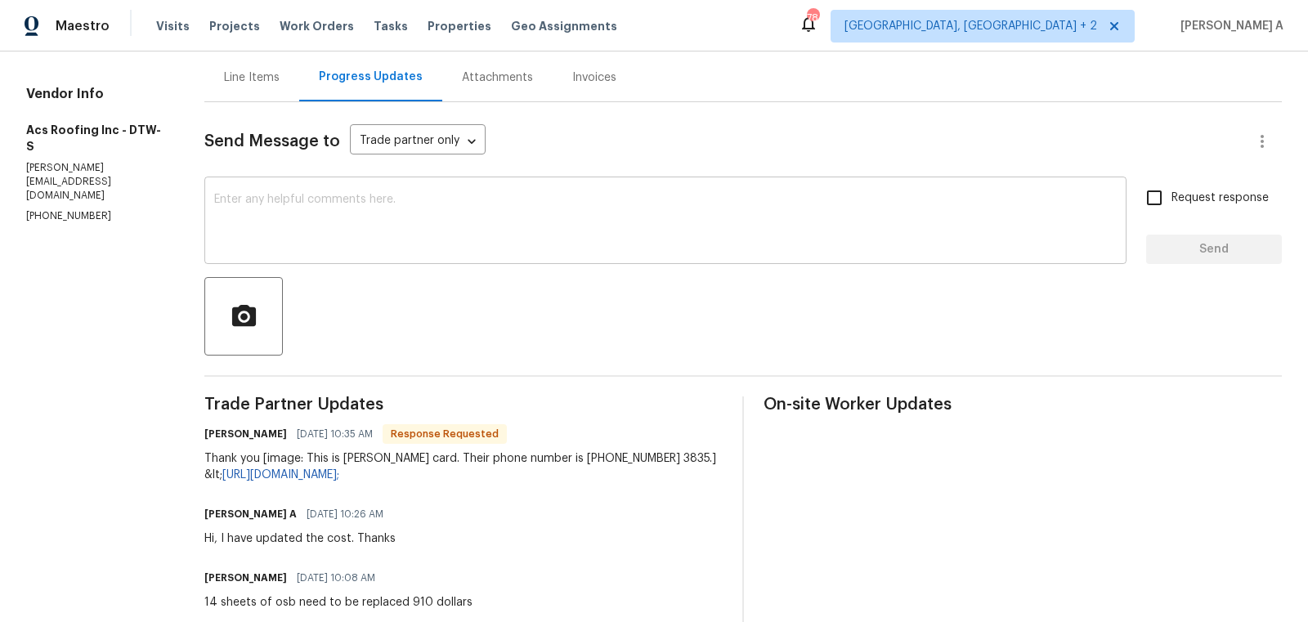
click at [397, 233] on textarea at bounding box center [665, 222] width 903 height 57
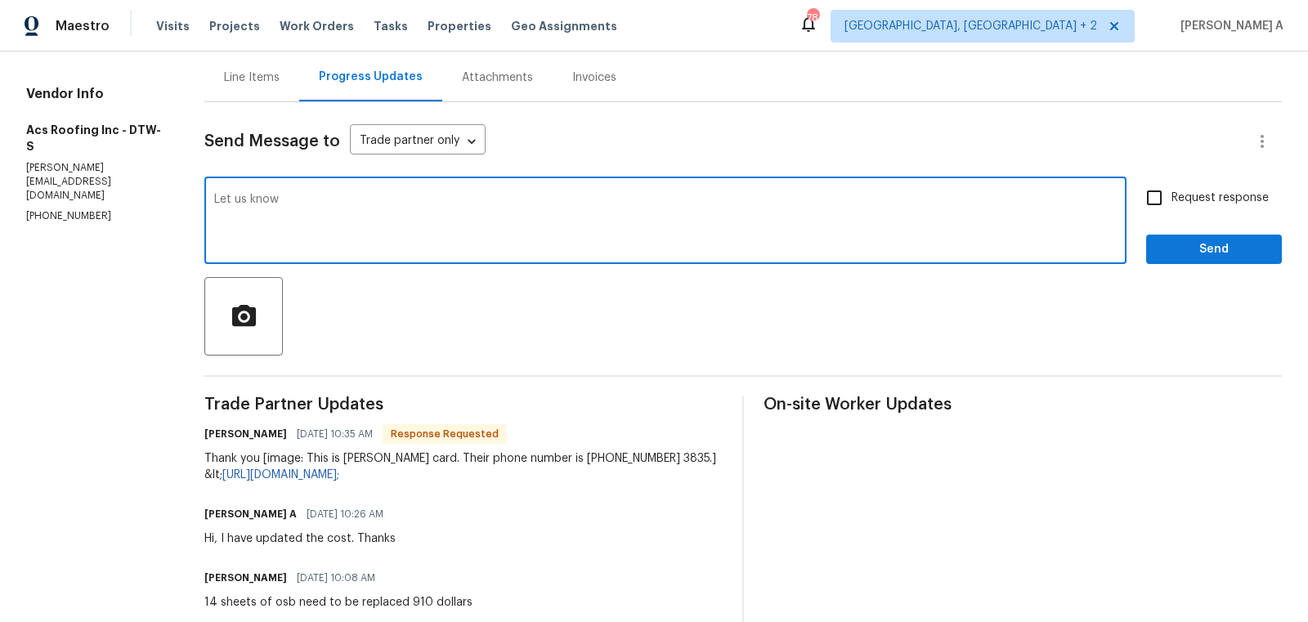
click at [218, 200] on textarea "Let us know" at bounding box center [665, 222] width 903 height 57
click at [263, 201] on textarea "Please Let us know" at bounding box center [665, 222] width 903 height 57
click at [347, 205] on textarea "Please let us know" at bounding box center [665, 222] width 903 height 57
click at [627, 204] on textarea "Please let us know as soon as the work is completed. Thanks" at bounding box center [665, 222] width 903 height 57
click at [649, 235] on textarea "Please let us know as soon as the work is completed. Thanks" at bounding box center [665, 222] width 903 height 57
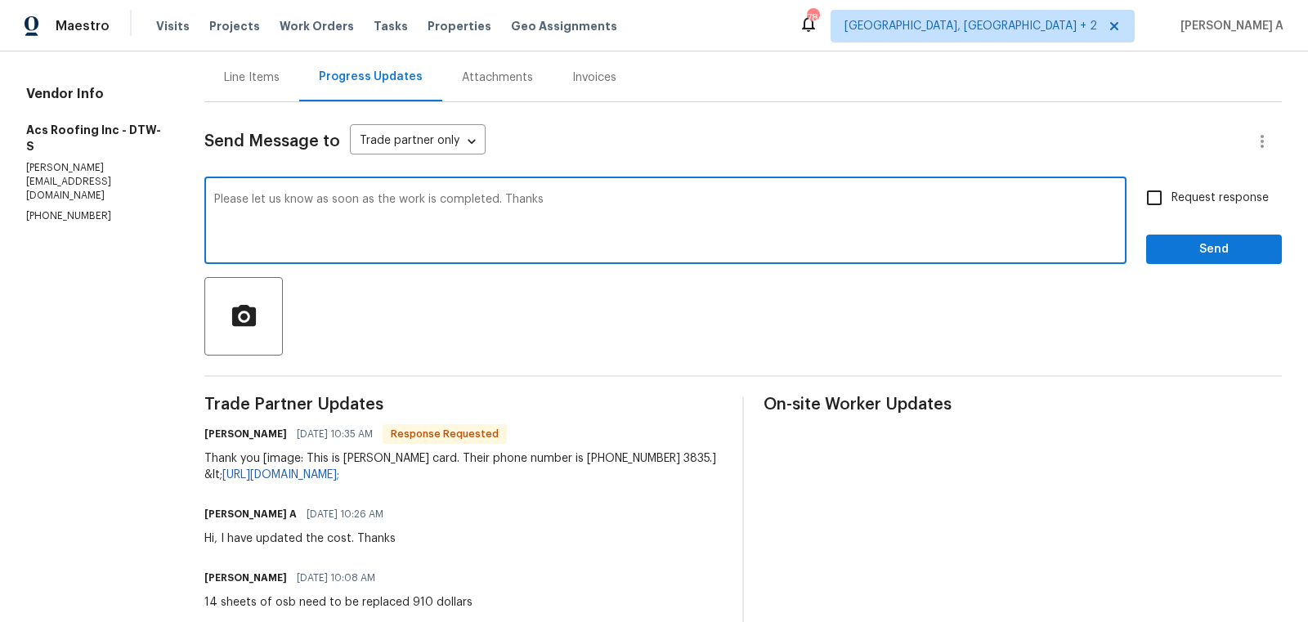
type textarea "Please let us know as soon as the work is completed. Thanks"
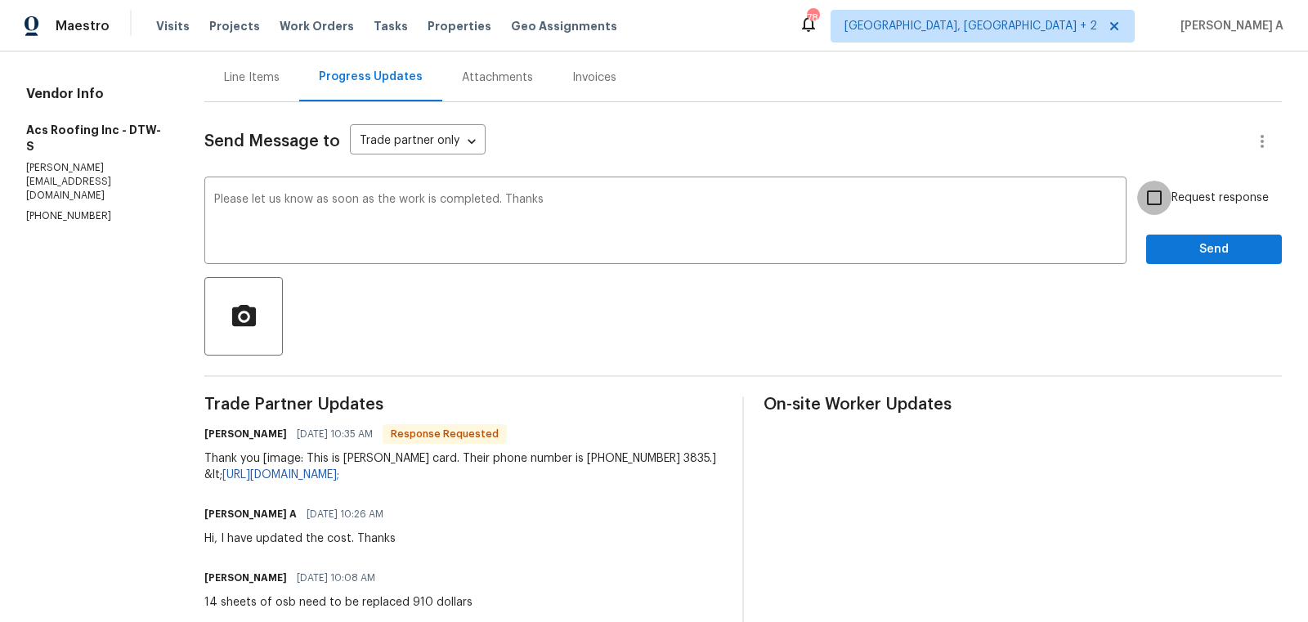
click at [1158, 212] on input "Request response" at bounding box center [1154, 198] width 34 height 34
checkbox input "true"
click at [1188, 247] on span "Send" at bounding box center [1214, 250] width 110 height 20
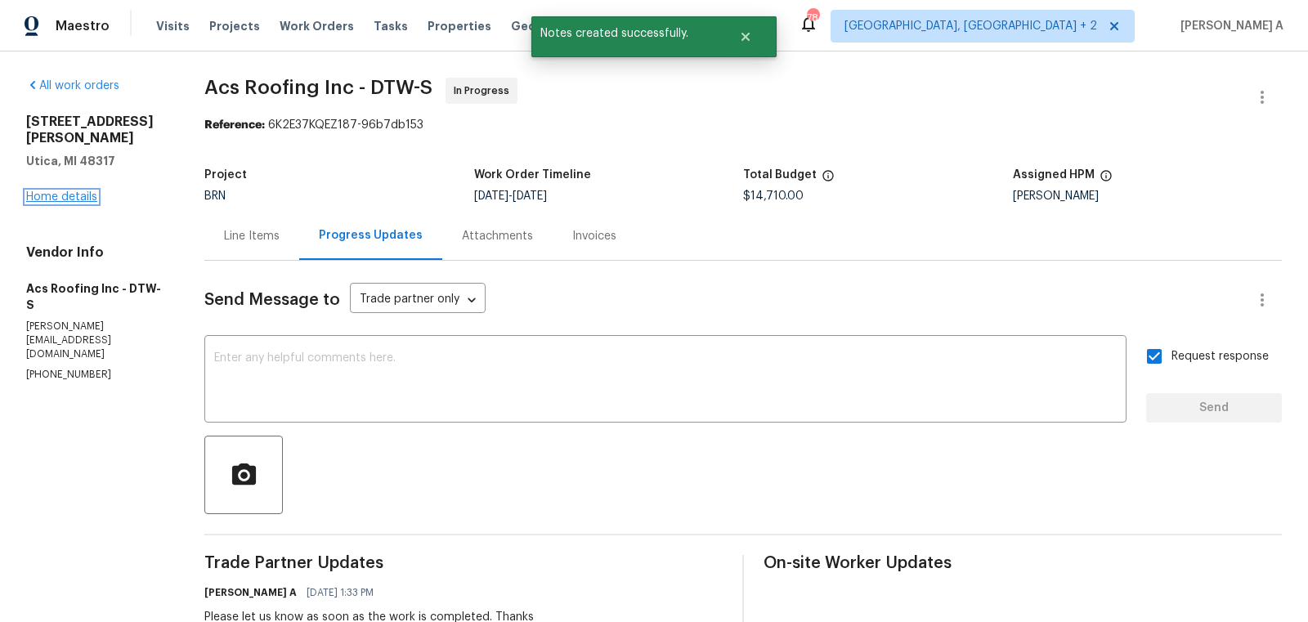
click at [53, 191] on link "Home details" at bounding box center [61, 196] width 71 height 11
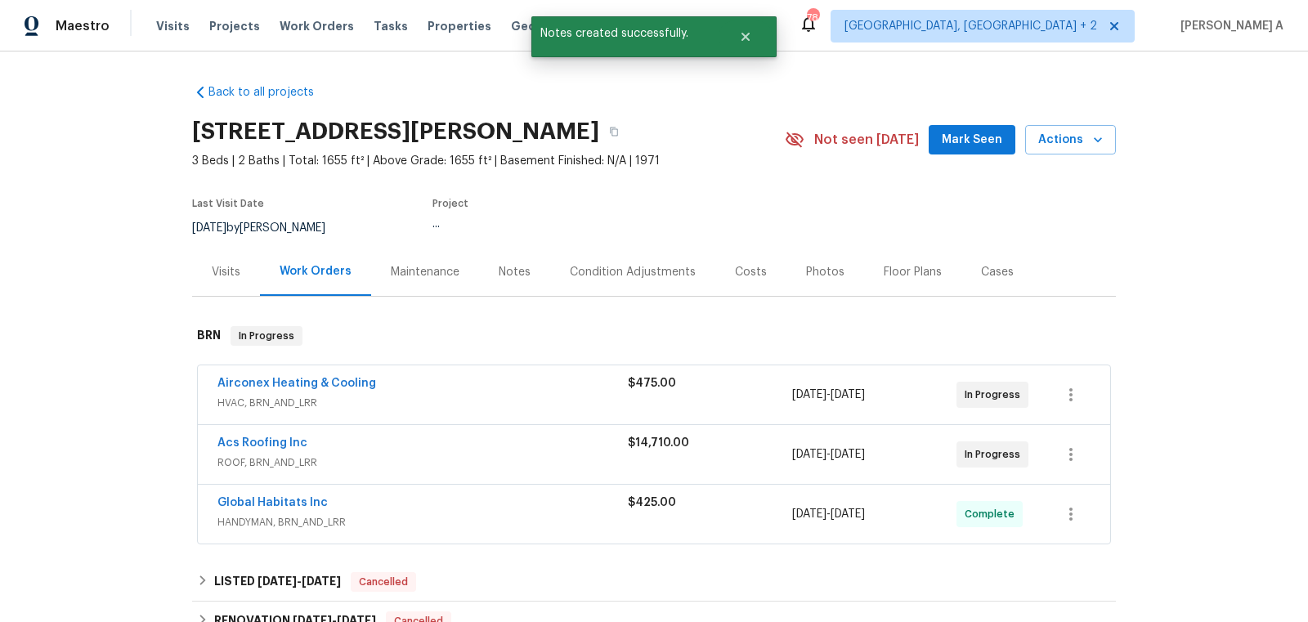
click at [284, 389] on span "Airconex Heating & Cooling" at bounding box center [296, 383] width 159 height 16
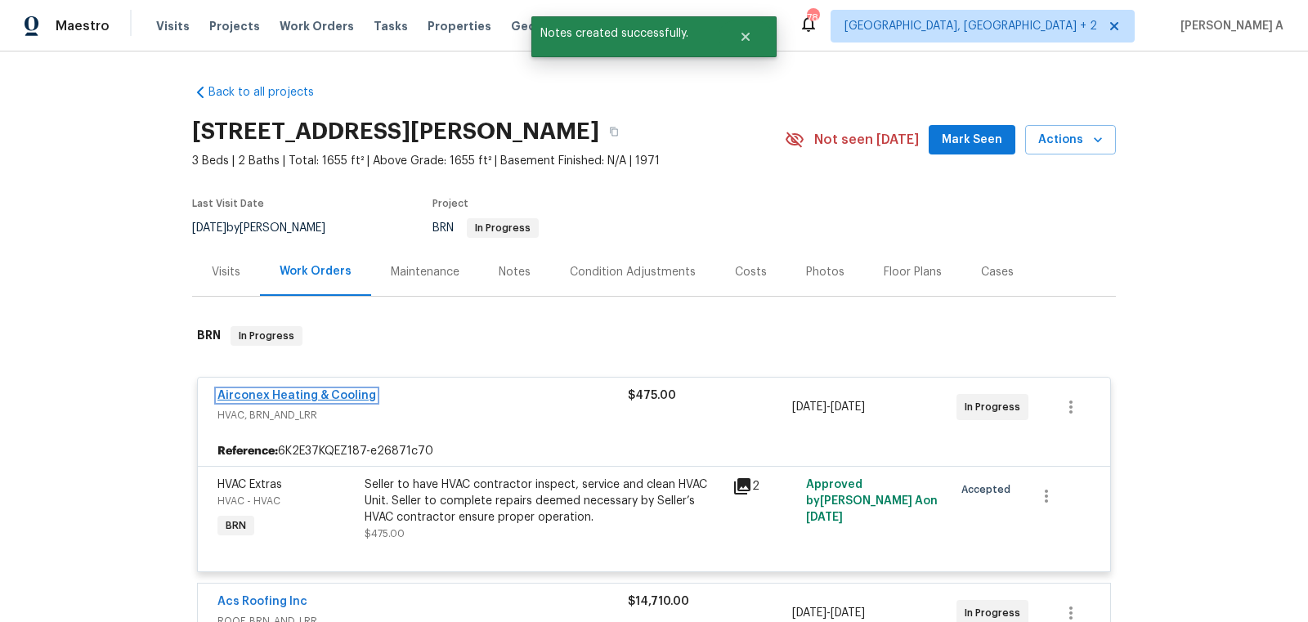
click at [328, 397] on link "Airconex Heating & Cooling" at bounding box center [296, 395] width 159 height 11
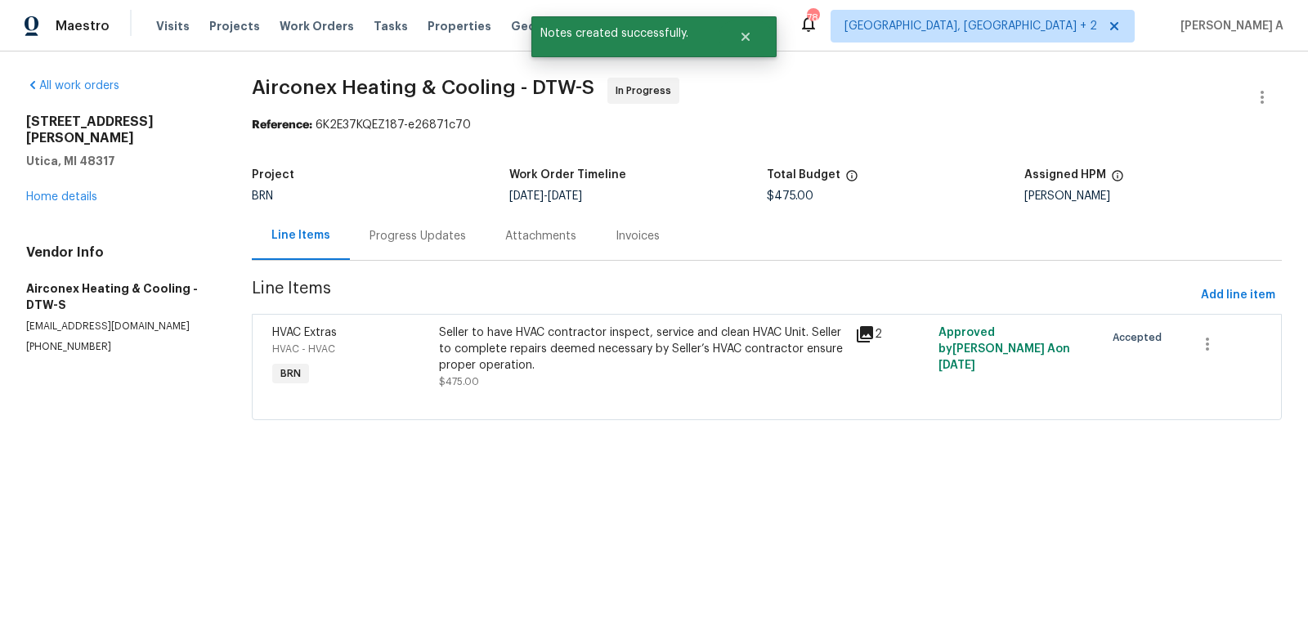
click at [415, 225] on div "Progress Updates" at bounding box center [418, 236] width 136 height 48
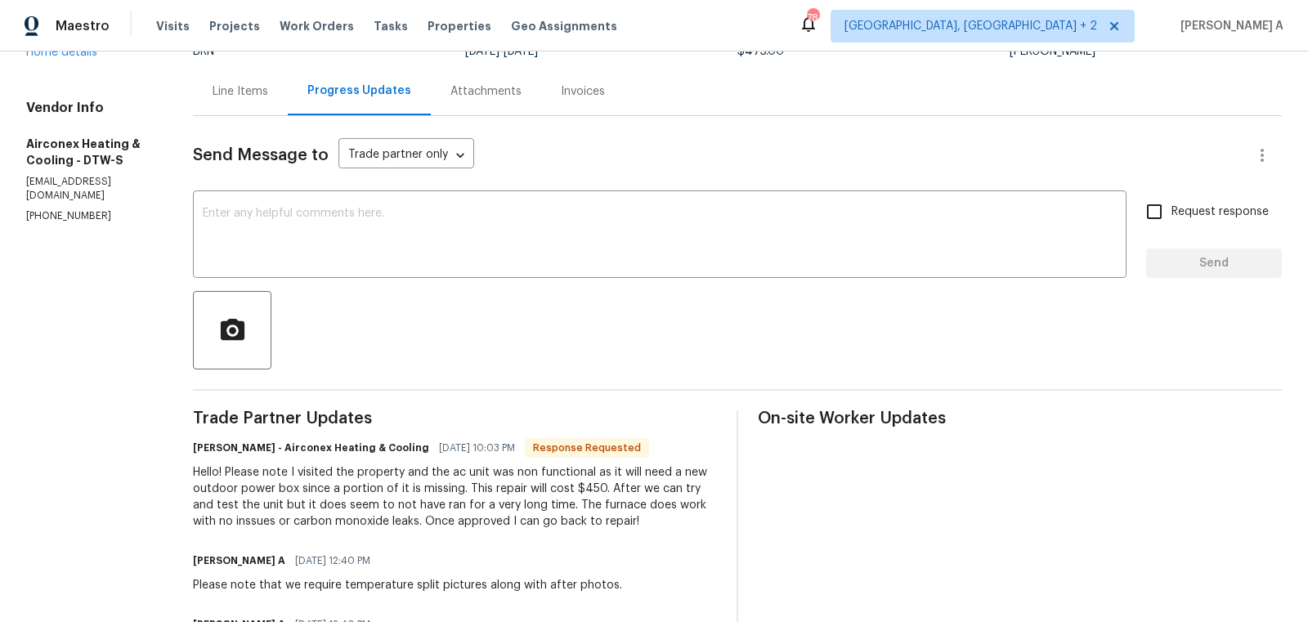
scroll to position [239, 0]
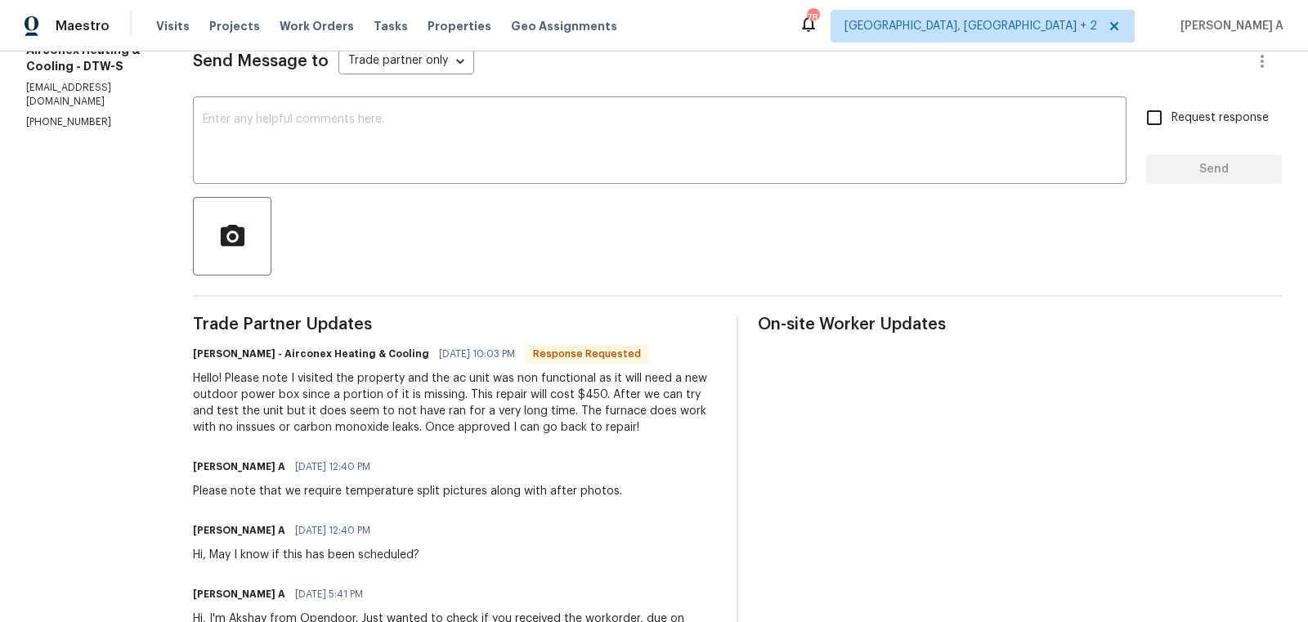
click at [523, 393] on div "Hello! Please note I visited the property and the ac unit was non functional as…" at bounding box center [455, 402] width 524 height 65
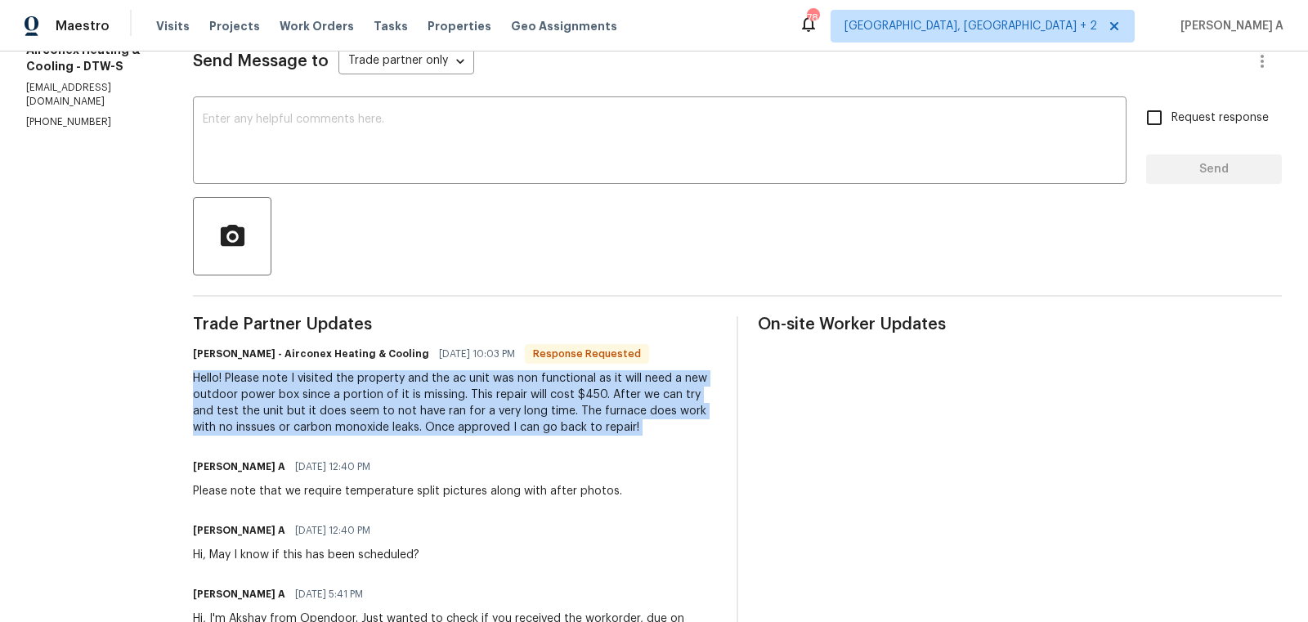
click at [523, 393] on div "Hello! Please note I visited the property and the ac unit was non functional as…" at bounding box center [455, 402] width 524 height 65
copy div "Hello! Please note I visited the property and the ac unit was non functional as…"
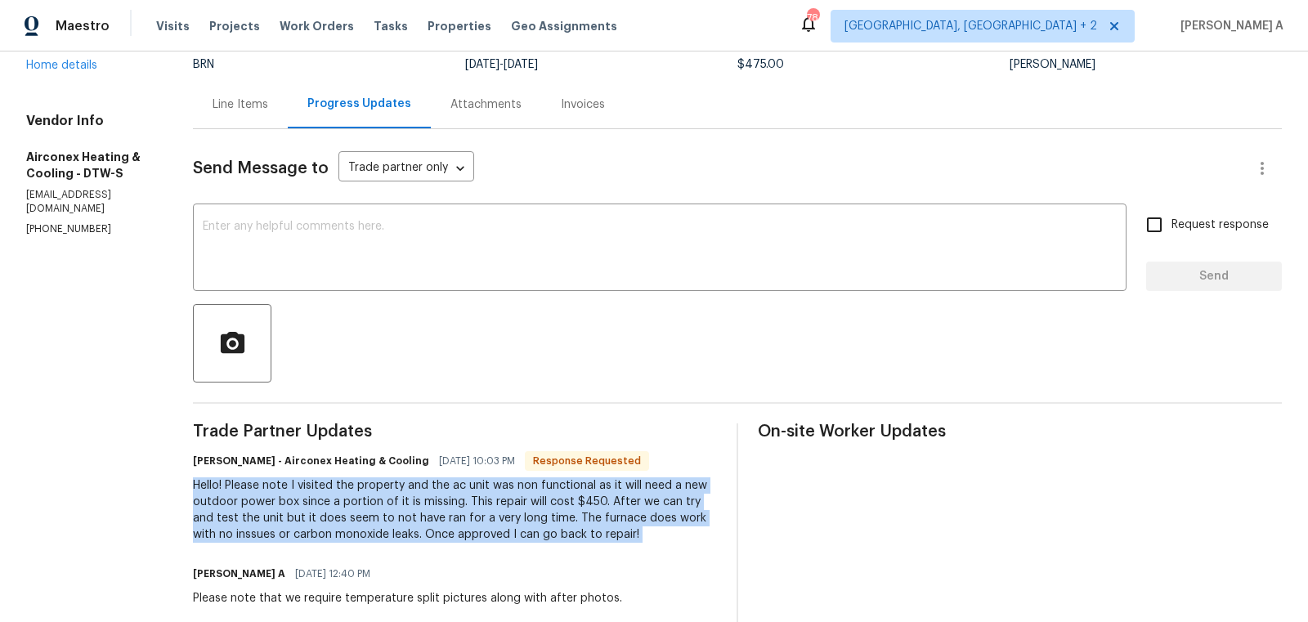
scroll to position [134, 0]
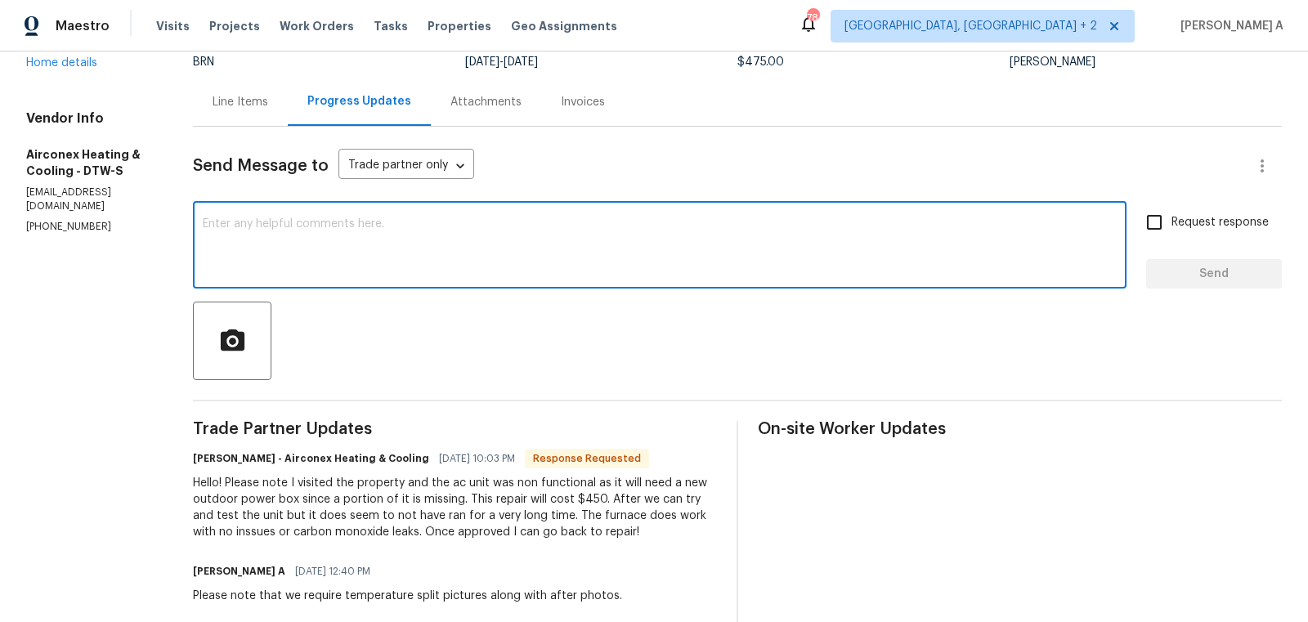
click at [482, 261] on textarea at bounding box center [660, 246] width 914 height 57
type textarea "O"
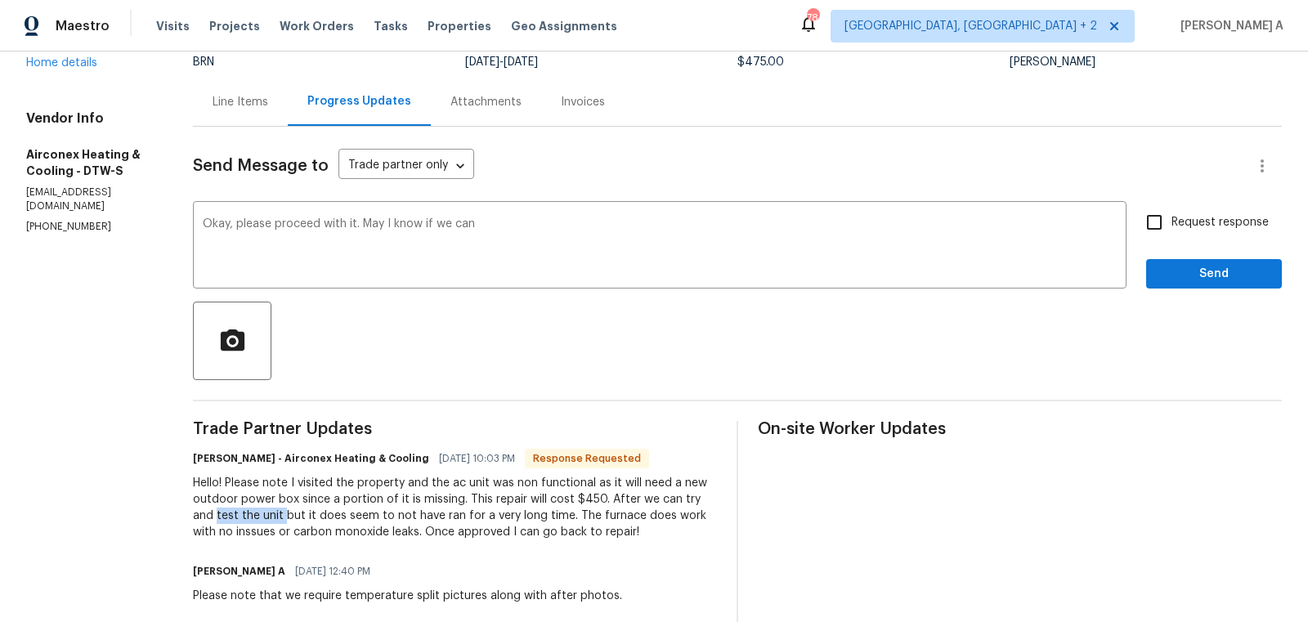
drag, startPoint x: 189, startPoint y: 517, endPoint x: 262, endPoint y: 516, distance: 72.8
click at [262, 516] on div "All work orders [STREET_ADDRESS][PERSON_NAME] Home details Vendor Info Airconex…" at bounding box center [654, 371] width 1308 height 909
click at [500, 504] on div "Hello! Please note I visited the property and the ac unit was non functional as…" at bounding box center [455, 507] width 524 height 65
click at [526, 238] on textarea "Okay, please proceed with it. May I know if we can" at bounding box center [660, 246] width 914 height 57
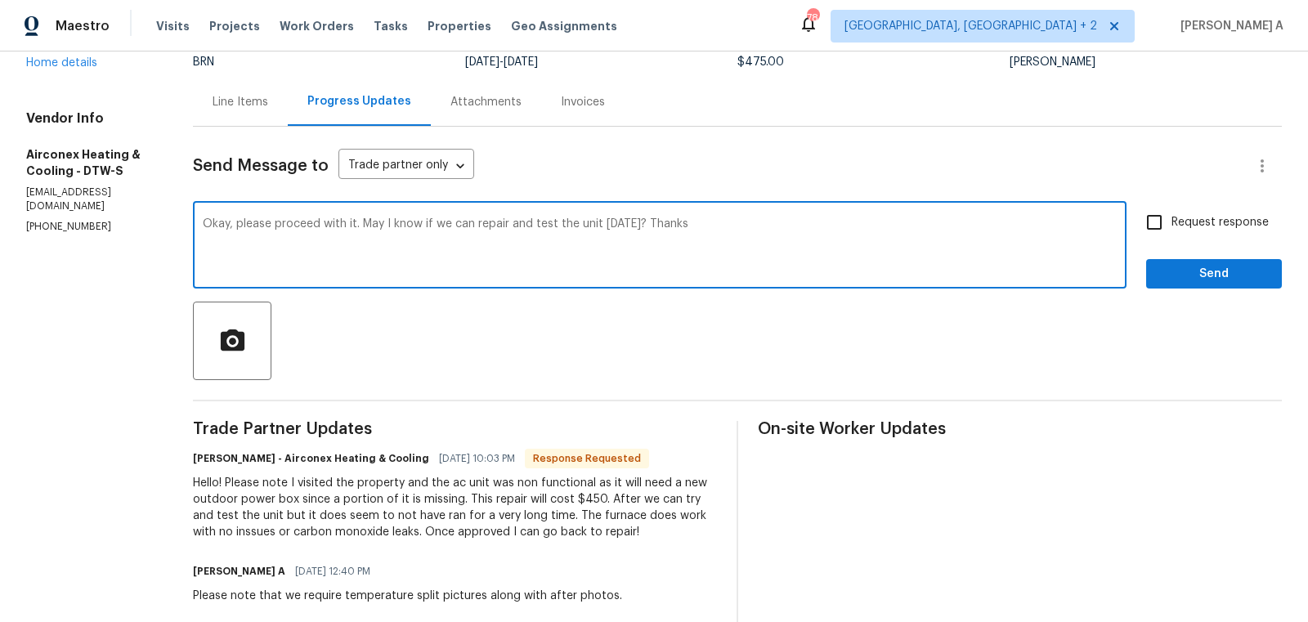
type textarea "Okay, please proceed with it. May I know if we can repair and test the unit tom…"
click at [1171, 224] on input "Request response" at bounding box center [1154, 222] width 34 height 34
checkbox input "true"
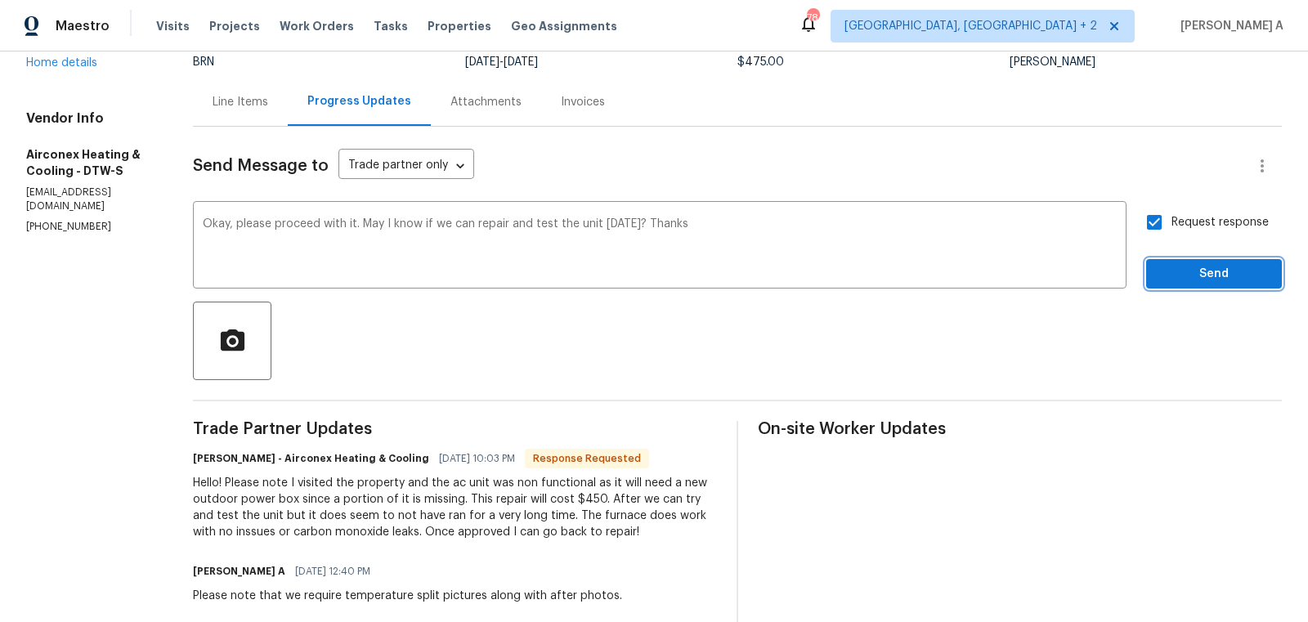
click at [1206, 264] on span "Send" at bounding box center [1214, 274] width 110 height 20
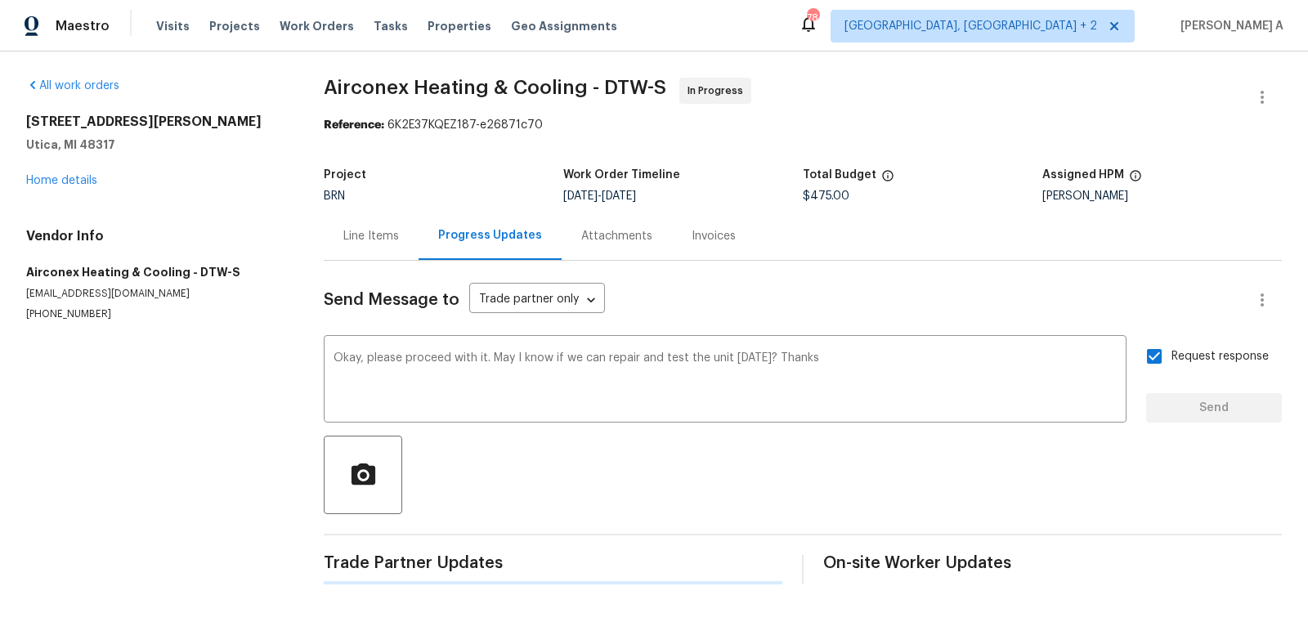
scroll to position [0, 0]
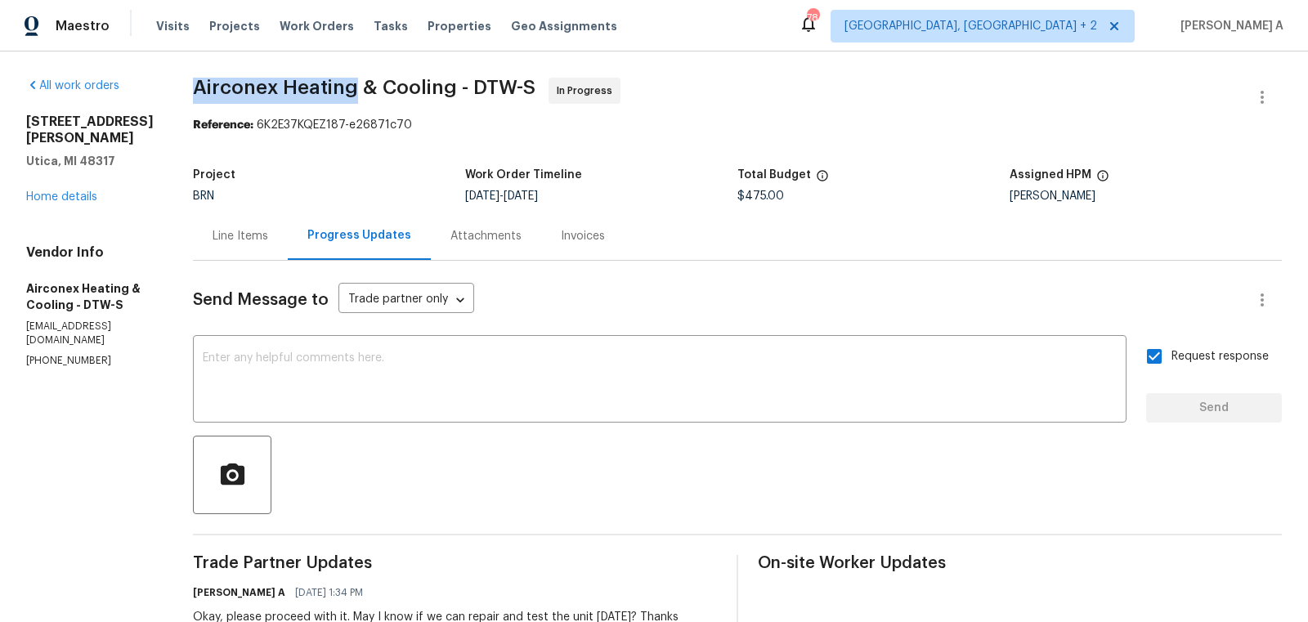
drag, startPoint x: 188, startPoint y: 87, endPoint x: 357, endPoint y: 90, distance: 169.3
click at [357, 90] on div "All work orders 11040 Messmore Rd Utica, MI 48317 Home details Vendor Info Airc…" at bounding box center [654, 538] width 1308 height 973
copy span "Airconex Heating"
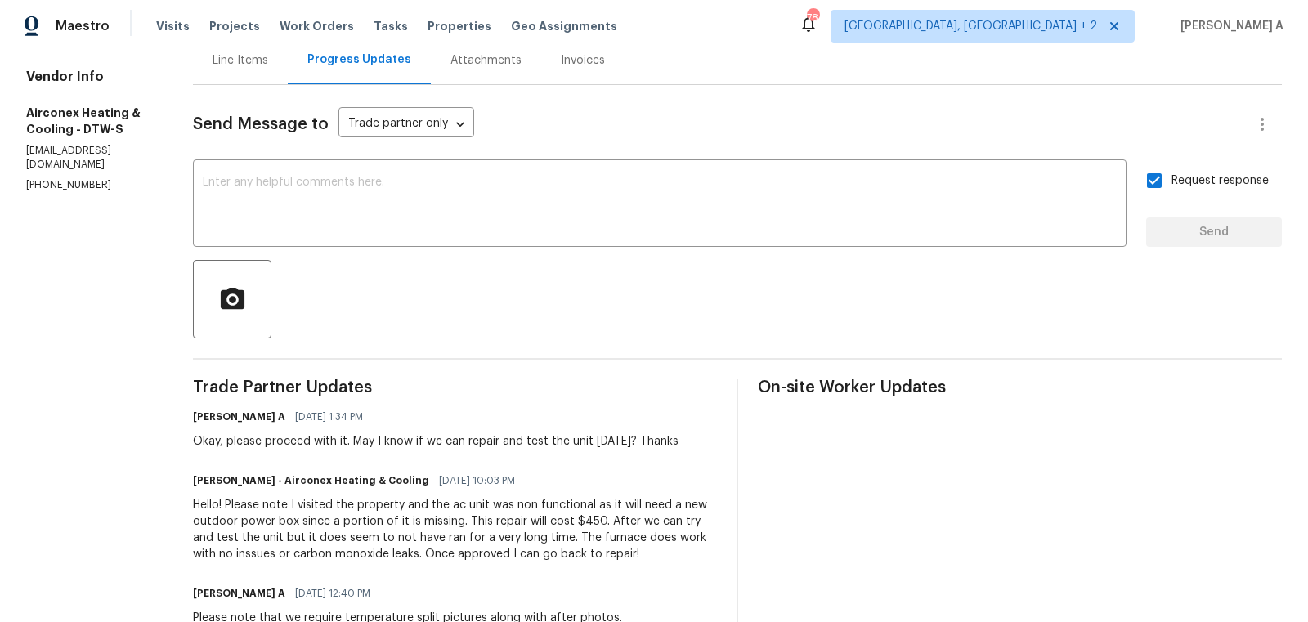
click at [527, 428] on div "Akshay Ajaya Kumar A 09/29/2025 1:34 PM Okay, please proceed with it. May I kno…" at bounding box center [436, 428] width 486 height 44
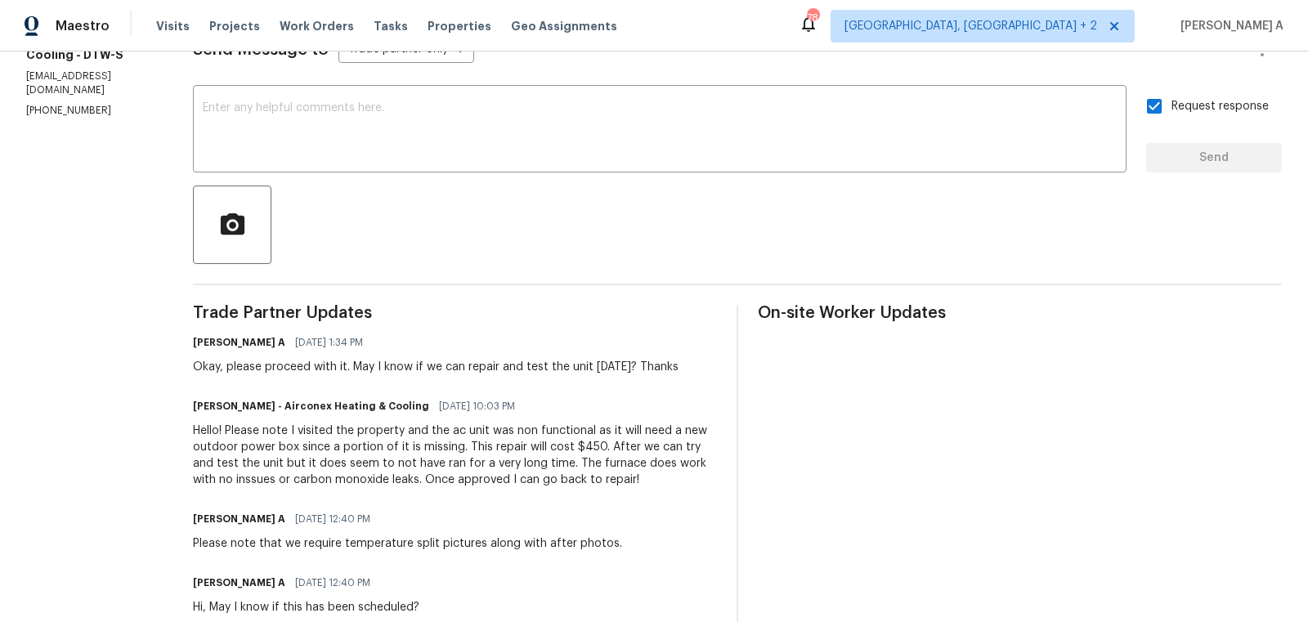
scroll to position [276, 0]
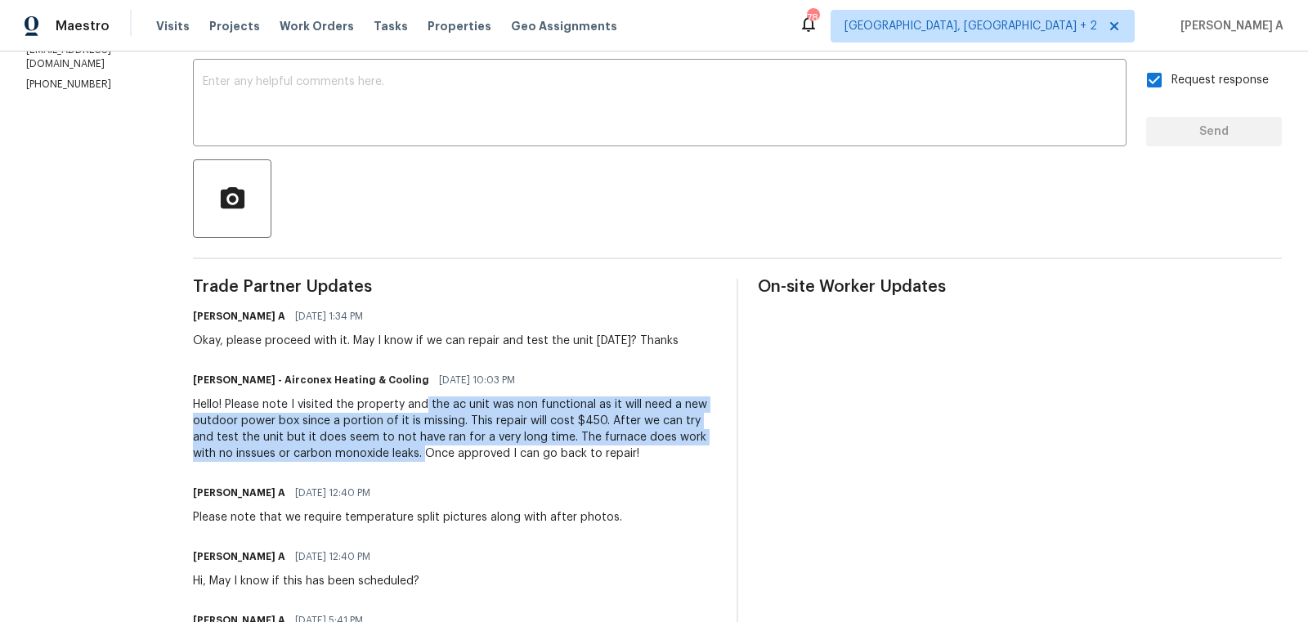
copy div "the ac unit was non functional as it will need a new outdoor power box since a …"
drag, startPoint x: 428, startPoint y: 403, endPoint x: 381, endPoint y: 450, distance: 67.1
click at [381, 450] on div "Hello! Please note I visited the property and the ac unit was non functional as…" at bounding box center [455, 429] width 524 height 65
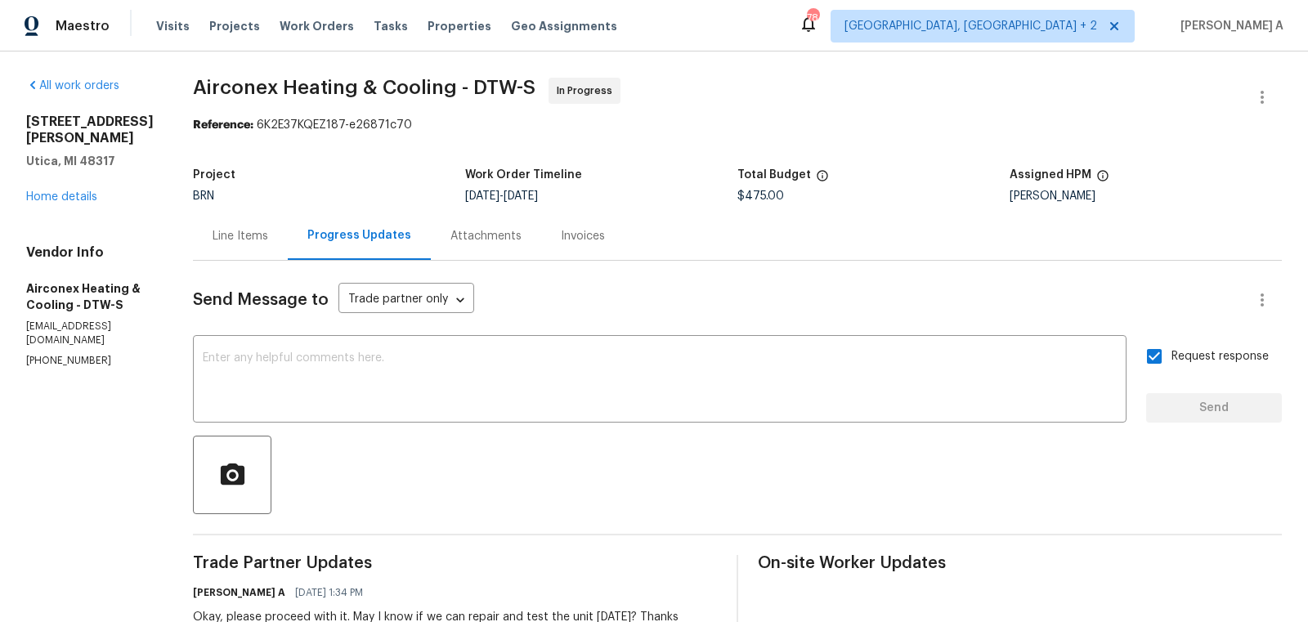
click at [213, 236] on div "Line Items" at bounding box center [240, 236] width 95 height 48
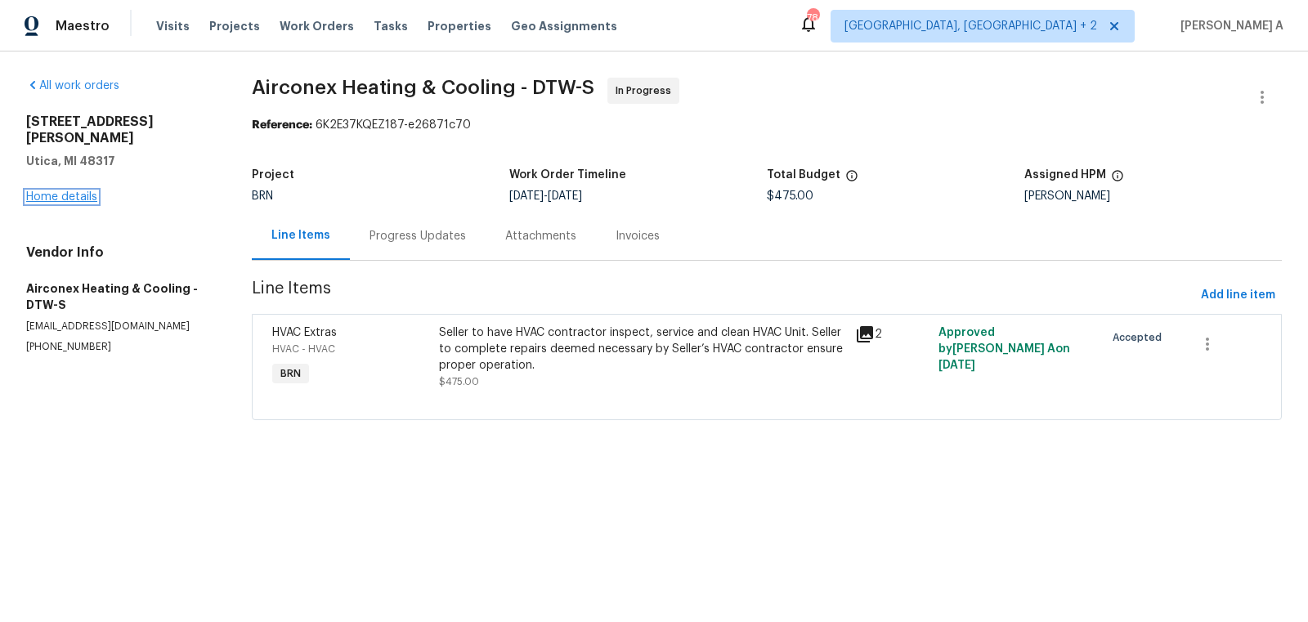
click at [69, 191] on link "Home details" at bounding box center [61, 196] width 71 height 11
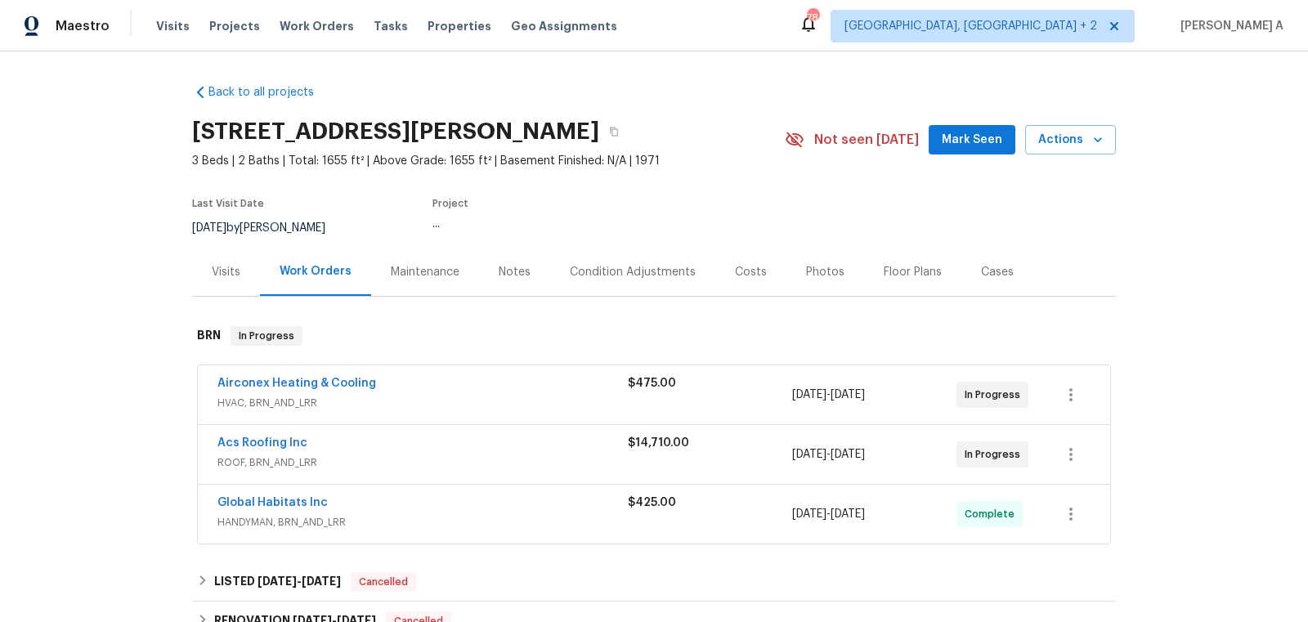
scroll to position [430, 0]
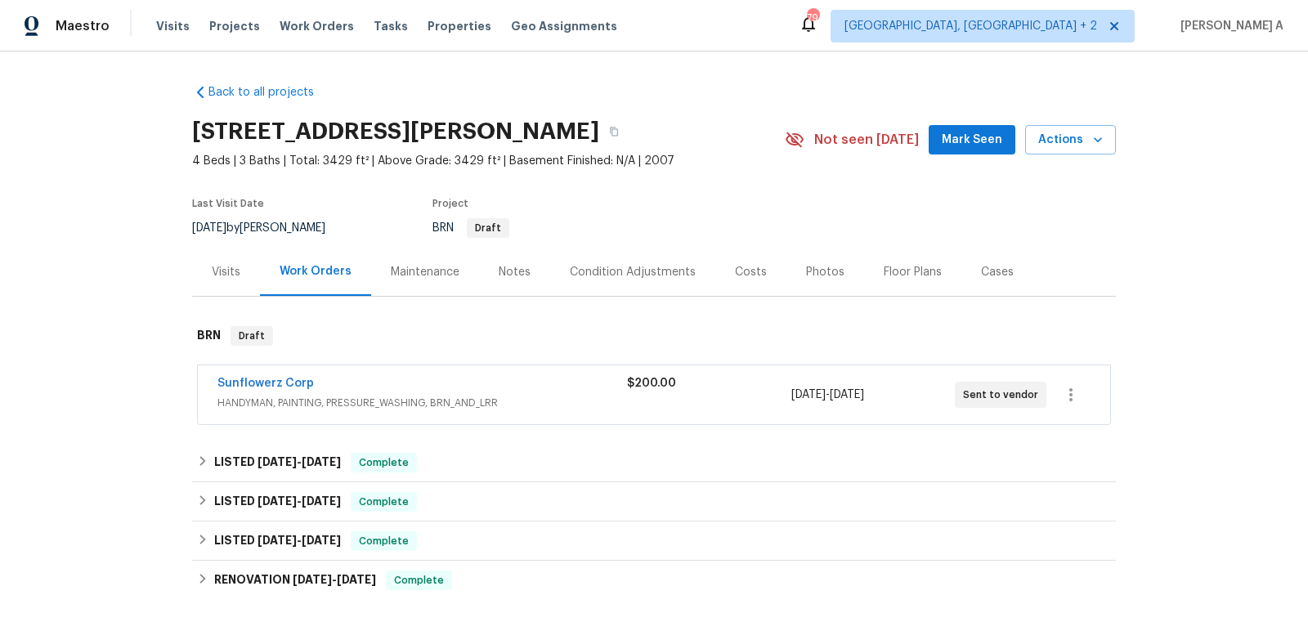
click at [347, 422] on div "Sunflowerz Corp HANDYMAN, PAINTING, PRESSURE_WASHING, BRN_AND_LRR $200.00 [DATE…" at bounding box center [654, 394] width 912 height 59
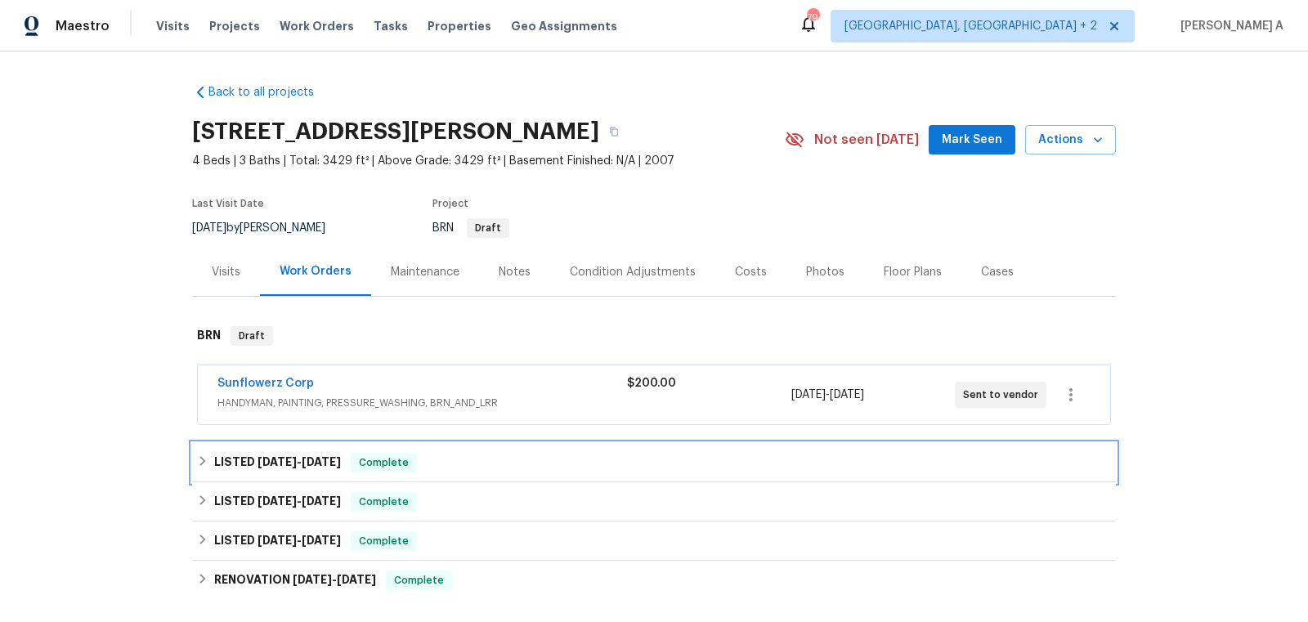
click at [346, 453] on div "LISTED [DATE] - [DATE] Complete" at bounding box center [654, 463] width 914 height 20
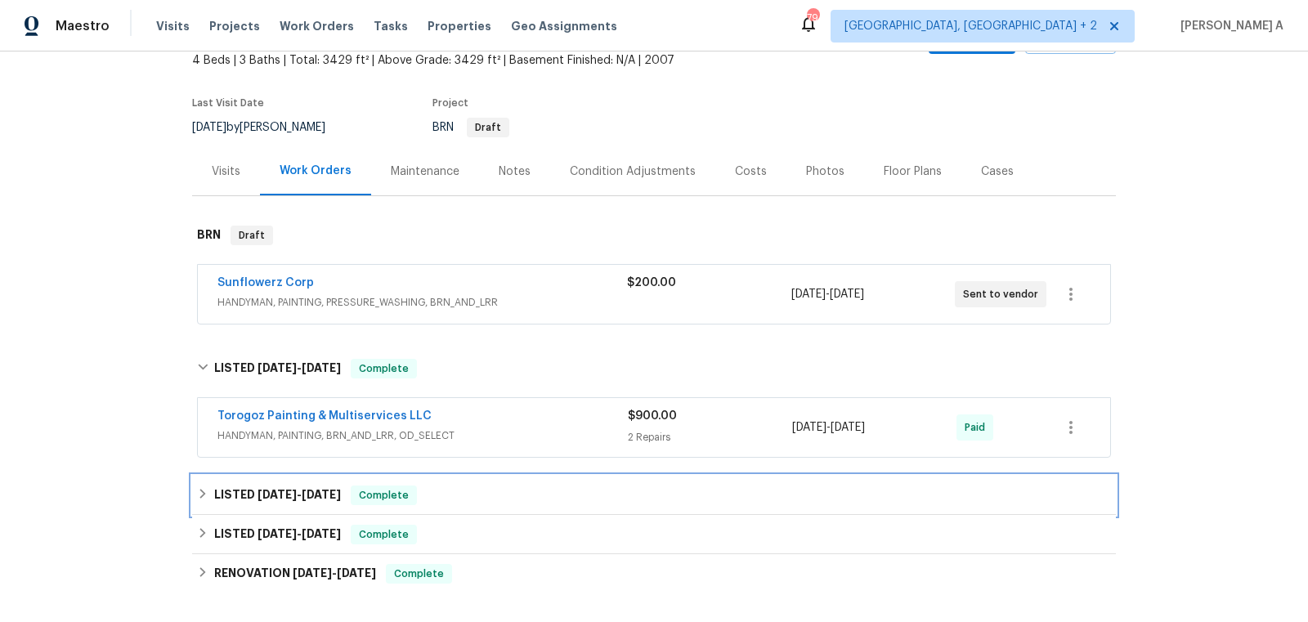
click at [302, 498] on h6 "LISTED [DATE] - [DATE]" at bounding box center [277, 496] width 127 height 20
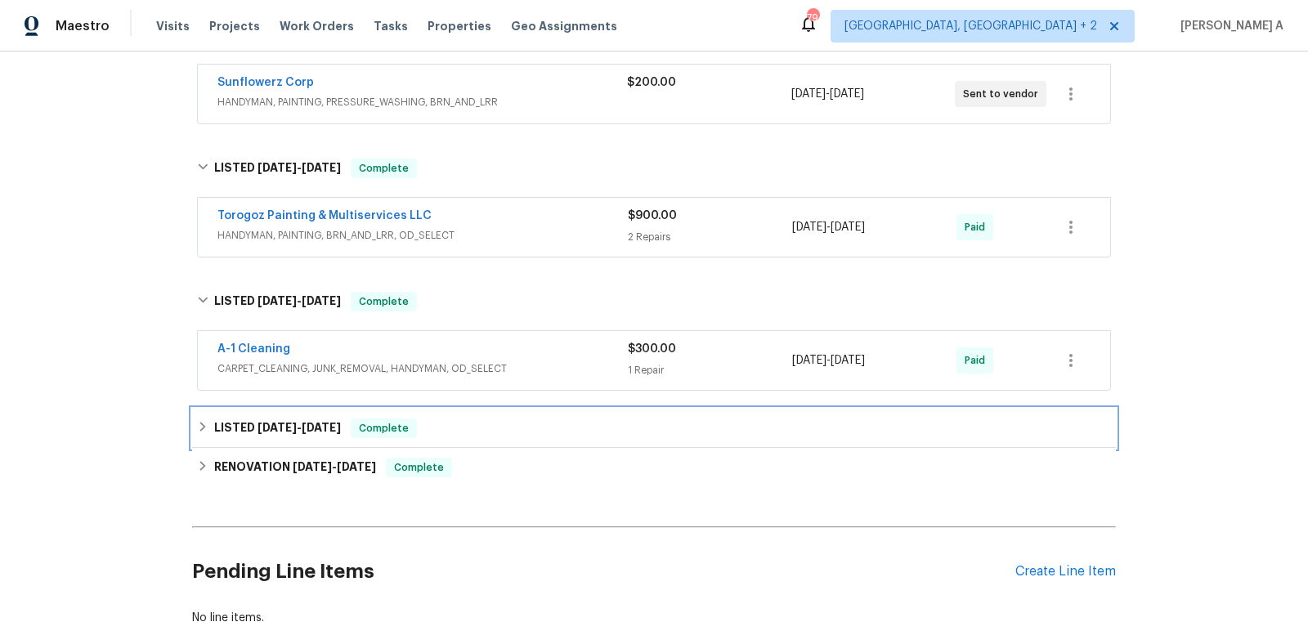
click at [294, 414] on div "LISTED [DATE] - [DATE] Complete" at bounding box center [654, 428] width 924 height 39
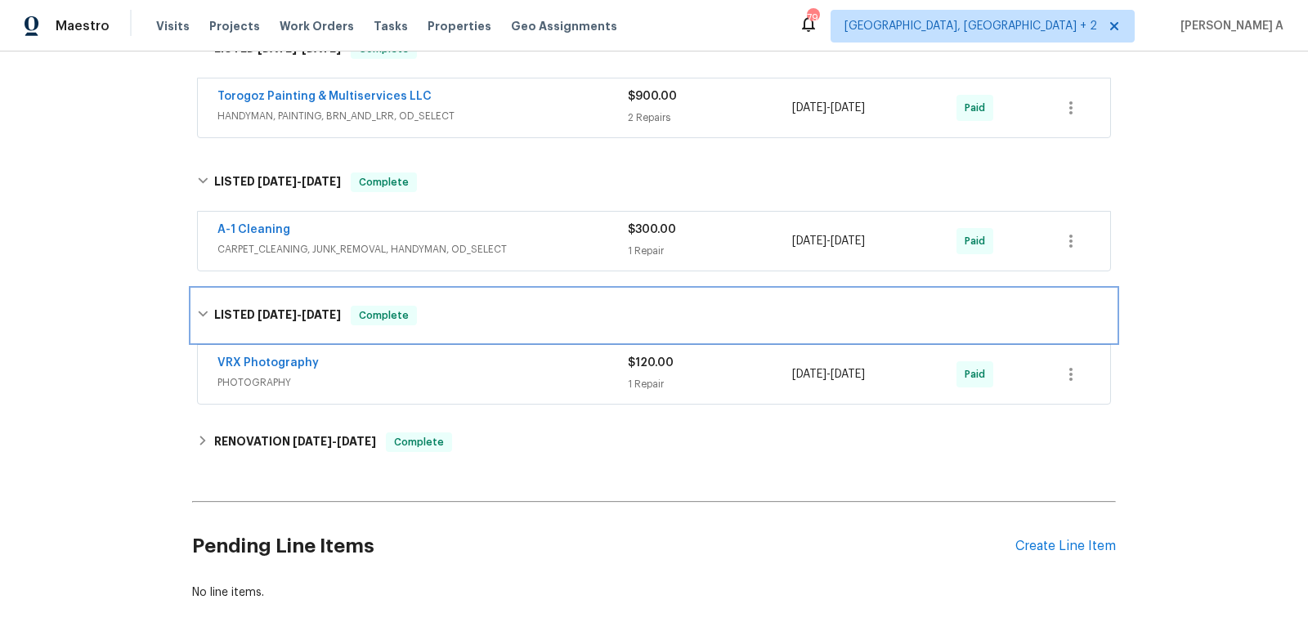
scroll to position [431, 0]
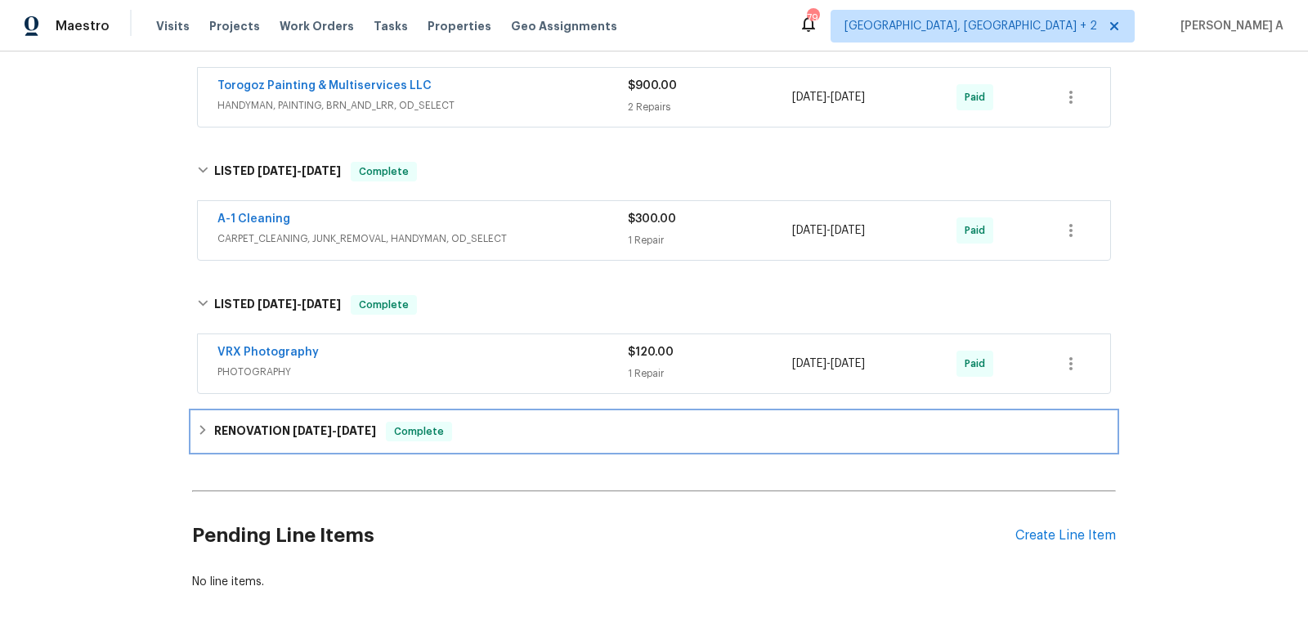
click at [294, 428] on span "[DATE]" at bounding box center [312, 430] width 39 height 11
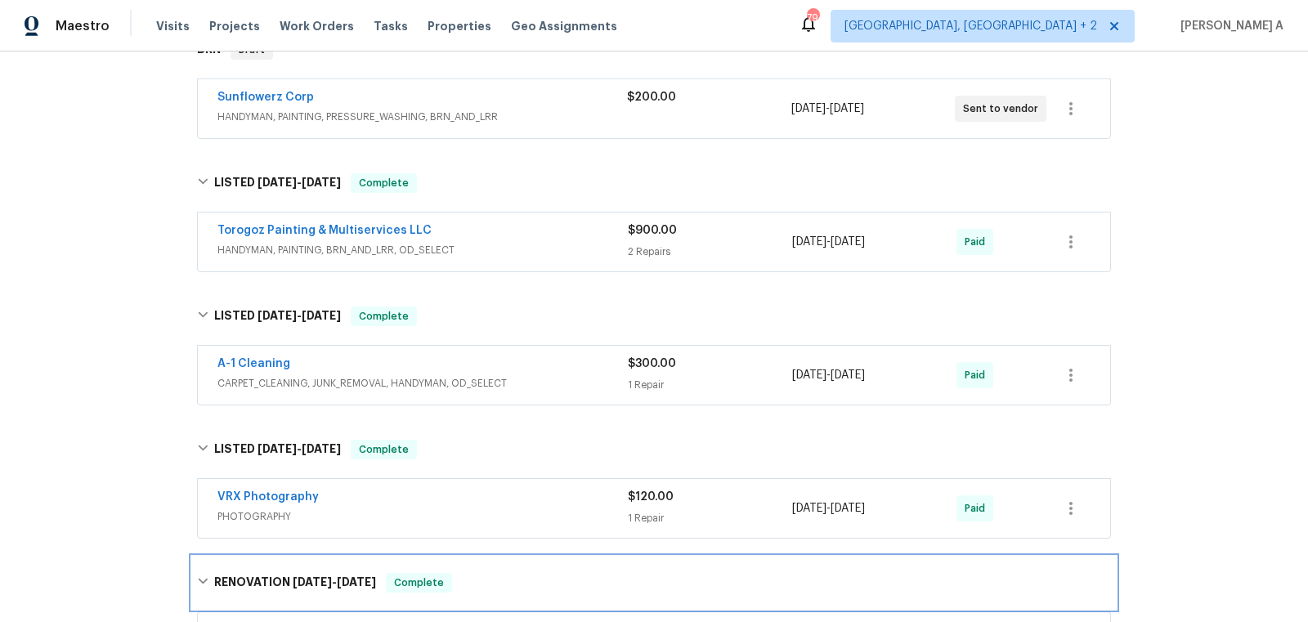
scroll to position [208, 0]
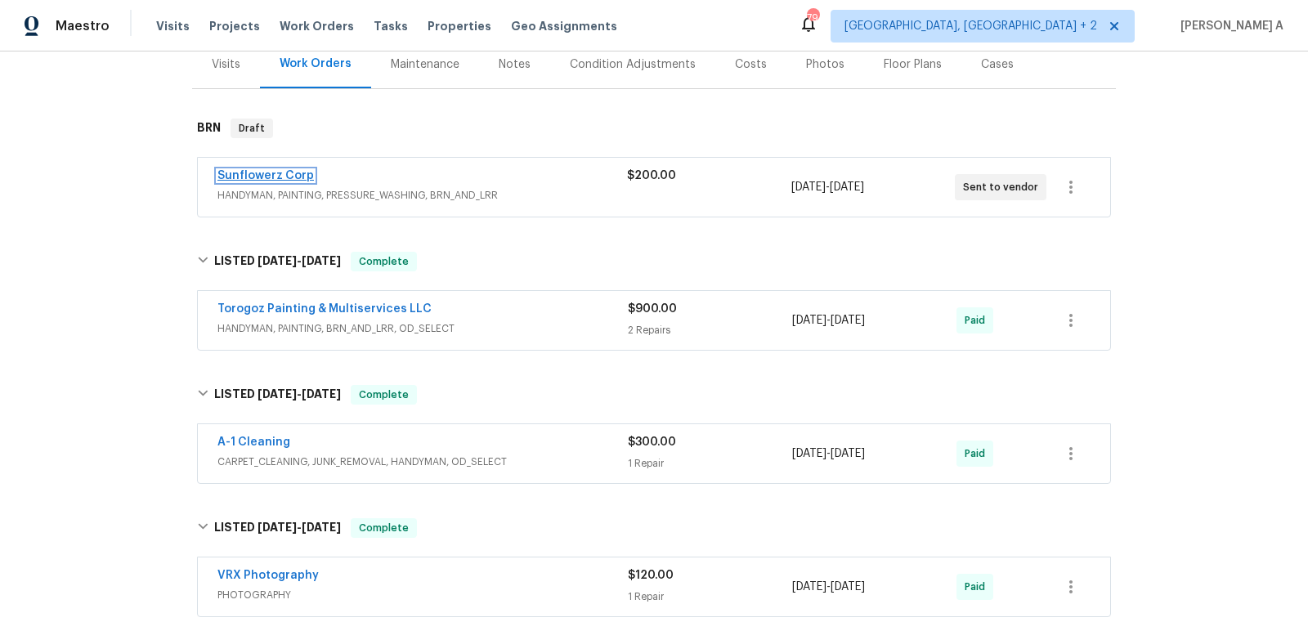
click at [272, 178] on link "Sunflowerz Corp" at bounding box center [265, 175] width 96 height 11
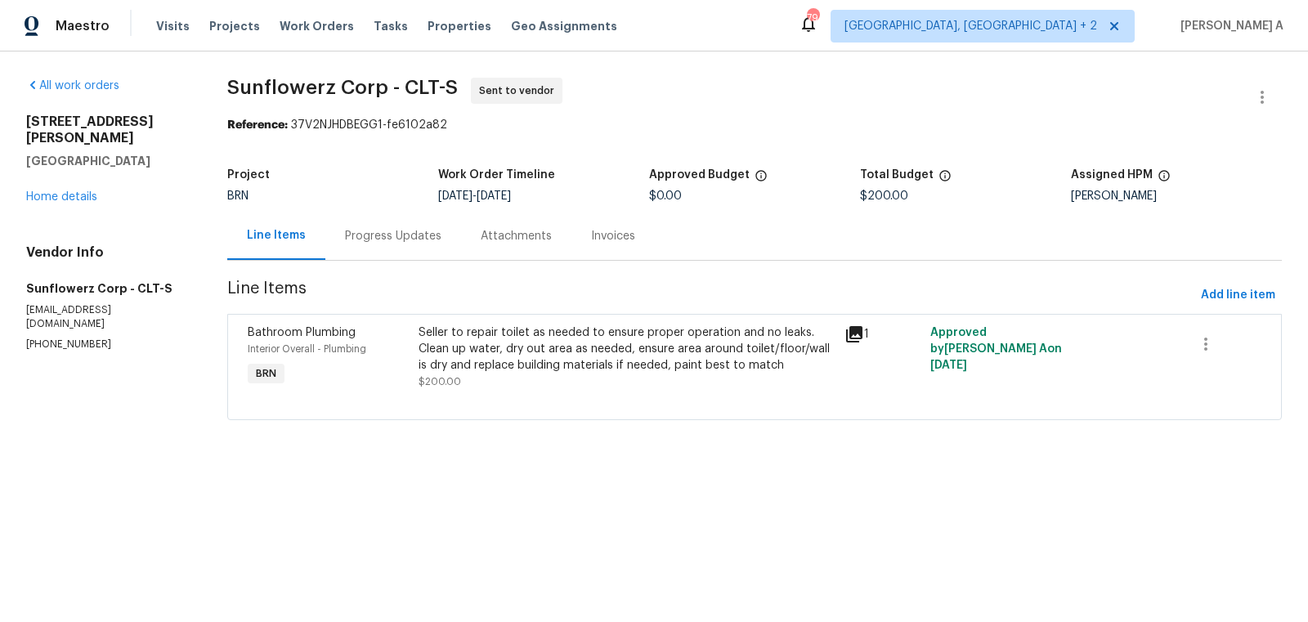
click at [379, 226] on div "Progress Updates" at bounding box center [393, 236] width 136 height 48
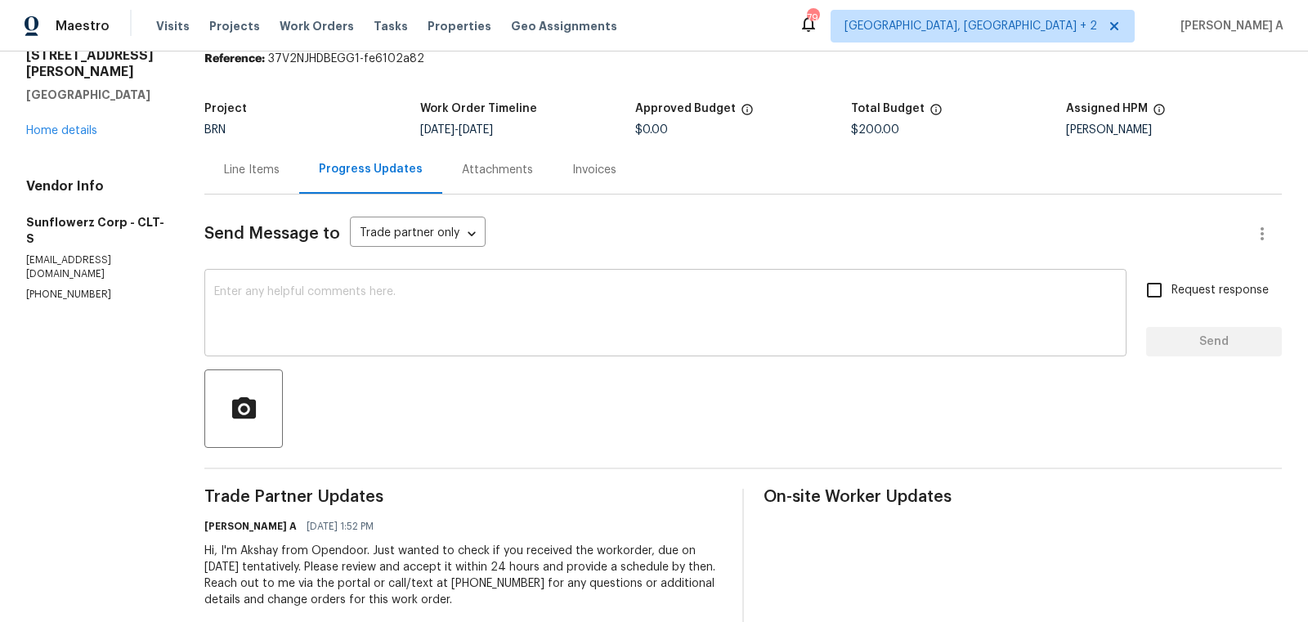
scroll to position [69, 0]
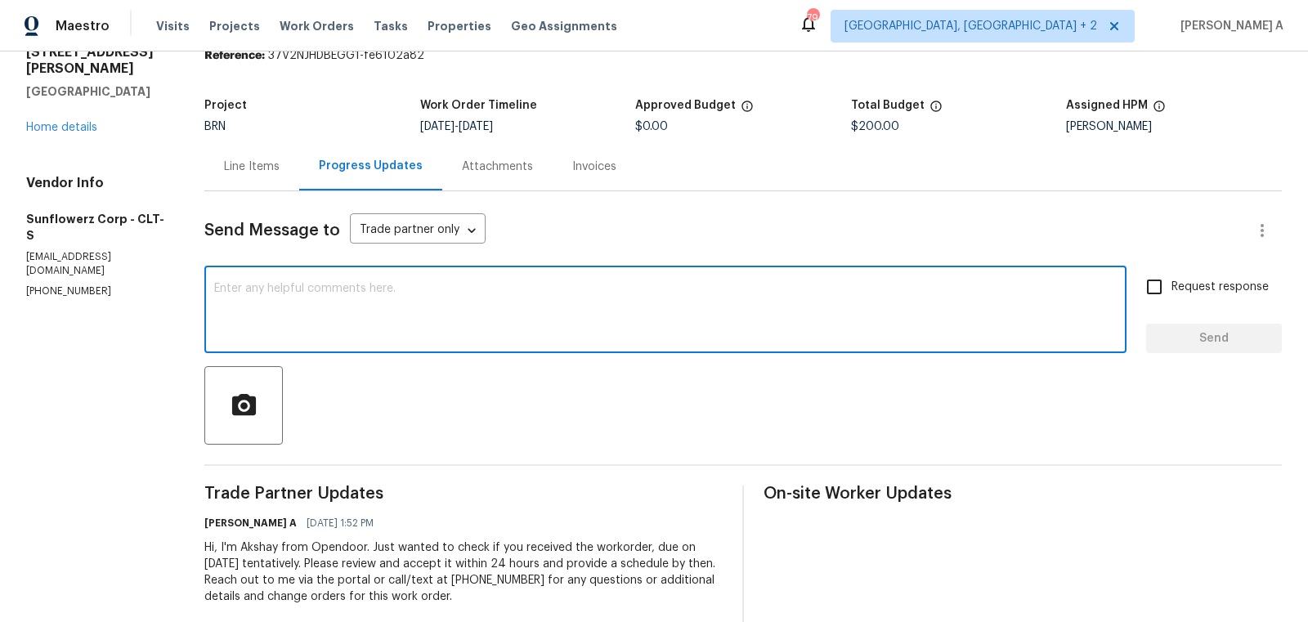
click at [439, 325] on textarea at bounding box center [665, 311] width 903 height 57
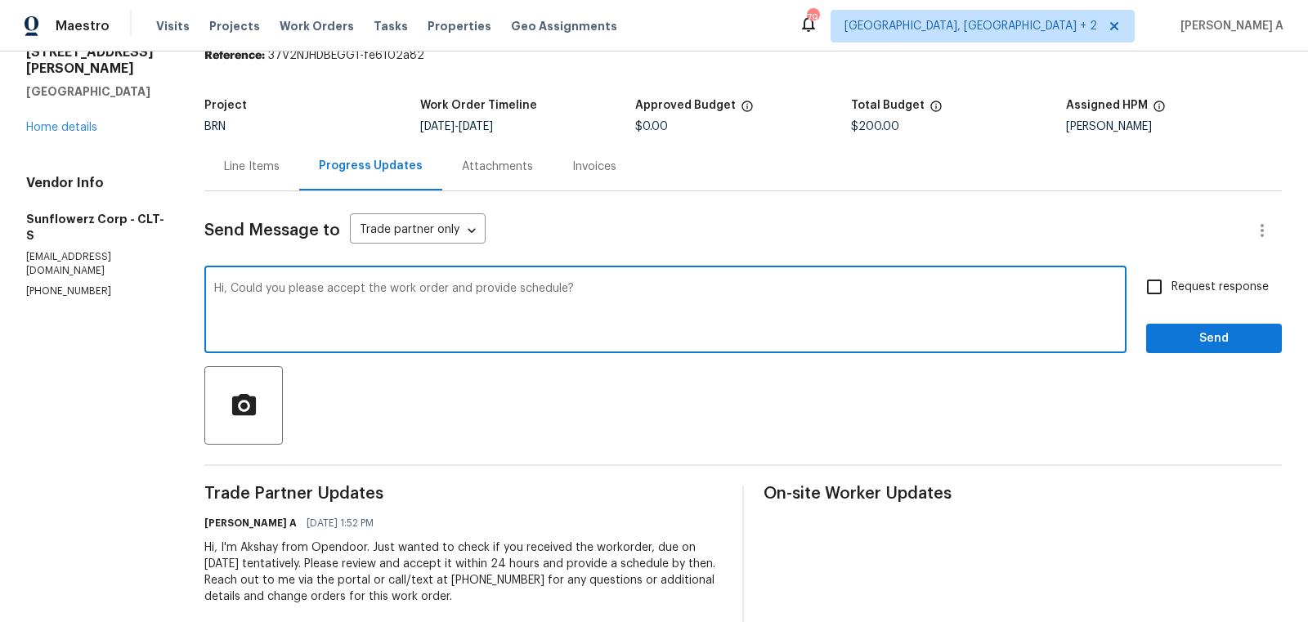
type textarea "Hi, Could you please accept the work order and provide schedule?"
click at [1164, 286] on input "Request response" at bounding box center [1154, 287] width 34 height 34
checkbox input "true"
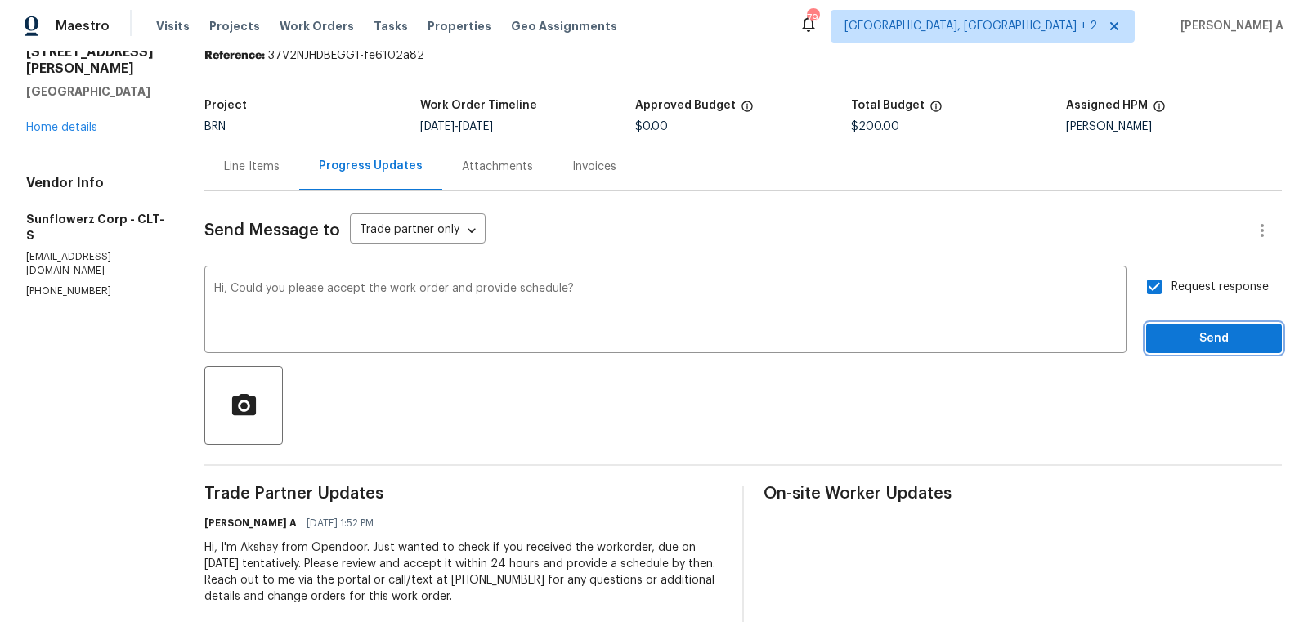
click at [1188, 324] on button "Send" at bounding box center [1214, 339] width 136 height 30
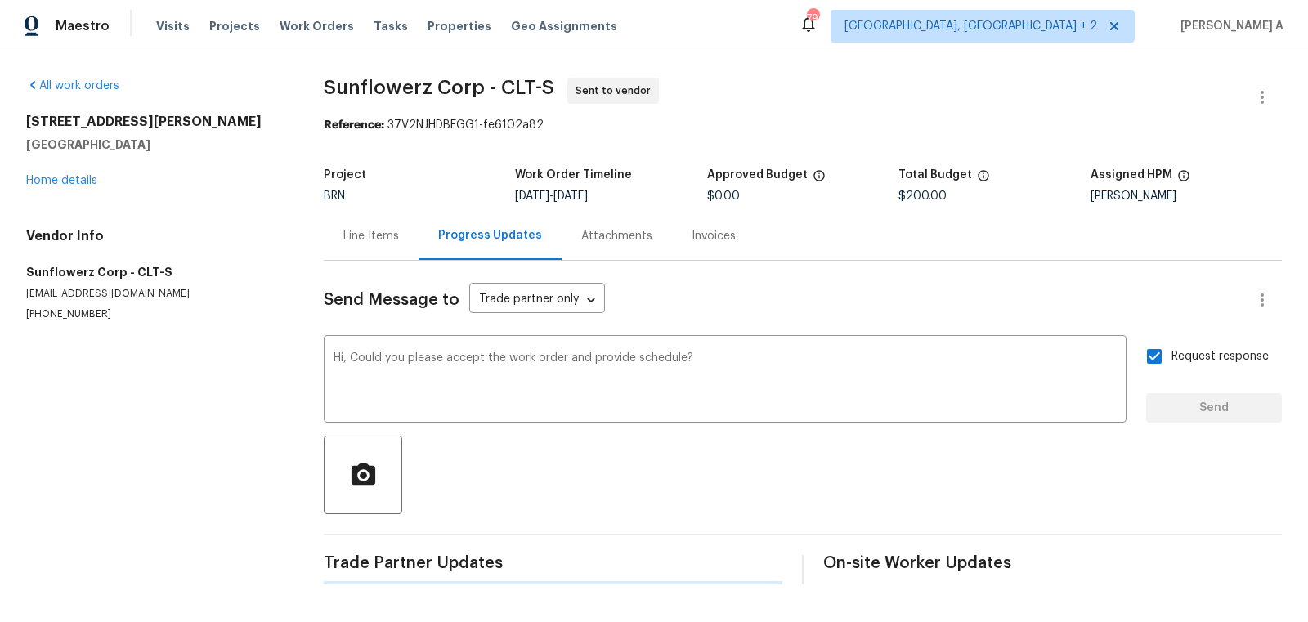
scroll to position [0, 0]
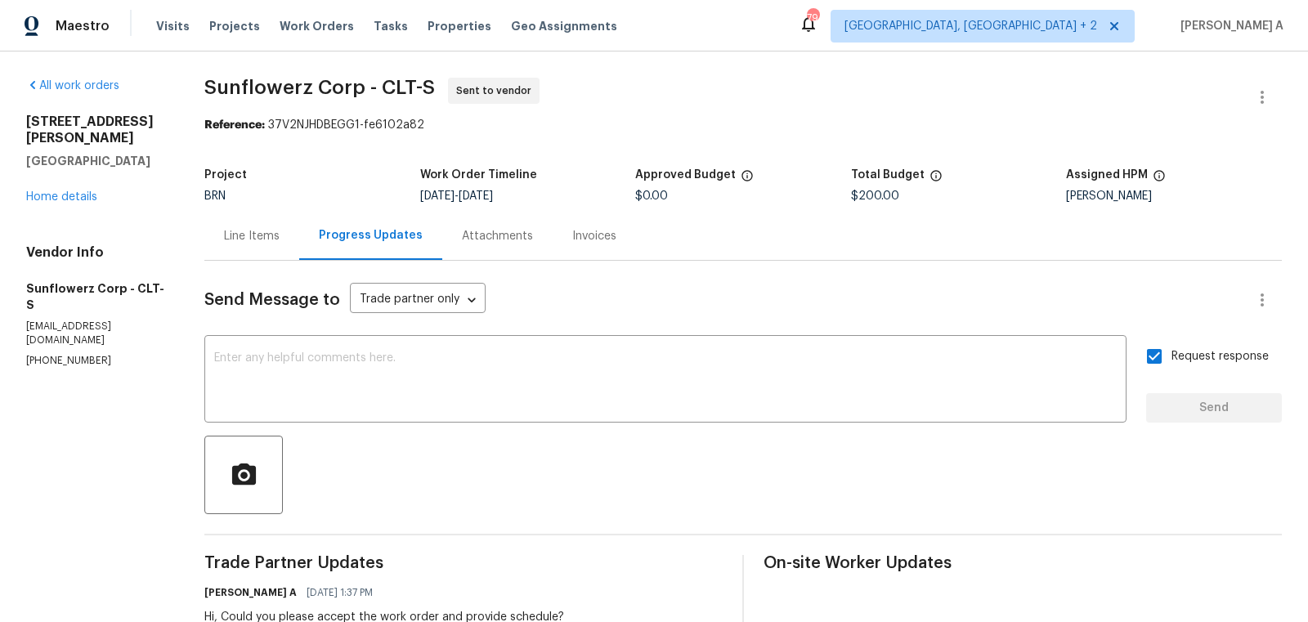
click at [67, 321] on section "All work orders 110 Colville Rd Mooresville, NC 28117 Home details Vendor Info …" at bounding box center [95, 418] width 139 height 680
copy p "(626) 244-4611"
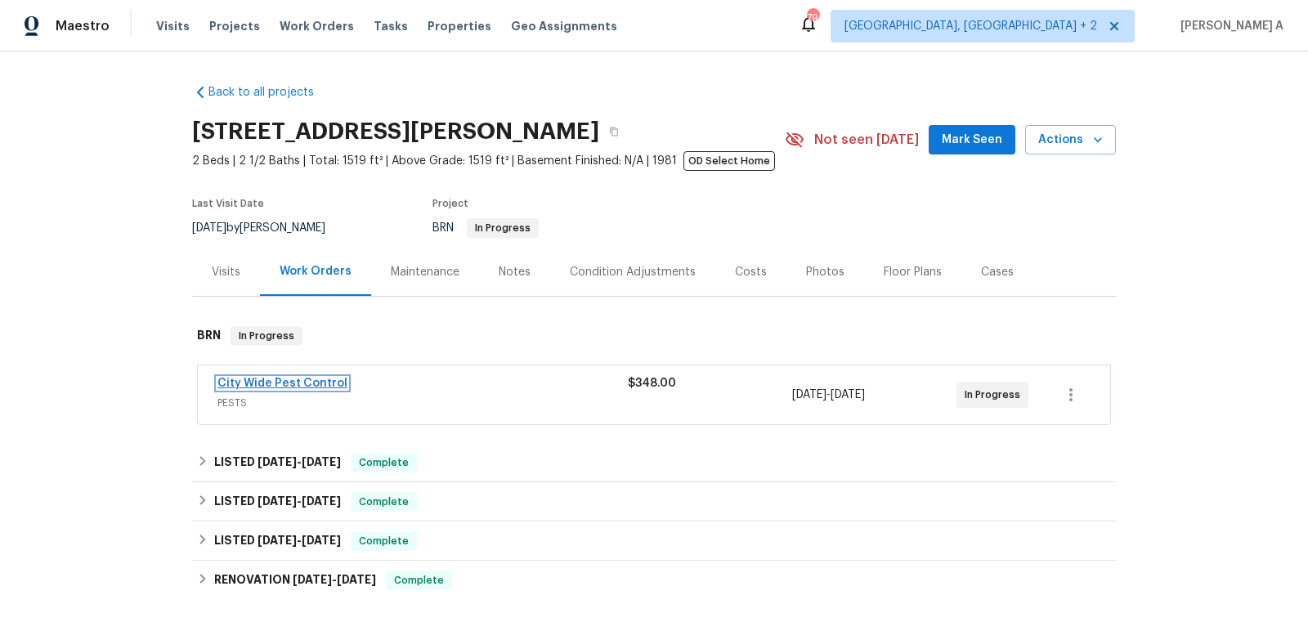
click at [290, 379] on link "City Wide Pest Control" at bounding box center [282, 383] width 130 height 11
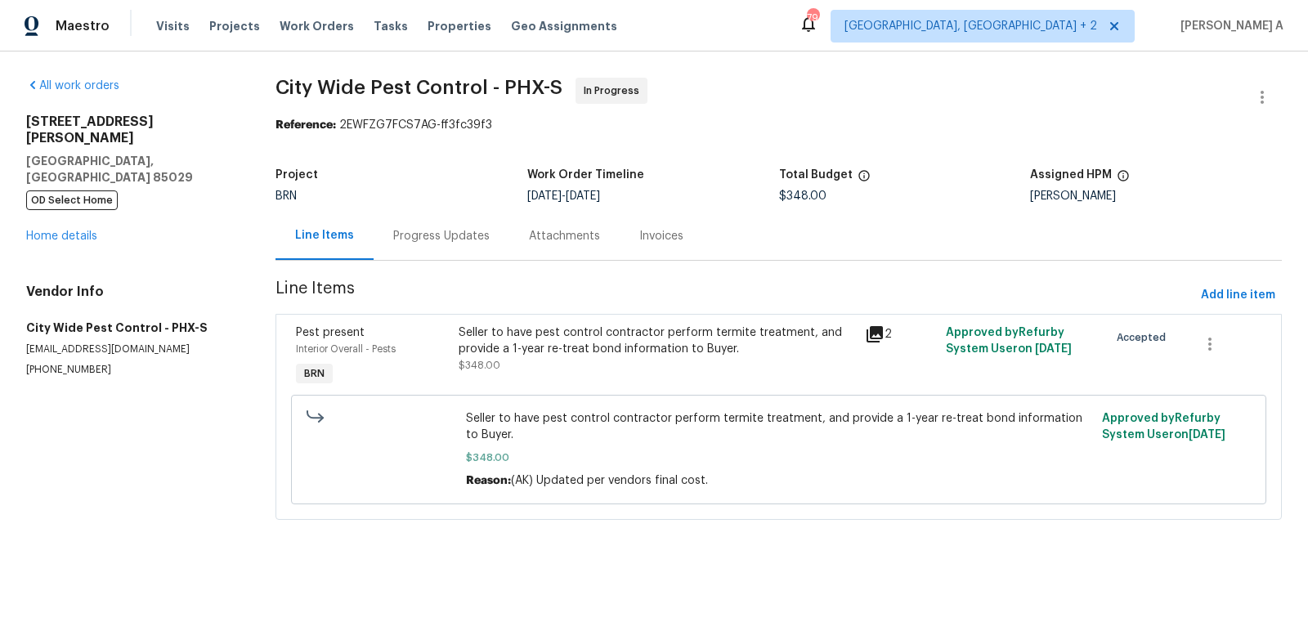
click at [418, 235] on div "Progress Updates" at bounding box center [441, 236] width 96 height 16
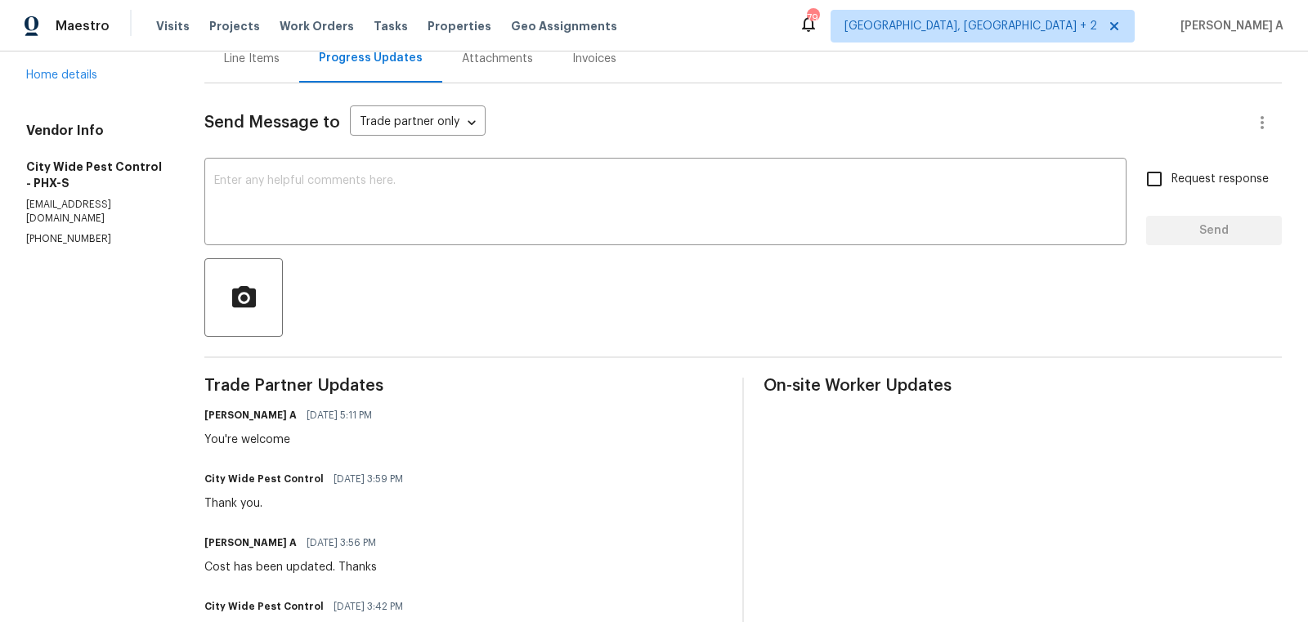
scroll to position [156, 0]
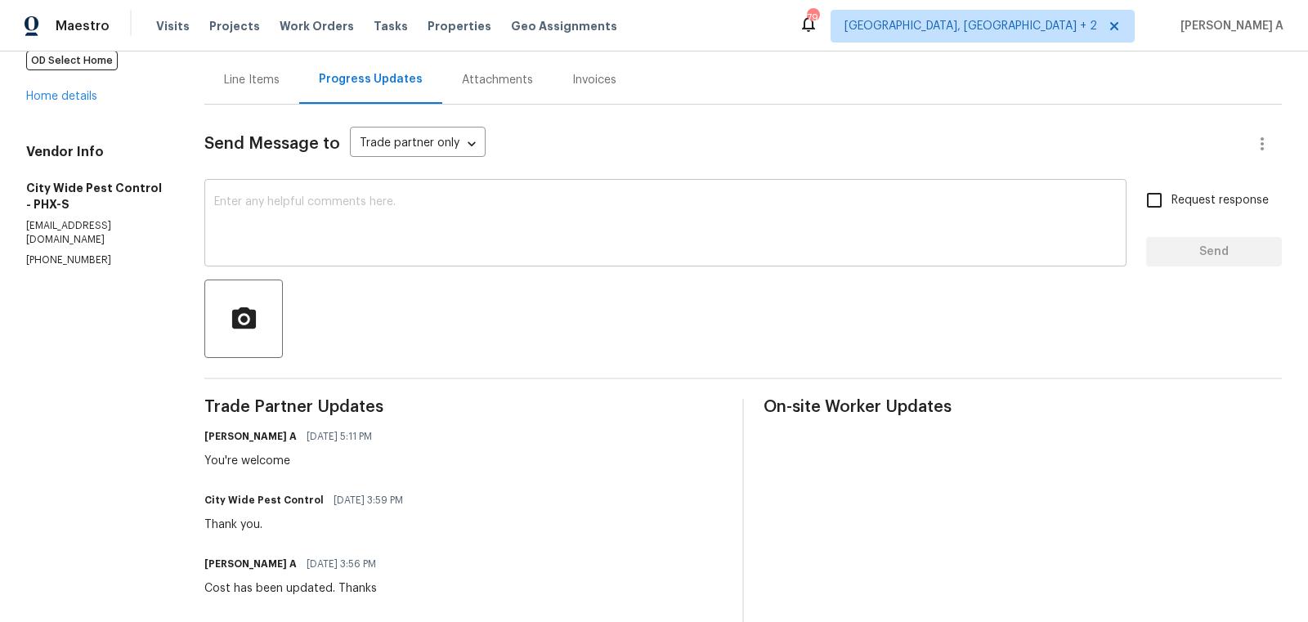
click at [393, 242] on textarea at bounding box center [665, 224] width 903 height 57
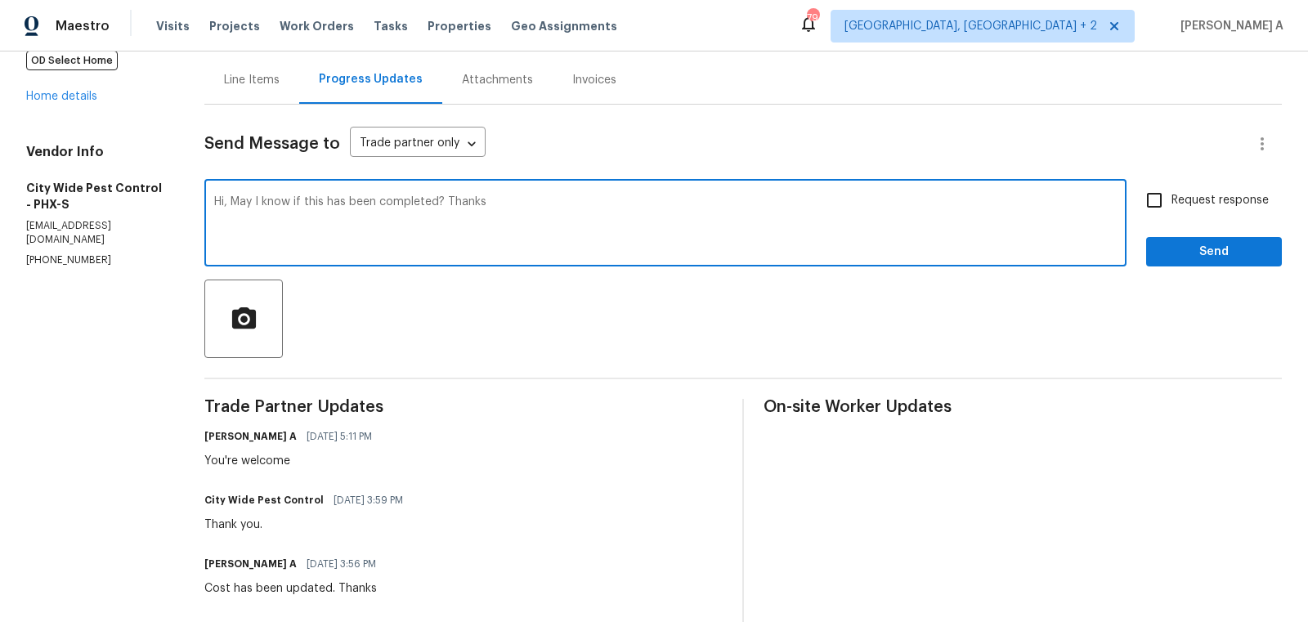
type textarea "Hi, May I know if this has been completed? Thanks"
click at [1177, 204] on span "Request response" at bounding box center [1220, 200] width 97 height 17
click at [1172, 204] on input "Request response" at bounding box center [1154, 200] width 34 height 34
checkbox input "true"
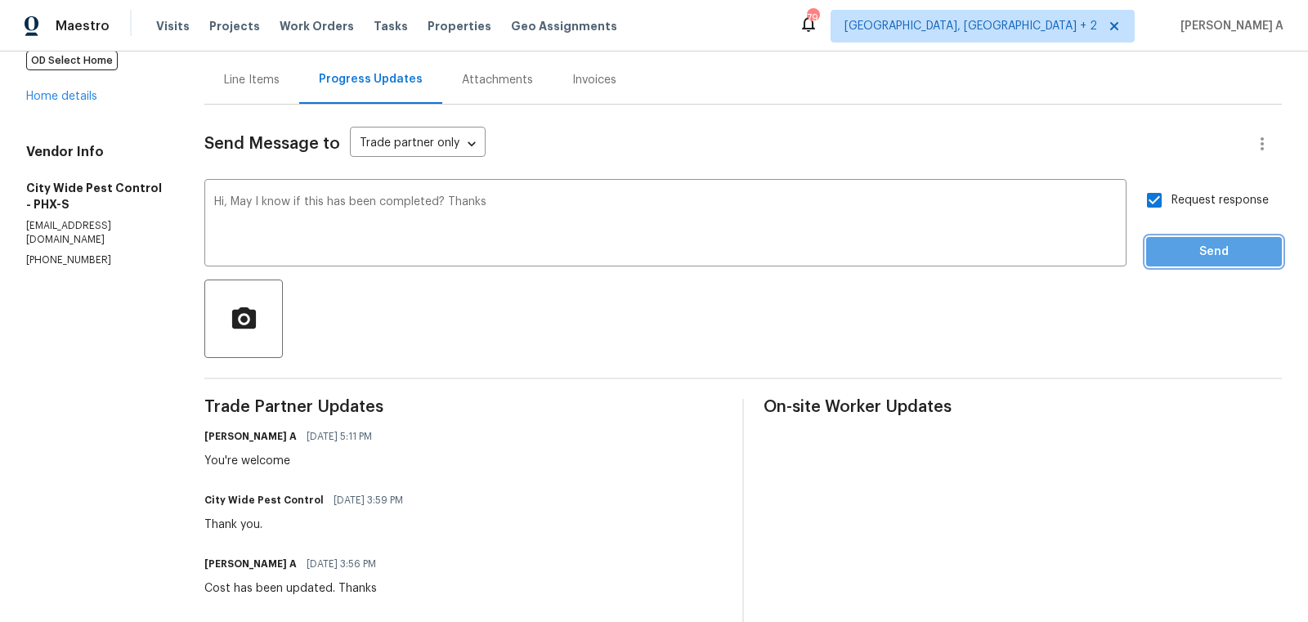
click at [1211, 256] on span "Send" at bounding box center [1214, 252] width 110 height 20
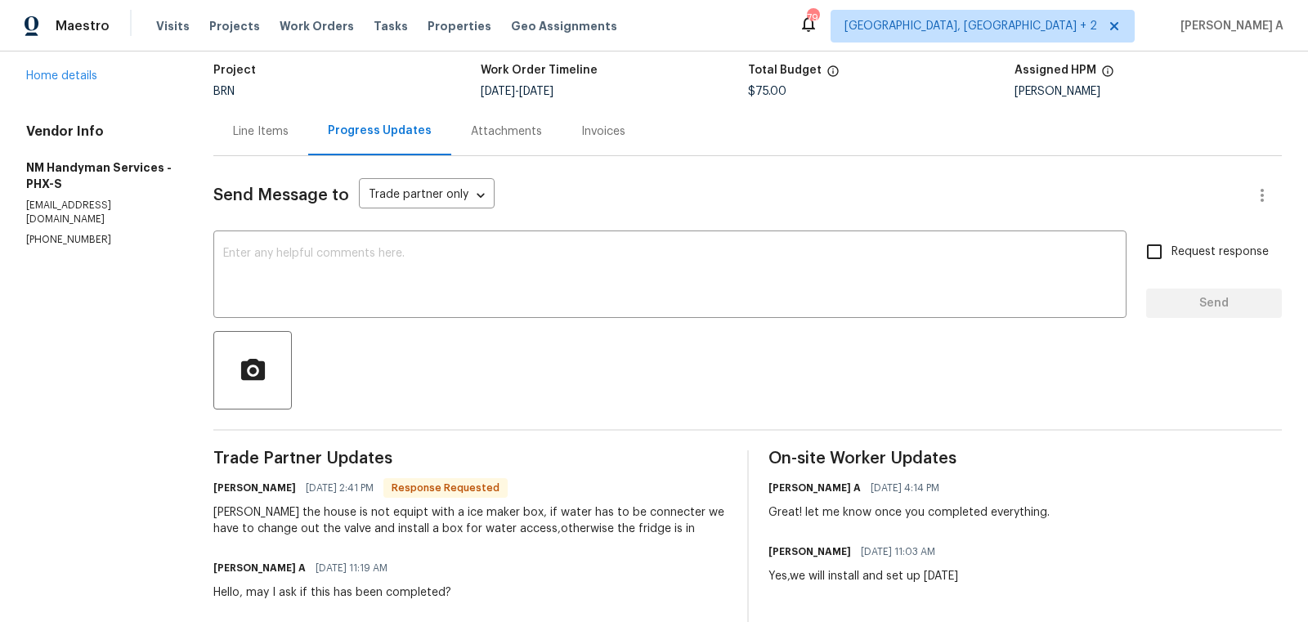
scroll to position [107, 0]
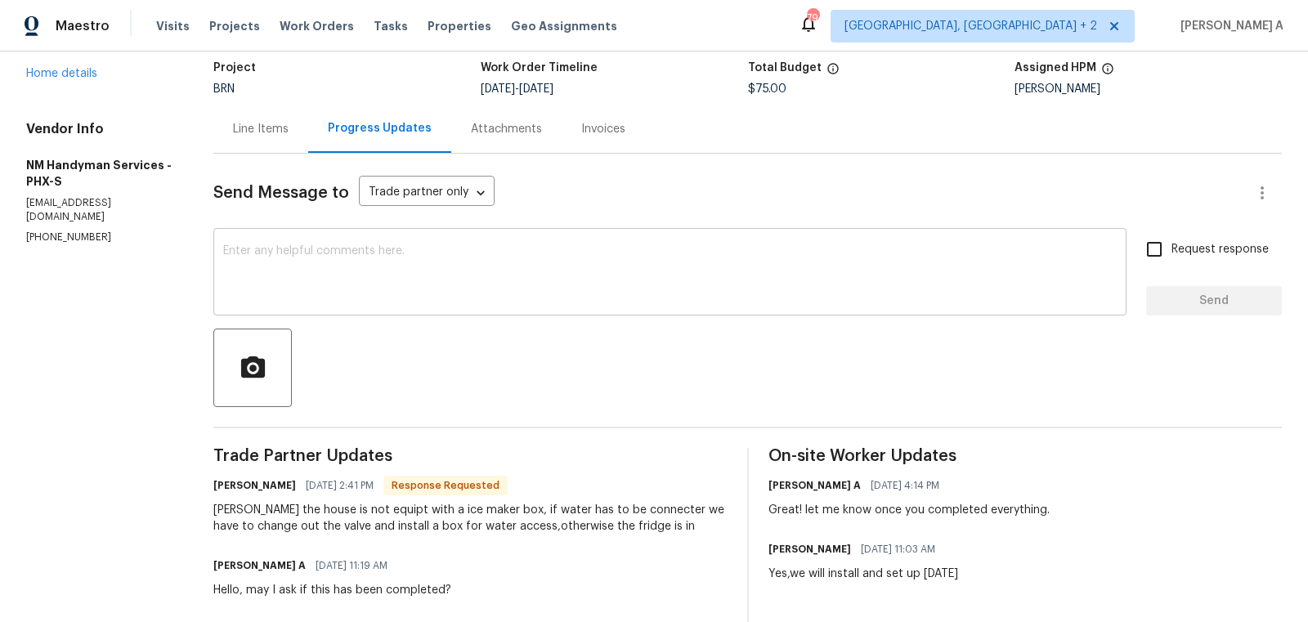
click at [476, 311] on div "x ​" at bounding box center [669, 273] width 913 height 83
click at [475, 309] on div "x ​" at bounding box center [669, 273] width 913 height 83
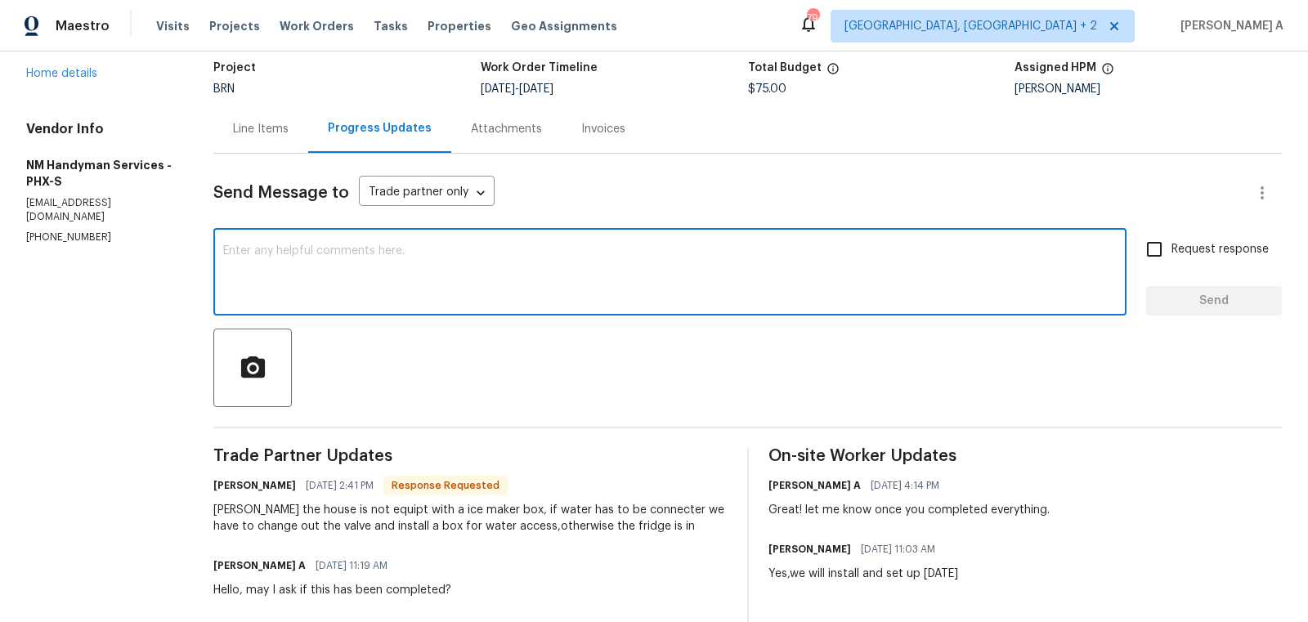
paste textarea "No we do not need to install an ice maker water supply box."
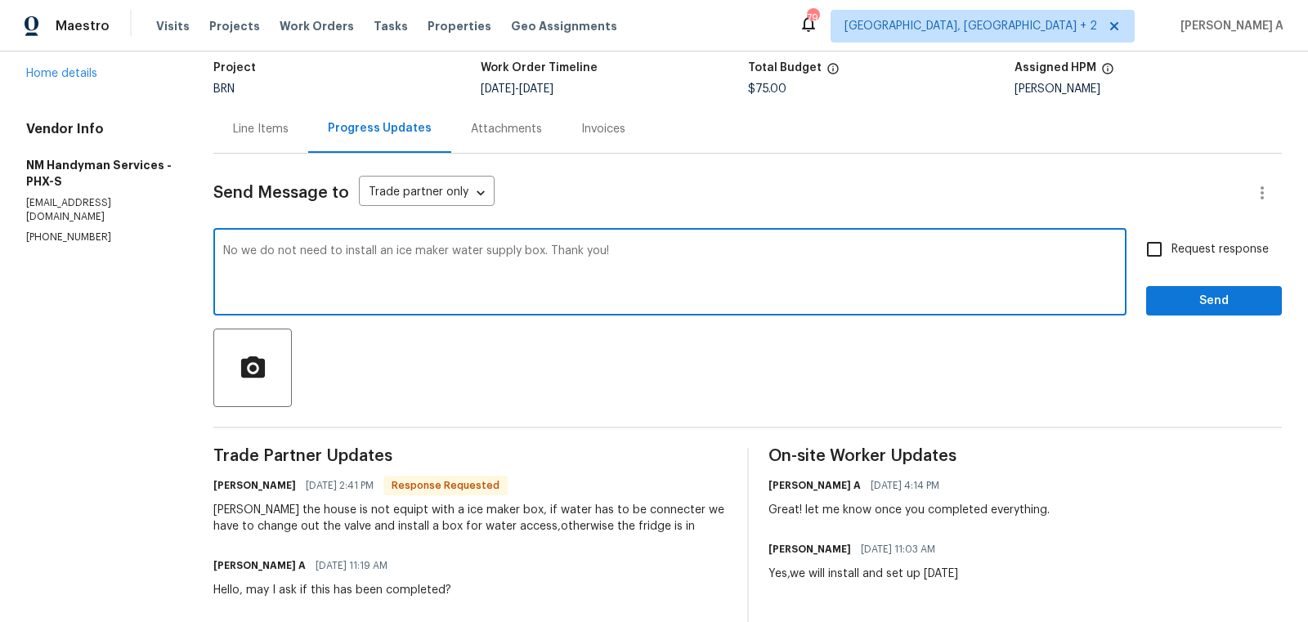
type textarea "No we do not need to install an ice maker water supply box. Thank you!"
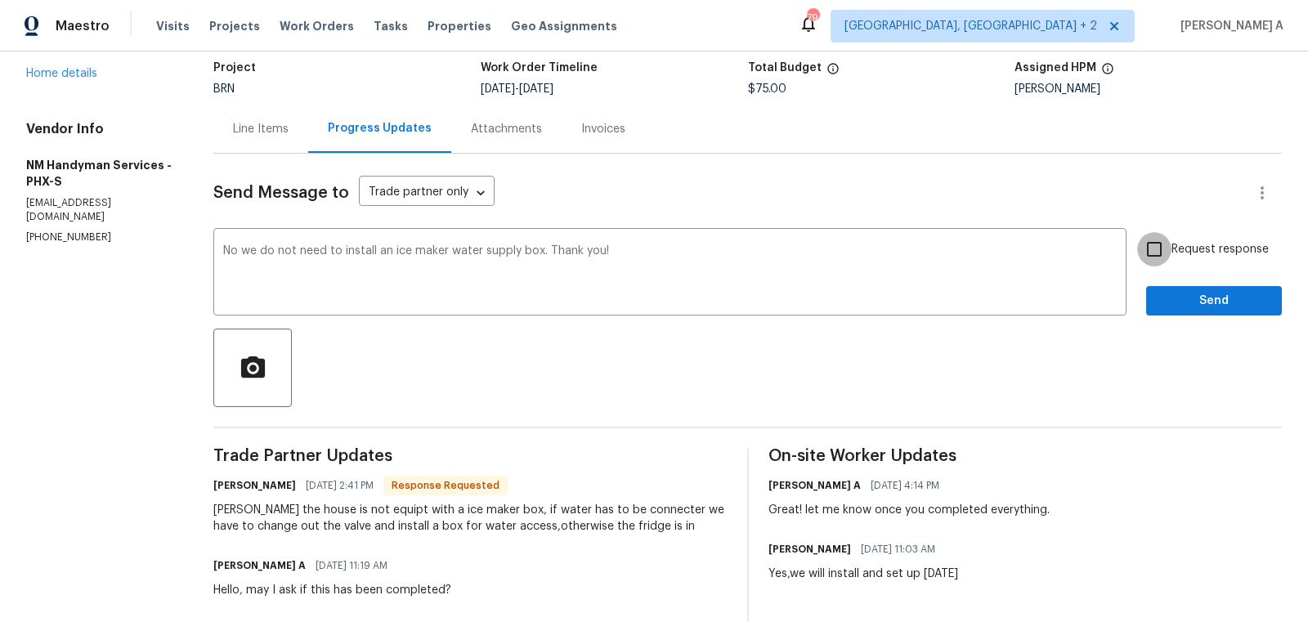
click at [1162, 265] on input "Request response" at bounding box center [1154, 249] width 34 height 34
checkbox input "true"
click at [1201, 301] on span "Send" at bounding box center [1214, 301] width 110 height 20
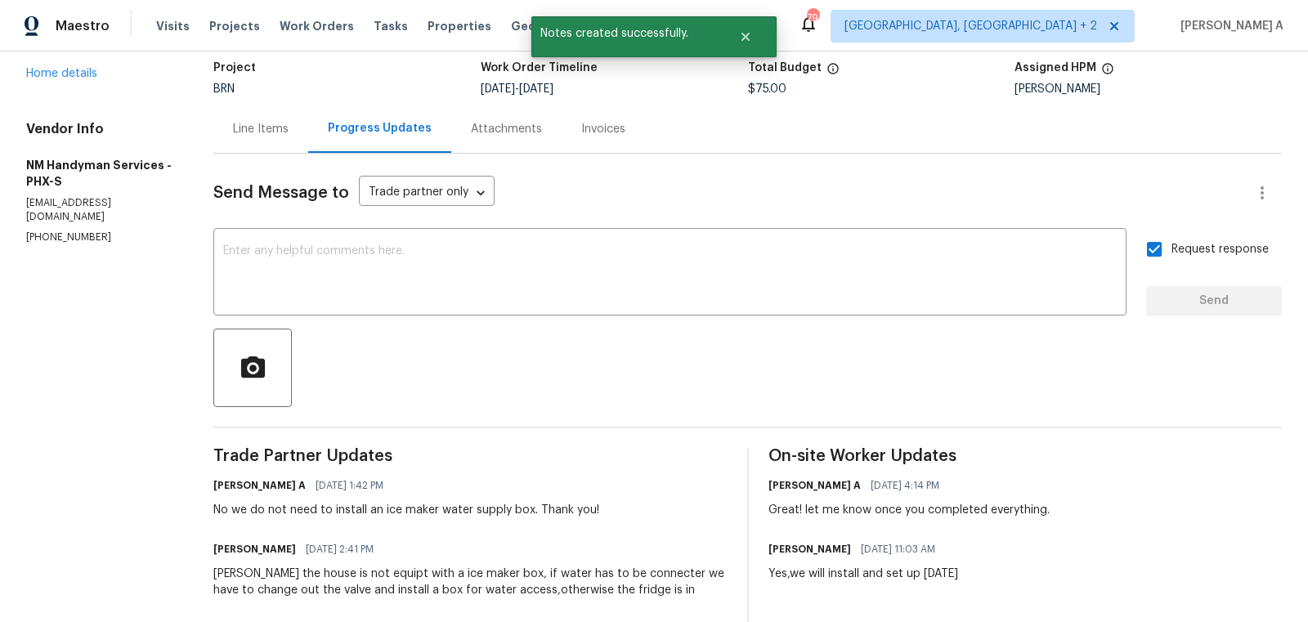
scroll to position [0, 0]
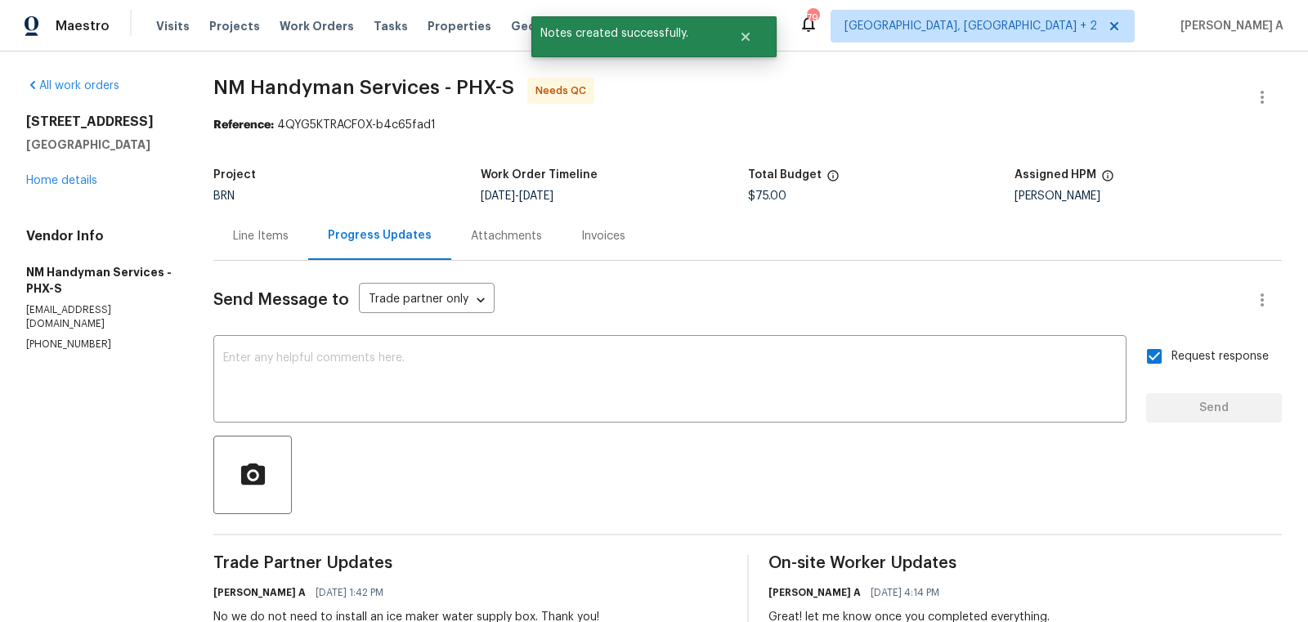
click at [268, 238] on div "Line Items" at bounding box center [261, 236] width 56 height 16
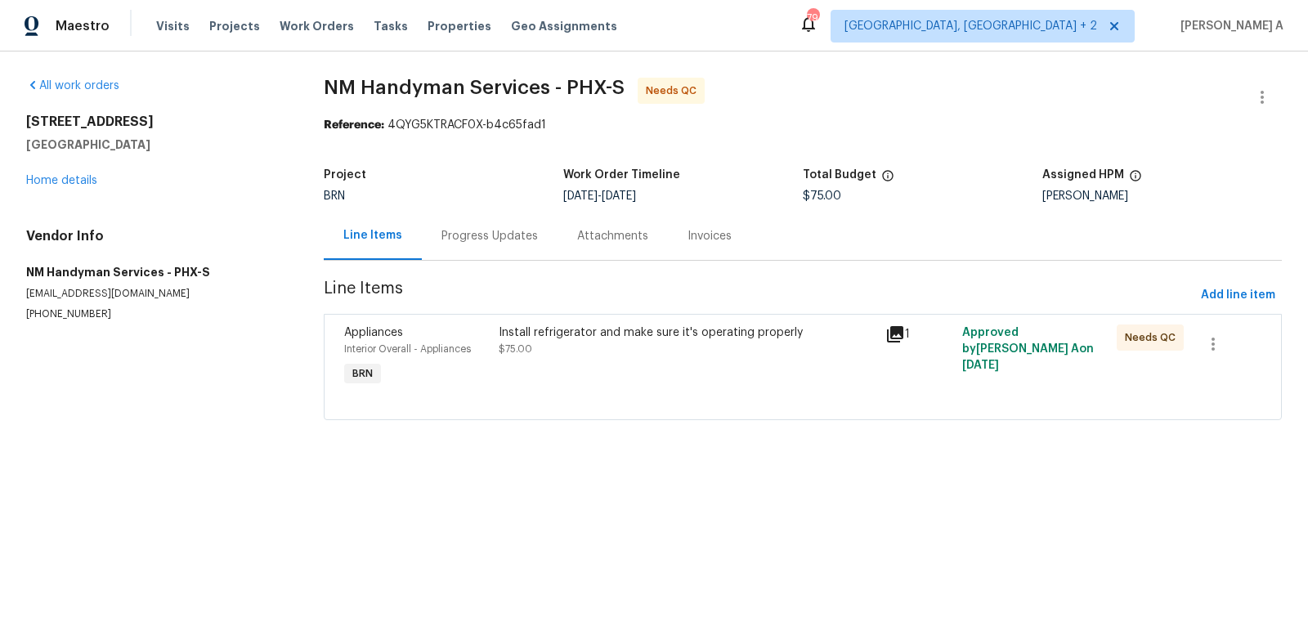
click at [665, 350] on div "Install refrigerator and make sure it's operating properly $75.00" at bounding box center [687, 341] width 377 height 33
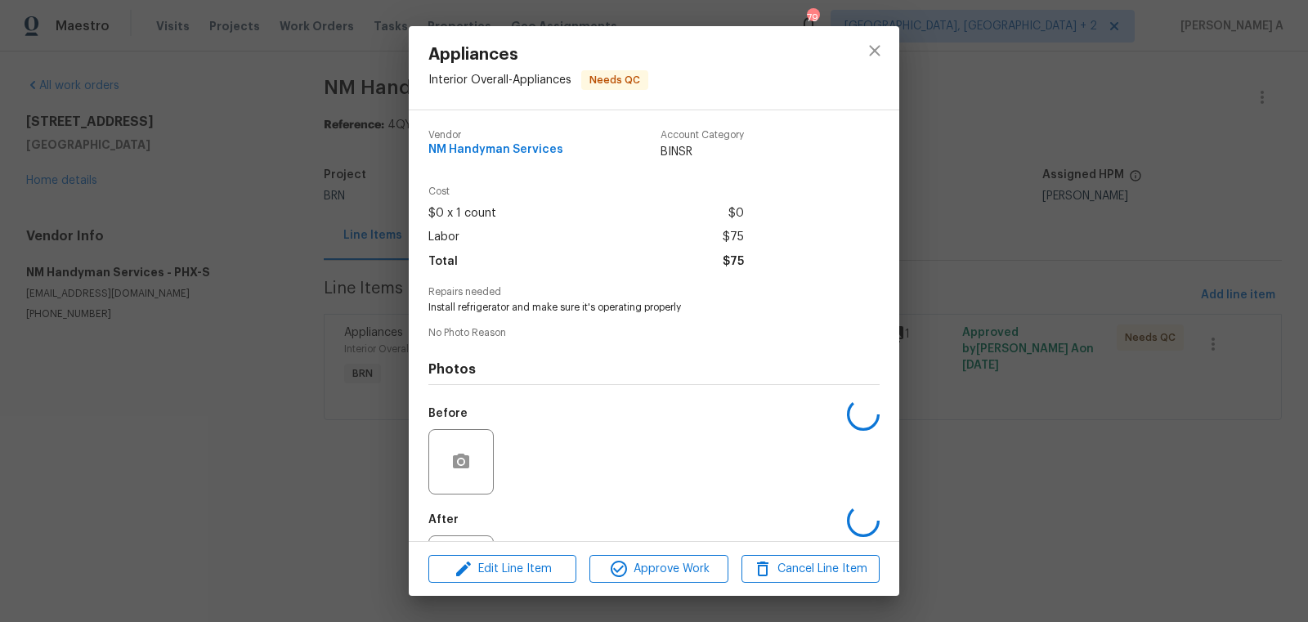
scroll to position [76, 0]
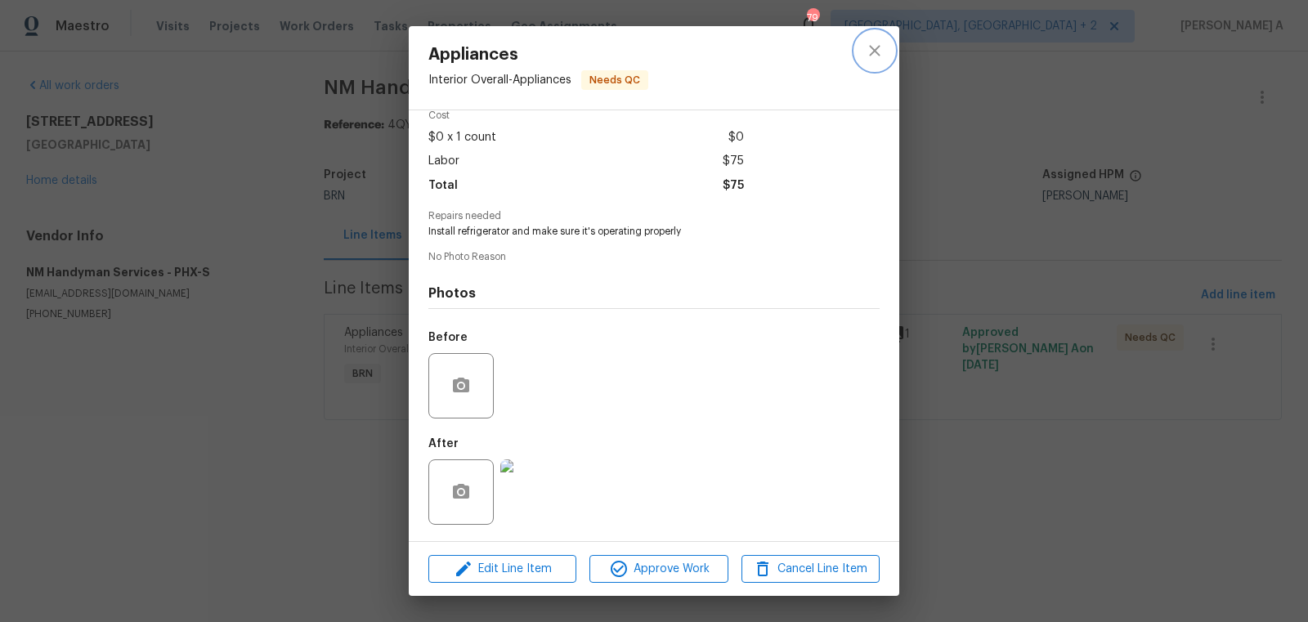
click at [875, 43] on icon "close" at bounding box center [875, 51] width 20 height 20
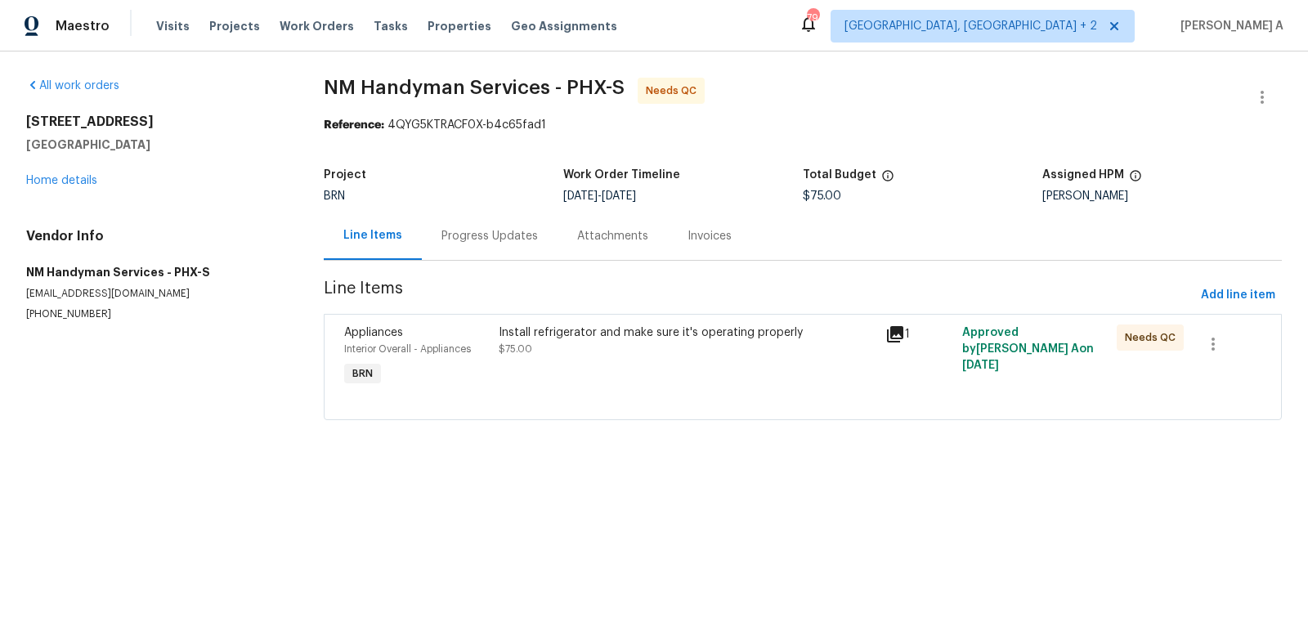
click at [639, 344] on div "Install refrigerator and make sure it's operating properly $75.00" at bounding box center [687, 341] width 377 height 33
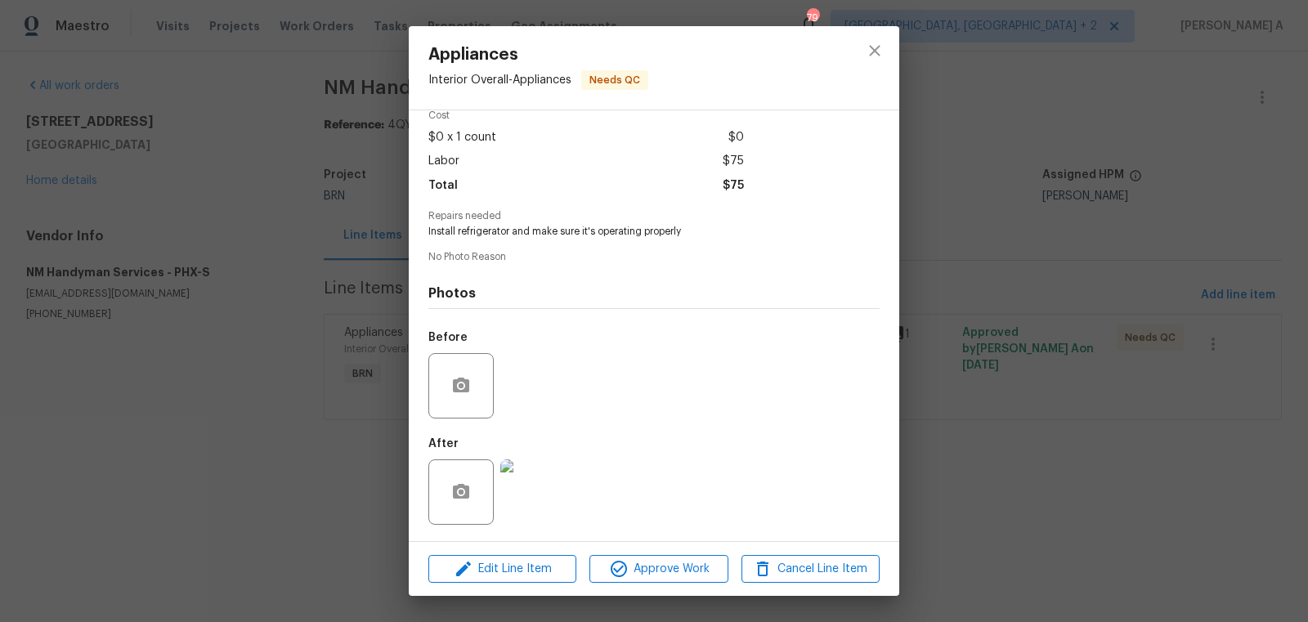
click at [527, 487] on img at bounding box center [532, 491] width 65 height 65
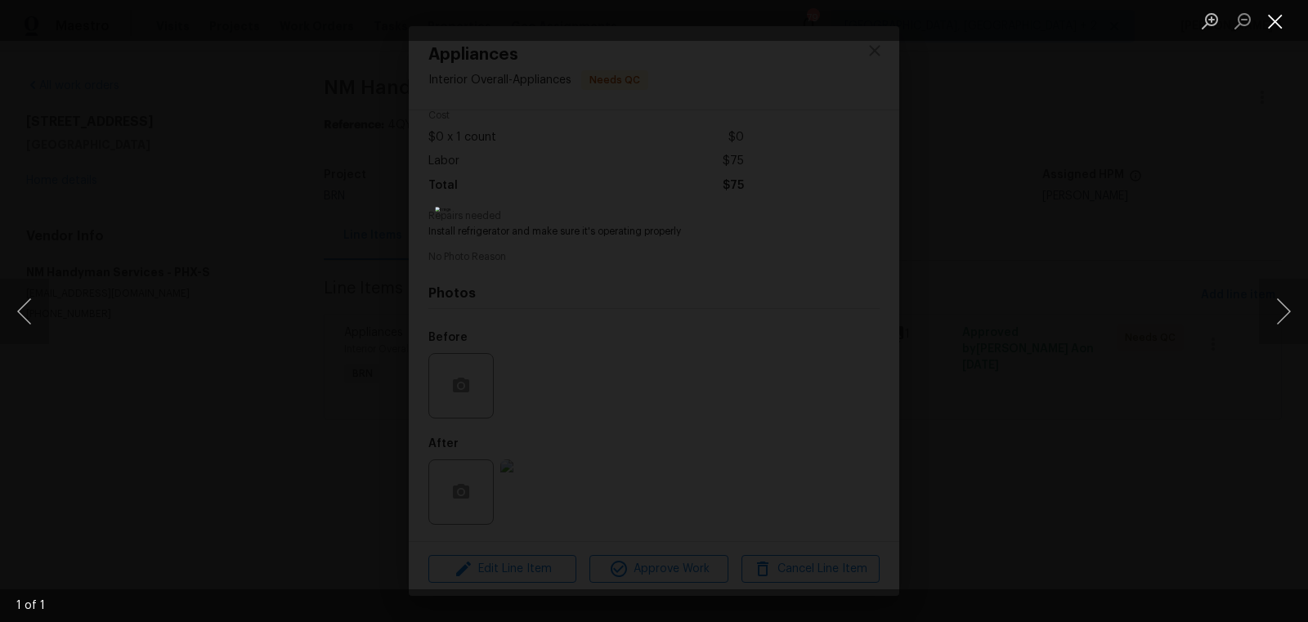
click at [1270, 23] on button "Close lightbox" at bounding box center [1275, 21] width 33 height 29
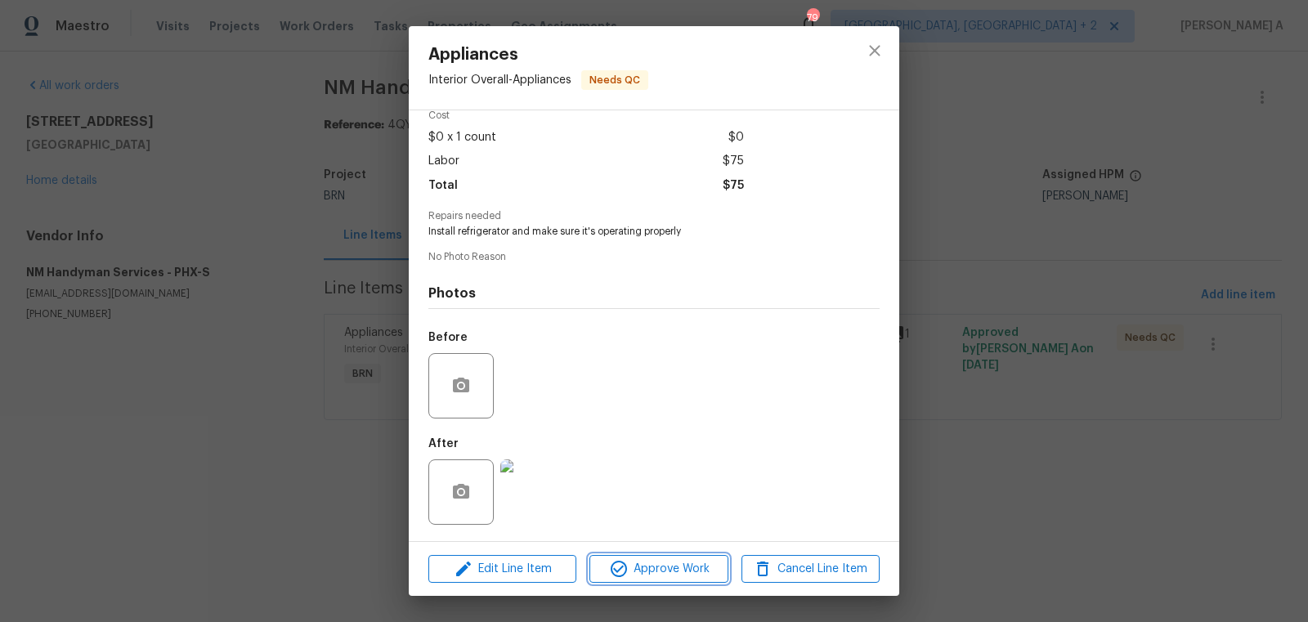
click at [689, 566] on span "Approve Work" at bounding box center [658, 569] width 128 height 20
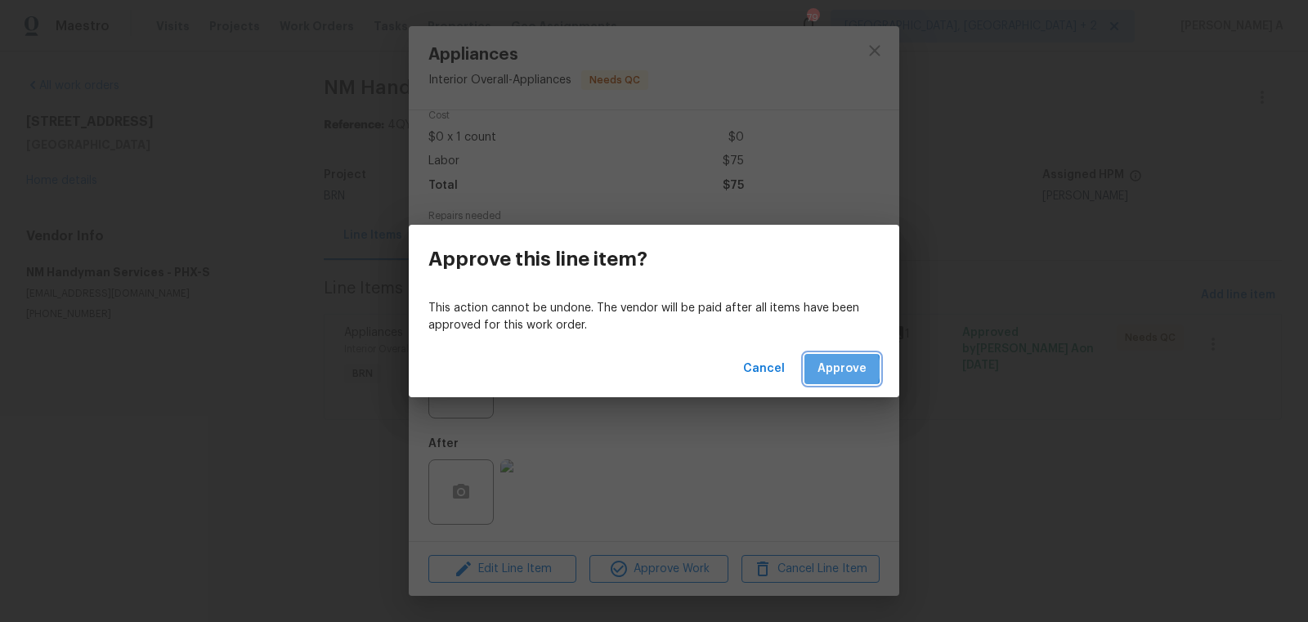
click at [840, 369] on span "Approve" at bounding box center [842, 369] width 49 height 20
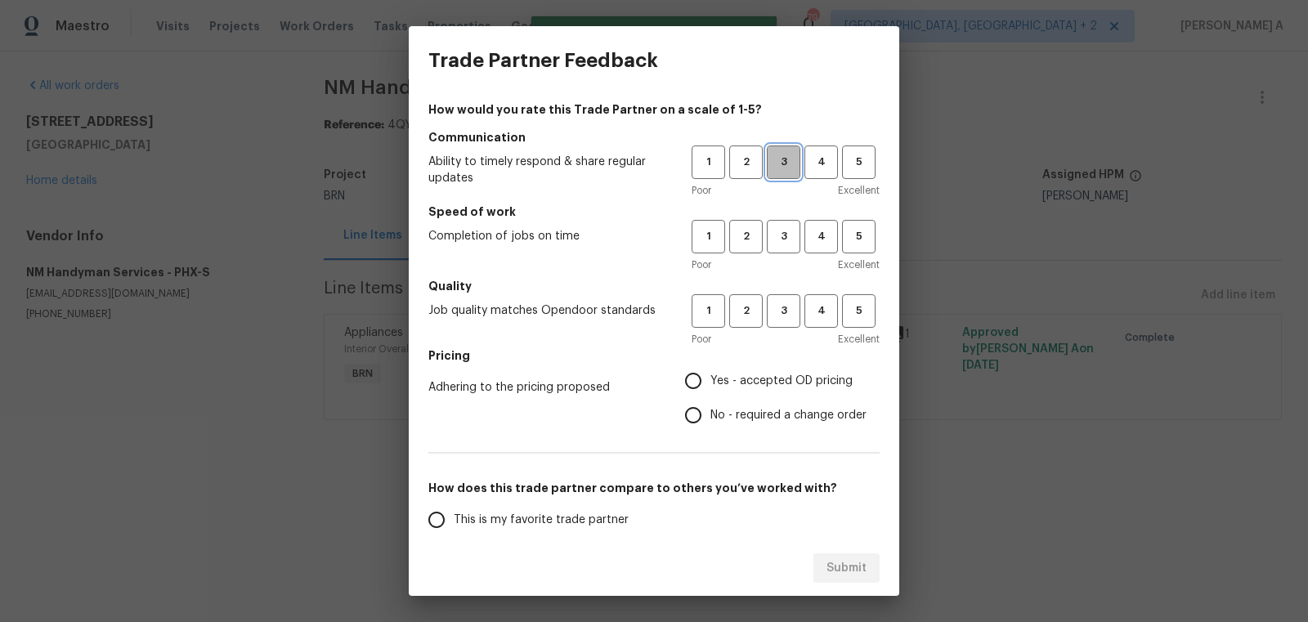
click at [777, 173] on button "3" at bounding box center [784, 163] width 34 height 34
click at [777, 240] on span "3" at bounding box center [783, 236] width 30 height 19
click at [777, 302] on span "3" at bounding box center [783, 311] width 30 height 19
click at [769, 373] on span "Yes - accepted OD pricing" at bounding box center [781, 381] width 142 height 17
click at [710, 372] on input "Yes - accepted OD pricing" at bounding box center [693, 381] width 34 height 34
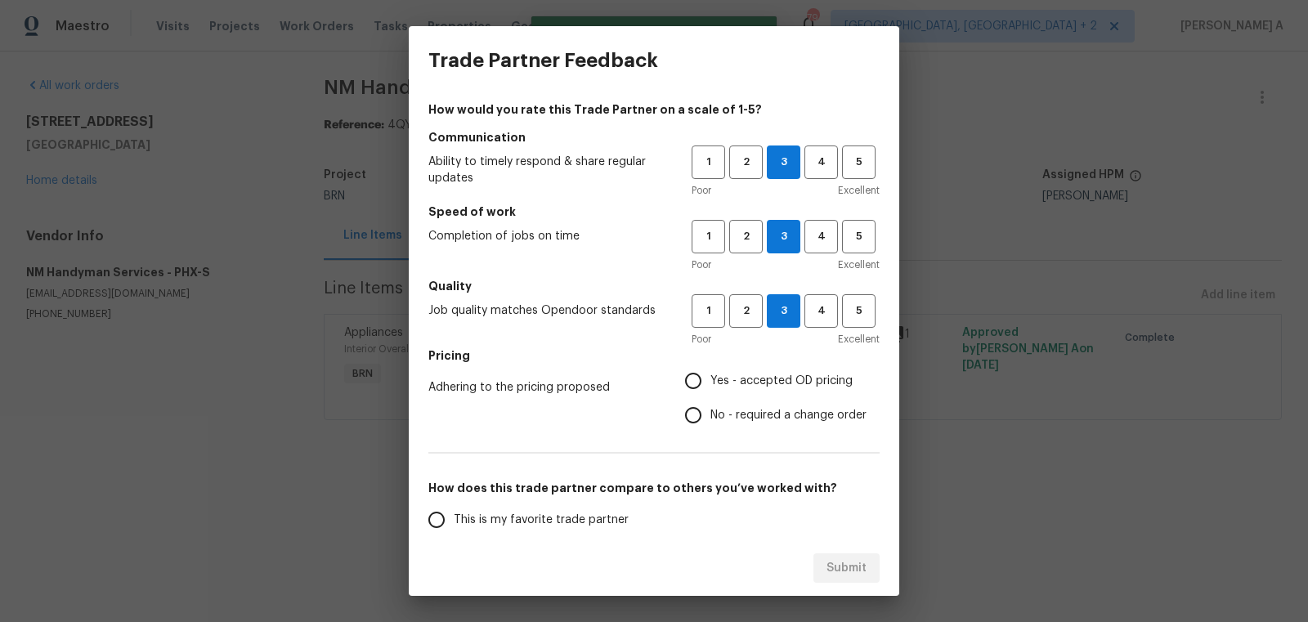
radio input "true"
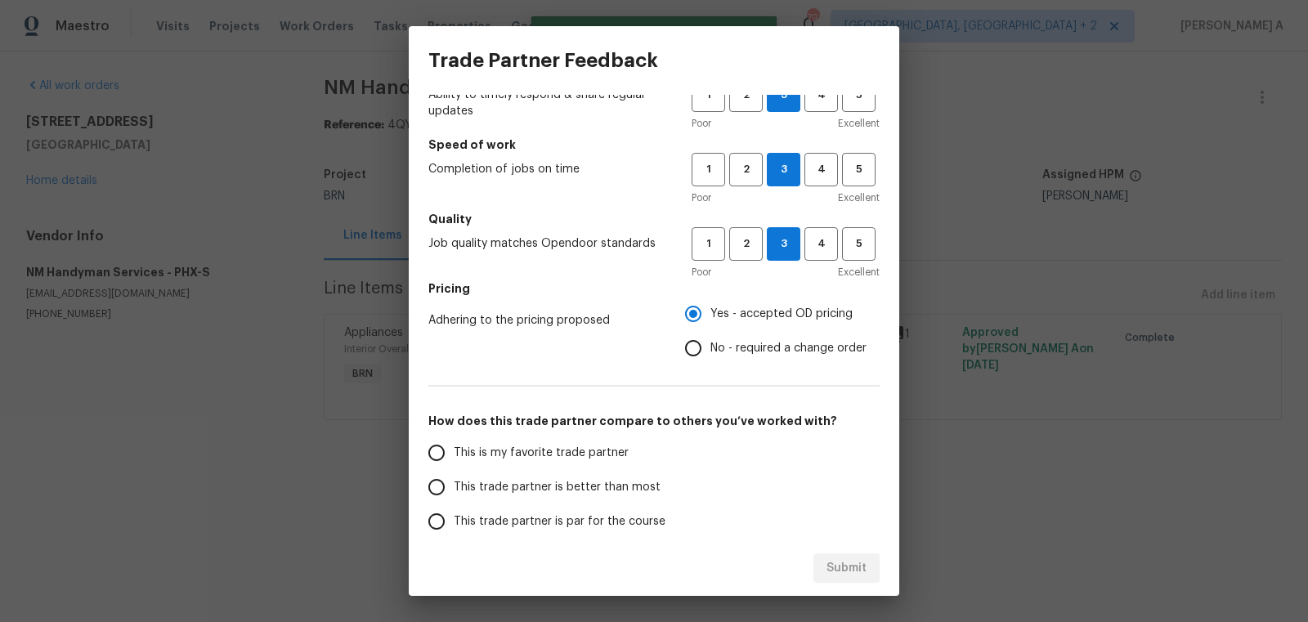
scroll to position [78, 0]
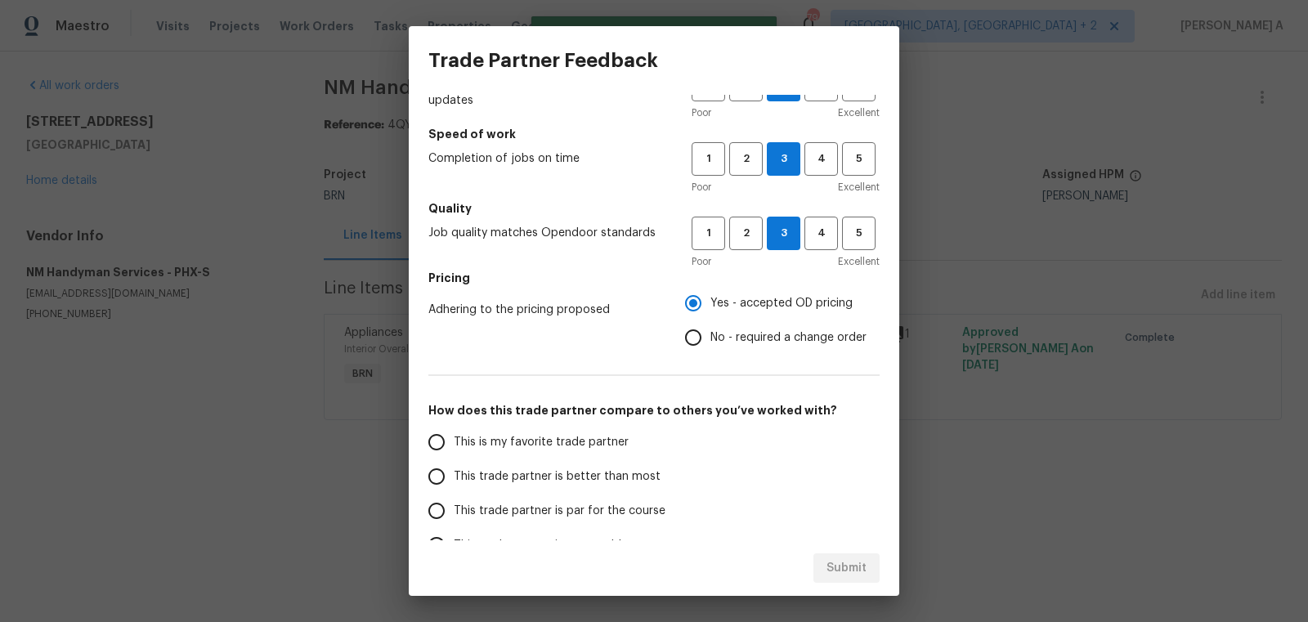
click at [538, 440] on span "This is my favorite trade partner" at bounding box center [541, 442] width 175 height 17
click at [454, 440] on input "This is my favorite trade partner" at bounding box center [436, 442] width 34 height 34
click at [850, 566] on span "Submit" at bounding box center [847, 568] width 40 height 20
radio input "true"
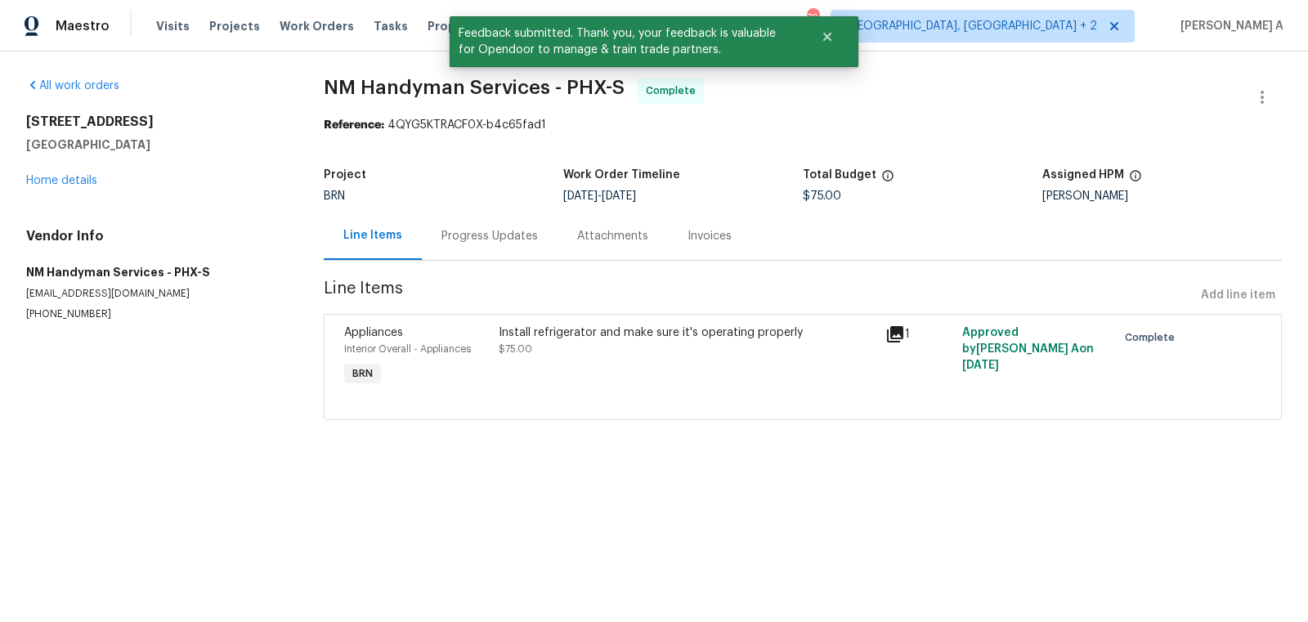
click at [574, 356] on div "Install refrigerator and make sure it's operating properly $75.00" at bounding box center [687, 341] width 377 height 33
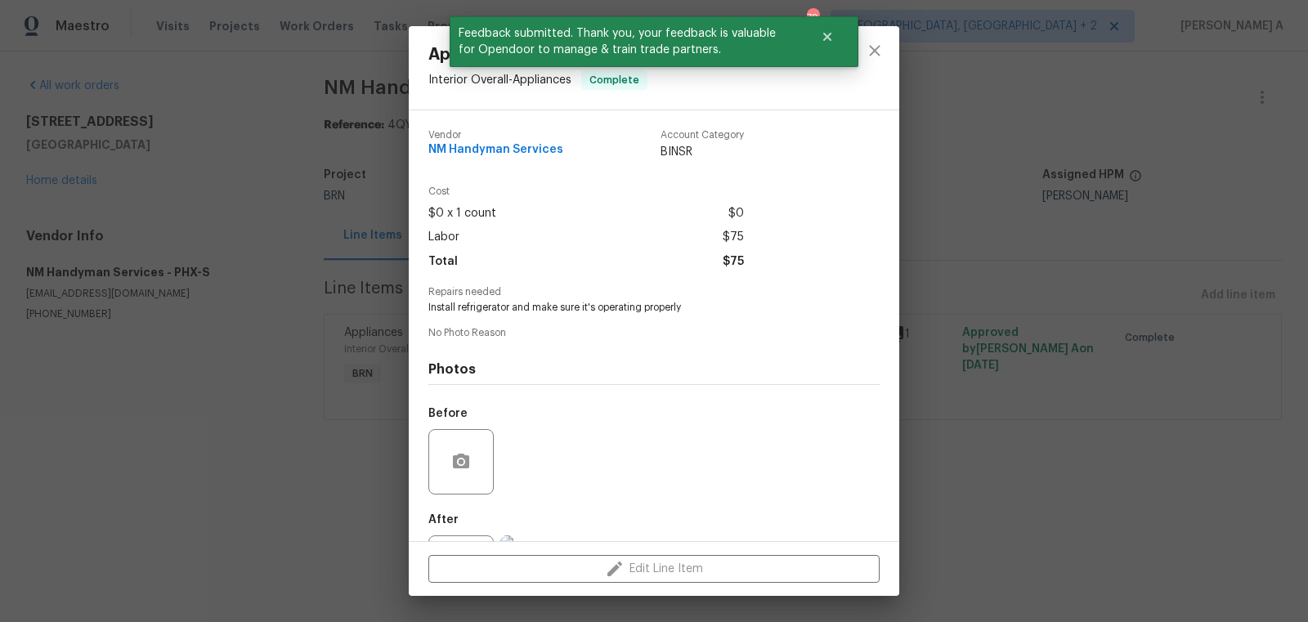
scroll to position [76, 0]
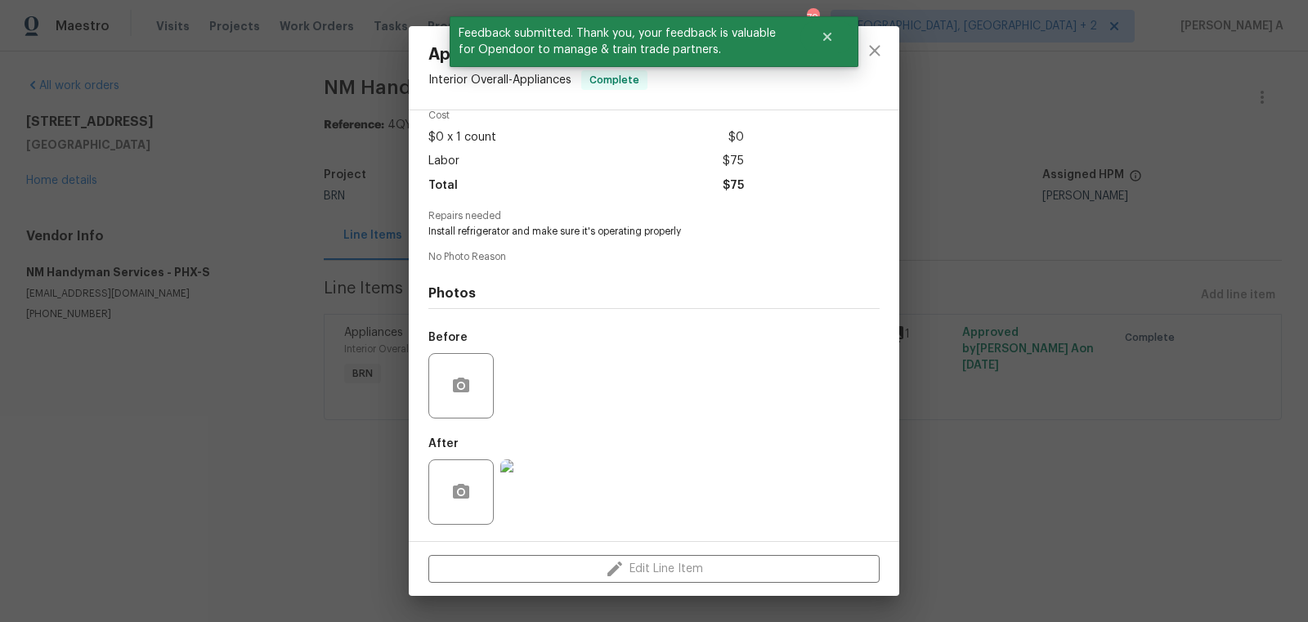
click at [526, 504] on img at bounding box center [532, 491] width 65 height 65
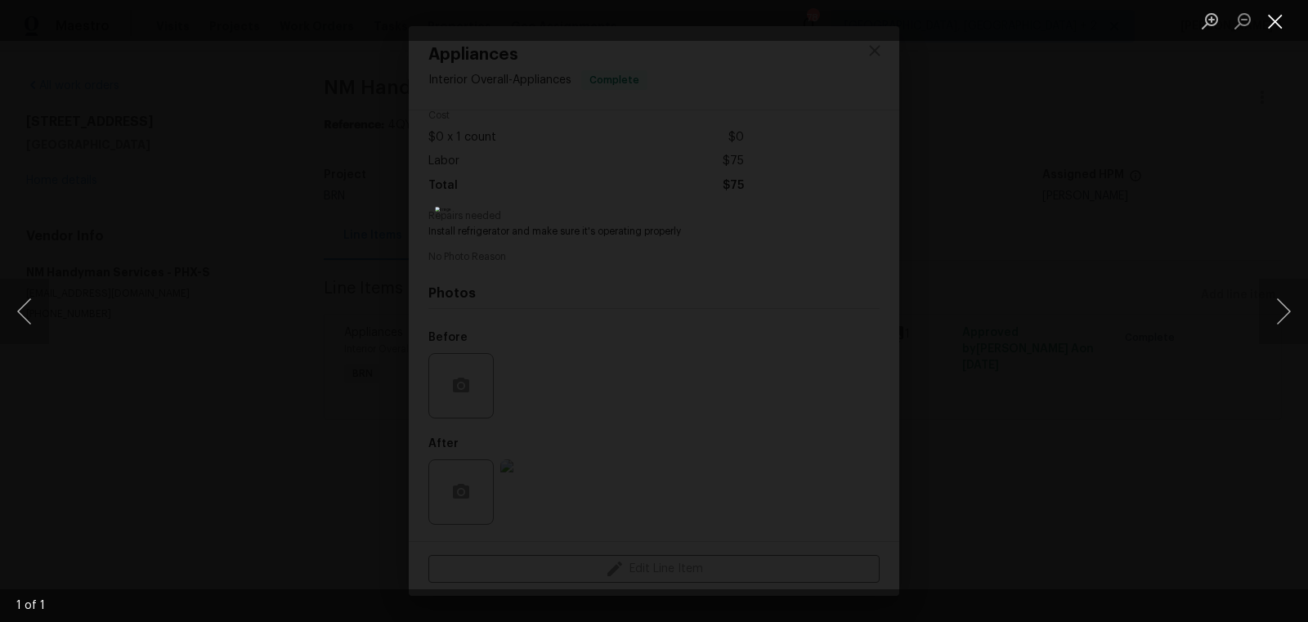
click at [1268, 8] on button "Close lightbox" at bounding box center [1275, 21] width 33 height 29
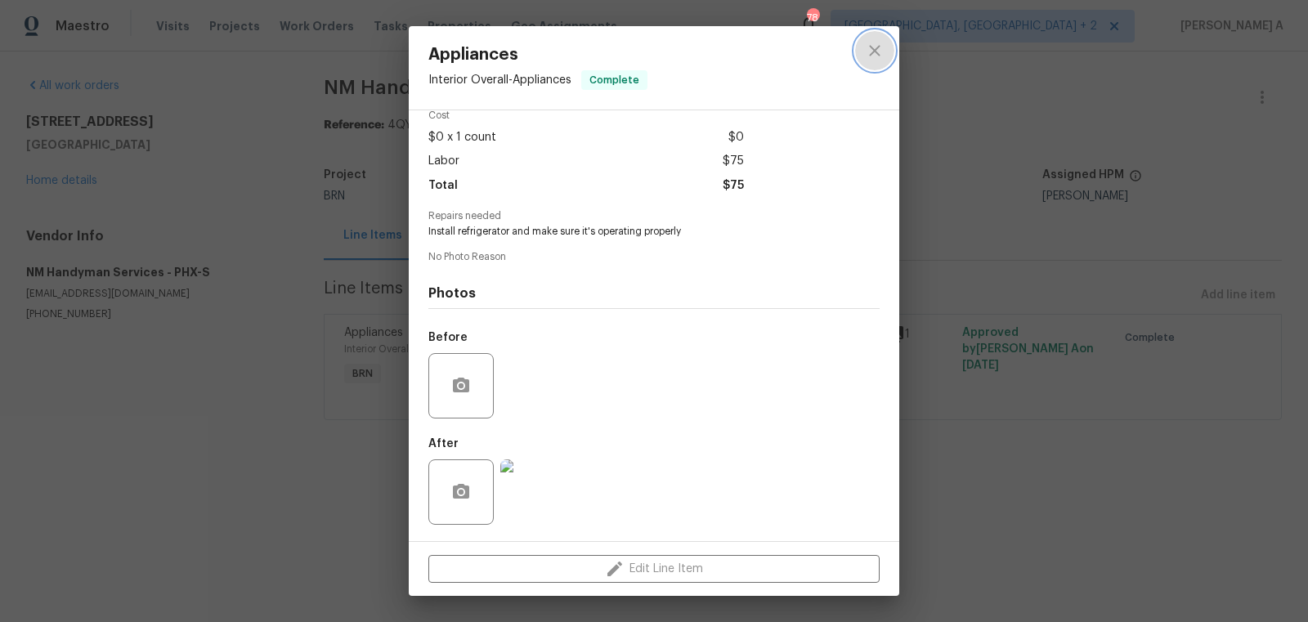
click at [890, 46] on button "close" at bounding box center [874, 50] width 39 height 39
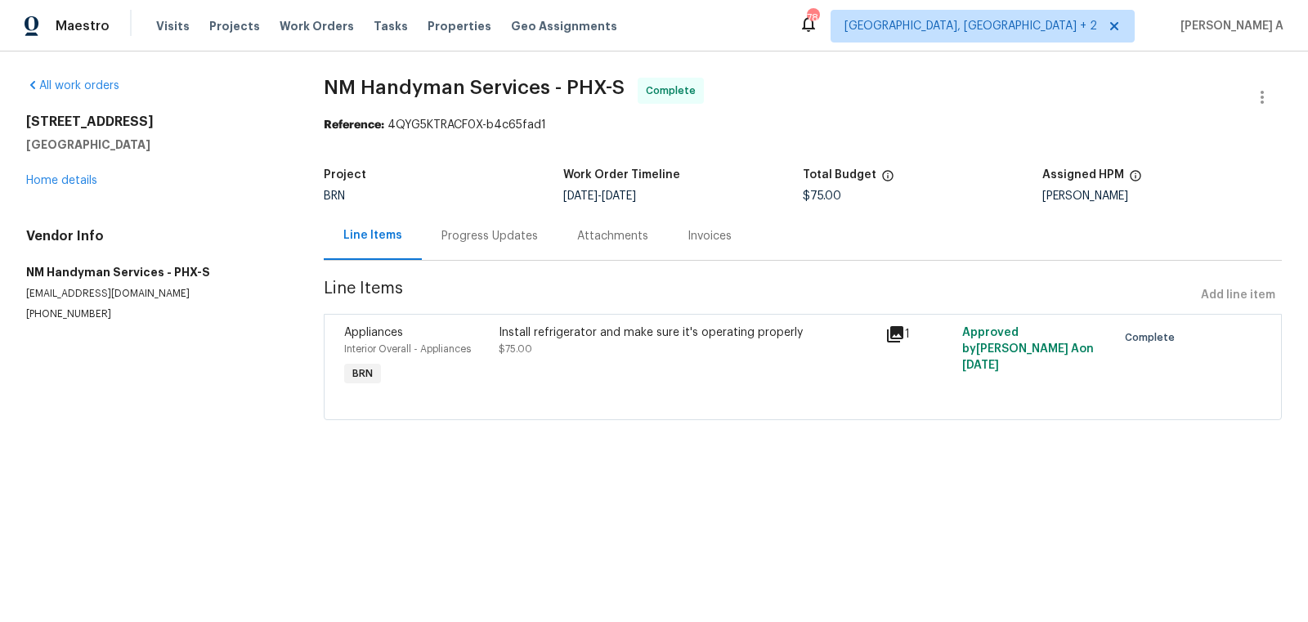
click at [478, 238] on div "Progress Updates" at bounding box center [489, 236] width 96 height 16
